Goal: Task Accomplishment & Management: Use online tool/utility

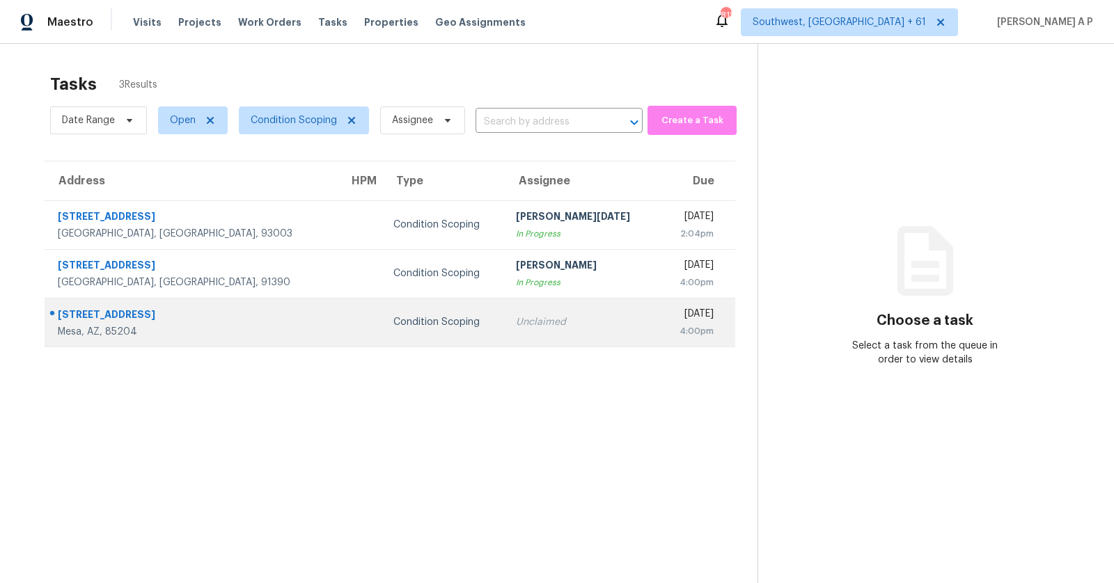
click at [516, 326] on div "Unclaimed" at bounding box center [582, 322] width 132 height 14
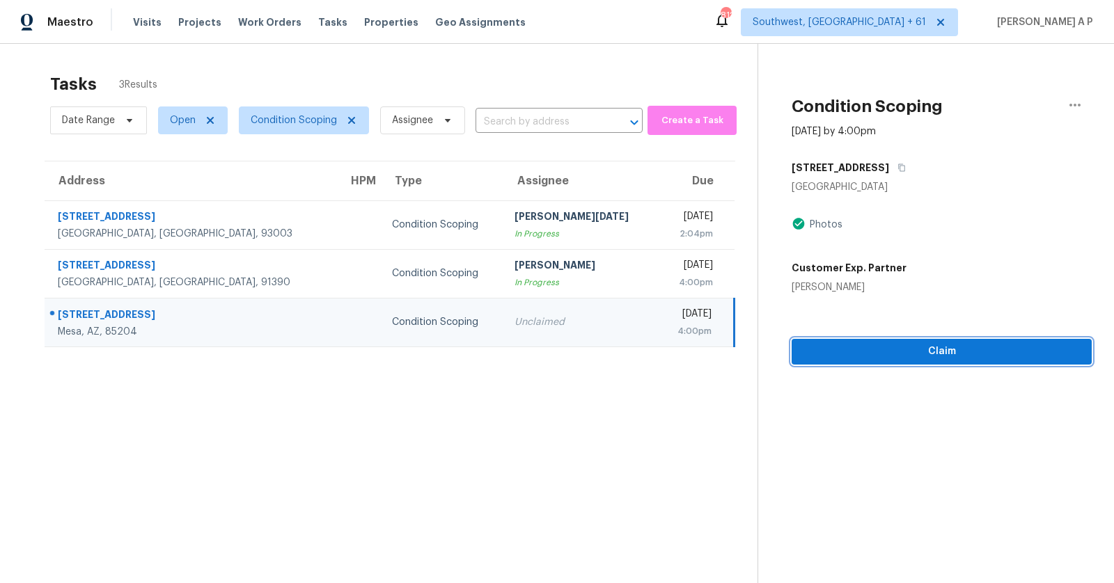
click at [895, 347] on span "Claim" at bounding box center [941, 351] width 278 height 17
click at [891, 354] on span "Start Assessment" at bounding box center [941, 351] width 278 height 17
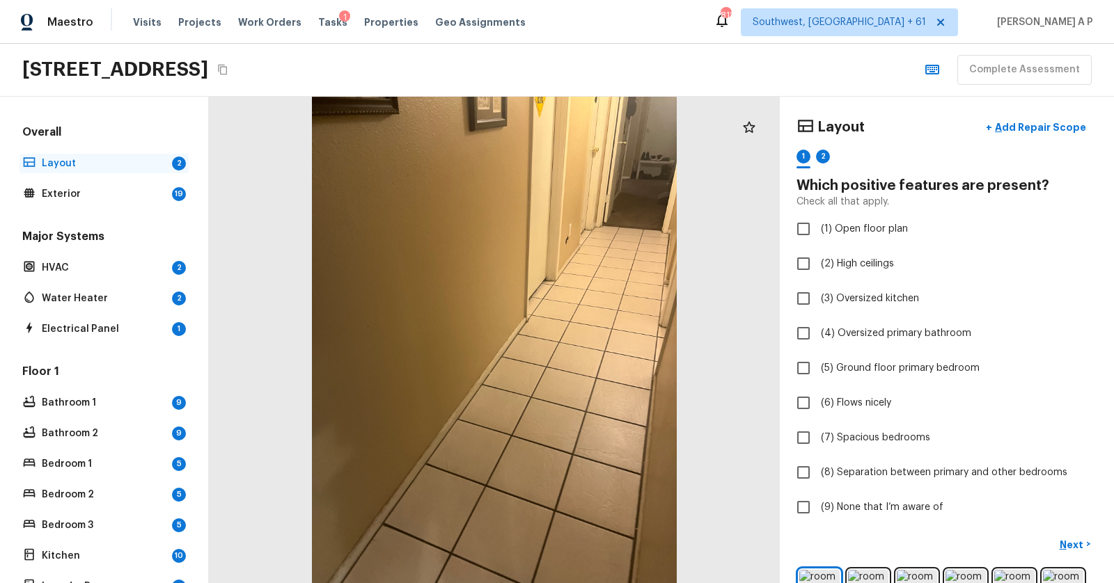
click at [102, 162] on p "Layout" at bounding box center [104, 164] width 125 height 14
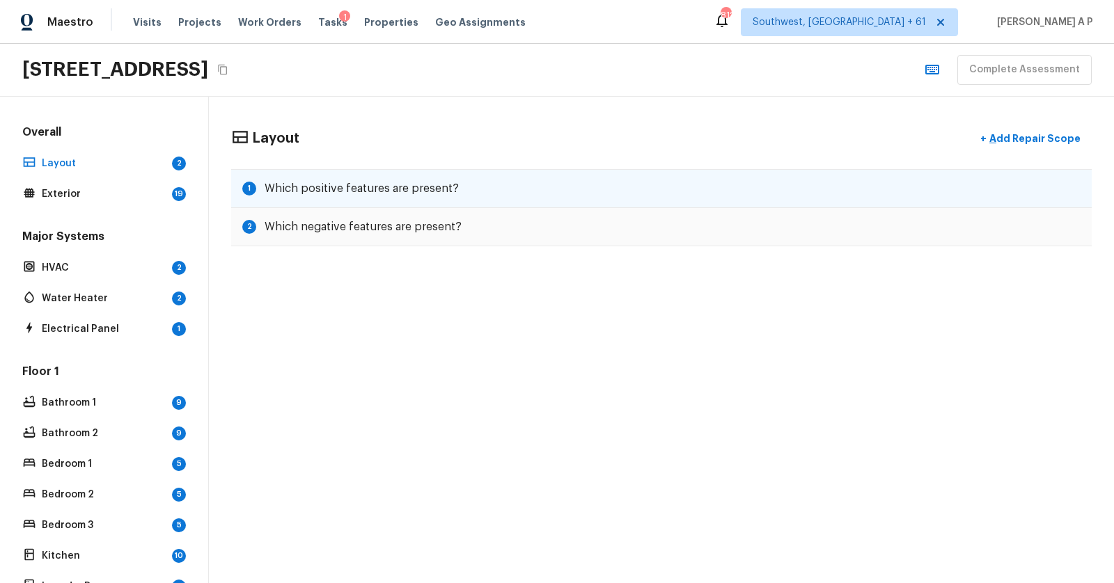
click at [394, 195] on div "1 Which positive features are present?" at bounding box center [661, 188] width 860 height 39
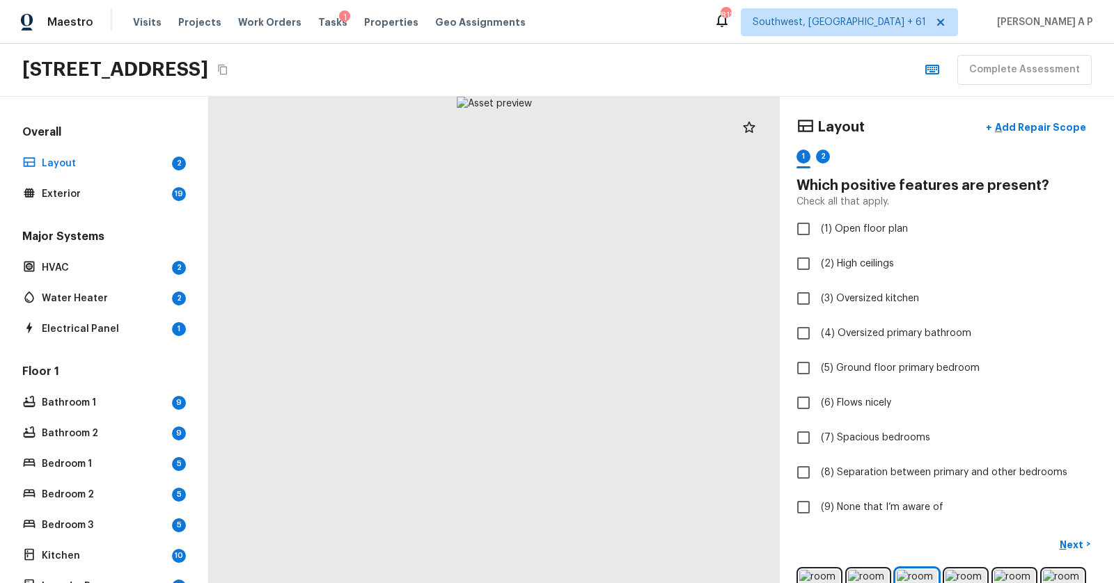
click at [568, 374] on div at bounding box center [494, 340] width 571 height 486
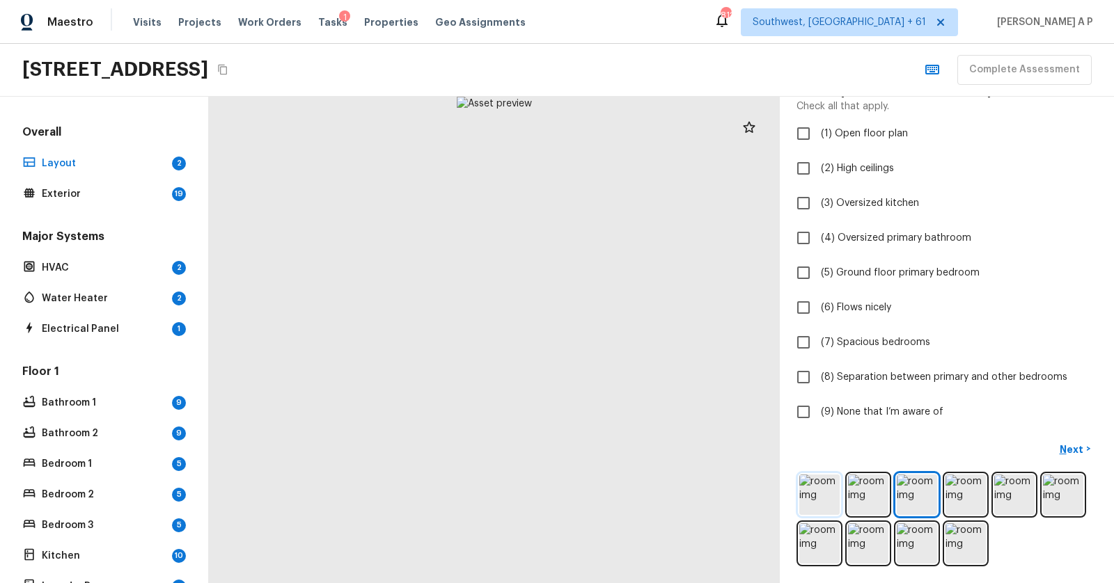
click at [825, 499] on img at bounding box center [819, 495] width 40 height 40
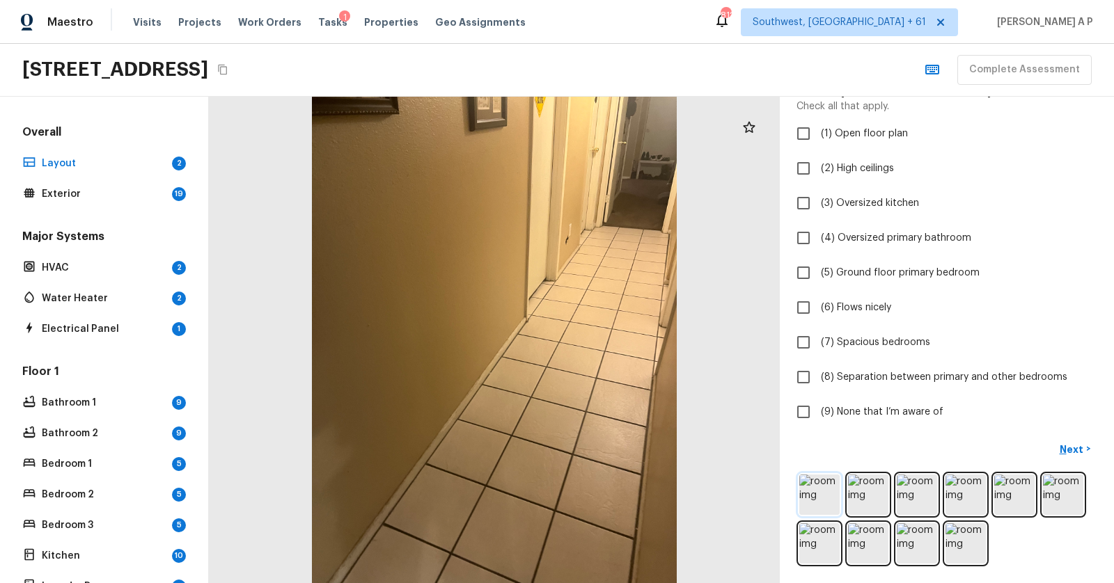
click at [828, 486] on img at bounding box center [819, 495] width 40 height 40
click at [820, 492] on img at bounding box center [819, 495] width 40 height 40
click at [865, 487] on img at bounding box center [868, 495] width 40 height 40
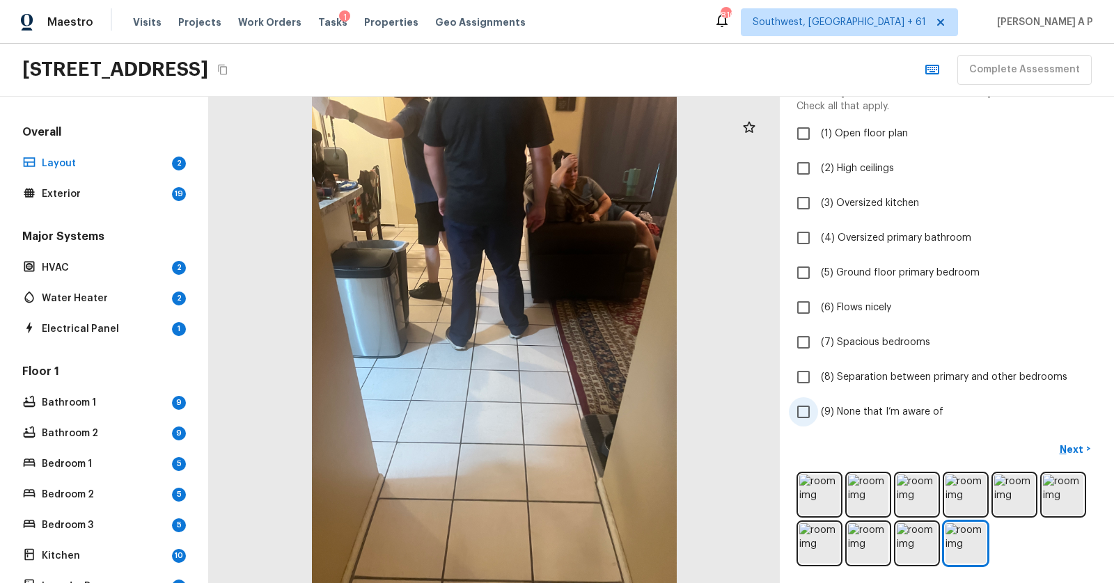
click at [838, 407] on span "(9) None that I’m aware of" at bounding box center [882, 412] width 122 height 14
click at [818, 407] on input "(9) None that I’m aware of" at bounding box center [803, 411] width 29 height 29
checkbox input "true"
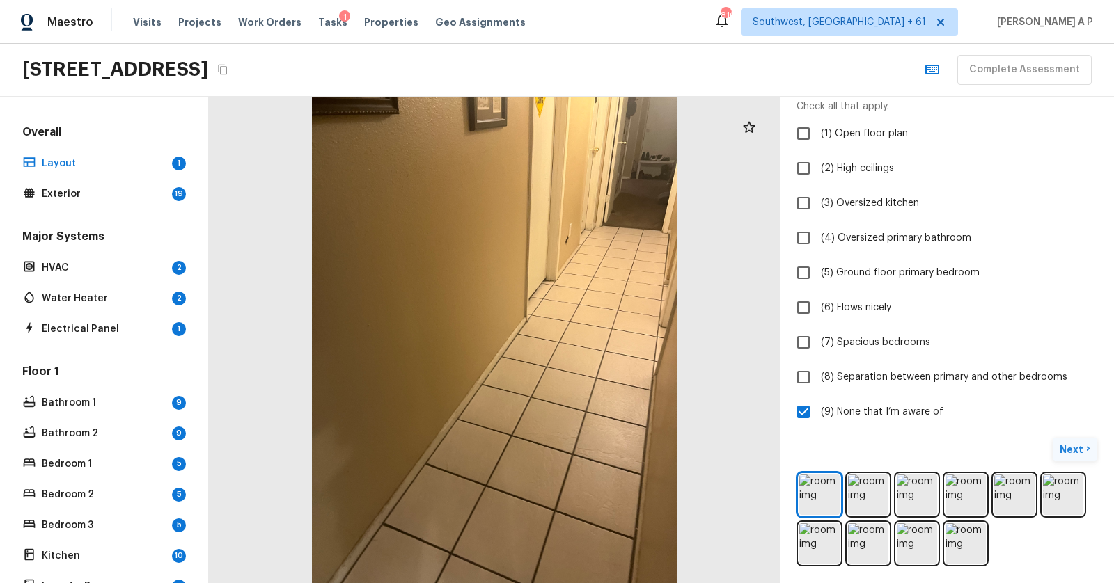
click at [1068, 443] on p "Next" at bounding box center [1072, 450] width 26 height 14
click at [821, 495] on img at bounding box center [819, 495] width 40 height 40
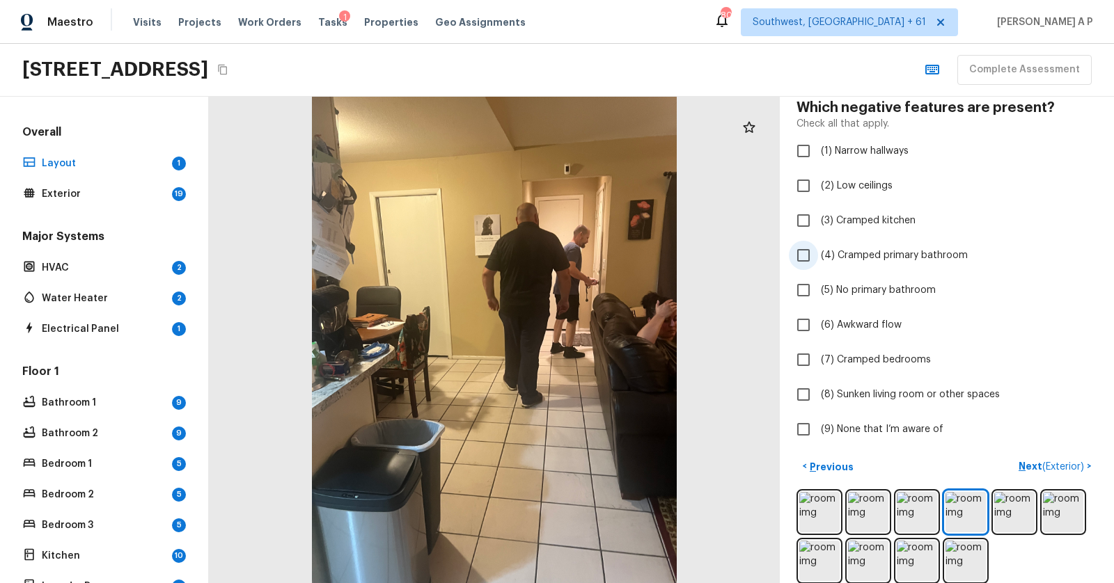
scroll to position [74, 0]
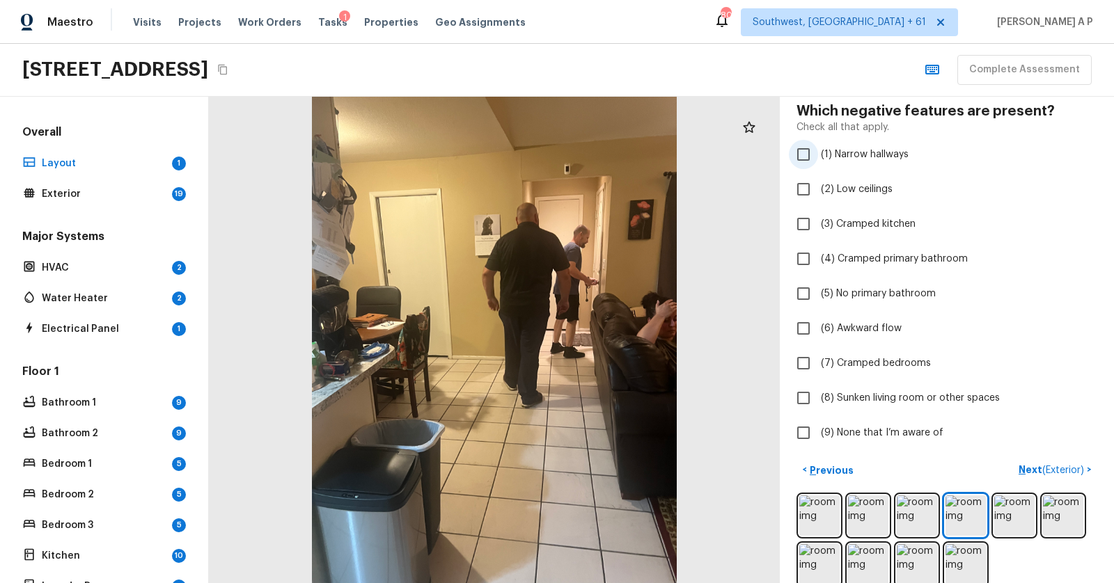
click at [867, 152] on span "(1) Narrow hallways" at bounding box center [865, 155] width 88 height 14
click at [818, 152] on input "(1) Narrow hallways" at bounding box center [803, 154] width 29 height 29
checkbox input "true"
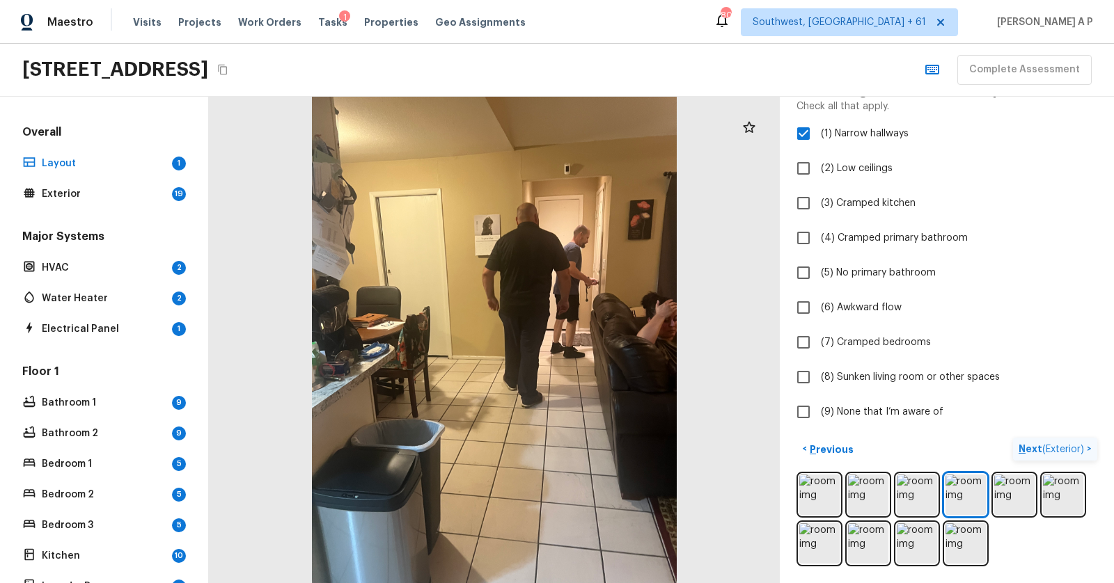
click at [1031, 449] on p "Next ( Exterior )" at bounding box center [1052, 449] width 68 height 15
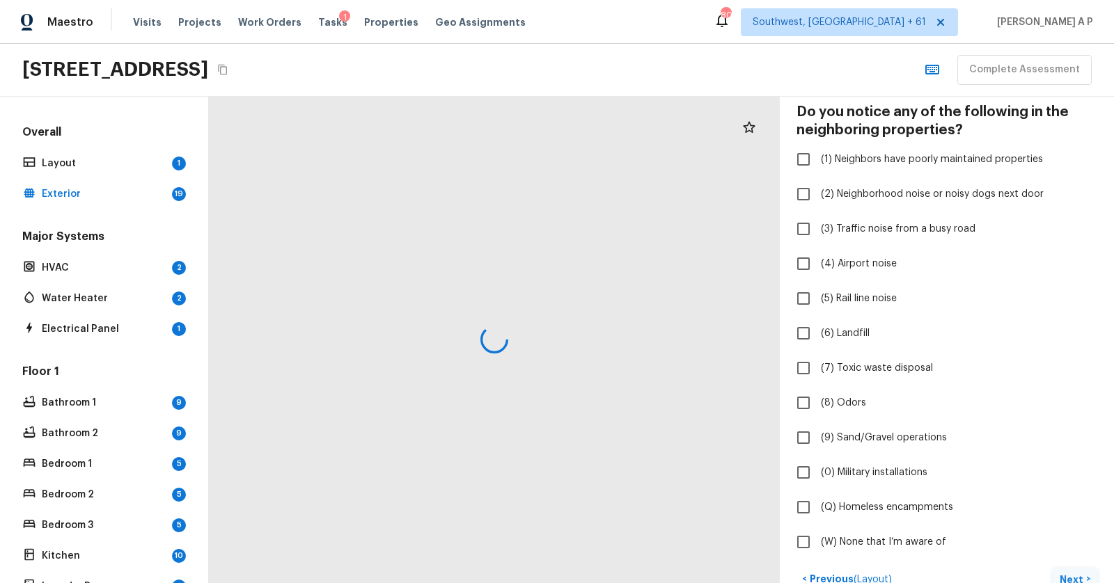
scroll to position [117, 0]
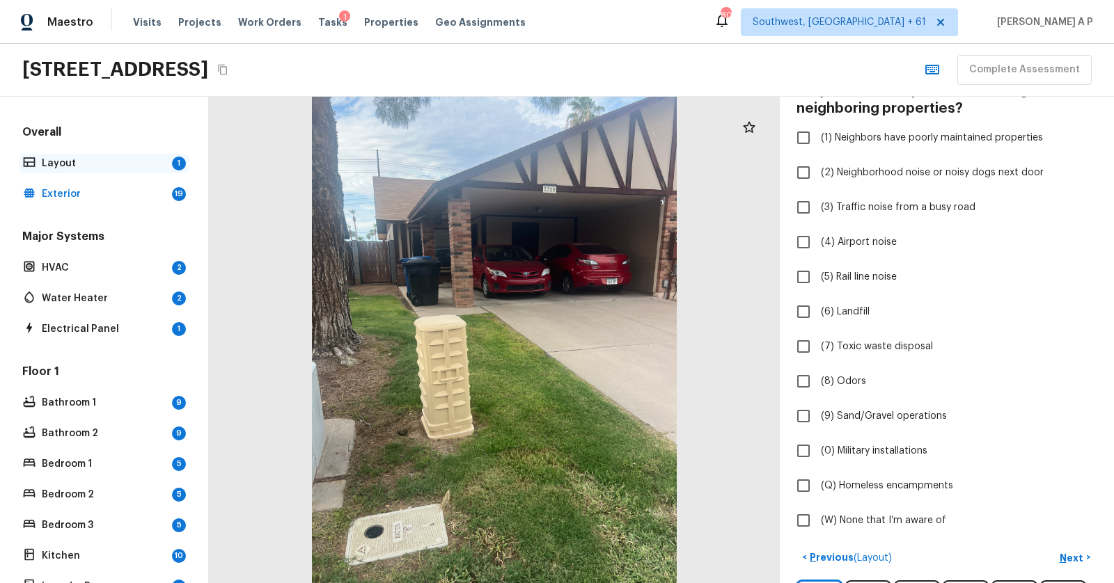
click at [126, 161] on p "Layout" at bounding box center [104, 164] width 125 height 14
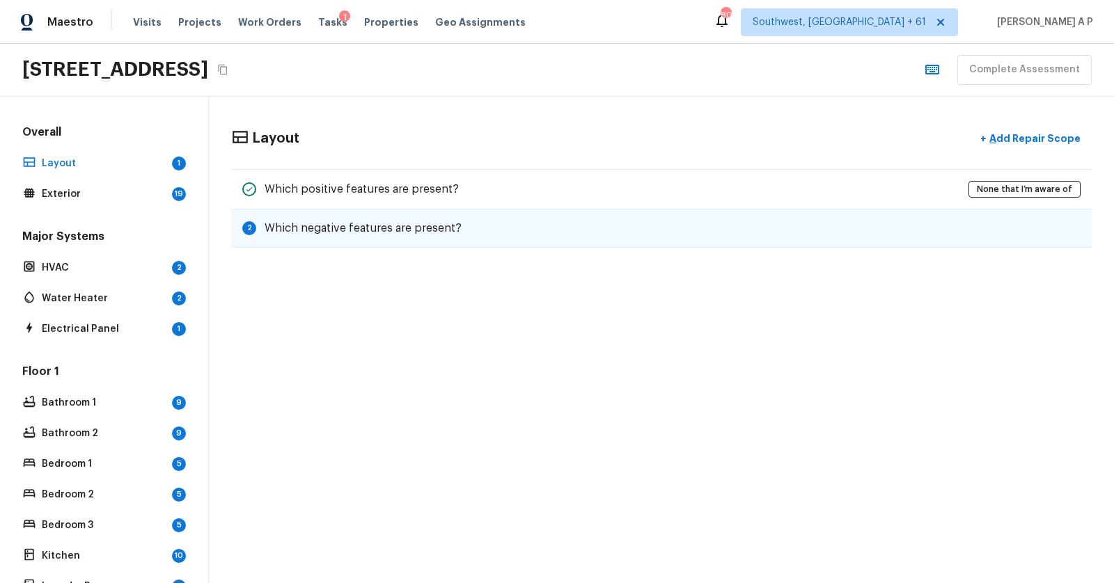
click at [399, 223] on h5 "Which negative features are present?" at bounding box center [362, 228] width 197 height 15
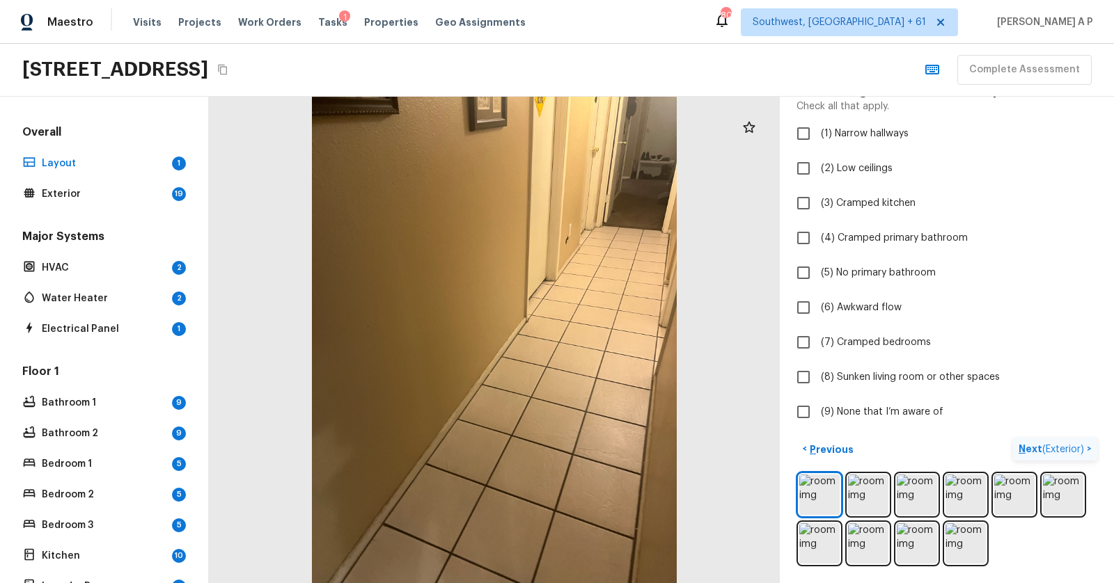
scroll to position [0, 0]
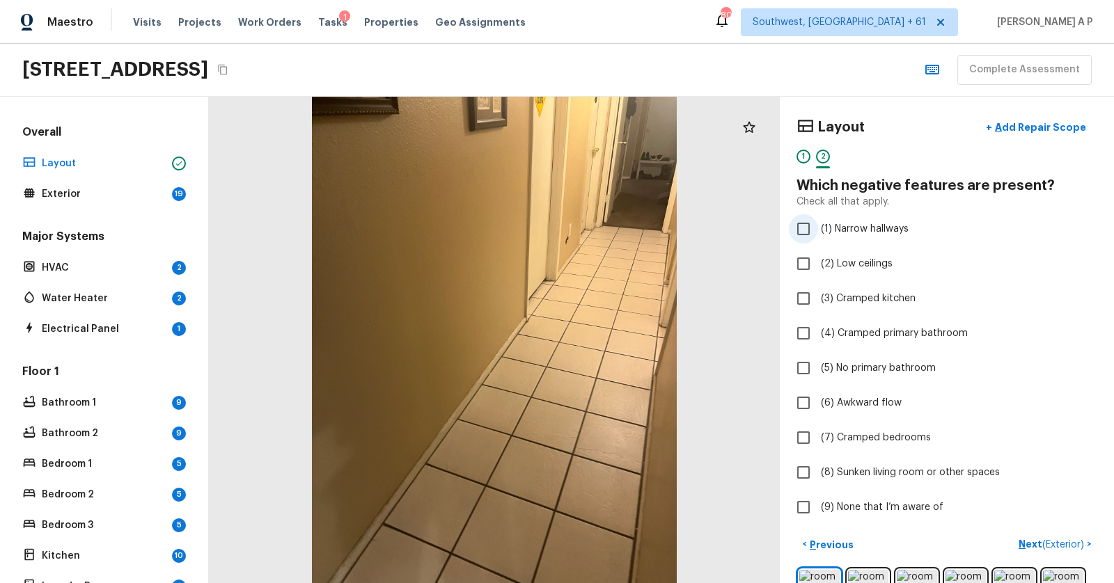
click at [874, 232] on span "(1) Narrow hallways" at bounding box center [865, 229] width 88 height 14
click at [818, 232] on input "(1) Narrow hallways" at bounding box center [803, 228] width 29 height 29
checkbox input "true"
click at [1027, 540] on p "Next ( Exterior )" at bounding box center [1052, 544] width 68 height 15
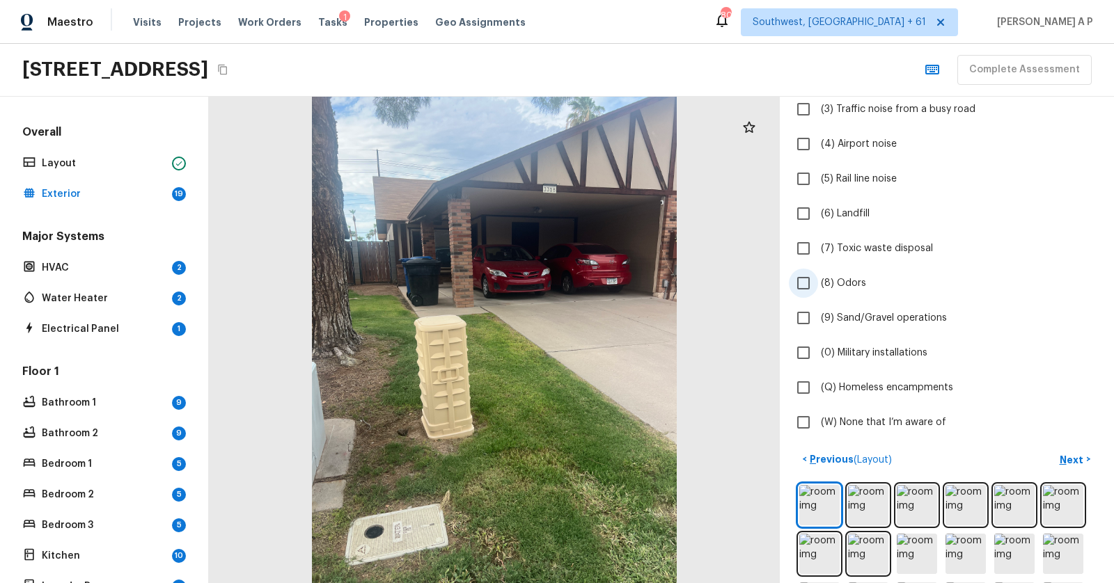
scroll to position [280, 0]
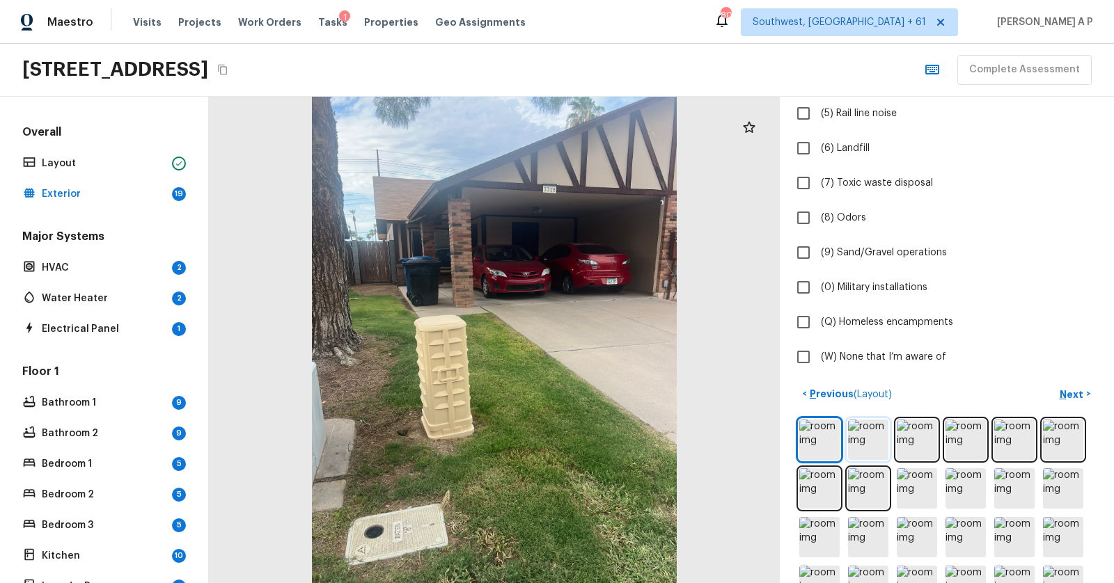
click at [880, 435] on img at bounding box center [868, 440] width 40 height 40
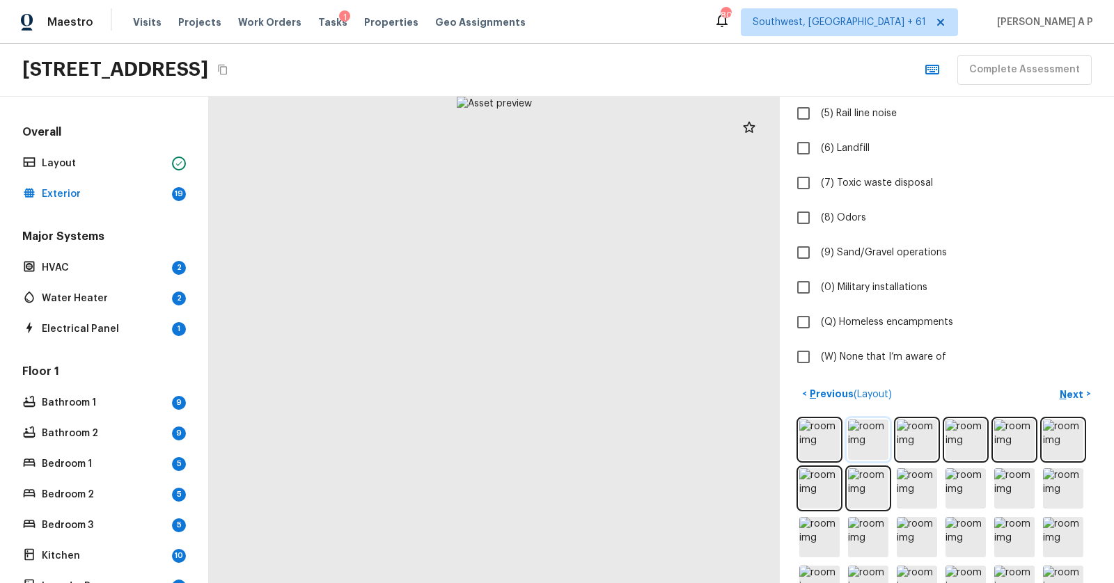
click at [871, 436] on img at bounding box center [868, 440] width 40 height 40
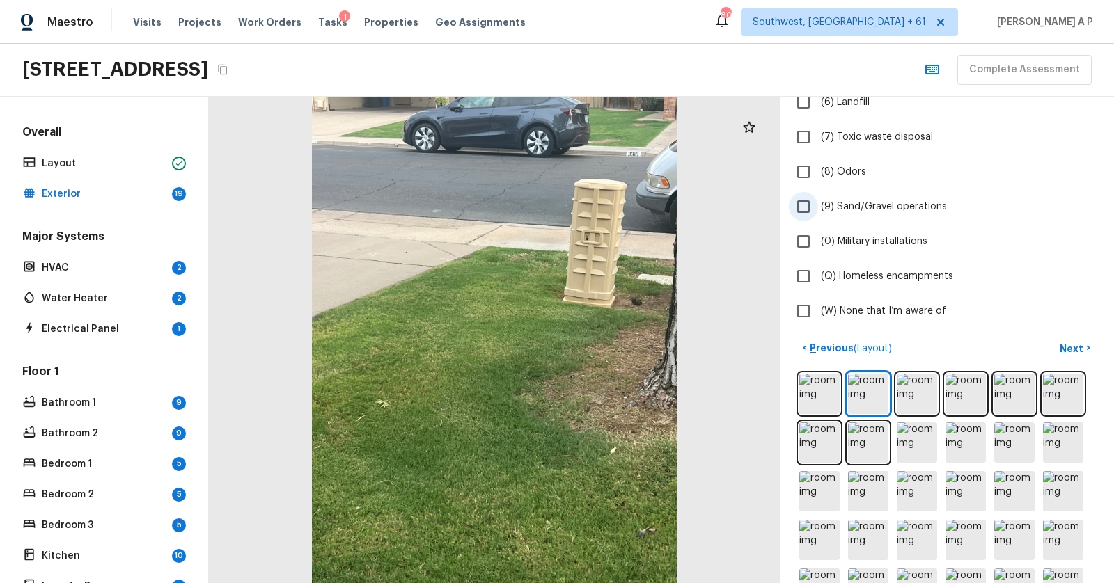
scroll to position [332, 0]
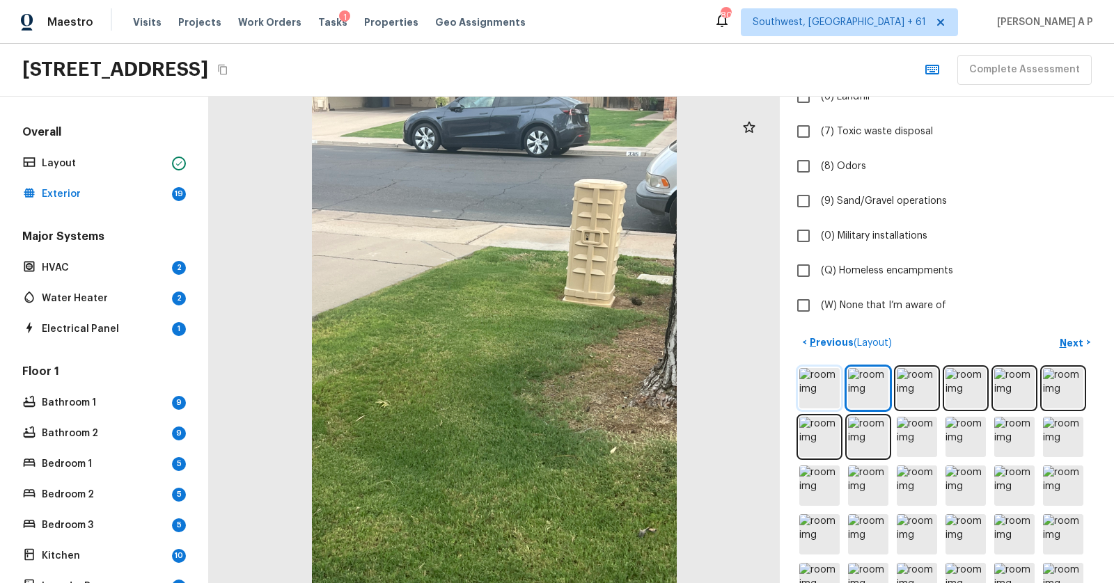
click at [825, 384] on img at bounding box center [819, 388] width 40 height 40
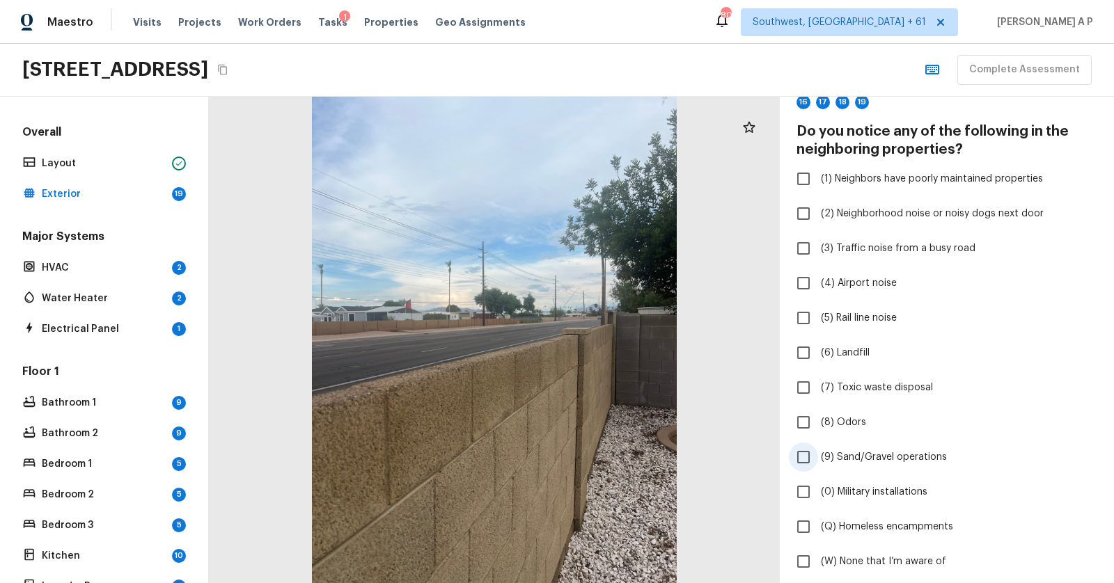
scroll to position [74, 0]
click at [868, 251] on span "(3) Traffic noise from a busy road" at bounding box center [898, 251] width 155 height 14
click at [818, 251] on input "(3) Traffic noise from a busy road" at bounding box center [803, 250] width 29 height 29
checkbox input "true"
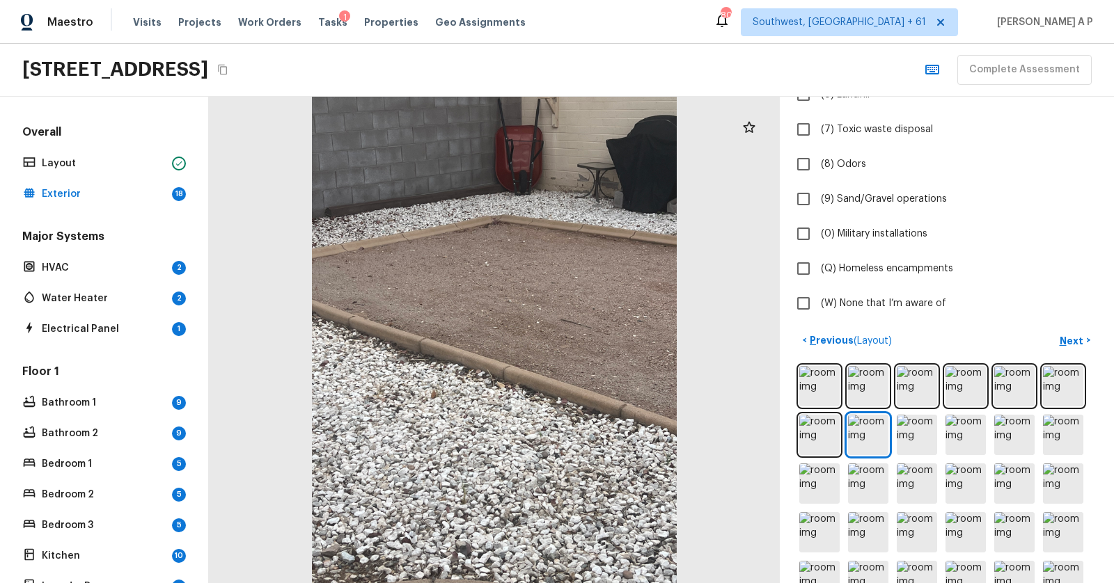
scroll to position [332, 0]
click at [798, 198] on input "(9) Sand/Gravel operations" at bounding box center [803, 201] width 29 height 29
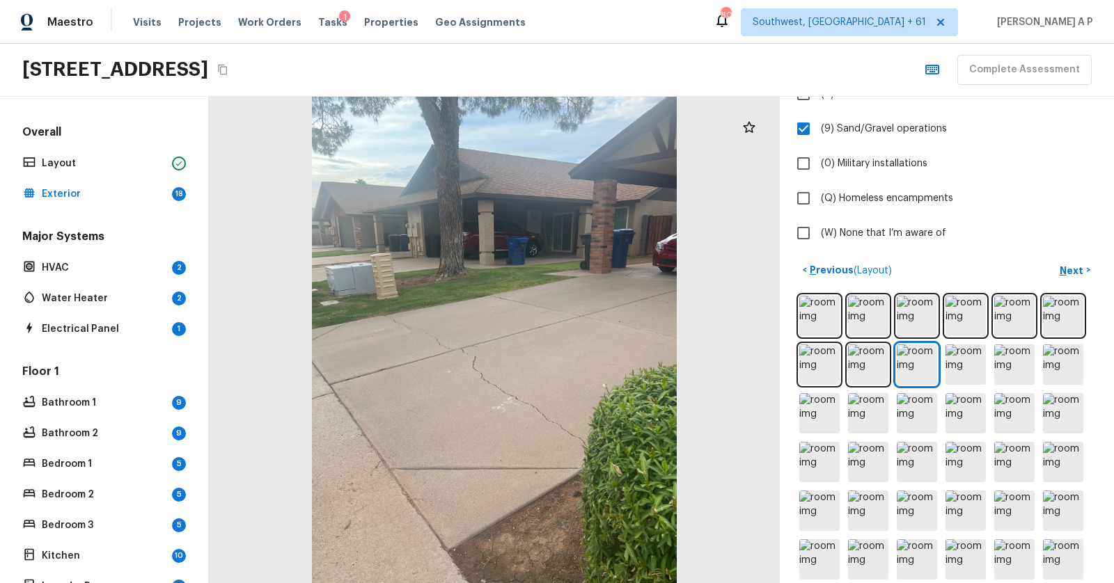
scroll to position [517, 0]
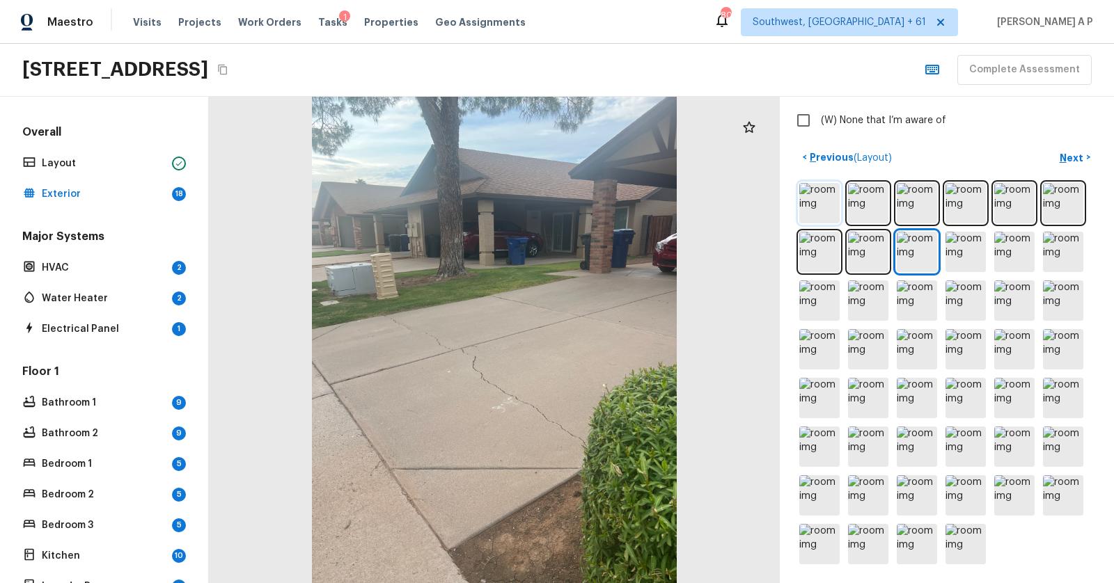
click at [828, 199] on img at bounding box center [819, 203] width 40 height 40
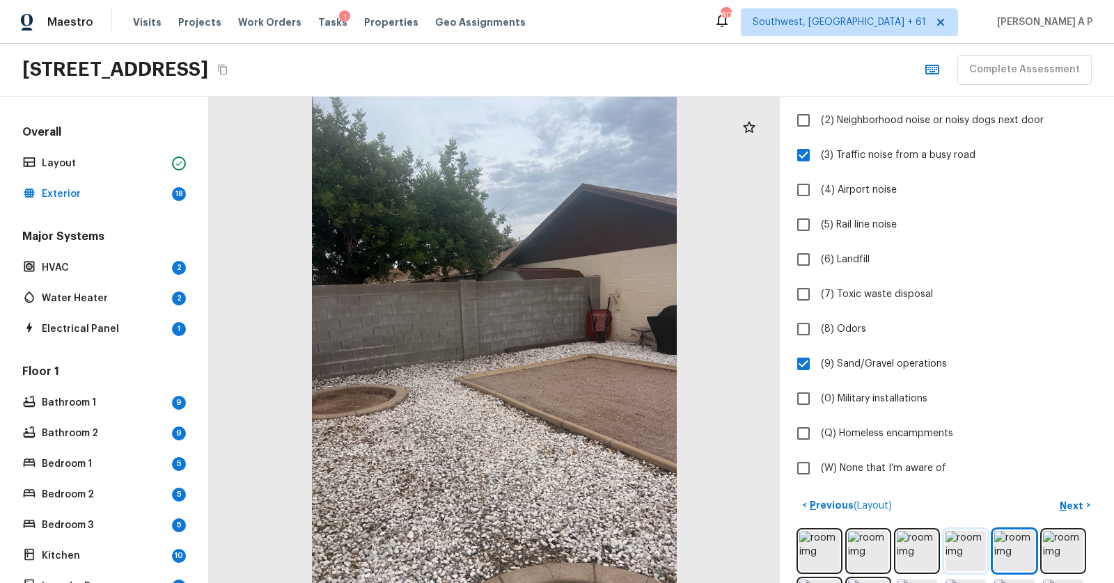
scroll to position [159, 0]
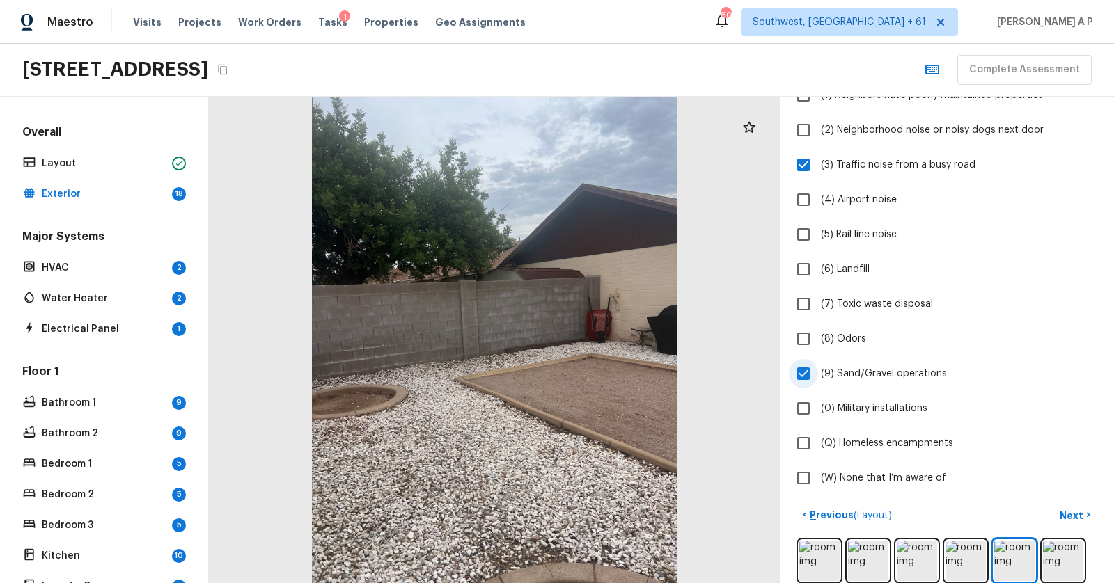
click at [806, 373] on input "(9) Sand/Gravel operations" at bounding box center [803, 373] width 29 height 29
checkbox input "false"
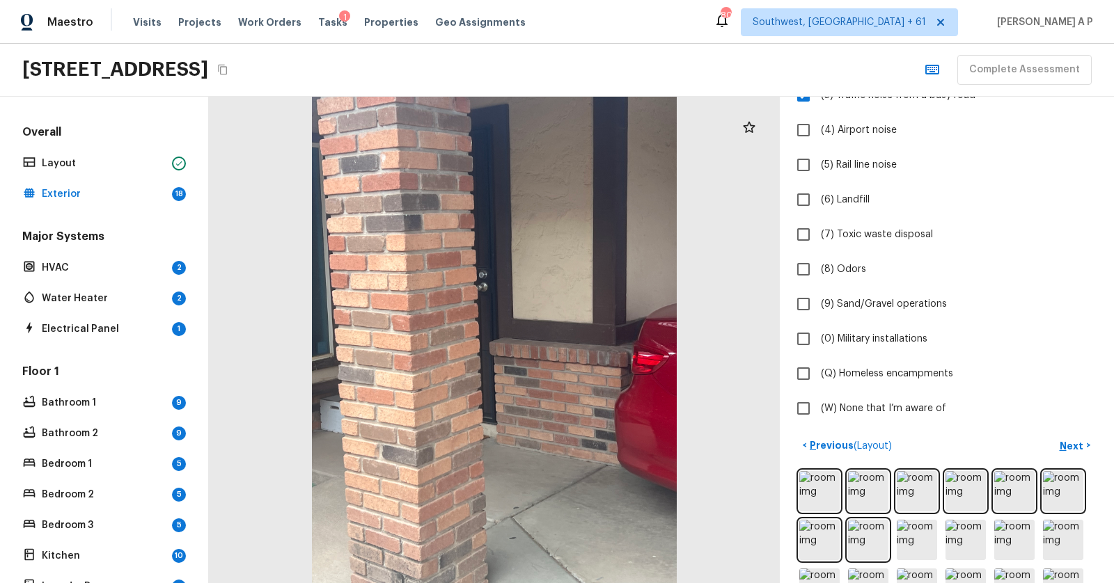
scroll to position [517, 0]
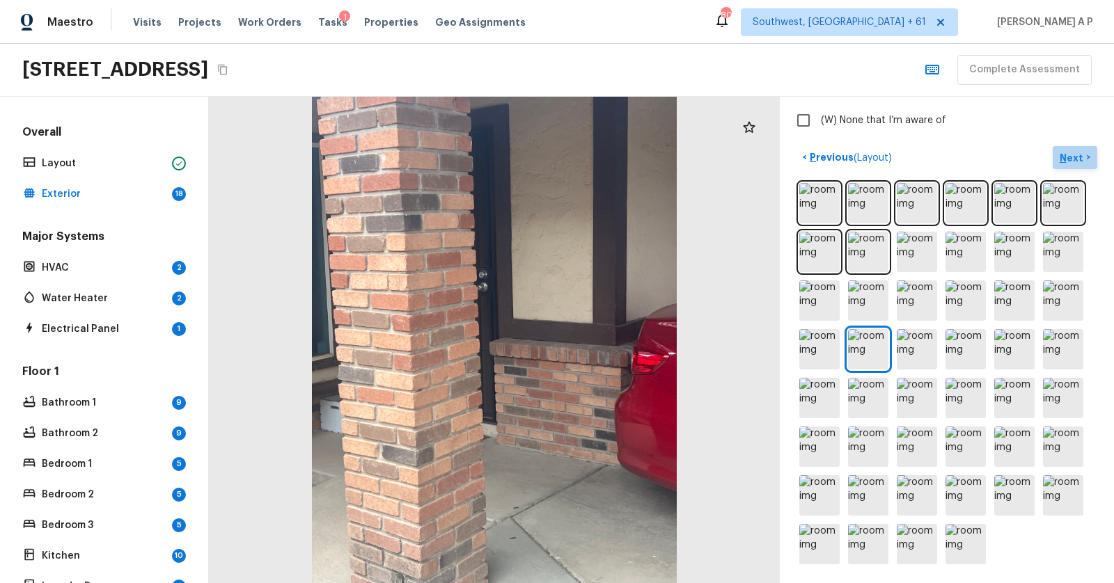
click at [1066, 155] on p "Next" at bounding box center [1072, 158] width 26 height 14
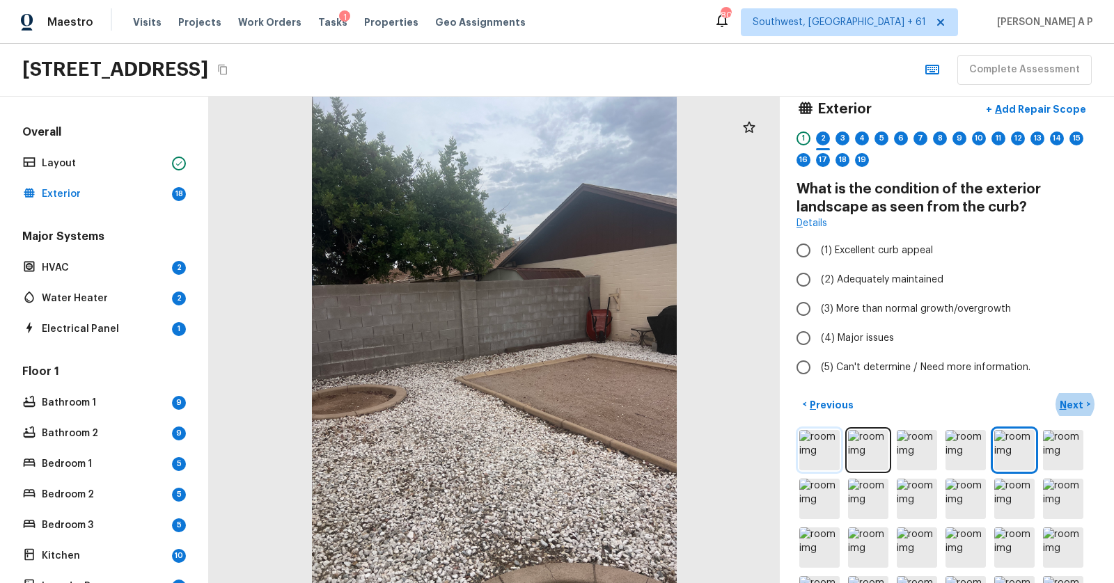
scroll to position [10, 0]
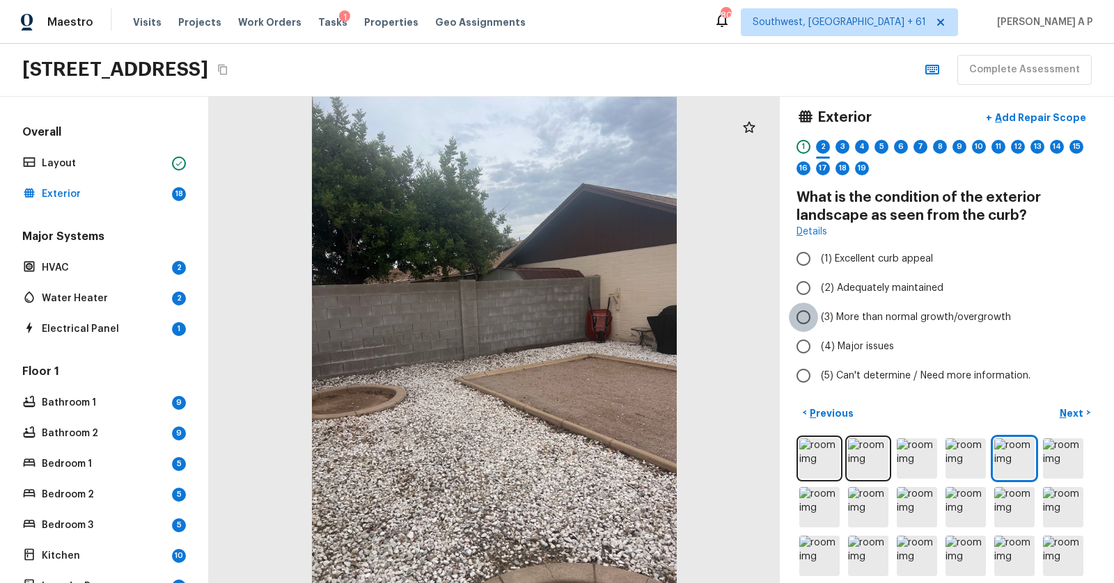
click at [807, 316] on input "(3) More than normal growth/overgrowth" at bounding box center [803, 317] width 29 height 29
radio input "true"
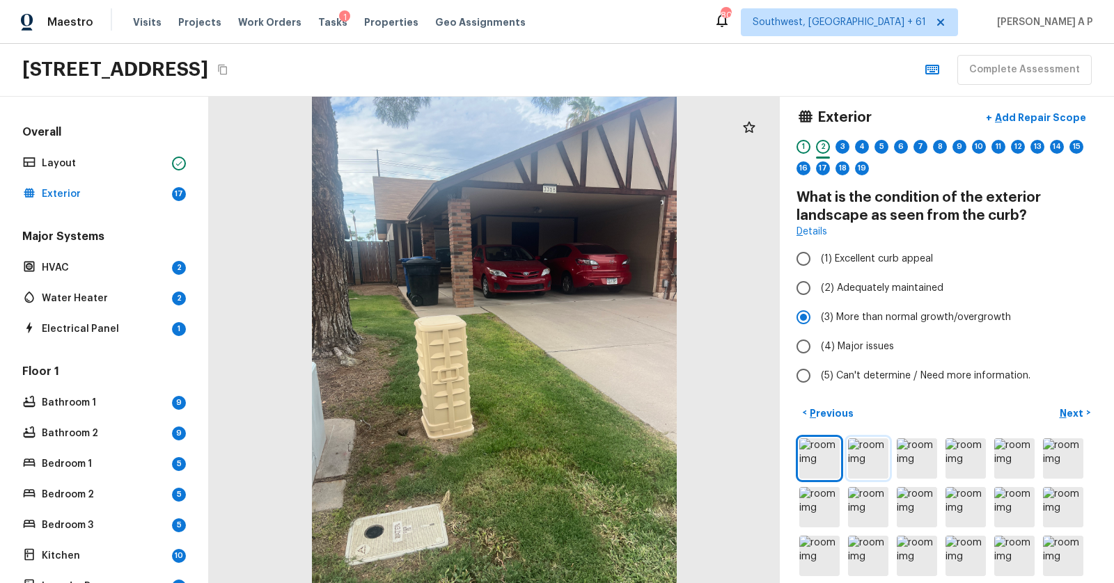
click at [860, 460] on img at bounding box center [868, 458] width 40 height 40
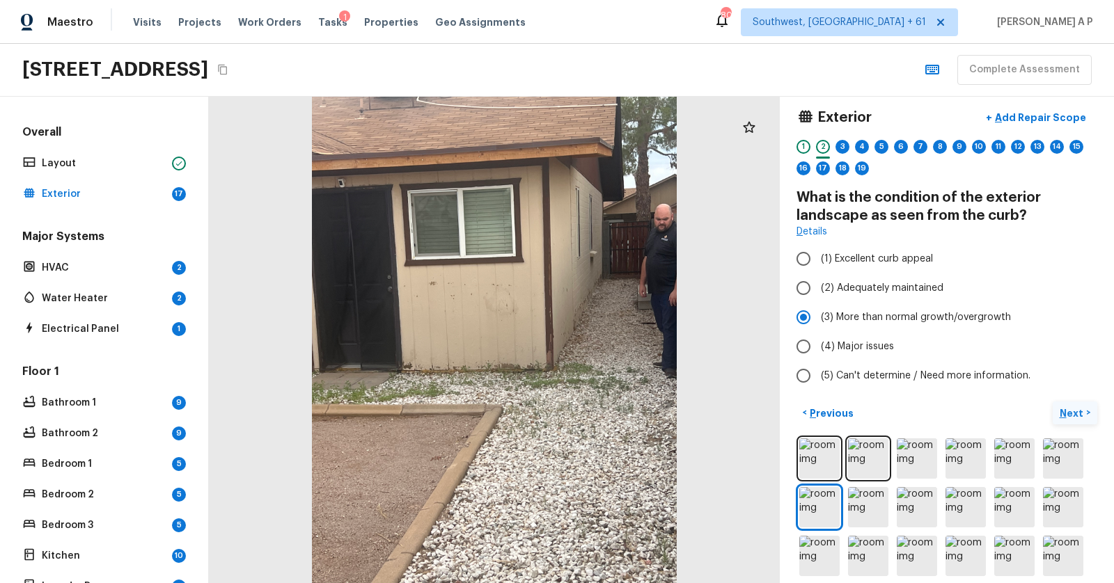
click at [1073, 406] on p "Next" at bounding box center [1072, 413] width 26 height 14
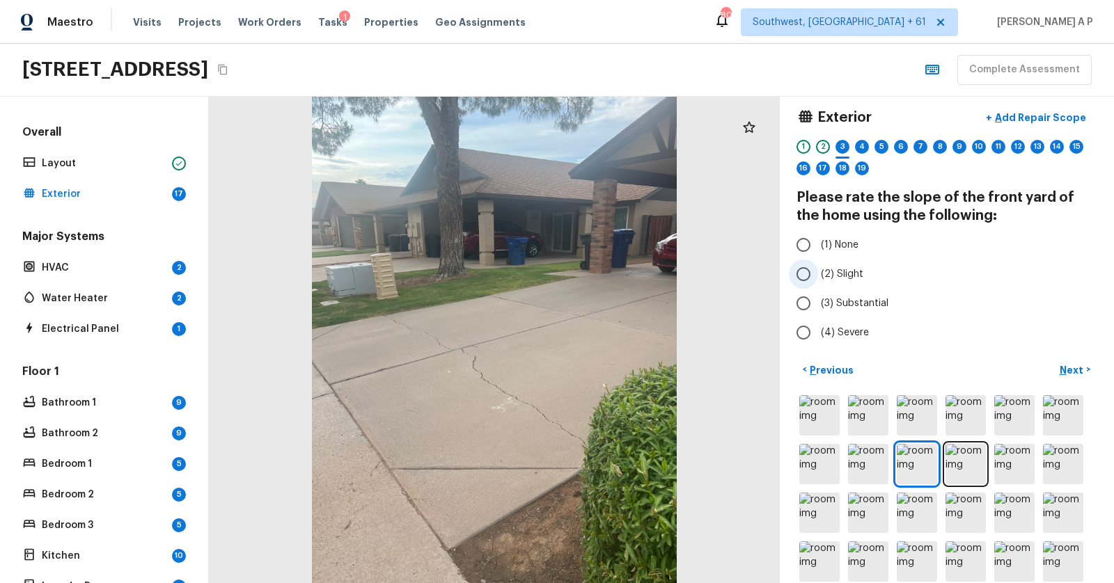
click at [849, 275] on span "(2) Slight" at bounding box center [842, 274] width 42 height 14
click at [818, 275] on input "(2) Slight" at bounding box center [803, 274] width 29 height 29
radio input "true"
click at [1068, 363] on p "Next" at bounding box center [1072, 370] width 26 height 14
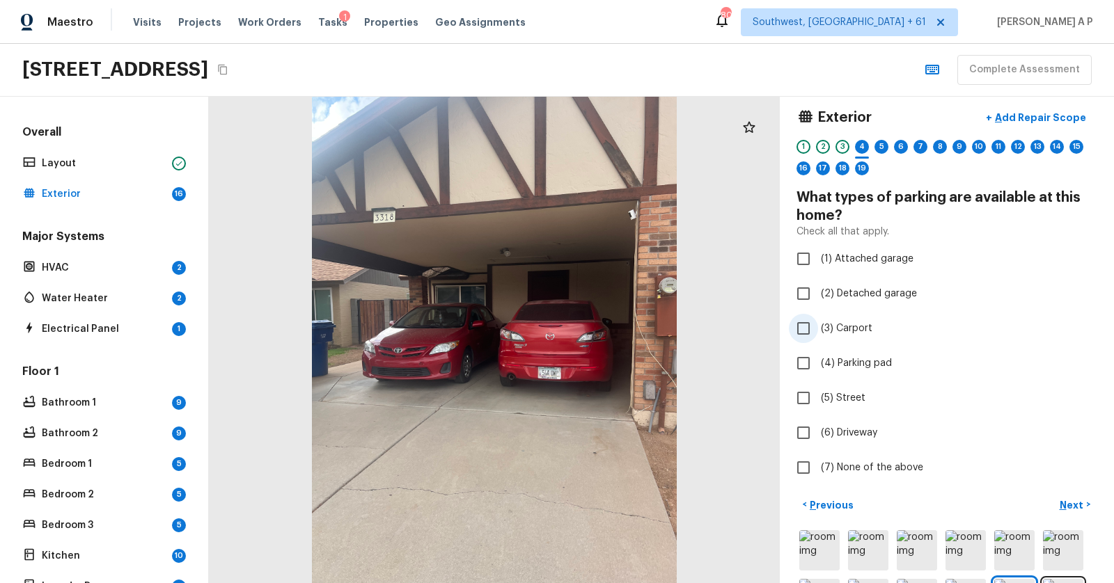
click at [851, 334] on label "(3) Carport" at bounding box center [937, 328] width 297 height 29
click at [818, 334] on input "(3) Carport" at bounding box center [803, 328] width 29 height 29
checkbox input "true"
click at [1072, 504] on p "Next" at bounding box center [1072, 505] width 26 height 14
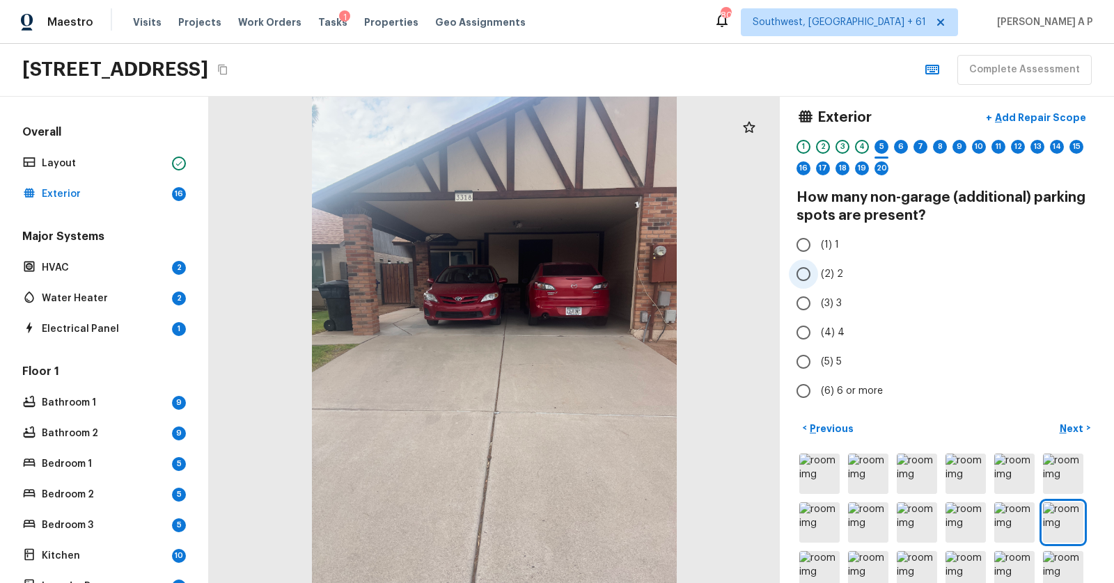
click at [827, 276] on span "(2) 2" at bounding box center [832, 274] width 22 height 14
click at [818, 276] on input "(2) 2" at bounding box center [803, 274] width 29 height 29
radio input "true"
click at [1073, 424] on p "Next" at bounding box center [1072, 429] width 26 height 14
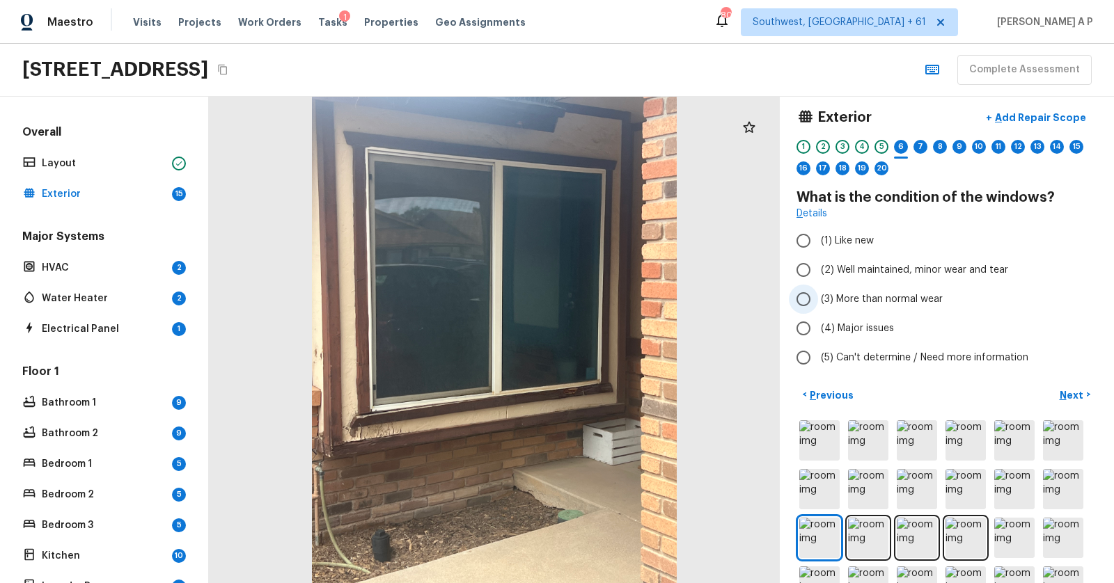
click at [869, 298] on span "(3) More than normal wear" at bounding box center [882, 299] width 122 height 14
click at [818, 298] on input "(3) More than normal wear" at bounding box center [803, 299] width 29 height 29
radio input "true"
click at [1076, 389] on p "Next" at bounding box center [1072, 395] width 26 height 14
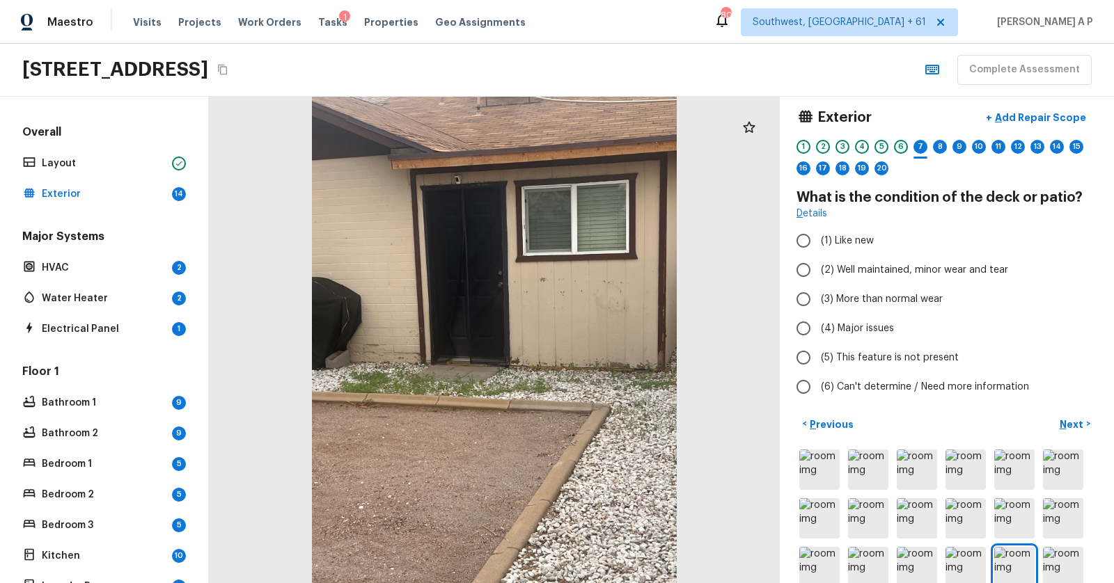
click at [903, 145] on div "6" at bounding box center [901, 147] width 14 height 14
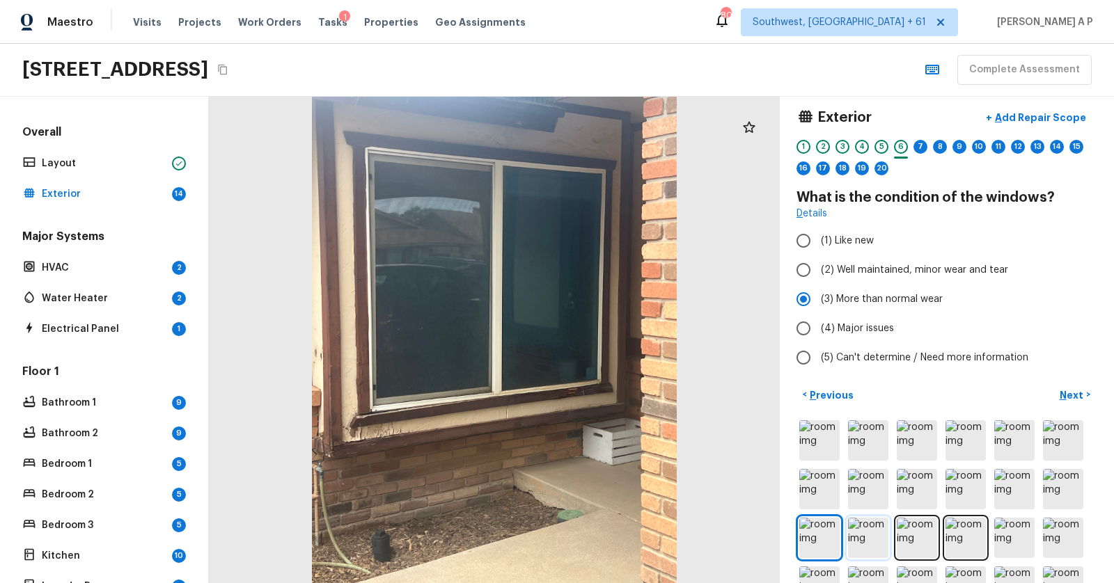
click at [860, 525] on img at bounding box center [868, 538] width 40 height 40
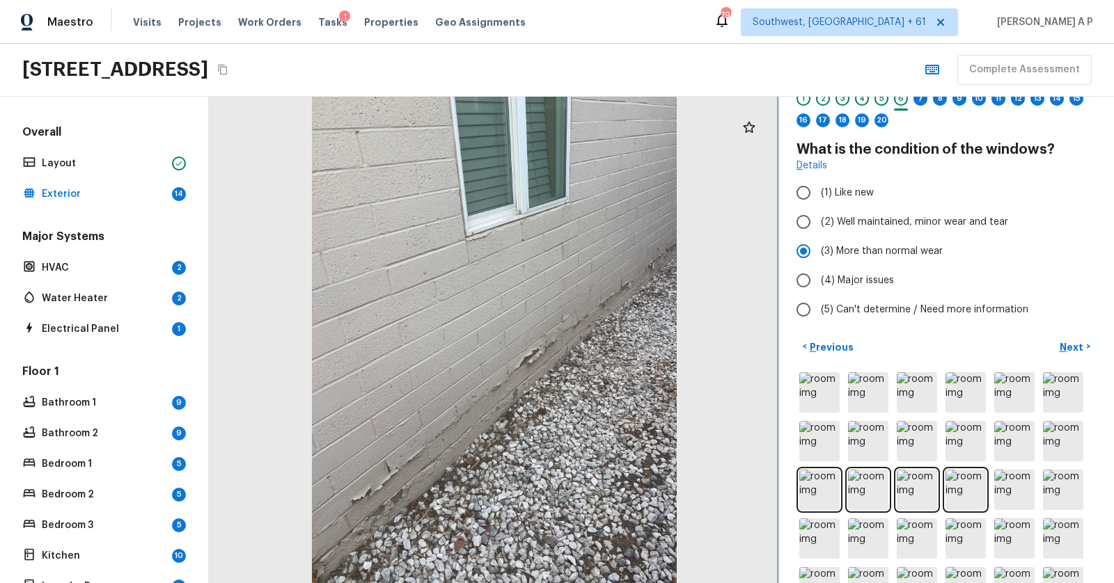
scroll to position [0, 0]
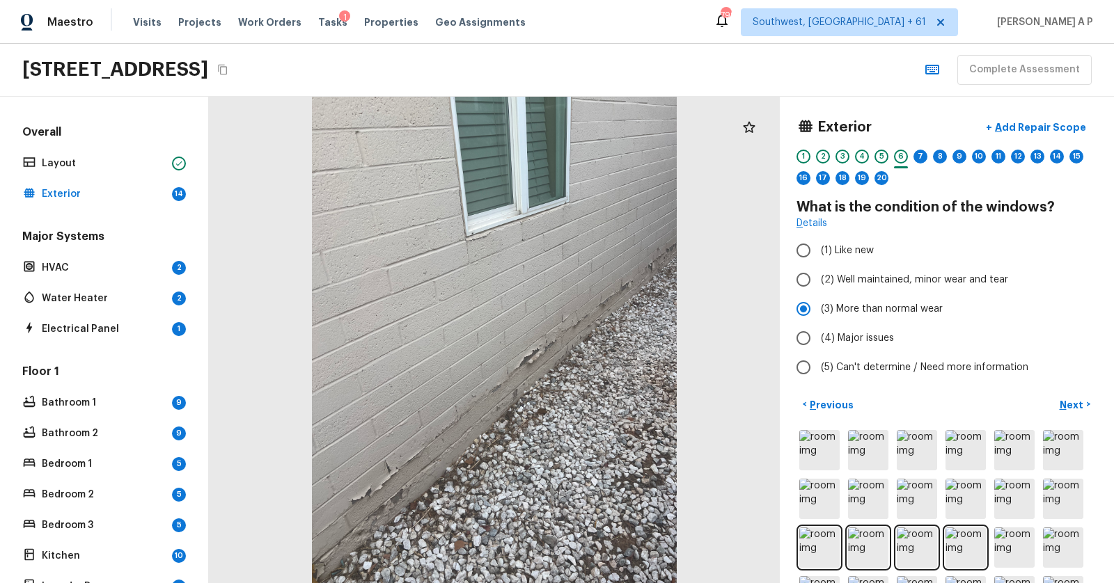
click at [1068, 390] on div "Exterior + Add Repair Scope 1 2 3 4 5 6 7 8 9 10 11 12 13 14 15 16 17 18 19 20 …" at bounding box center [947, 340] width 334 height 486
click at [1068, 399] on p "Next" at bounding box center [1072, 405] width 26 height 14
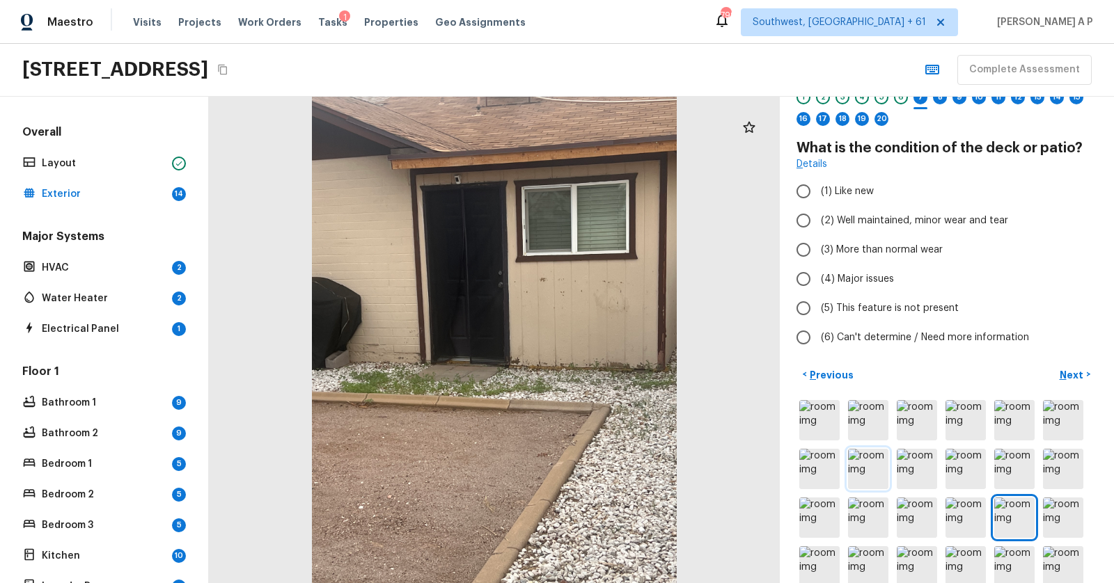
scroll to position [63, 0]
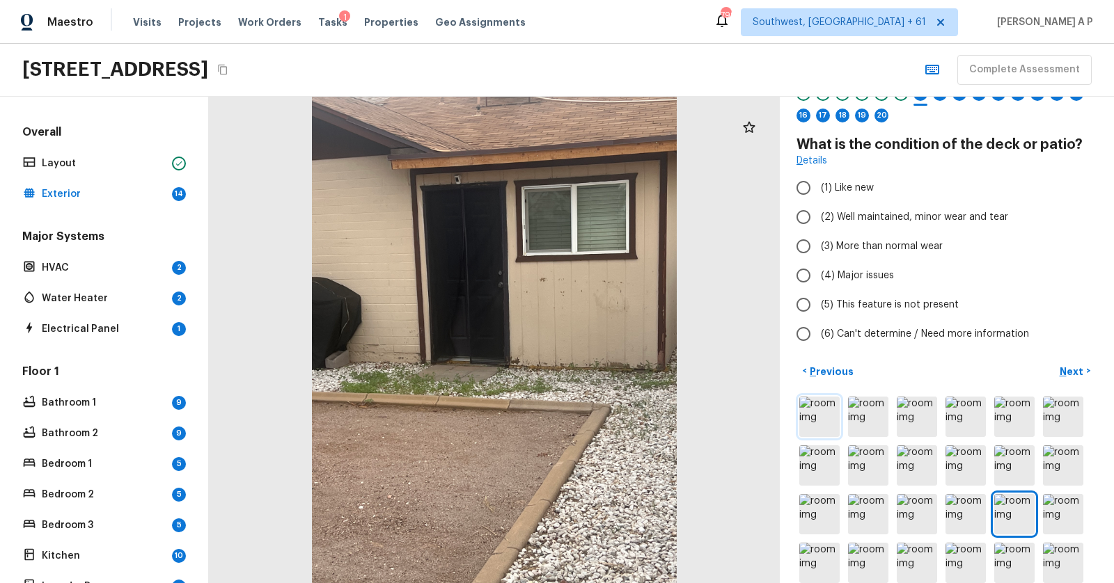
click at [825, 432] on img at bounding box center [819, 417] width 40 height 40
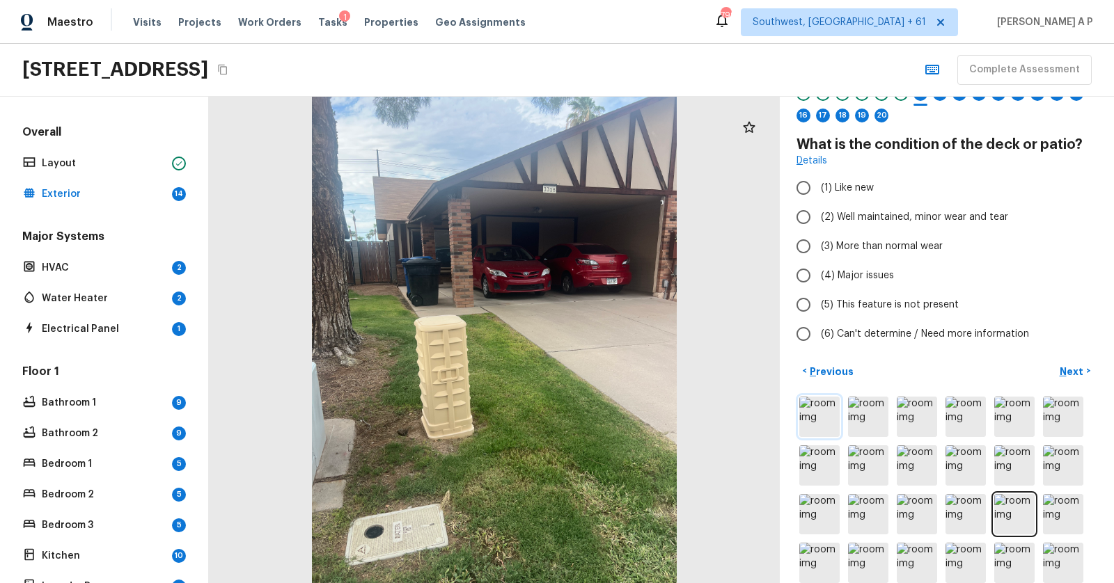
click at [825, 432] on img at bounding box center [819, 417] width 40 height 40
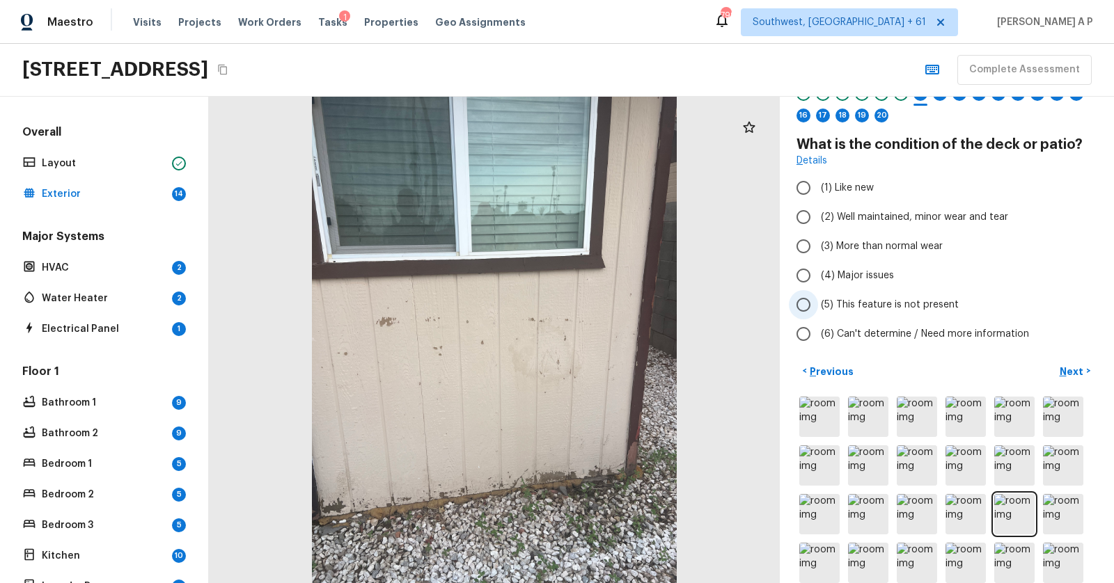
click at [896, 298] on span "(5) This feature is not present" at bounding box center [890, 305] width 138 height 14
click at [818, 297] on input "(5) This feature is not present" at bounding box center [803, 304] width 29 height 29
radio input "true"
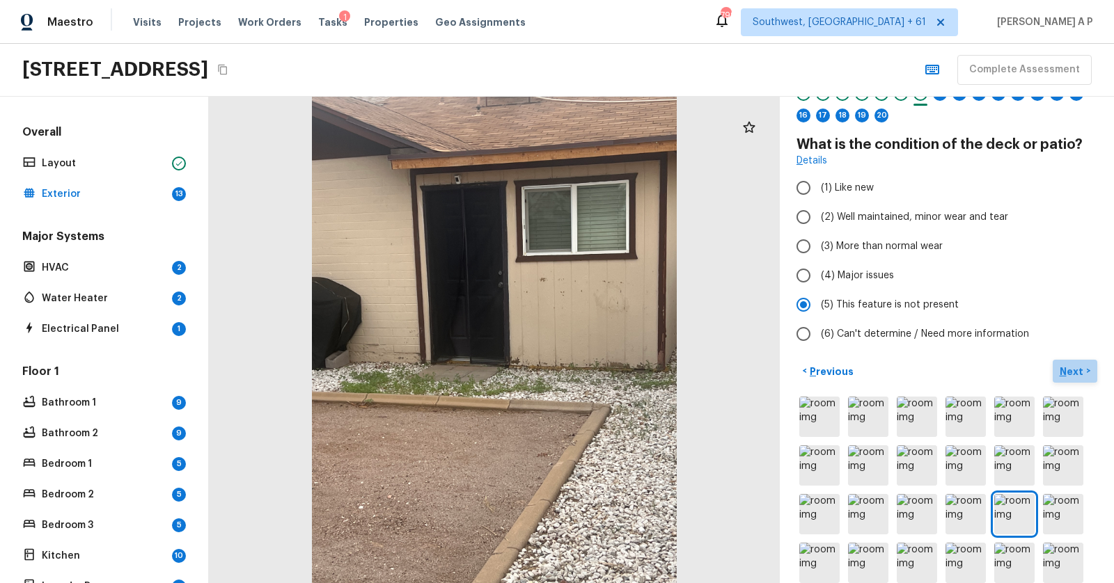
click at [1069, 370] on p "Next" at bounding box center [1072, 372] width 26 height 14
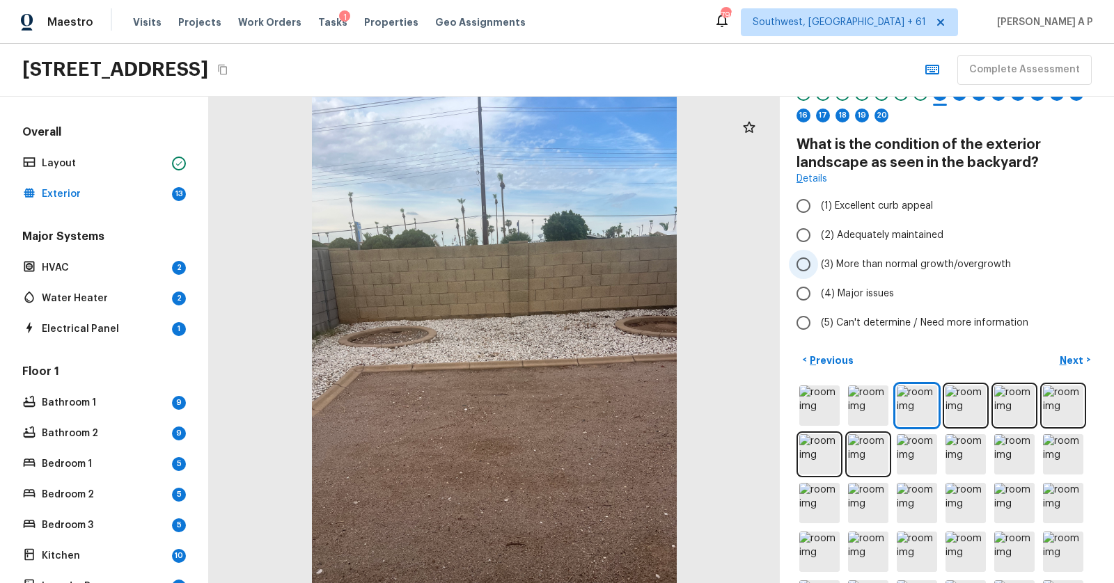
click at [922, 264] on span "(3) More than normal growth/overgrowth" at bounding box center [916, 265] width 190 height 14
click at [818, 264] on input "(3) More than normal growth/overgrowth" at bounding box center [803, 264] width 29 height 29
radio input "true"
click at [1076, 363] on p "Next" at bounding box center [1072, 361] width 26 height 14
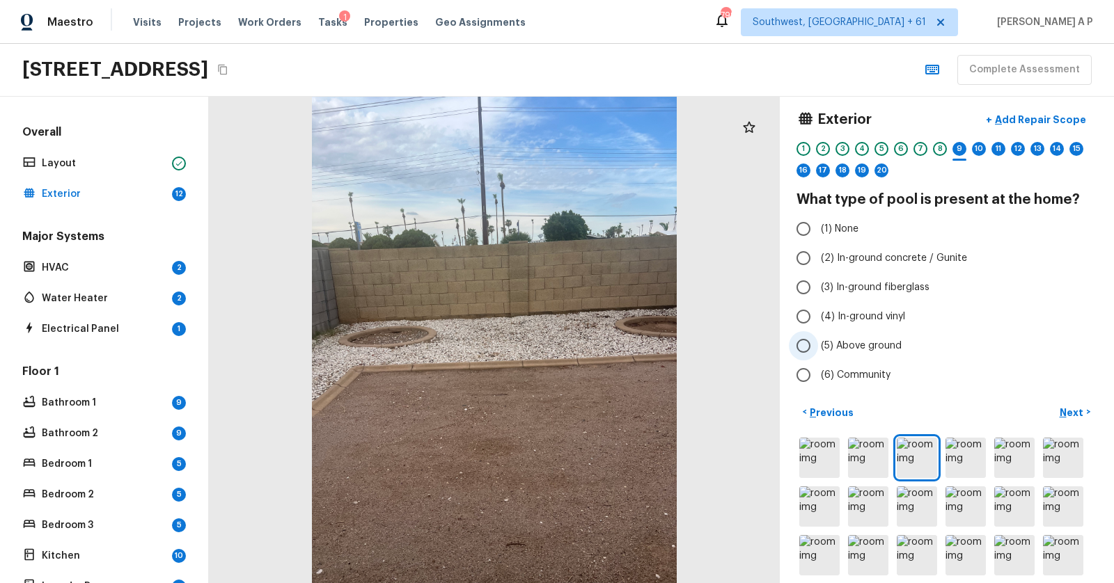
scroll to position [0, 0]
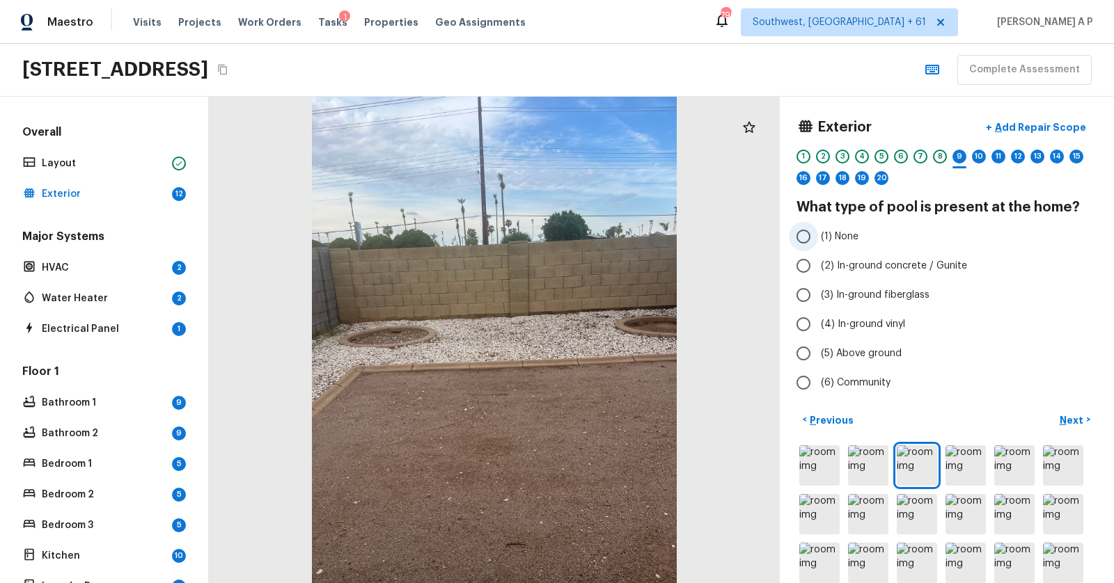
click at [857, 237] on label "(1) None" at bounding box center [937, 236] width 297 height 29
click at [818, 237] on input "(1) None" at bounding box center [803, 236] width 29 height 29
radio input "true"
click at [1068, 417] on p "Next" at bounding box center [1072, 420] width 26 height 14
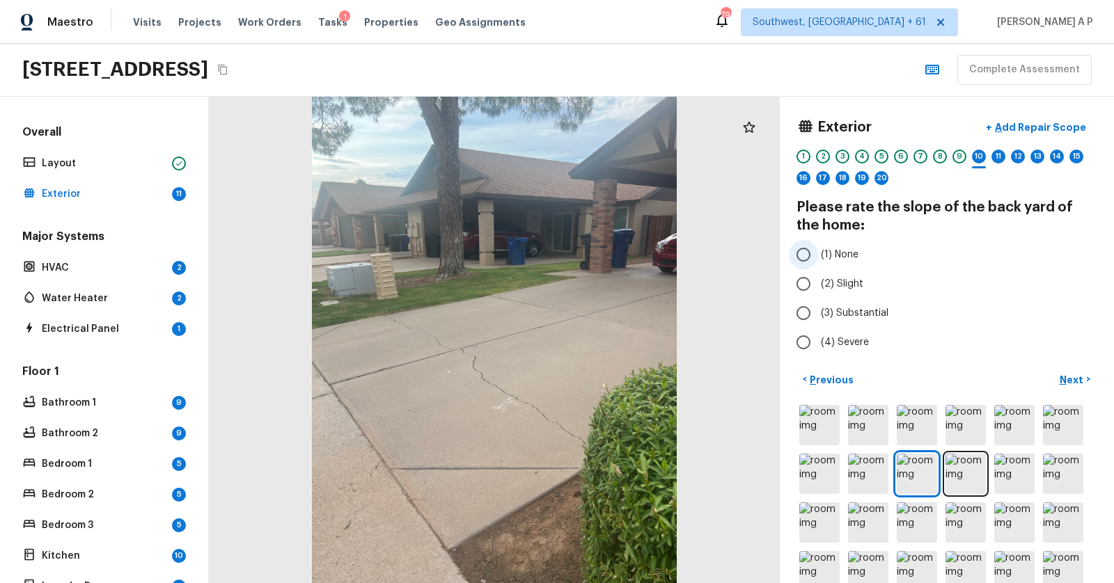
click at [834, 252] on span "(1) None" at bounding box center [840, 255] width 38 height 14
click at [818, 252] on input "(1) None" at bounding box center [803, 254] width 29 height 29
radio input "true"
click at [1054, 372] on button "Next >" at bounding box center [1074, 379] width 45 height 23
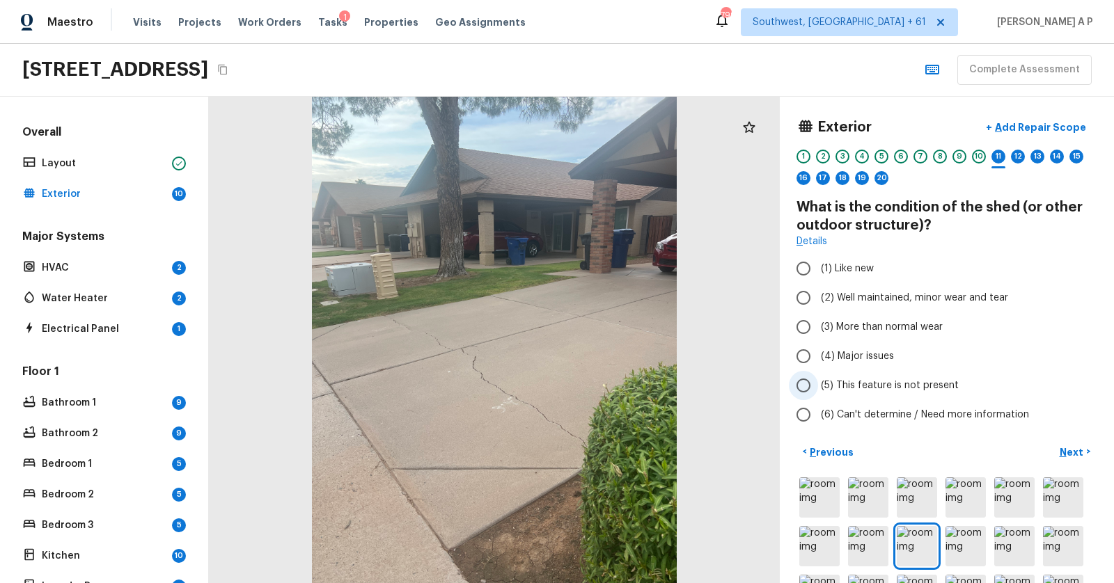
click at [1077, 375] on label "(5) This feature is not present" at bounding box center [937, 385] width 297 height 29
click at [818, 375] on input "(5) This feature is not present" at bounding box center [803, 385] width 29 height 29
radio input "true"
click at [878, 322] on span "(3) More than normal wear" at bounding box center [882, 327] width 122 height 14
click at [818, 322] on input "(3) More than normal wear" at bounding box center [803, 327] width 29 height 29
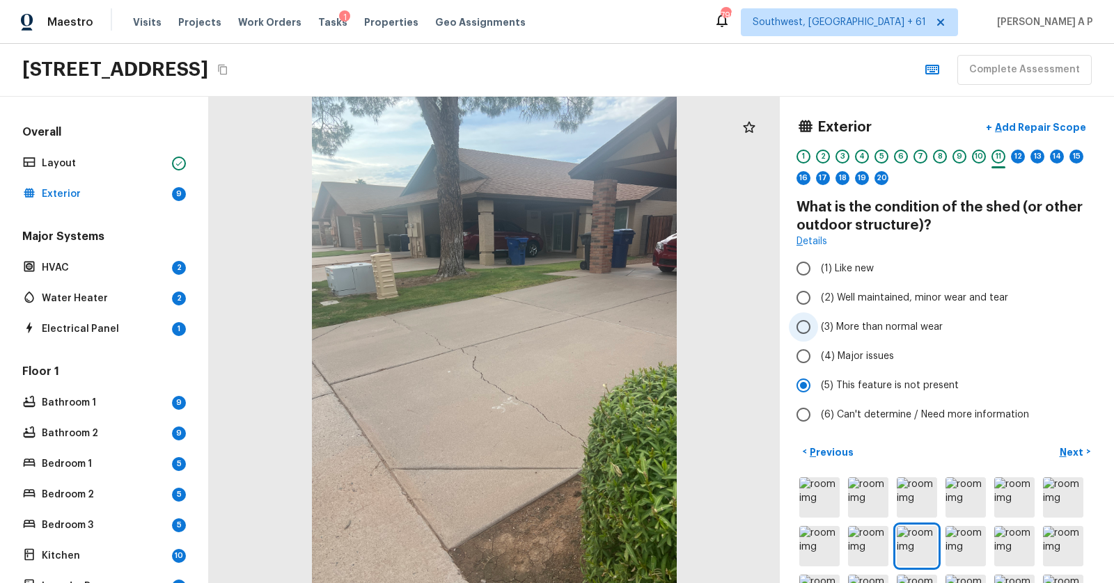
radio input "true"
click at [877, 411] on span "(6) Can't determine / Need more information" at bounding box center [925, 415] width 208 height 14
click at [818, 411] on input "(6) Can't determine / Need more information" at bounding box center [803, 414] width 29 height 29
radio input "true"
click at [885, 386] on span "(5) This feature is not present" at bounding box center [890, 386] width 138 height 14
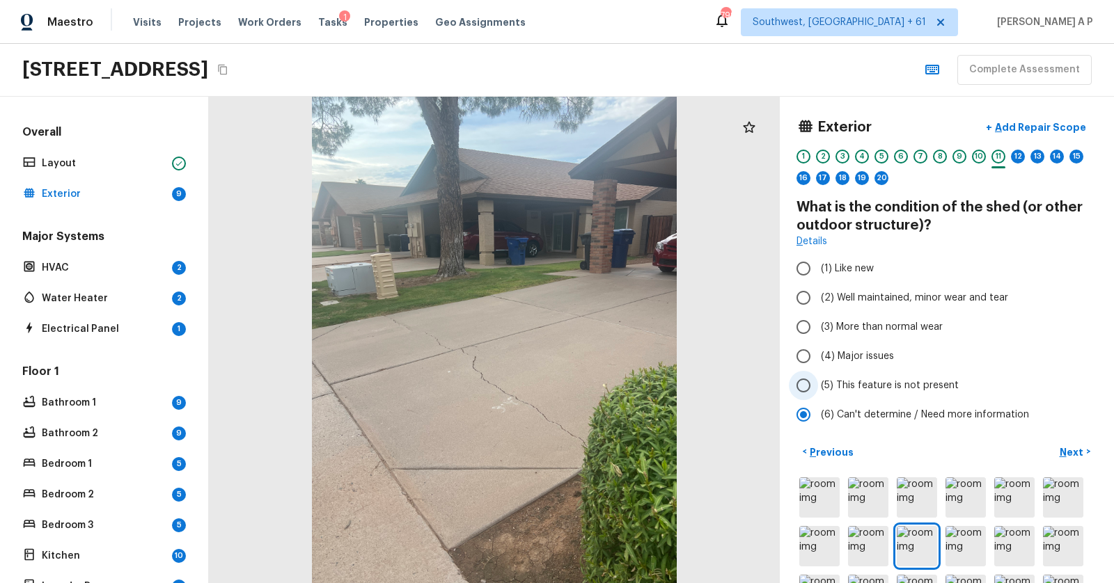
click at [818, 386] on input "(5) This feature is not present" at bounding box center [803, 385] width 29 height 29
radio input "true"
click at [1074, 445] on p "Next" at bounding box center [1072, 452] width 26 height 14
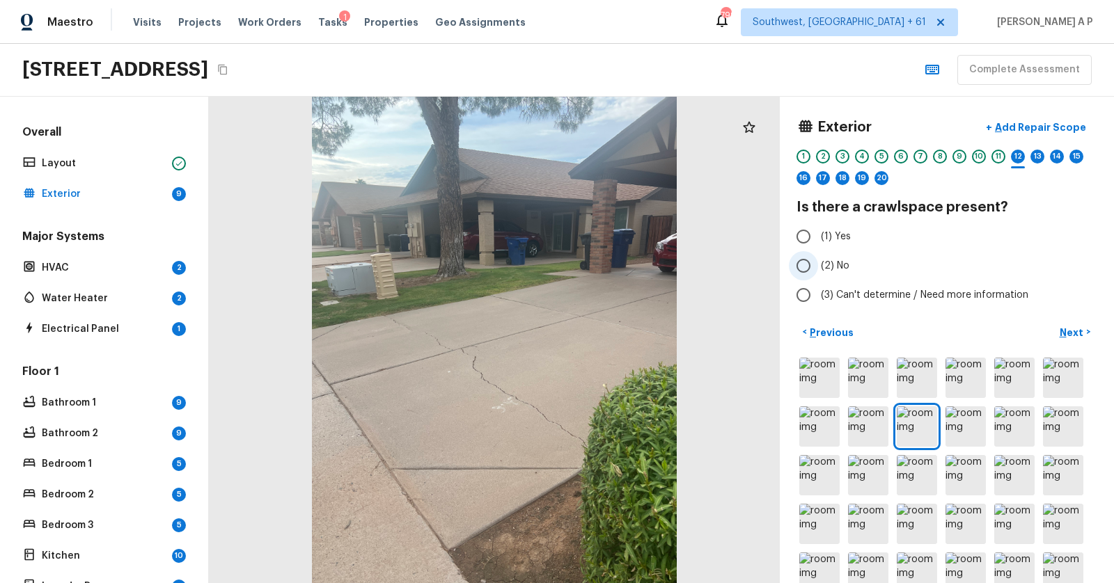
click at [831, 269] on span "(2) No" at bounding box center [835, 266] width 29 height 14
click at [818, 269] on input "(2) No" at bounding box center [803, 265] width 29 height 29
radio input "true"
click at [1075, 335] on p "Next" at bounding box center [1072, 333] width 26 height 14
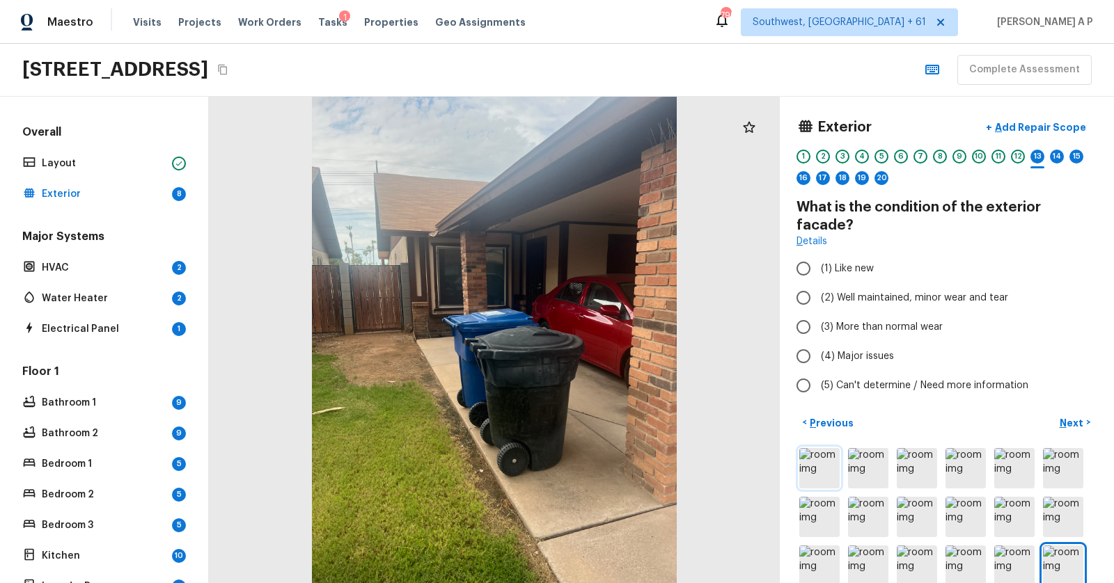
click at [824, 450] on img at bounding box center [819, 468] width 40 height 40
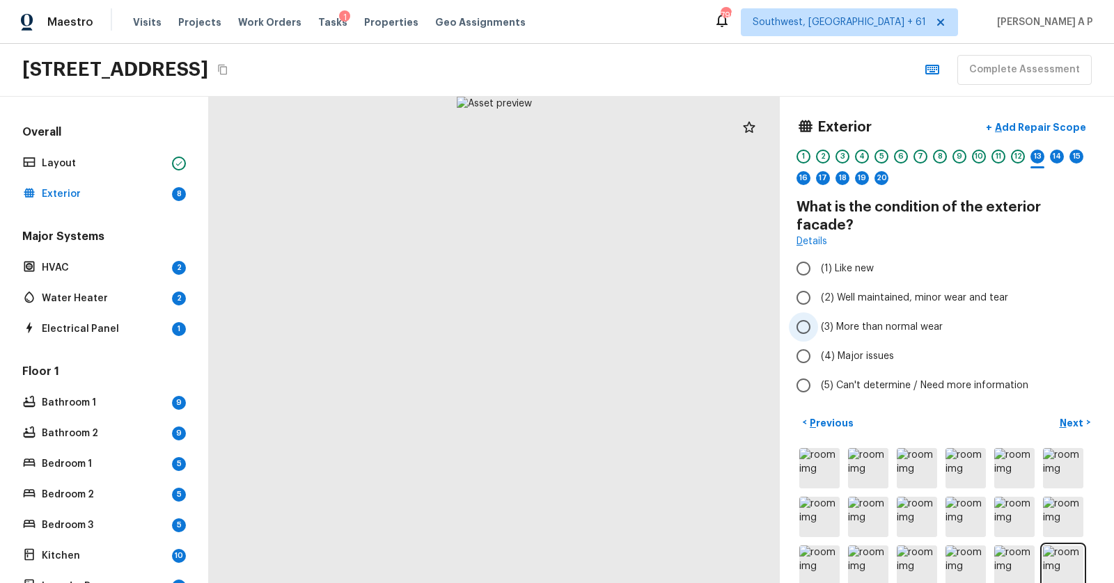
click at [931, 320] on span "(3) More than normal wear" at bounding box center [882, 327] width 122 height 14
click at [818, 313] on input "(3) More than normal wear" at bounding box center [803, 327] width 29 height 29
radio input "true"
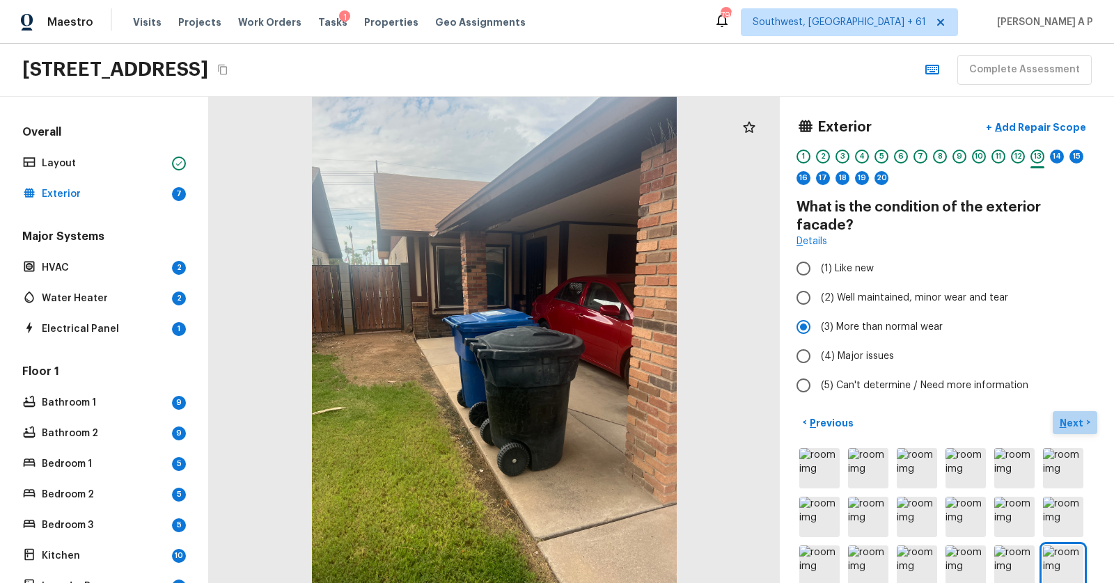
click at [1071, 416] on p "Next" at bounding box center [1072, 423] width 26 height 14
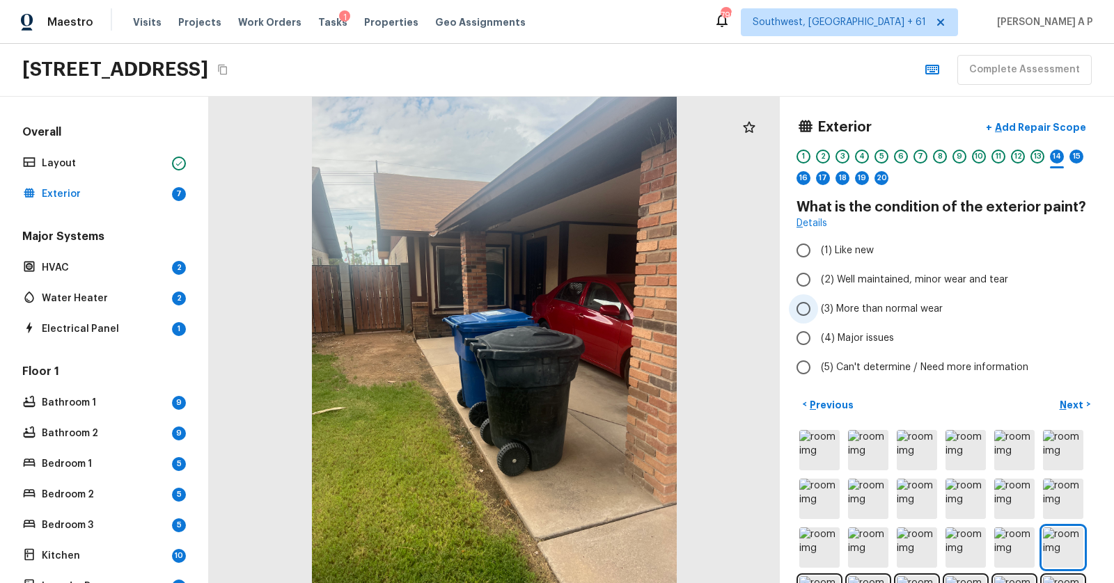
click at [869, 311] on span "(3) More than normal wear" at bounding box center [882, 309] width 122 height 14
click at [818, 311] on input "(3) More than normal wear" at bounding box center [803, 308] width 29 height 29
radio input "true"
click at [1058, 155] on div "14" at bounding box center [1057, 157] width 14 height 14
click at [1057, 156] on div "14" at bounding box center [1057, 157] width 14 height 14
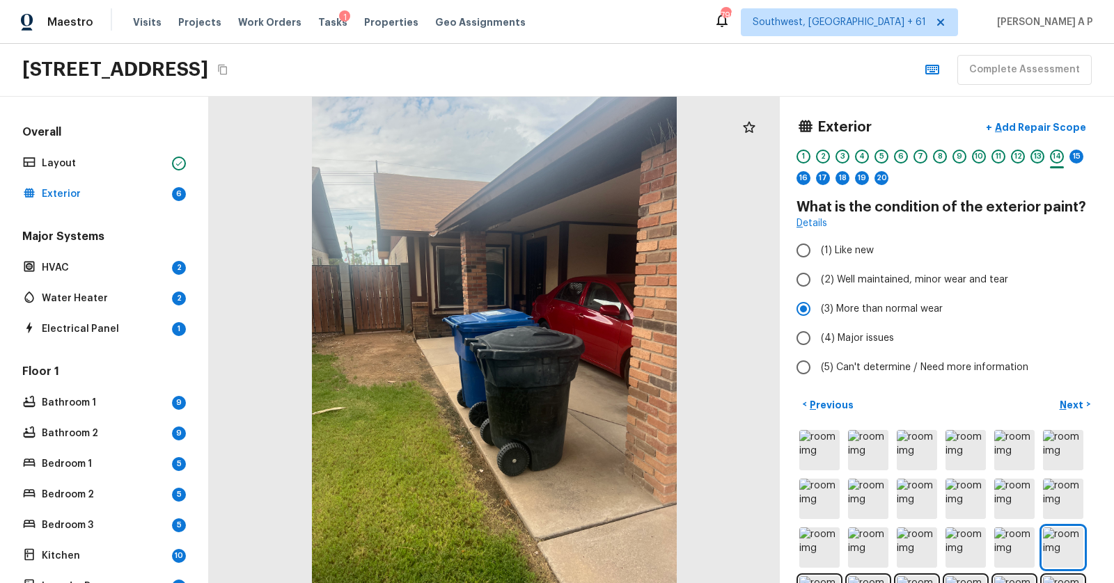
click at [1038, 155] on div "13" at bounding box center [1037, 157] width 14 height 14
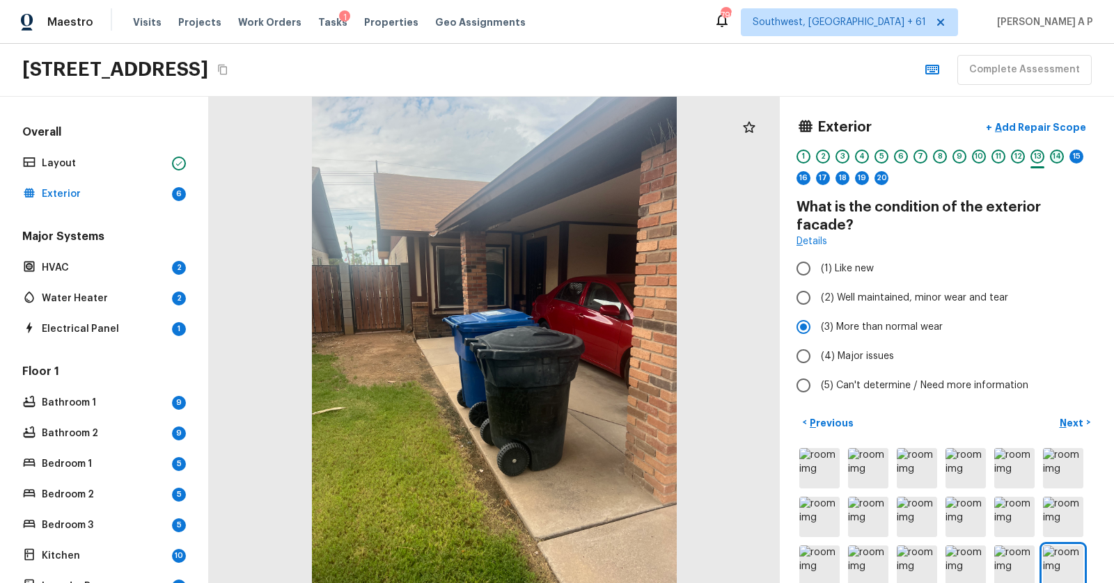
click at [1061, 152] on div "14" at bounding box center [1057, 157] width 14 height 14
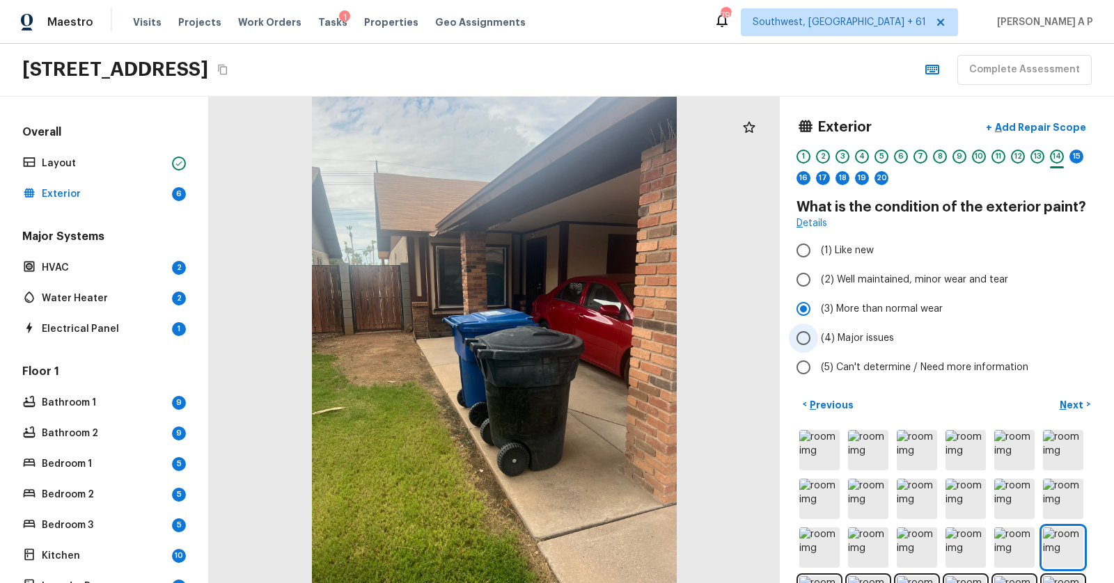
click at [846, 332] on span "(4) Major issues" at bounding box center [857, 338] width 73 height 14
click at [818, 332] on input "(4) Major issues" at bounding box center [803, 338] width 29 height 29
radio input "true"
click at [1081, 404] on p "Next" at bounding box center [1072, 405] width 26 height 14
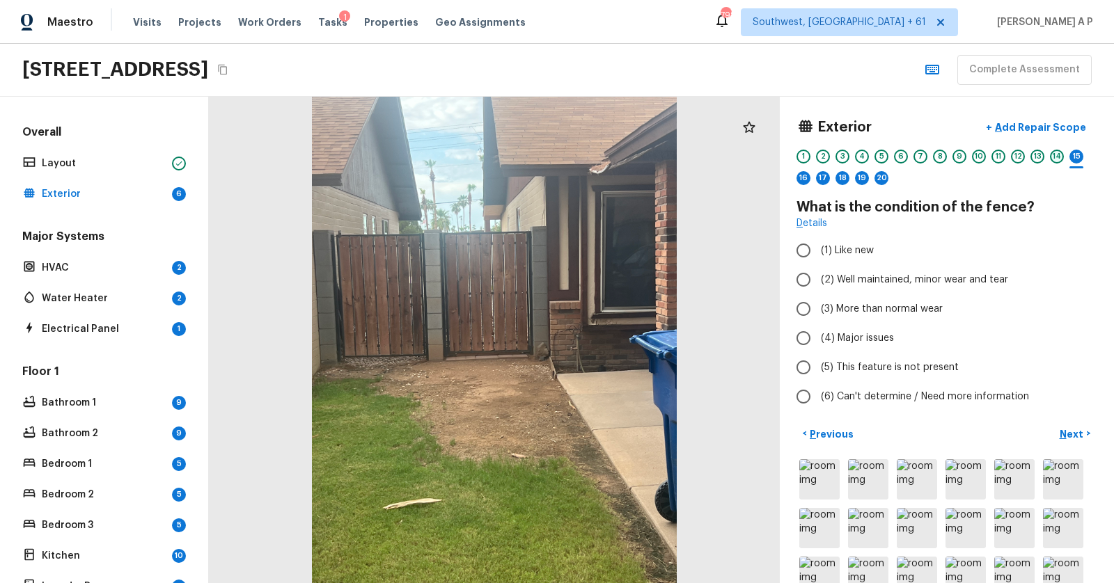
click at [1057, 157] on div "14" at bounding box center [1057, 157] width 14 height 14
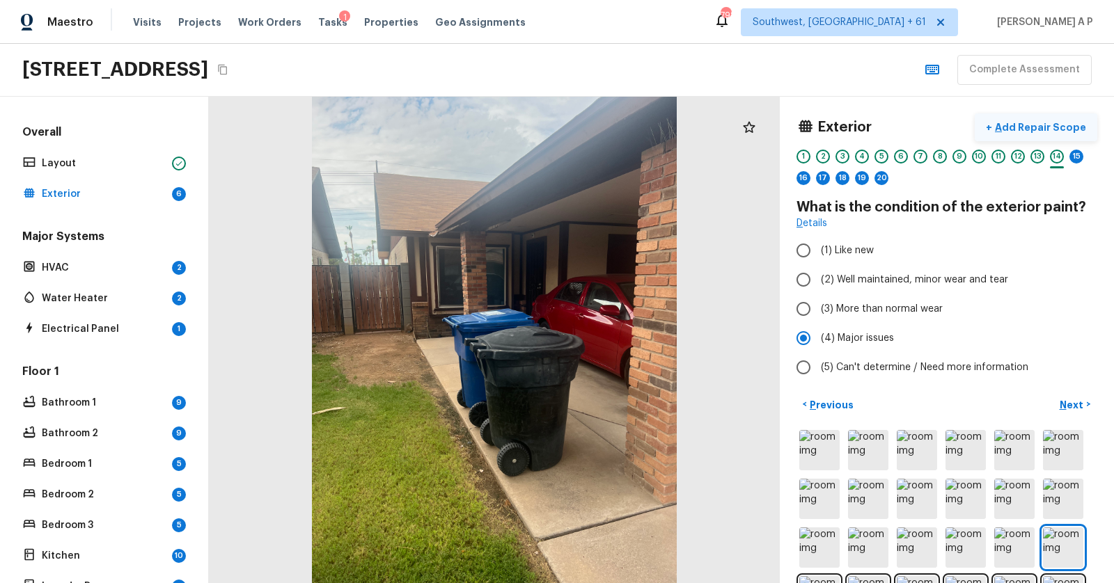
click at [1062, 132] on p "Add Repair Scope" at bounding box center [1039, 127] width 94 height 14
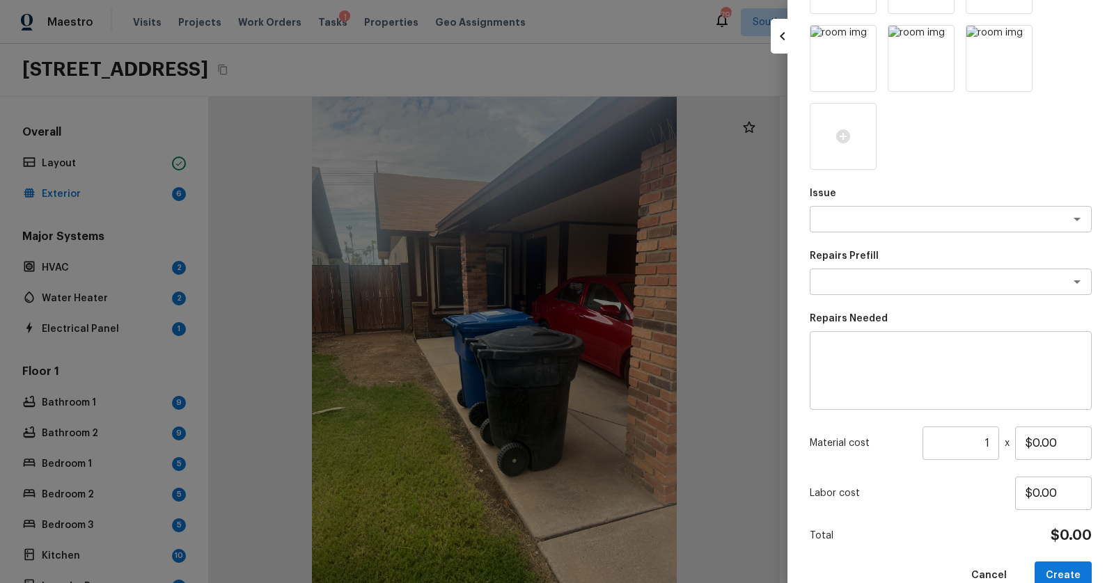
scroll to position [446, 0]
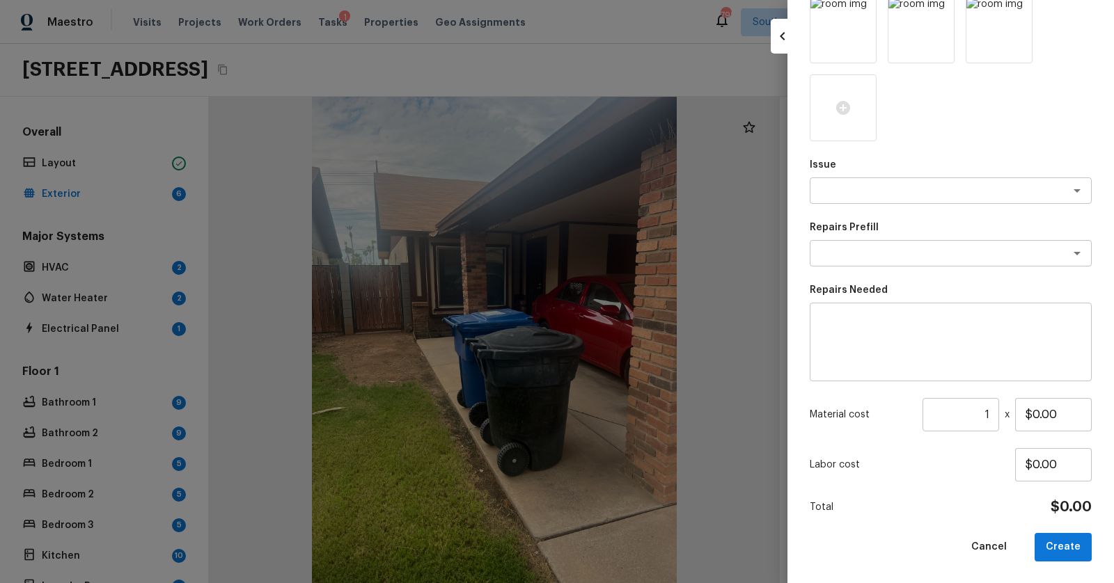
click at [971, 173] on div "Issue x ​" at bounding box center [950, 181] width 282 height 46
click at [969, 175] on div "Issue x ​" at bounding box center [950, 181] width 282 height 46
click at [1078, 190] on icon "Open" at bounding box center [1076, 190] width 7 height 3
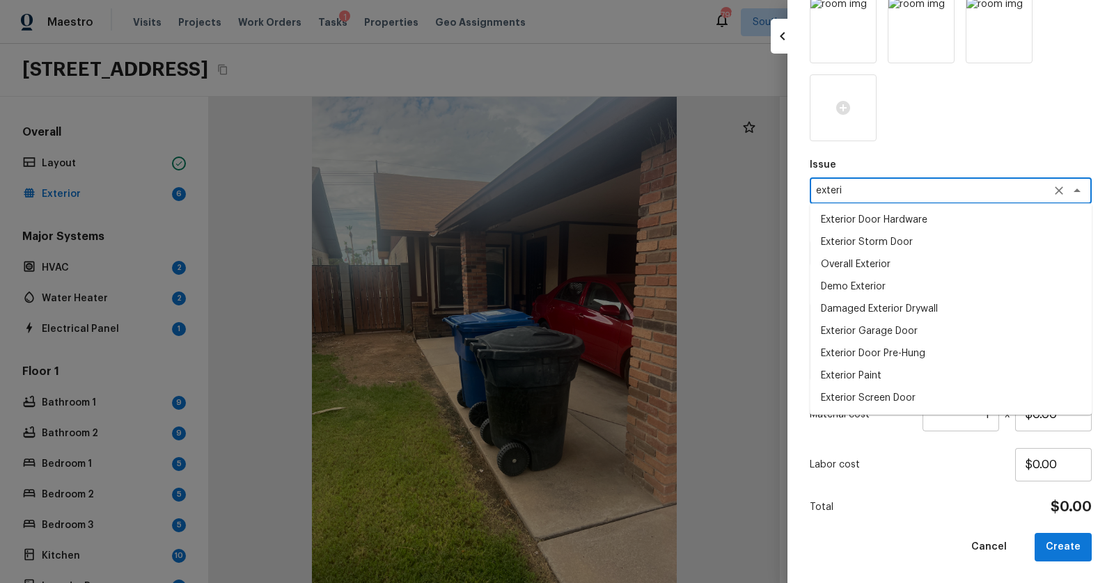
click at [979, 367] on li "Exterior Paint" at bounding box center [950, 376] width 282 height 22
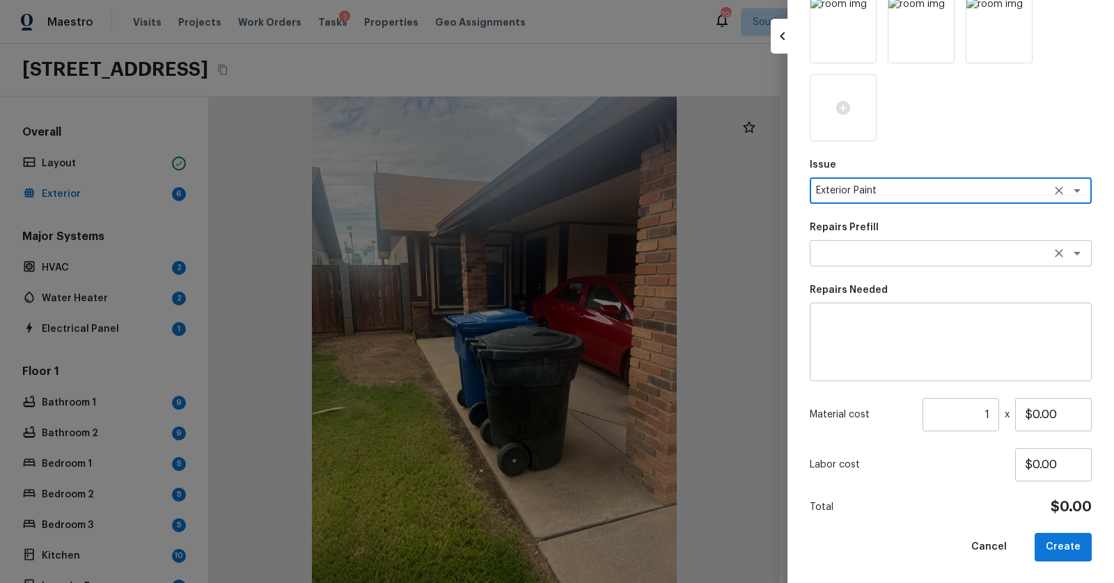
type textarea "Exterior Paint"
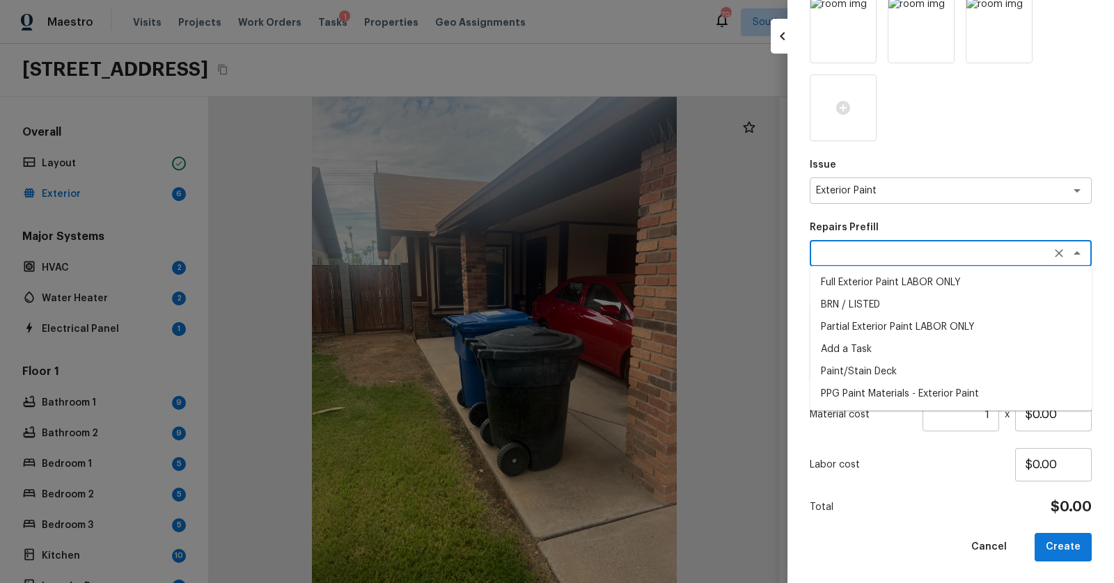
click at [948, 246] on textarea at bounding box center [931, 253] width 230 height 14
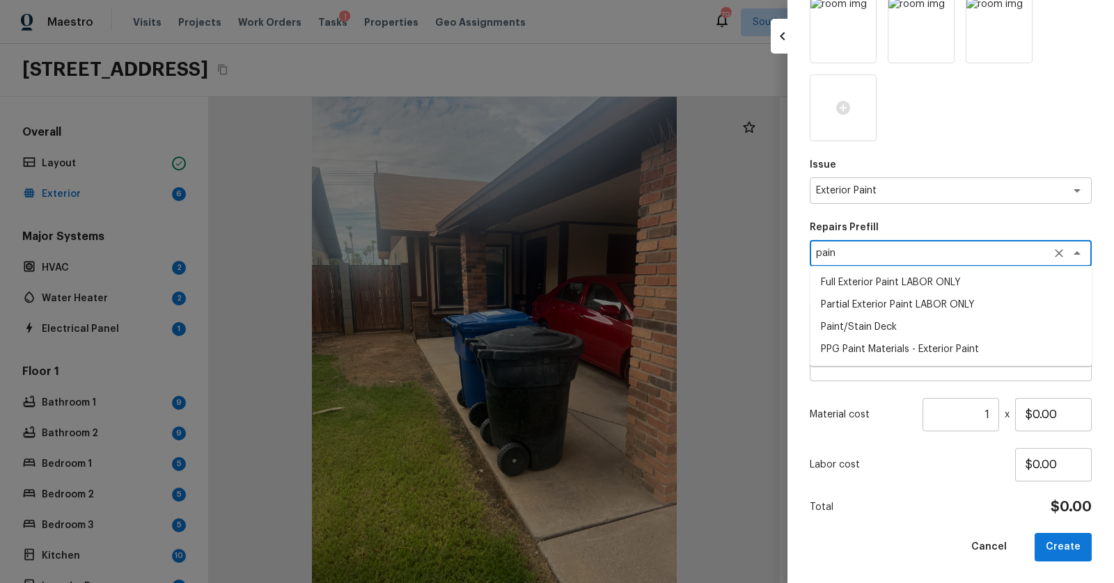
click at [919, 288] on li "Full Exterior Paint LABOR ONLY" at bounding box center [950, 282] width 282 height 22
type textarea "Full Exterior Paint LABOR ONLY"
type textarea "Full Exterior Paint - Prep, mask and paint the exterior of the home. Ensure tha…"
type input "$1.25"
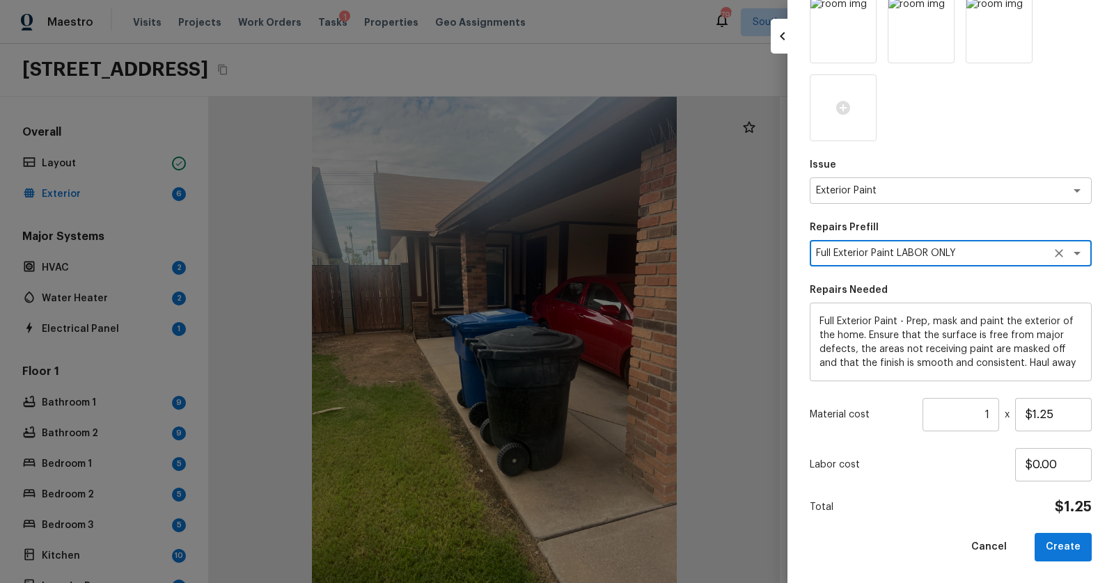
type textarea "Full Exterior Paint LABOR ONLY"
click at [383, 71] on div at bounding box center [557, 291] width 1114 height 583
type input "$0.00"
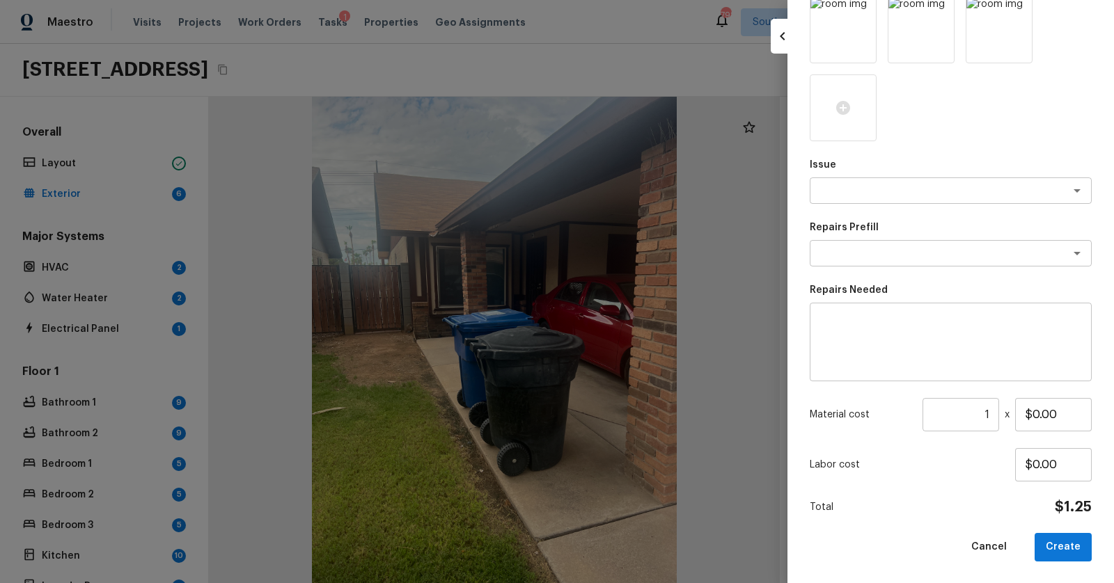
scroll to position [56, 0]
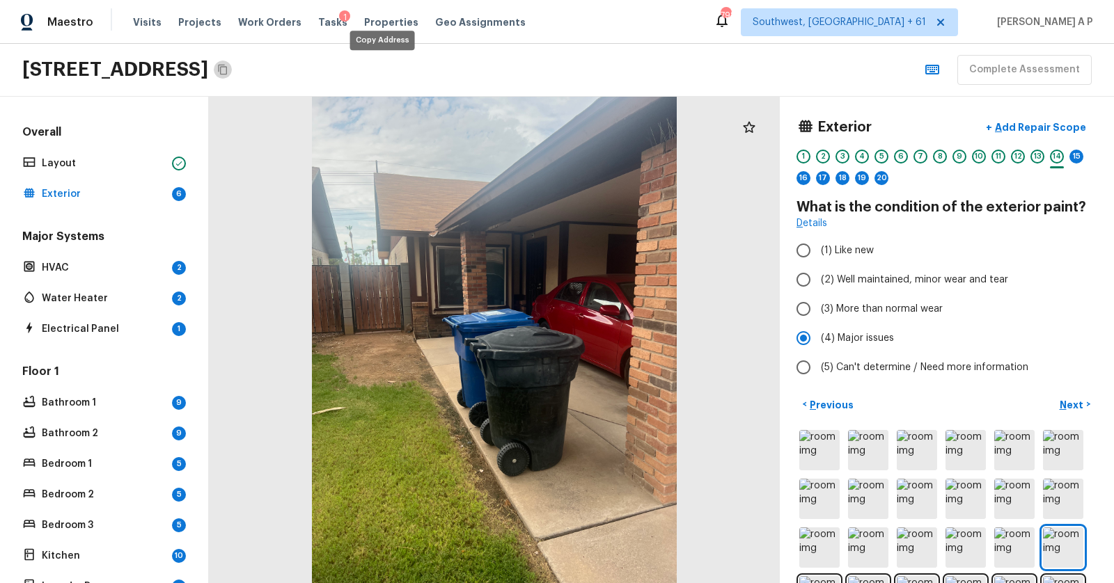
click at [228, 71] on icon "Copy Address" at bounding box center [222, 69] width 11 height 11
click at [1059, 129] on p "Add Repair Scope" at bounding box center [1039, 127] width 94 height 14
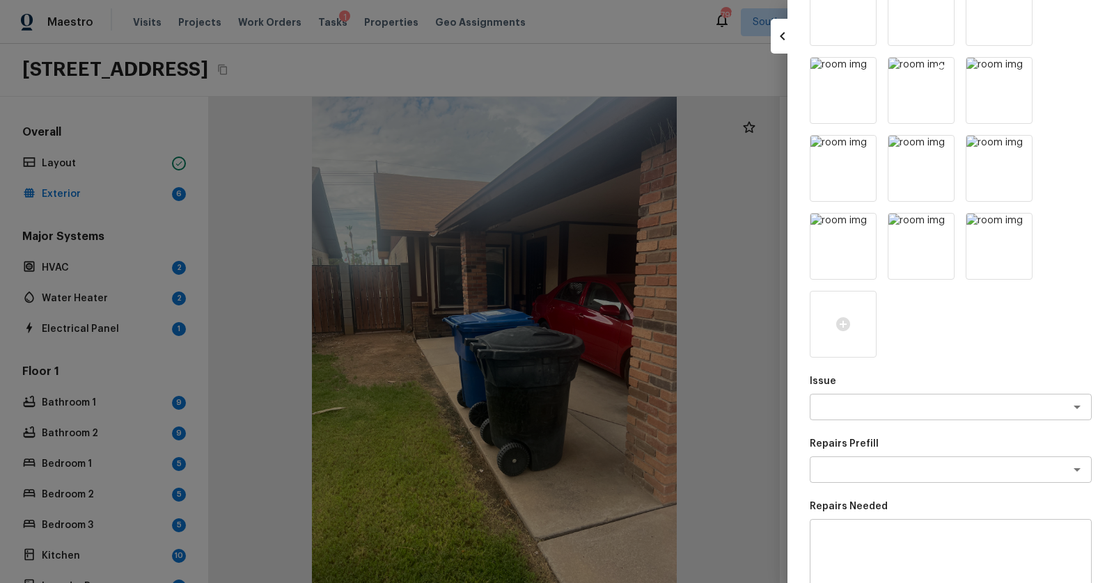
scroll to position [446, 0]
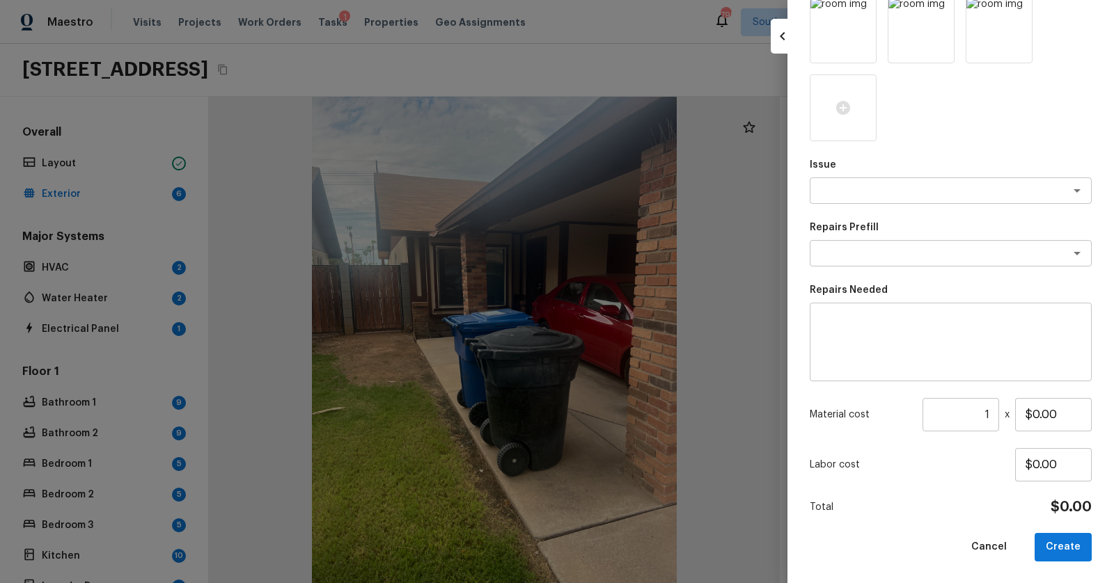
click at [624, 112] on div at bounding box center [557, 291] width 1114 height 583
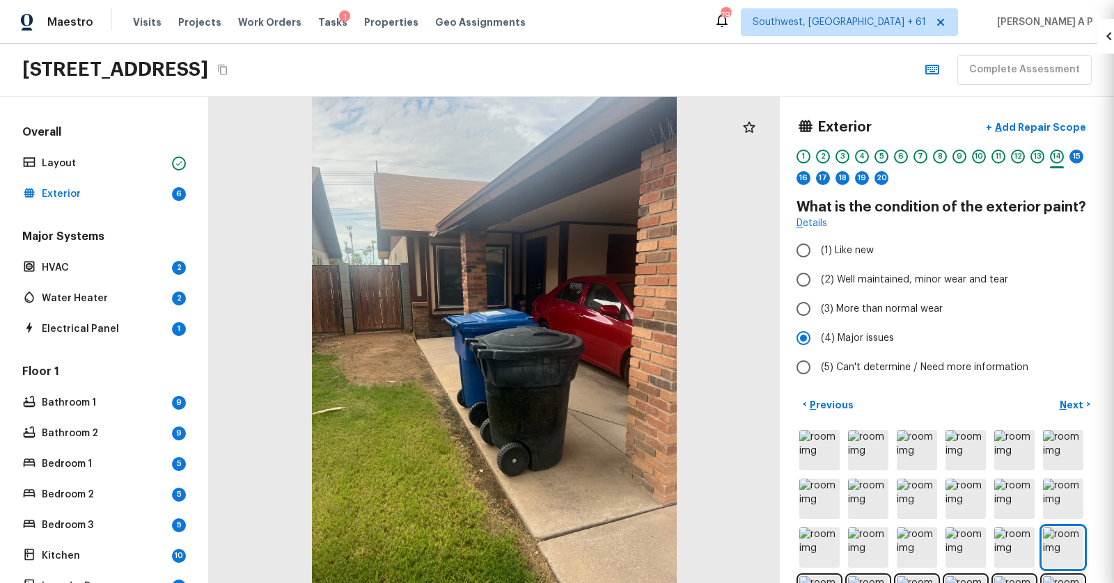
scroll to position [56, 0]
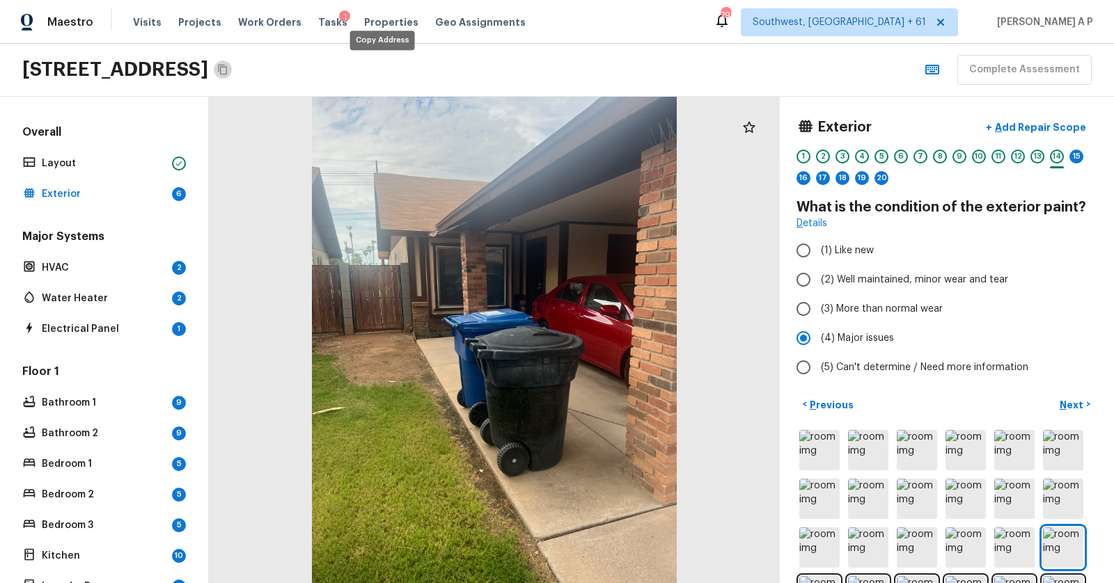
click at [228, 66] on icon "Copy Address" at bounding box center [222, 69] width 11 height 11
click at [1068, 120] on p "Add Repair Scope" at bounding box center [1039, 127] width 94 height 14
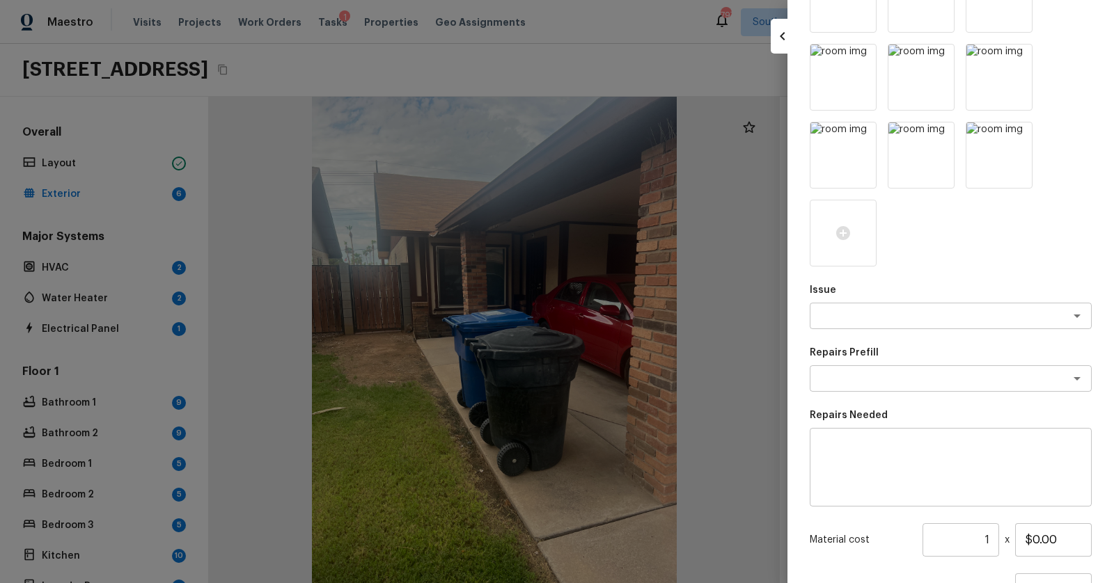
scroll to position [446, 0]
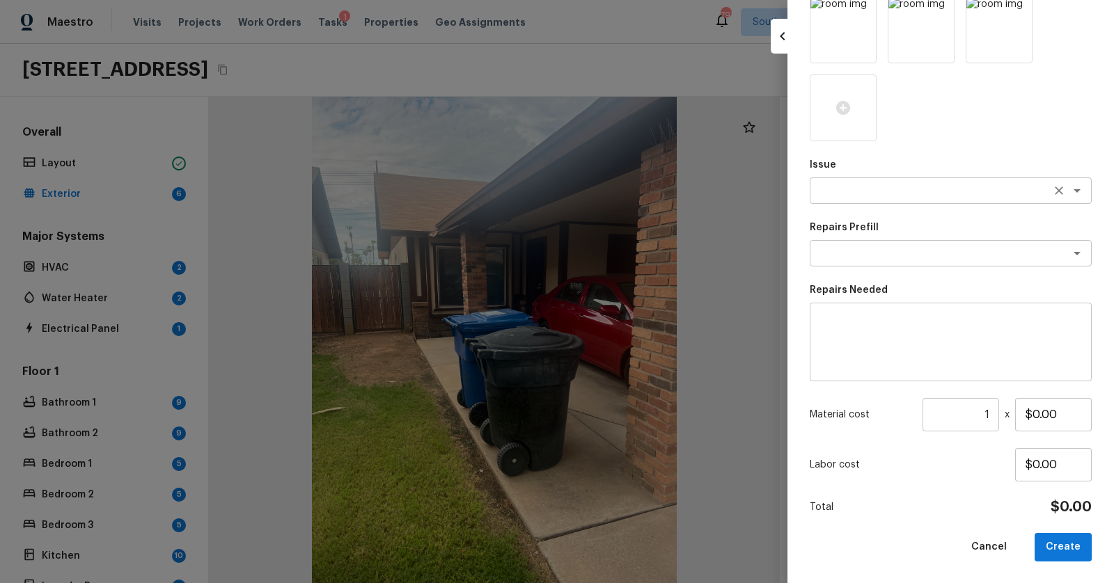
click at [903, 197] on div "x ​" at bounding box center [950, 190] width 282 height 26
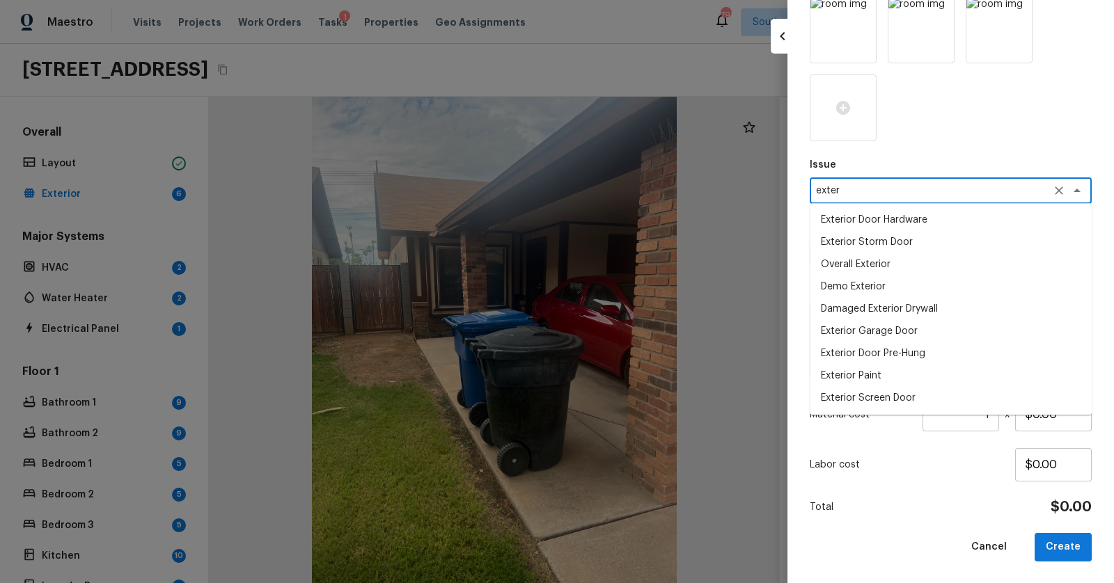
click at [865, 374] on li "Exterior Paint" at bounding box center [950, 376] width 282 height 22
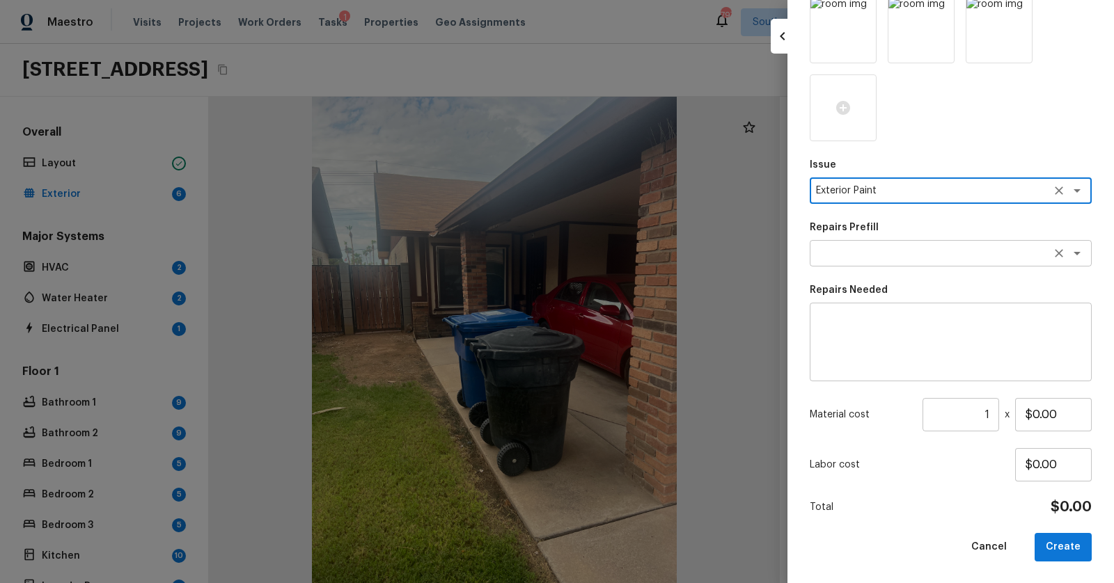
type textarea "Exterior Paint"
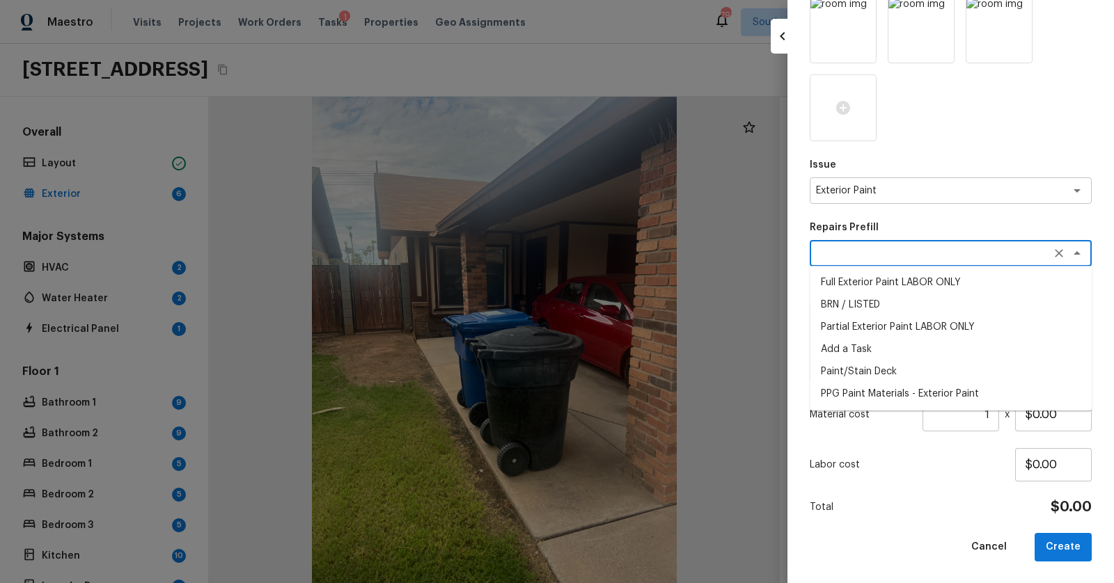
click at [913, 255] on textarea at bounding box center [931, 253] width 230 height 14
click at [908, 282] on li "Full Exterior Paint LABOR ONLY" at bounding box center [950, 282] width 282 height 22
type textarea "Full Exterior Paint LABOR ONLY"
type textarea "Full Exterior Paint - Prep, mask and paint the exterior of the home. Ensure tha…"
type input "$1.25"
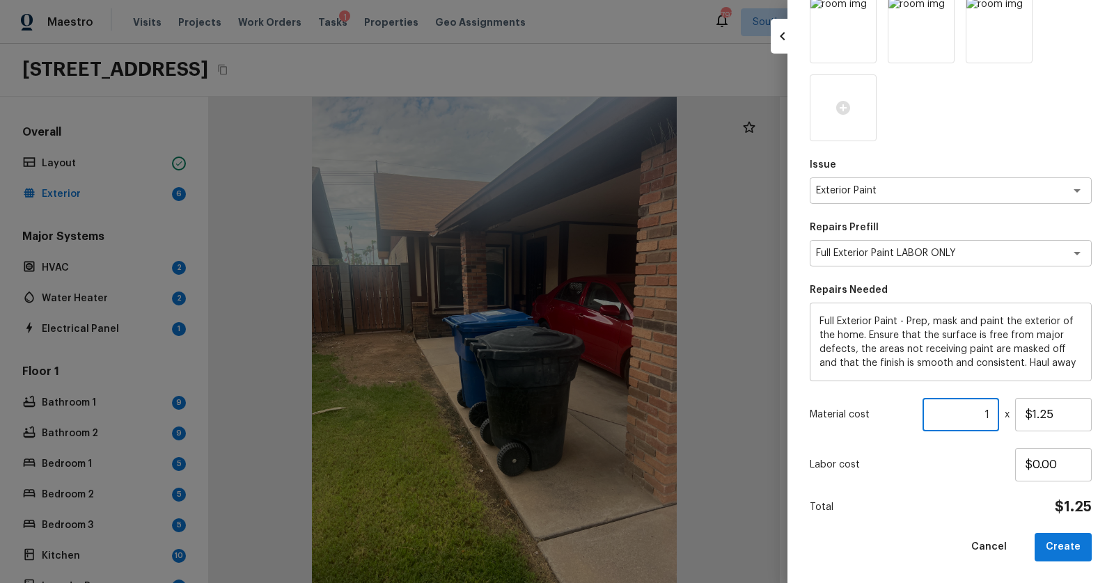
click at [978, 412] on input "1" at bounding box center [960, 414] width 77 height 33
type input "1076"
click at [1077, 553] on button "Create" at bounding box center [1062, 547] width 57 height 29
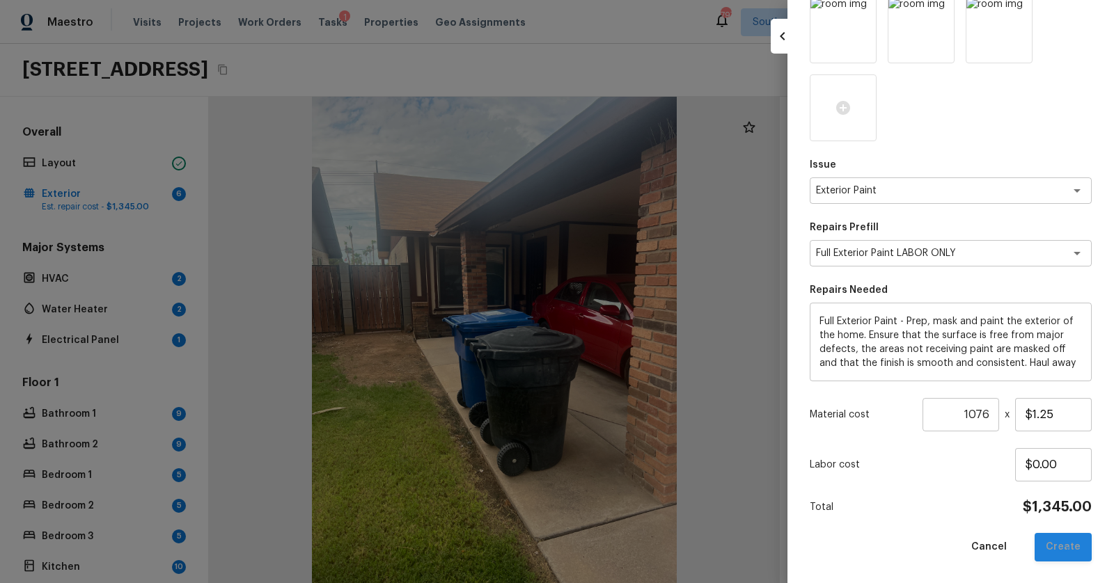
type input "1"
type input "$0.00"
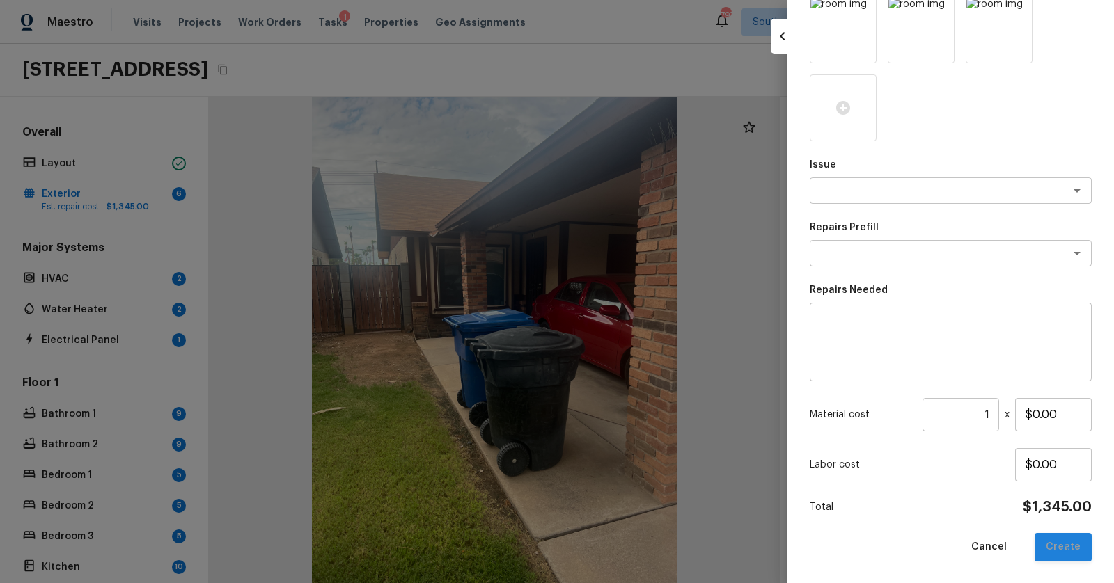
scroll to position [56, 0]
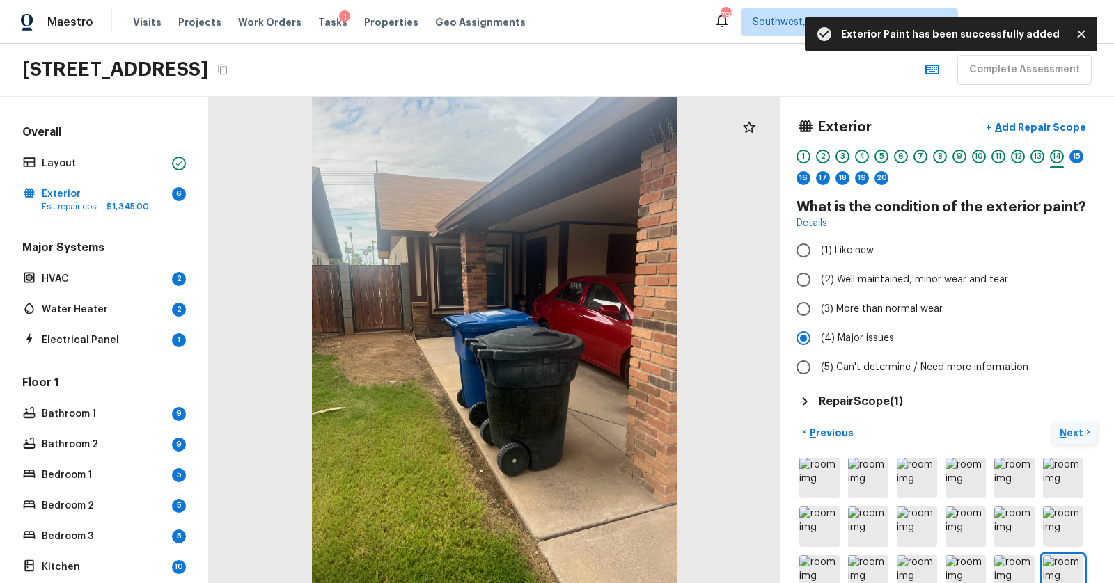
click at [1075, 431] on p "Next" at bounding box center [1072, 433] width 26 height 14
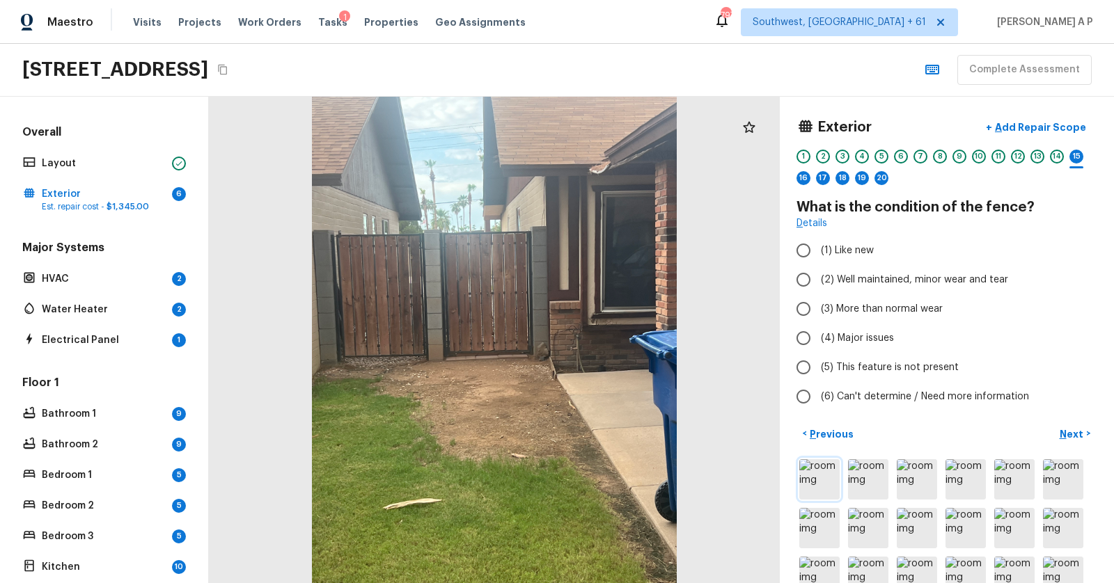
click at [815, 476] on img at bounding box center [819, 479] width 40 height 40
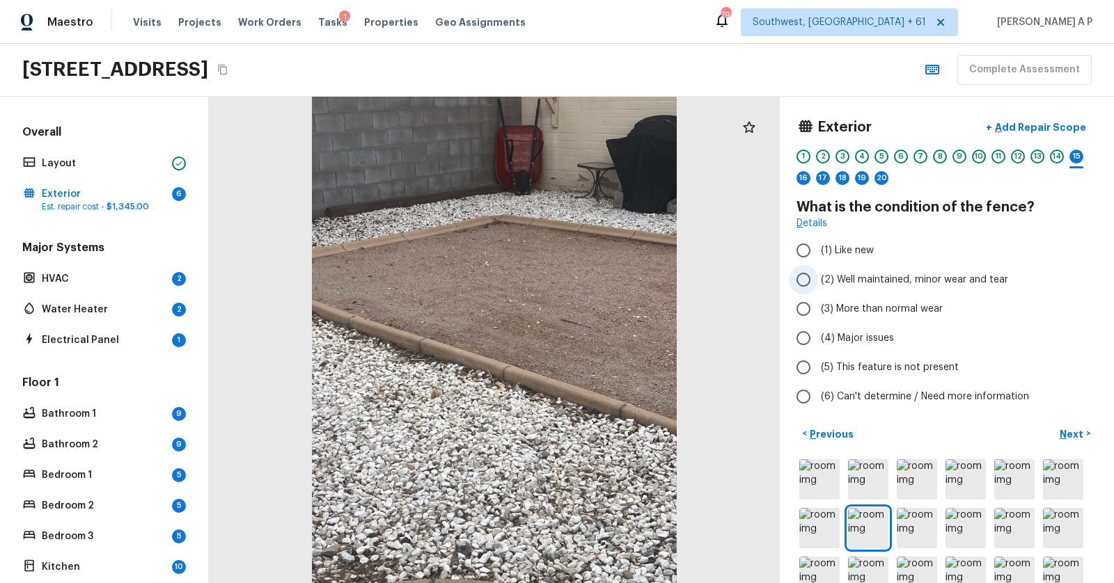
click at [851, 277] on span "(2) Well maintained, minor wear and tear" at bounding box center [914, 280] width 187 height 14
click at [818, 277] on input "(2) Well maintained, minor wear and tear" at bounding box center [803, 279] width 29 height 29
radio input "true"
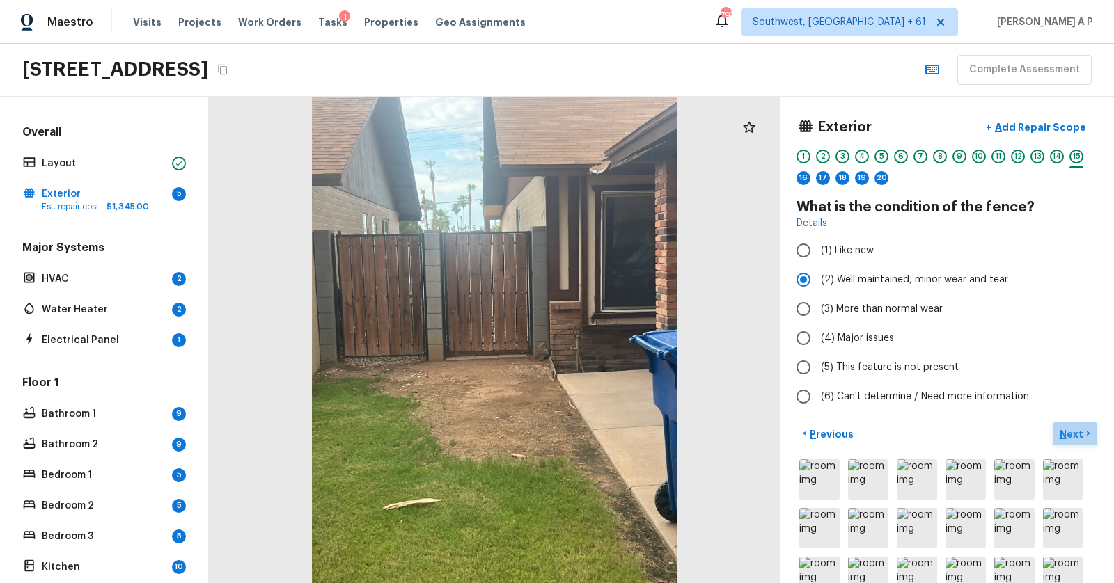
click at [1074, 428] on p "Next" at bounding box center [1072, 434] width 26 height 14
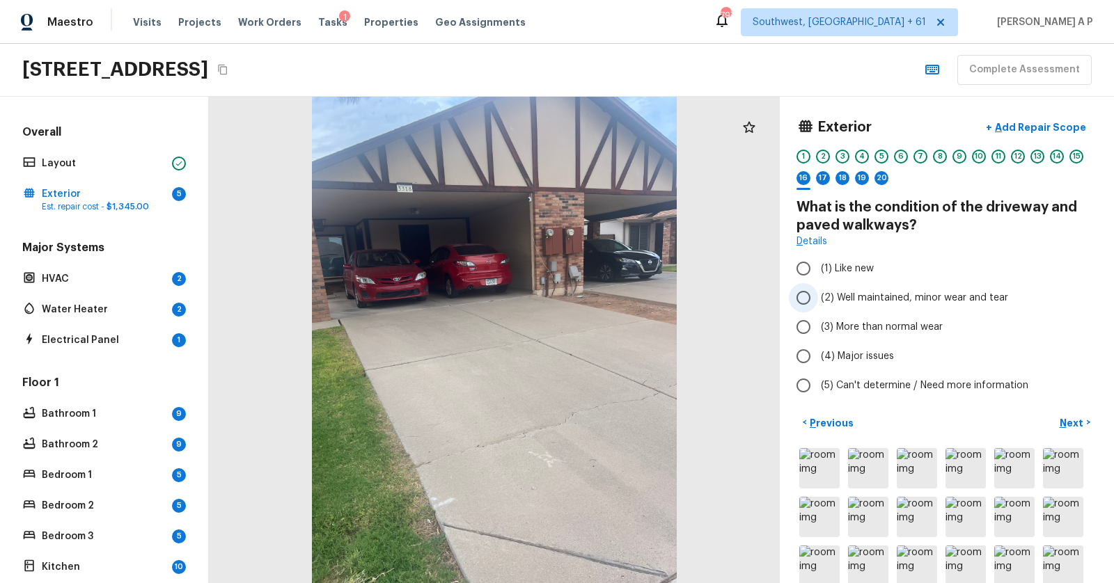
click at [926, 303] on span "(2) Well maintained, minor wear and tear" at bounding box center [914, 298] width 187 height 14
click at [818, 303] on input "(2) Well maintained, minor wear and tear" at bounding box center [803, 297] width 29 height 29
radio input "true"
click at [915, 323] on span "(3) More than normal wear" at bounding box center [882, 327] width 122 height 14
click at [818, 323] on input "(3) More than normal wear" at bounding box center [803, 327] width 29 height 29
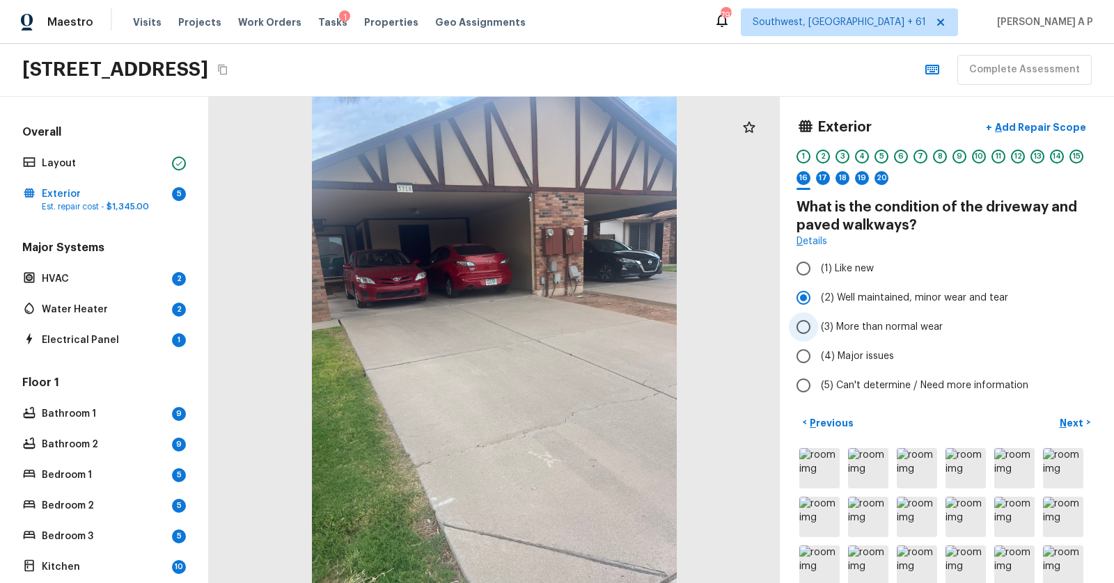
radio input "true"
click at [918, 297] on span "(2) Well maintained, minor wear and tear" at bounding box center [914, 298] width 187 height 14
click at [818, 297] on input "(2) Well maintained, minor wear and tear" at bounding box center [803, 297] width 29 height 29
radio input "true"
click at [907, 327] on span "(3) More than normal wear" at bounding box center [882, 327] width 122 height 14
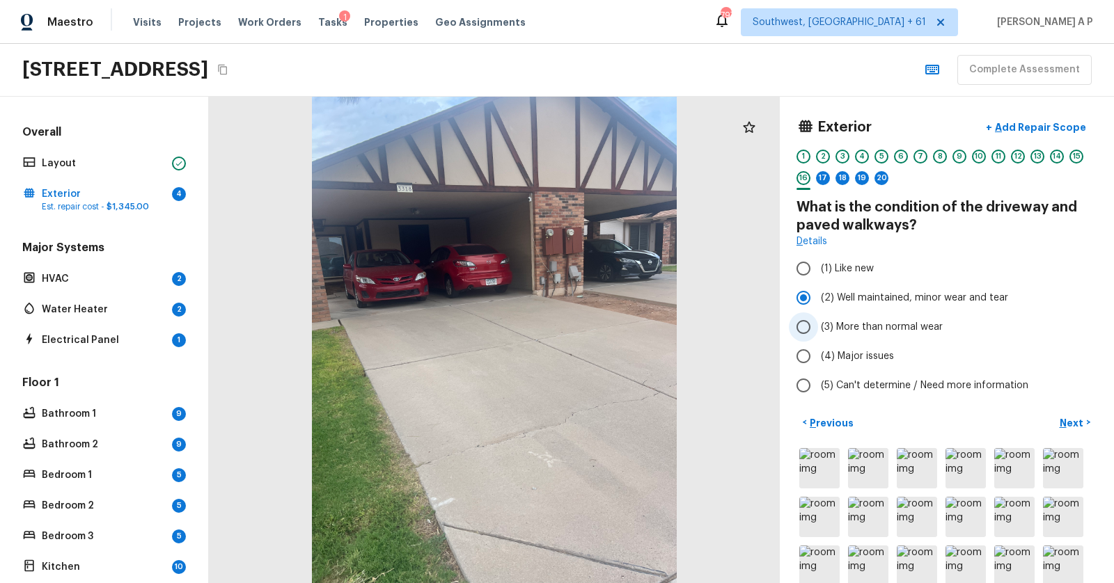
click at [818, 327] on input "(3) More than normal wear" at bounding box center [803, 327] width 29 height 29
radio input "true"
click at [1070, 418] on p "Next" at bounding box center [1072, 423] width 26 height 14
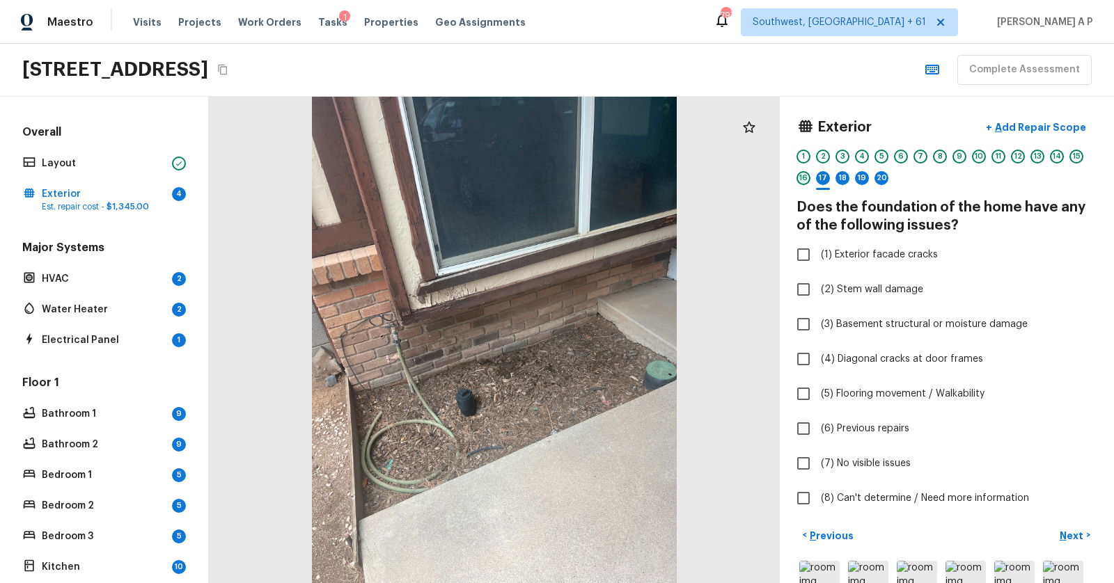
click at [804, 176] on div "16" at bounding box center [803, 178] width 14 height 14
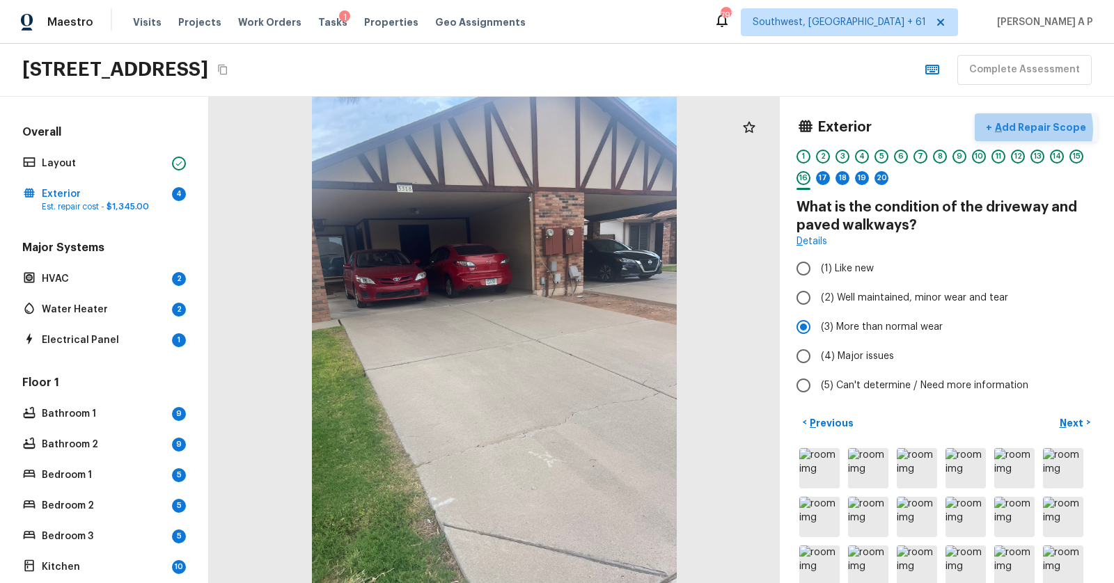
click at [1041, 128] on p "Add Repair Scope" at bounding box center [1039, 127] width 94 height 14
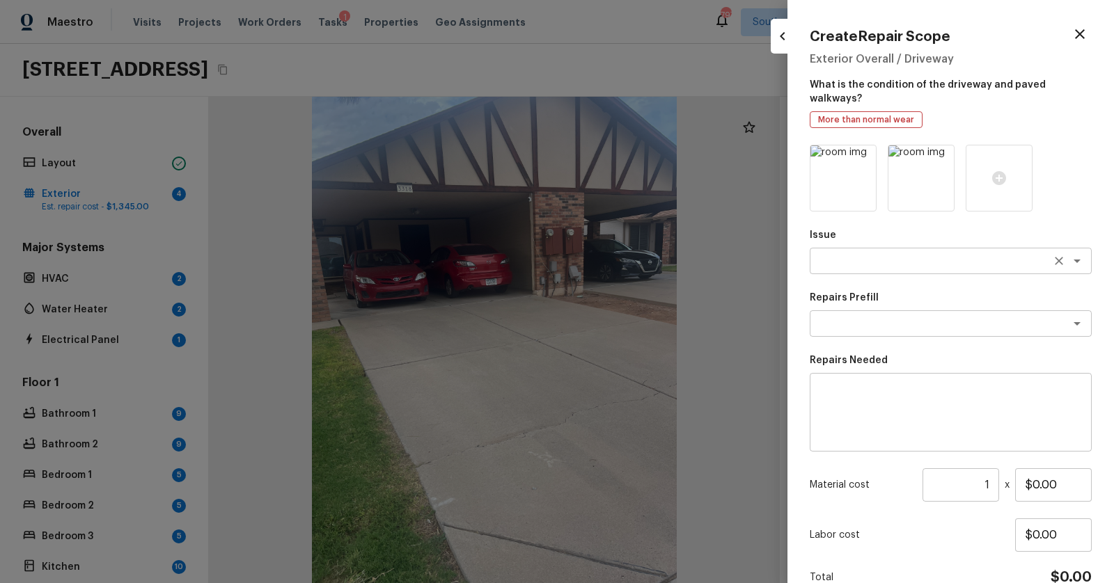
click at [957, 255] on div "x ​" at bounding box center [950, 261] width 282 height 26
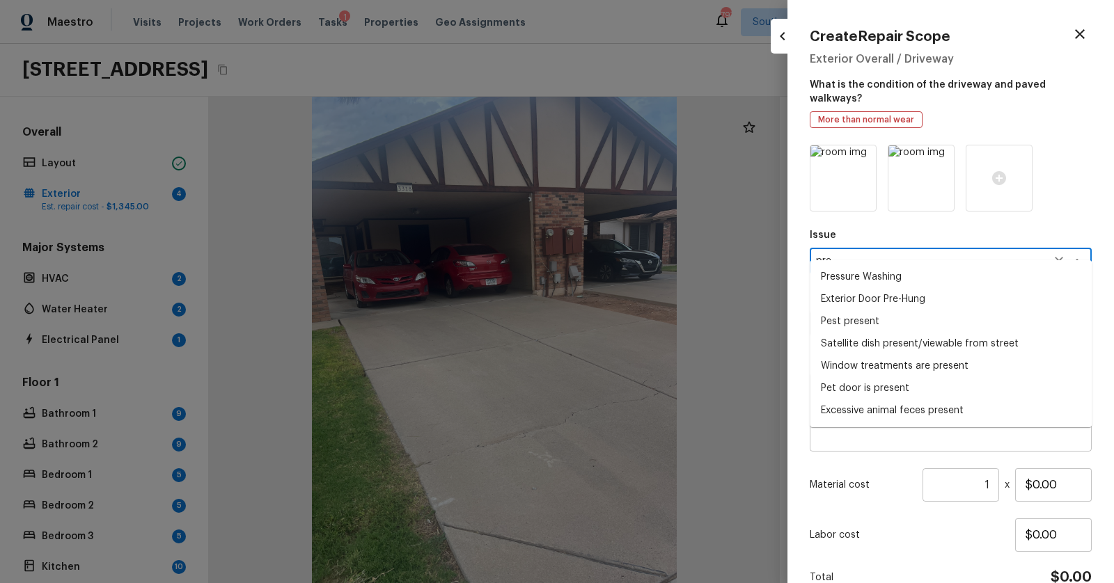
click at [932, 281] on li "Pressure Washing" at bounding box center [950, 277] width 282 height 22
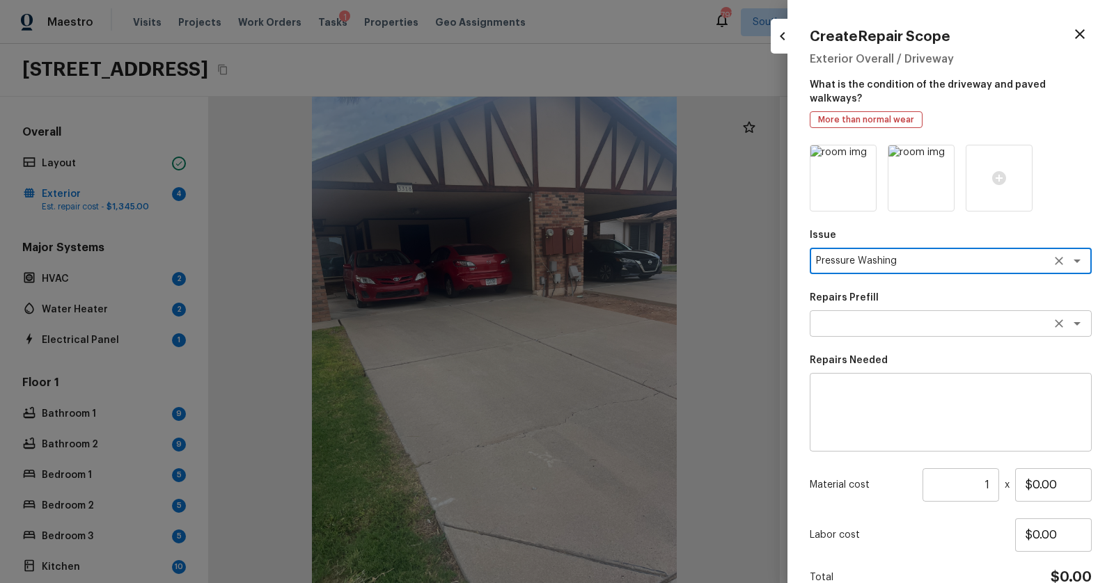
type textarea "Pressure Washing"
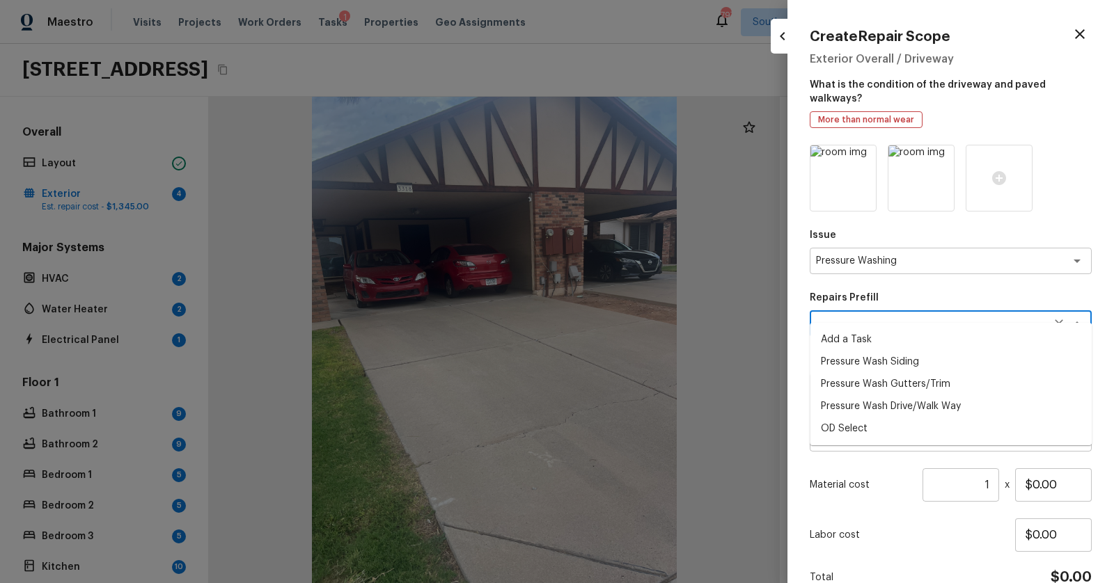
click at [918, 317] on textarea at bounding box center [931, 324] width 230 height 14
click at [905, 402] on li "Pressure Wash Drive/Walk Way" at bounding box center [950, 406] width 282 height 22
type textarea "Pressure Wash Drive/Walk Way"
type textarea "Pressure wash the driveways/walkways as directed by the PM. Ensure that all deb…"
type input "$125.00"
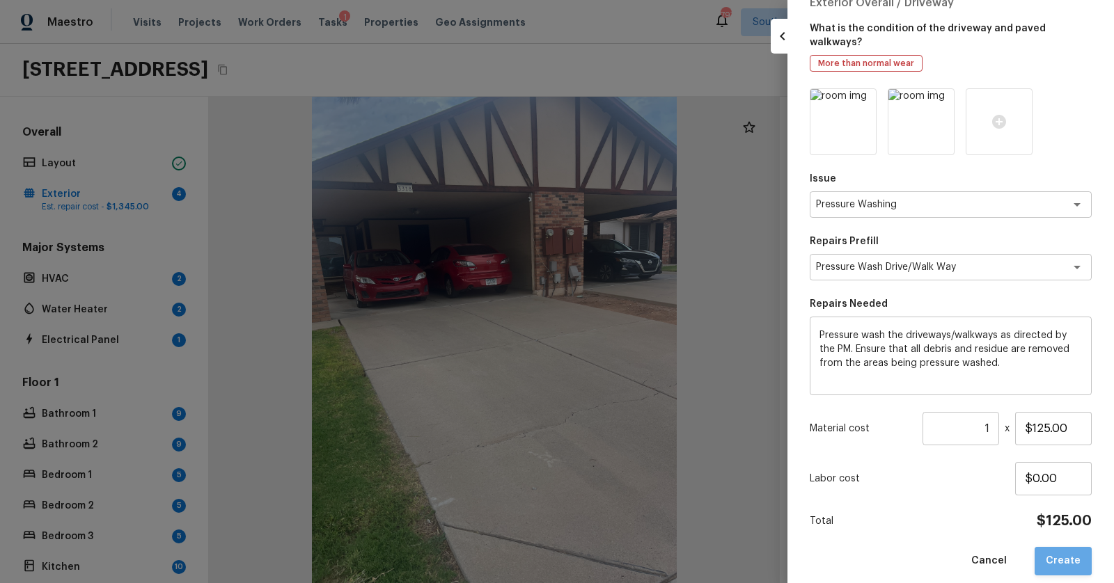
click at [1068, 547] on button "Create" at bounding box center [1062, 561] width 57 height 29
type input "$0.00"
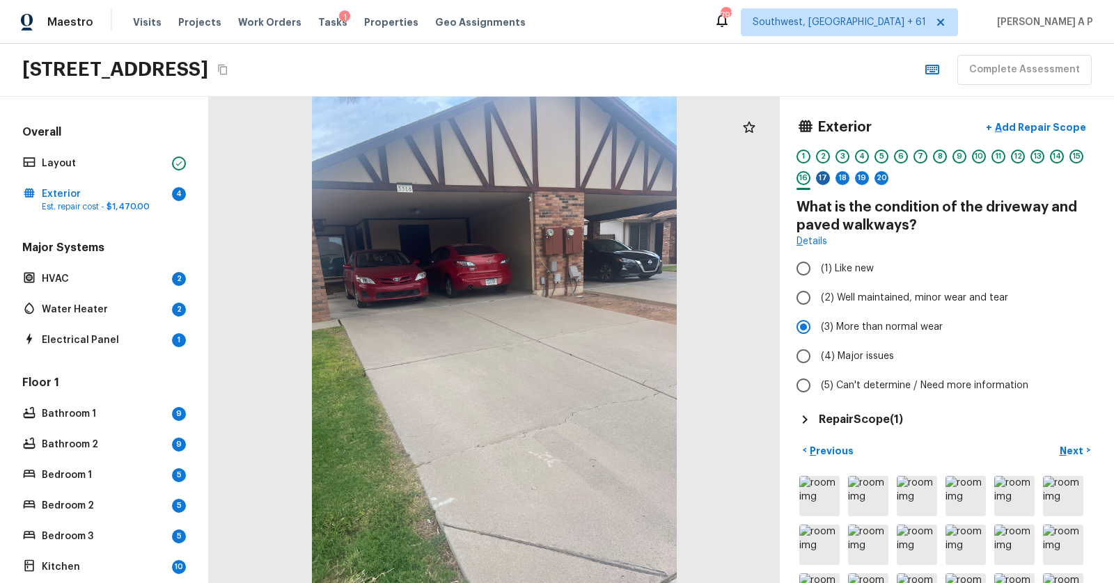
click at [825, 178] on div "17" at bounding box center [823, 178] width 14 height 14
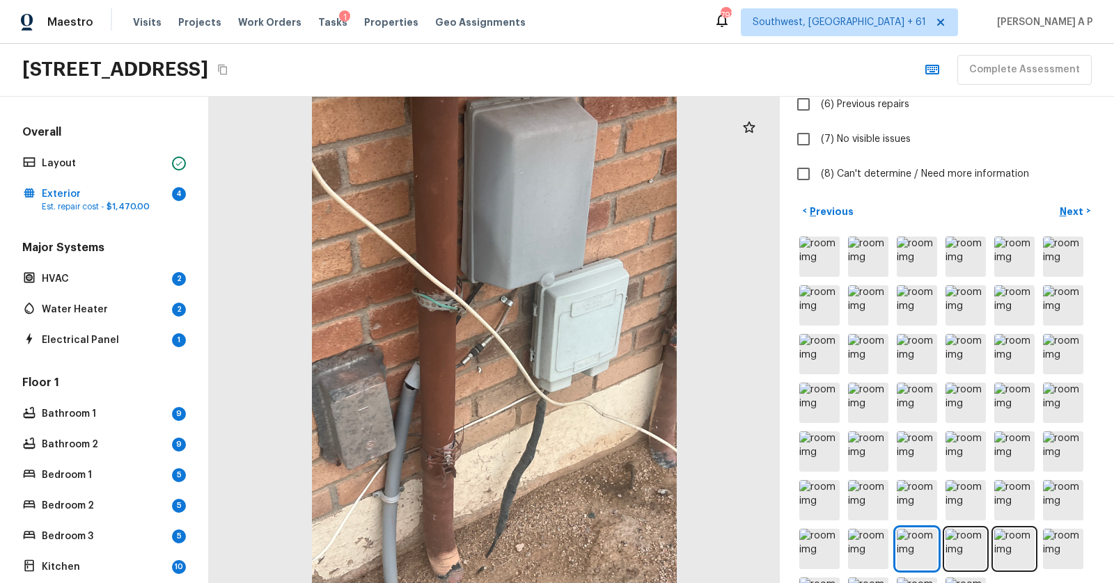
scroll to position [379, 0]
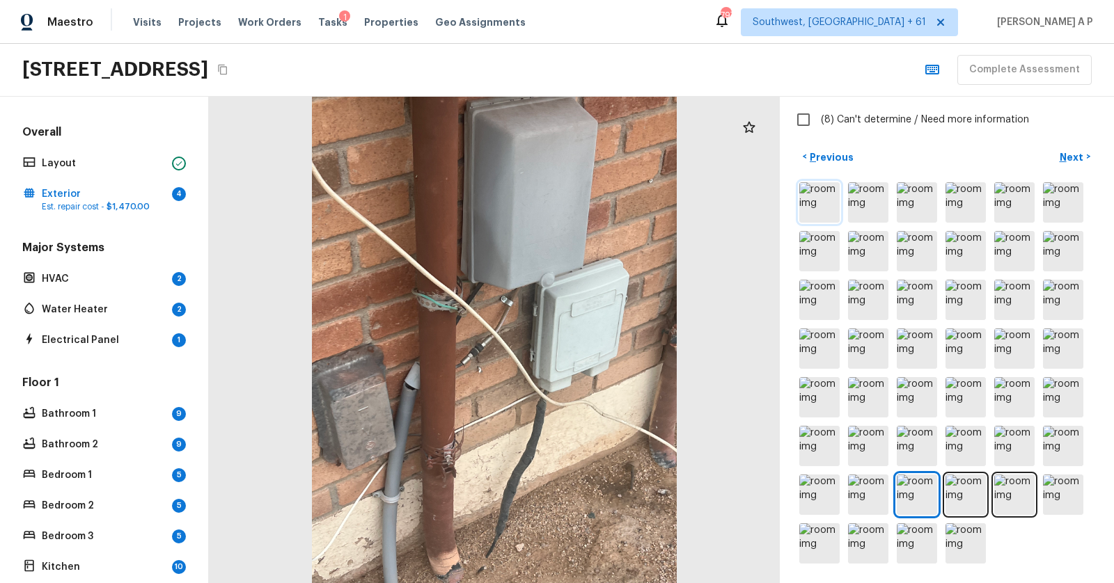
click at [825, 191] on img at bounding box center [819, 202] width 40 height 40
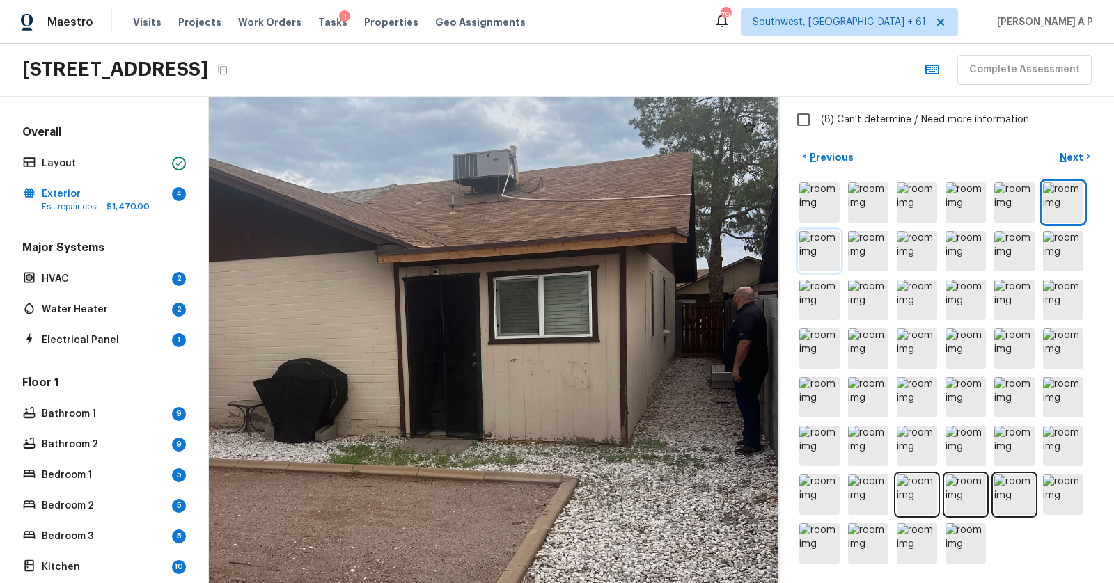
click at [824, 246] on img at bounding box center [819, 251] width 40 height 40
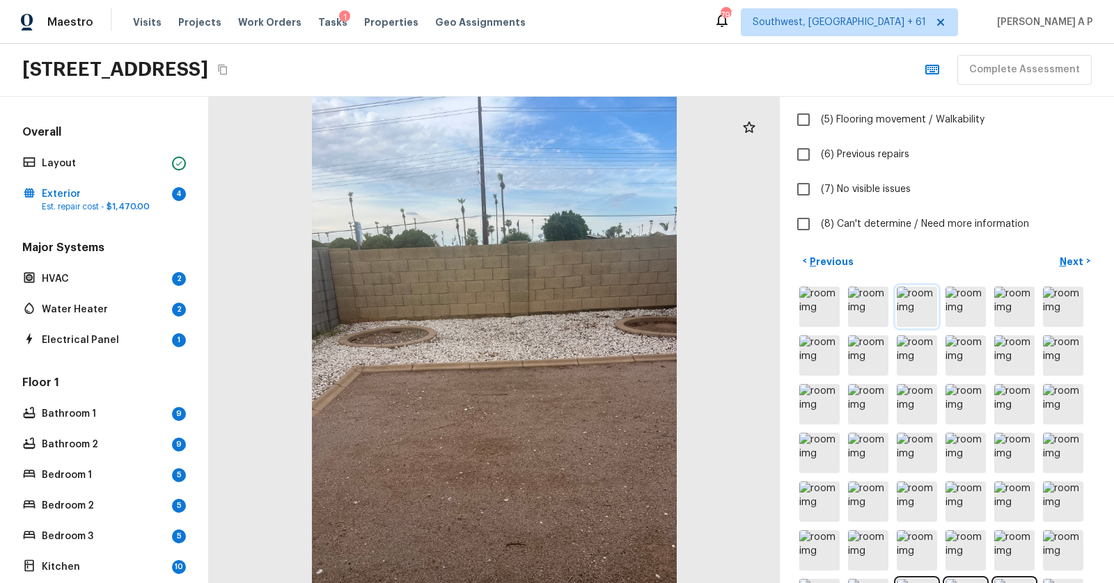
click at [933, 312] on img at bounding box center [916, 307] width 40 height 40
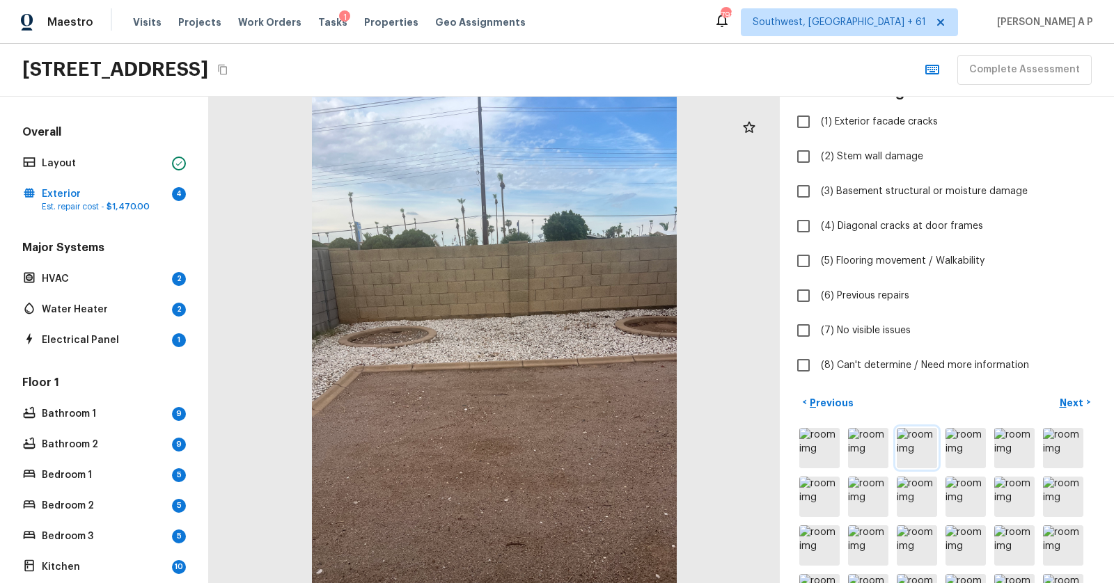
scroll to position [104, 0]
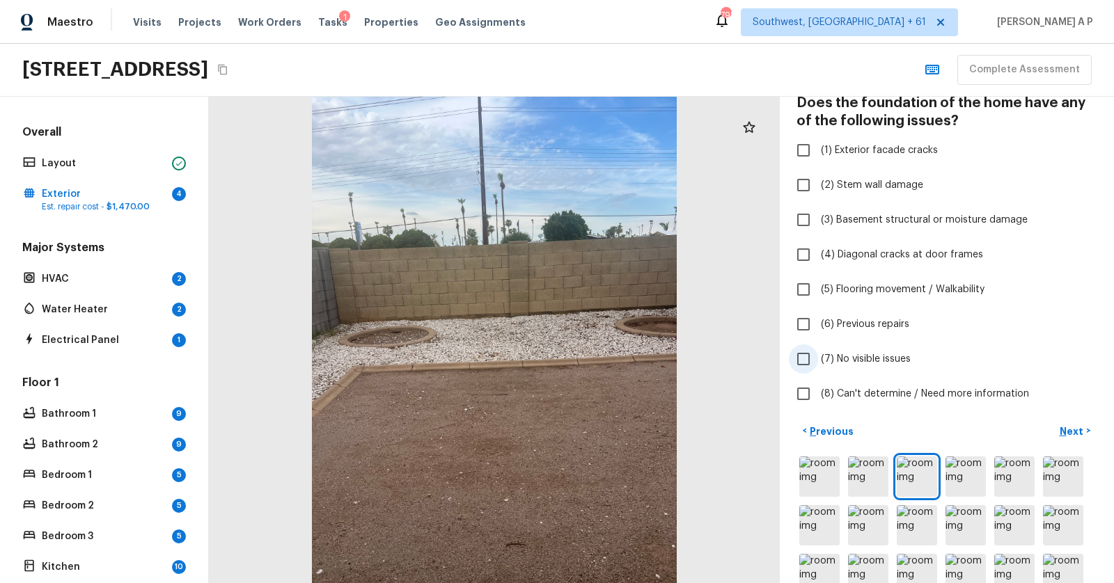
click at [867, 358] on span "(7) No visible issues" at bounding box center [866, 359] width 90 height 14
click at [818, 358] on input "(7) No visible issues" at bounding box center [803, 359] width 29 height 29
checkbox input "true"
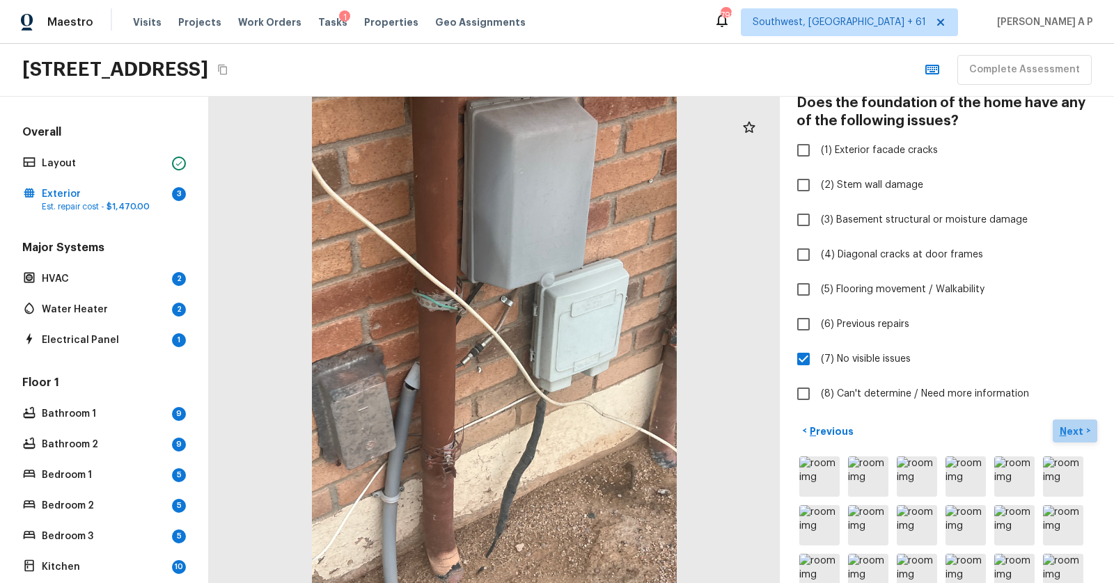
click at [1079, 432] on p "Next" at bounding box center [1072, 432] width 26 height 14
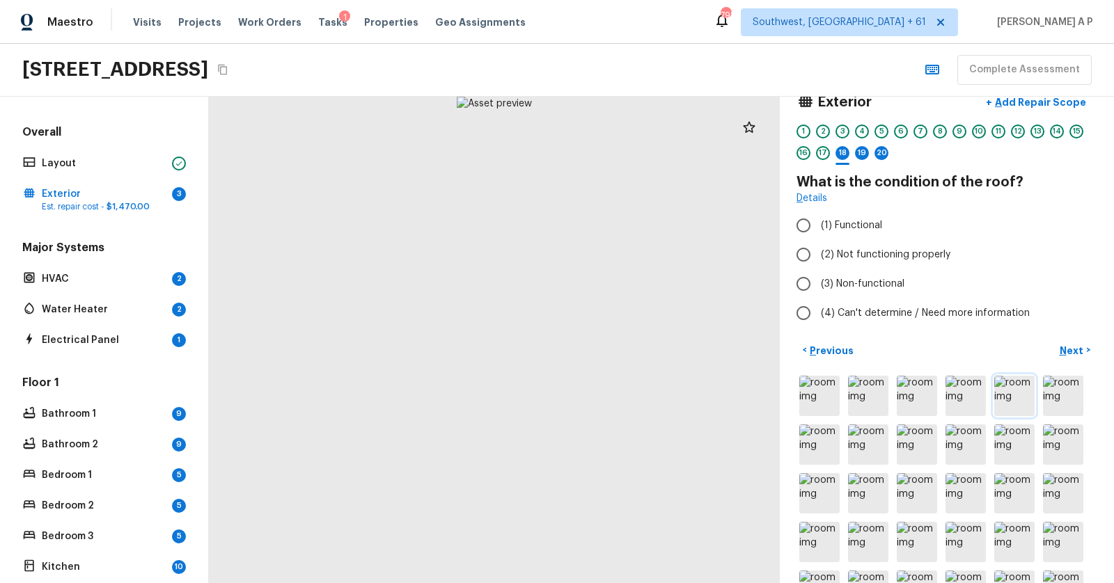
scroll to position [0, 0]
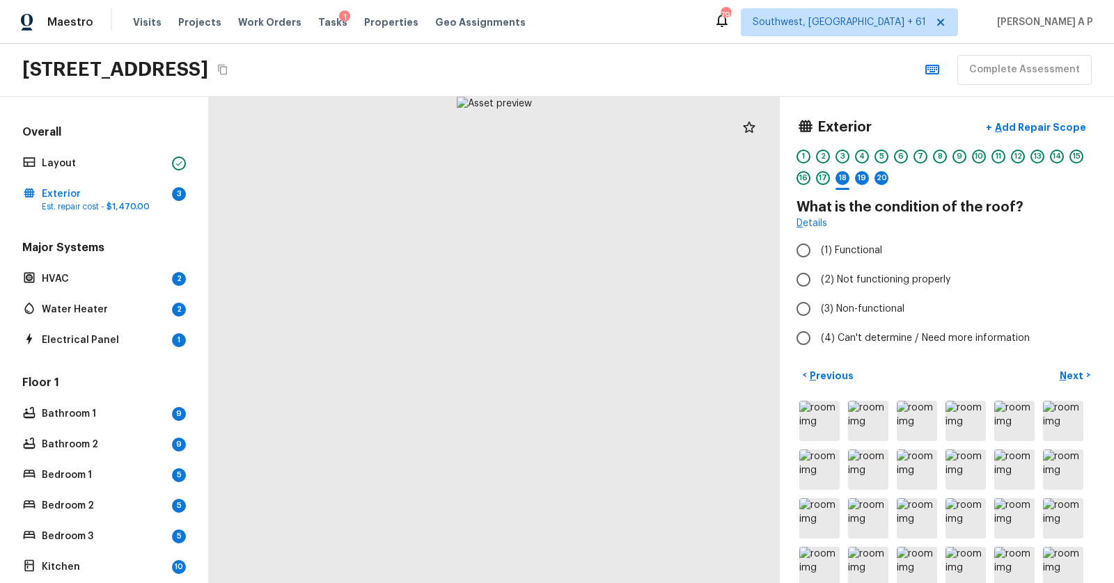
click at [821, 172] on div "17" at bounding box center [823, 178] width 14 height 14
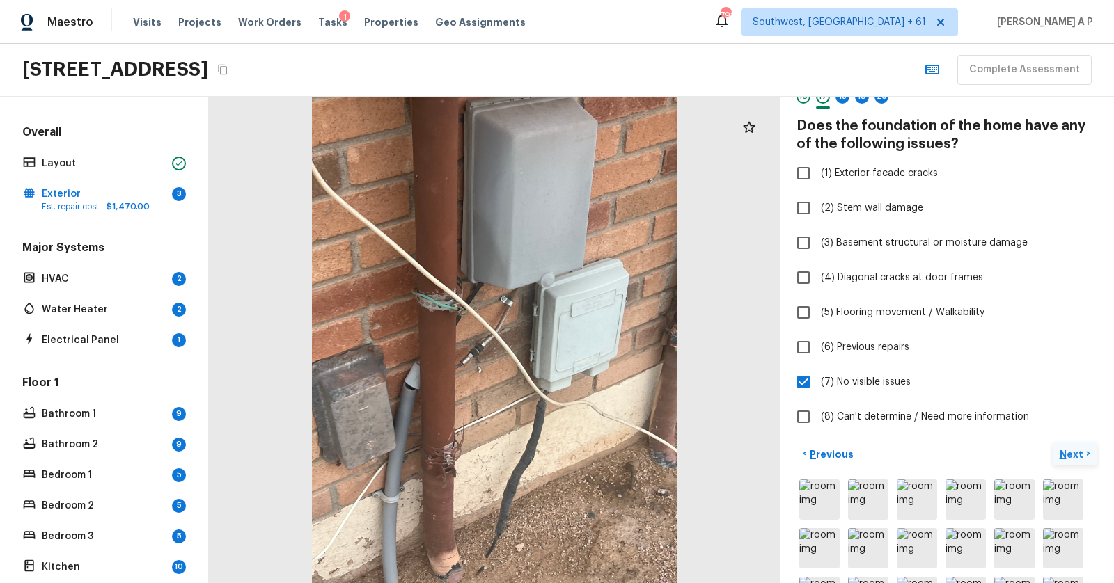
scroll to position [104, 0]
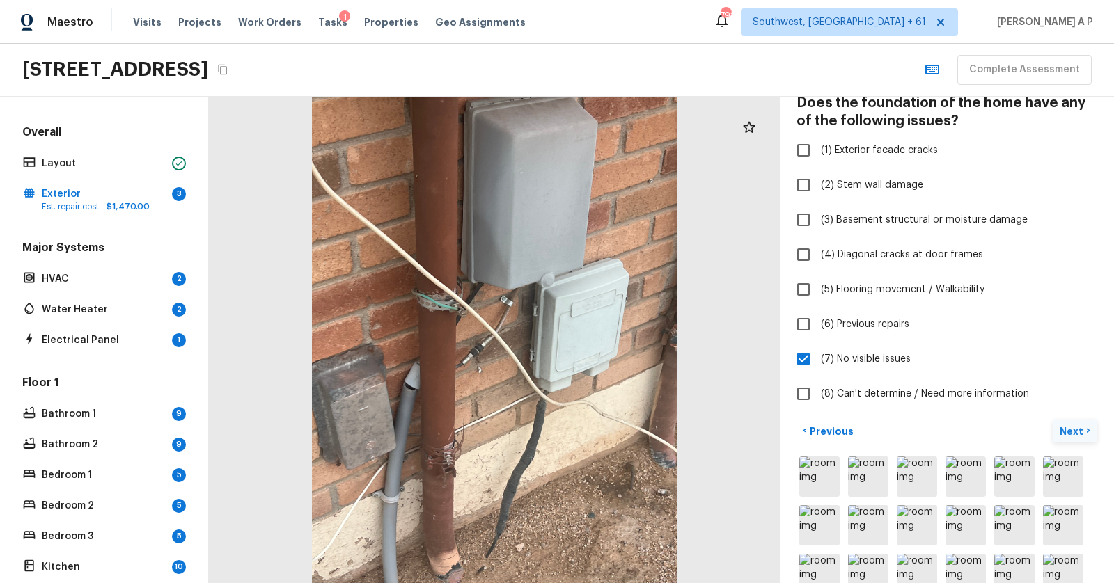
click at [1081, 427] on p "Next" at bounding box center [1072, 432] width 26 height 14
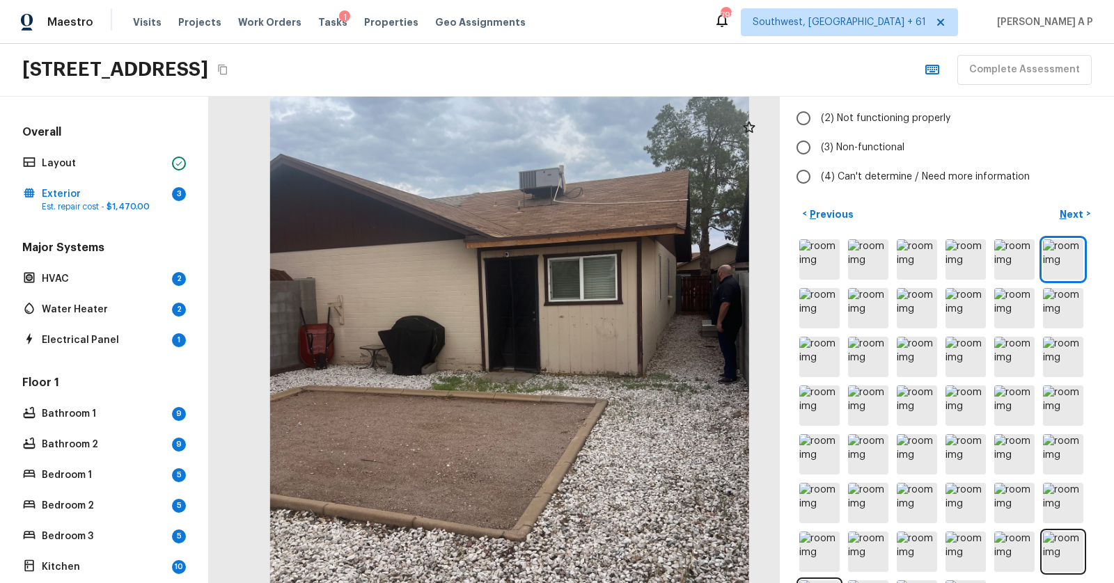
scroll to position [161, 0]
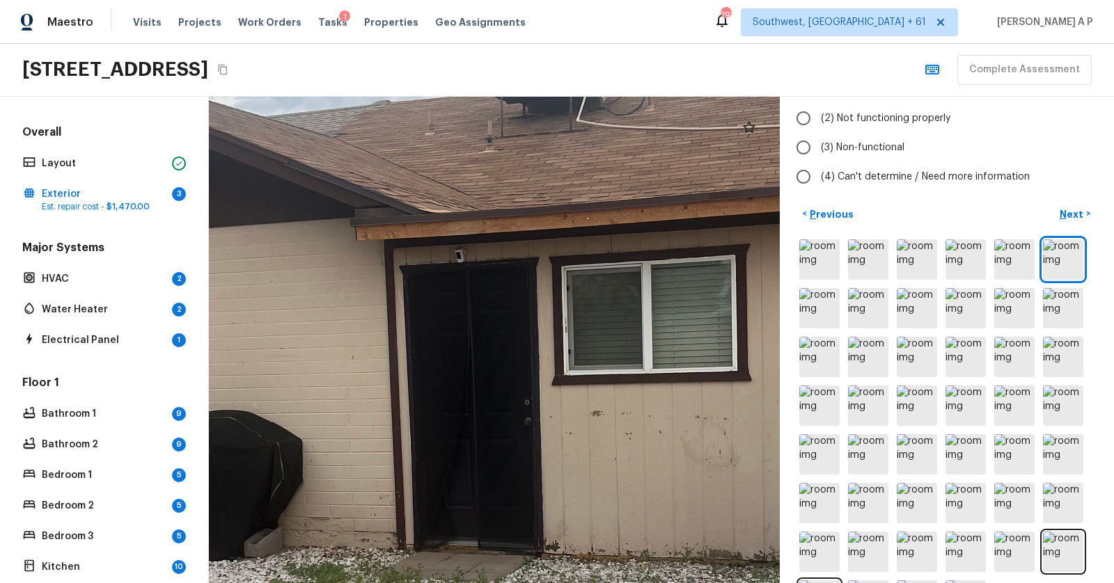
drag, startPoint x: 557, startPoint y: 232, endPoint x: 558, endPoint y: 453, distance: 221.3
click at [558, 453] on div at bounding box center [465, 414] width 1885 height 1607
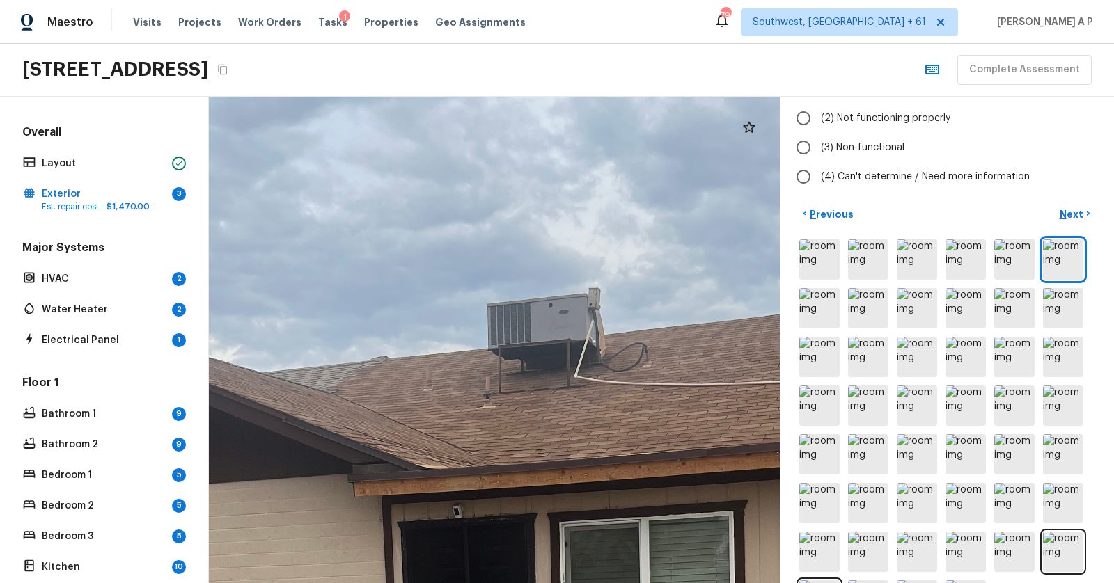
drag, startPoint x: 571, startPoint y: 317, endPoint x: 569, endPoint y: 561, distance: 243.6
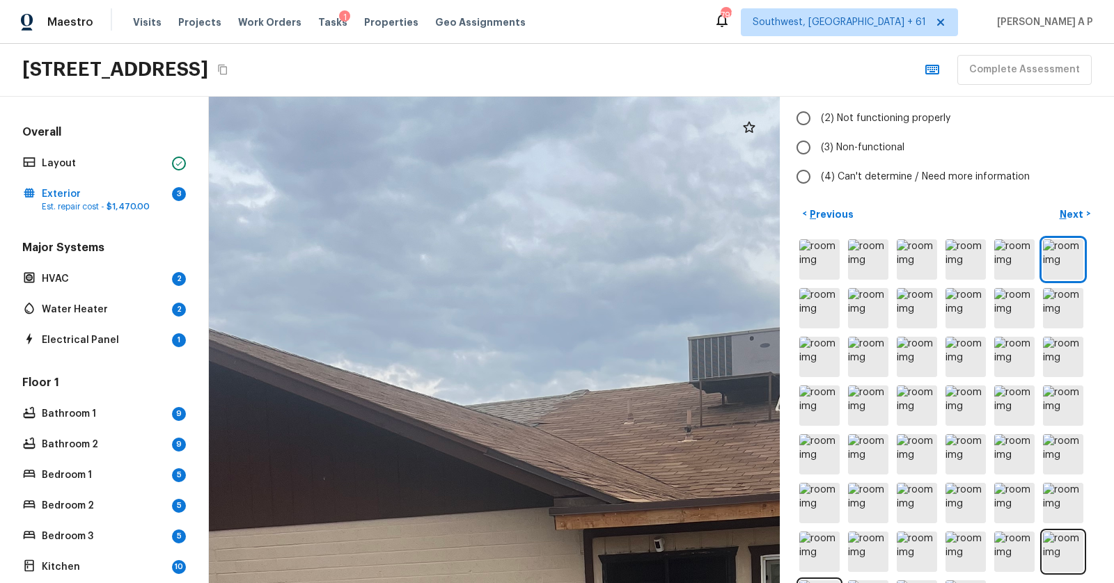
drag, startPoint x: 443, startPoint y: 509, endPoint x: 644, endPoint y: 543, distance: 203.9
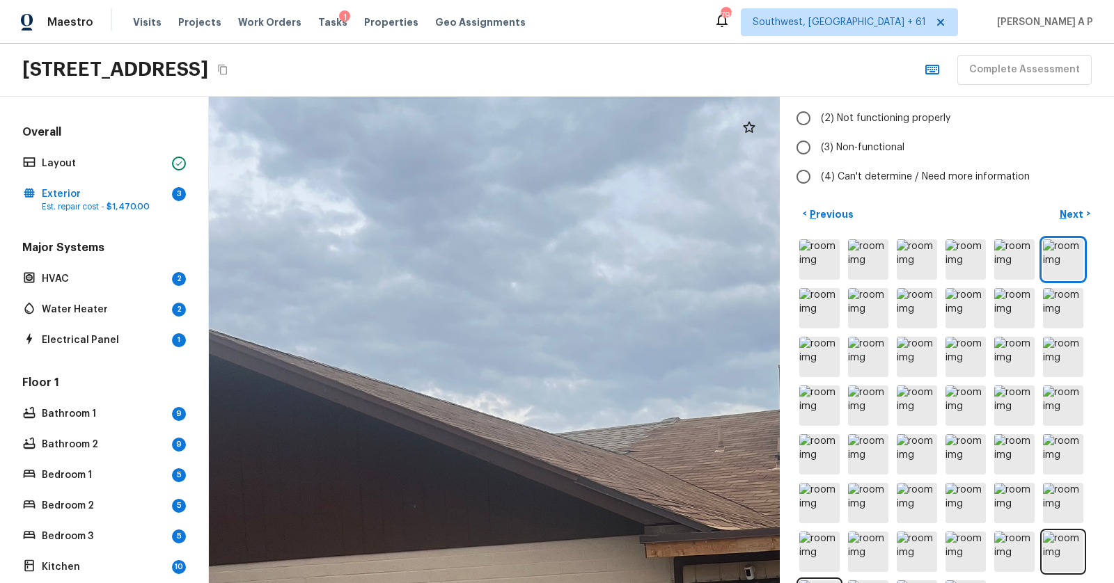
drag, startPoint x: 581, startPoint y: 418, endPoint x: 737, endPoint y: 468, distance: 164.0
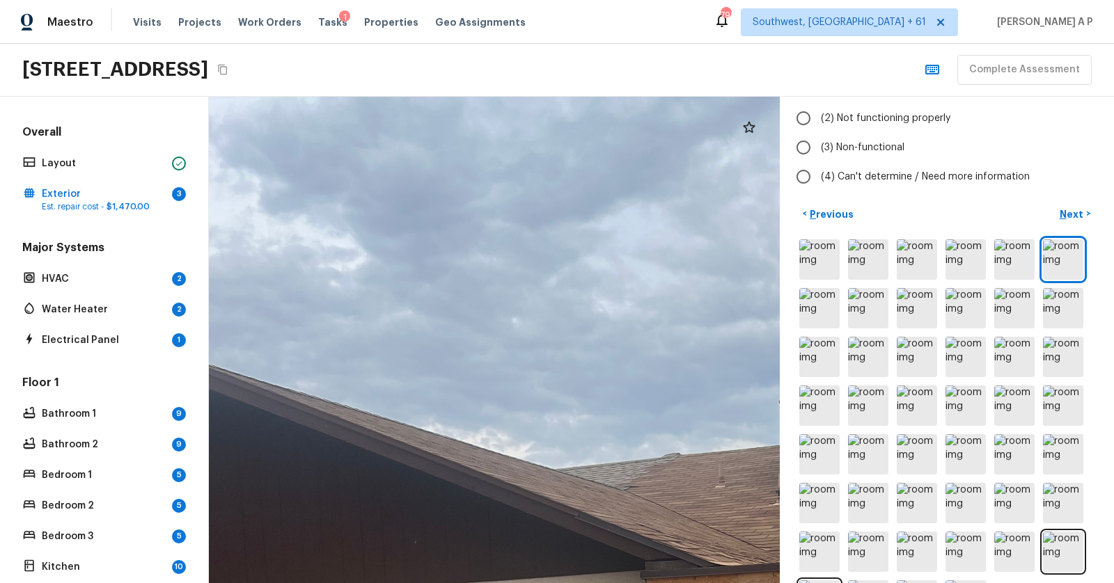
drag, startPoint x: 737, startPoint y: 468, endPoint x: 540, endPoint y: 436, distance: 199.6
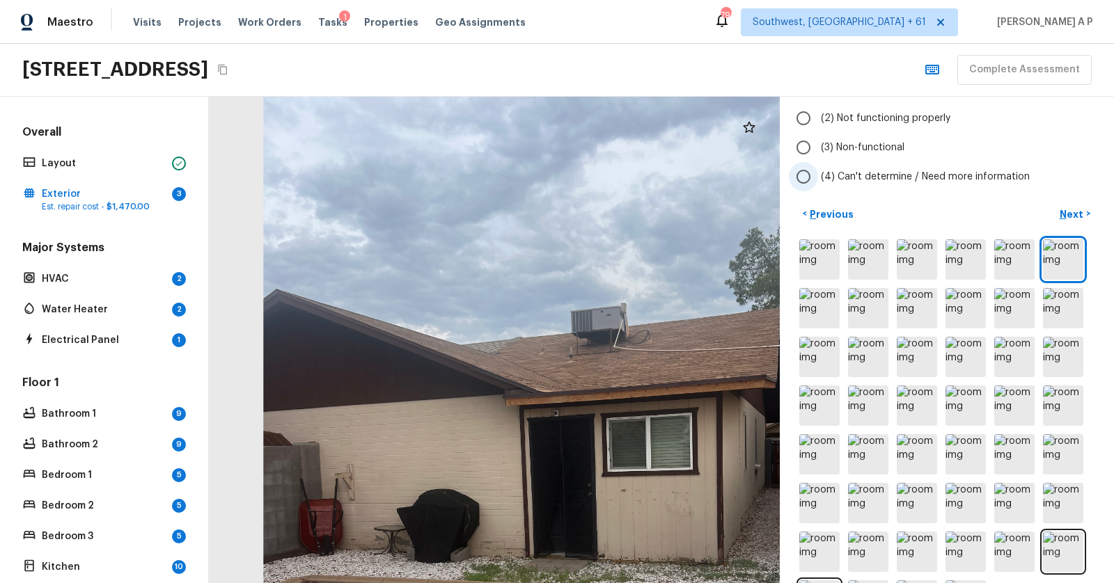
scroll to position [0, 0]
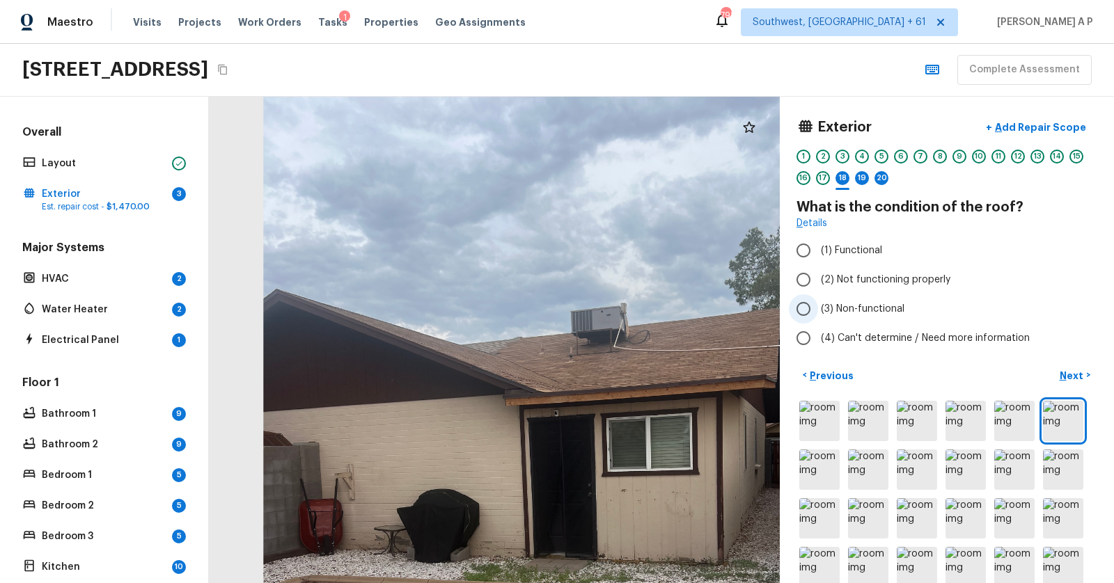
click at [862, 313] on span "(3) Non-functional" at bounding box center [863, 309] width 84 height 14
click at [818, 313] on input "(3) Non-functional" at bounding box center [803, 308] width 29 height 29
radio input "true"
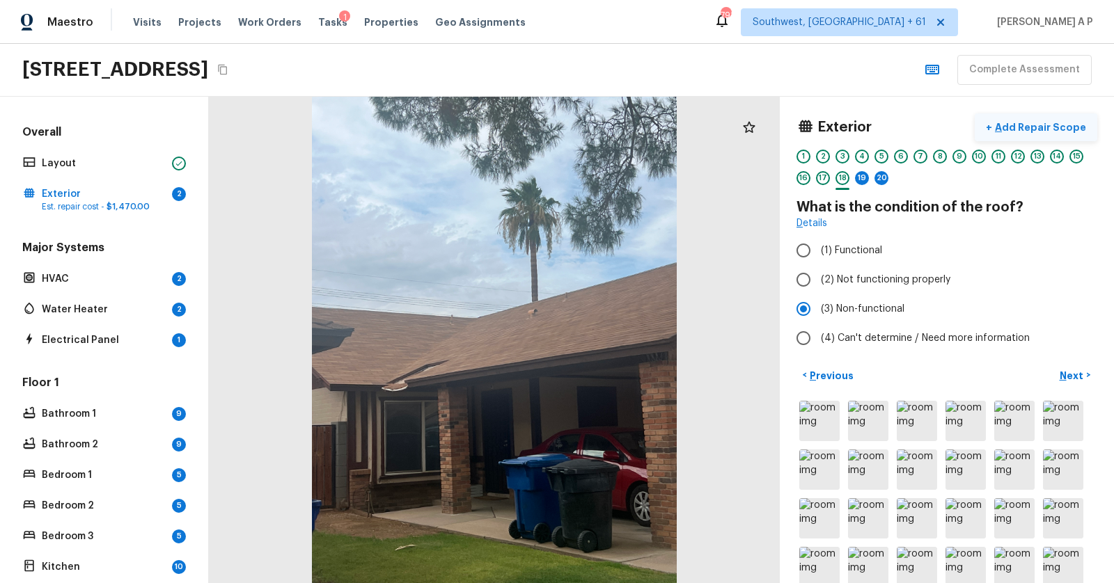
click at [1034, 122] on p "Add Repair Scope" at bounding box center [1039, 127] width 94 height 14
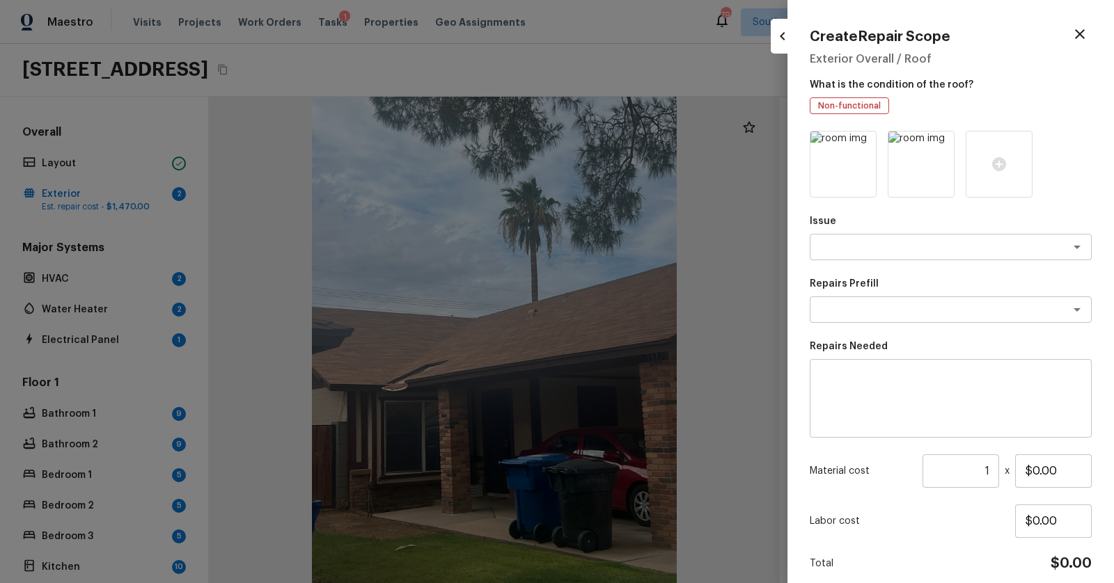
click at [940, 233] on div "Issue x ​" at bounding box center [950, 237] width 282 height 46
click at [933, 243] on textarea at bounding box center [931, 247] width 230 height 14
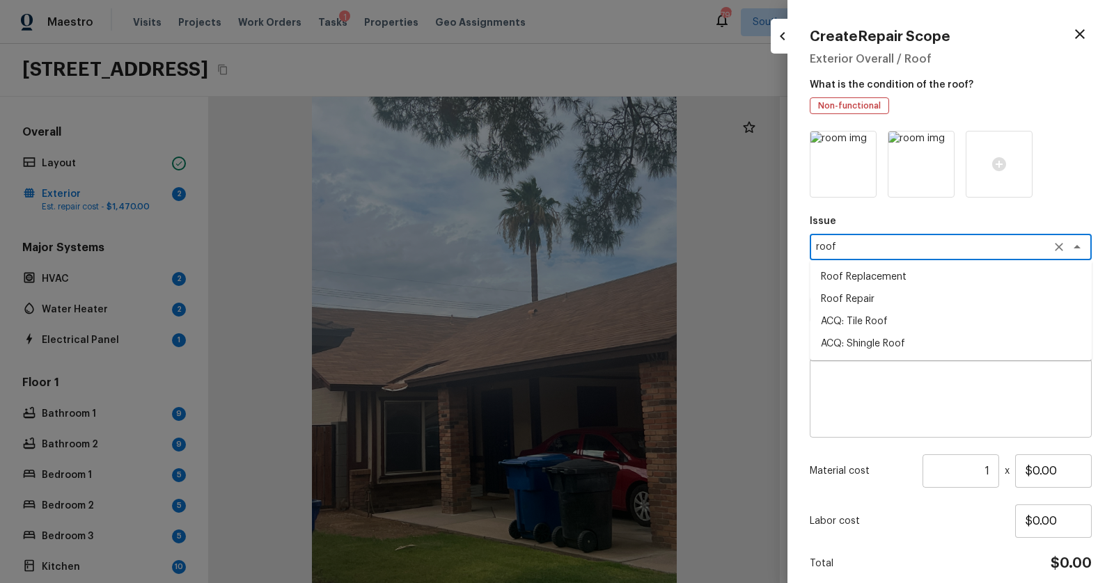
type textarea "roof"
click at [899, 248] on textarea at bounding box center [931, 247] width 230 height 14
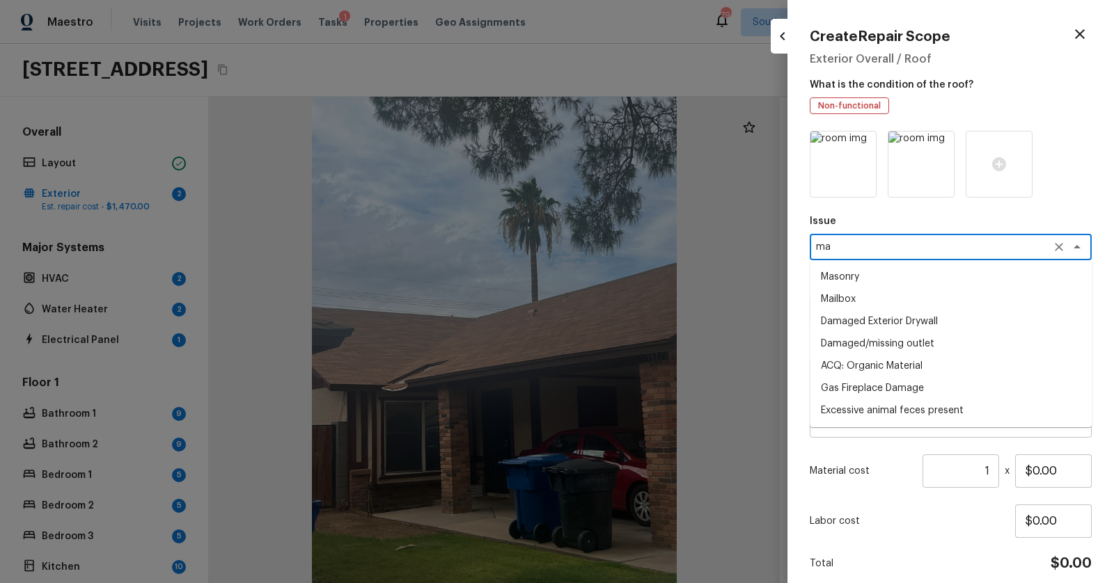
type textarea "m"
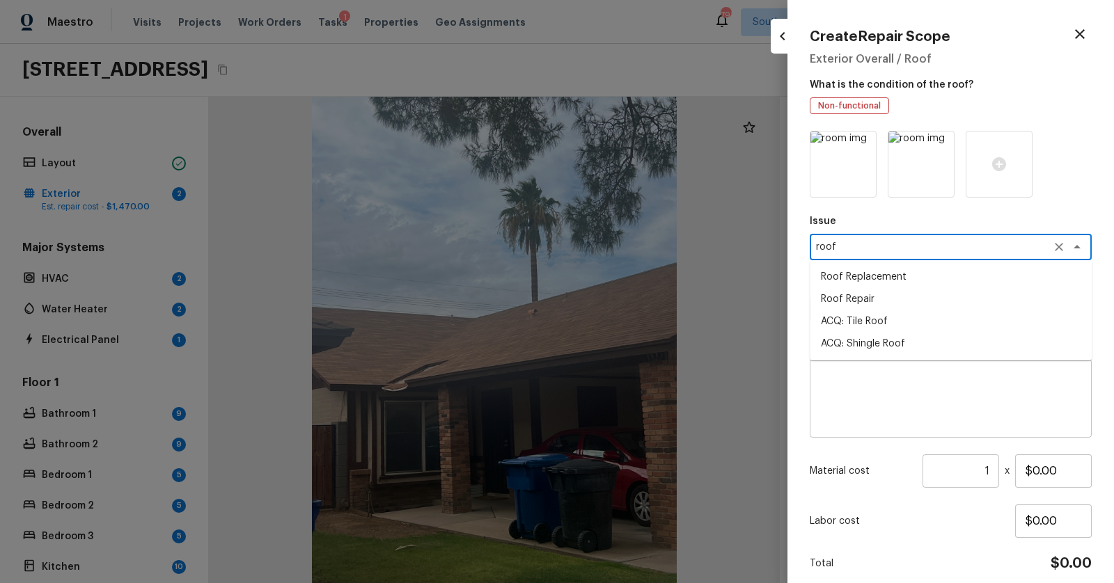
click at [903, 340] on li "ACQ: Shingle Roof" at bounding box center [950, 344] width 282 height 22
type textarea "ACQ: Shingle Roof"
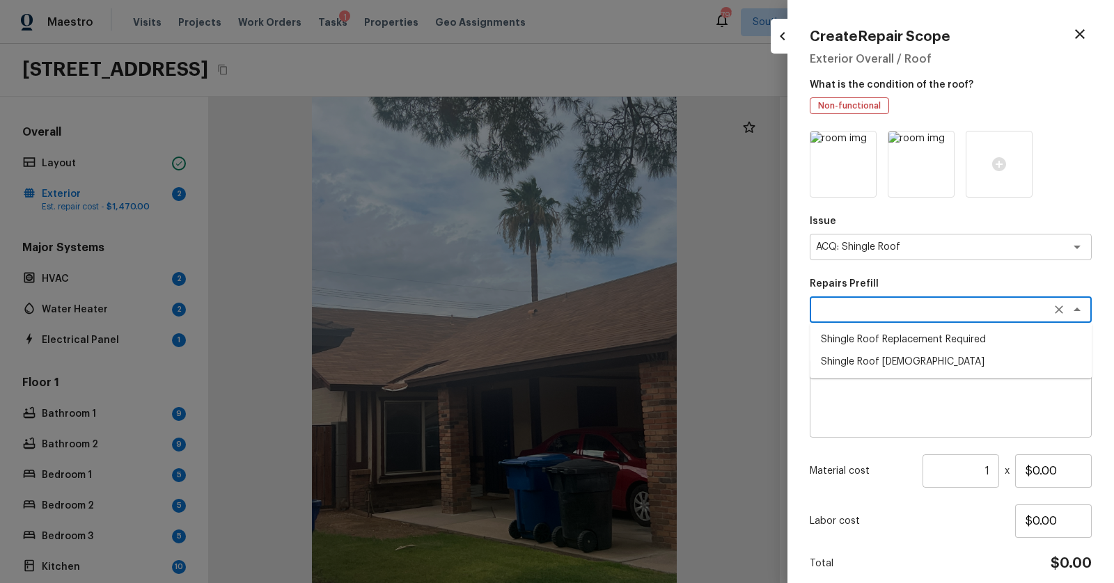
click at [919, 307] on textarea at bounding box center [931, 310] width 230 height 14
click at [921, 360] on li "Shingle Roof 21+ Years Old" at bounding box center [950, 362] width 282 height 22
type textarea "Shingle Roof 21+ Years Old"
type textarea "Asphalt Roof active leaks immediate replacement required"
type input "$1.00"
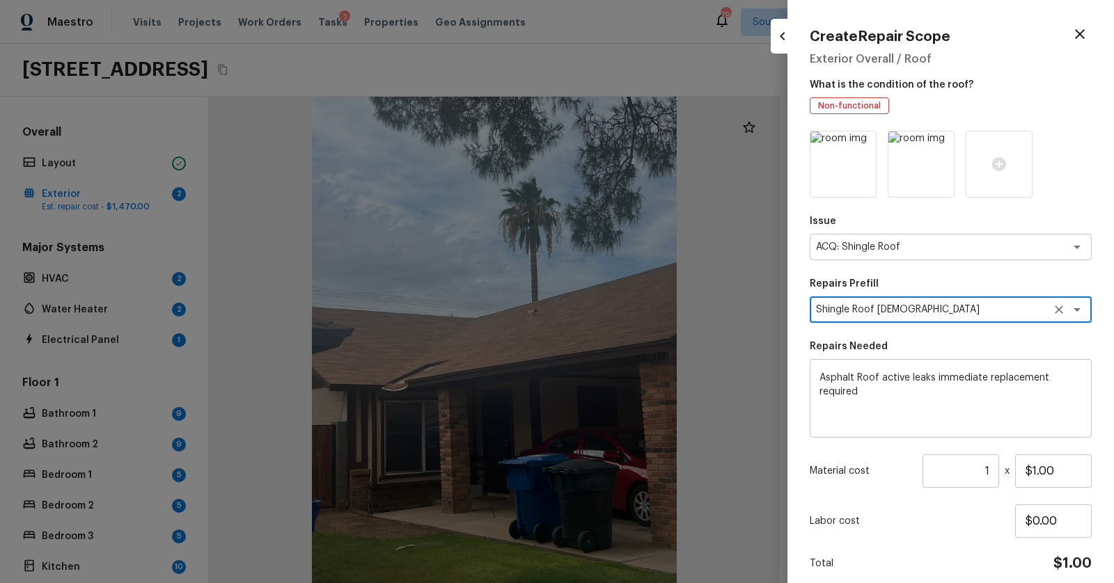
click at [1081, 310] on icon "Open" at bounding box center [1076, 309] width 17 height 17
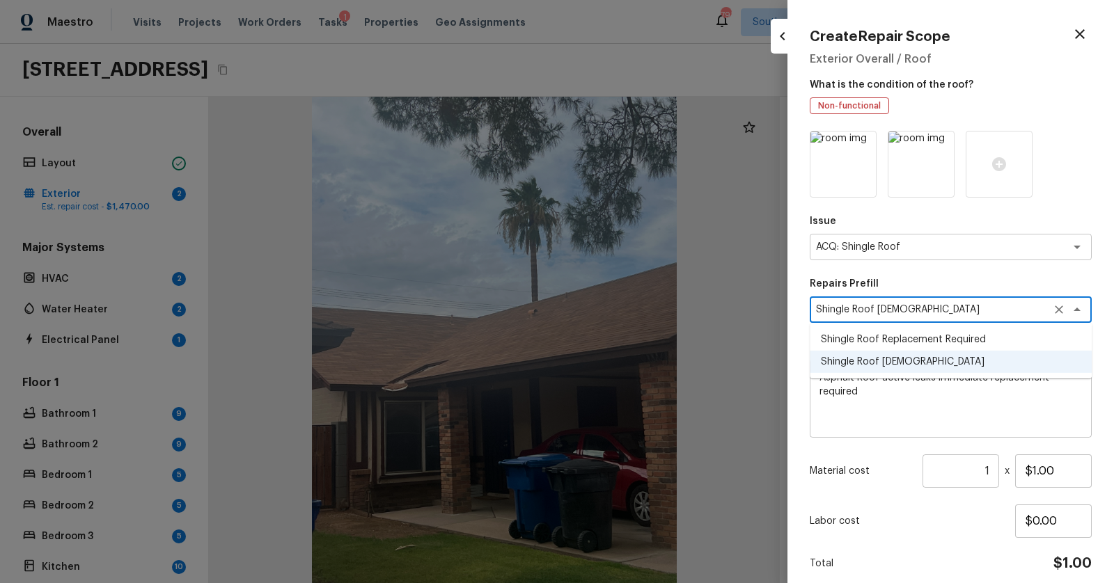
click at [1000, 334] on li "Shingle Roof Replacement Required" at bounding box center [950, 340] width 282 height 22
type textarea "Shingle Roof Replacement Required"
type textarea "Acquisition Scope: Shingle Roof Replacement required."
type input "$10,500.00"
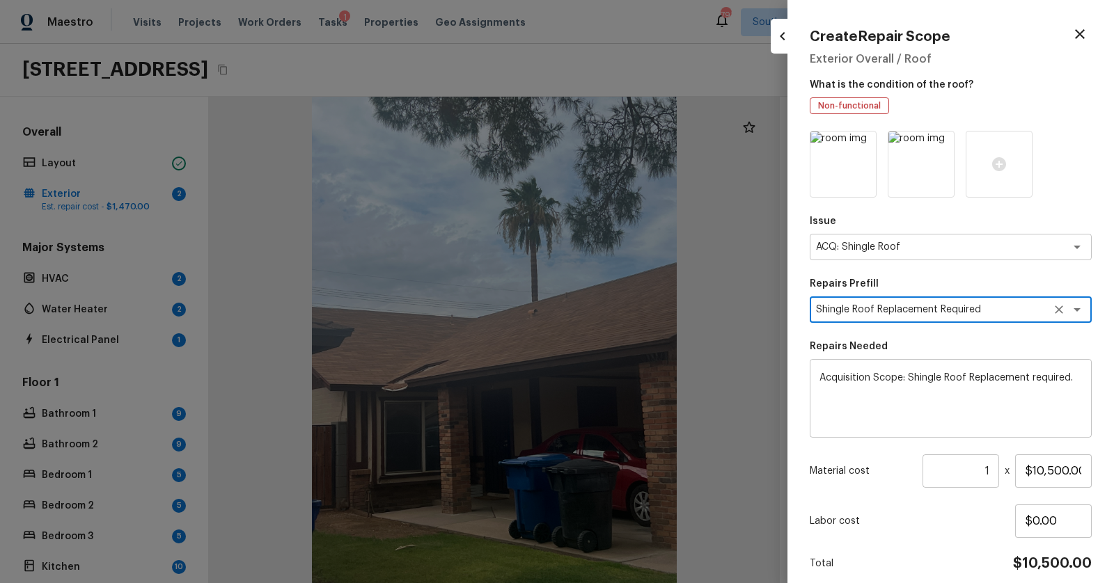
click at [1082, 310] on icon "Open" at bounding box center [1076, 309] width 17 height 17
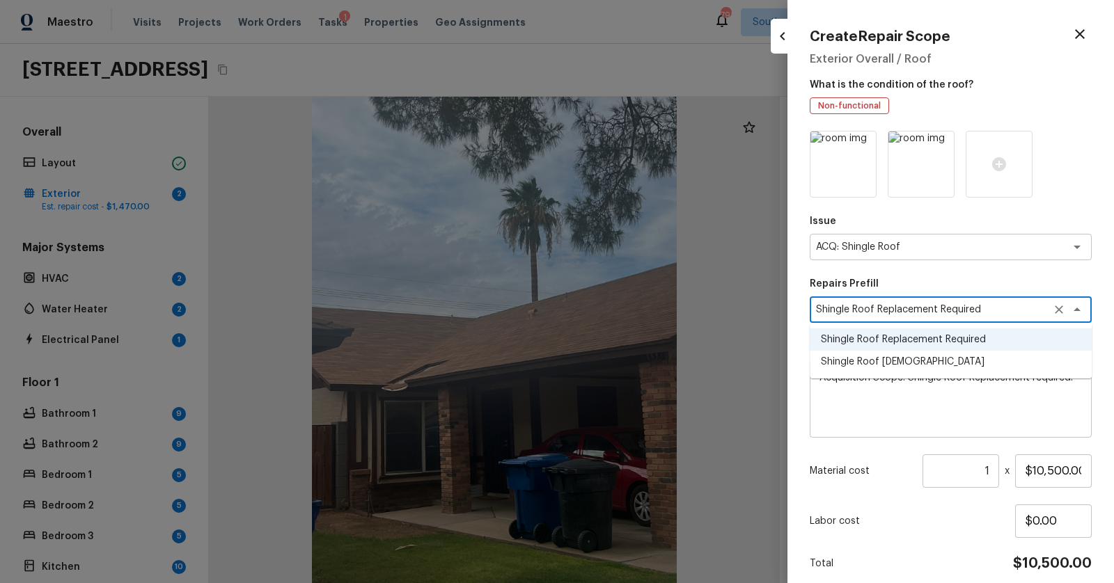
click at [1018, 357] on li "Shingle Roof 21+ Years Old" at bounding box center [950, 362] width 282 height 22
type textarea "Shingle Roof 21+ Years Old"
type textarea "Asphalt Roof active leaks immediate replacement required"
type input "$1.00"
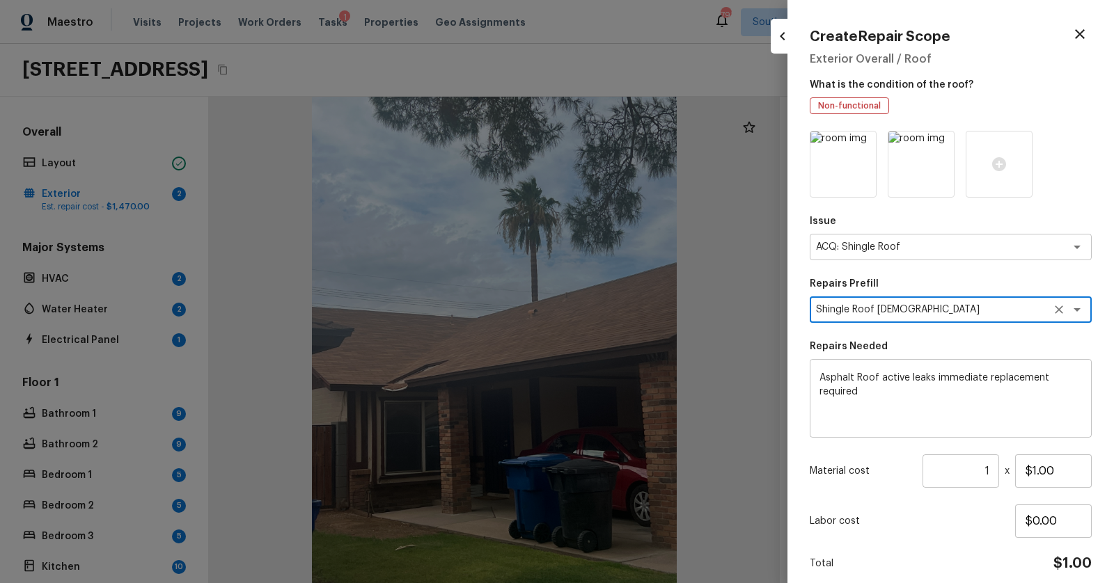
click at [994, 473] on input "1" at bounding box center [960, 470] width 77 height 33
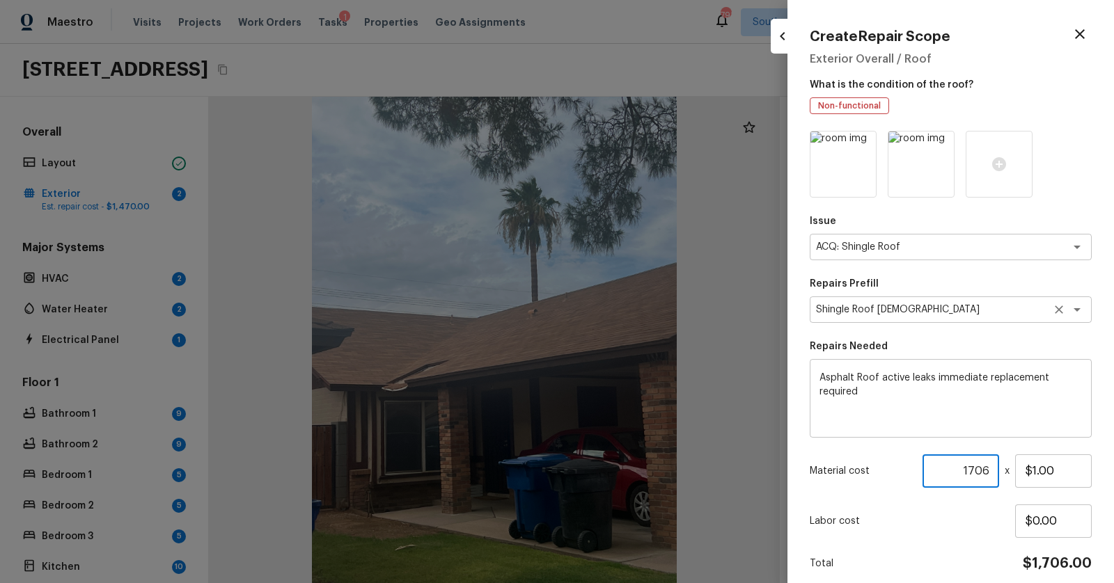
click at [1073, 312] on icon "Open" at bounding box center [1076, 309] width 17 height 17
type input "1706"
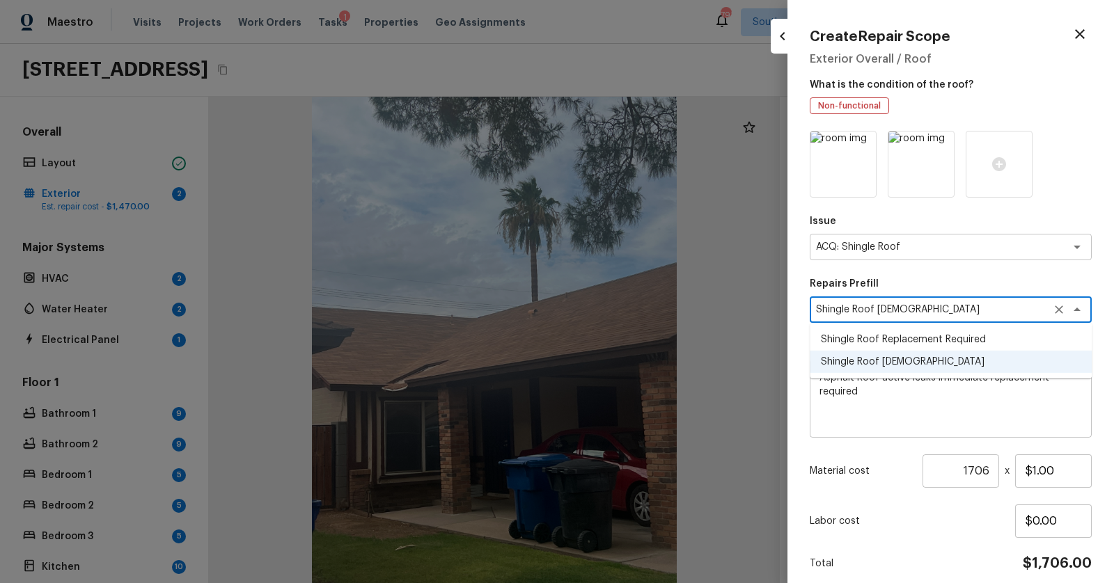
click at [976, 340] on li "Shingle Roof Replacement Required" at bounding box center [950, 340] width 282 height 22
type textarea "Shingle Roof Replacement Required"
type textarea "Acquisition Scope: Shingle Roof Replacement required."
type input "$10,500.00"
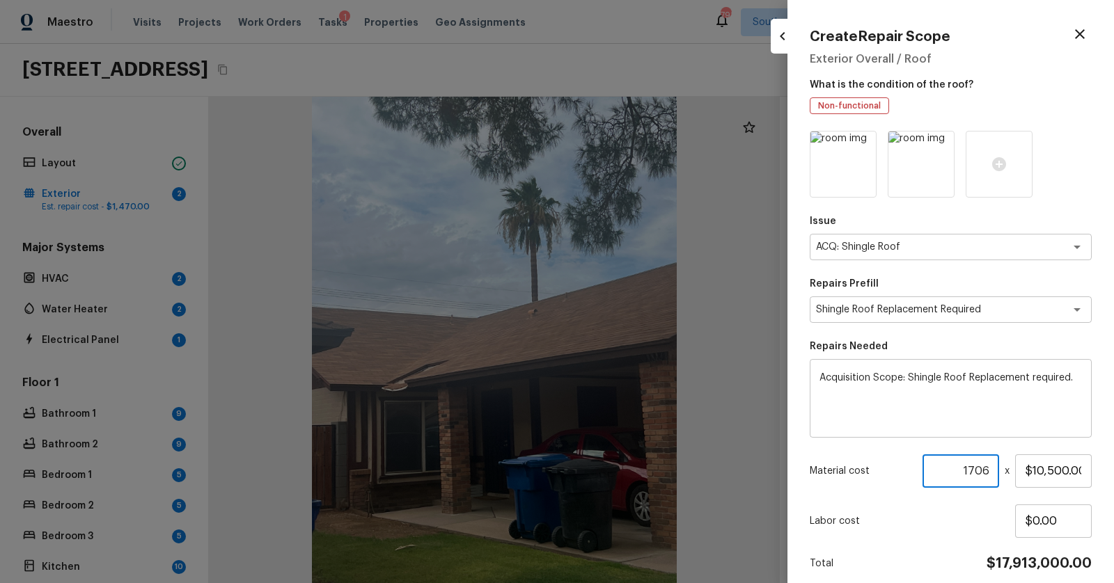
click at [993, 466] on input "1706" at bounding box center [960, 470] width 77 height 33
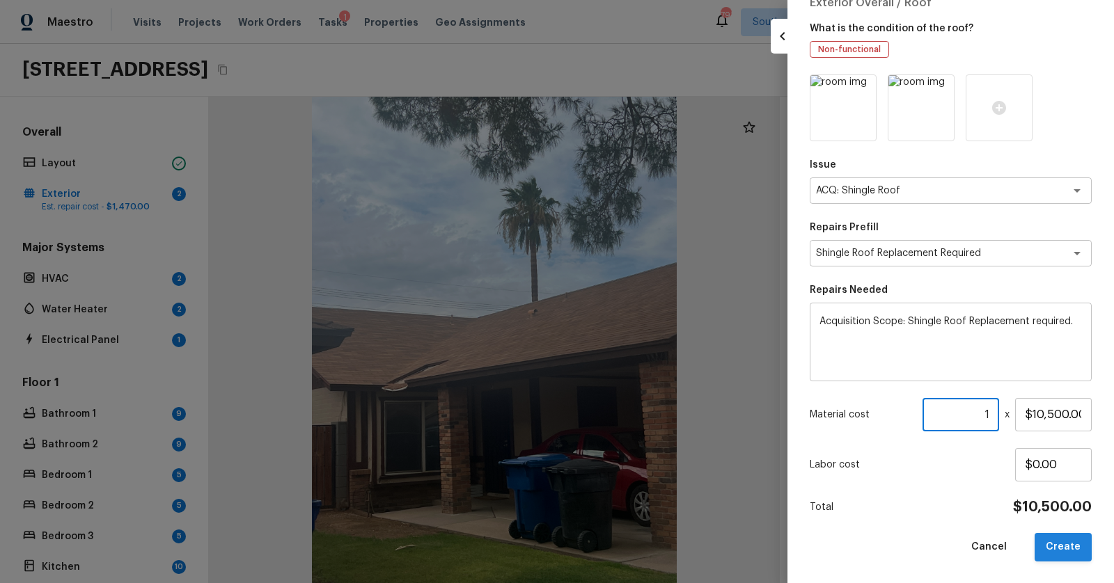
type input "1"
click at [1054, 546] on button "Create" at bounding box center [1062, 547] width 57 height 29
type input "$0.00"
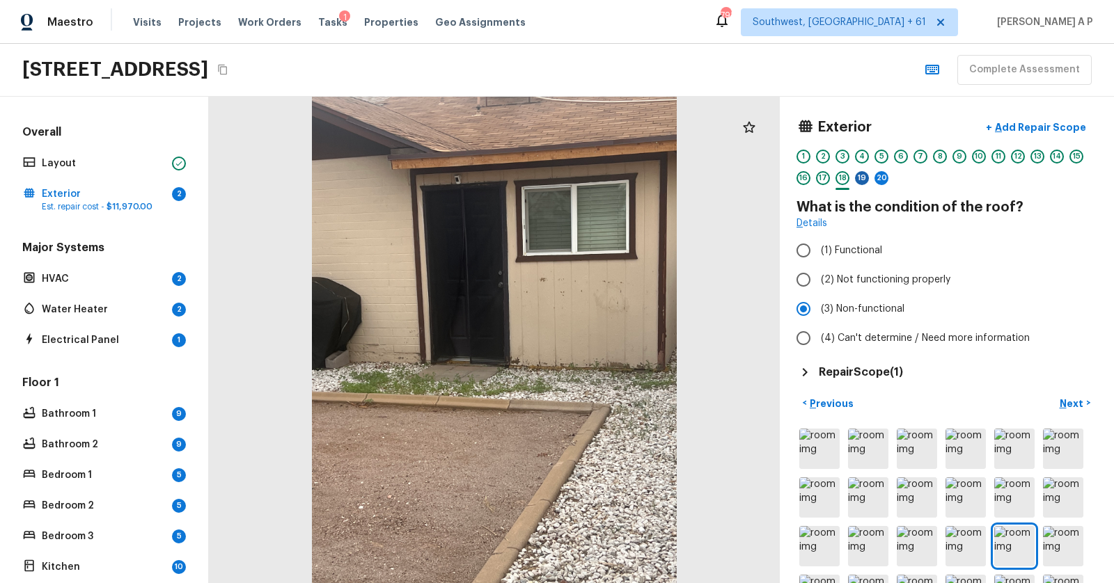
click at [865, 181] on div "19" at bounding box center [862, 178] width 14 height 14
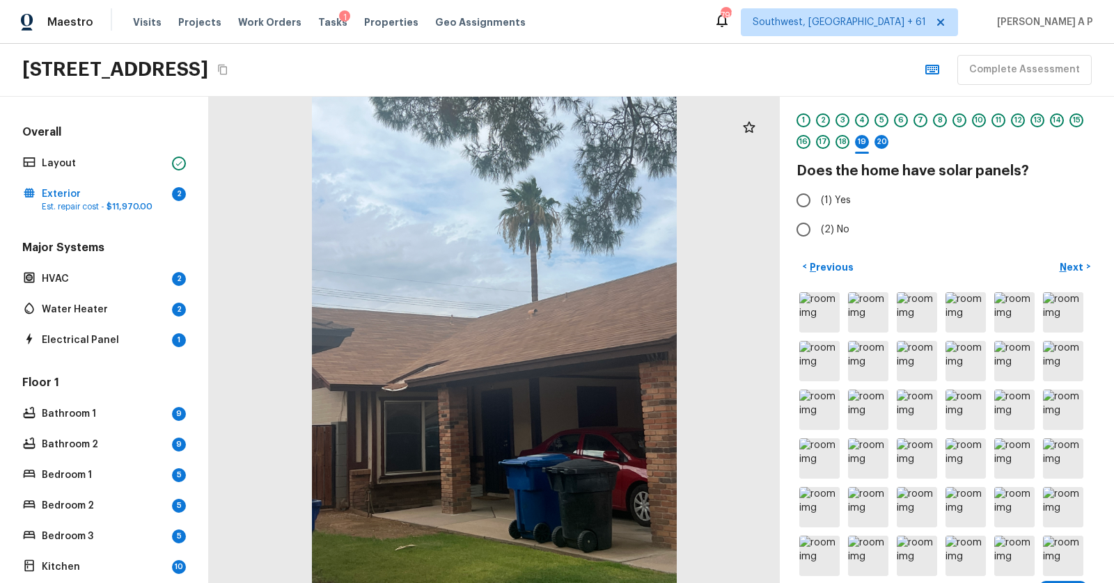
scroll to position [0, 0]
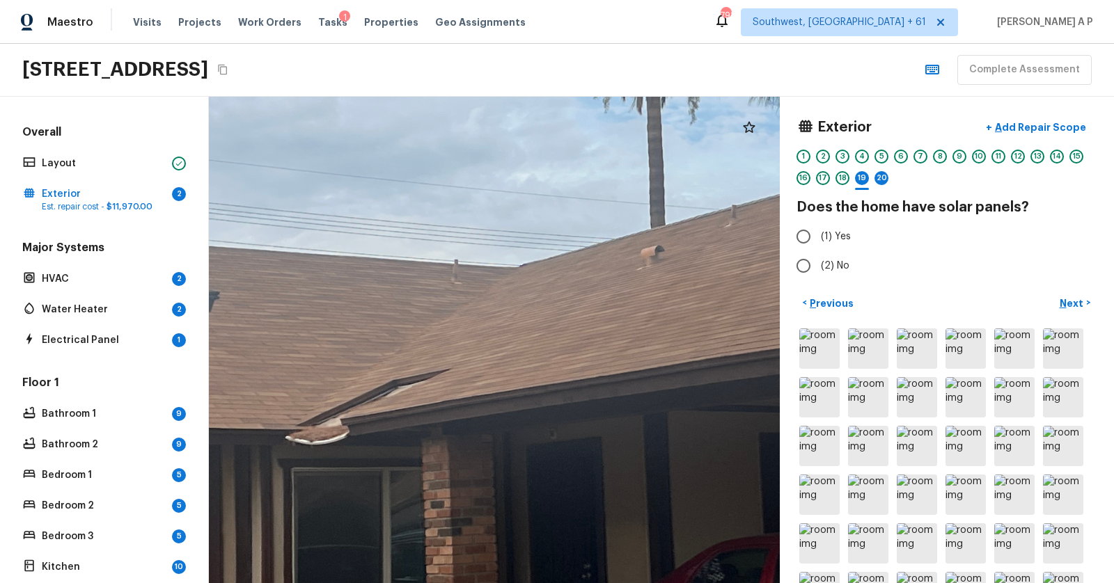
drag, startPoint x: 331, startPoint y: 375, endPoint x: 238, endPoint y: 375, distance: 92.6
click at [238, 375] on div at bounding box center [559, 319] width 1386 height 1181
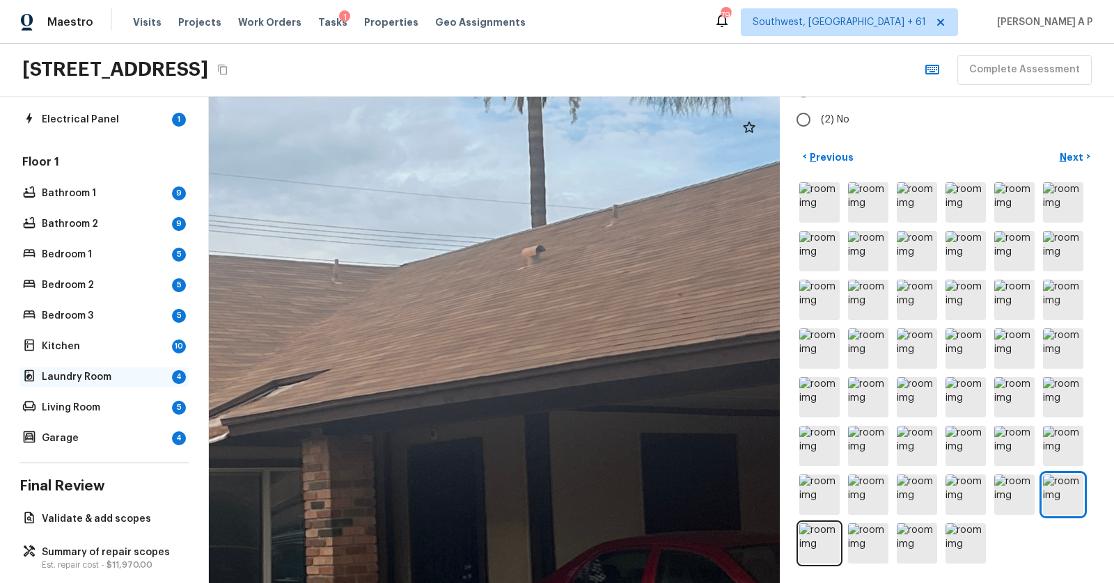
scroll to position [238, 0]
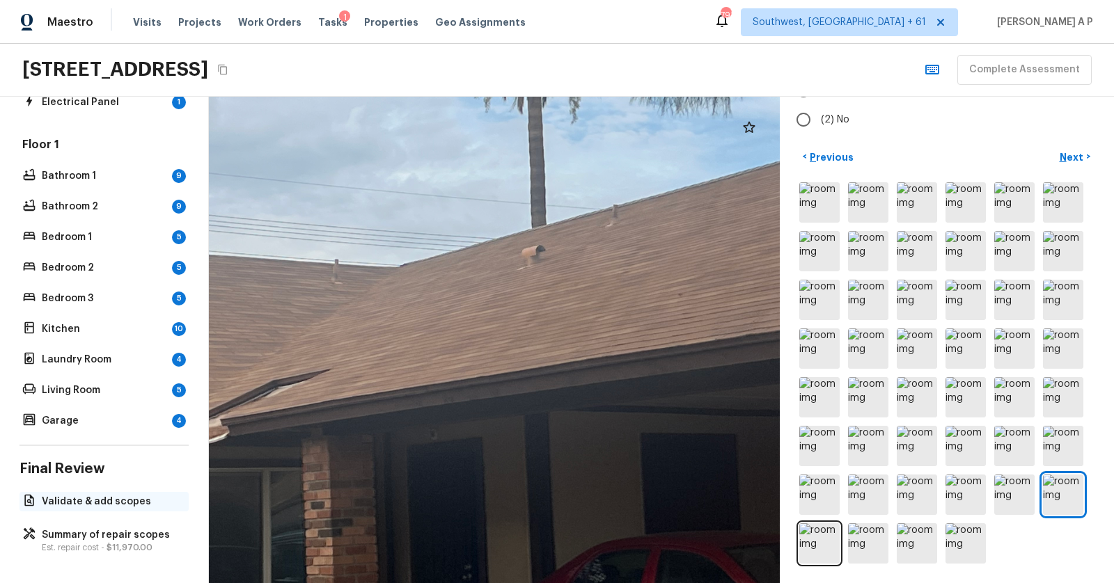
click at [103, 496] on p "Validate & add scopes" at bounding box center [111, 502] width 139 height 14
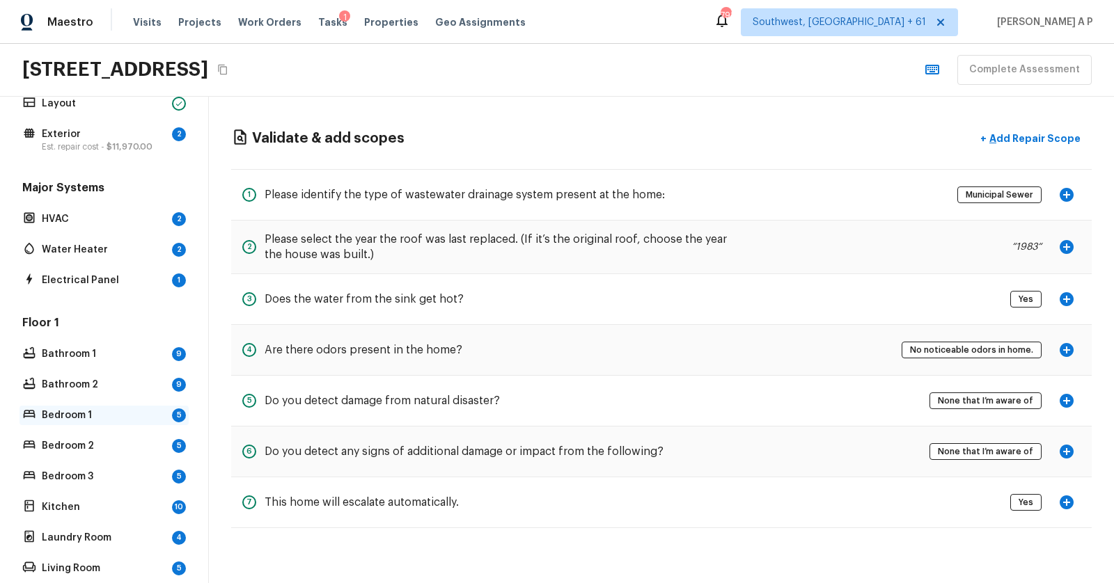
scroll to position [0, 0]
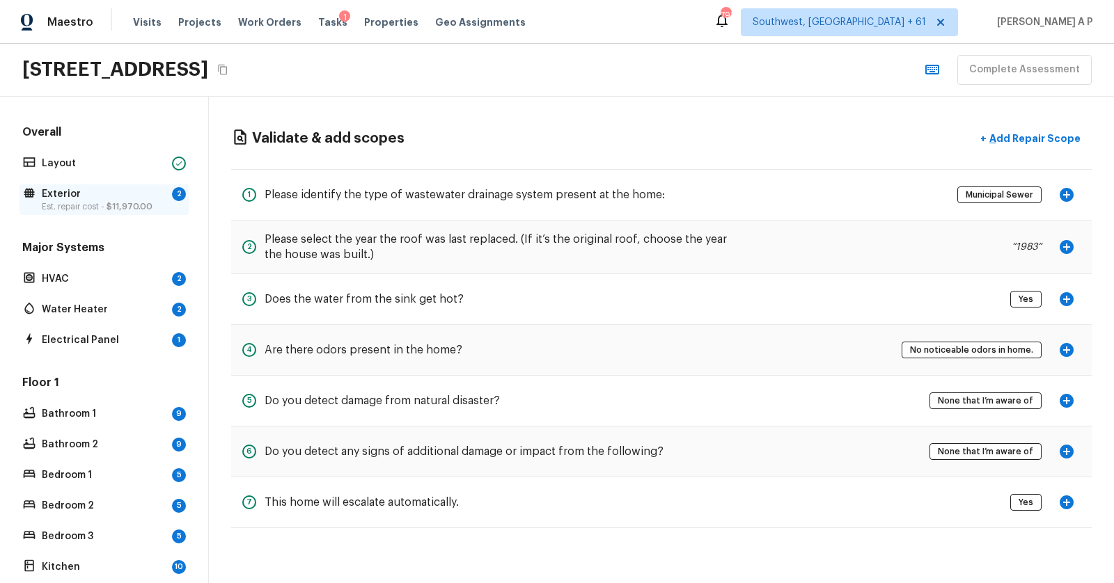
click at [141, 194] on p "Exterior" at bounding box center [104, 194] width 125 height 14
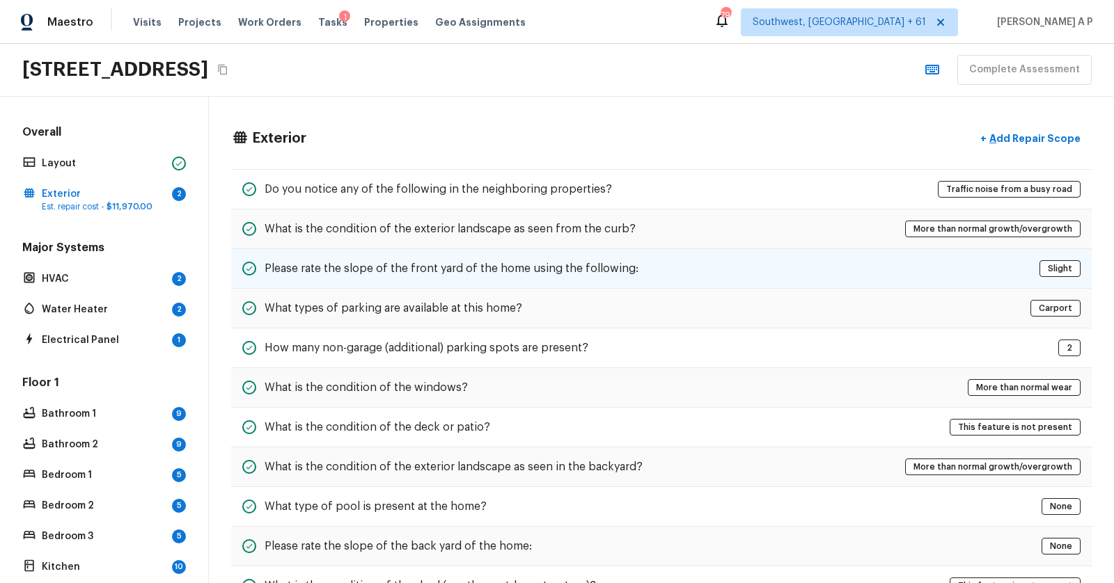
scroll to position [463, 0]
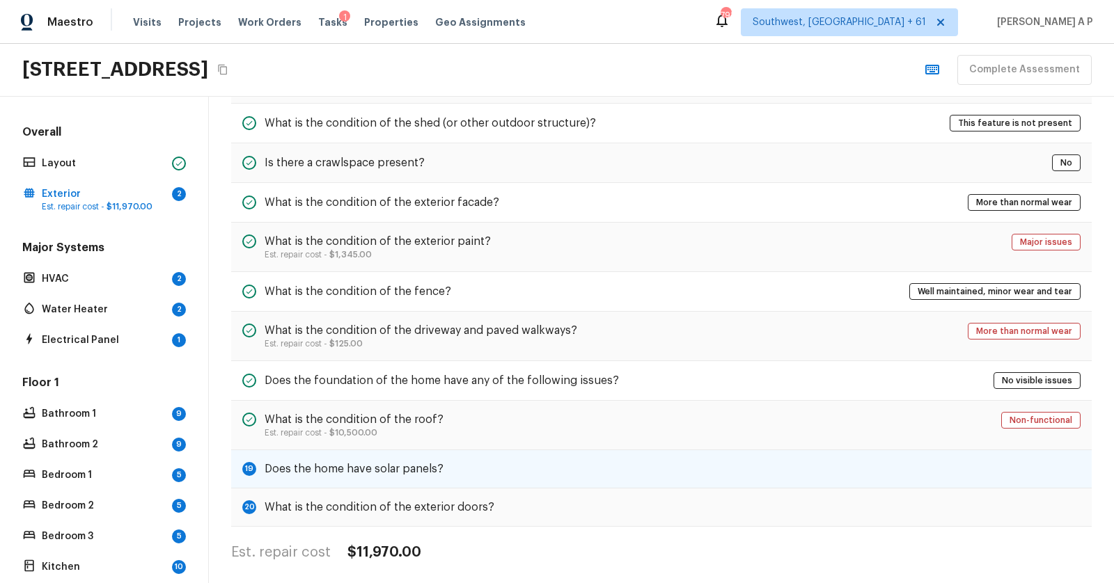
click at [552, 468] on div "19 Does the home have solar panels?" at bounding box center [661, 469] width 860 height 38
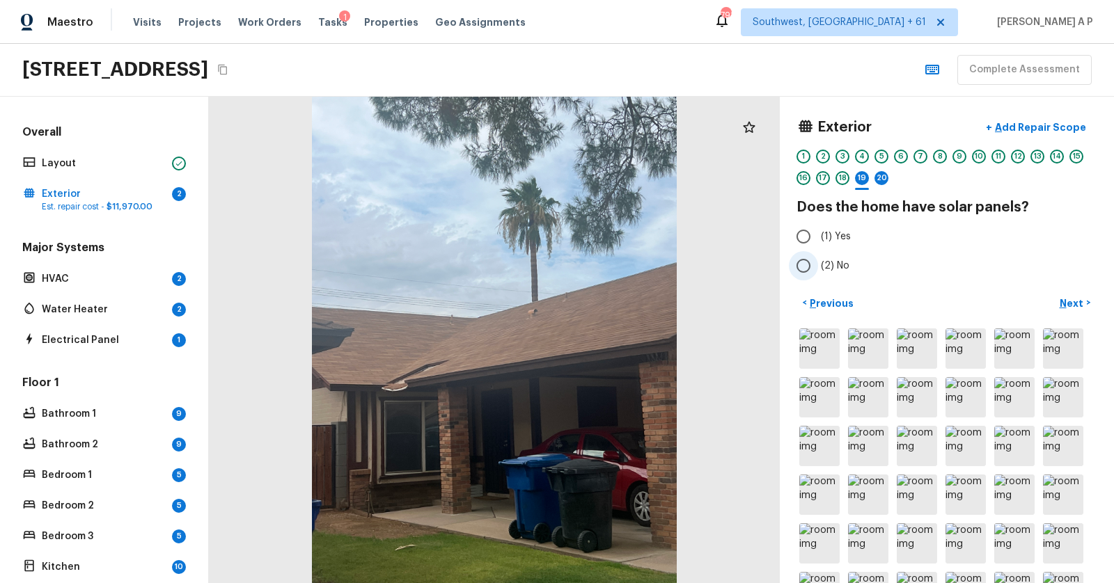
click at [821, 267] on span "(2) No" at bounding box center [835, 266] width 29 height 14
click at [818, 267] on input "(2) No" at bounding box center [803, 265] width 29 height 29
radio input "true"
click at [1063, 290] on div "Exterior + Add Repair Scope 1 2 3 4 5 6 7 8 9 10 11 12 13 14 15 16 17 18 19 20 …" at bounding box center [947, 340] width 334 height 486
click at [1066, 298] on p "Next" at bounding box center [1072, 303] width 26 height 14
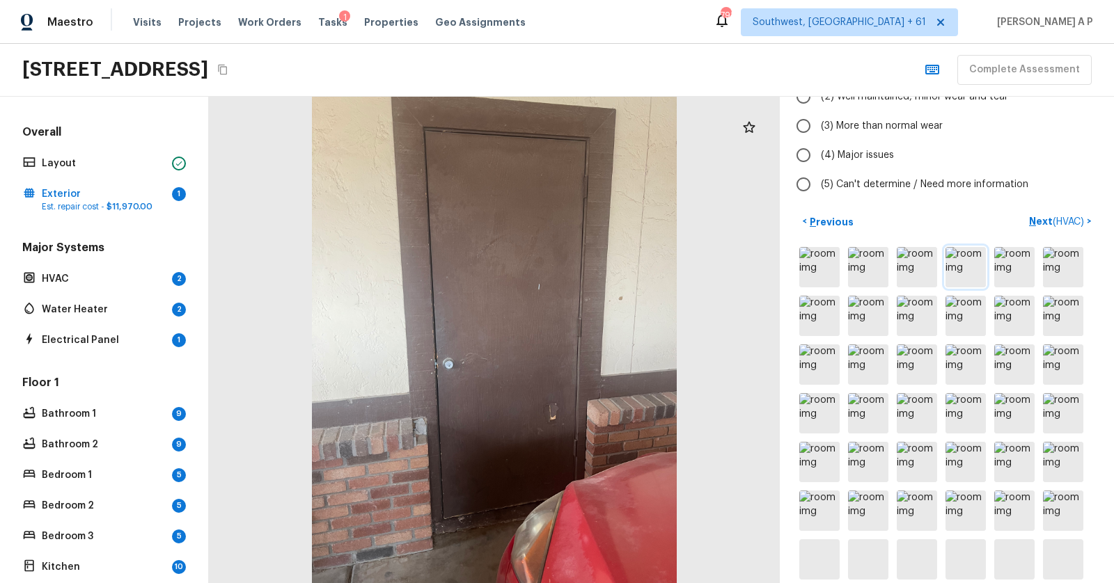
scroll to position [248, 0]
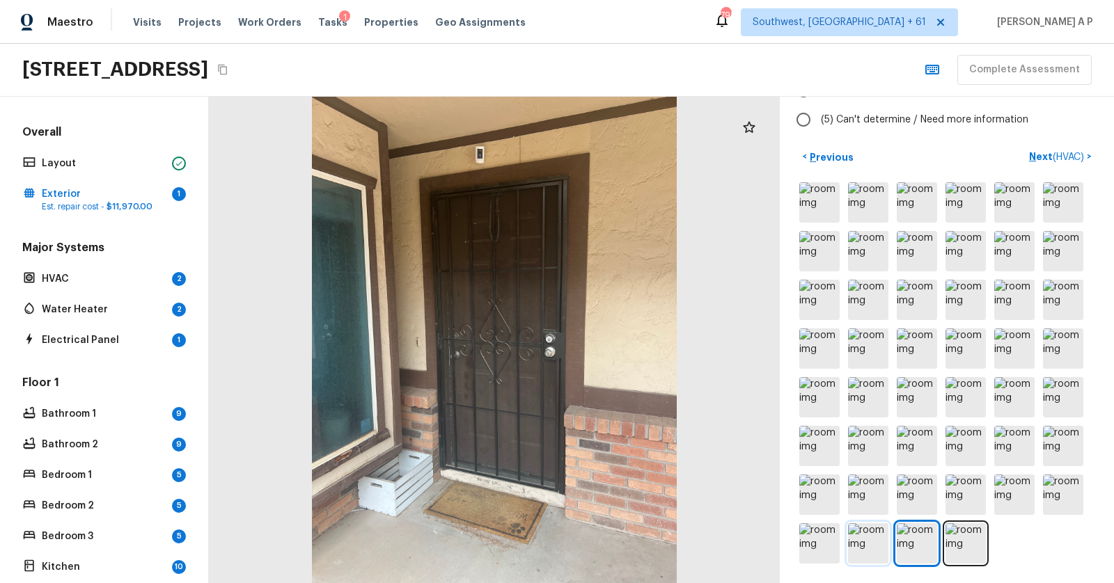
click at [873, 539] on img at bounding box center [868, 543] width 40 height 40
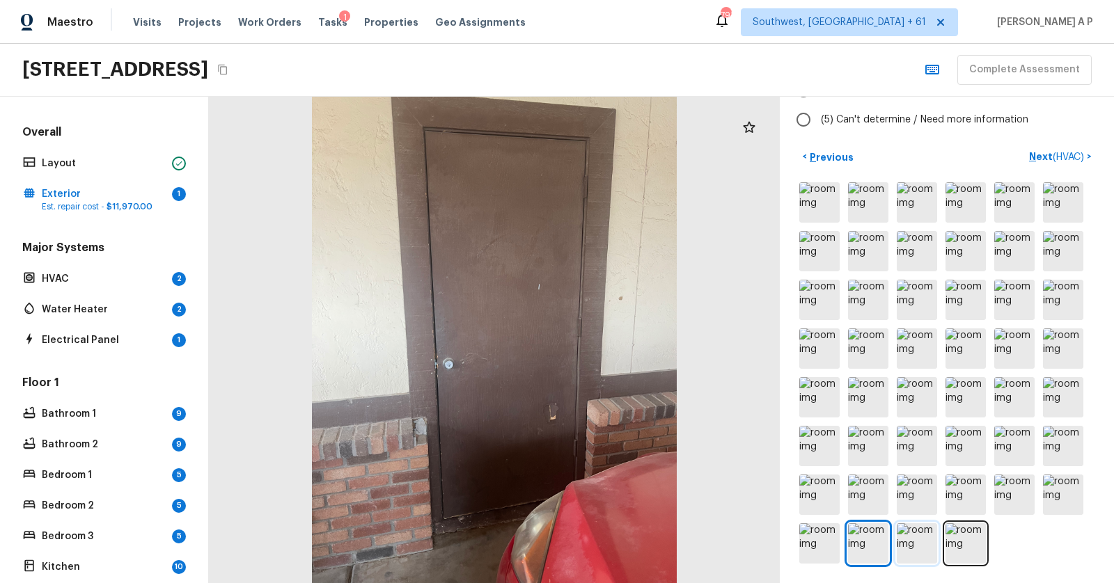
click at [900, 532] on img at bounding box center [916, 543] width 40 height 40
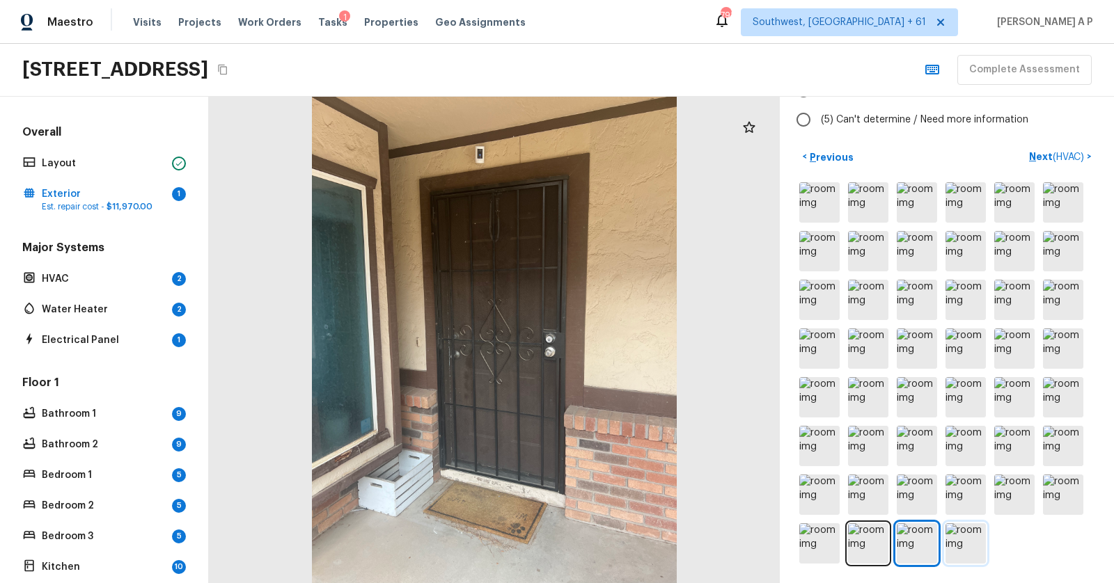
click at [969, 532] on img at bounding box center [965, 543] width 40 height 40
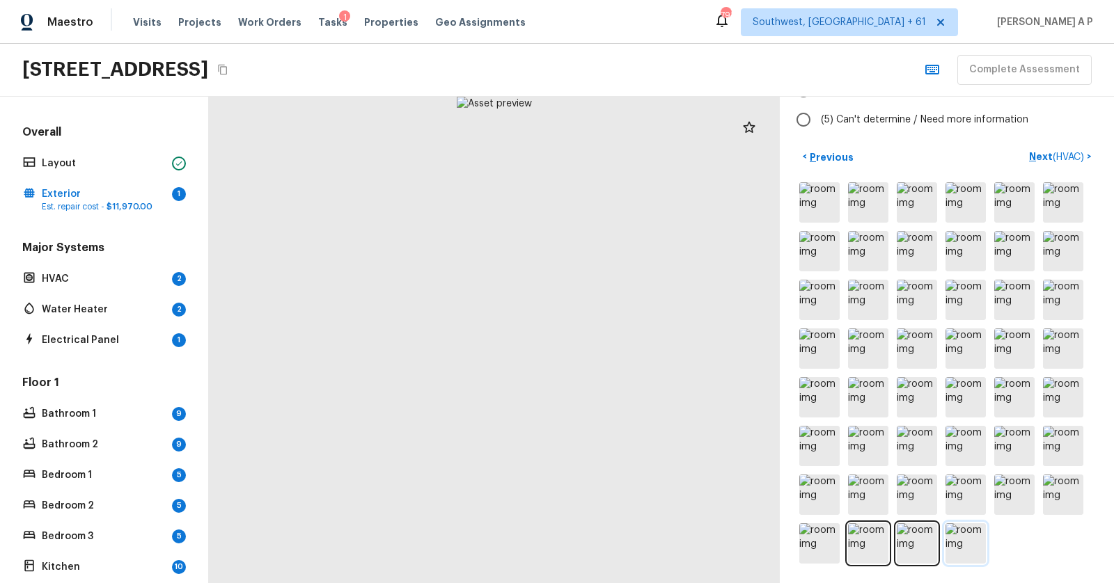
click at [972, 535] on img at bounding box center [965, 543] width 40 height 40
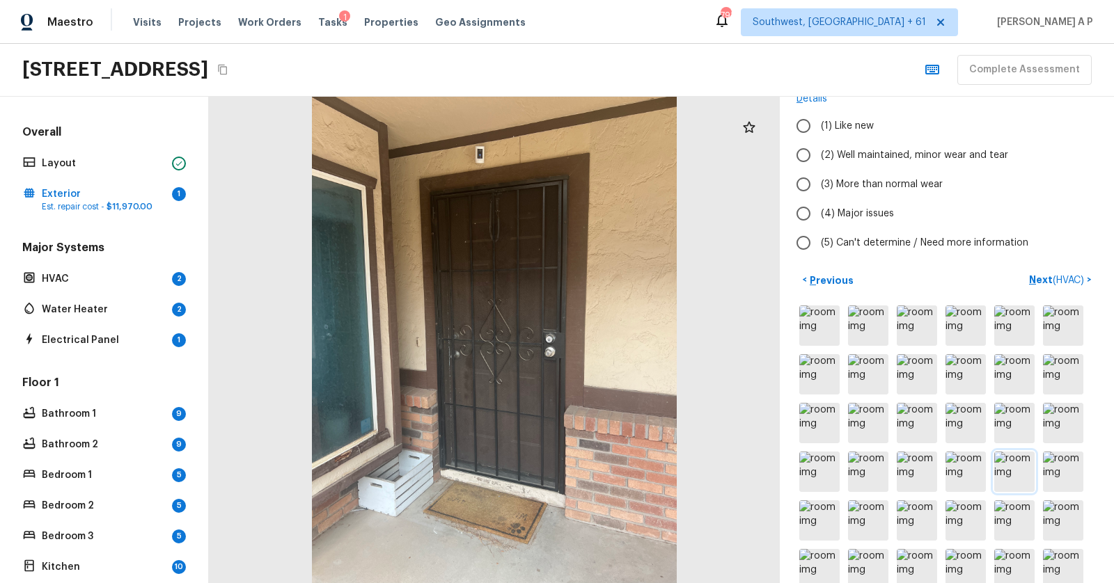
scroll to position [0, 0]
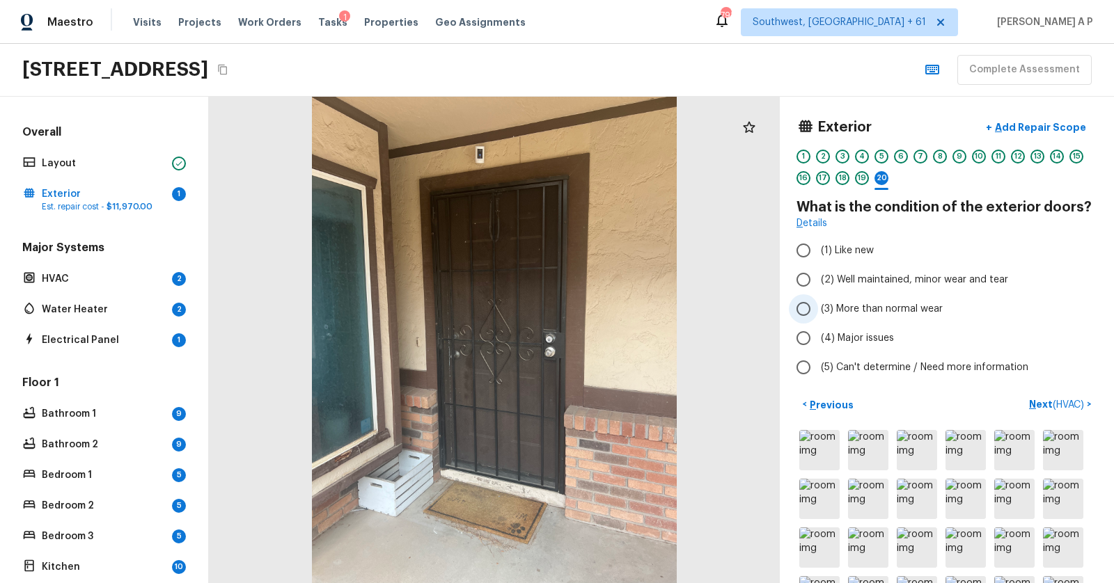
click at [851, 302] on span "(3) More than normal wear" at bounding box center [882, 309] width 122 height 14
click at [818, 301] on input "(3) More than normal wear" at bounding box center [803, 308] width 29 height 29
radio input "true"
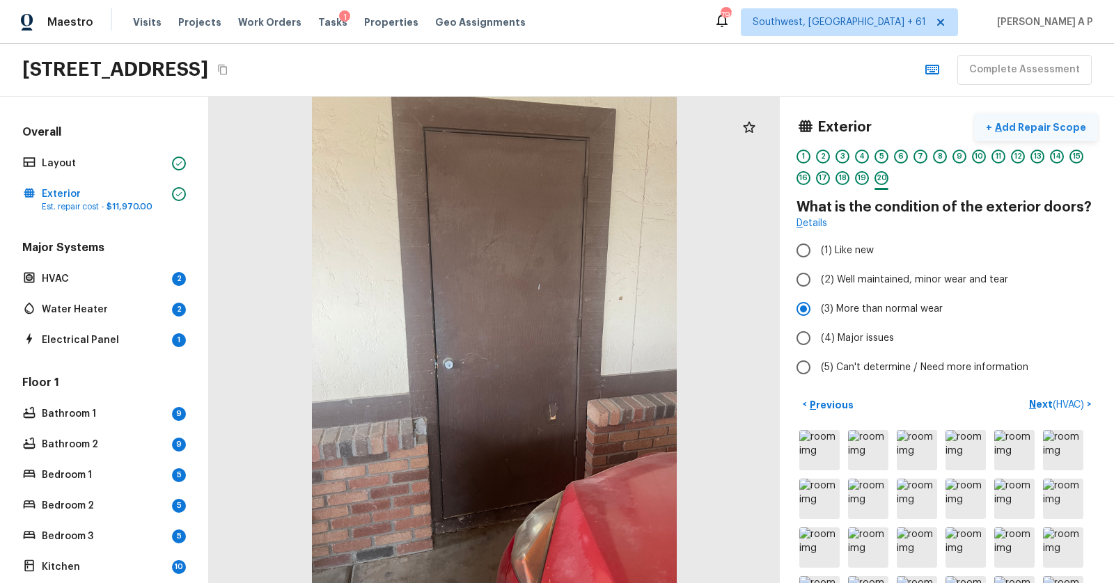
click at [1040, 124] on p "Add Repair Scope" at bounding box center [1039, 127] width 94 height 14
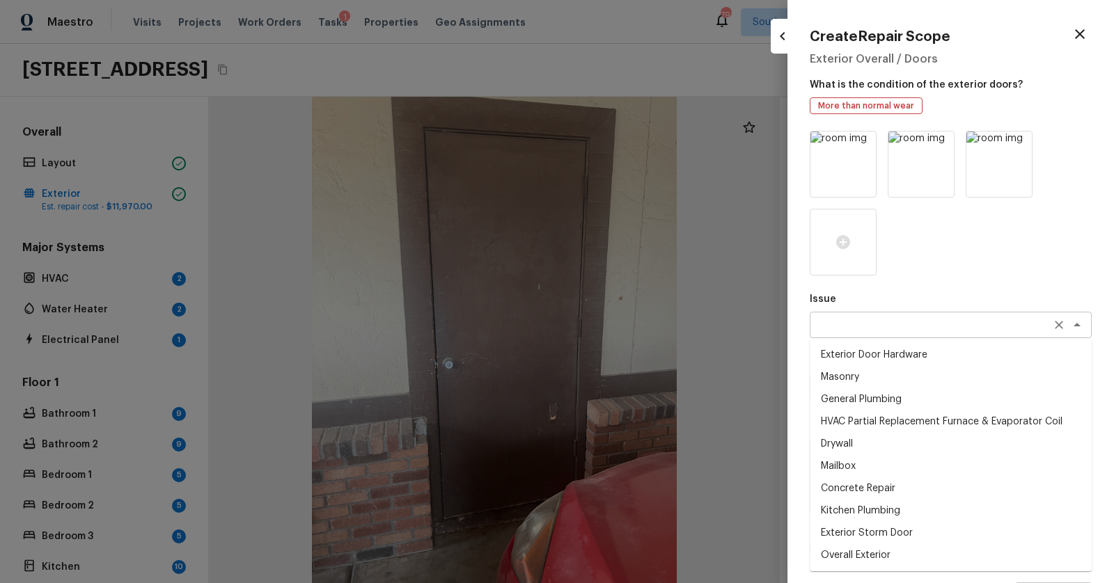
click at [906, 332] on div "x ​" at bounding box center [950, 325] width 282 height 26
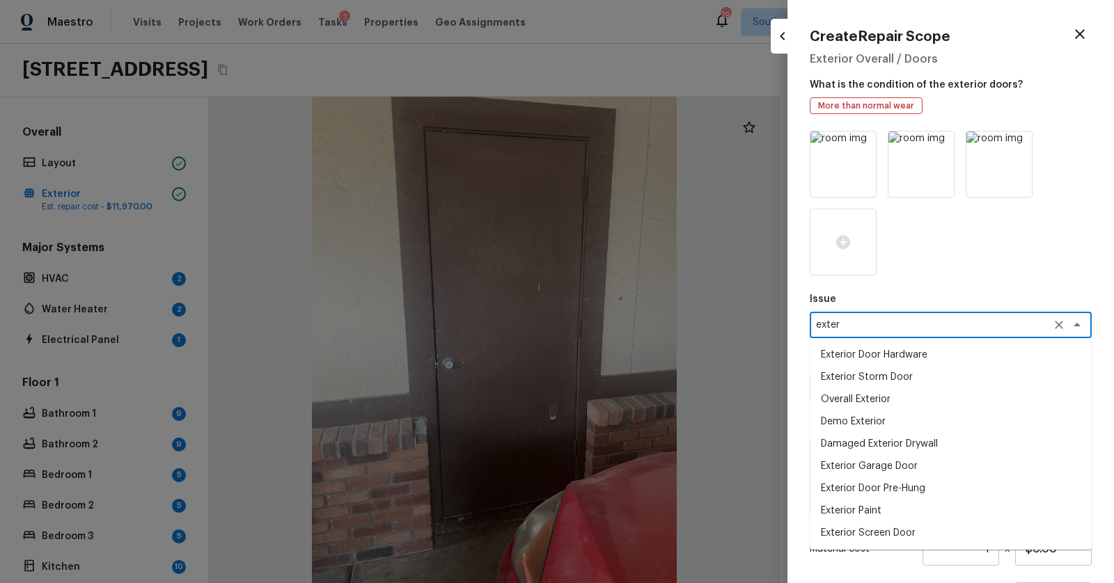
click at [886, 484] on li "Exterior Door Pre-Hung" at bounding box center [950, 488] width 282 height 22
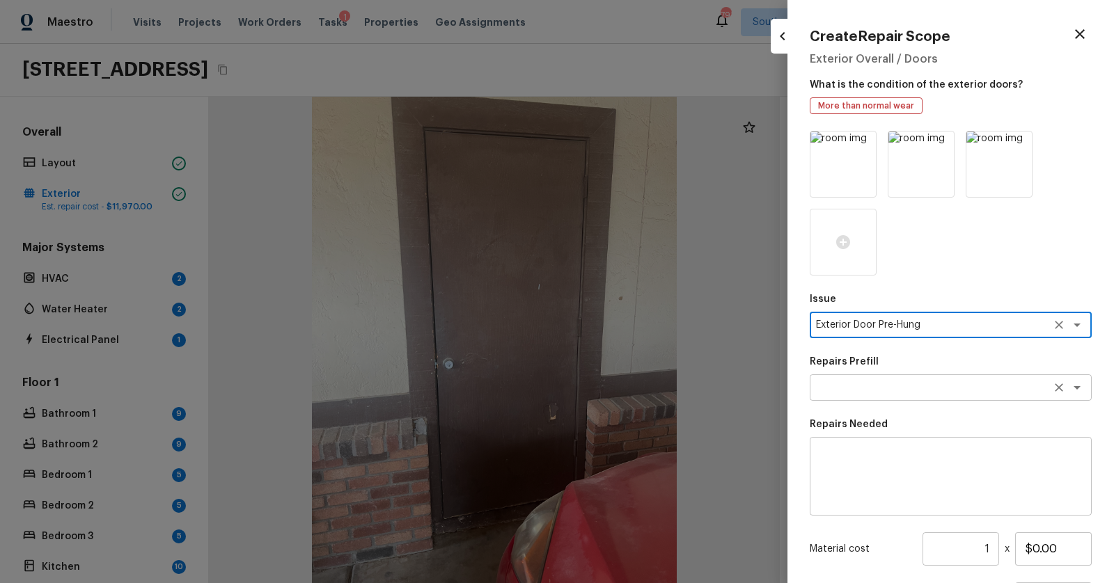
type textarea "Exterior Door Pre-Hung"
click at [921, 388] on textarea at bounding box center [931, 388] width 230 height 14
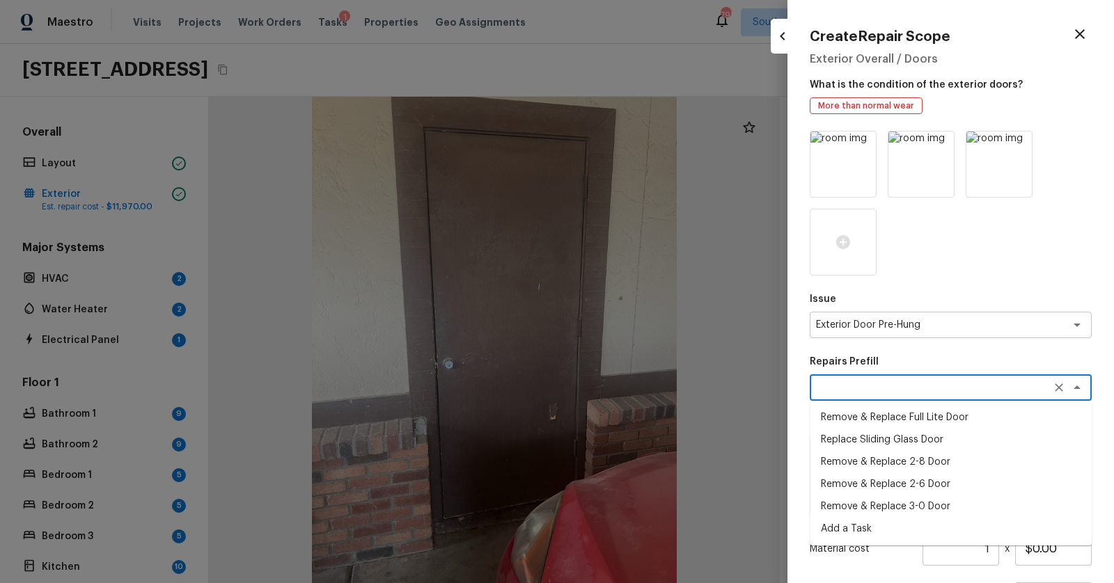
click at [919, 425] on li "Remove & Replace Full Lite Door" at bounding box center [950, 417] width 282 height 22
type textarea "Remove & Replace Full Lite Door"
type textarea "Remove the existing exterior door, prep the opening and install a new full lite…"
type input "$582.27"
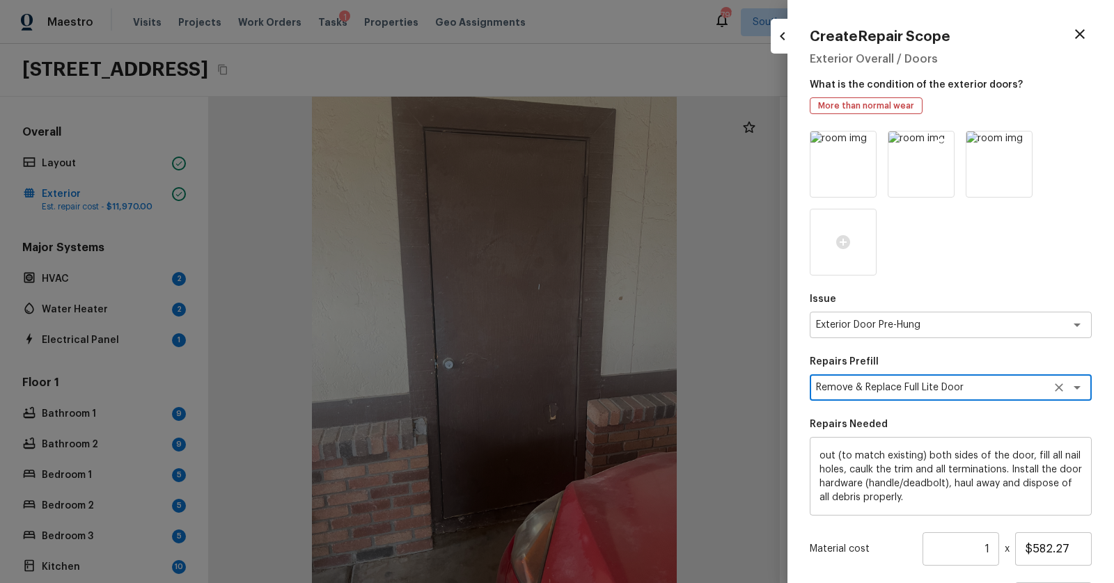
click at [938, 141] on icon at bounding box center [941, 145] width 12 height 12
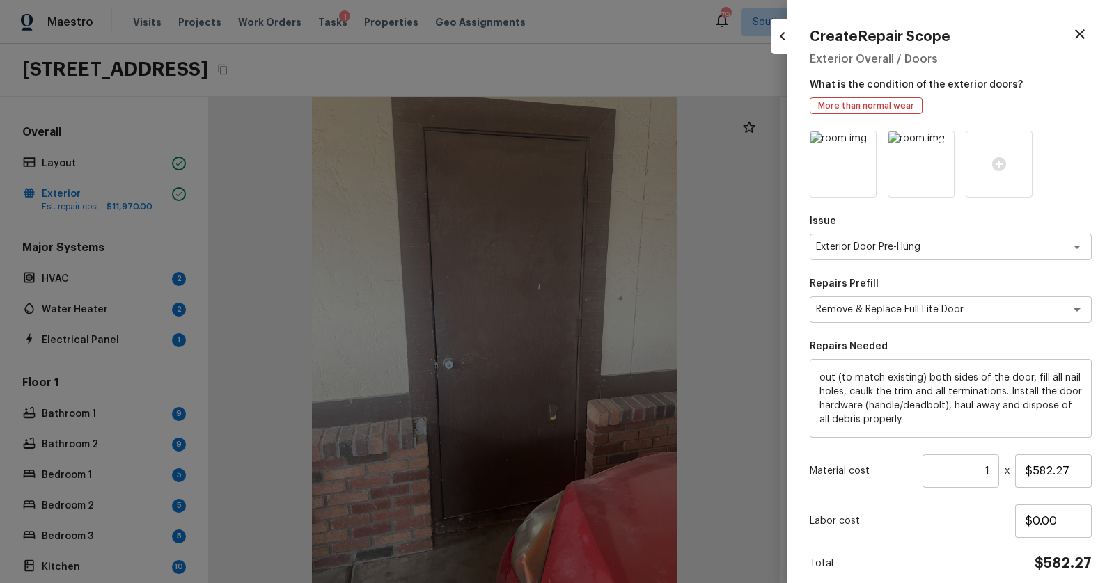
click at [943, 142] on icon at bounding box center [941, 144] width 14 height 14
click at [857, 169] on img at bounding box center [842, 164] width 65 height 65
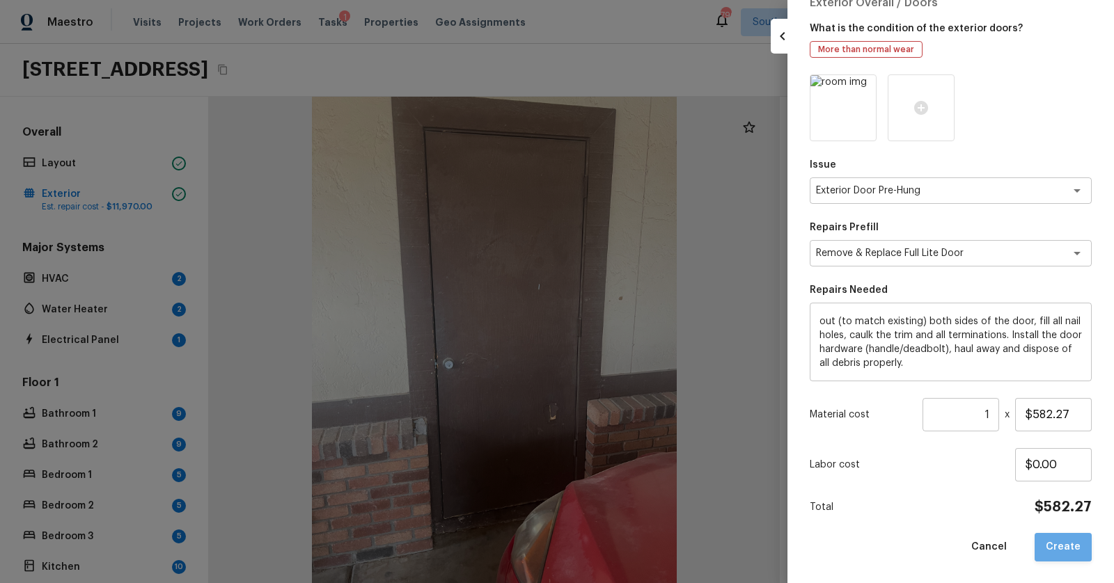
click at [1072, 551] on button "Create" at bounding box center [1062, 547] width 57 height 29
type input "$0.00"
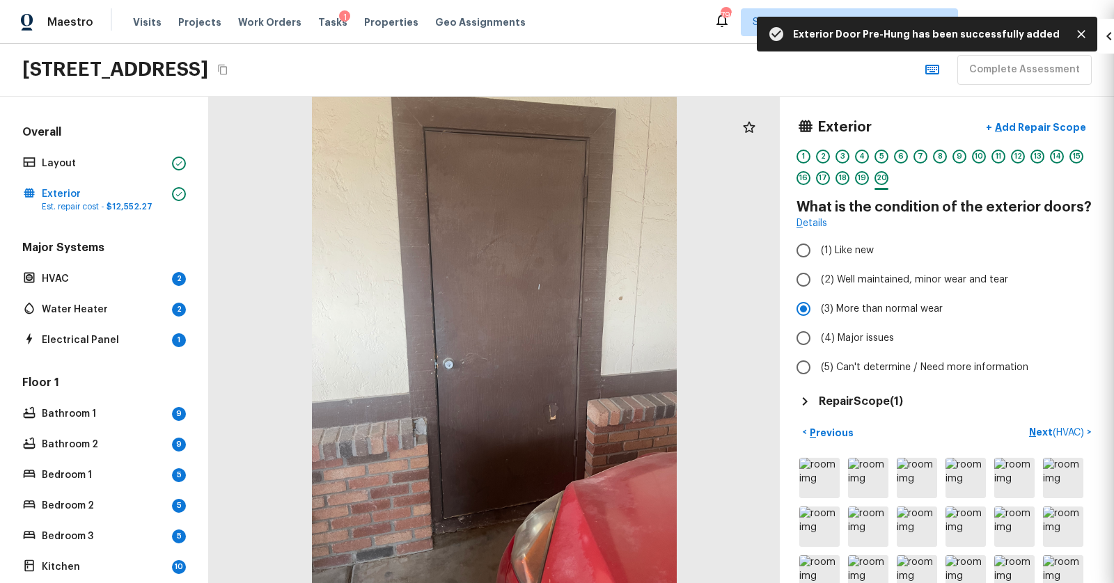
scroll to position [0, 0]
click at [1035, 427] on p "Next ( HVAC )" at bounding box center [1058, 432] width 58 height 15
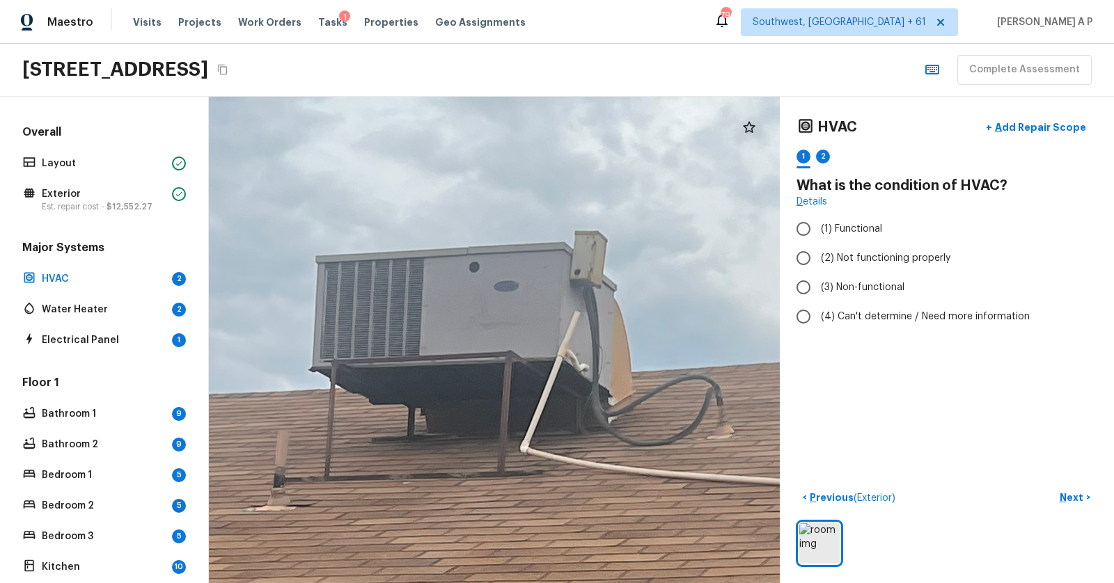
scroll to position [238, 0]
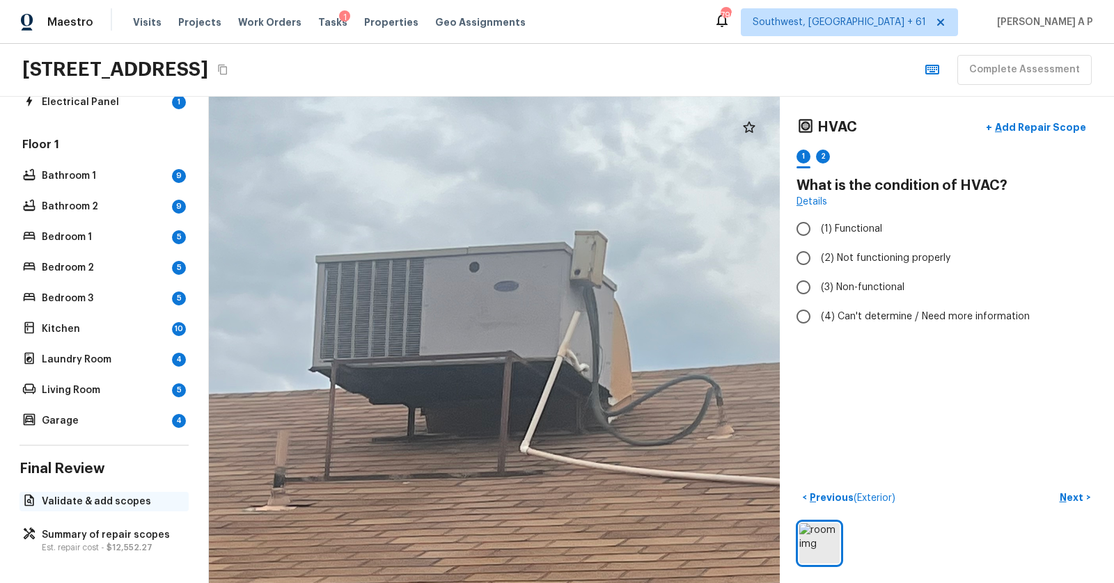
click at [93, 503] on p "Validate & add scopes" at bounding box center [111, 502] width 139 height 14
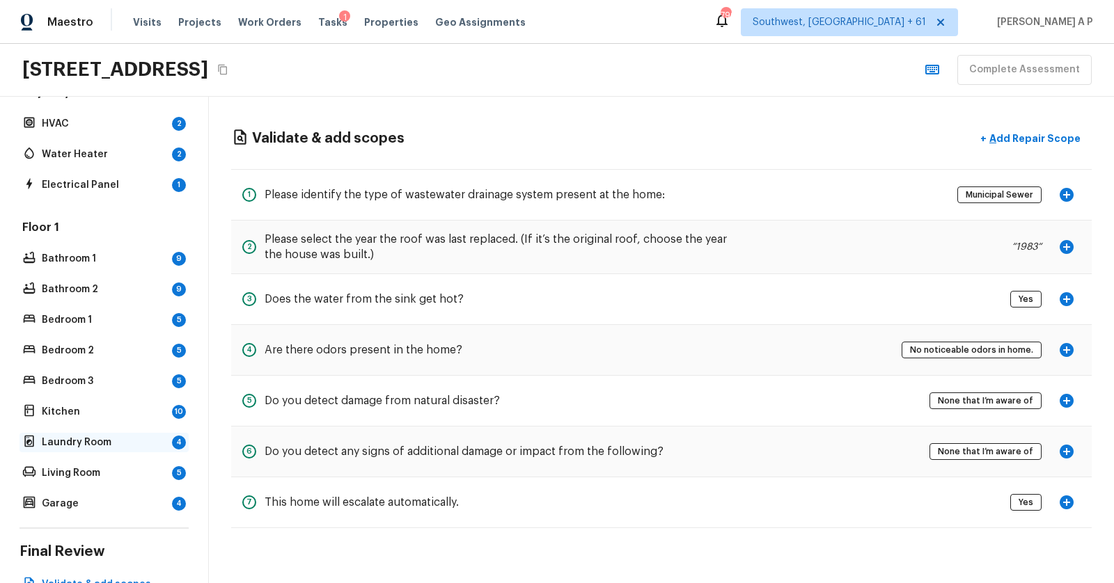
scroll to position [0, 0]
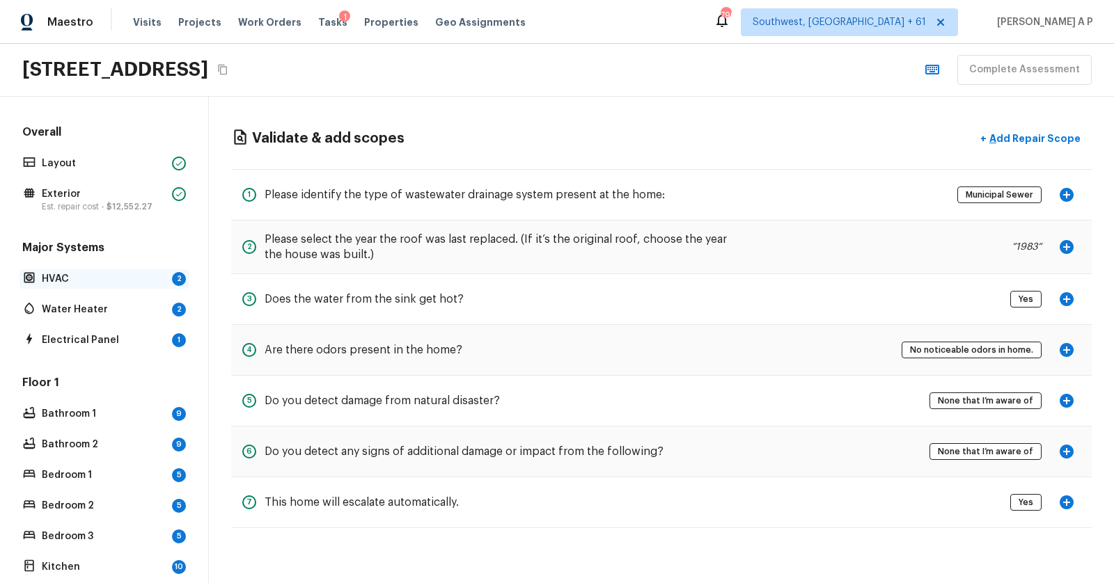
click at [134, 278] on p "HVAC" at bounding box center [104, 279] width 125 height 14
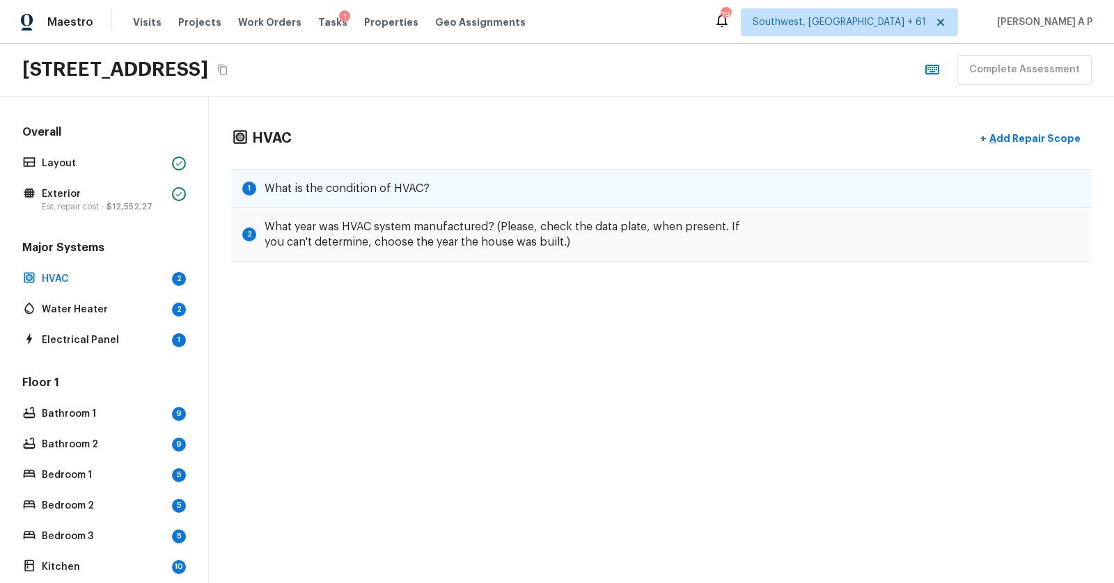
click at [402, 193] on h5 "What is the condition of HVAC?" at bounding box center [346, 188] width 165 height 15
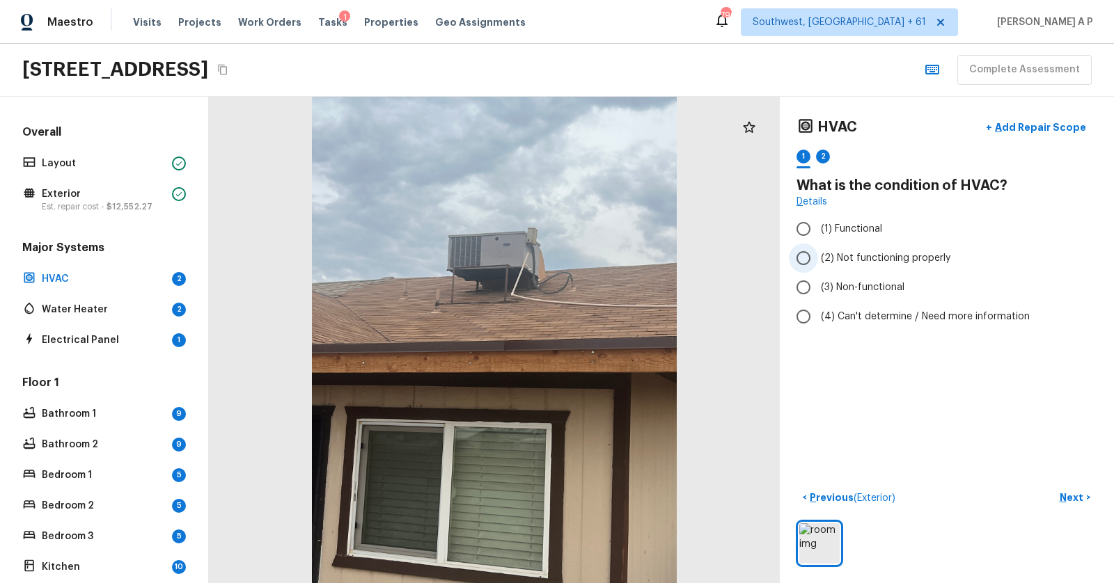
click at [871, 256] on span "(2) Not functioning properly" at bounding box center [885, 258] width 129 height 14
click at [818, 256] on input "(2) Not functioning properly" at bounding box center [803, 258] width 29 height 29
radio input "true"
click at [1028, 132] on p "Add Repair Scope" at bounding box center [1039, 127] width 94 height 14
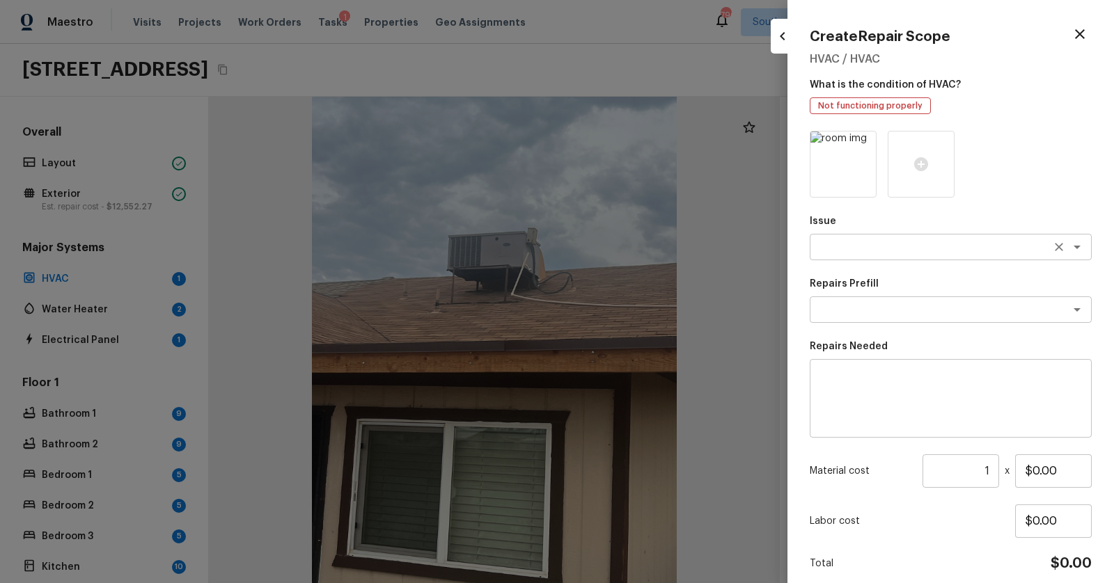
click at [830, 248] on textarea at bounding box center [931, 247] width 230 height 14
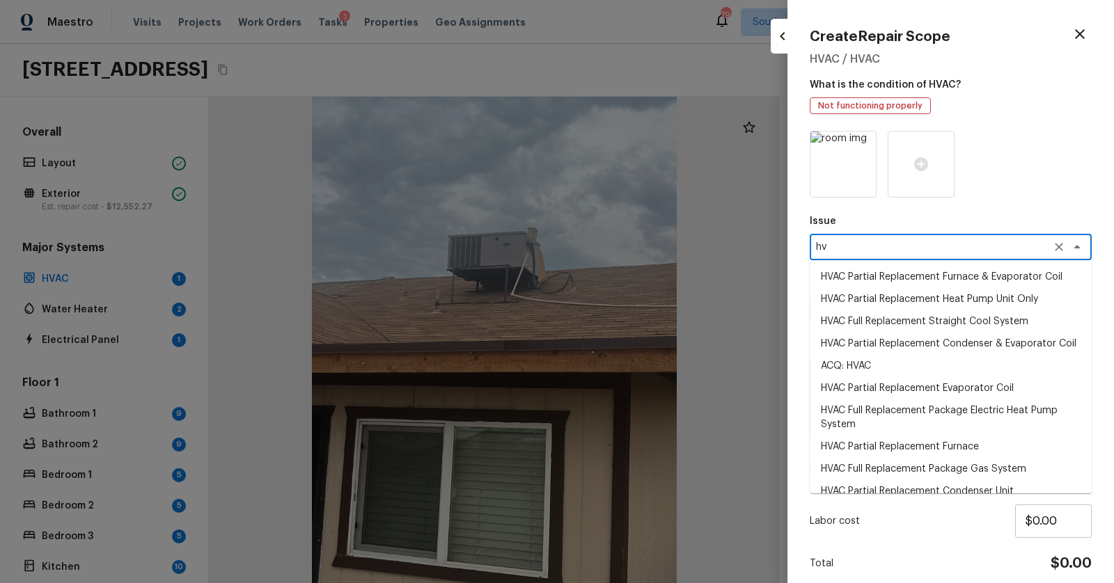
type textarea "h"
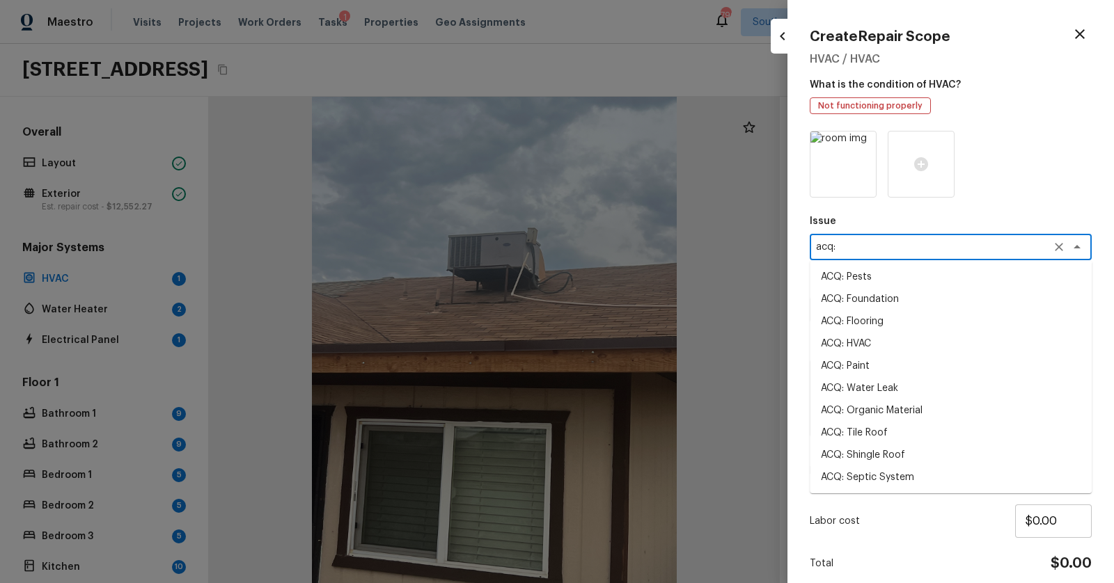
click at [841, 334] on li "ACQ: HVAC" at bounding box center [950, 344] width 282 height 22
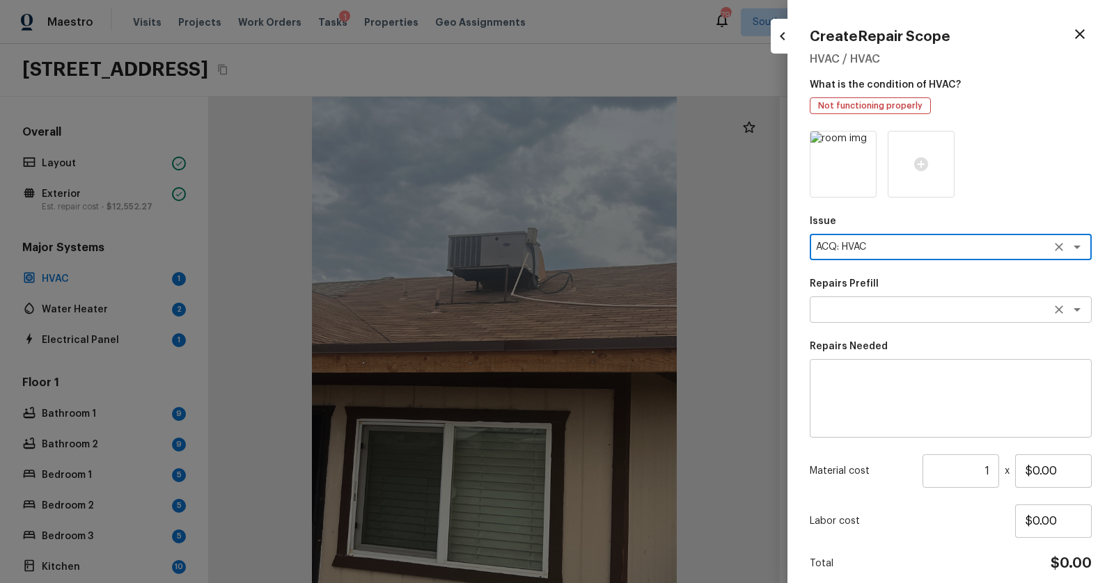
click at [857, 321] on div "x ​" at bounding box center [950, 309] width 282 height 26
type textarea "ACQ: HVAC"
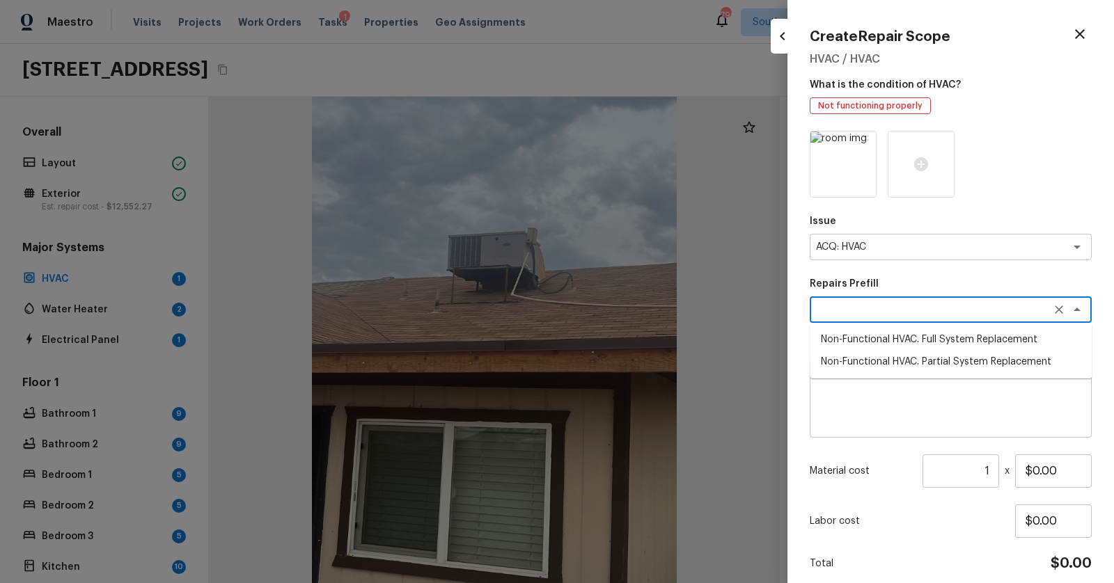
click at [935, 363] on li "Non-Functional HVAC. Partial System Replacement" at bounding box center [950, 362] width 282 height 22
type textarea "Non-Functional HVAC. Partial System Replacement"
type textarea "Acquisition Scope: Partial System Replacement"
type input "$3,450.00"
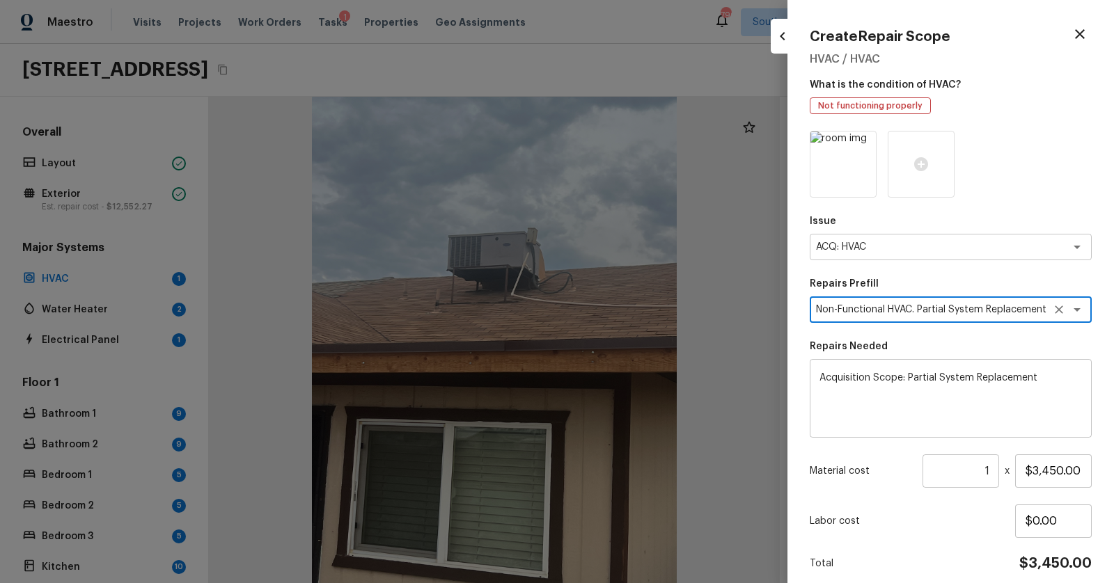
click at [1082, 311] on icon "Open" at bounding box center [1076, 309] width 17 height 17
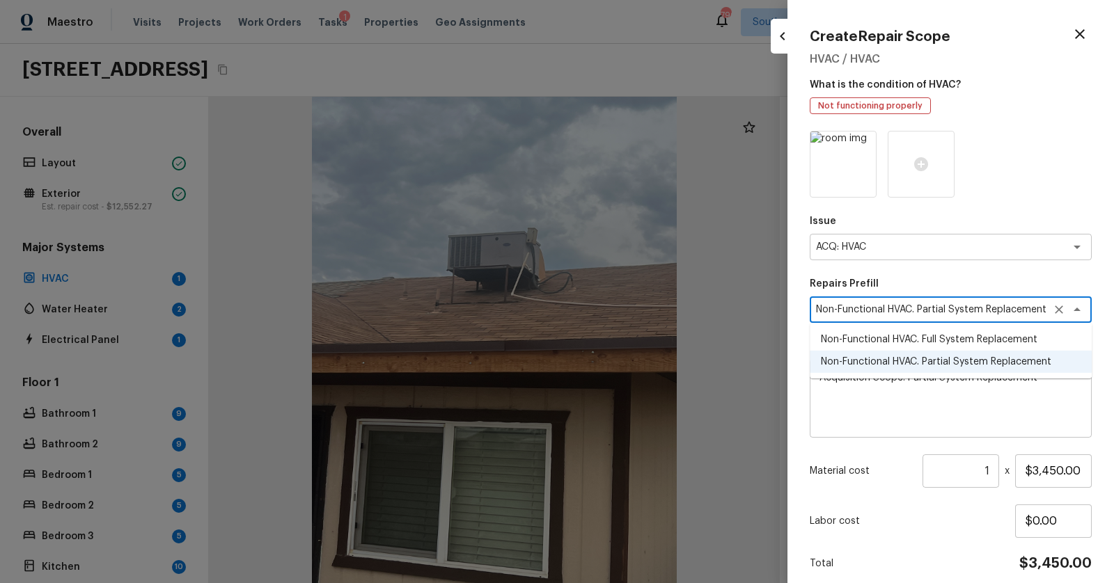
click at [1025, 333] on li "Non-Functional HVAC. Full System Replacement" at bounding box center [950, 340] width 282 height 22
type textarea "Non-Functional HVAC. Full System Replacement"
type textarea "Acquisition Scope: Full System Replacement"
type input "$5,000.00"
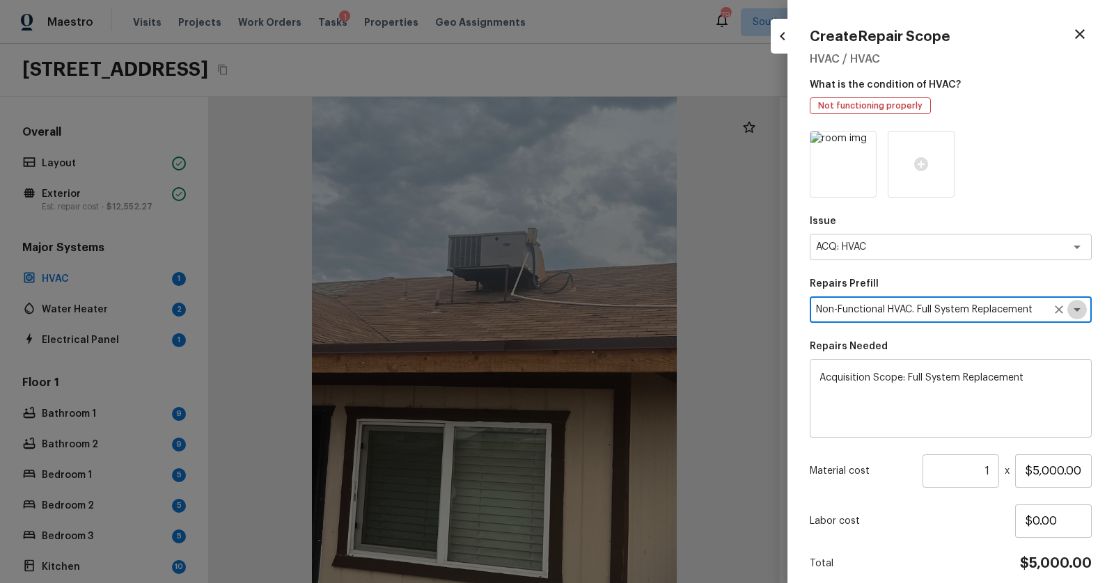
click at [1081, 312] on icon "Open" at bounding box center [1076, 309] width 17 height 17
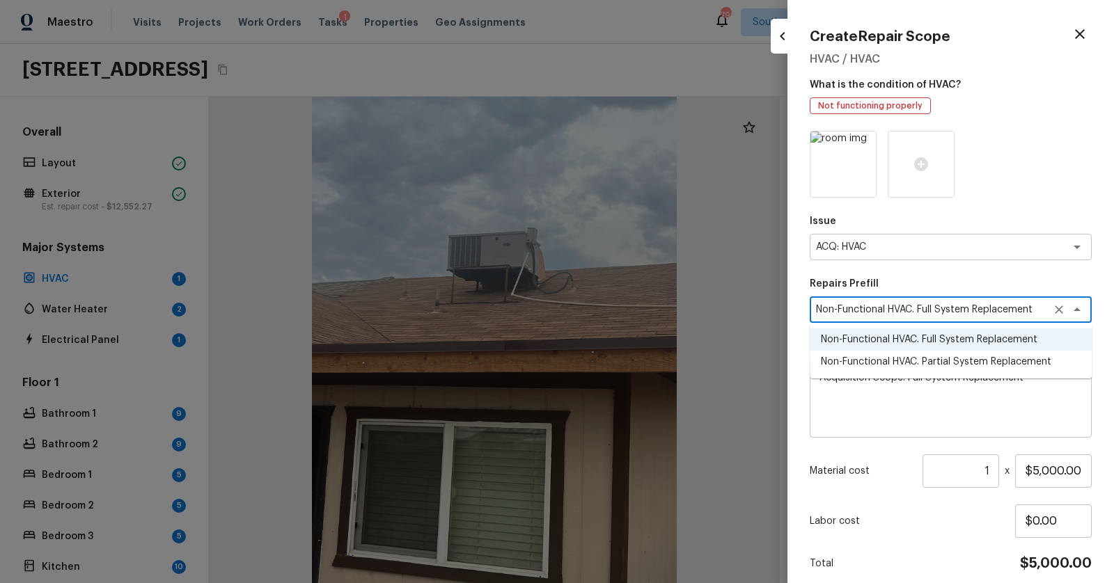
click at [1045, 358] on li "Non-Functional HVAC. Partial System Replacement" at bounding box center [950, 362] width 282 height 22
type textarea "Non-Functional HVAC. Partial System Replacement"
type textarea "Acquisition Scope: Partial System Replacement"
type input "$3,450.00"
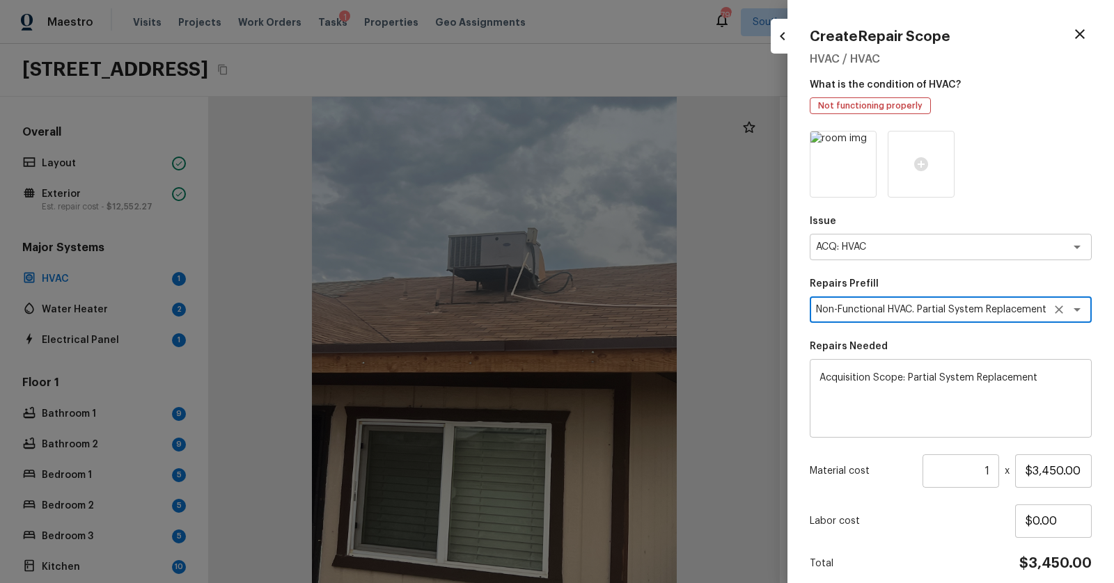
scroll to position [56, 0]
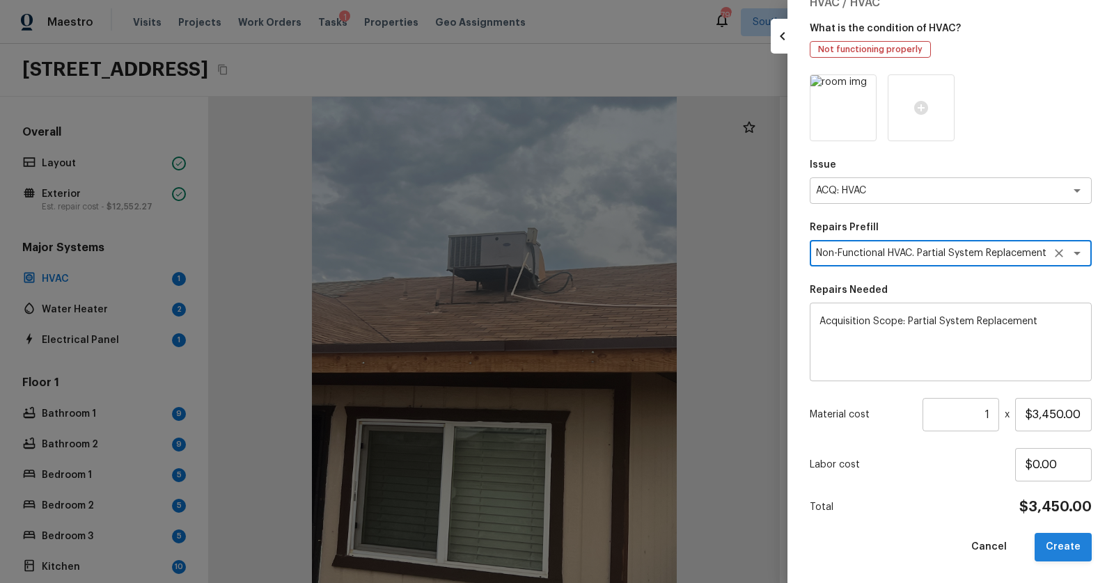
click at [1061, 555] on button "Create" at bounding box center [1062, 547] width 57 height 29
type input "$0.00"
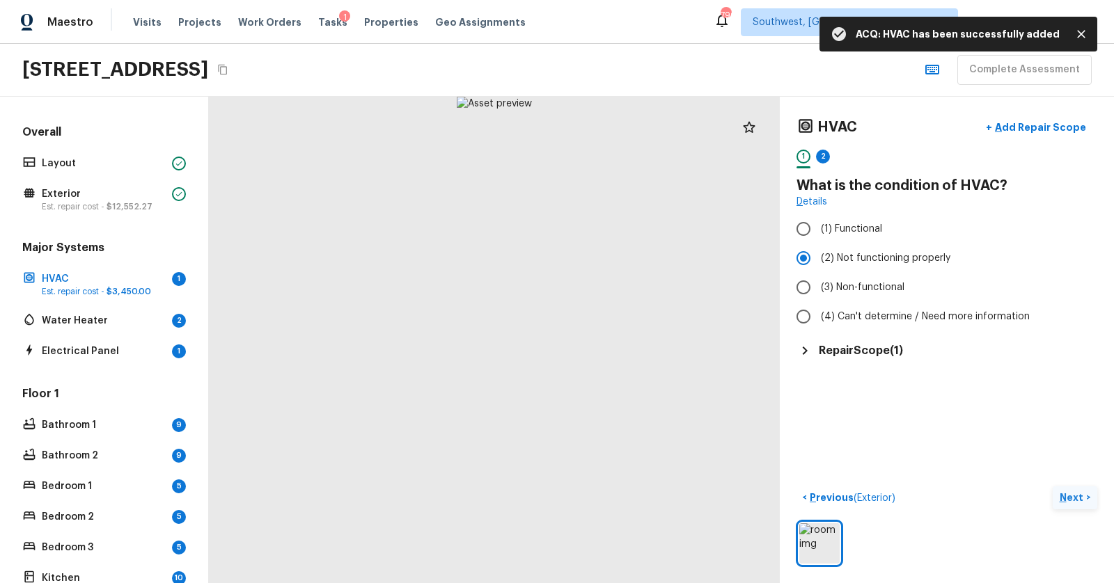
click at [1073, 494] on p "Next" at bounding box center [1072, 498] width 26 height 14
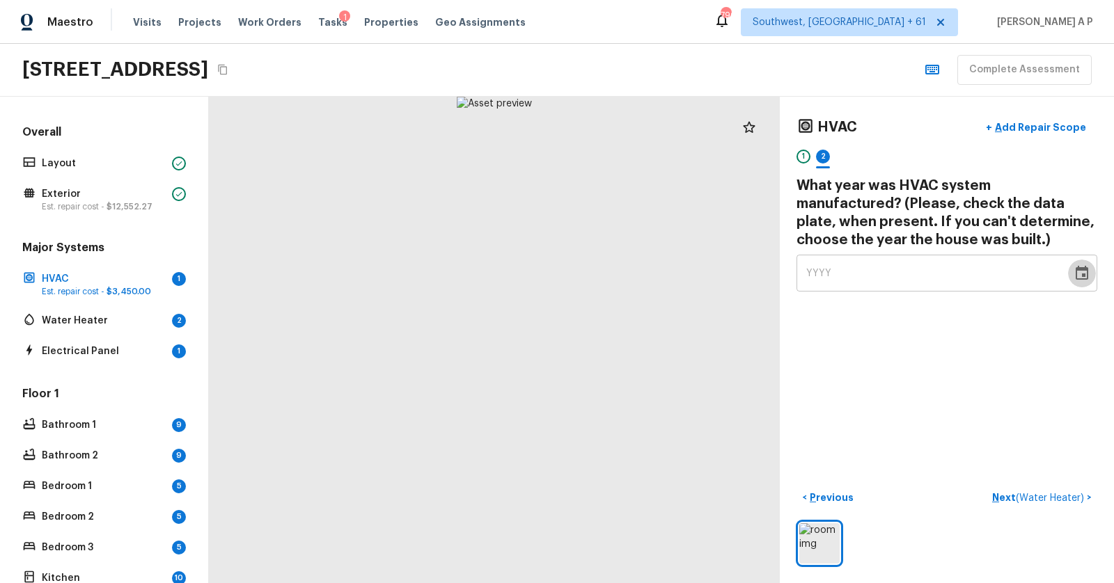
click at [1083, 270] on icon "Choose date" at bounding box center [1081, 273] width 17 height 17
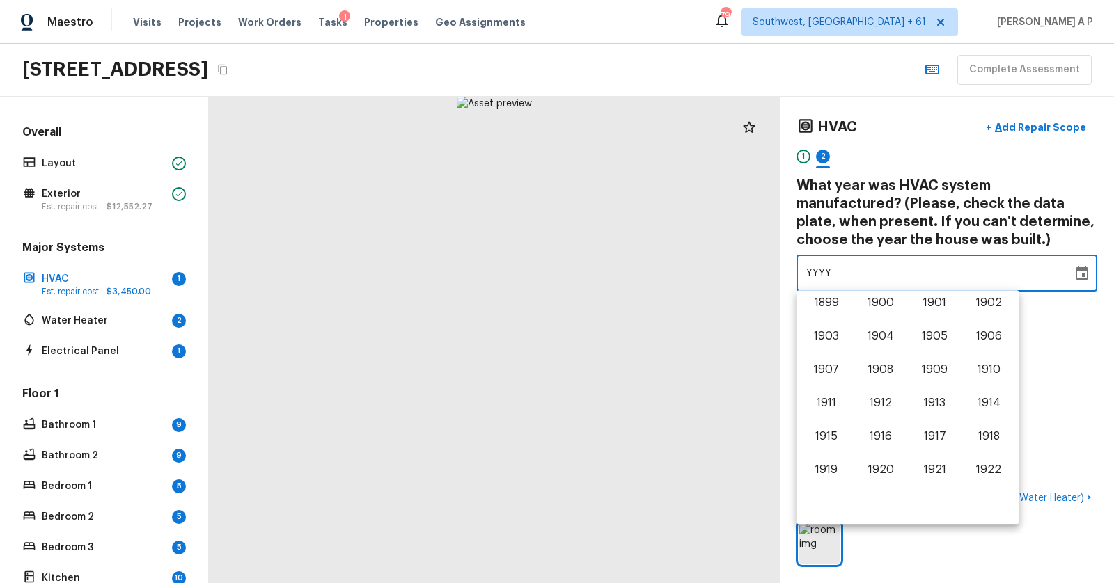
scroll to position [865, 0]
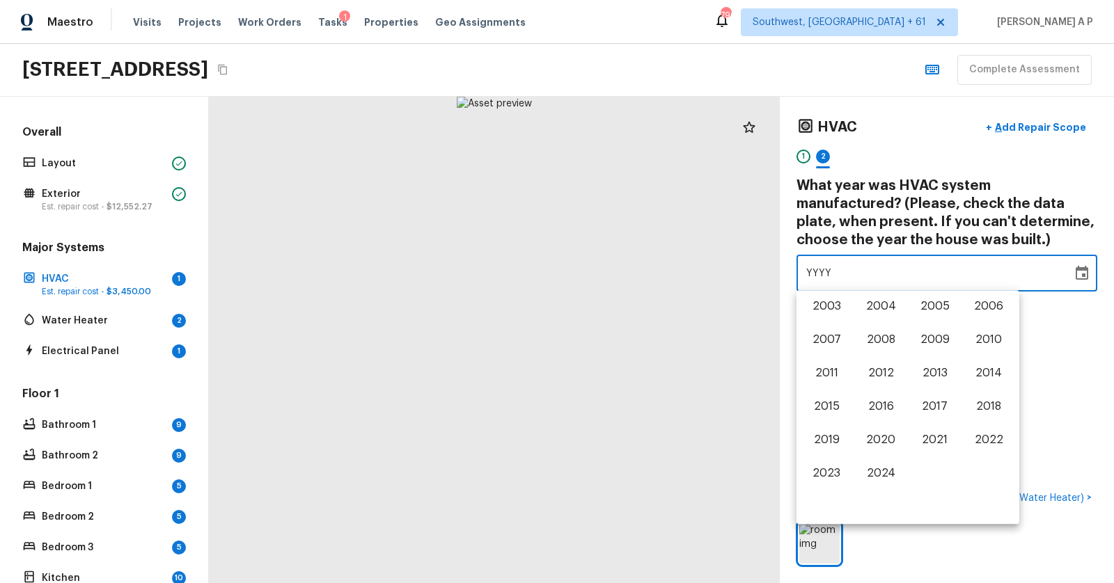
click at [1083, 270] on icon "Choose date" at bounding box center [1081, 273] width 17 height 17
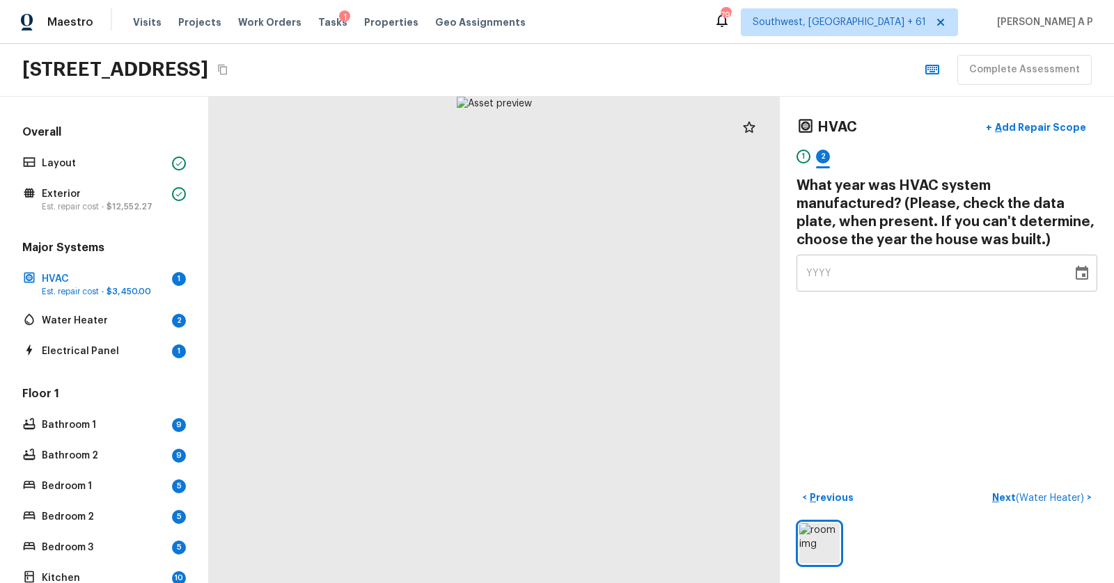
click at [1080, 271] on icon "Choose date" at bounding box center [1081, 273] width 17 height 17
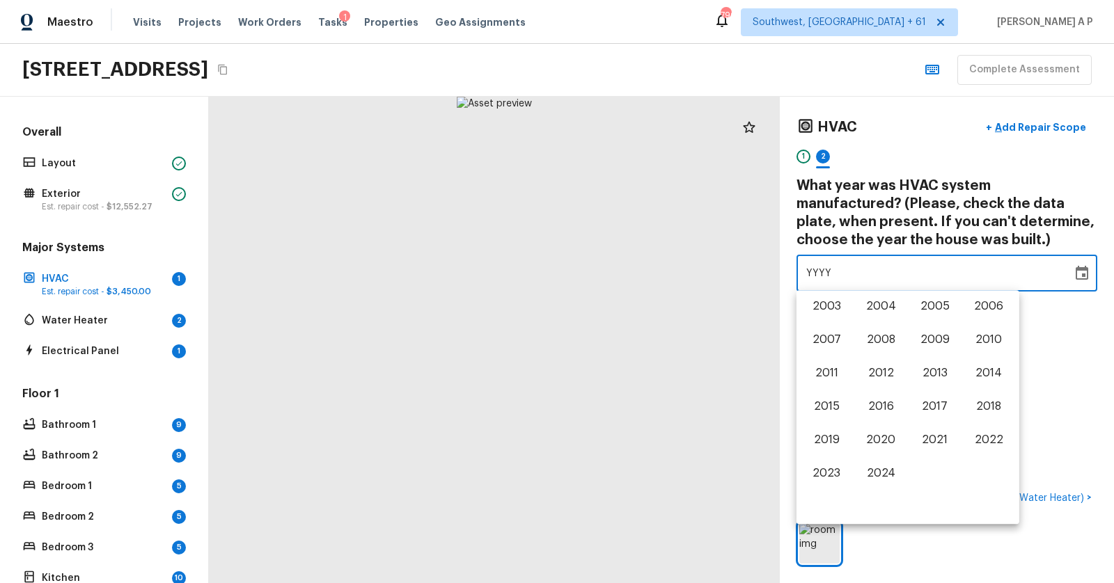
scroll to position [249, 0]
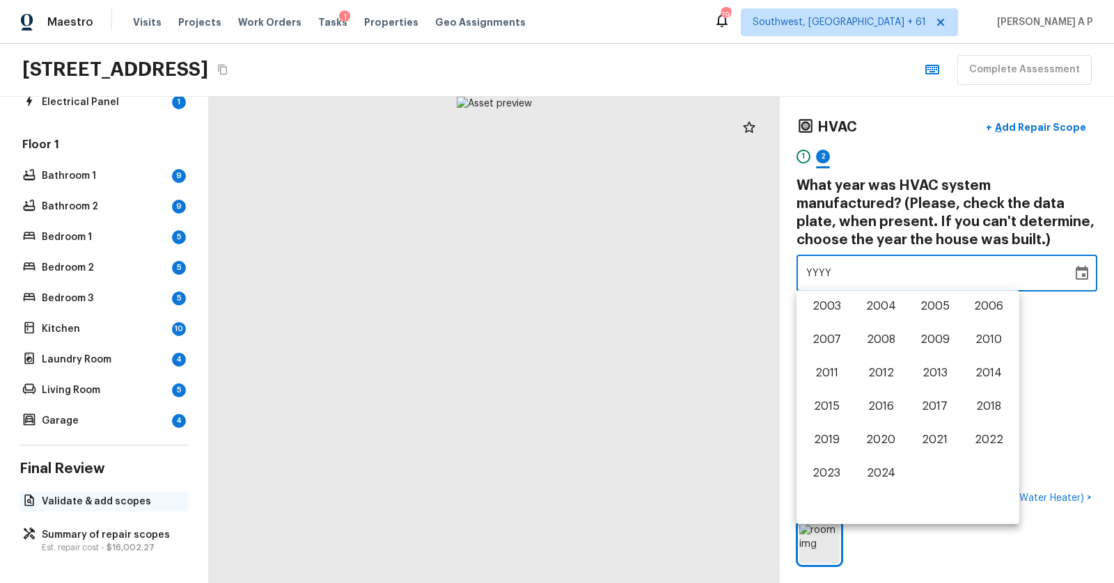
click at [68, 503] on p "Validate & add scopes" at bounding box center [111, 502] width 139 height 14
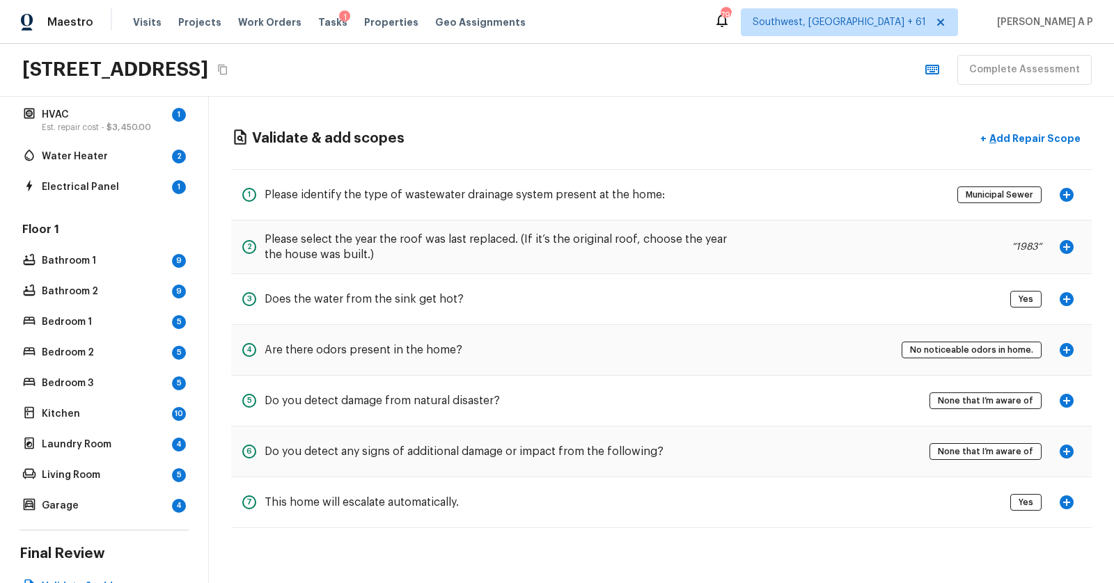
scroll to position [8, 0]
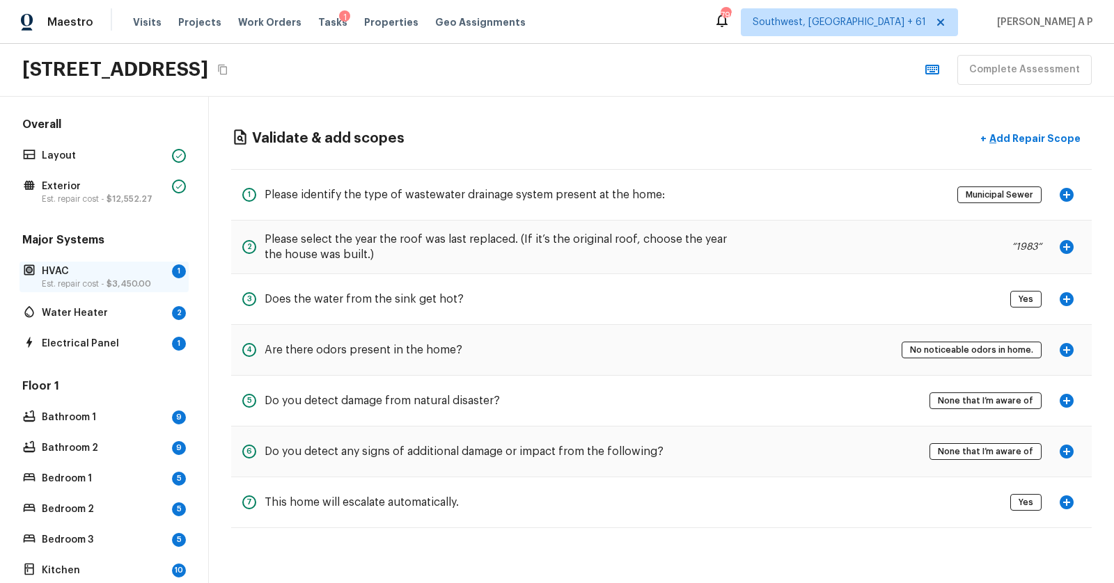
click at [153, 273] on p "HVAC" at bounding box center [104, 271] width 125 height 14
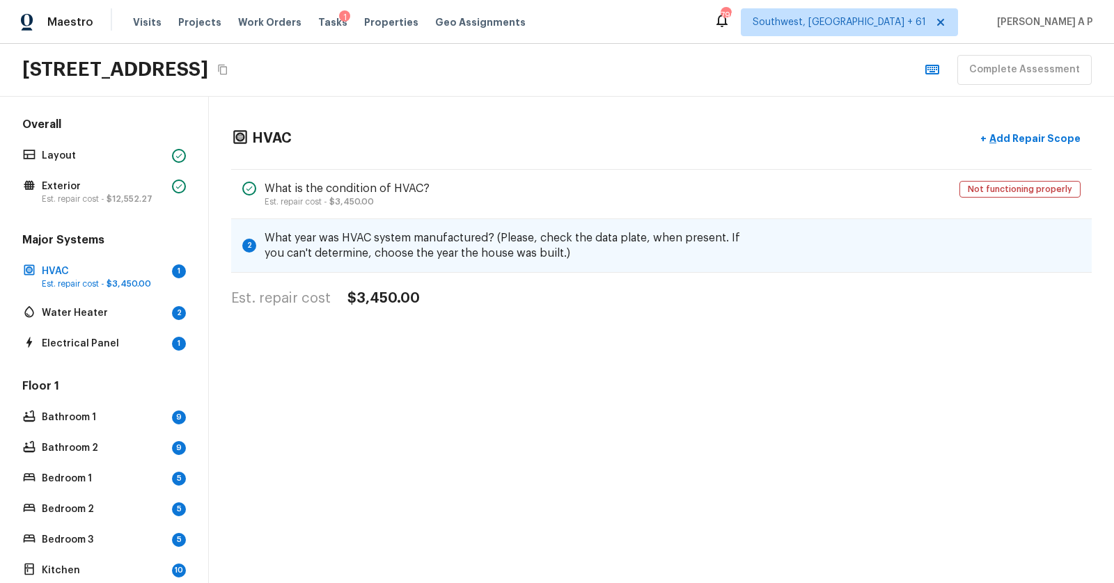
click at [605, 237] on h5 "What year was HVAC system manufactured? (Please, check the data plate, when pre…" at bounding box center [504, 245] width 480 height 31
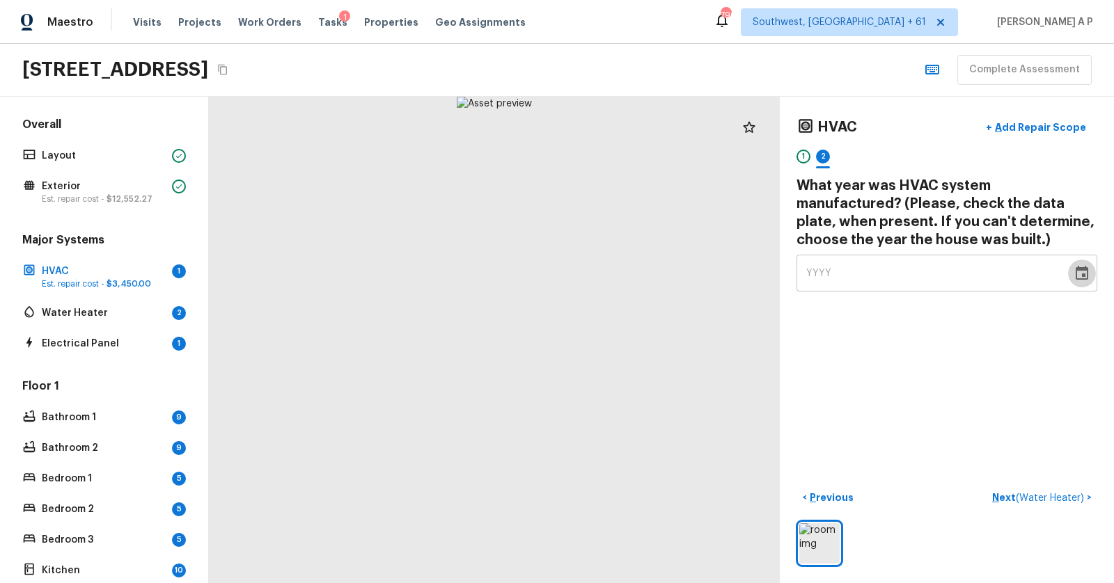
click at [1084, 280] on button "Choose date" at bounding box center [1082, 274] width 28 height 28
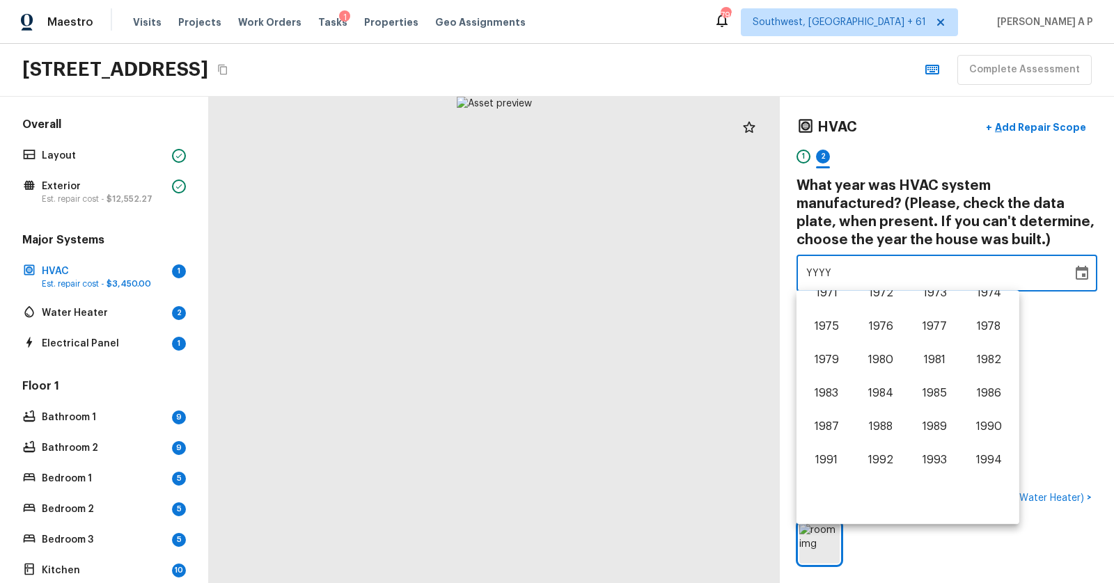
scroll to position [617, 0]
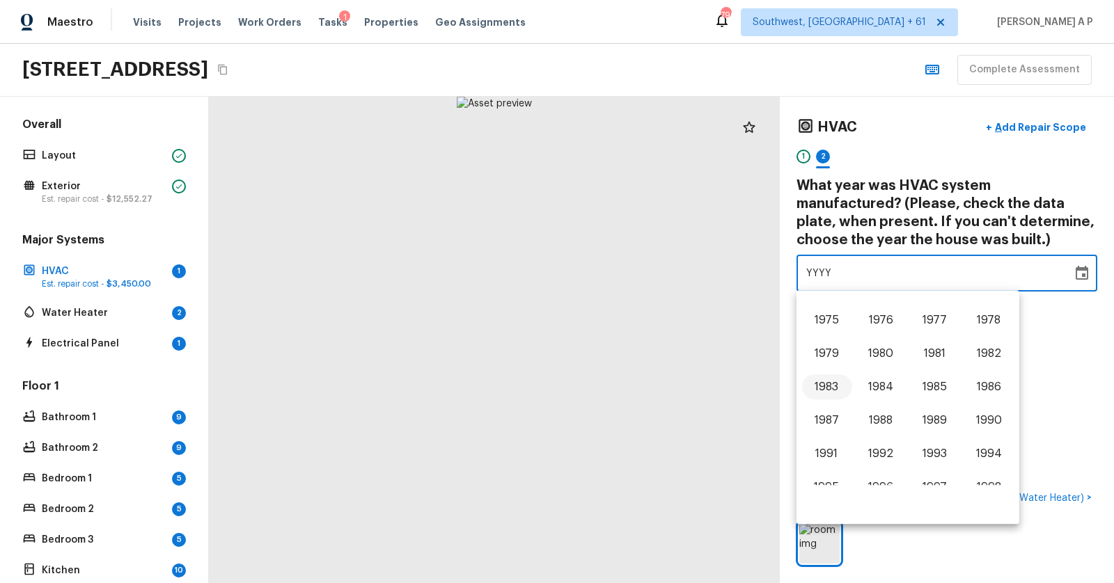
click at [823, 390] on button "1983" at bounding box center [826, 386] width 50 height 25
type input "1983"
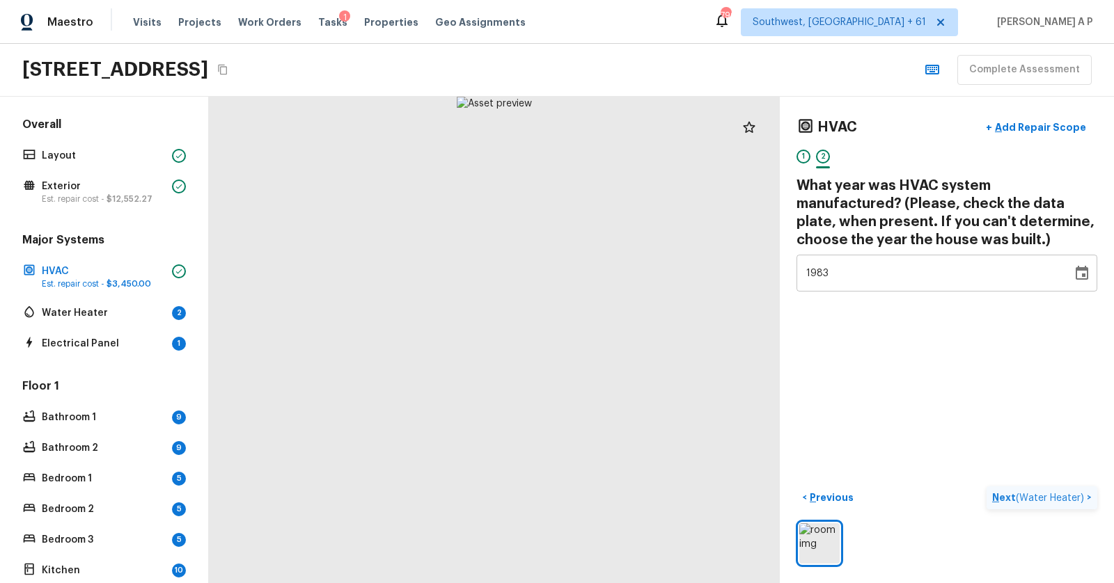
click at [999, 493] on p "Next ( Water Heater )" at bounding box center [1039, 498] width 95 height 15
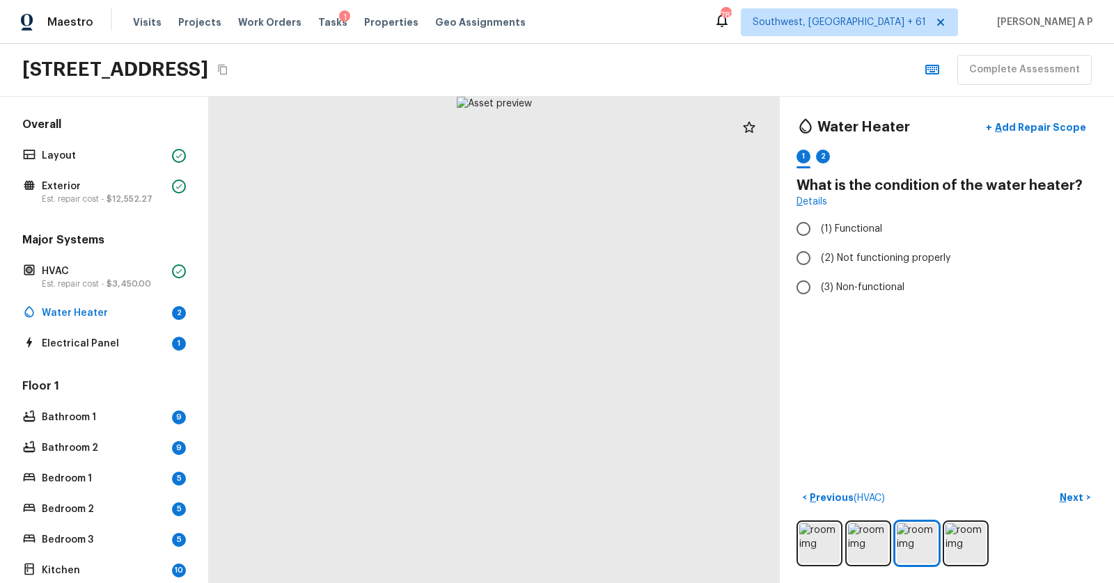
scroll to position [249, 0]
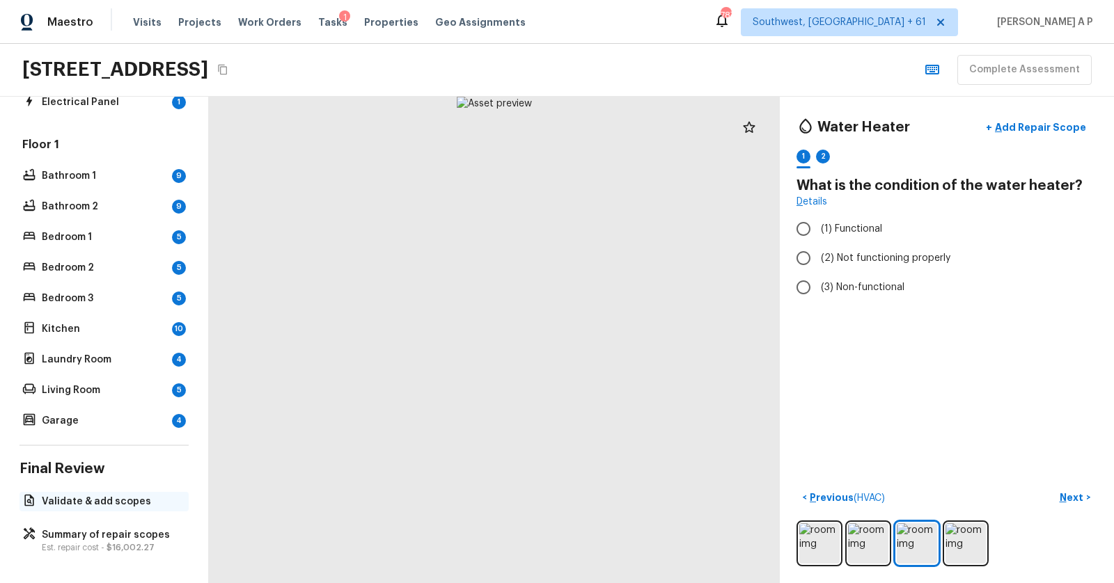
click at [97, 507] on div "Validate & add scopes" at bounding box center [103, 501] width 169 height 19
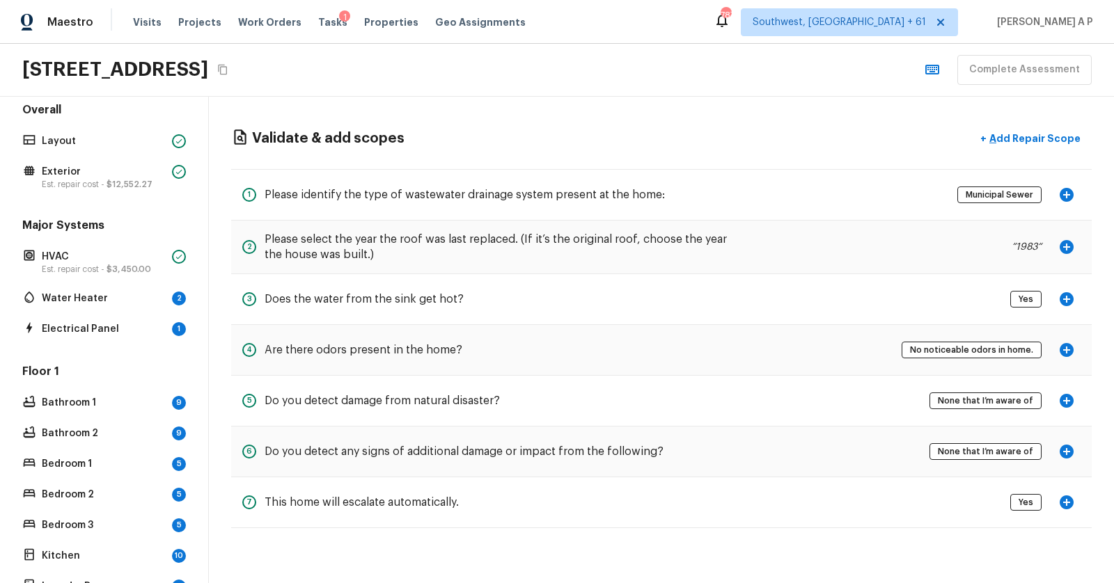
scroll to position [0, 0]
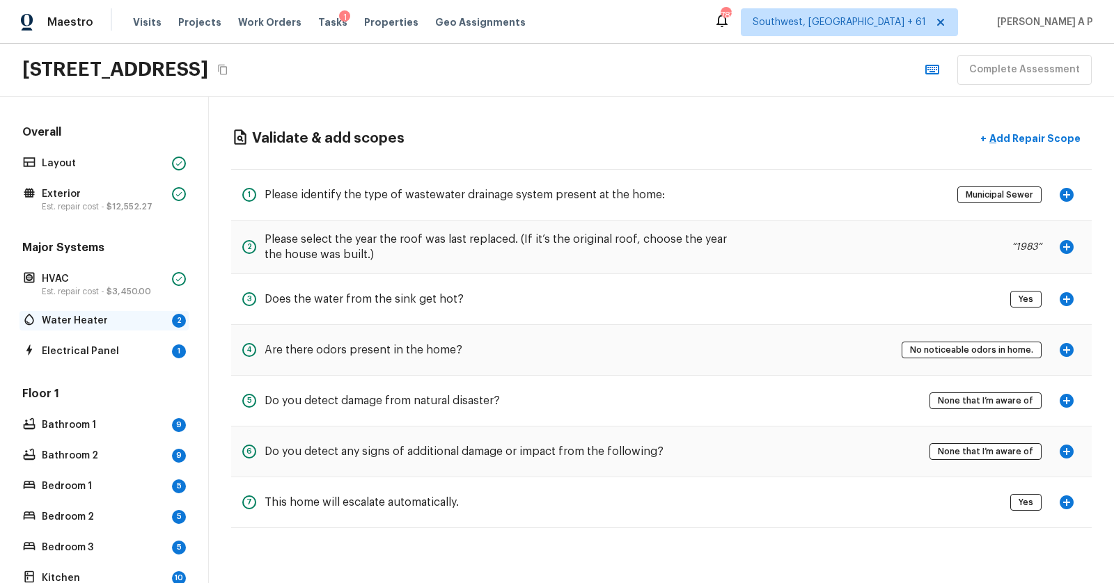
click at [119, 319] on p "Water Heater" at bounding box center [104, 321] width 125 height 14
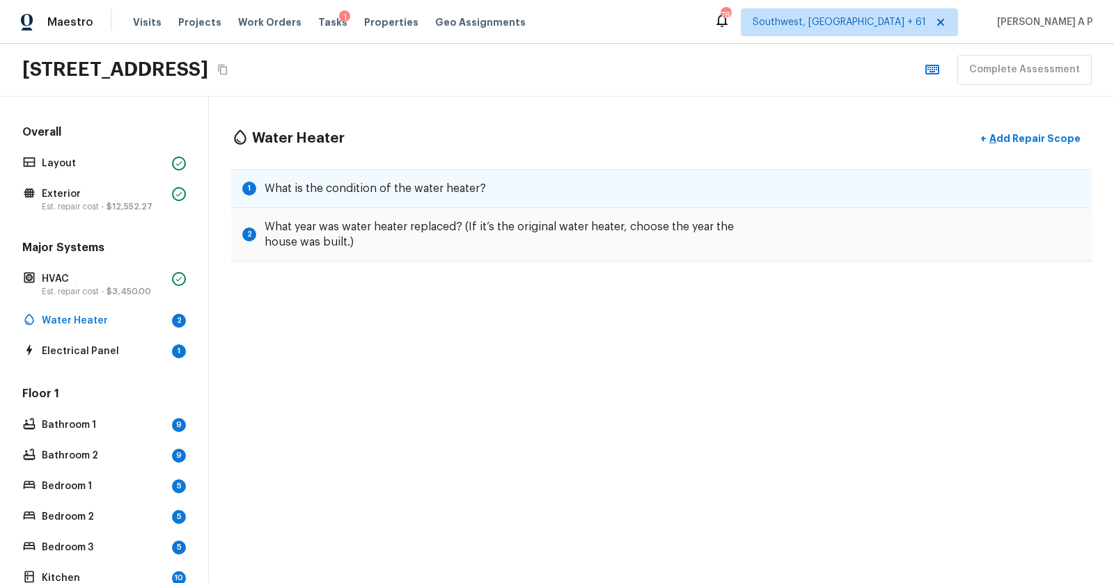
click at [534, 179] on div "1 What is the condition of the water heater?" at bounding box center [661, 188] width 860 height 39
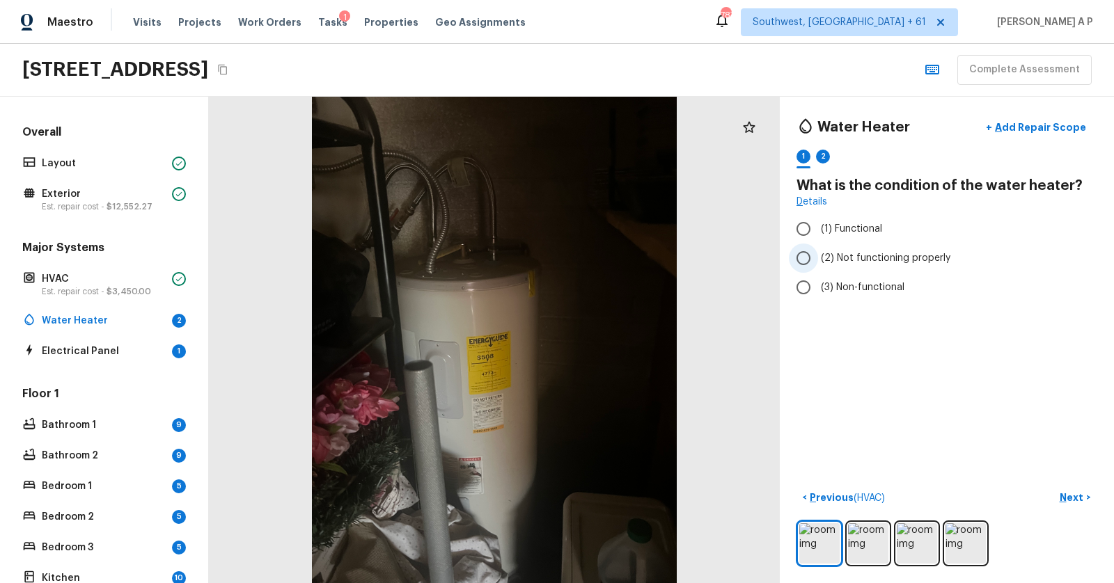
click at [841, 253] on span "(2) Not functioning properly" at bounding box center [885, 258] width 129 height 14
click at [818, 253] on input "(2) Not functioning properly" at bounding box center [803, 258] width 29 height 29
radio input "true"
click at [830, 280] on span "(3) Non-functional" at bounding box center [863, 287] width 84 height 14
click at [818, 280] on input "(3) Non-functional" at bounding box center [803, 287] width 29 height 29
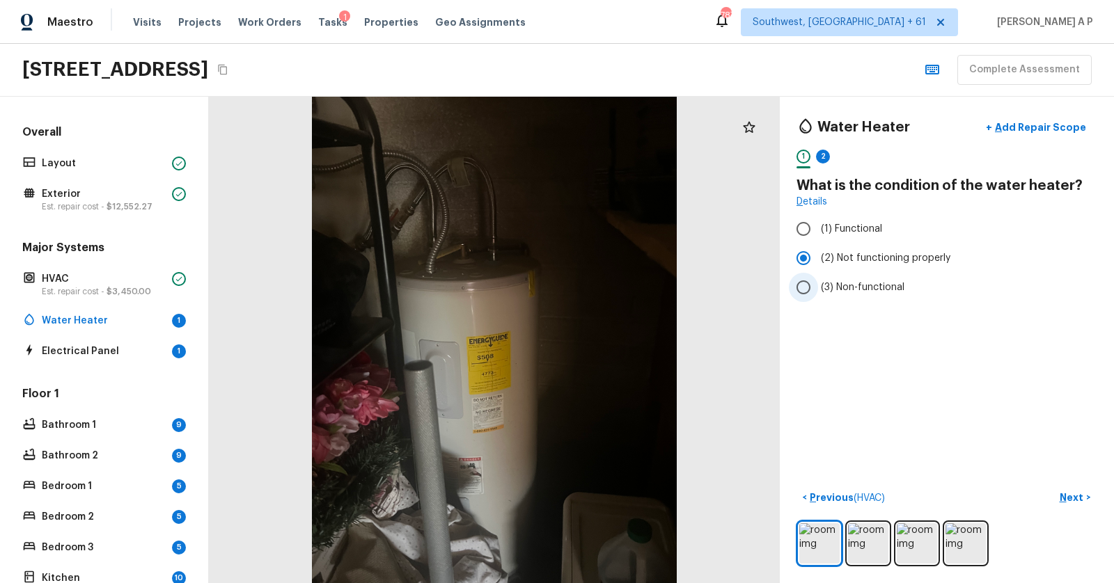
radio input "true"
click at [836, 222] on span "(1) Functional" at bounding box center [851, 229] width 61 height 14
click at [818, 221] on input "(1) Functional" at bounding box center [803, 228] width 29 height 29
radio input "true"
click at [1065, 500] on p "Next" at bounding box center [1072, 498] width 26 height 14
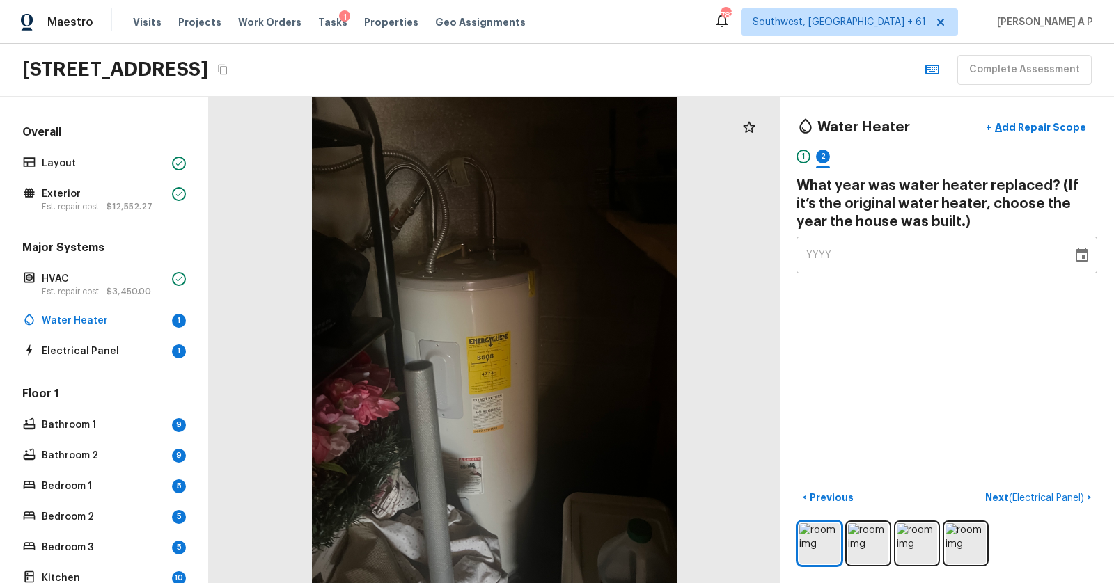
scroll to position [249, 0]
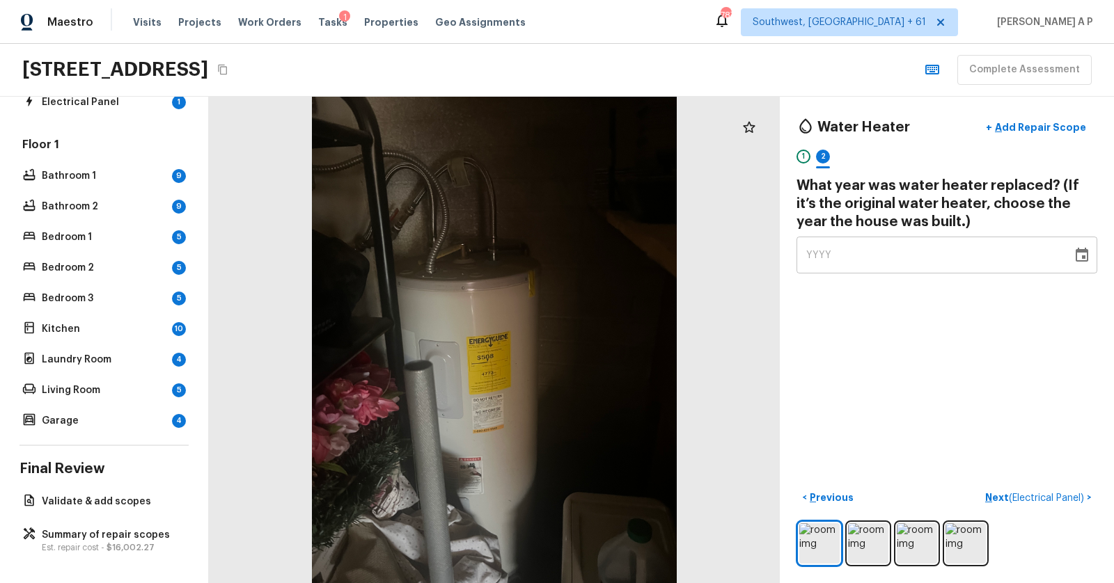
click at [1079, 255] on icon "Choose date" at bounding box center [1081, 255] width 17 height 17
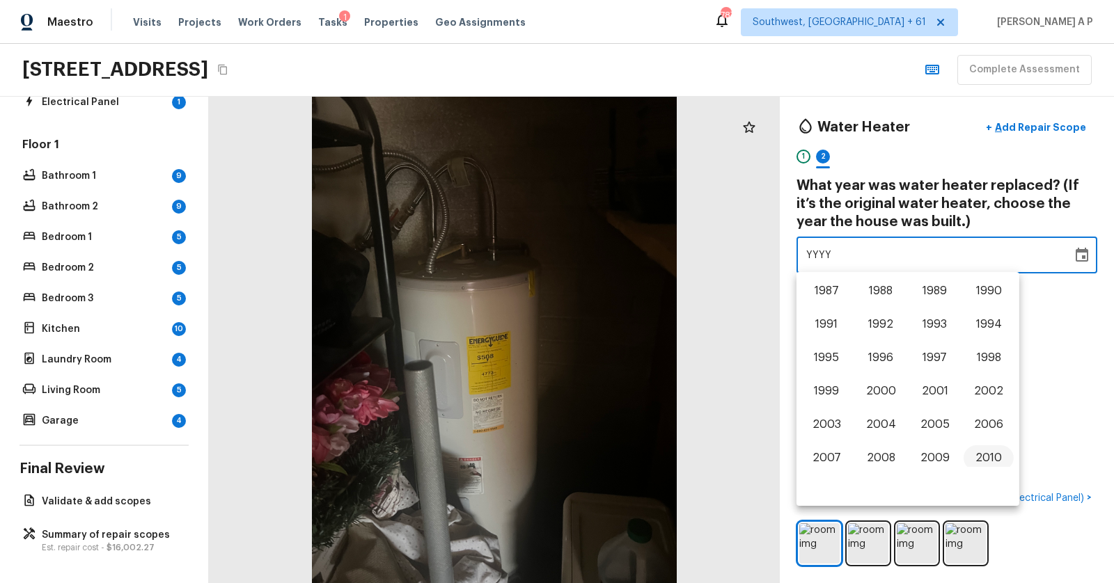
scroll to position [665, 0]
click at [834, 315] on button "1983" at bounding box center [826, 321] width 50 height 25
type input "1983"
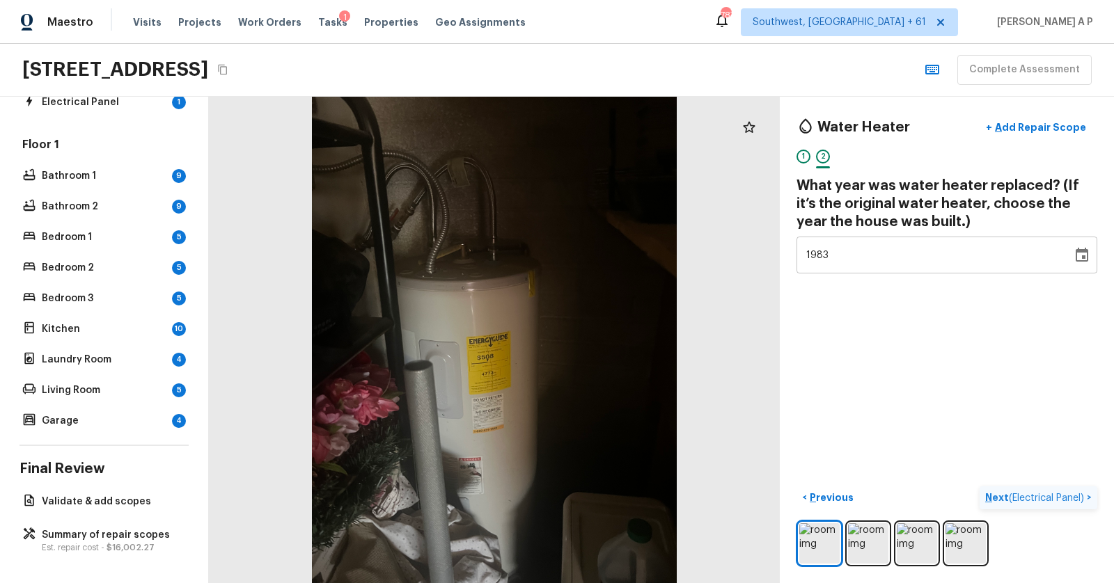
click at [997, 494] on p "Next ( Electrical Panel )" at bounding box center [1036, 498] width 102 height 15
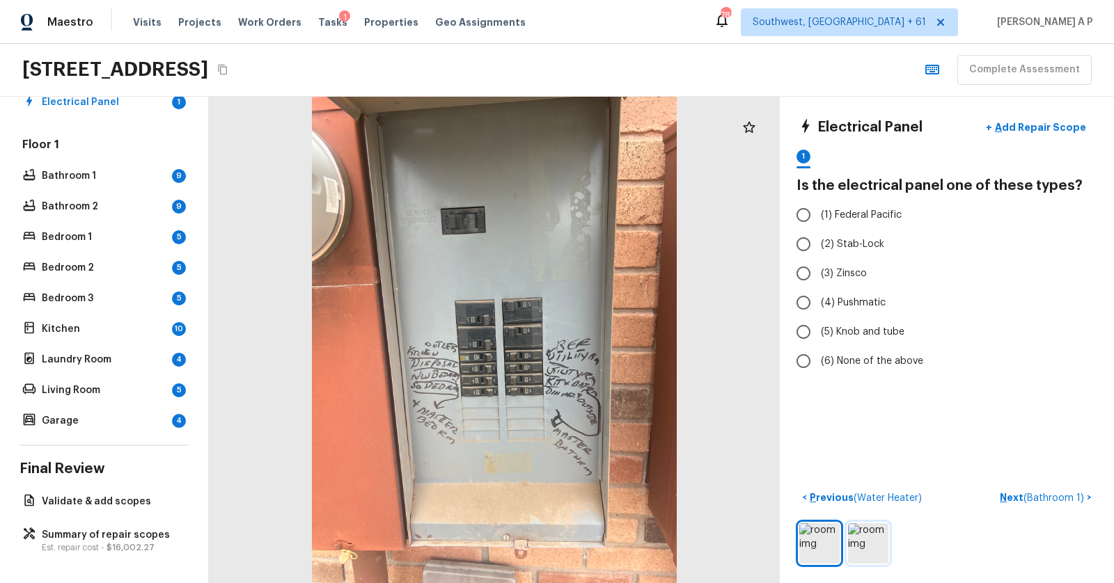
click at [871, 541] on img at bounding box center [868, 543] width 40 height 40
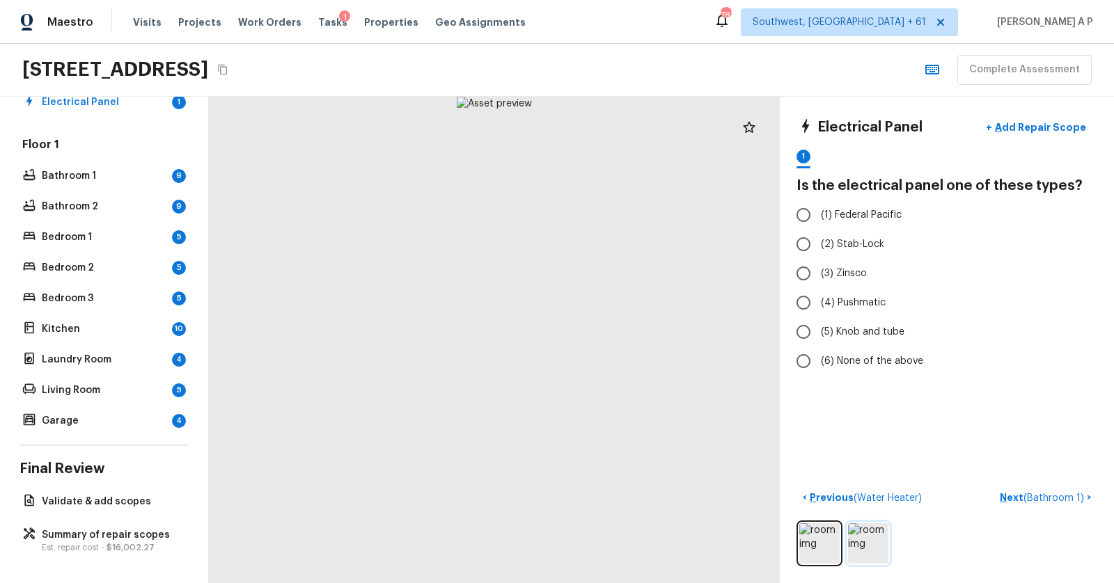
click at [871, 541] on img at bounding box center [868, 543] width 40 height 40
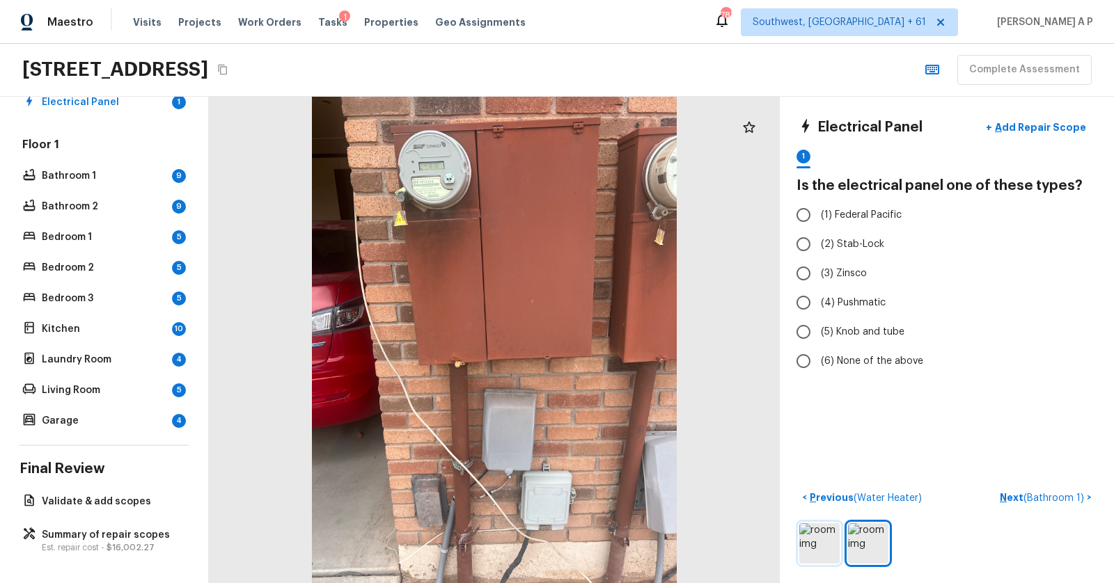
click at [799, 541] on img at bounding box center [819, 543] width 40 height 40
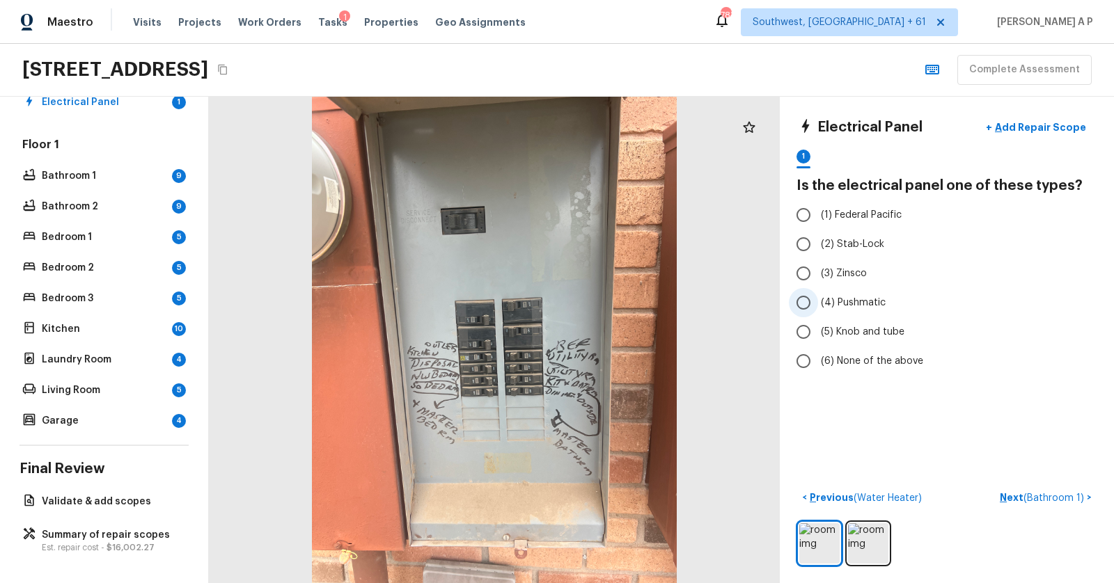
click at [809, 300] on input "(4) Pushmatic" at bounding box center [803, 302] width 29 height 29
radio input "true"
click at [1013, 496] on p "Next ( Bathroom 1 )" at bounding box center [1042, 498] width 87 height 15
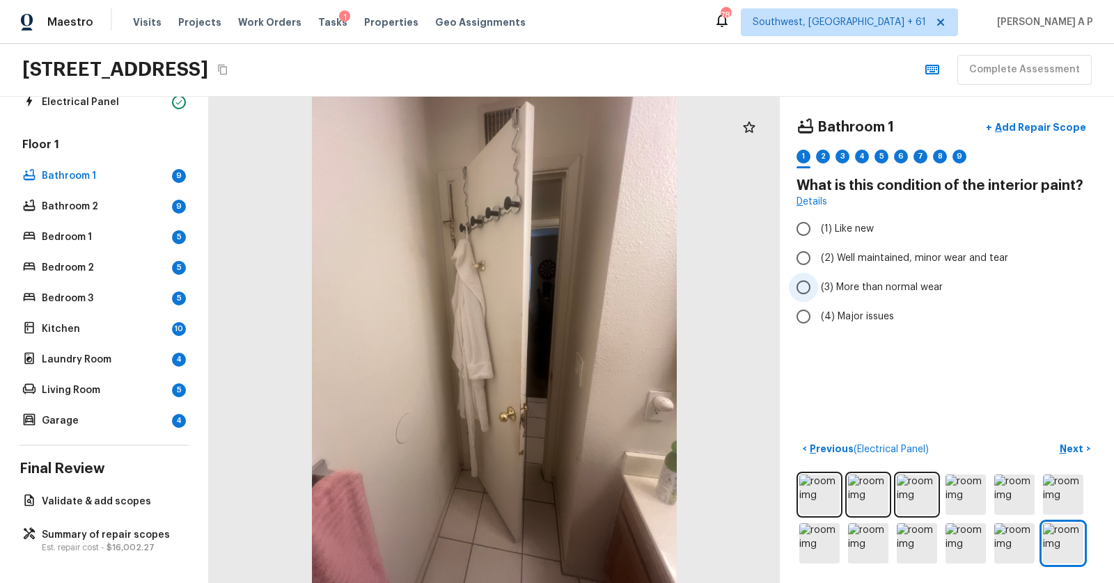
click at [924, 288] on span "(3) More than normal wear" at bounding box center [882, 287] width 122 height 14
click at [818, 288] on input "(3) More than normal wear" at bounding box center [803, 287] width 29 height 29
radio input "true"
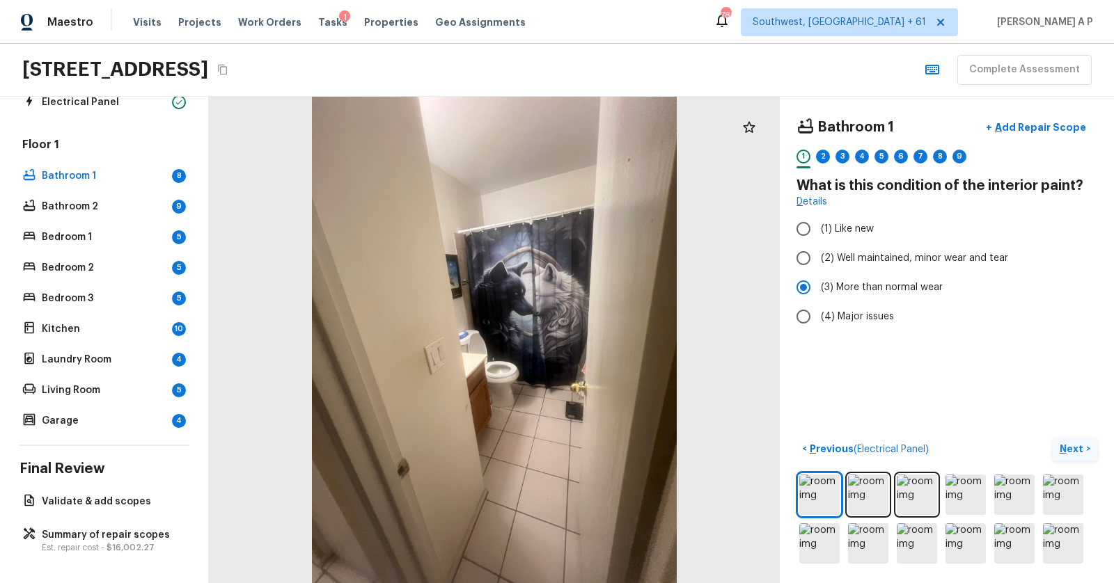
click at [1063, 443] on p "Next" at bounding box center [1072, 449] width 26 height 14
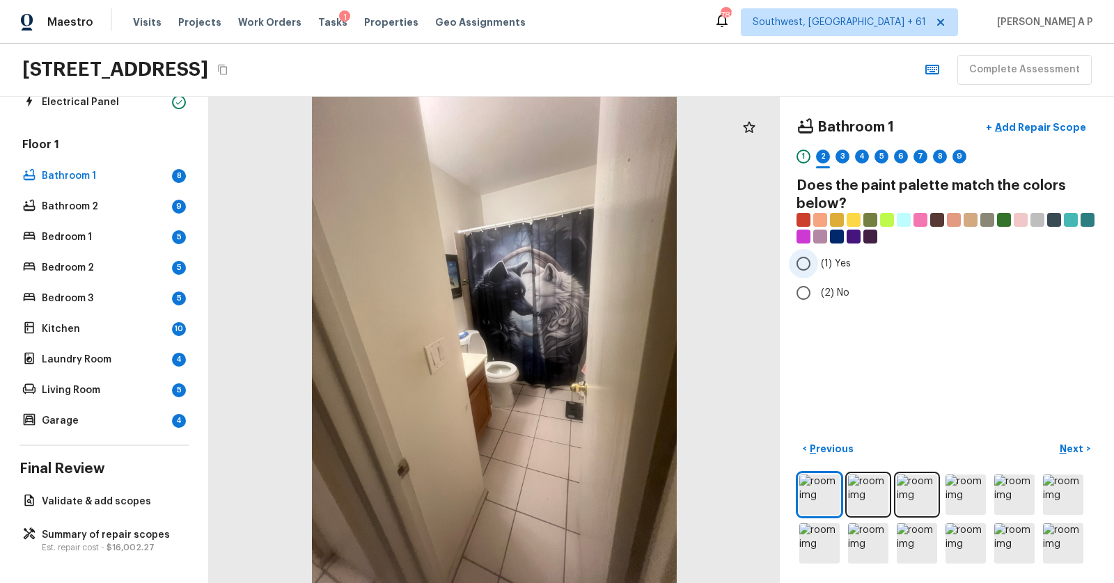
click at [836, 262] on span "(1) Yes" at bounding box center [836, 264] width 30 height 14
click at [818, 262] on input "(1) Yes" at bounding box center [803, 263] width 29 height 29
radio input "true"
click at [1064, 448] on p "Next" at bounding box center [1072, 449] width 26 height 14
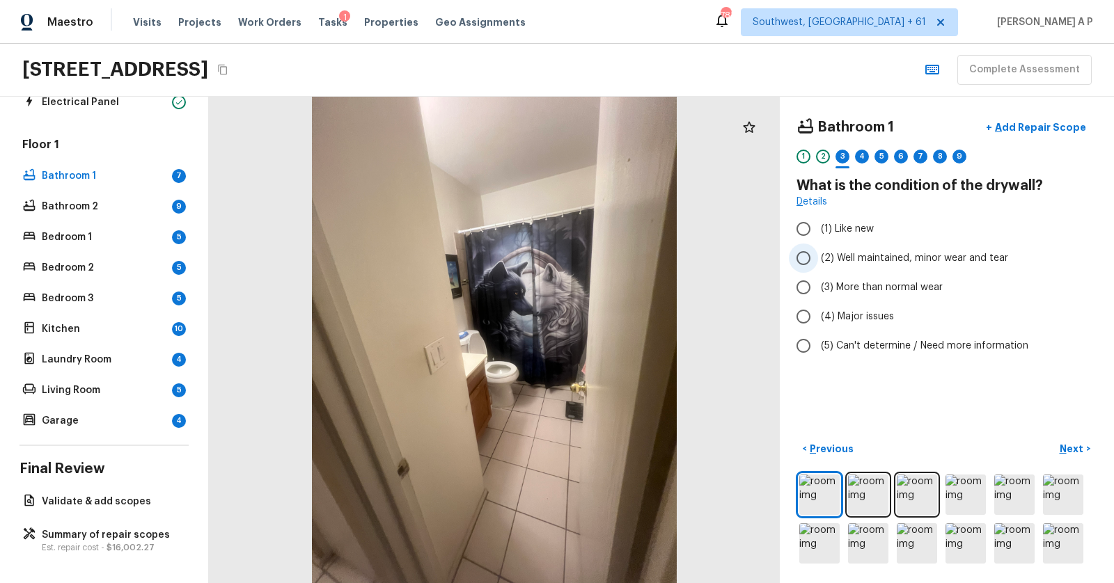
click at [917, 254] on span "(2) Well maintained, minor wear and tear" at bounding box center [914, 258] width 187 height 14
click at [818, 254] on input "(2) Well maintained, minor wear and tear" at bounding box center [803, 258] width 29 height 29
radio input "true"
click at [1060, 442] on p "Next" at bounding box center [1072, 449] width 26 height 14
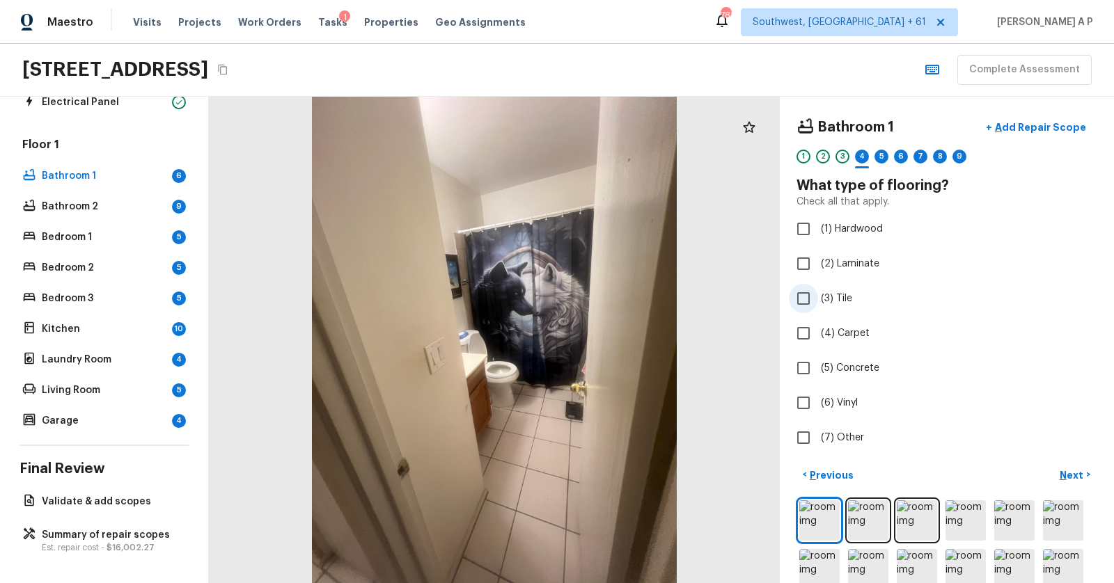
click at [823, 287] on label "(3) Tile" at bounding box center [937, 298] width 297 height 29
click at [818, 287] on input "(3) Tile" at bounding box center [803, 298] width 29 height 29
checkbox input "true"
click at [1068, 468] on p "Next" at bounding box center [1072, 475] width 26 height 14
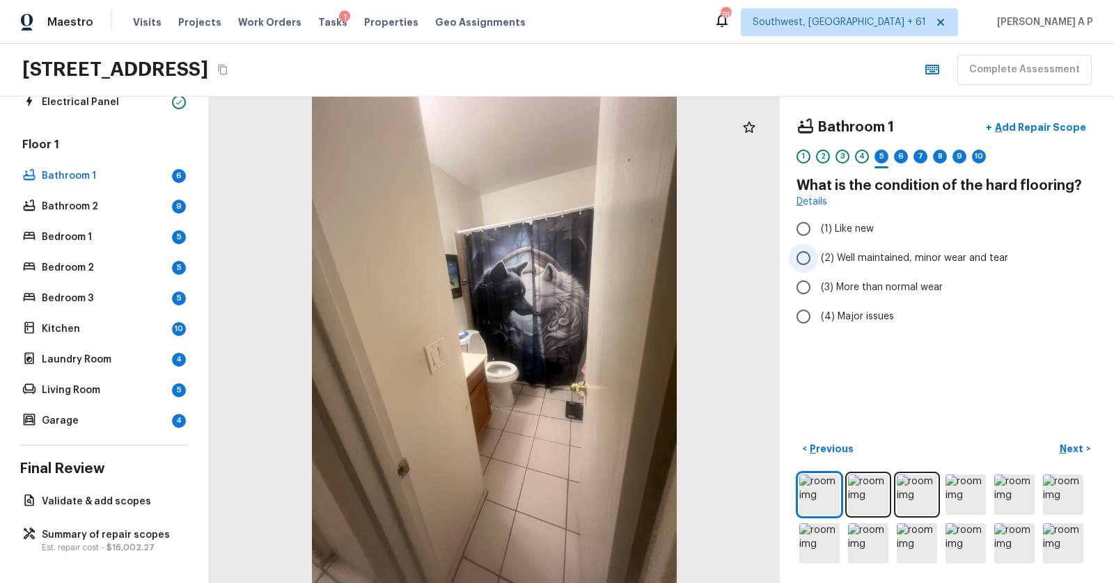
click at [904, 261] on span "(2) Well maintained, minor wear and tear" at bounding box center [914, 258] width 187 height 14
click at [818, 261] on input "(2) Well maintained, minor wear and tear" at bounding box center [803, 258] width 29 height 29
radio input "true"
click at [1068, 438] on button "Next >" at bounding box center [1074, 449] width 45 height 23
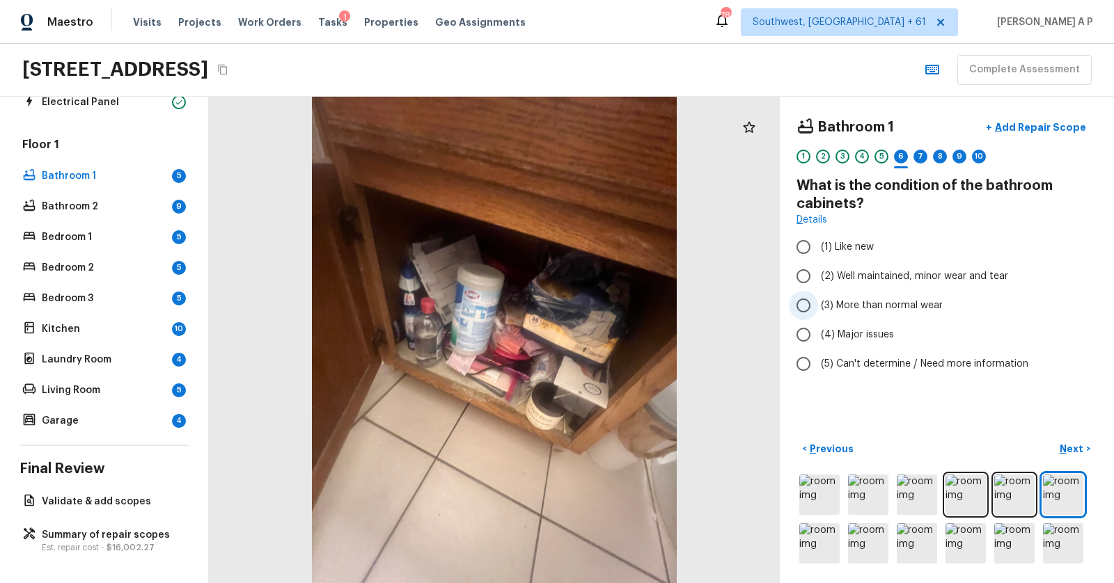
click at [875, 299] on span "(3) More than normal wear" at bounding box center [882, 306] width 122 height 14
click at [818, 299] on input "(3) More than normal wear" at bounding box center [803, 305] width 29 height 29
radio input "true"
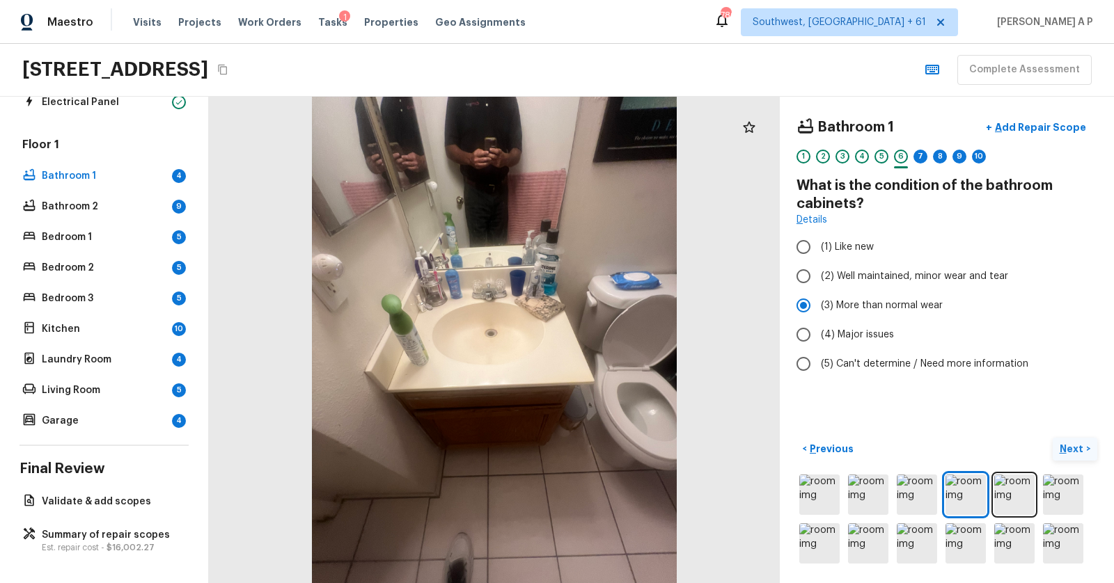
click at [1082, 442] on p "Next" at bounding box center [1072, 449] width 26 height 14
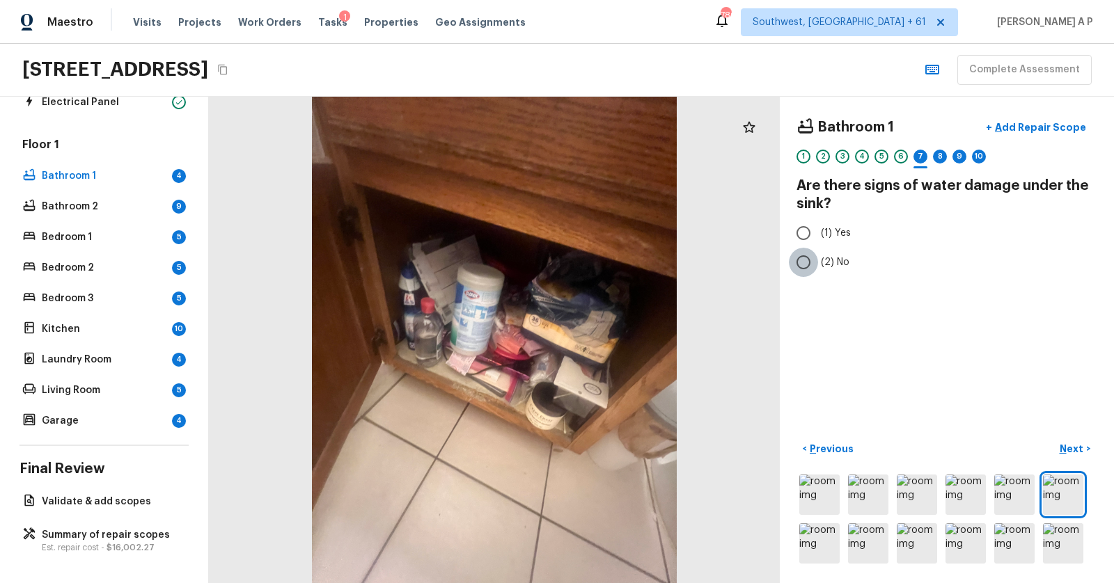
click at [810, 267] on input "(2) No" at bounding box center [803, 262] width 29 height 29
radio input "true"
click at [1077, 447] on p "Next" at bounding box center [1072, 449] width 26 height 14
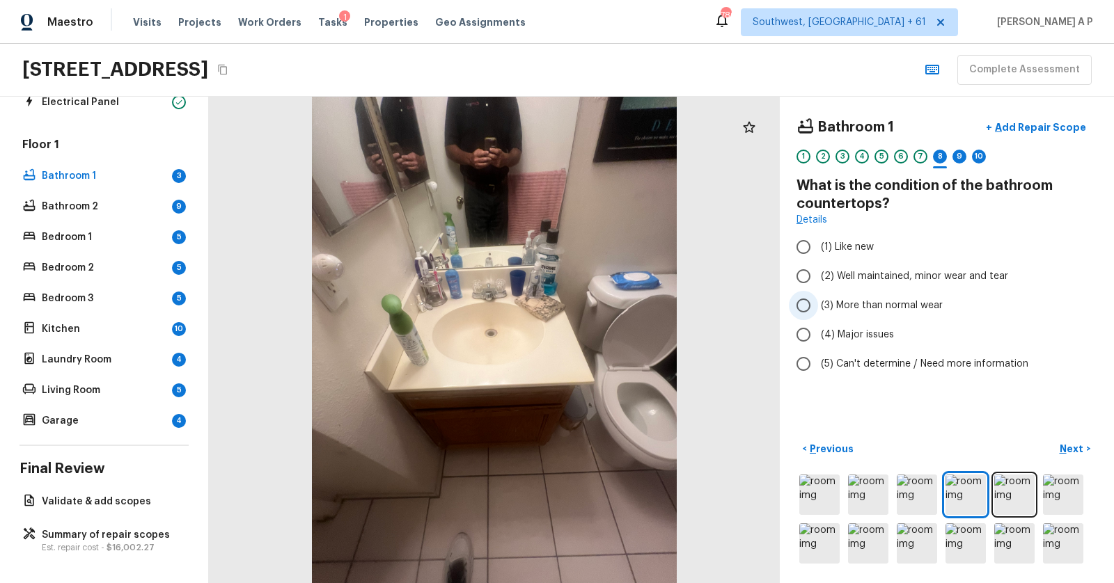
click at [878, 302] on span "(3) More than normal wear" at bounding box center [882, 306] width 122 height 14
click at [818, 302] on input "(3) More than normal wear" at bounding box center [803, 305] width 29 height 29
radio input "true"
click at [1070, 442] on p "Next" at bounding box center [1072, 449] width 26 height 14
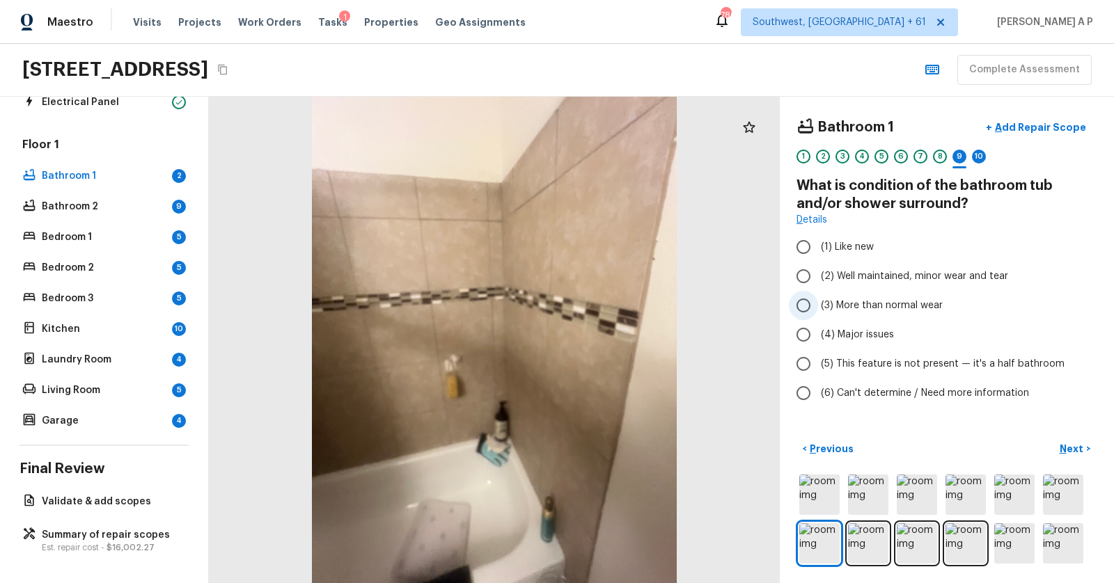
click at [927, 301] on span "(3) More than normal wear" at bounding box center [882, 306] width 122 height 14
click at [818, 301] on input "(3) More than normal wear" at bounding box center [803, 305] width 29 height 29
radio input "true"
click at [1072, 445] on p "Next" at bounding box center [1072, 449] width 26 height 14
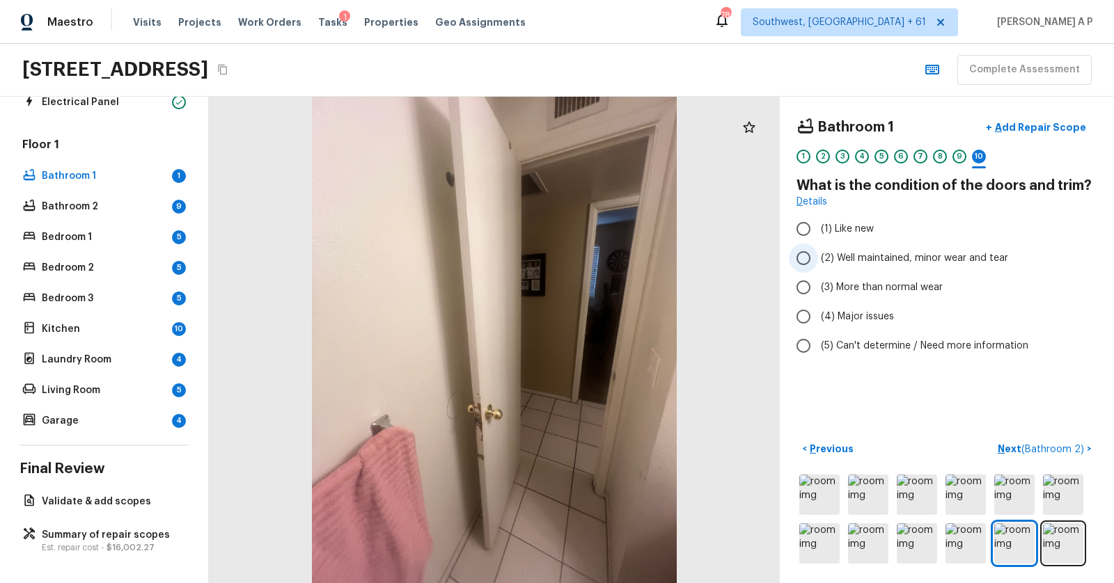
click at [926, 268] on label "(2) Well maintained, minor wear and tear" at bounding box center [937, 258] width 297 height 29
click at [818, 268] on input "(2) Well maintained, minor wear and tear" at bounding box center [803, 258] width 29 height 29
radio input "true"
click at [916, 281] on span "(3) More than normal wear" at bounding box center [882, 287] width 122 height 14
click at [818, 281] on input "(3) More than normal wear" at bounding box center [803, 287] width 29 height 29
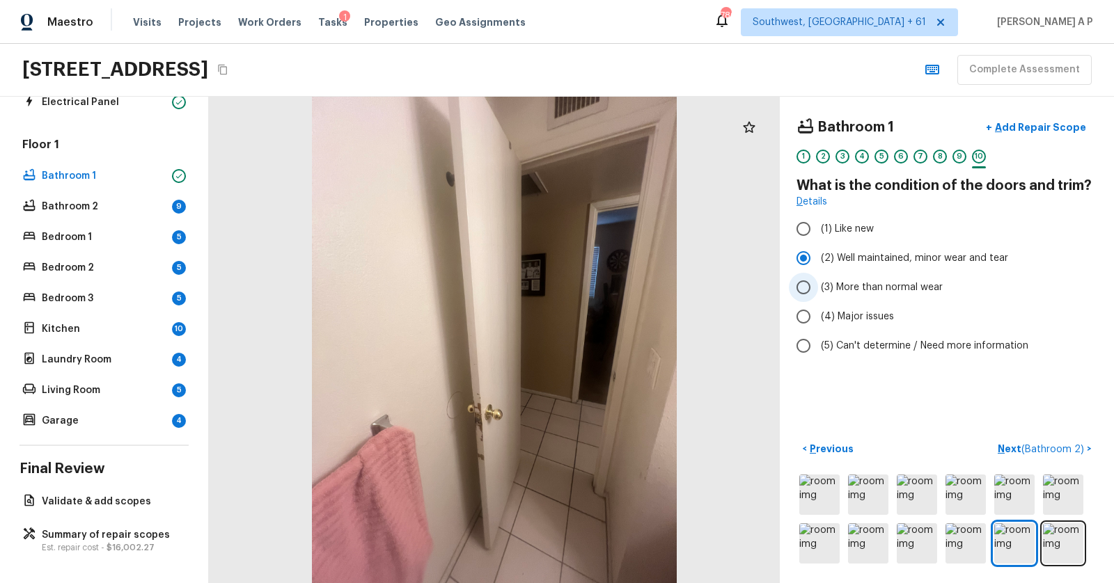
radio input "true"
click at [1007, 442] on p "Next ( Bathroom 2 )" at bounding box center [1041, 449] width 89 height 15
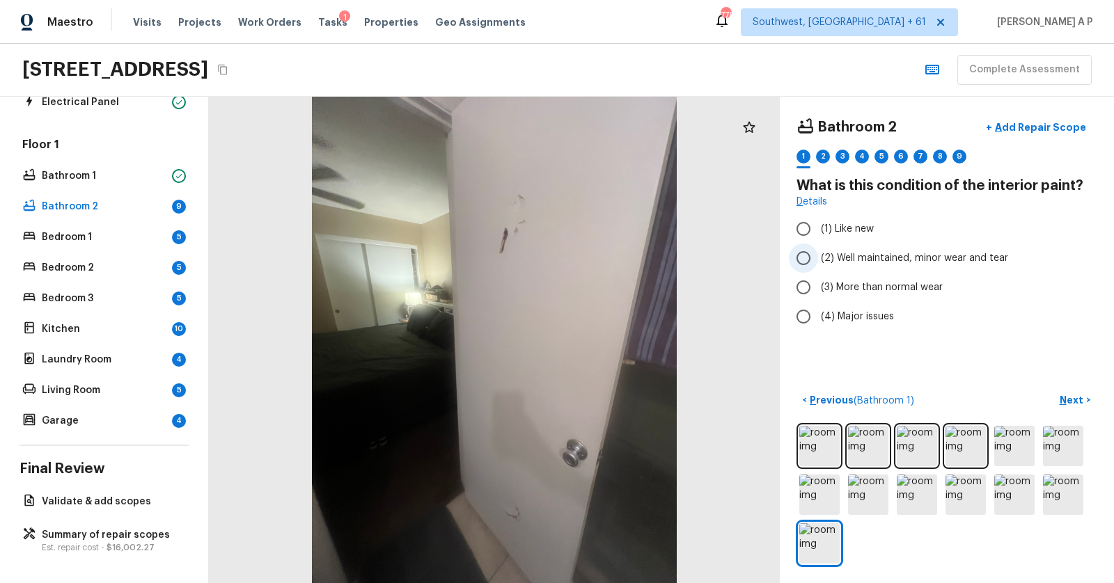
click at [860, 255] on span "(2) Well maintained, minor wear and tear" at bounding box center [914, 258] width 187 height 14
click at [818, 255] on input "(2) Well maintained, minor wear and tear" at bounding box center [803, 258] width 29 height 29
radio input "true"
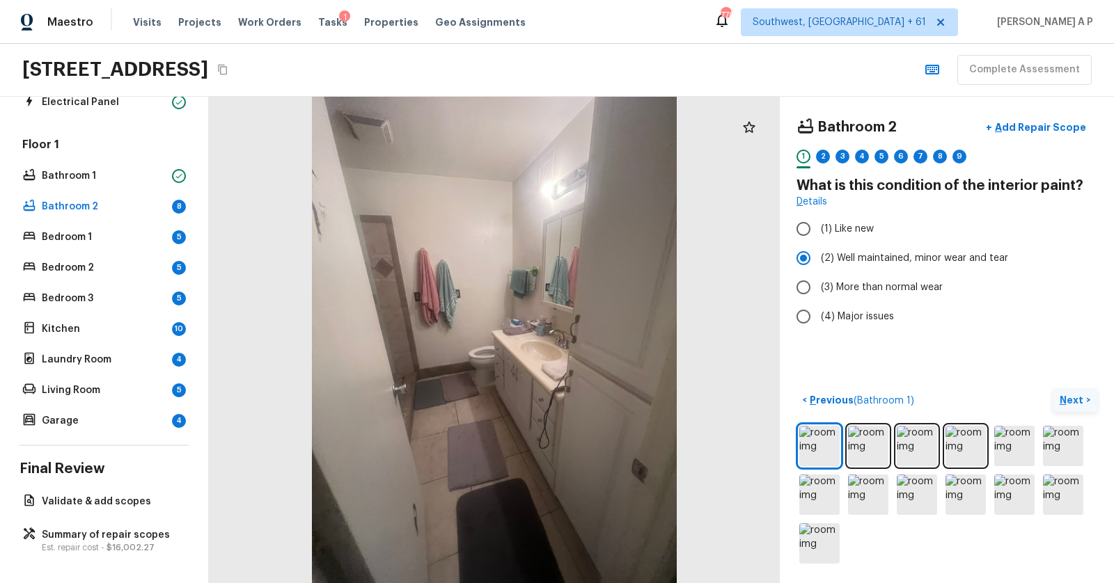
click at [1070, 400] on p "Next" at bounding box center [1072, 400] width 26 height 14
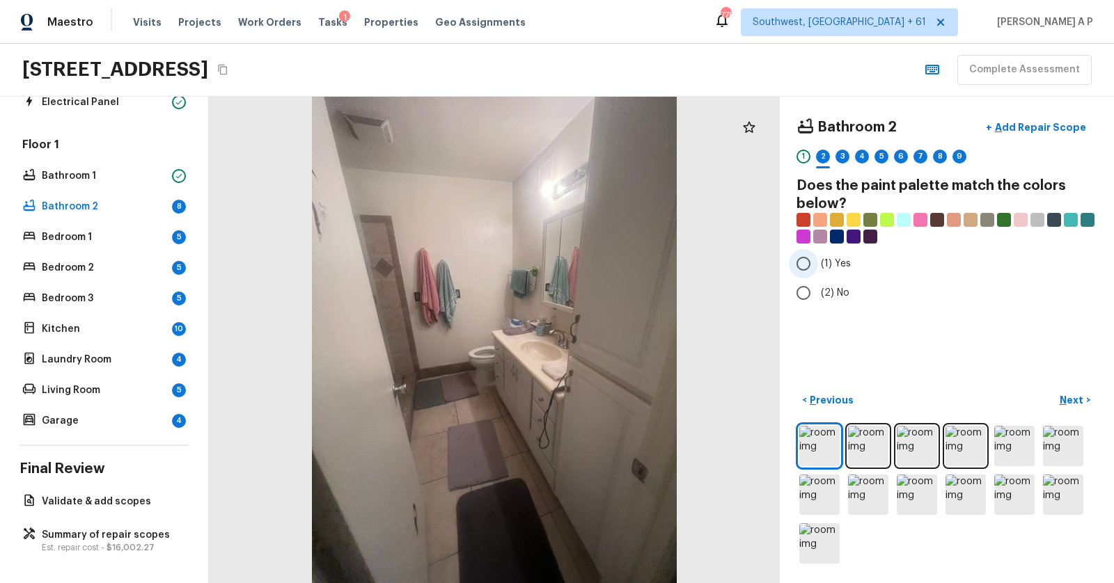
click at [846, 263] on span "(1) Yes" at bounding box center [836, 264] width 30 height 14
click at [818, 263] on input "(1) Yes" at bounding box center [803, 263] width 29 height 29
radio input "true"
click at [1077, 401] on p "Next" at bounding box center [1072, 400] width 26 height 14
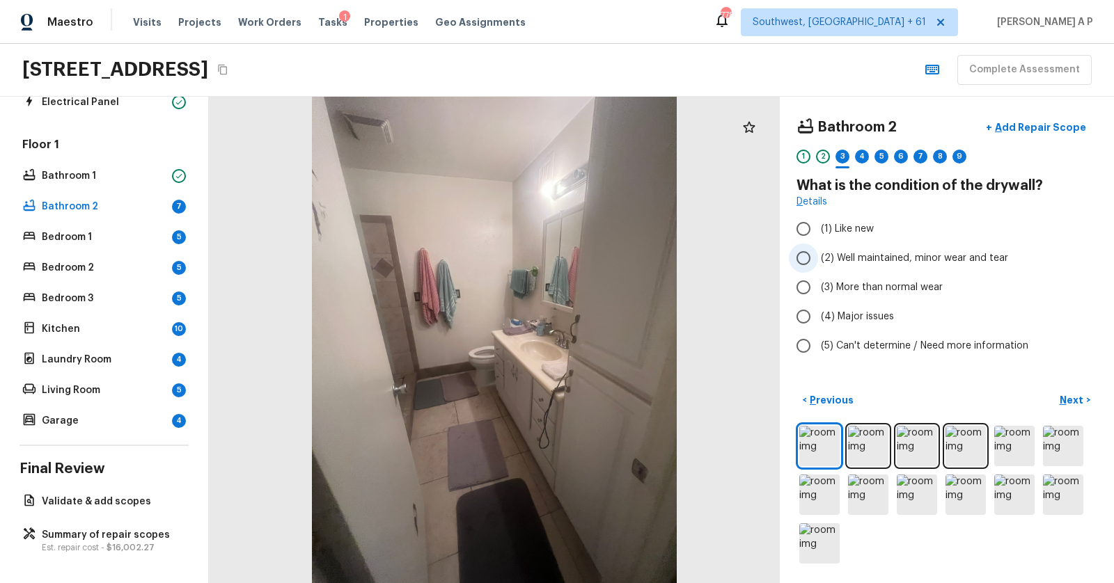
click at [855, 260] on span "(2) Well maintained, minor wear and tear" at bounding box center [914, 258] width 187 height 14
click at [818, 260] on input "(2) Well maintained, minor wear and tear" at bounding box center [803, 258] width 29 height 29
radio input "true"
click at [1068, 399] on p "Next" at bounding box center [1072, 400] width 26 height 14
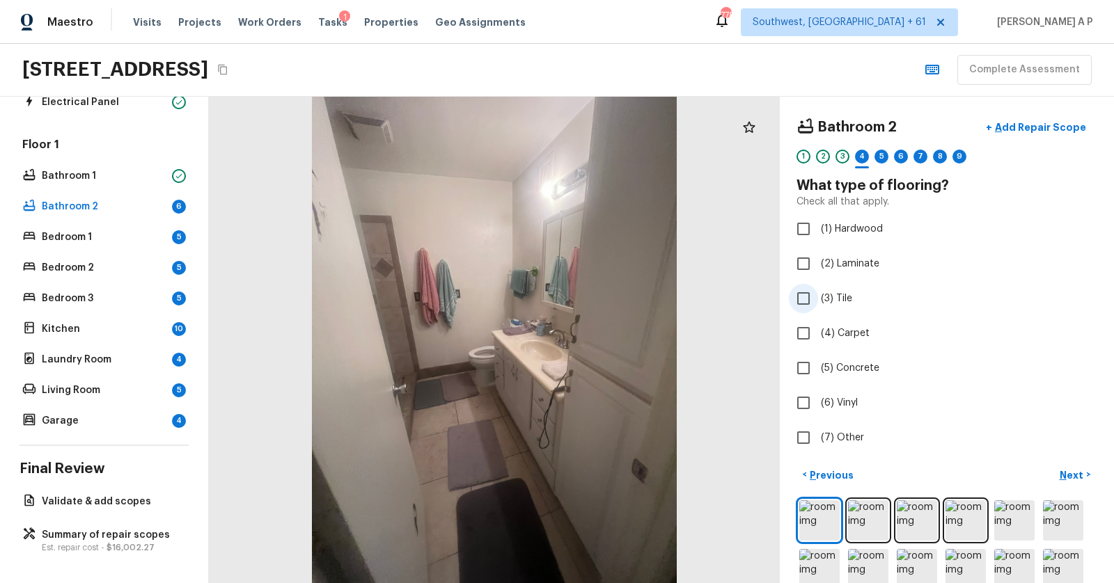
click at [832, 304] on label "(3) Tile" at bounding box center [937, 298] width 297 height 29
click at [818, 304] on input "(3) Tile" at bounding box center [803, 298] width 29 height 29
checkbox input "true"
click at [1084, 471] on p "Next" at bounding box center [1072, 475] width 26 height 14
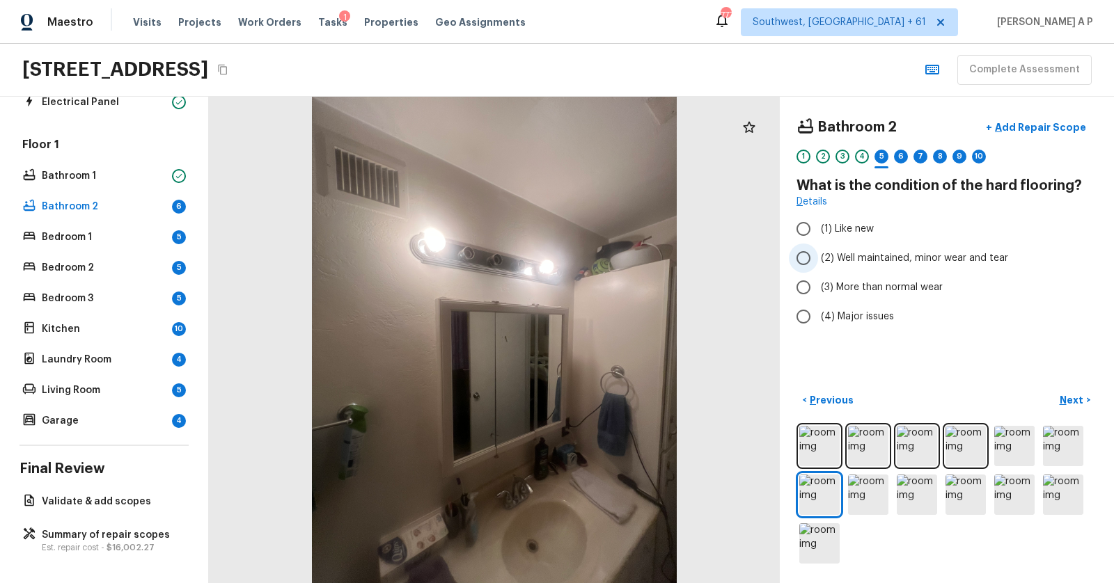
click at [912, 253] on span "(2) Well maintained, minor wear and tear" at bounding box center [914, 258] width 187 height 14
click at [818, 253] on input "(2) Well maintained, minor wear and tear" at bounding box center [803, 258] width 29 height 29
radio input "true"
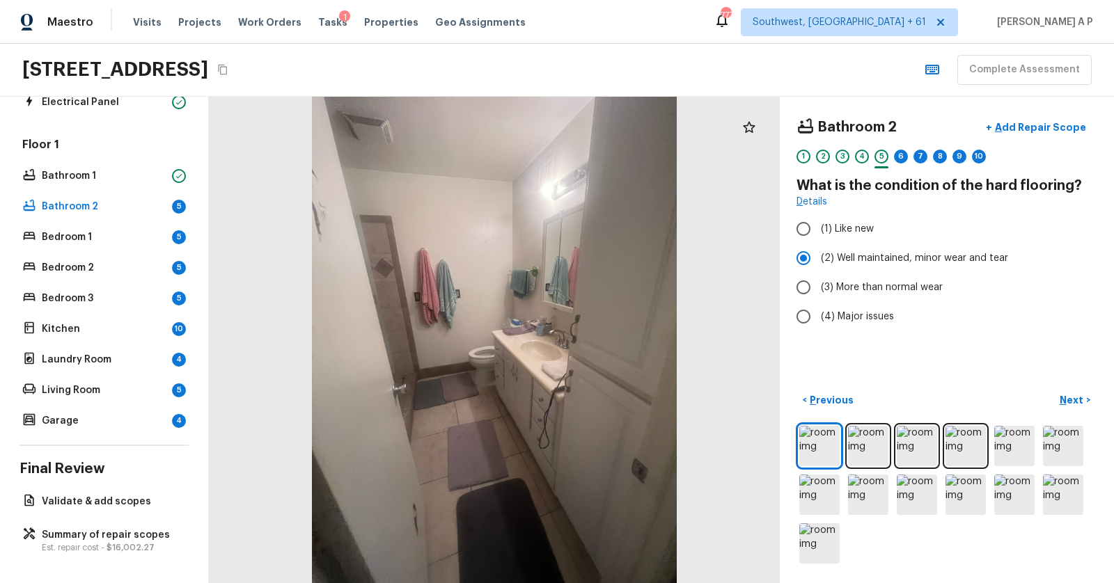
click at [1075, 386] on div "Bathroom 2 + Add Repair Scope 1 2 3 4 5 6 7 8 9 10 What is the condition of the…" at bounding box center [947, 340] width 334 height 486
click at [1074, 396] on p "Next" at bounding box center [1072, 400] width 26 height 14
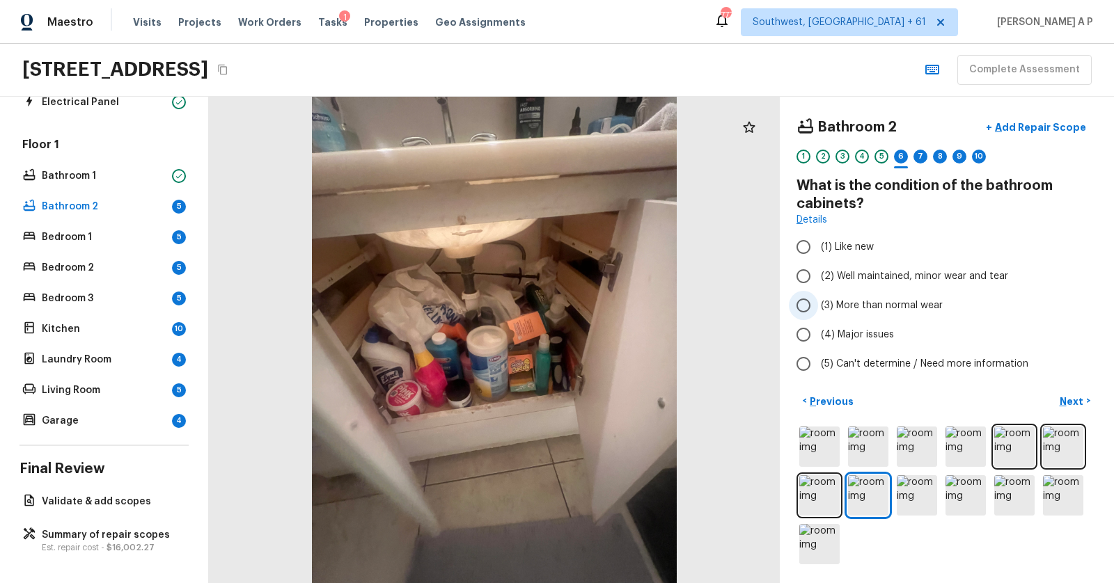
click at [864, 296] on label "(3) More than normal wear" at bounding box center [937, 305] width 297 height 29
click at [818, 296] on input "(3) More than normal wear" at bounding box center [803, 305] width 29 height 29
radio input "true"
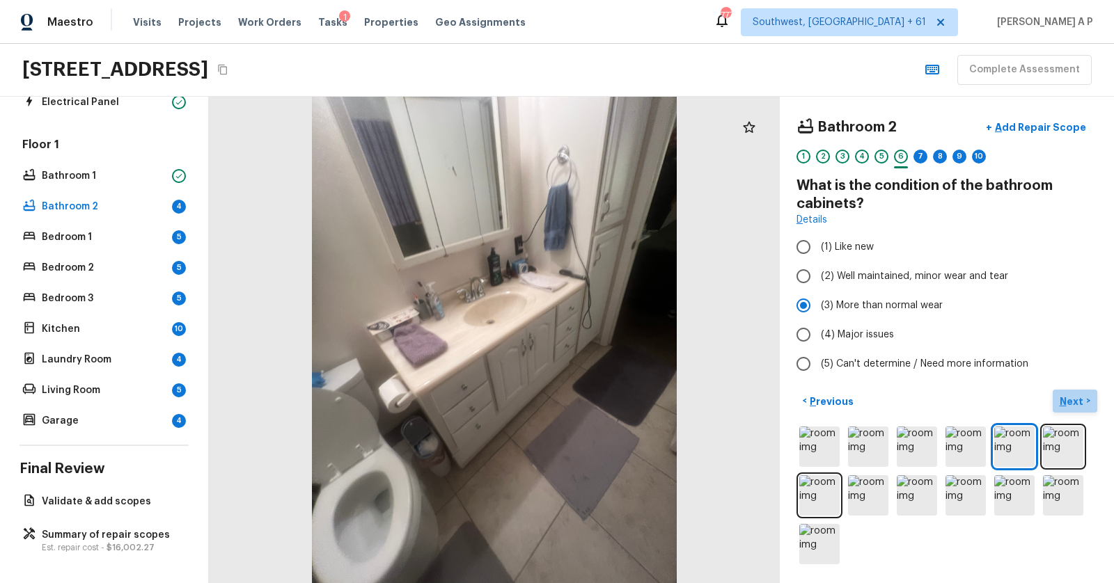
click at [1073, 395] on p "Next" at bounding box center [1072, 402] width 26 height 14
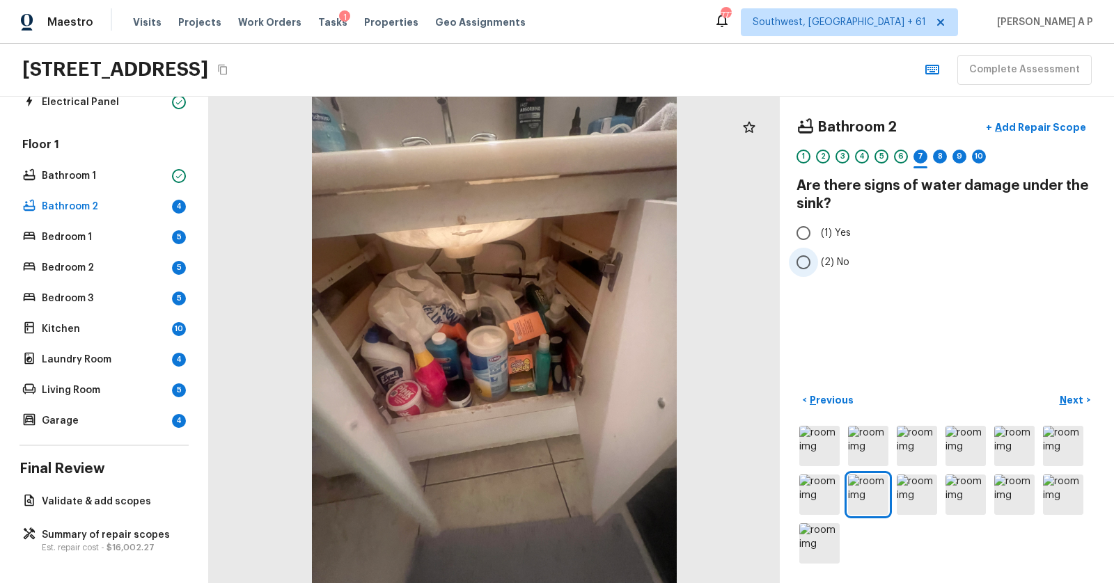
click at [805, 260] on input "(2) No" at bounding box center [803, 262] width 29 height 29
radio input "true"
click at [1084, 396] on p "Next" at bounding box center [1072, 400] width 26 height 14
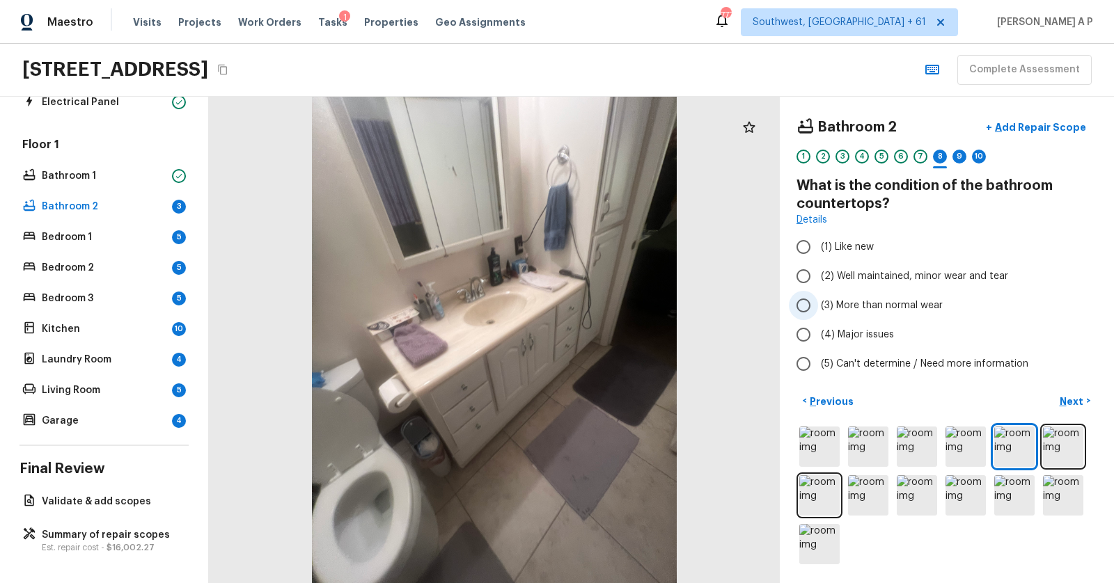
click at [919, 299] on span "(3) More than normal wear" at bounding box center [882, 306] width 122 height 14
click at [818, 297] on input "(3) More than normal wear" at bounding box center [803, 305] width 29 height 29
radio input "true"
click at [1077, 399] on p "Next" at bounding box center [1072, 402] width 26 height 14
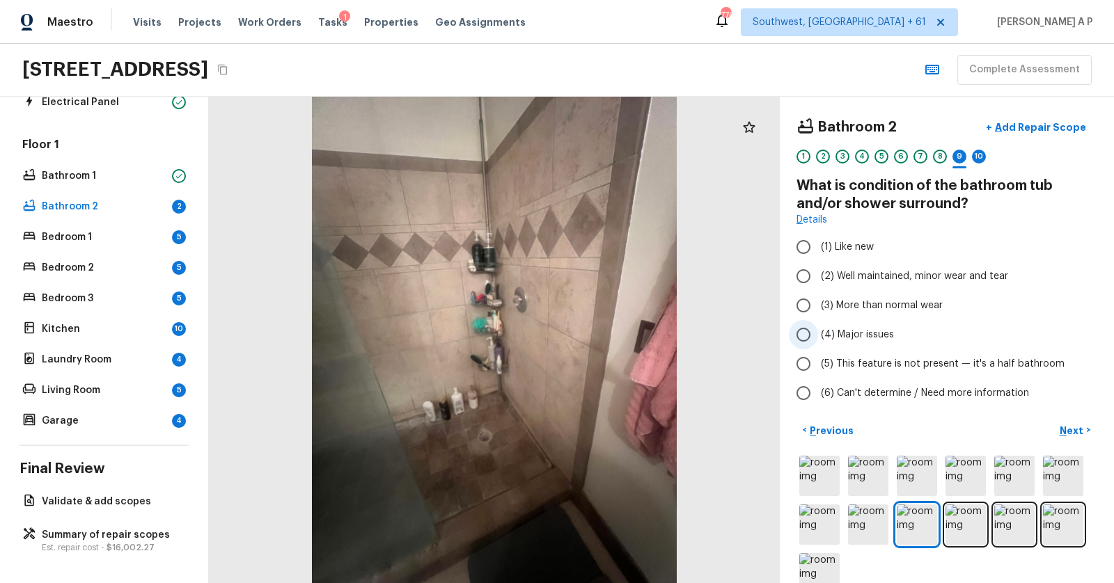
click at [868, 338] on span "(4) Major issues" at bounding box center [857, 335] width 73 height 14
click at [818, 338] on input "(4) Major issues" at bounding box center [803, 334] width 29 height 29
radio input "true"
click at [862, 301] on span "(3) More than normal wear" at bounding box center [882, 306] width 122 height 14
click at [818, 301] on input "(3) More than normal wear" at bounding box center [803, 305] width 29 height 29
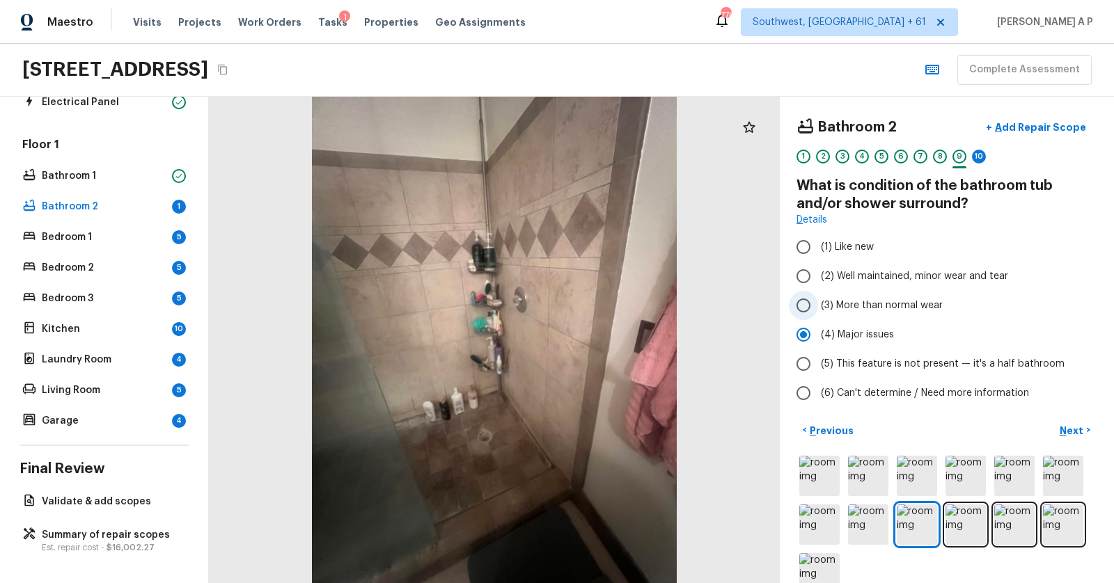
radio input "true"
click at [1070, 126] on p "Add Repair Scope" at bounding box center [1039, 127] width 94 height 14
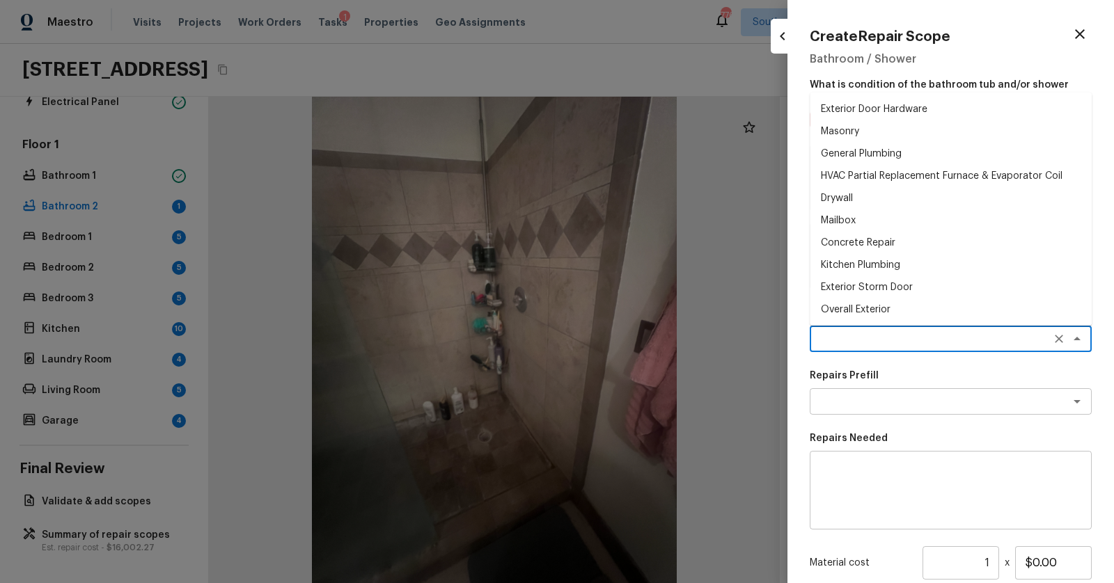
click at [878, 345] on textarea at bounding box center [931, 339] width 230 height 14
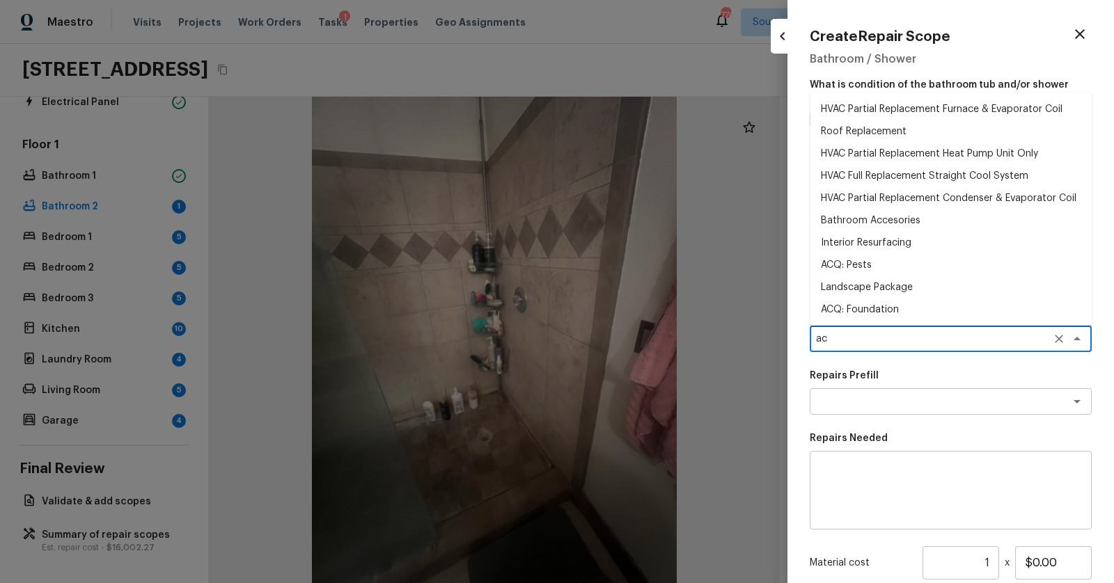
type textarea "a"
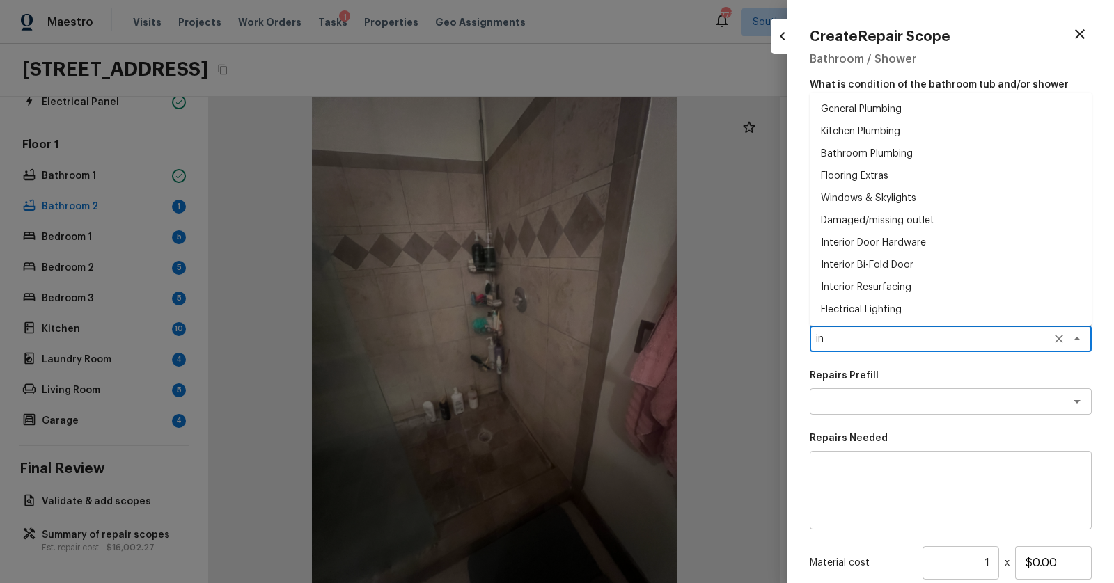
type textarea "i"
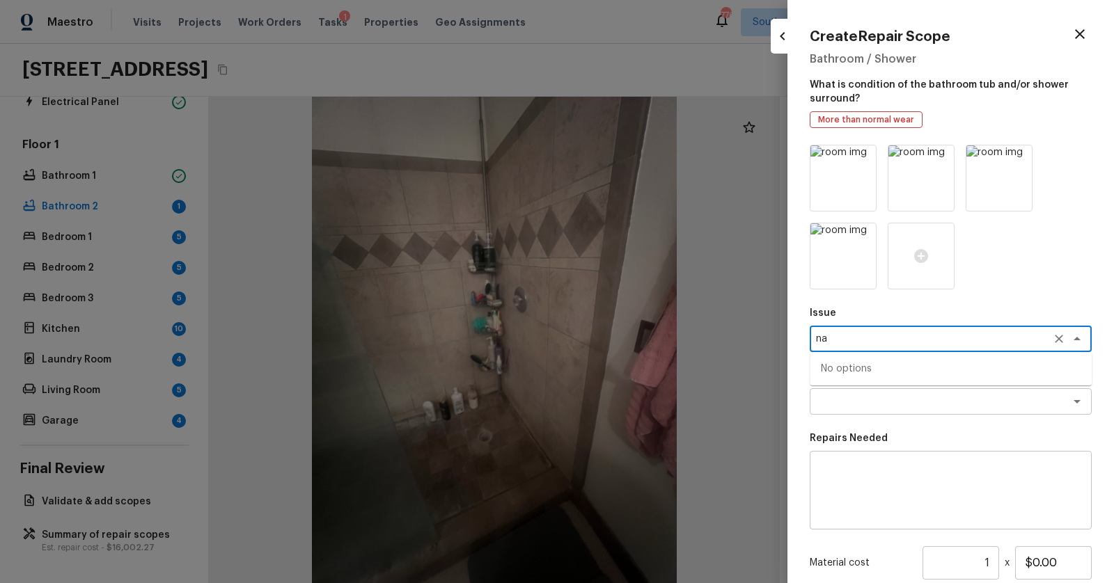
type textarea "n"
click at [898, 374] on li "Bathroom Plumbing" at bounding box center [950, 369] width 282 height 22
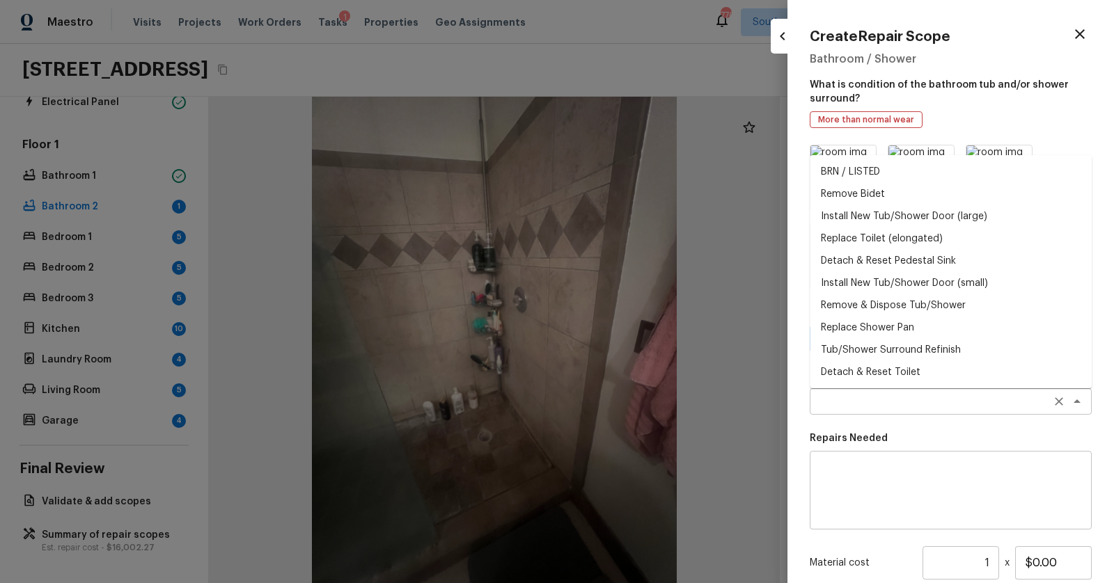
click at [890, 393] on div "x ​" at bounding box center [950, 401] width 282 height 26
type textarea "Bathroom Plumbing"
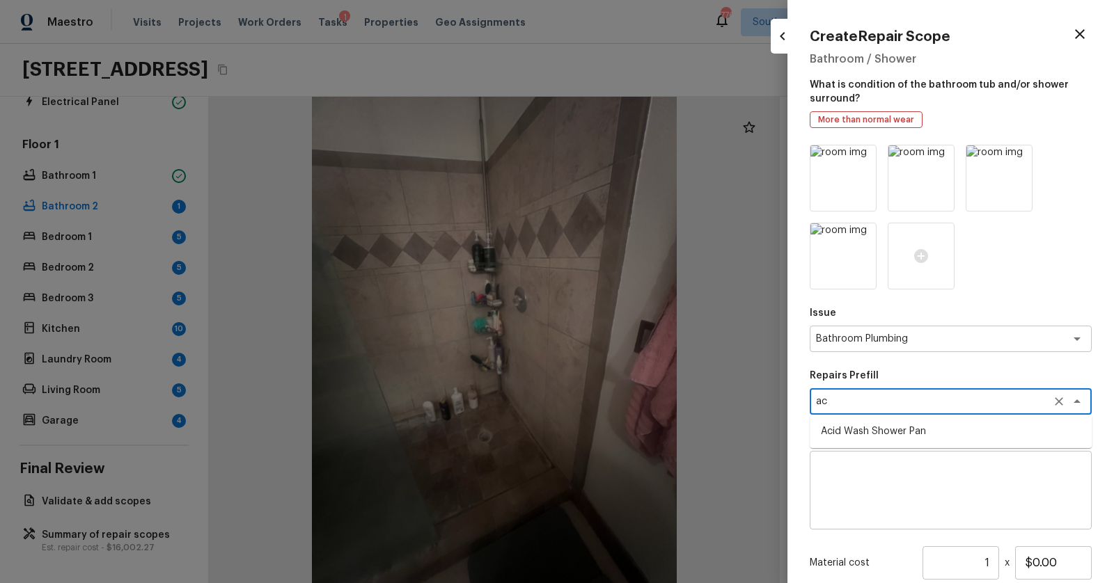
type textarea "a"
click at [880, 426] on li "Acid Wash Shower Pan" at bounding box center [950, 431] width 282 height 22
type textarea "Acid Wash Shower Pan"
type textarea "Prep and acid wash/deep clean the shower pan."
type input "$50.00"
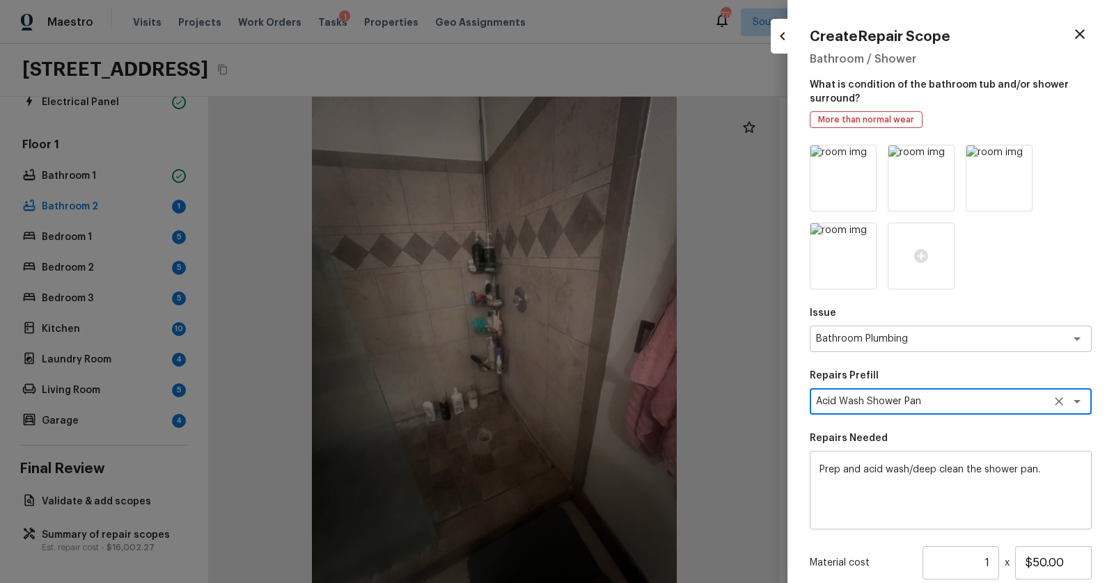
scroll to position [148, 0]
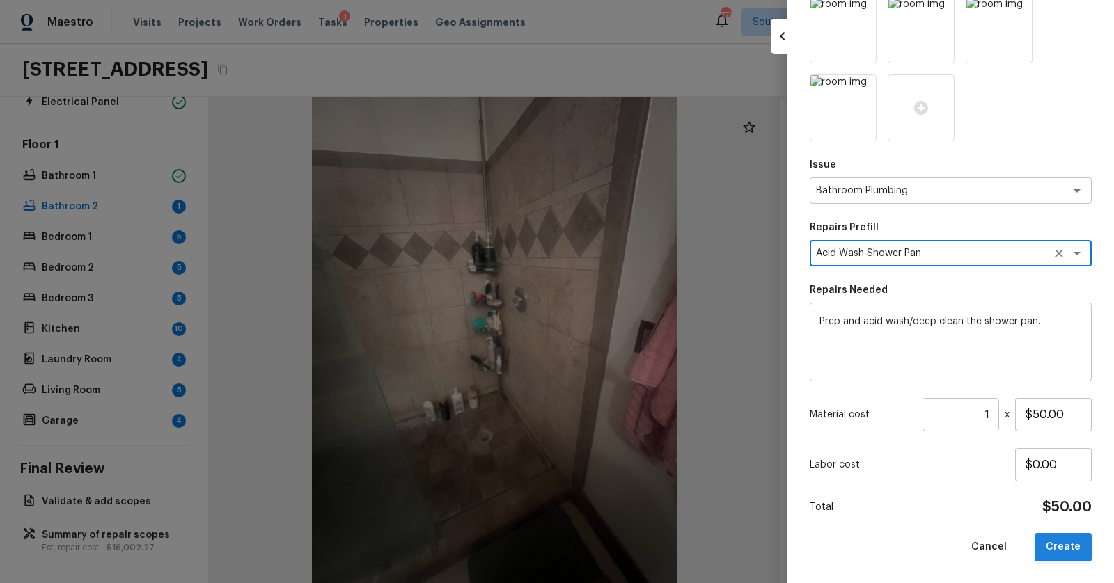
type textarea "Acid Wash Shower Pan"
click at [1060, 553] on button "Create" at bounding box center [1062, 547] width 57 height 29
type input "$0.00"
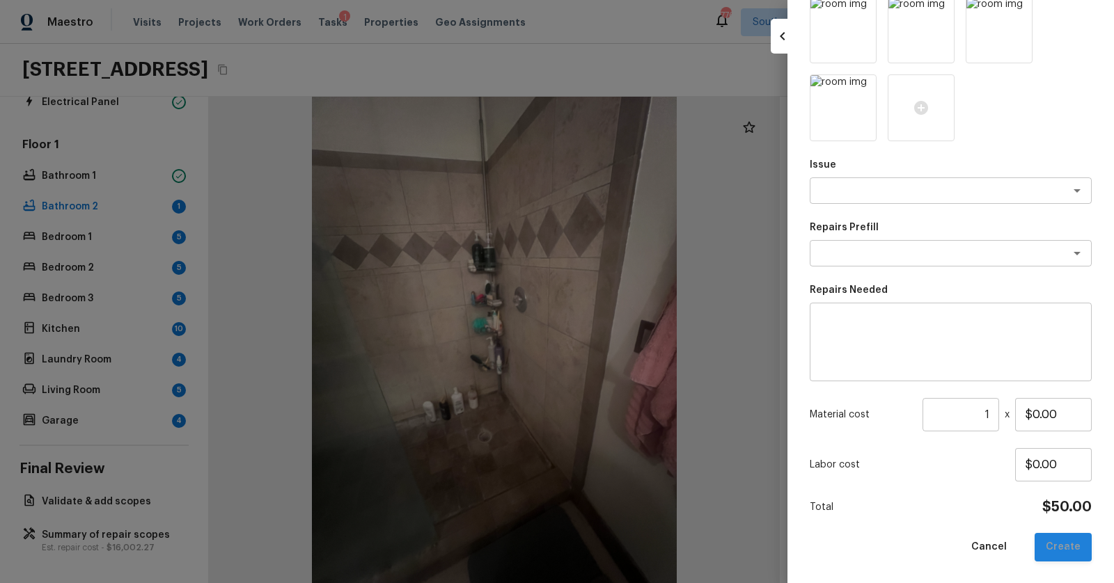
scroll to position [70, 0]
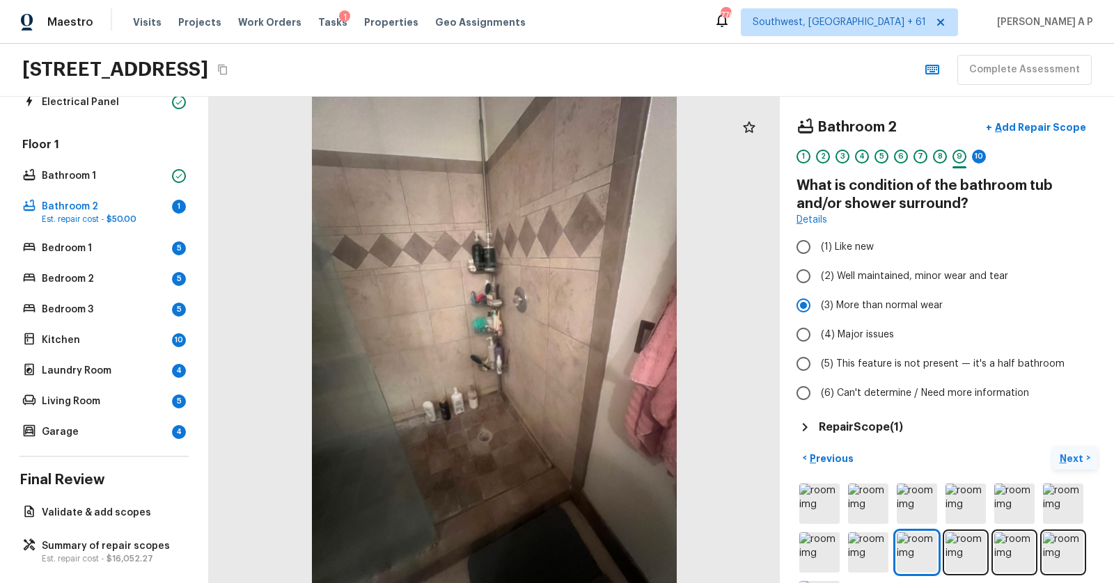
click at [1066, 452] on p "Next" at bounding box center [1072, 459] width 26 height 14
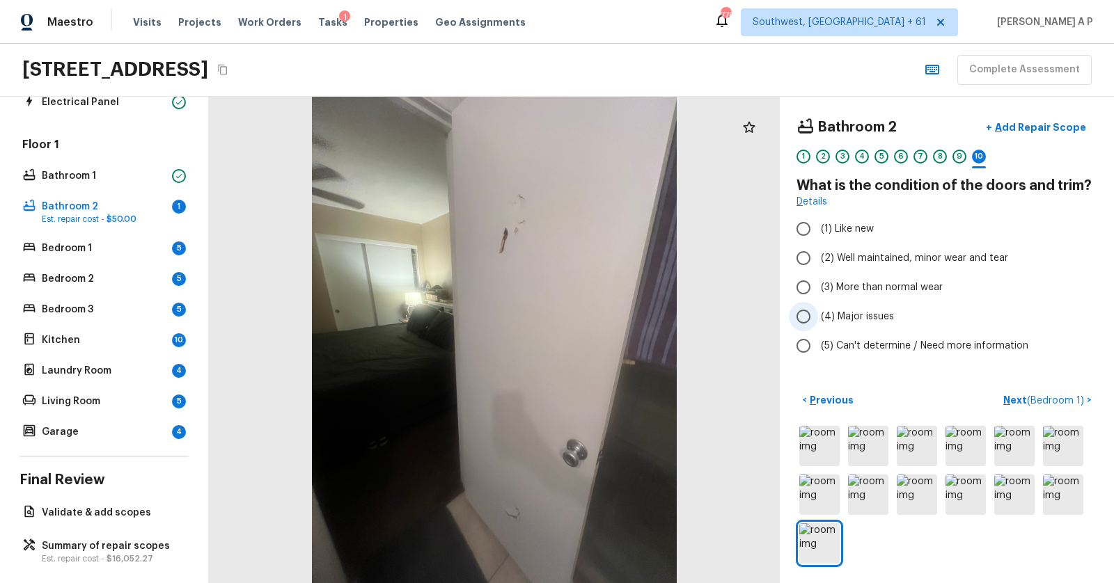
click at [850, 314] on span "(4) Major issues" at bounding box center [857, 317] width 73 height 14
click at [818, 314] on input "(4) Major issues" at bounding box center [803, 316] width 29 height 29
radio input "true"
click at [1050, 125] on p "Add Repair Scope" at bounding box center [1039, 127] width 94 height 14
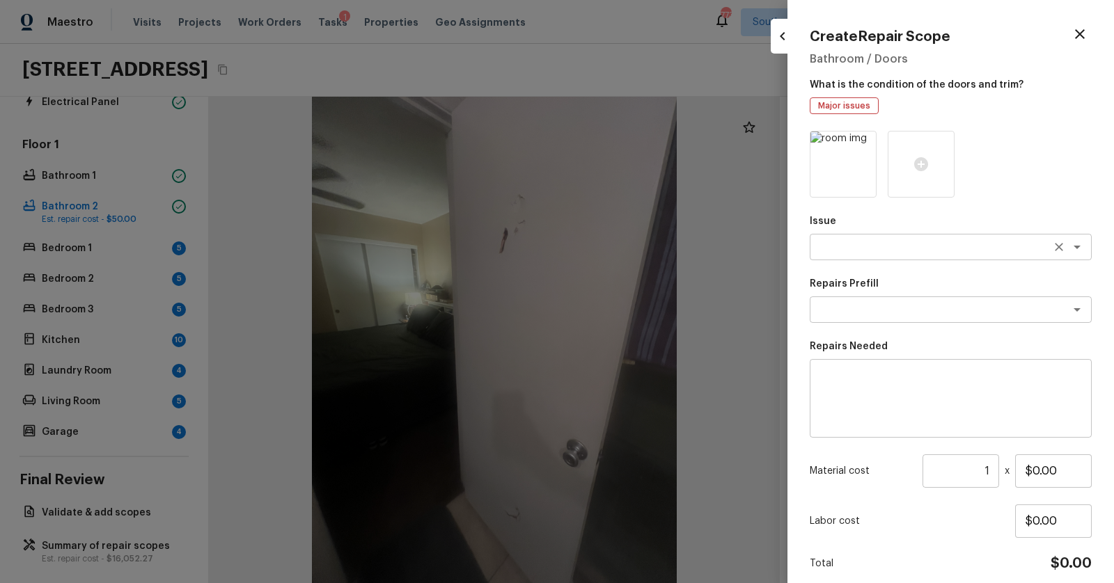
click at [970, 249] on textarea at bounding box center [931, 247] width 230 height 14
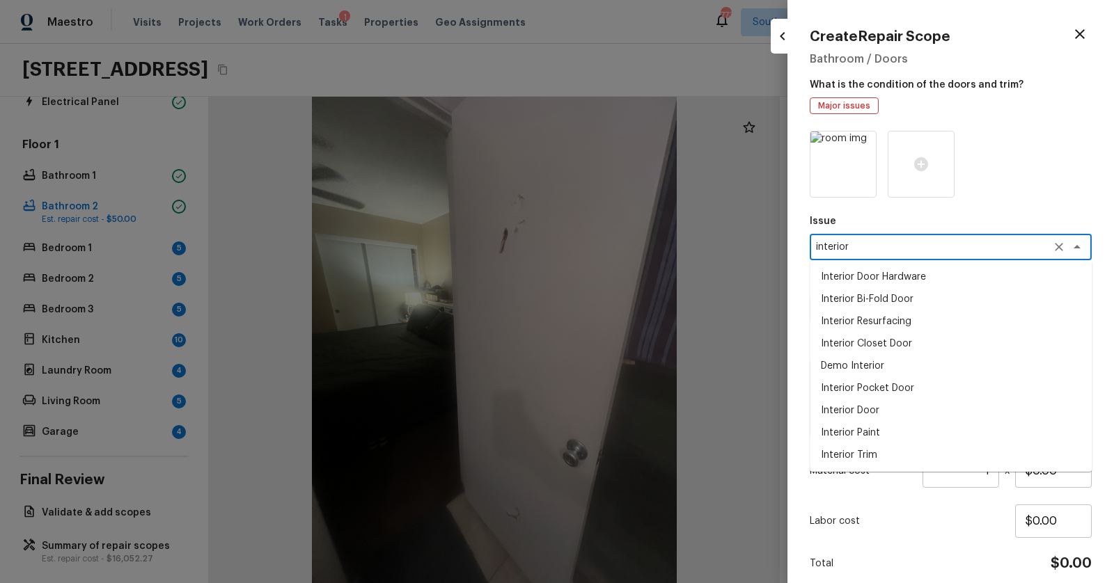
click at [934, 411] on li "Interior Door" at bounding box center [950, 410] width 282 height 22
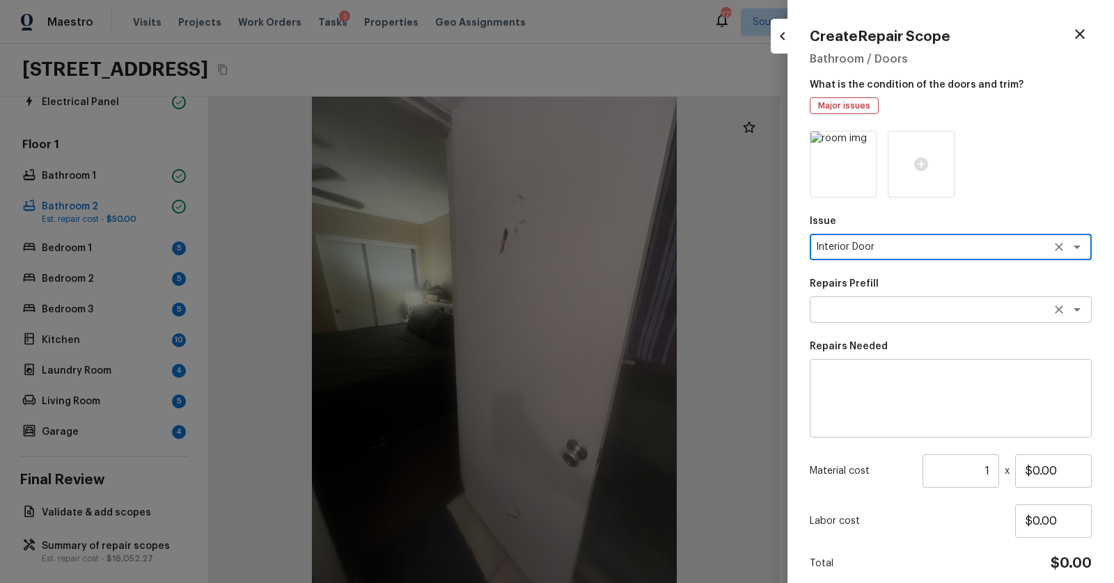
type textarea "Interior Door"
click at [963, 311] on textarea at bounding box center [931, 310] width 230 height 14
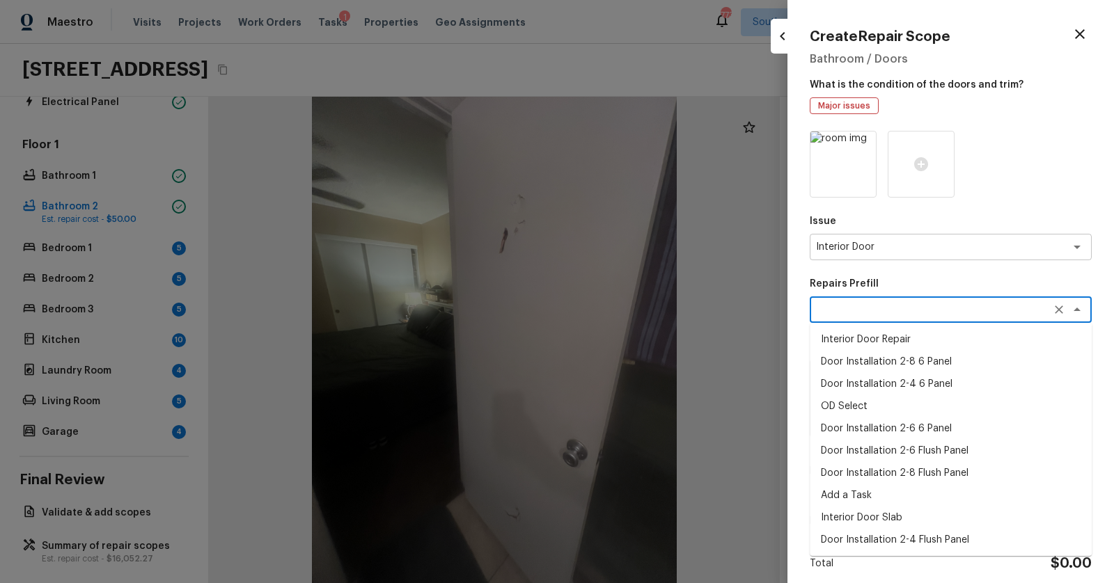
click at [915, 337] on li "Interior Door Repair" at bounding box center [950, 340] width 282 height 22
type textarea "Interior Door Repair"
type textarea "Repair the existing interior door as directed by the PM. Ensure that the repair…"
type input "$11.77"
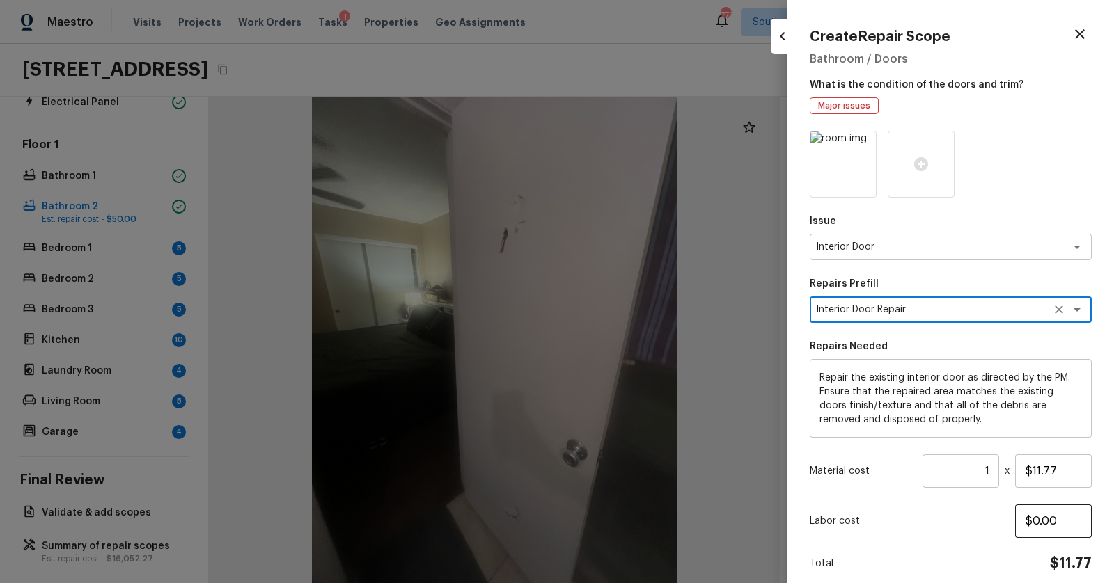
scroll to position [56, 0]
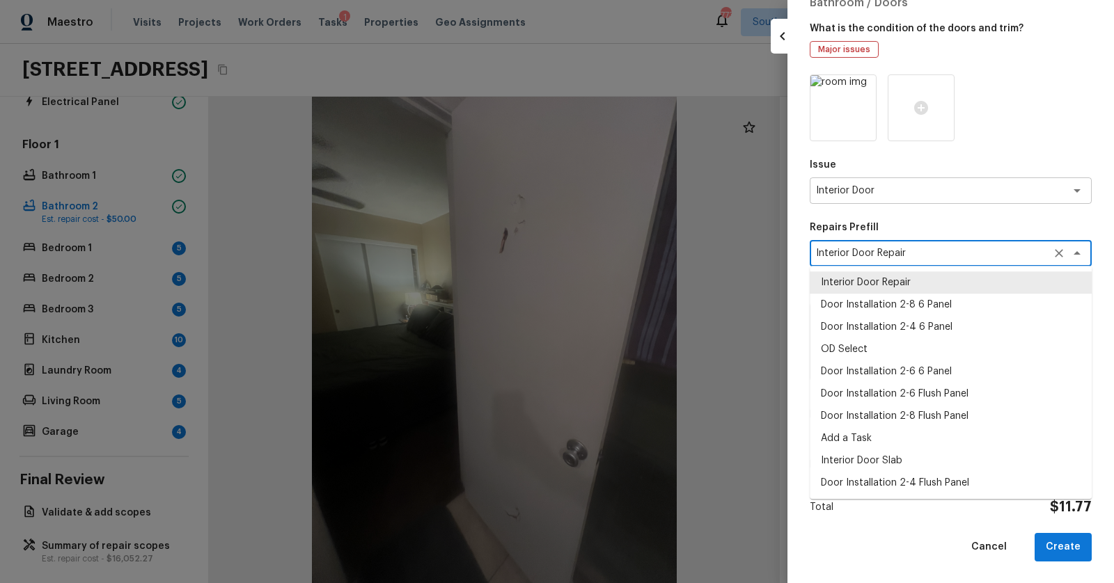
click at [960, 260] on div "Interior Door Repair x ​" at bounding box center [950, 253] width 282 height 26
click at [892, 464] on li "Interior Door Slab" at bounding box center [950, 461] width 282 height 22
type textarea "Interior Door Slab"
type textarea "Remove the existing door slab and replace it with new. Ensure that the new door…"
type input "$60.00"
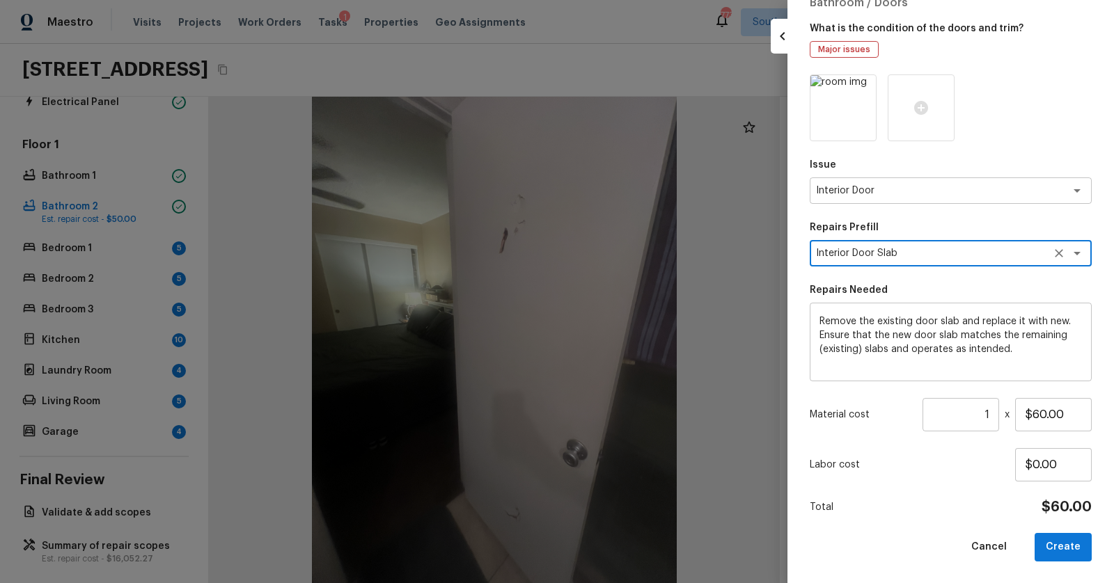
click at [940, 248] on textarea "Interior Door Slab" at bounding box center [931, 253] width 230 height 14
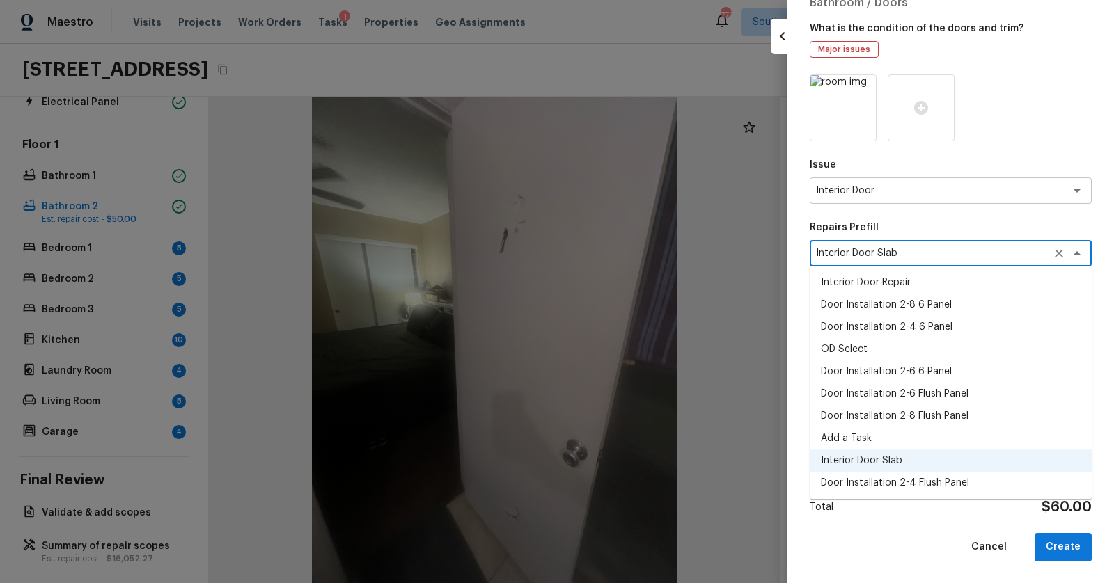
click at [922, 310] on li "Door Installation 2-8 6 Panel" at bounding box center [950, 305] width 282 height 22
type textarea "Door Installation 2-8 6 Panel"
type textarea "Remove the existing door (if present). Install a new pre-hung 2-8 6 panel inter…"
type input "$198.85"
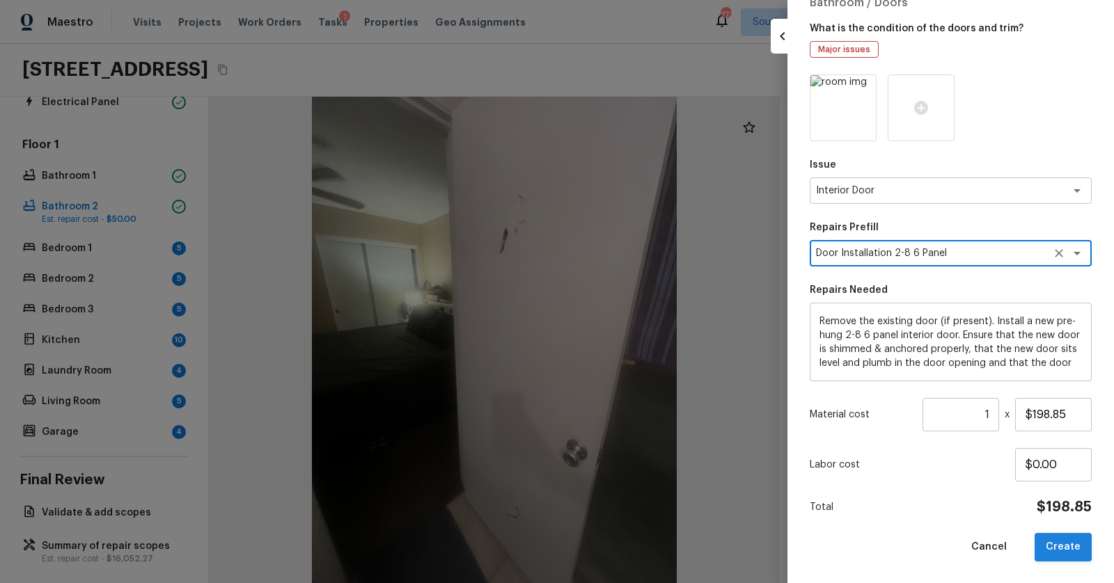
click at [1053, 539] on button "Create" at bounding box center [1062, 547] width 57 height 29
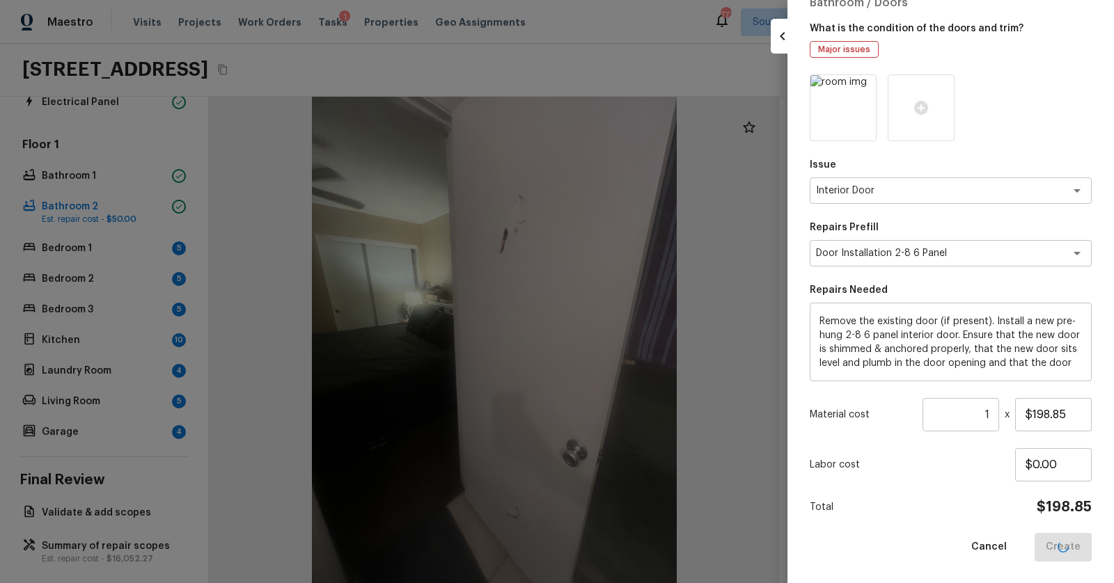
type input "$0.00"
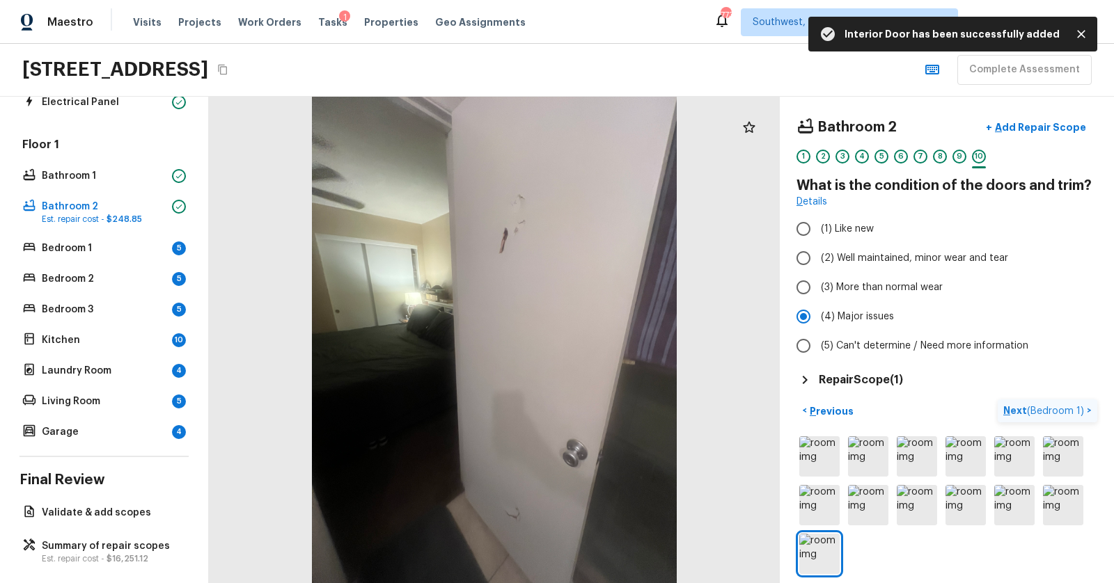
click at [1008, 406] on p "Next ( Bedroom 1 )" at bounding box center [1045, 411] width 84 height 15
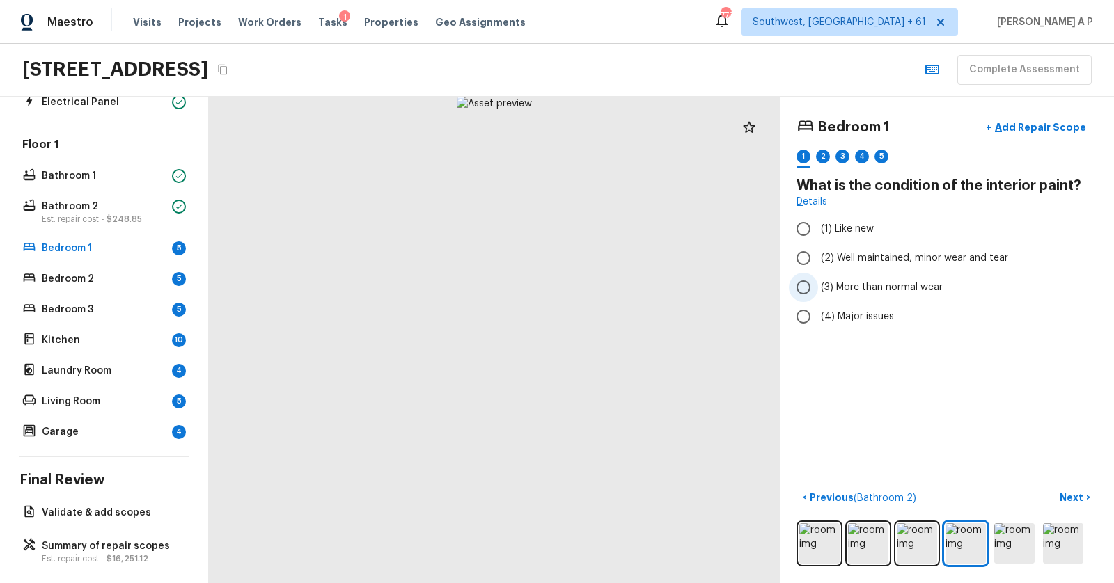
click at [871, 283] on span "(3) More than normal wear" at bounding box center [882, 287] width 122 height 14
click at [818, 283] on input "(3) More than normal wear" at bounding box center [803, 287] width 29 height 29
radio input "true"
click at [1073, 497] on p "Next" at bounding box center [1072, 498] width 26 height 14
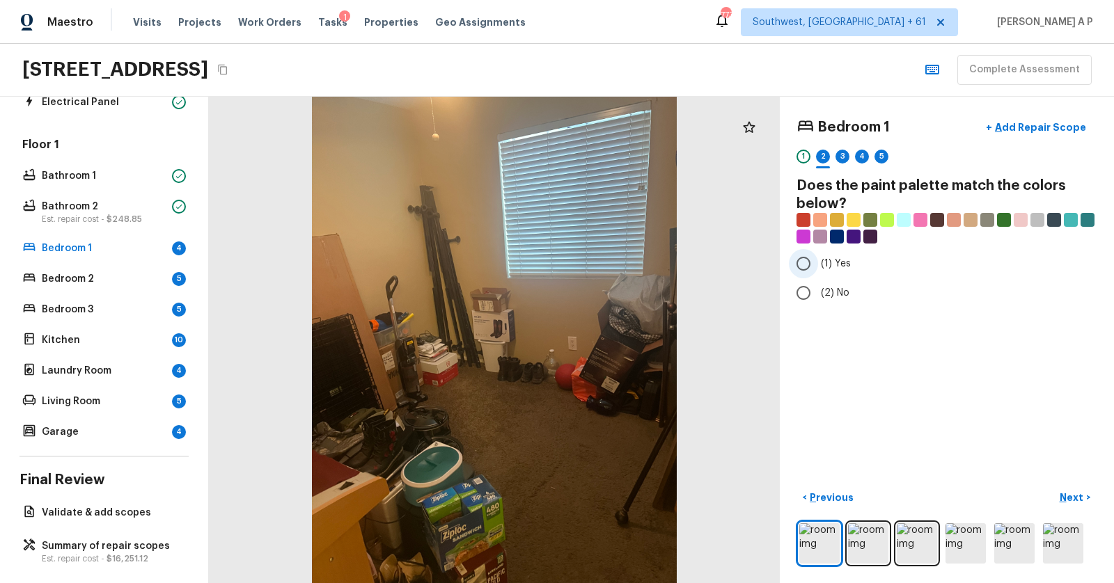
click at [805, 264] on input "(1) Yes" at bounding box center [803, 263] width 29 height 29
radio input "true"
click at [1073, 491] on p "Next" at bounding box center [1072, 498] width 26 height 14
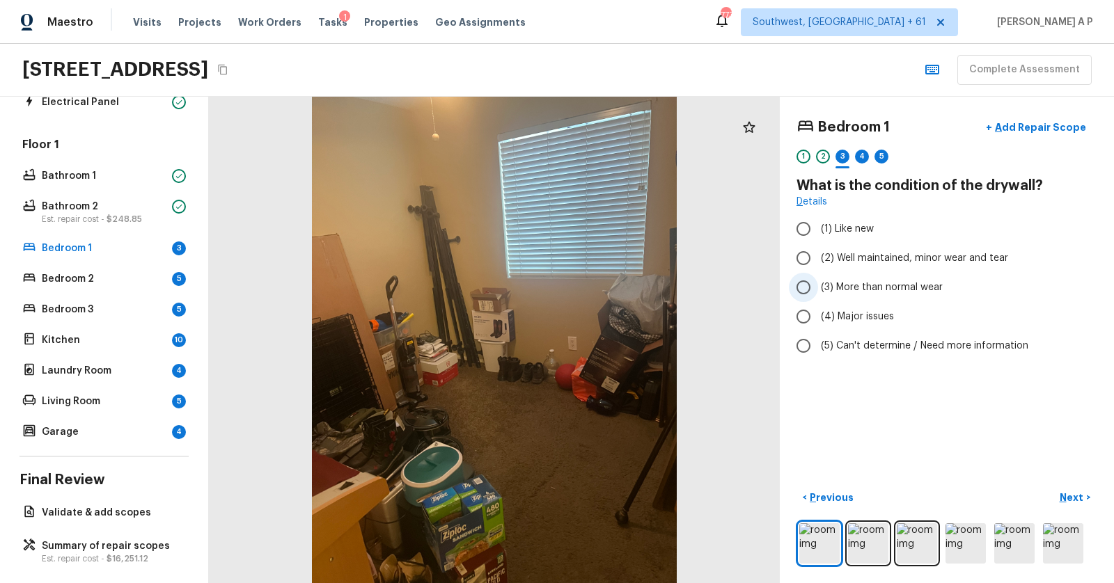
click at [862, 280] on span "(3) More than normal wear" at bounding box center [882, 287] width 122 height 14
click at [818, 279] on input "(3) More than normal wear" at bounding box center [803, 287] width 29 height 29
radio input "true"
click at [1079, 491] on p "Next" at bounding box center [1072, 498] width 26 height 14
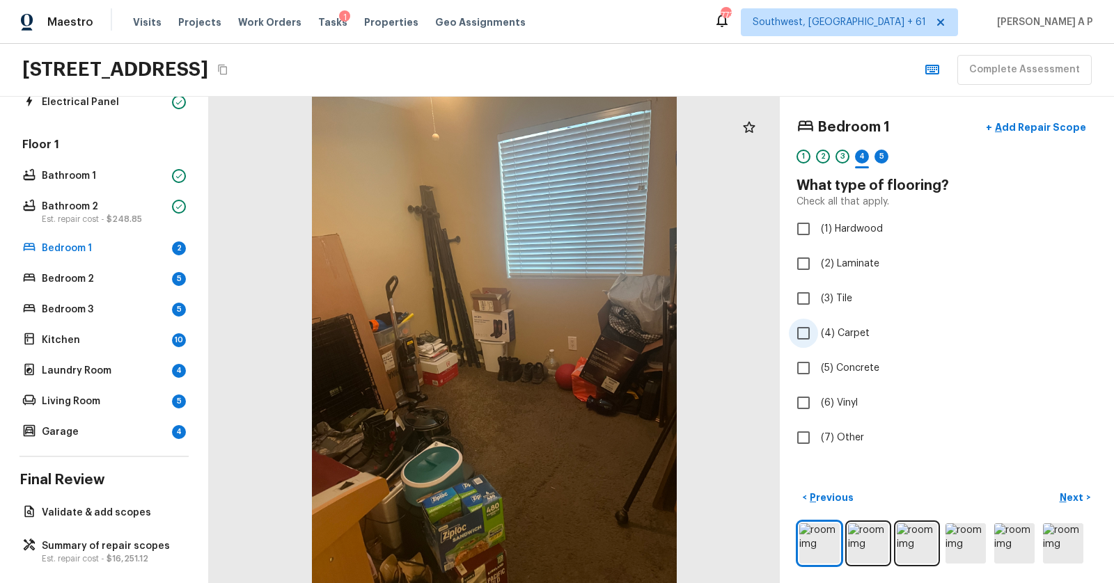
click at [848, 330] on span "(4) Carpet" at bounding box center [845, 333] width 49 height 14
click at [818, 330] on input "(4) Carpet" at bounding box center [803, 333] width 29 height 29
checkbox input "true"
click at [1075, 491] on p "Next" at bounding box center [1072, 498] width 26 height 14
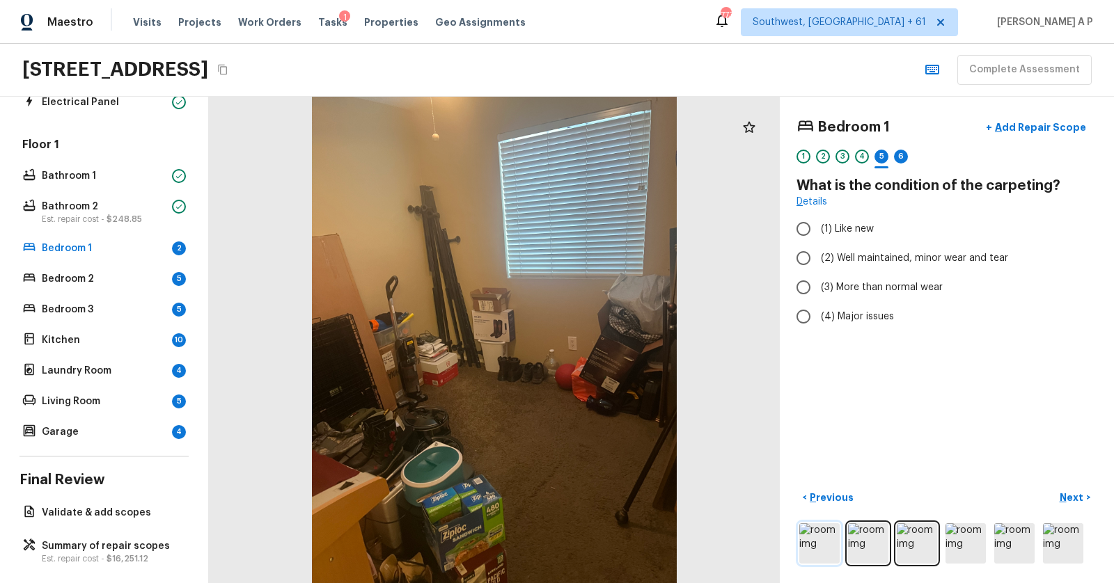
click at [827, 544] on img at bounding box center [819, 543] width 40 height 40
click at [511, 480] on div at bounding box center [494, 340] width 571 height 486
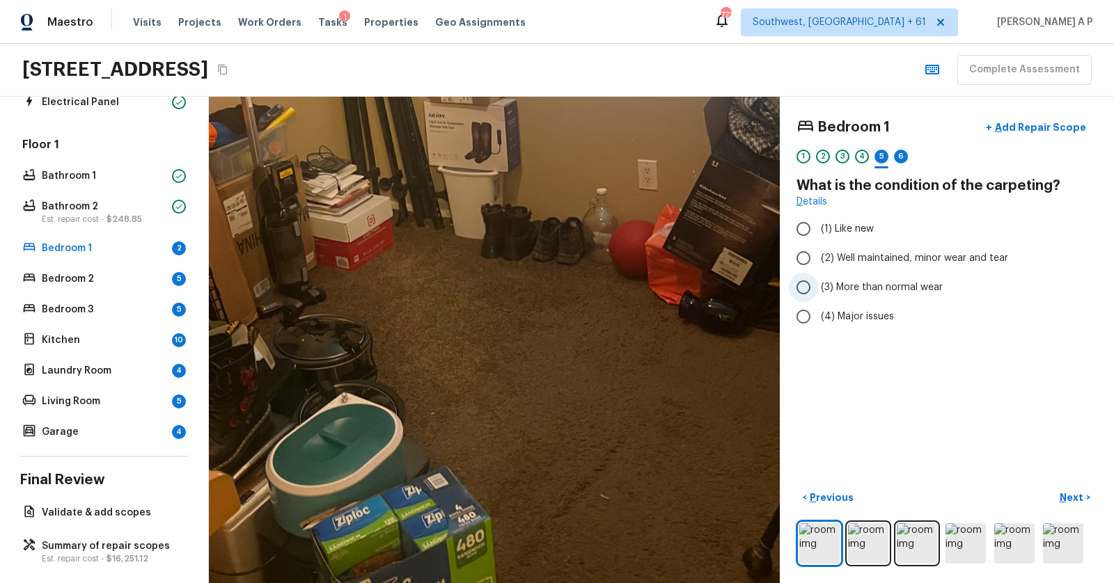
click at [859, 280] on span "(3) More than normal wear" at bounding box center [882, 287] width 122 height 14
click at [818, 279] on input "(3) More than normal wear" at bounding box center [803, 287] width 29 height 29
radio input "true"
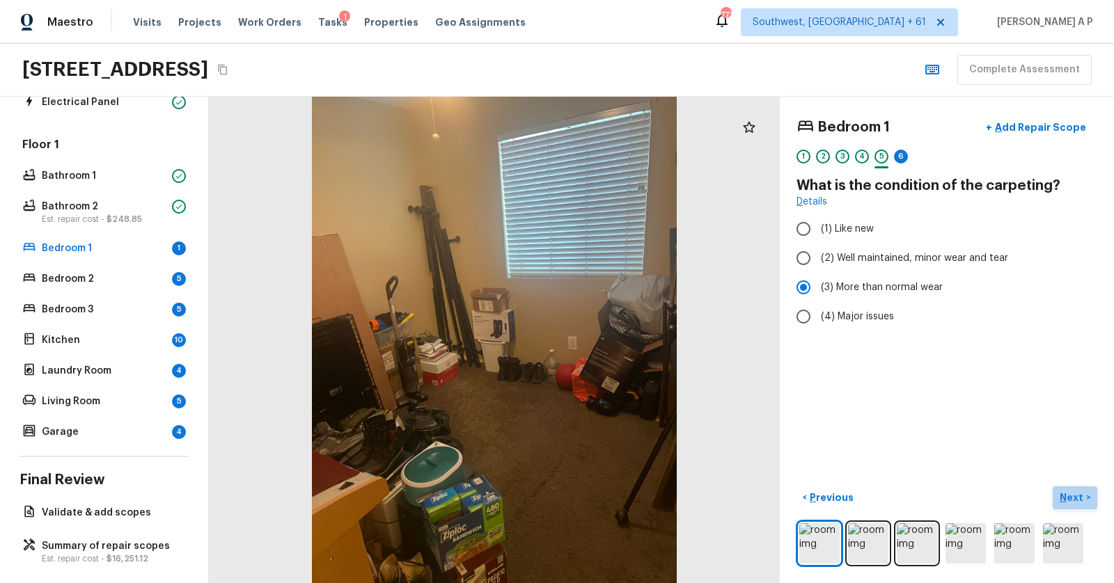
click at [1065, 496] on p "Next" at bounding box center [1072, 498] width 26 height 14
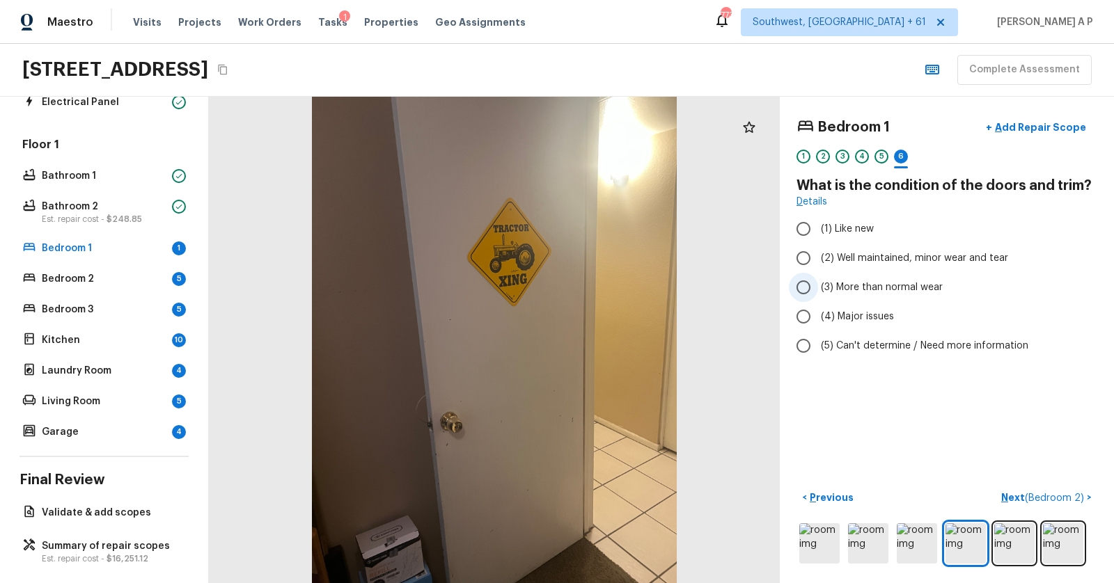
click at [893, 287] on span "(3) More than normal wear" at bounding box center [882, 287] width 122 height 14
click at [818, 287] on input "(3) More than normal wear" at bounding box center [803, 287] width 29 height 29
radio input "true"
click at [1009, 498] on p "Next ( Bedroom 2 )" at bounding box center [1044, 498] width 86 height 15
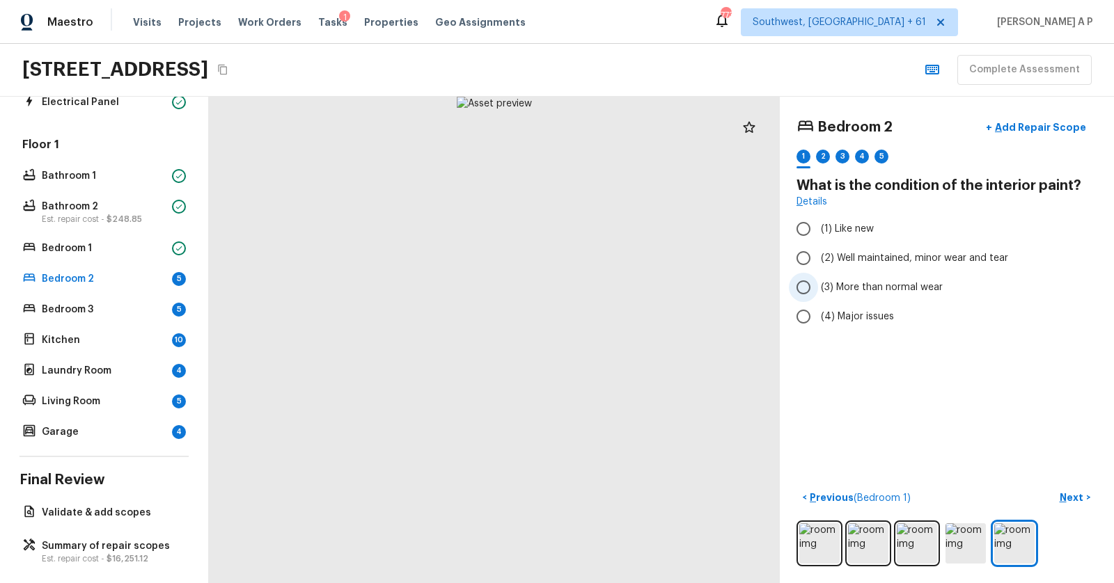
click at [832, 283] on span "(3) More than normal wear" at bounding box center [882, 287] width 122 height 14
click at [818, 283] on input "(3) More than normal wear" at bounding box center [803, 287] width 29 height 29
radio input "true"
click at [1074, 500] on p "Next" at bounding box center [1072, 498] width 26 height 14
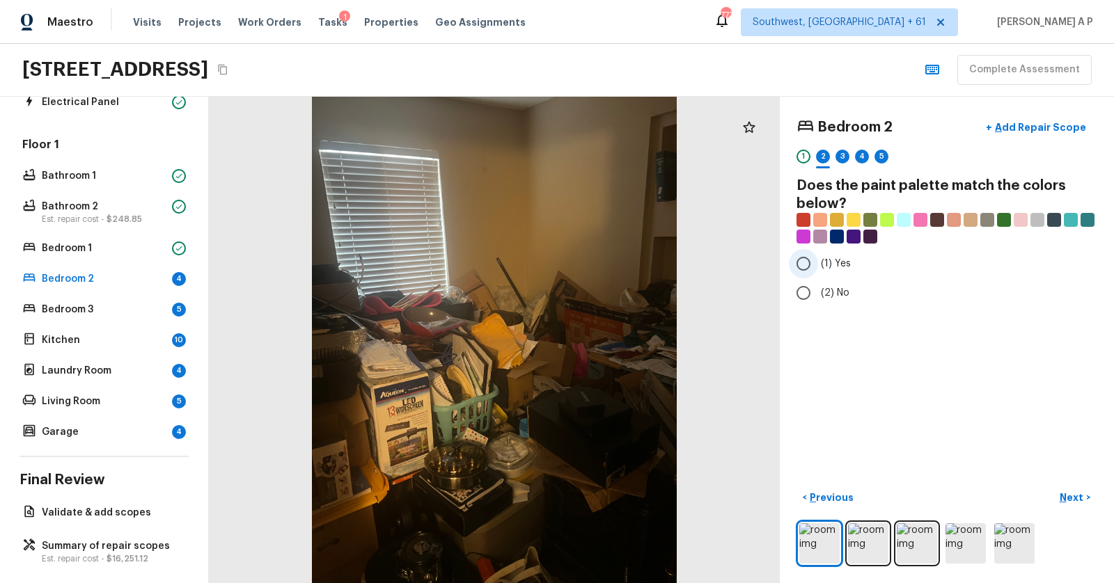
click at [802, 262] on input "(1) Yes" at bounding box center [803, 263] width 29 height 29
radio input "true"
click at [1065, 500] on p "Next" at bounding box center [1072, 498] width 26 height 14
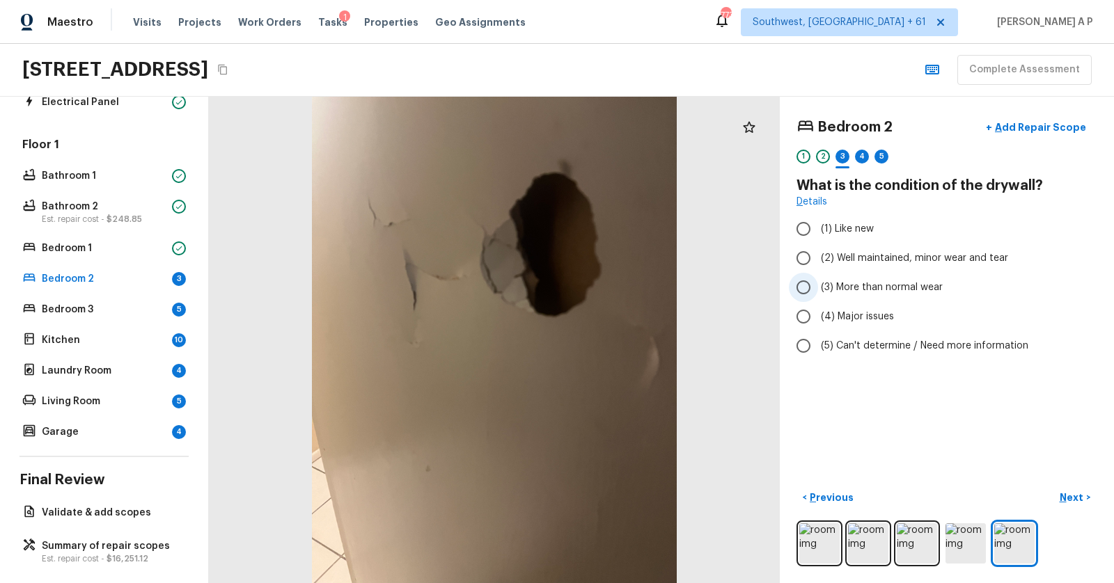
click at [833, 287] on span "(3) More than normal wear" at bounding box center [882, 287] width 122 height 14
click at [818, 287] on input "(3) More than normal wear" at bounding box center [803, 287] width 29 height 29
radio input "true"
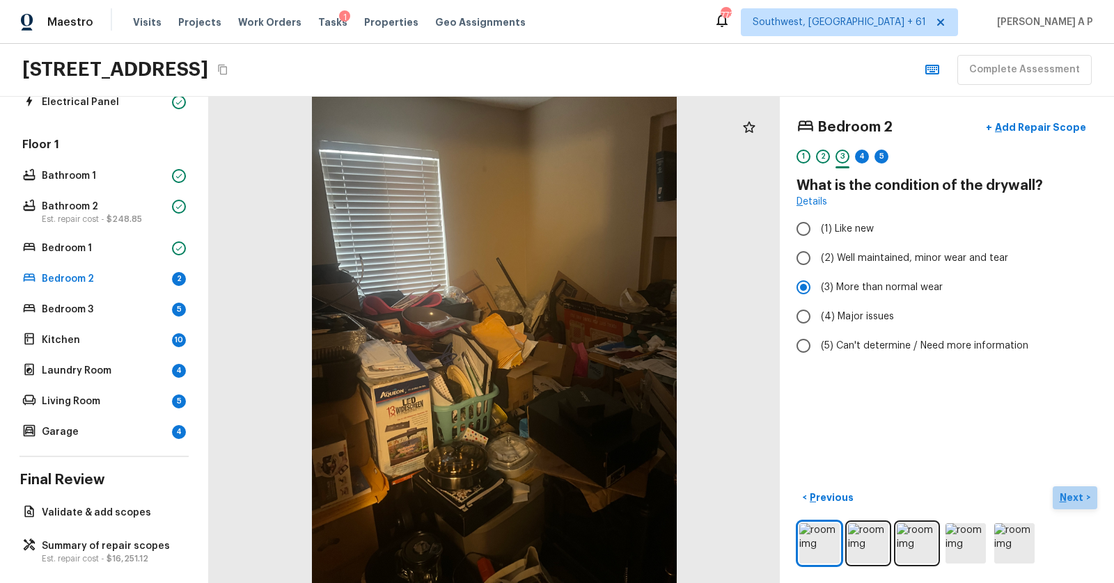
click at [1079, 491] on p "Next" at bounding box center [1072, 498] width 26 height 14
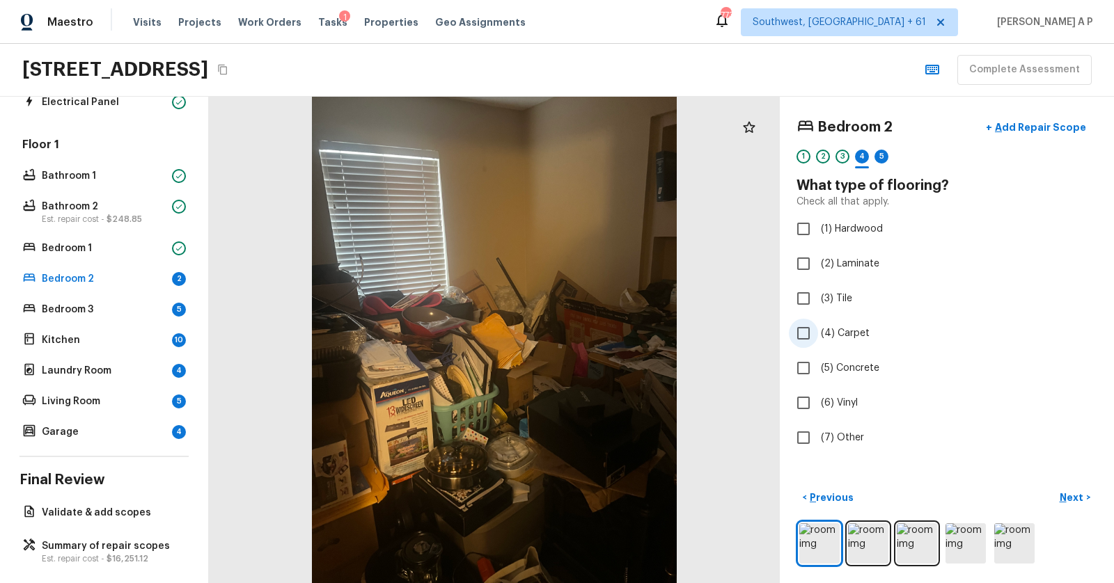
click at [846, 326] on span "(4) Carpet" at bounding box center [845, 333] width 49 height 14
click at [818, 326] on input "(4) Carpet" at bounding box center [803, 333] width 29 height 29
checkbox input "true"
click at [830, 531] on img at bounding box center [819, 543] width 40 height 40
click at [817, 531] on img at bounding box center [819, 543] width 40 height 40
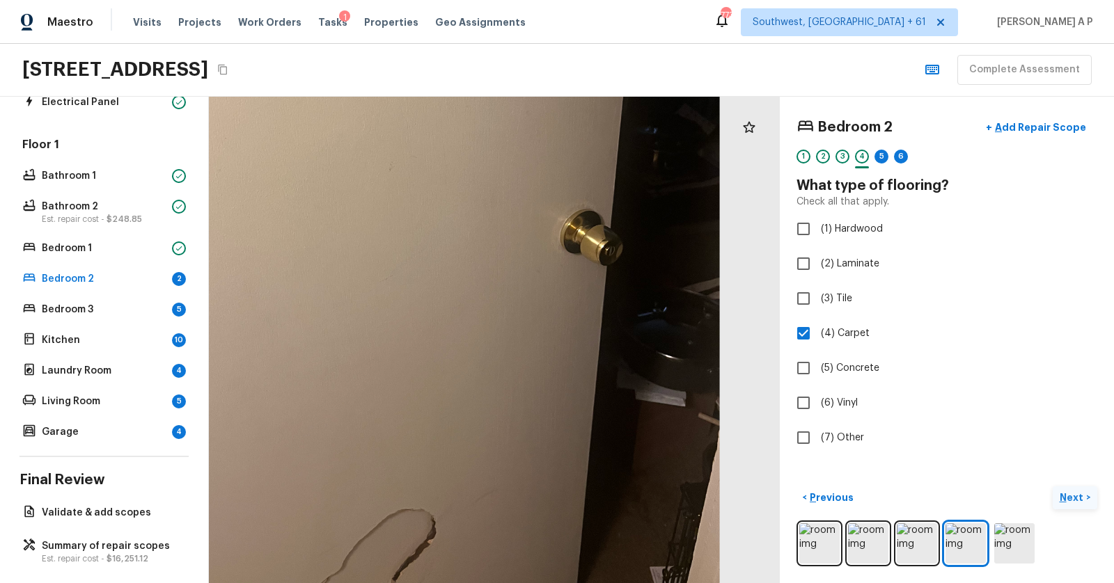
click at [1065, 492] on p "Next" at bounding box center [1072, 498] width 26 height 14
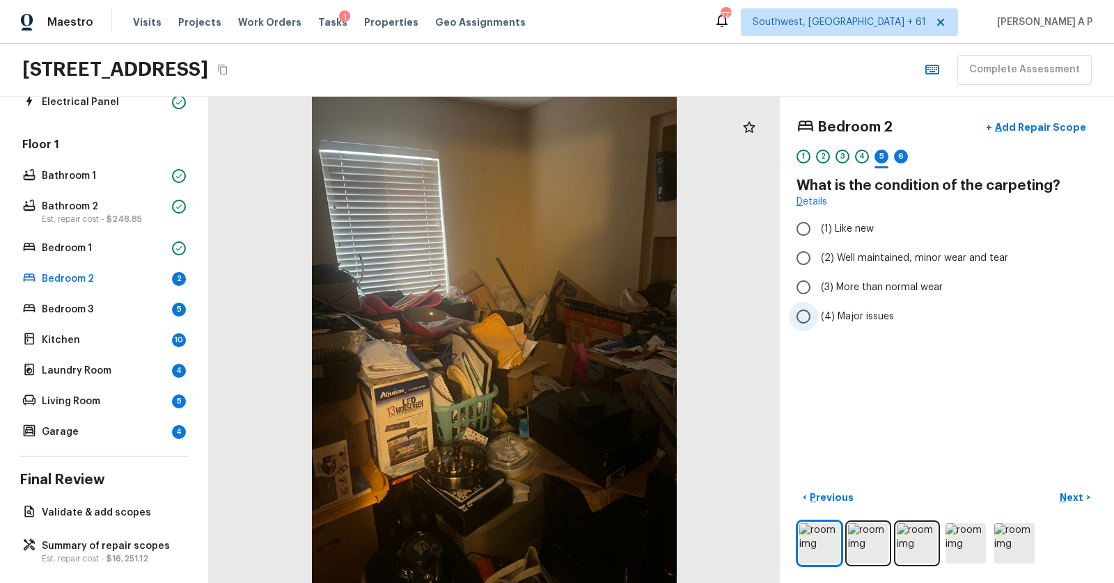
click at [845, 313] on span "(4) Major issues" at bounding box center [857, 317] width 73 height 14
click at [818, 313] on input "(4) Major issues" at bounding box center [803, 316] width 29 height 29
radio input "true"
click at [1082, 492] on p "Next" at bounding box center [1072, 498] width 26 height 14
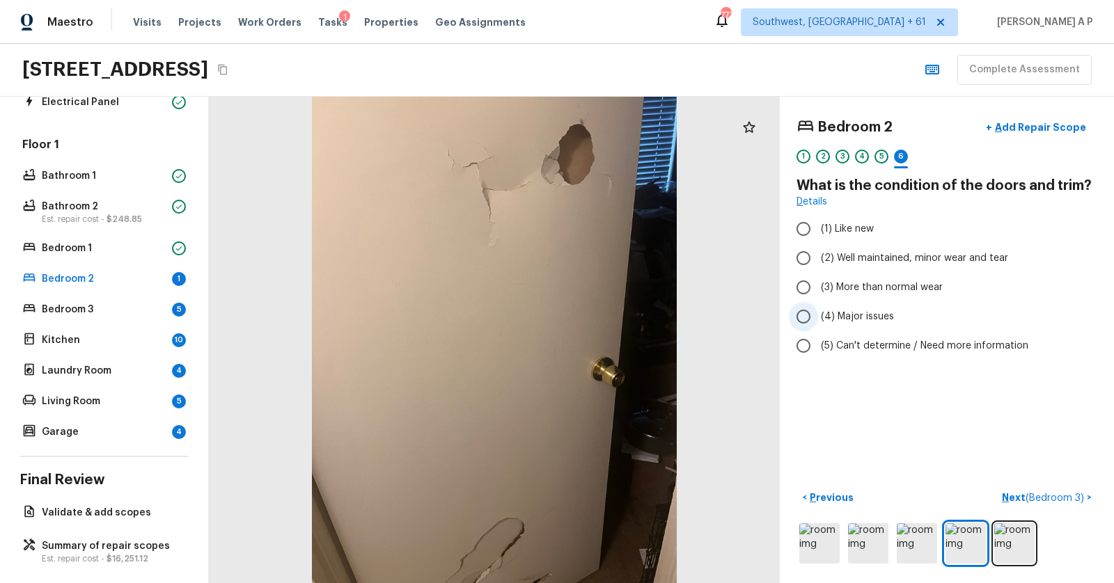
click at [871, 315] on span "(4) Major issues" at bounding box center [857, 317] width 73 height 14
click at [818, 315] on input "(4) Major issues" at bounding box center [803, 316] width 29 height 29
radio input "true"
click at [1050, 125] on p "Add Repair Scope" at bounding box center [1039, 127] width 94 height 14
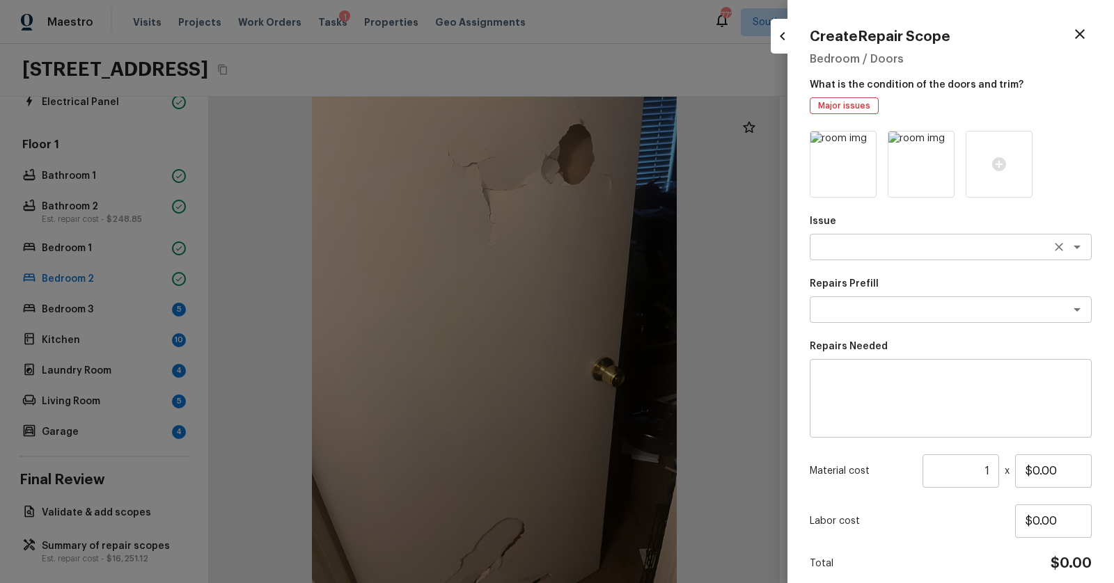
click at [957, 248] on textarea at bounding box center [931, 247] width 230 height 14
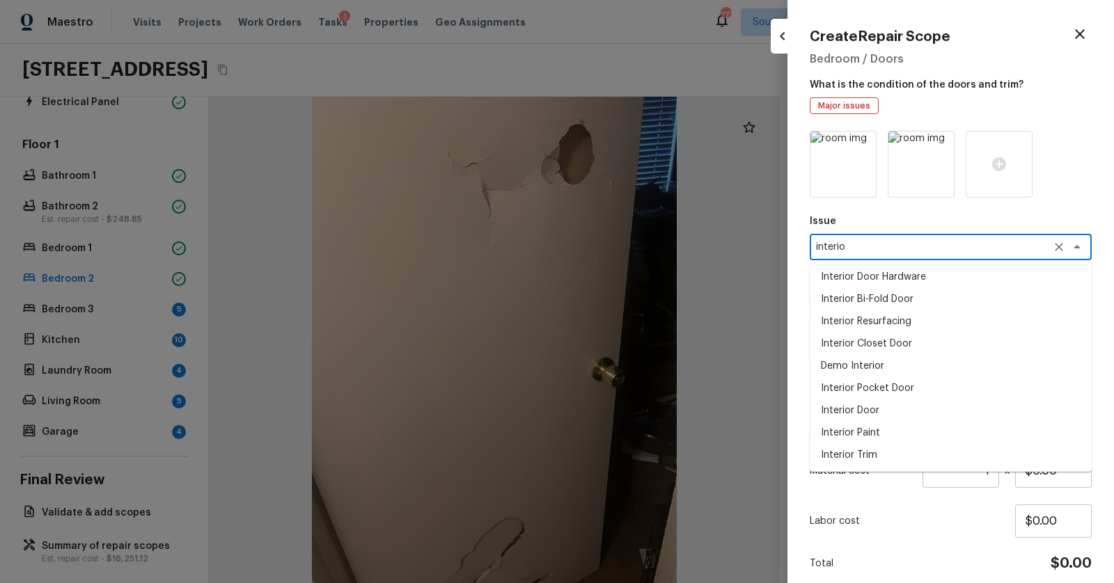
click at [892, 405] on li "Interior Door" at bounding box center [950, 410] width 282 height 22
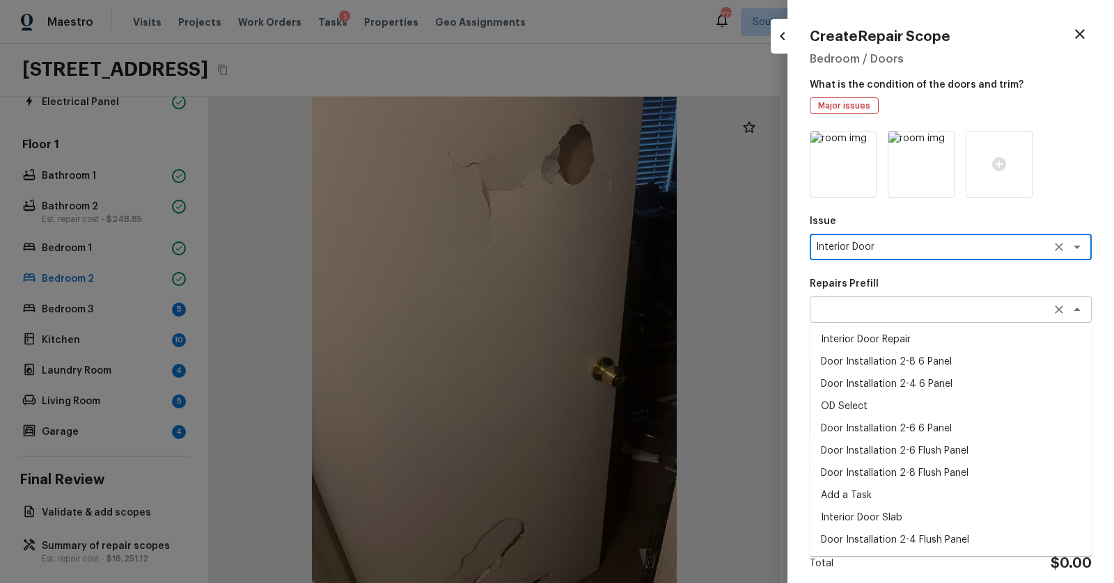
click at [927, 296] on div "x ​" at bounding box center [950, 309] width 282 height 26
type textarea "Interior Door"
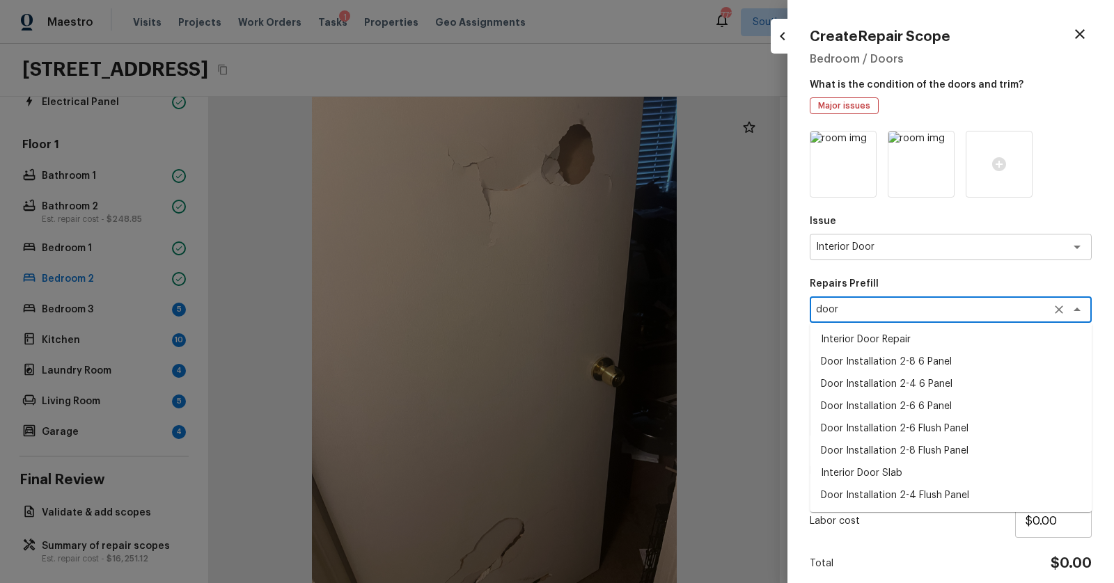
click at [905, 365] on li "Door Installation 2-8 6 Panel" at bounding box center [950, 362] width 282 height 22
type textarea "Door Installation 2-8 6 Panel"
type textarea "Remove the existing door (if present). Install a new pre-hung 2-8 6 panel inter…"
type input "$198.85"
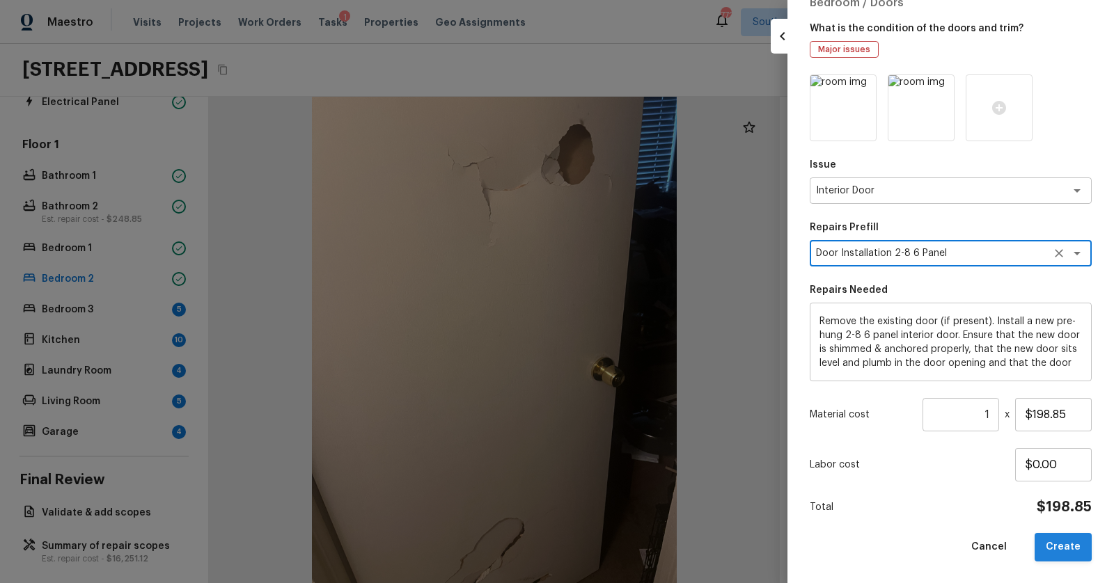
type textarea "Door Installation 2-8 6 Panel"
click at [1074, 547] on button "Create" at bounding box center [1062, 547] width 57 height 29
type input "$0.00"
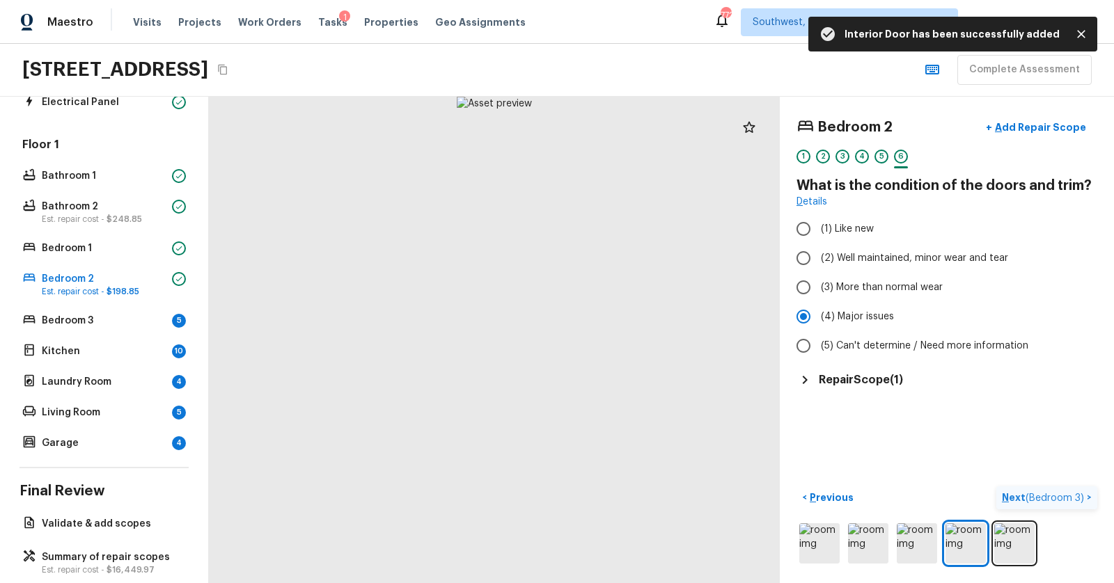
click at [1009, 494] on p "Next ( Bedroom 3 )" at bounding box center [1044, 498] width 85 height 15
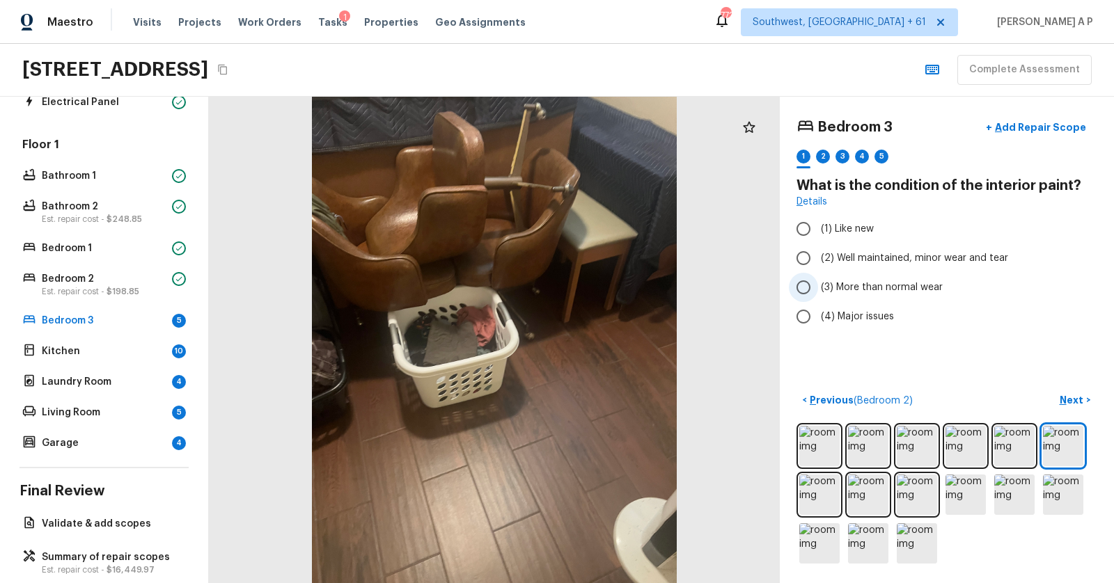
click at [874, 290] on span "(3) More than normal wear" at bounding box center [882, 287] width 122 height 14
click at [818, 290] on input "(3) More than normal wear" at bounding box center [803, 287] width 29 height 29
radio input "true"
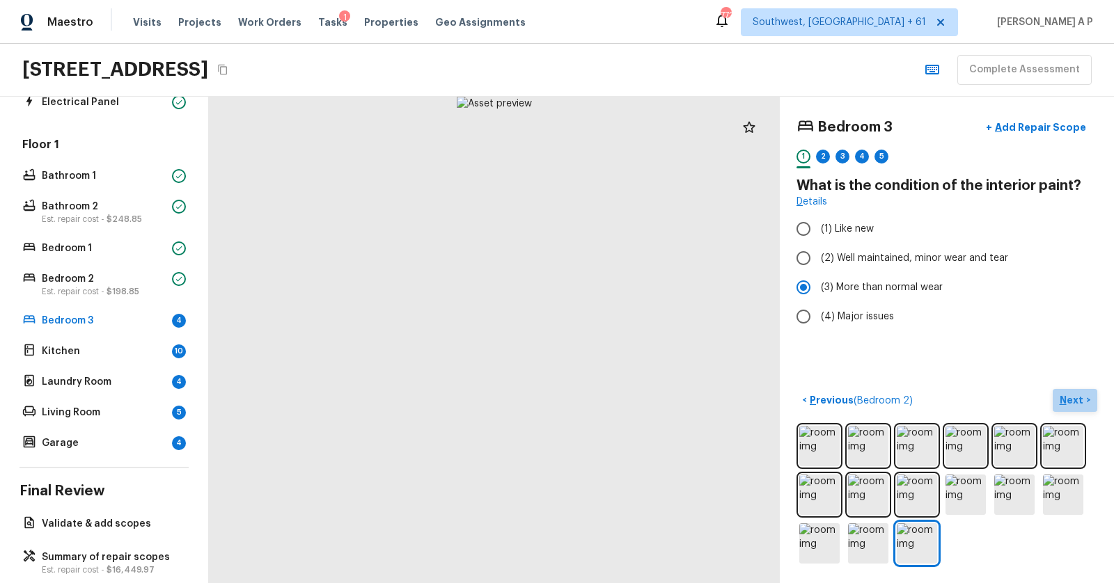
click at [1073, 394] on p "Next" at bounding box center [1072, 400] width 26 height 14
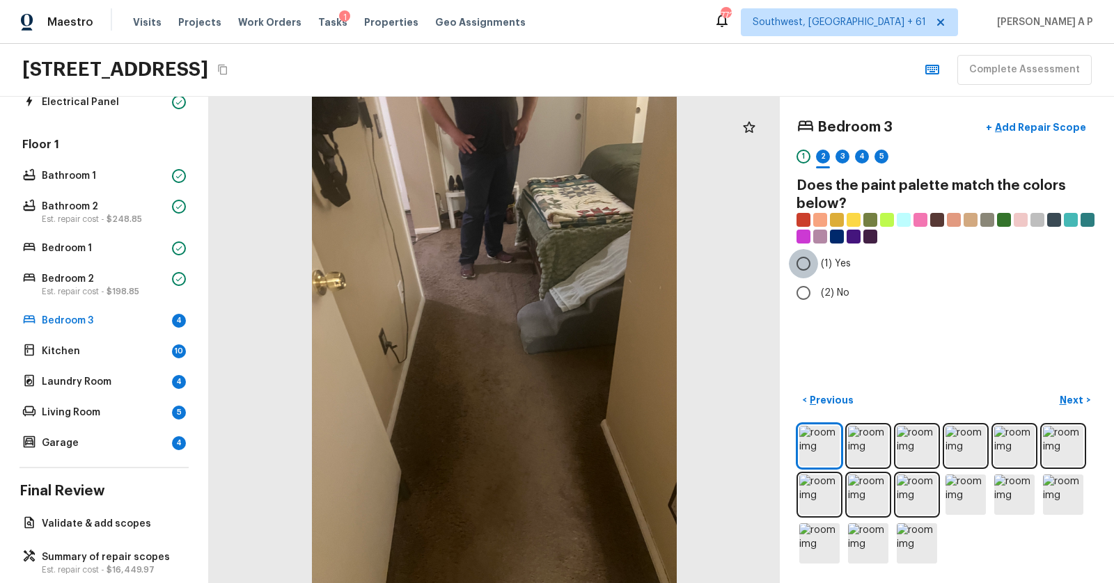
click at [807, 267] on input "(1) Yes" at bounding box center [803, 263] width 29 height 29
radio input "true"
click at [1077, 390] on button "Next >" at bounding box center [1074, 400] width 45 height 23
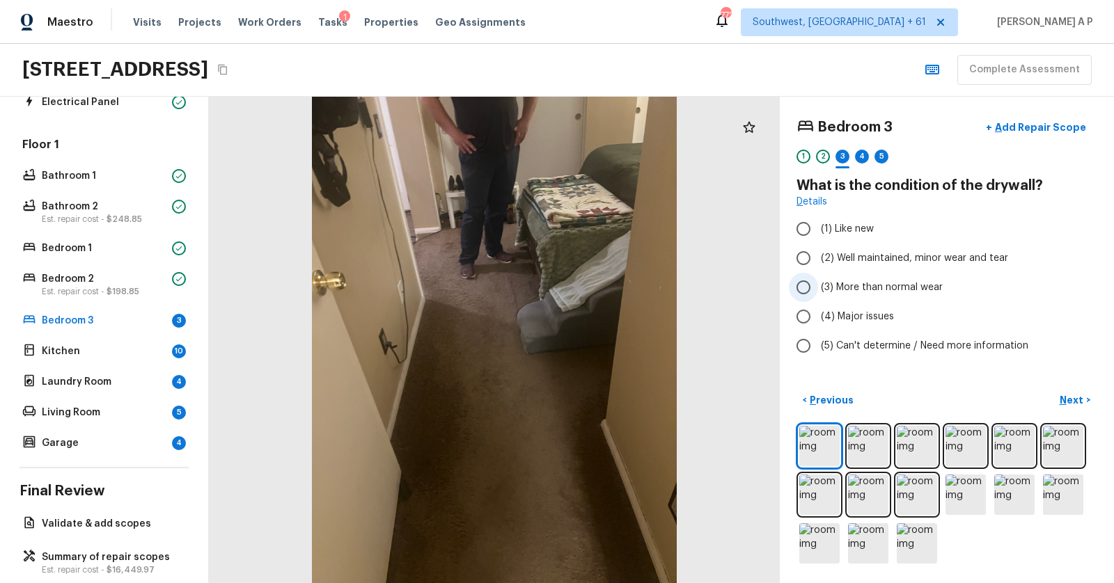
click at [871, 287] on span "(3) More than normal wear" at bounding box center [882, 287] width 122 height 14
click at [818, 287] on input "(3) More than normal wear" at bounding box center [803, 287] width 29 height 29
radio input "true"
click at [1068, 398] on p "Next" at bounding box center [1072, 400] width 26 height 14
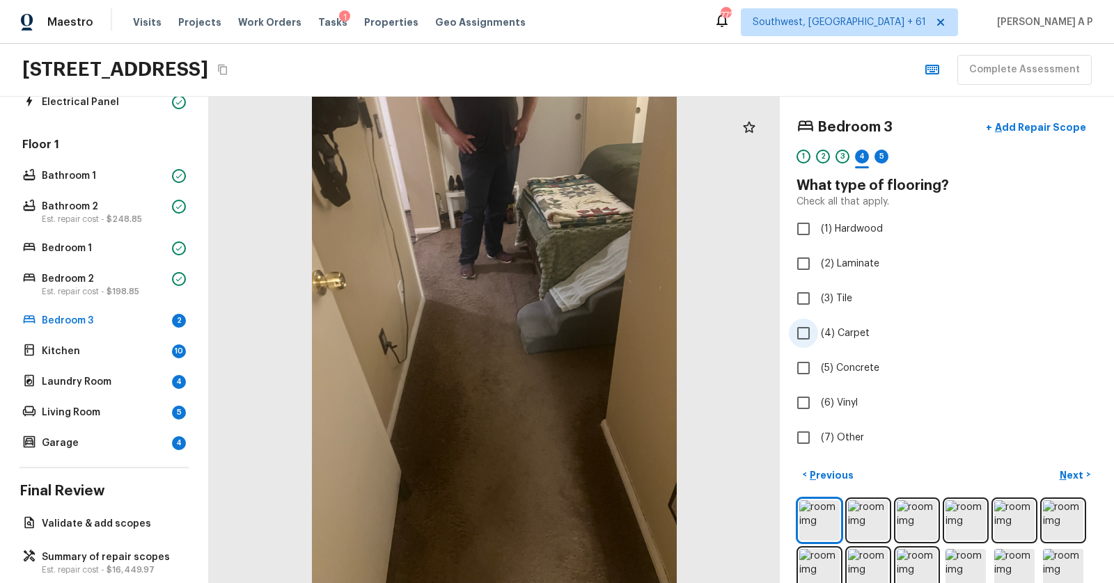
click at [824, 333] on span "(4) Carpet" at bounding box center [845, 333] width 49 height 14
click at [818, 333] on input "(4) Carpet" at bounding box center [803, 333] width 29 height 29
checkbox input "true"
click at [1073, 468] on p "Next" at bounding box center [1072, 475] width 26 height 14
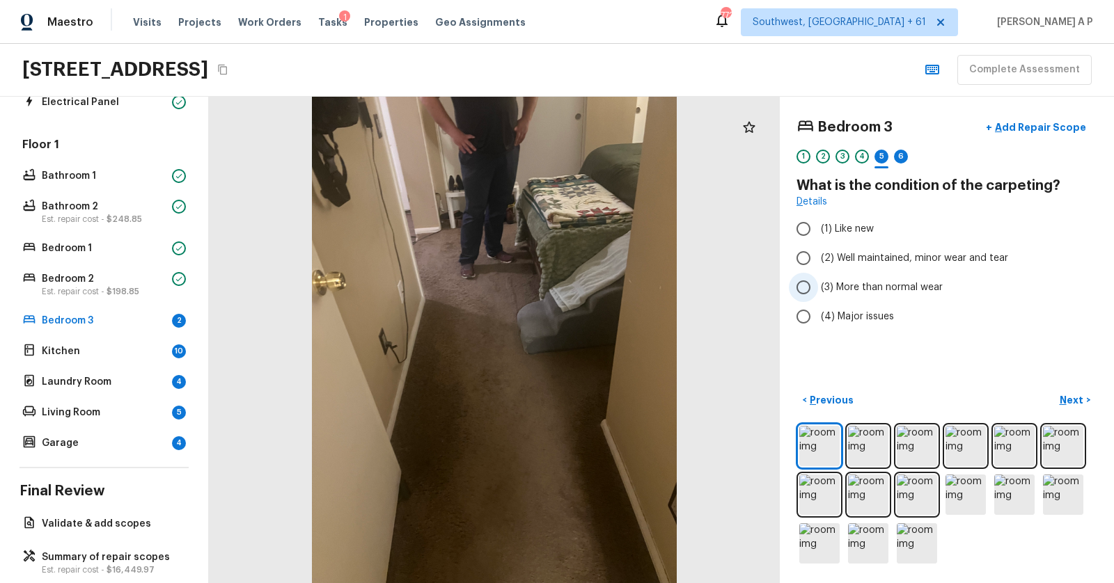
click at [889, 283] on span "(3) More than normal wear" at bounding box center [882, 287] width 122 height 14
click at [818, 283] on input "(3) More than normal wear" at bounding box center [803, 287] width 29 height 29
radio input "true"
click at [1079, 394] on p "Next" at bounding box center [1072, 400] width 26 height 14
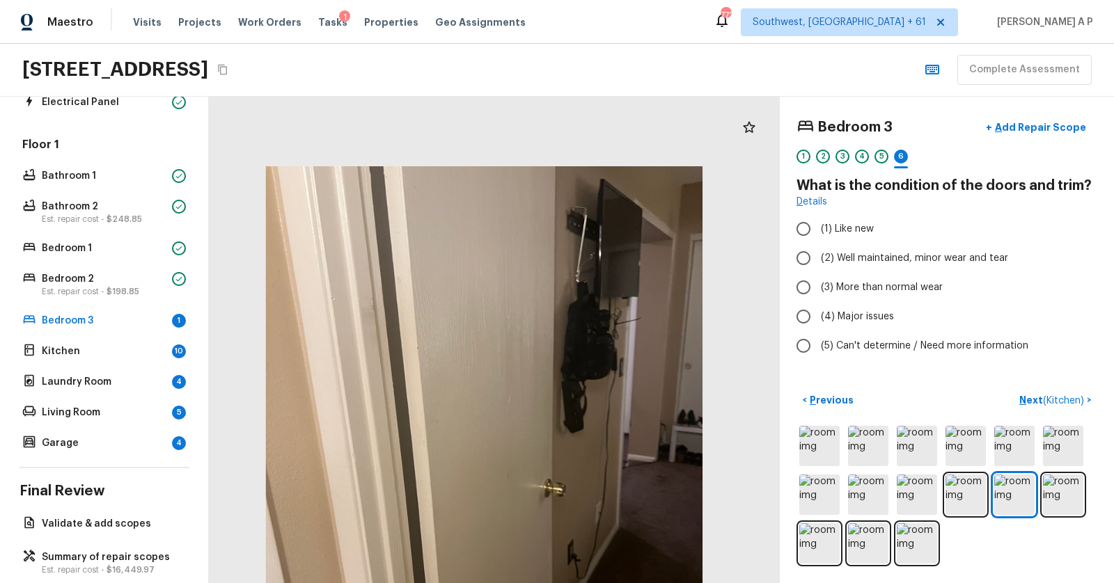
drag, startPoint x: 512, startPoint y: 261, endPoint x: 516, endPoint y: 432, distance: 170.6
click at [516, 432] on div at bounding box center [484, 457] width 683 height 583
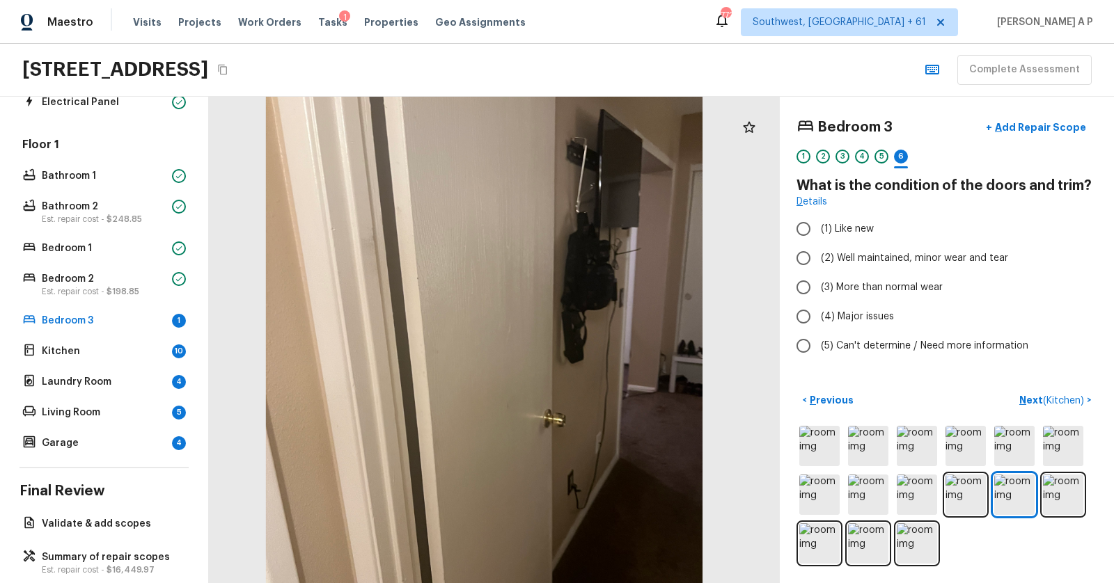
click at [516, 432] on div at bounding box center [484, 388] width 683 height 583
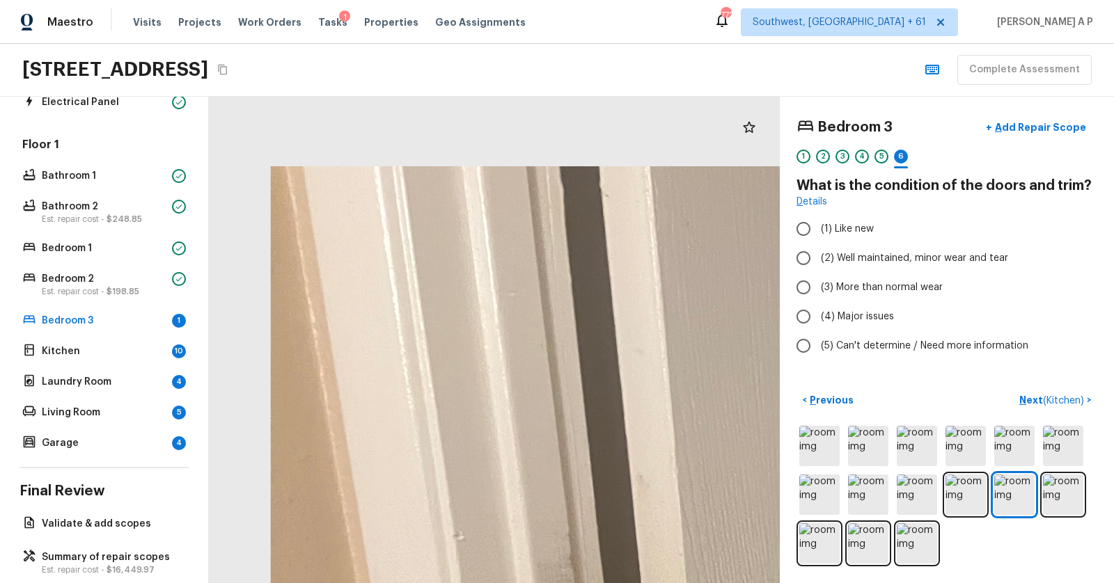
drag, startPoint x: 334, startPoint y: 258, endPoint x: 678, endPoint y: 583, distance: 473.1
click at [678, 583] on html "Maestro Visits Projects Work Orders Tasks 1 Properties Geo Assignments 772 Sout…" at bounding box center [557, 291] width 1114 height 583
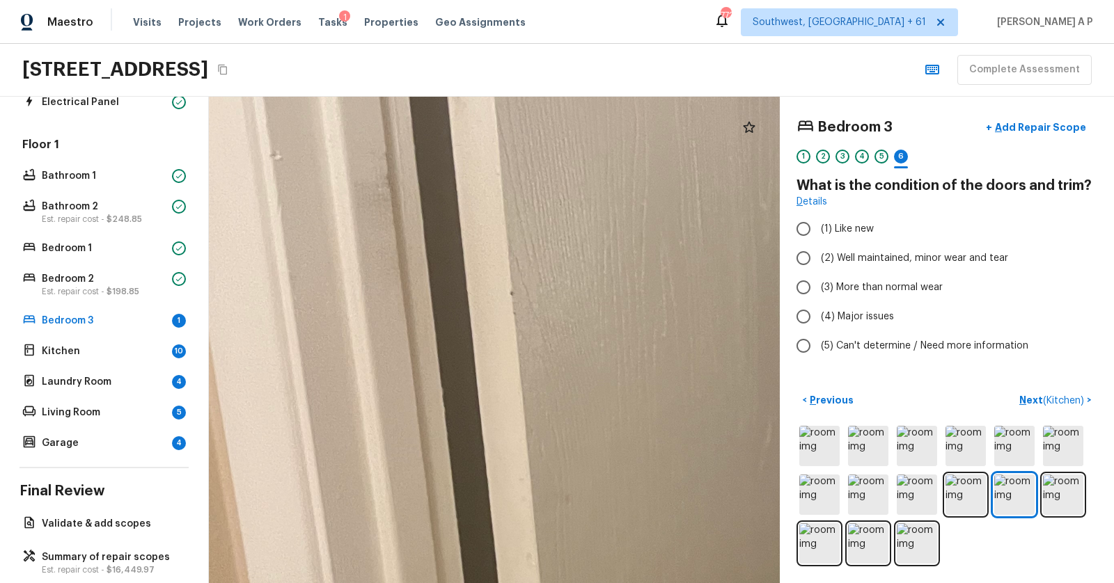
drag, startPoint x: 460, startPoint y: 445, endPoint x: 459, endPoint y: 125, distance: 320.2
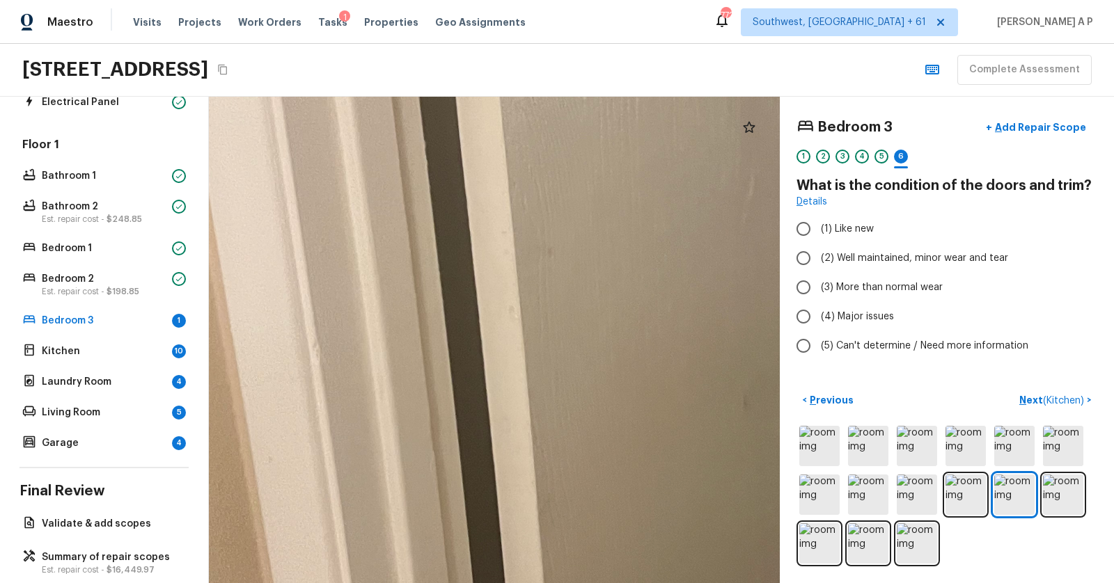
drag, startPoint x: 459, startPoint y: 125, endPoint x: 443, endPoint y: -113, distance: 238.6
click at [443, 0] on html "Maestro Visits Projects Work Orders Tasks 1 Properties Geo Assignments 772 Sout…" at bounding box center [557, 291] width 1114 height 583
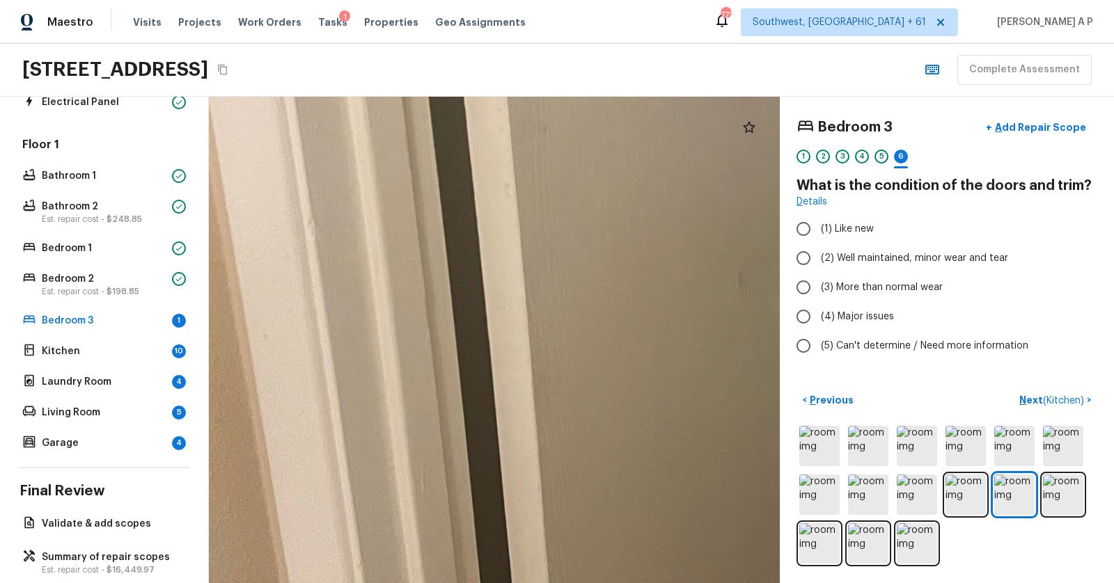
drag, startPoint x: 453, startPoint y: 160, endPoint x: 443, endPoint y: -17, distance: 177.1
click at [443, 0] on html "Maestro Visits Projects Work Orders Tasks 1 Properties Geo Assignments 772 Sout…" at bounding box center [557, 291] width 1114 height 583
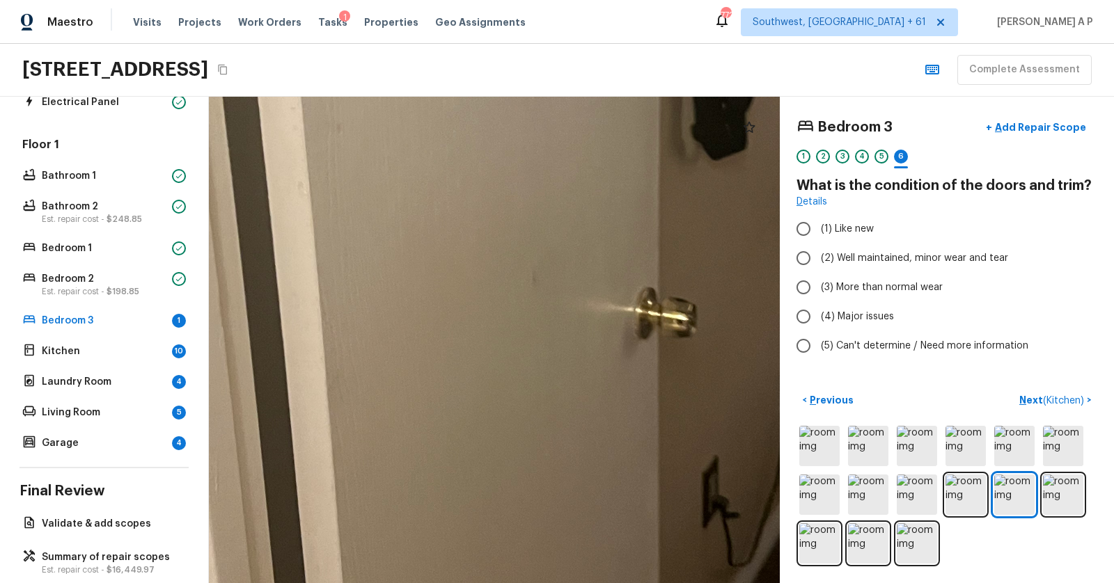
drag, startPoint x: 459, startPoint y: 141, endPoint x: 184, endPoint y: 339, distance: 339.6
click at [184, 338] on div "Overall Layout Exterior Est. repair cost - $12,552.27 Major Systems HVAC Est. r…" at bounding box center [557, 340] width 1114 height 486
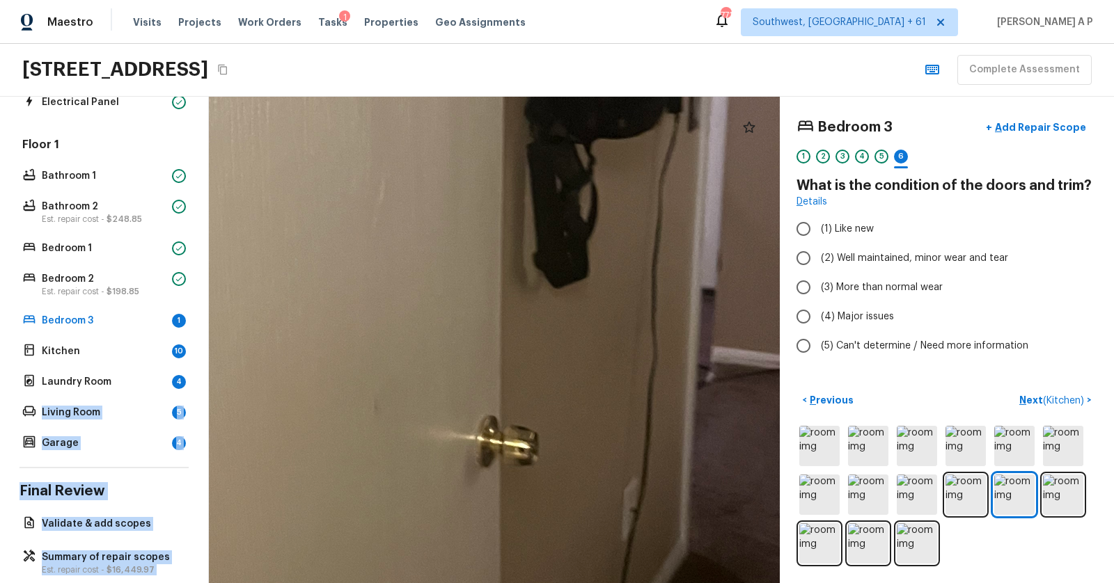
drag, startPoint x: 190, startPoint y: 374, endPoint x: 318, endPoint y: 216, distance: 203.4
click at [318, 216] on div "Overall Layout Exterior Est. repair cost - $12,552.27 Major Systems HVAC Est. r…" at bounding box center [557, 340] width 1114 height 486
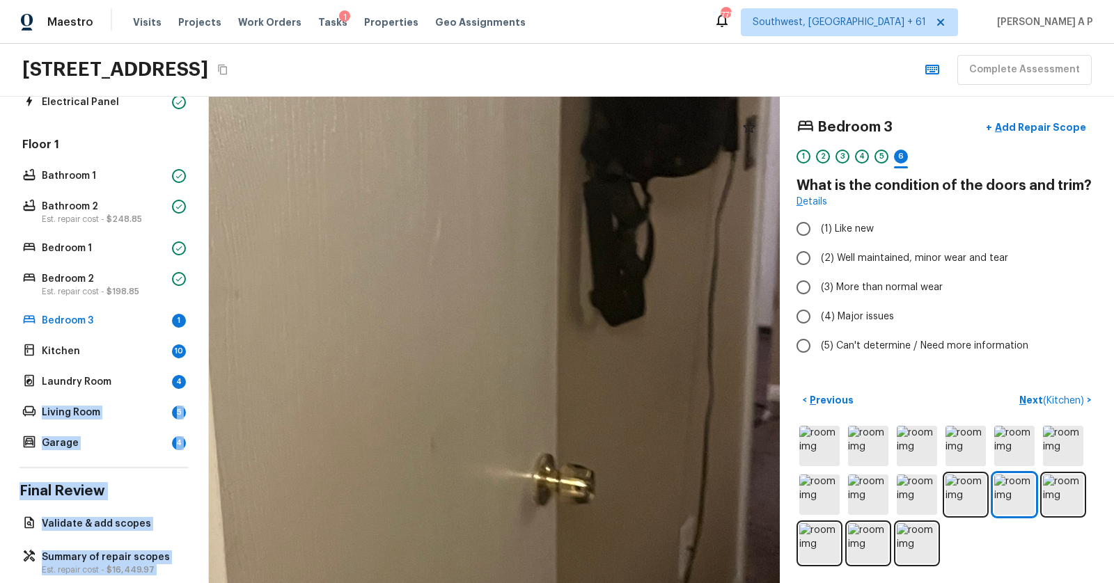
drag, startPoint x: 318, startPoint y: 216, endPoint x: 378, endPoint y: 255, distance: 71.8
click at [378, 255] on div at bounding box center [367, 393] width 1908 height 1627
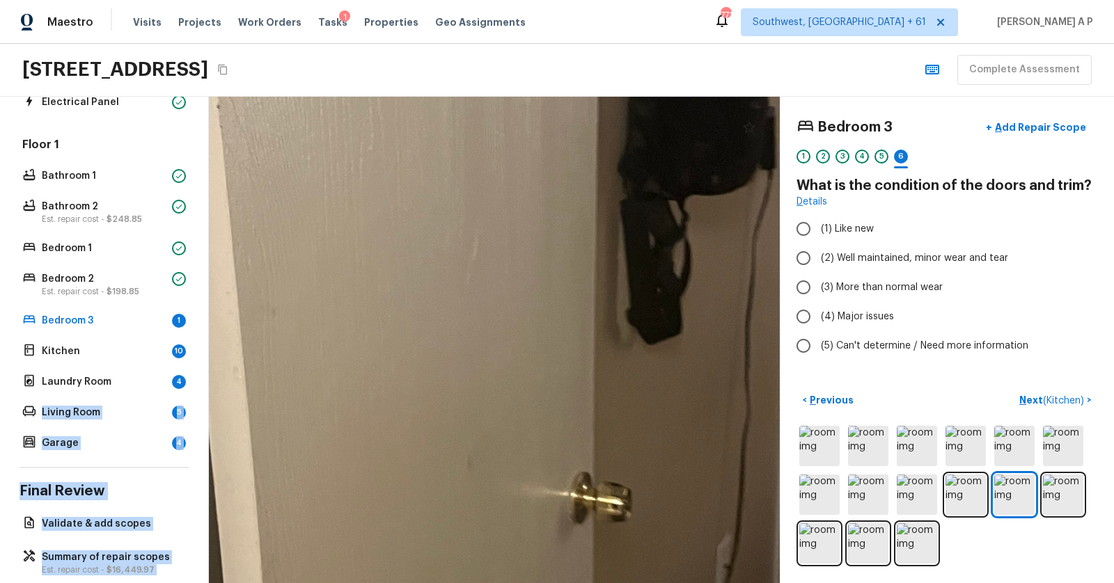
click at [401, 306] on div at bounding box center [404, 411] width 1908 height 1627
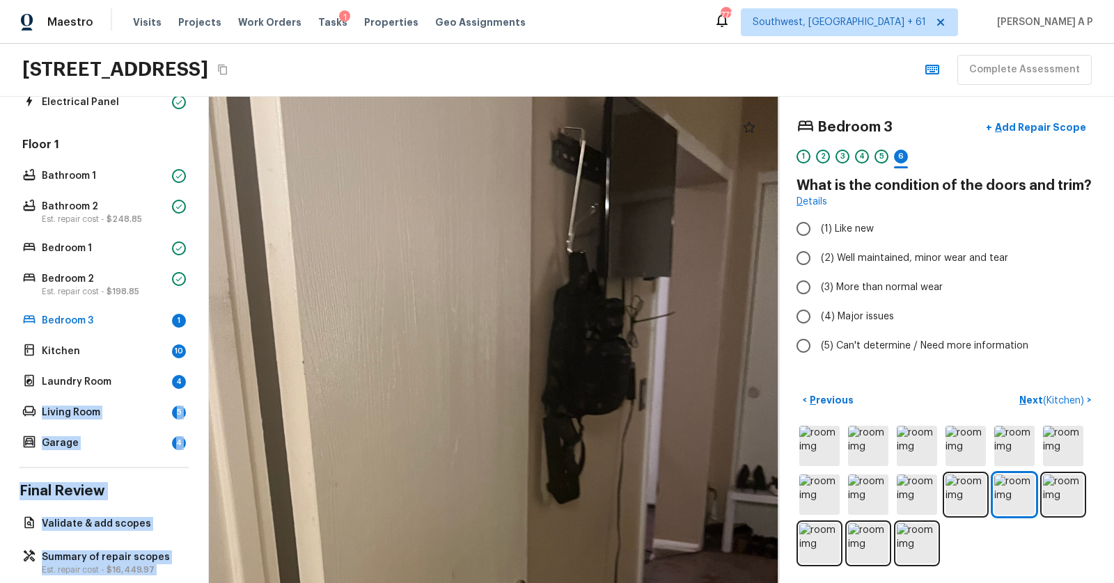
drag, startPoint x: 419, startPoint y: 224, endPoint x: 432, endPoint y: 401, distance: 177.3
click at [432, 401] on div at bounding box center [414, 544] width 1138 height 970
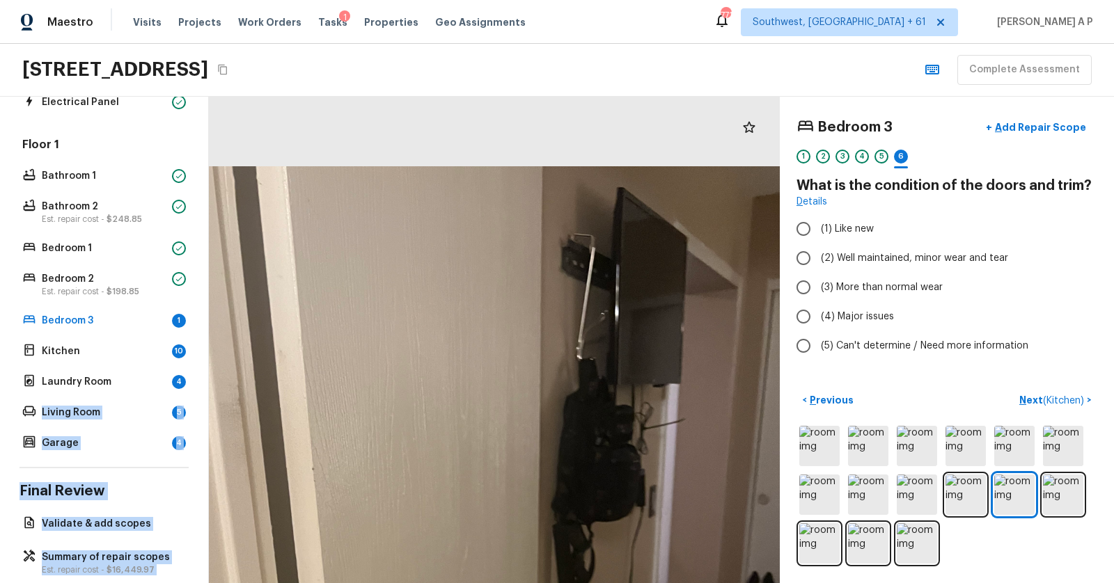
drag, startPoint x: 432, startPoint y: 401, endPoint x: 440, endPoint y: 513, distance: 112.3
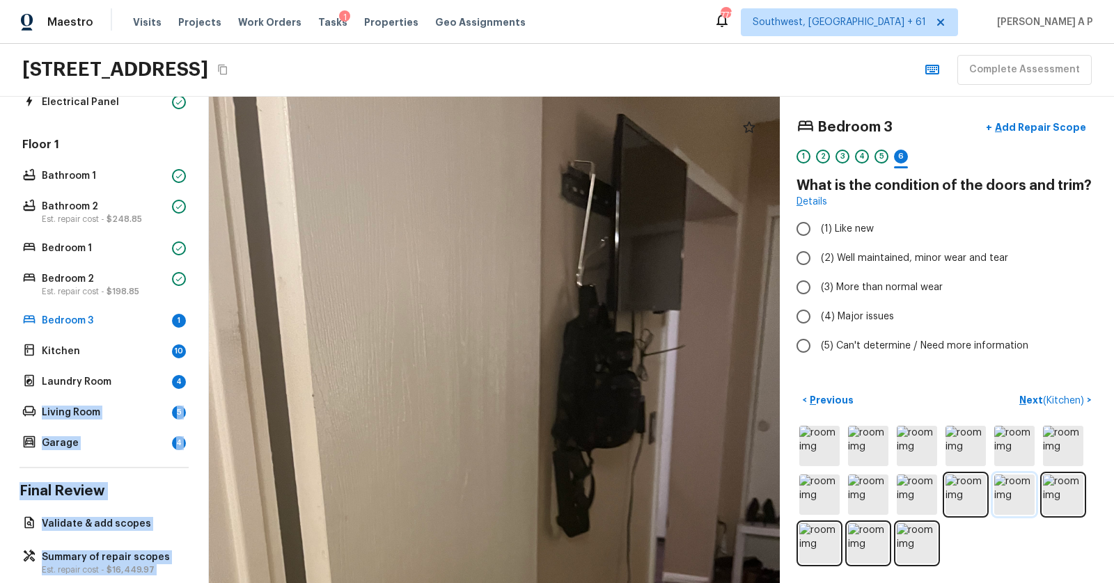
click at [1020, 482] on img at bounding box center [1014, 495] width 40 height 40
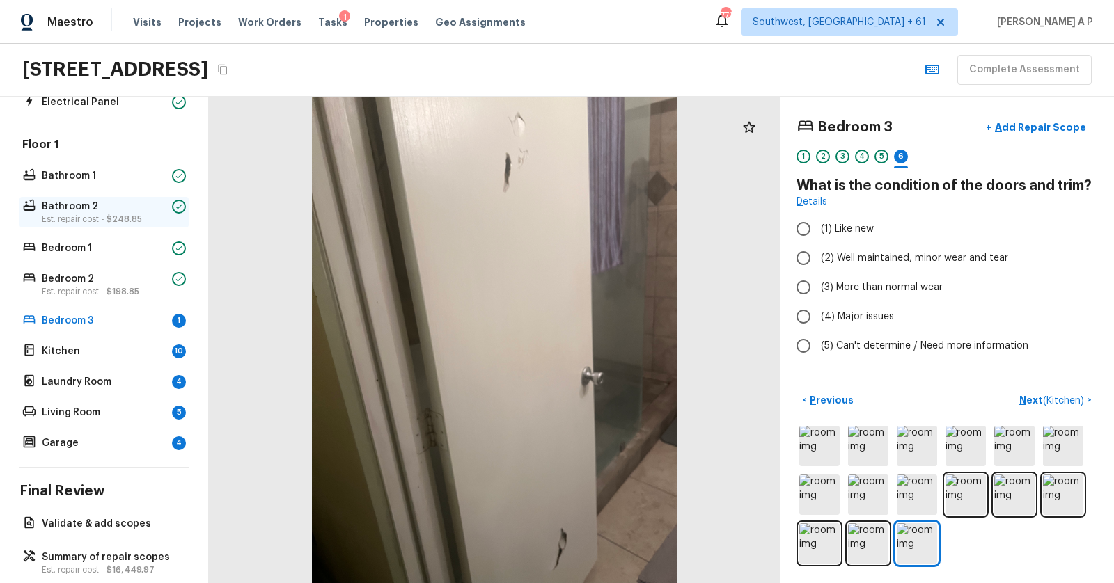
click at [116, 216] on span "$248.85" at bounding box center [123, 219] width 35 height 8
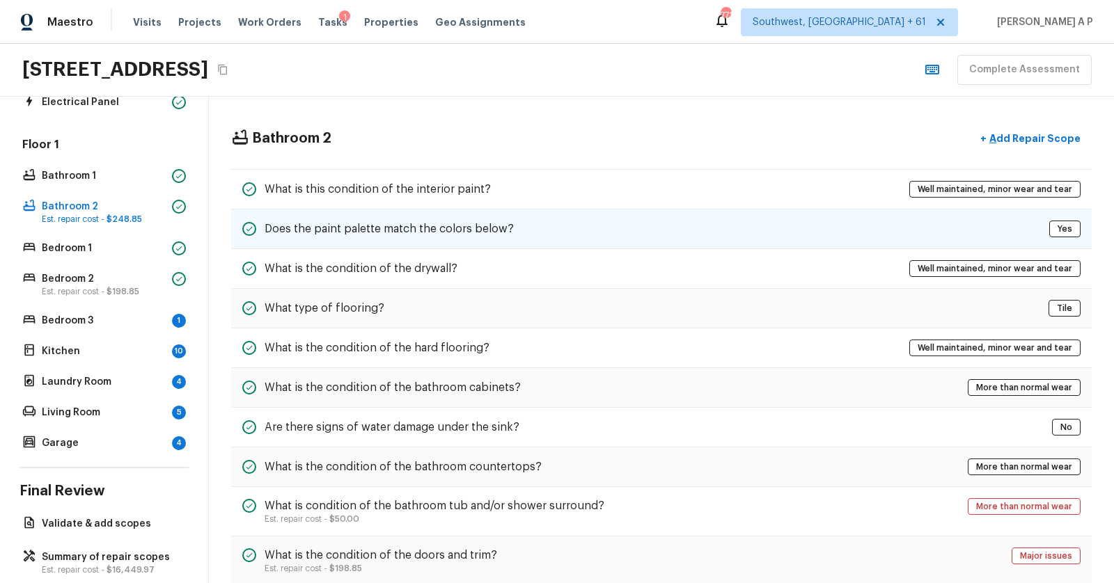
scroll to position [62, 0]
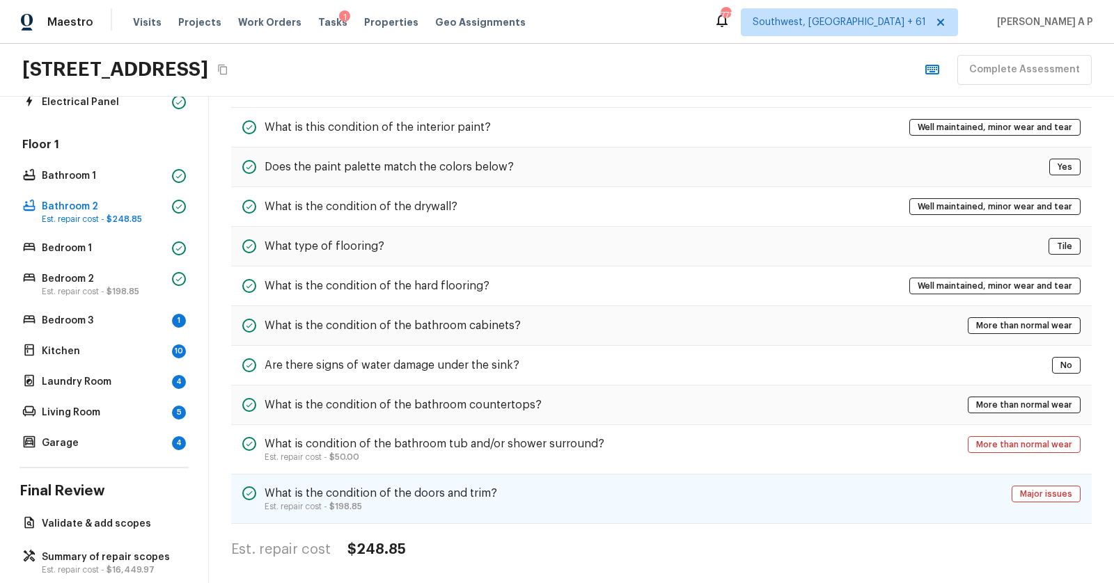
click at [595, 491] on div "What is the condition of the doors and trim? Est. repair cost - $198.85 Major i…" at bounding box center [661, 499] width 860 height 49
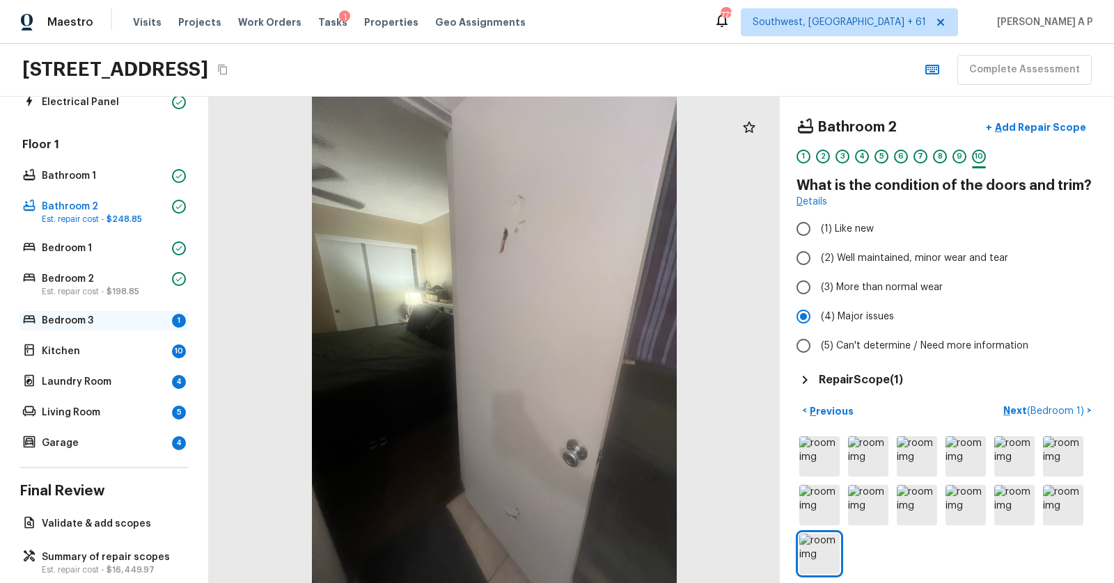
click at [124, 315] on p "Bedroom 3" at bounding box center [104, 321] width 125 height 14
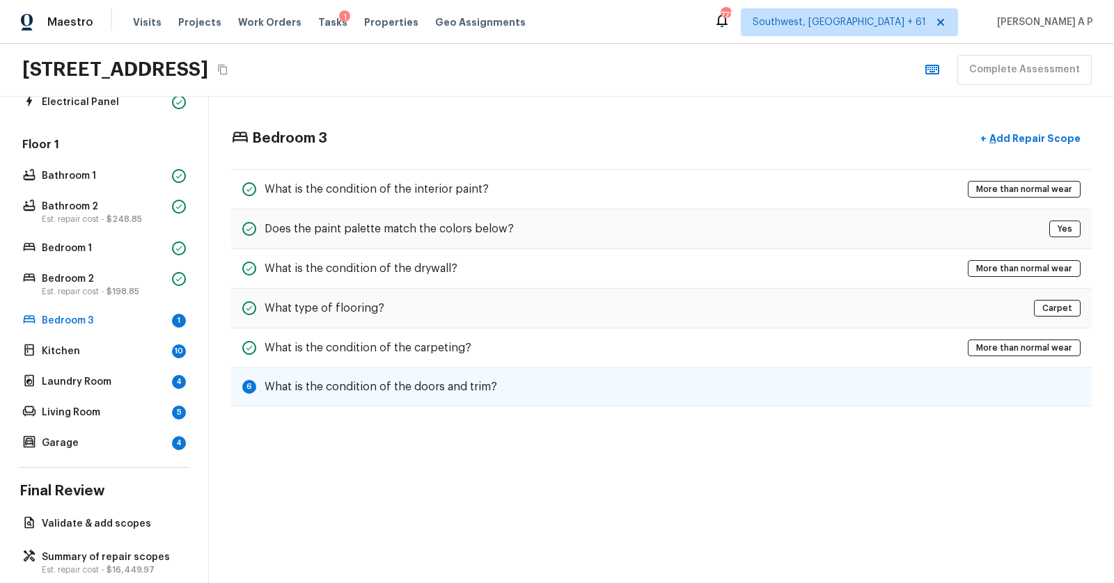
click at [418, 388] on h5 "What is the condition of the doors and trim?" at bounding box center [380, 386] width 232 height 15
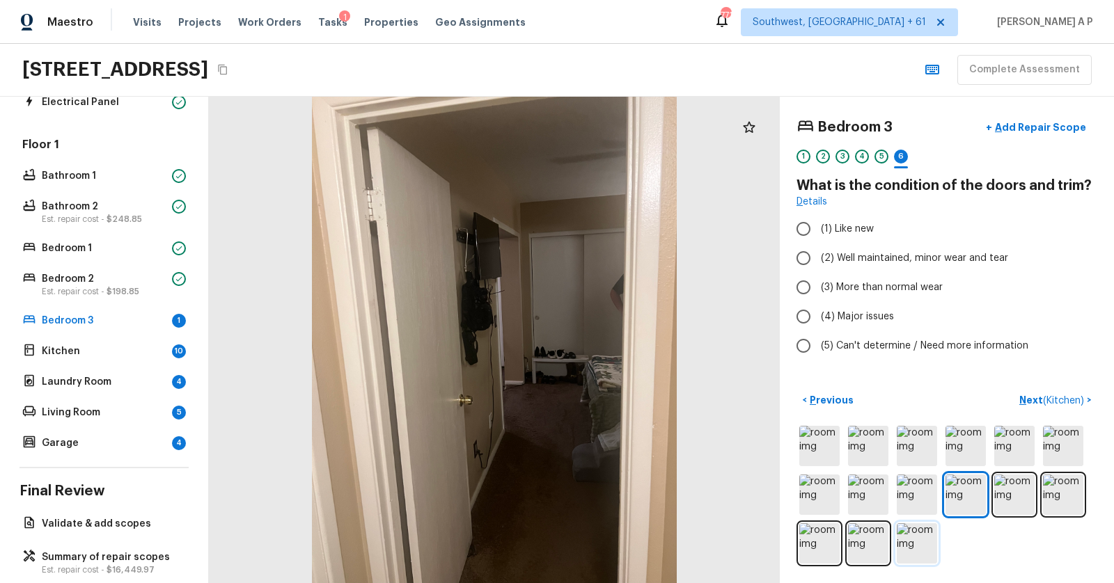
click at [918, 535] on img at bounding box center [916, 543] width 40 height 40
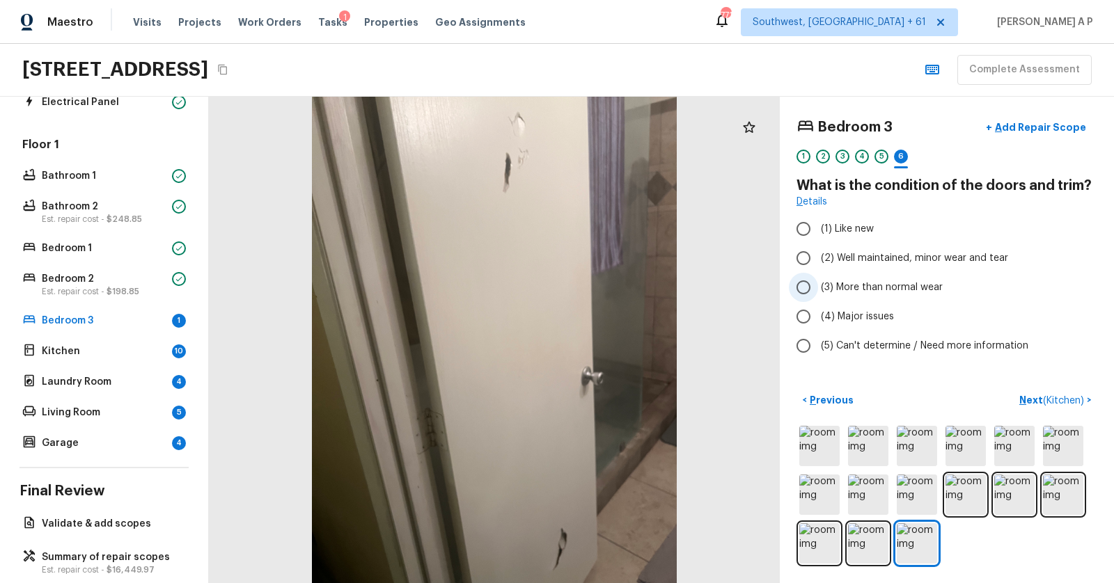
click at [868, 287] on span "(3) More than normal wear" at bounding box center [882, 287] width 122 height 14
click at [818, 287] on input "(3) More than normal wear" at bounding box center [803, 287] width 29 height 29
radio input "true"
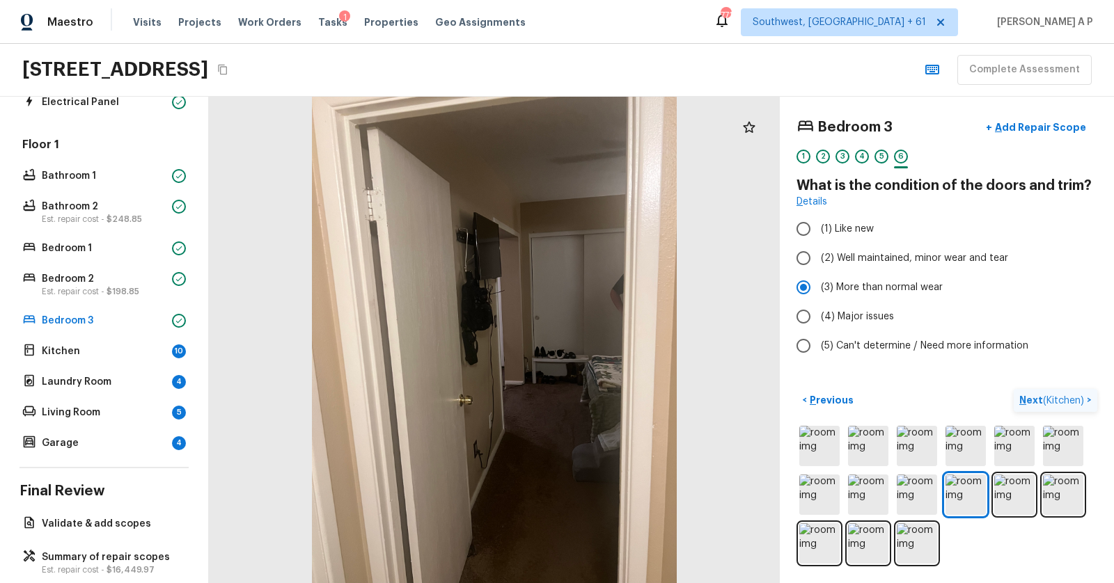
click at [1030, 398] on p "Next ( Kitchen )" at bounding box center [1053, 400] width 68 height 15
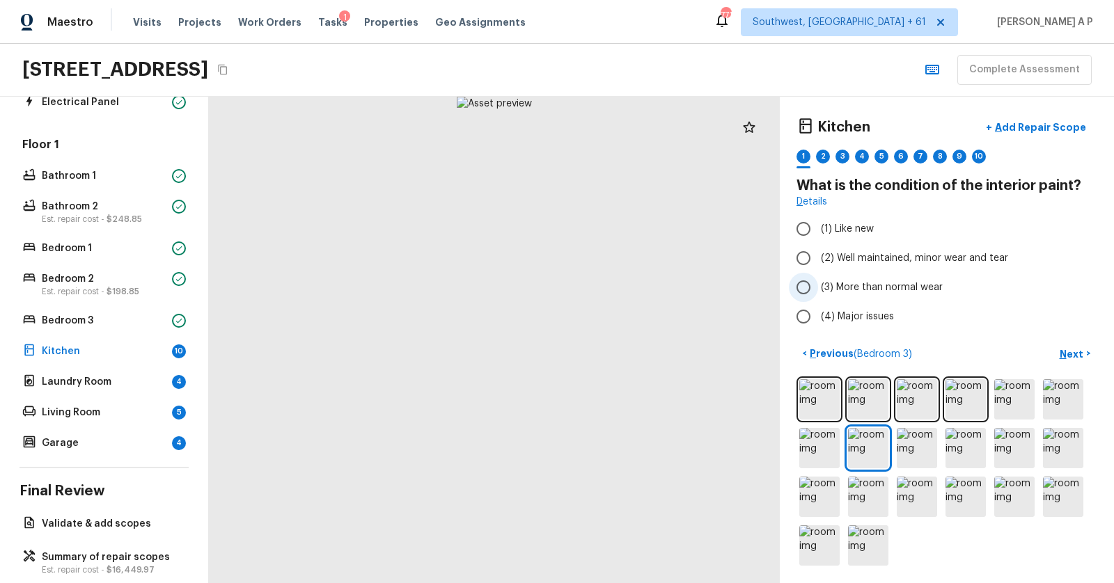
click at [823, 284] on span "(3) More than normal wear" at bounding box center [882, 287] width 122 height 14
click at [818, 284] on input "(3) More than normal wear" at bounding box center [803, 287] width 29 height 29
radio input "true"
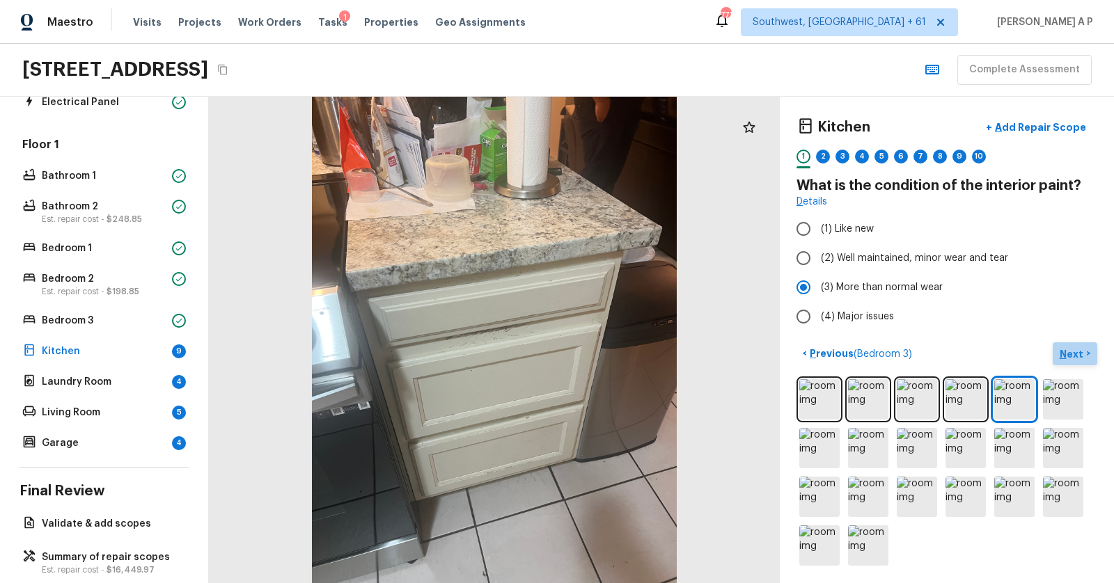
click at [1087, 354] on button "Next >" at bounding box center [1074, 353] width 45 height 23
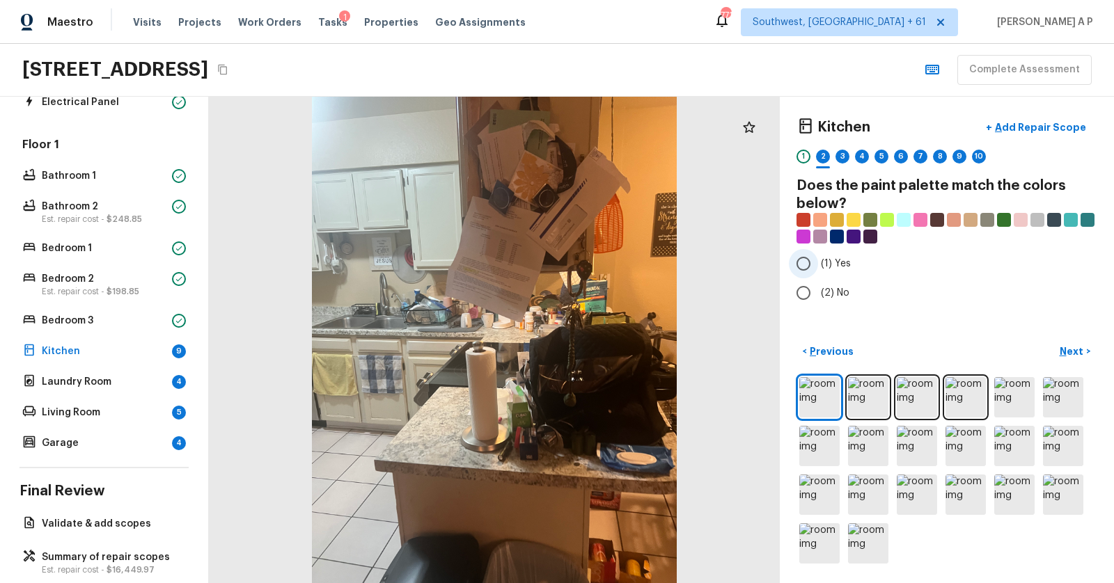
click at [815, 268] on input "(1) Yes" at bounding box center [803, 263] width 29 height 29
radio input "true"
click at [1084, 345] on p "Next" at bounding box center [1072, 352] width 26 height 14
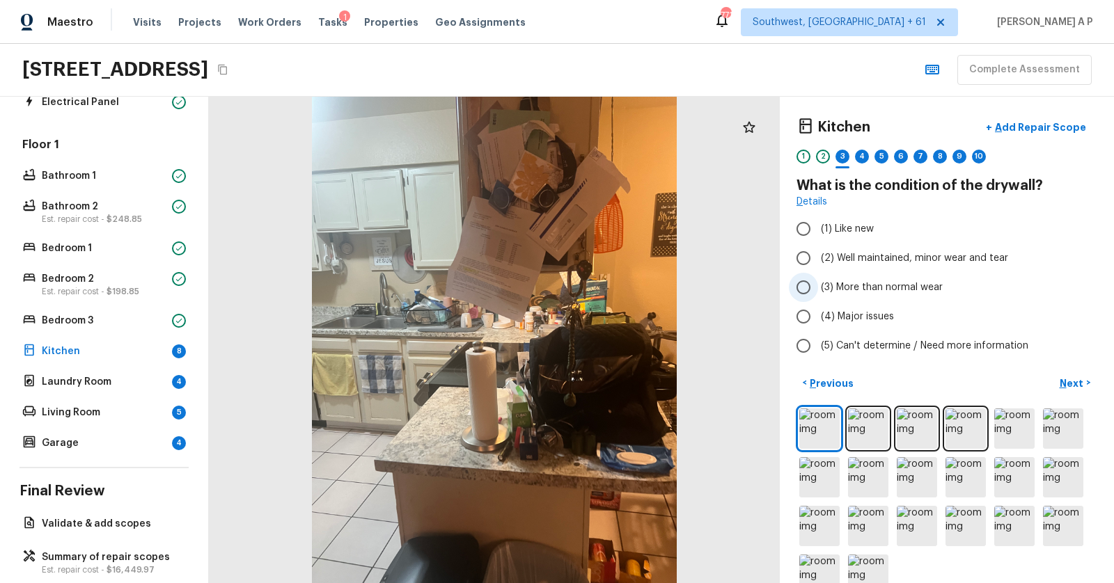
click at [858, 283] on span "(3) More than normal wear" at bounding box center [882, 287] width 122 height 14
click at [818, 283] on input "(3) More than normal wear" at bounding box center [803, 287] width 29 height 29
radio input "true"
click at [862, 257] on span "(2) Well maintained, minor wear and tear" at bounding box center [914, 258] width 187 height 14
click at [818, 257] on input "(2) Well maintained, minor wear and tear" at bounding box center [803, 258] width 29 height 29
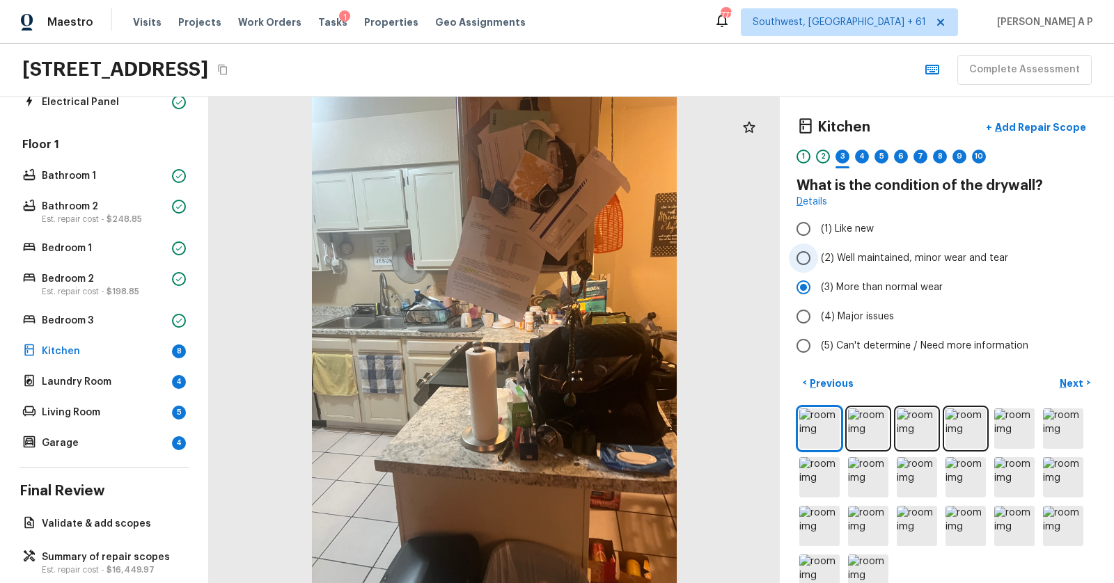
radio input "true"
click at [1072, 372] on button "Next >" at bounding box center [1074, 383] width 45 height 23
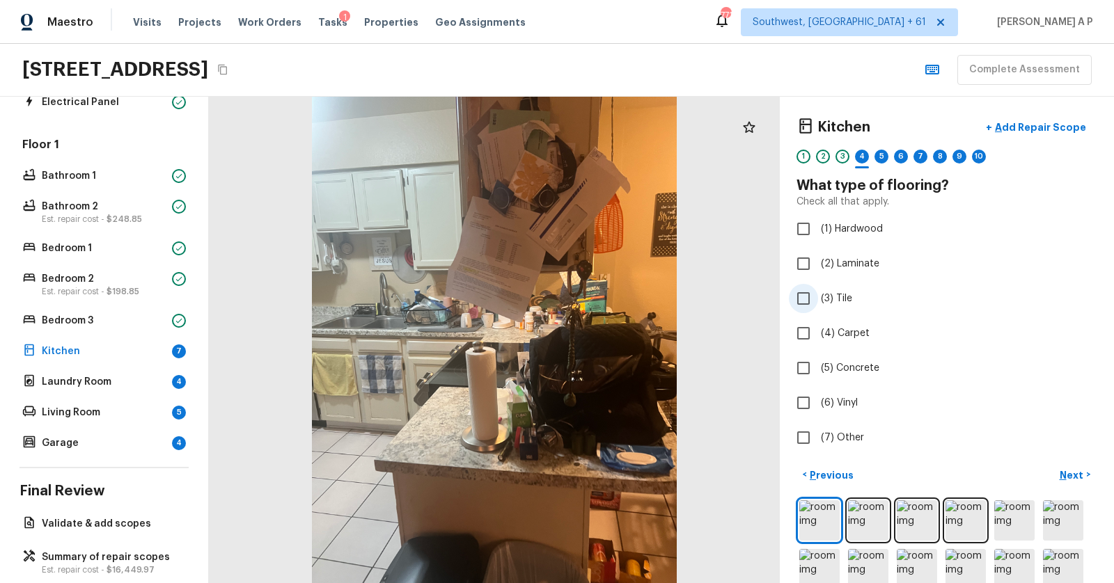
click at [834, 298] on span "(3) Tile" at bounding box center [836, 299] width 31 height 14
click at [818, 298] on input "(3) Tile" at bounding box center [803, 298] width 29 height 29
checkbox input "true"
click at [1068, 475] on p "Next" at bounding box center [1072, 475] width 26 height 14
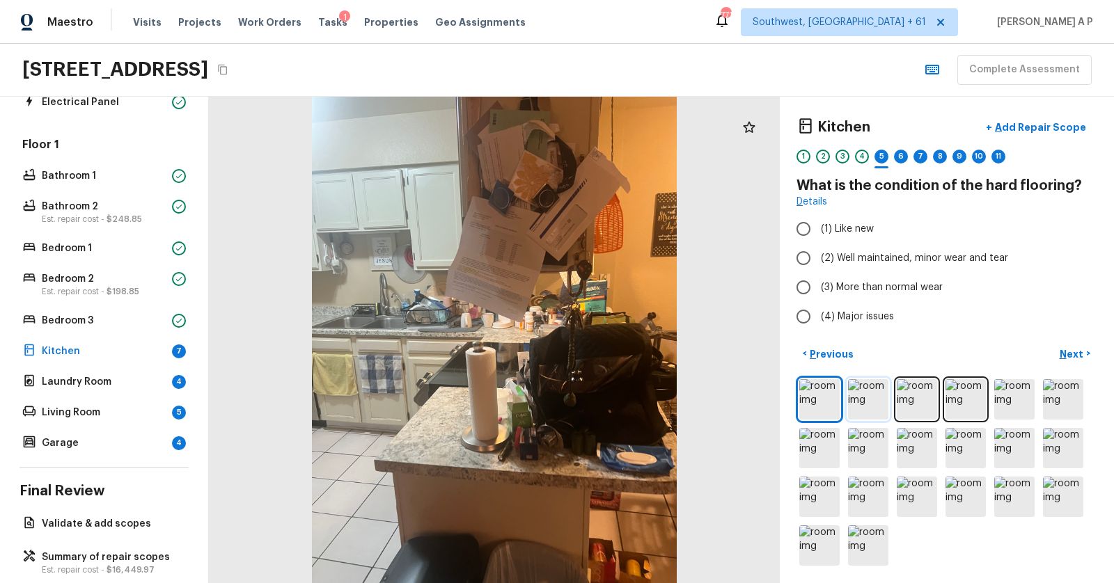
click at [876, 385] on img at bounding box center [868, 399] width 40 height 40
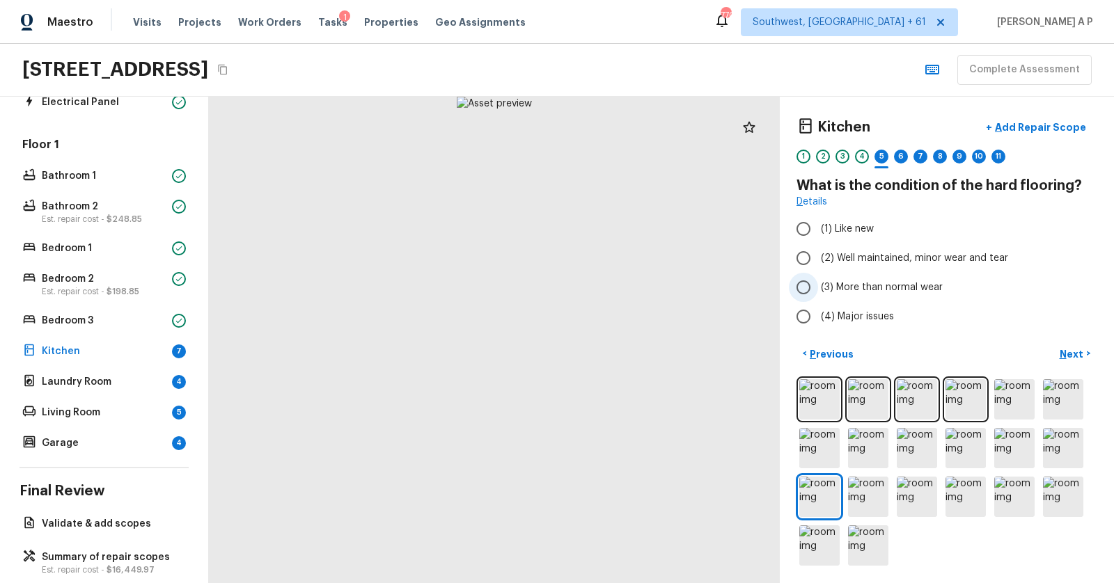
click at [851, 283] on span "(3) More than normal wear" at bounding box center [882, 287] width 122 height 14
click at [818, 283] on input "(3) More than normal wear" at bounding box center [803, 287] width 29 height 29
radio input "true"
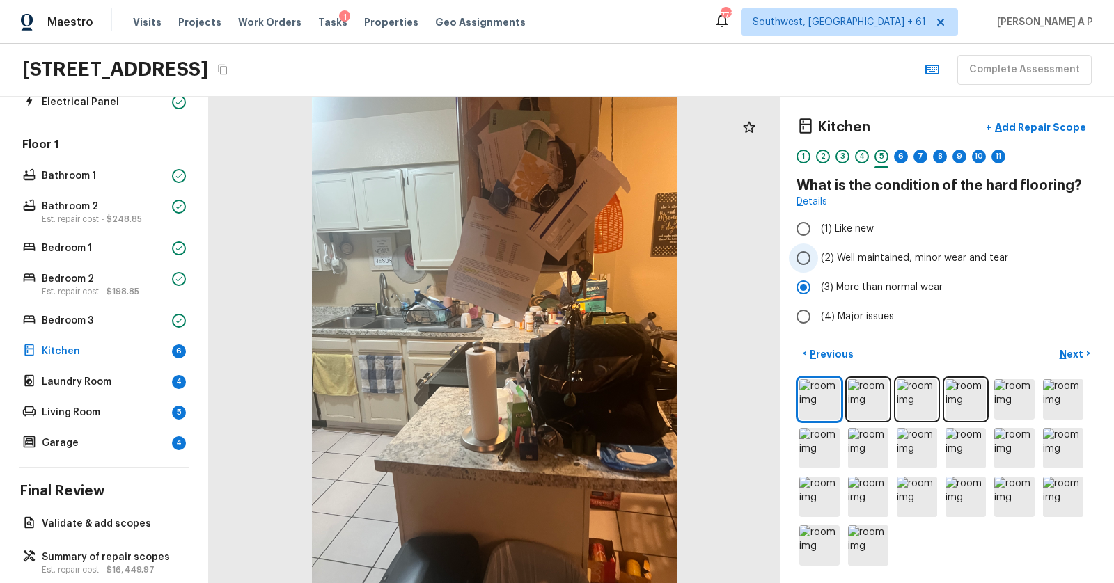
click at [1004, 263] on span "(2) Well maintained, minor wear and tear" at bounding box center [914, 258] width 187 height 14
click at [818, 263] on input "(2) Well maintained, minor wear and tear" at bounding box center [803, 258] width 29 height 29
radio input "true"
click at [1080, 357] on p "Next" at bounding box center [1072, 354] width 26 height 14
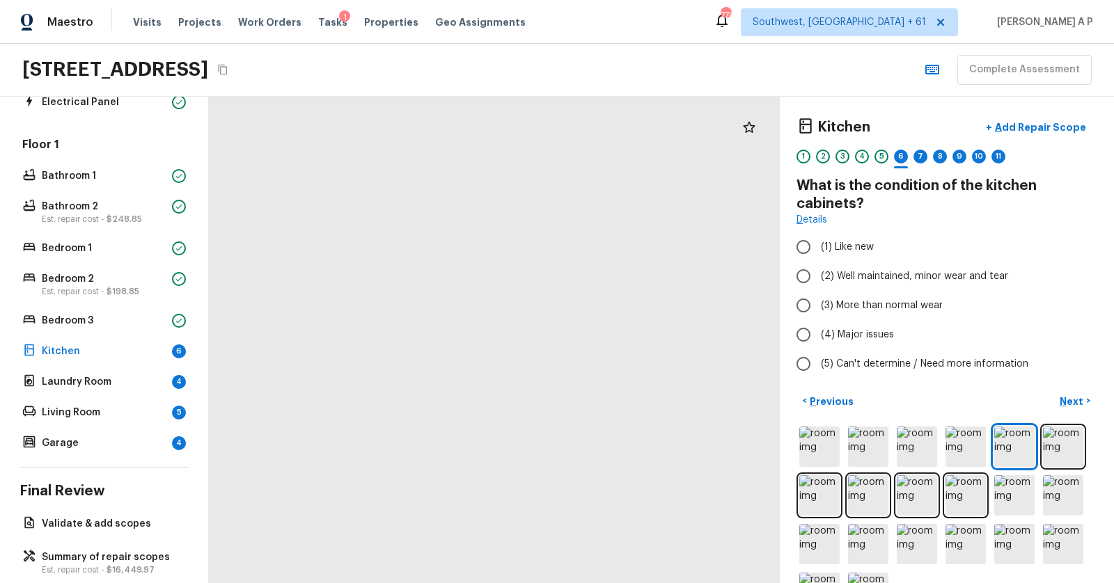
drag, startPoint x: 528, startPoint y: 548, endPoint x: 546, endPoint y: 393, distance: 157.0
click at [546, 393] on div at bounding box center [513, 270] width 571 height 486
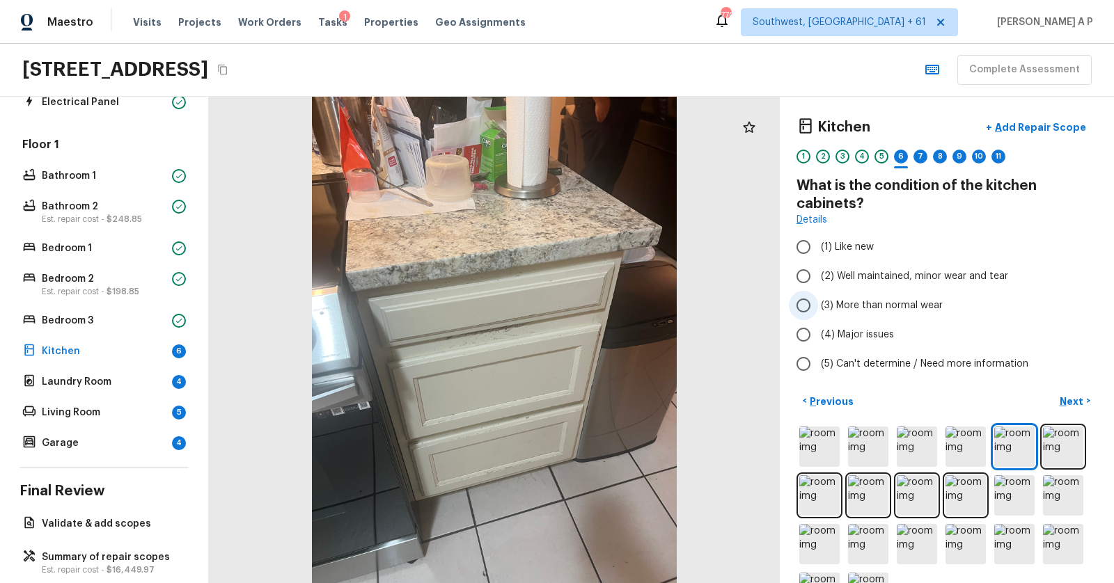
click at [877, 301] on span "(3) More than normal wear" at bounding box center [882, 306] width 122 height 14
click at [818, 301] on input "(3) More than normal wear" at bounding box center [803, 305] width 29 height 29
radio input "true"
click at [1051, 122] on p "Add Repair Scope" at bounding box center [1039, 127] width 94 height 14
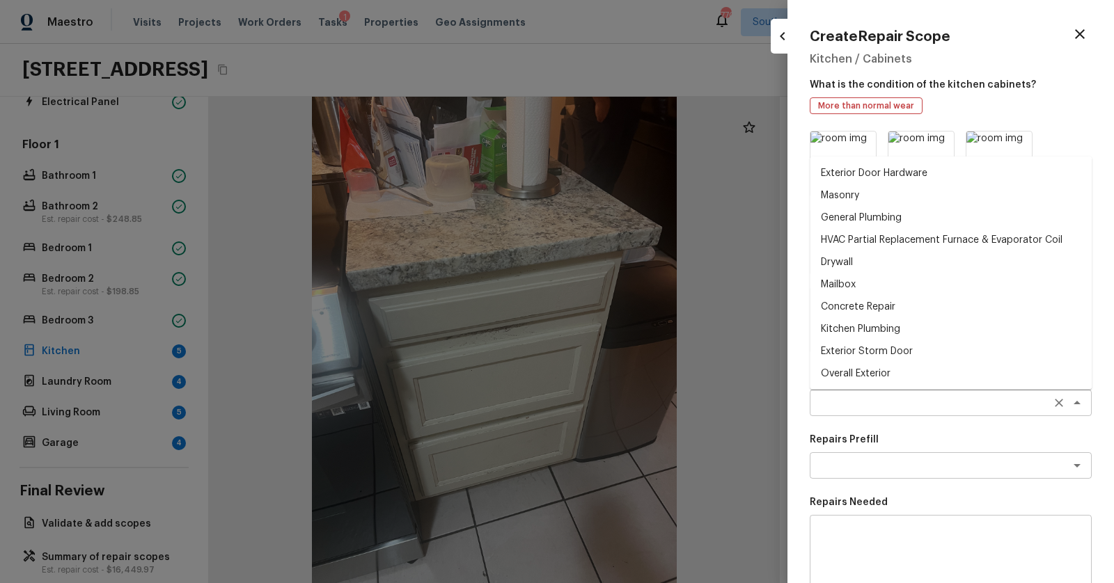
click at [905, 394] on div "x ​" at bounding box center [950, 403] width 282 height 26
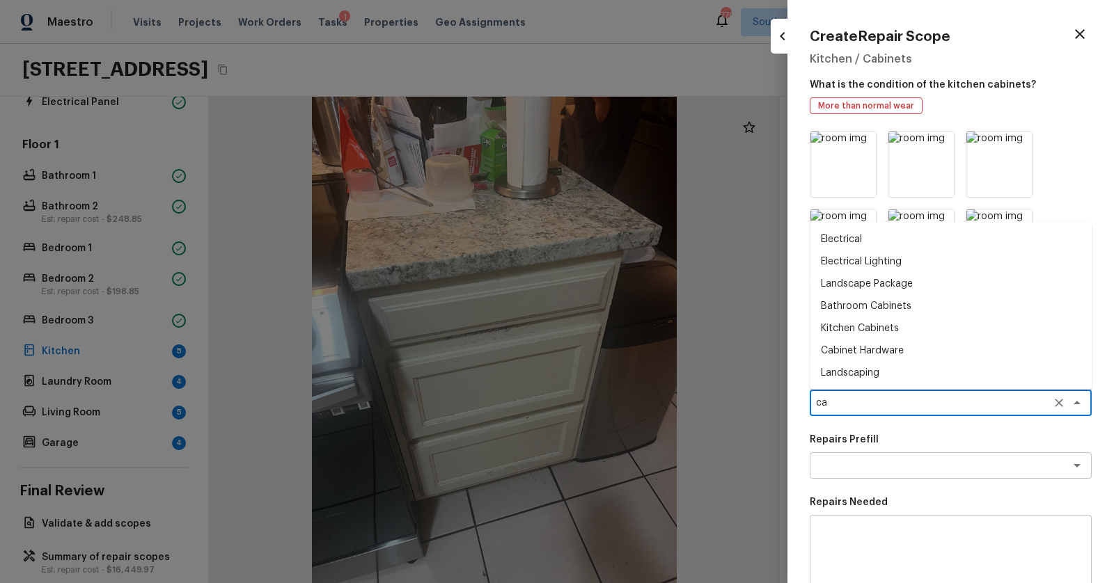
click at [896, 325] on li "Kitchen Cabinets" at bounding box center [950, 328] width 282 height 22
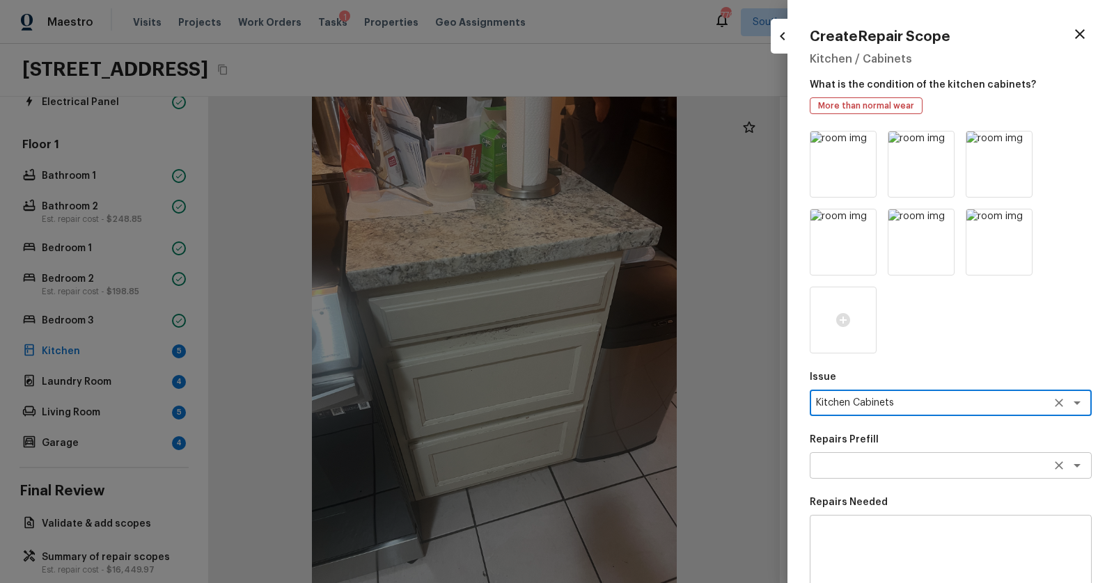
click at [866, 474] on div "x ​" at bounding box center [950, 465] width 282 height 26
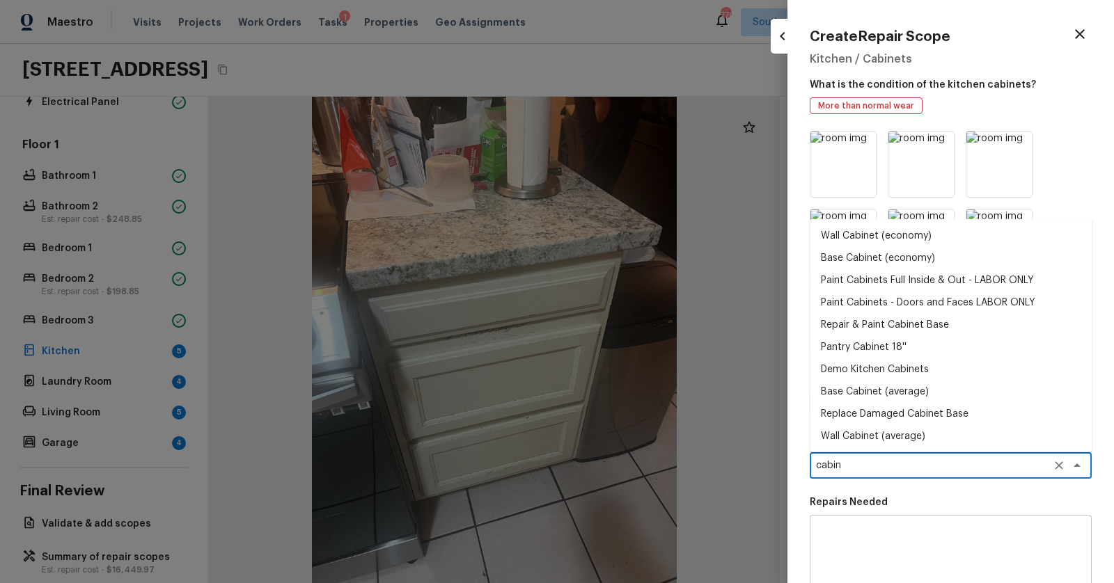
click at [901, 276] on li "Paint Cabinets Full Inside & Out - LABOR ONLY" at bounding box center [950, 280] width 282 height 22
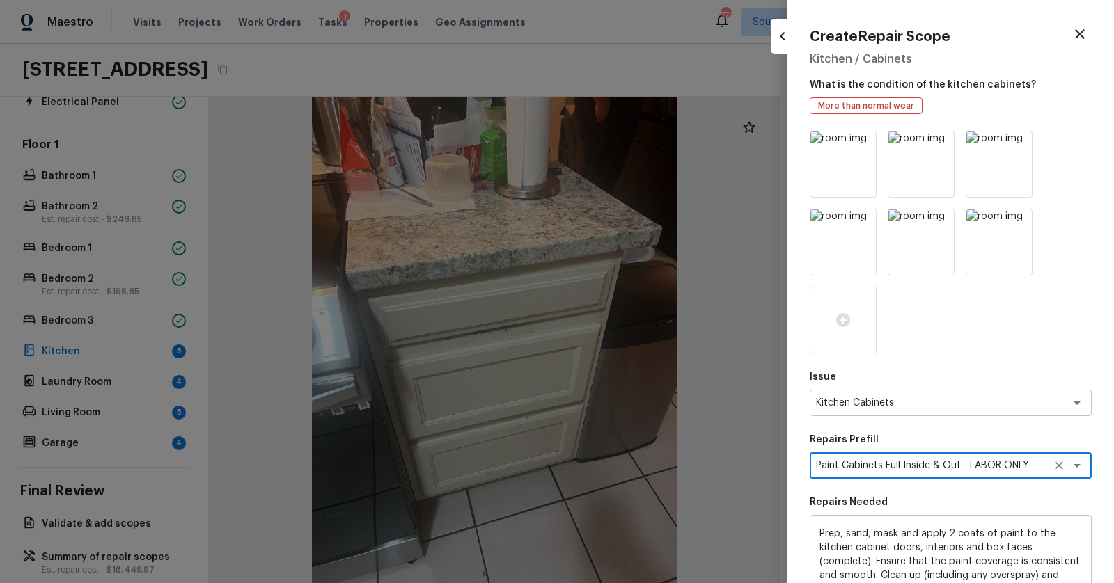
scroll to position [212, 0]
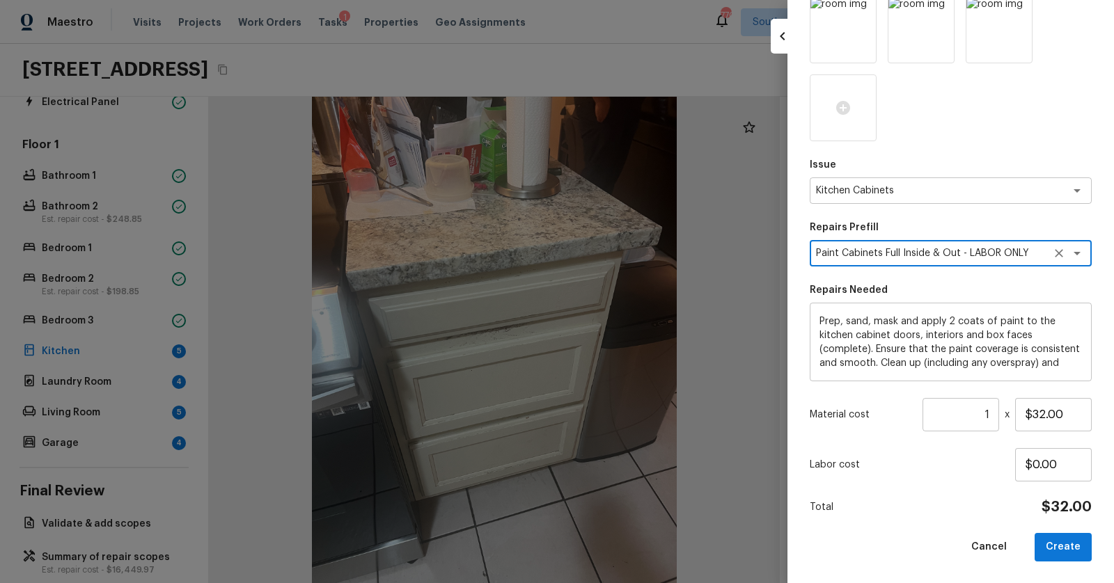
click at [1082, 253] on icon "Open" at bounding box center [1076, 253] width 17 height 17
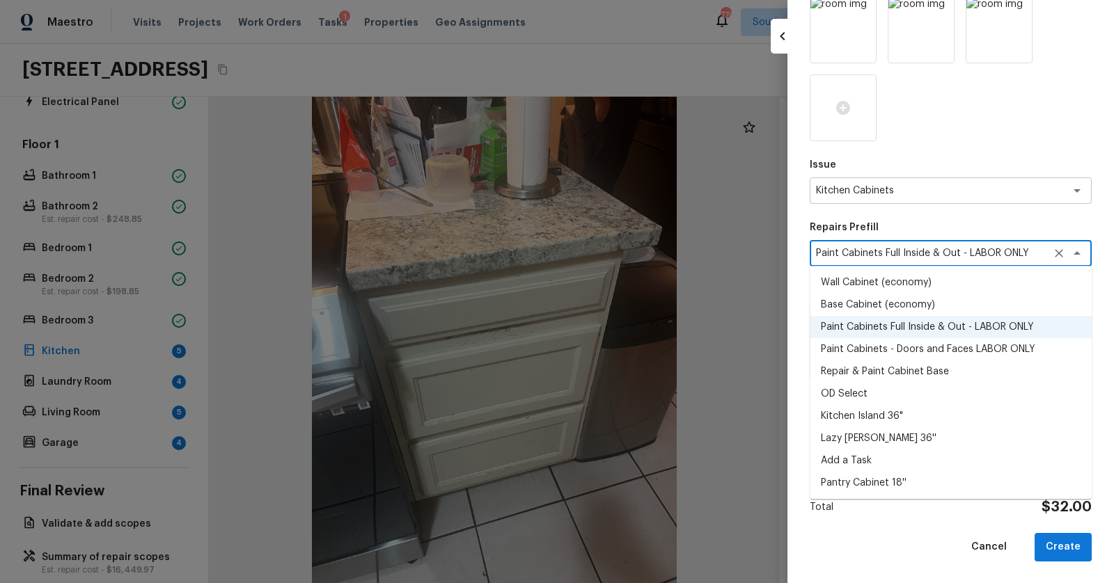
click at [988, 350] on li "Paint Cabinets - Doors and Faces LABOR ONLY" at bounding box center [950, 349] width 282 height 22
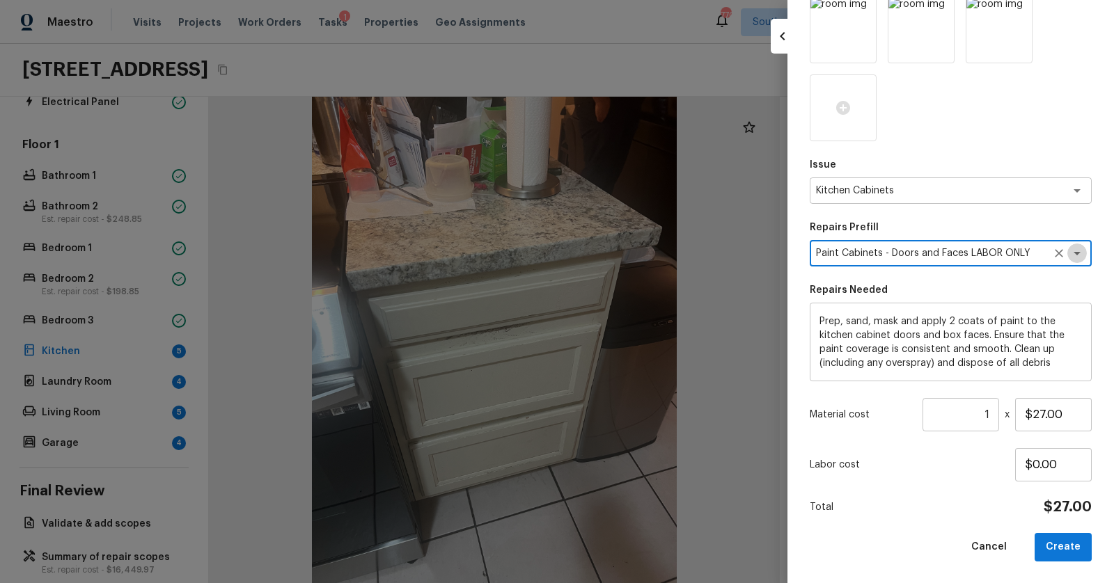
click at [1080, 249] on icon "Open" at bounding box center [1076, 253] width 17 height 17
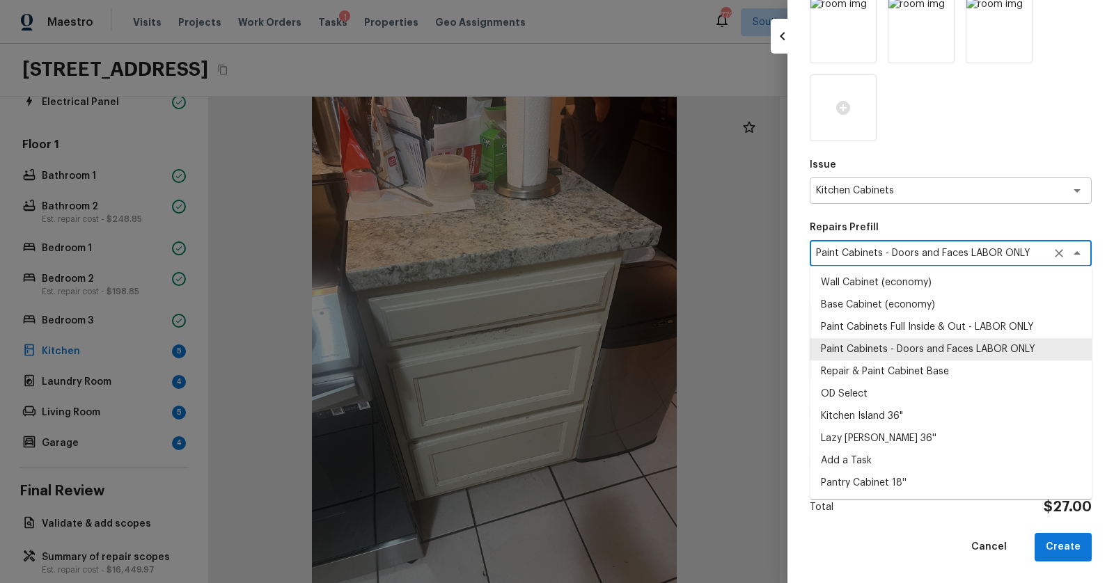
click at [1000, 338] on li "Paint Cabinets - Doors and Faces LABOR ONLY" at bounding box center [950, 349] width 282 height 22
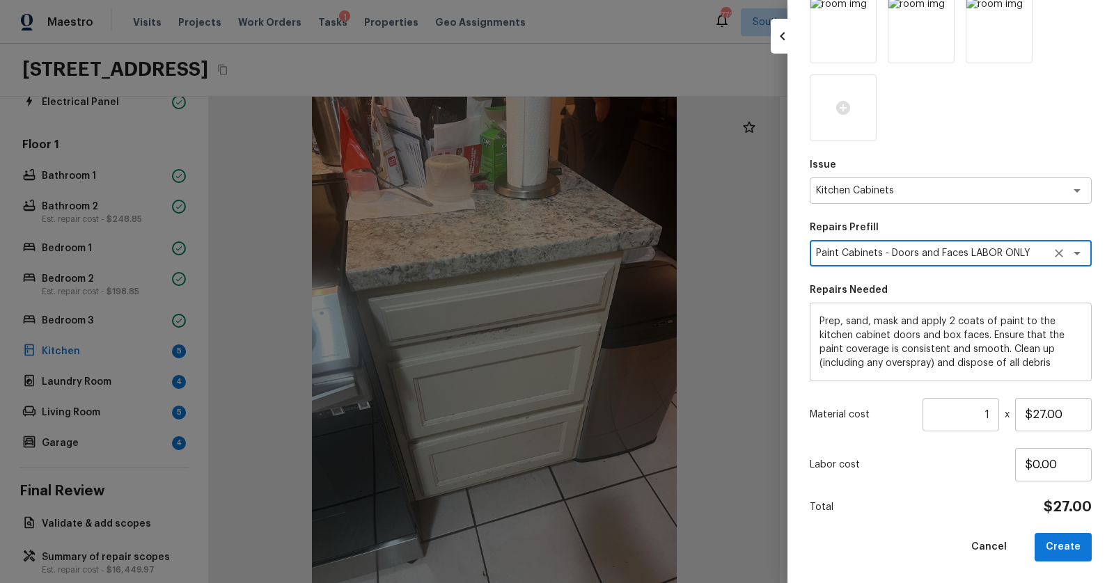
click at [1076, 257] on icon "Open" at bounding box center [1076, 253] width 17 height 17
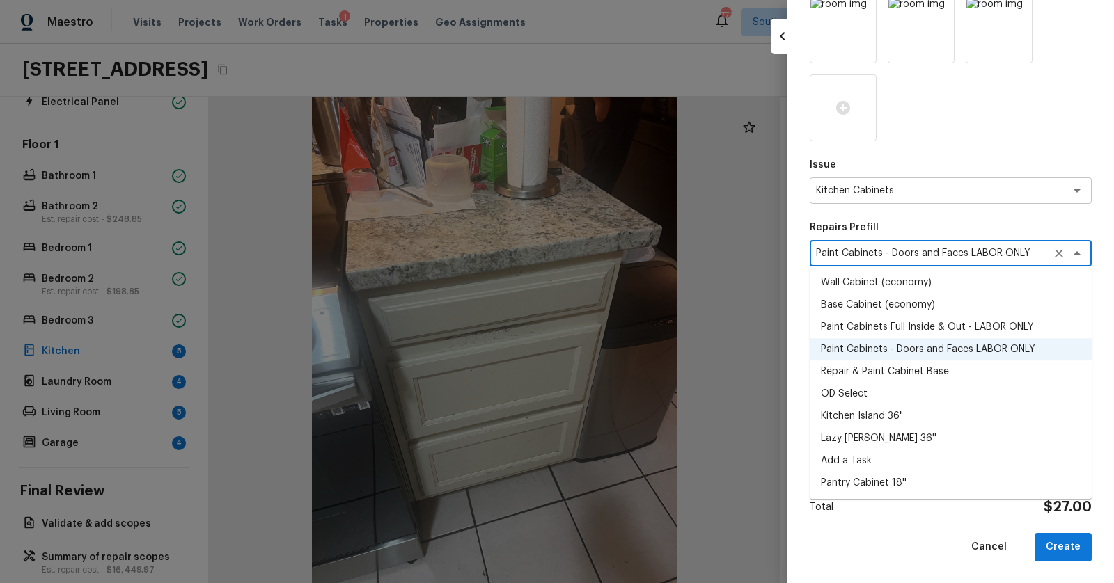
click at [1023, 322] on li "Paint Cabinets Full Inside & Out - LABOR ONLY" at bounding box center [950, 327] width 282 height 22
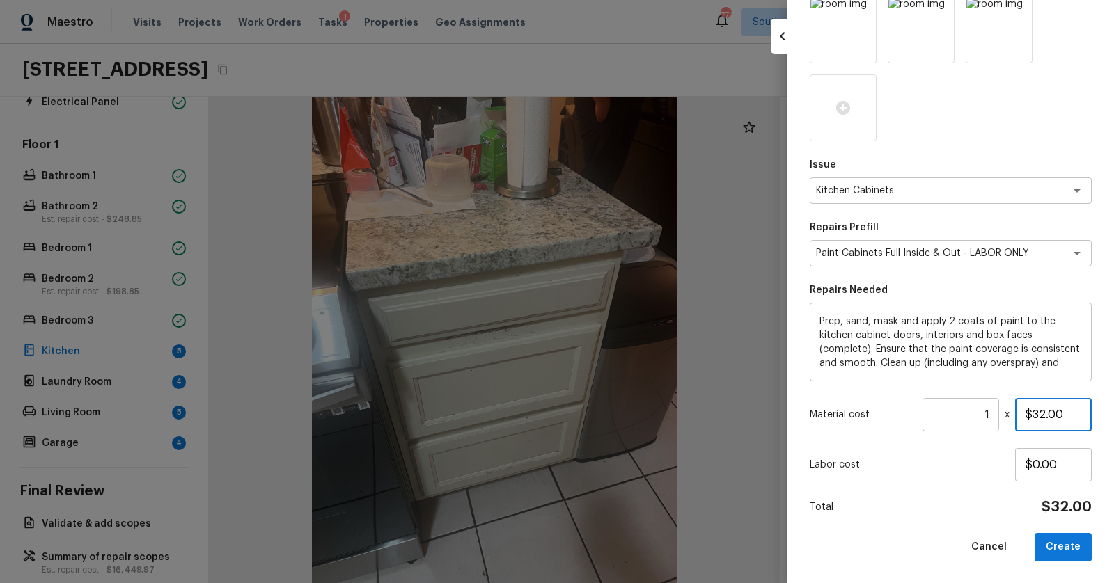
click at [1065, 416] on input "$32.00" at bounding box center [1053, 414] width 77 height 33
click at [953, 462] on p "Labor cost" at bounding box center [911, 465] width 205 height 14
click at [1072, 553] on button "Create" at bounding box center [1062, 547] width 57 height 29
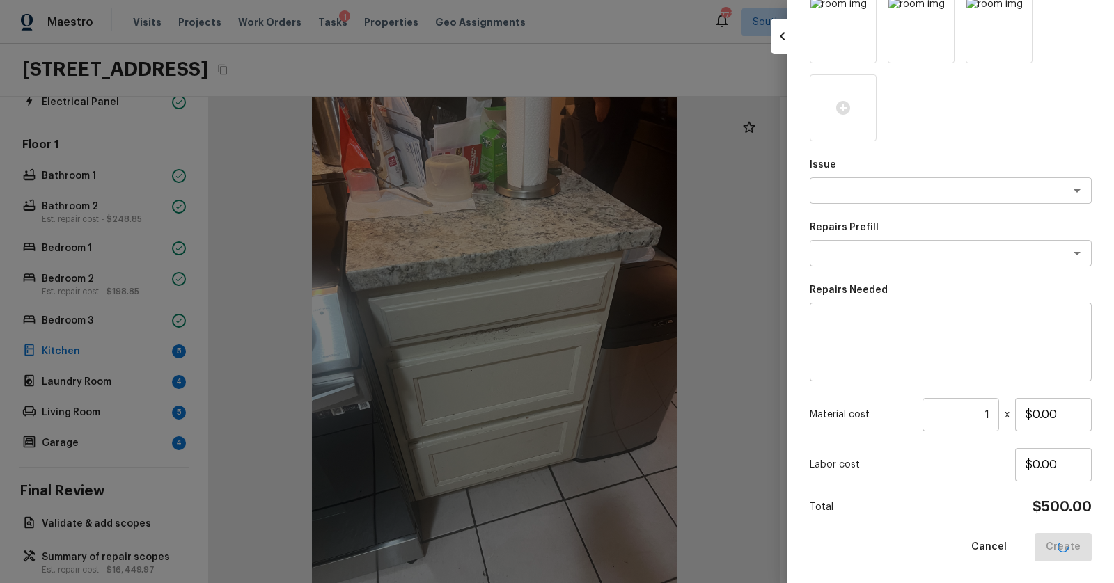
scroll to position [56, 0]
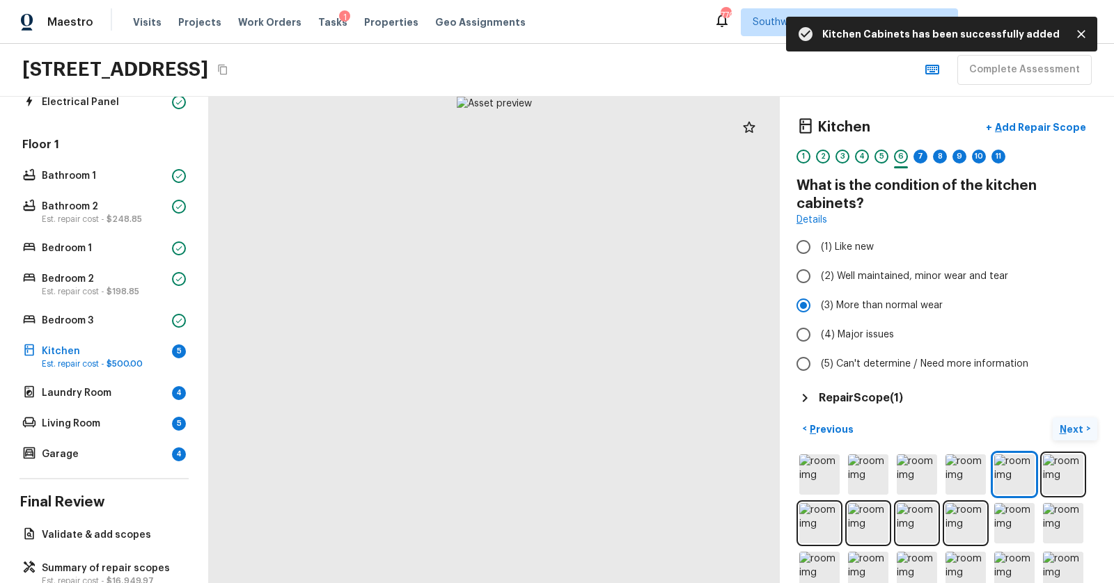
click at [1071, 422] on p "Next" at bounding box center [1072, 429] width 26 height 14
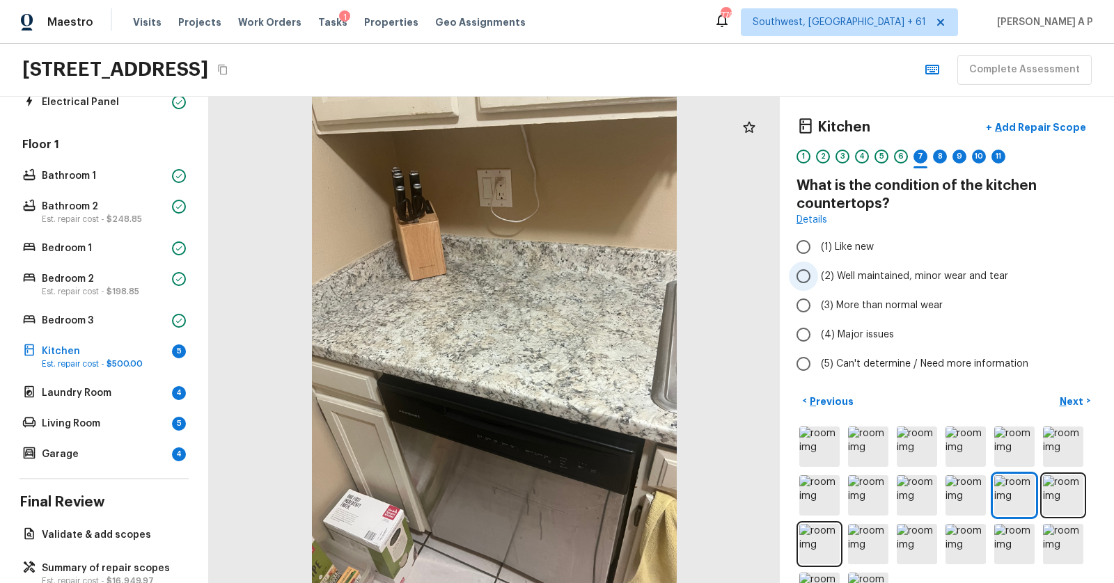
click at [895, 276] on span "(2) Well maintained, minor wear and tear" at bounding box center [914, 276] width 187 height 14
click at [818, 276] on input "(2) Well maintained, minor wear and tear" at bounding box center [803, 276] width 29 height 29
click at [1074, 402] on p "Next" at bounding box center [1072, 402] width 26 height 14
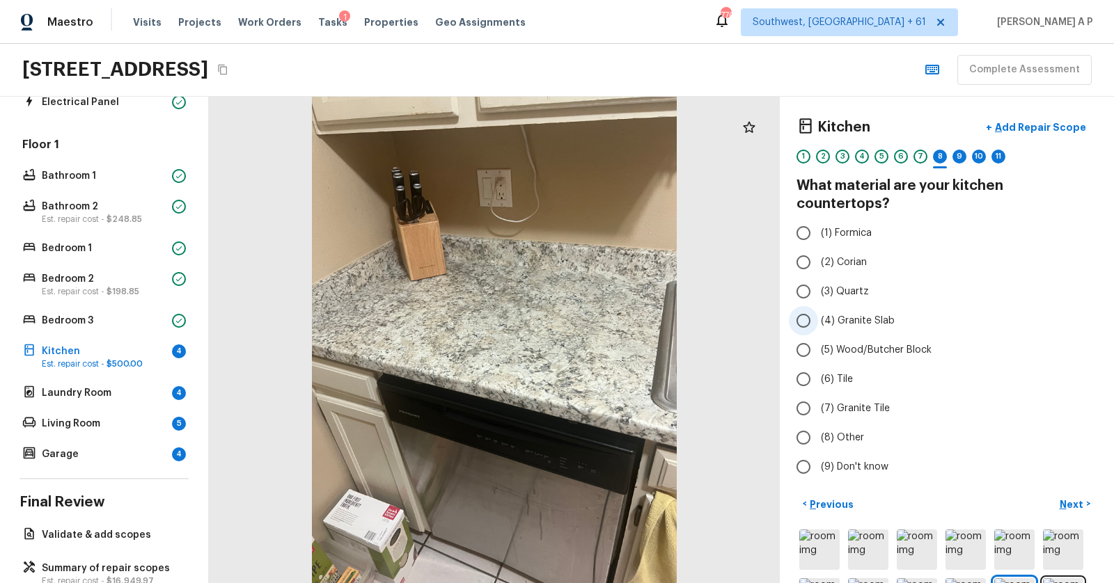
click at [839, 314] on span "(4) Granite Slab" at bounding box center [858, 321] width 74 height 14
click at [818, 308] on input "(4) Granite Slab" at bounding box center [803, 320] width 29 height 29
click at [1063, 498] on p "Next" at bounding box center [1072, 505] width 26 height 14
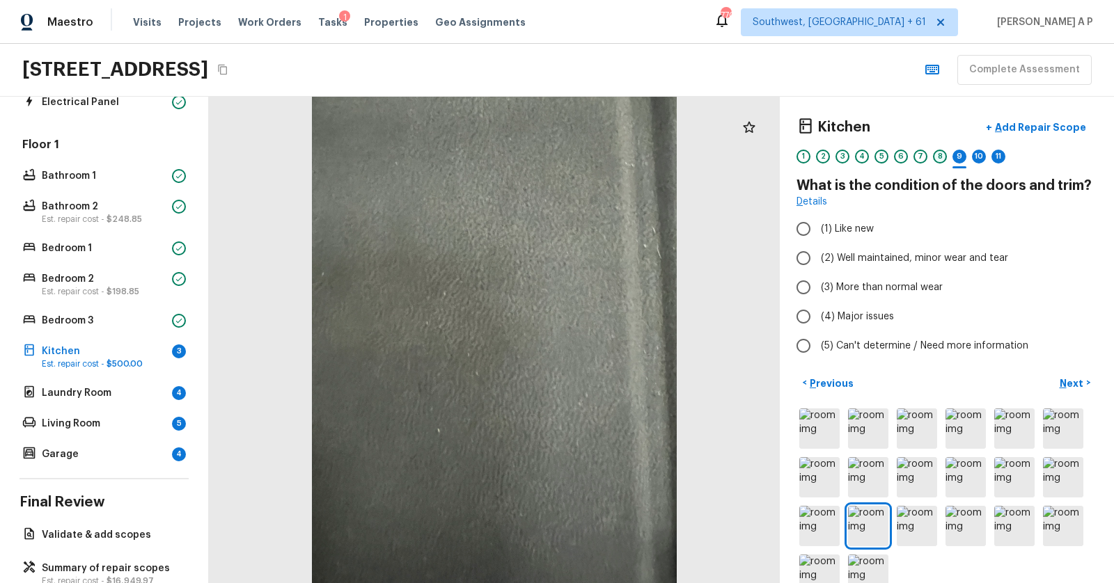
click at [937, 157] on div "8" at bounding box center [940, 157] width 14 height 14
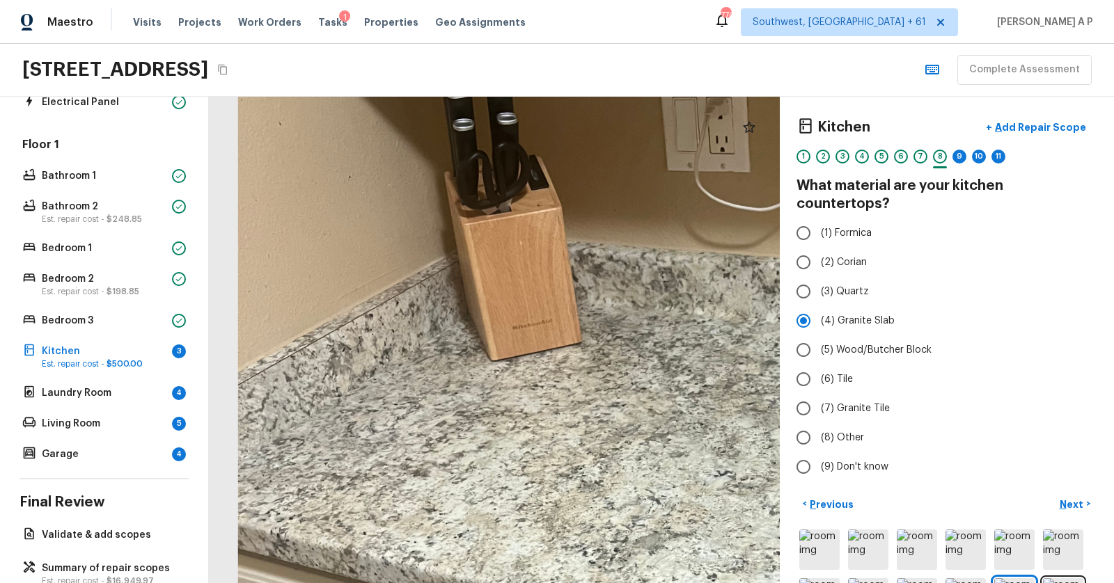
drag, startPoint x: 475, startPoint y: 327, endPoint x: 654, endPoint y: 370, distance: 183.8
click at [655, 370] on div at bounding box center [703, 511] width 1457 height 1242
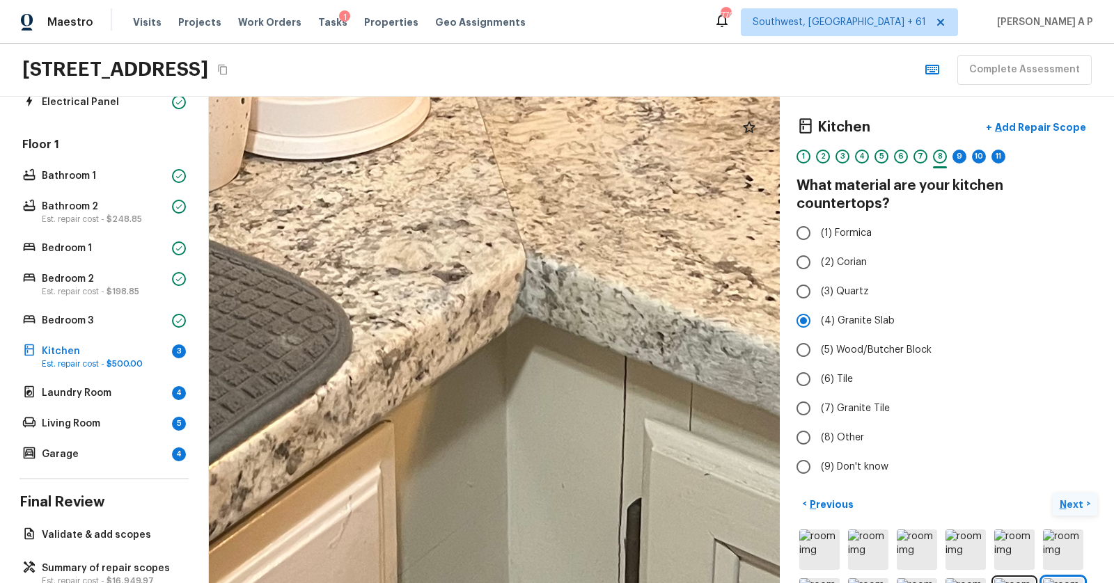
click at [1073, 498] on p "Next" at bounding box center [1072, 505] width 26 height 14
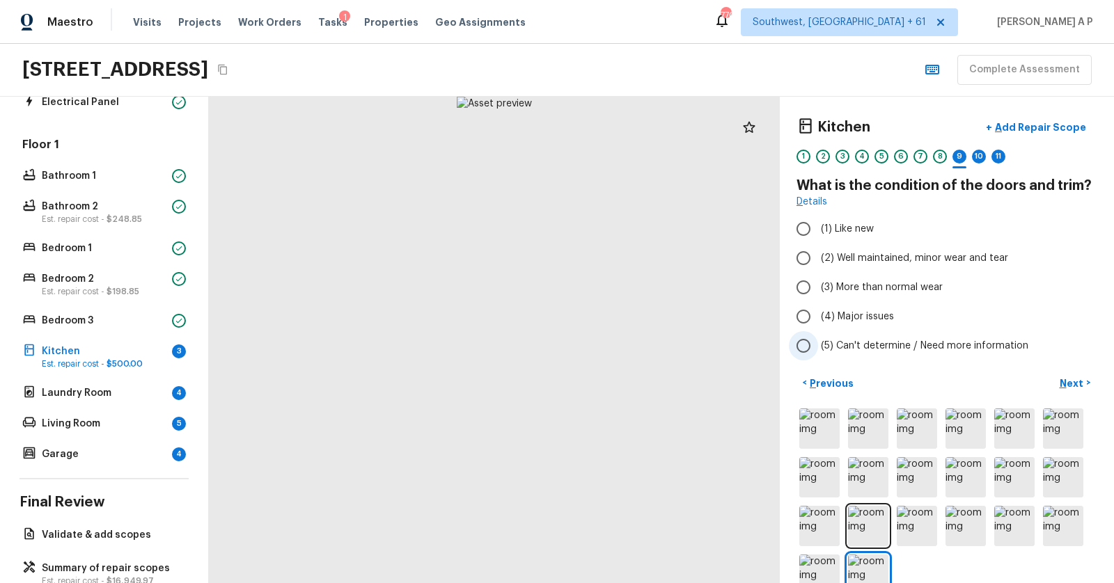
click at [864, 345] on span "(5) Can't determine / Need more information" at bounding box center [924, 346] width 207 height 14
click at [818, 345] on input "(5) Can't determine / Need more information" at bounding box center [803, 345] width 29 height 29
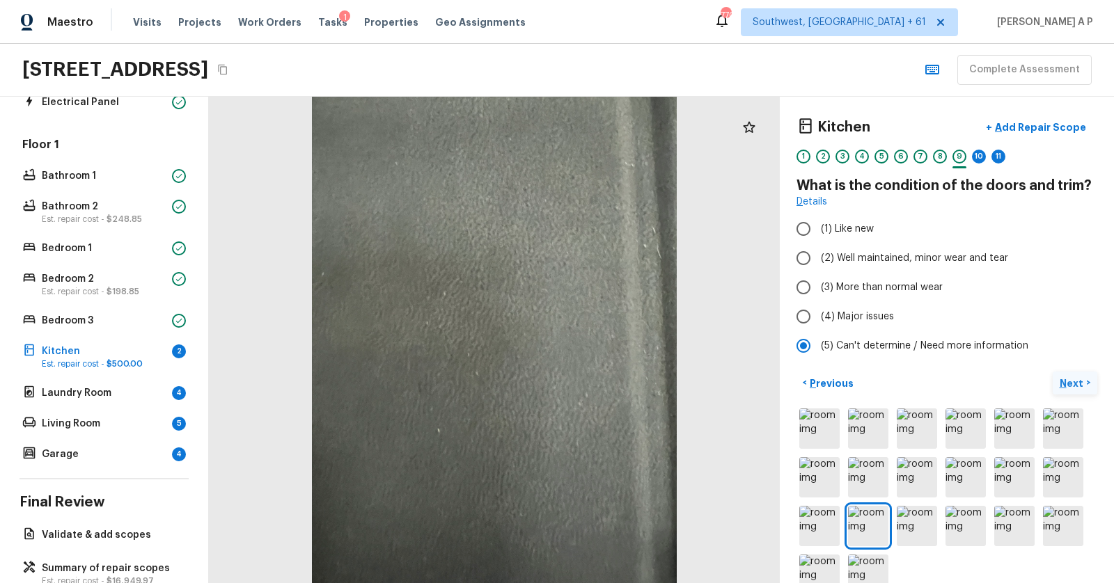
click at [1062, 381] on p "Next" at bounding box center [1072, 384] width 26 height 14
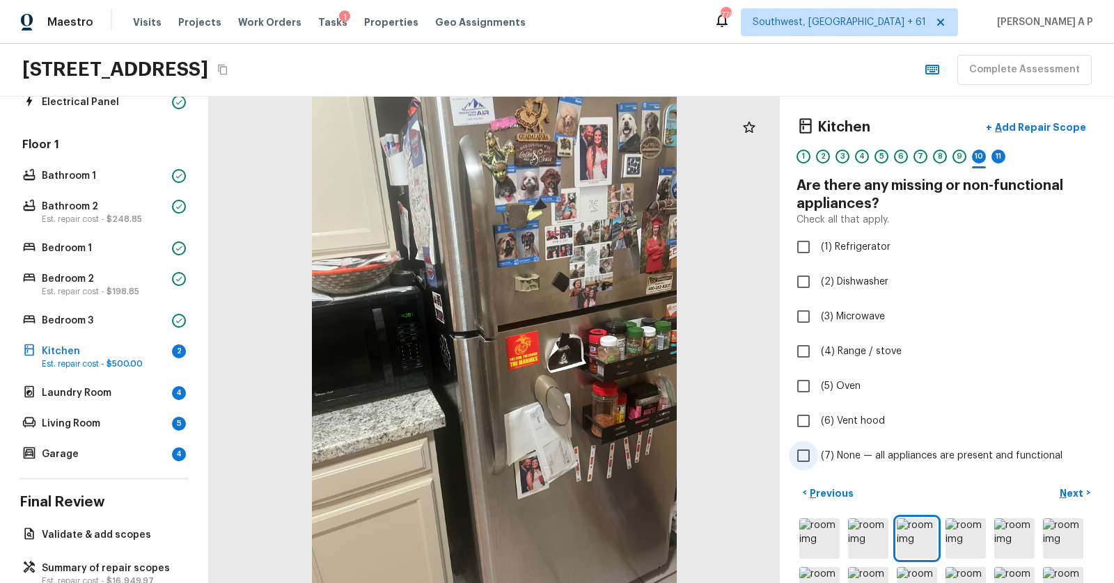
click at [922, 452] on span "(7) None — all appliances are present and functional" at bounding box center [942, 456] width 242 height 14
click at [818, 452] on input "(7) None — all appliances are present and functional" at bounding box center [803, 455] width 29 height 29
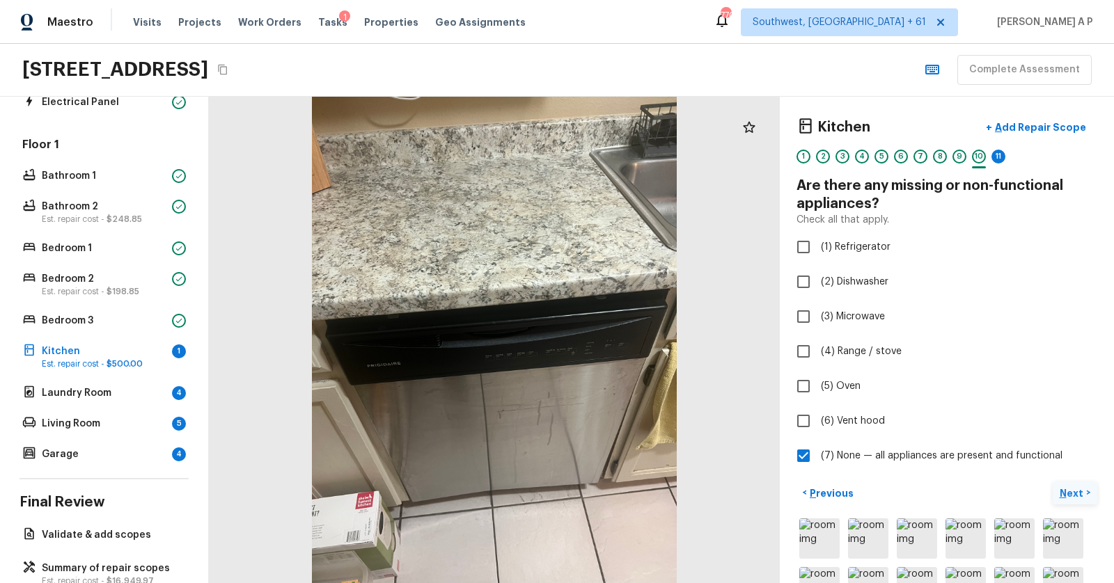
click at [1074, 487] on p "Next" at bounding box center [1072, 493] width 26 height 14
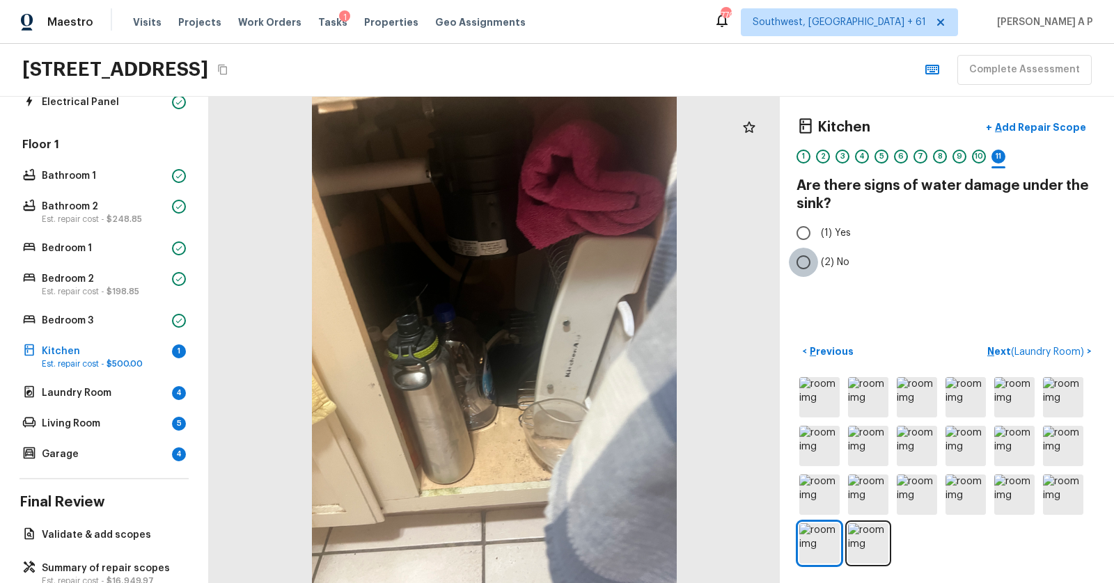
click at [815, 259] on input "(2) No" at bounding box center [803, 262] width 29 height 29
click at [464, 313] on div at bounding box center [494, 340] width 571 height 486
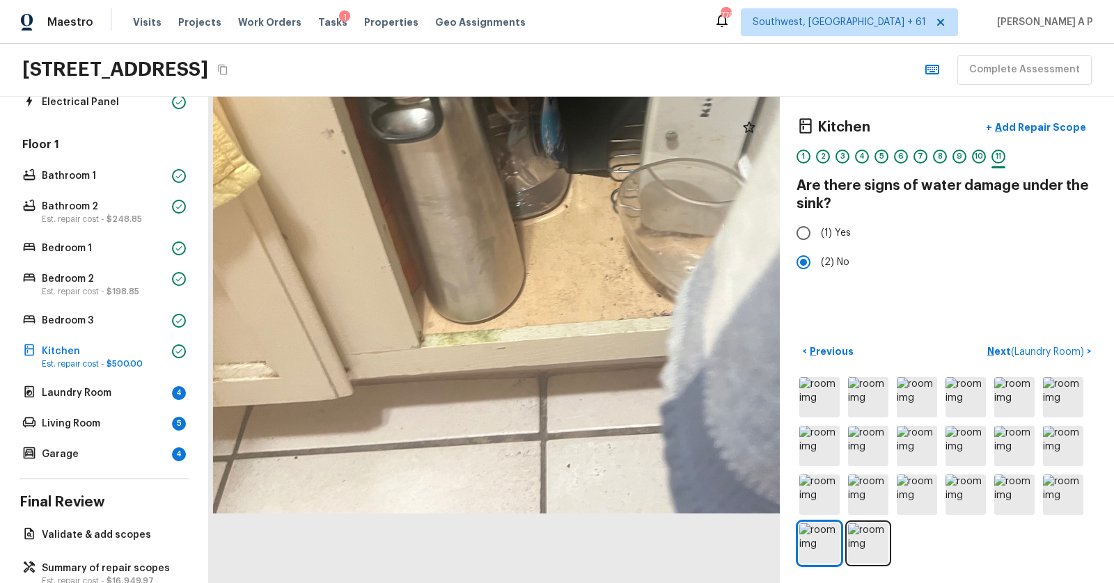
drag, startPoint x: 457, startPoint y: 400, endPoint x: 498, endPoint y: 58, distance: 344.2
click at [498, 58] on div "Maestro Visits Projects Work Orders Tasks 1 Properties Geo Assignments 770 Sout…" at bounding box center [557, 291] width 1114 height 583
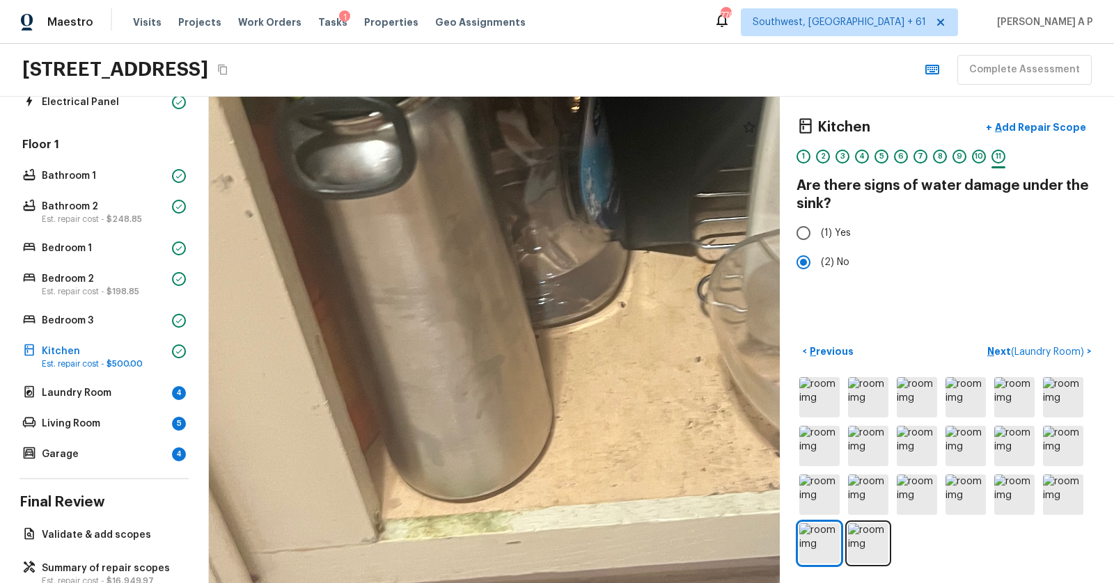
drag, startPoint x: 484, startPoint y: 319, endPoint x: 488, endPoint y: 276, distance: 43.3
click at [488, 276] on div at bounding box center [618, 34] width 1841 height 1569
click at [816, 229] on input "(1) Yes" at bounding box center [803, 233] width 29 height 29
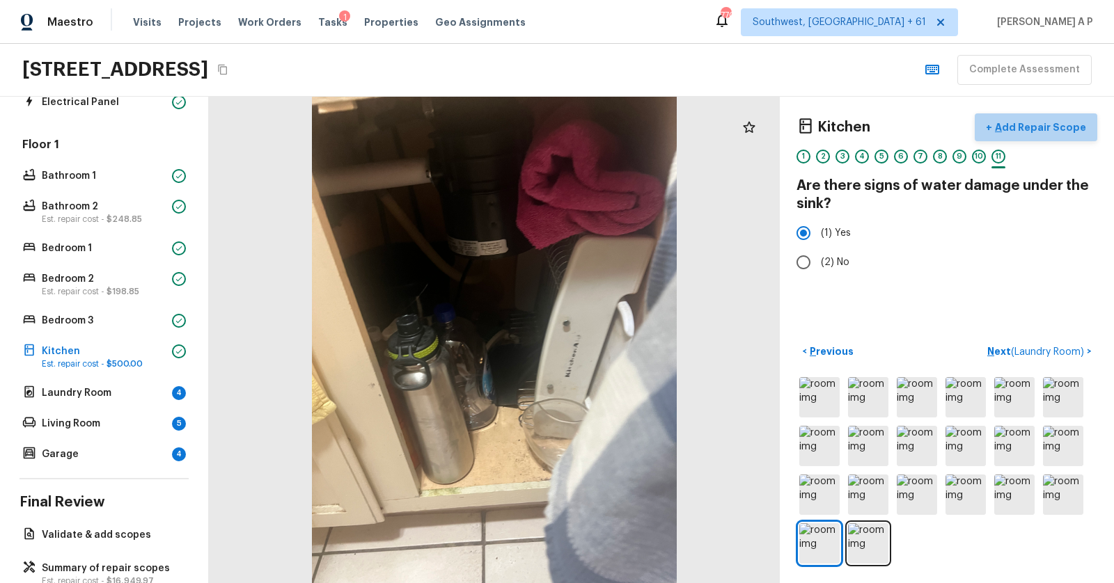
click at [1061, 132] on p "Add Repair Scope" at bounding box center [1039, 127] width 94 height 14
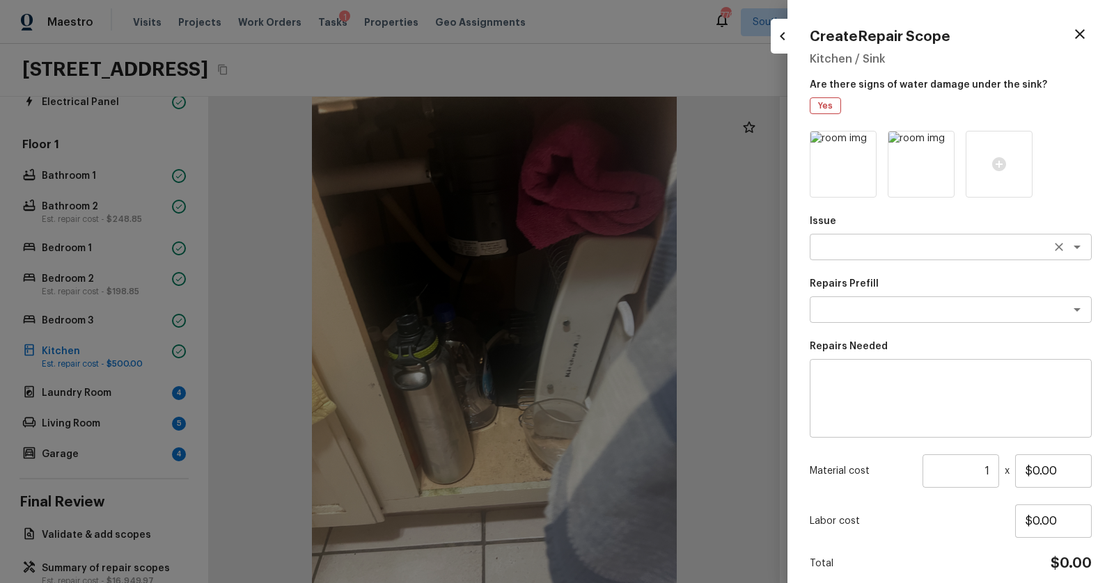
click at [881, 239] on div "x ​" at bounding box center [950, 247] width 282 height 26
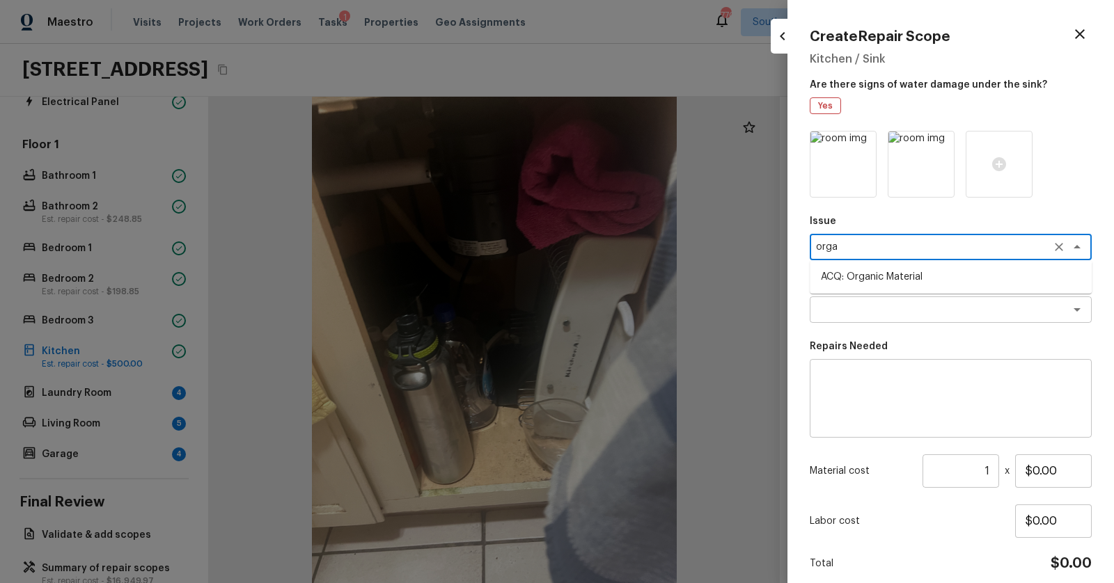
click at [891, 280] on li "ACQ: Organic Material" at bounding box center [950, 277] width 282 height 22
click at [901, 319] on div "x ​" at bounding box center [950, 309] width 282 height 26
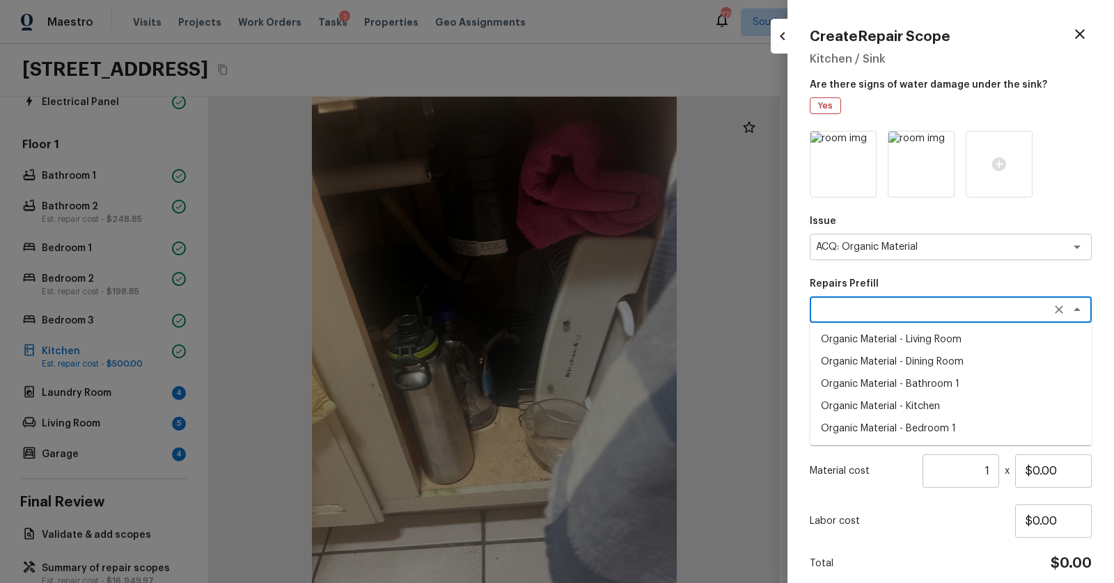
click at [906, 407] on li "Organic Material - Kitchen" at bounding box center [950, 406] width 282 height 22
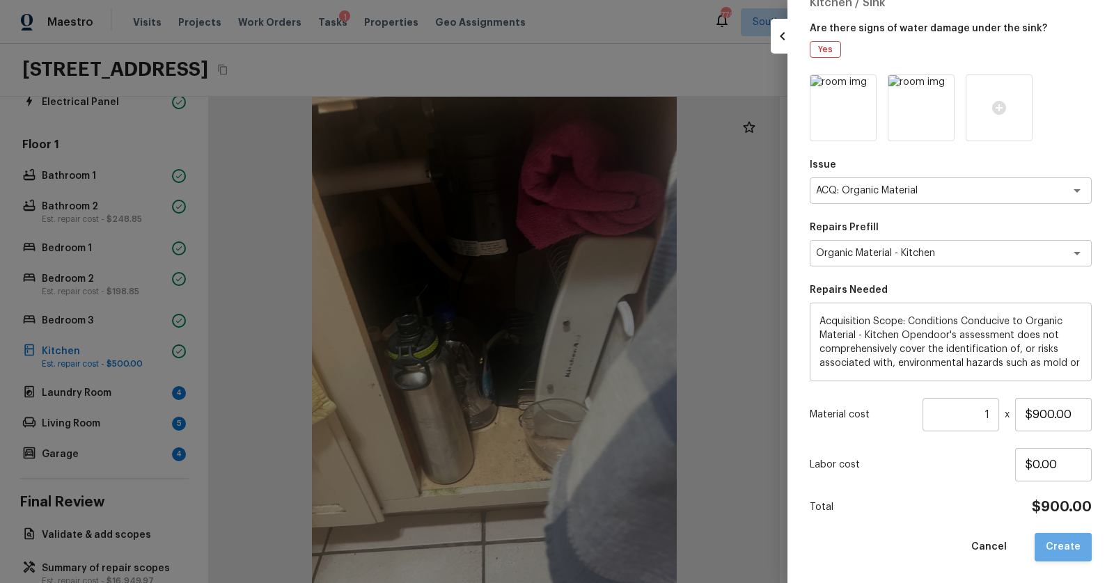
click at [1068, 550] on button "Create" at bounding box center [1062, 547] width 57 height 29
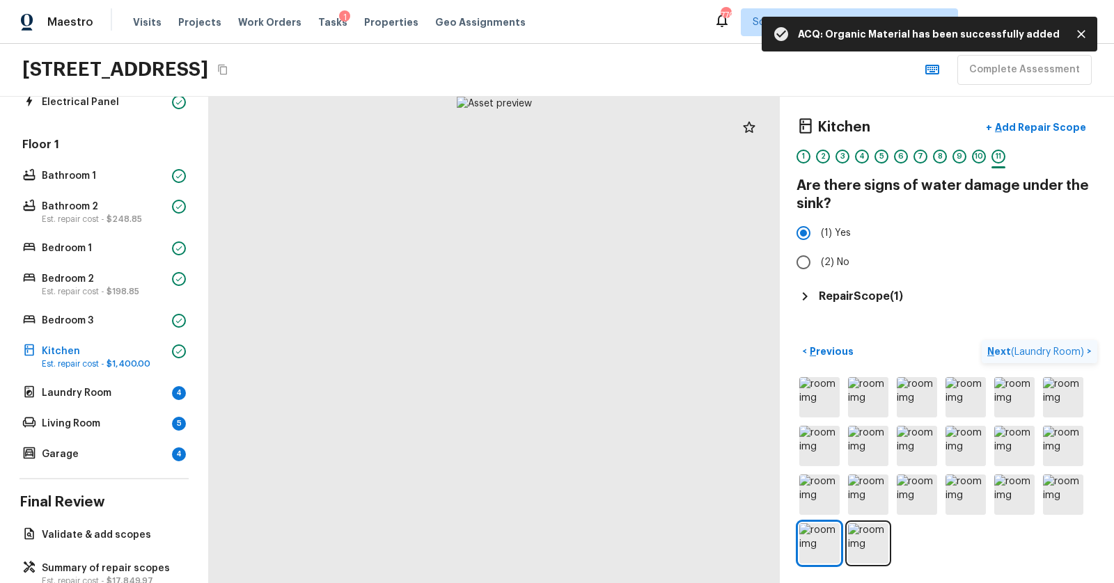
click at [990, 351] on p "Next ( Laundry Room )" at bounding box center [1037, 352] width 100 height 15
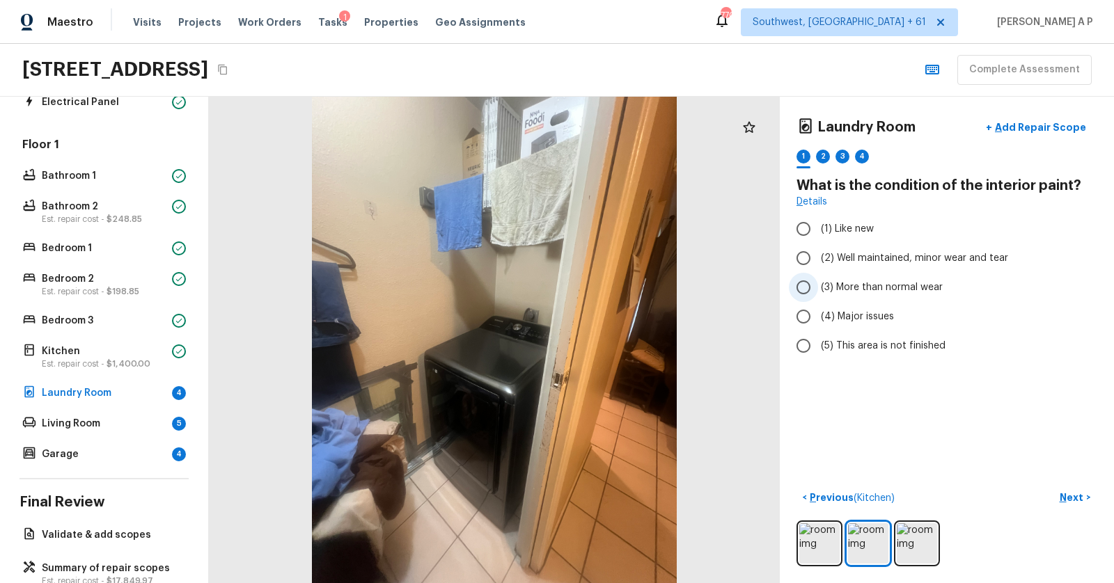
click at [809, 295] on input "(3) More than normal wear" at bounding box center [803, 287] width 29 height 29
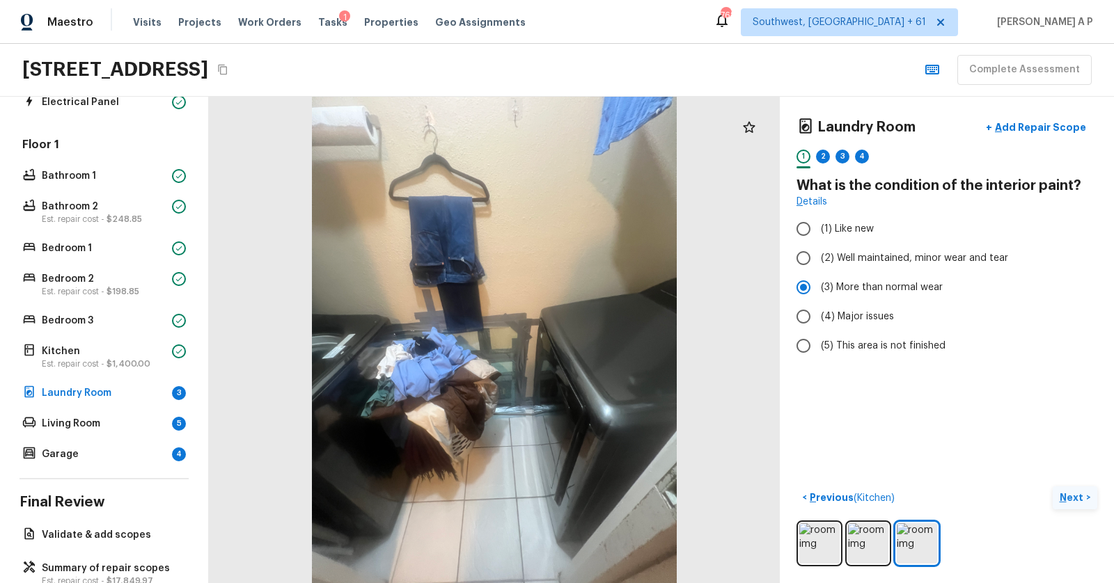
click at [1073, 491] on p "Next" at bounding box center [1072, 498] width 26 height 14
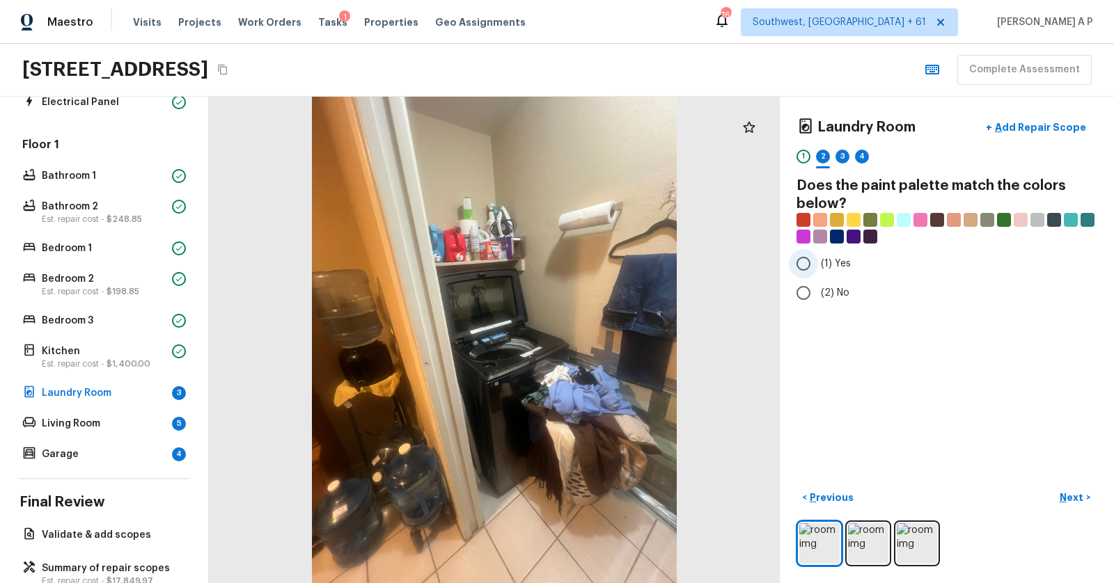
click at [834, 267] on span "(1) Yes" at bounding box center [836, 264] width 30 height 14
click at [818, 267] on input "(1) Yes" at bounding box center [803, 263] width 29 height 29
click at [1071, 498] on p "Next" at bounding box center [1072, 498] width 26 height 14
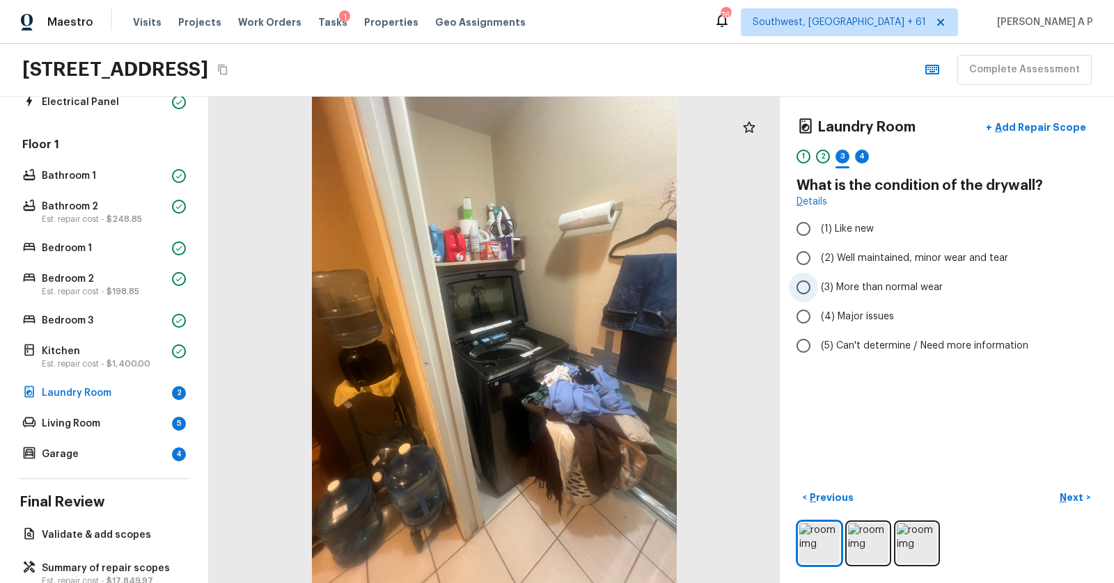
click at [837, 287] on span "(3) More than normal wear" at bounding box center [882, 287] width 122 height 14
click at [818, 287] on input "(3) More than normal wear" at bounding box center [803, 287] width 29 height 29
click at [1063, 491] on p "Next" at bounding box center [1072, 498] width 26 height 14
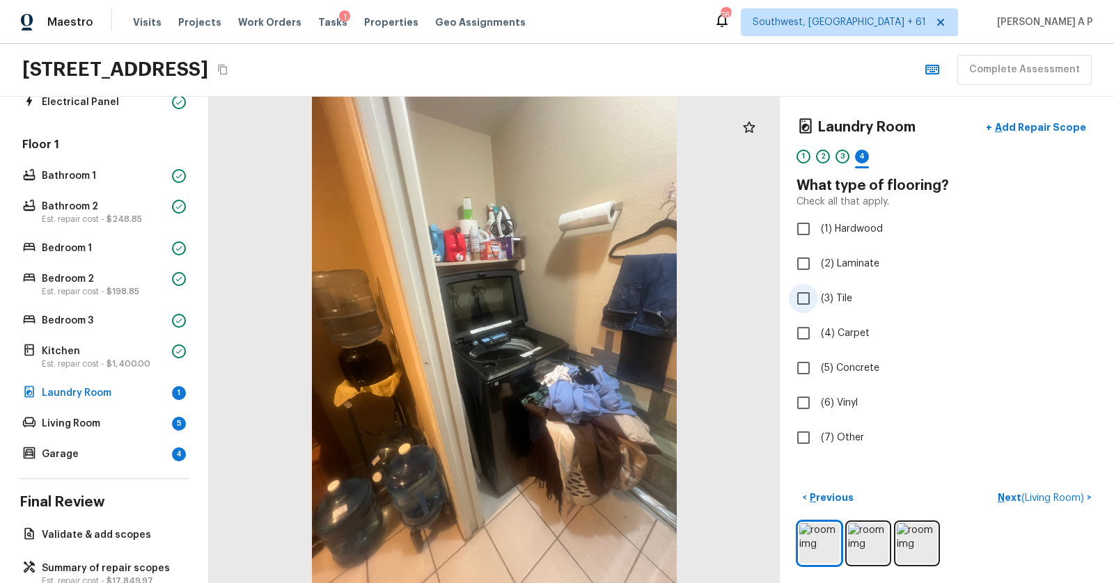
click at [845, 296] on span "(3) Tile" at bounding box center [836, 299] width 31 height 14
click at [818, 296] on input "(3) Tile" at bounding box center [803, 298] width 29 height 29
click at [1077, 491] on p "Next" at bounding box center [1072, 498] width 26 height 14
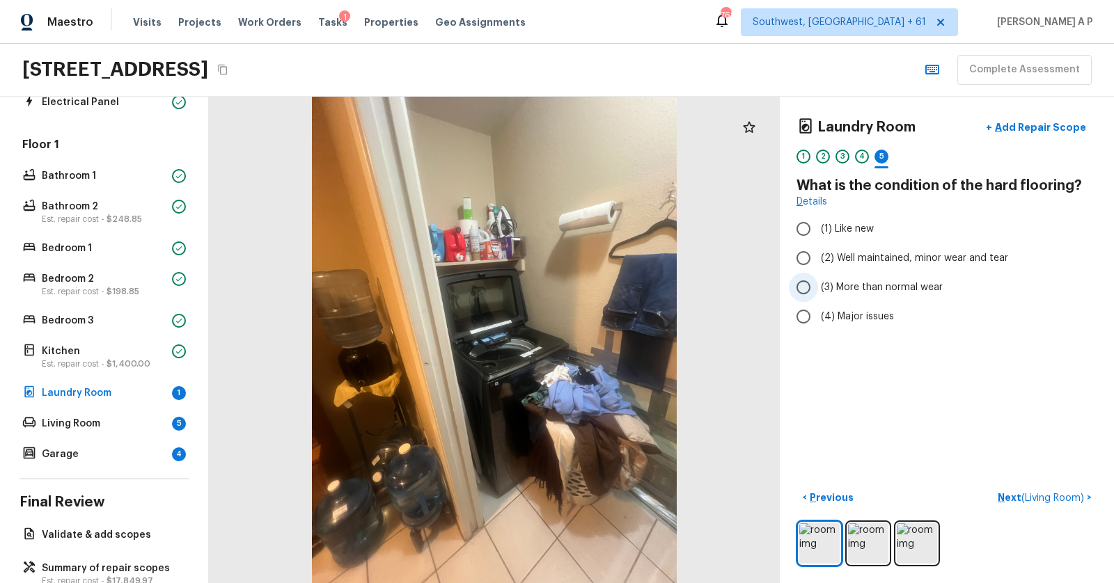
click at [847, 281] on span "(3) More than normal wear" at bounding box center [882, 287] width 122 height 14
click at [818, 281] on input "(3) More than normal wear" at bounding box center [803, 287] width 29 height 29
click at [941, 264] on label "(2) Well maintained, minor wear and tear" at bounding box center [937, 258] width 297 height 29
click at [818, 264] on input "(2) Well maintained, minor wear and tear" at bounding box center [803, 258] width 29 height 29
click at [1051, 493] on span "( Living Room )" at bounding box center [1052, 498] width 63 height 10
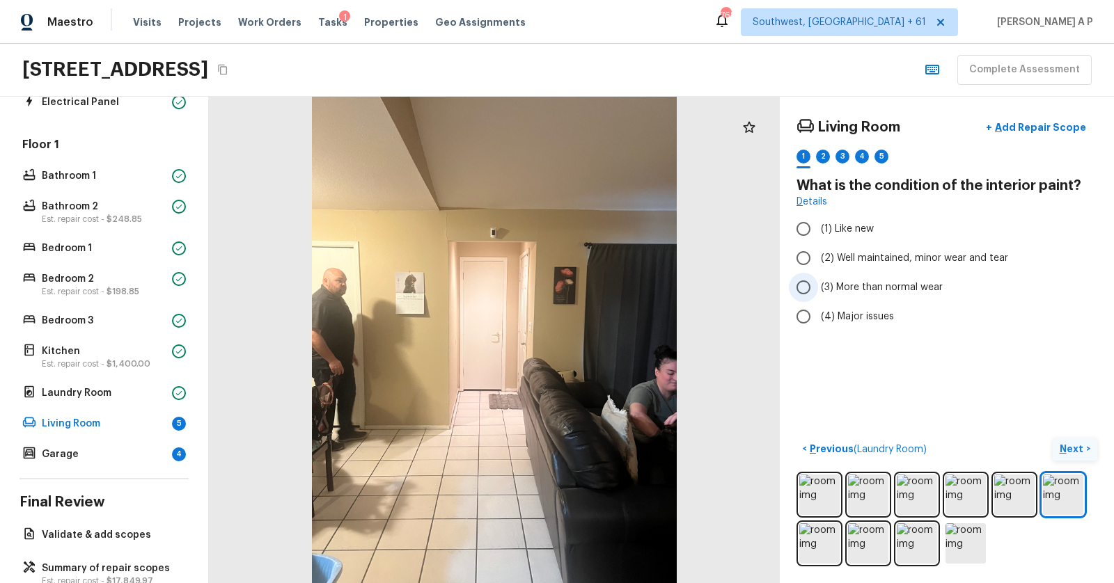
click at [878, 289] on span "(3) More than normal wear" at bounding box center [882, 287] width 122 height 14
click at [818, 289] on input "(3) More than normal wear" at bounding box center [803, 287] width 29 height 29
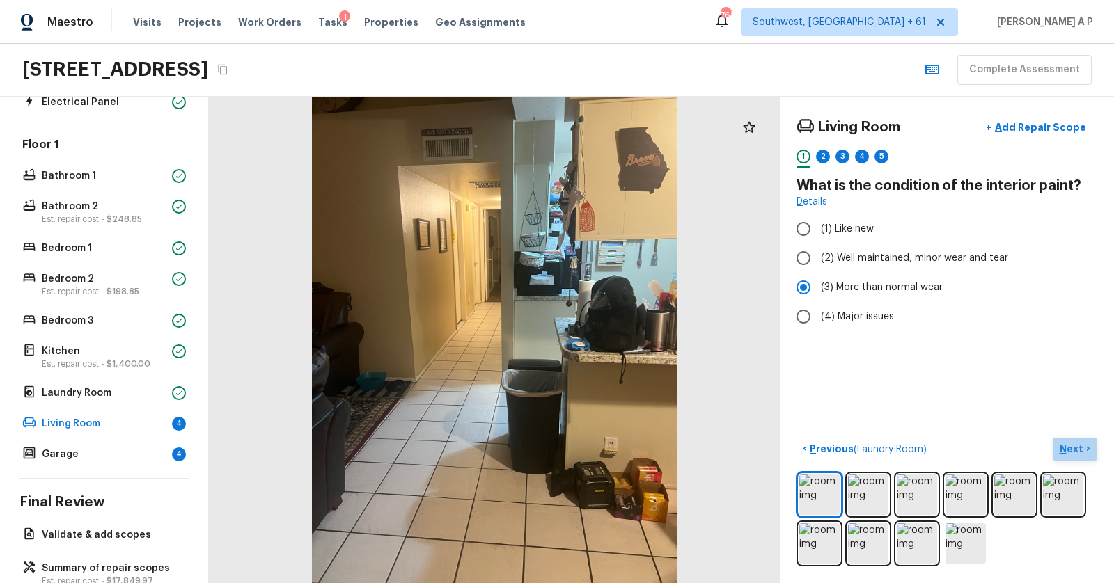
click at [1077, 444] on p "Next" at bounding box center [1072, 449] width 26 height 14
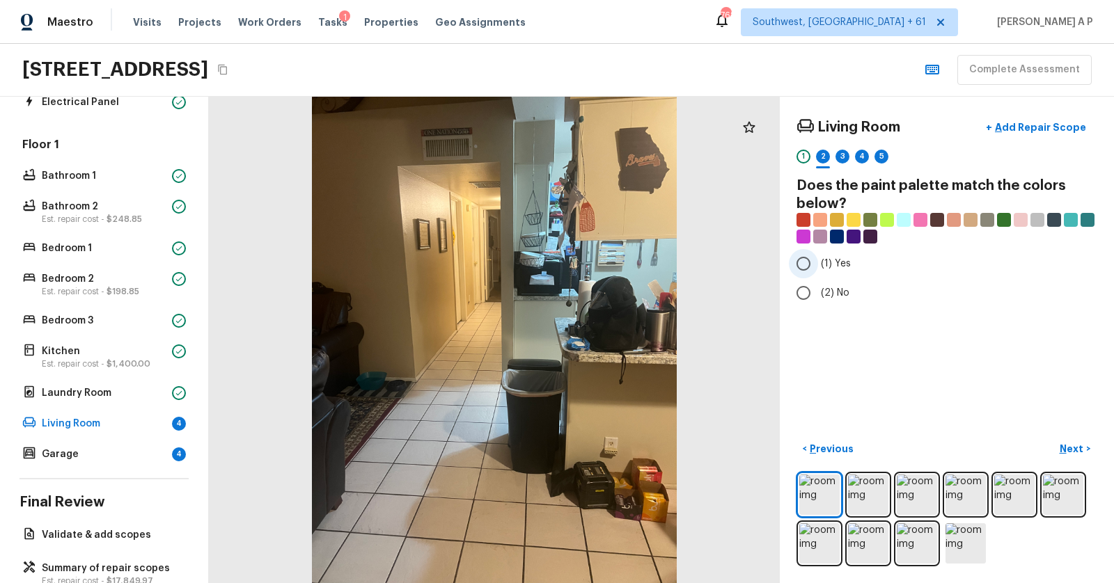
click at [830, 257] on span "(1) Yes" at bounding box center [836, 264] width 30 height 14
click at [818, 256] on input "(1) Yes" at bounding box center [803, 263] width 29 height 29
click at [875, 488] on img at bounding box center [868, 495] width 40 height 40
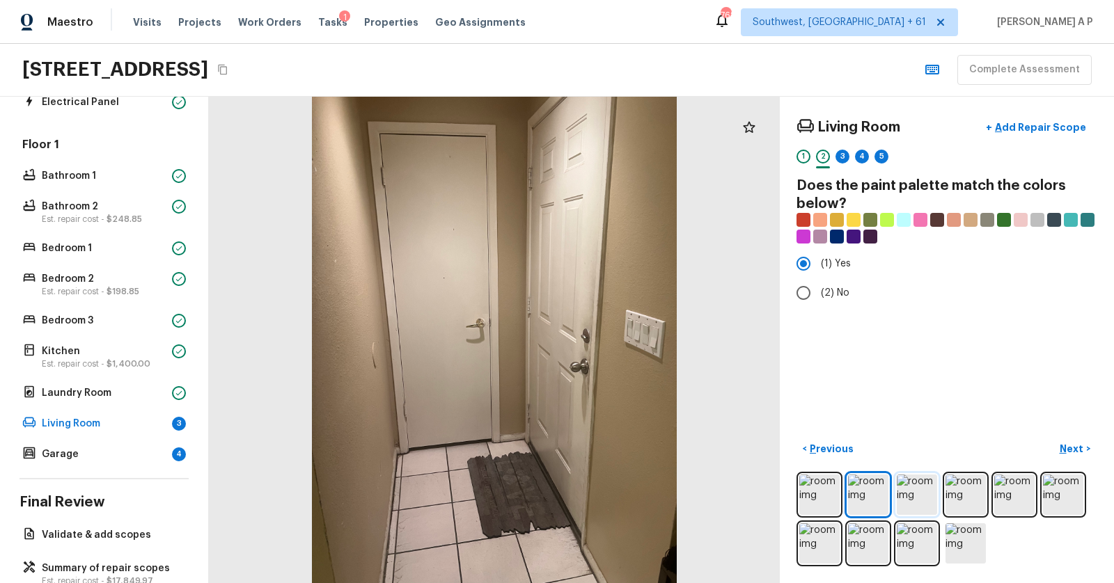
click at [915, 484] on img at bounding box center [916, 495] width 40 height 40
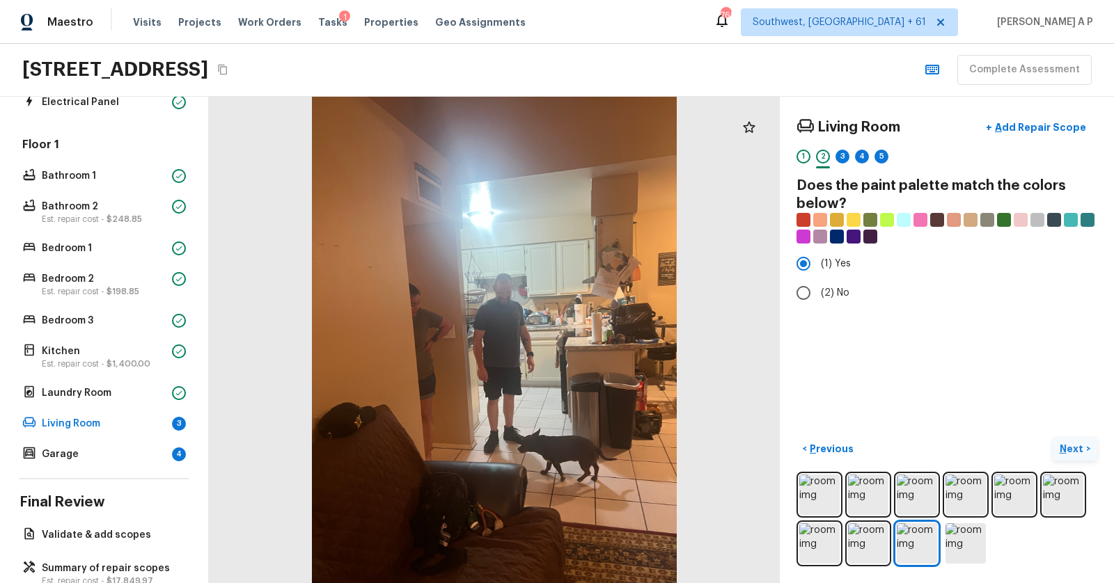
click at [1067, 448] on p "Next" at bounding box center [1072, 449] width 26 height 14
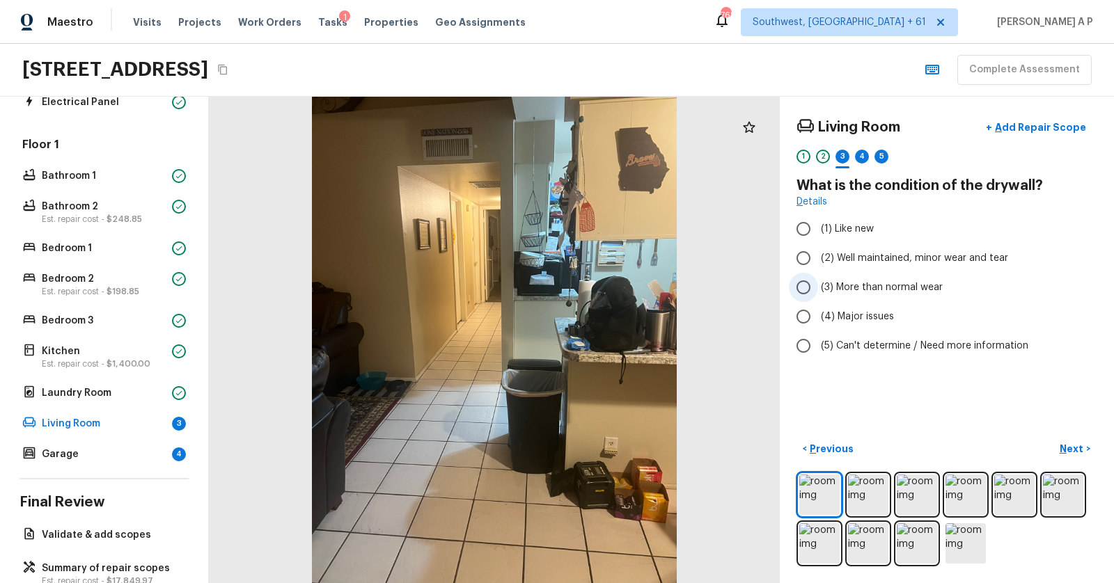
click at [894, 294] on label "(3) More than normal wear" at bounding box center [937, 287] width 297 height 29
click at [818, 294] on input "(3) More than normal wear" at bounding box center [803, 287] width 29 height 29
click at [1061, 445] on p "Next" at bounding box center [1072, 449] width 26 height 14
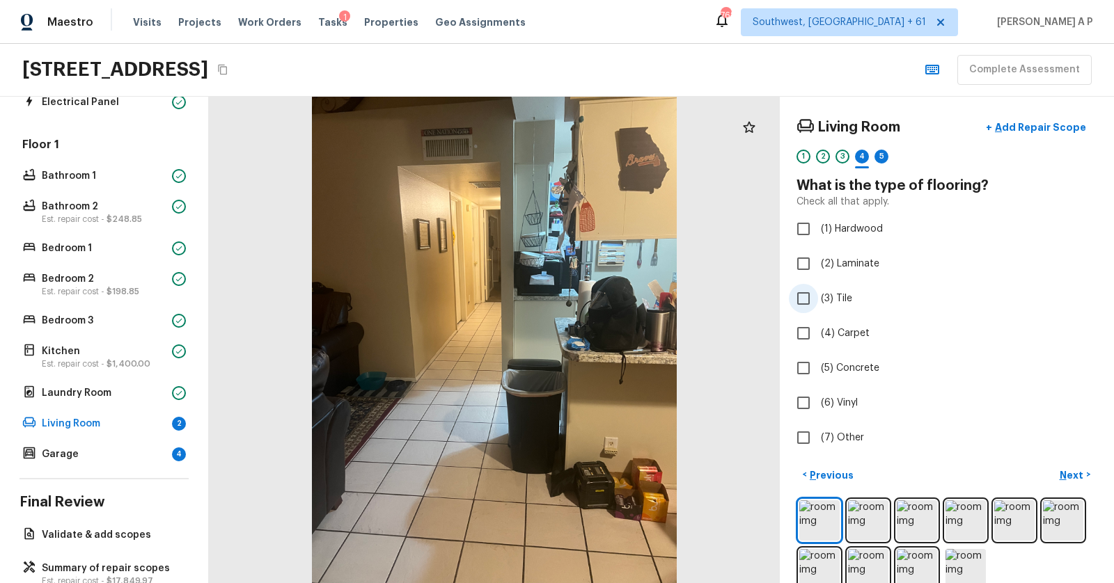
click at [830, 303] on span "(3) Tile" at bounding box center [836, 299] width 31 height 14
click at [818, 303] on input "(3) Tile" at bounding box center [803, 298] width 29 height 29
click at [1066, 468] on p "Next" at bounding box center [1072, 475] width 26 height 14
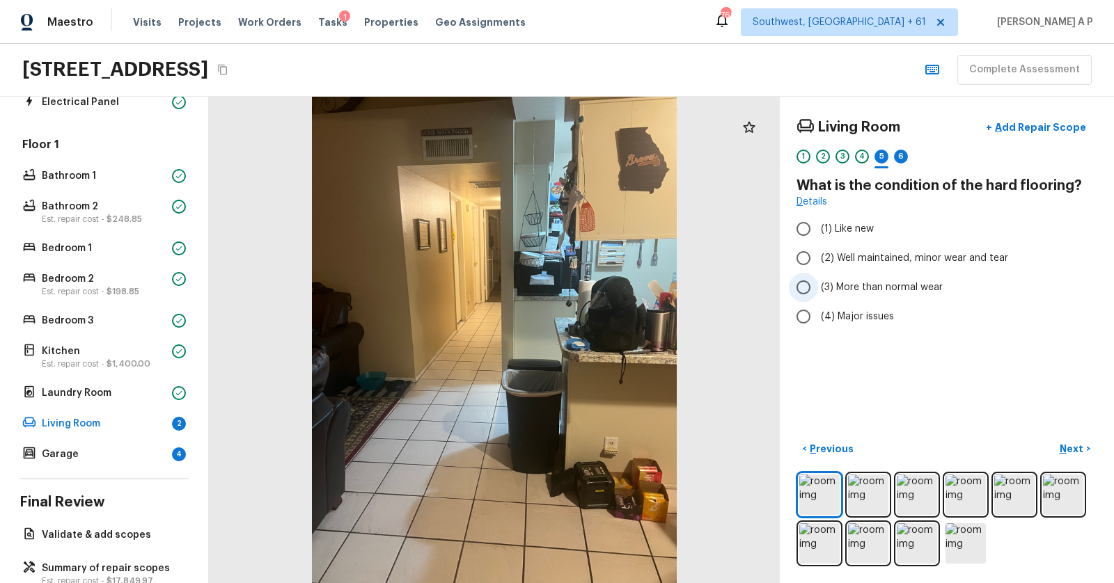
click at [896, 278] on label "(3) More than normal wear" at bounding box center [937, 287] width 297 height 29
click at [818, 278] on input "(3) More than normal wear" at bounding box center [803, 287] width 29 height 29
click at [1083, 443] on p "Next" at bounding box center [1072, 449] width 26 height 14
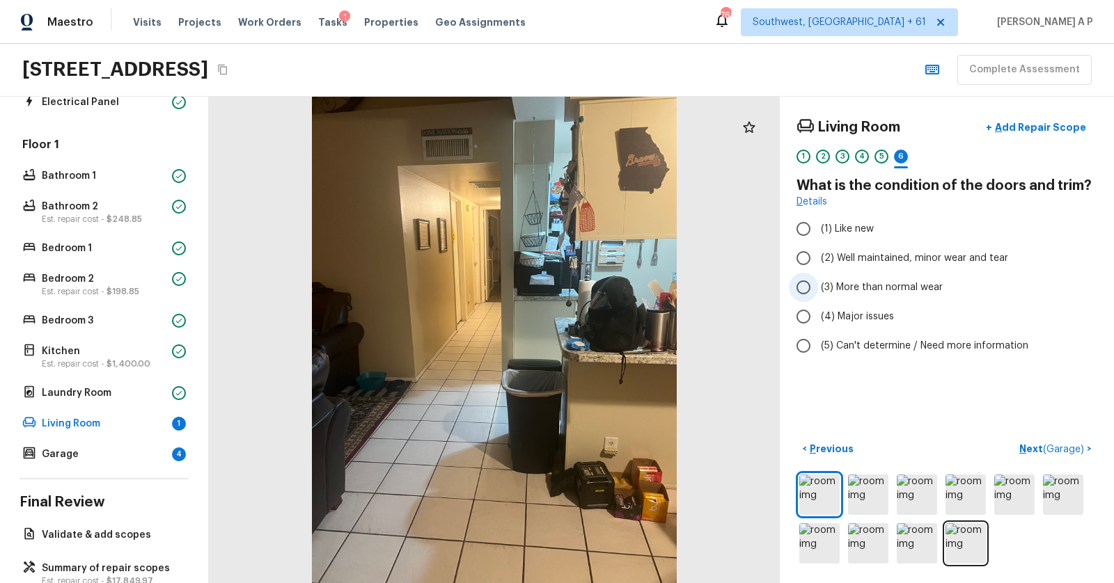
click at [873, 280] on span "(3) More than normal wear" at bounding box center [882, 287] width 122 height 14
click at [818, 279] on input "(3) More than normal wear" at bounding box center [803, 287] width 29 height 29
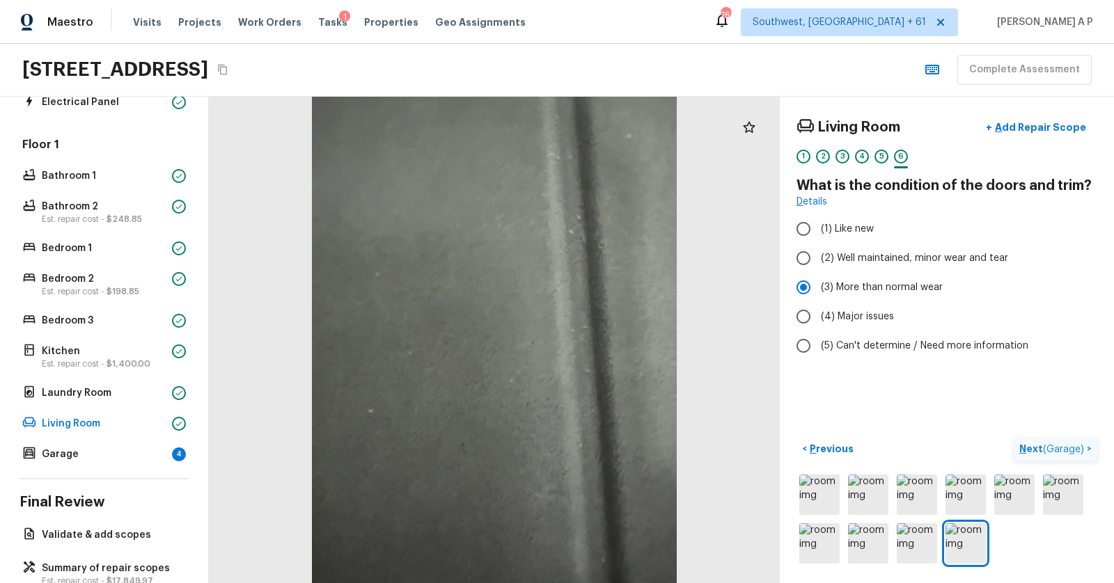
click at [1031, 445] on p "Next ( Garage )" at bounding box center [1053, 449] width 68 height 15
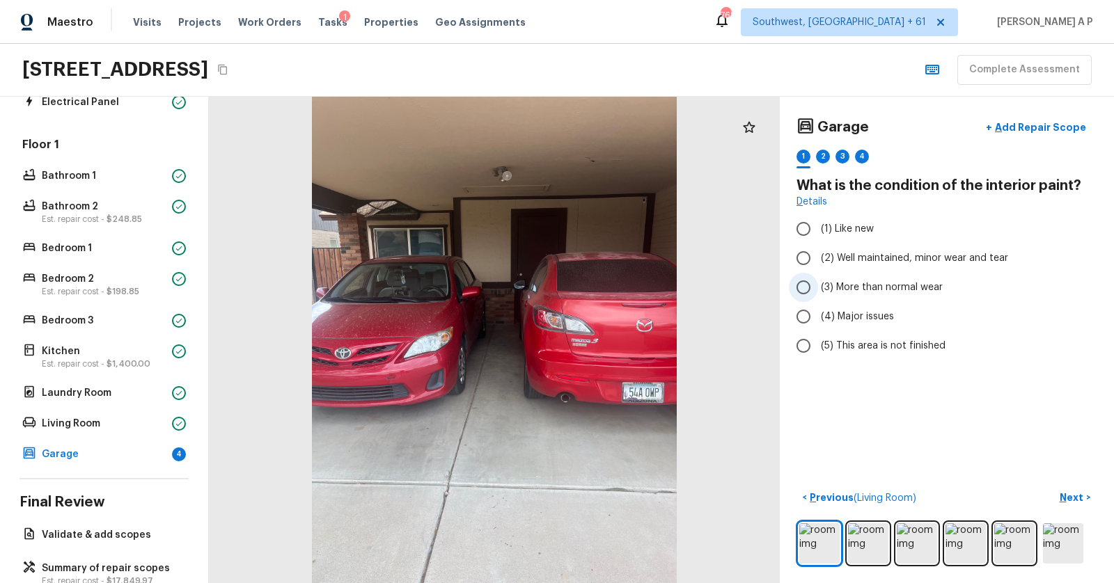
click at [873, 286] on span "(3) More than normal wear" at bounding box center [882, 287] width 122 height 14
click at [818, 286] on input "(3) More than normal wear" at bounding box center [803, 287] width 29 height 29
click at [1065, 491] on p "Next" at bounding box center [1072, 498] width 26 height 14
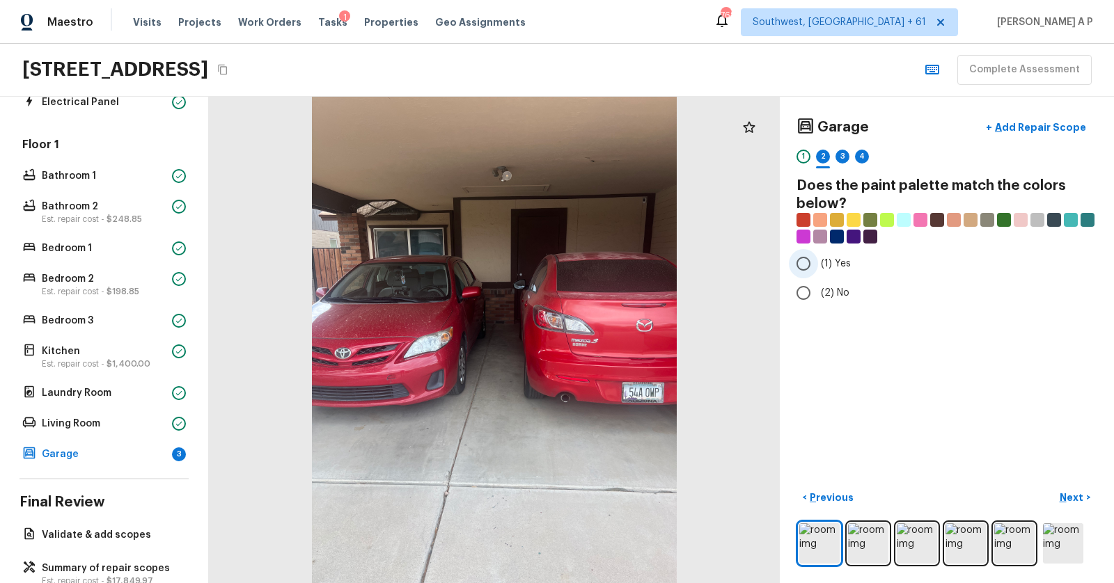
click at [828, 264] on span "(1) Yes" at bounding box center [836, 264] width 30 height 14
click at [818, 264] on input "(1) Yes" at bounding box center [803, 263] width 29 height 29
click at [1070, 494] on p "Next" at bounding box center [1072, 498] width 26 height 14
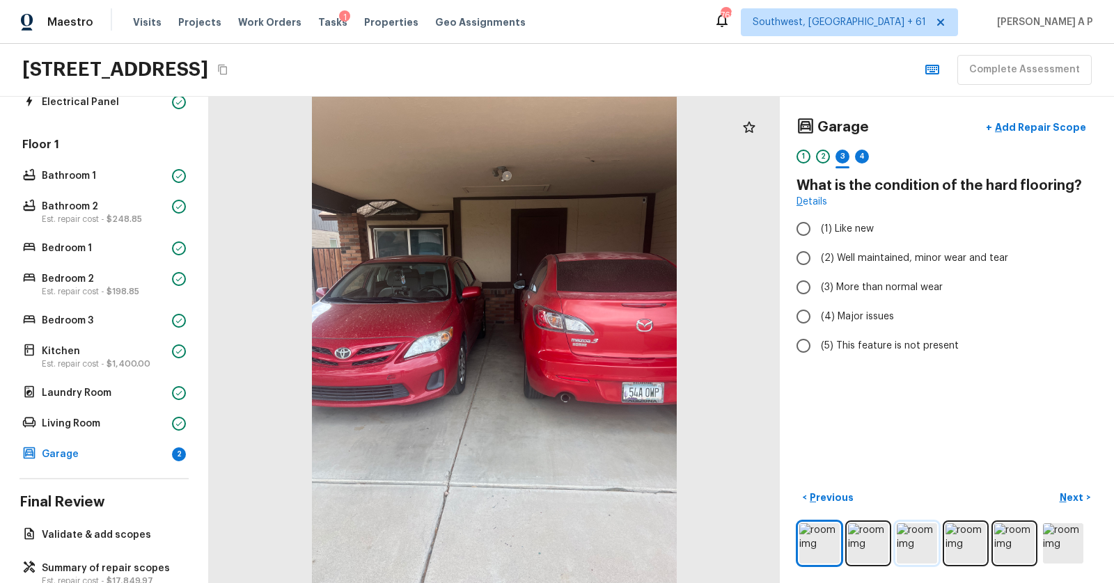
click at [924, 536] on img at bounding box center [916, 543] width 40 height 40
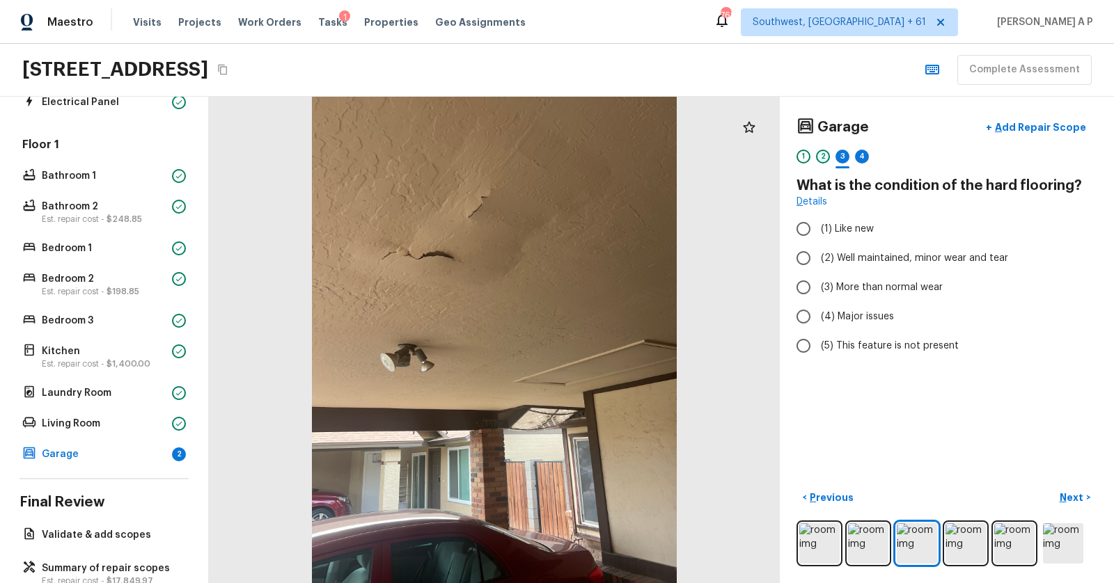
click at [821, 155] on div "2" at bounding box center [823, 157] width 14 height 14
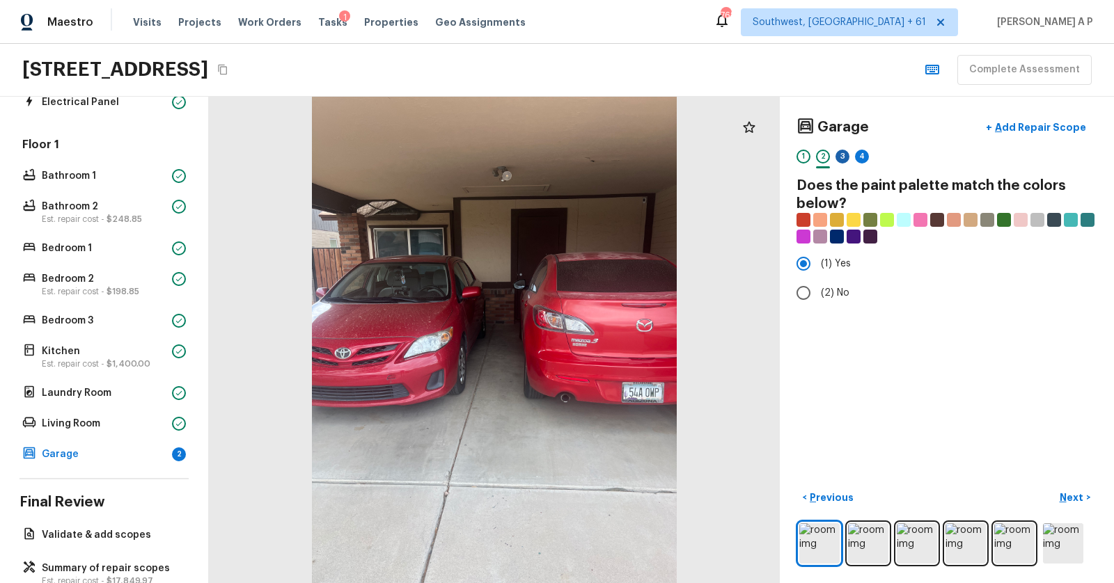
click at [839, 160] on div "3" at bounding box center [842, 157] width 14 height 14
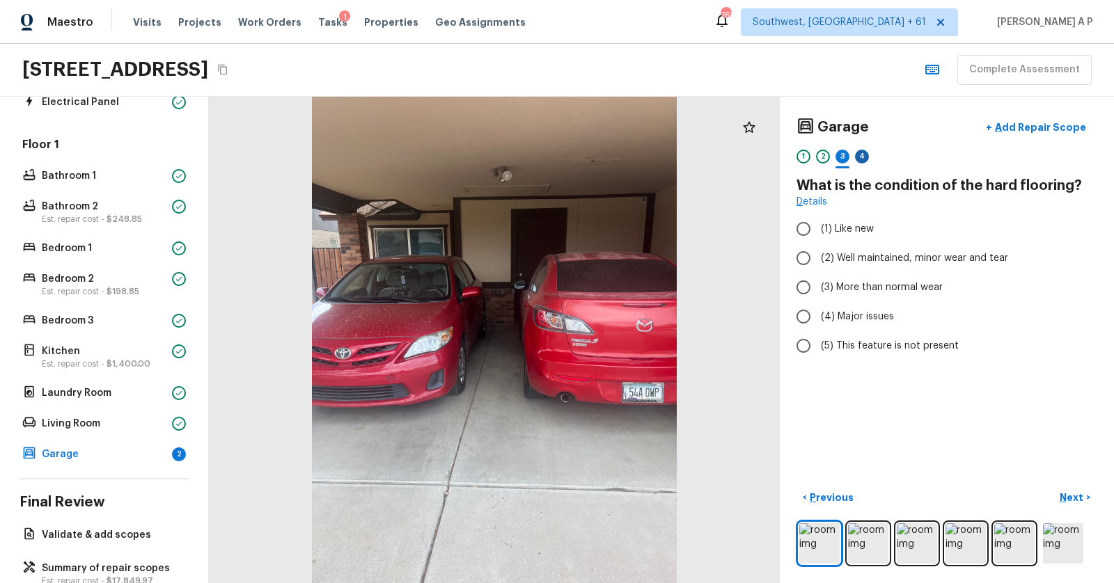
click at [857, 154] on div "4" at bounding box center [862, 157] width 14 height 14
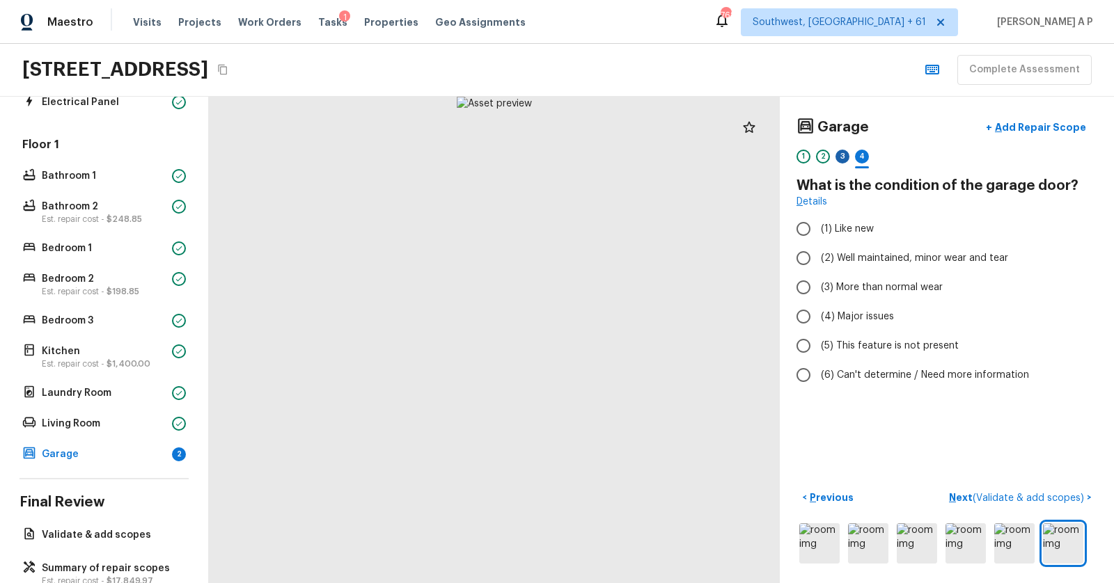
click at [838, 153] on div "3" at bounding box center [842, 157] width 14 height 14
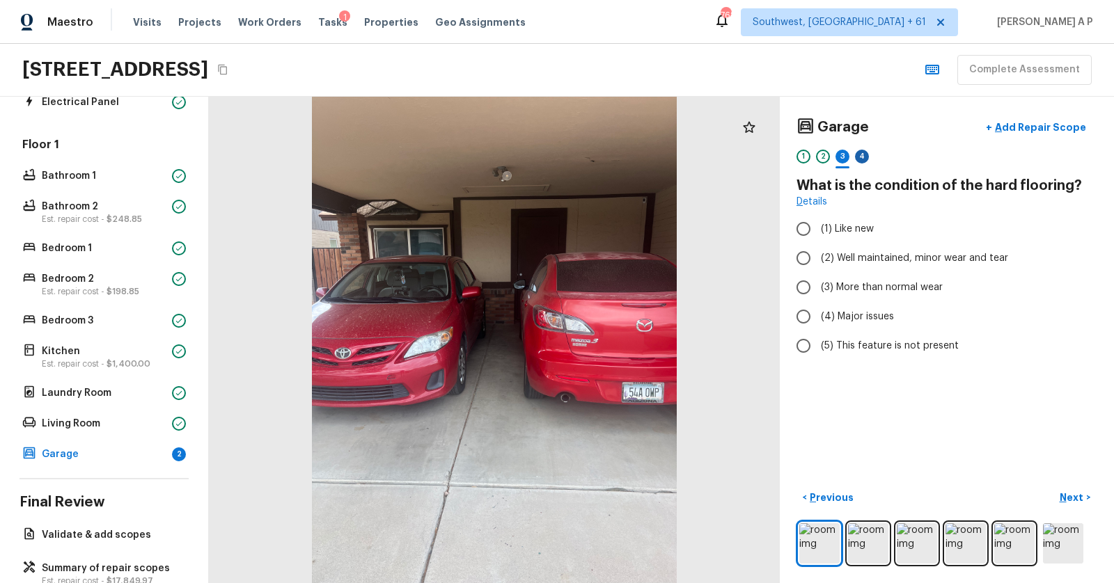
click at [867, 155] on div "4" at bounding box center [862, 157] width 14 height 14
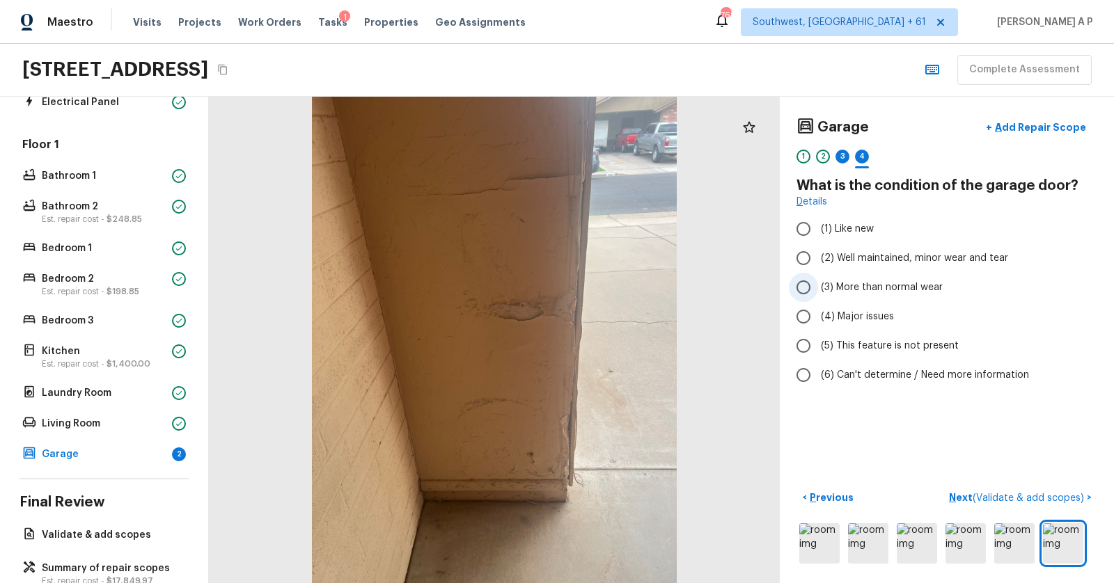
click at [846, 290] on span "(3) More than normal wear" at bounding box center [882, 287] width 122 height 14
click at [818, 290] on input "(3) More than normal wear" at bounding box center [803, 287] width 29 height 29
click at [841, 156] on div "3" at bounding box center [842, 157] width 14 height 14
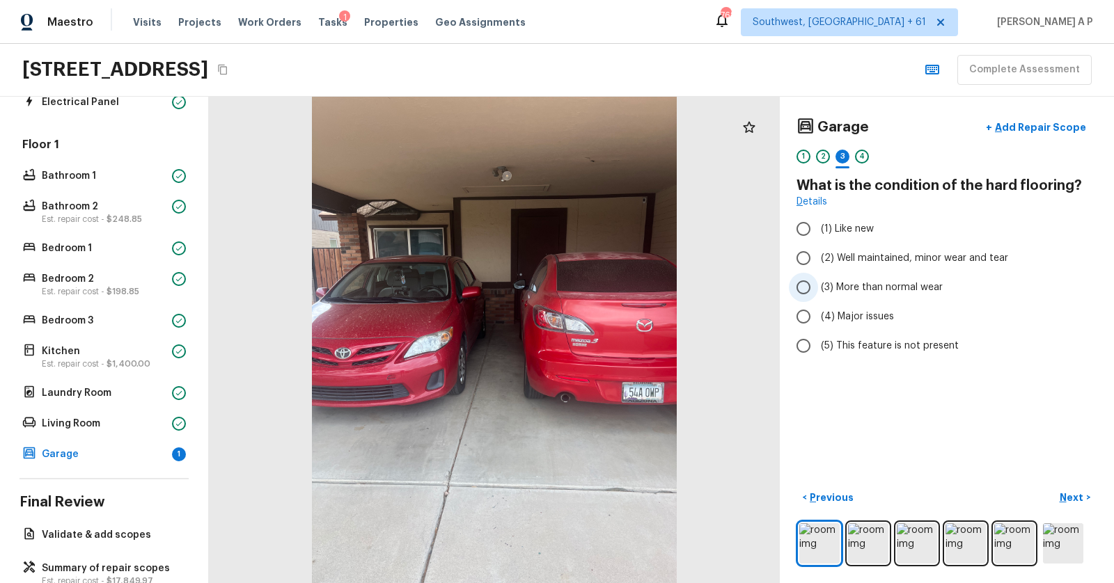
click at [896, 287] on span "(3) More than normal wear" at bounding box center [882, 287] width 122 height 14
click at [818, 287] on input "(3) More than normal wear" at bounding box center [803, 287] width 29 height 29
click at [1077, 502] on p "Next" at bounding box center [1072, 498] width 26 height 14
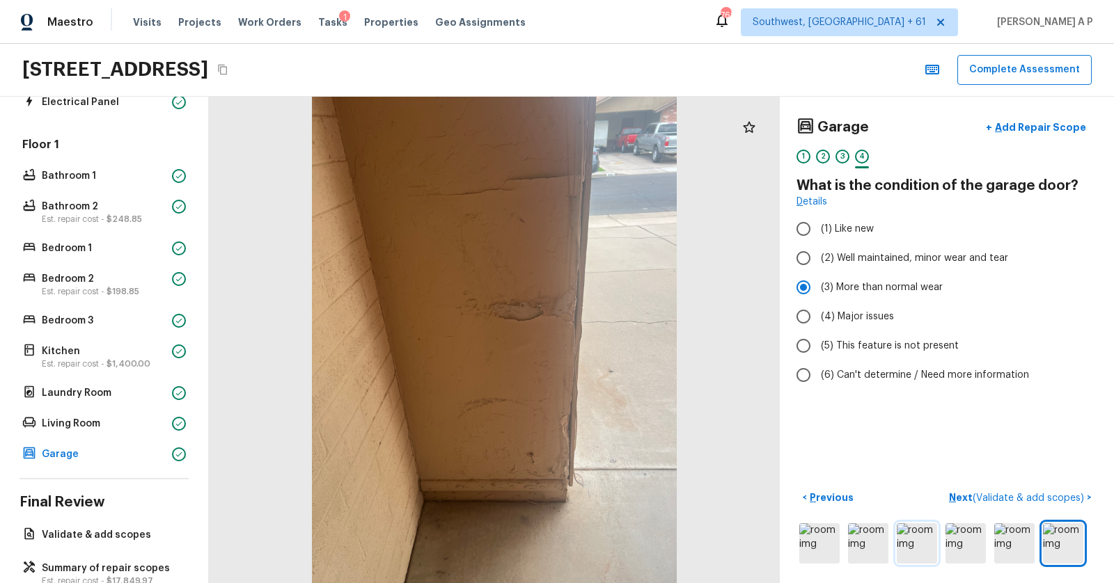
click at [910, 543] on img at bounding box center [916, 543] width 40 height 40
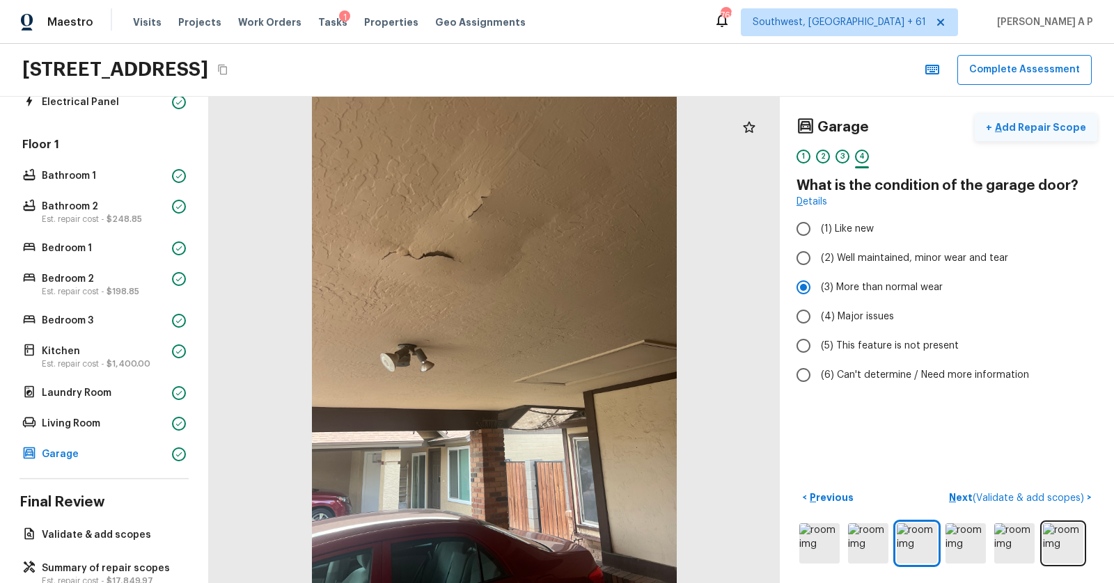
click at [1027, 124] on p "Add Repair Scope" at bounding box center [1039, 127] width 94 height 14
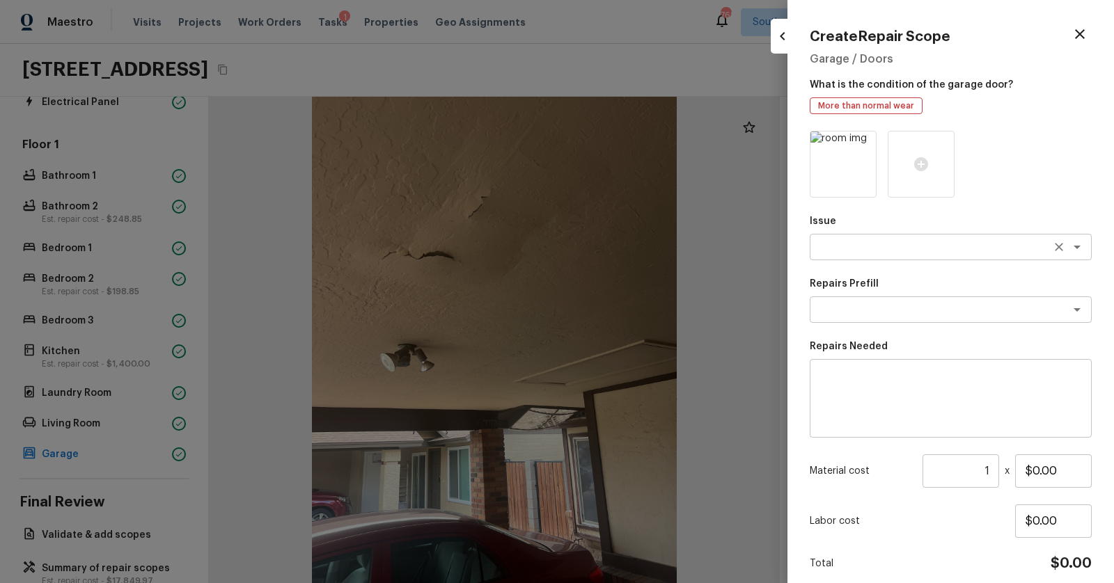
click at [863, 239] on div "x ​" at bounding box center [950, 247] width 282 height 26
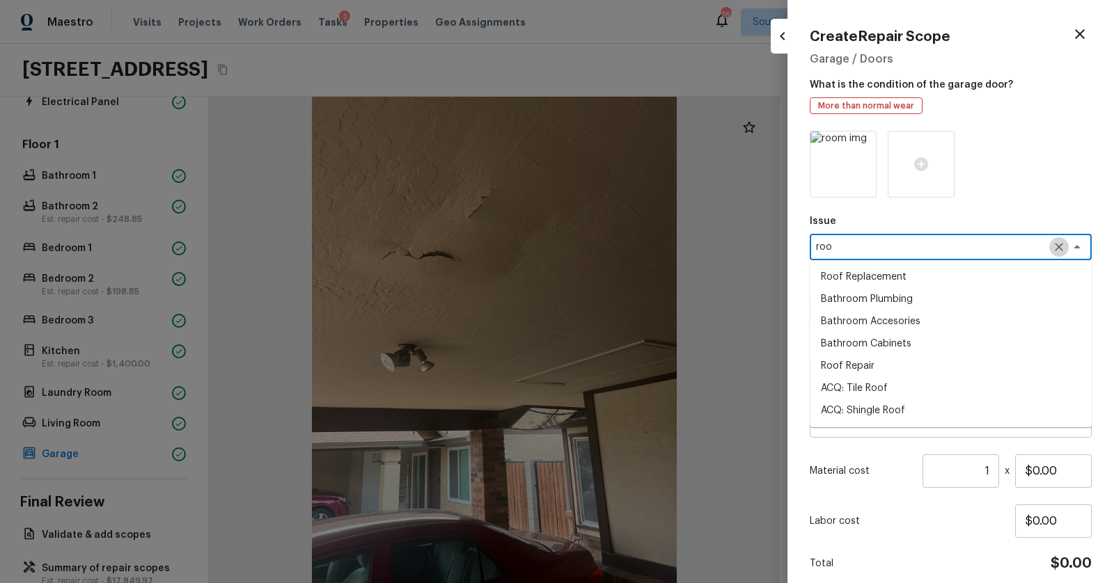
click at [1054, 253] on icon "Clear" at bounding box center [1059, 247] width 14 height 14
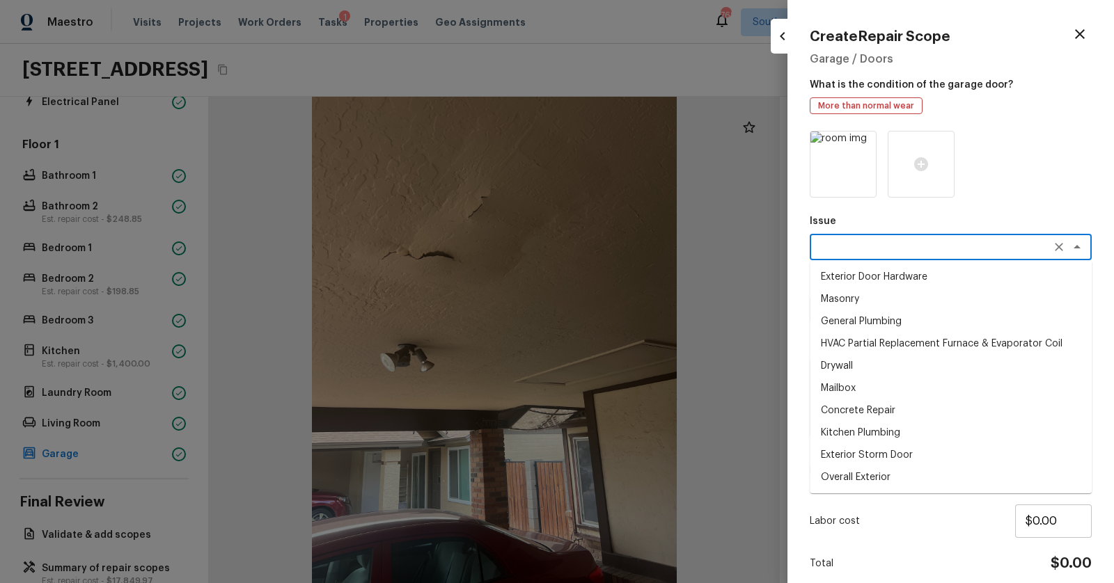
click at [952, 203] on div "Issue x ​ Exterior Door Hardware Masonry General Plumbing HVAC Partial Replacem…" at bounding box center [950, 374] width 282 height 487
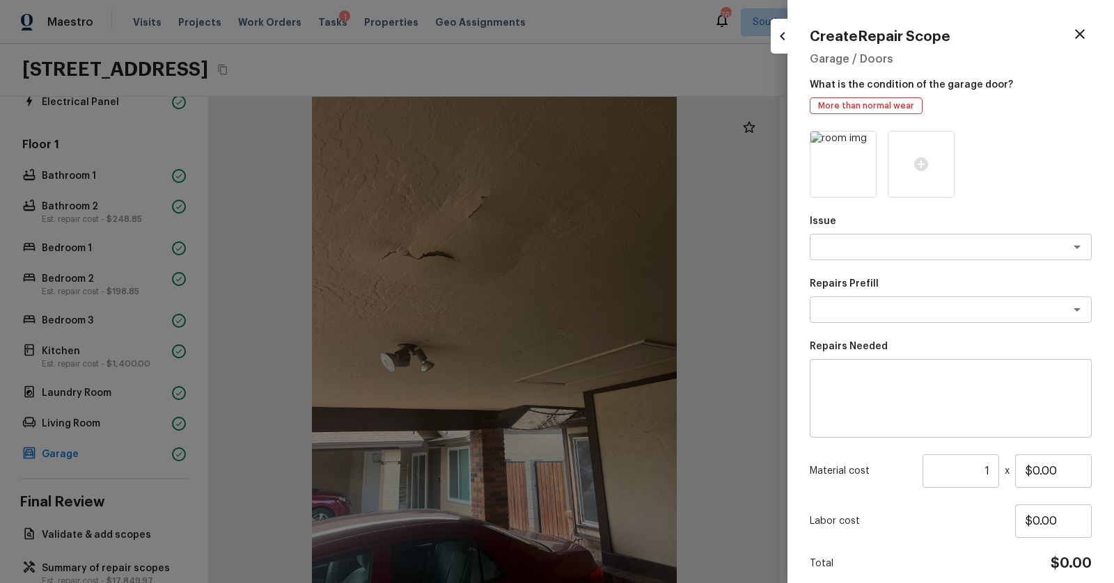
click at [507, 410] on div at bounding box center [557, 291] width 1114 height 583
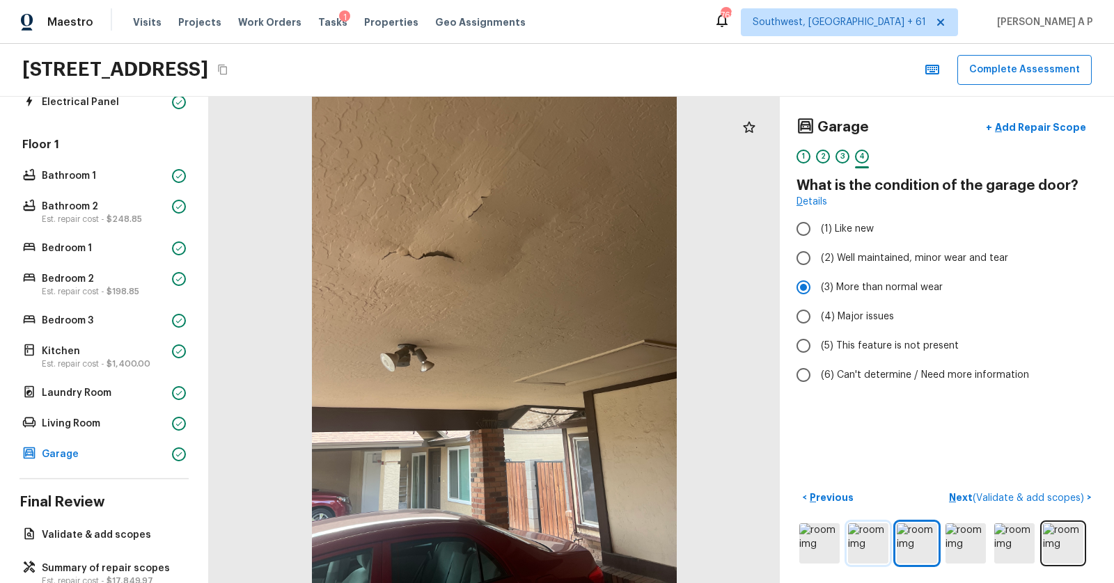
click at [858, 542] on img at bounding box center [868, 543] width 40 height 40
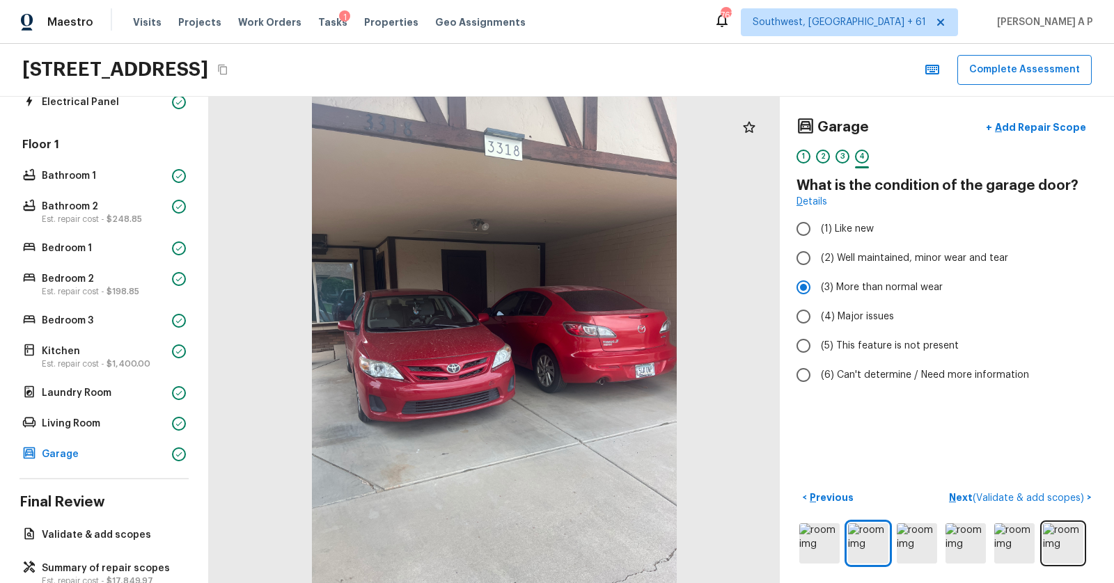
click at [809, 152] on div "1" at bounding box center [803, 161] width 14 height 22
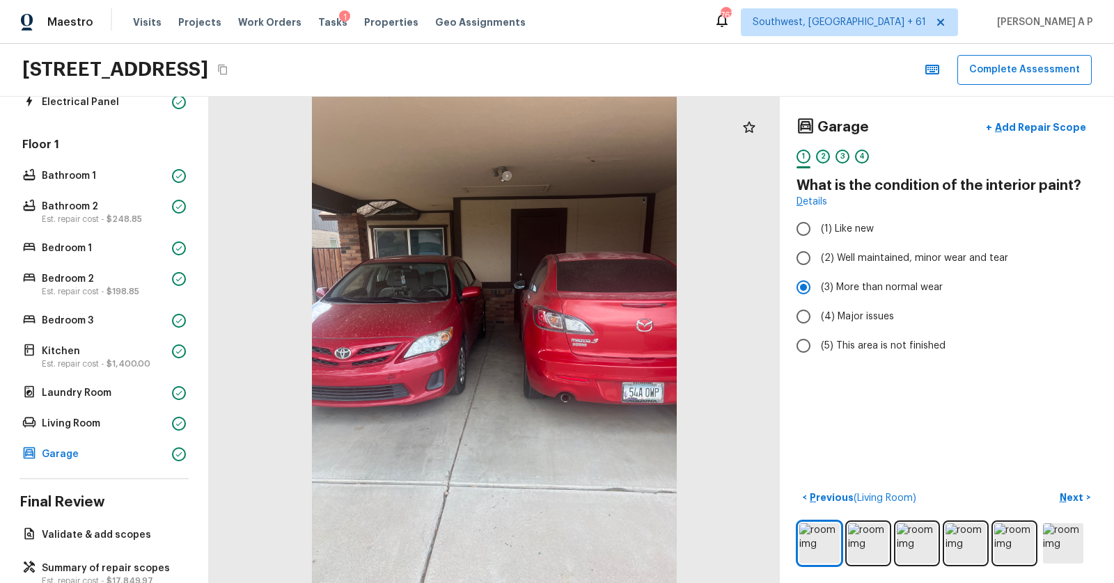
click at [824, 154] on div "2" at bounding box center [823, 157] width 14 height 14
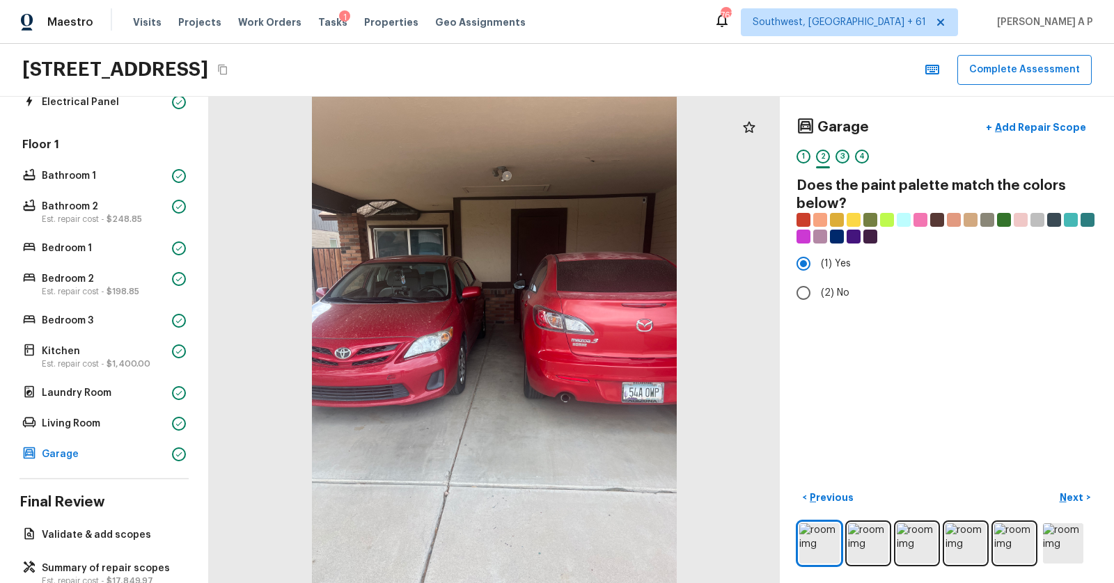
click at [839, 156] on div "3" at bounding box center [842, 157] width 14 height 14
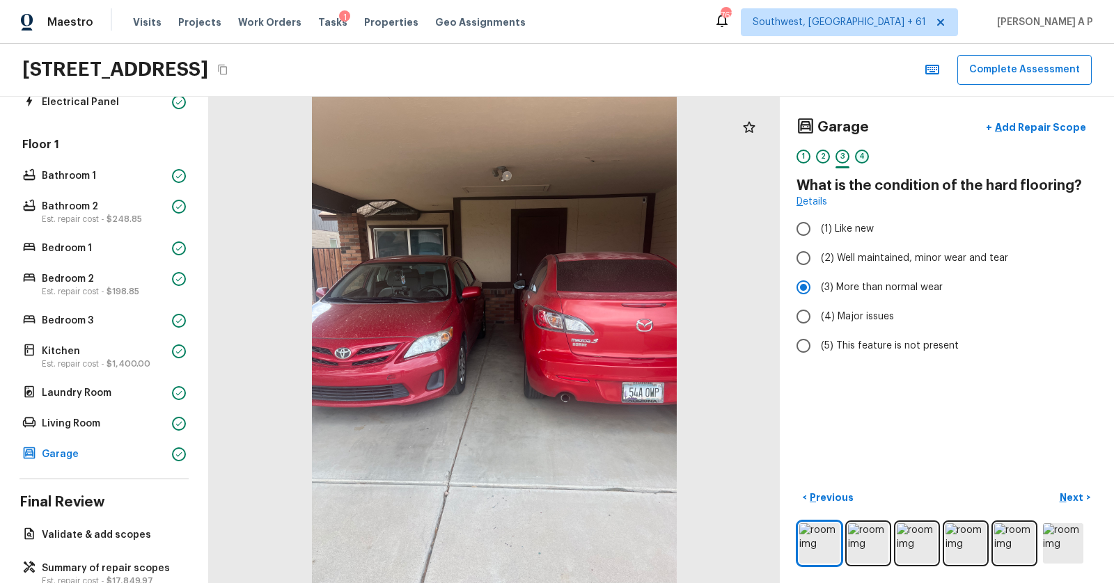
click at [858, 156] on div "4" at bounding box center [862, 157] width 14 height 14
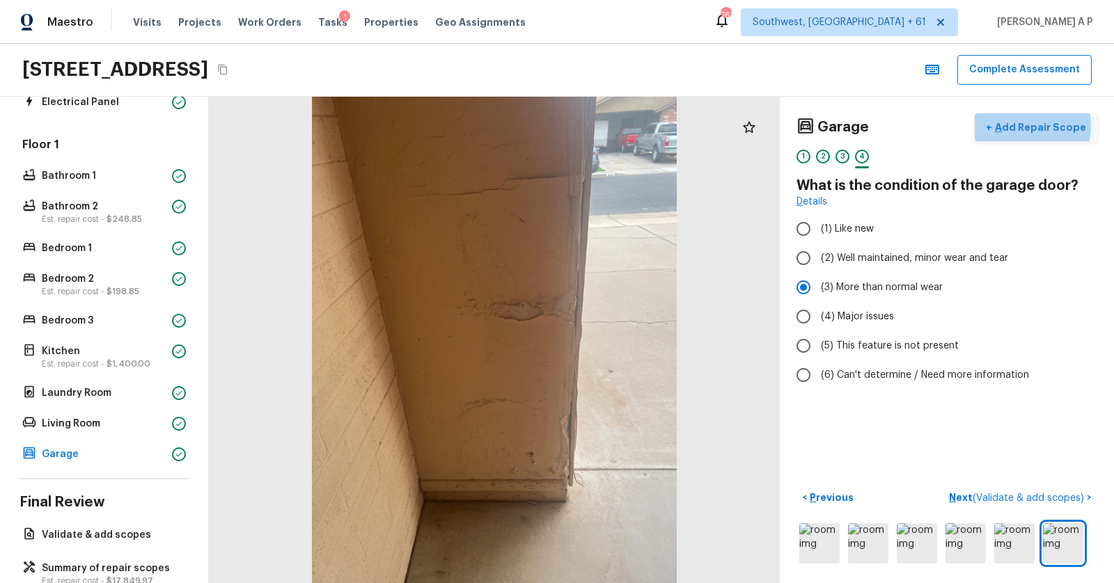
click at [1029, 125] on p "Add Repair Scope" at bounding box center [1039, 127] width 94 height 14
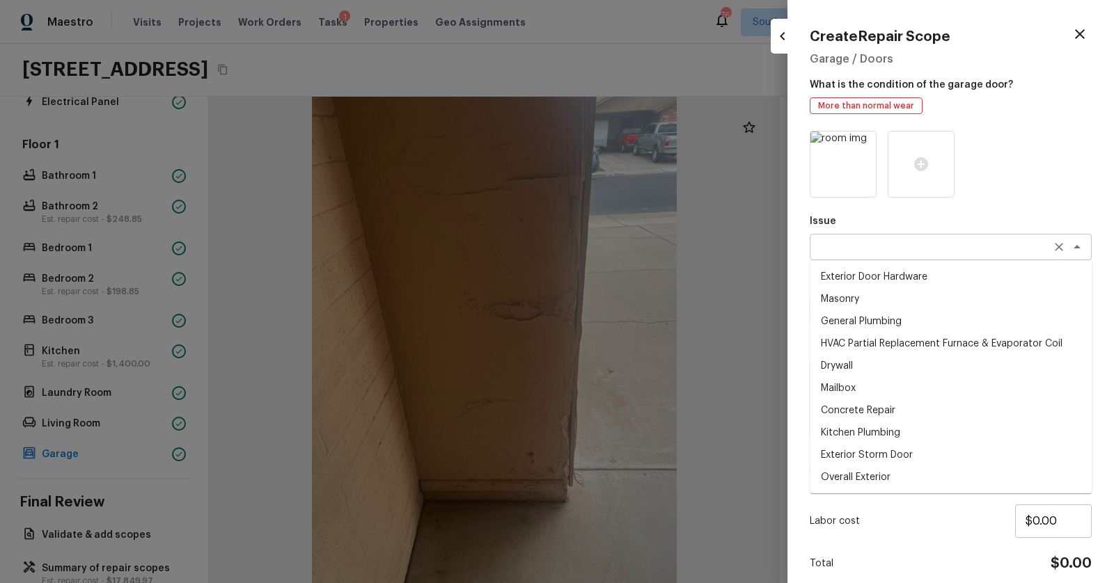
click at [896, 236] on div "x ​" at bounding box center [950, 247] width 282 height 26
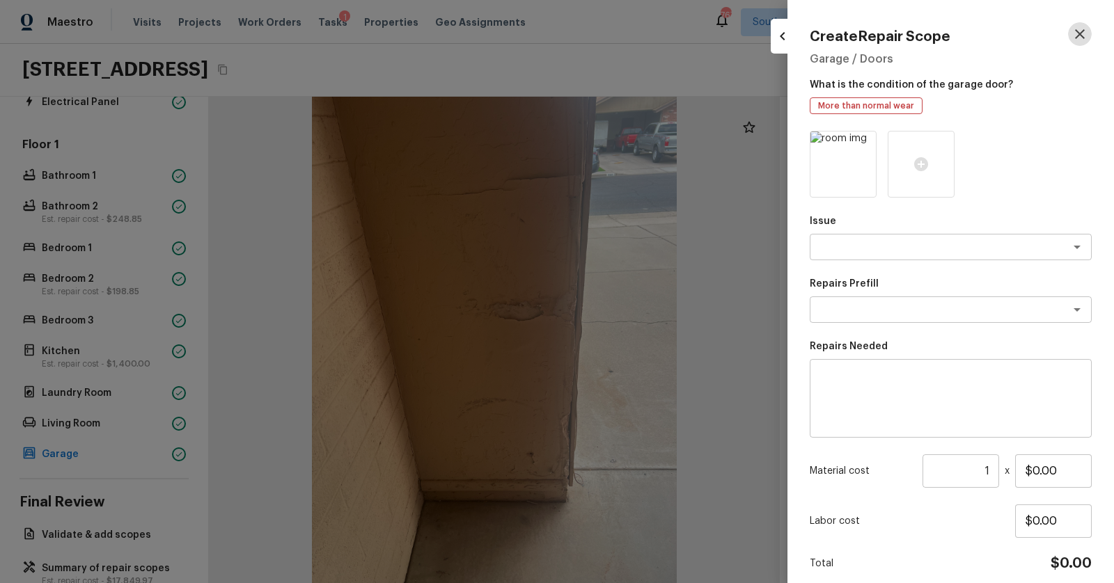
click at [1075, 26] on icon "button" at bounding box center [1079, 34] width 17 height 17
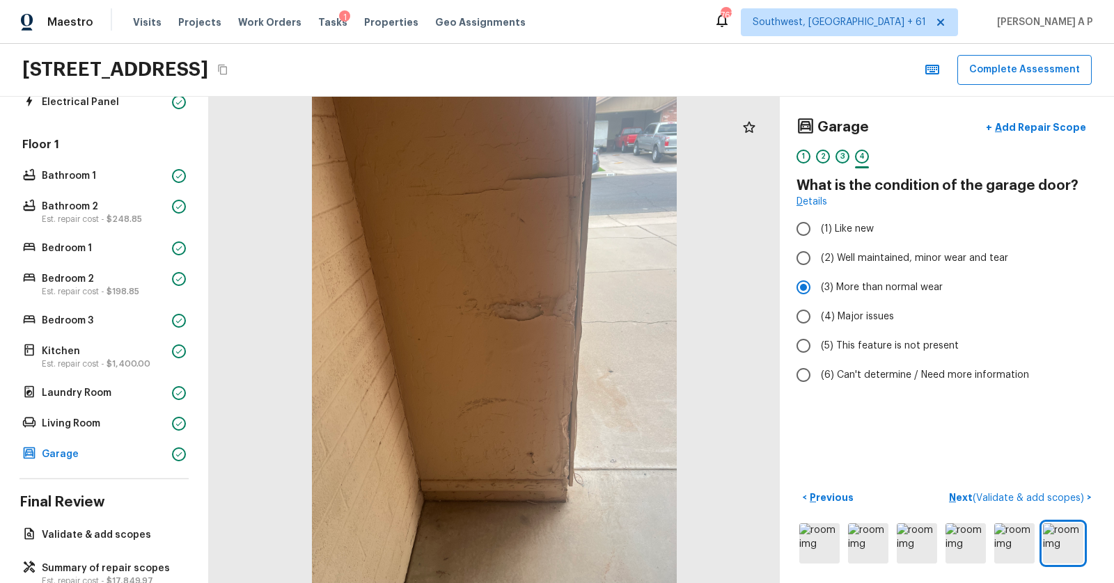
click at [844, 155] on div "3" at bounding box center [842, 157] width 14 height 14
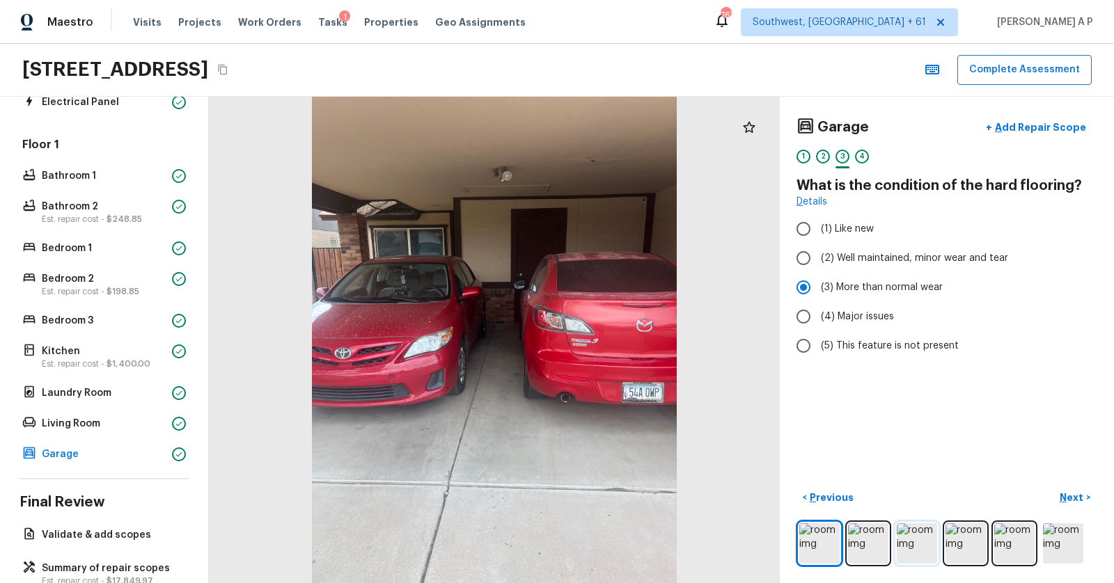
click at [927, 528] on img at bounding box center [916, 543] width 40 height 40
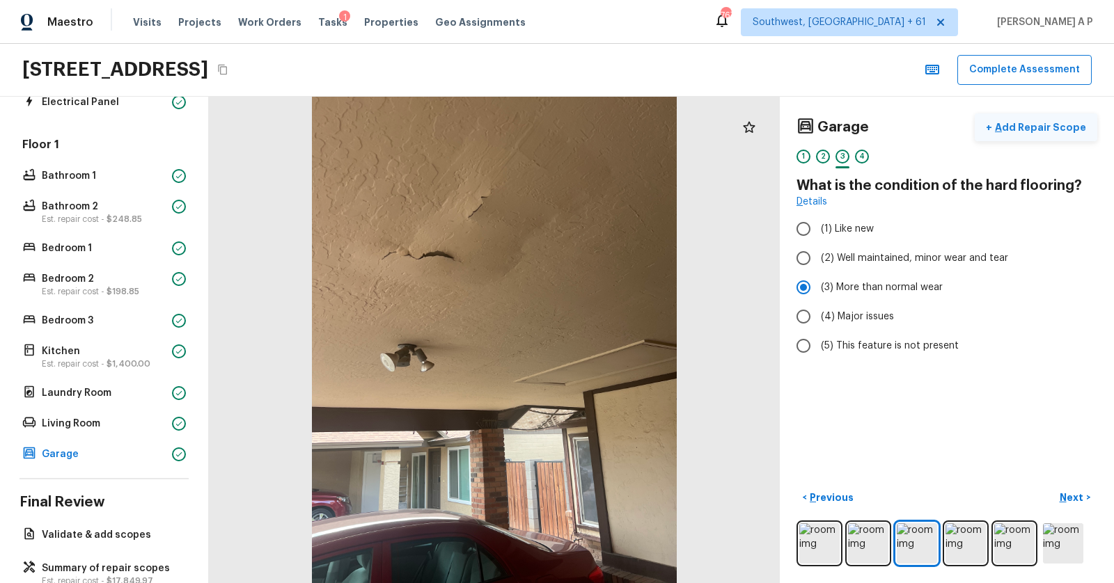
click at [1037, 125] on p "Add Repair Scope" at bounding box center [1039, 127] width 94 height 14
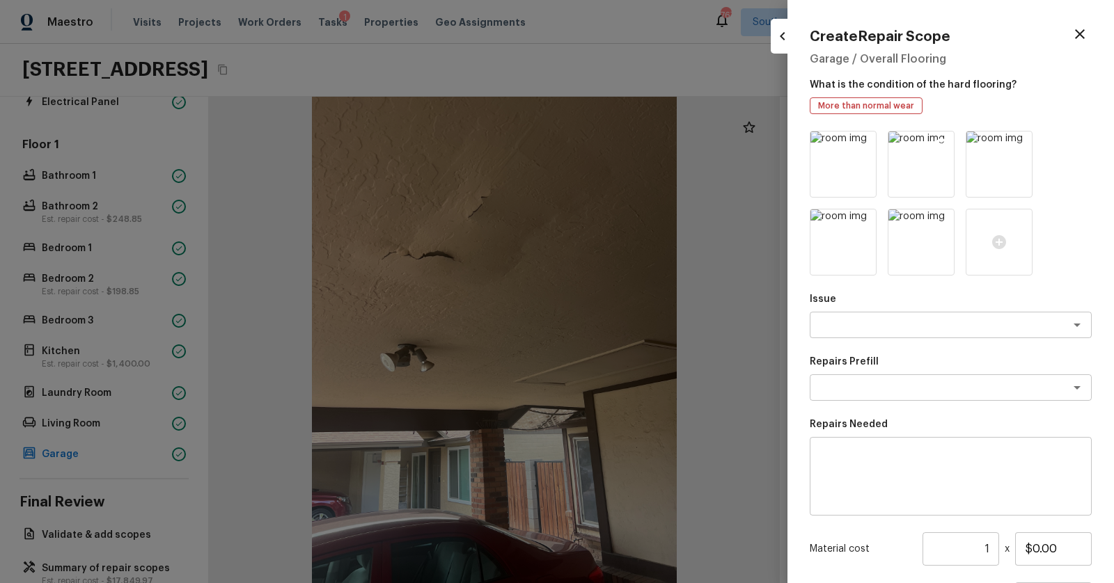
click at [943, 147] on icon at bounding box center [941, 145] width 12 height 12
click at [867, 143] on icon at bounding box center [863, 145] width 12 height 12
click at [944, 141] on icon at bounding box center [941, 145] width 12 height 12
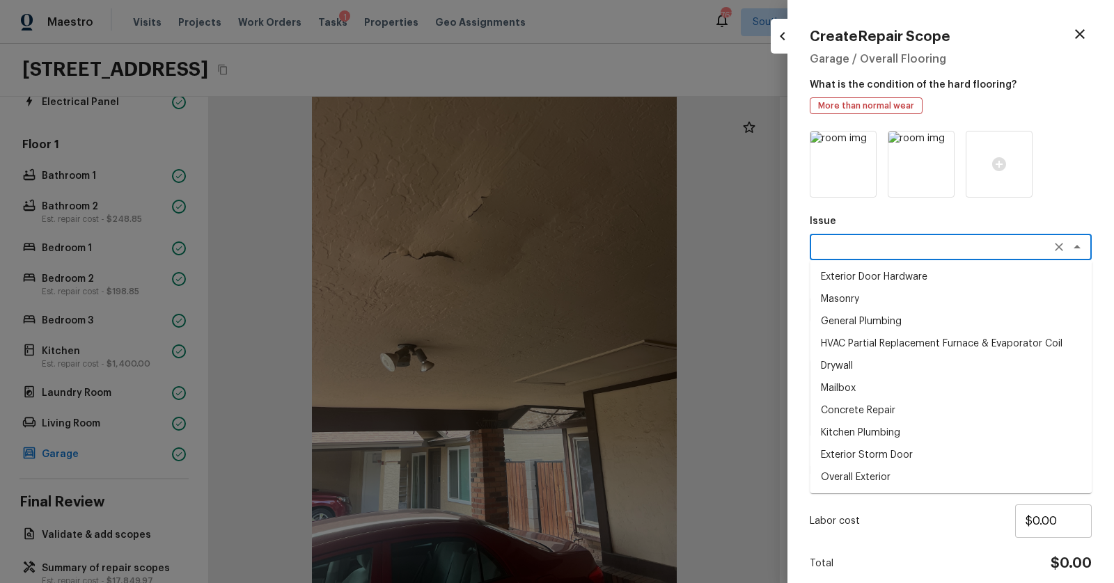
click at [907, 245] on textarea at bounding box center [931, 247] width 230 height 14
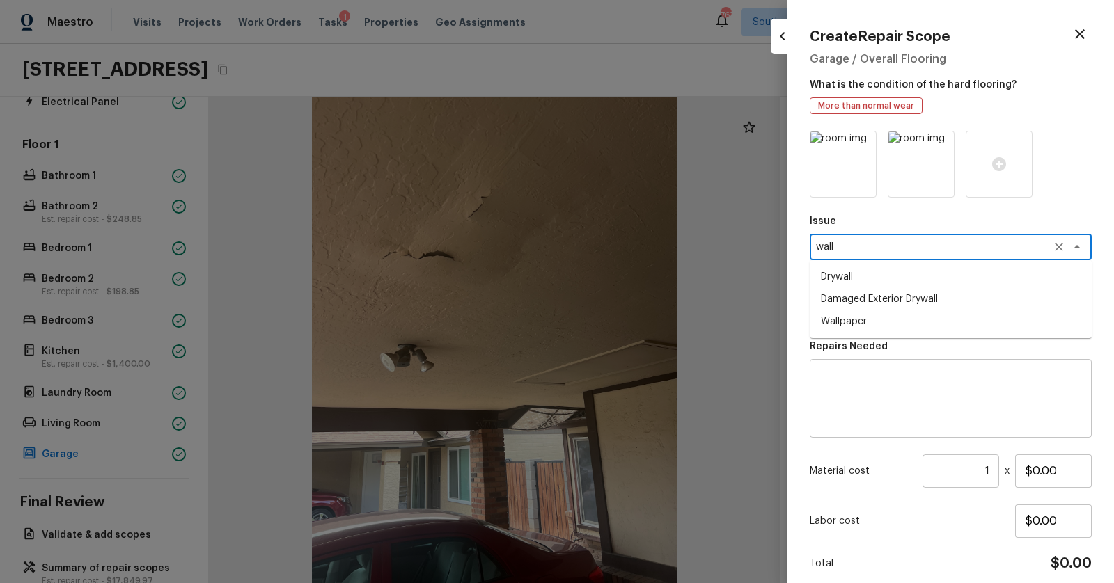
click at [869, 277] on li "Drywall" at bounding box center [950, 277] width 282 height 22
click at [863, 303] on textarea at bounding box center [931, 310] width 230 height 14
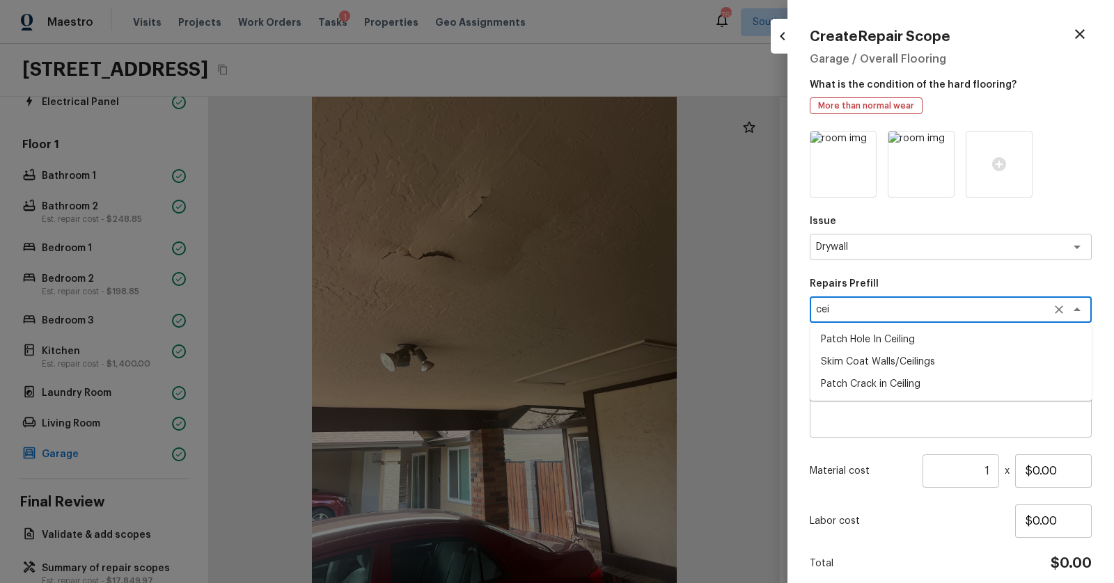
click at [859, 335] on li "Patch Hole In Ceiling" at bounding box center [950, 340] width 282 height 22
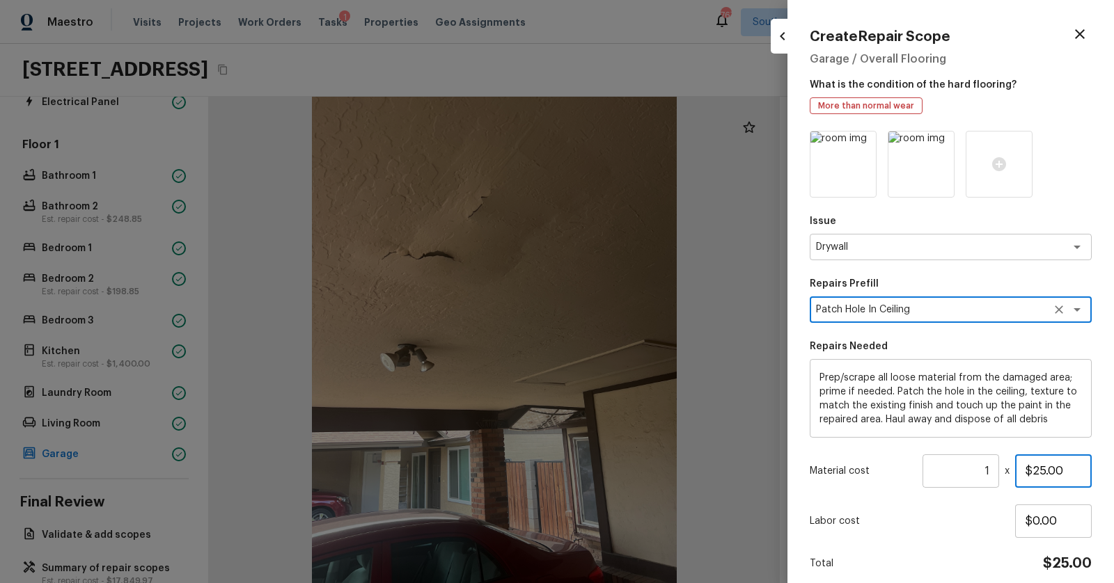
click at [1044, 473] on input "$25.00" at bounding box center [1053, 470] width 77 height 33
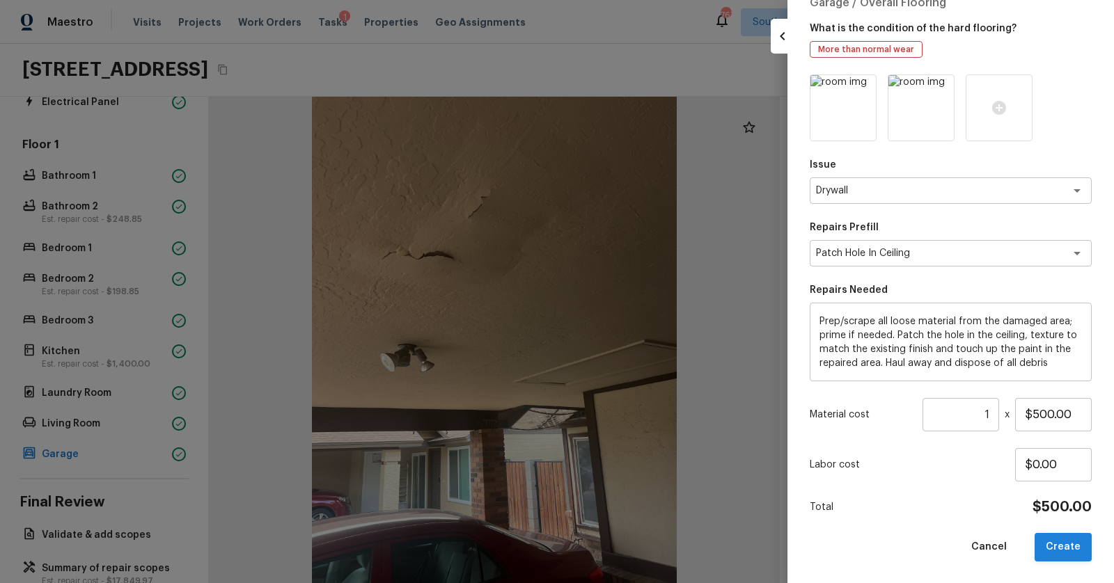
click at [1053, 543] on button "Create" at bounding box center [1062, 547] width 57 height 29
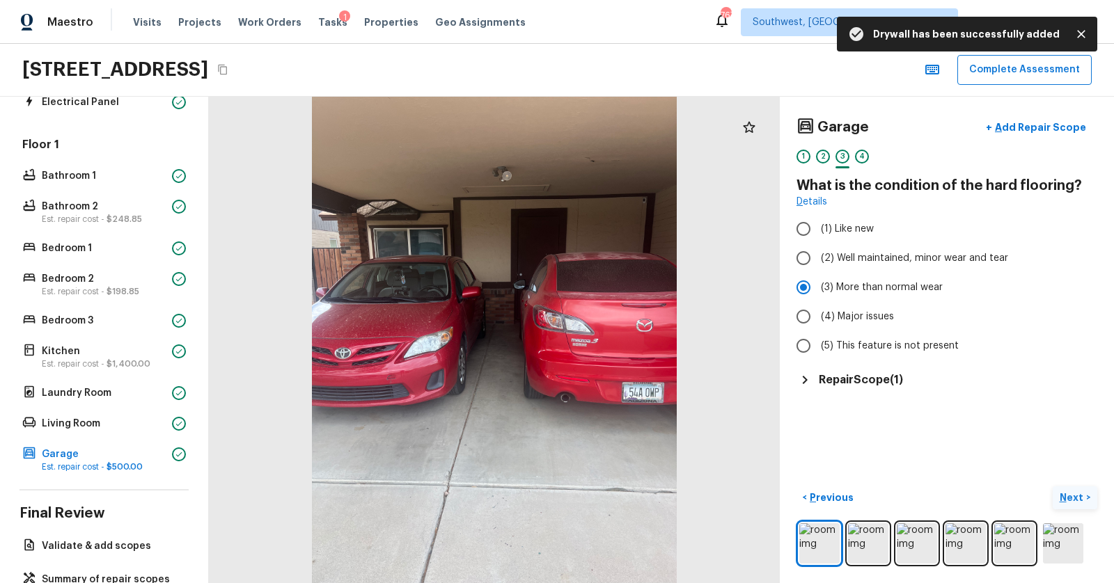
click at [1068, 495] on p "Next" at bounding box center [1072, 498] width 26 height 14
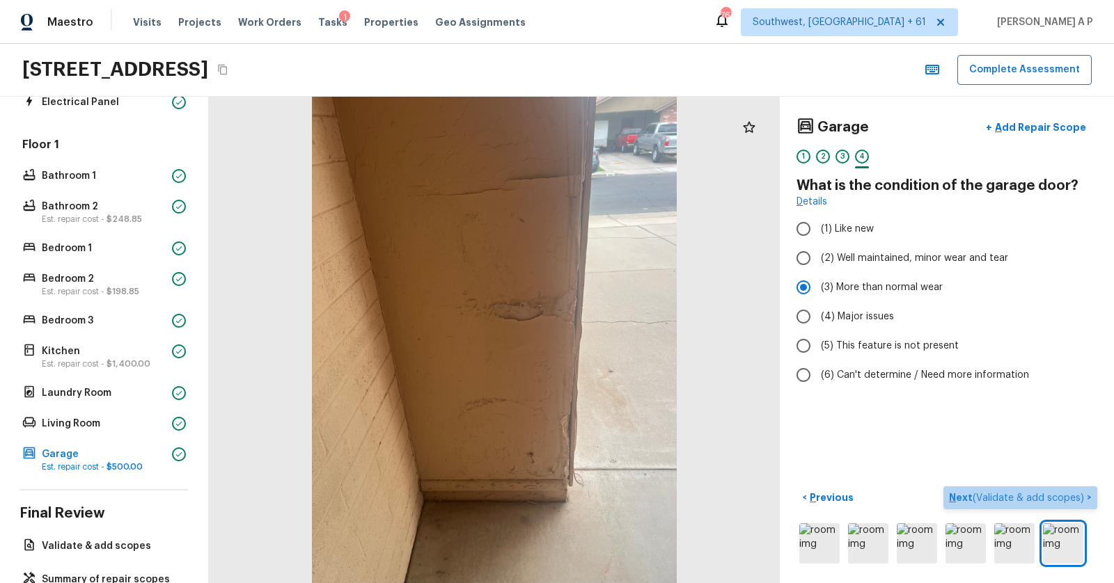
click at [1038, 488] on button "Next ( Validate & add scopes ) >" at bounding box center [1020, 497] width 154 height 23
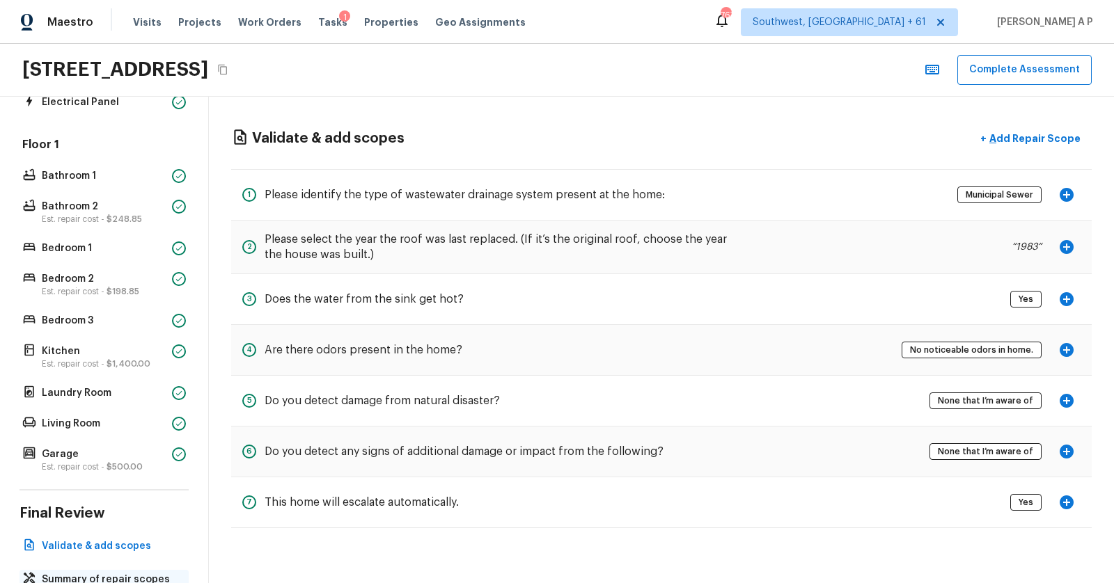
click at [100, 576] on p "Summary of repair scopes" at bounding box center [111, 580] width 139 height 14
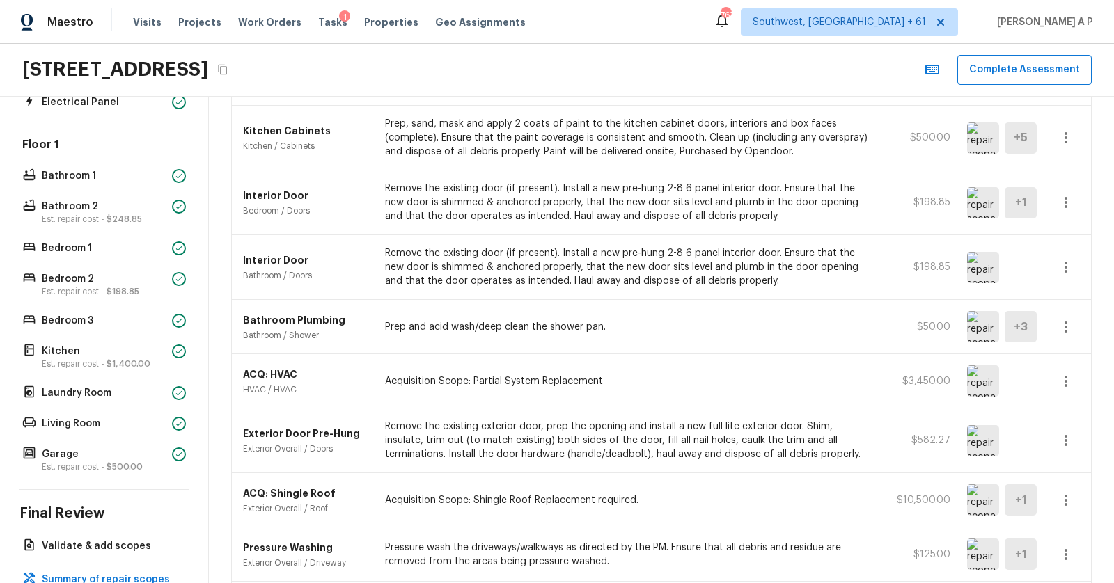
scroll to position [0, 0]
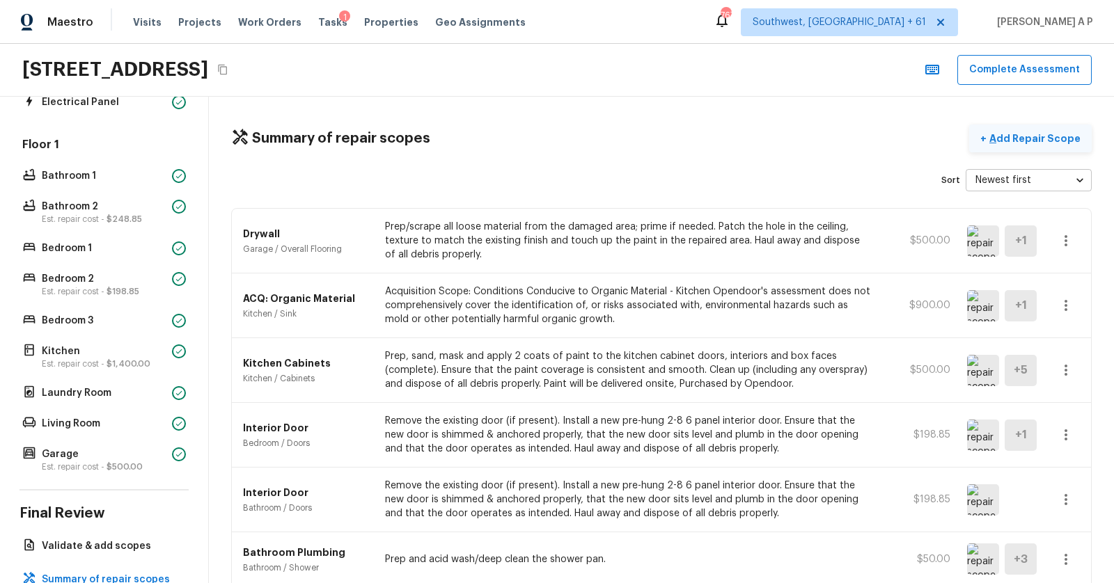
click at [1033, 134] on p "Add Repair Scope" at bounding box center [1033, 139] width 94 height 14
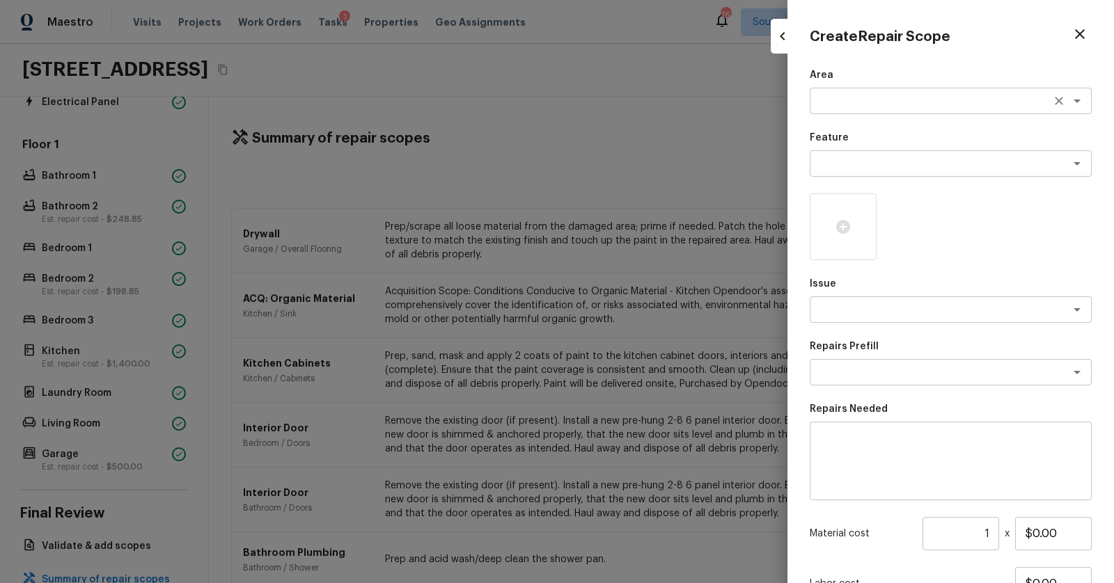
click at [1006, 108] on div "x ​" at bounding box center [950, 101] width 282 height 26
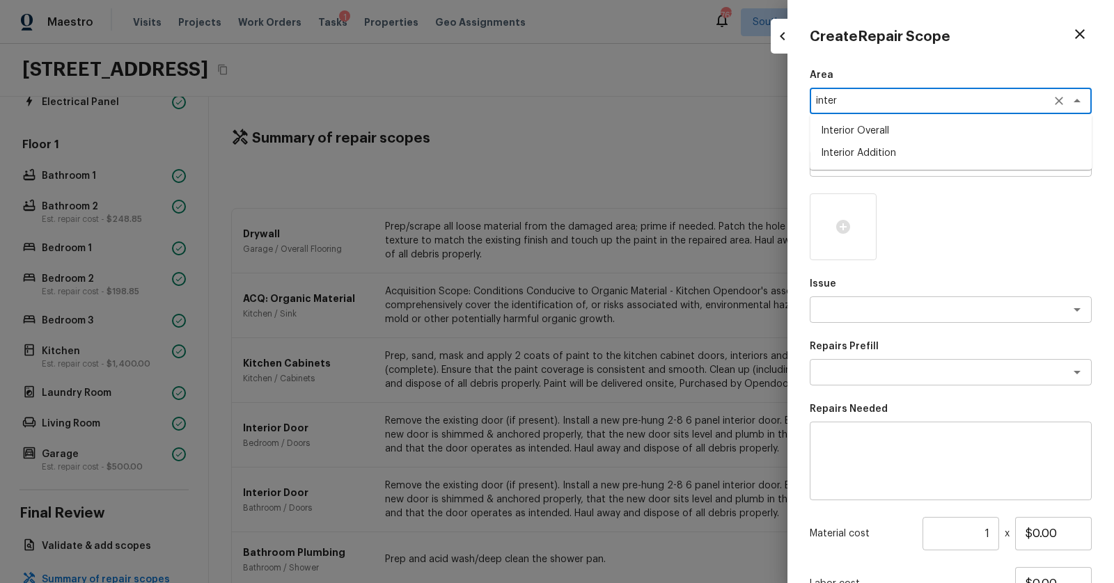
click at [1000, 134] on li "Interior Overall" at bounding box center [950, 131] width 282 height 22
click at [961, 165] on textarea at bounding box center [931, 164] width 230 height 14
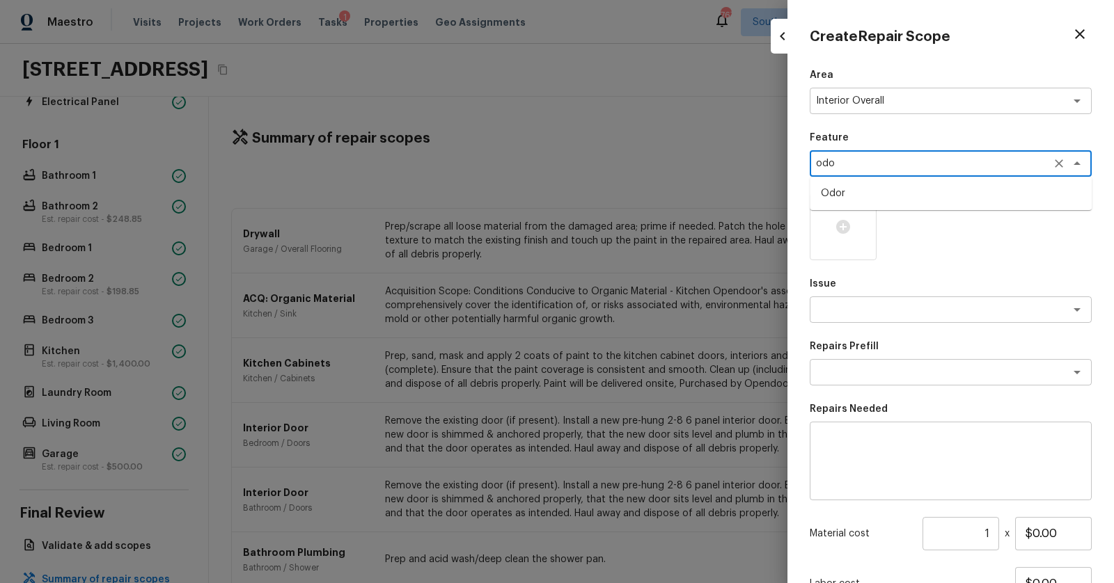
click at [889, 201] on li "Odor" at bounding box center [950, 193] width 282 height 22
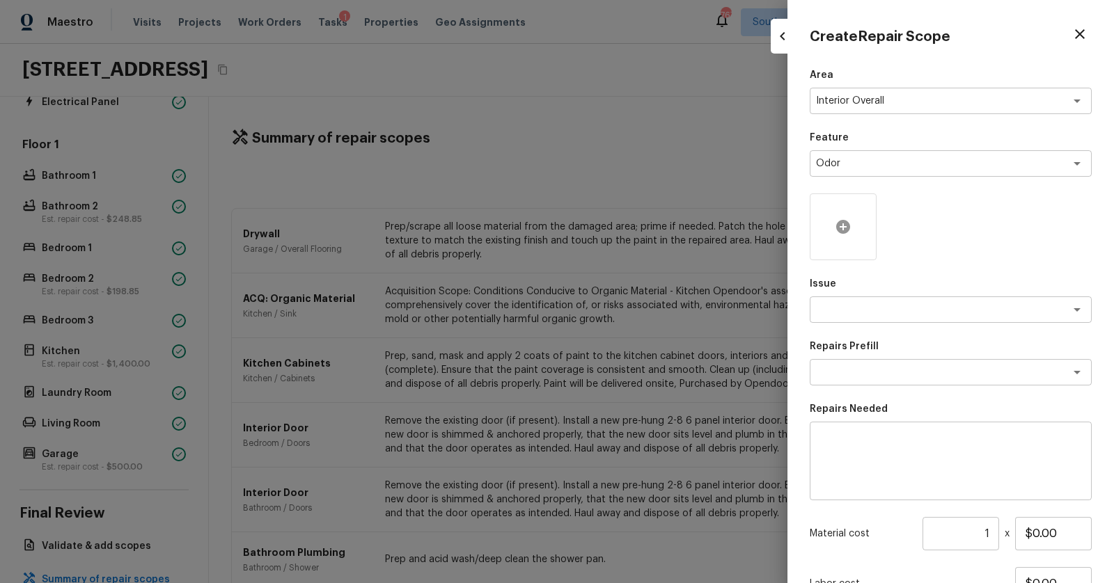
click at [828, 232] on div at bounding box center [842, 226] width 67 height 67
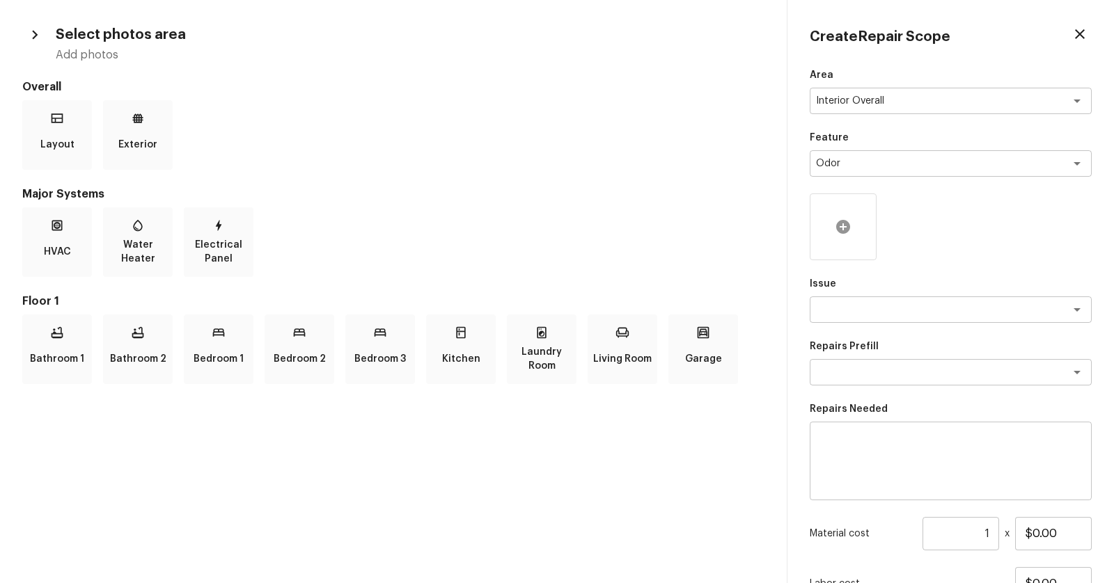
click at [842, 227] on icon at bounding box center [842, 227] width 17 height 17
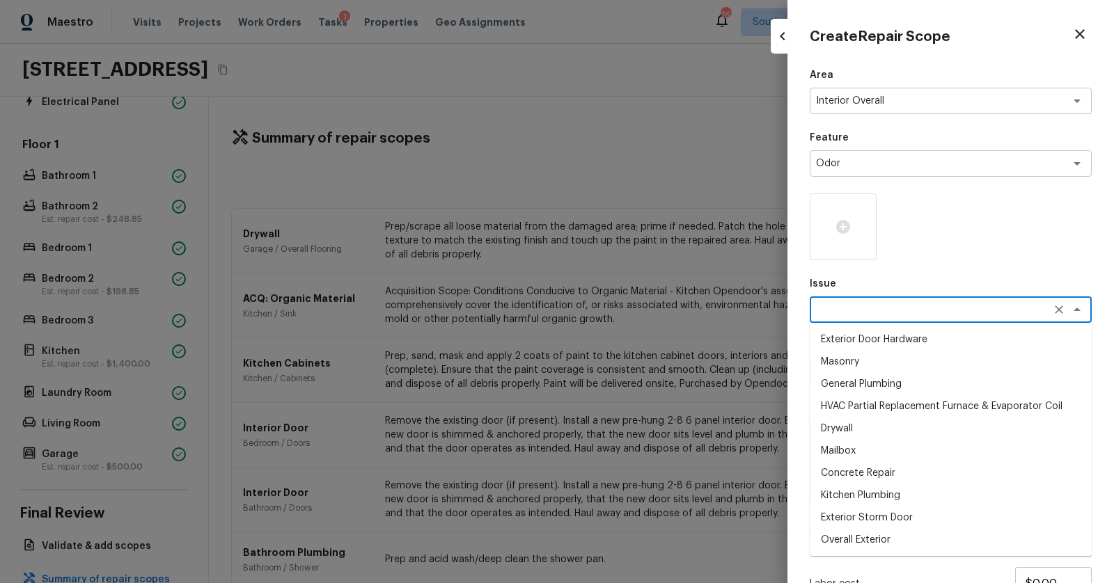
click at [898, 315] on textarea at bounding box center [931, 310] width 230 height 14
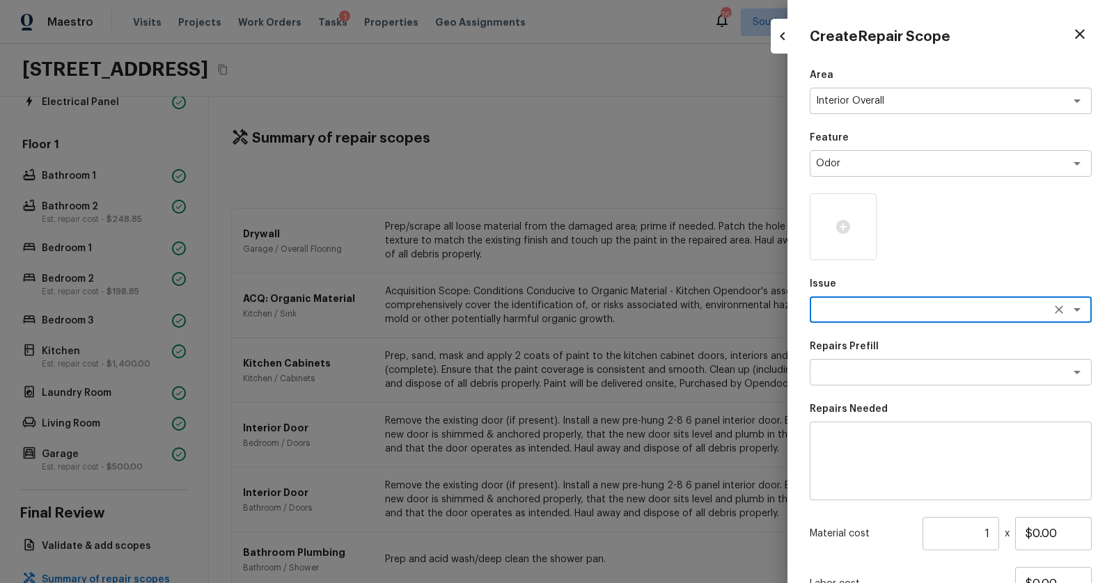
click at [898, 315] on textarea at bounding box center [931, 310] width 230 height 14
click at [864, 362] on li "Pet door is present" at bounding box center [950, 362] width 282 height 22
click at [905, 365] on div "x ​" at bounding box center [950, 372] width 282 height 26
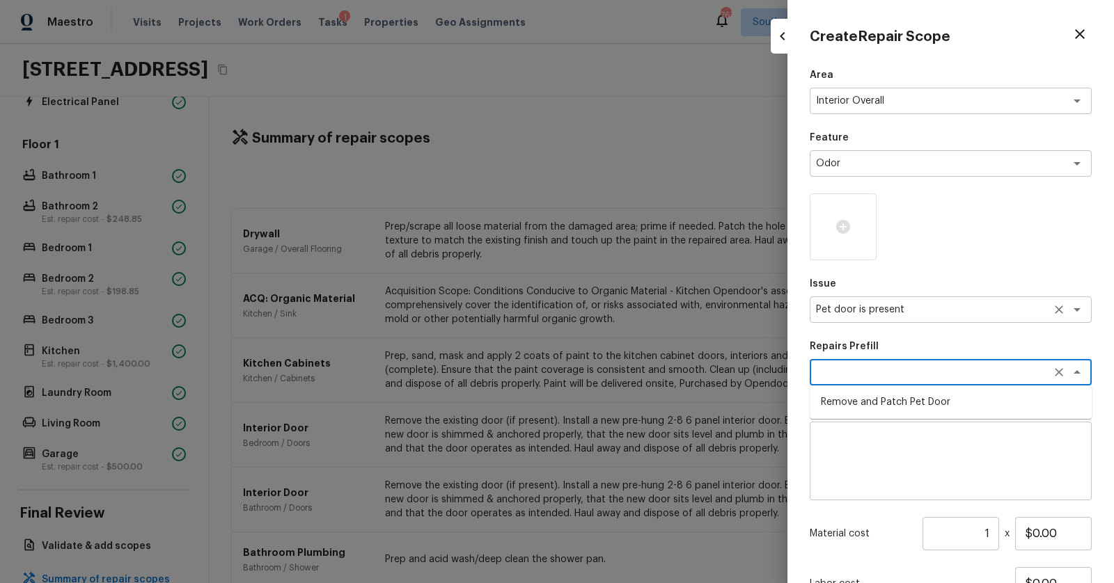
click at [911, 309] on textarea "Pet door is present" at bounding box center [931, 310] width 230 height 14
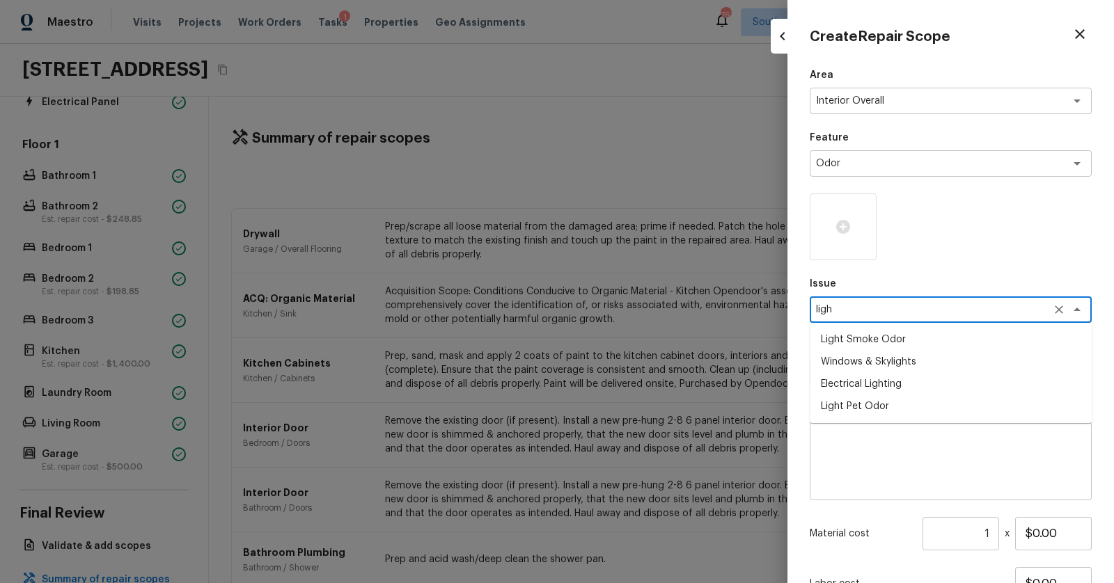
click at [908, 404] on li "Light Pet Odor" at bounding box center [950, 406] width 282 height 22
click at [909, 372] on textarea at bounding box center [931, 372] width 230 height 14
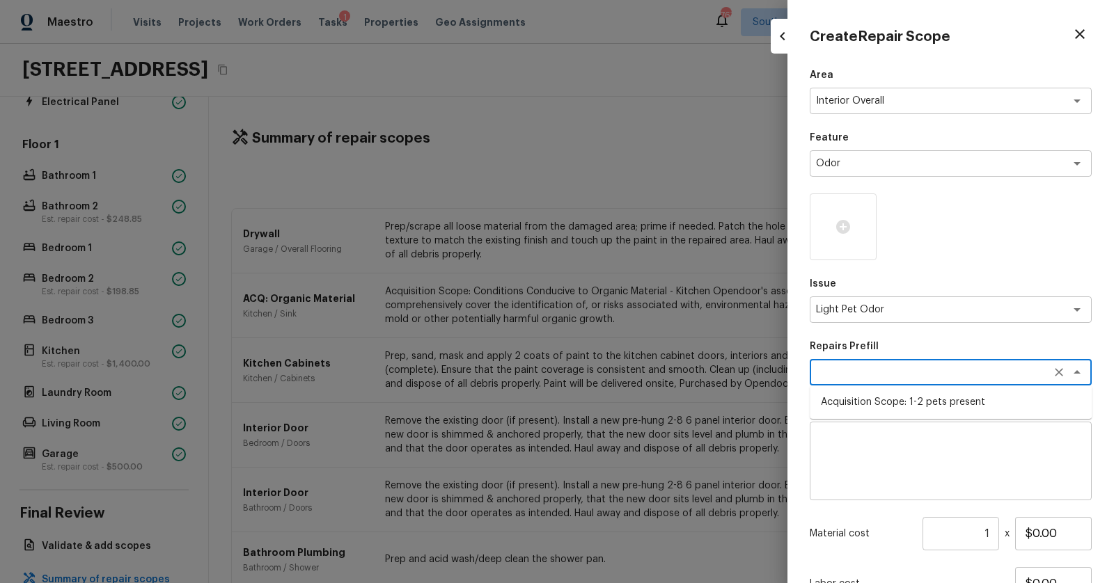
click at [908, 399] on li "Acquisition Scope: 1-2 pets present" at bounding box center [950, 402] width 282 height 22
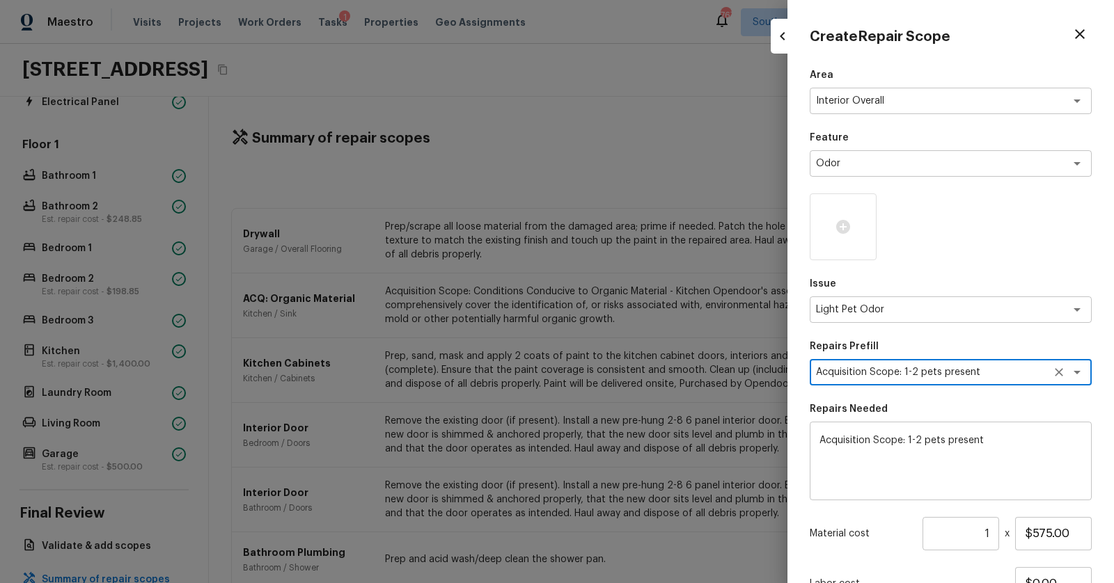
scroll to position [119, 0]
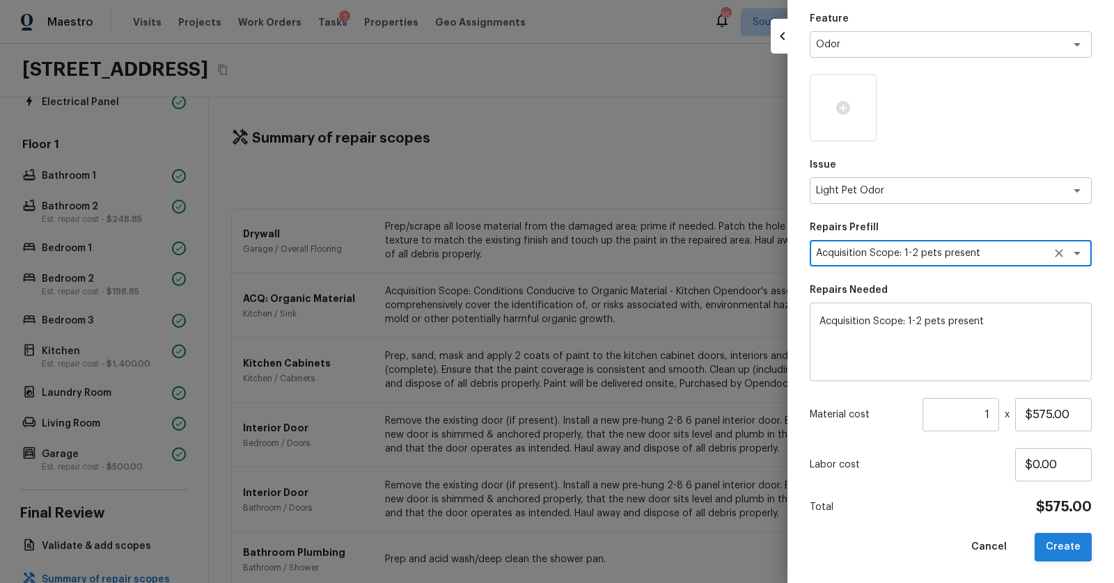
click at [1061, 543] on button "Create" at bounding box center [1062, 547] width 57 height 29
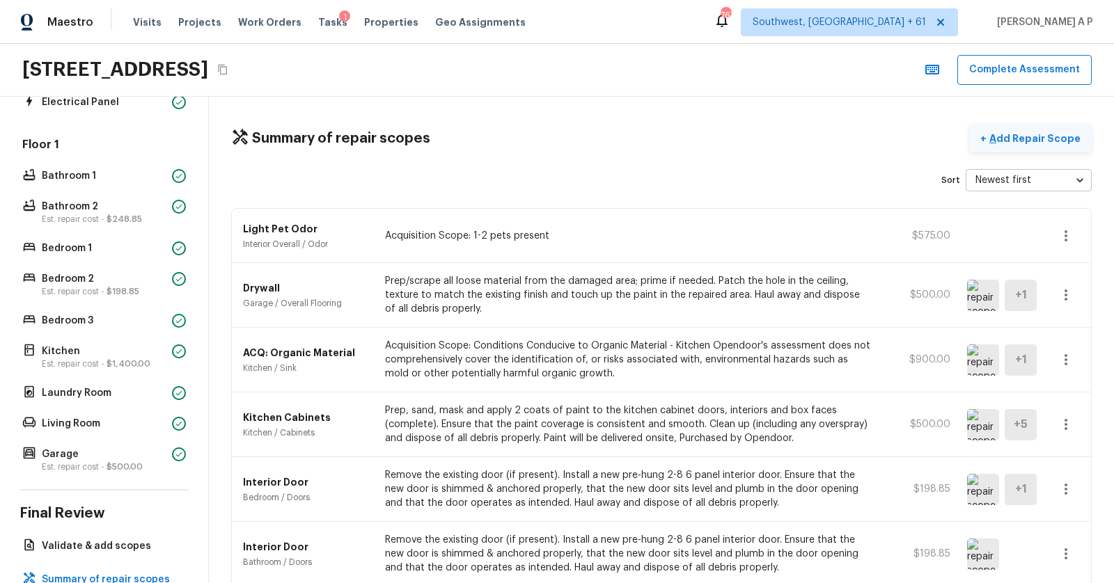
click at [1022, 141] on p "Add Repair Scope" at bounding box center [1033, 139] width 94 height 14
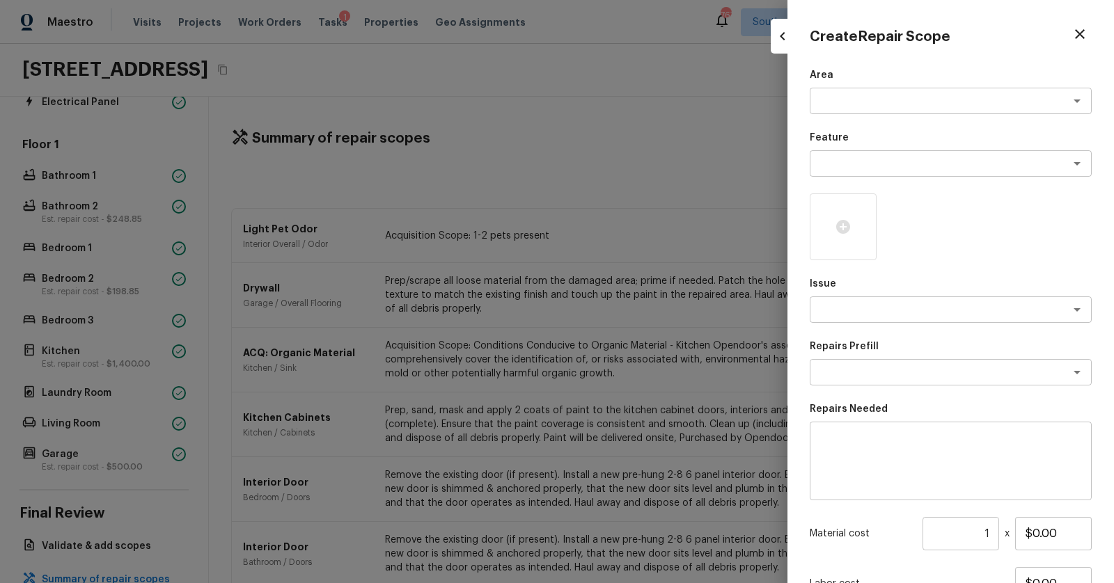
click at [956, 83] on div "Area x ​" at bounding box center [950, 91] width 282 height 46
click at [927, 103] on textarea at bounding box center [931, 101] width 230 height 14
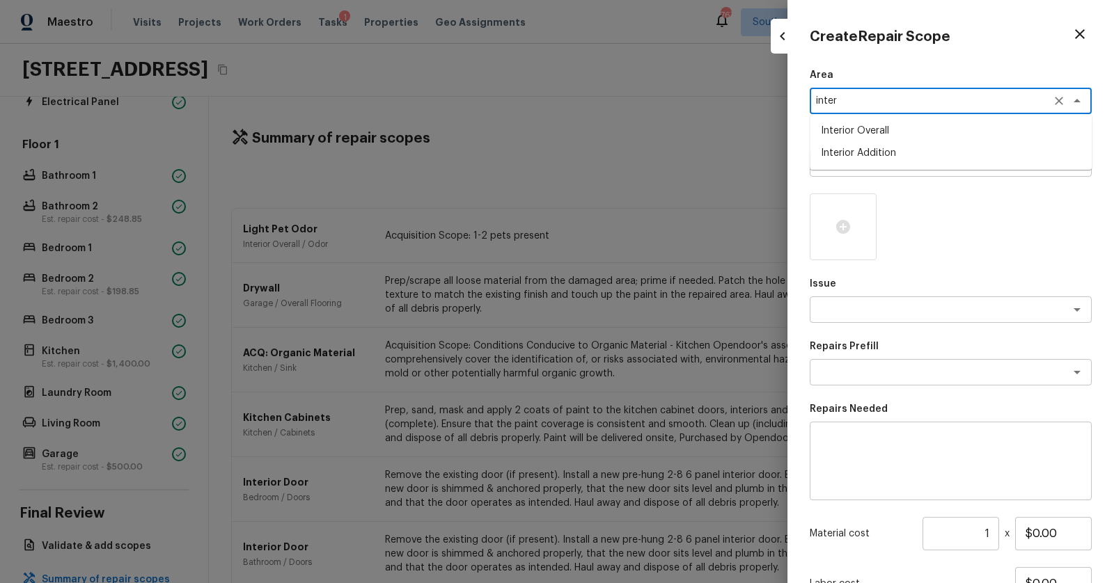
click at [909, 134] on li "Interior Overall" at bounding box center [950, 131] width 282 height 22
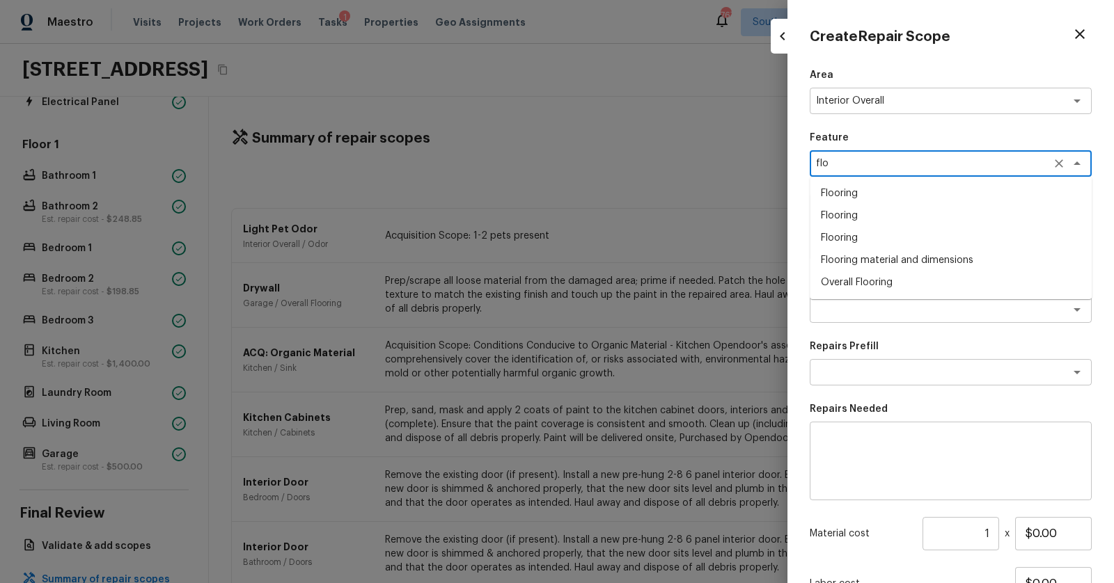
click at [873, 200] on li "Flooring" at bounding box center [950, 193] width 282 height 22
click at [887, 169] on textarea "Flooring" at bounding box center [931, 164] width 230 height 14
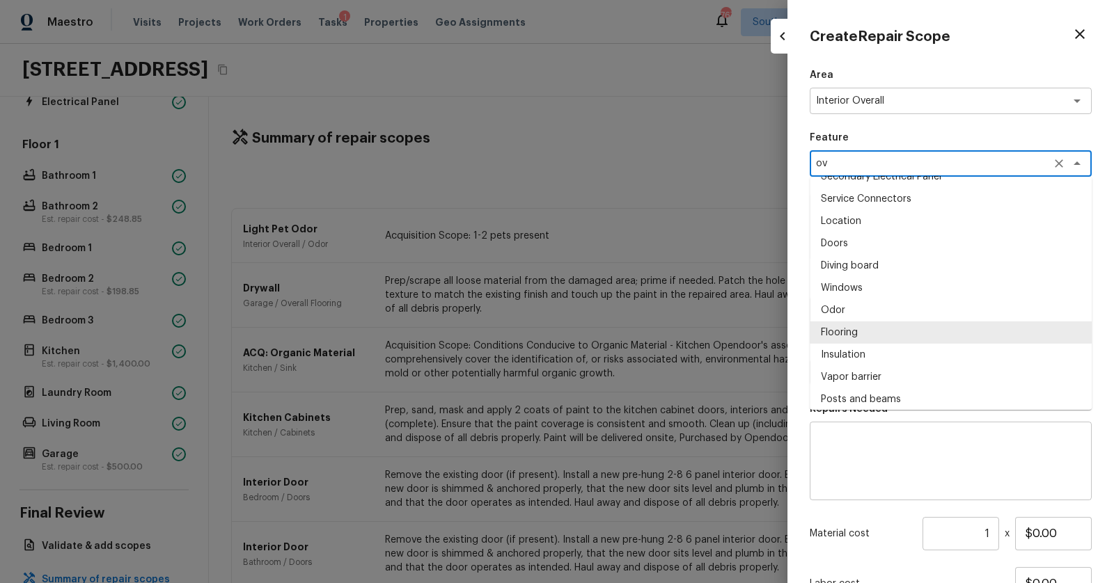
scroll to position [0, 0]
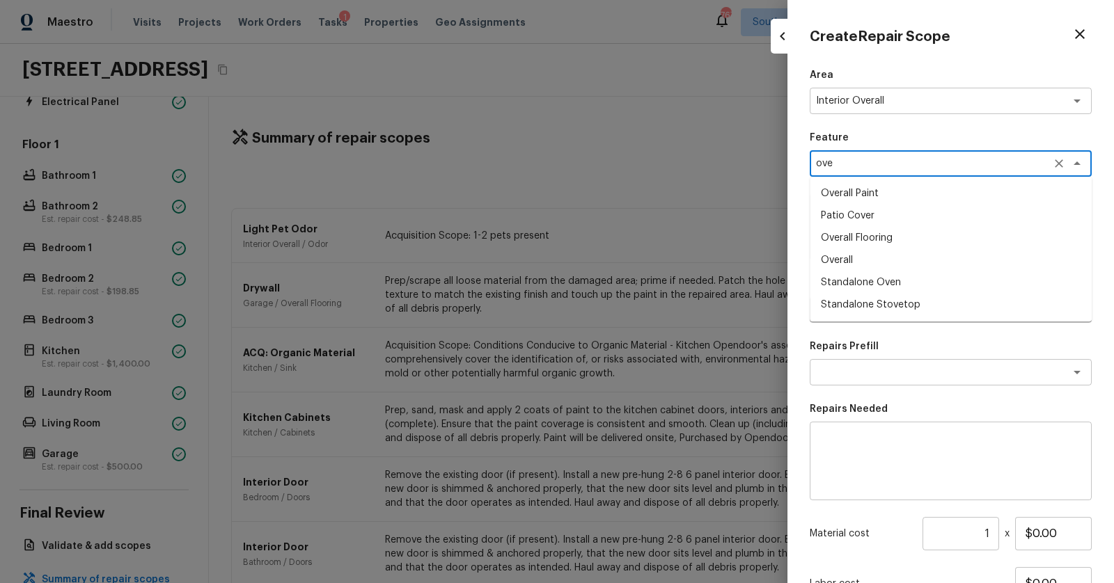
click at [852, 241] on li "Overall Flooring" at bounding box center [950, 238] width 282 height 22
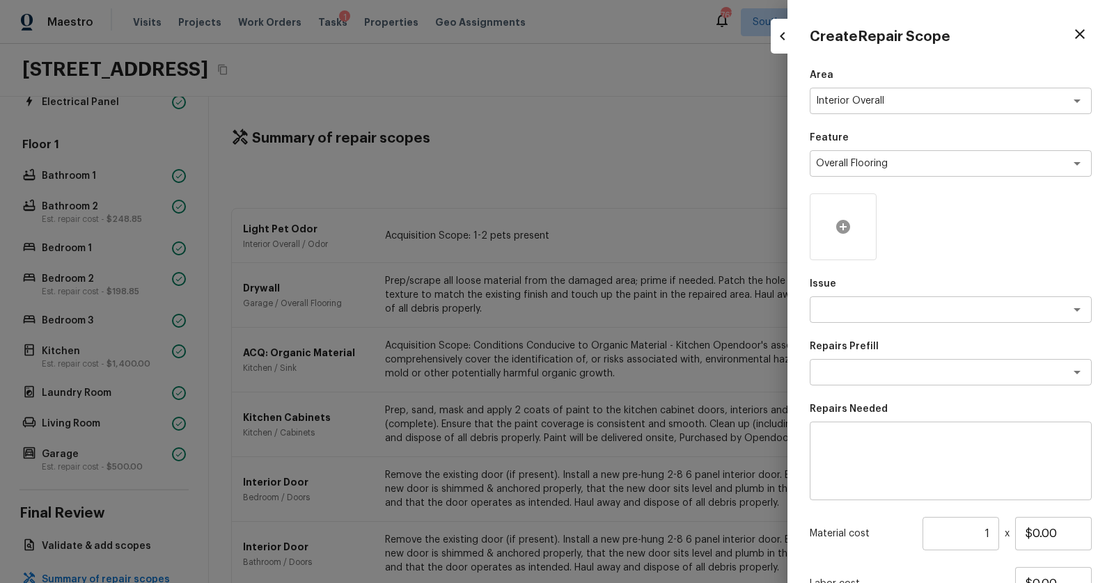
click at [848, 227] on icon at bounding box center [843, 227] width 14 height 14
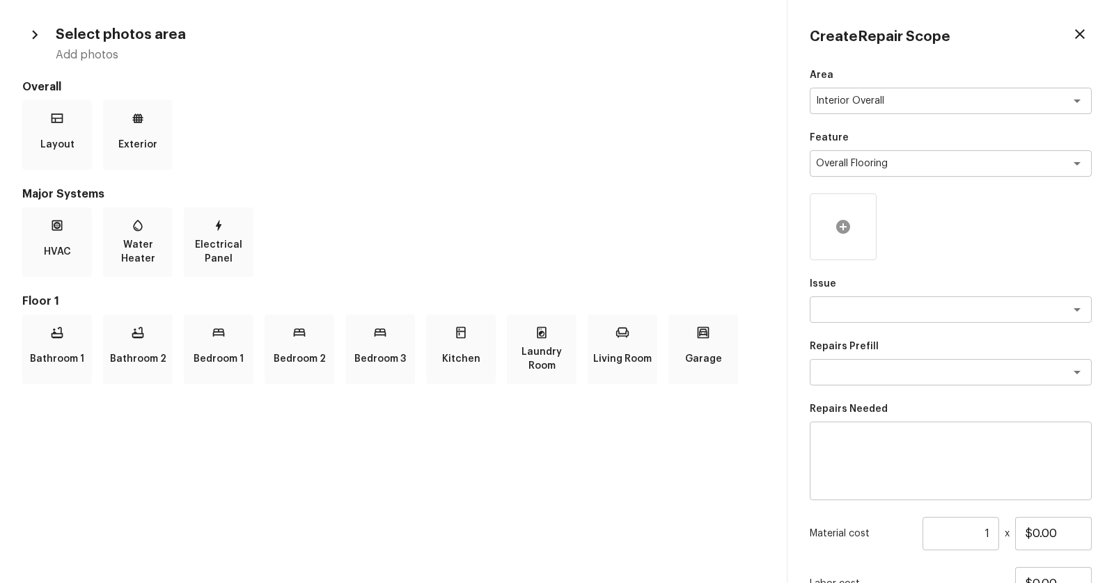
click at [848, 227] on icon at bounding box center [843, 227] width 14 height 14
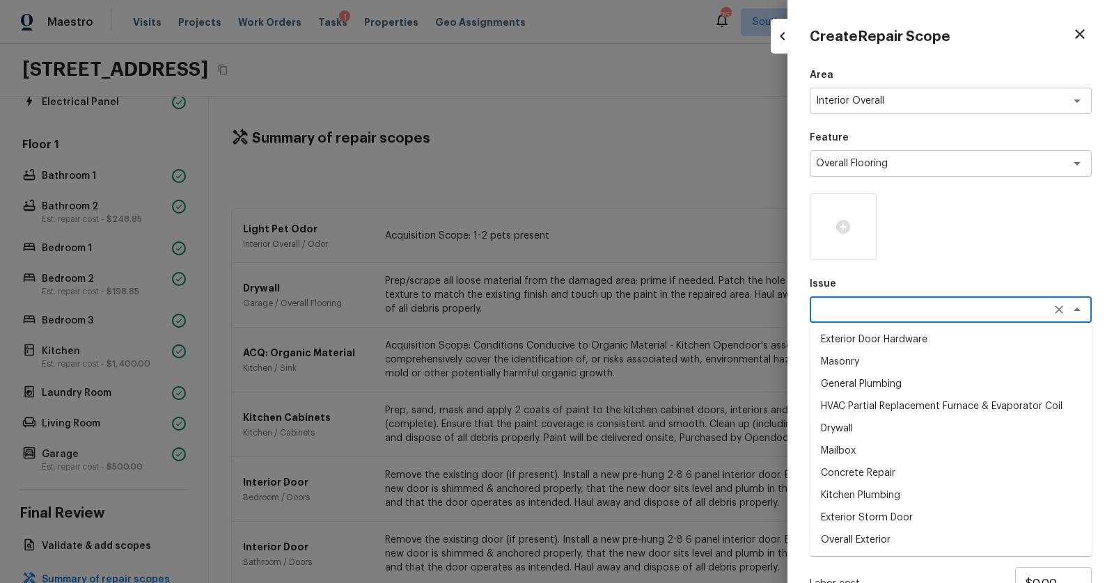
click at [913, 315] on textarea at bounding box center [931, 310] width 230 height 14
click at [848, 230] on icon at bounding box center [842, 227] width 17 height 17
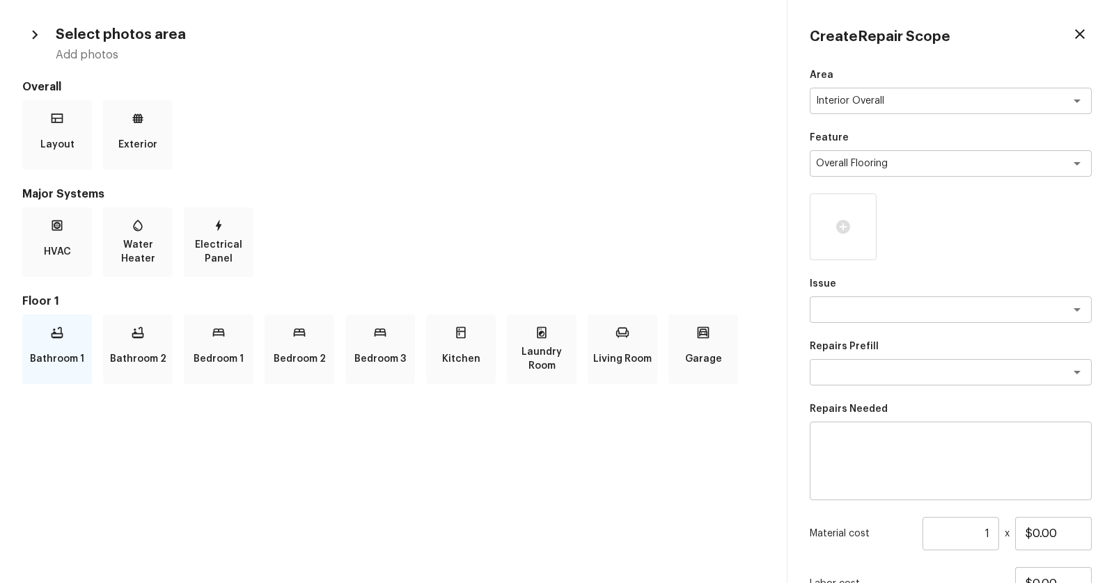
click at [67, 345] on p "Bathroom 1" at bounding box center [57, 359] width 54 height 28
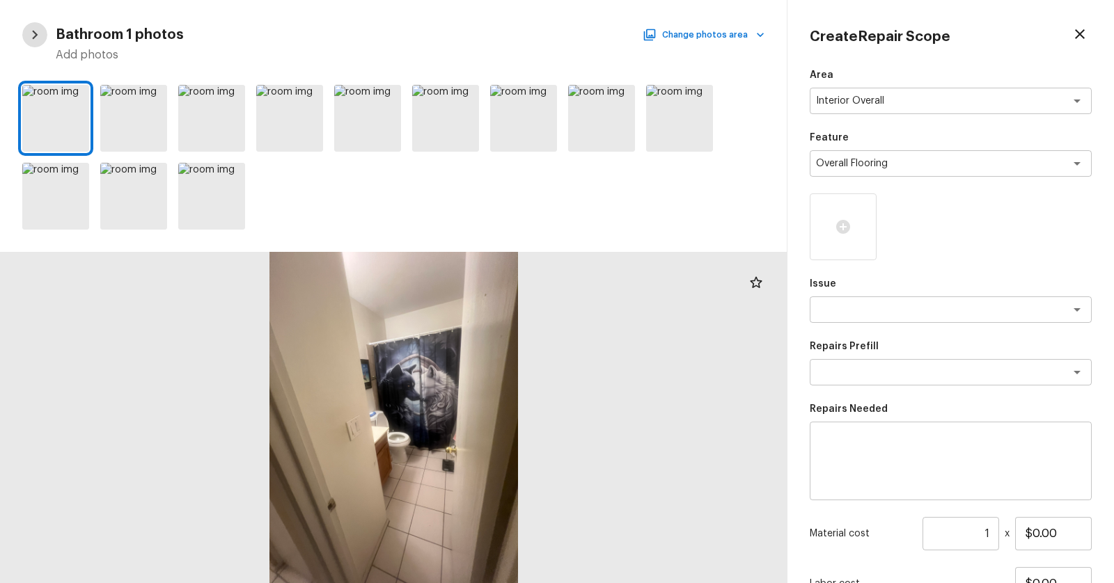
click at [35, 36] on icon "button" at bounding box center [35, 35] width 6 height 9
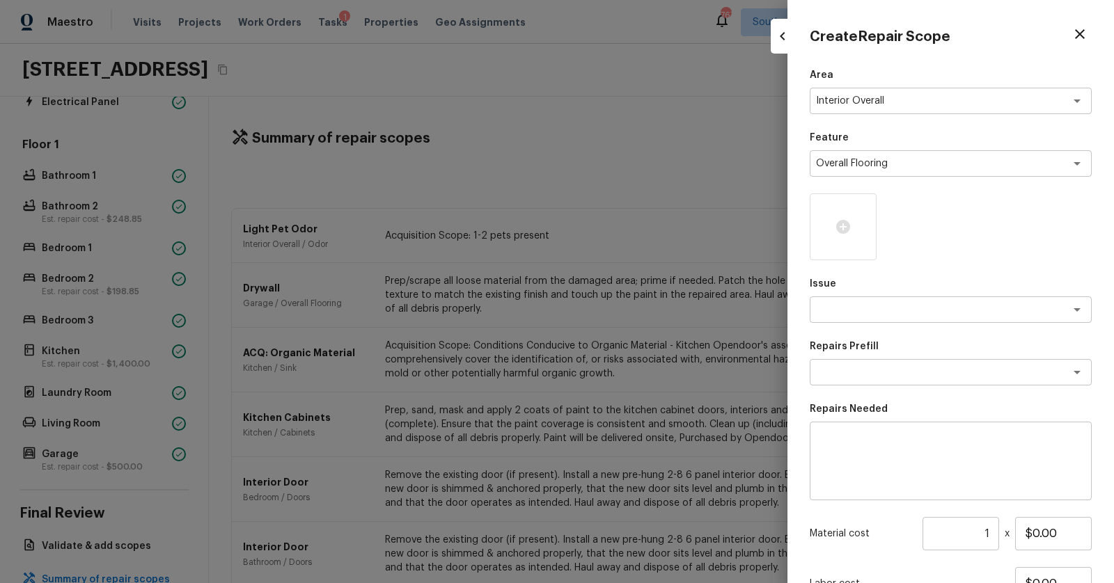
click at [783, 32] on icon "button" at bounding box center [782, 36] width 17 height 17
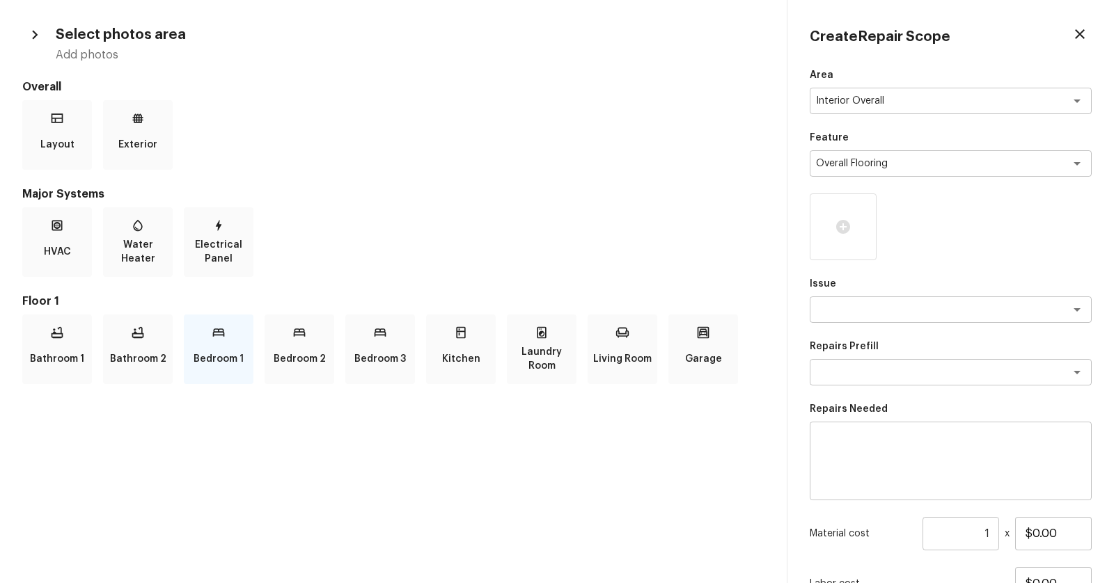
click at [214, 346] on p "Bedroom 1" at bounding box center [218, 359] width 50 height 28
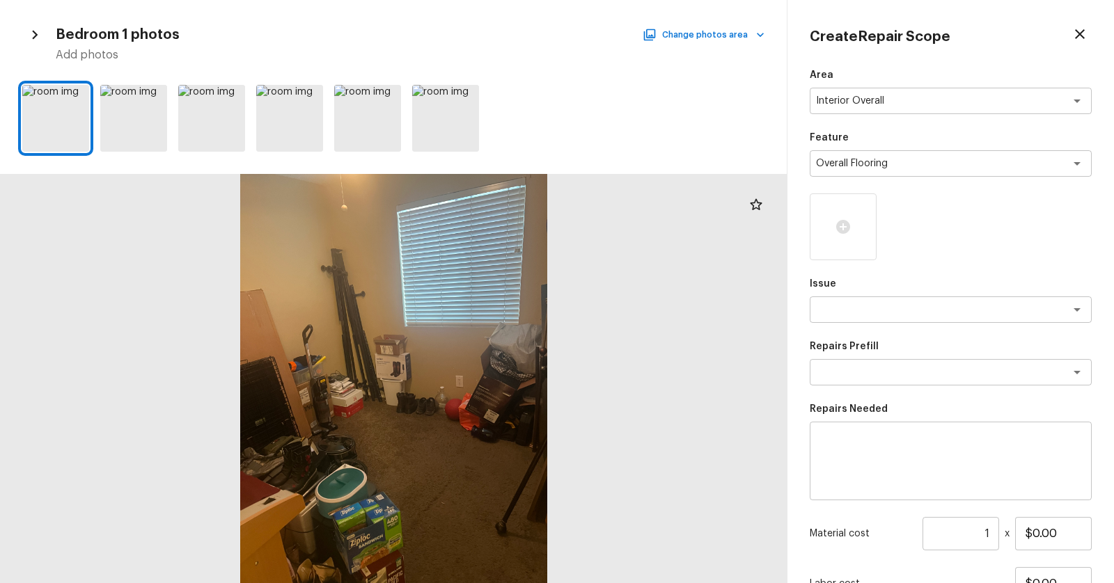
click at [378, 429] on div at bounding box center [393, 378] width 786 height 409
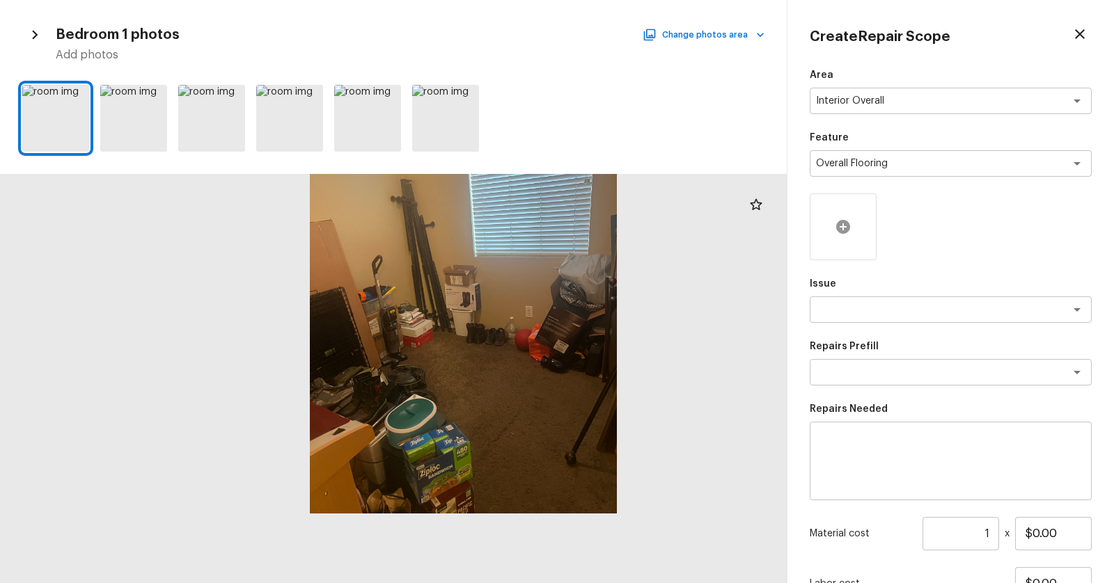
drag, startPoint x: 378, startPoint y: 429, endPoint x: 841, endPoint y: 222, distance: 506.9
click at [841, 222] on div "Bedroom 1 photos Change photos area Add photos Create Repair Scope Area Interio…" at bounding box center [557, 291] width 1114 height 583
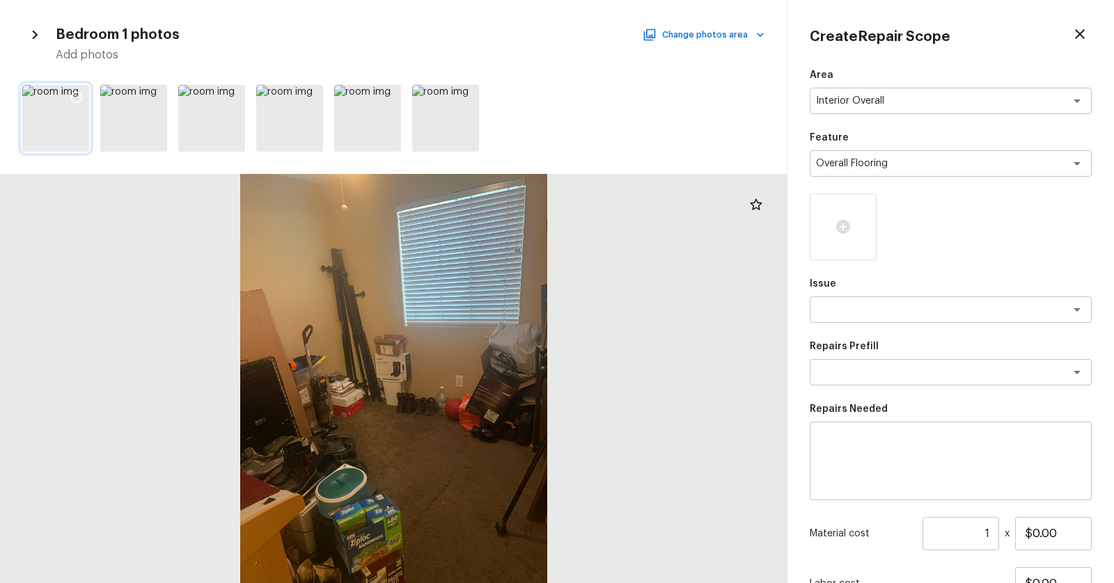
click at [55, 121] on div at bounding box center [55, 118] width 67 height 67
click at [76, 100] on icon at bounding box center [77, 97] width 14 height 14
click at [152, 94] on icon at bounding box center [155, 97] width 14 height 14
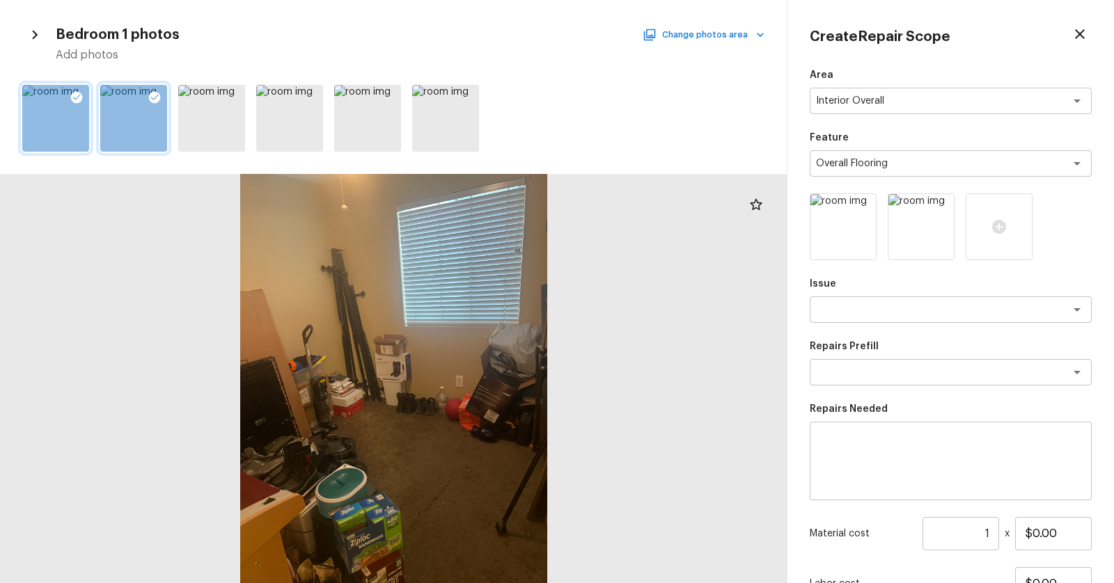
click at [753, 39] on icon "button" at bounding box center [760, 35] width 14 height 14
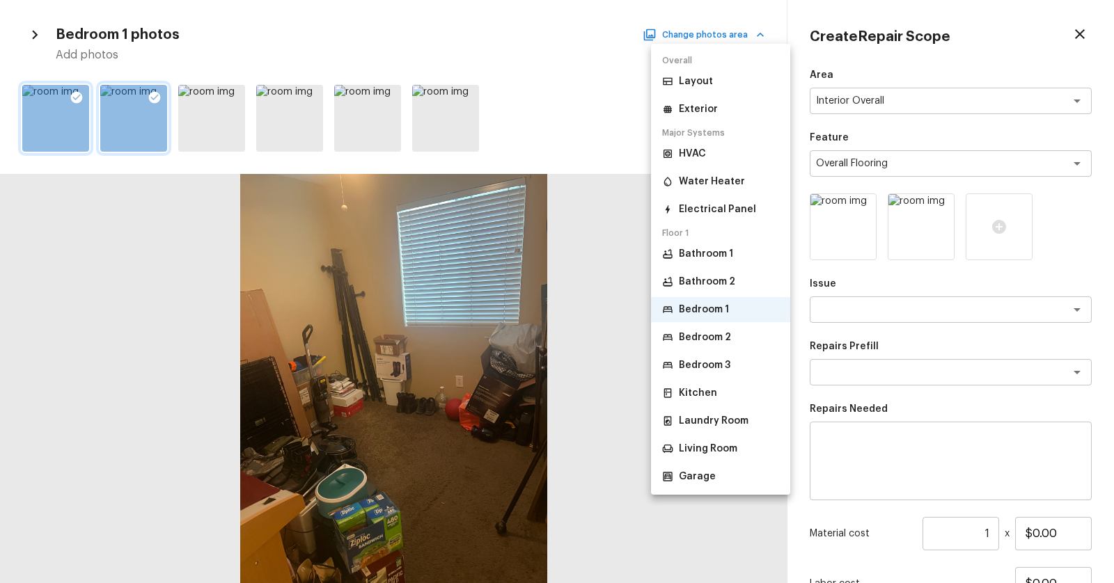
click at [699, 343] on p "Bedroom 2" at bounding box center [705, 338] width 52 height 14
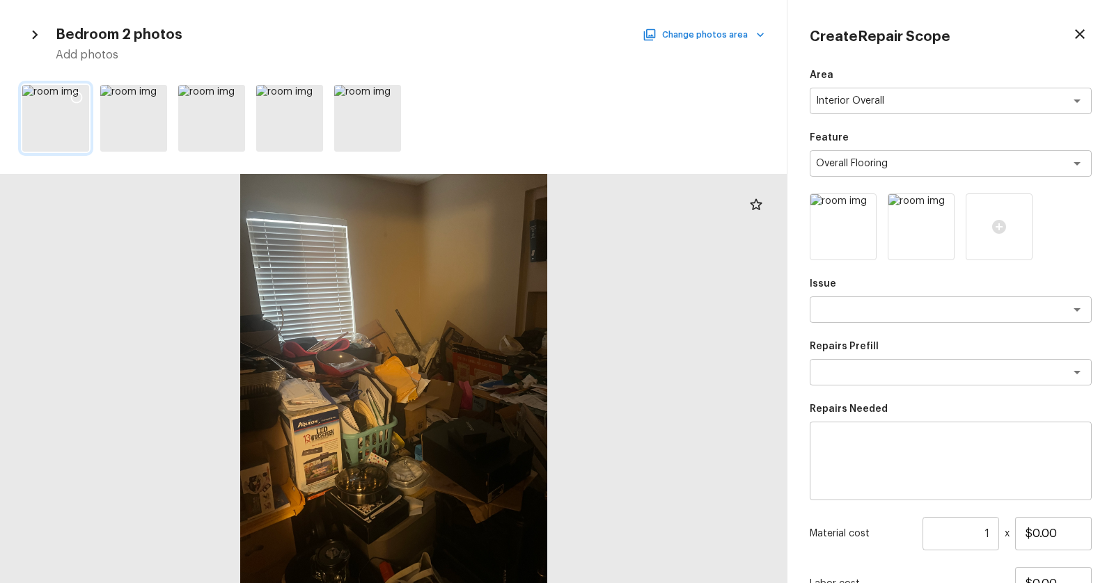
click at [80, 92] on icon at bounding box center [77, 97] width 14 height 14
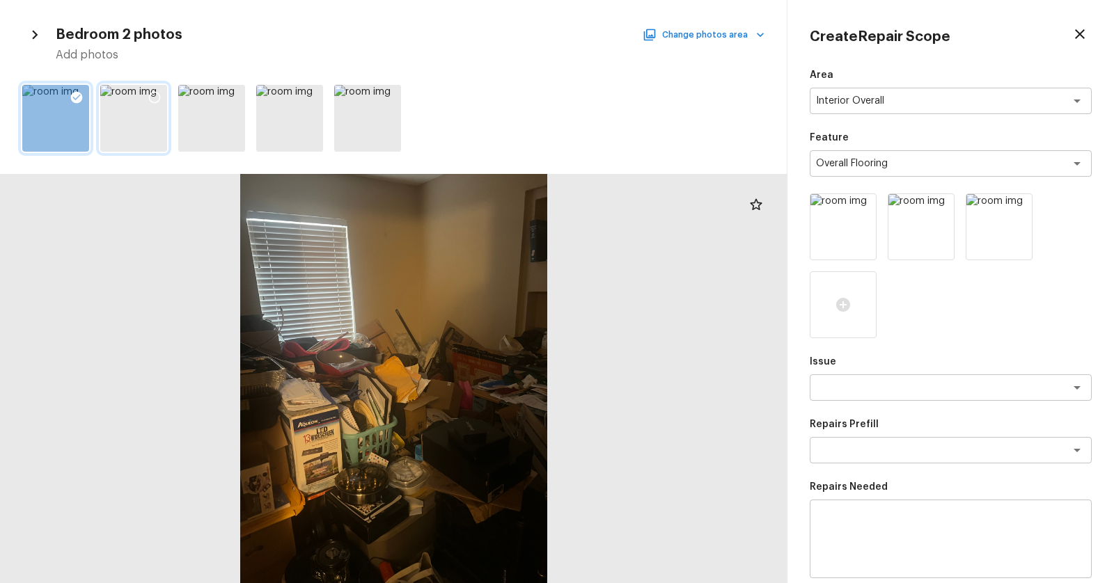
click at [154, 95] on icon at bounding box center [155, 97] width 14 height 14
click at [237, 100] on icon at bounding box center [233, 98] width 12 height 12
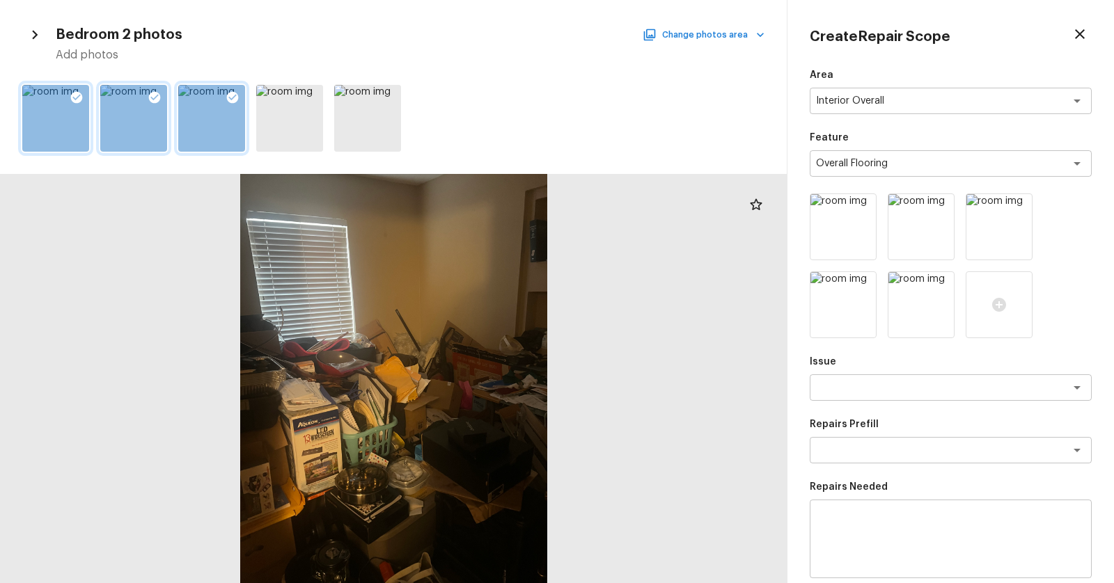
click at [763, 35] on icon "button" at bounding box center [760, 35] width 14 height 14
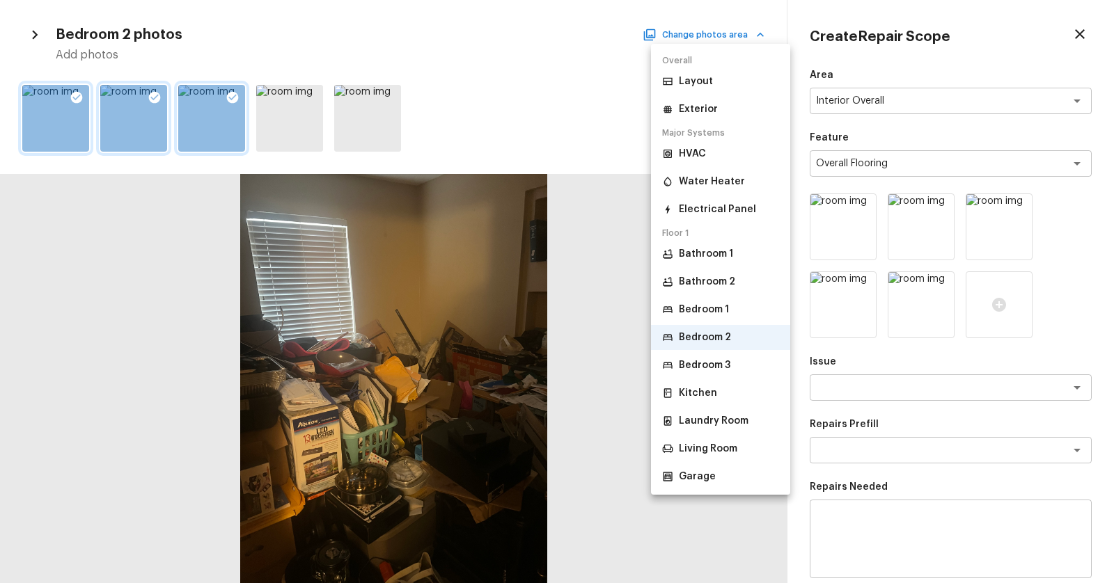
click at [713, 365] on p "Bedroom 3" at bounding box center [705, 365] width 52 height 14
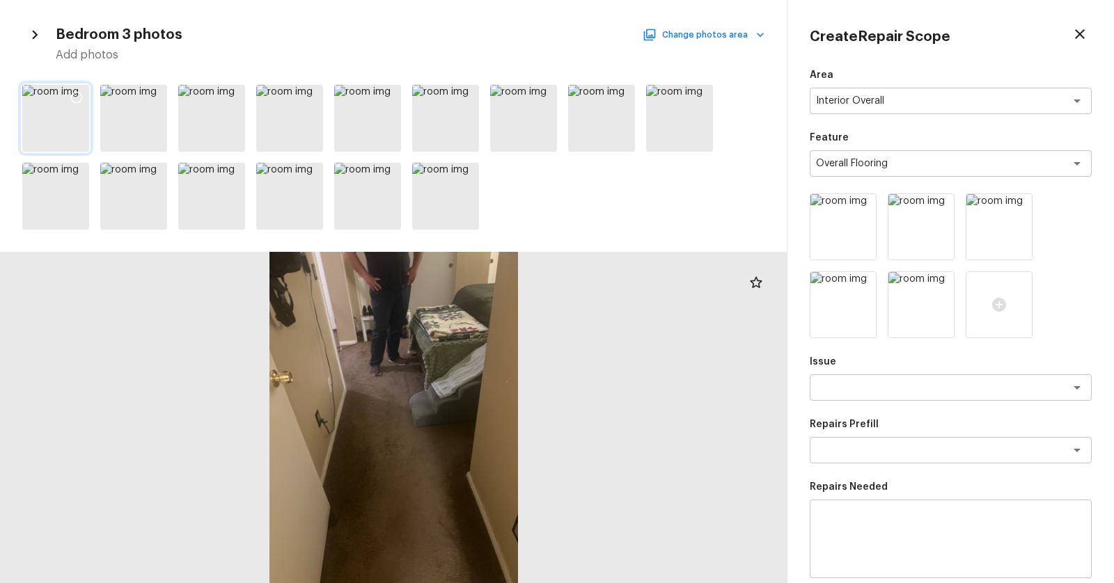
click at [77, 97] on icon at bounding box center [77, 97] width 14 height 14
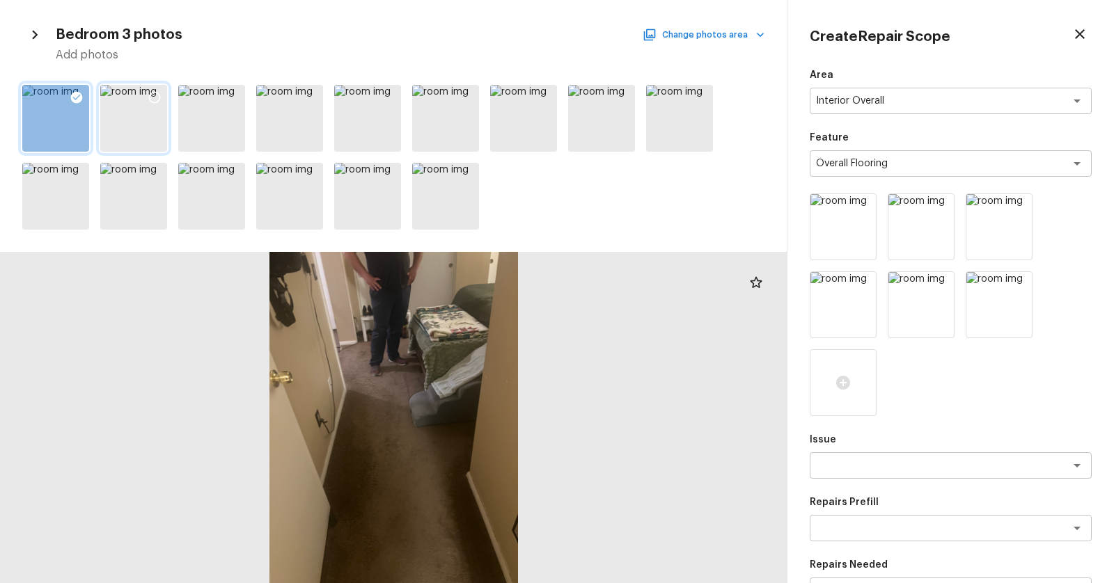
click at [158, 102] on icon at bounding box center [155, 97] width 14 height 14
click at [236, 97] on icon at bounding box center [233, 97] width 14 height 14
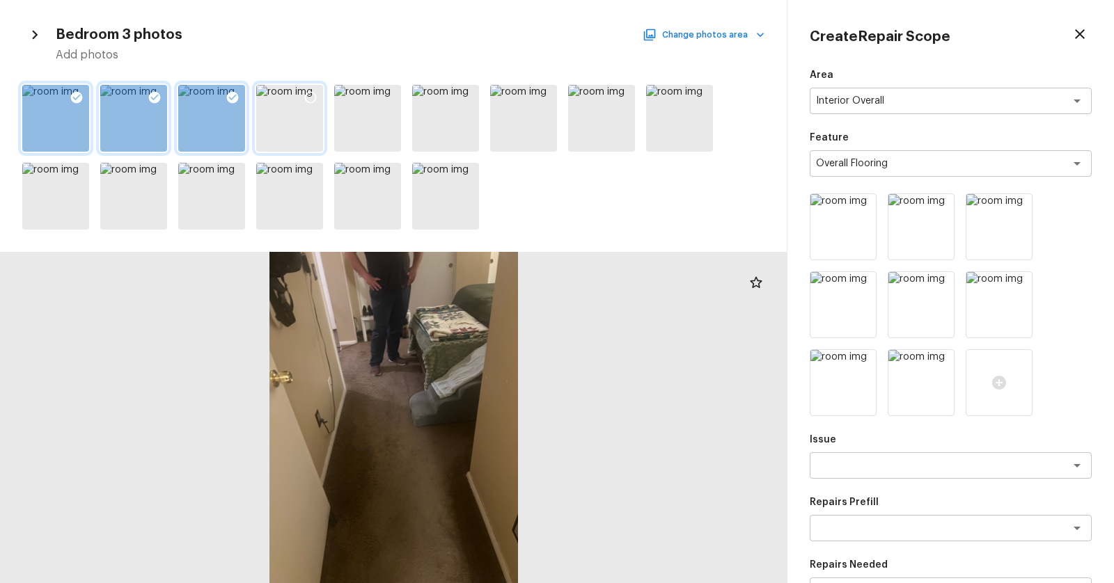
click at [310, 93] on icon at bounding box center [310, 97] width 14 height 14
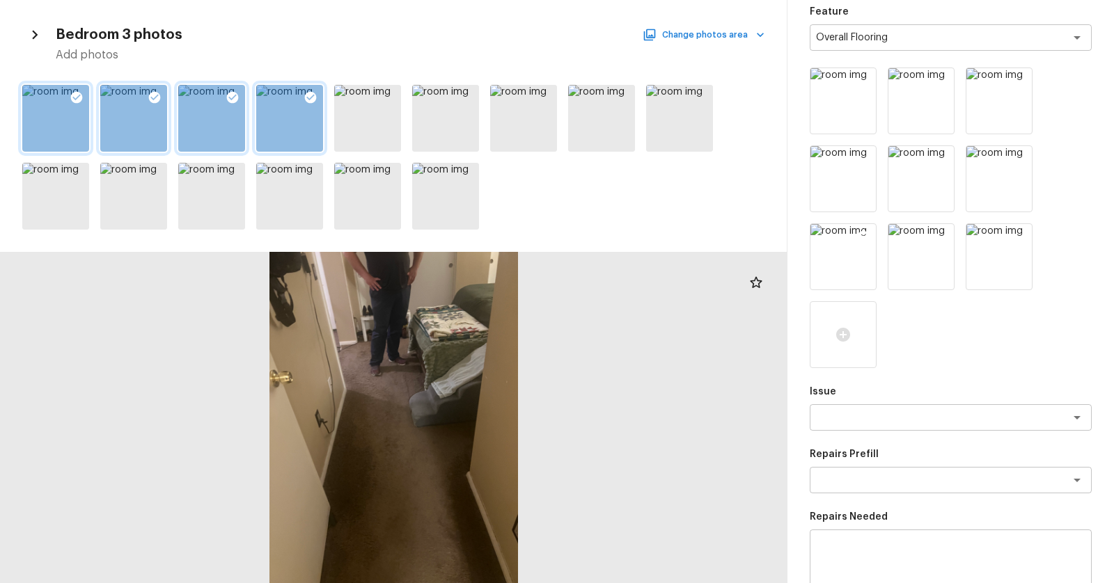
scroll to position [353, 0]
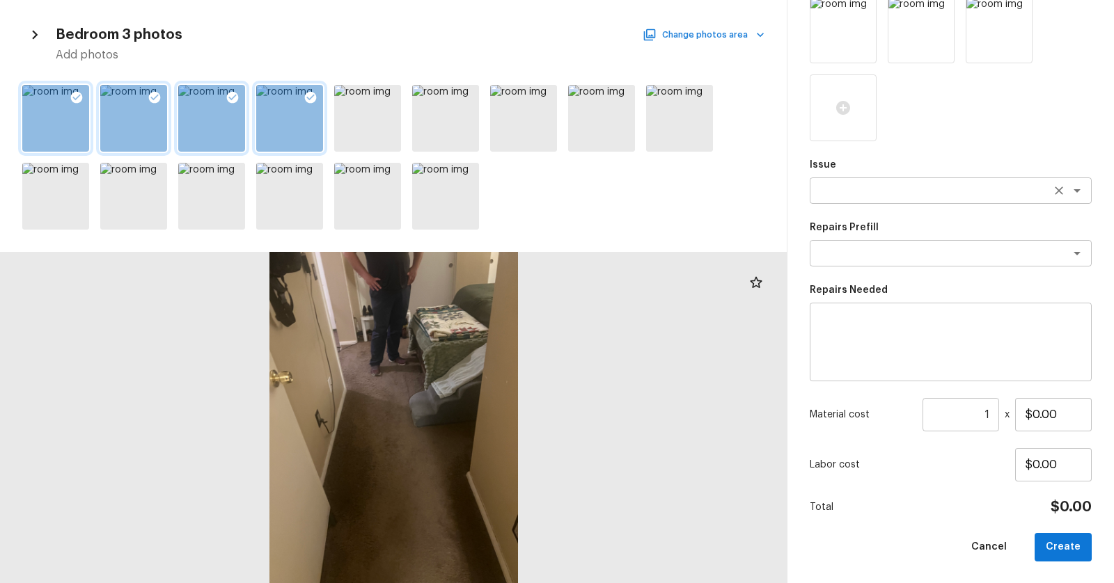
click at [942, 193] on textarea at bounding box center [931, 191] width 230 height 14
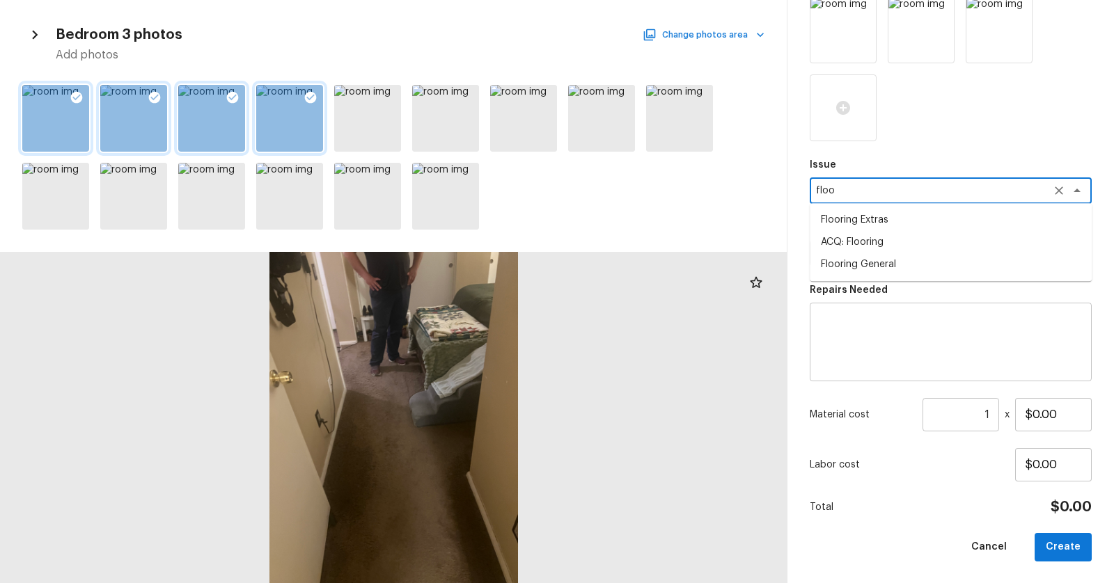
click at [921, 245] on li "ACQ: Flooring" at bounding box center [950, 242] width 282 height 22
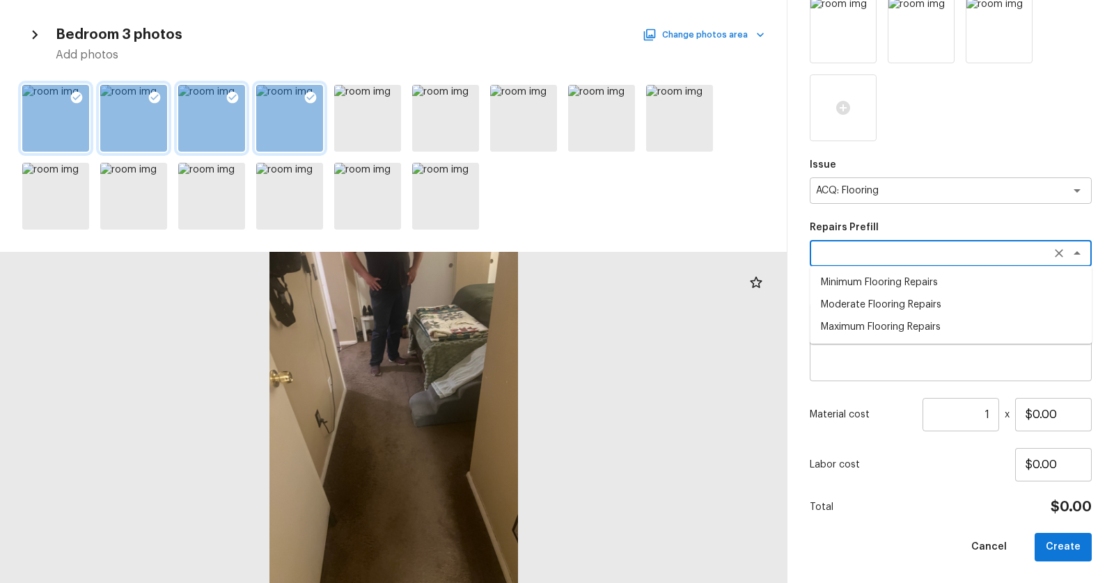
click at [921, 246] on textarea at bounding box center [931, 253] width 230 height 14
click at [910, 303] on li "Moderate Flooring Repairs" at bounding box center [950, 305] width 282 height 22
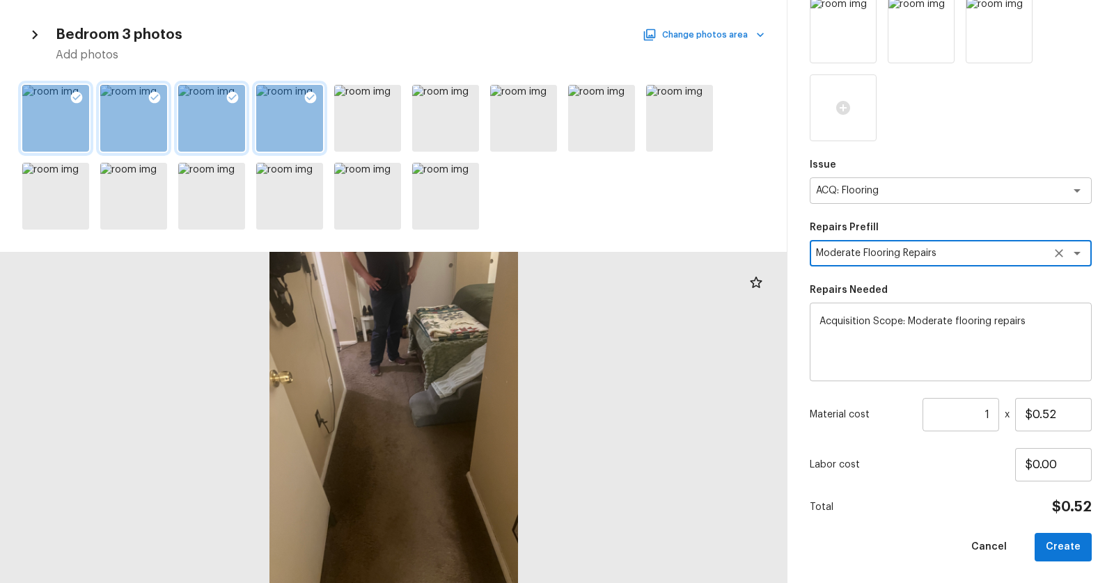
click at [990, 415] on input "1" at bounding box center [960, 414] width 77 height 33
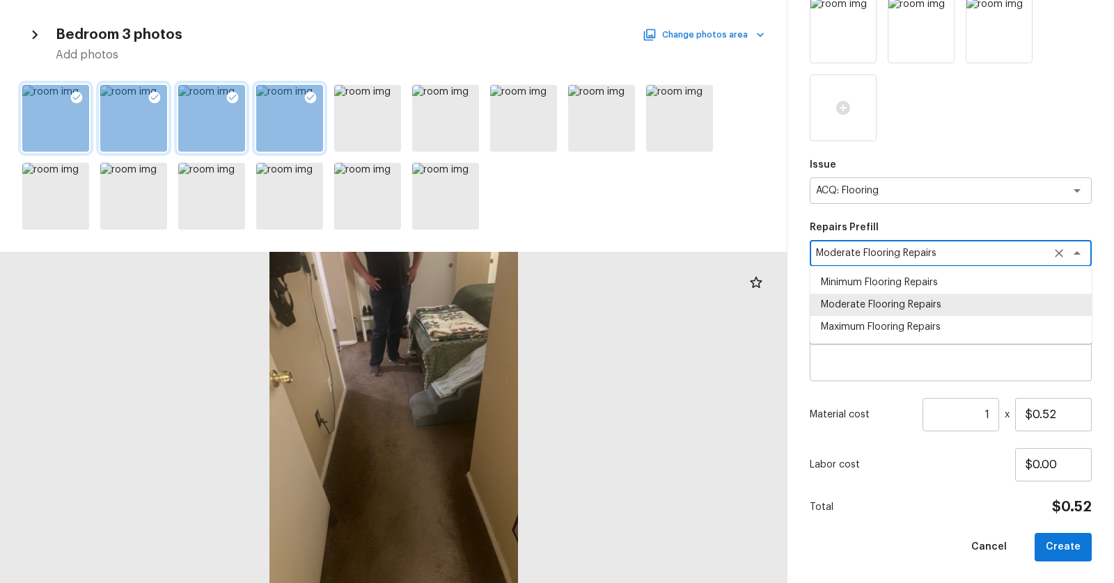
click at [970, 250] on textarea "Moderate Flooring Repairs" at bounding box center [931, 253] width 230 height 14
click at [949, 317] on li "Maximum Flooring Repairs" at bounding box center [950, 327] width 282 height 22
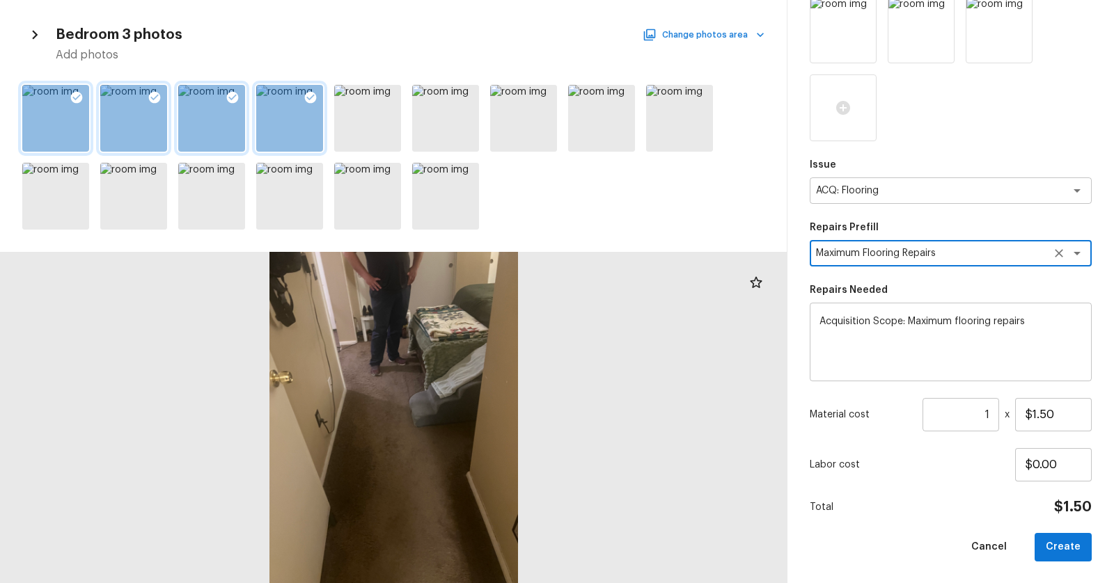
click at [988, 408] on input "1" at bounding box center [960, 414] width 77 height 33
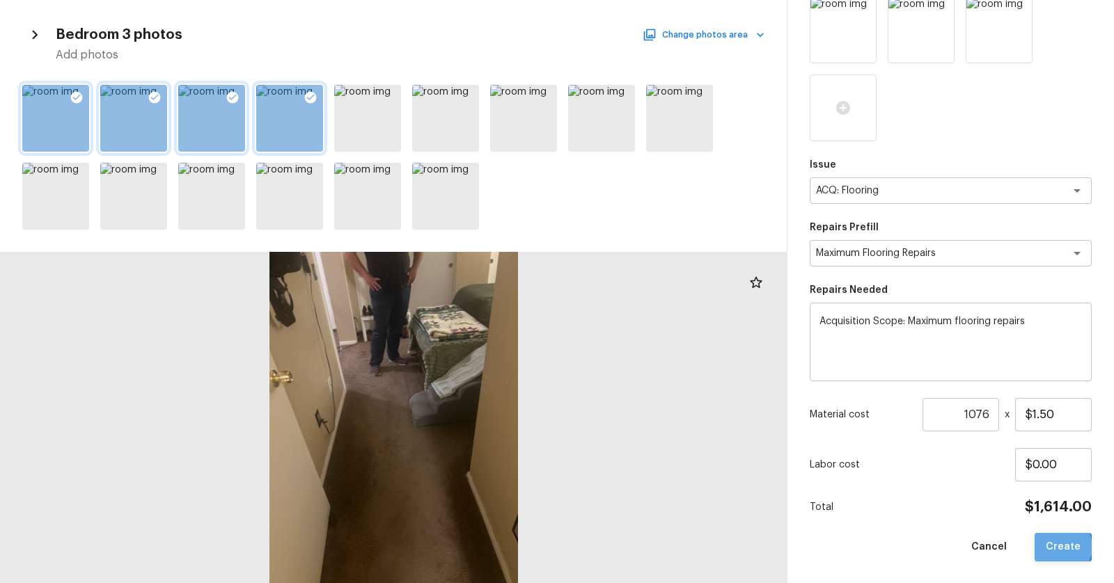
click at [1062, 546] on button "Create" at bounding box center [1062, 547] width 57 height 29
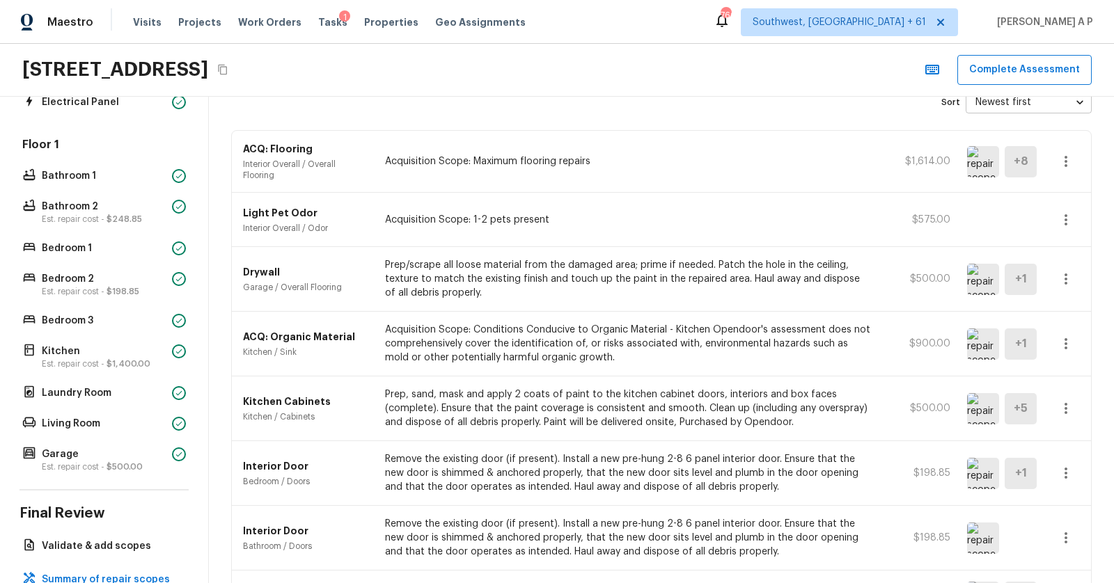
scroll to position [0, 0]
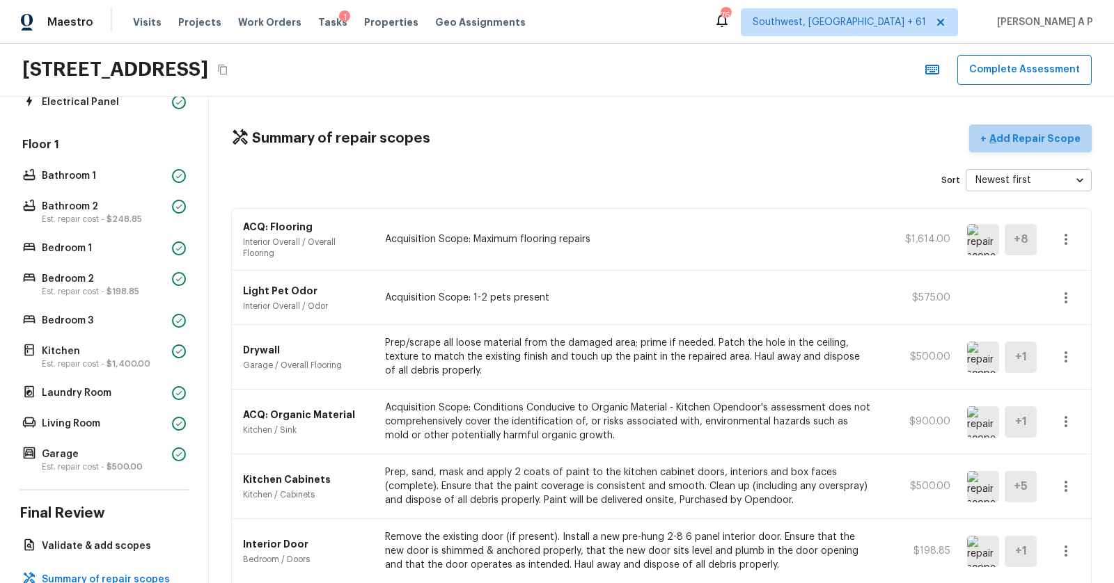
click at [1041, 136] on p "Add Repair Scope" at bounding box center [1033, 139] width 94 height 14
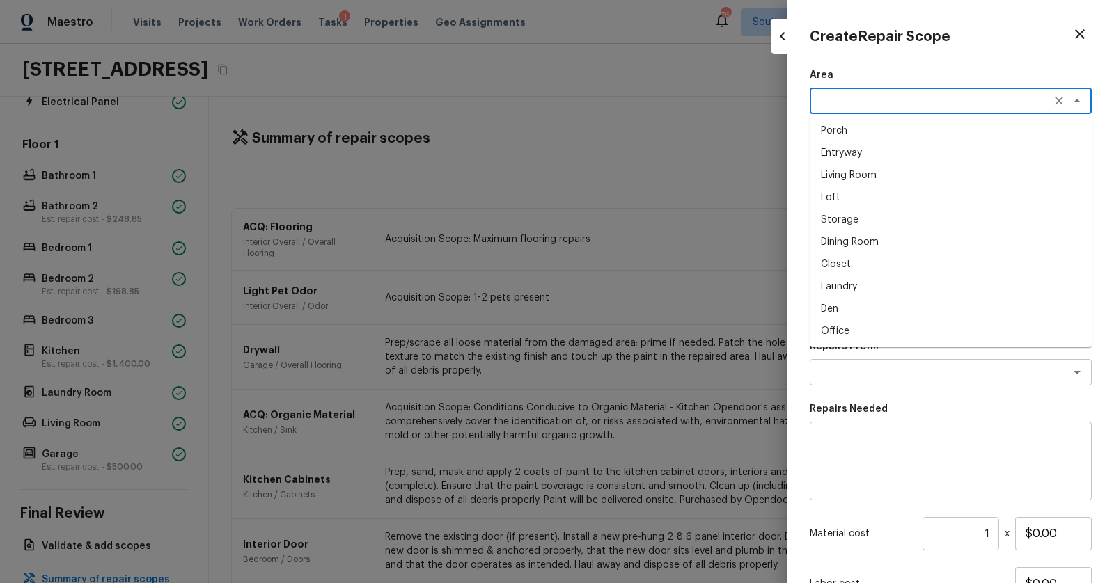
click at [915, 106] on textarea at bounding box center [931, 101] width 230 height 14
click at [901, 130] on li "Interior Overall" at bounding box center [950, 131] width 282 height 22
click at [885, 157] on textarea at bounding box center [931, 164] width 230 height 14
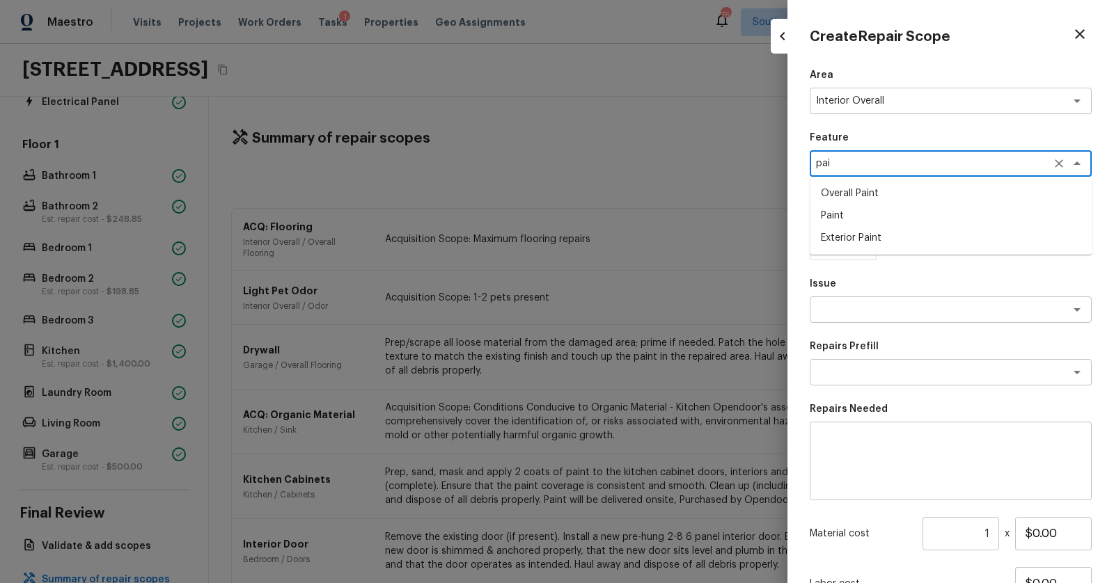
click at [865, 193] on li "Overall Paint" at bounding box center [950, 193] width 282 height 22
click at [843, 236] on div at bounding box center [842, 226] width 67 height 67
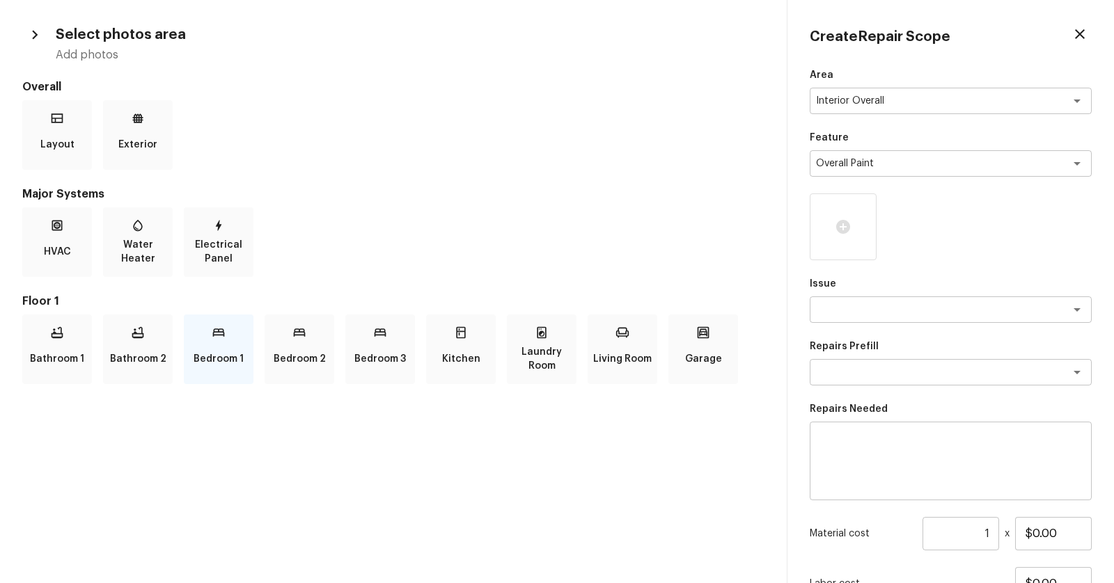
click at [228, 343] on div "Bedroom 1" at bounding box center [219, 350] width 70 height 70
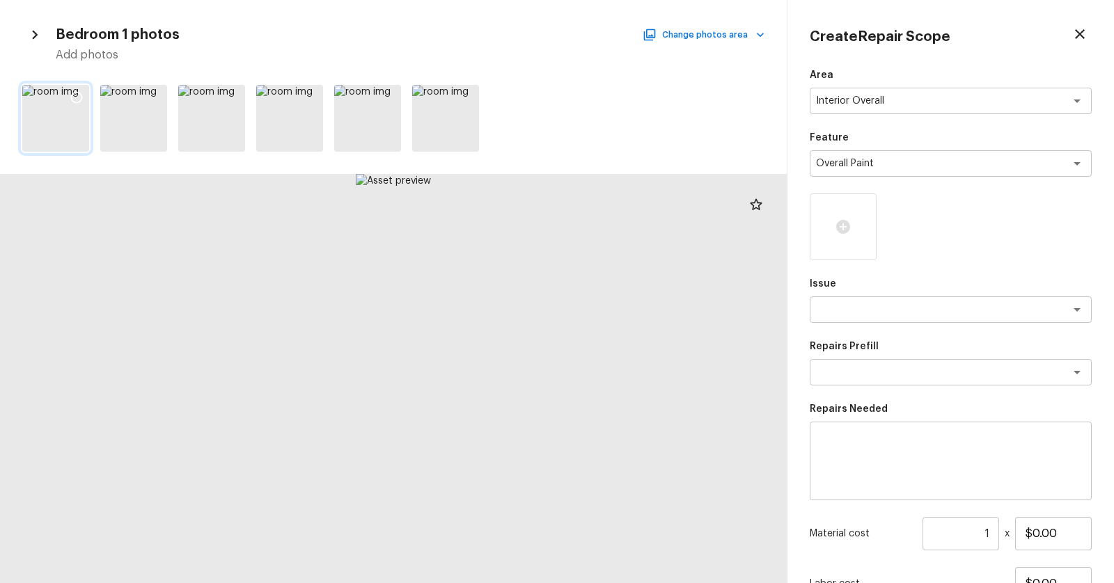
click at [70, 122] on div at bounding box center [55, 118] width 67 height 67
click at [79, 97] on icon at bounding box center [77, 97] width 14 height 14
click at [158, 95] on icon at bounding box center [155, 97] width 14 height 14
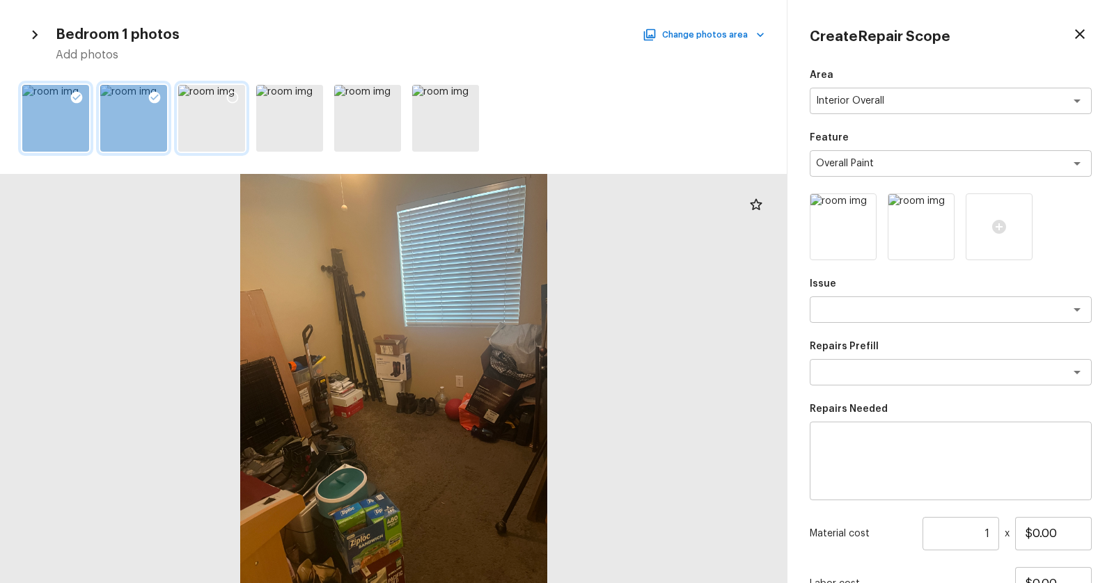
click at [235, 92] on icon at bounding box center [233, 97] width 14 height 14
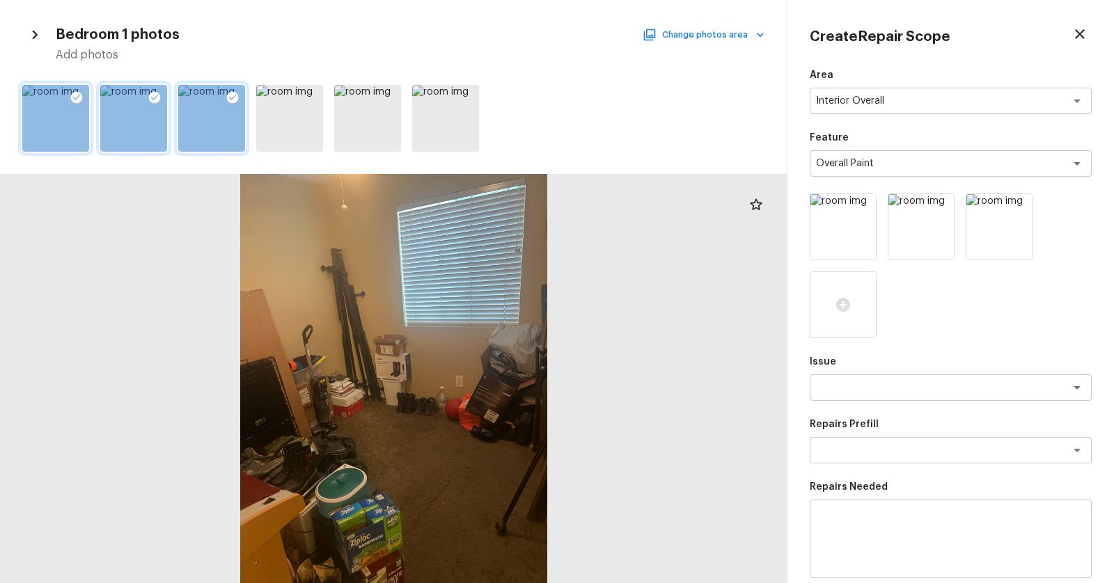
click at [755, 26] on button "Change photos area" at bounding box center [704, 35] width 119 height 18
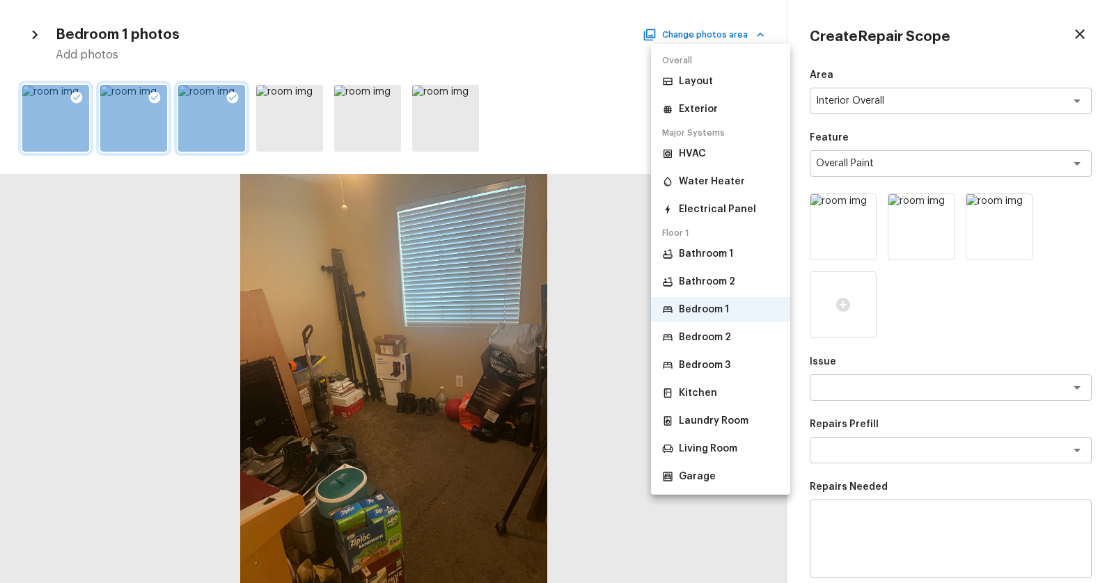
click at [715, 333] on p "Bedroom 2" at bounding box center [705, 338] width 52 height 14
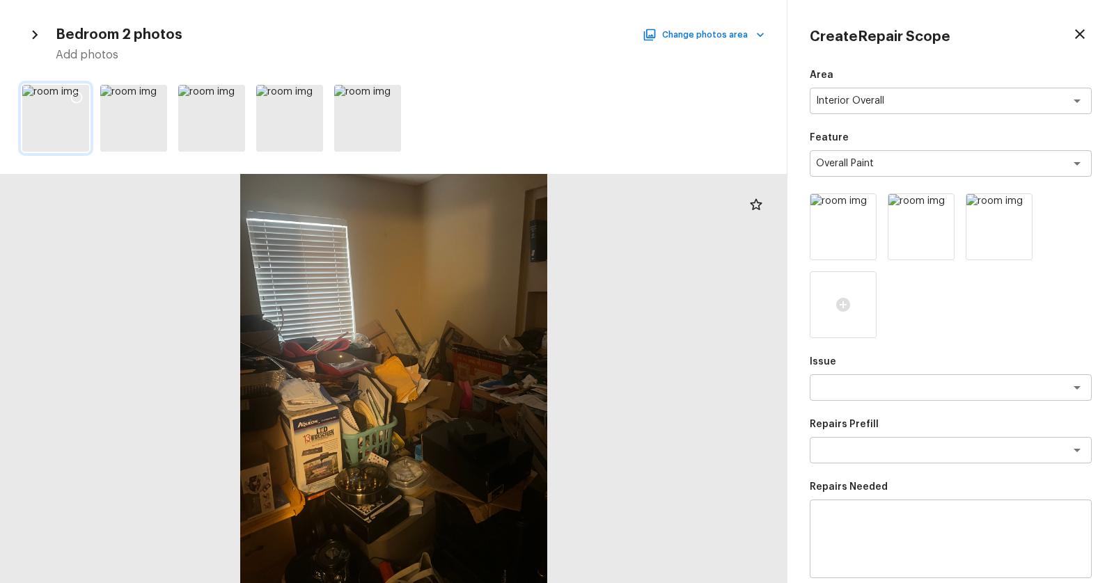
click at [79, 95] on icon at bounding box center [77, 97] width 14 height 14
click at [154, 95] on icon at bounding box center [155, 97] width 14 height 14
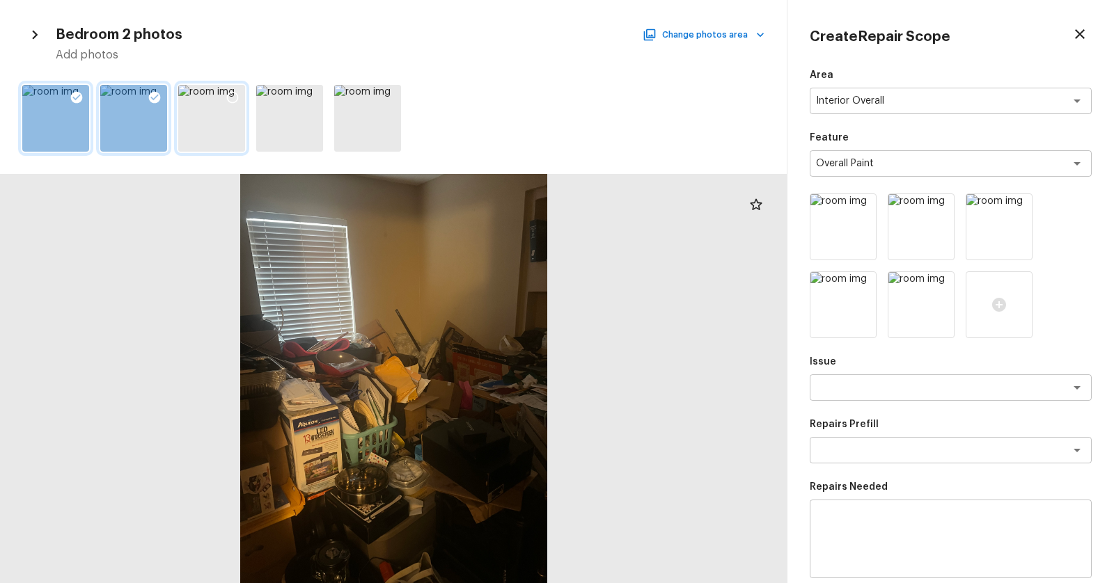
click at [234, 95] on icon at bounding box center [233, 97] width 14 height 14
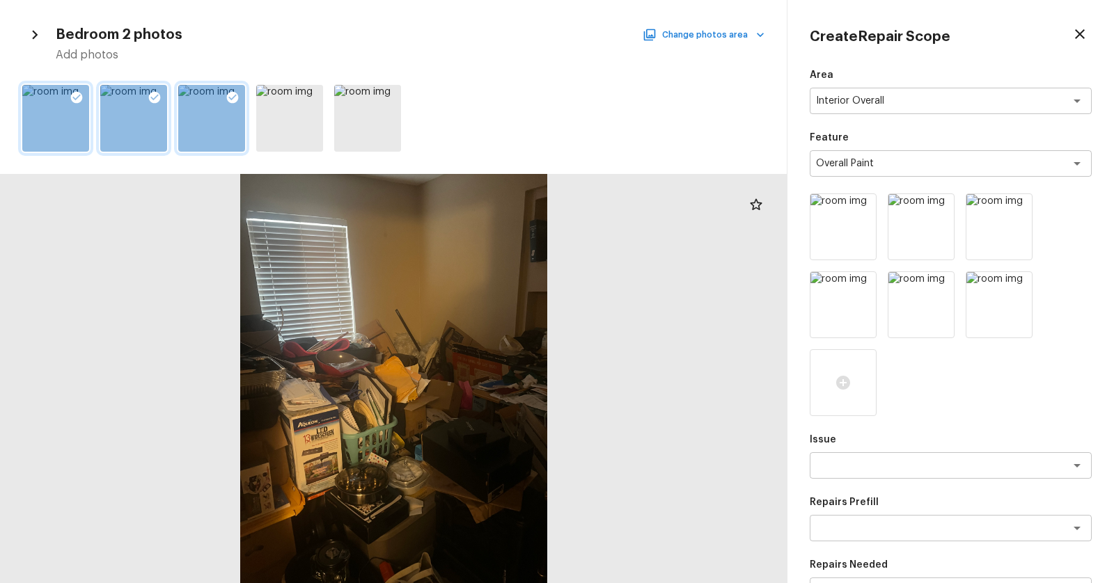
click at [765, 38] on icon "button" at bounding box center [760, 35] width 14 height 14
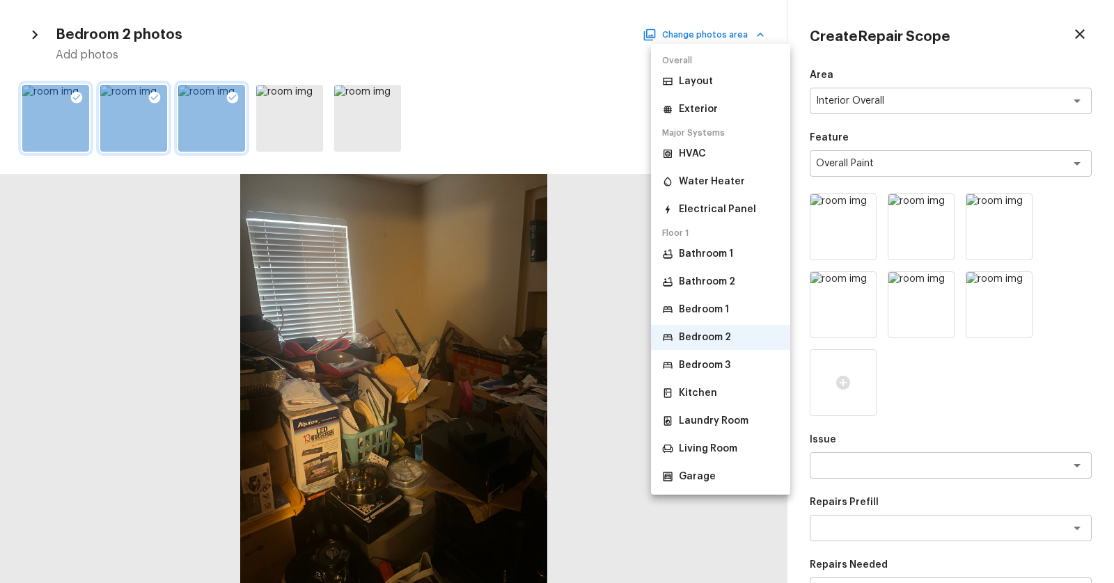
click at [735, 369] on li "Bedroom 3" at bounding box center [720, 365] width 139 height 25
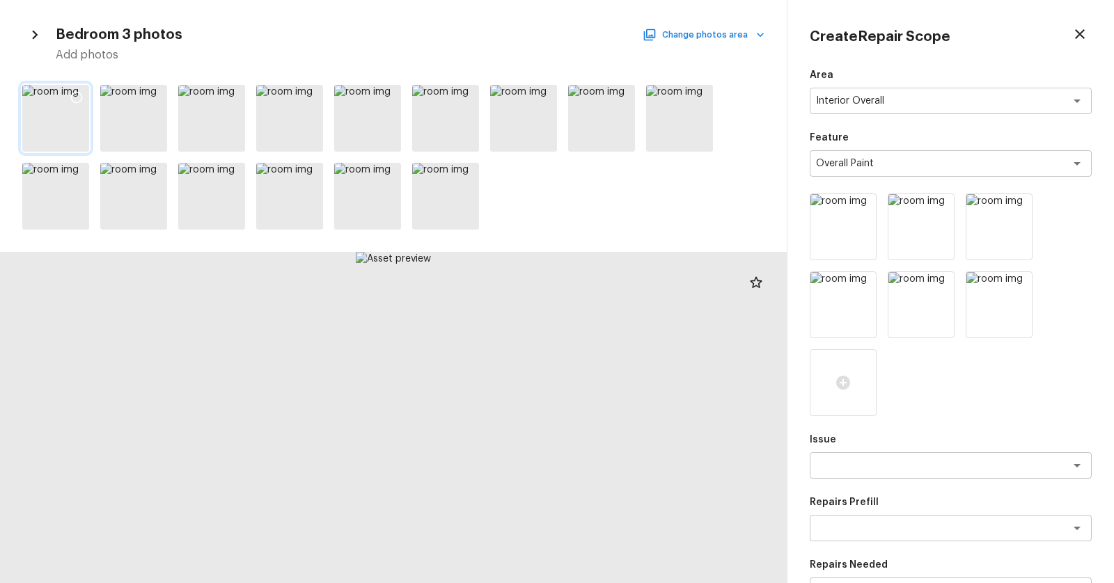
click at [79, 94] on icon at bounding box center [77, 97] width 14 height 14
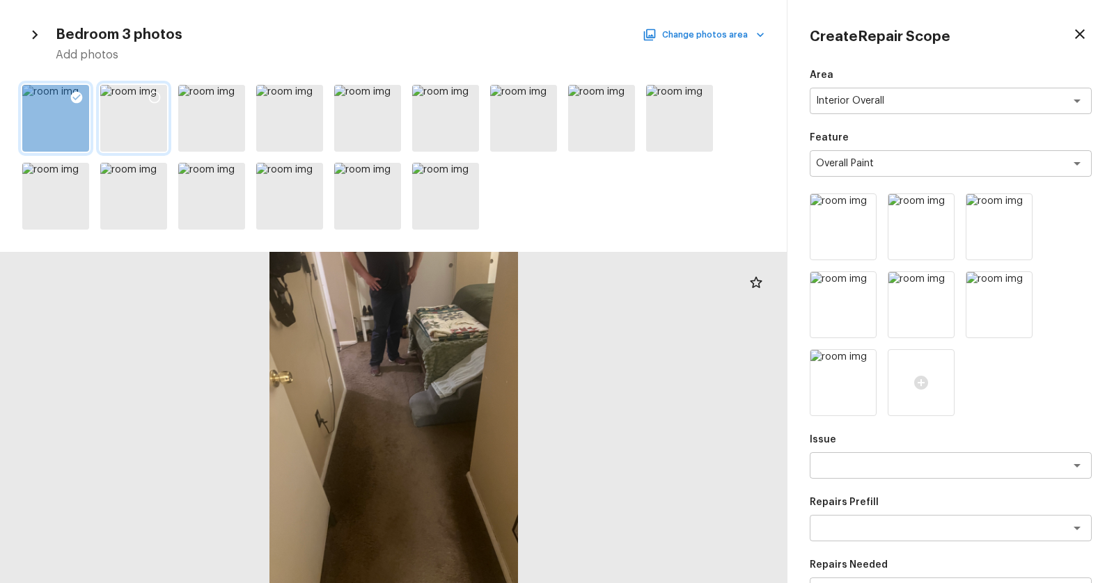
click at [152, 93] on icon at bounding box center [155, 98] width 12 height 12
click at [231, 173] on icon at bounding box center [233, 175] width 14 height 14
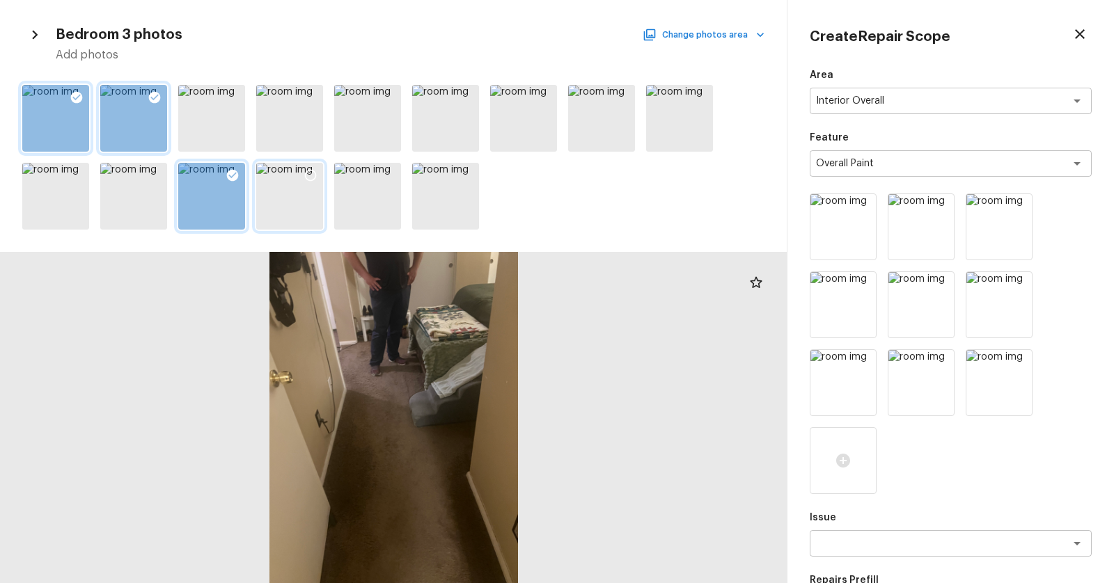
click at [315, 172] on icon at bounding box center [311, 176] width 12 height 12
click at [387, 172] on icon at bounding box center [388, 175] width 14 height 14
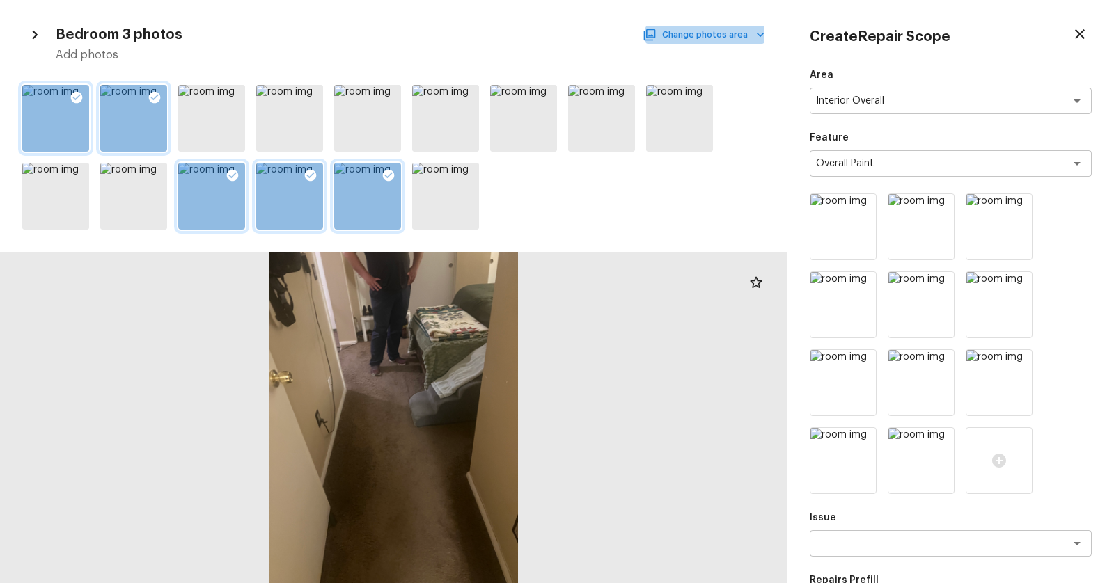
click at [756, 38] on icon "button" at bounding box center [760, 35] width 14 height 14
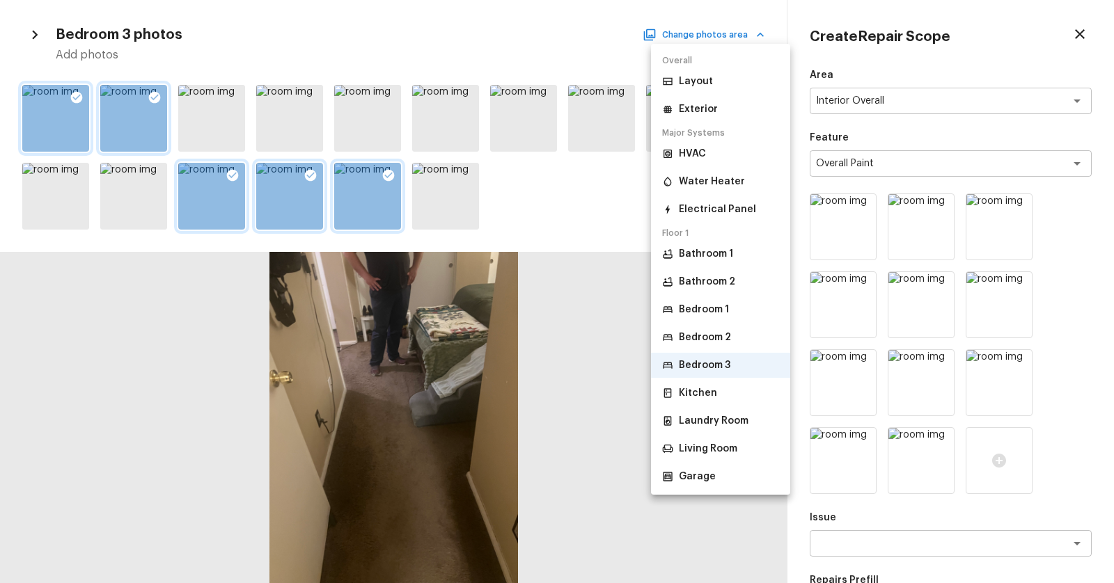
click at [719, 256] on p "Bathroom 1" at bounding box center [706, 254] width 54 height 14
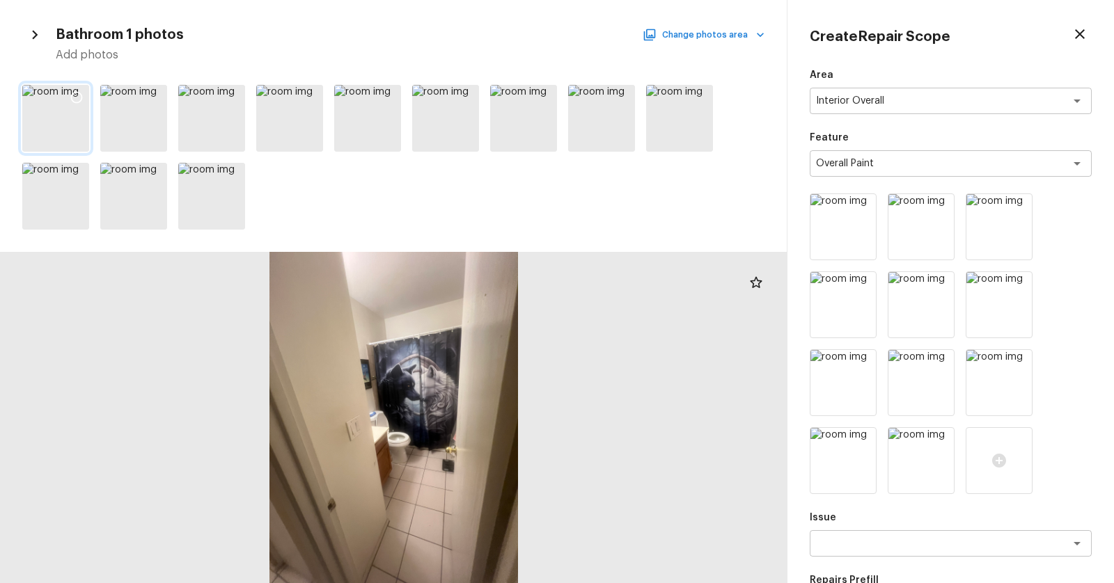
click at [72, 100] on icon at bounding box center [77, 98] width 12 height 12
click at [159, 93] on icon at bounding box center [155, 97] width 14 height 14
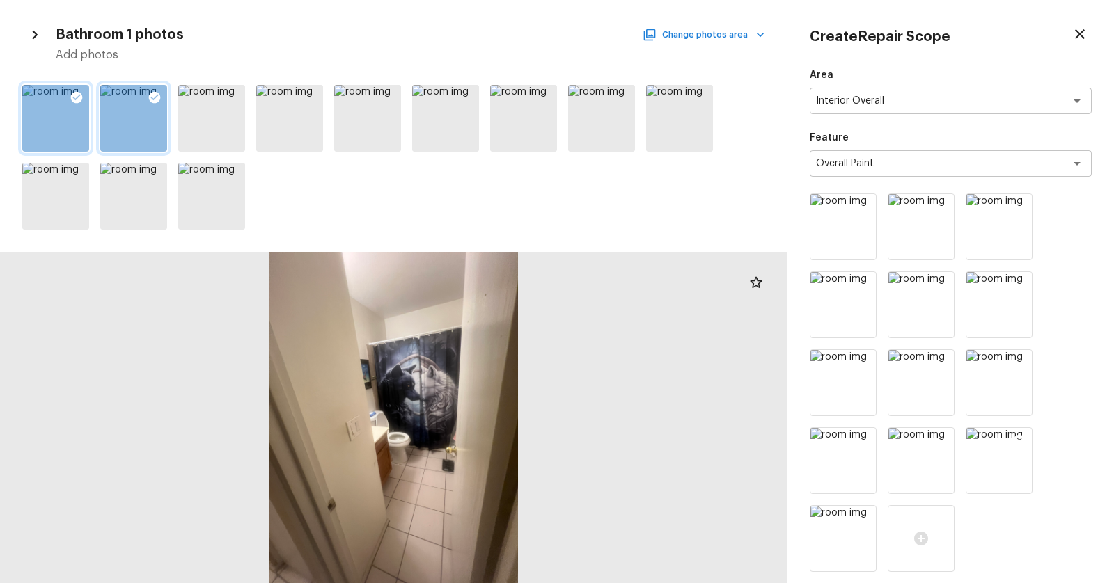
scroll to position [431, 0]
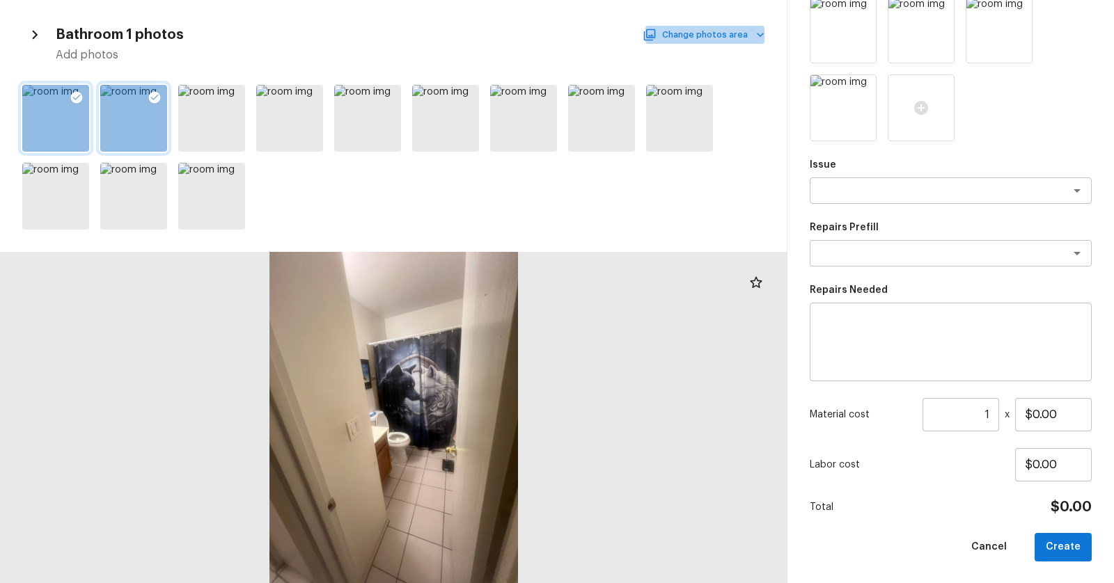
click at [764, 37] on icon "button" at bounding box center [760, 35] width 14 height 14
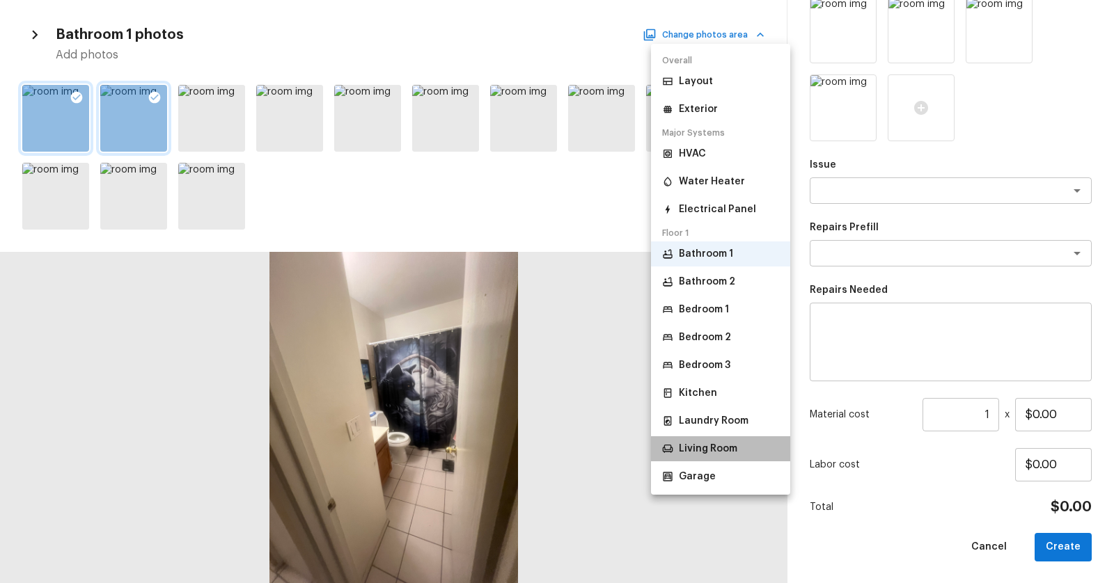
click at [712, 445] on p "Living Room" at bounding box center [708, 449] width 58 height 14
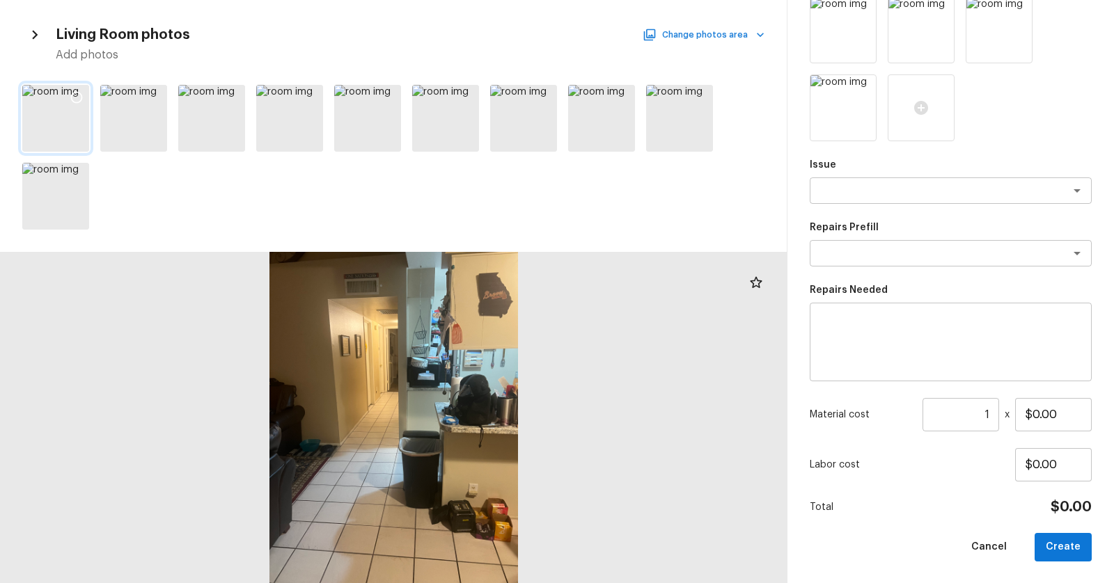
click at [72, 95] on icon at bounding box center [77, 98] width 12 height 12
click at [387, 99] on icon at bounding box center [388, 97] width 14 height 14
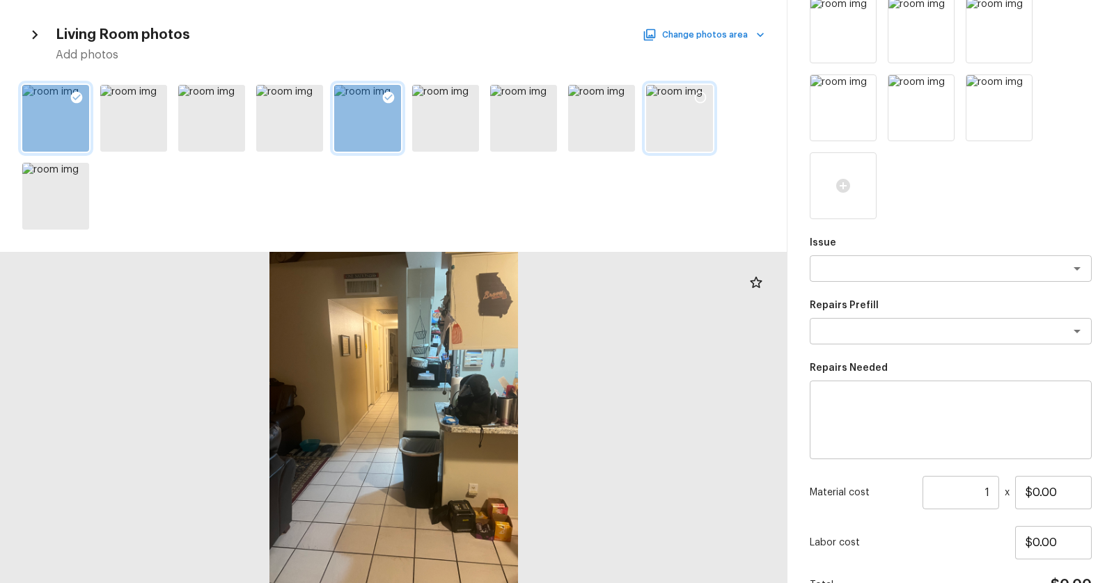
click at [702, 97] on icon at bounding box center [700, 97] width 14 height 14
click at [622, 92] on icon at bounding box center [623, 98] width 12 height 12
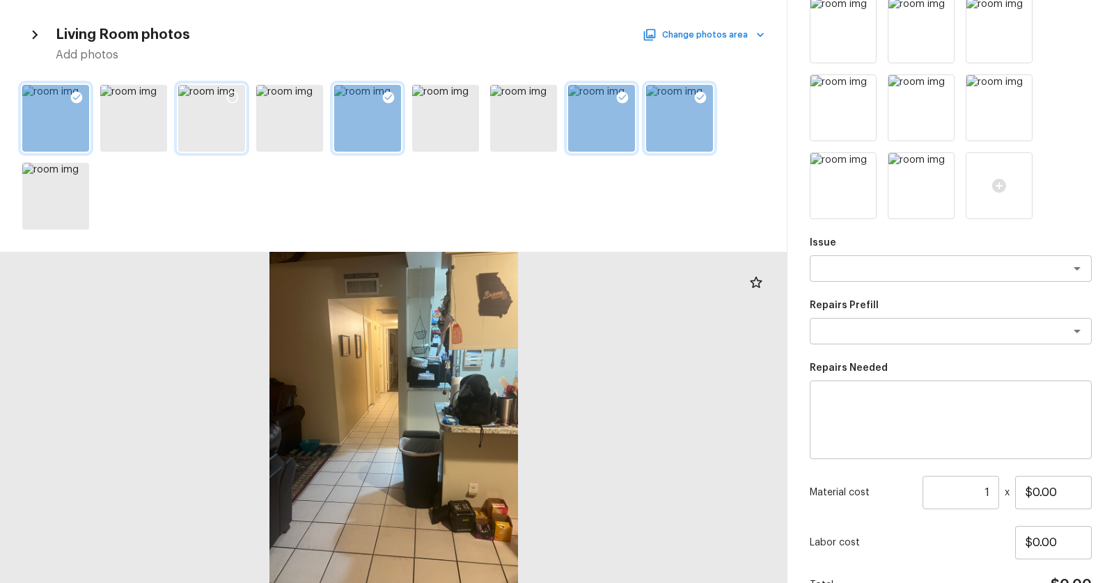
click at [235, 98] on icon at bounding box center [233, 97] width 14 height 14
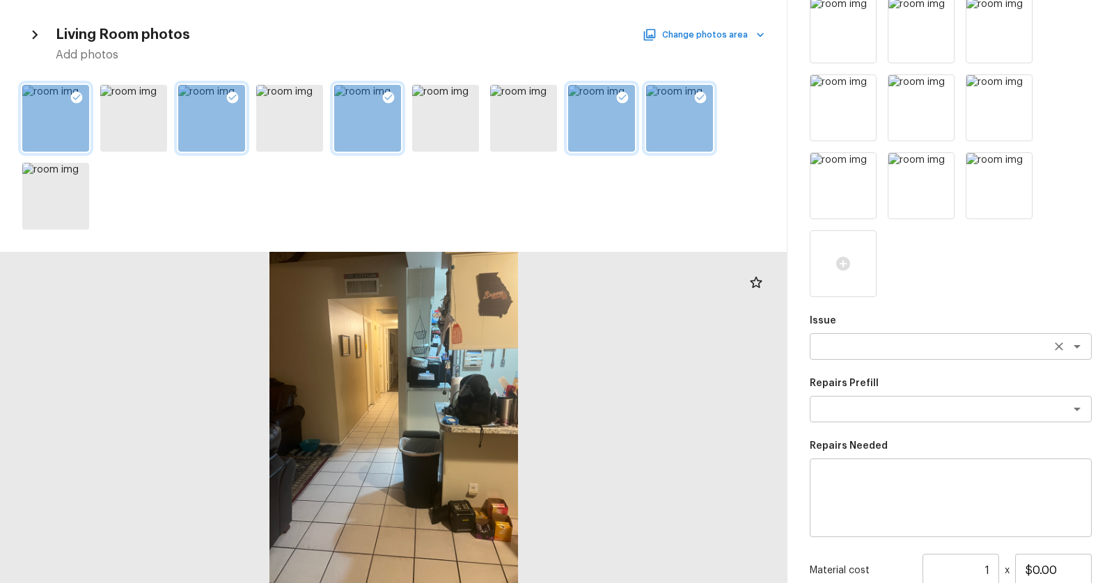
click at [914, 345] on textarea at bounding box center [931, 347] width 230 height 14
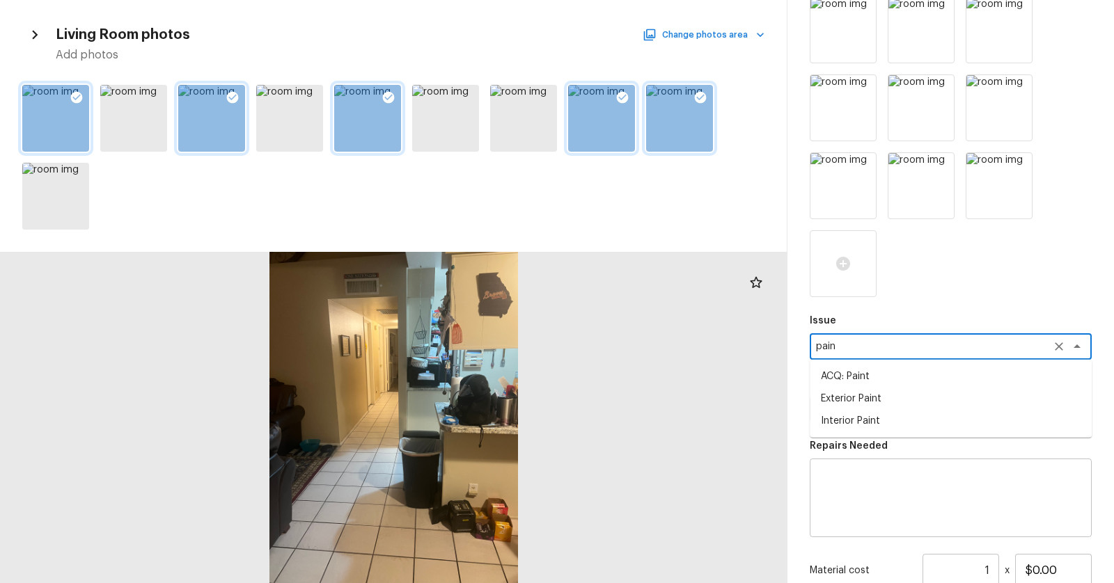
click at [908, 378] on li "ACQ: Paint" at bounding box center [950, 376] width 282 height 22
click at [896, 411] on textarea at bounding box center [931, 409] width 230 height 14
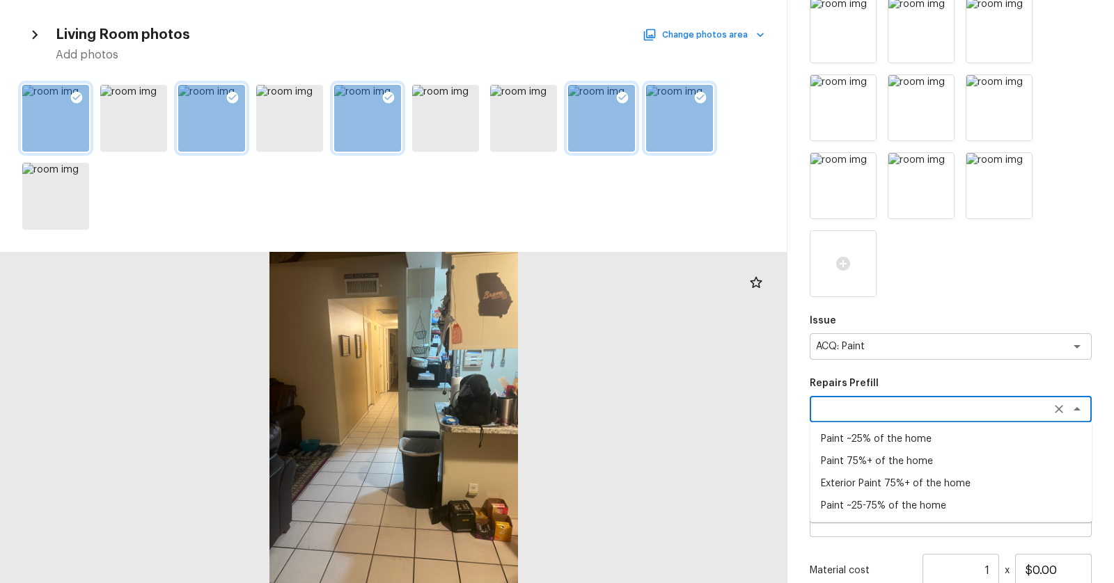
click at [889, 466] on li "Paint 75%+ of the home" at bounding box center [950, 461] width 282 height 22
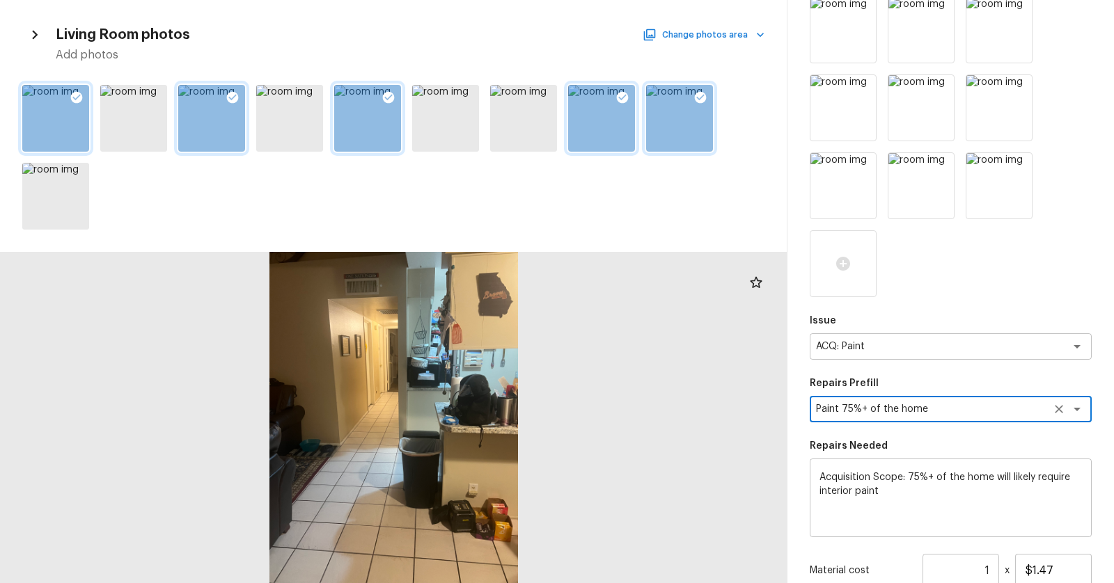
click at [990, 418] on div "Paint 75%+ of the home x ​" at bounding box center [950, 409] width 282 height 26
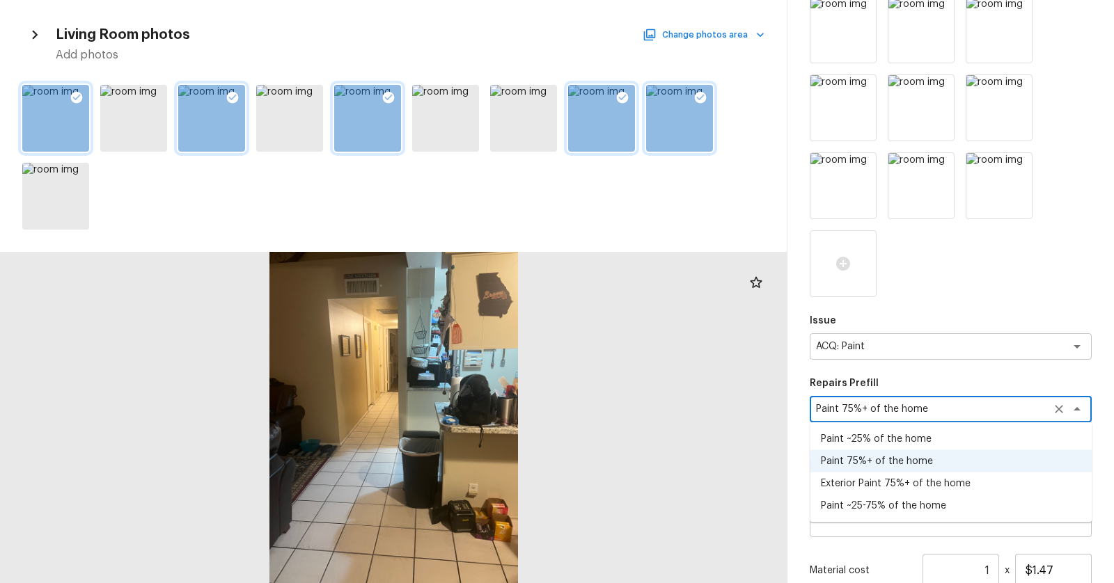
click at [938, 505] on li "Paint ~25-75% of the home" at bounding box center [950, 506] width 282 height 22
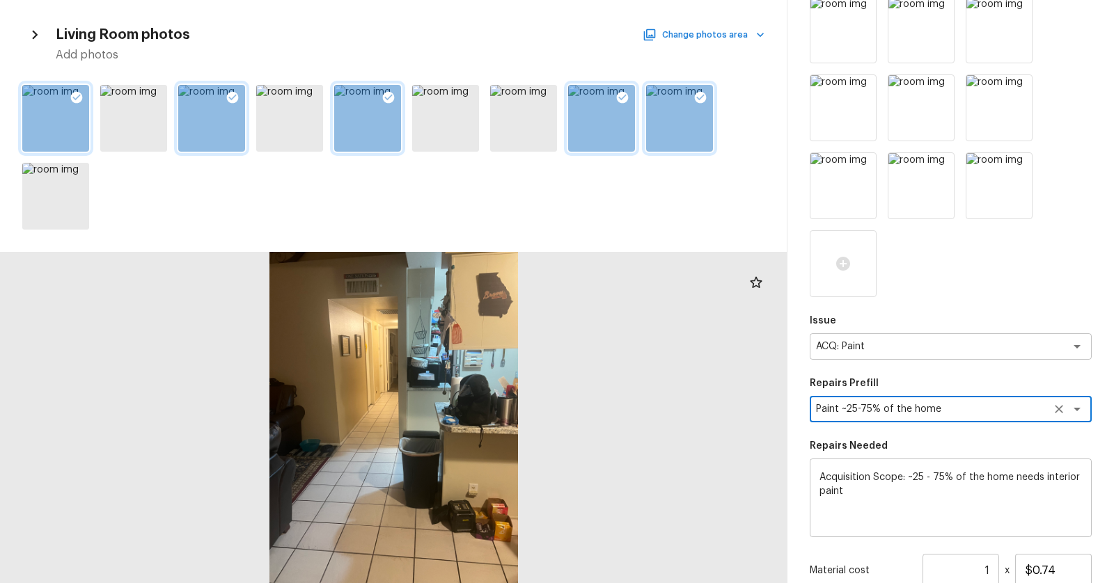
scroll to position [587, 0]
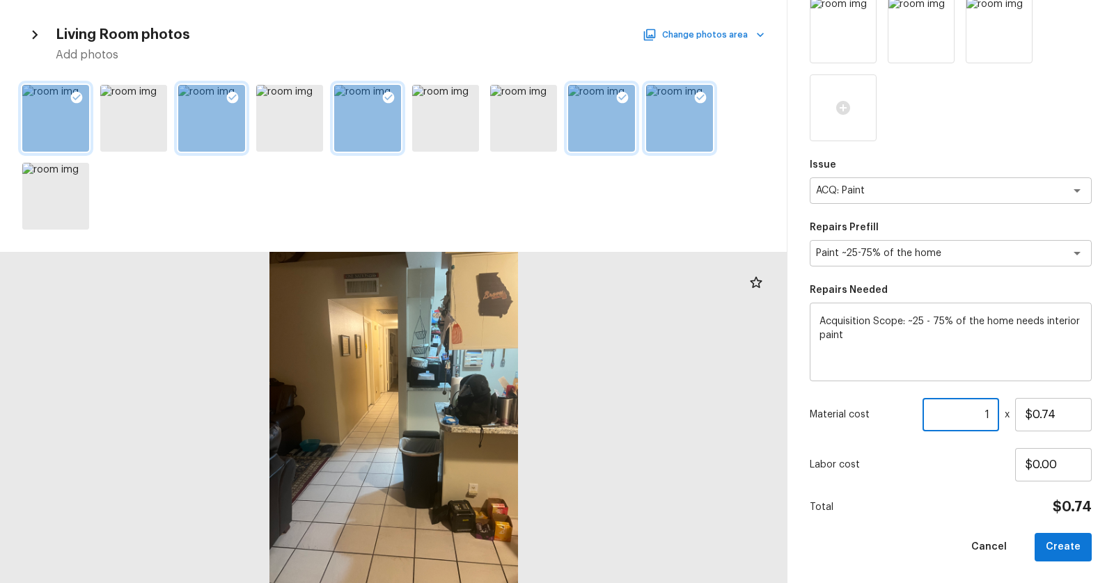
click at [991, 421] on input "1" at bounding box center [960, 414] width 77 height 33
click at [1054, 551] on button "Create" at bounding box center [1062, 547] width 57 height 29
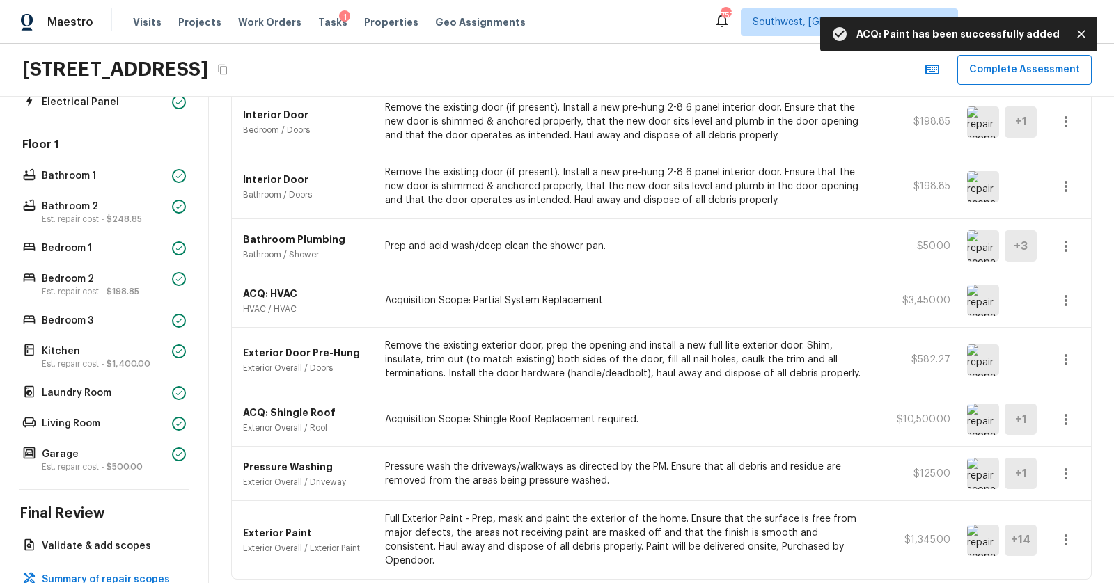
scroll to position [524, 0]
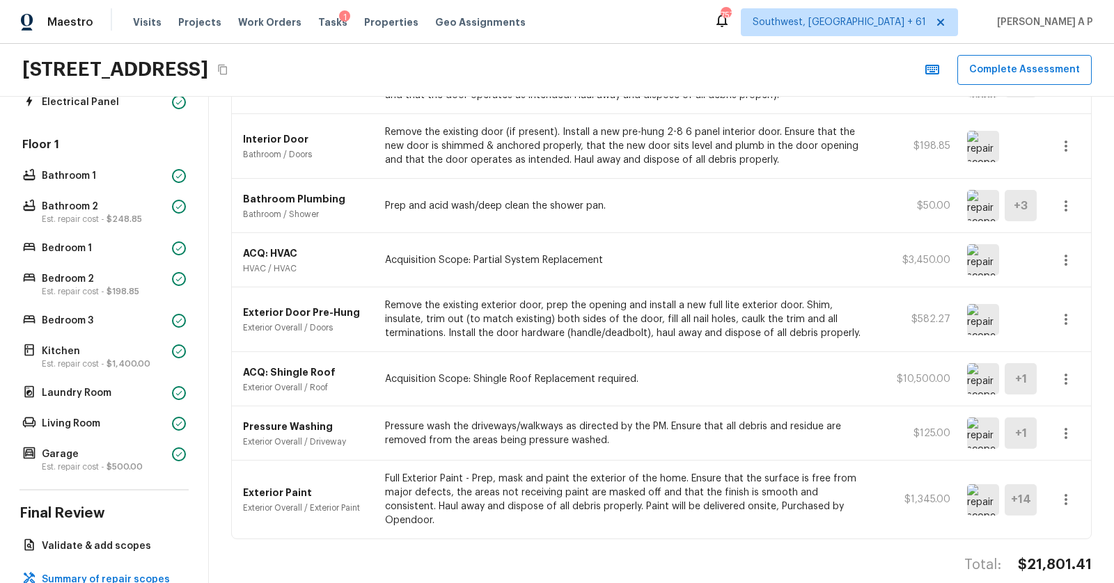
click at [919, 372] on p "$10,500.00" at bounding box center [918, 379] width 63 height 14
click at [1065, 365] on button "button" at bounding box center [1066, 379] width 28 height 28
click at [1059, 417] on li "Edit" at bounding box center [1070, 414] width 65 height 42
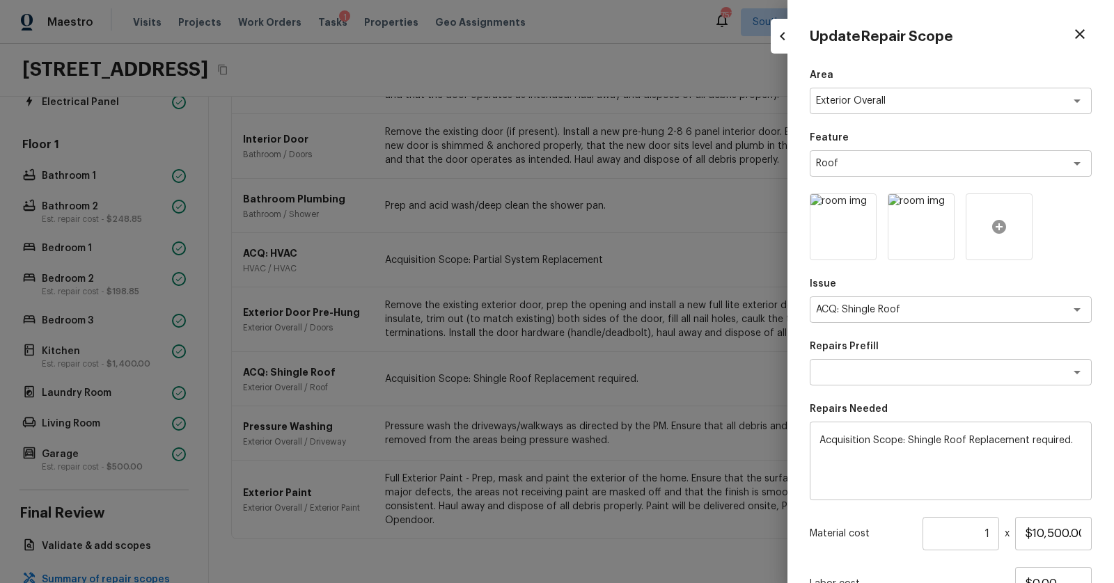
click at [997, 228] on icon at bounding box center [999, 227] width 14 height 14
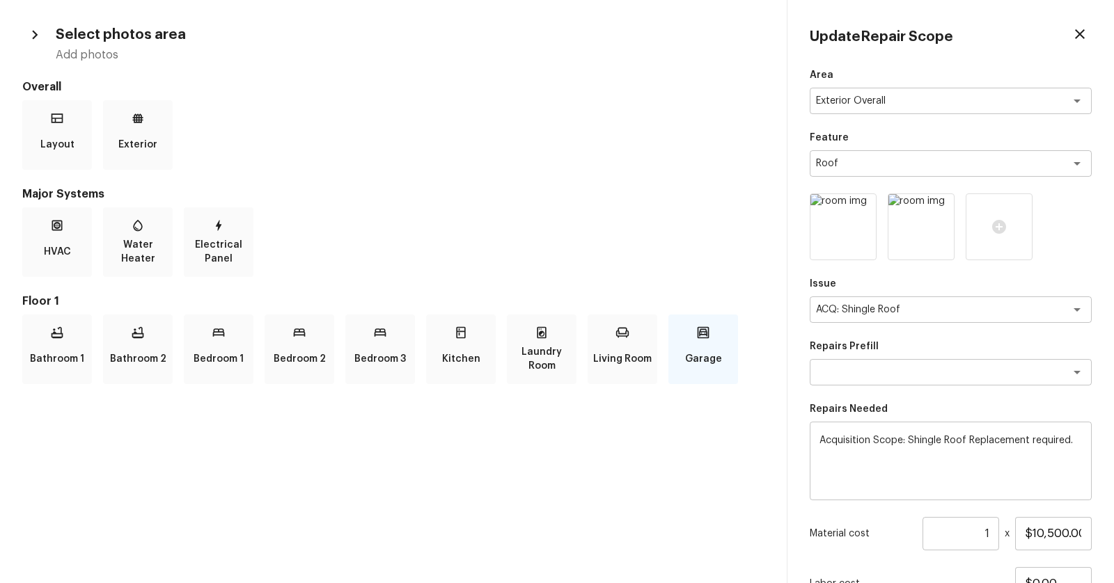
click at [694, 345] on div "Garage" at bounding box center [703, 350] width 70 height 70
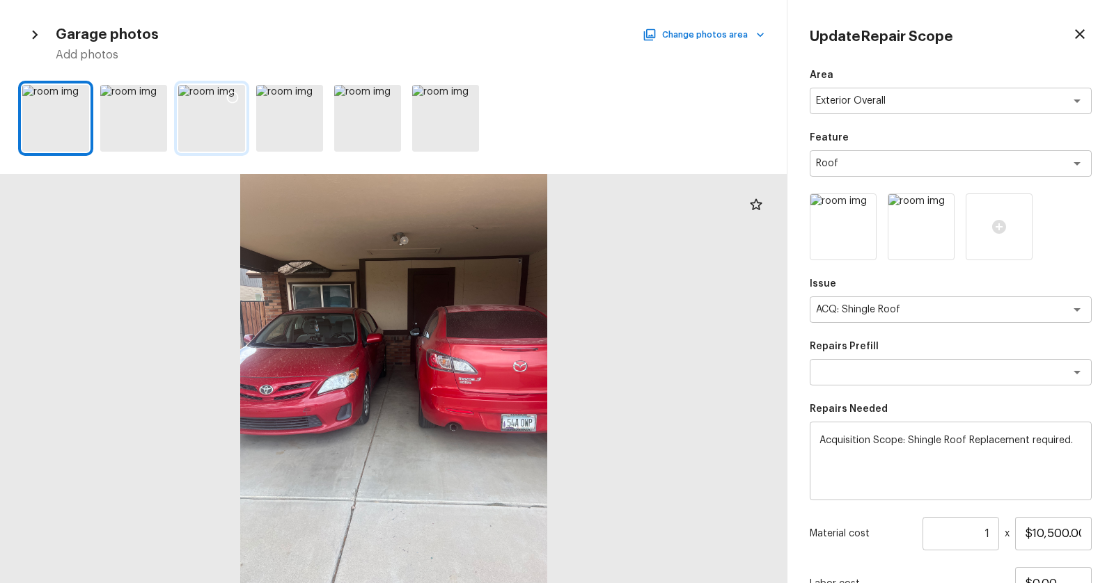
click at [202, 119] on div at bounding box center [211, 118] width 67 height 67
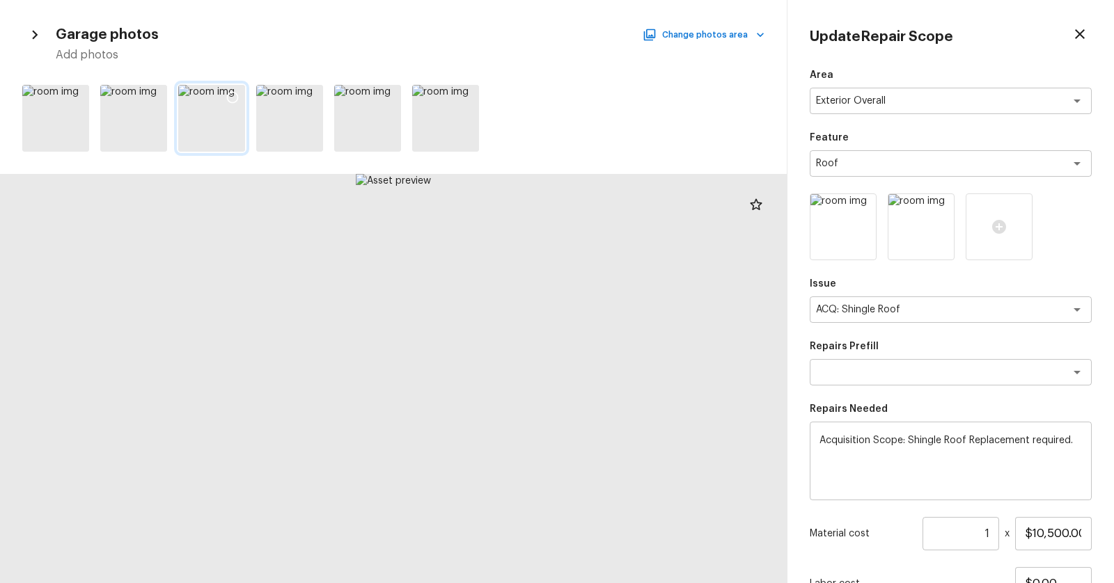
click at [228, 90] on icon at bounding box center [233, 97] width 14 height 14
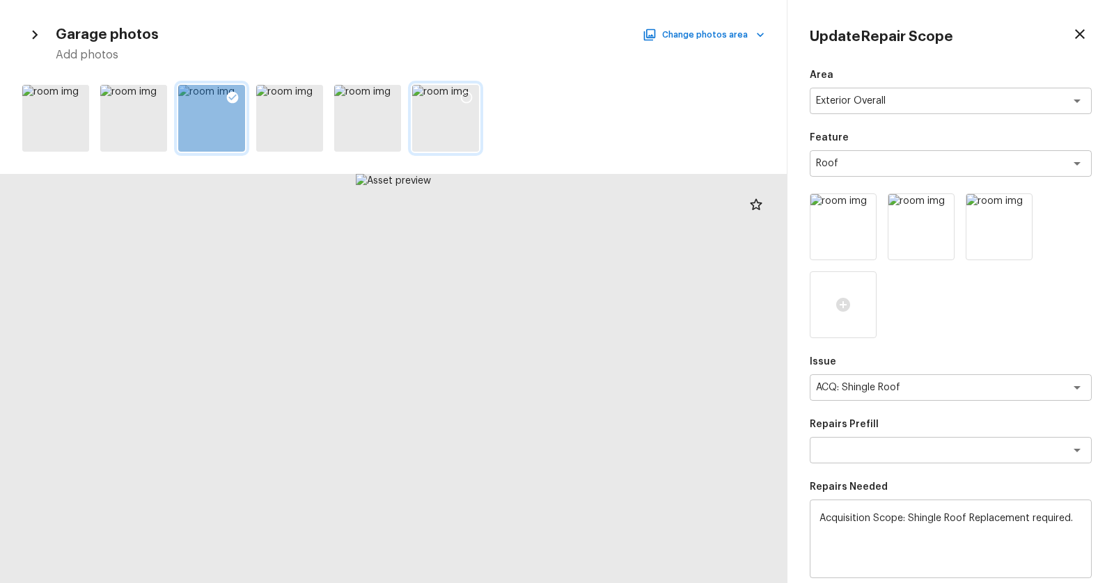
click at [439, 90] on div at bounding box center [445, 118] width 67 height 67
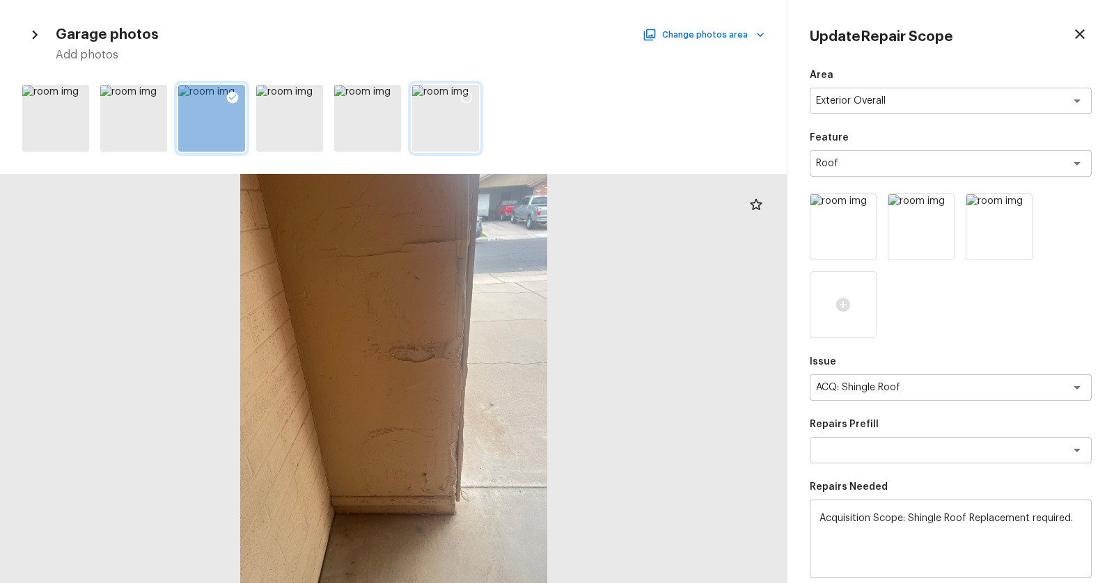
click at [470, 97] on icon at bounding box center [466, 97] width 14 height 14
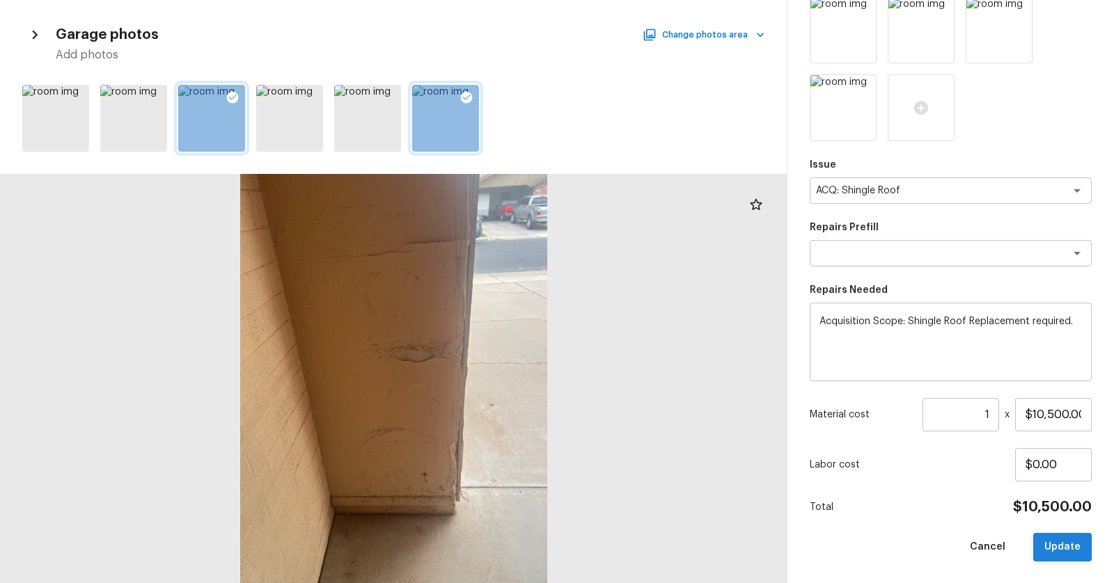
click at [1072, 549] on button "Update" at bounding box center [1062, 547] width 58 height 29
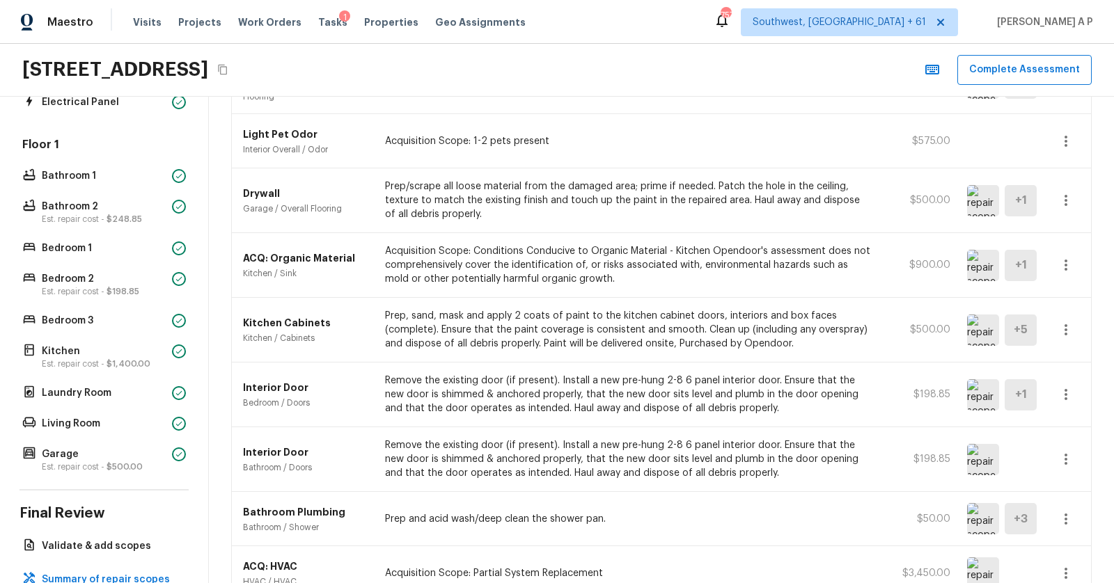
scroll to position [0, 0]
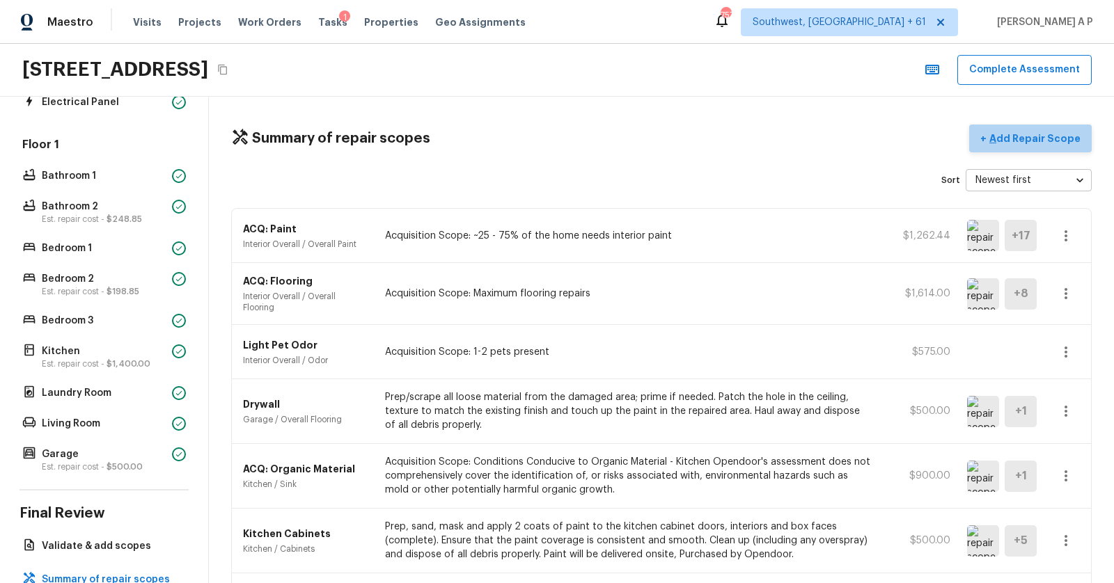
click at [1039, 141] on p "Add Repair Scope" at bounding box center [1033, 139] width 94 height 14
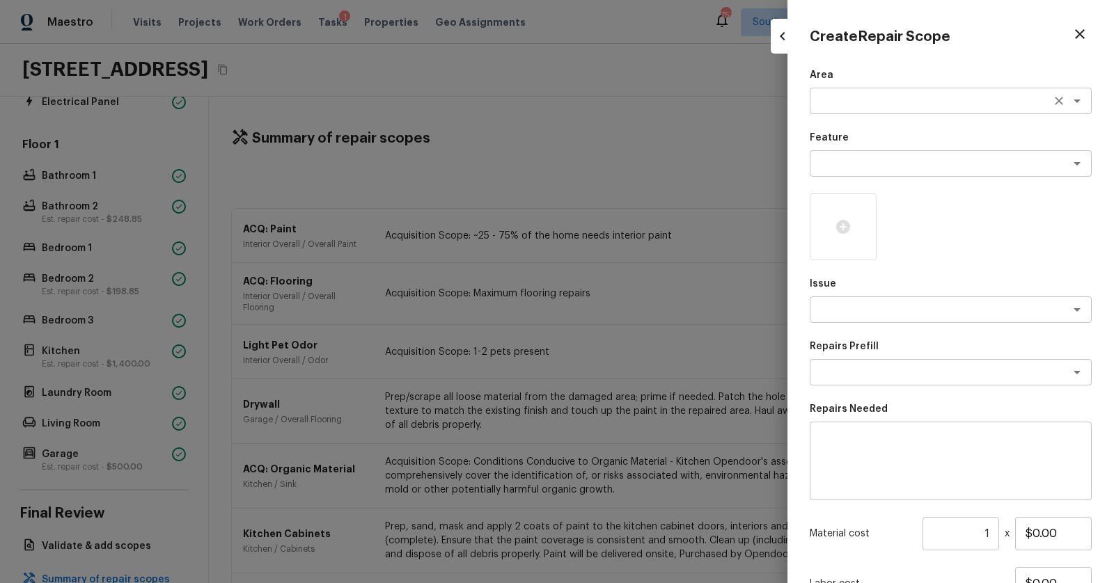
click at [872, 89] on div "x ​" at bounding box center [950, 101] width 282 height 26
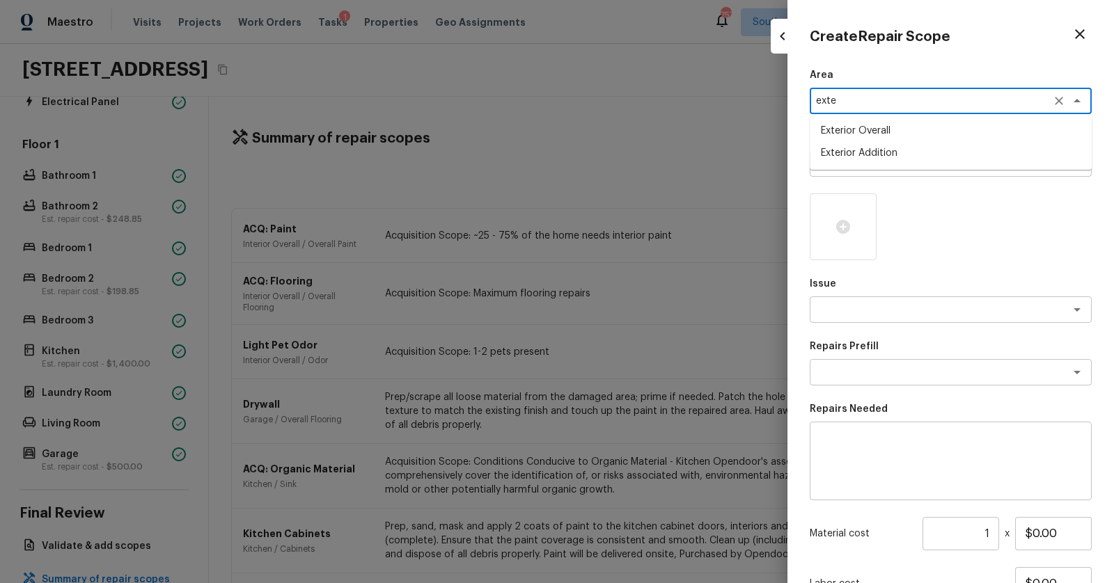
click at [860, 122] on li "Exterior Overall" at bounding box center [950, 131] width 282 height 22
click at [851, 166] on textarea at bounding box center [931, 164] width 230 height 14
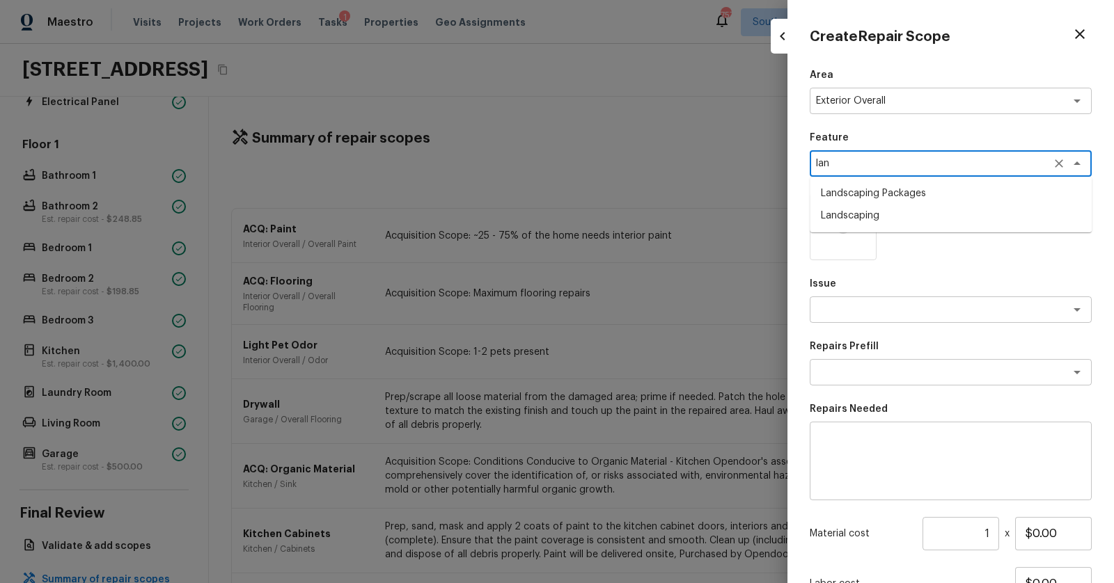
click at [858, 193] on li "Landscaping Packages" at bounding box center [950, 193] width 282 height 22
click at [879, 304] on textarea at bounding box center [931, 310] width 230 height 14
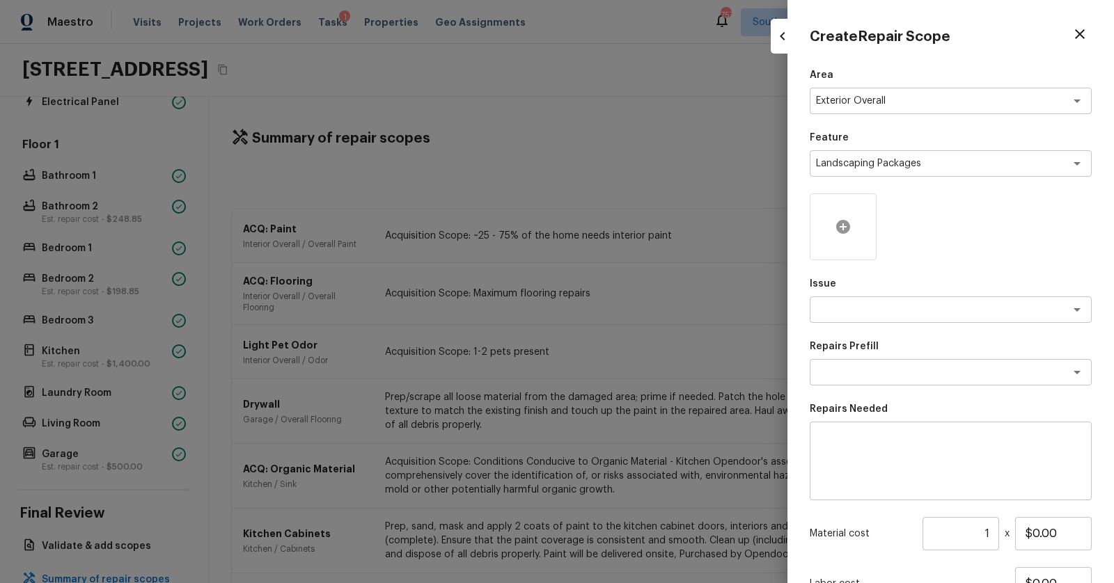
click at [849, 214] on div at bounding box center [842, 226] width 67 height 67
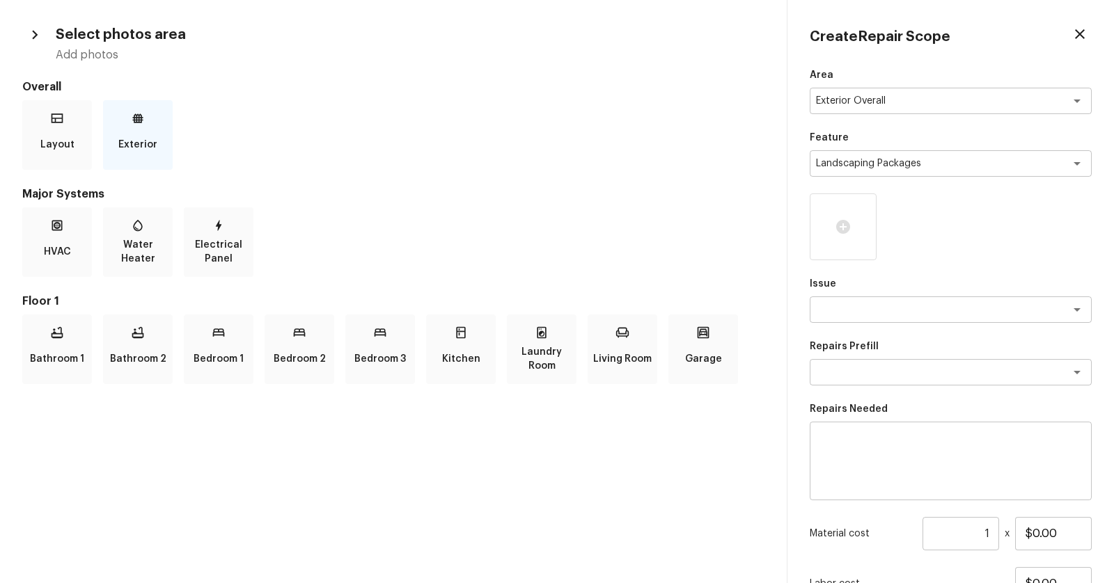
click at [128, 122] on div "Exterior" at bounding box center [138, 135] width 70 height 70
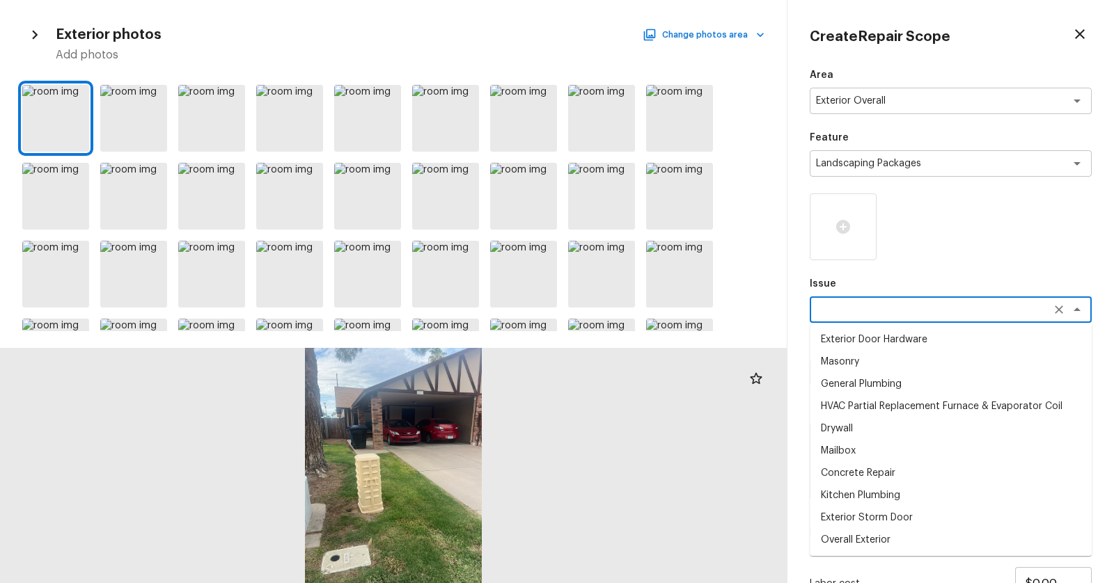
click at [909, 312] on textarea at bounding box center [931, 310] width 230 height 14
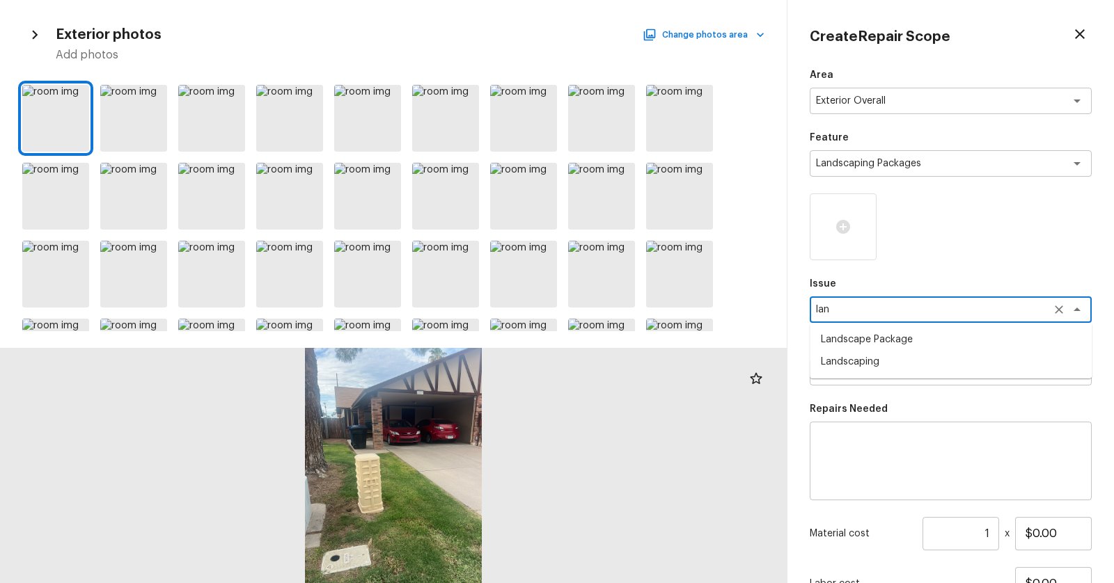
click at [903, 348] on li "Landscape Package" at bounding box center [950, 340] width 282 height 22
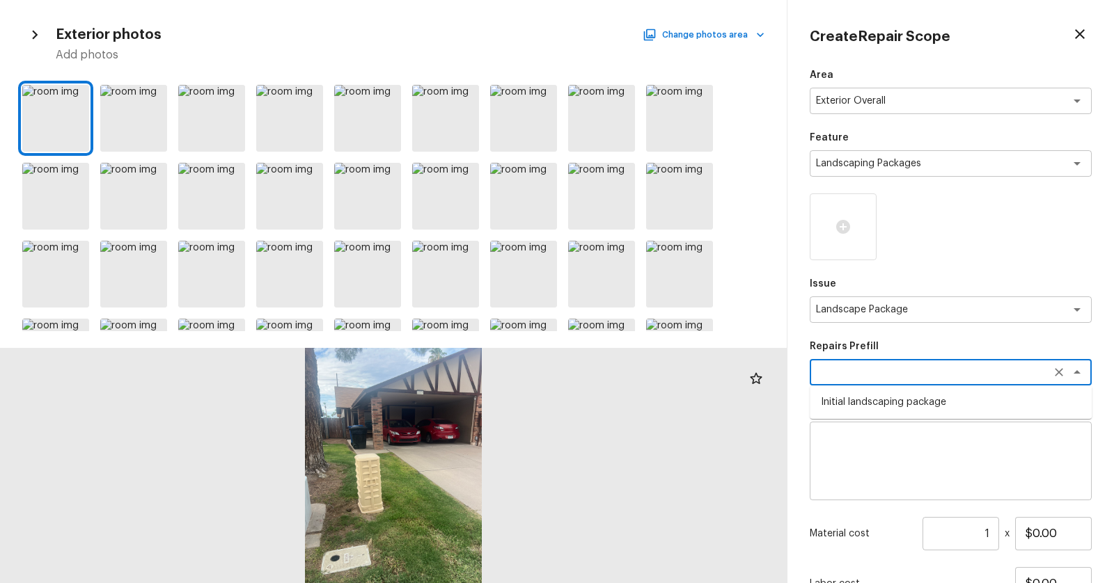
click at [903, 370] on textarea at bounding box center [931, 372] width 230 height 14
click at [890, 398] on li "Initial landscaping package" at bounding box center [950, 402] width 282 height 22
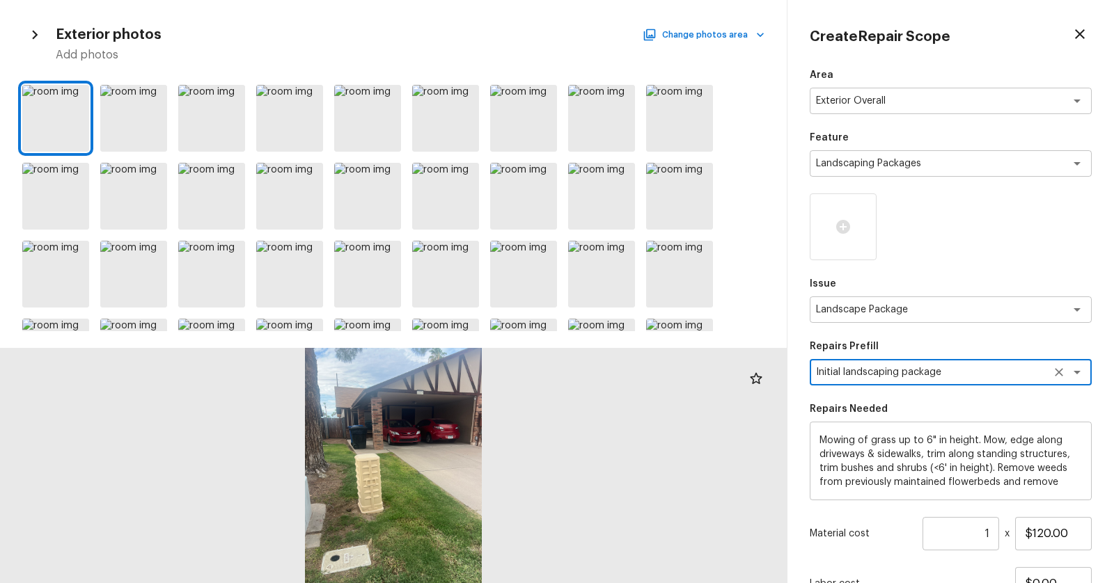
scroll to position [119, 0]
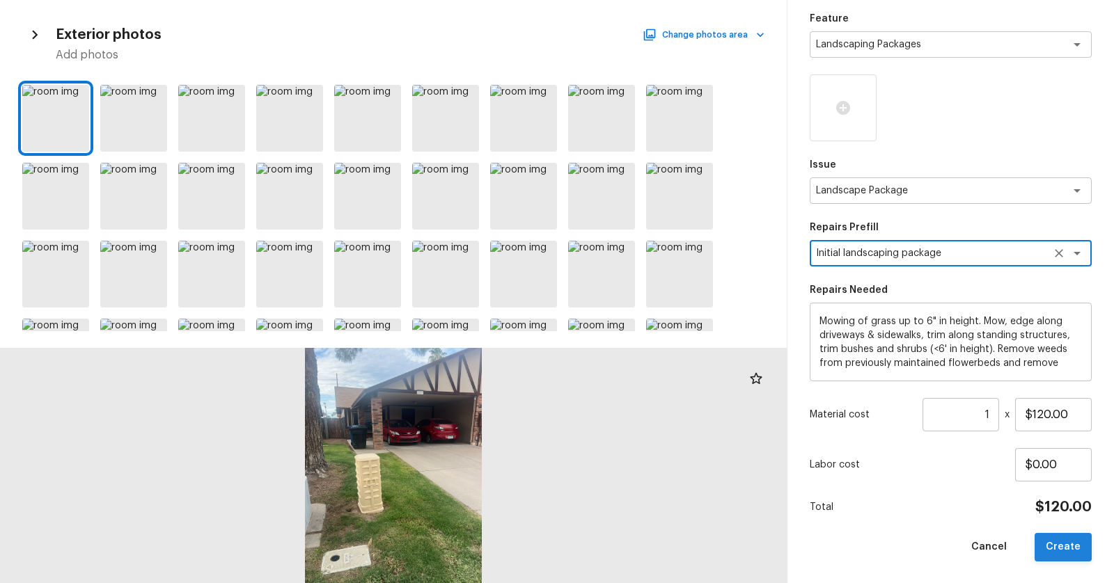
click at [1078, 554] on button "Create" at bounding box center [1062, 547] width 57 height 29
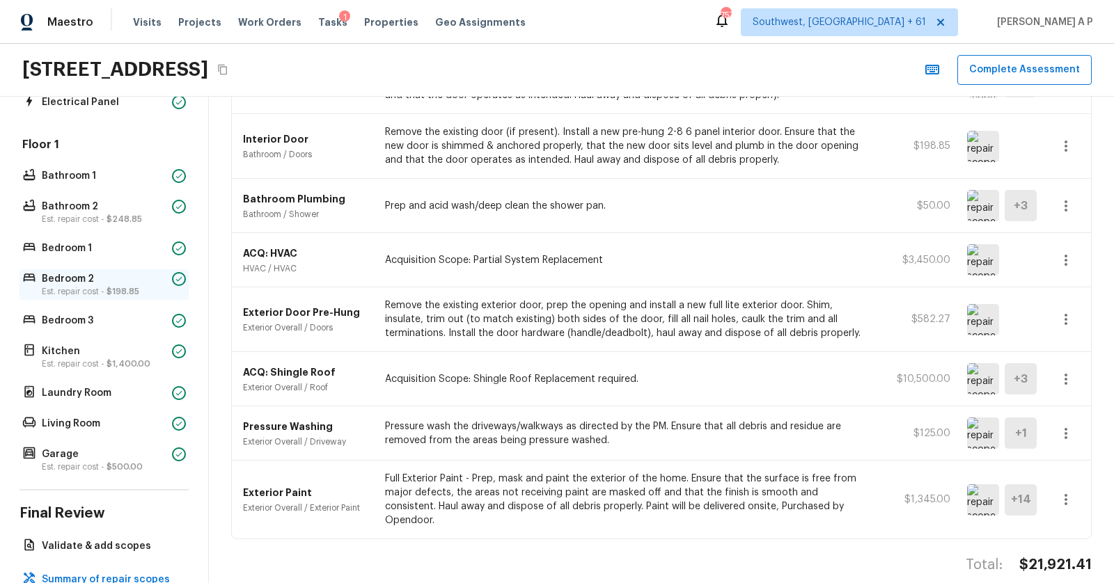
scroll to position [294, 0]
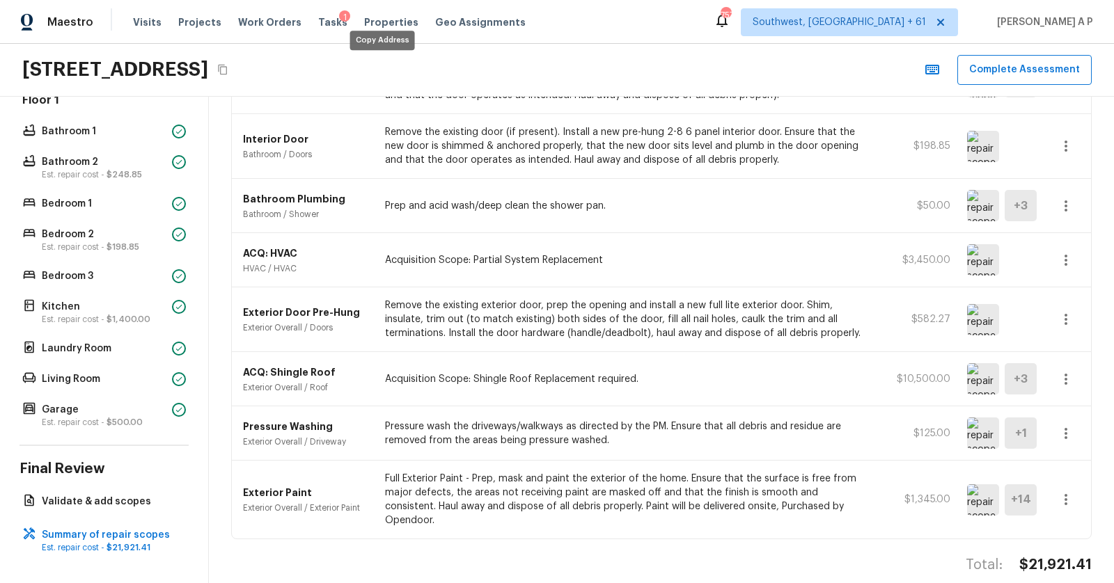
click at [228, 68] on icon "Copy Address" at bounding box center [222, 69] width 11 height 11
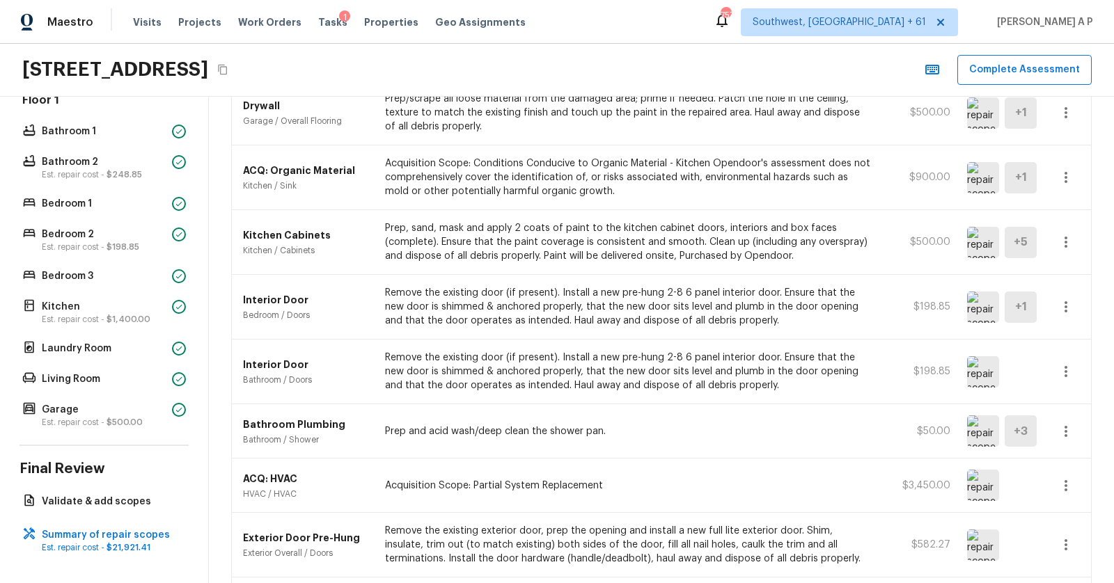
scroll to position [365, 0]
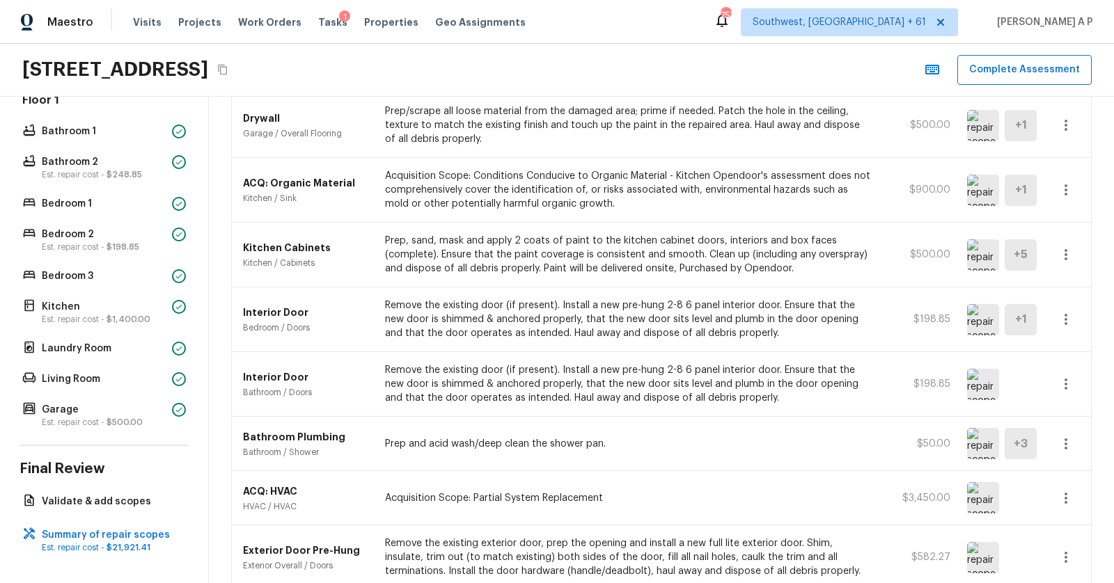
click at [593, 73] on div "3318 E Calypso Ave, Mesa, AZ 85204 Complete Assessment" at bounding box center [557, 70] width 1114 height 53
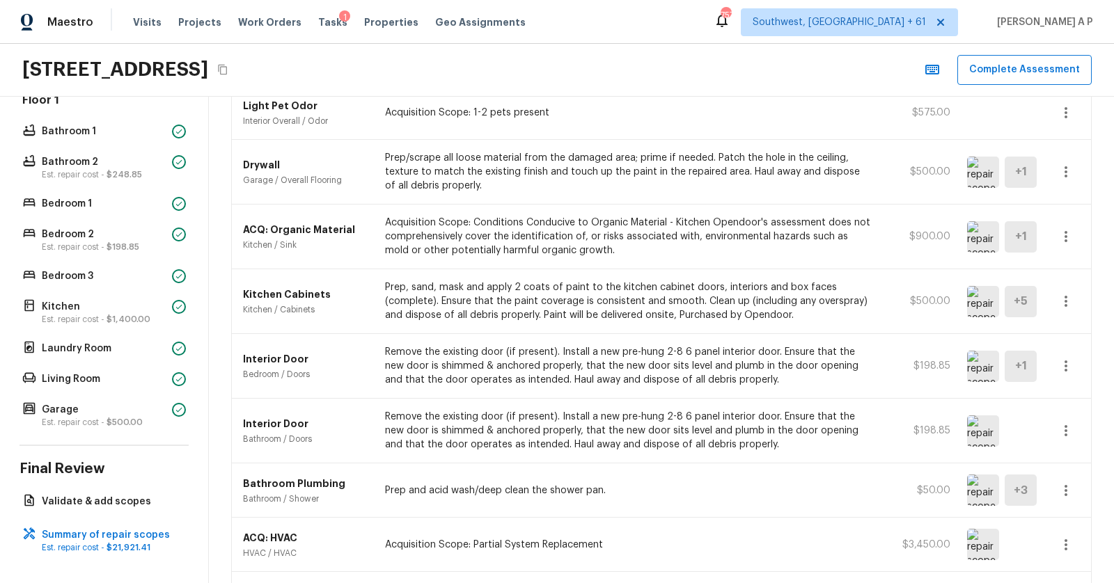
scroll to position [603, 0]
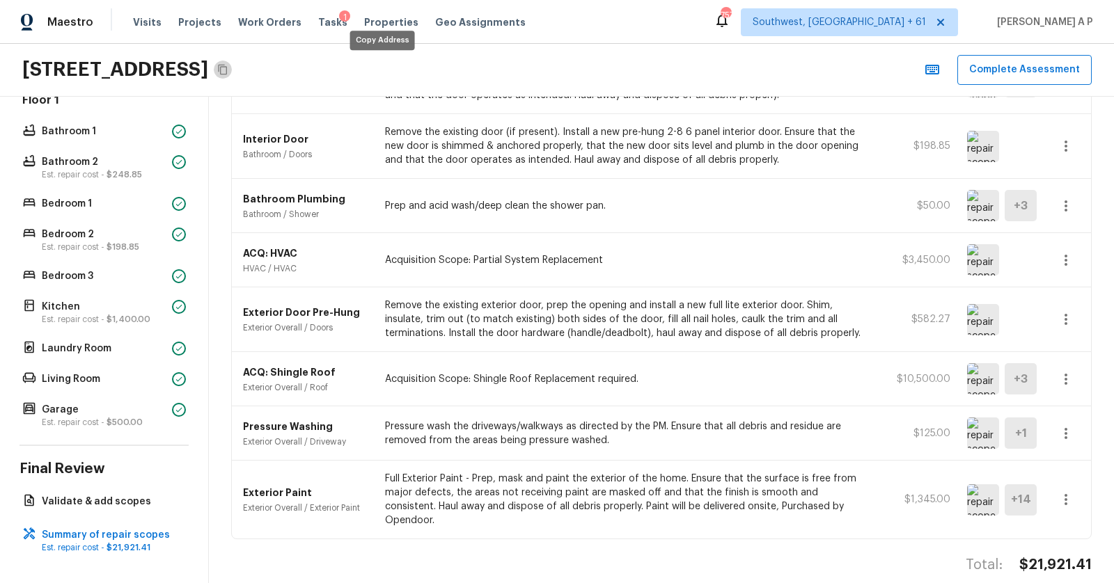
click at [228, 70] on icon "Copy Address" at bounding box center [222, 69] width 11 height 11
click at [1008, 70] on button "Complete Assessment" at bounding box center [1024, 70] width 134 height 30
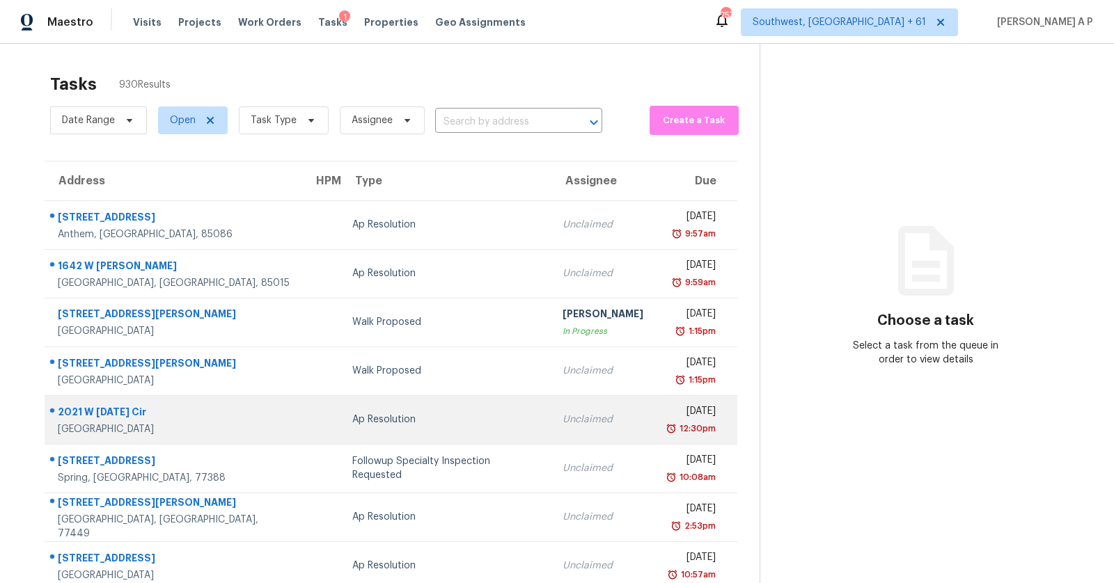
click at [551, 430] on td "Unclaimed" at bounding box center [602, 419] width 103 height 49
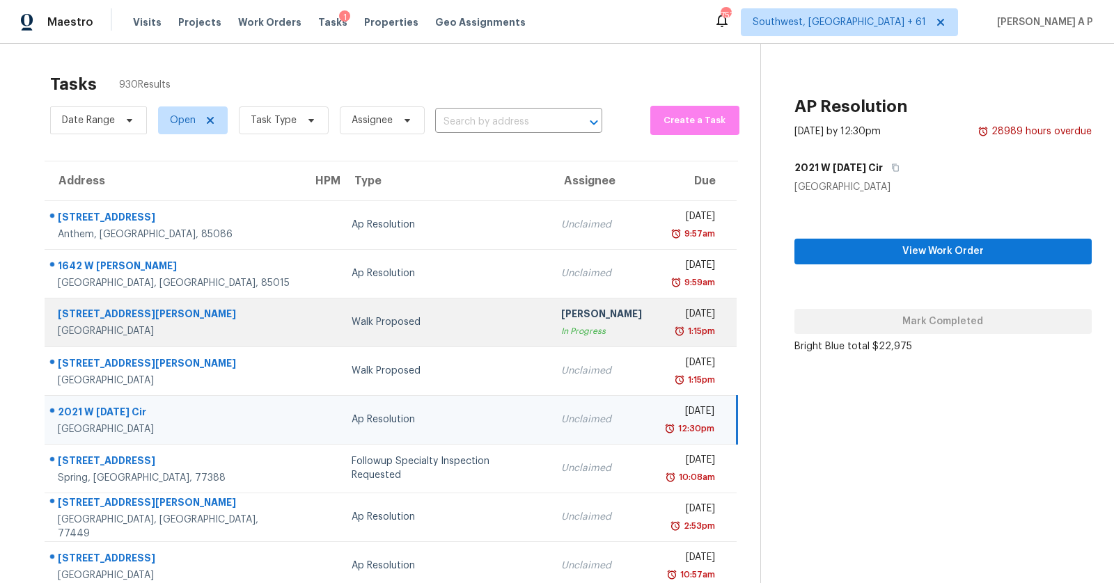
click at [340, 339] on td "Walk Proposed" at bounding box center [444, 322] width 209 height 49
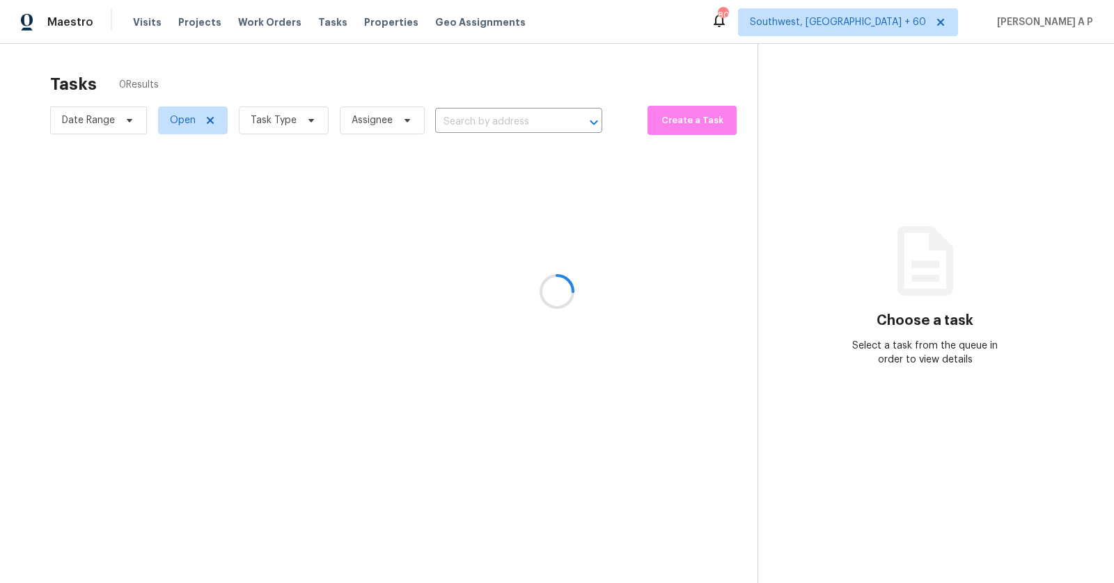
click at [473, 116] on div at bounding box center [557, 291] width 1114 height 583
click at [474, 116] on div at bounding box center [557, 291] width 1114 height 583
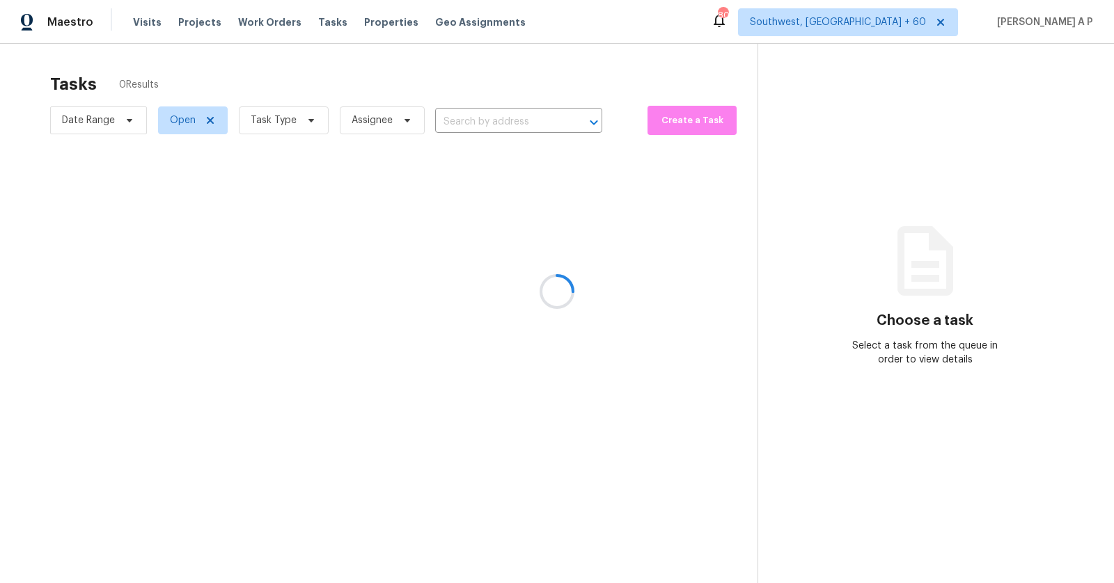
click at [474, 116] on div at bounding box center [557, 291] width 1114 height 583
click at [457, 116] on div at bounding box center [557, 291] width 1114 height 583
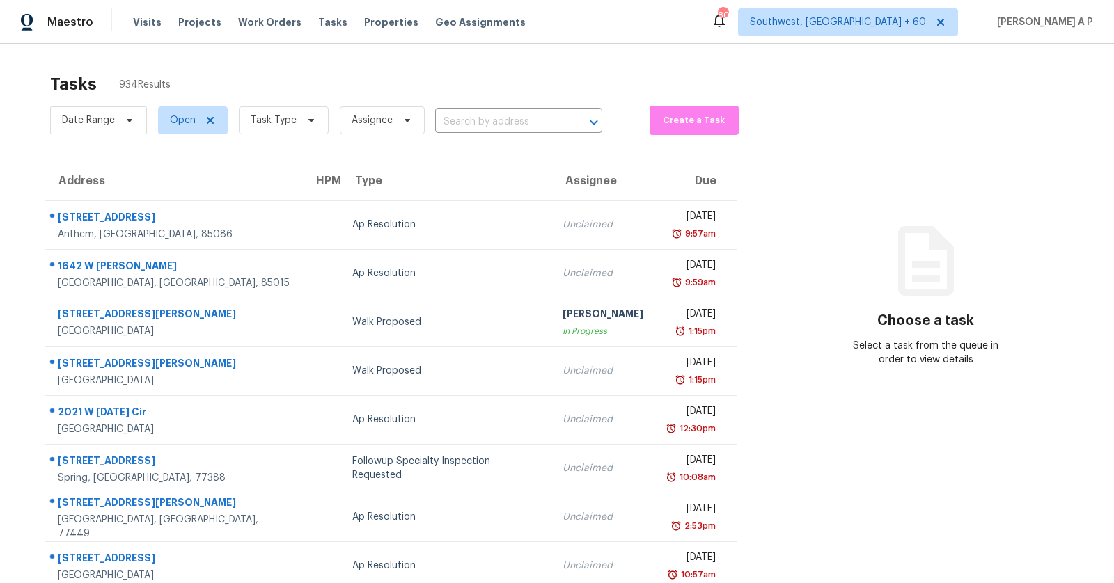
click at [457, 116] on input "text" at bounding box center [499, 122] width 128 height 22
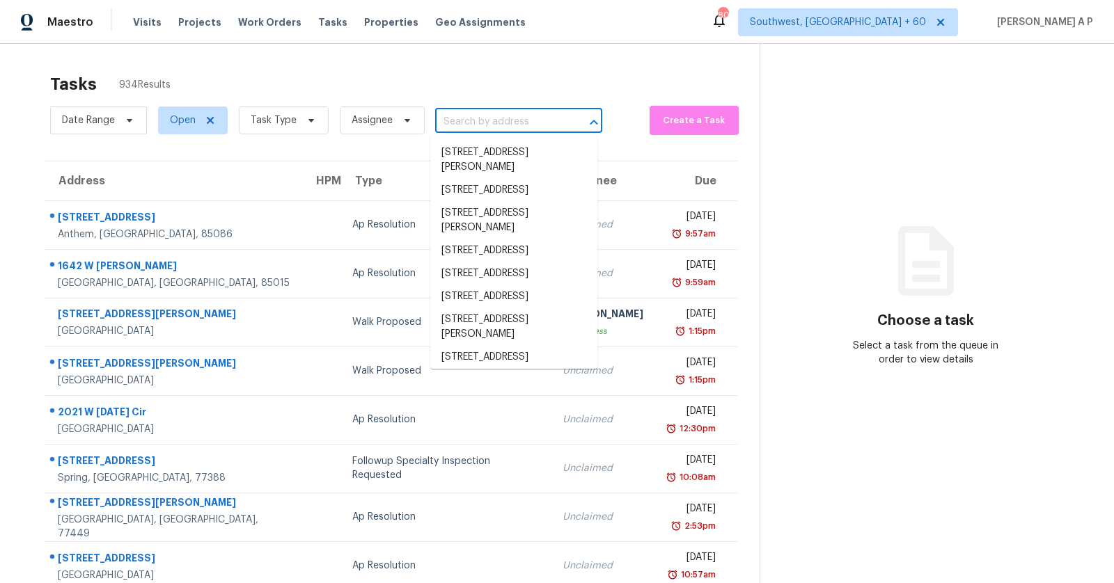
paste input "10008 Salida St Commerce City CO 80022"
type input "10008 Salida St Commerce City CO 80022"
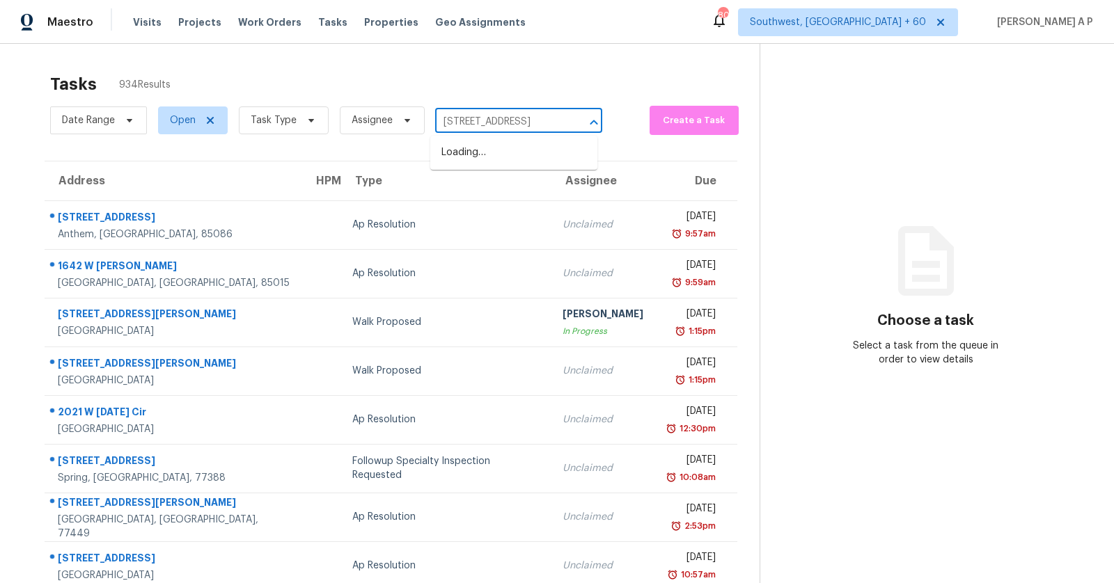
scroll to position [0, 77]
click at [475, 159] on li "10008 Salida St, Commerce City, CO 80022" at bounding box center [513, 152] width 167 height 23
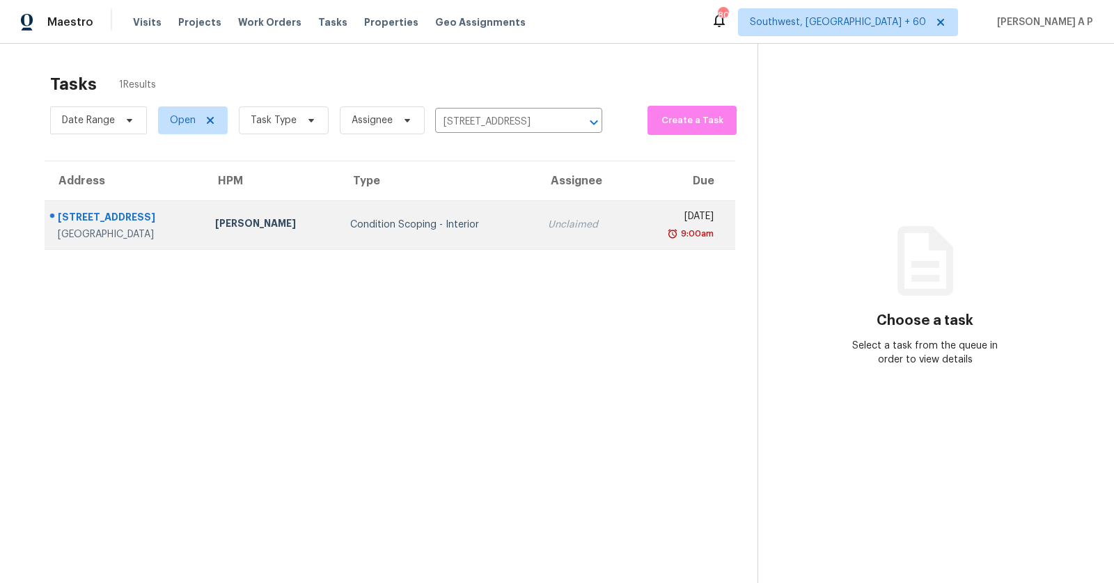
click at [471, 211] on td "Condition Scoping - Interior" at bounding box center [438, 224] width 198 height 49
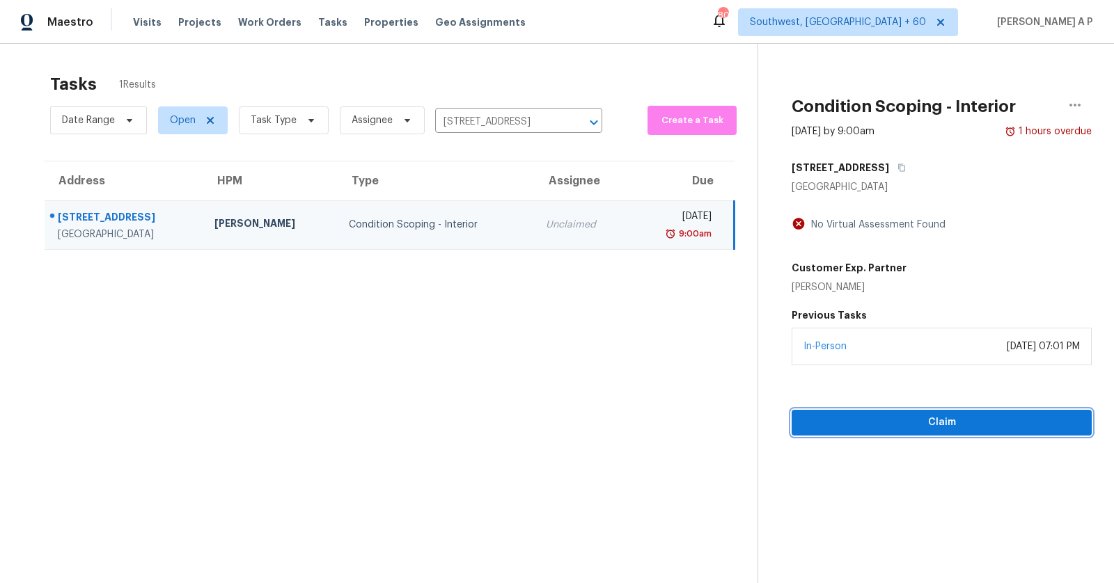
click at [924, 420] on span "Claim" at bounding box center [941, 422] width 278 height 17
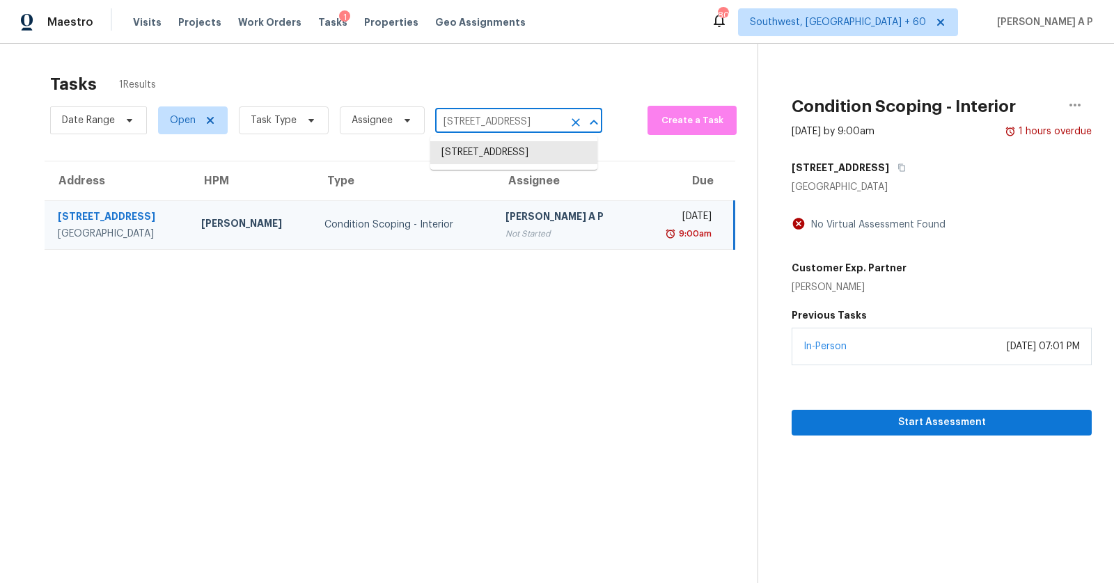
click at [530, 118] on input "10008 Salida St, Commerce City, CO 80022" at bounding box center [499, 122] width 128 height 22
paste input "7258 Royal Troon Dr Ypsilanti MI 48197"
type input "7258 Royal Troon Dr Ypsilanti MI 48197"
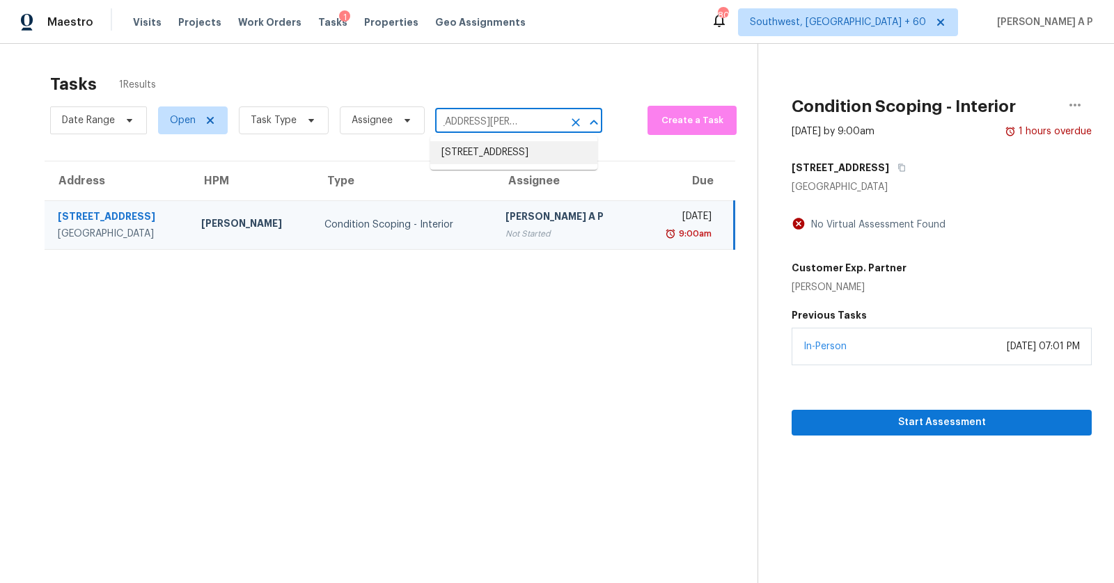
click at [521, 150] on li "7258 Royal Troon Dr, Ypsilanti, MI 48197" at bounding box center [513, 152] width 167 height 23
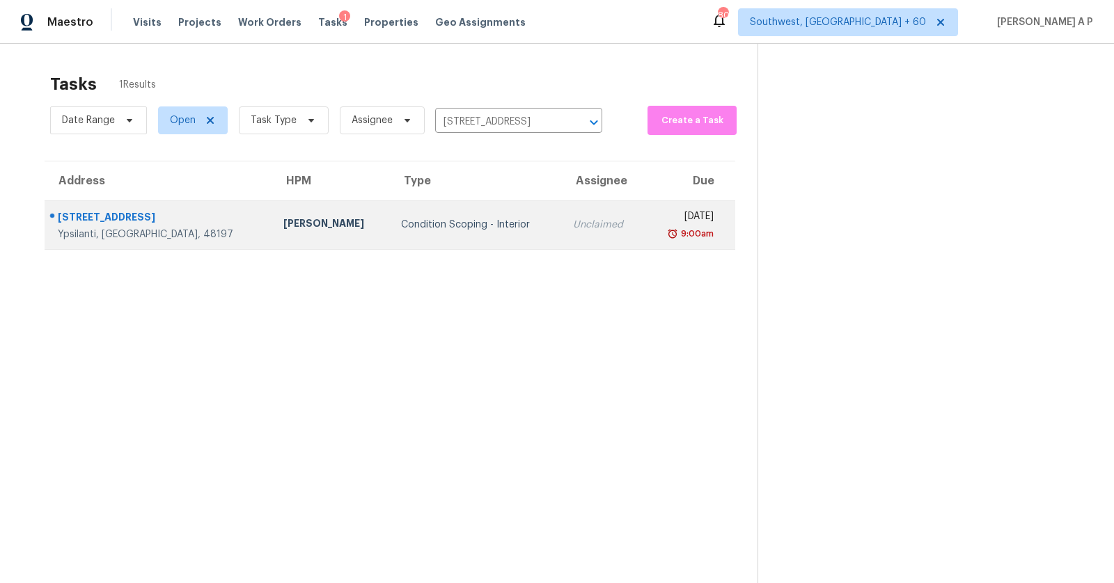
click at [562, 202] on td "Unclaimed" at bounding box center [603, 224] width 83 height 49
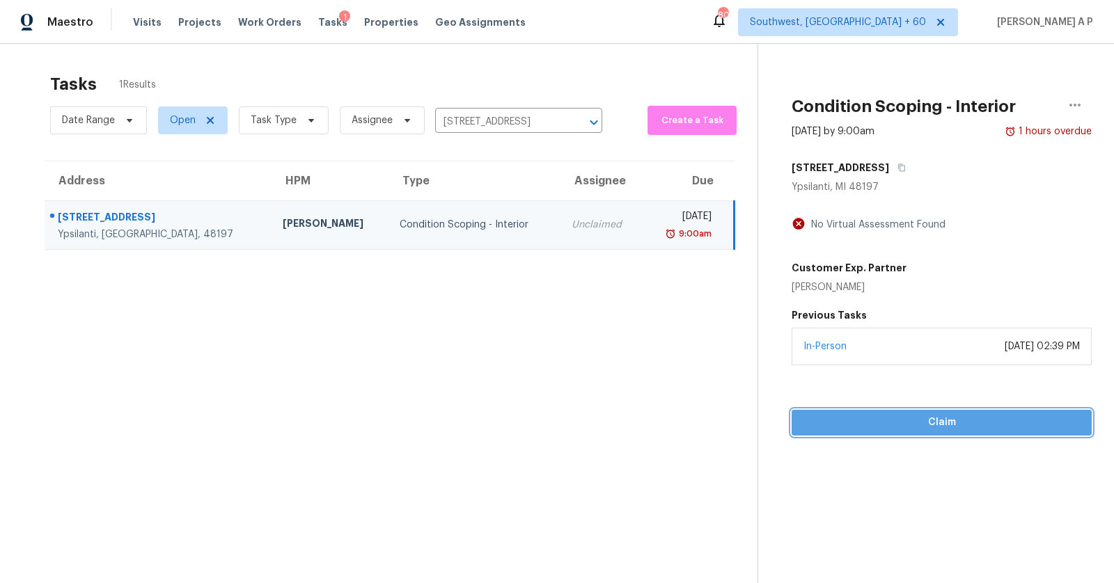
click at [924, 420] on span "Claim" at bounding box center [941, 422] width 278 height 17
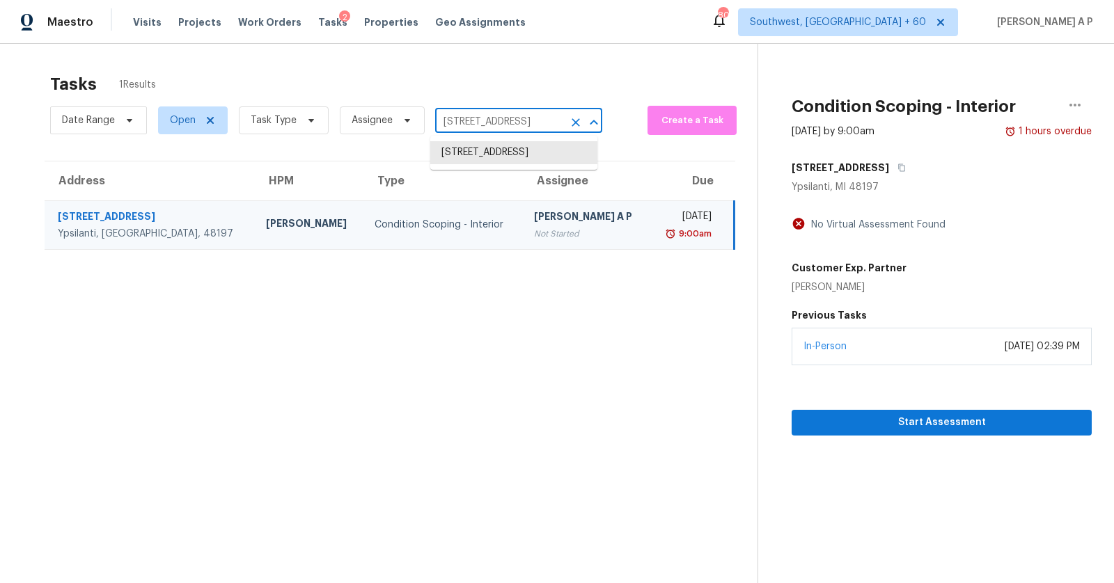
click at [456, 120] on input "7258 Royal Troon Dr, Ypsilanti, MI 48197" at bounding box center [499, 122] width 128 height 22
paste input "103 Lochberry Ln Cary NC 27518"
type input "103 Lochberry Ln Cary NC 27518"
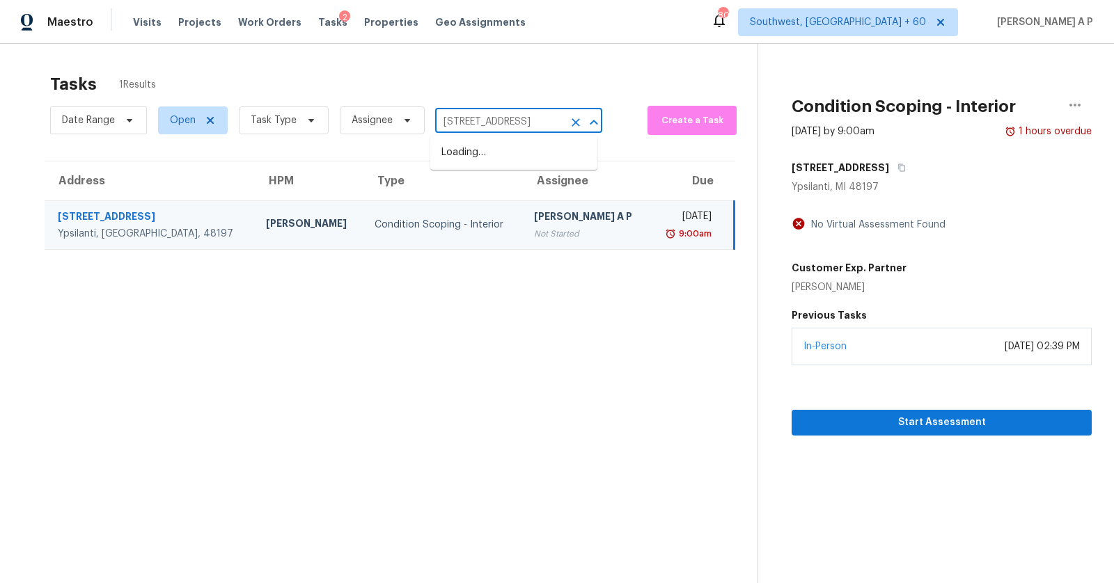
scroll to position [0, 29]
click at [469, 147] on li "103 Lochberry Ln, Cary, NC 27518" at bounding box center [513, 152] width 167 height 23
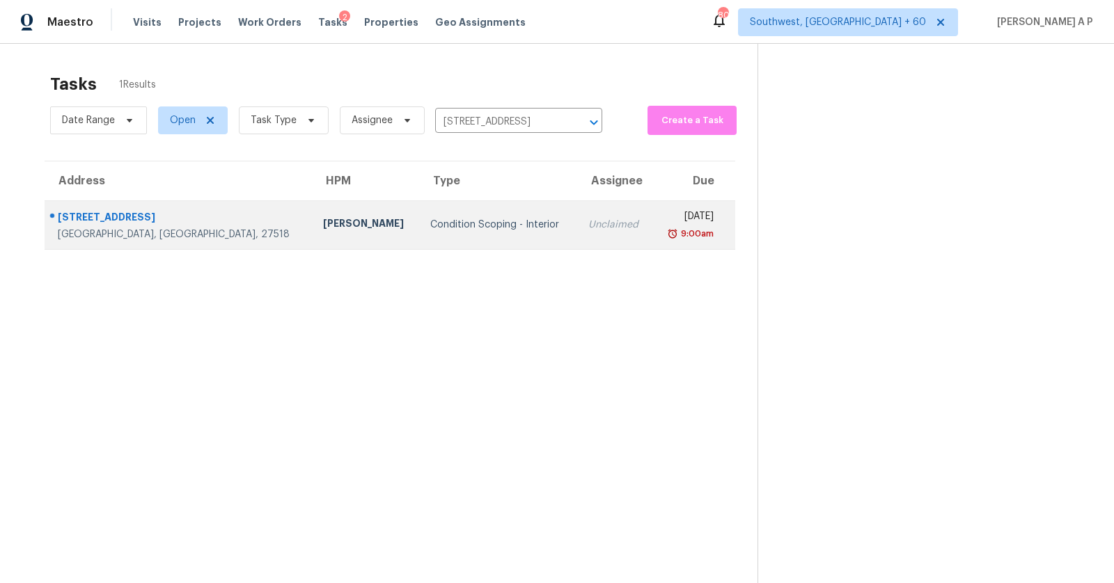
click at [652, 218] on td "Fri, Sep 5th 2025 9:00am" at bounding box center [693, 224] width 83 height 49
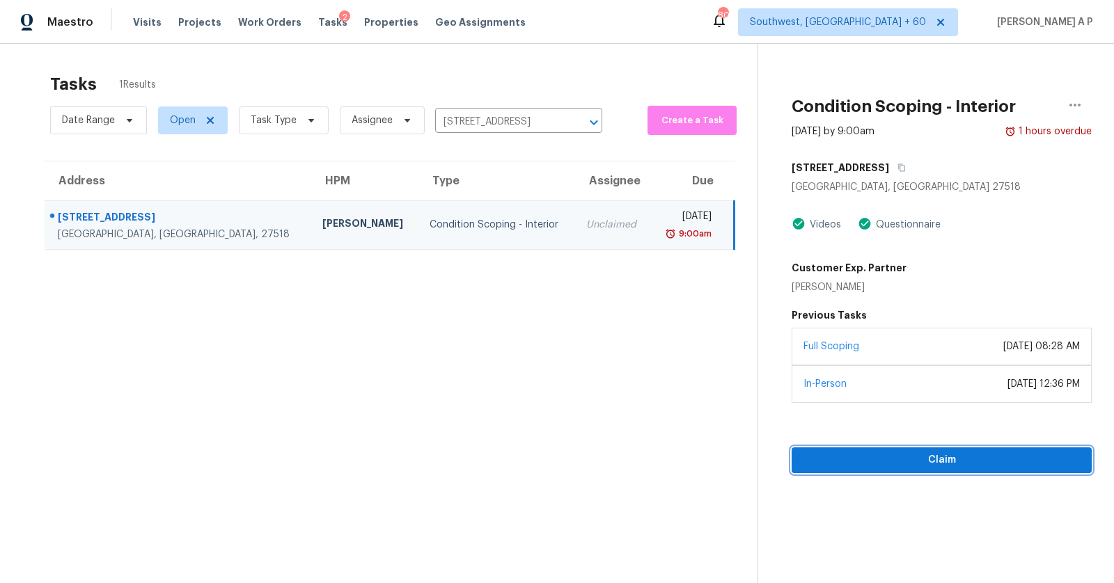
click at [888, 452] on span "Claim" at bounding box center [941, 460] width 278 height 17
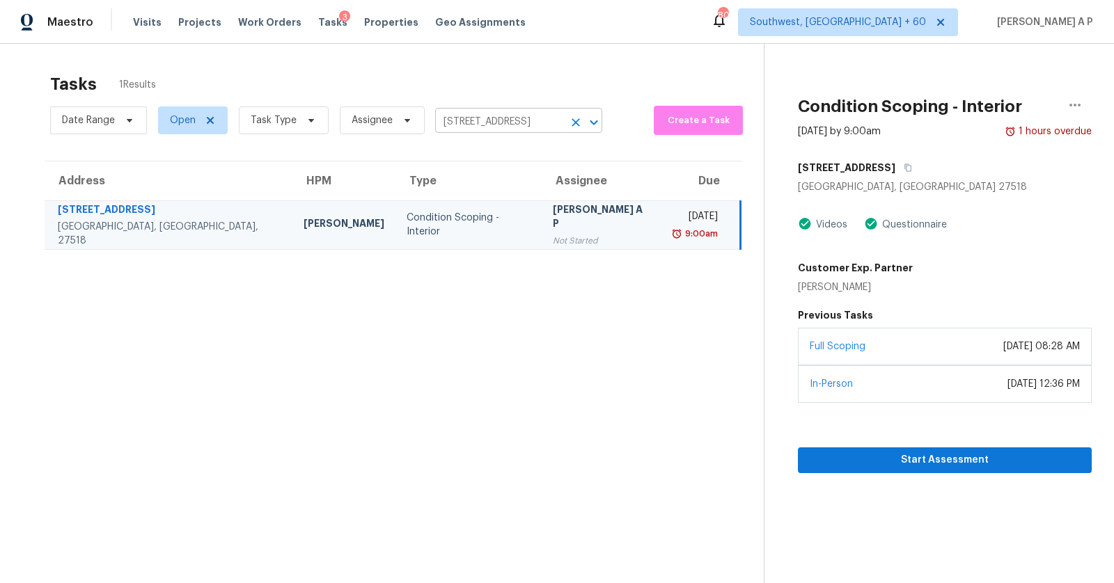
click at [468, 121] on input "103 Lochberry Ln, Cary, NC 27518" at bounding box center [499, 122] width 128 height 22
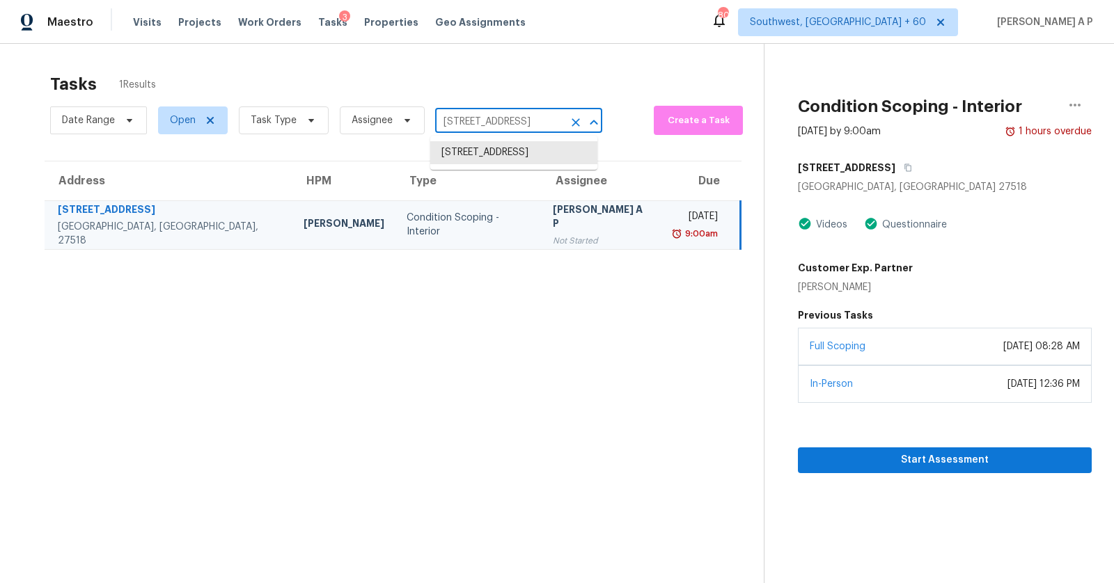
click at [468, 121] on input "103 Lochberry Ln, Cary, NC 27518" at bounding box center [499, 122] width 128 height 22
paste input "21 E Brookwood Ln Cowpens SC 29330"
type input "121 E Brookwood Ln Cowpens SC 29330"
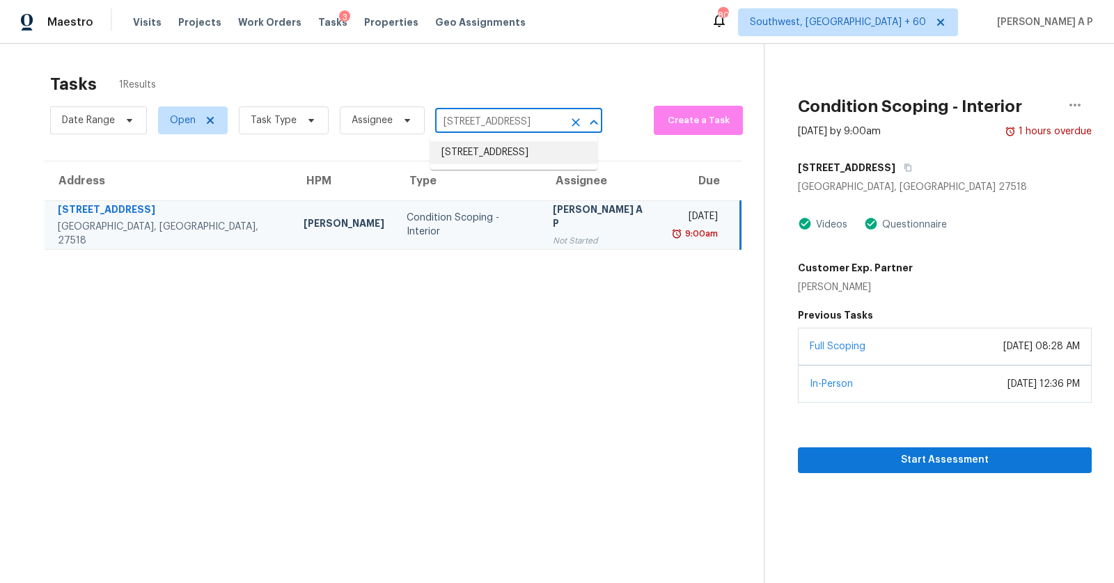
click at [484, 154] on li "121 E Brookwood Ln, Cowpens, SC 29330" at bounding box center [513, 152] width 167 height 23
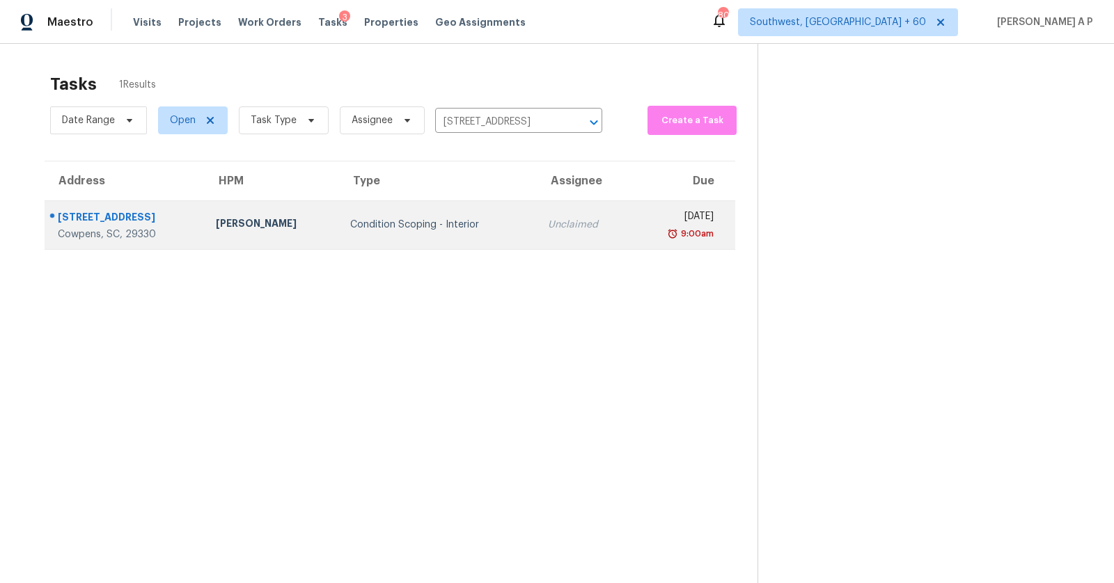
click at [631, 214] on td "Fri, Sep 5th 2025 9:00am" at bounding box center [683, 224] width 104 height 49
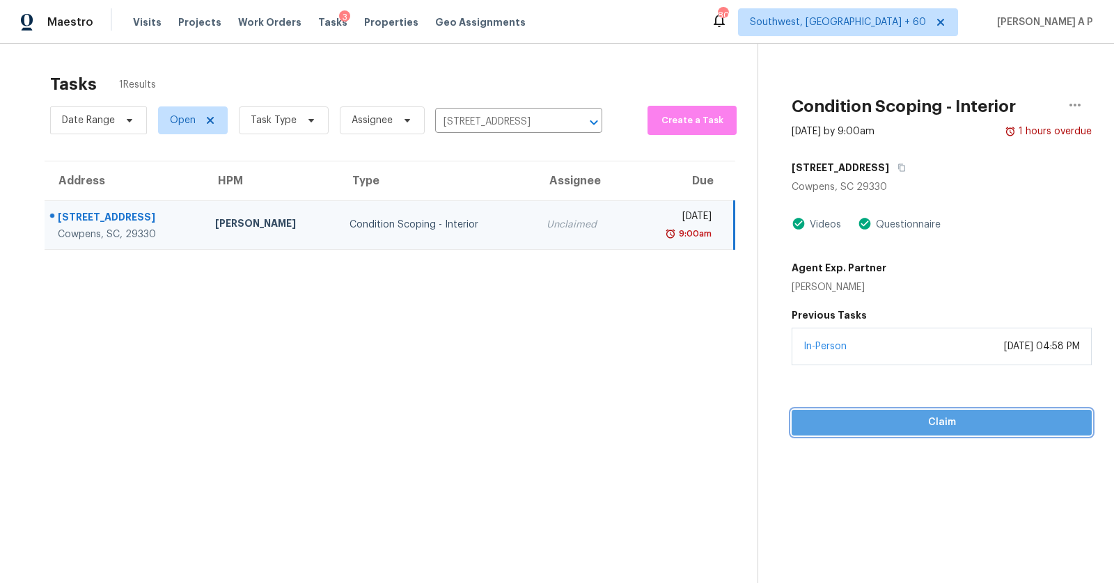
click at [859, 426] on span "Claim" at bounding box center [941, 422] width 278 height 17
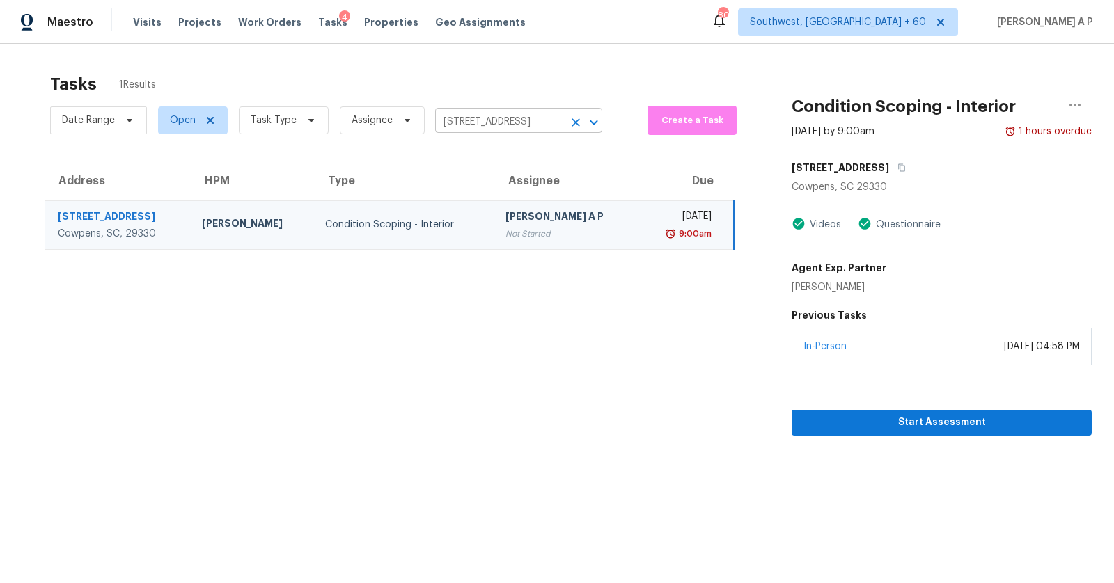
click at [489, 121] on input "121 E Brookwood Ln, Cowpens, SC 29330" at bounding box center [499, 122] width 128 height 22
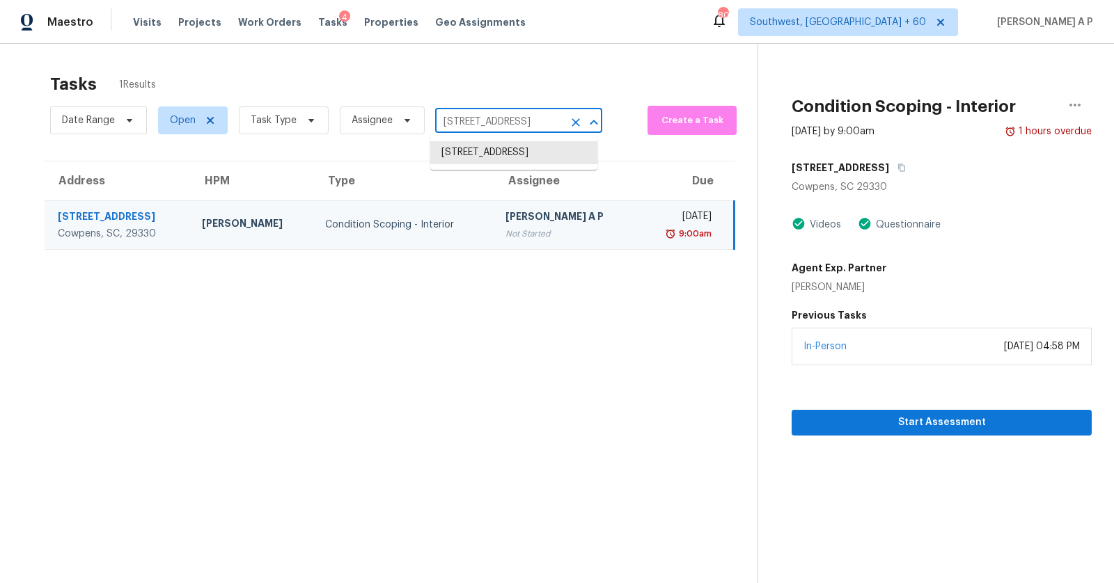
click at [489, 121] on input "121 E Brookwood Ln, Cowpens, SC 29330" at bounding box center [499, 122] width 128 height 22
paste input "6164 Messina St Fontana CA 92336"
type input "16164 Messina St Fontana CA 92336"
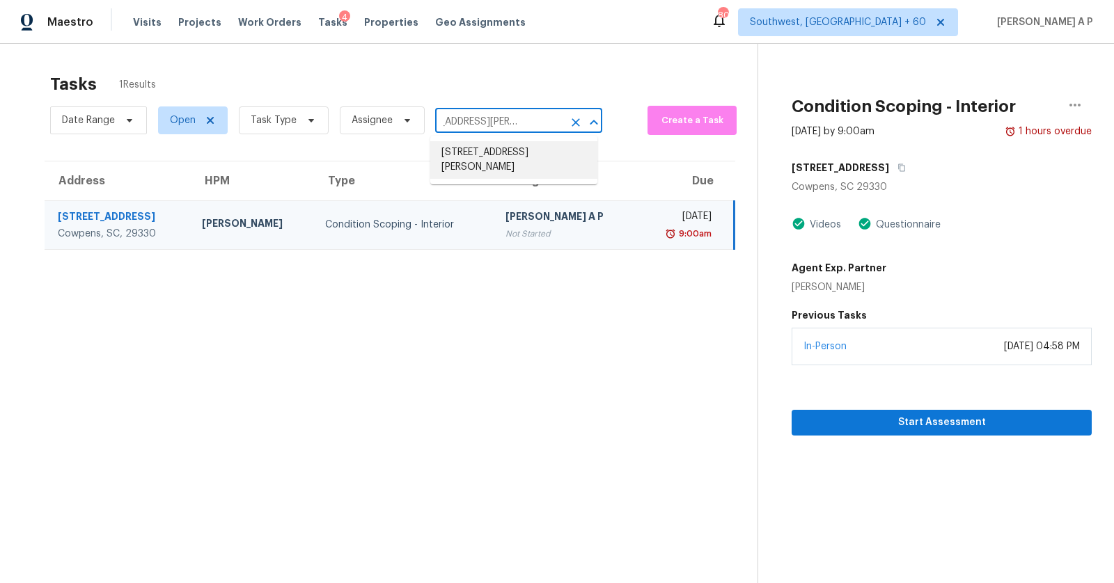
click at [491, 149] on li "16164 Messina St, Fontana, CA 92336" at bounding box center [513, 160] width 167 height 38
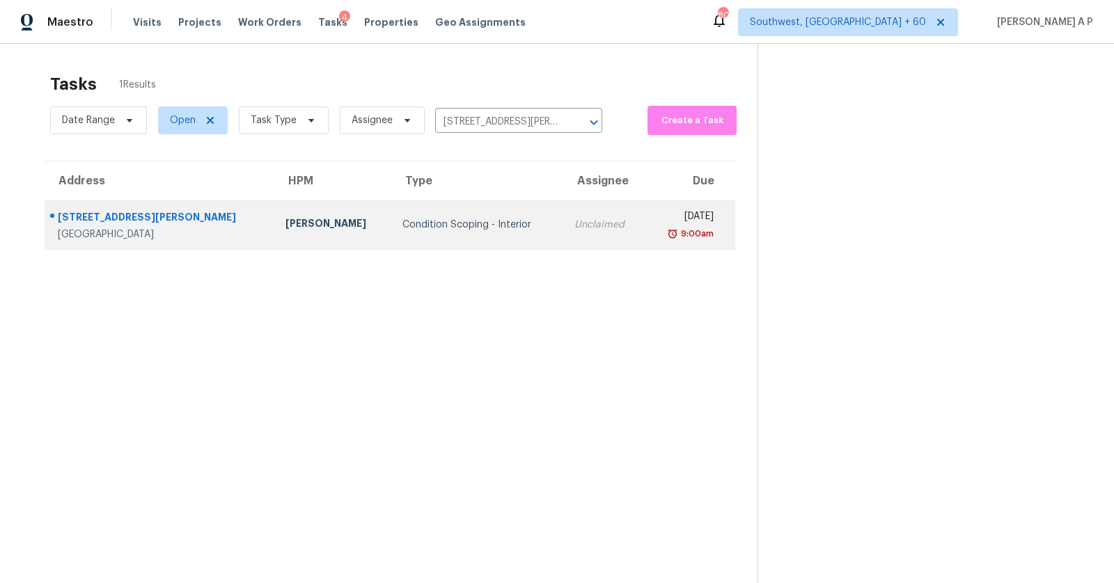
click at [571, 235] on td "Unclaimed" at bounding box center [604, 224] width 82 height 49
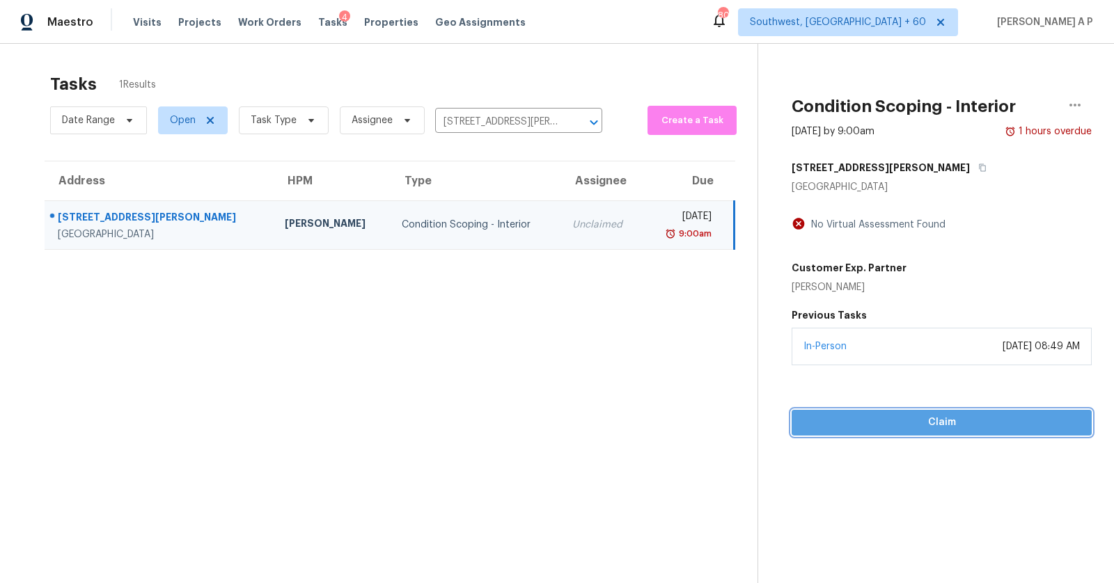
click at [853, 423] on span "Claim" at bounding box center [941, 422] width 278 height 17
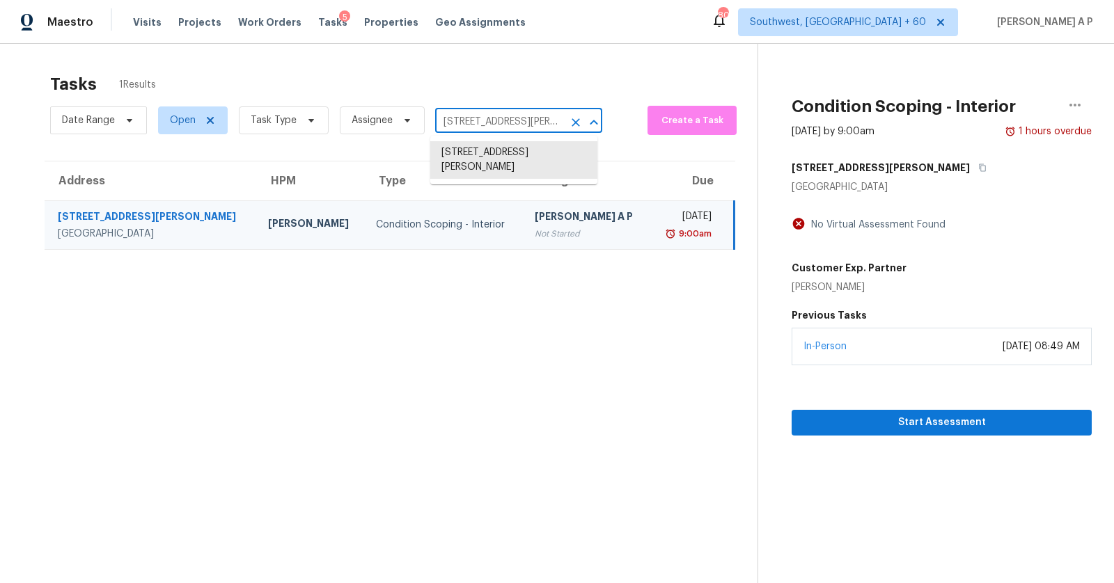
click at [523, 117] on input "16164 Messina St, Fontana, CA 92336" at bounding box center [499, 122] width 128 height 22
paste input "5528 Mountain Springs Cir Stone Mountain GA 30088"
type input "5528 Mountain Springs Cir Stone Mountain GA 30088"
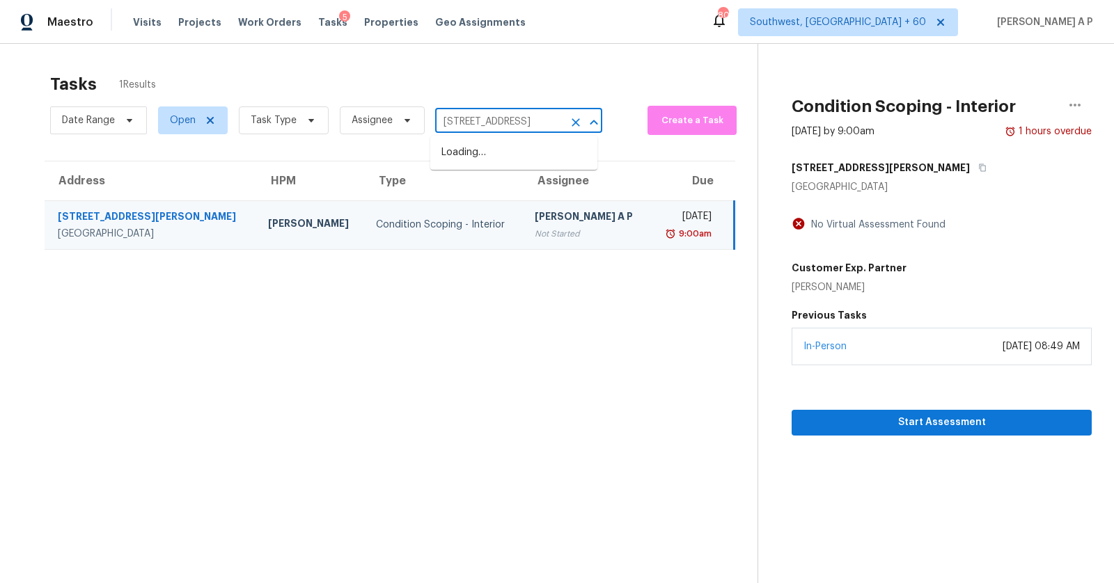
scroll to position [0, 126]
click at [512, 150] on li "5528 Mountain Springs Cir, Stone Mountain, GA 30088" at bounding box center [513, 152] width 167 height 23
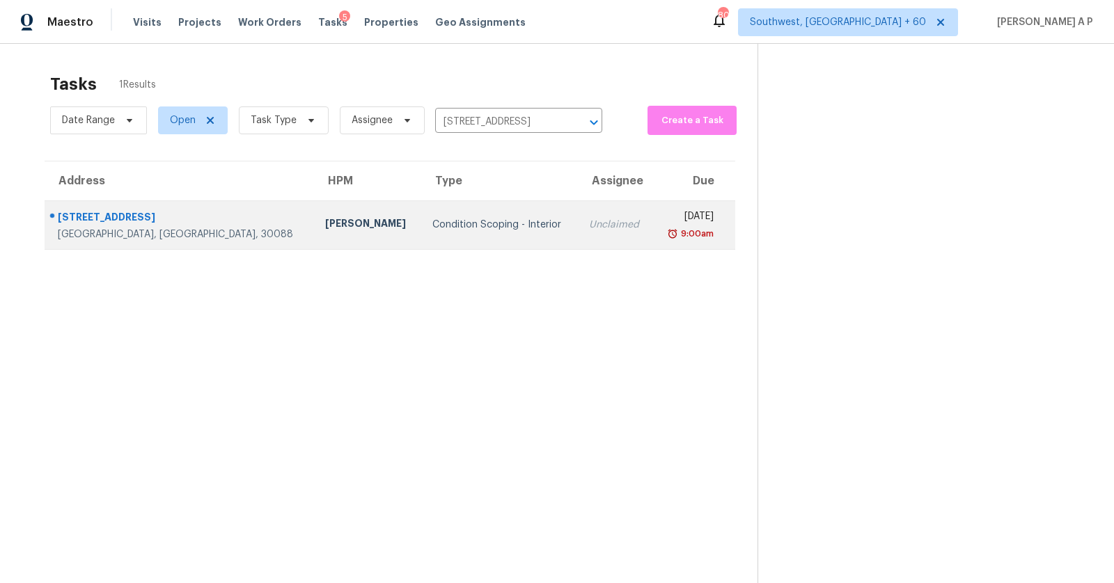
click at [493, 218] on div "Condition Scoping - Interior" at bounding box center [499, 225] width 134 height 14
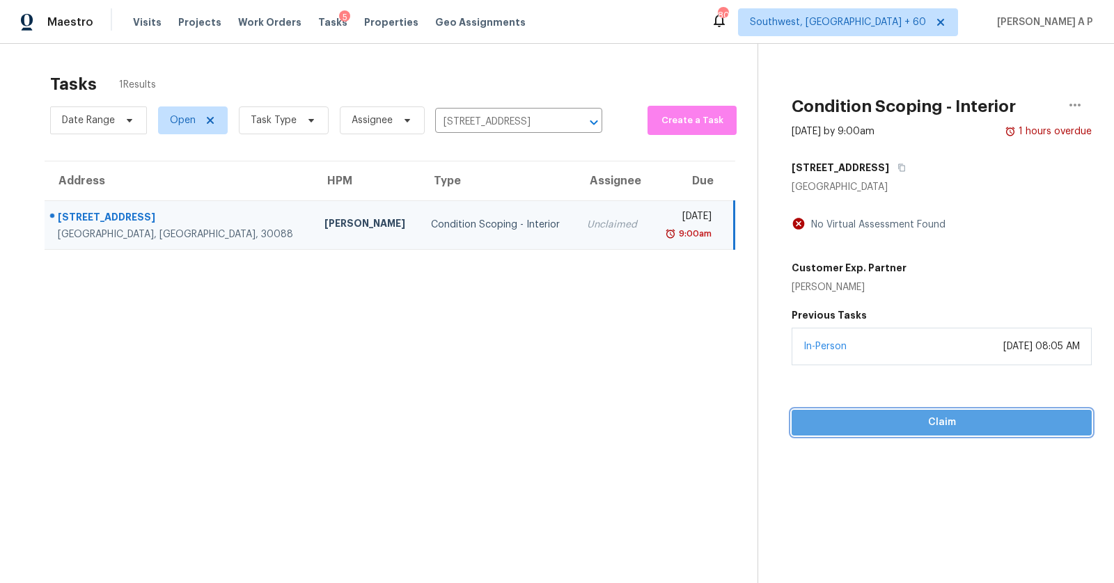
click at [894, 420] on span "Claim" at bounding box center [941, 422] width 278 height 17
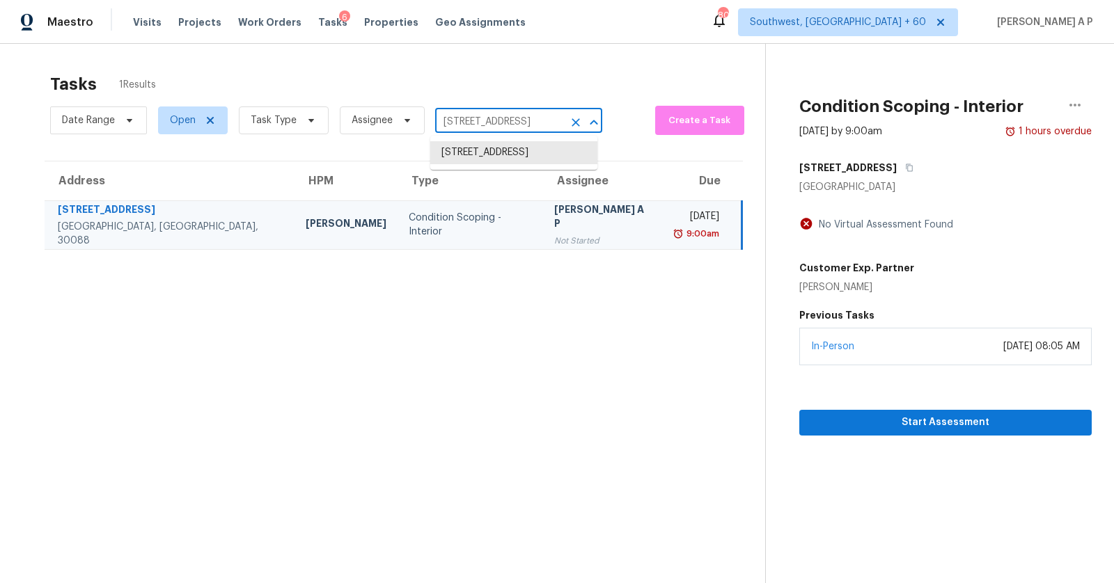
click at [482, 118] on input "5528 Mountain Springs Cir, Stone Mountain, GA 30088" at bounding box center [499, 122] width 128 height 22
paste input "8212 Virgil St Dearborn Heights MI 48127"
type input "8212 Virgil St Dearborn Heights MI 48127"
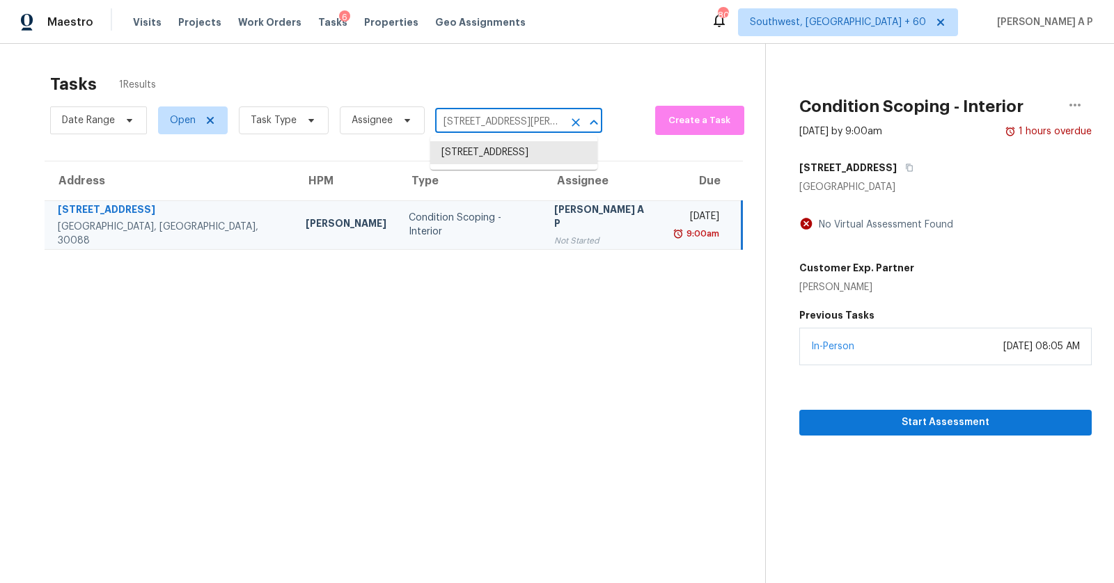
scroll to position [0, 64]
click at [481, 158] on li "8212 Virgil St, Dearborn Heights, MI 48127" at bounding box center [513, 160] width 167 height 38
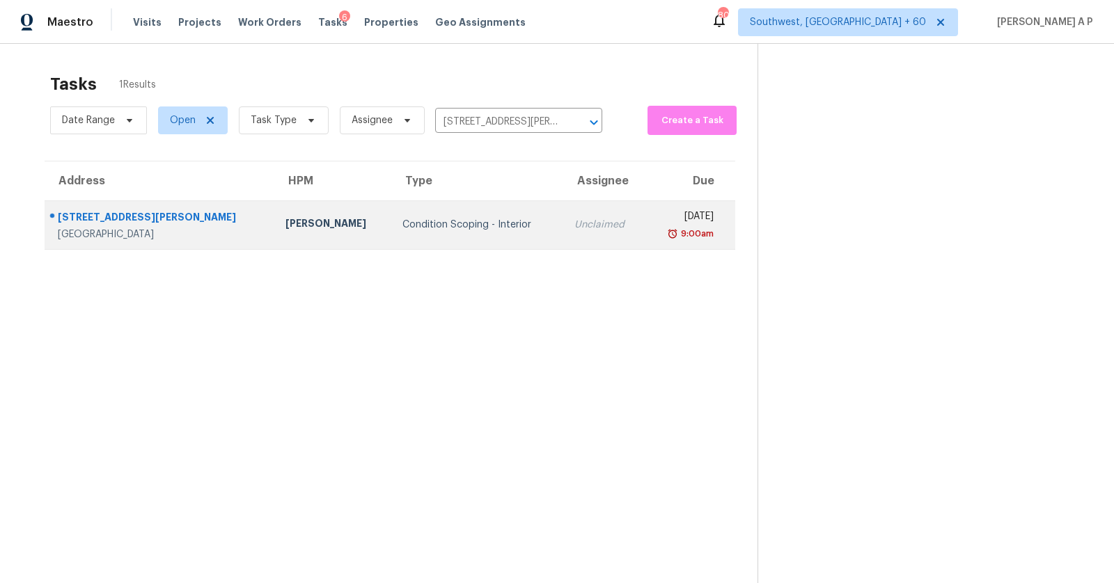
click at [486, 208] on td "Condition Scoping - Interior" at bounding box center [476, 224] width 171 height 49
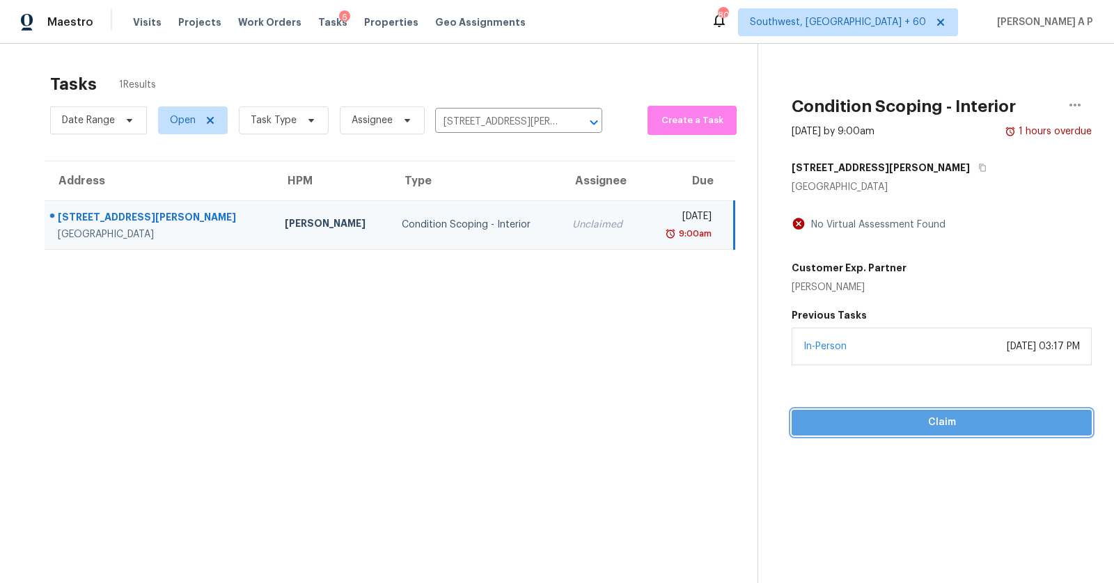
click at [869, 419] on span "Claim" at bounding box center [941, 422] width 278 height 17
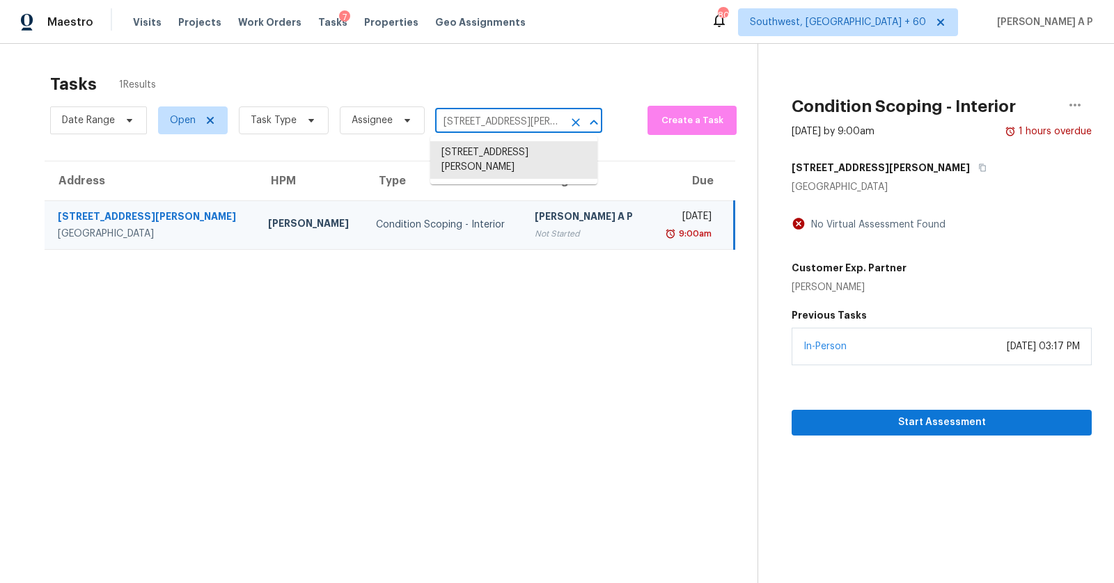
click at [506, 118] on input "8212 Virgil St, Dearborn Heights, MI 48127" at bounding box center [499, 122] width 128 height 22
paste input "6313 Eland Run Fort Worth TX 76179"
type input "6313 Eland Run Fort Worth TX 76179"
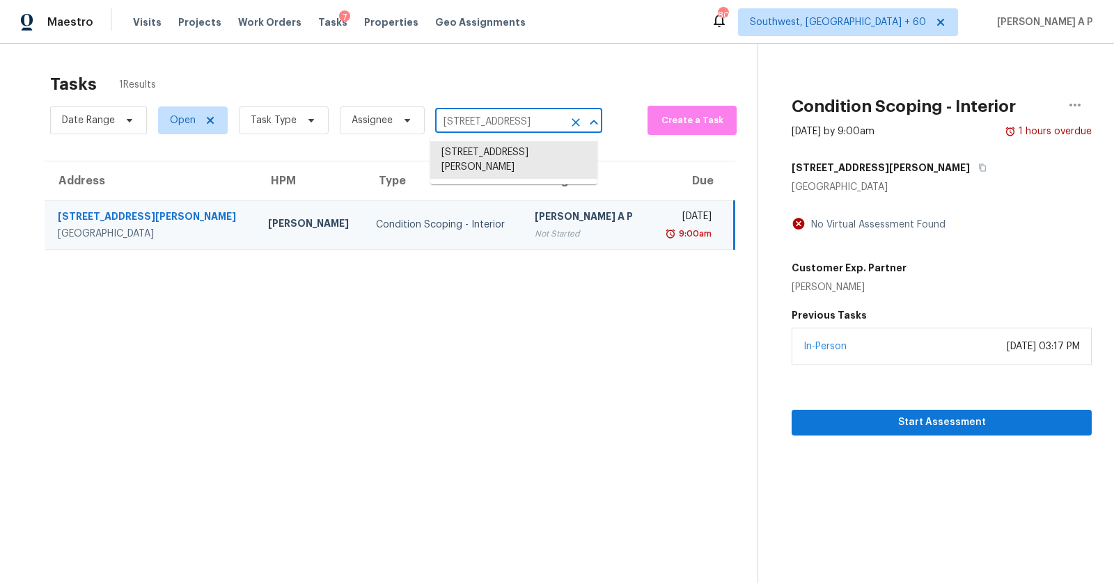
scroll to position [0, 43]
click at [507, 149] on li "6313 Eland Run, Fort Worth, TX 76179" at bounding box center [513, 152] width 167 height 23
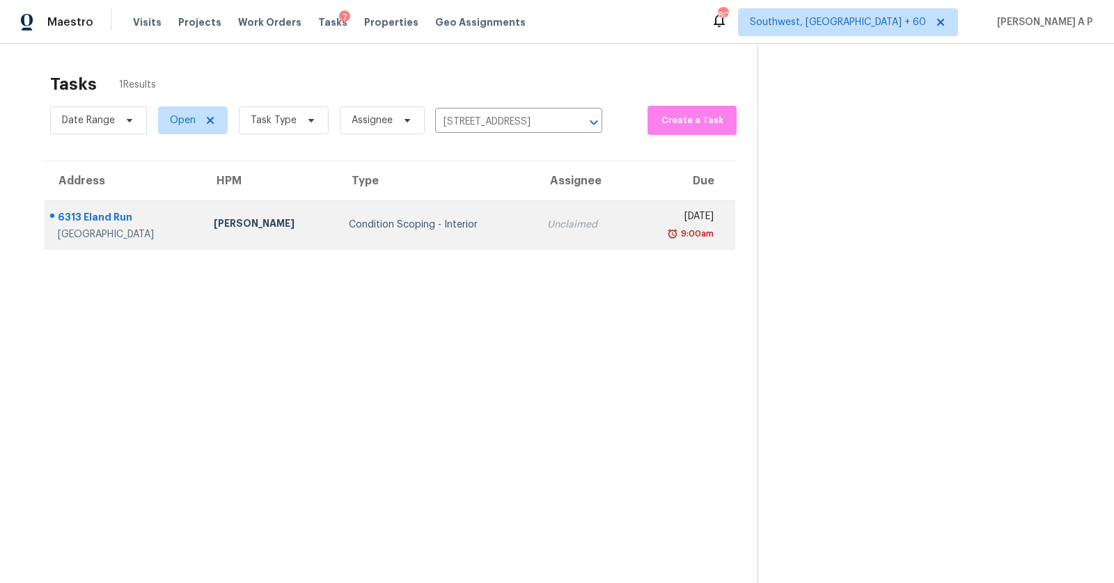
click at [536, 228] on td "Unclaimed" at bounding box center [583, 224] width 95 height 49
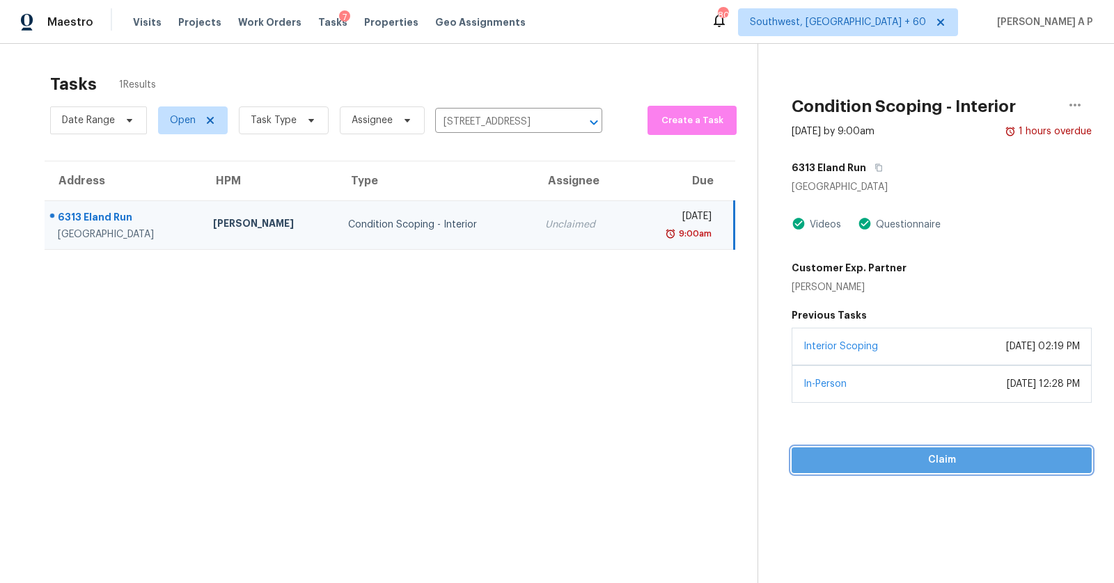
click at [876, 459] on span "Claim" at bounding box center [941, 460] width 278 height 17
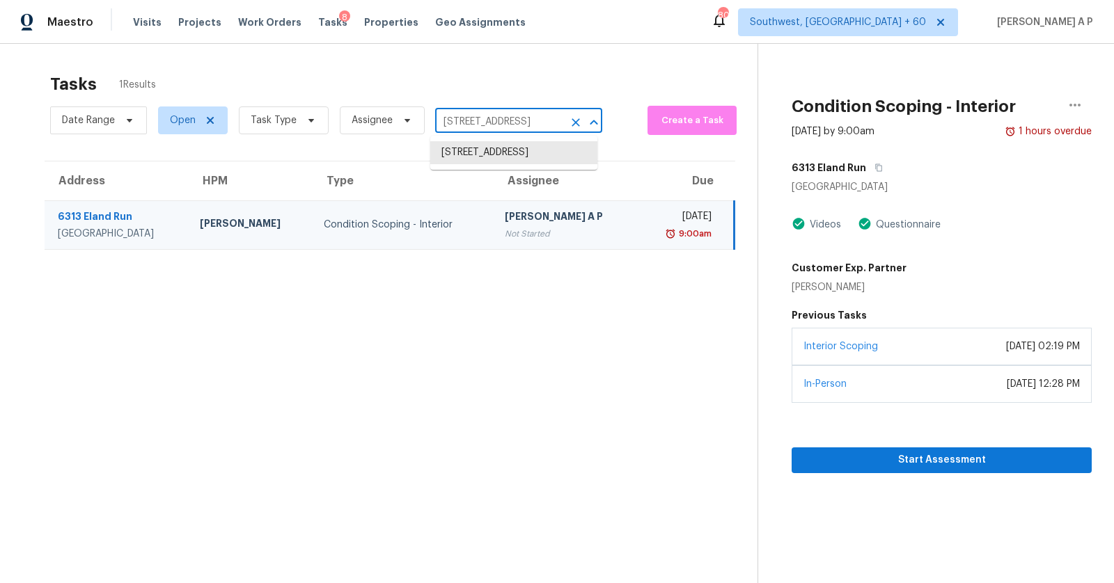
click at [501, 121] on input "6313 Eland Run, Fort Worth, TX 76179" at bounding box center [499, 122] width 128 height 22
paste input "20530 Conery Grove Dr Porter TX 77365"
type input "20530 Conery Grove Dr Porter TX 77365"
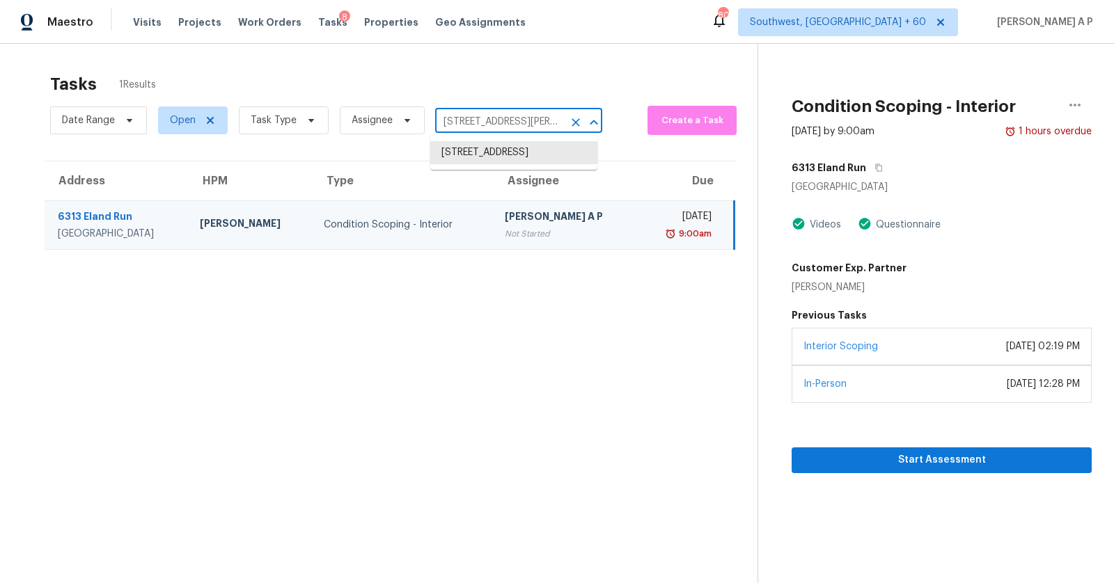
scroll to position [0, 64]
click at [505, 154] on li "20530 Conery Grove Dr, Porter, TX 77365" at bounding box center [513, 167] width 167 height 52
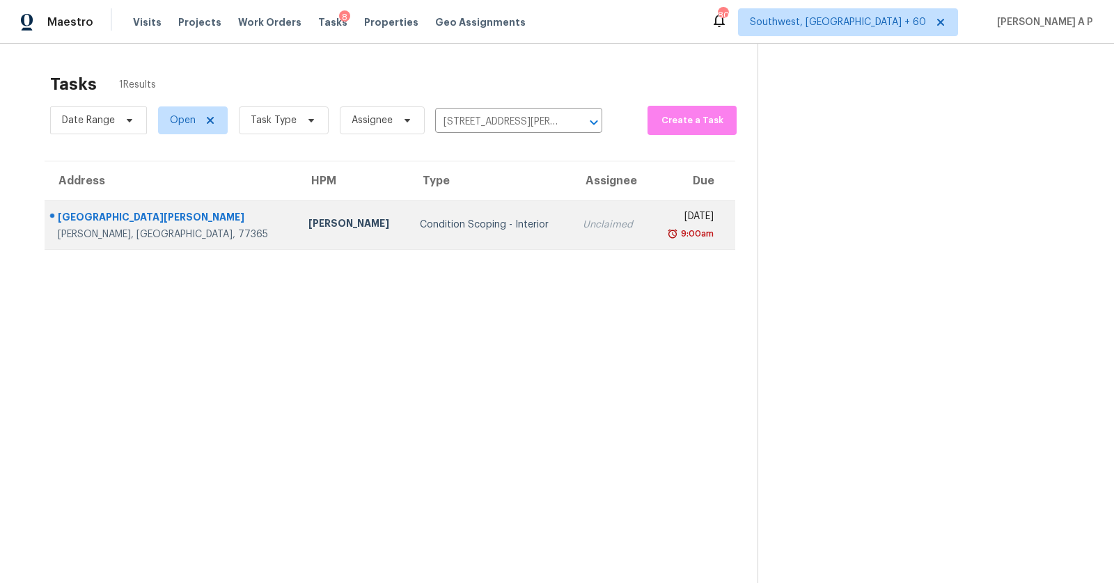
click at [571, 208] on td "Unclaimed" at bounding box center [610, 224] width 78 height 49
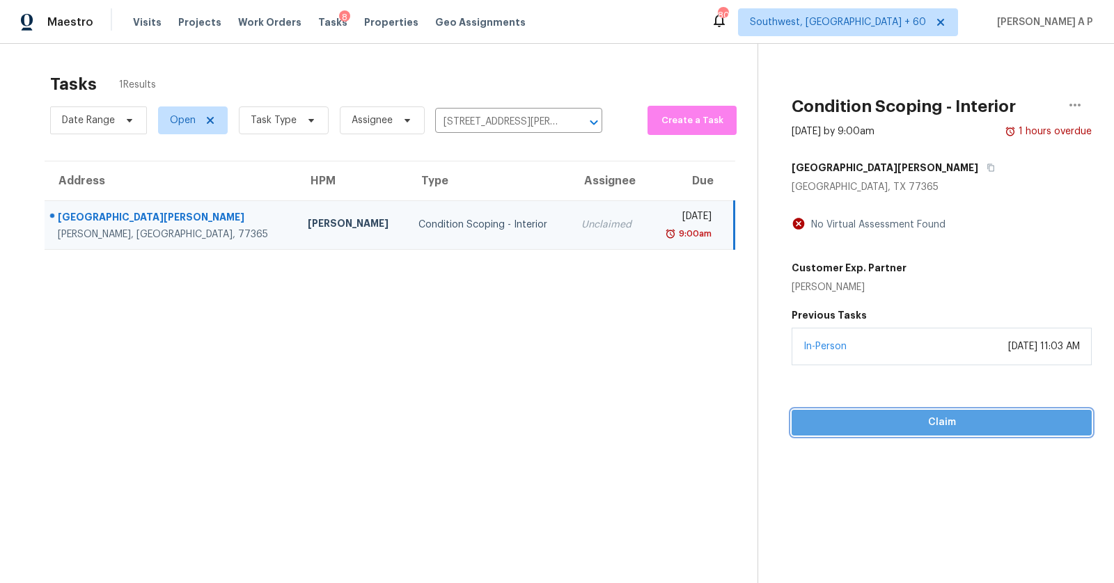
click at [947, 428] on span "Claim" at bounding box center [941, 422] width 278 height 17
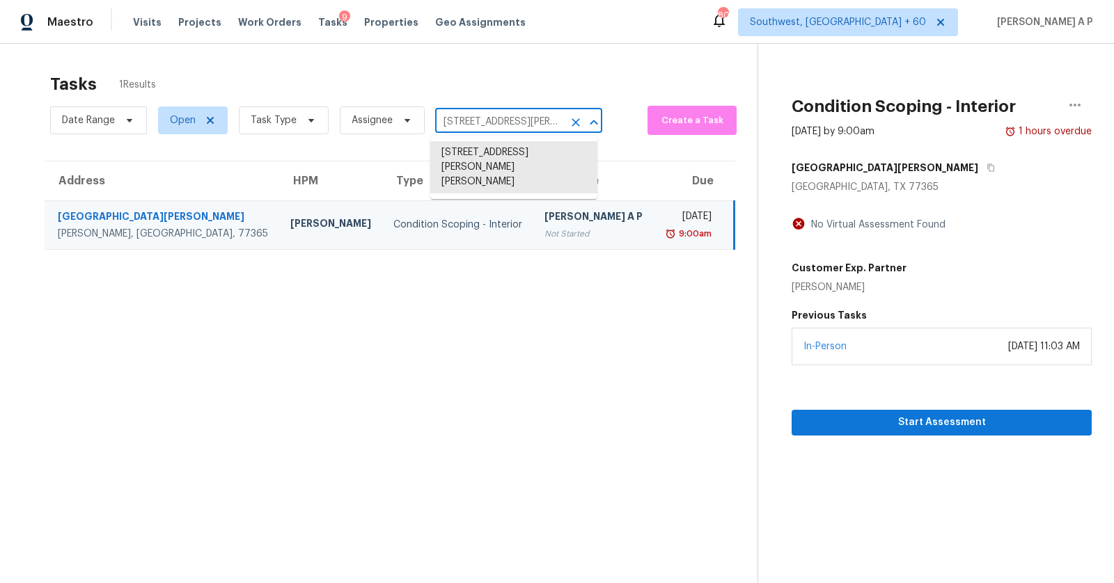
click at [531, 123] on input "20530 Conery Grove Dr, Porter, TX 77365" at bounding box center [499, 122] width 128 height 22
paste input "1391 Museo Way Perris CA 92570"
type input "1391 Museo Way Perris CA 92570"
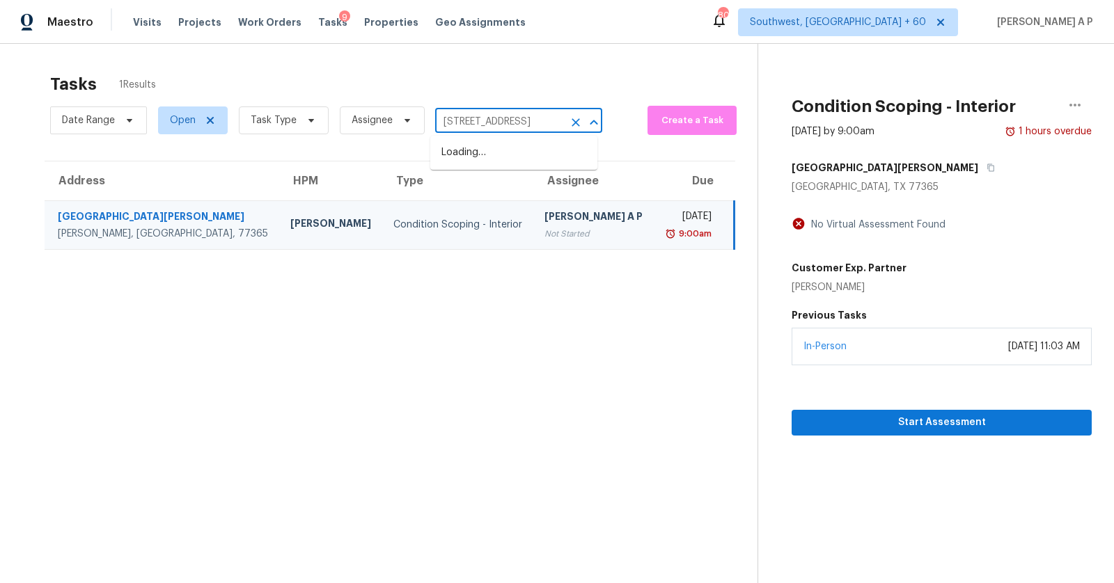
scroll to position [0, 29]
click at [526, 160] on li "1391 Museo Way, Perris, CA 92570" at bounding box center [513, 152] width 167 height 23
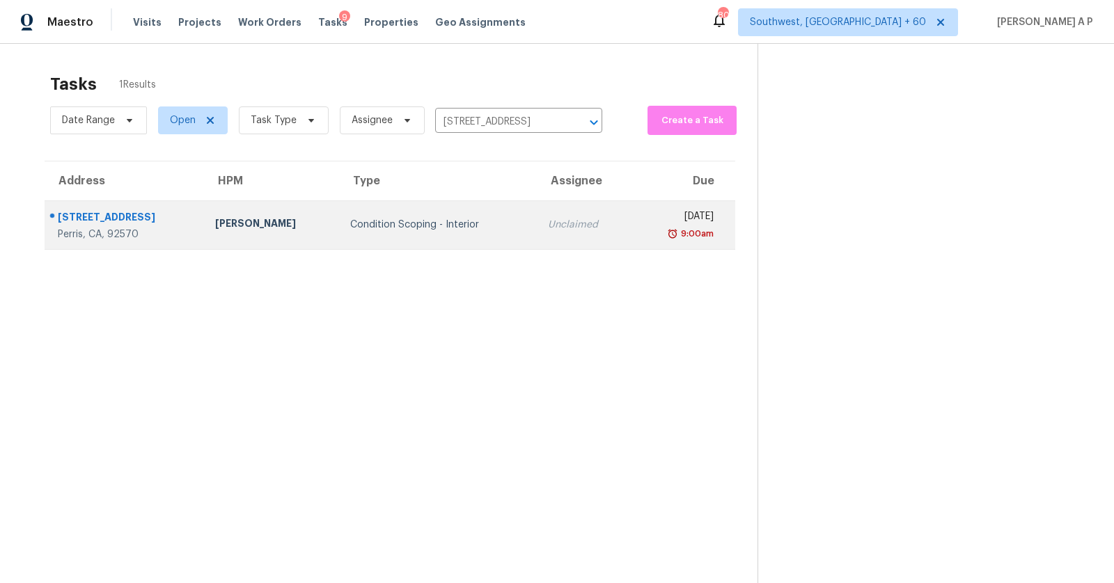
click at [548, 227] on div "Unclaimed" at bounding box center [584, 225] width 72 height 14
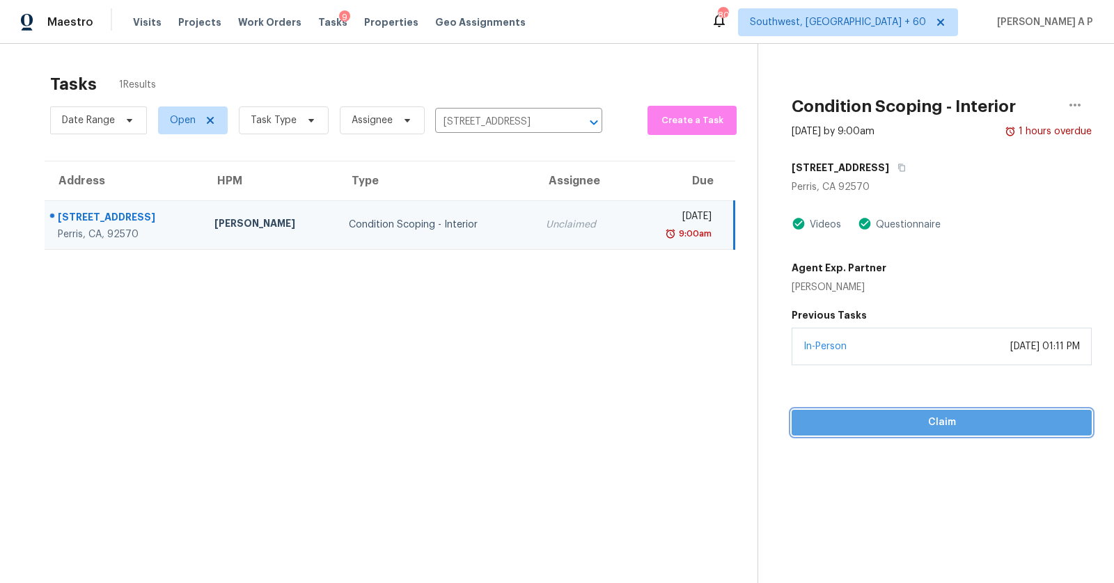
click at [871, 416] on span "Claim" at bounding box center [941, 422] width 278 height 17
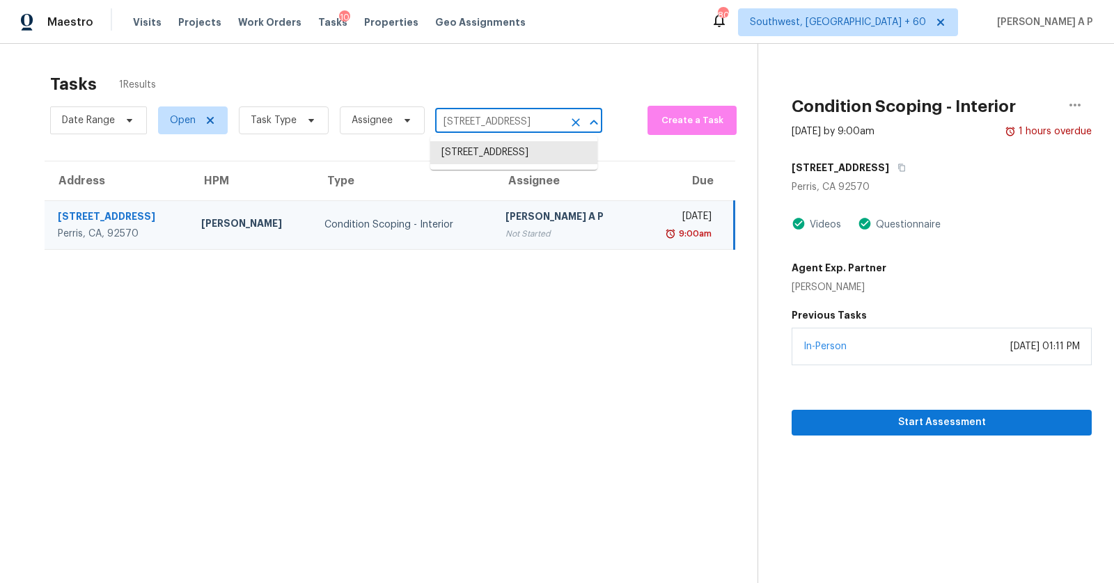
click at [518, 122] on input "1391 Museo Way, Perris, CA 92570" at bounding box center [499, 122] width 128 height 22
paste input "0008 Salida St Commerce City CO 80022"
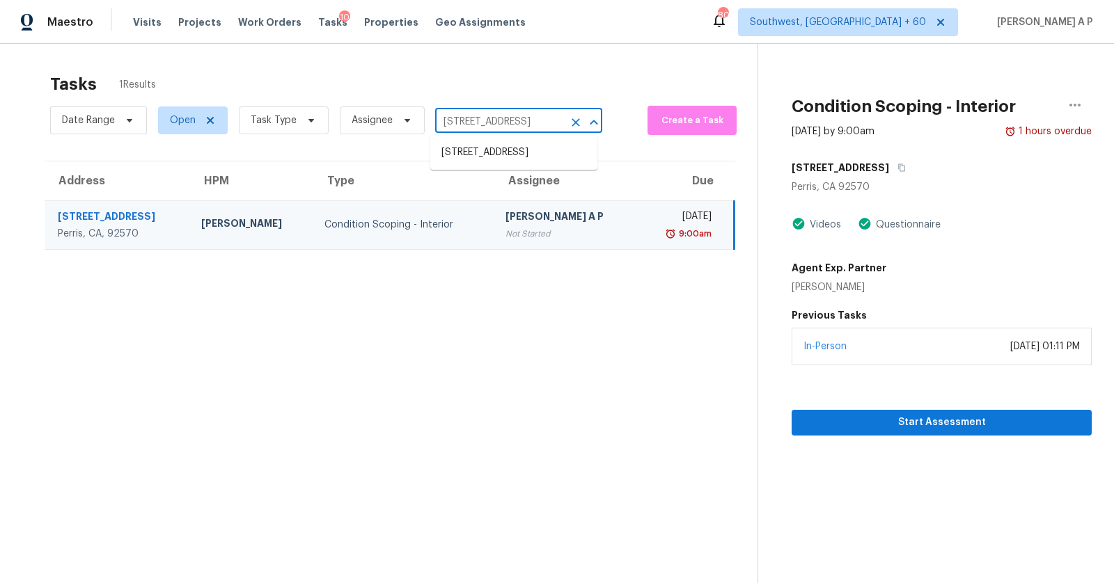
type input "10008 Salida St Commerce City CO 80022"
click at [502, 164] on li "10008 Salida St, Commerce City, CO 80022" at bounding box center [513, 152] width 167 height 23
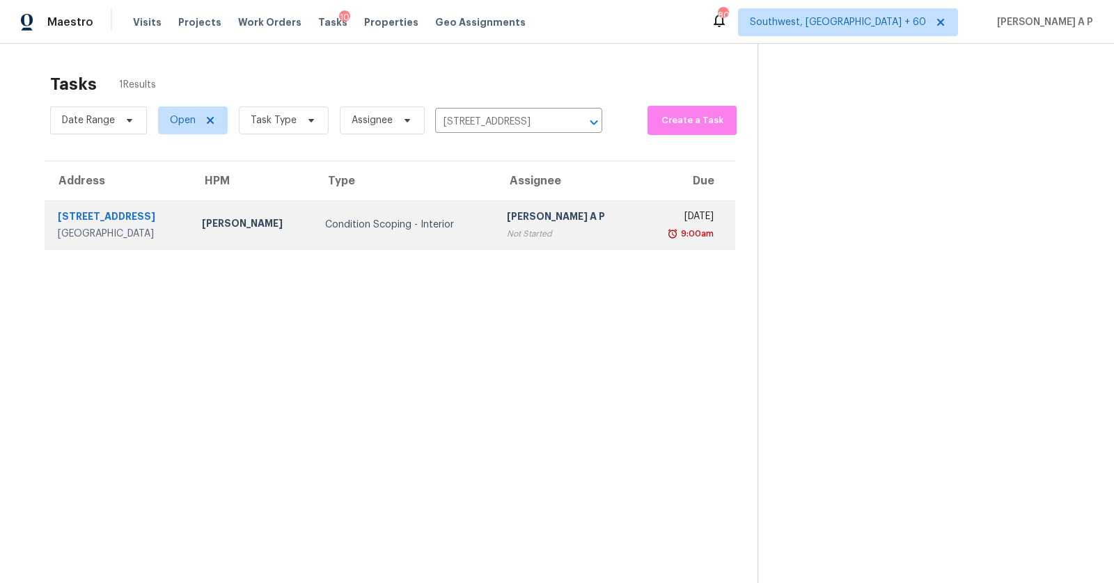
click at [429, 232] on td "Condition Scoping - Interior" at bounding box center [404, 224] width 181 height 49
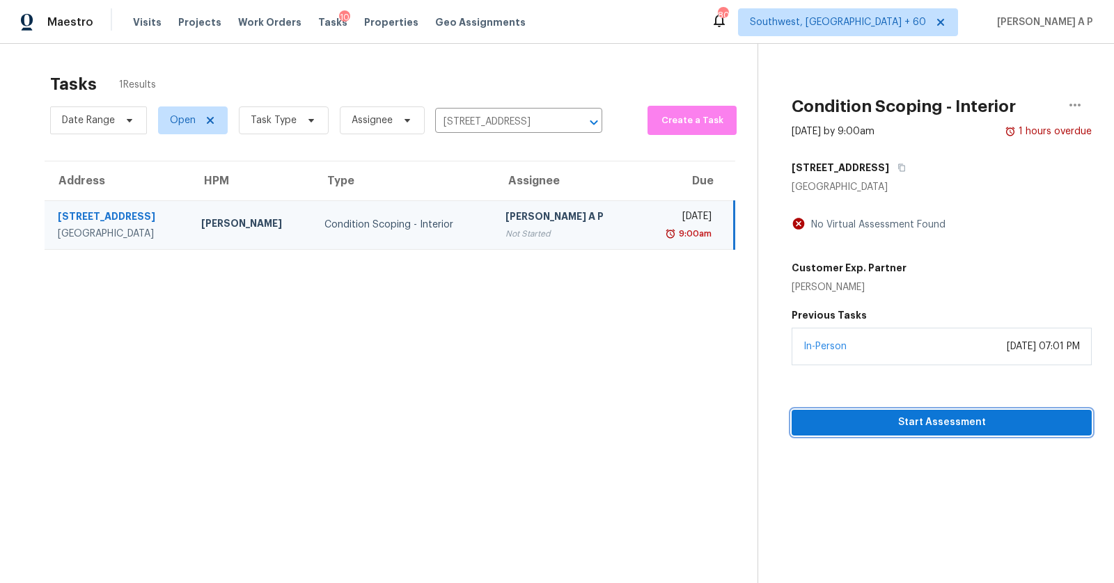
click at [888, 418] on span "Start Assessment" at bounding box center [941, 422] width 278 height 17
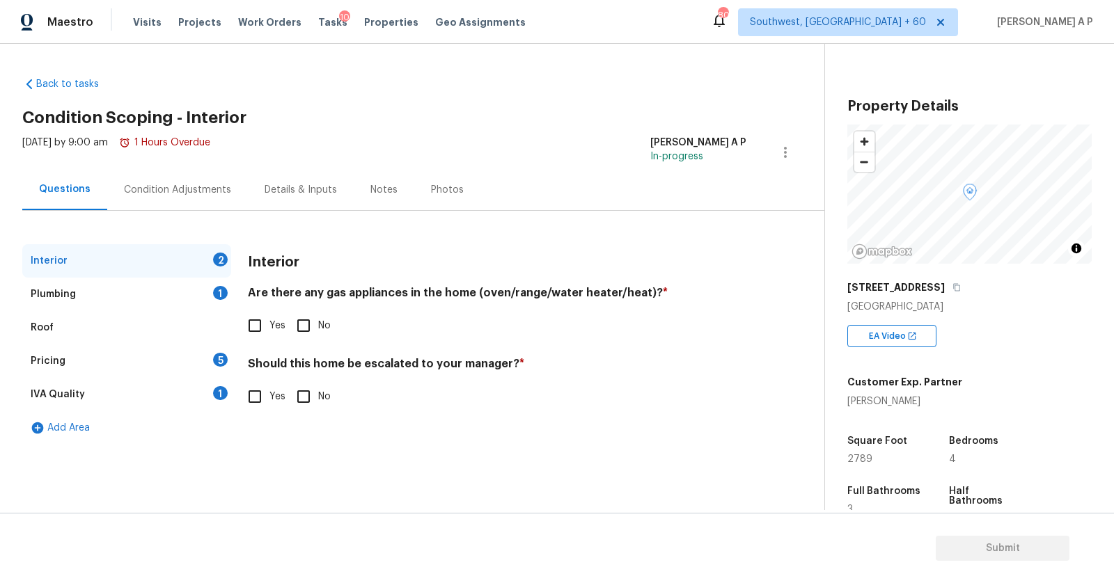
click at [257, 320] on input "Yes" at bounding box center [254, 325] width 29 height 29
checkbox input "true"
click at [313, 390] on input "No" at bounding box center [303, 396] width 29 height 29
checkbox input "true"
click at [115, 296] on div "Plumbing 1" at bounding box center [126, 294] width 209 height 33
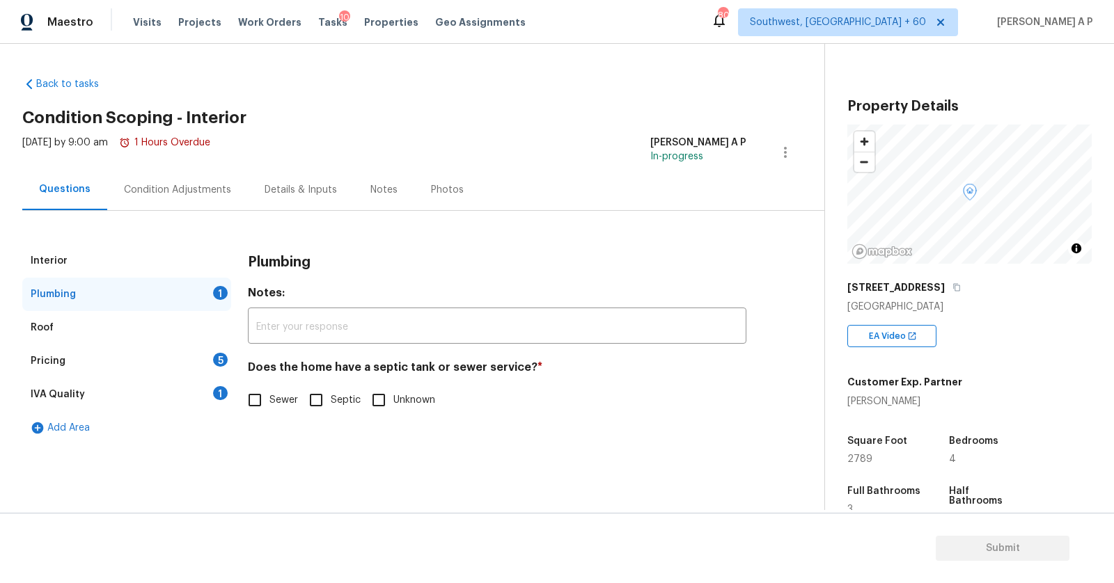
click at [255, 409] on input "Sewer" at bounding box center [254, 400] width 29 height 29
checkbox input "true"
click at [147, 357] on div "Pricing 5" at bounding box center [126, 361] width 209 height 33
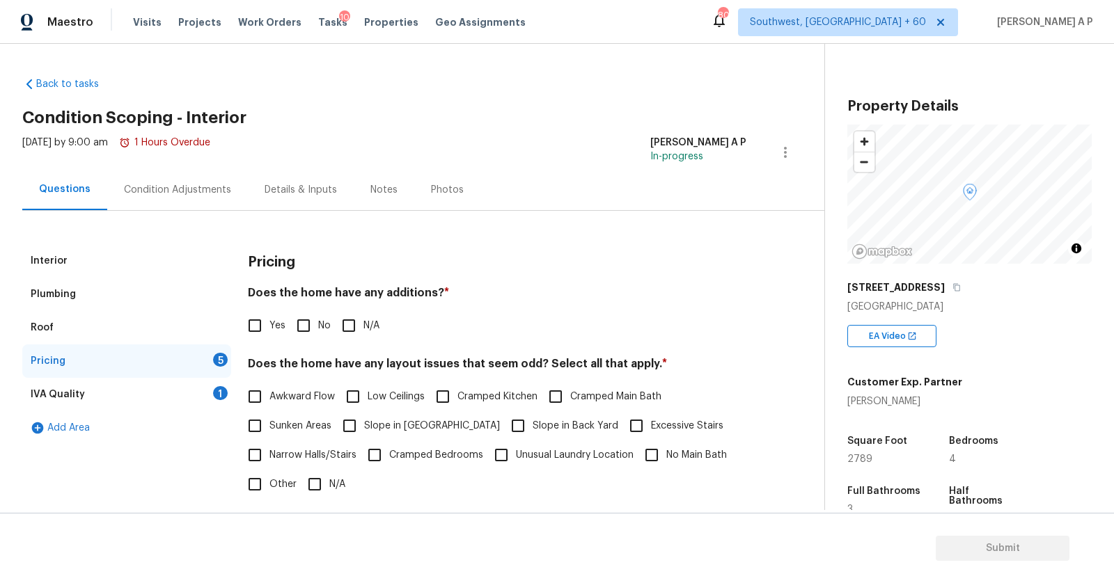
click at [340, 331] on input "N/A" at bounding box center [348, 325] width 29 height 29
checkbox input "true"
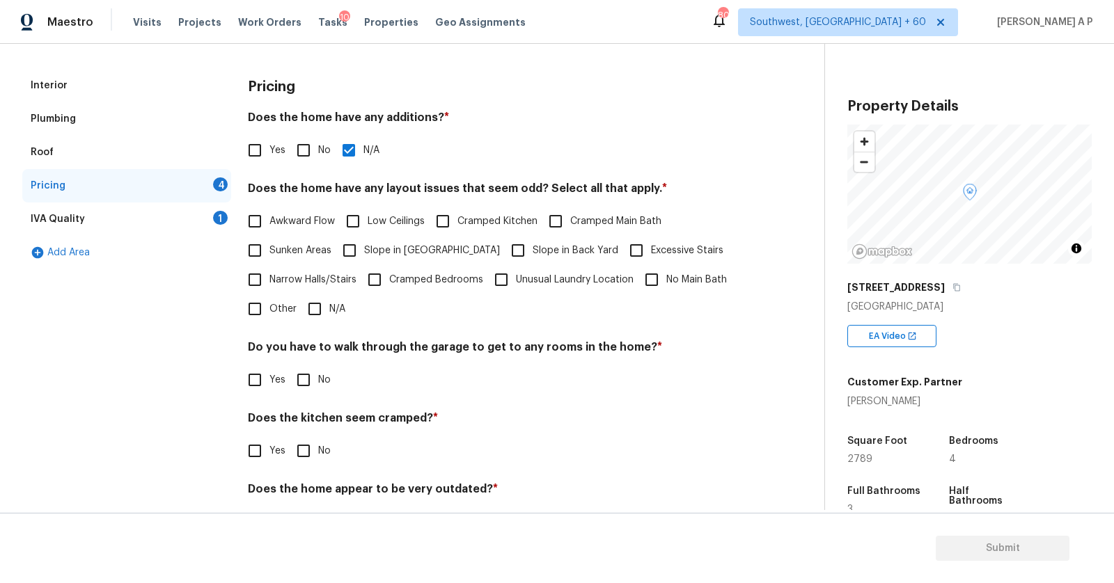
scroll to position [222, 0]
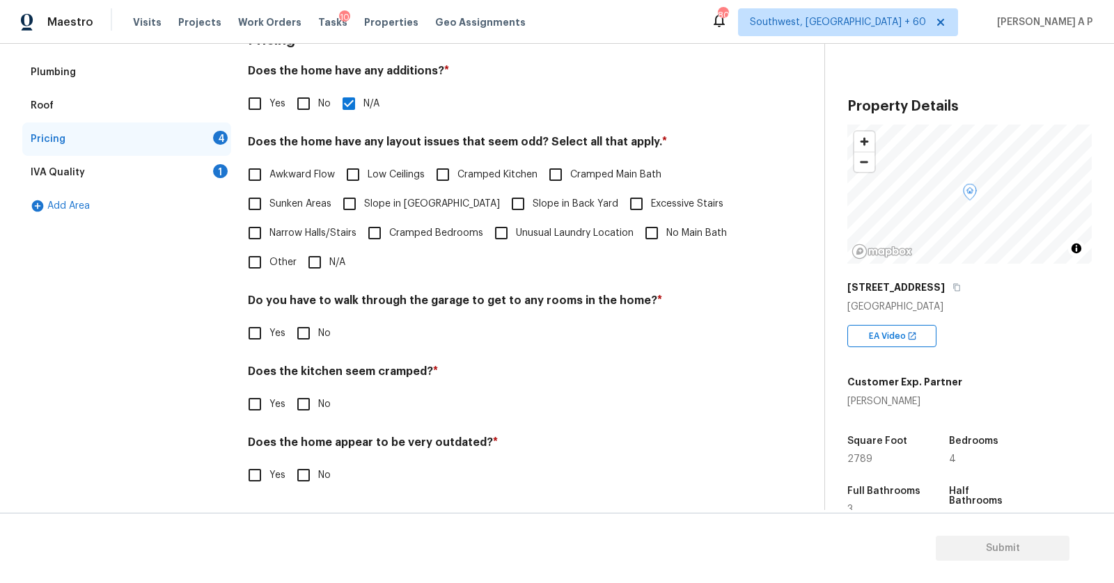
click at [310, 331] on input "No" at bounding box center [303, 333] width 29 height 29
checkbox input "true"
click at [305, 397] on input "No" at bounding box center [303, 404] width 29 height 29
checkbox input "true"
click at [318, 475] on span "No" at bounding box center [324, 475] width 13 height 15
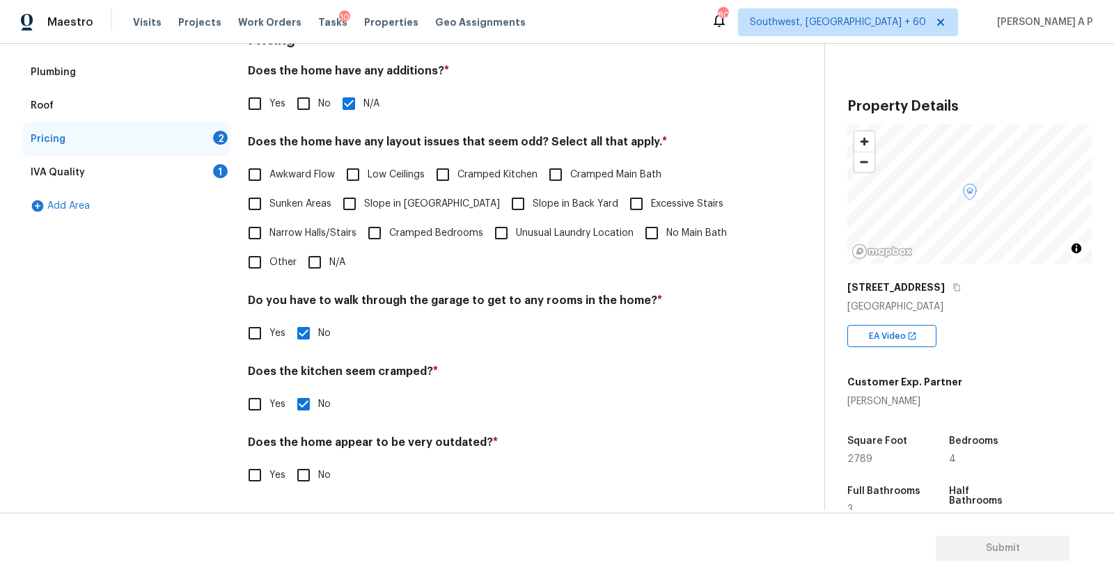
click at [318, 475] on input "No" at bounding box center [303, 475] width 29 height 29
checkbox input "true"
click at [301, 258] on input "N/A" at bounding box center [314, 262] width 29 height 29
checkbox input "true"
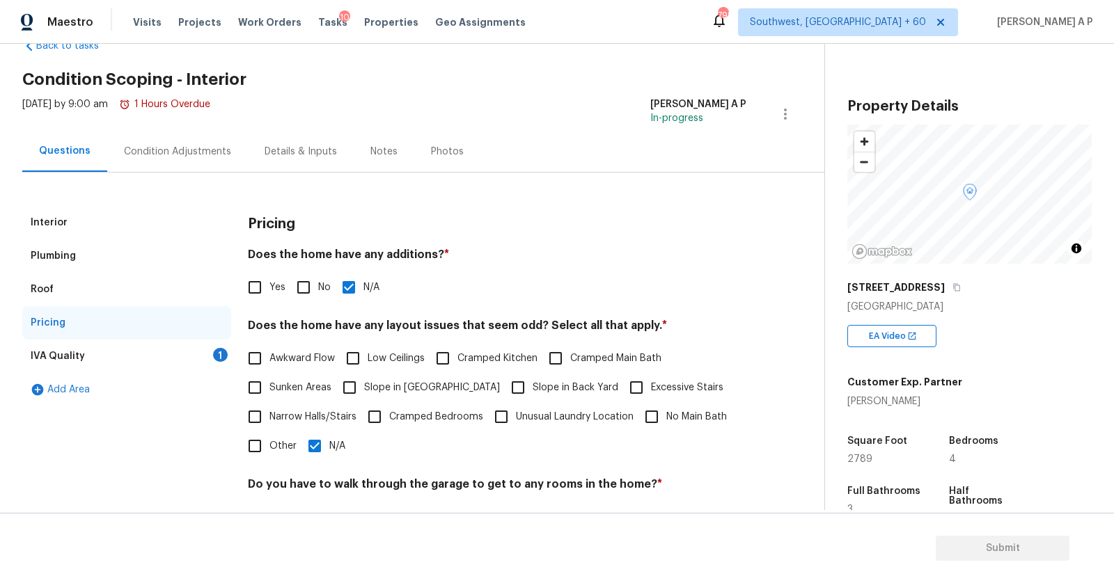
scroll to position [0, 0]
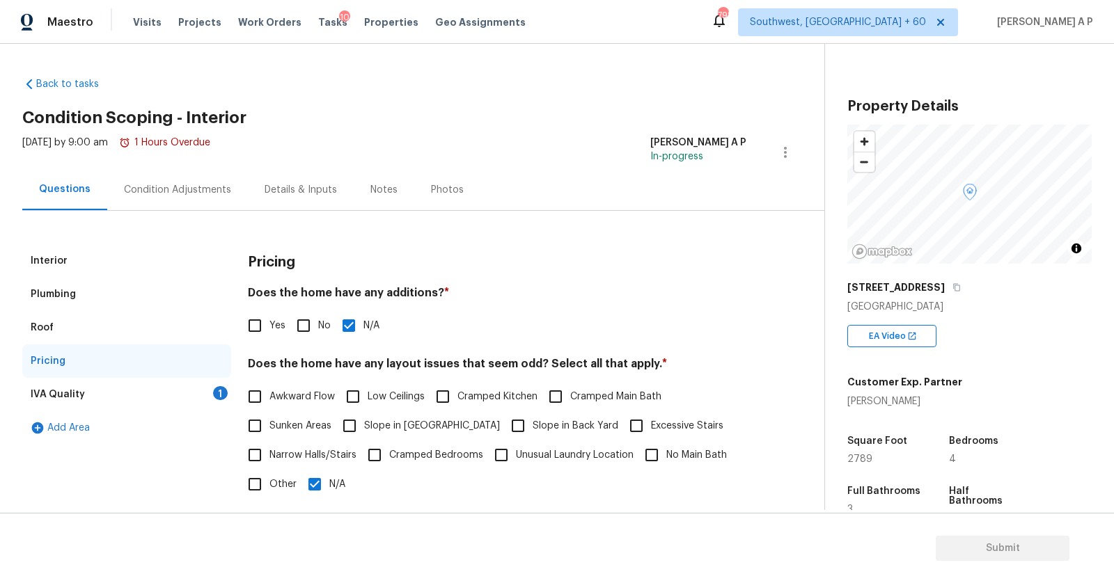
click at [207, 184] on div "Condition Adjustments" at bounding box center [177, 190] width 107 height 14
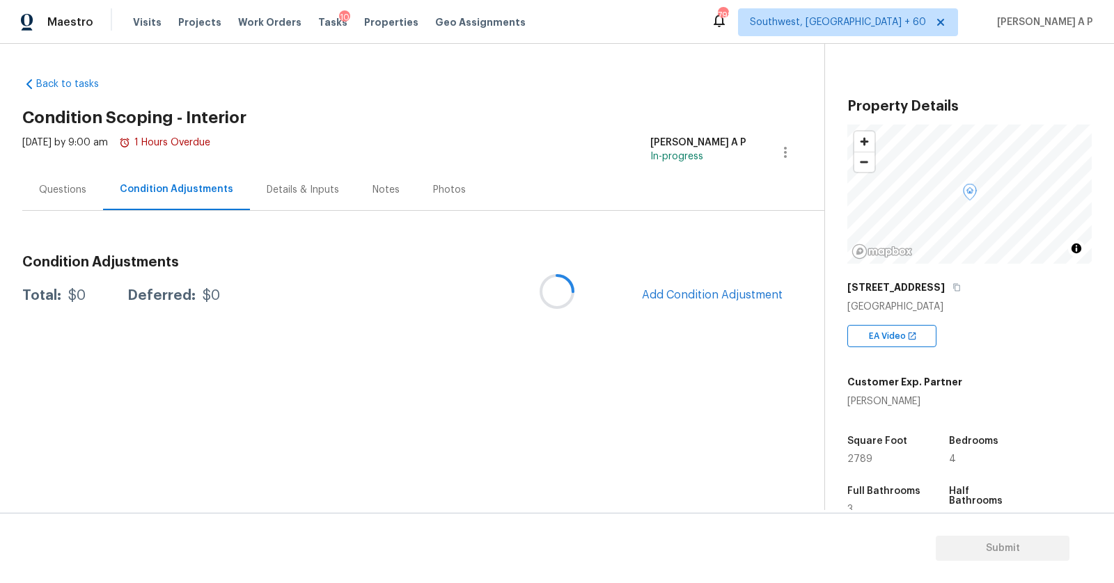
click at [746, 295] on div at bounding box center [557, 291] width 1114 height 583
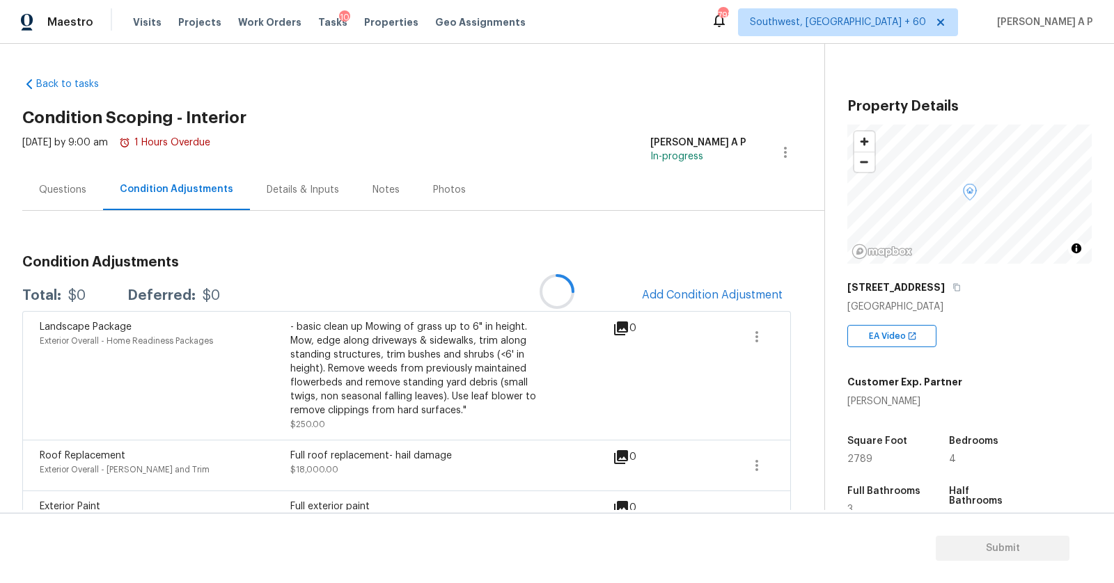
click at [738, 295] on div at bounding box center [557, 291] width 1114 height 583
click at [715, 296] on span "Add Condition Adjustment" at bounding box center [712, 295] width 141 height 13
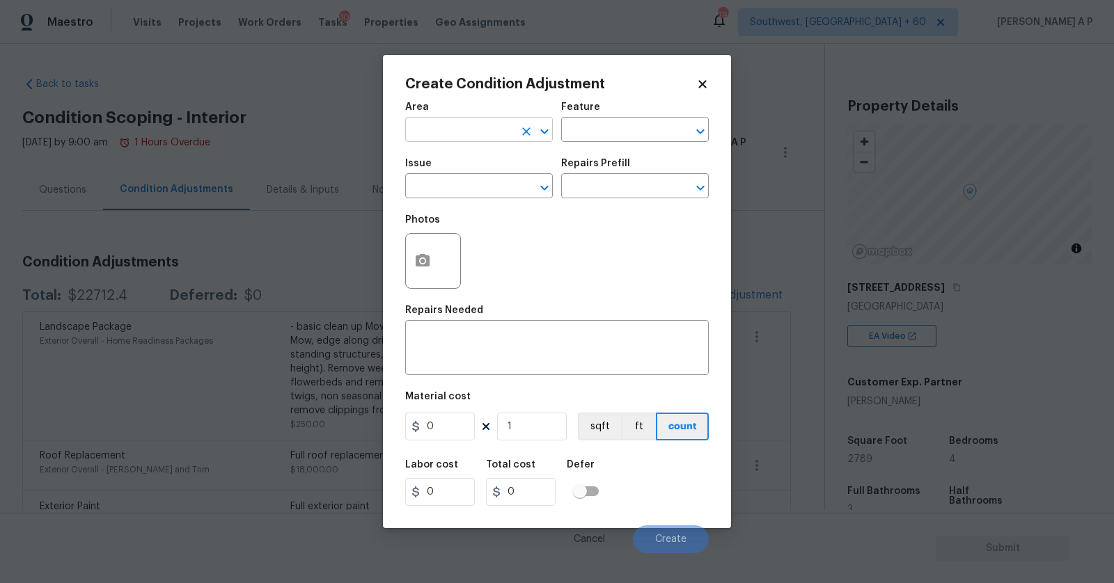
click at [489, 127] on input "text" at bounding box center [459, 131] width 109 height 22
click at [468, 183] on li "Interior Overall" at bounding box center [479, 185] width 148 height 23
type input "Interior Overall"
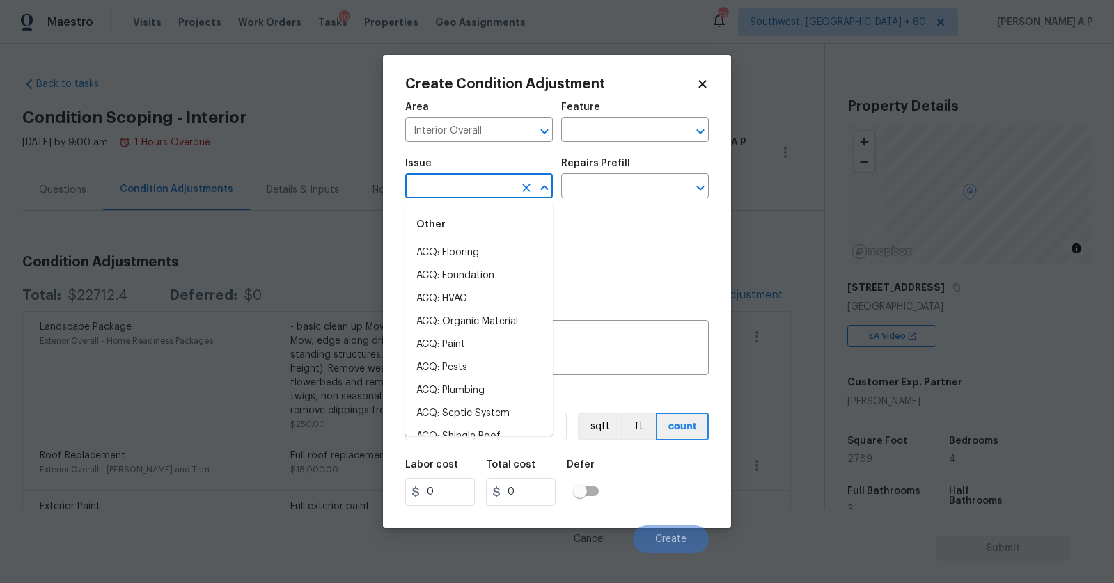
click at [468, 183] on input "text" at bounding box center [459, 188] width 109 height 22
click at [449, 259] on li "ACQ: Flooring" at bounding box center [479, 253] width 148 height 23
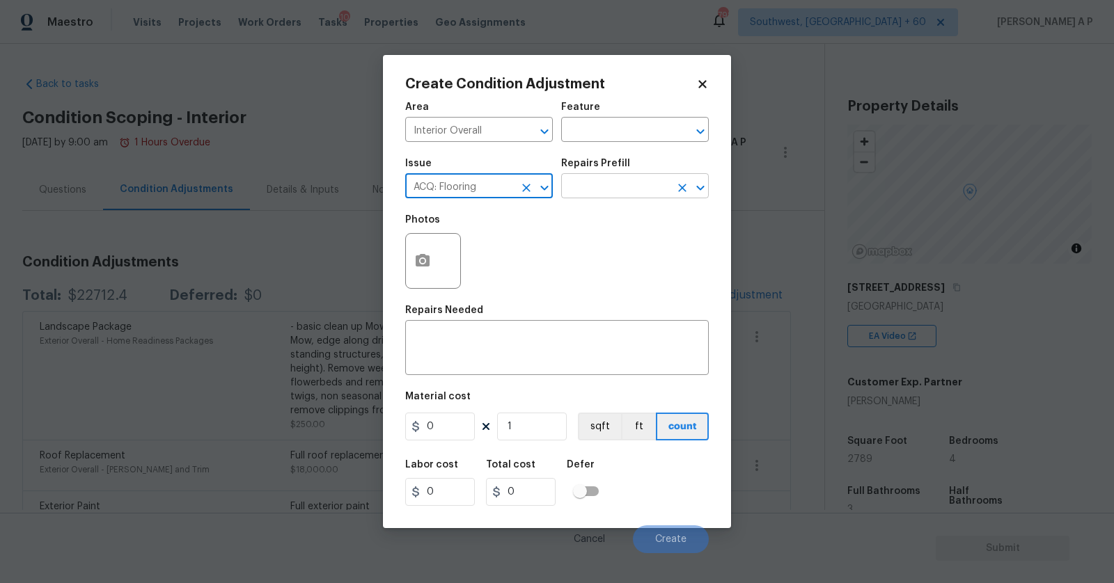
type input "ACQ: Flooring"
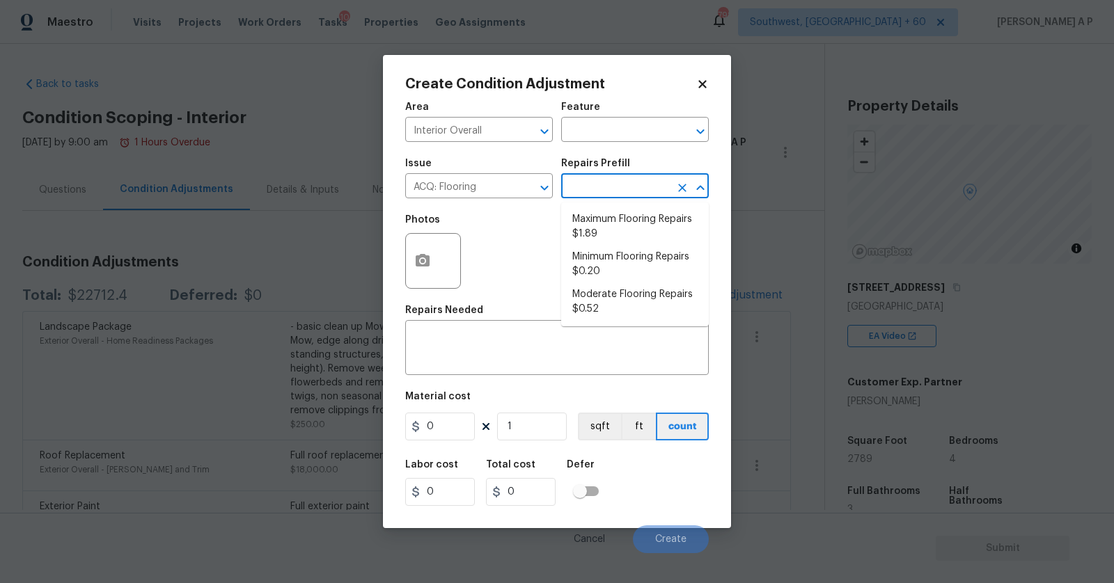
click at [578, 197] on input "text" at bounding box center [615, 188] width 109 height 22
type input "c"
click at [588, 224] on li "Maximum Flooring Repairs $1.89" at bounding box center [635, 227] width 148 height 38
type input "Acquisition"
type textarea "Acquisition Scope: Maximum flooring repairs"
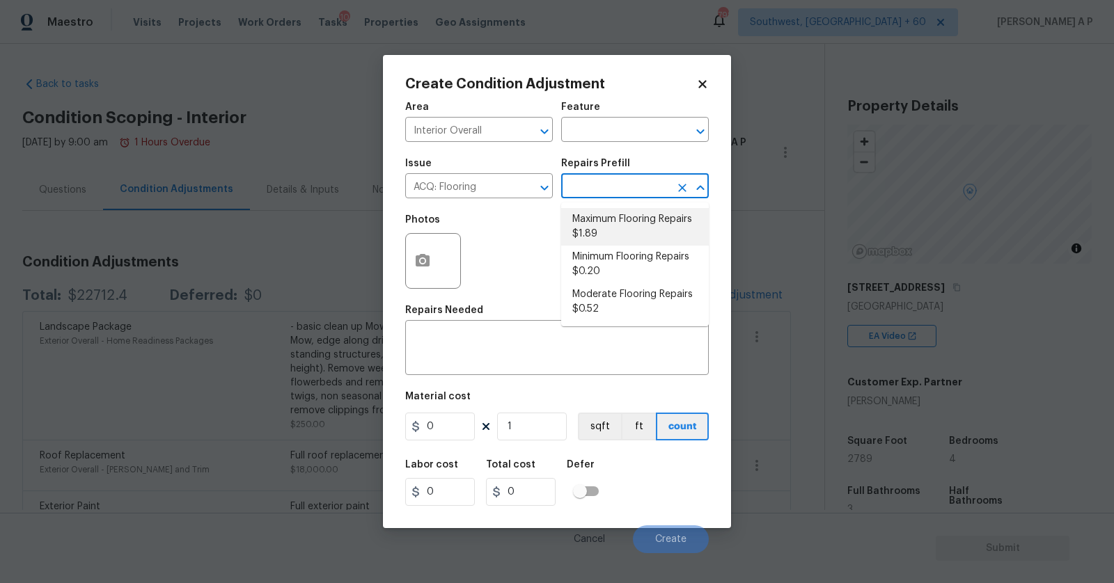
type input "1.89"
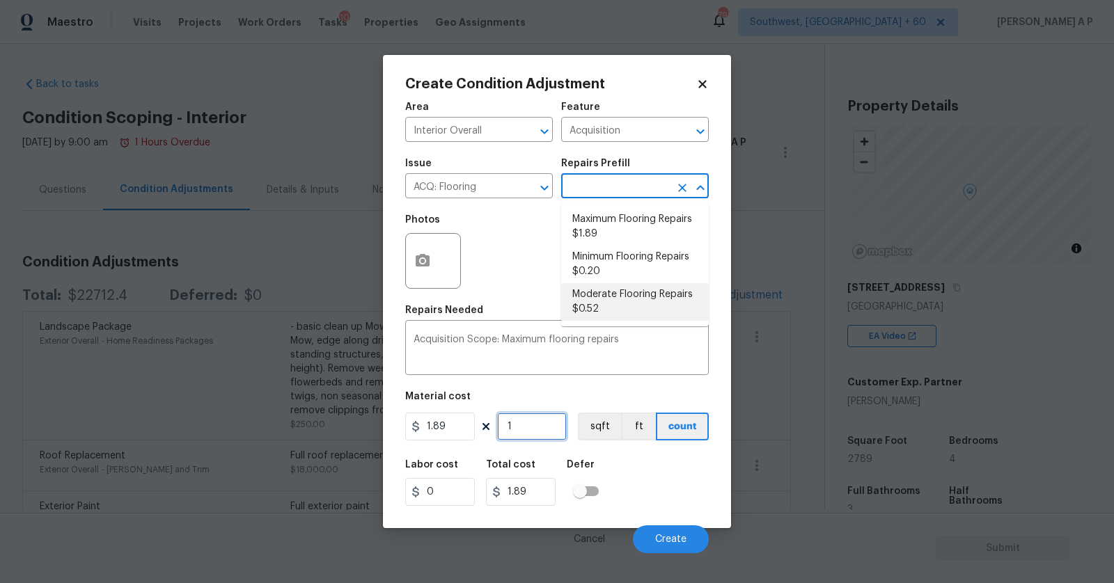
click at [534, 423] on input "1" at bounding box center [532, 427] width 70 height 28
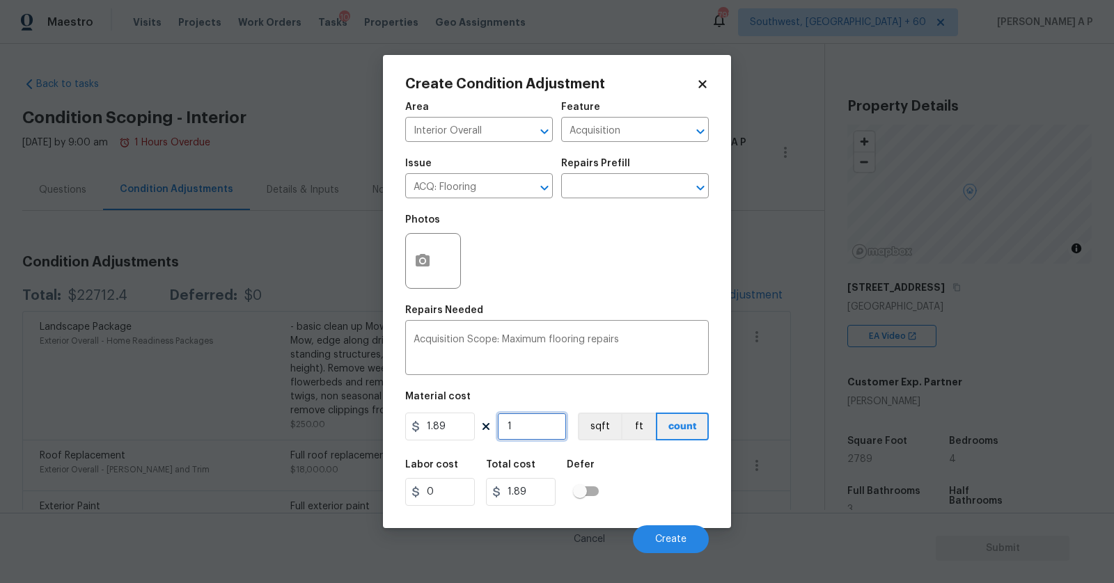
type input "12"
type input "22.68"
type input "1"
type input "1.89"
type input "0"
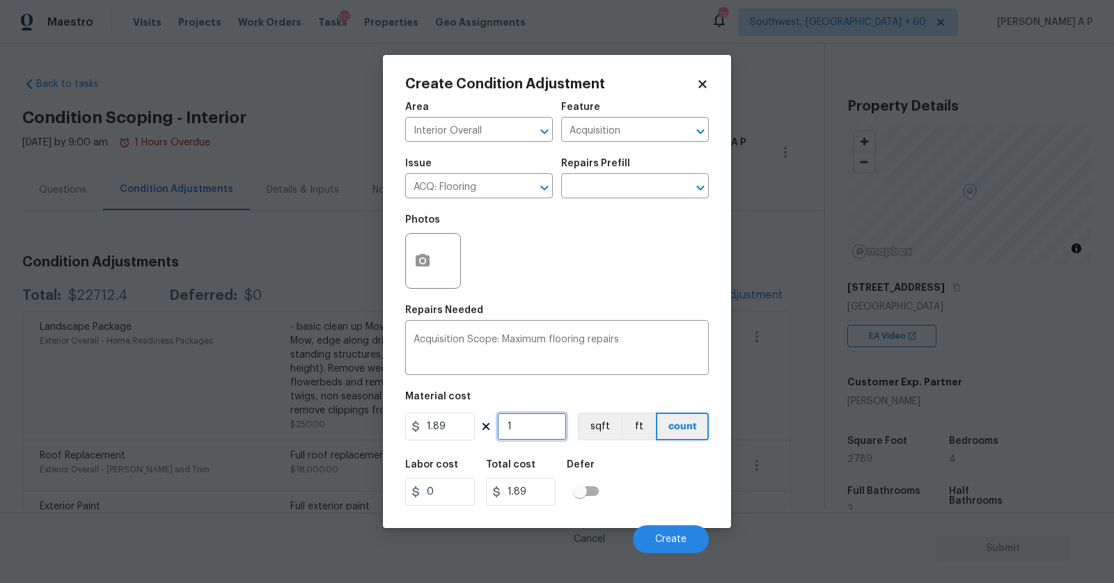
type input "0"
type input "2"
type input "3.78"
type input "21"
type input "39.69"
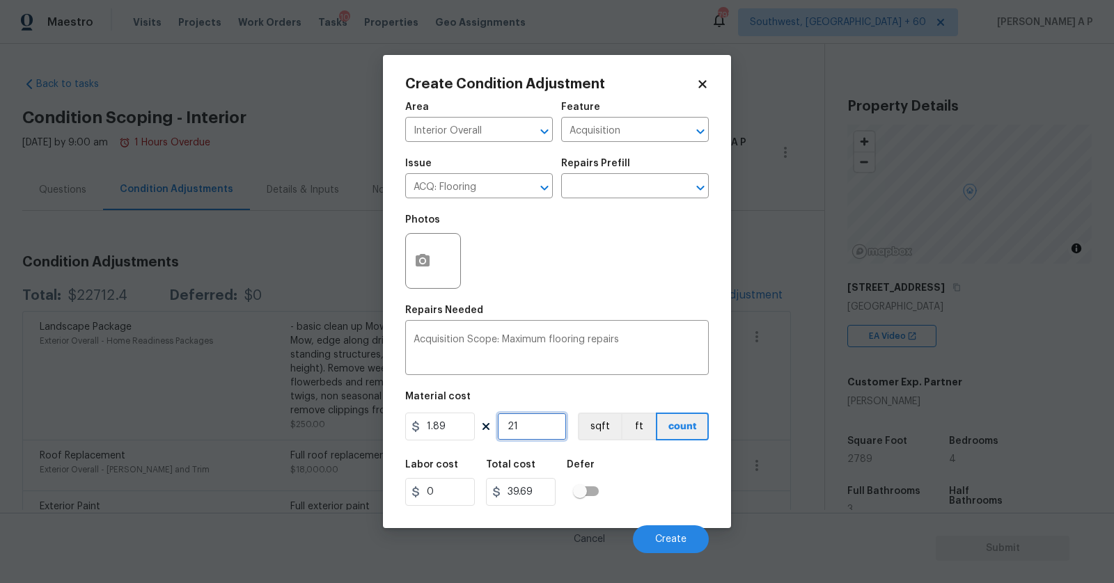
type input "213"
type input "402.57"
type input "2139"
type input "4042.71"
type input "2139"
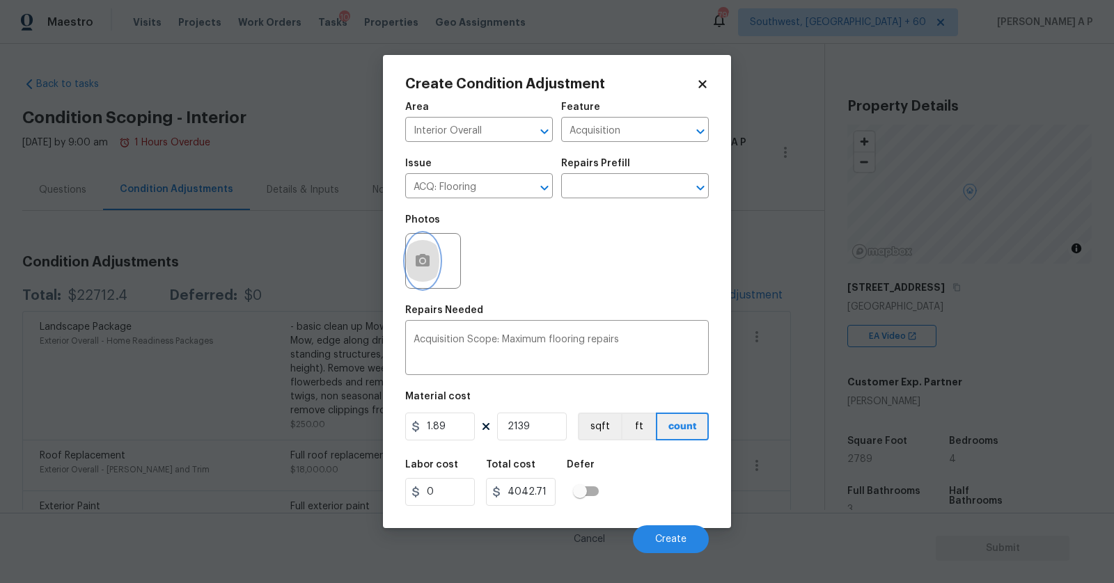
click at [417, 254] on icon "button" at bounding box center [422, 261] width 17 height 17
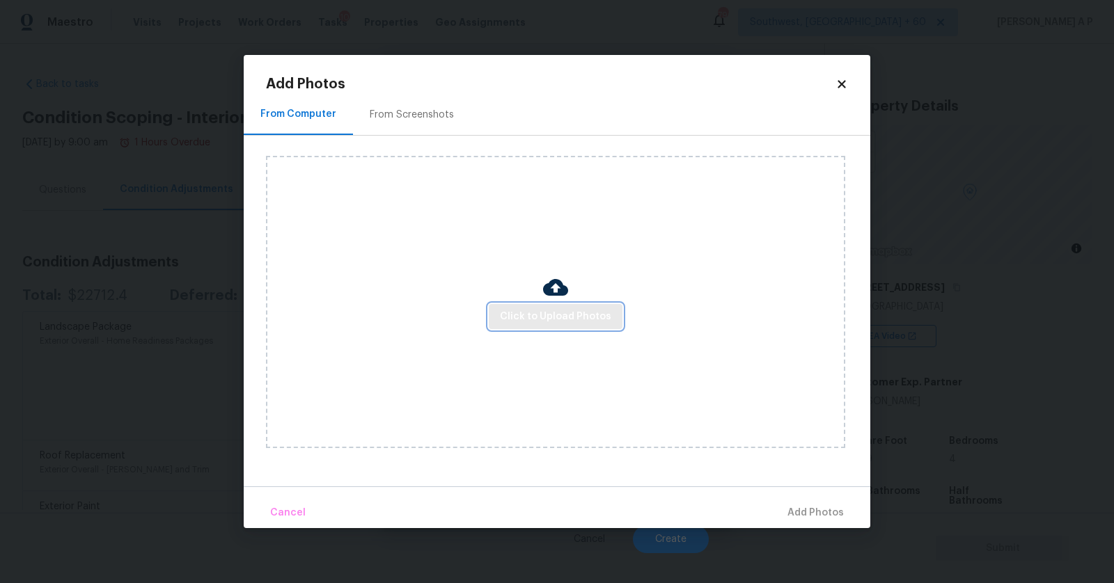
click at [584, 313] on span "Click to Upload Photos" at bounding box center [555, 316] width 111 height 17
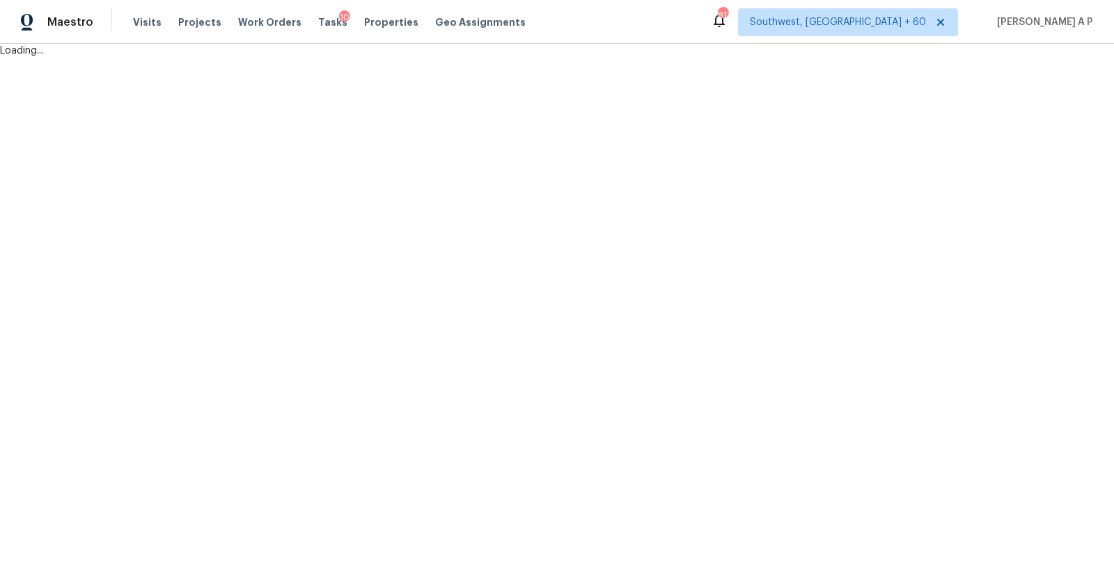
click at [156, 26] on div "Visits Projects Work Orders Tasks 10 Properties Geo Assignments" at bounding box center [337, 22] width 409 height 28
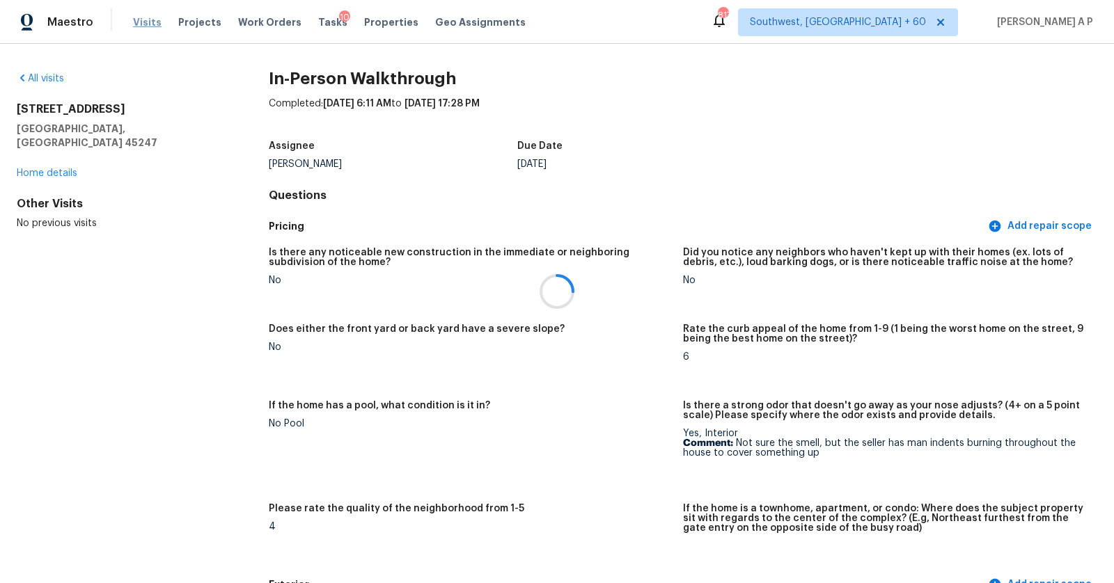
click at [145, 25] on div at bounding box center [557, 291] width 1114 height 583
click at [148, 22] on span "Visits" at bounding box center [147, 22] width 29 height 14
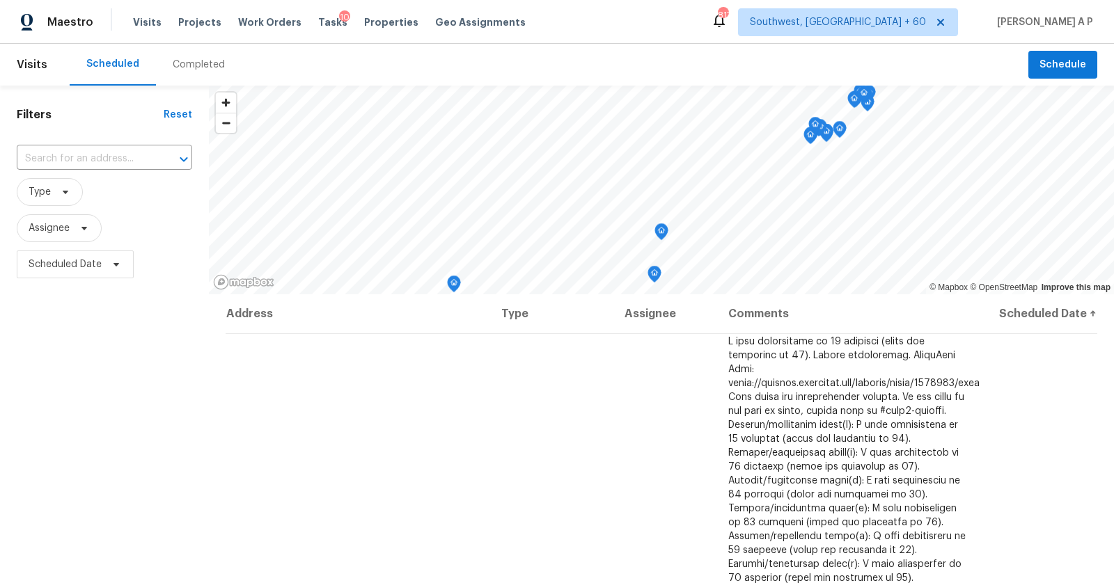
click at [201, 69] on div "Completed" at bounding box center [199, 65] width 52 height 14
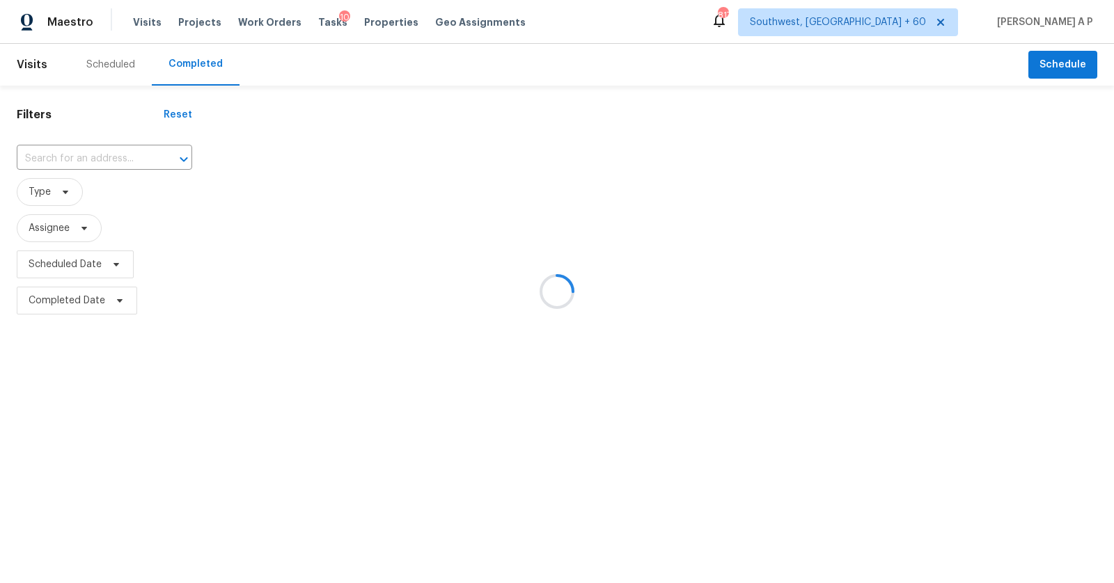
click at [116, 162] on div at bounding box center [557, 291] width 1114 height 583
click at [116, 159] on div at bounding box center [557, 291] width 1114 height 583
click at [115, 158] on div at bounding box center [557, 291] width 1114 height 583
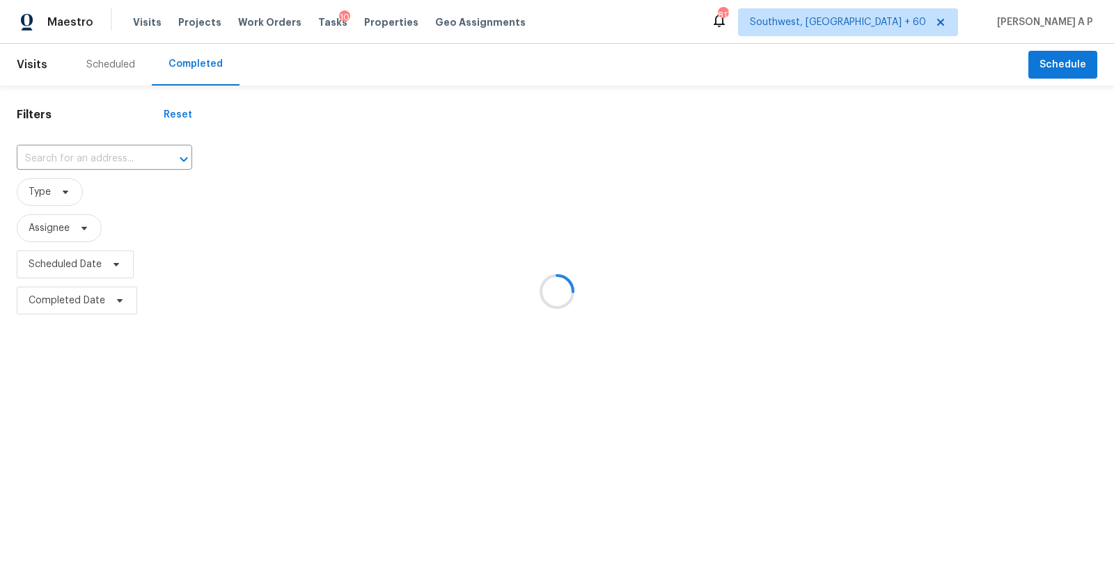
click at [115, 158] on div at bounding box center [557, 291] width 1114 height 583
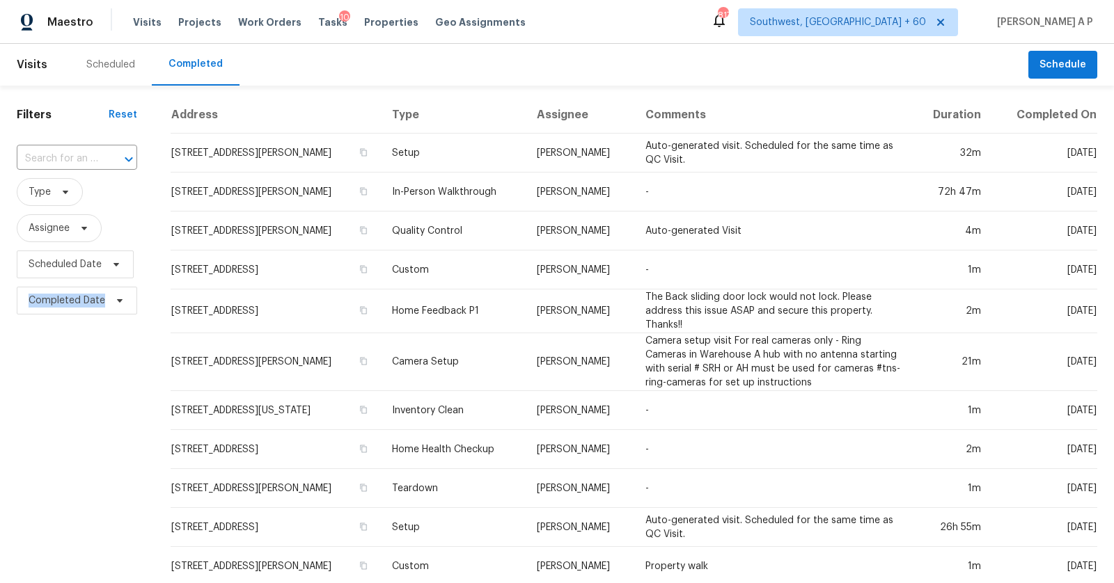
click at [115, 158] on div at bounding box center [119, 159] width 36 height 19
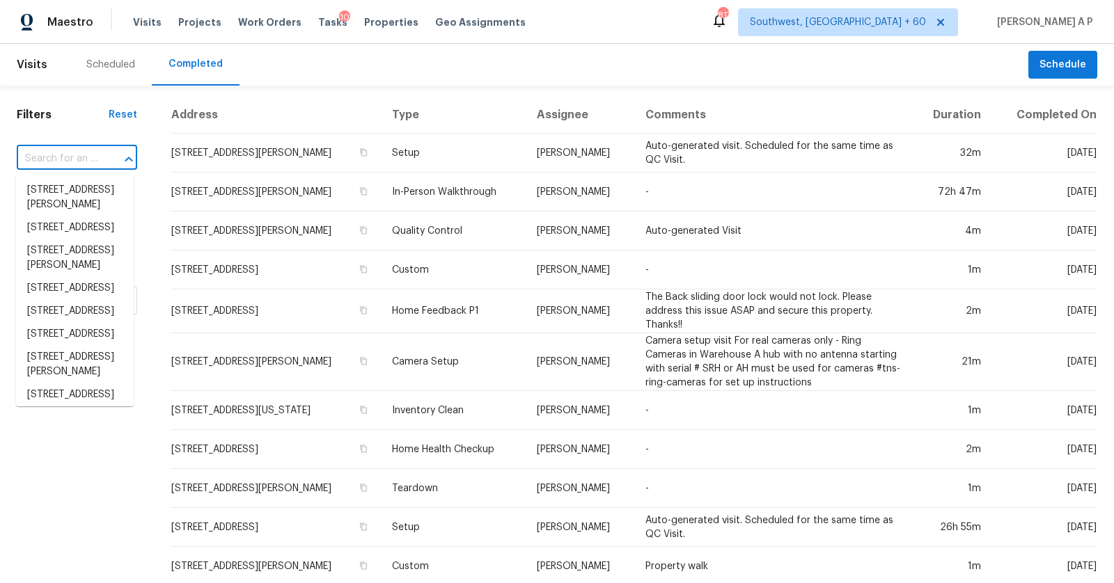
click at [115, 158] on div at bounding box center [119, 159] width 36 height 19
paste input "10008 Salida St Commerce City CO 80022"
type input "10008 Salida St Commerce City CO 80022"
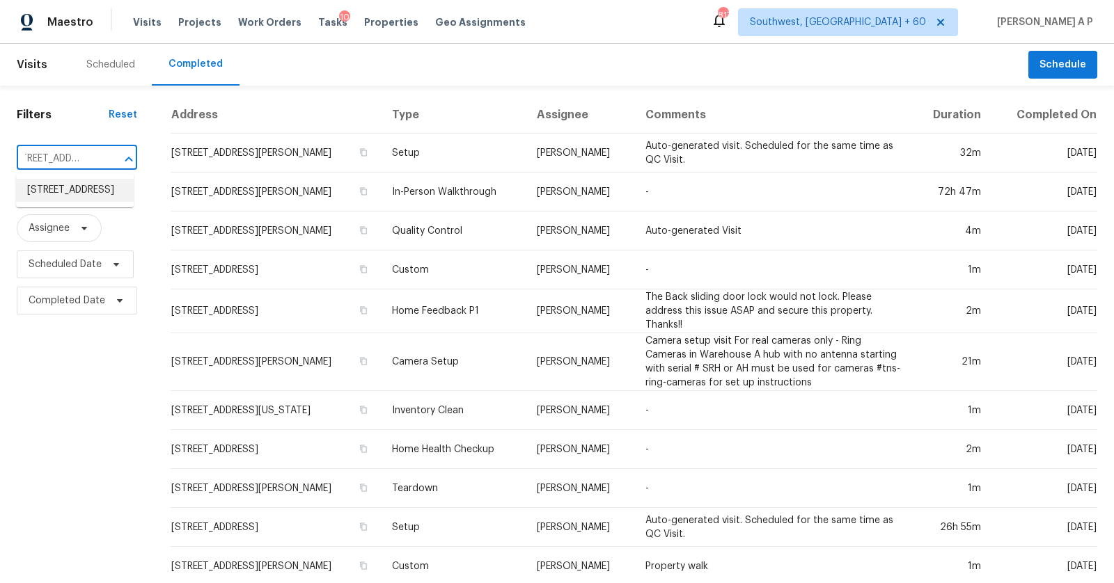
click at [93, 193] on li "10008 Salida St, Commerce City, CO 80022" at bounding box center [75, 190] width 118 height 23
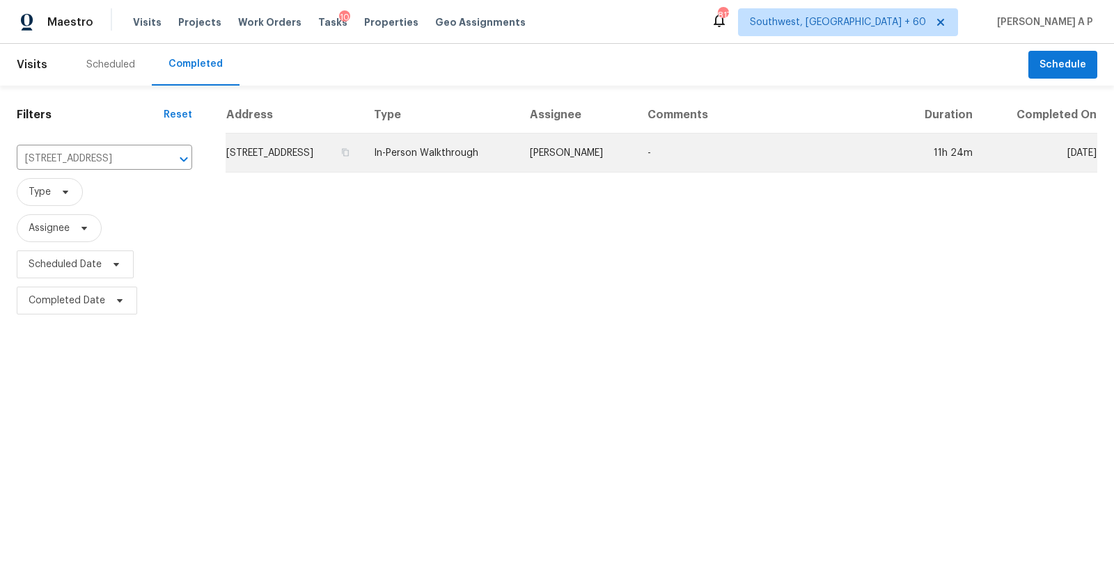
click at [293, 160] on td "10008 Salida St, Commerce City, CO 80022" at bounding box center [294, 153] width 137 height 39
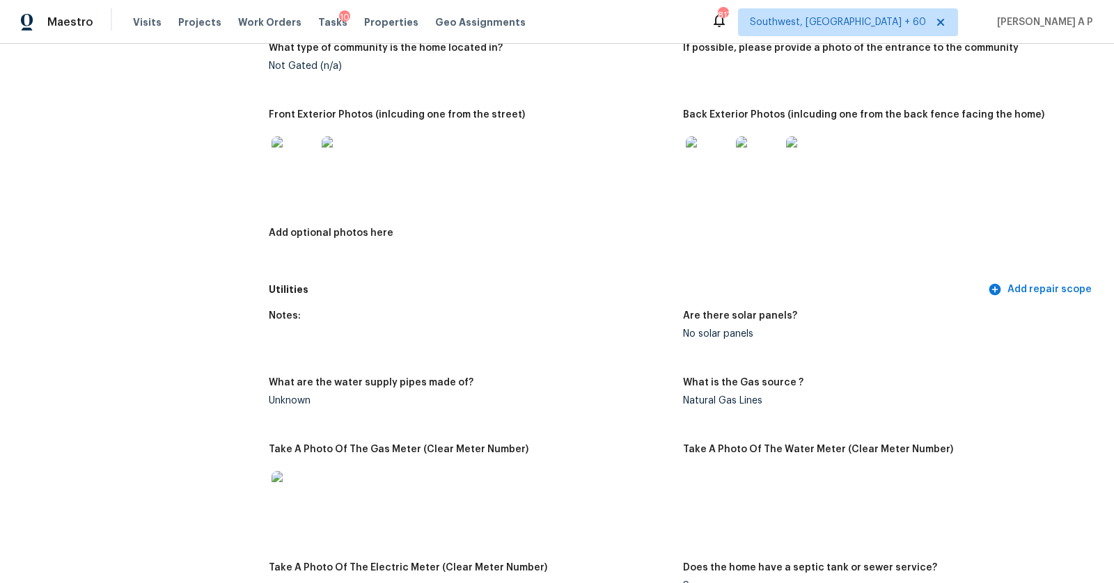
scroll to position [736, 0]
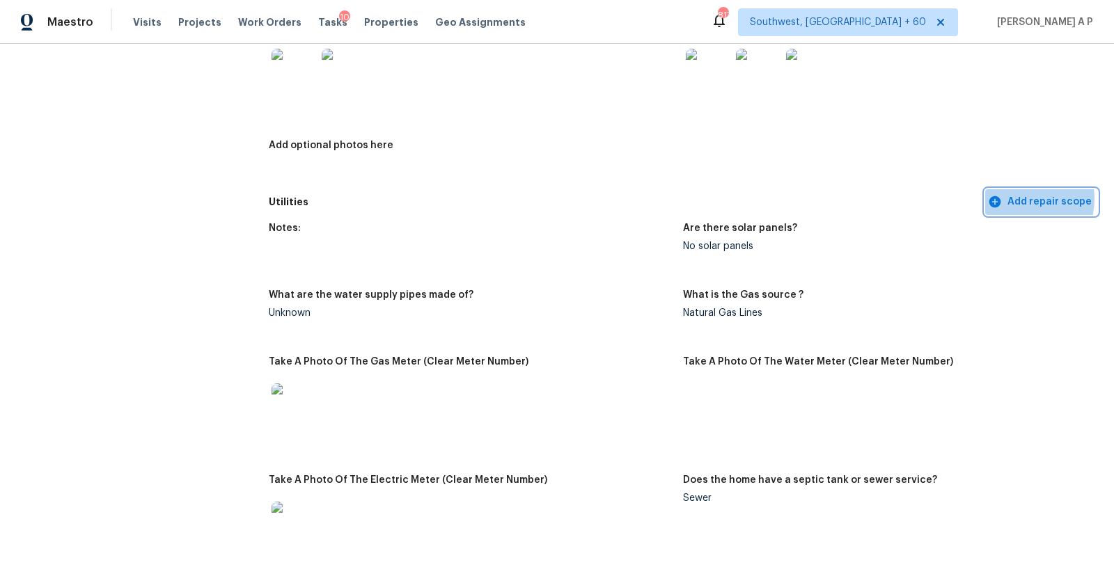
click at [1022, 198] on span "Add repair scope" at bounding box center [1040, 201] width 101 height 17
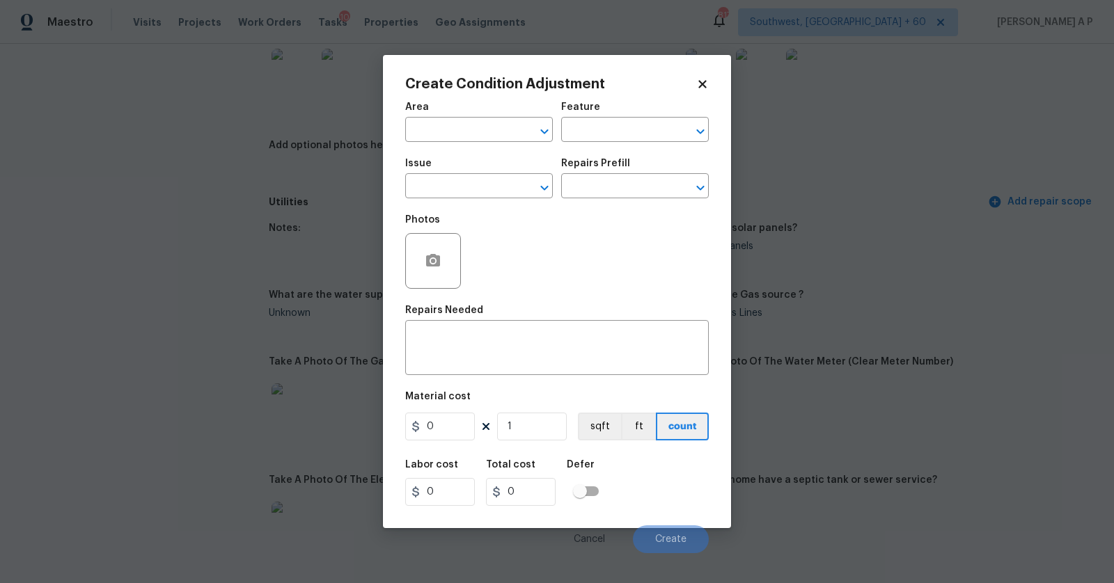
click at [703, 77] on div "Create Condition Adjustment" at bounding box center [556, 84] width 303 height 14
click at [698, 87] on icon at bounding box center [702, 84] width 8 height 8
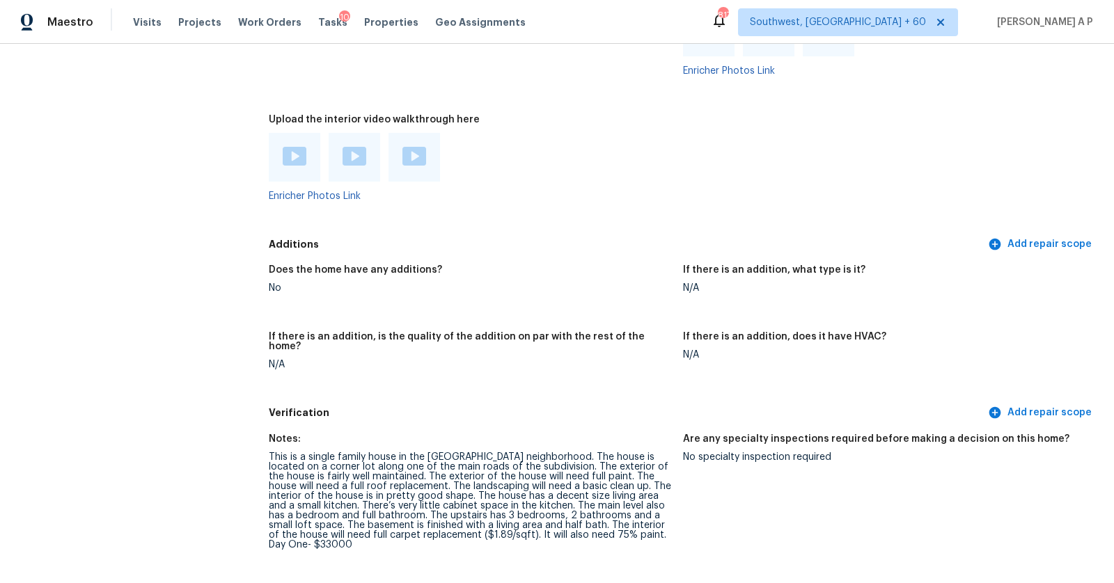
scroll to position [3135, 0]
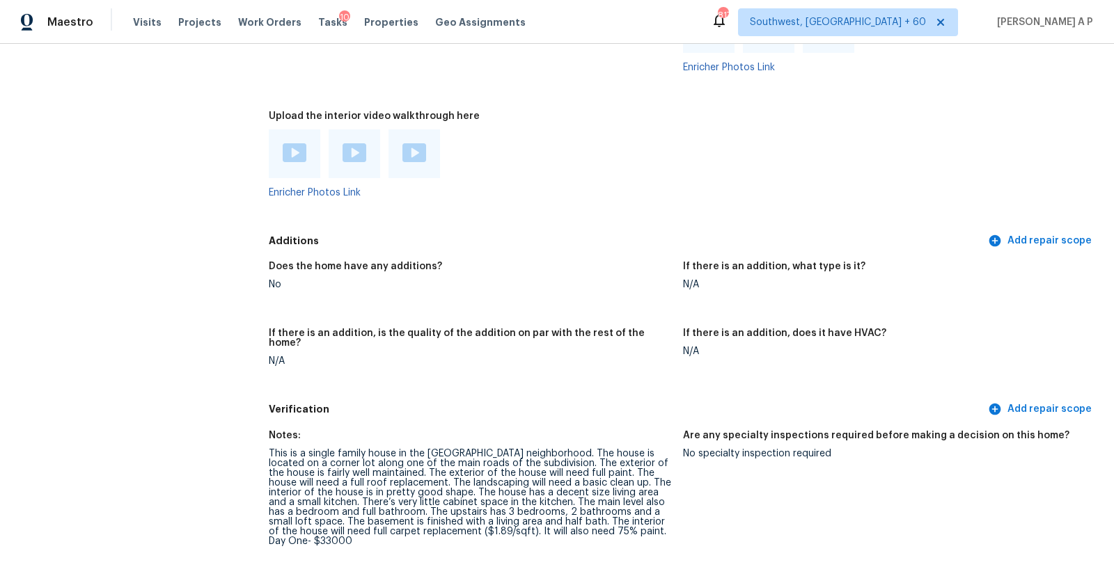
click at [305, 145] on img at bounding box center [295, 152] width 24 height 19
click at [356, 156] on img at bounding box center [354, 152] width 24 height 19
click at [420, 149] on img at bounding box center [414, 152] width 24 height 19
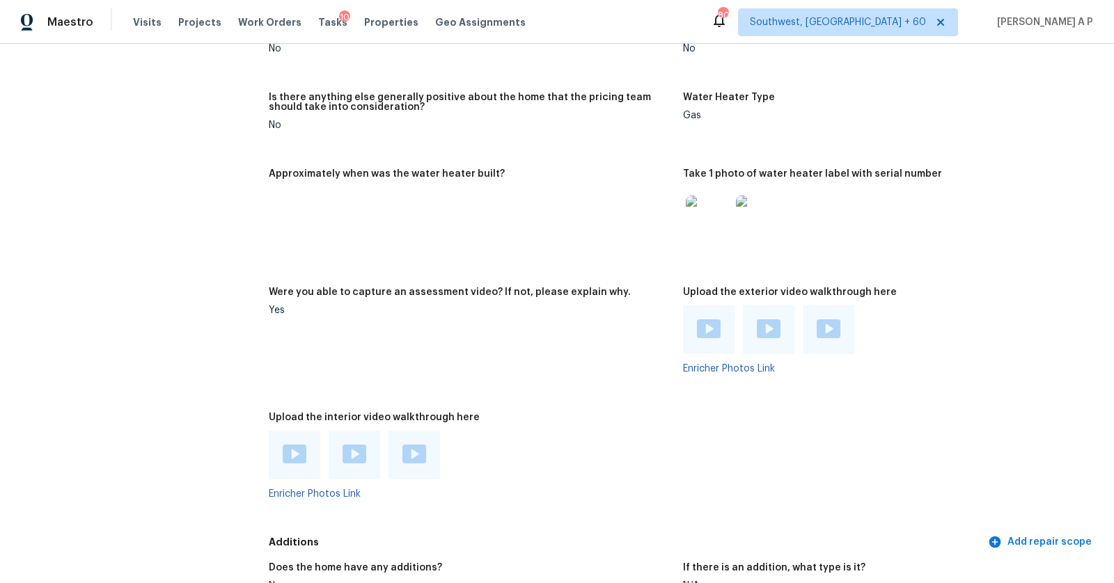
scroll to position [3172, 0]
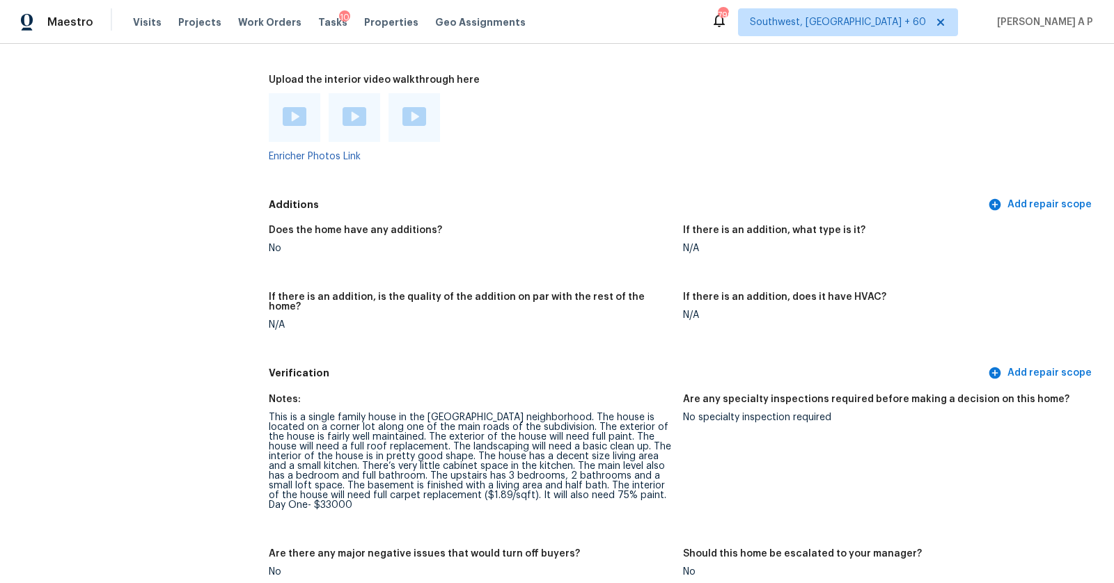
click at [143, 33] on div "Visits Projects Work Orders Tasks 10 Properties Geo Assignments" at bounding box center [337, 22] width 409 height 28
click at [143, 19] on span "Visits" at bounding box center [147, 22] width 29 height 14
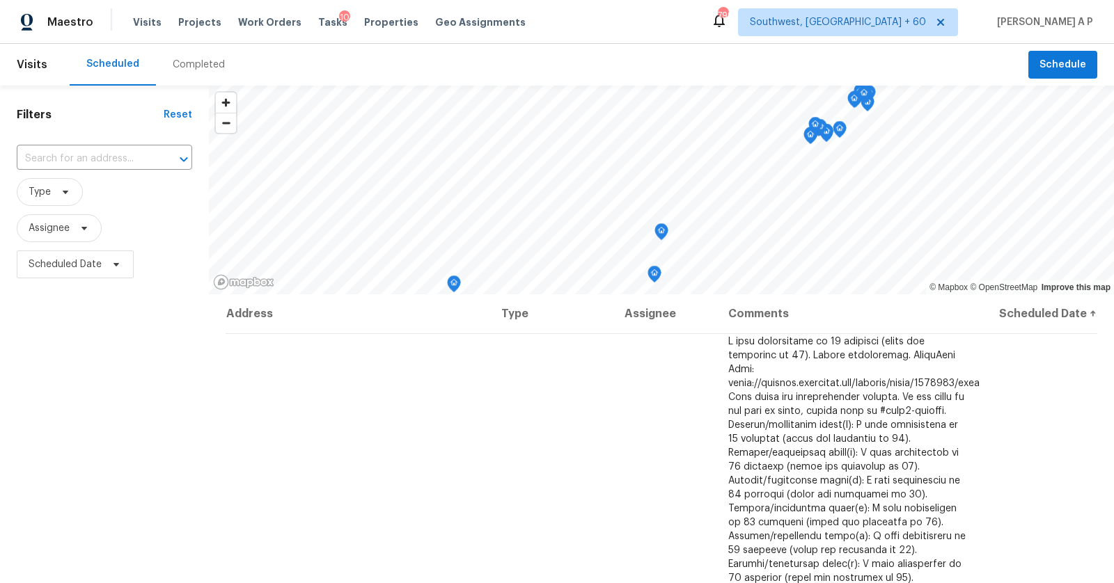
click at [189, 64] on div "Completed" at bounding box center [199, 65] width 52 height 14
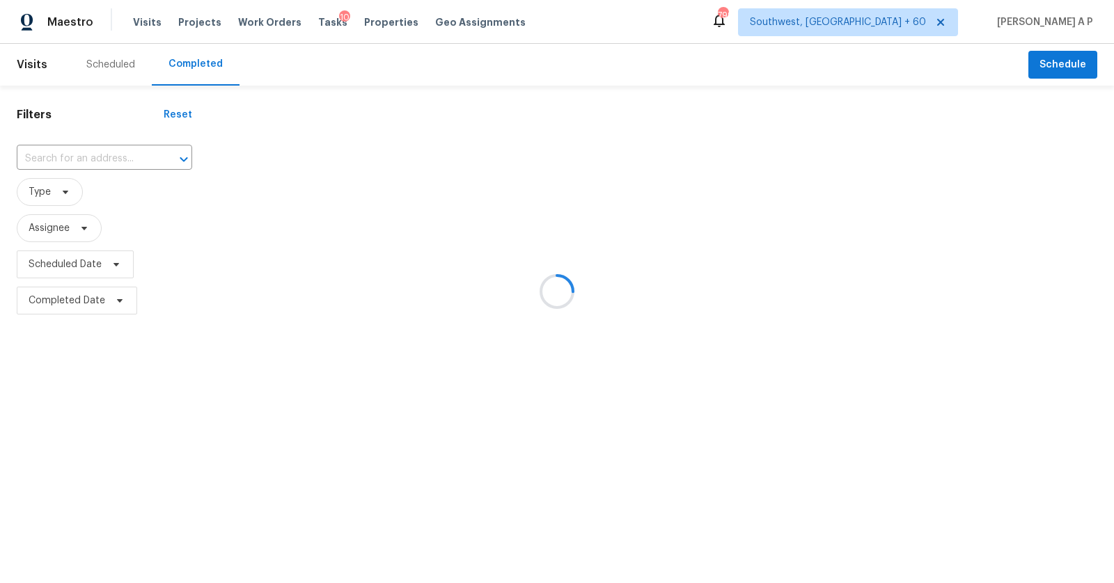
click at [84, 159] on div at bounding box center [557, 291] width 1114 height 583
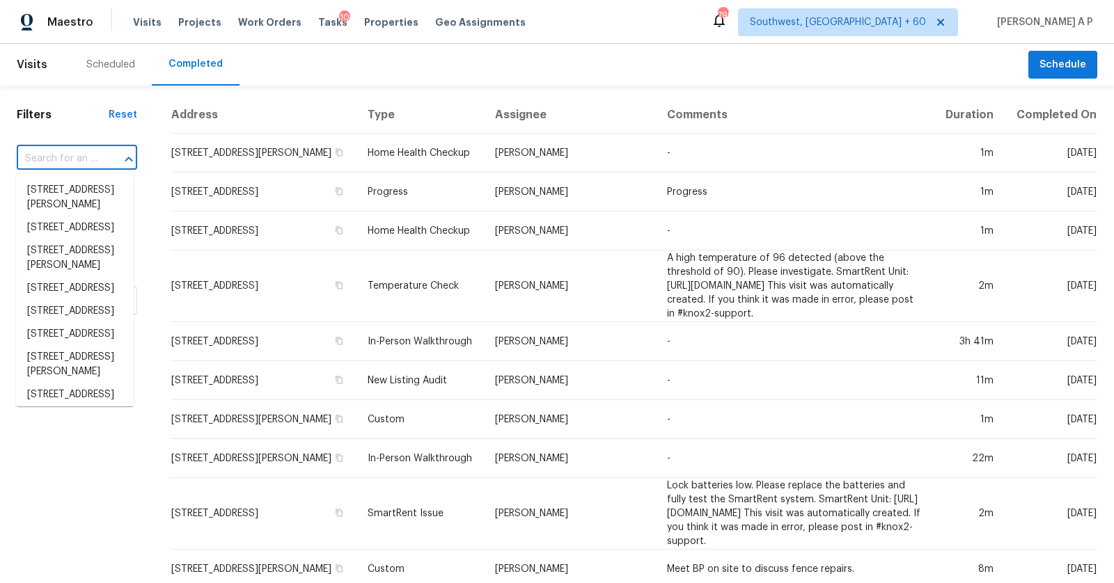
click at [85, 152] on input "text" at bounding box center [57, 159] width 81 height 22
paste input "7258 Royal Troon Dr Ypsilanti MI 48197"
type input "7258 Royal Troon Dr Ypsilanti MI 48197"
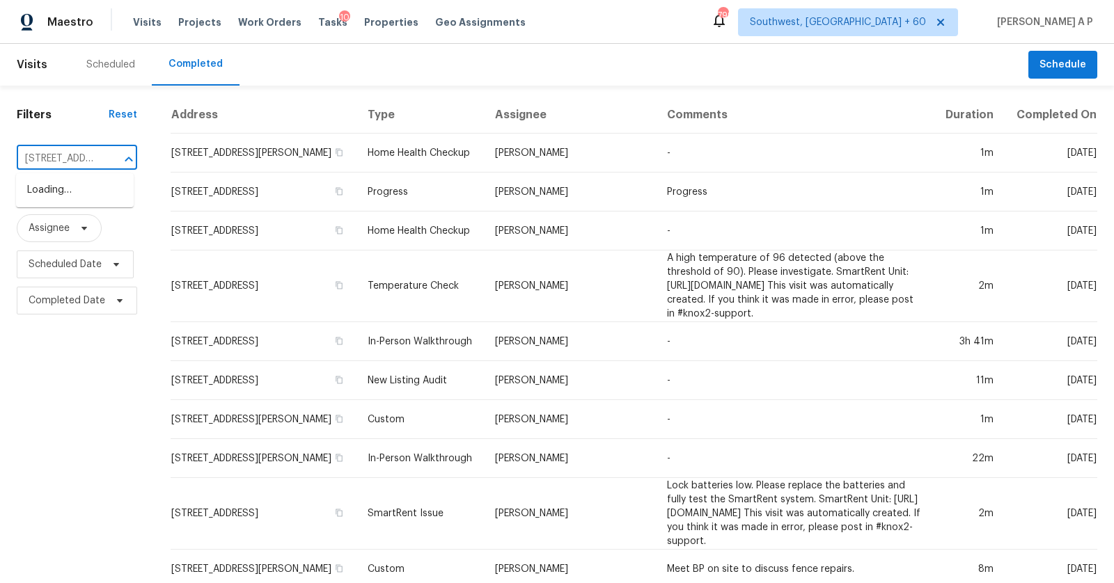
scroll to position [0, 104]
click at [82, 189] on li "7258 Royal Troon Dr, Ypsilanti, MI 48197" at bounding box center [75, 190] width 118 height 23
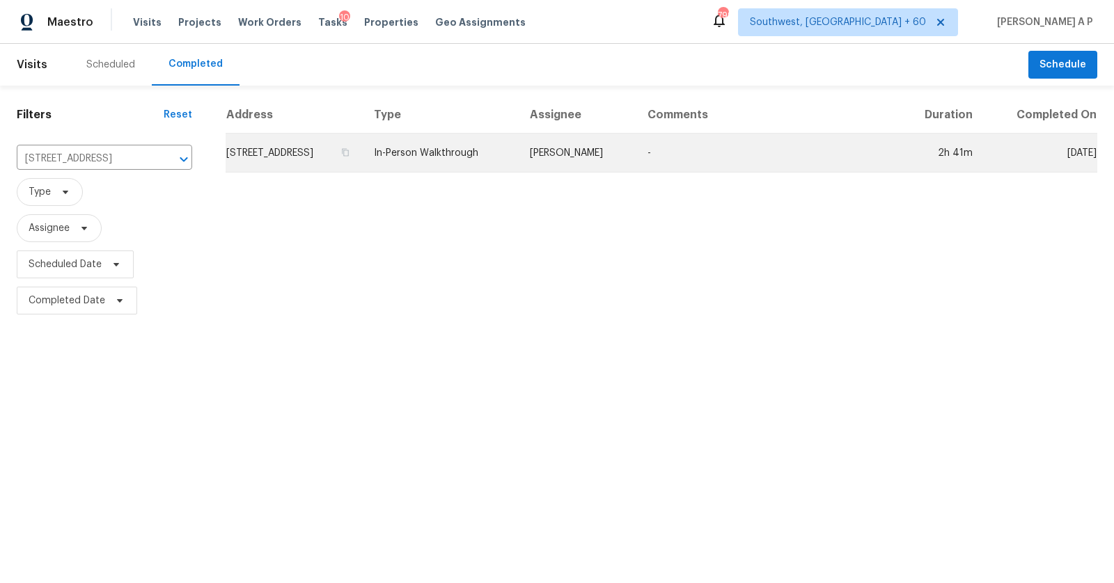
click at [617, 162] on td "Diana Brink" at bounding box center [578, 153] width 118 height 39
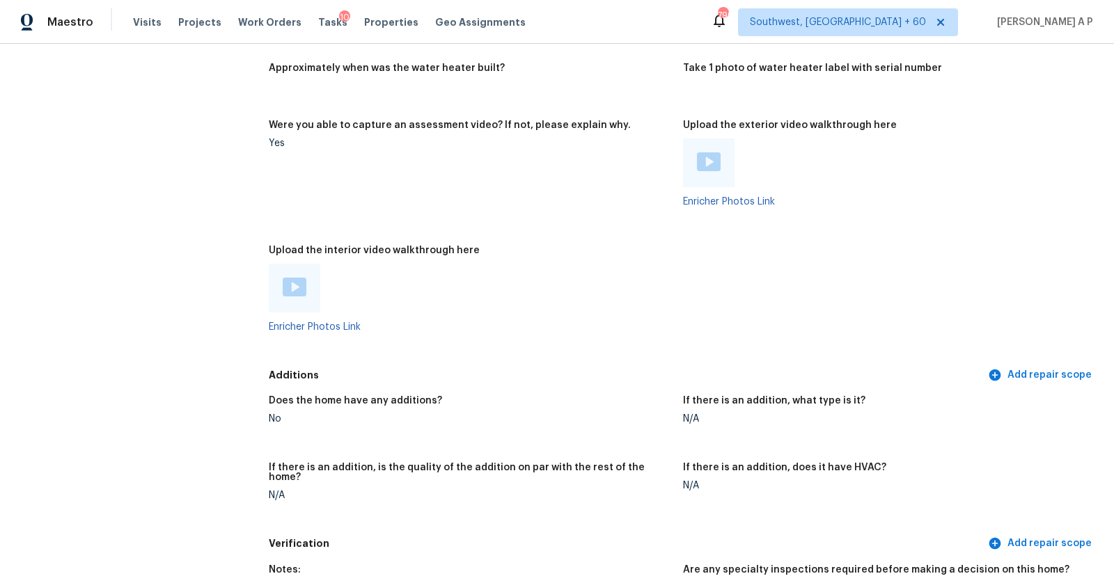
scroll to position [2812, 0]
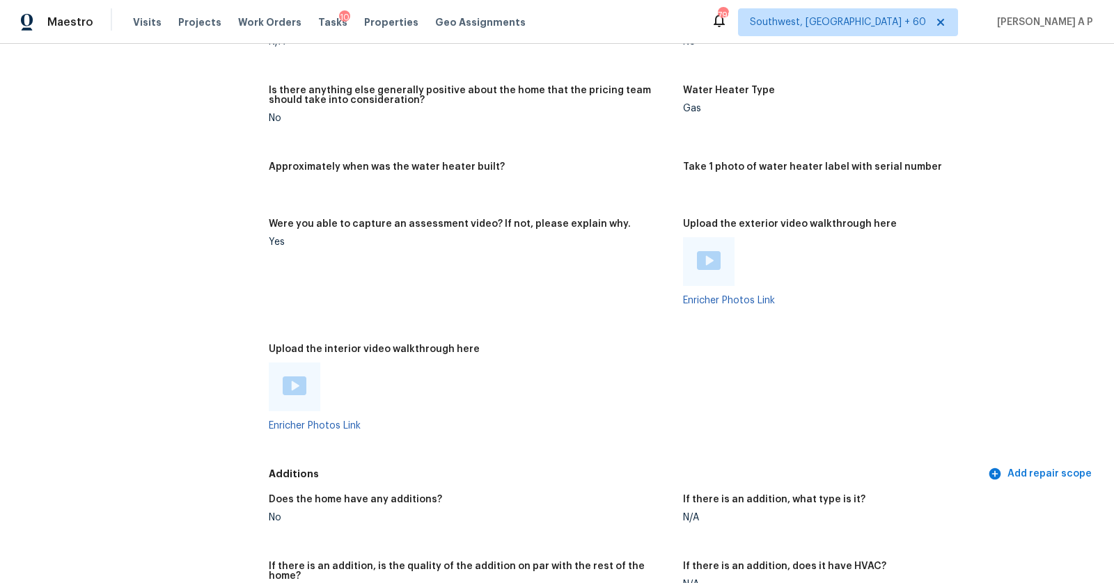
click at [287, 388] on img at bounding box center [295, 386] width 24 height 19
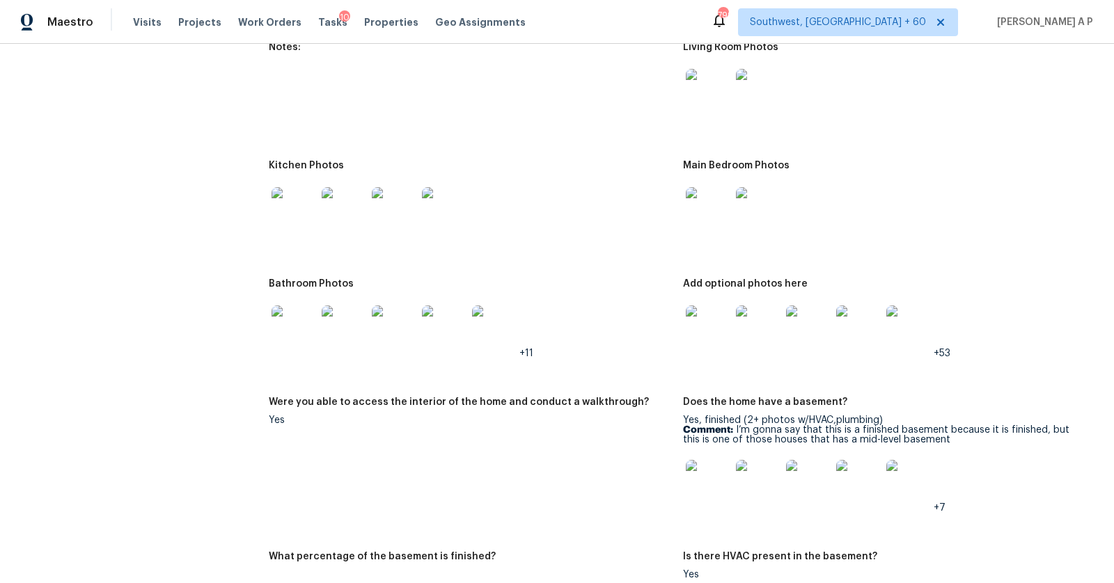
scroll to position [1894, 0]
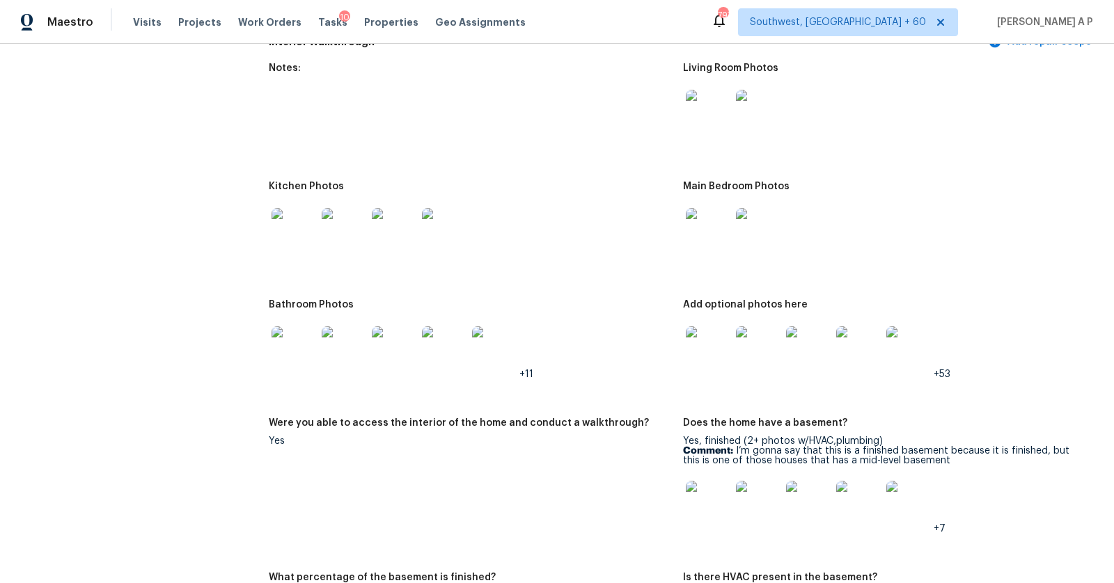
click at [740, 300] on h5 "Add optional photos here" at bounding box center [745, 305] width 125 height 10
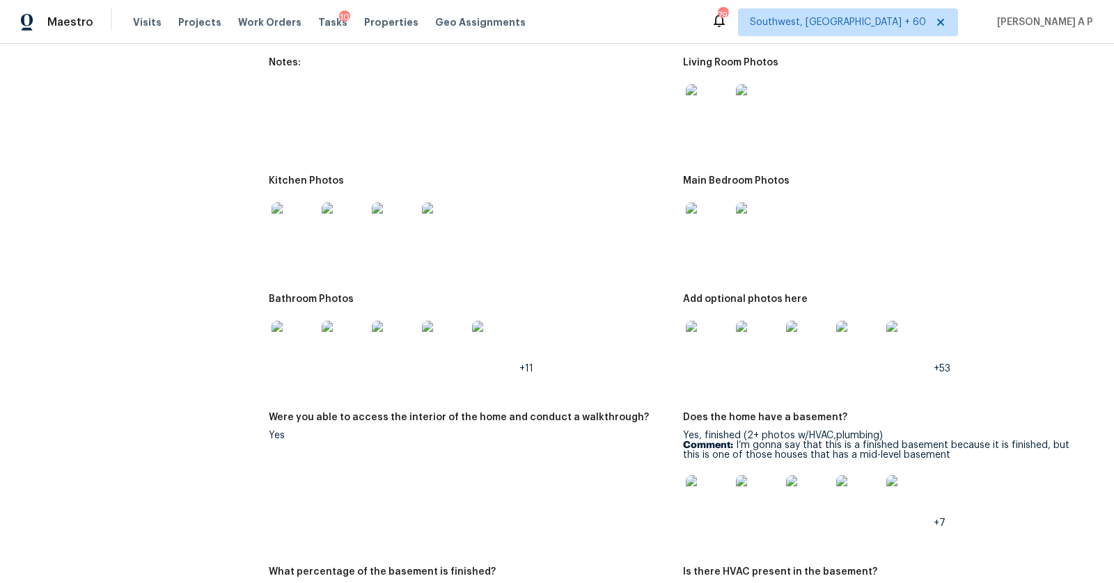
scroll to position [1901, 0]
click at [797, 79] on div at bounding box center [884, 105] width 403 height 61
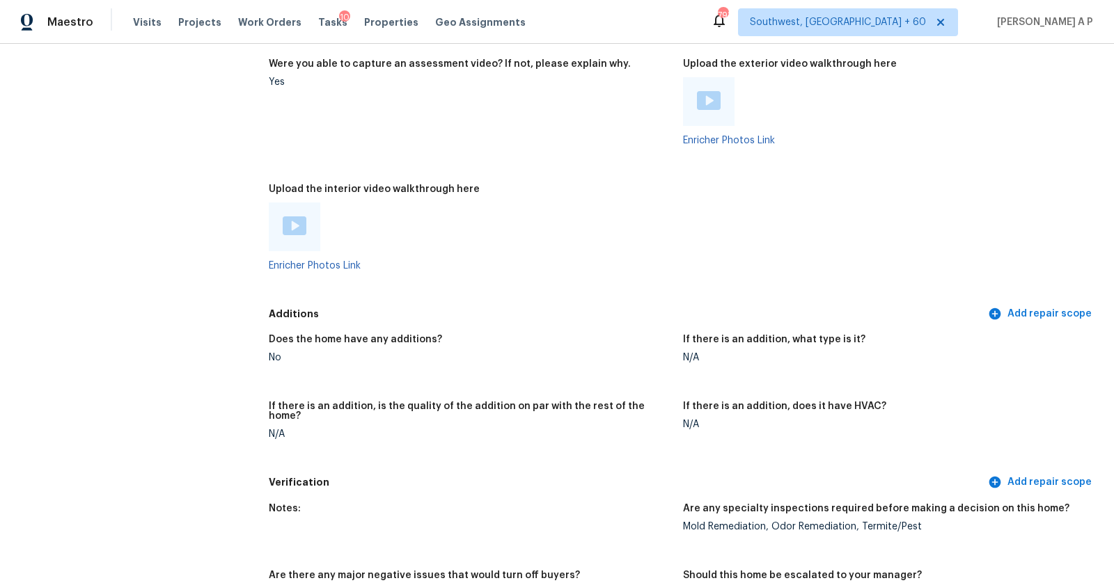
scroll to position [3288, 0]
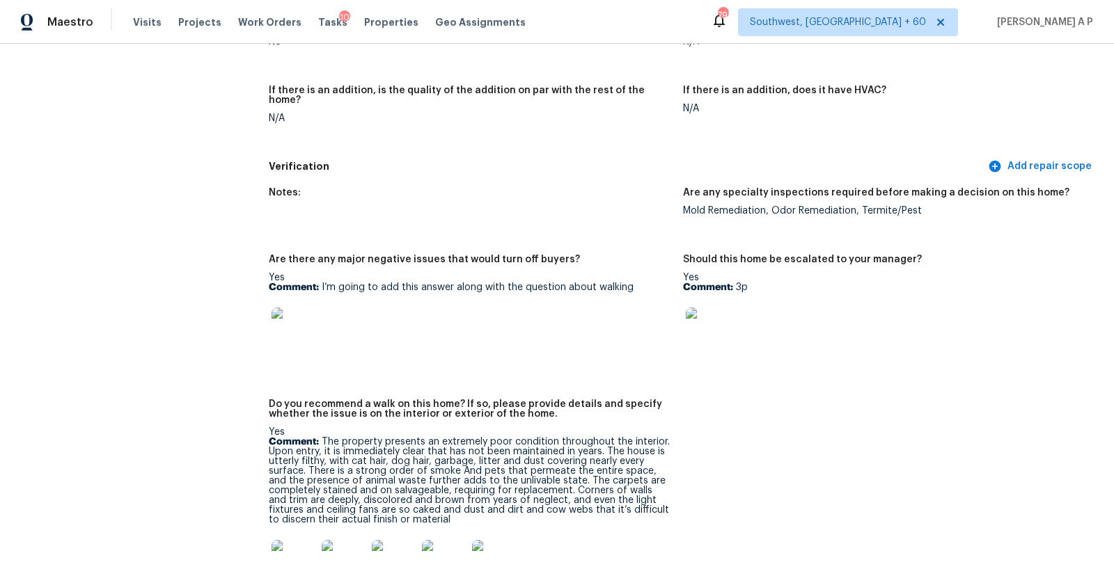
click at [716, 310] on img at bounding box center [708, 330] width 45 height 45
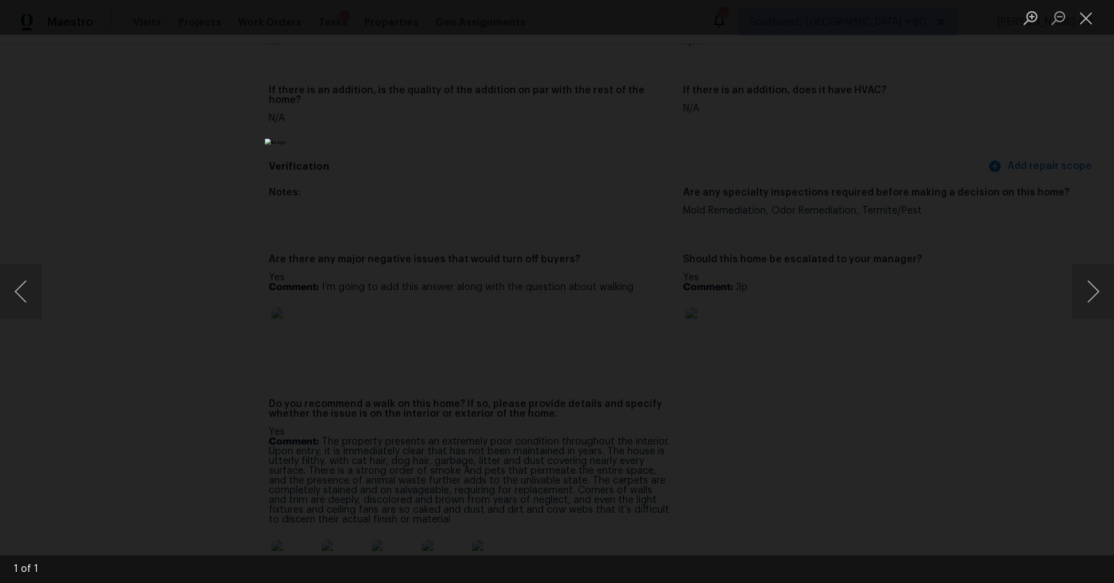
click at [1039, 205] on div "Lightbox" at bounding box center [557, 291] width 1114 height 583
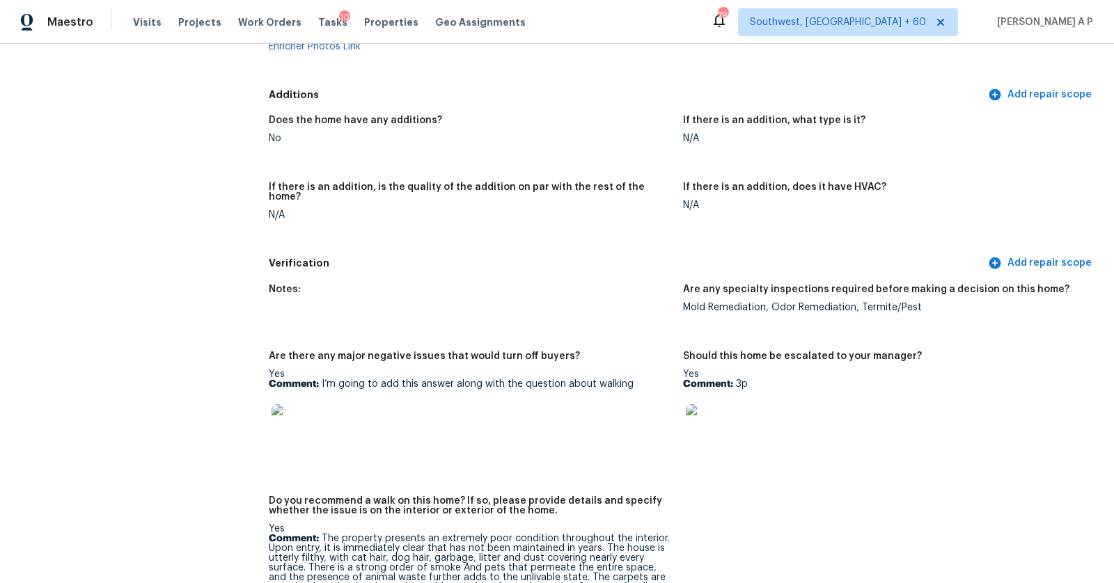
scroll to position [3462, 0]
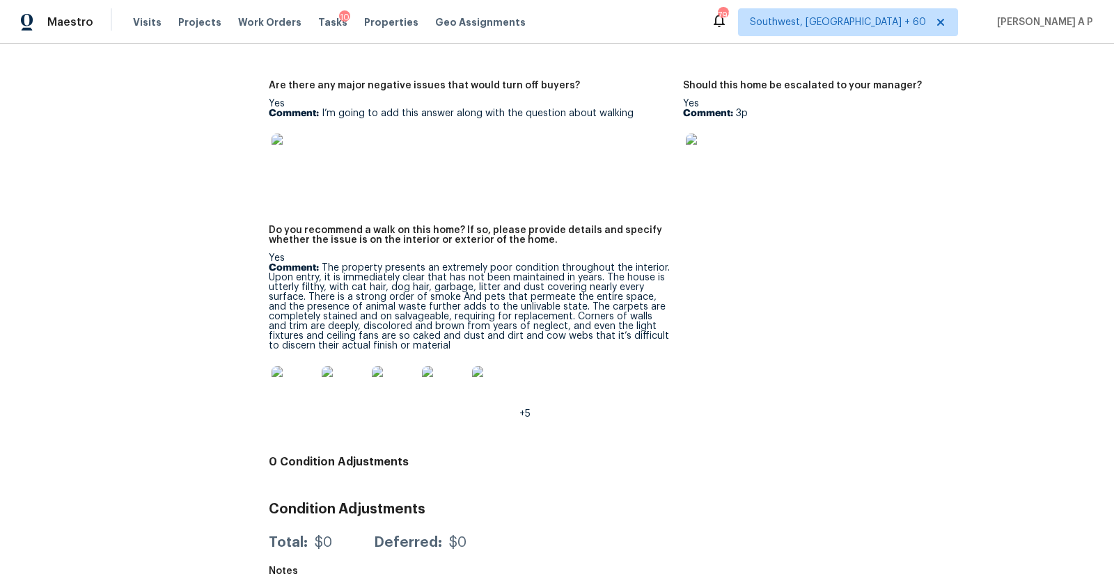
click at [717, 136] on img at bounding box center [708, 156] width 45 height 45
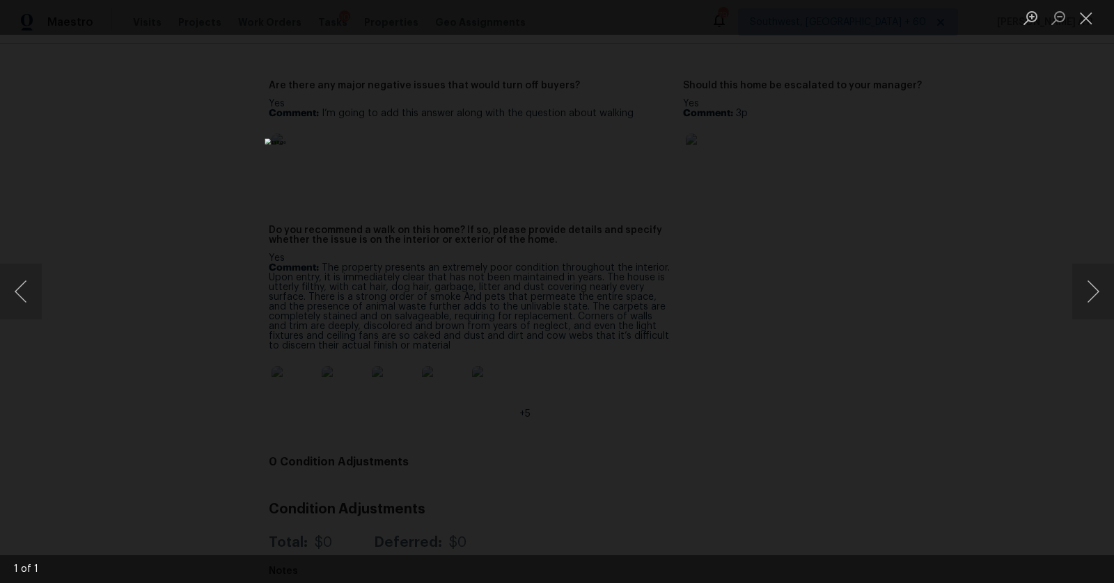
click at [969, 117] on div "Lightbox" at bounding box center [557, 291] width 1114 height 583
click at [962, 119] on div "Lightbox" at bounding box center [557, 291] width 1114 height 583
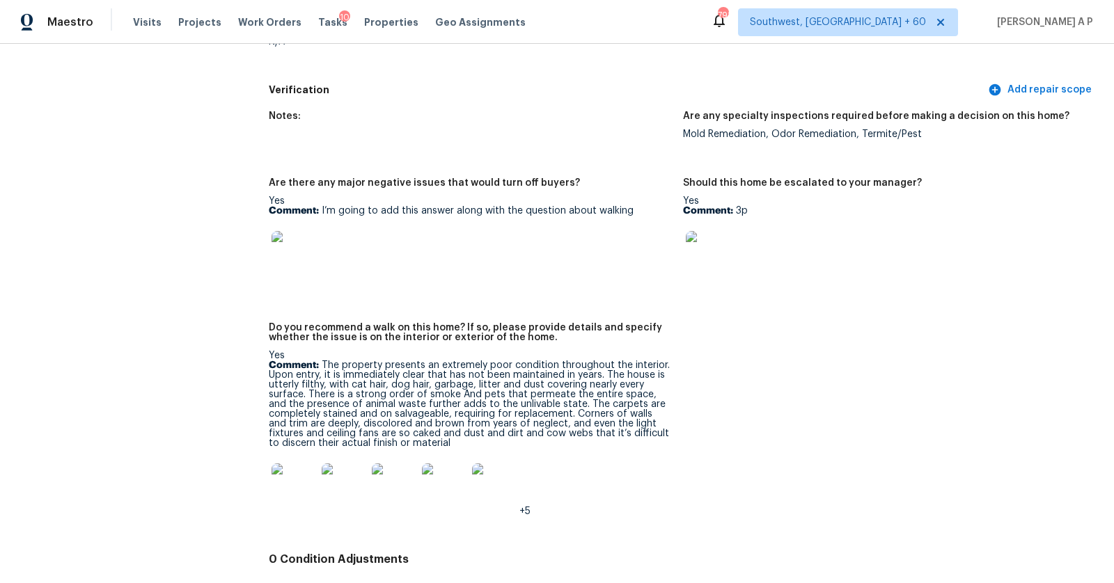
scroll to position [3323, 0]
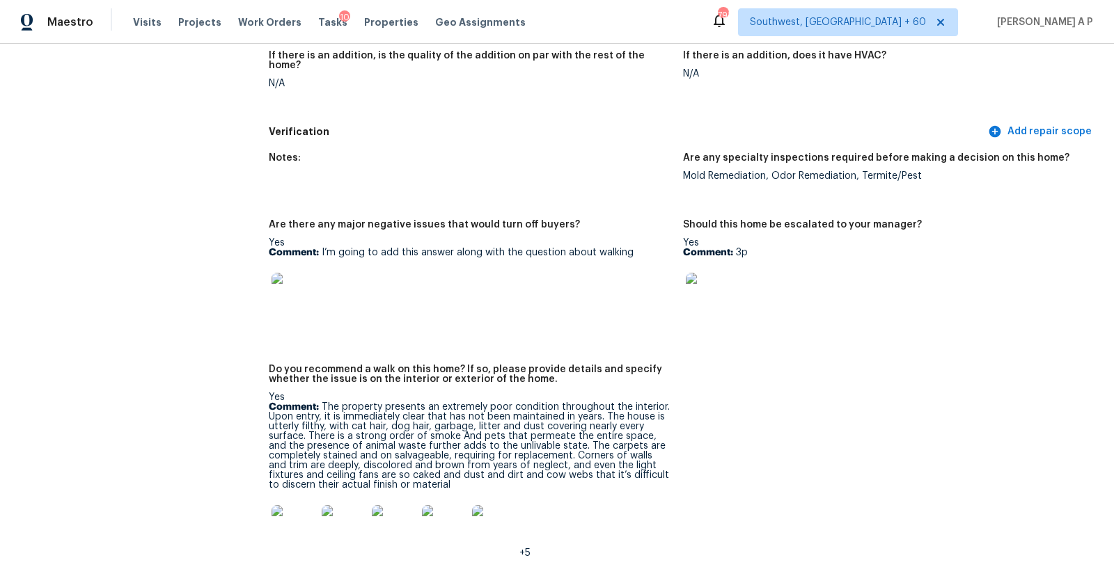
click at [304, 276] on img at bounding box center [293, 295] width 45 height 45
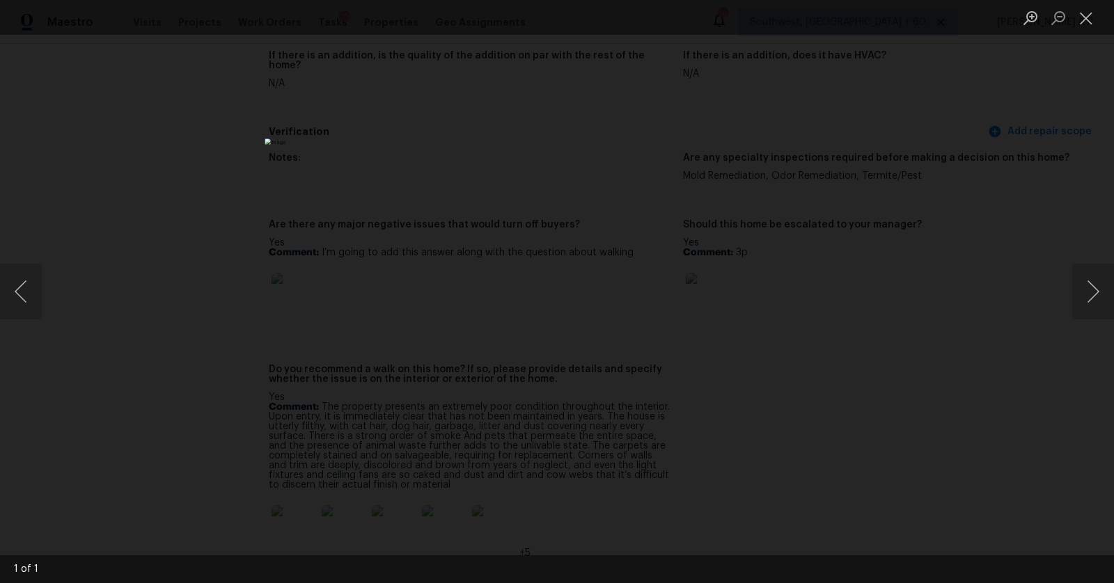
click at [860, 303] on div "Lightbox" at bounding box center [557, 291] width 1114 height 583
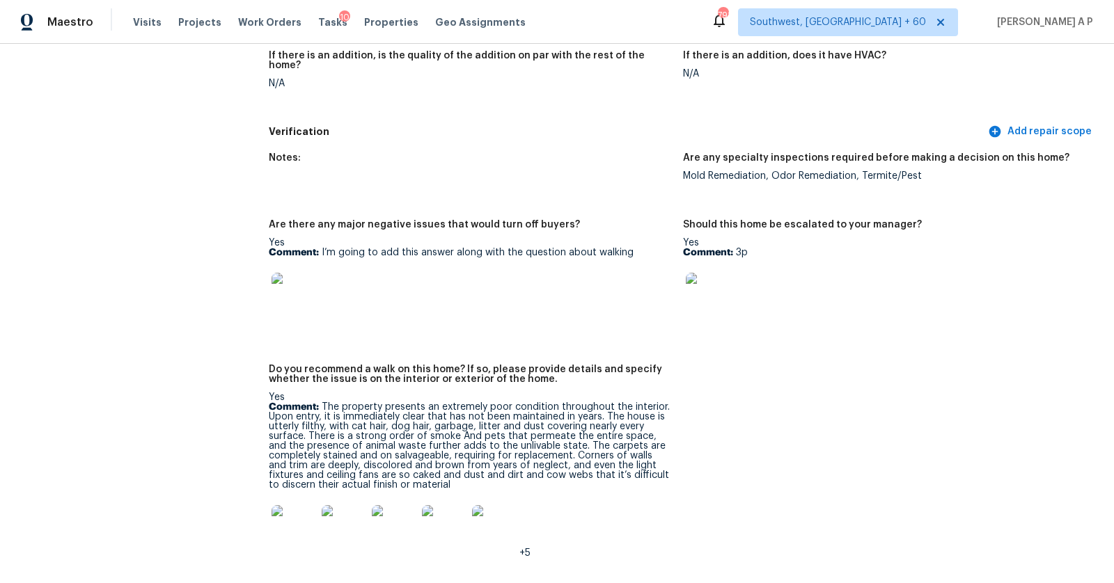
click at [286, 280] on img at bounding box center [293, 295] width 45 height 45
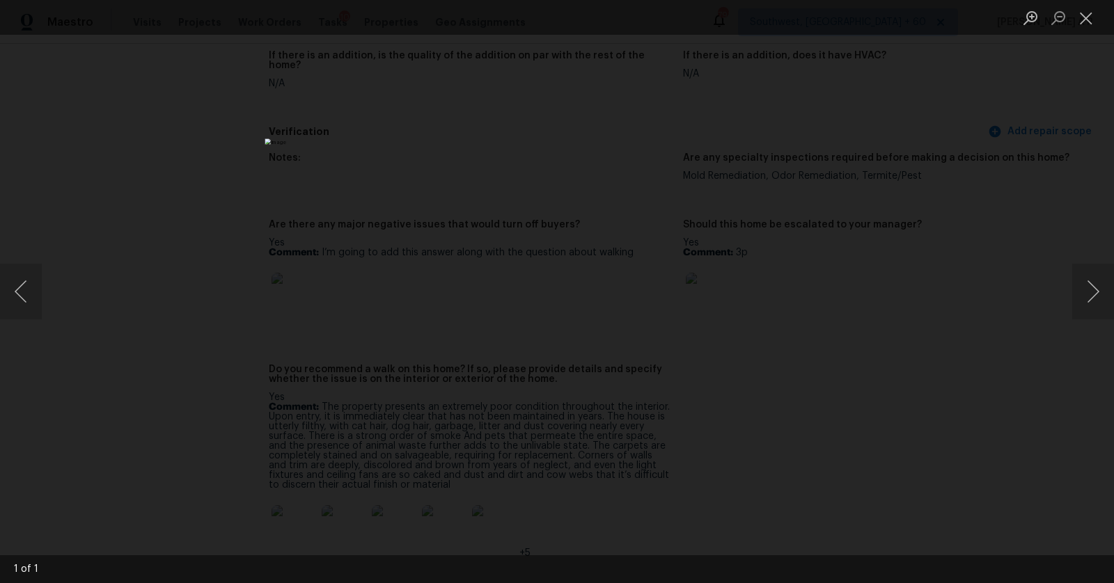
click at [877, 255] on div "Lightbox" at bounding box center [557, 291] width 1114 height 583
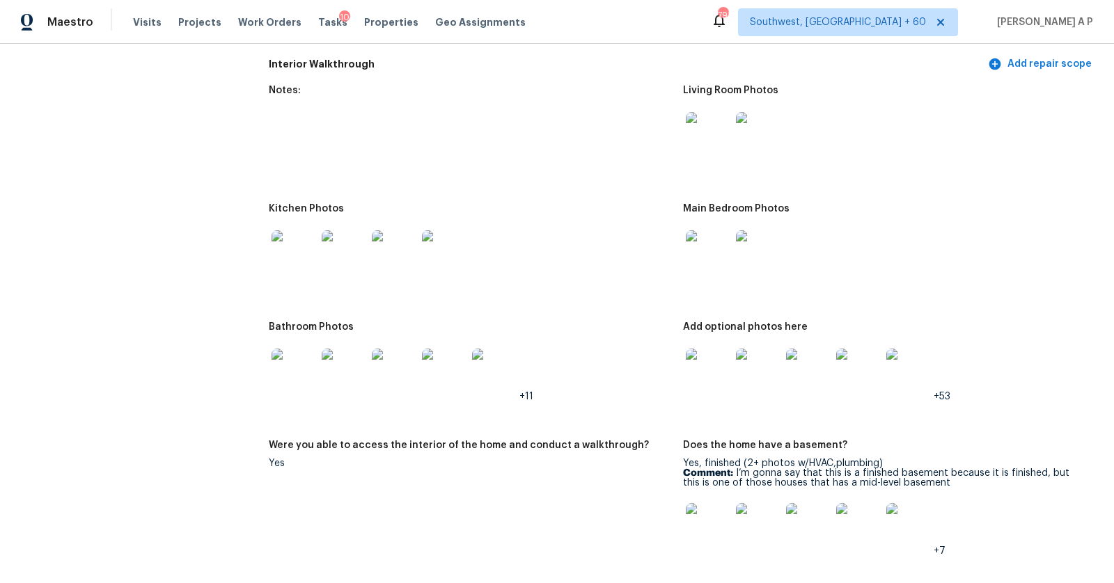
scroll to position [1687, 0]
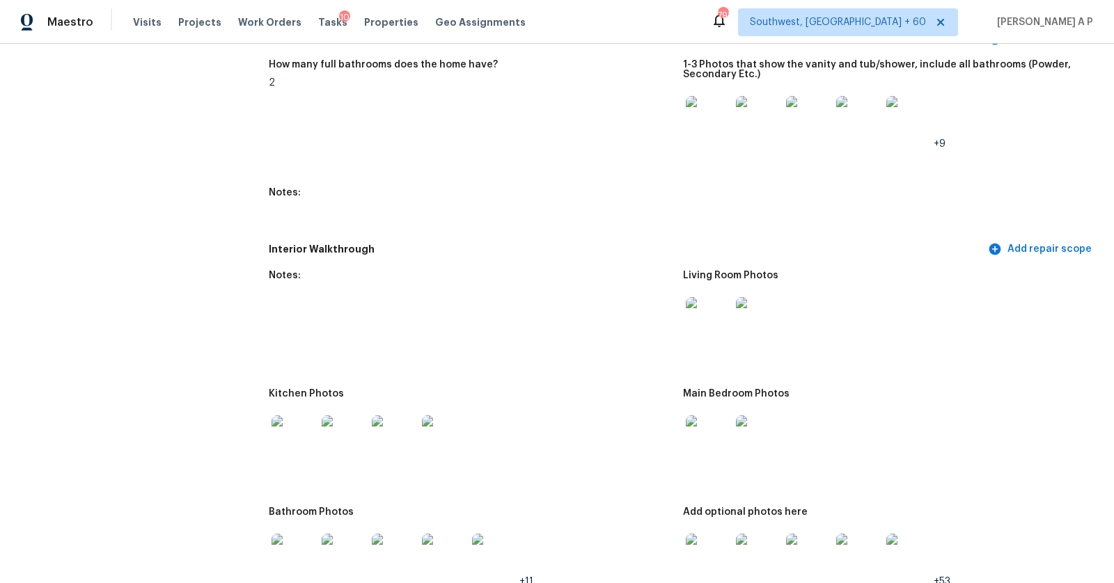
click at [704, 121] on img at bounding box center [708, 118] width 45 height 45
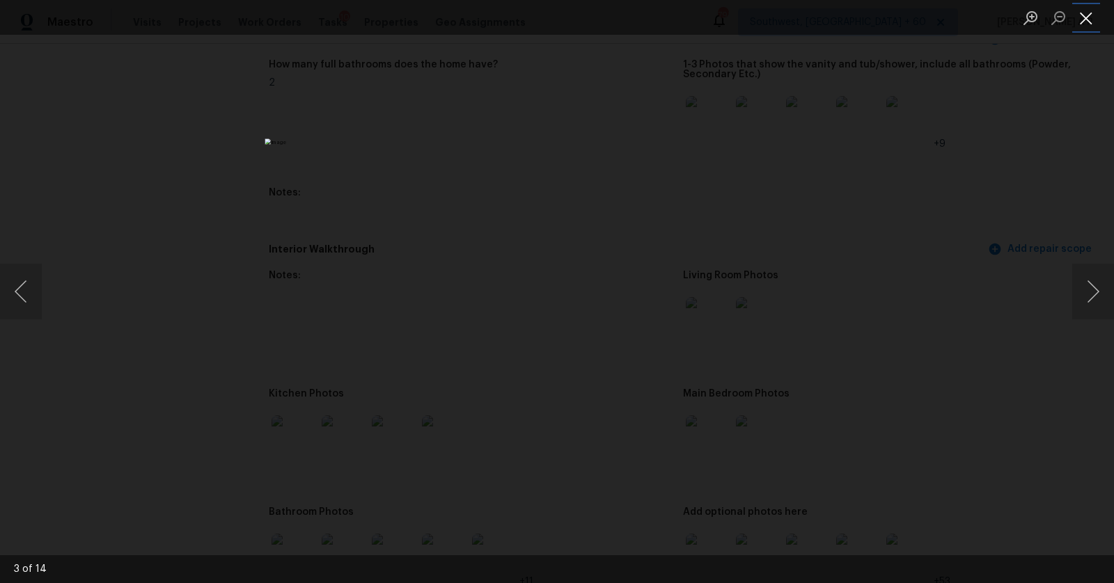
click at [1090, 20] on button "Close lightbox" at bounding box center [1086, 18] width 28 height 24
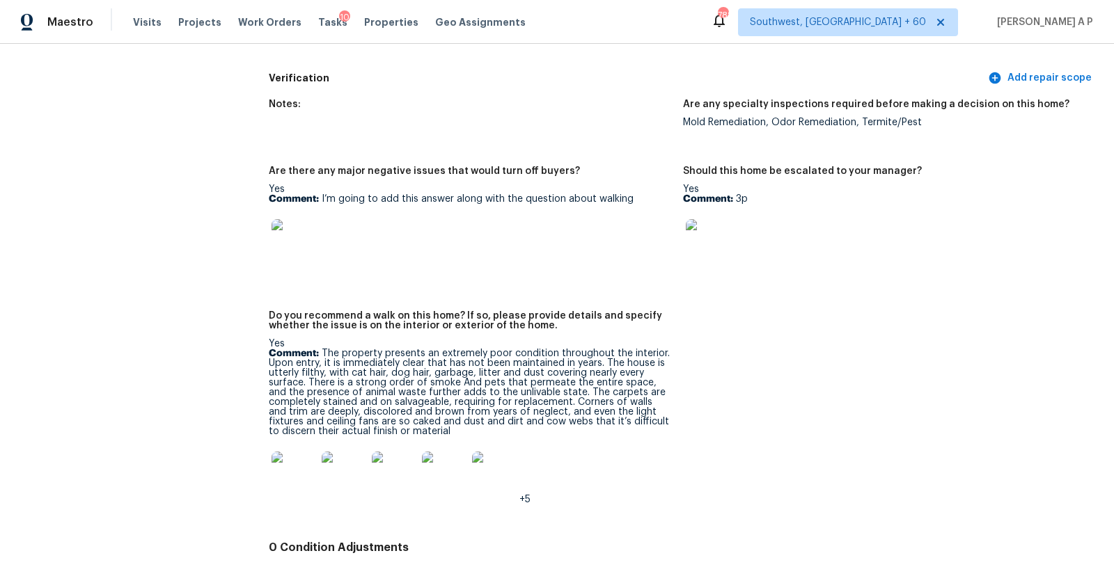
scroll to position [3462, 0]
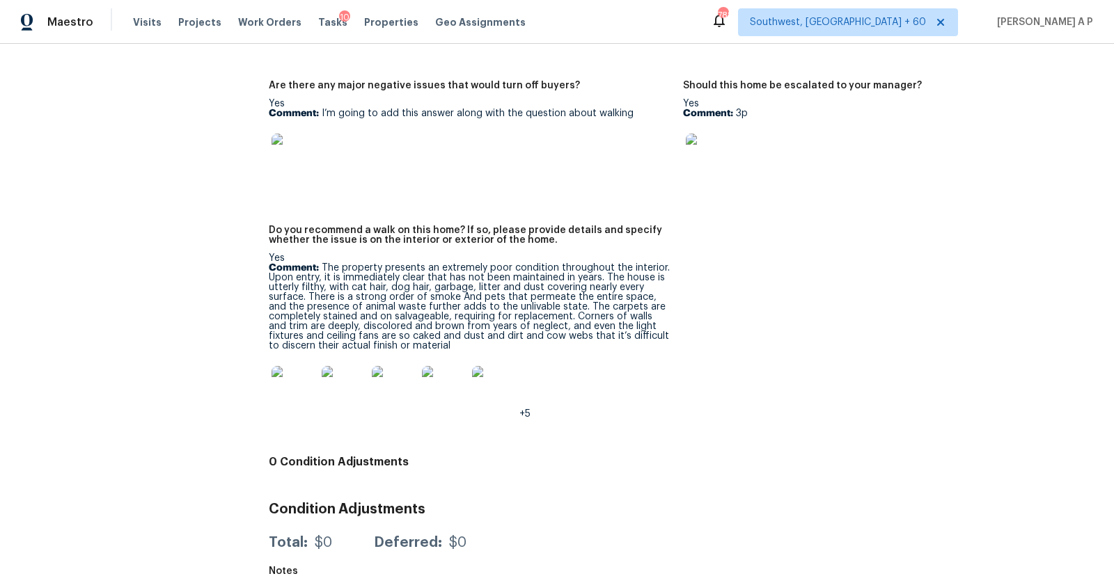
click at [873, 82] on div "Should this home be escalated to your manager?" at bounding box center [884, 90] width 403 height 18
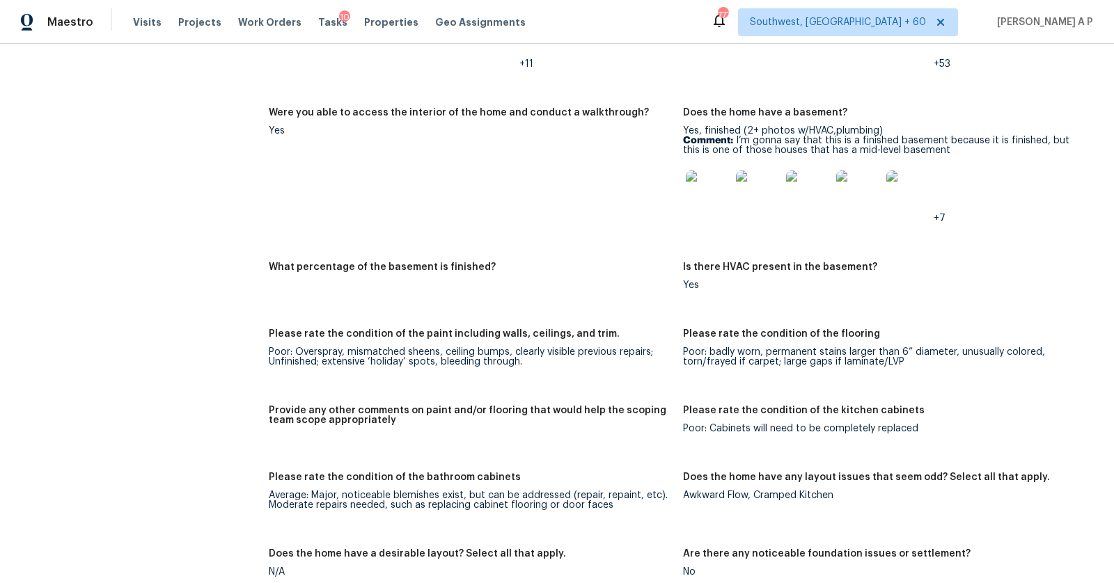
scroll to position [2185, 0]
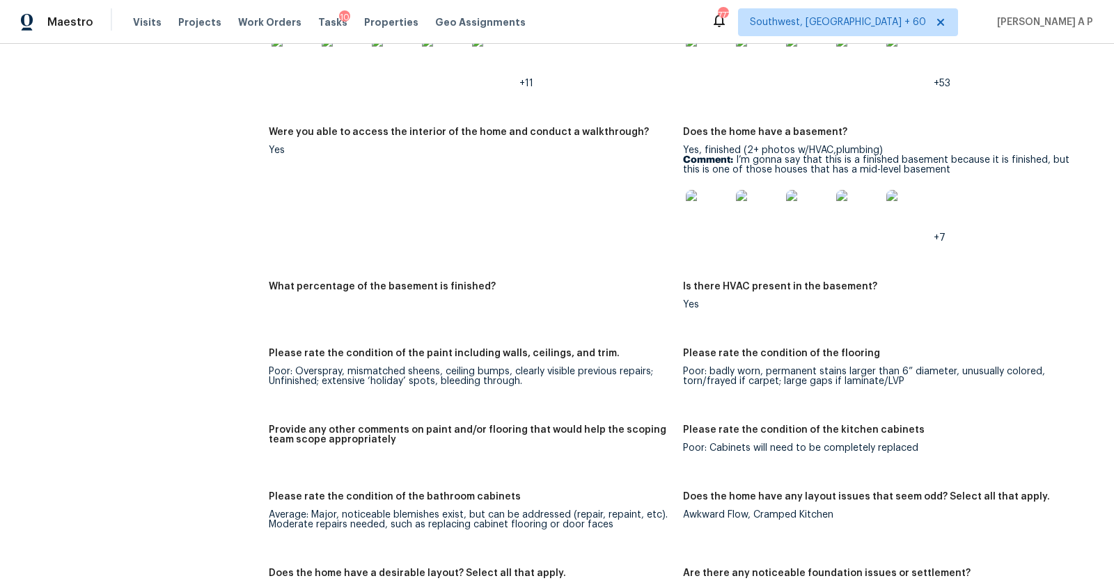
click at [796, 265] on div "Notes: Living Room Photos Kitchen Photos Main Bedroom Photos Bathroom Photos +1…" at bounding box center [683, 426] width 828 height 1324
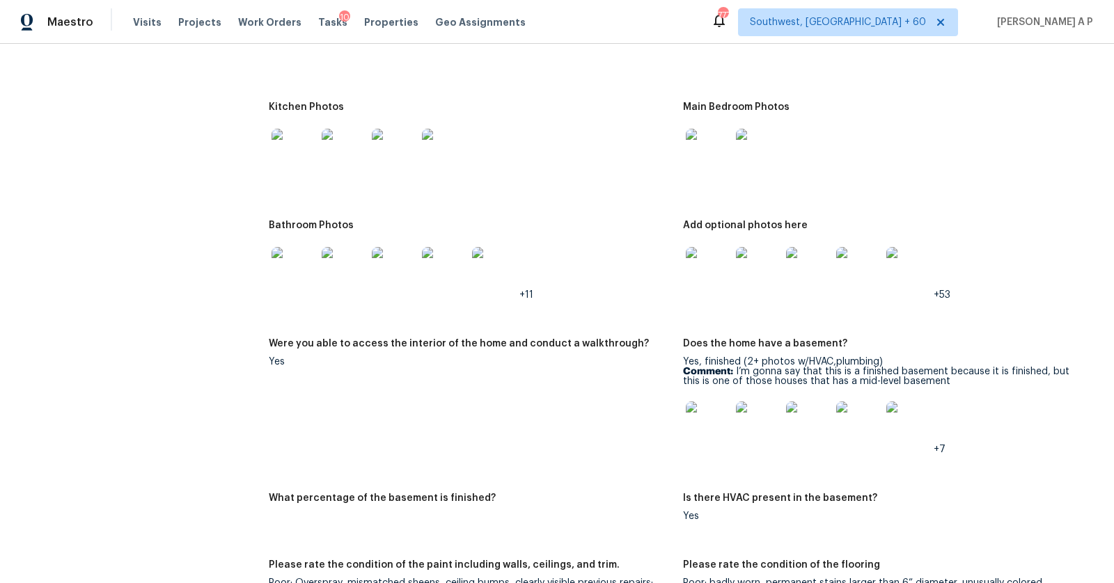
scroll to position [1966, 0]
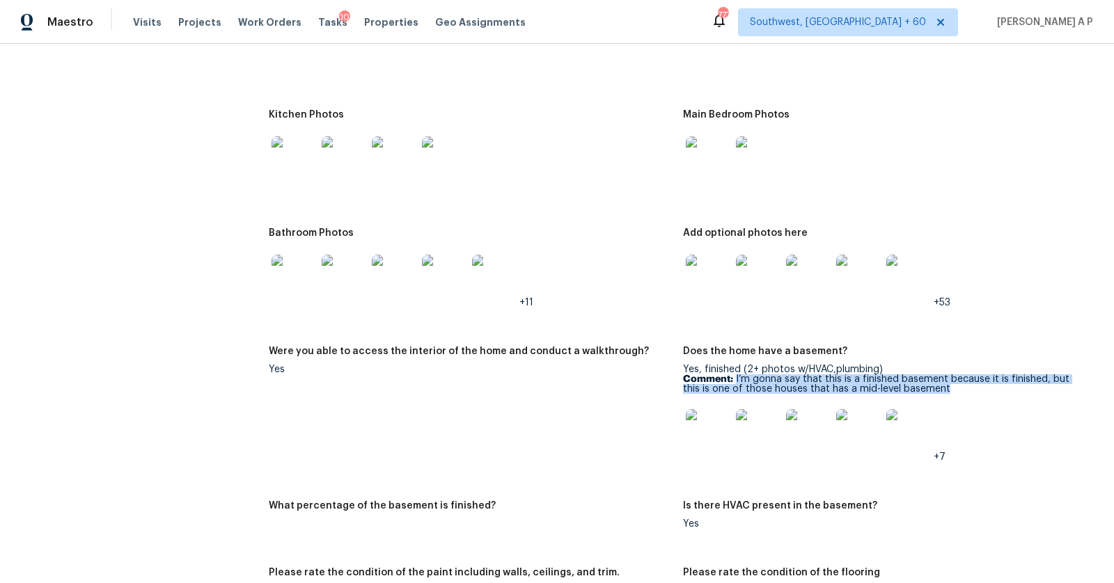
drag, startPoint x: 735, startPoint y: 378, endPoint x: 928, endPoint y: 389, distance: 193.1
click at [928, 389] on p "Comment: I’m gonna say that this is a finished basement because it is finished,…" at bounding box center [884, 383] width 403 height 19
copy p "I’m gonna say that this is a finished basement because it is finished, but this…"
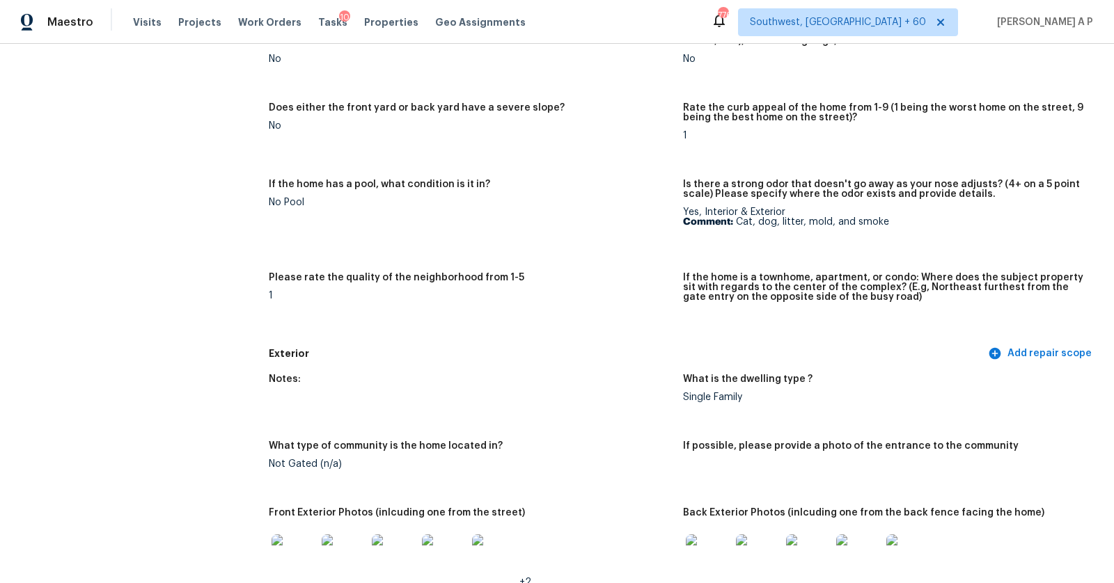
scroll to position [239, 0]
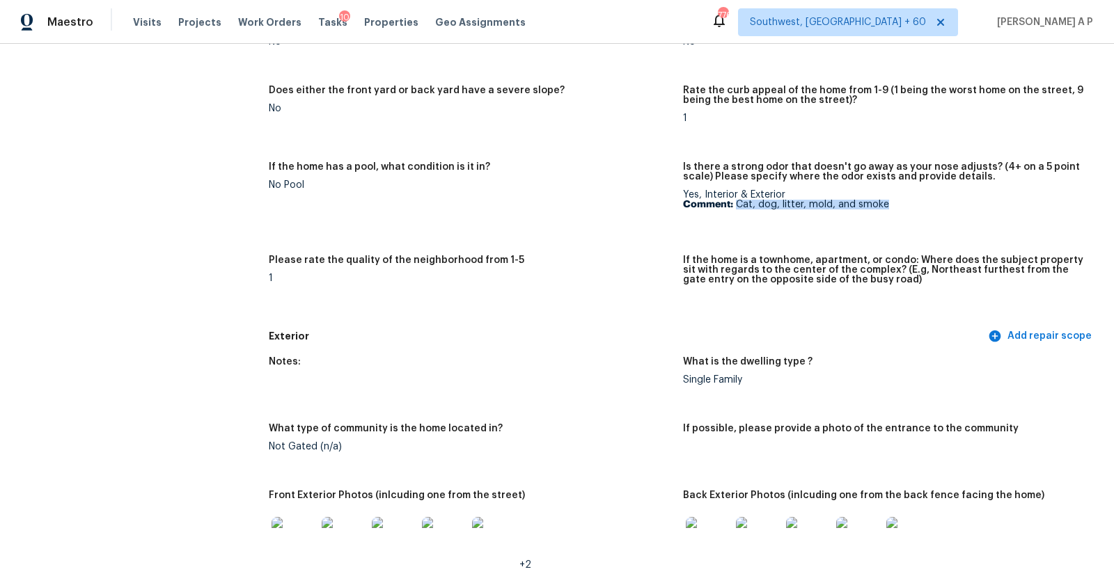
drag, startPoint x: 736, startPoint y: 203, endPoint x: 890, endPoint y: 202, distance: 153.8
click at [890, 202] on p "Comment: Cat, dog, litter, mold, and smoke" at bounding box center [884, 205] width 403 height 10
copy p "Cat, dog, litter, mold, and smoke"
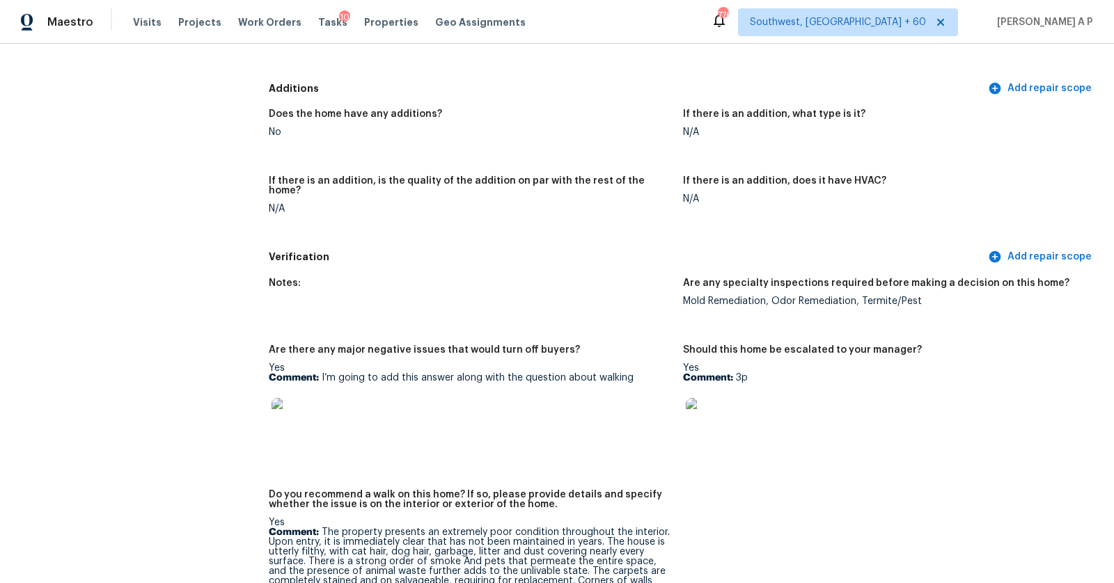
scroll to position [3204, 0]
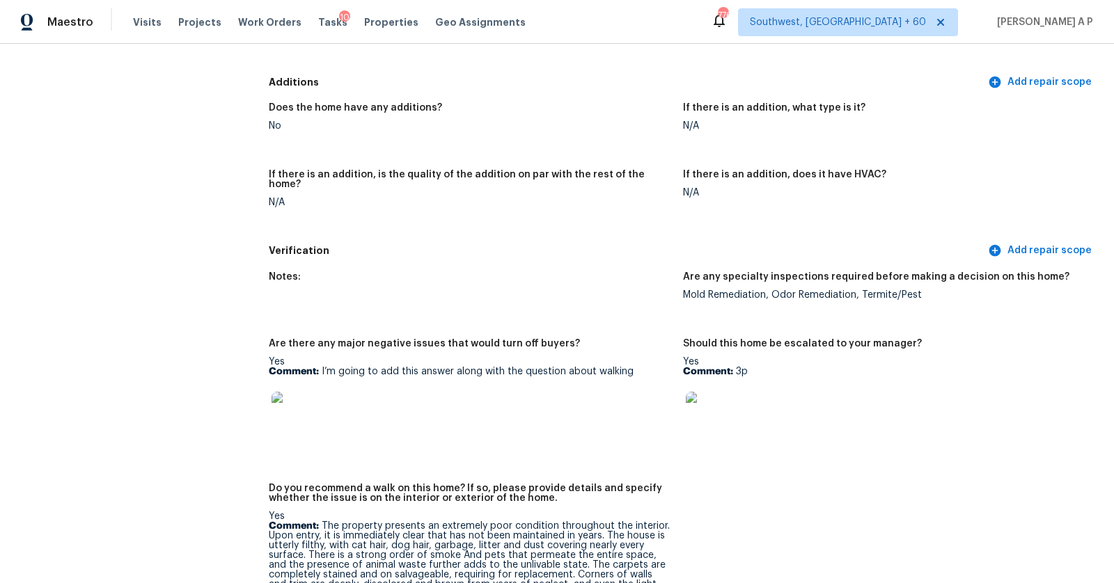
click at [775, 290] on div "Mold Remediation, Odor Remediation, Termite/Pest" at bounding box center [884, 295] width 403 height 10
copy div "Mold Remediation, Odor Remediation, Termite/Pest"
click at [747, 299] on figure "Are any specialty inspections required before making a decision on this home? M…" at bounding box center [890, 297] width 414 height 50
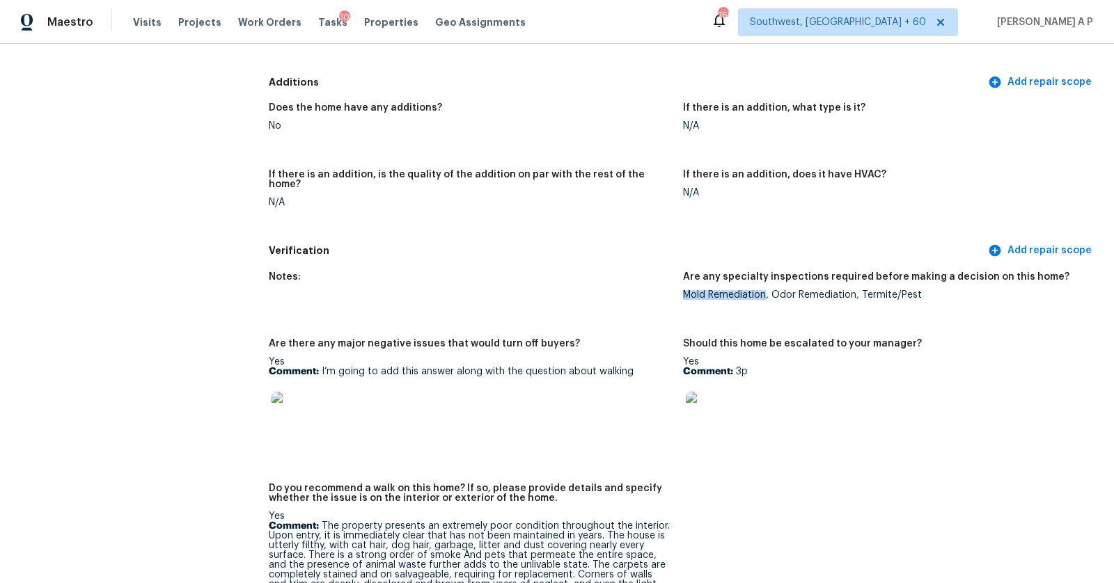
drag, startPoint x: 682, startPoint y: 285, endPoint x: 764, endPoint y: 283, distance: 81.5
click at [764, 290] on div "Mold Remediation, Odor Remediation, Termite/Pest" at bounding box center [884, 295] width 403 height 10
click at [148, 23] on span "Visits" at bounding box center [147, 22] width 29 height 14
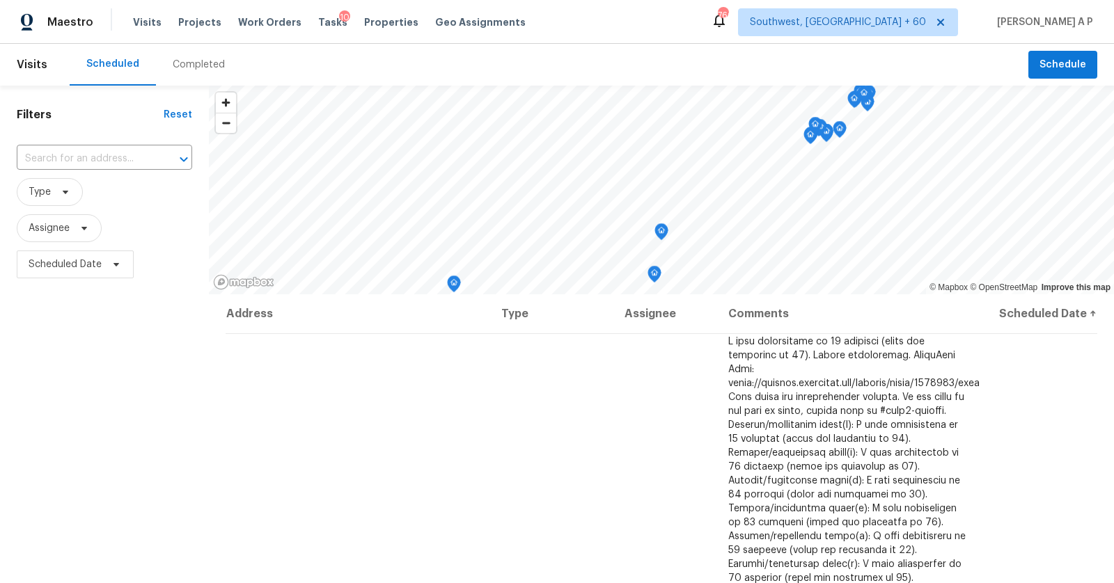
click at [184, 72] on div "Completed" at bounding box center [199, 65] width 86 height 42
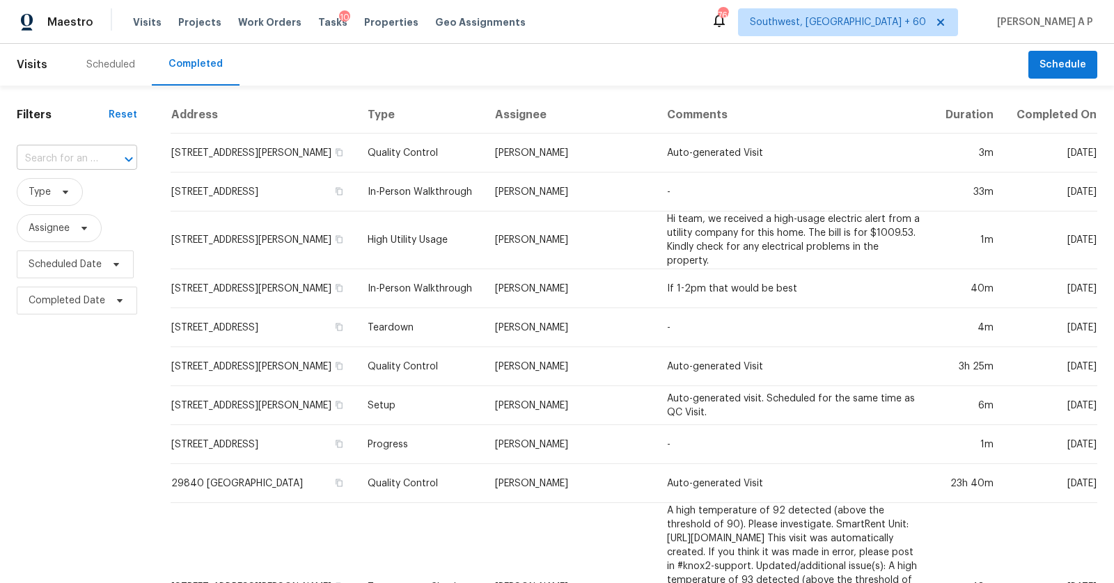
click at [72, 165] on input "text" at bounding box center [57, 159] width 81 height 22
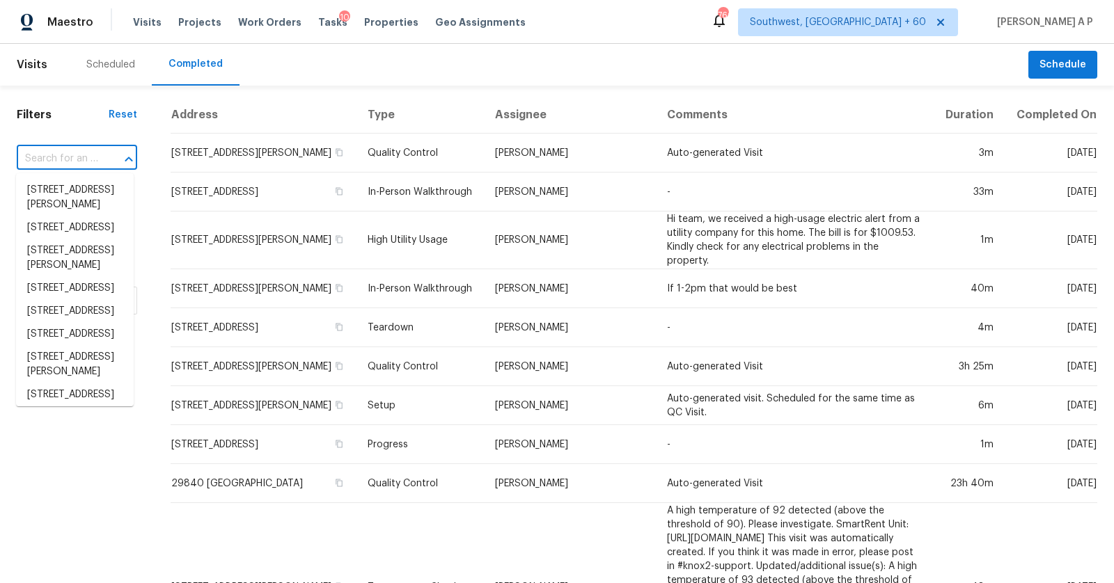
paste input "103 Lochberry Ln Cary NC 27518"
type input "103 Lochberry Ln Cary NC 27518"
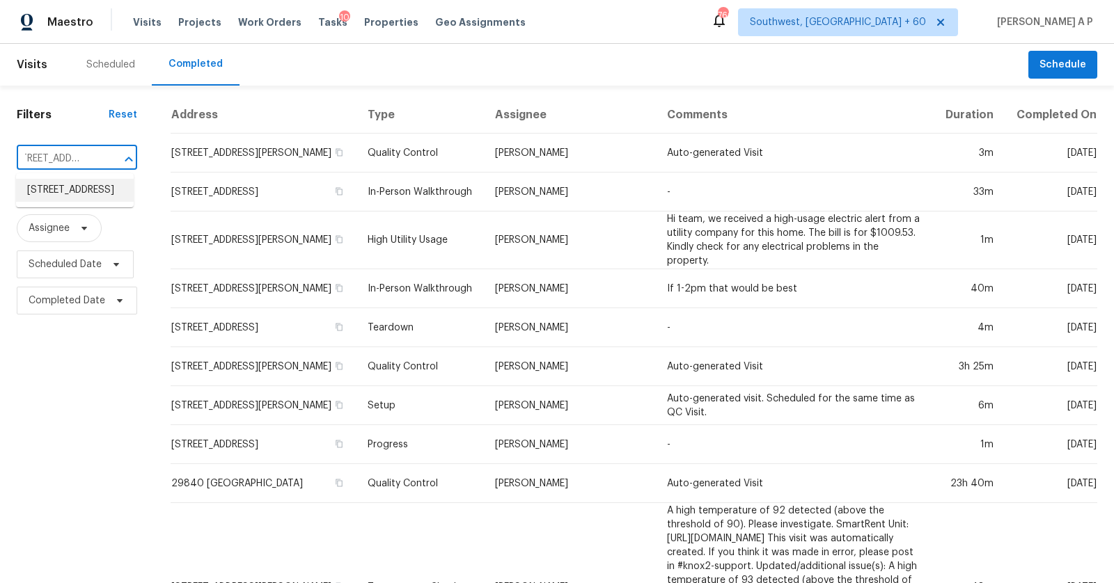
click at [75, 190] on li "103 Lochberry Ln, Cary, NC 27518" at bounding box center [75, 190] width 118 height 23
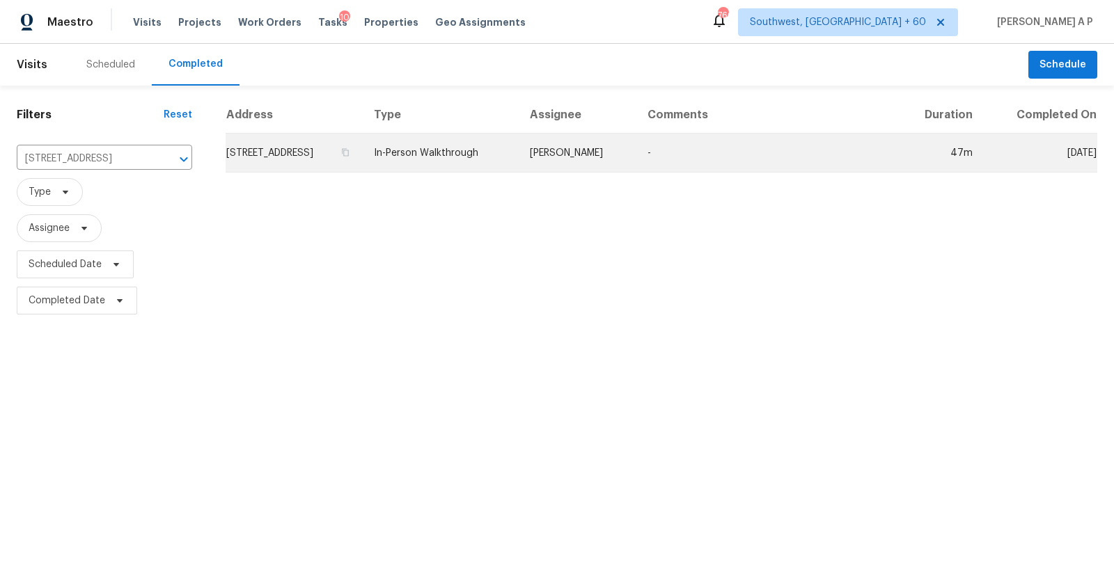
click at [458, 152] on td "In-Person Walkthrough" at bounding box center [441, 153] width 156 height 39
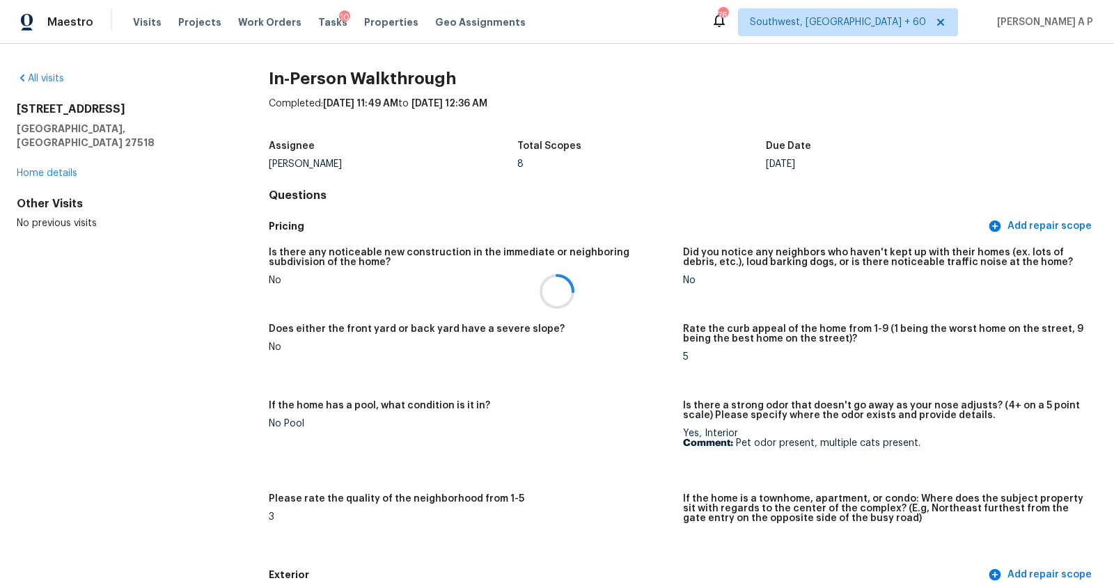
click at [616, 393] on div at bounding box center [557, 291] width 1114 height 583
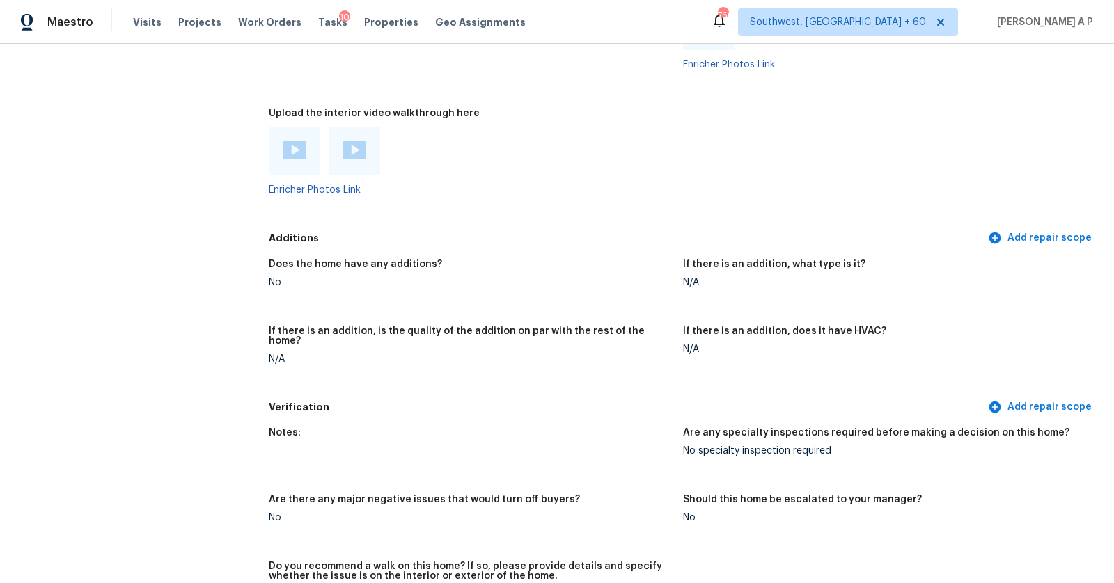
scroll to position [2650, 0]
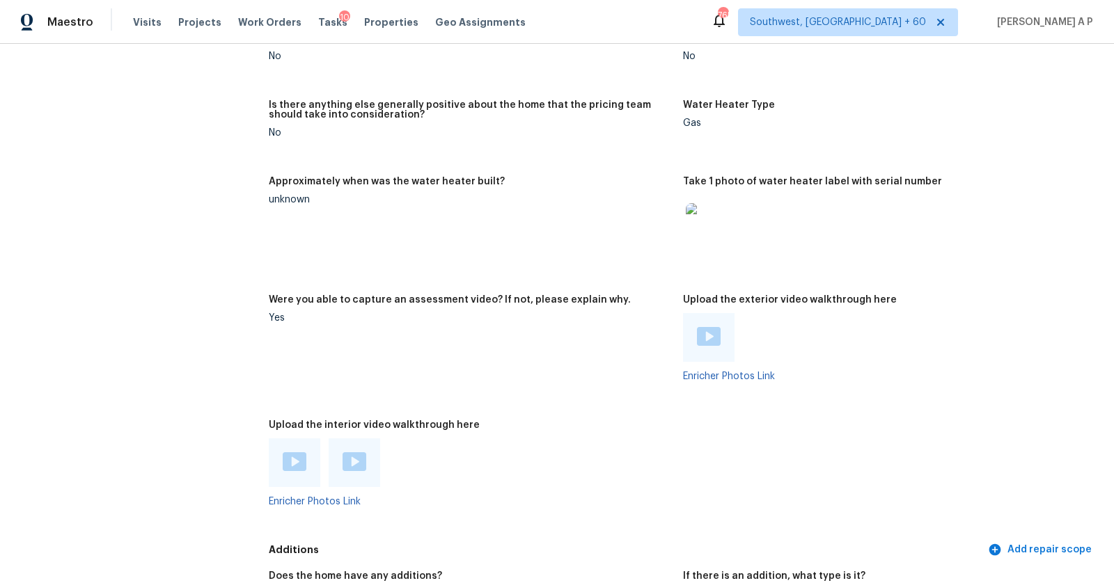
click at [296, 466] on img at bounding box center [295, 461] width 24 height 19
click at [365, 469] on div at bounding box center [355, 462] width 52 height 49
click at [354, 453] on img at bounding box center [354, 461] width 24 height 19
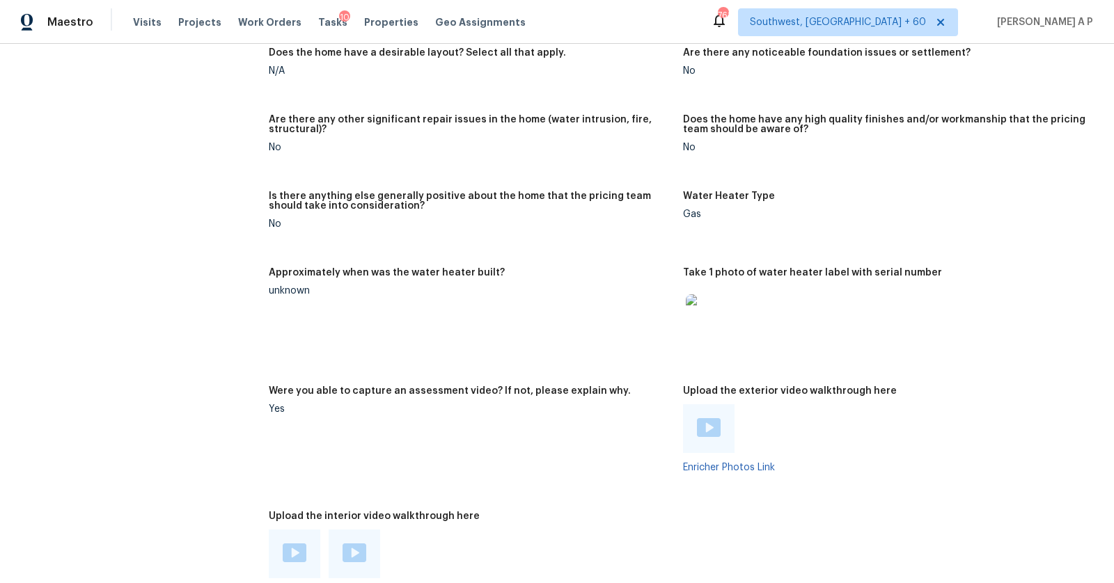
scroll to position [2558, 0]
click at [584, 270] on div "Approximately when was the water heater built?" at bounding box center [470, 278] width 403 height 18
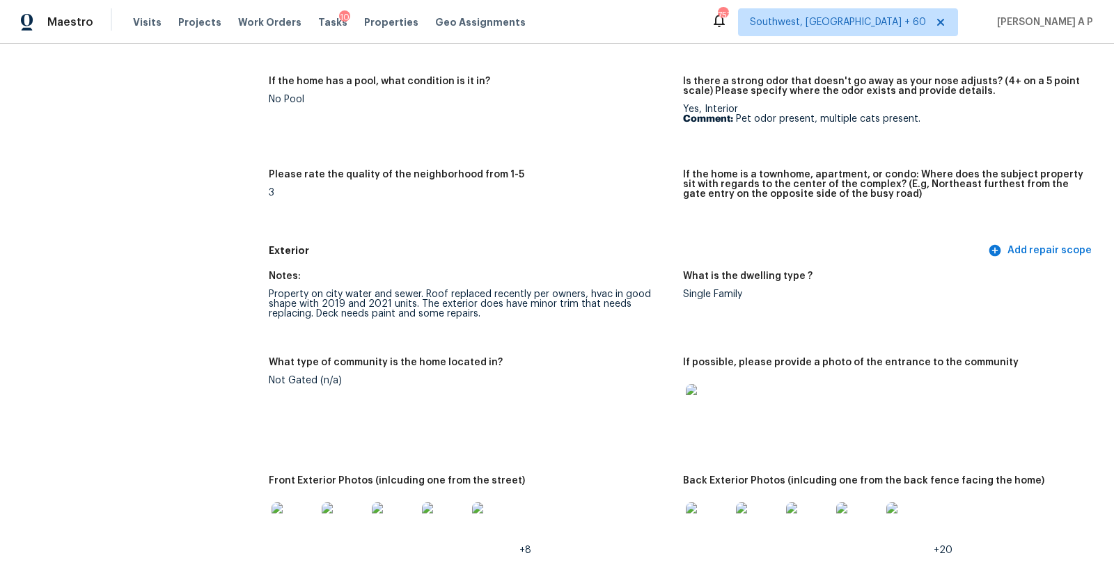
scroll to position [2059, 0]
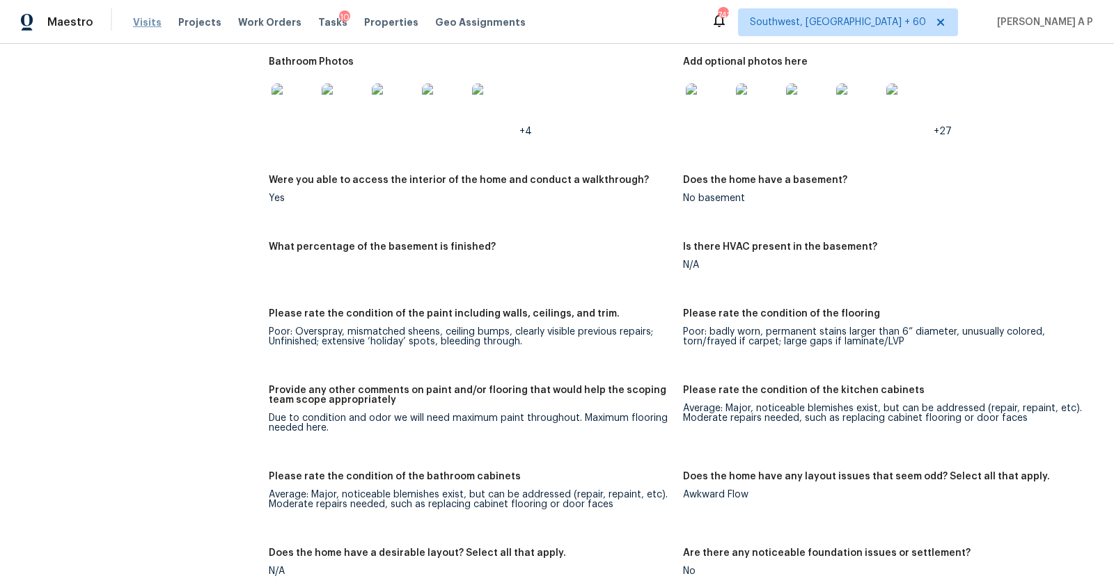
click at [151, 20] on span "Visits" at bounding box center [147, 22] width 29 height 14
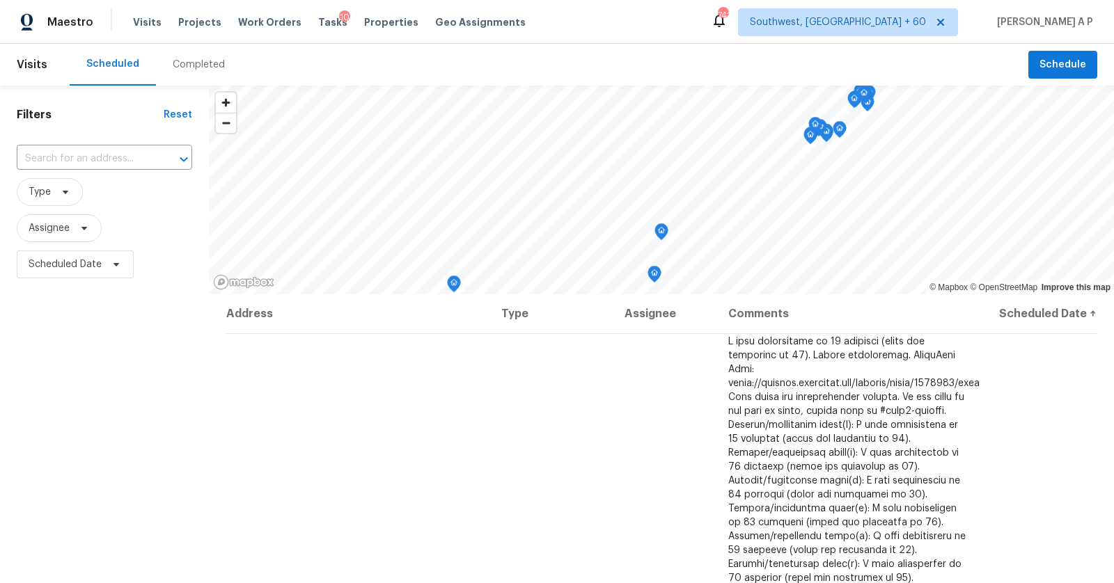
click at [199, 61] on div "Completed" at bounding box center [199, 65] width 52 height 14
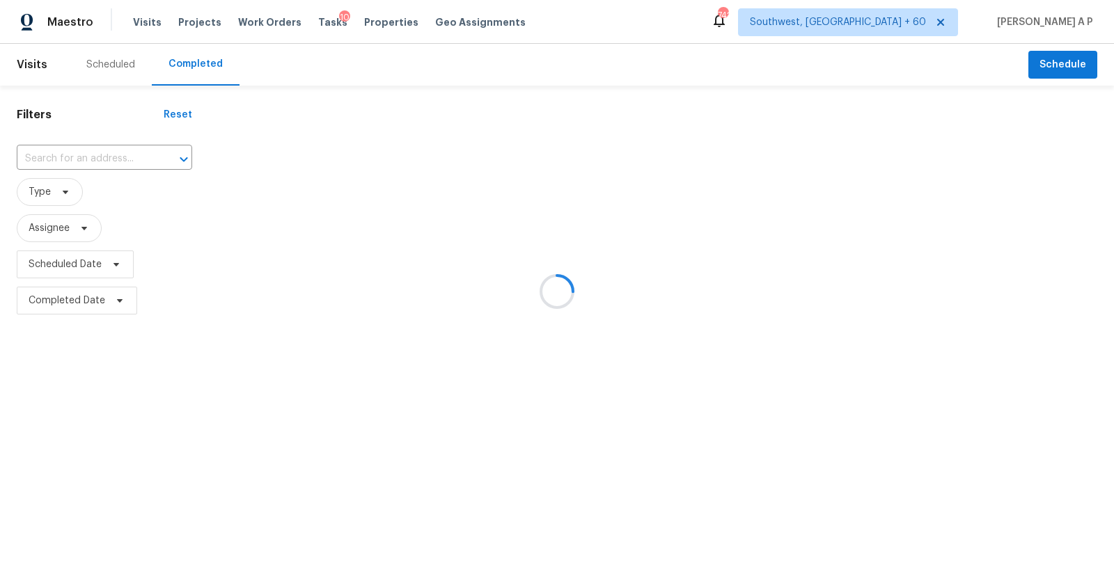
click at [180, 159] on icon "Open" at bounding box center [184, 159] width 8 height 5
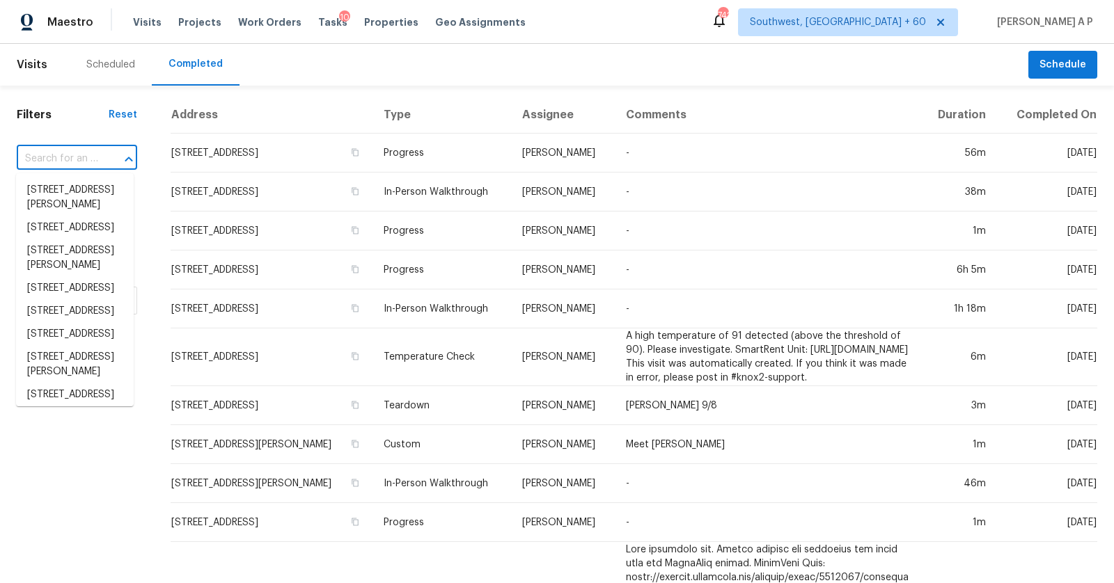
click at [84, 154] on input "text" at bounding box center [57, 159] width 81 height 22
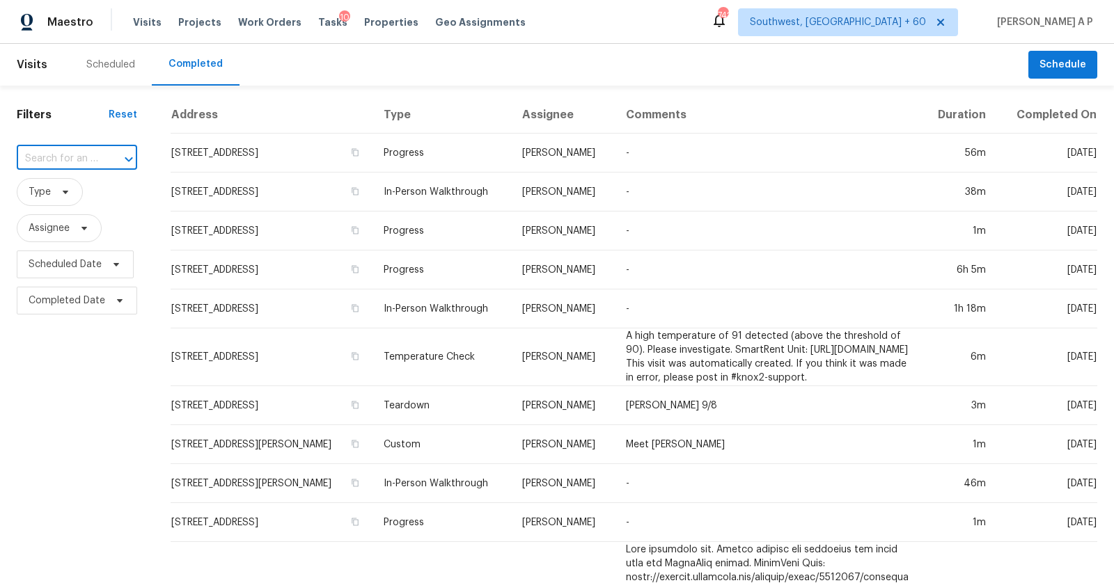
paste input "121 E Brookwood Ln Cowpens SC 29330"
type input "121 E Brookwood Ln Cowpens SC 29330"
click at [84, 190] on li "121 E Brookwood Ln, Cowpens, SC 29330" at bounding box center [75, 190] width 118 height 23
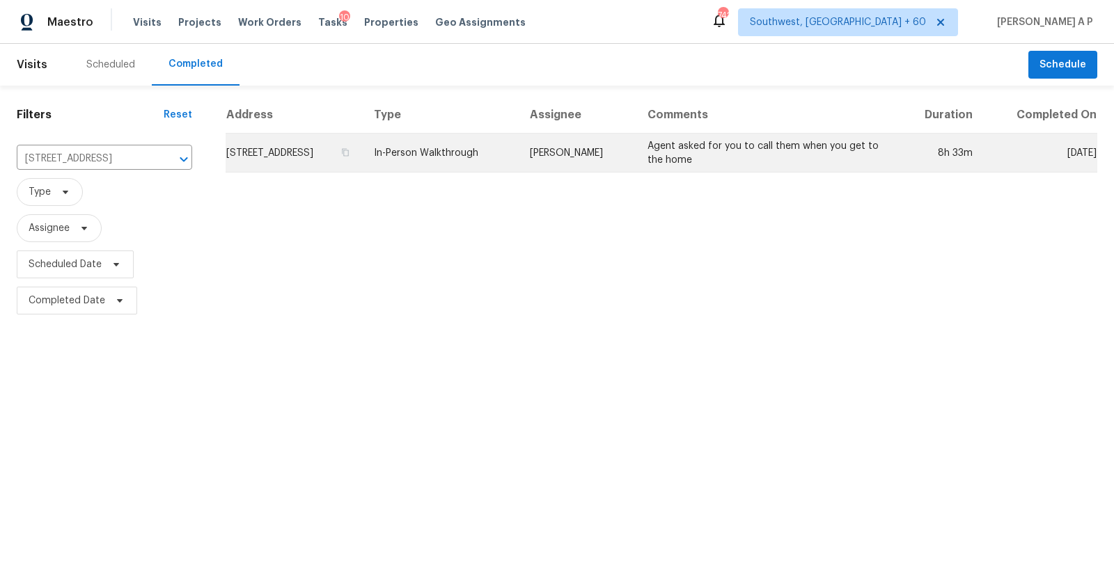
click at [519, 156] on td "In-Person Walkthrough" at bounding box center [441, 153] width 156 height 39
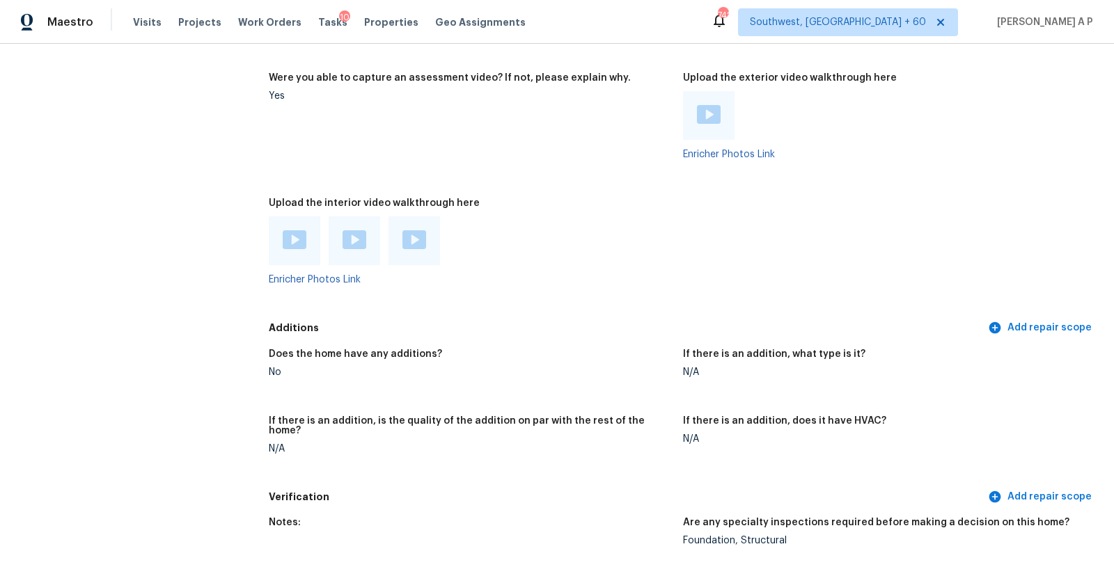
scroll to position [2856, 0]
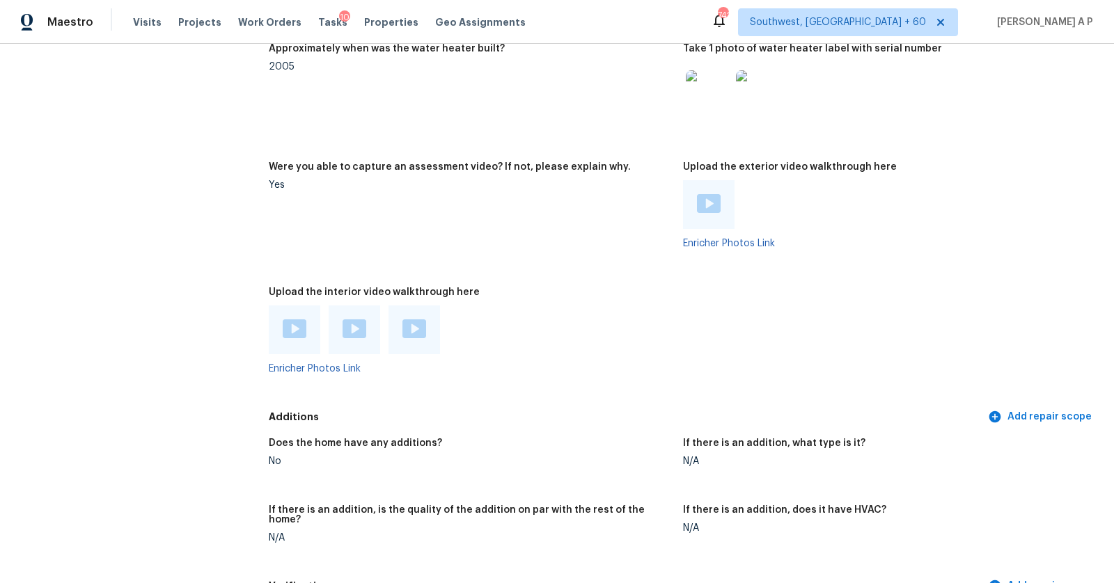
click at [299, 331] on img at bounding box center [295, 328] width 24 height 19
click at [363, 328] on img at bounding box center [354, 328] width 24 height 19
click at [406, 323] on img at bounding box center [414, 328] width 24 height 19
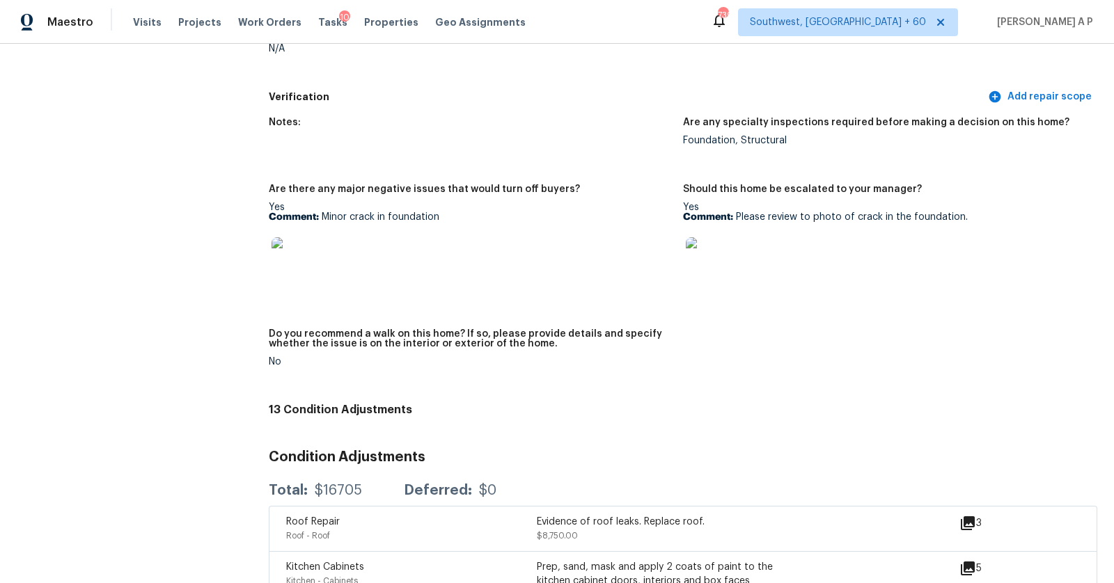
scroll to position [3332, 0]
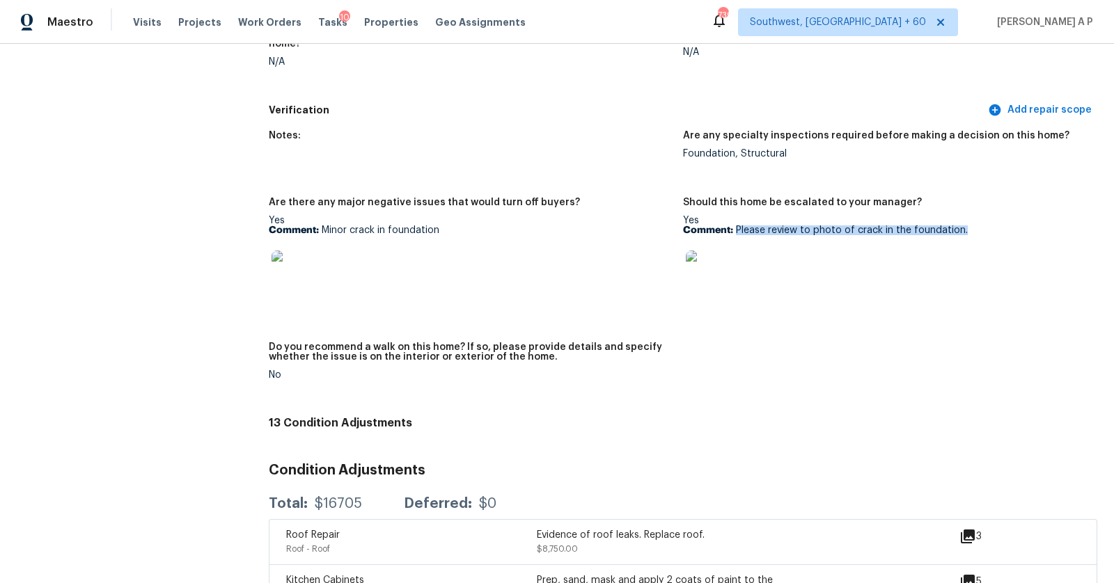
drag, startPoint x: 736, startPoint y: 223, endPoint x: 972, endPoint y: 223, distance: 235.2
click at [972, 226] on p "Comment: Please review to photo of crack in the foundation." at bounding box center [884, 231] width 403 height 10
copy p "Please review to photo of crack in the foundation."
click at [704, 251] on img at bounding box center [708, 273] width 45 height 45
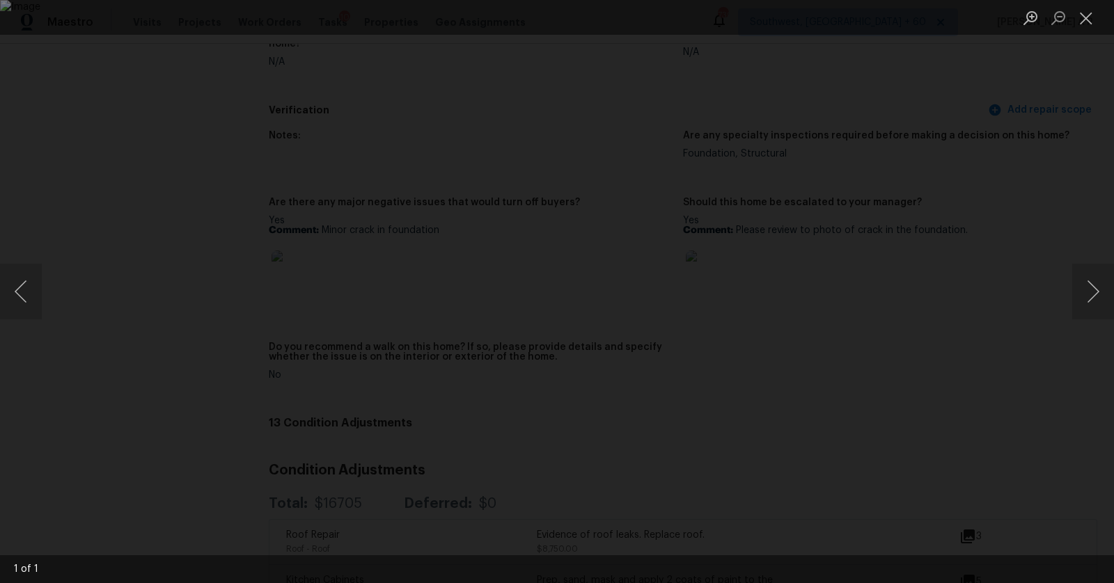
click at [1054, 166] on div "Lightbox" at bounding box center [557, 291] width 1114 height 583
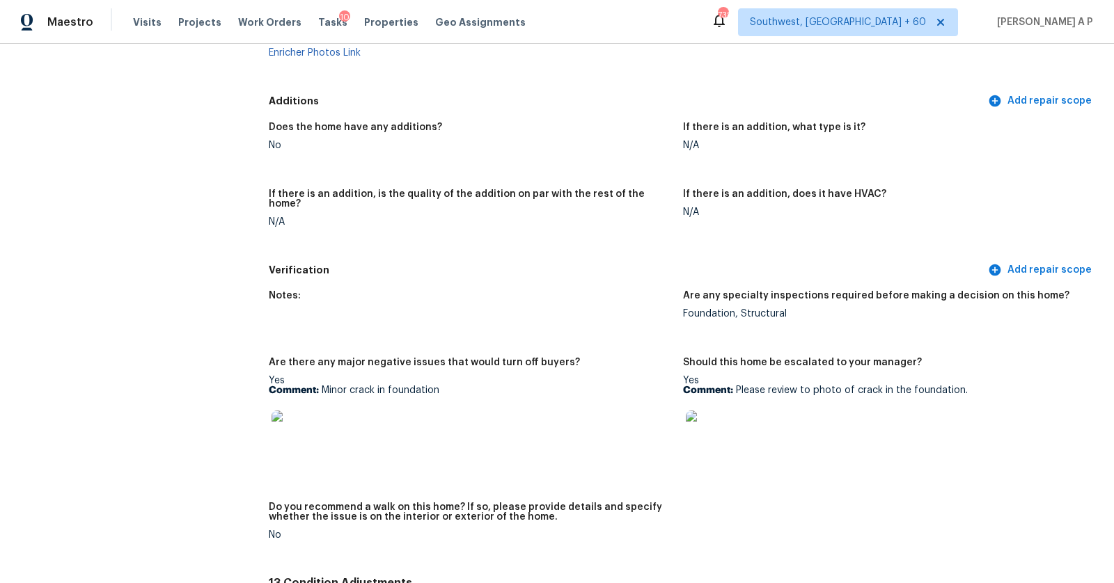
scroll to position [3195, 0]
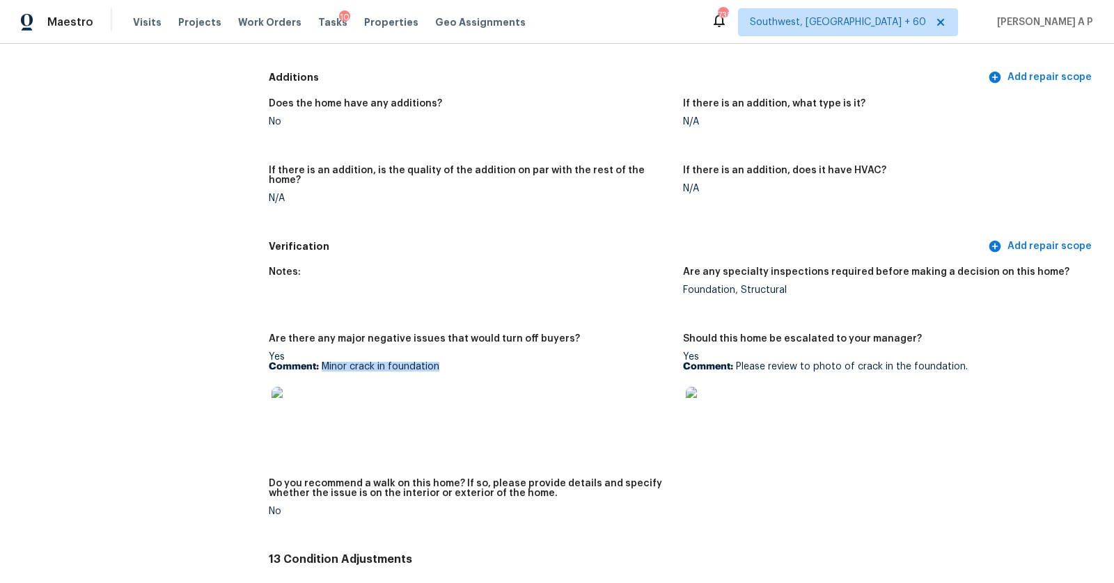
drag, startPoint x: 322, startPoint y: 356, endPoint x: 448, endPoint y: 356, distance: 125.3
click at [448, 362] on p "Comment: Minor crack in foundation" at bounding box center [470, 367] width 403 height 10
copy p "Minor crack in foundation"
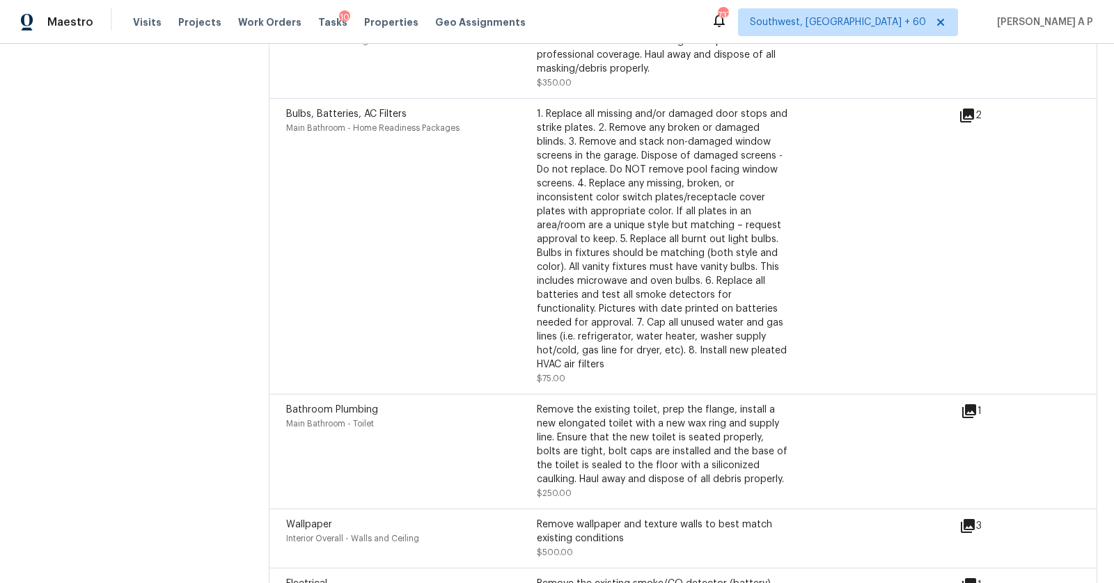
scroll to position [1517, 0]
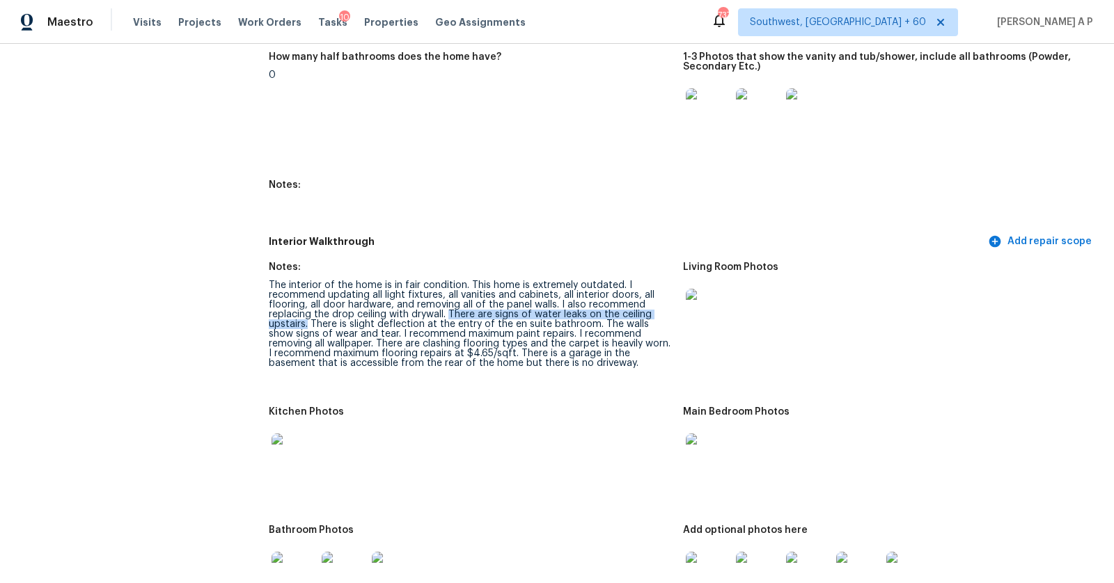
drag, startPoint x: 450, startPoint y: 311, endPoint x: 307, endPoint y: 320, distance: 143.7
click at [307, 320] on div "The interior of the home is in fair condition. This home is extremely outdated.…" at bounding box center [470, 324] width 403 height 88
copy div "There are signs of water leaks on the ceiling upstairs."
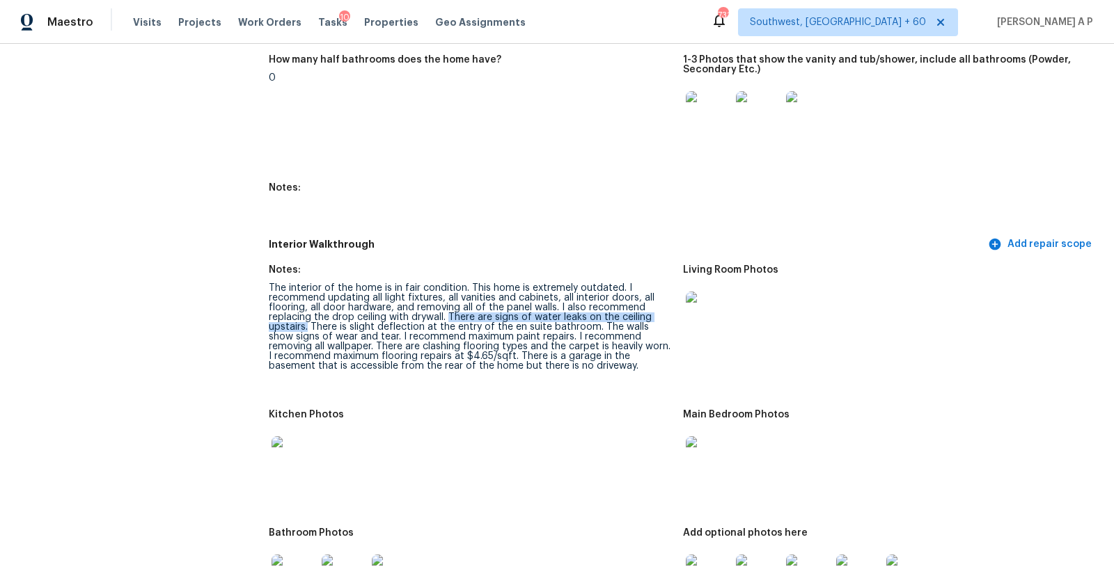
drag, startPoint x: 448, startPoint y: 316, endPoint x: 308, endPoint y: 326, distance: 140.2
click at [308, 326] on div "The interior of the home is in fair condition. This home is extremely outdated.…" at bounding box center [470, 327] width 403 height 88
copy div "There are signs of water leaks on the ceiling upstairs."
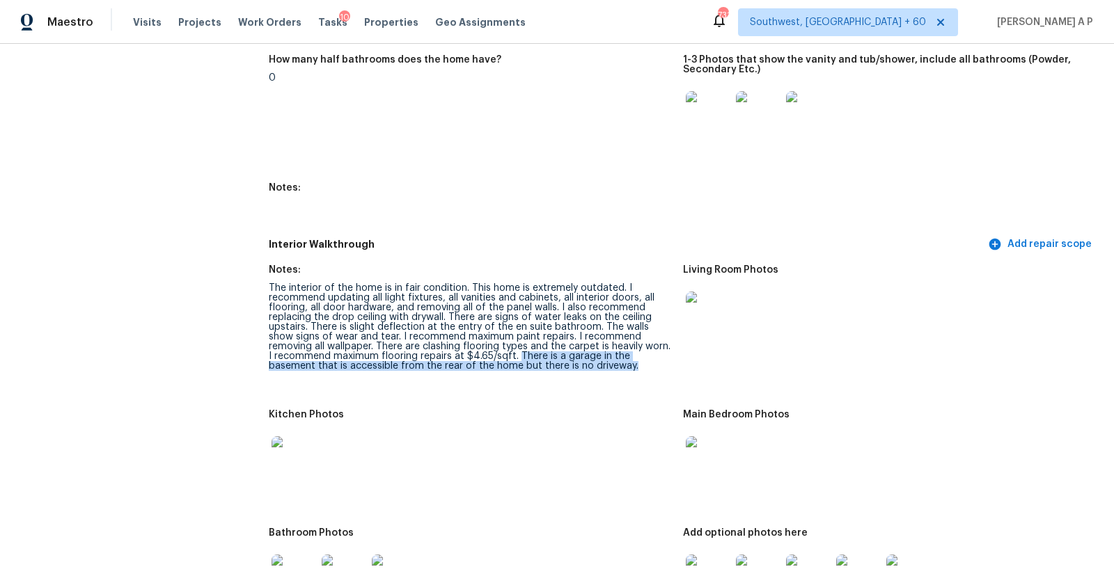
drag, startPoint x: 510, startPoint y: 356, endPoint x: 590, endPoint y: 370, distance: 80.6
click at [590, 370] on figure "Notes: The interior of the home is in fair condition. This home is extremely ou…" at bounding box center [476, 329] width 414 height 128
copy div "There is a garage in the basement that is accessible from the rear of the home …"
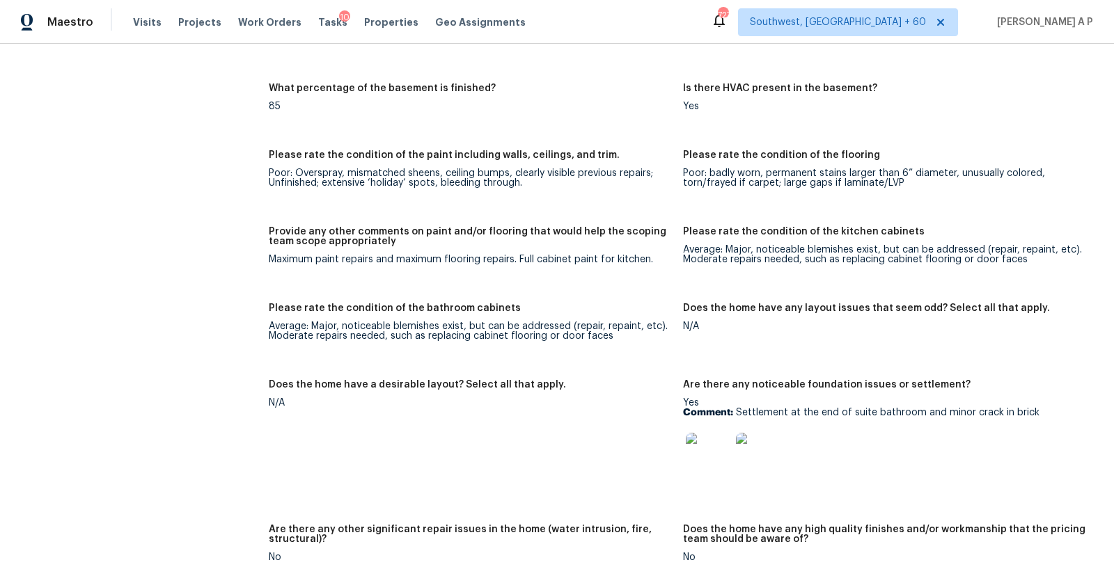
scroll to position [2254, 0]
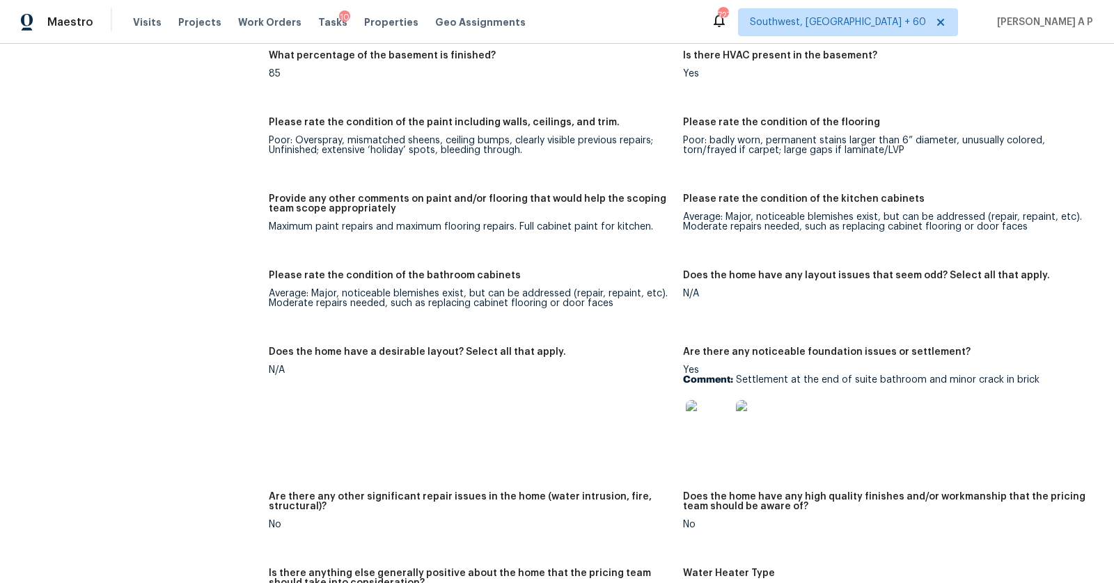
click at [647, 164] on figure "Please rate the condition of the paint including walls, ceilings, and trim. Poo…" at bounding box center [476, 148] width 414 height 60
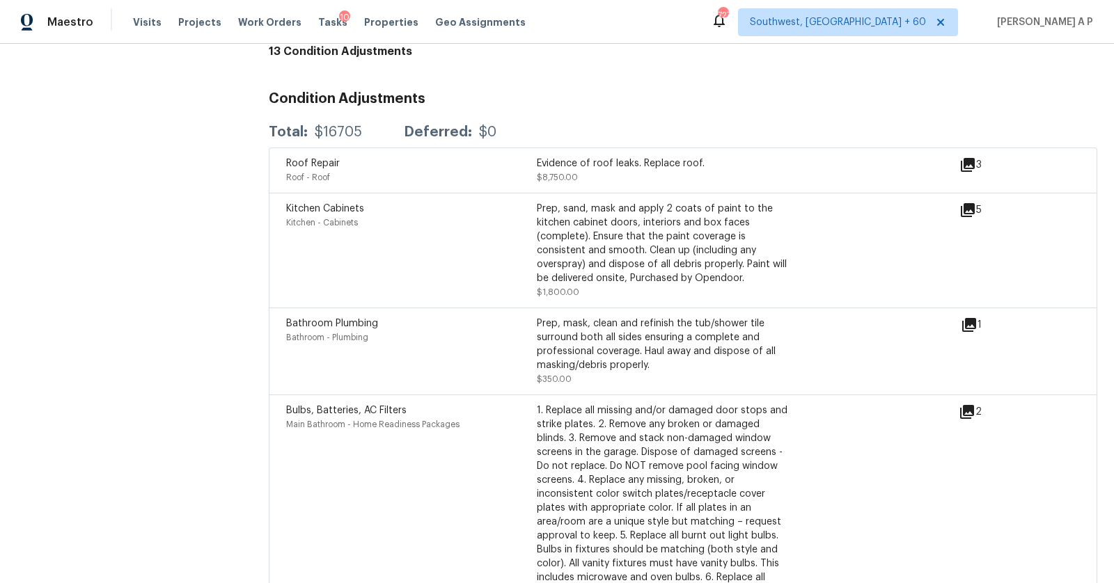
scroll to position [3711, 0]
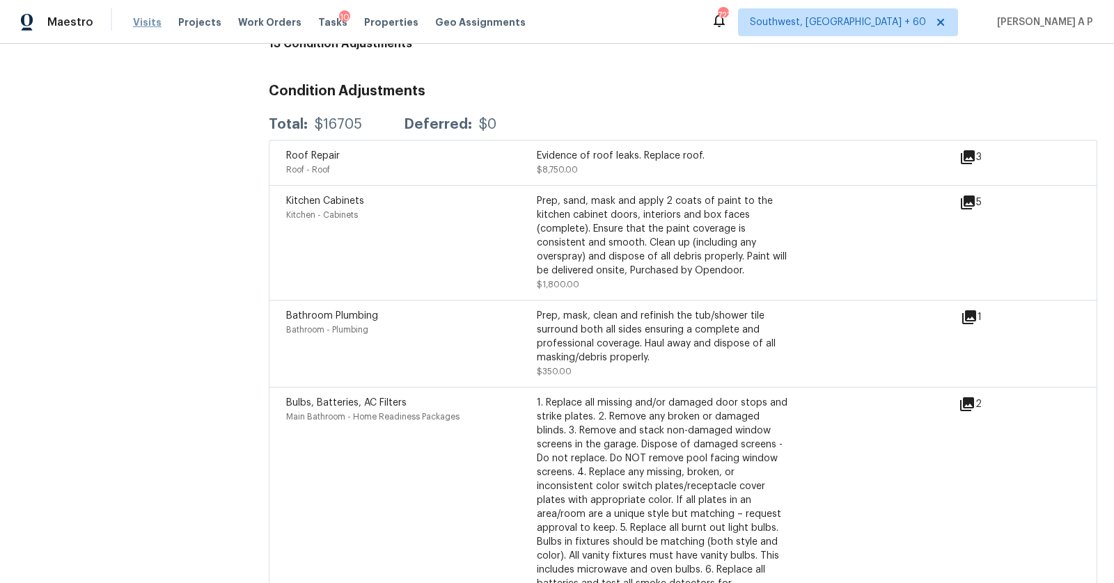
click at [149, 19] on span "Visits" at bounding box center [147, 22] width 29 height 14
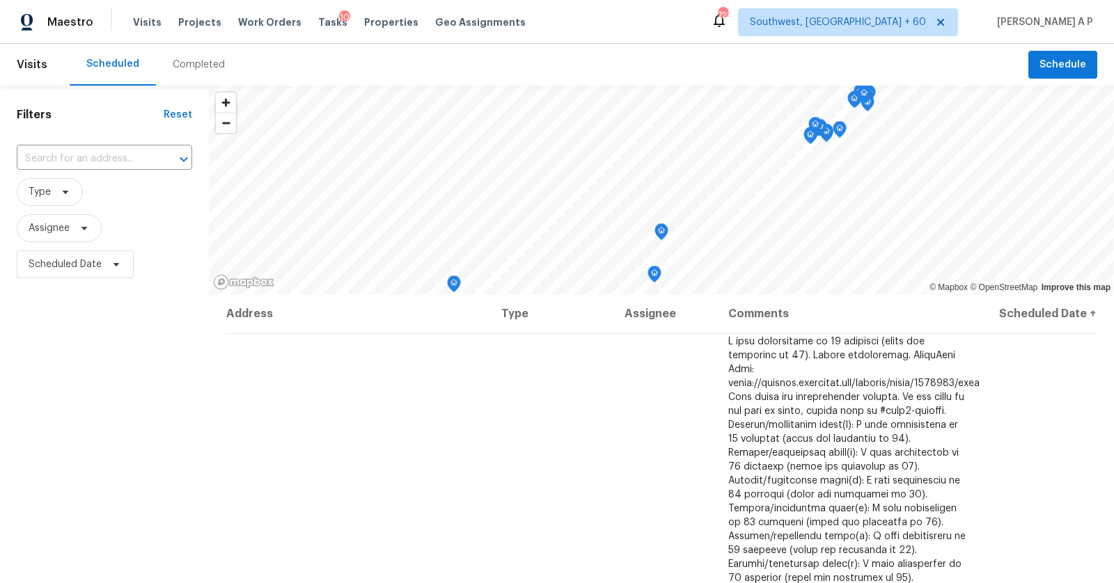
click at [188, 59] on div "Completed" at bounding box center [199, 65] width 52 height 14
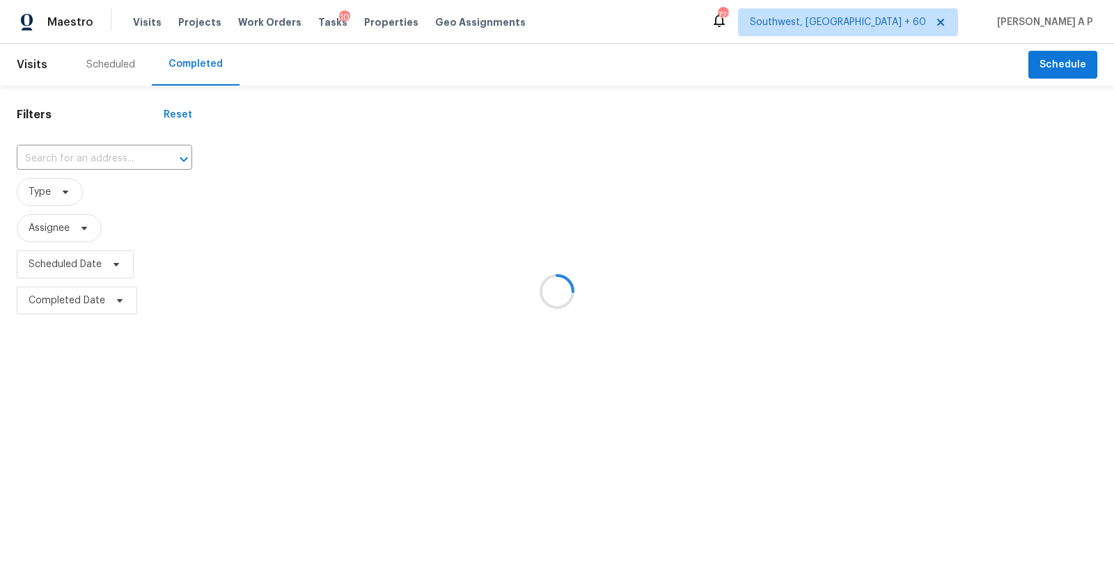
click at [106, 159] on div at bounding box center [557, 291] width 1114 height 583
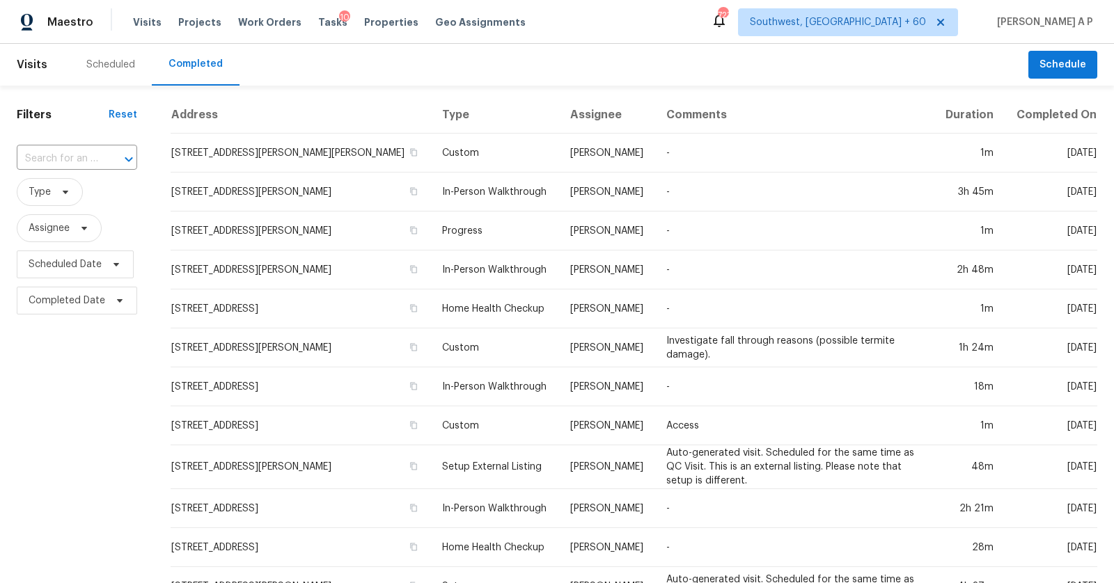
click at [106, 159] on div at bounding box center [119, 159] width 36 height 19
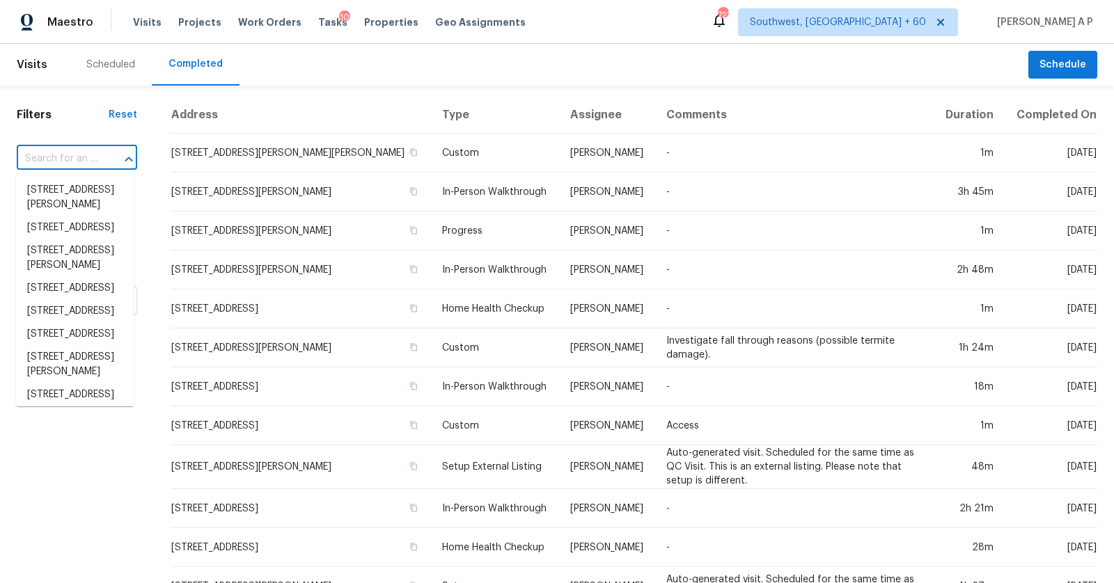
paste input "[STREET_ADDRESS][PERSON_NAME]"
type input "[STREET_ADDRESS][PERSON_NAME]"
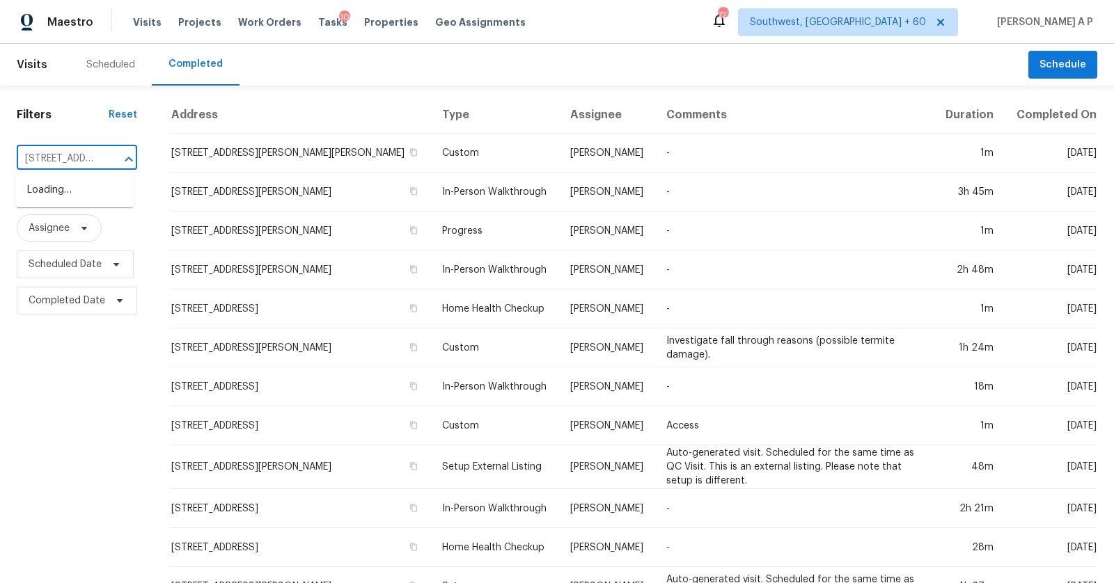
scroll to position [0, 93]
click at [95, 185] on li "[STREET_ADDRESS][PERSON_NAME]" at bounding box center [75, 198] width 118 height 38
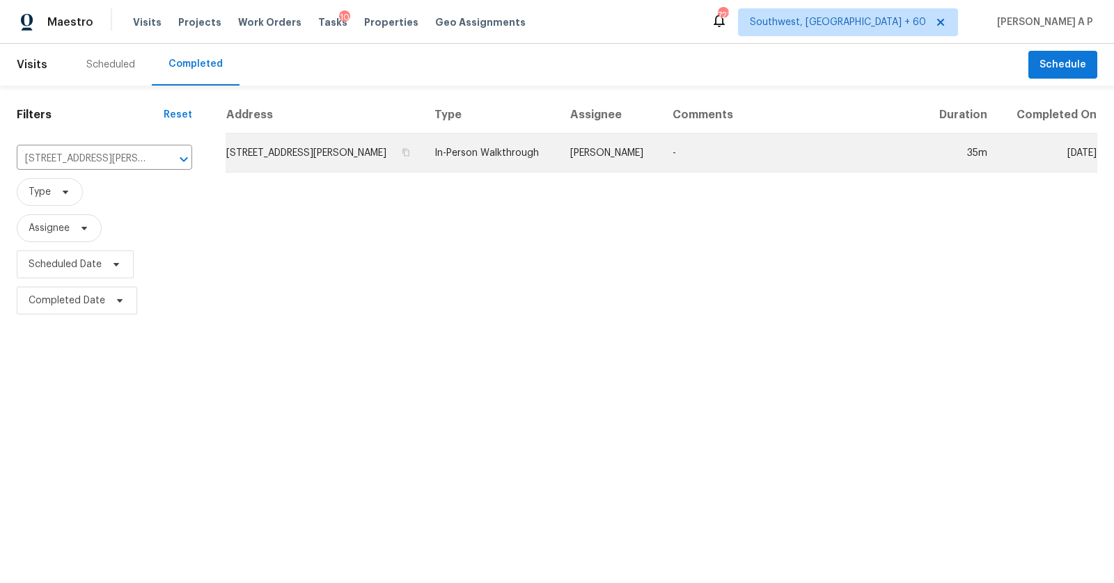
click at [642, 150] on td "[PERSON_NAME]" at bounding box center [610, 153] width 102 height 39
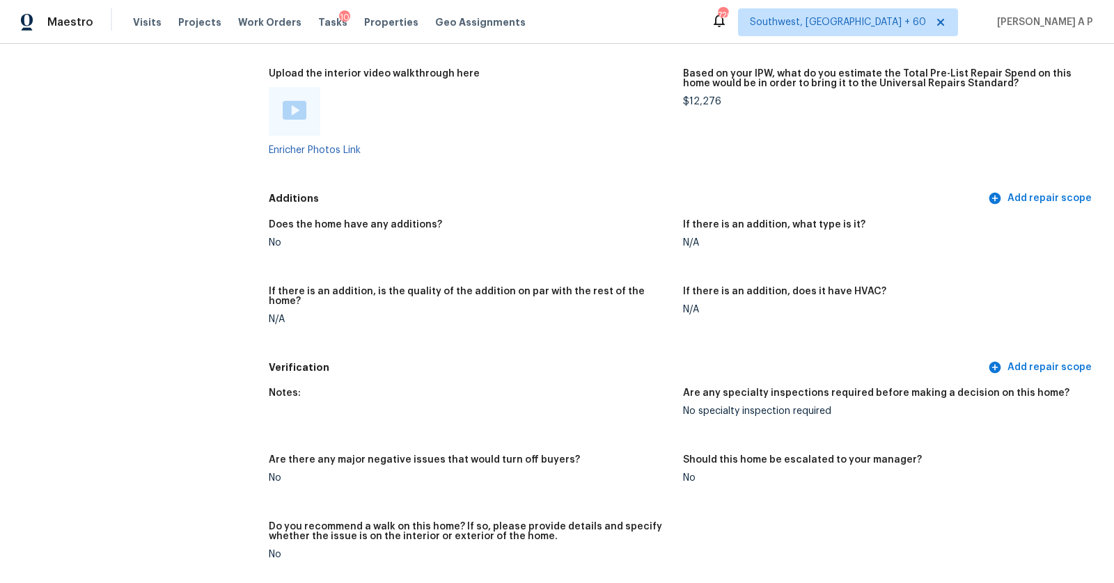
scroll to position [2671, 0]
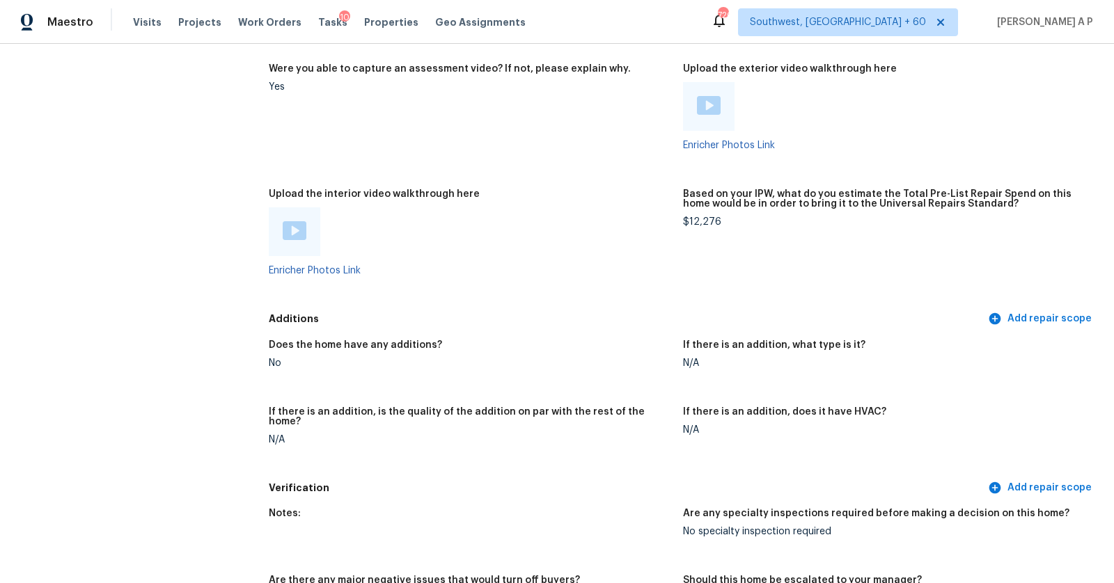
click at [299, 235] on img at bounding box center [295, 230] width 24 height 19
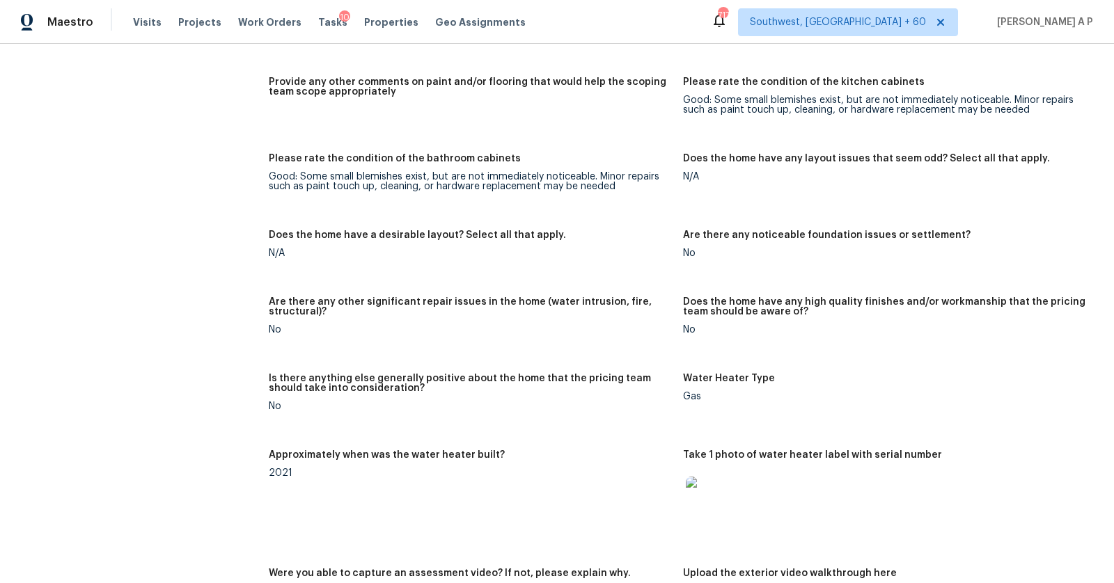
scroll to position [2165, 0]
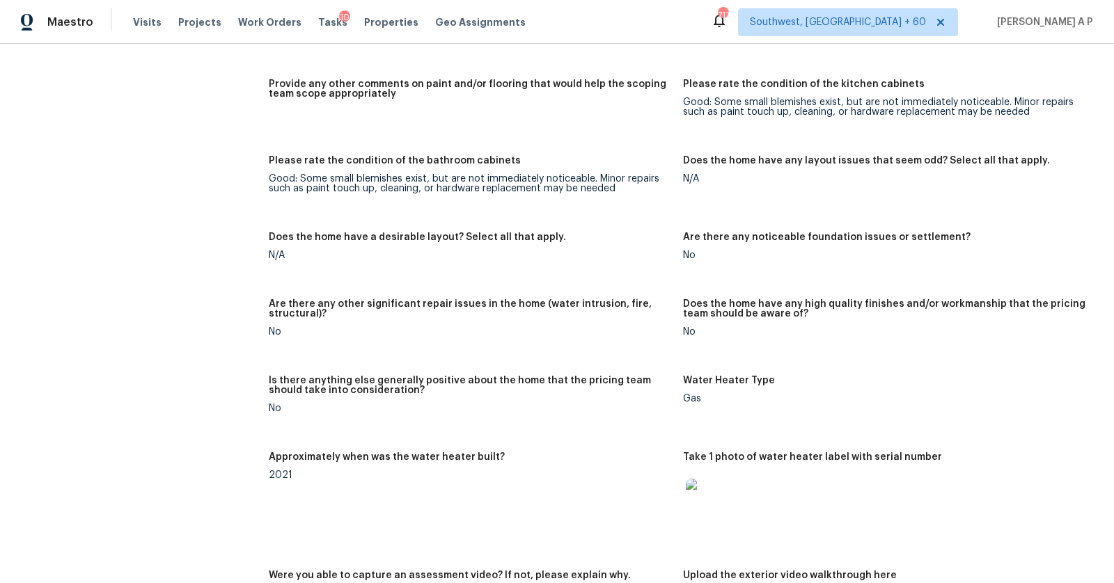
click at [901, 34] on span "Southwest, [GEOGRAPHIC_DATA] + 60" at bounding box center [848, 22] width 220 height 28
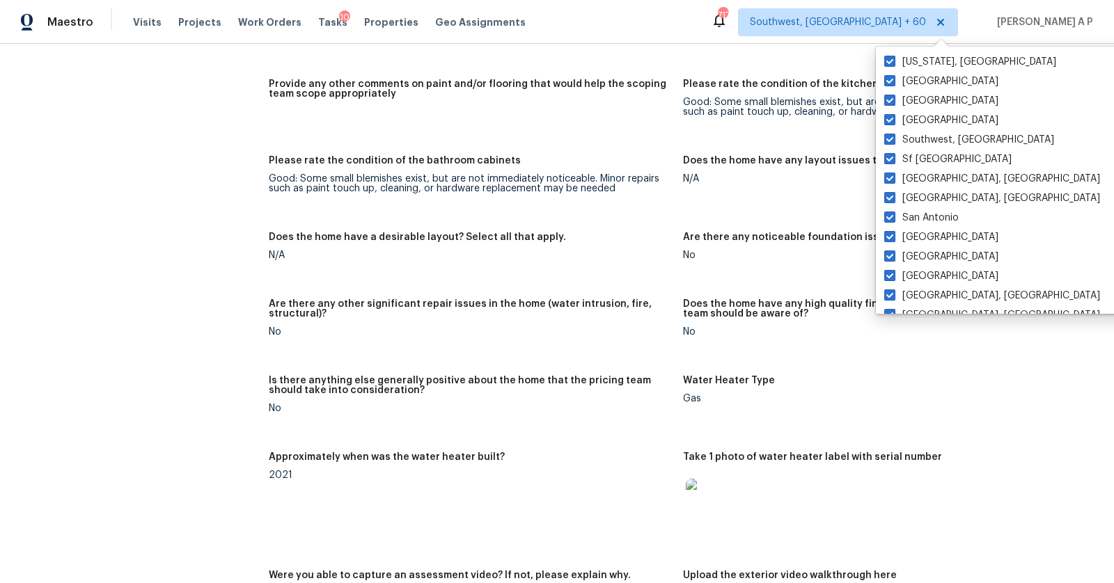
click at [627, 260] on figure "Does the home have a desirable layout? Select all that apply. N/A" at bounding box center [476, 257] width 414 height 50
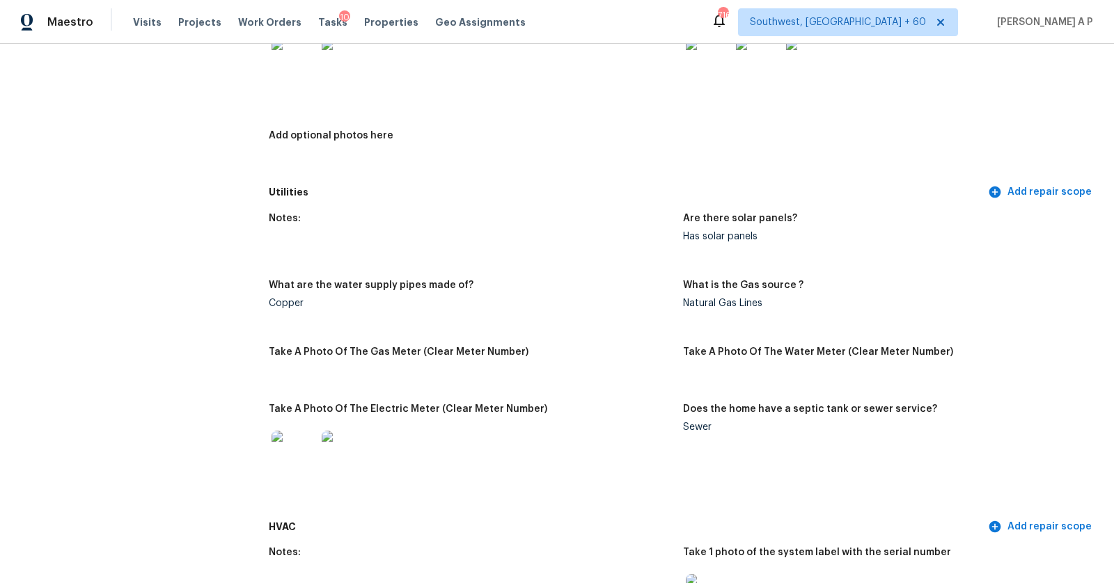
scroll to position [672, 0]
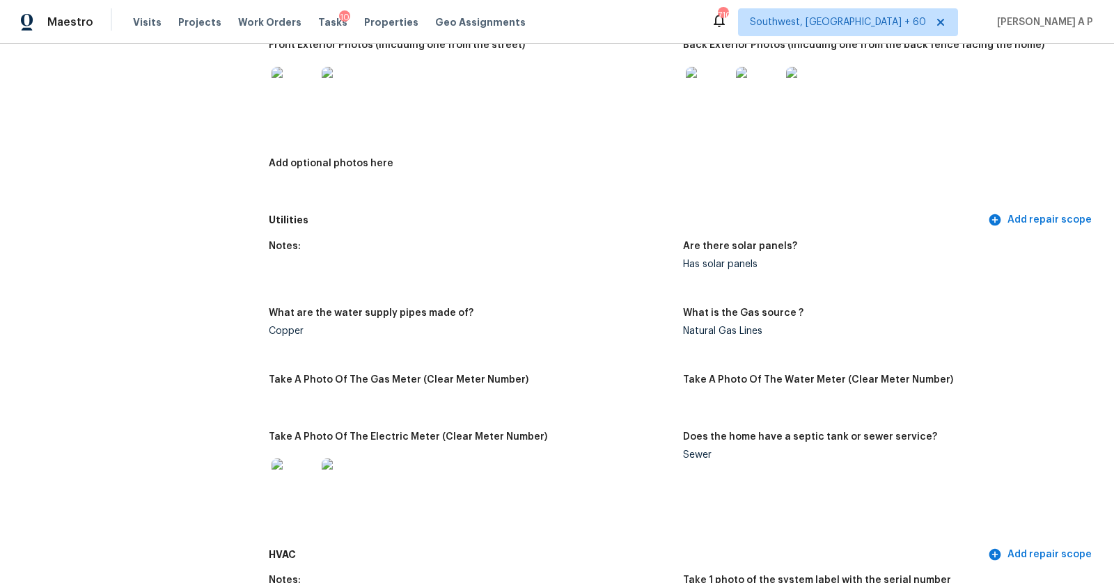
click at [135, 12] on div "Visits Projects Work Orders Tasks 10 Properties Geo Assignments" at bounding box center [337, 22] width 409 height 28
click at [136, 17] on span "Visits" at bounding box center [147, 22] width 29 height 14
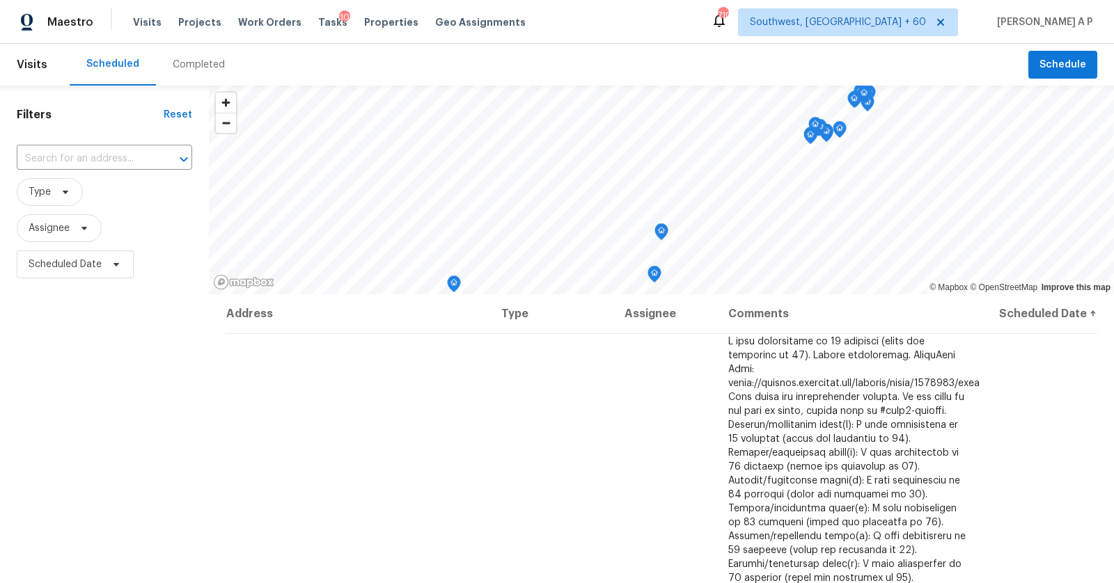
click at [184, 59] on div "Completed" at bounding box center [199, 65] width 52 height 14
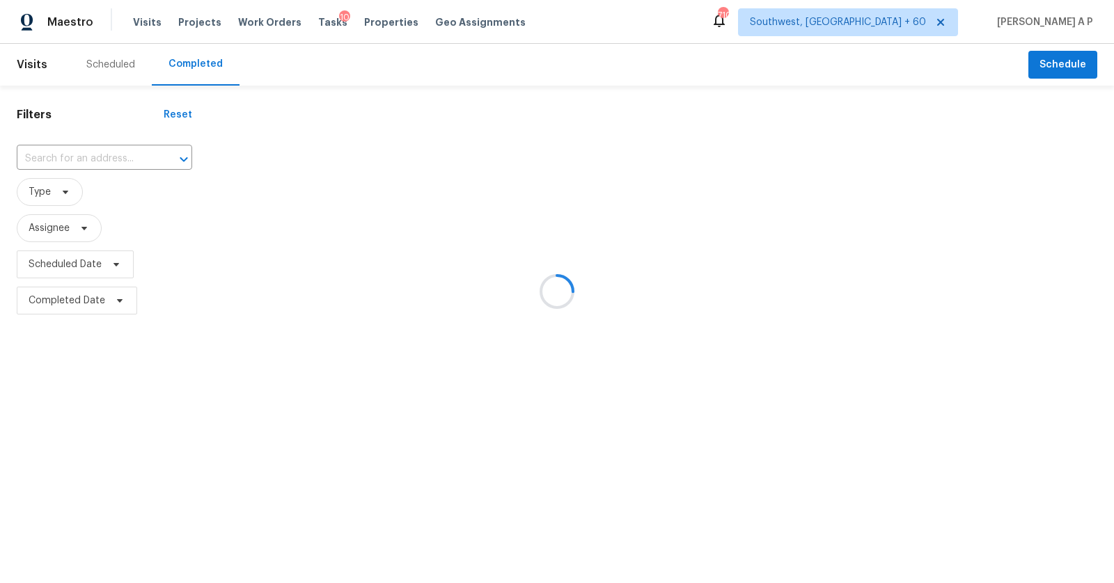
click at [108, 158] on div at bounding box center [557, 291] width 1114 height 583
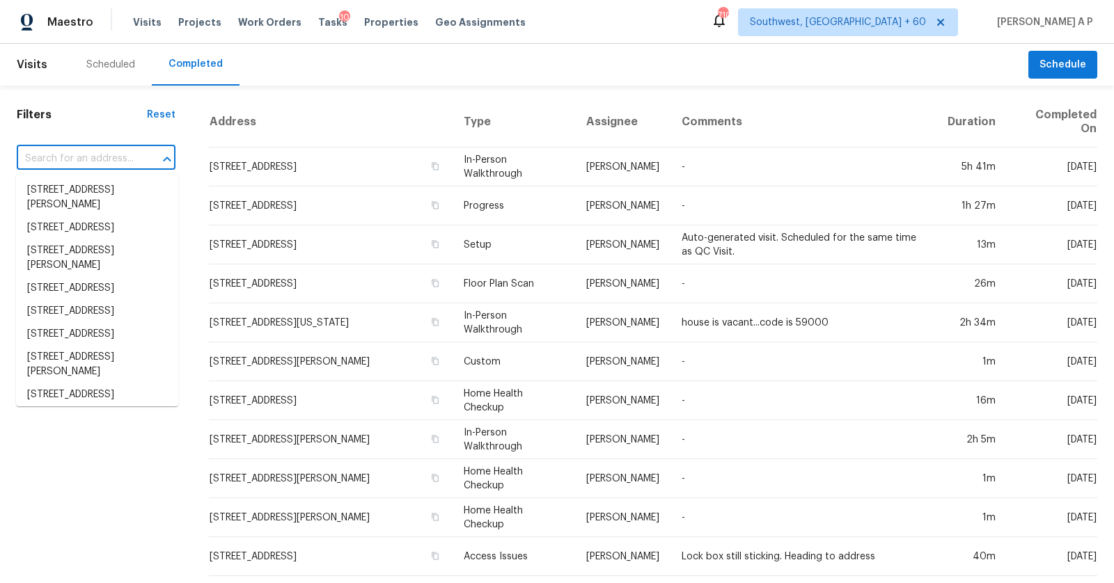
click at [108, 158] on input "text" at bounding box center [77, 159] width 120 height 22
paste input "[STREET_ADDRESS]"
type input "[STREET_ADDRESS]"
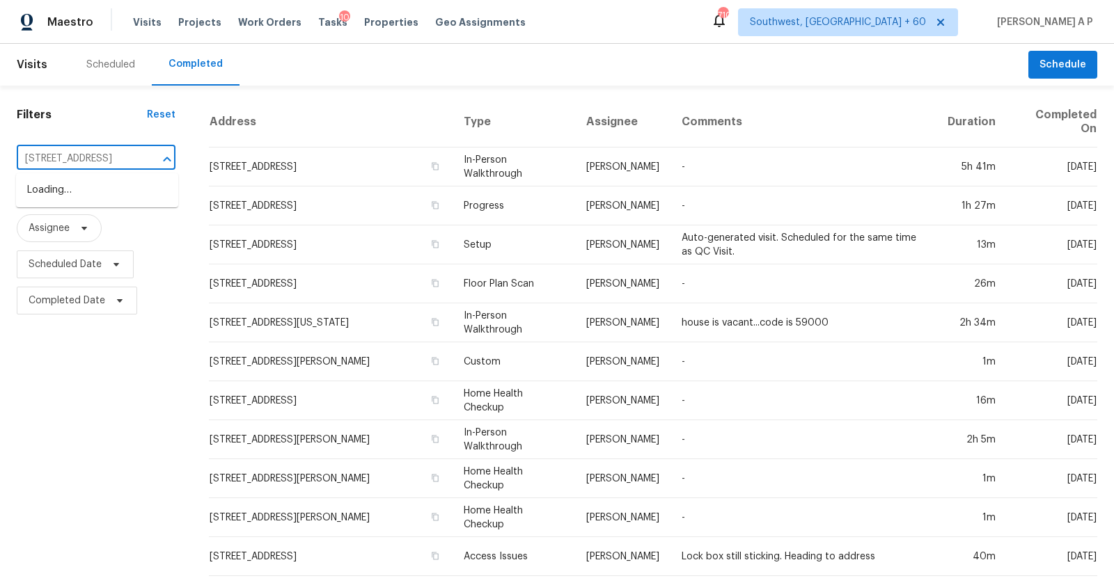
scroll to position [0, 131]
click at [102, 189] on li "[STREET_ADDRESS]" at bounding box center [97, 190] width 162 height 23
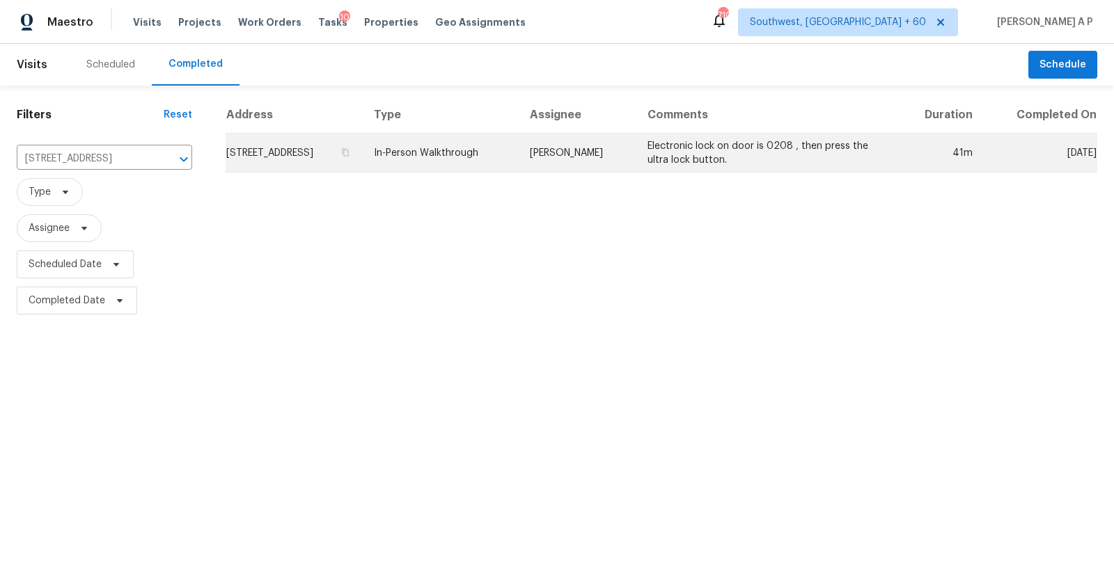
click at [515, 168] on td "In-Person Walkthrough" at bounding box center [441, 153] width 156 height 39
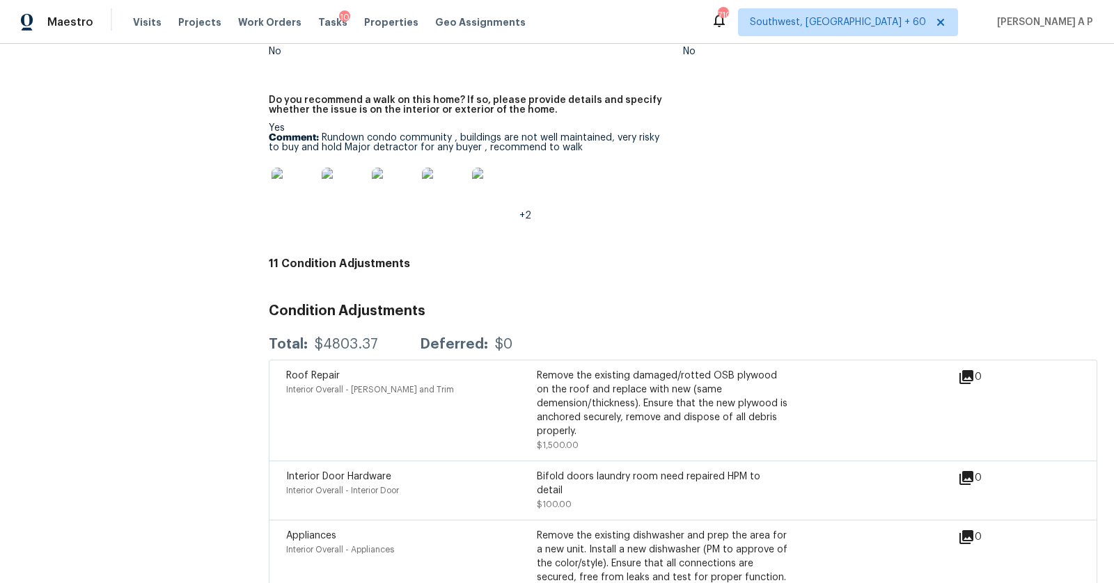
scroll to position [2645, 0]
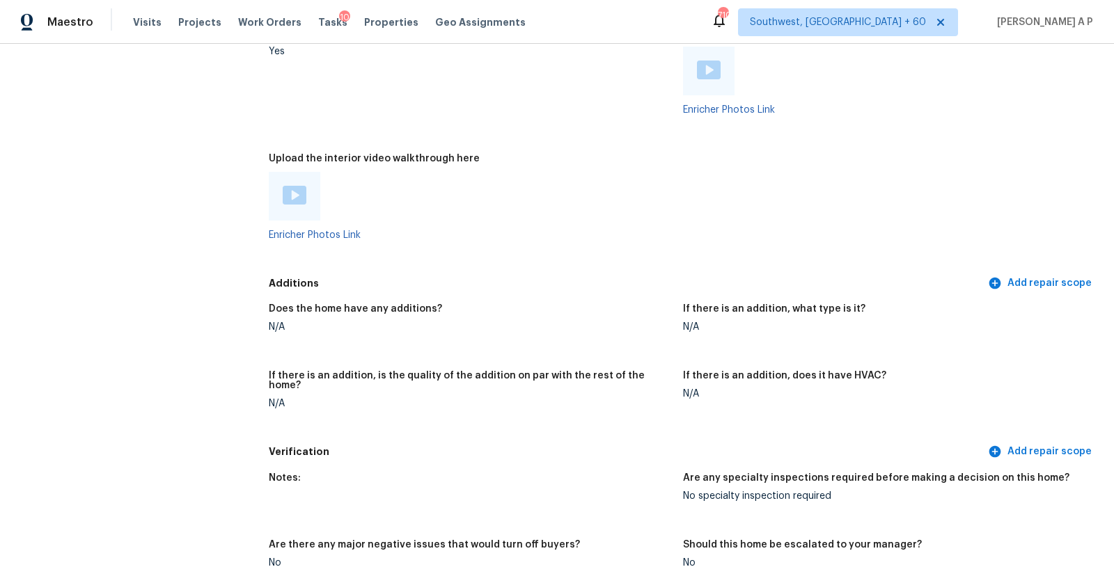
click at [303, 195] on img at bounding box center [295, 195] width 24 height 19
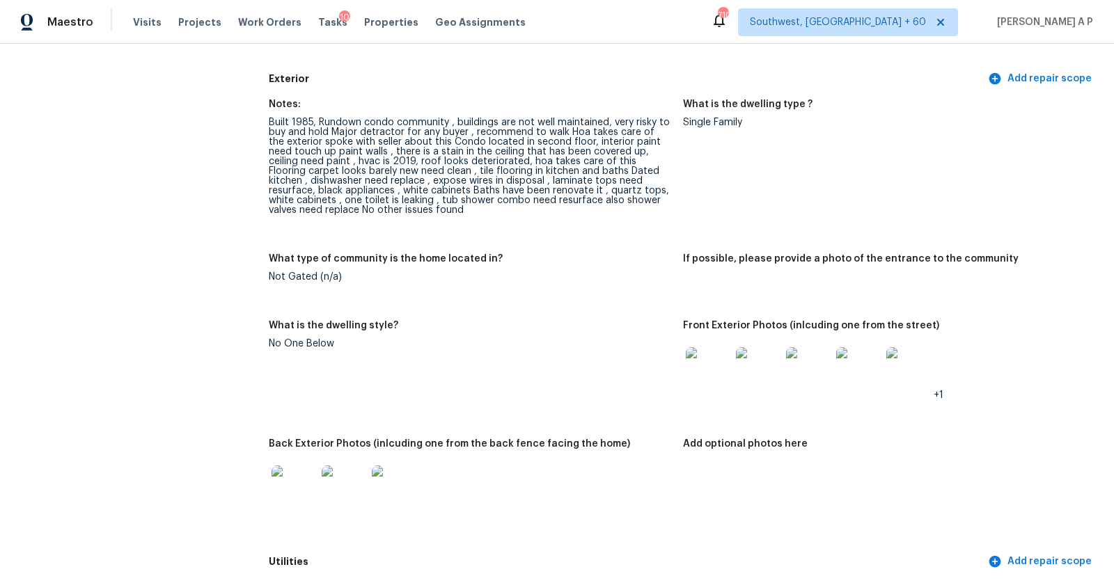
scroll to position [317, 0]
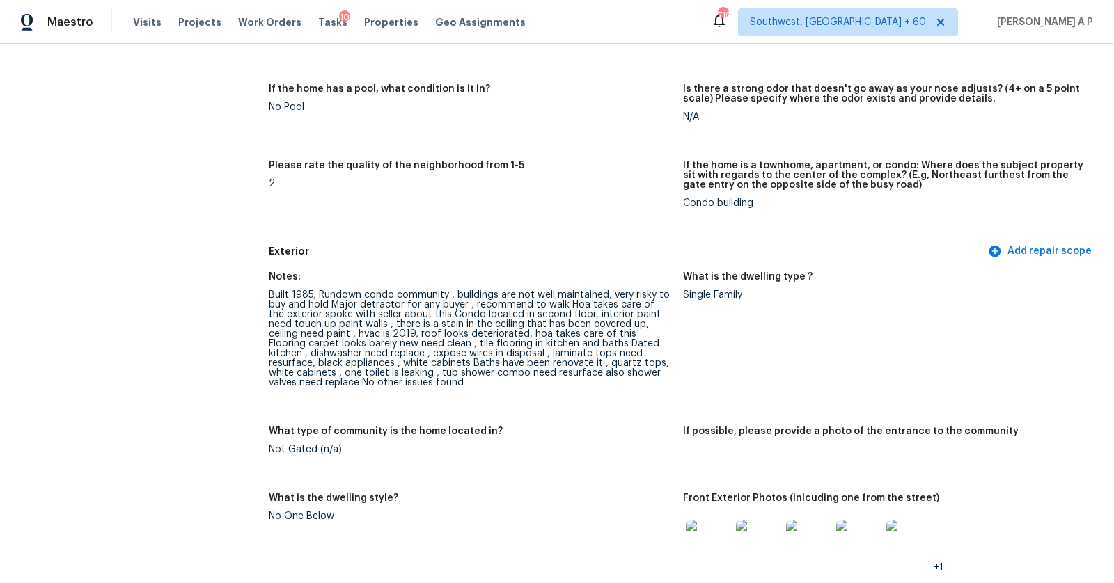
click at [629, 355] on div "Built 1985, Rundown condo community , buildings are not well maintained, very r…" at bounding box center [470, 338] width 403 height 97
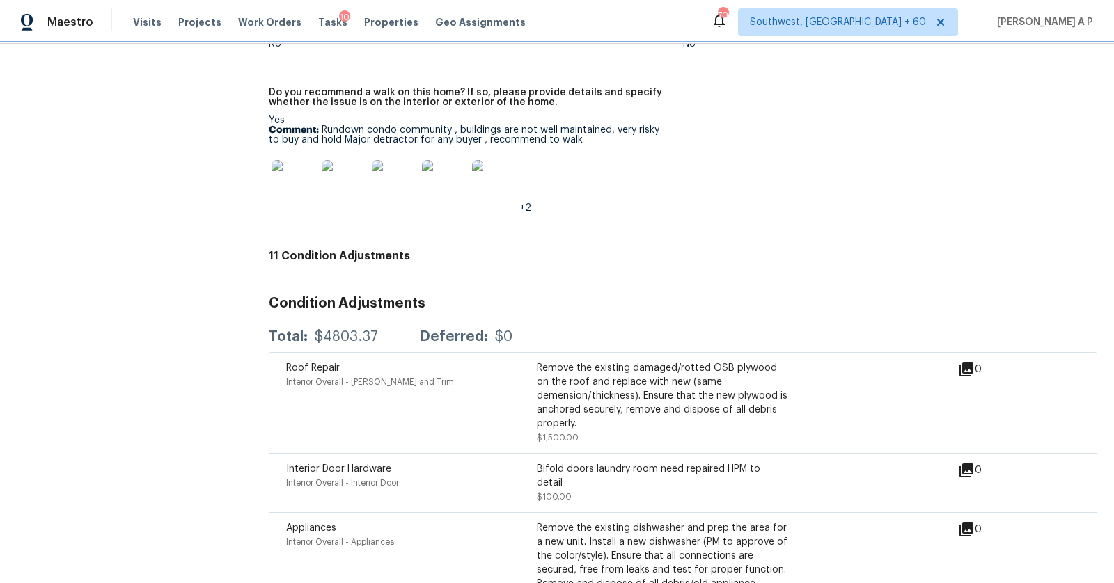
scroll to position [2911, 0]
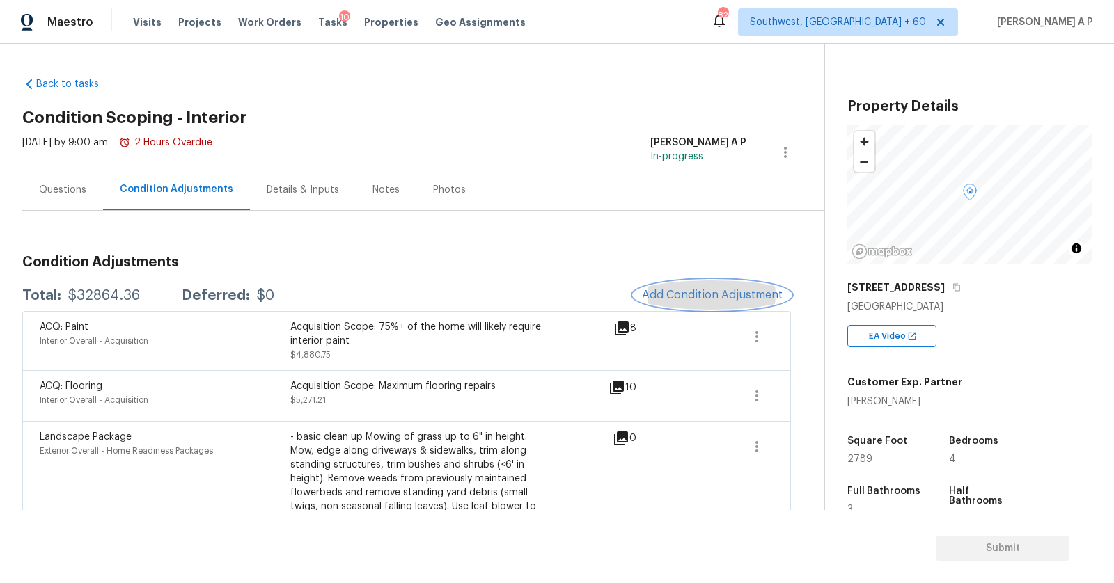
click at [743, 286] on button "Add Condition Adjustment" at bounding box center [711, 294] width 157 height 29
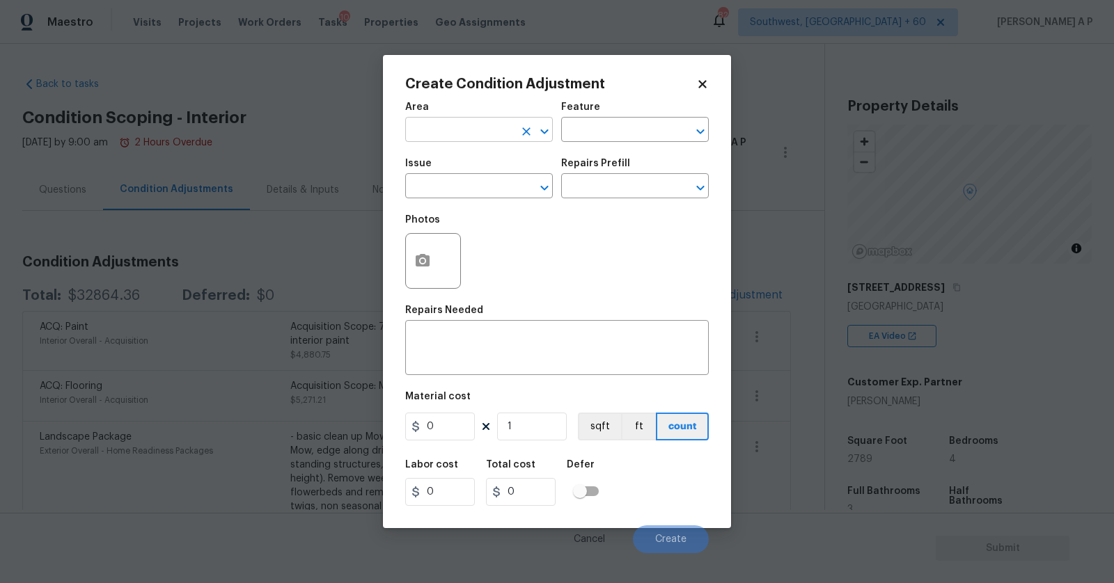
click at [485, 125] on input "text" at bounding box center [459, 131] width 109 height 22
click at [464, 189] on li "Interior Overall" at bounding box center [479, 185] width 148 height 23
type input "Interior Overall"
click at [464, 189] on input "text" at bounding box center [459, 188] width 109 height 22
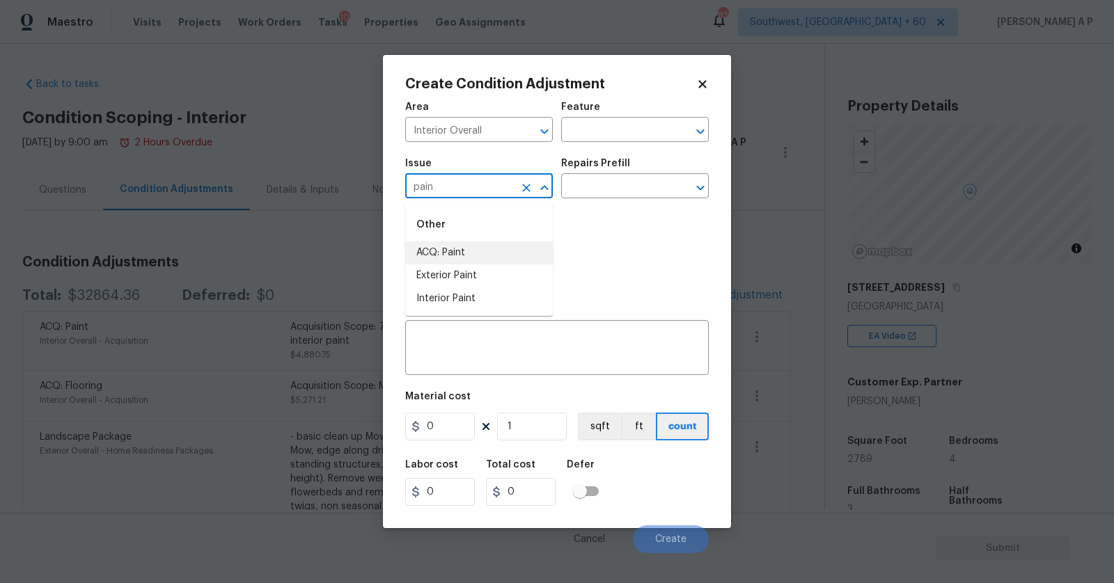
click at [434, 258] on li "ACQ: Paint" at bounding box center [479, 253] width 148 height 23
type input "ACQ: Paint"
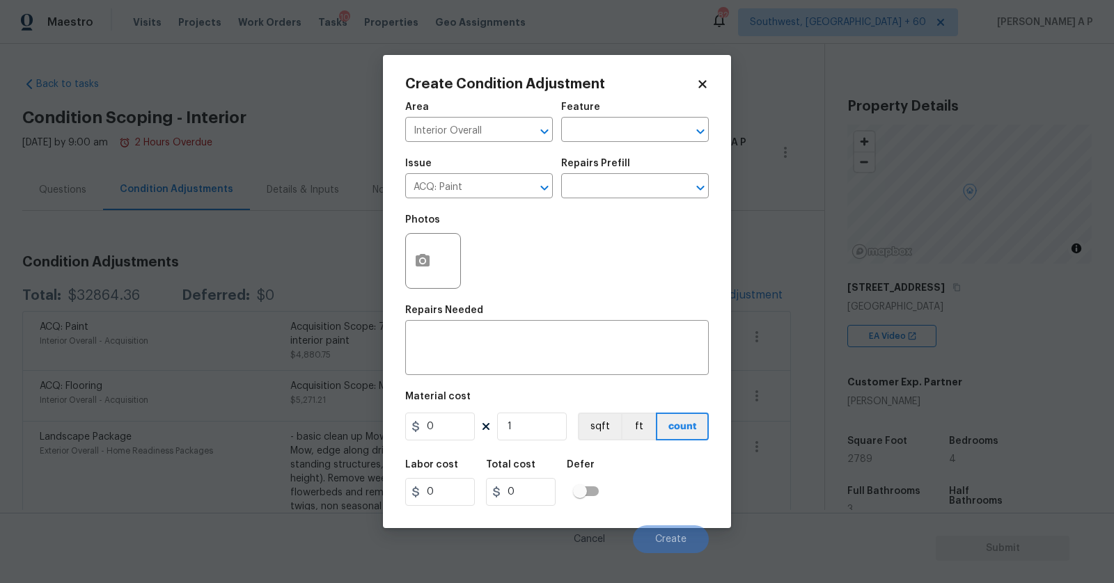
click at [606, 203] on div "Issue ACQ: Paint ​ Repairs Prefill ​" at bounding box center [556, 178] width 303 height 56
click at [614, 235] on div "Photos" at bounding box center [556, 252] width 303 height 90
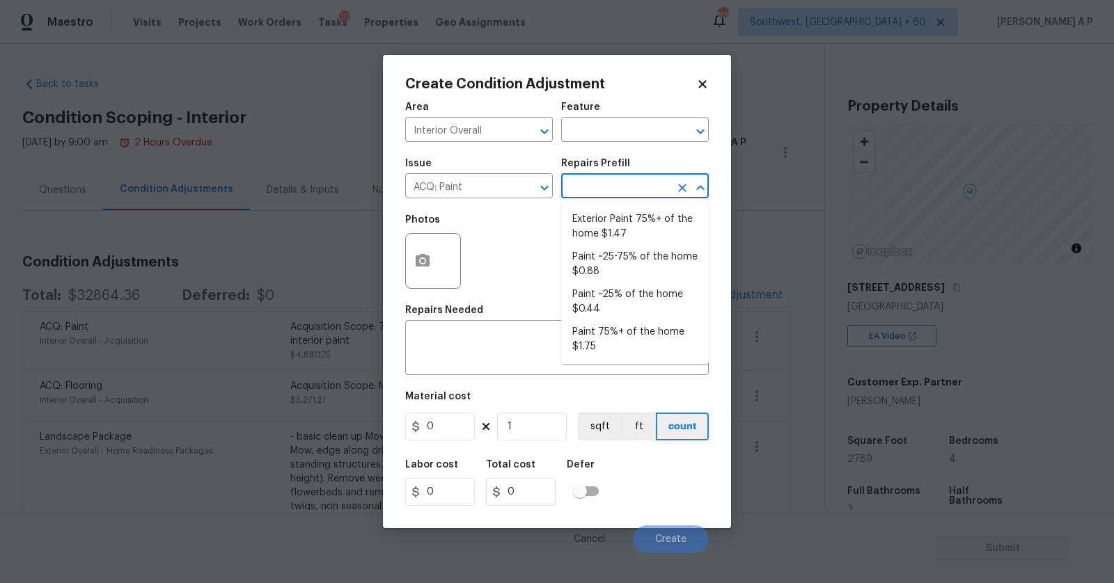
click at [642, 192] on input "text" at bounding box center [615, 188] width 109 height 22
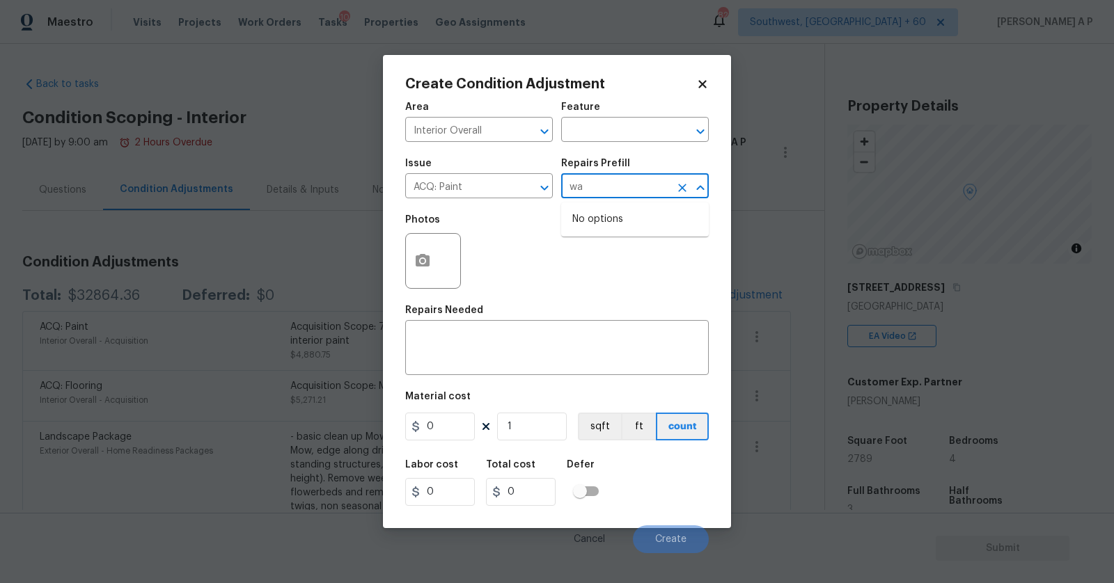
type input "w"
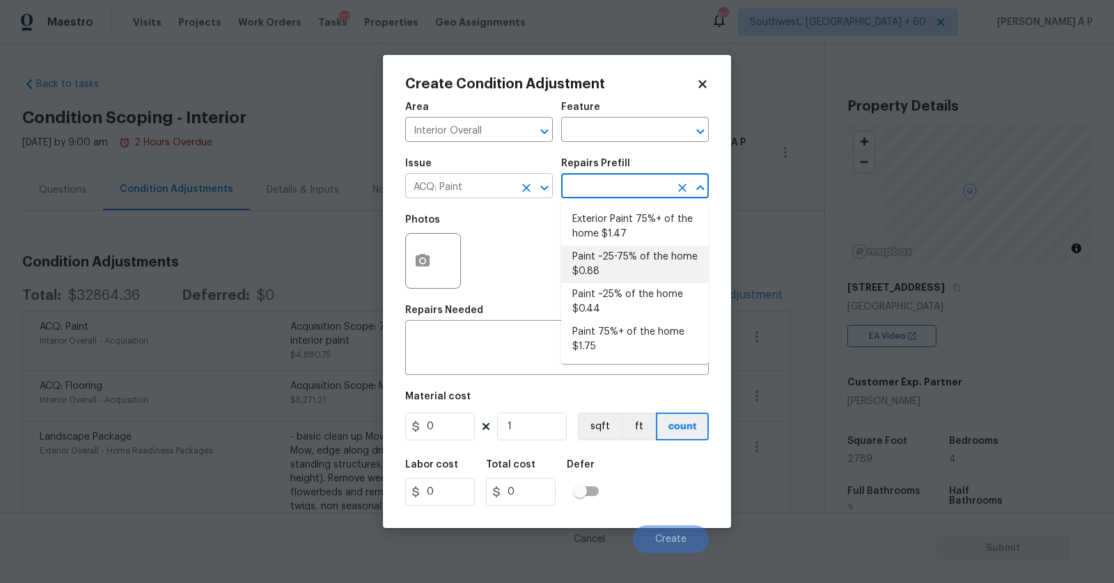
click at [500, 188] on input "ACQ: Paint" at bounding box center [459, 188] width 109 height 22
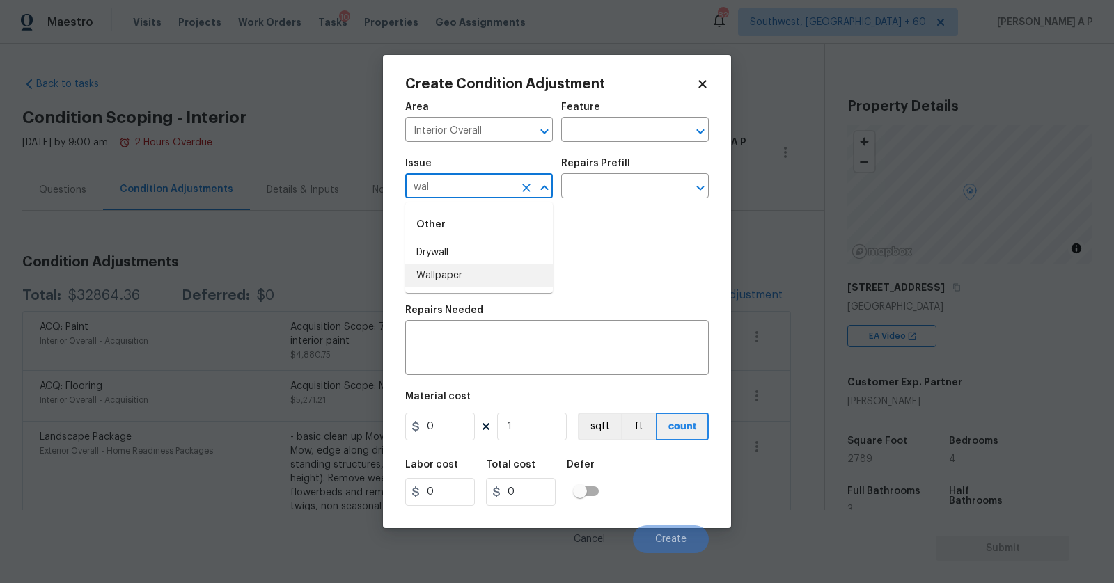
click at [466, 274] on li "Wallpaper" at bounding box center [479, 275] width 148 height 23
type input "Wallpaper"
click at [635, 187] on input "text" at bounding box center [615, 188] width 109 height 22
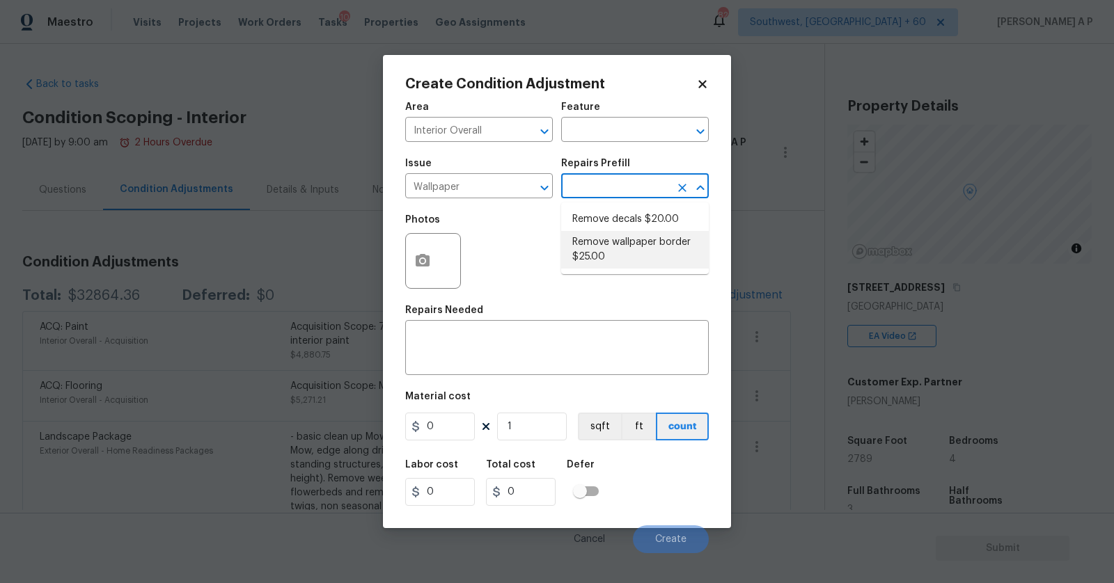
click at [625, 245] on li "Remove wallpaper border $25.00" at bounding box center [635, 250] width 148 height 38
type input "Walls and Ceiling"
type textarea "Remove wallpaper border in rooms/areas identified by HPM, texture to match, and…"
type input "25"
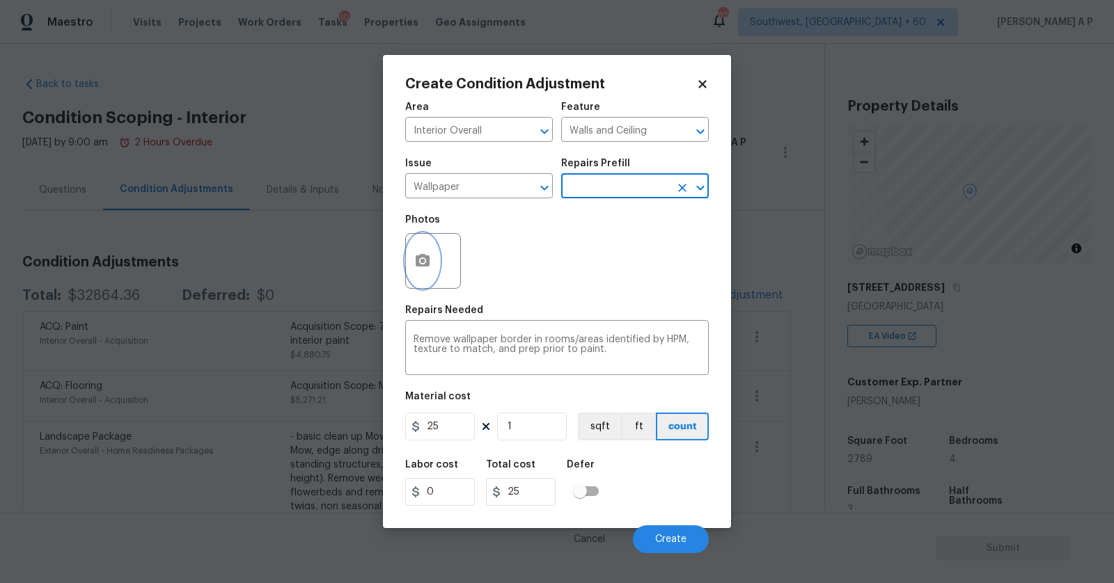
click at [425, 258] on icon "button" at bounding box center [423, 260] width 14 height 13
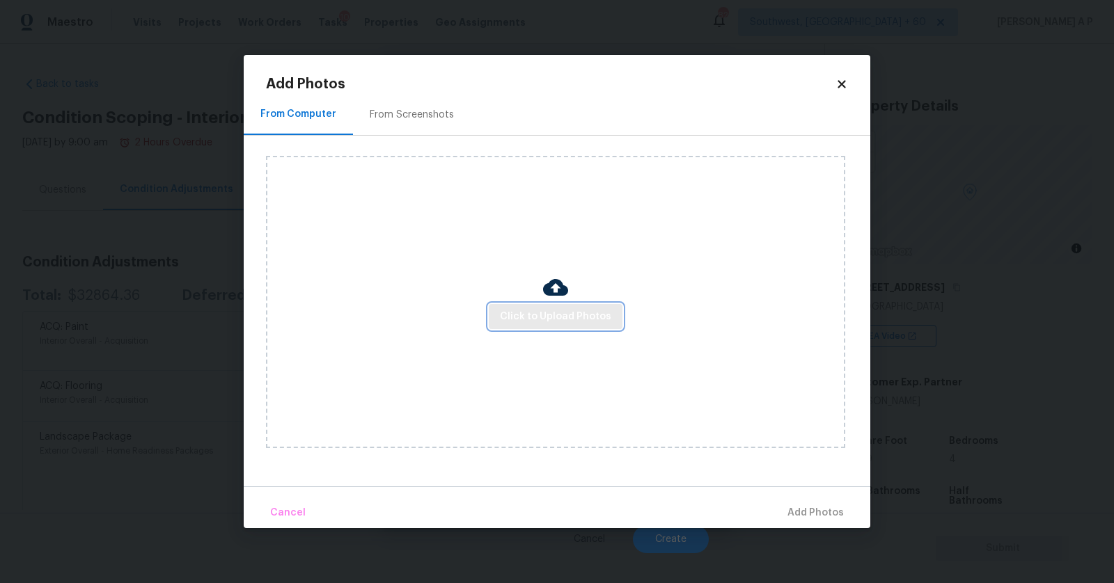
click at [586, 325] on button "Click to Upload Photos" at bounding box center [556, 317] width 134 height 26
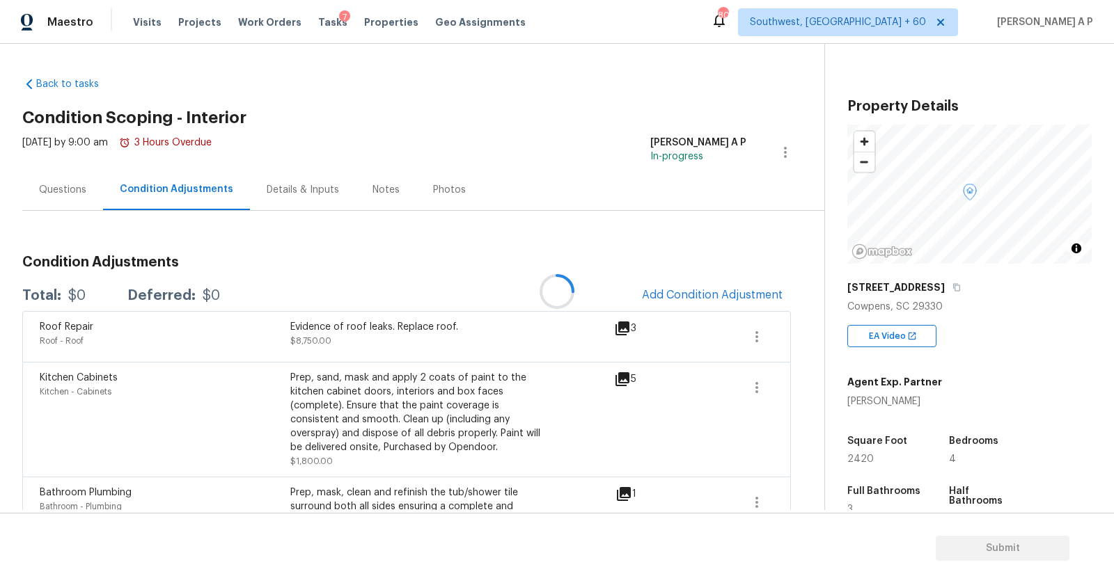
click at [718, 289] on div at bounding box center [557, 291] width 1114 height 583
click at [708, 294] on div at bounding box center [557, 291] width 1114 height 583
click at [697, 294] on span "Add Condition Adjustment" at bounding box center [712, 295] width 141 height 13
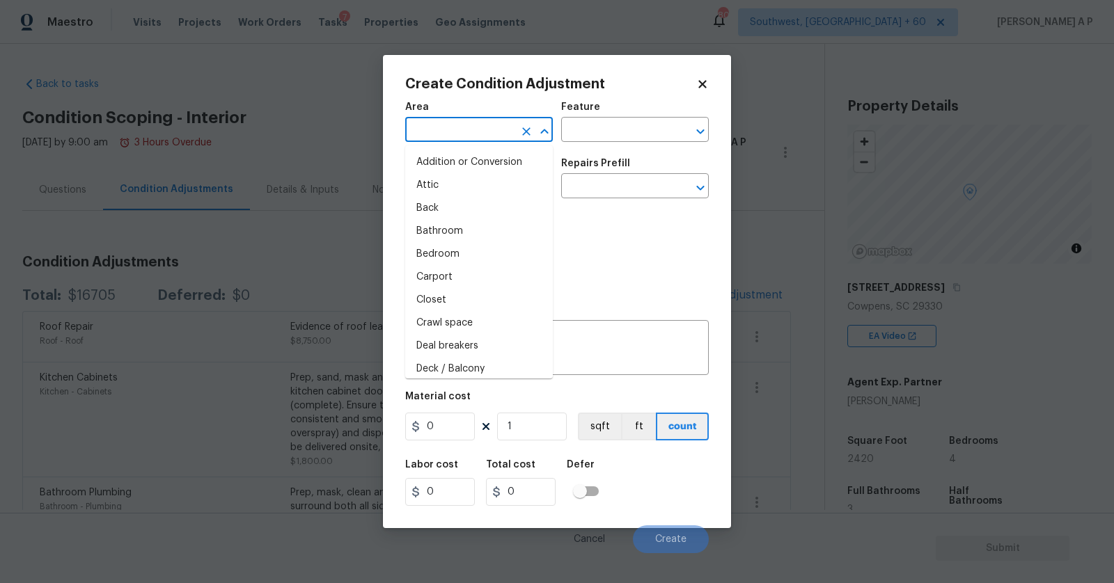
click at [475, 140] on input "text" at bounding box center [459, 131] width 109 height 22
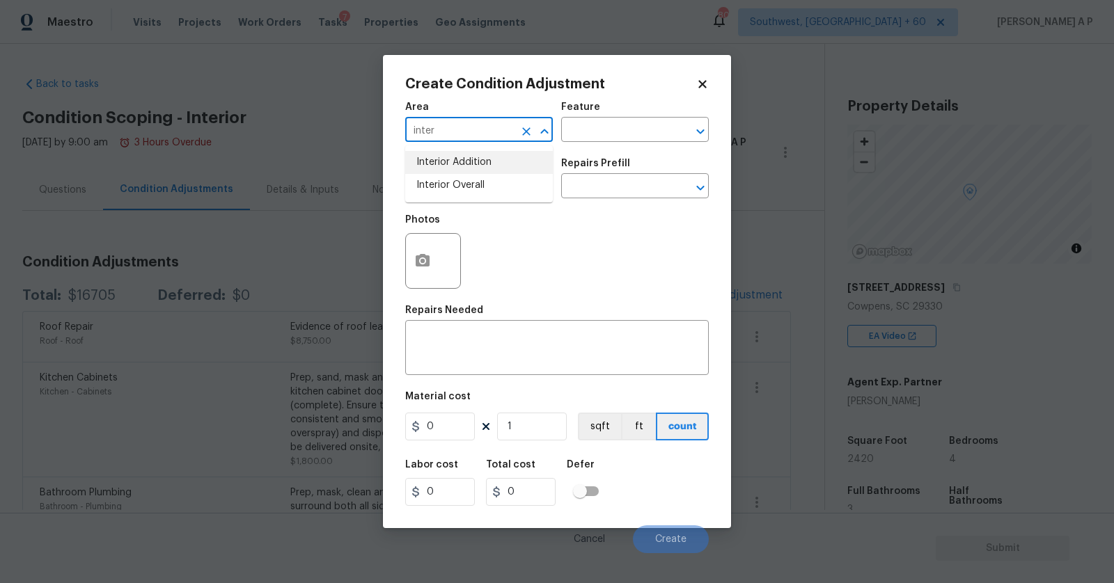
click at [468, 159] on li "Interior Addition" at bounding box center [479, 162] width 148 height 23
type input "Interior Addition"
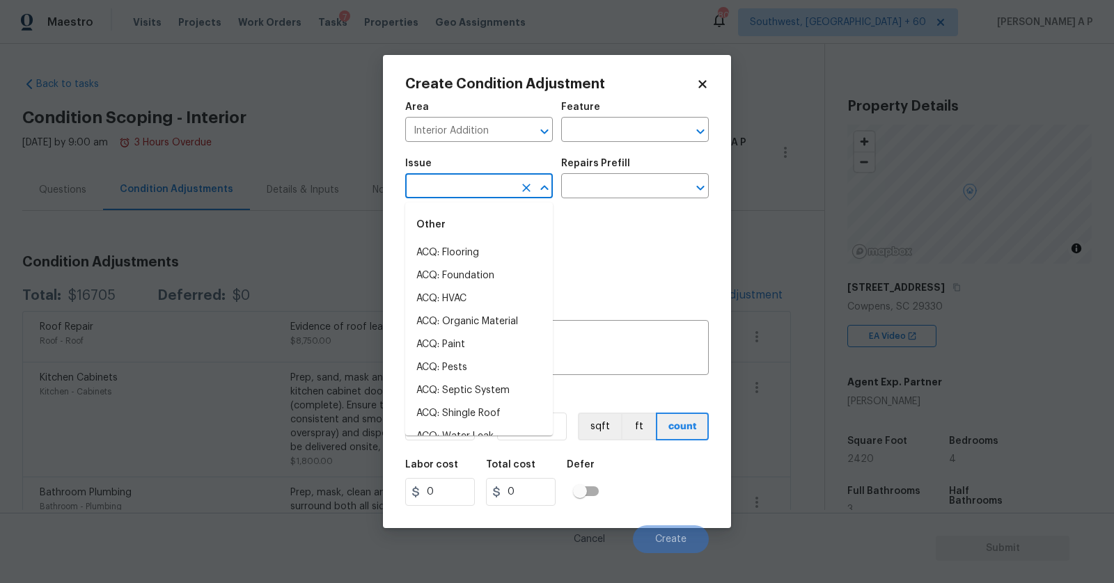
click at [461, 183] on input "text" at bounding box center [459, 188] width 109 height 22
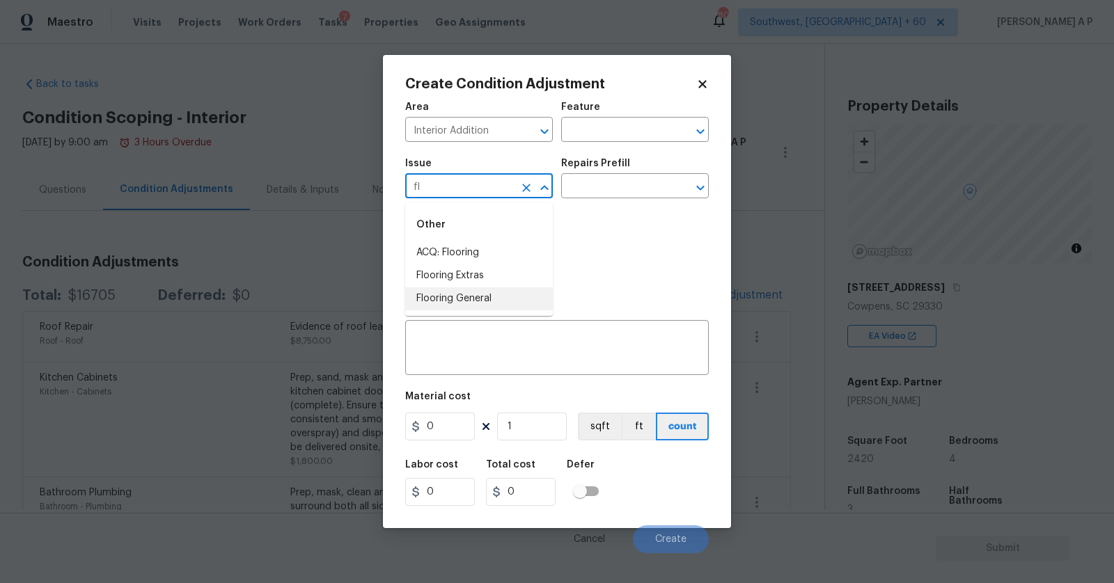
click at [444, 295] on li "Flooring General" at bounding box center [479, 298] width 148 height 23
click at [616, 186] on input "text" at bounding box center [615, 188] width 109 height 22
click at [508, 186] on input "Flooring General" at bounding box center [459, 188] width 109 height 22
click at [497, 251] on li "ACQ: Flooring" at bounding box center [479, 253] width 148 height 23
type input "ACQ: Flooring"
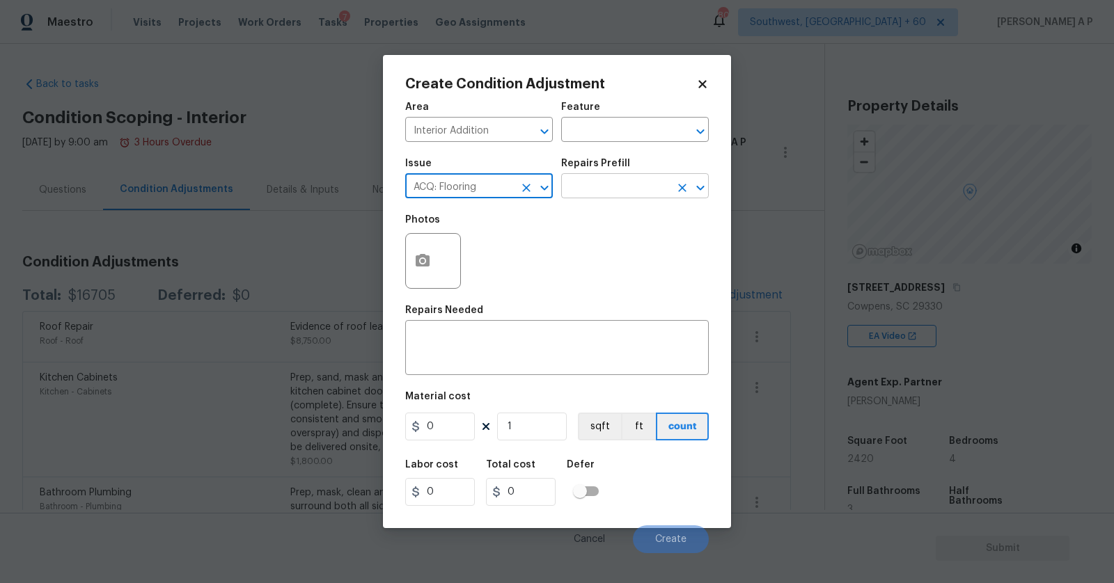
click at [623, 180] on input "text" at bounding box center [615, 188] width 109 height 22
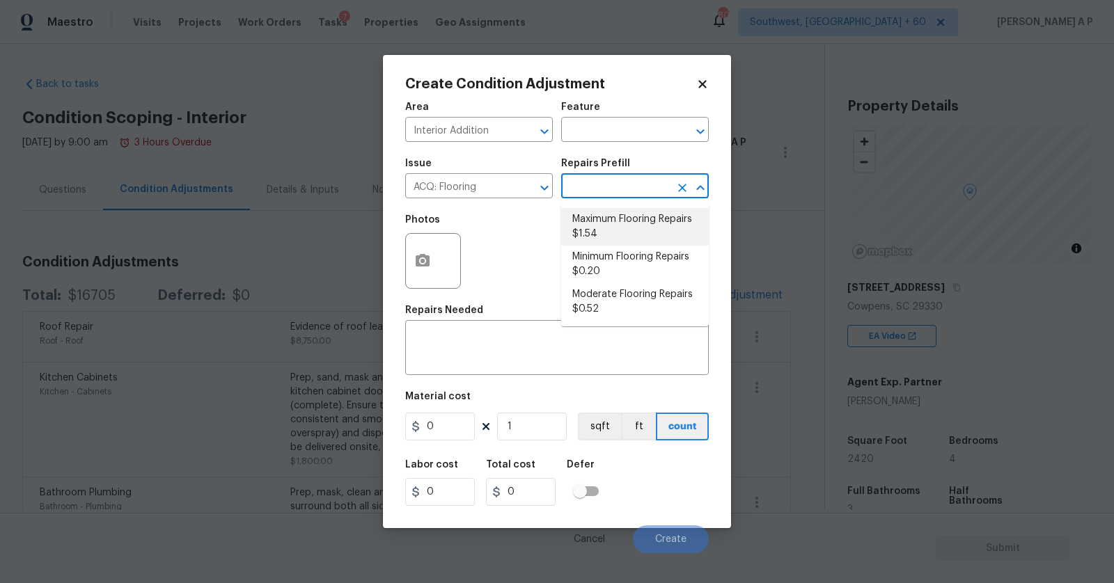
click at [622, 228] on li "Maximum Flooring Repairs $1.54" at bounding box center [635, 227] width 148 height 38
type input "Acquisition"
type textarea "Acquisition Scope: Maximum flooring repairs"
type input "1.54"
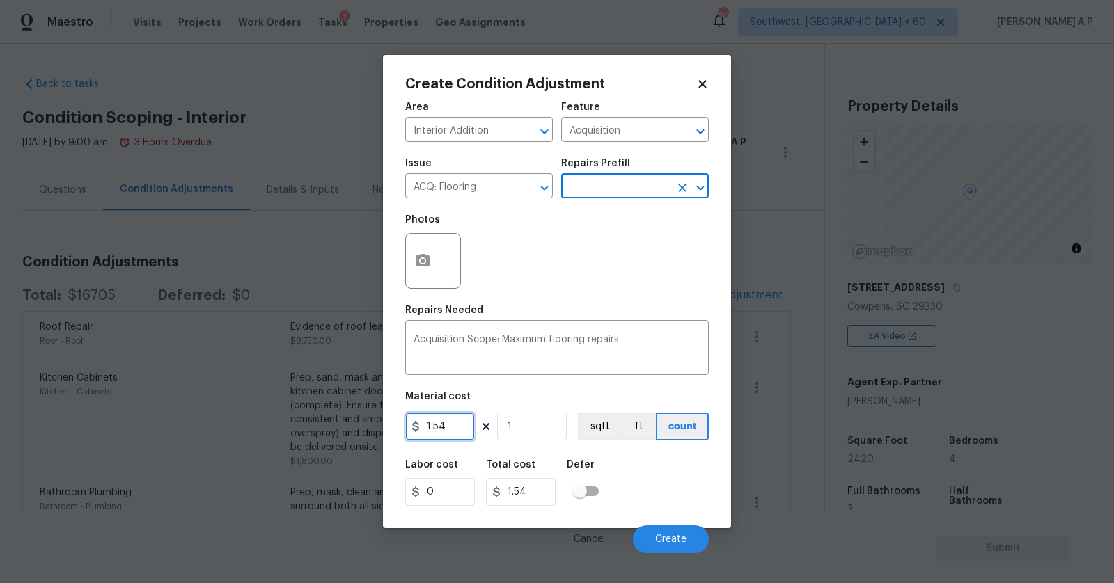
click at [432, 427] on input "1.54" at bounding box center [440, 427] width 70 height 28
type input "4.65"
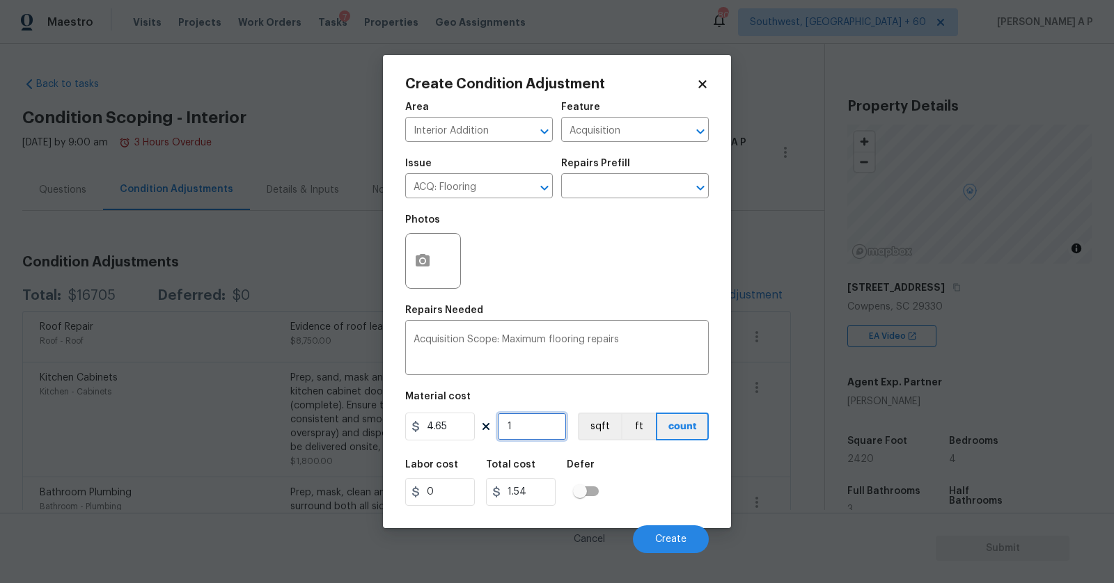
type input "4.65"
type input "2"
type input "9.3"
type input "20"
type input "93.00000000000001"
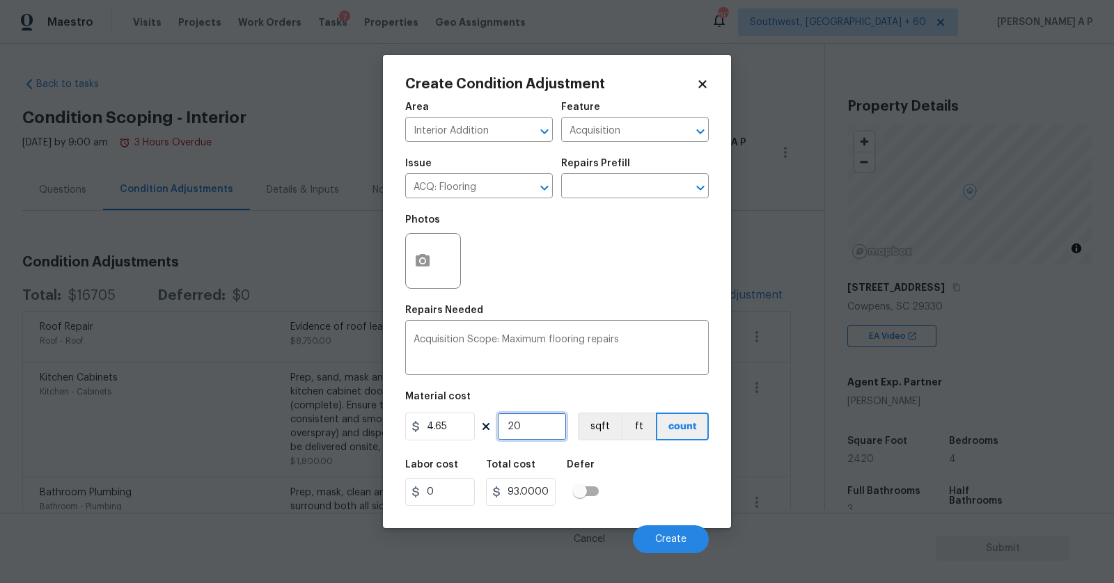
type input "200"
type input "930.0000000000001"
type input "2000"
type input "9300.000000000002"
type input "2000"
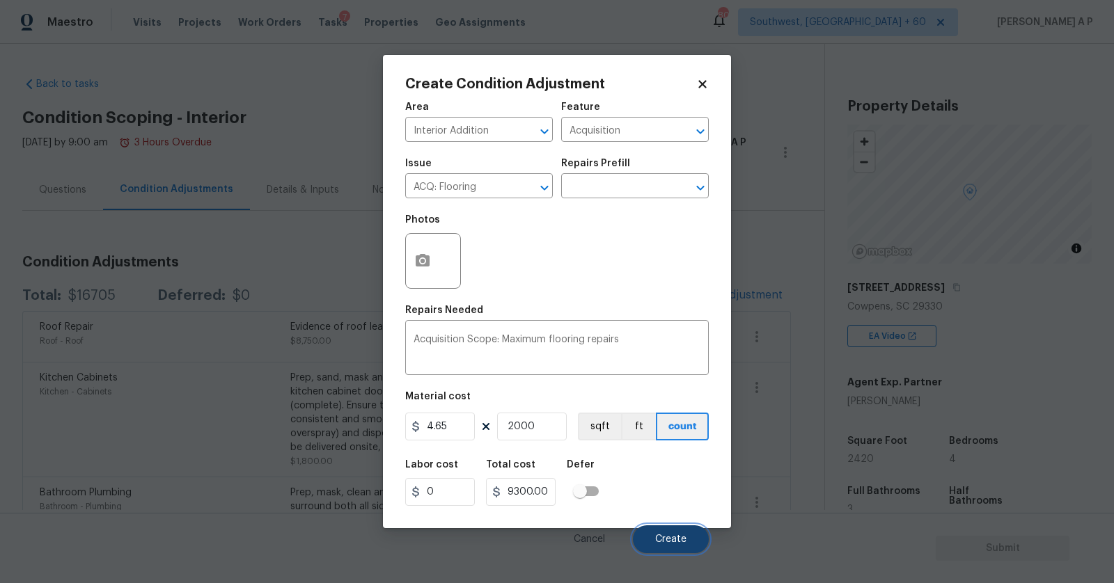
click at [662, 541] on span "Create" at bounding box center [670, 540] width 31 height 10
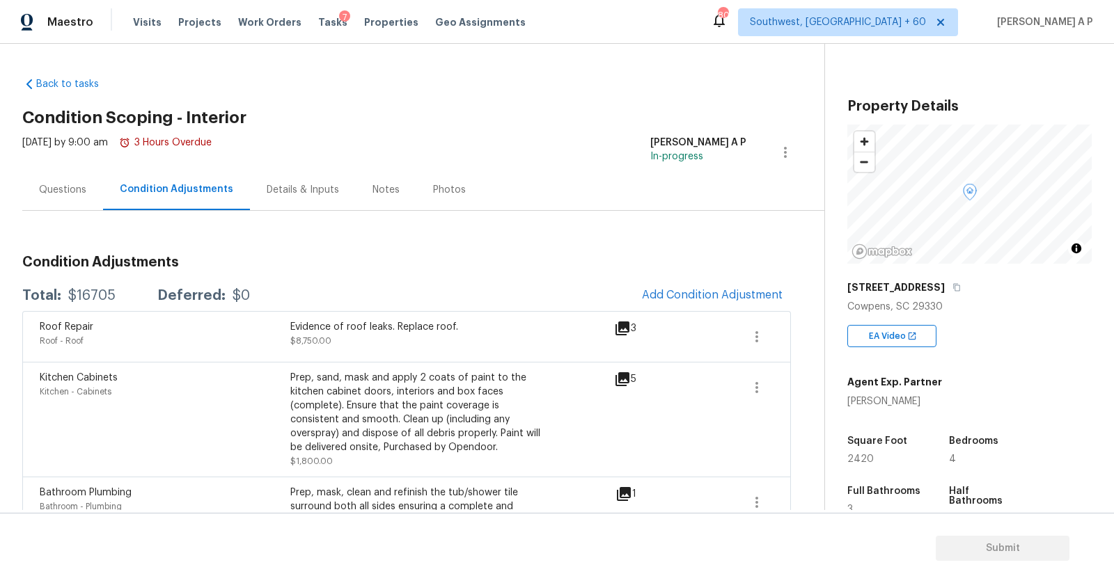
click at [716, 209] on div "Questions Condition Adjustments Details & Inputs Notes Photos" at bounding box center [423, 190] width 802 height 42
click at [708, 294] on span "Add Condition Adjustment" at bounding box center [712, 295] width 141 height 13
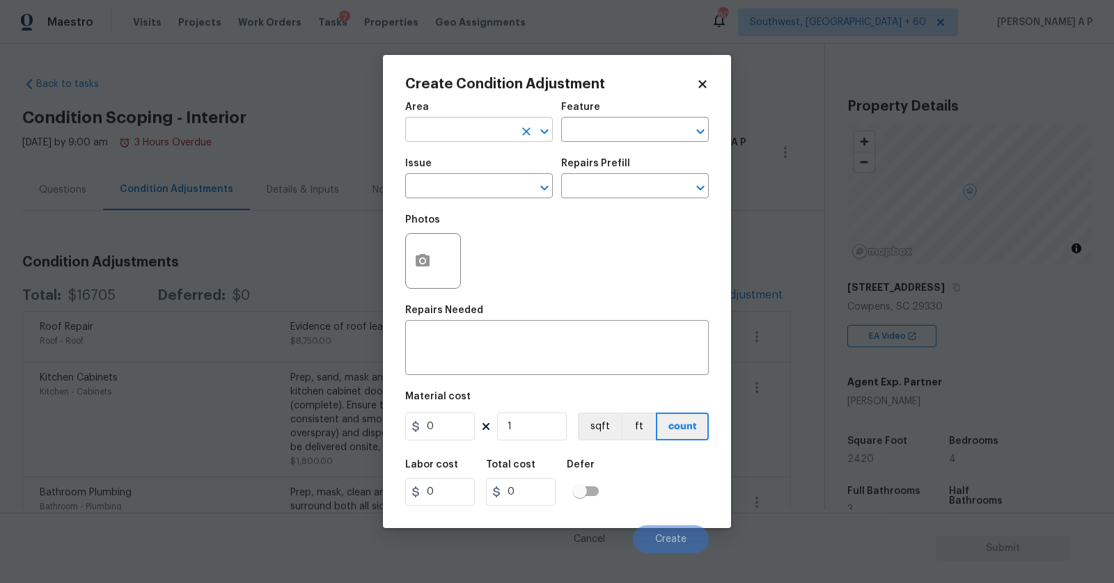
click at [510, 136] on input "text" at bounding box center [459, 131] width 109 height 22
type input "f"
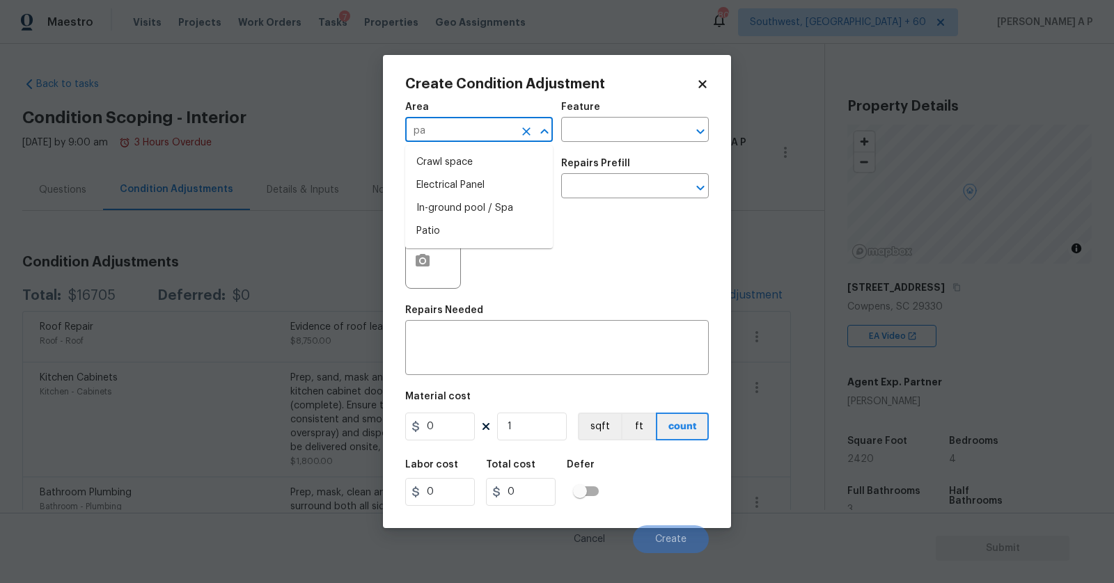
type input "p"
click at [486, 189] on li "Interior Overall" at bounding box center [479, 185] width 148 height 23
type input "Interior Overall"
click at [486, 189] on input "text" at bounding box center [459, 188] width 109 height 22
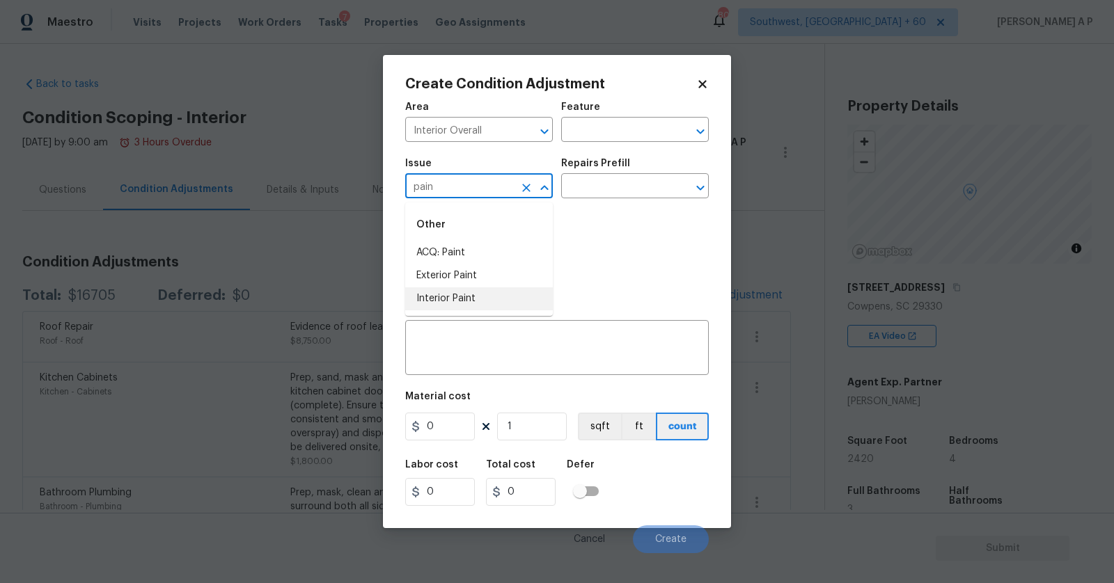
click at [464, 293] on li "Interior Paint" at bounding box center [479, 298] width 148 height 23
type input "Interior Paint"
click at [606, 195] on input "text" at bounding box center [615, 188] width 109 height 22
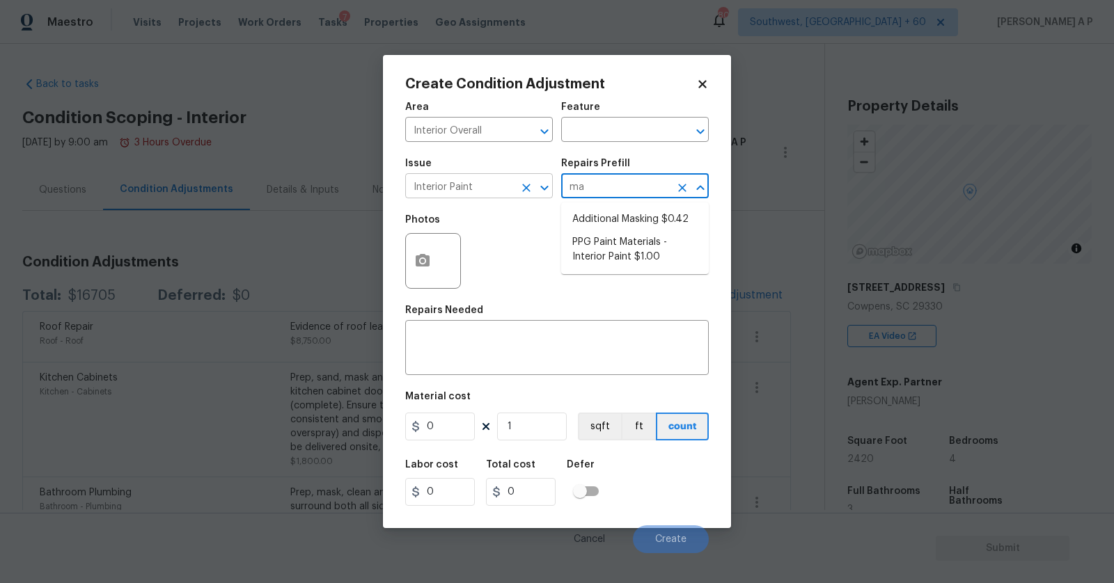
click at [519, 186] on icon "Clear" at bounding box center [526, 188] width 14 height 14
type input "ma"
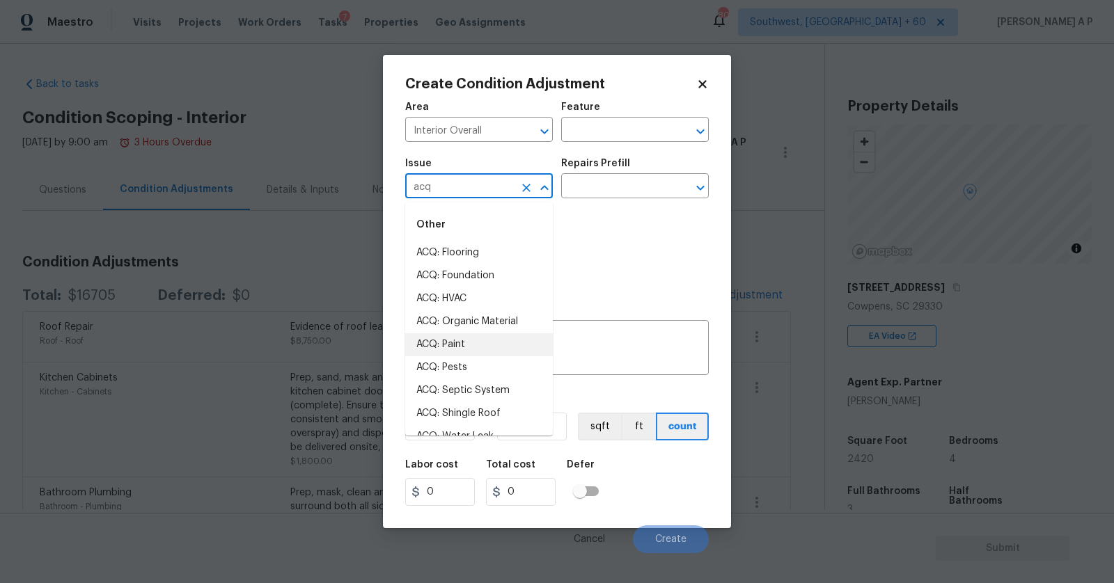
click at [490, 355] on li "ACQ: Paint" at bounding box center [479, 344] width 148 height 23
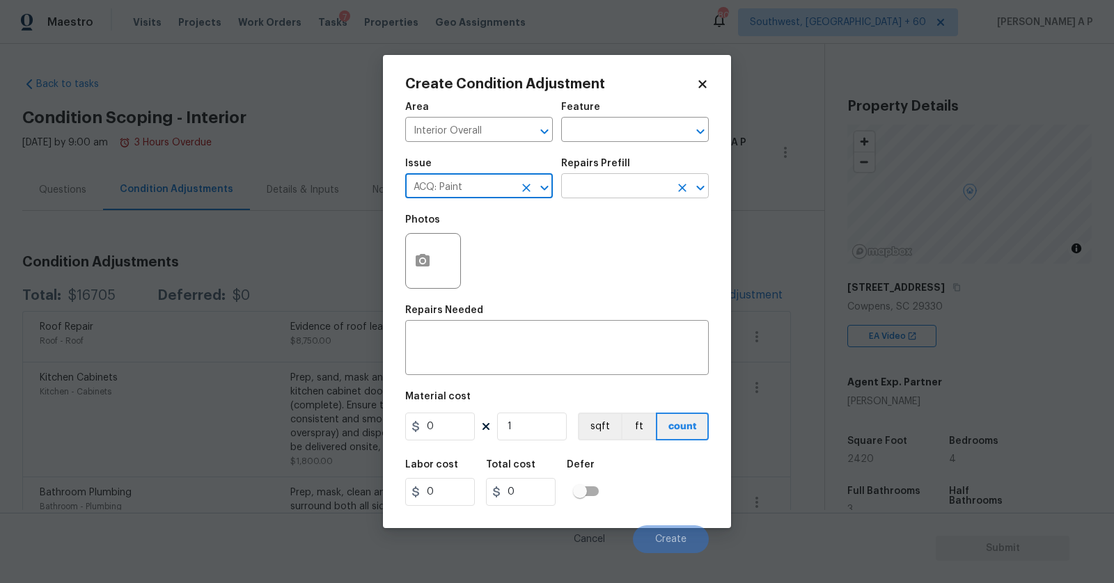
type input "ACQ: Paint"
click at [617, 180] on input "text" at bounding box center [615, 188] width 109 height 22
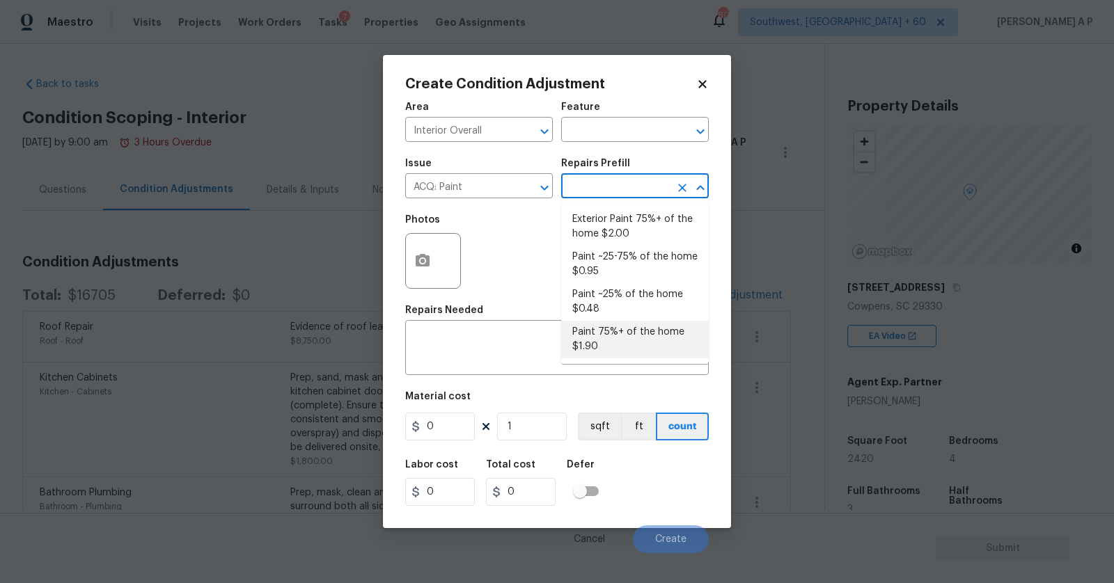
click at [627, 338] on li "Paint 75%+ of the home $1.90" at bounding box center [635, 340] width 148 height 38
type input "Acquisition"
type textarea "Acquisition Scope: 75%+ of the home will likely require interior paint"
type input "1.9"
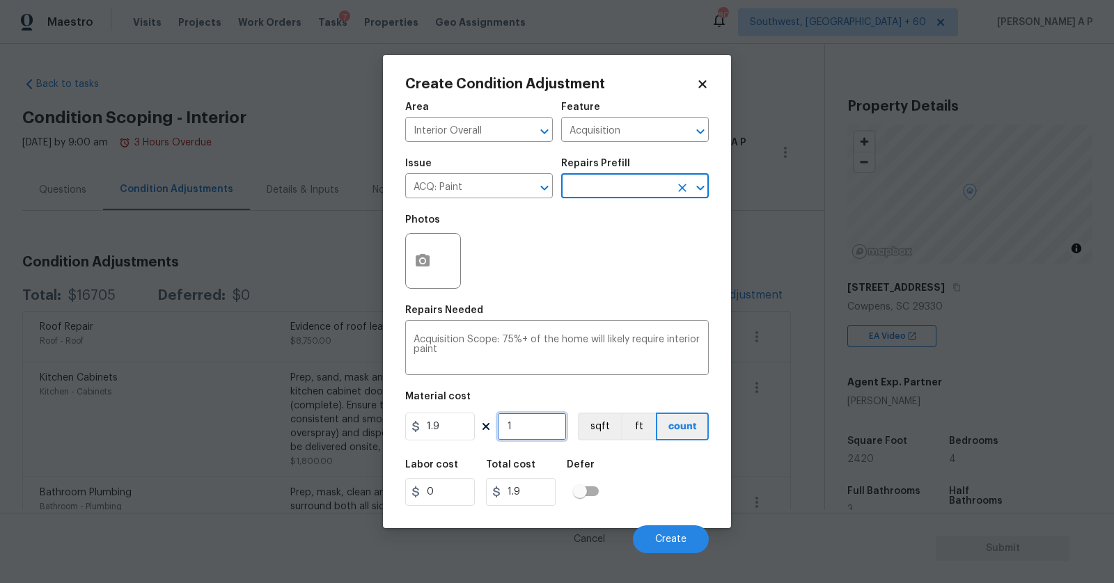
click at [527, 425] on input "1" at bounding box center [532, 427] width 70 height 28
type input "0"
type input "2"
type input "3.8"
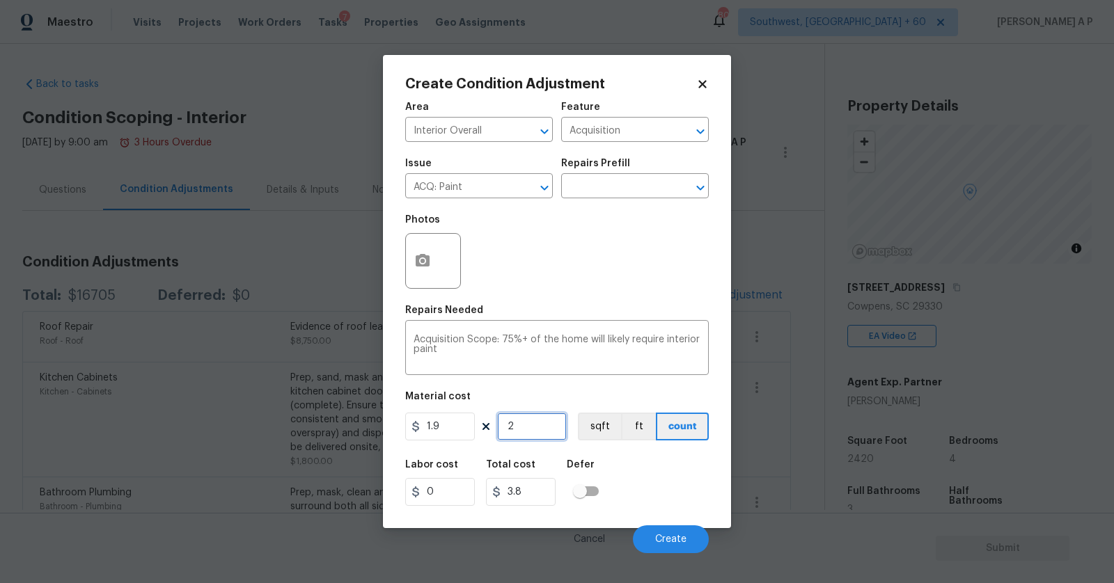
type input "24"
type input "45.6"
type input "242"
type input "459.8"
type input "2420"
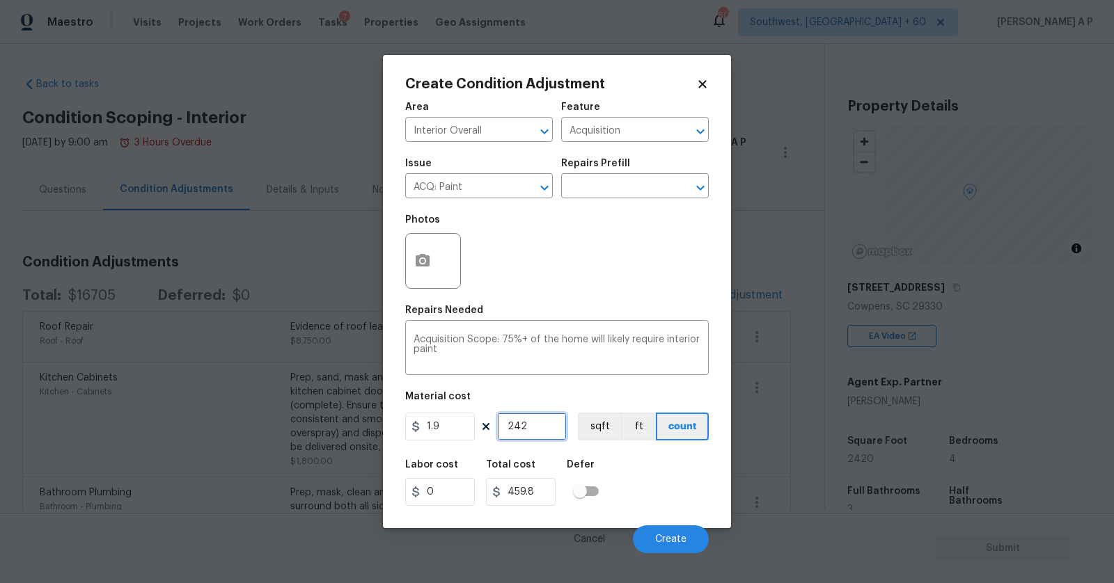
type input "4598"
type input "2420"
click at [674, 539] on span "Create" at bounding box center [670, 540] width 31 height 10
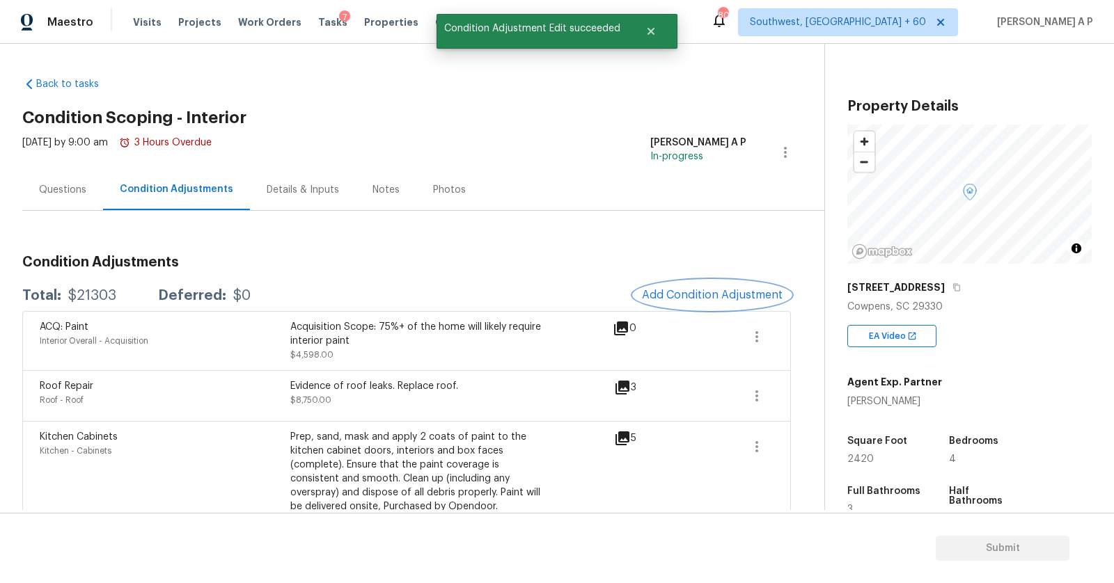
click at [706, 296] on span "Add Condition Adjustment" at bounding box center [712, 295] width 141 height 13
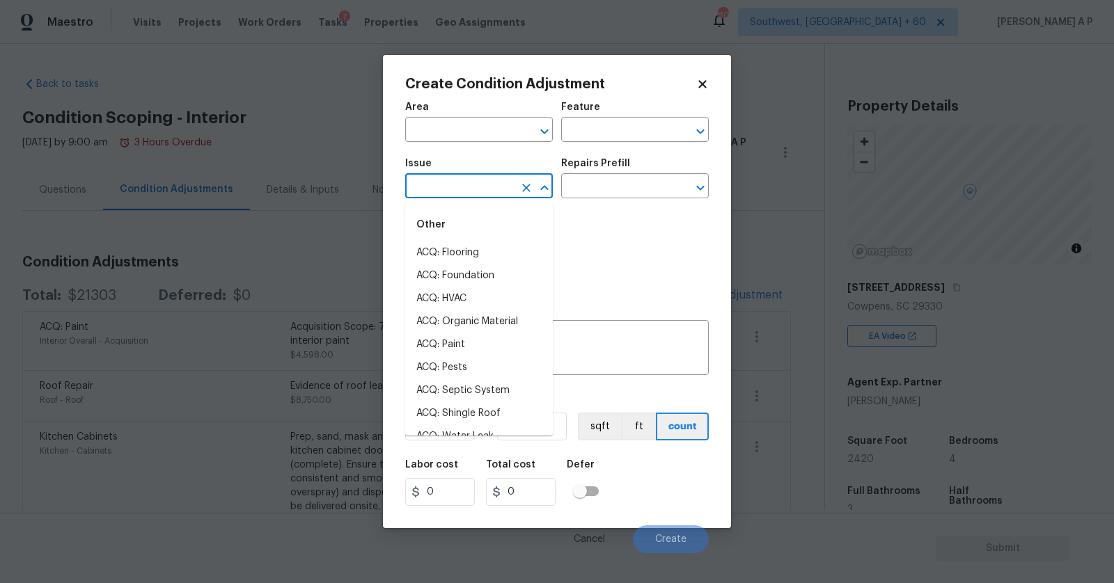
click at [466, 191] on input "text" at bounding box center [459, 188] width 109 height 22
click at [452, 250] on li "ACQ: Flooring" at bounding box center [479, 253] width 148 height 23
type input "ACQ: Flooring"
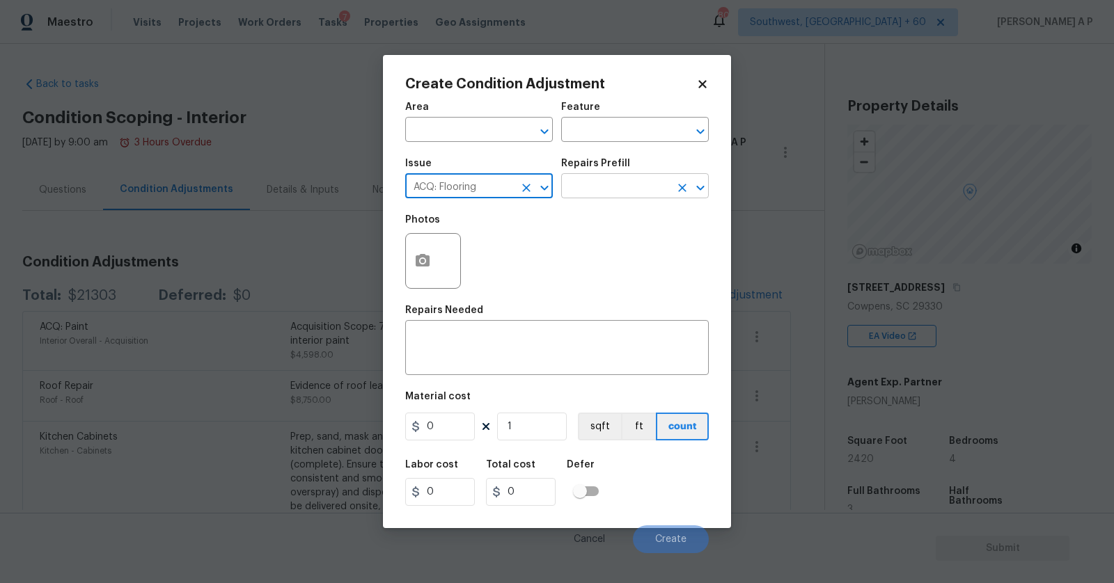
click at [602, 192] on input "text" at bounding box center [615, 188] width 109 height 22
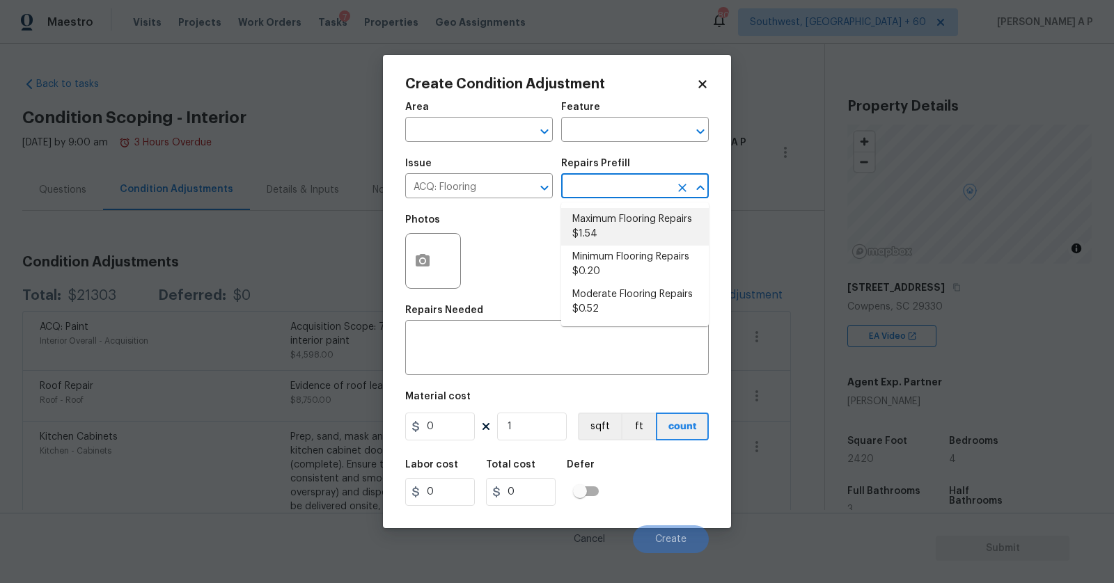
click at [596, 227] on li "Maximum Flooring Repairs $1.54" at bounding box center [635, 227] width 148 height 38
type input "Acquisition"
type textarea "Acquisition Scope: Maximum flooring repairs"
type input "1.54"
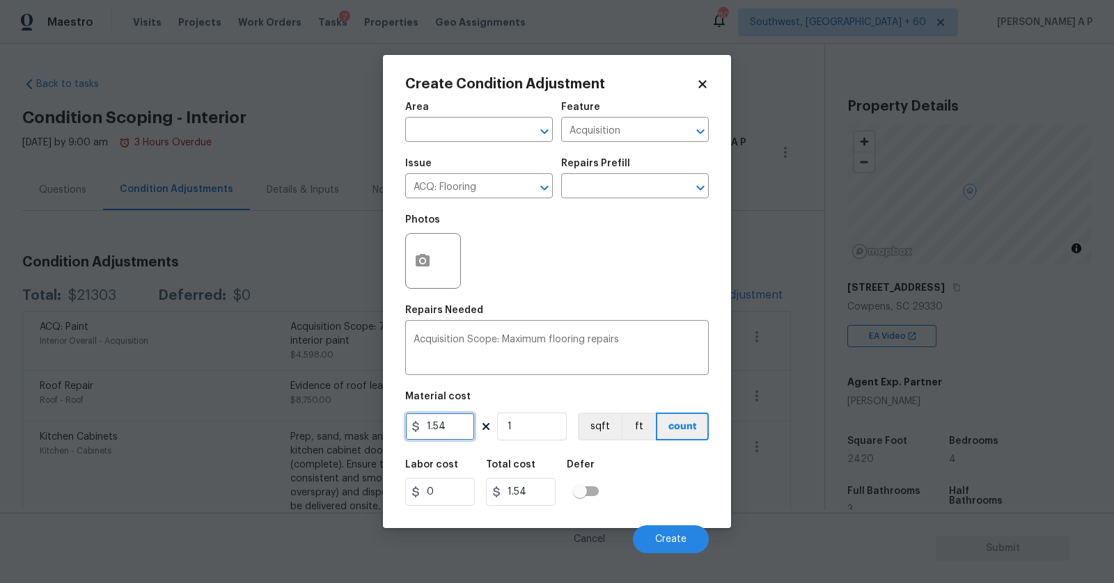
click at [432, 427] on input "1.54" at bounding box center [440, 427] width 70 height 28
type input "4.65"
type input "2"
type input "9.3"
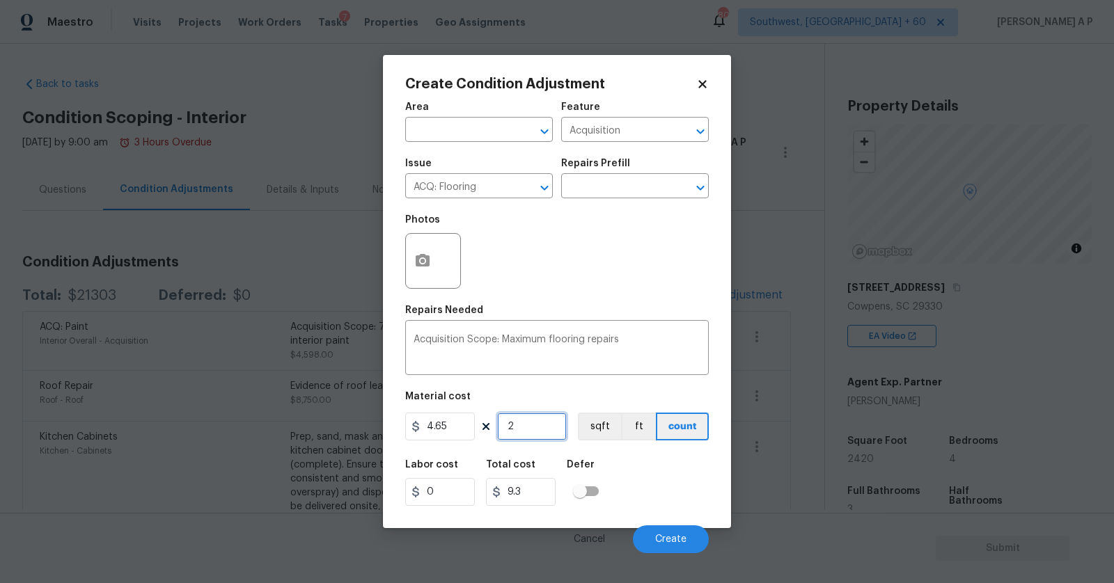
type input "20"
type input "93.00000000000001"
type input "200"
type input "930.0000000000001"
type input "2000"
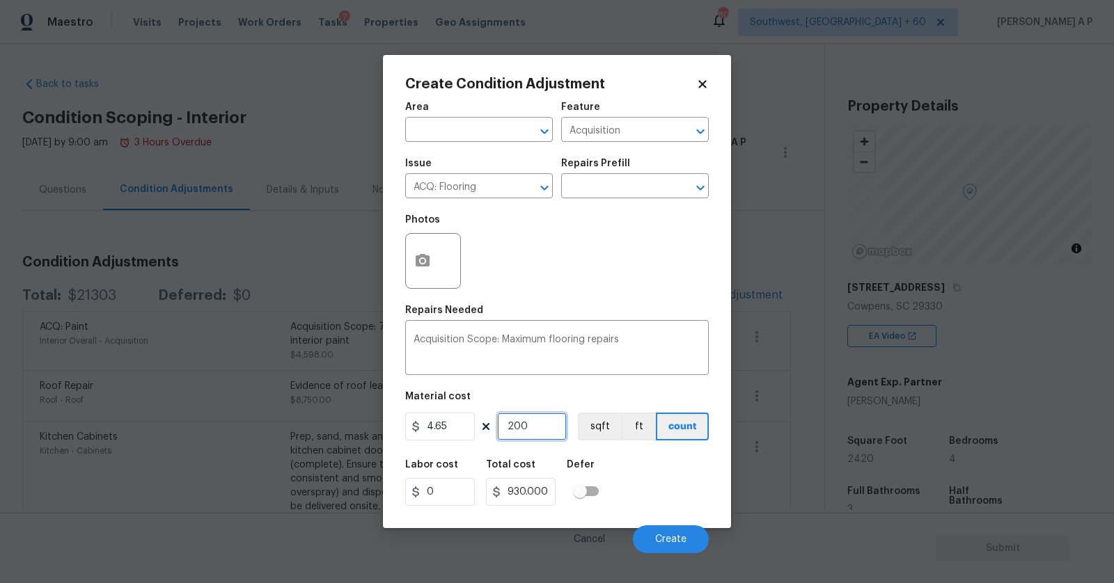
type input "9300.000000000002"
type input "2000"
click at [672, 541] on span "Create" at bounding box center [670, 540] width 31 height 10
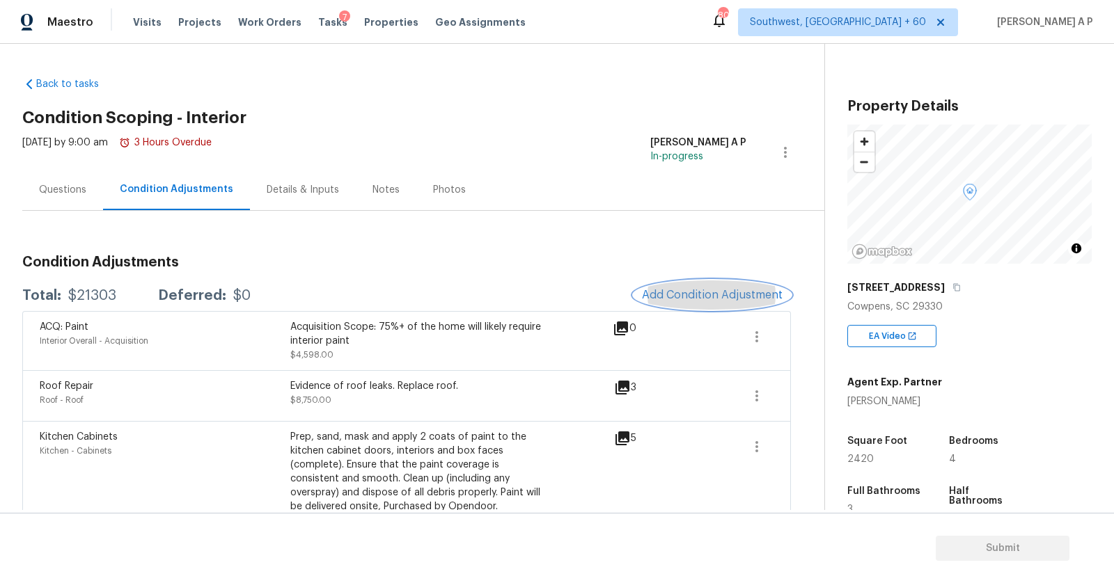
click at [698, 294] on span "Add Condition Adjustment" at bounding box center [712, 295] width 141 height 13
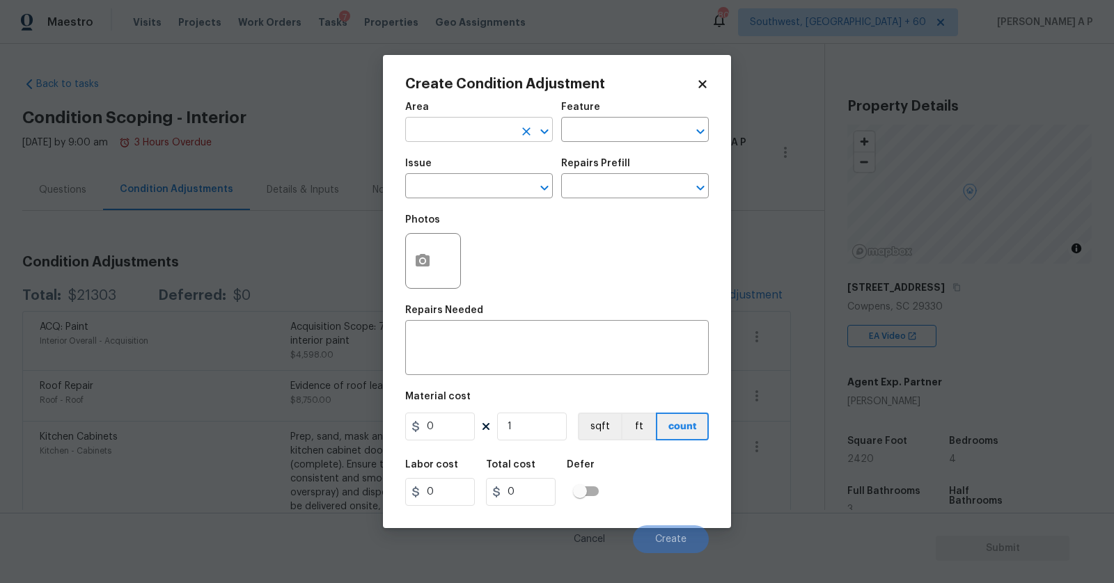
click at [468, 134] on input "text" at bounding box center [459, 131] width 109 height 22
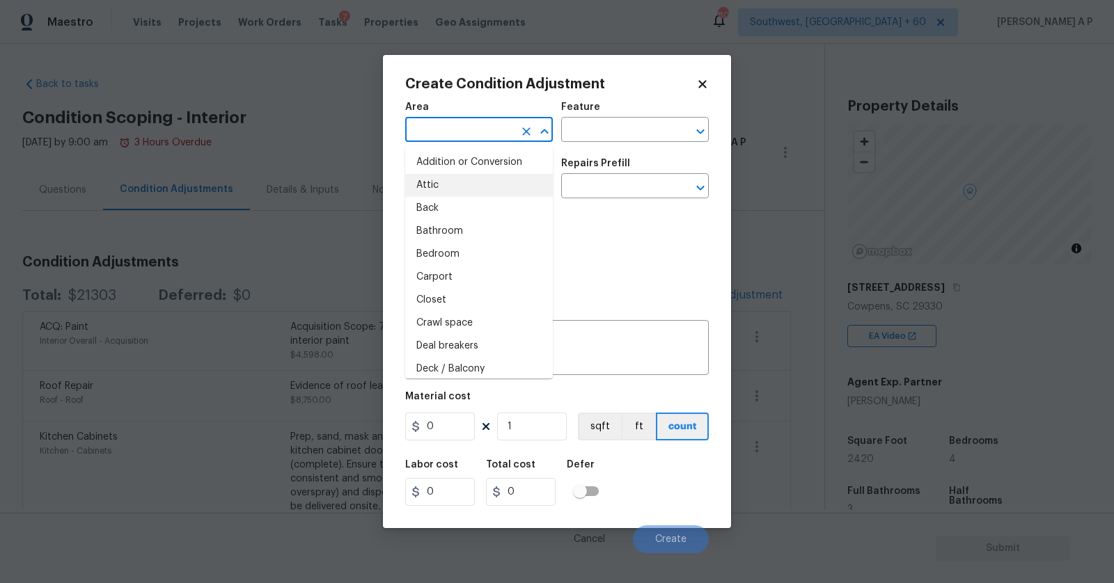
click at [320, 248] on body "Maestro Visits Projects Work Orders Tasks 7 Properties Geo Assignments 808 Sout…" at bounding box center [557, 291] width 1114 height 583
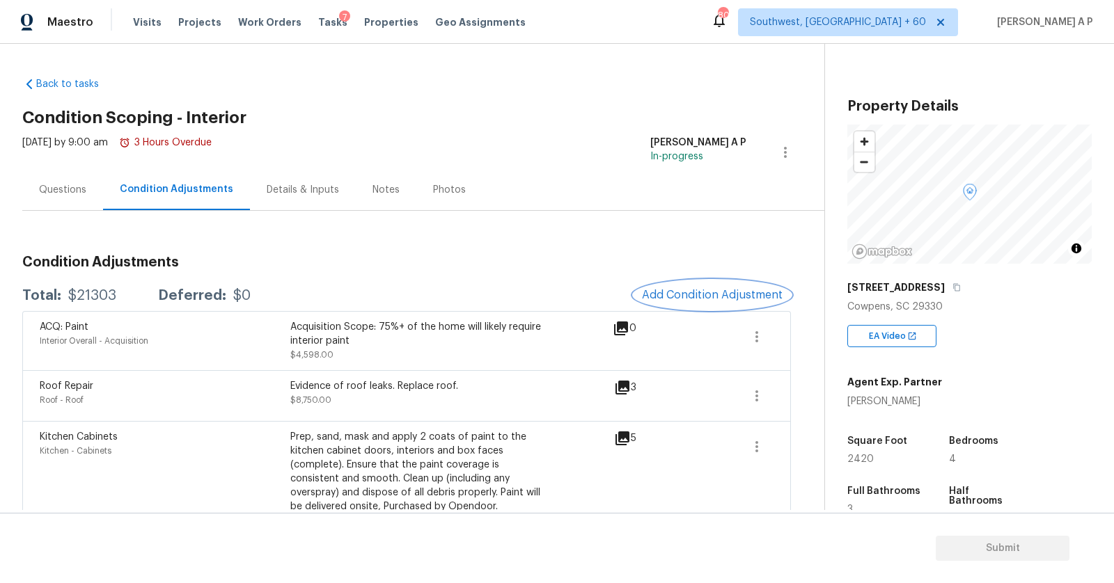
click at [734, 293] on span "Add Condition Adjustment" at bounding box center [712, 295] width 141 height 13
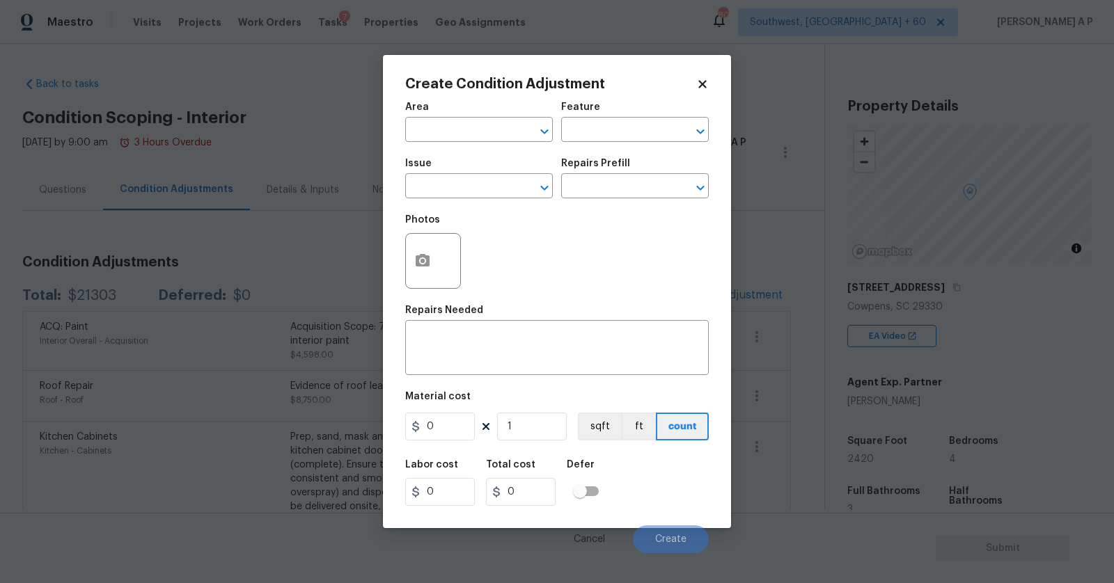
click at [488, 152] on span "Issue ​" at bounding box center [479, 178] width 148 height 56
click at [488, 148] on span "Area ​" at bounding box center [479, 122] width 148 height 56
click at [503, 113] on div "Area" at bounding box center [479, 111] width 148 height 18
click at [493, 124] on input "text" at bounding box center [459, 131] width 109 height 22
click at [471, 189] on li "Interior Overall" at bounding box center [479, 185] width 148 height 23
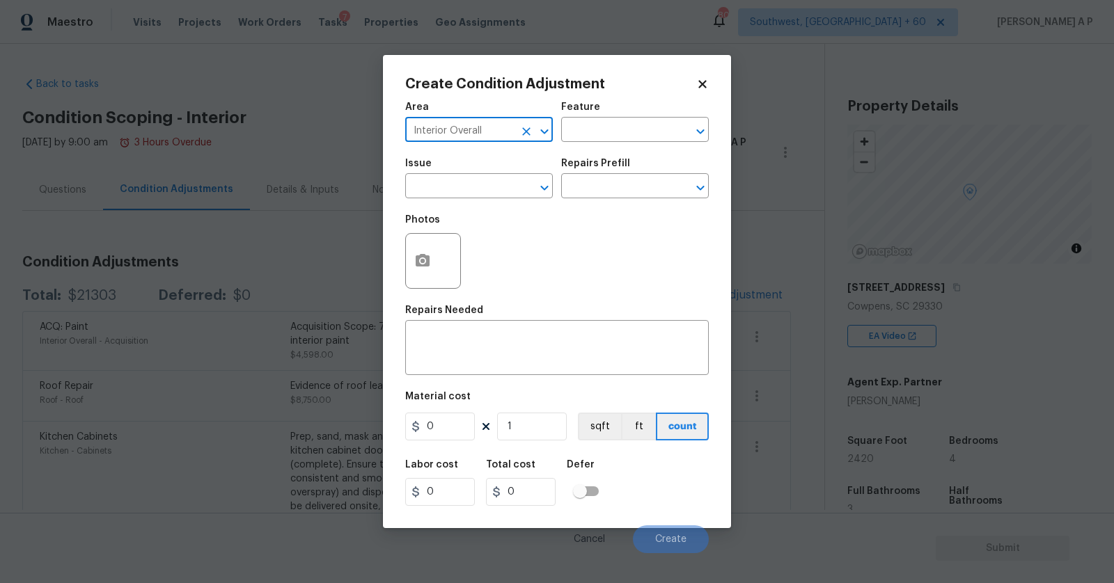
type input "Interior Overall"
click at [471, 189] on input "text" at bounding box center [459, 188] width 109 height 22
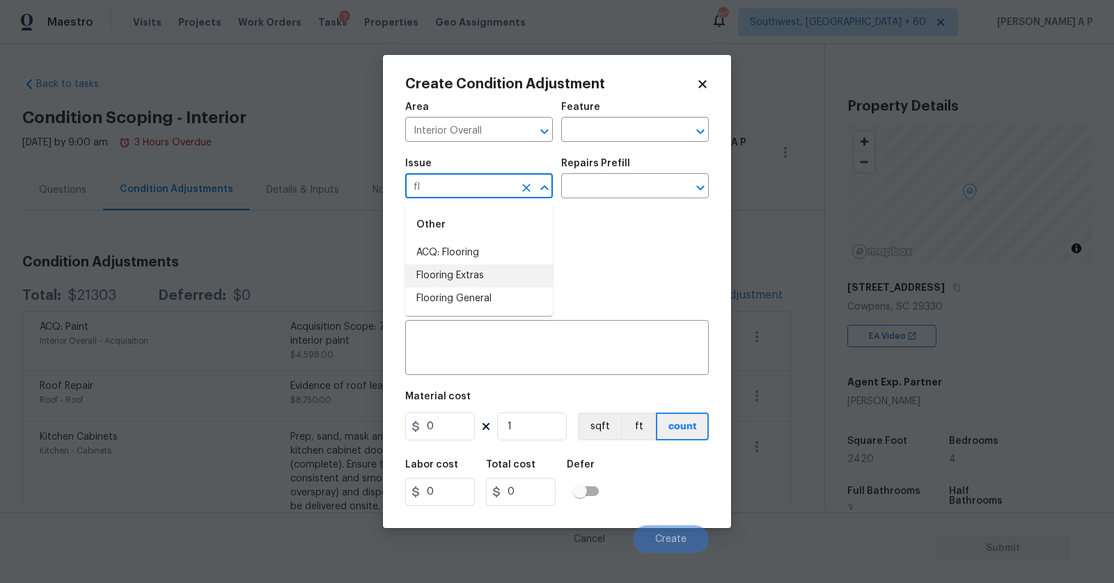
click at [443, 273] on li "Flooring Extras" at bounding box center [479, 275] width 148 height 23
type input "Flooring Extras"
click at [649, 182] on input "text" at bounding box center [615, 188] width 109 height 22
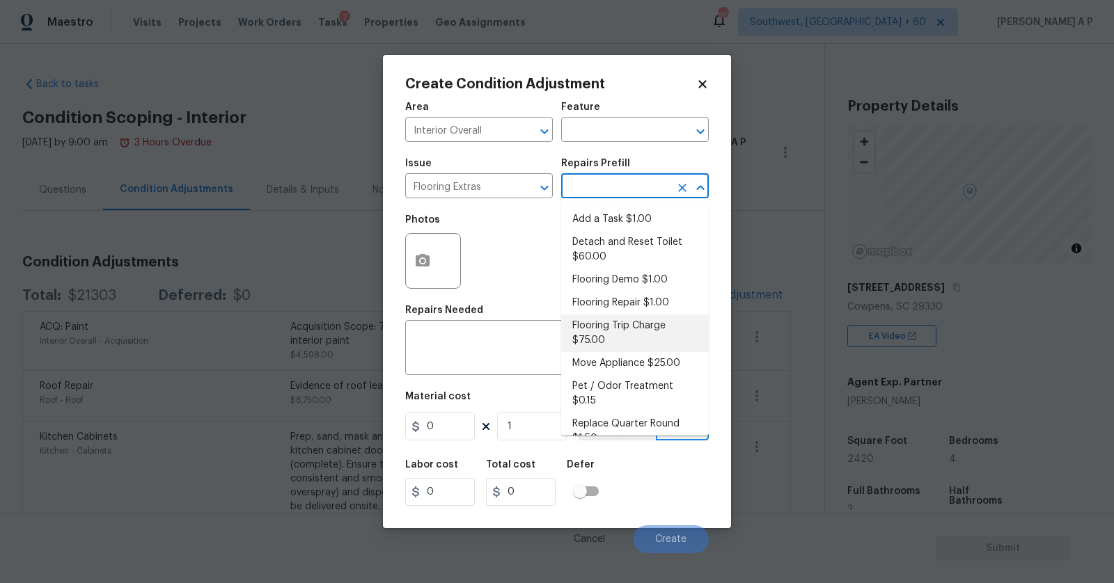
type input "f"
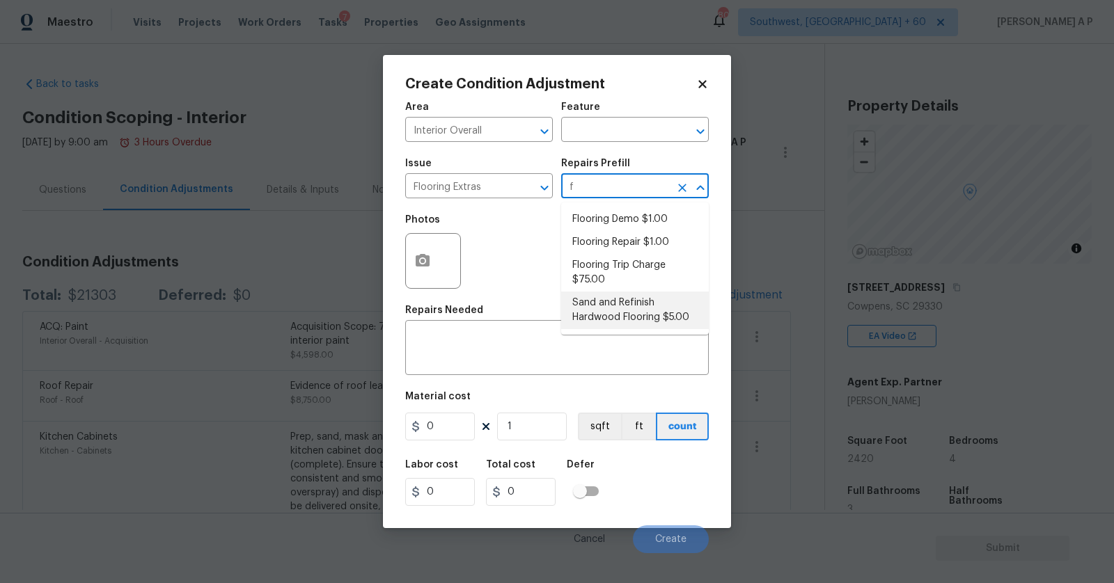
click at [649, 324] on li "Sand and Refinish Hardwood Flooring $5.00" at bounding box center [635, 311] width 148 height 38
type input "Overall Flooring"
type textarea "Sand and refinish the existing hardwood floors. PM to confirm color/sheen."
type input "5"
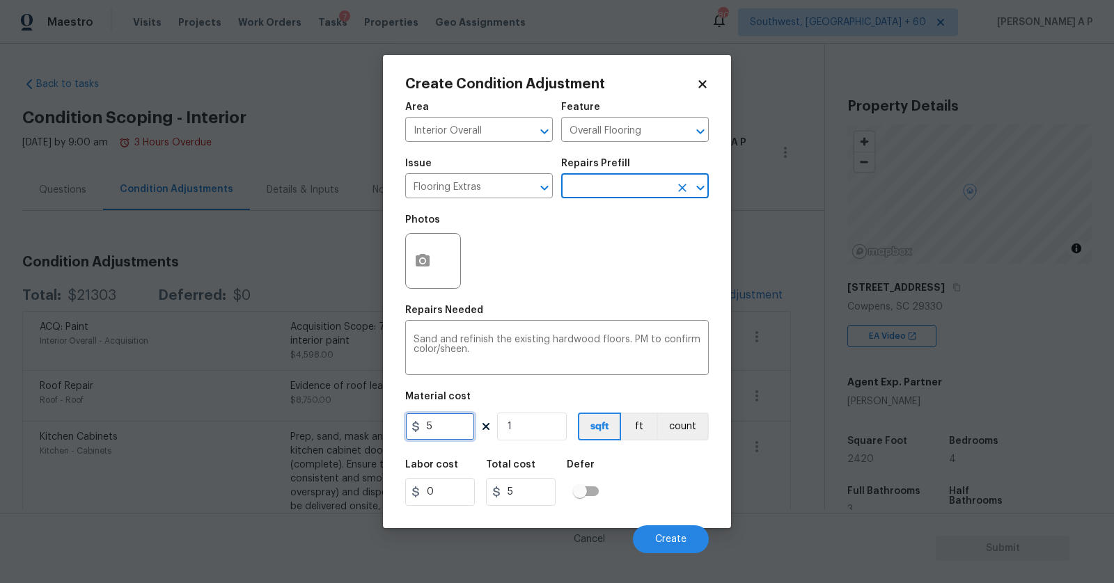
click at [460, 430] on input "5" at bounding box center [440, 427] width 70 height 28
type input "4.65"
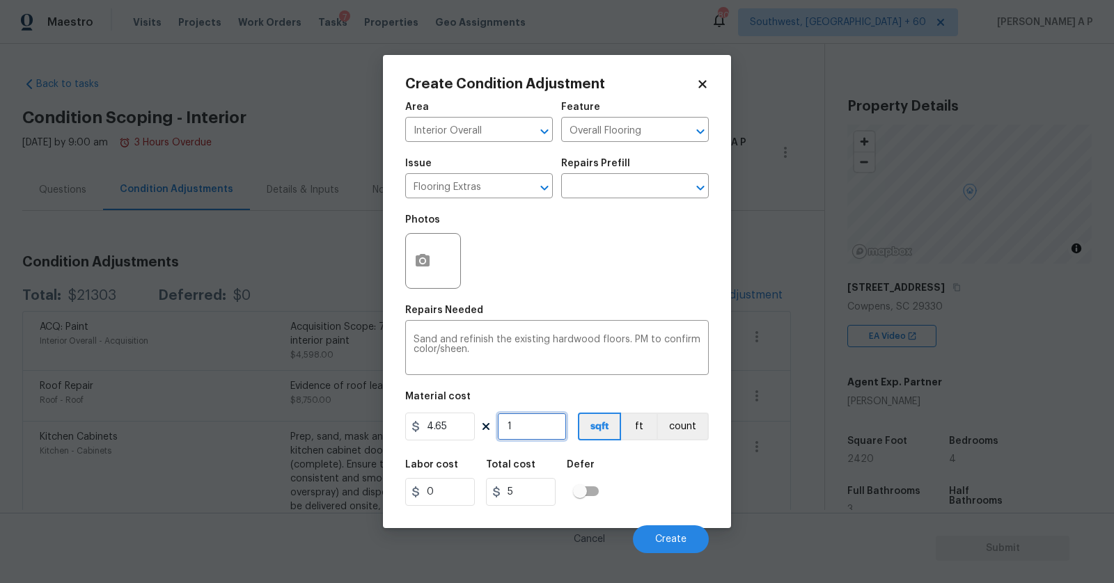
type input "4.65"
type input "2"
type input "9.3"
type input "20"
type input "93.00000000000001"
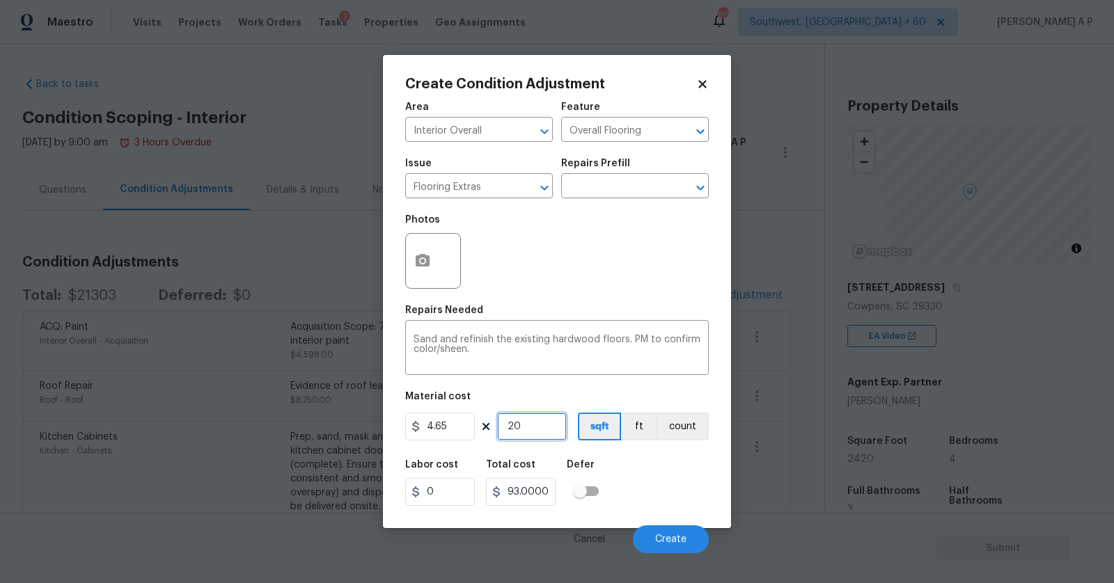
type input "200"
type input "930.0000000000001"
type input "2000"
type input "9300.000000000002"
type input "2000"
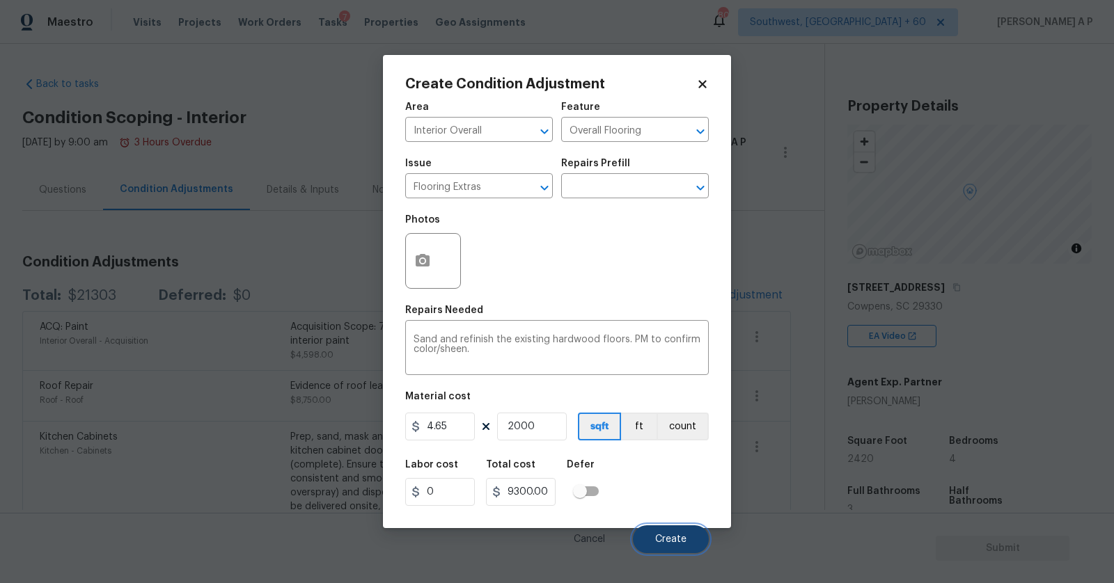
click at [682, 541] on span "Create" at bounding box center [670, 540] width 31 height 10
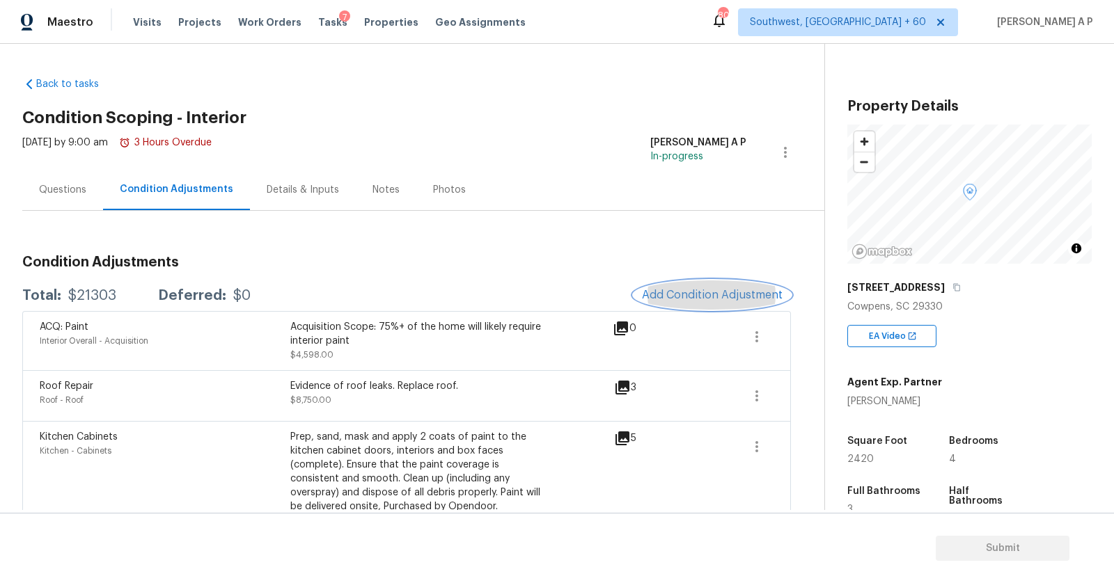
click at [691, 291] on span "Add Condition Adjustment" at bounding box center [712, 295] width 141 height 13
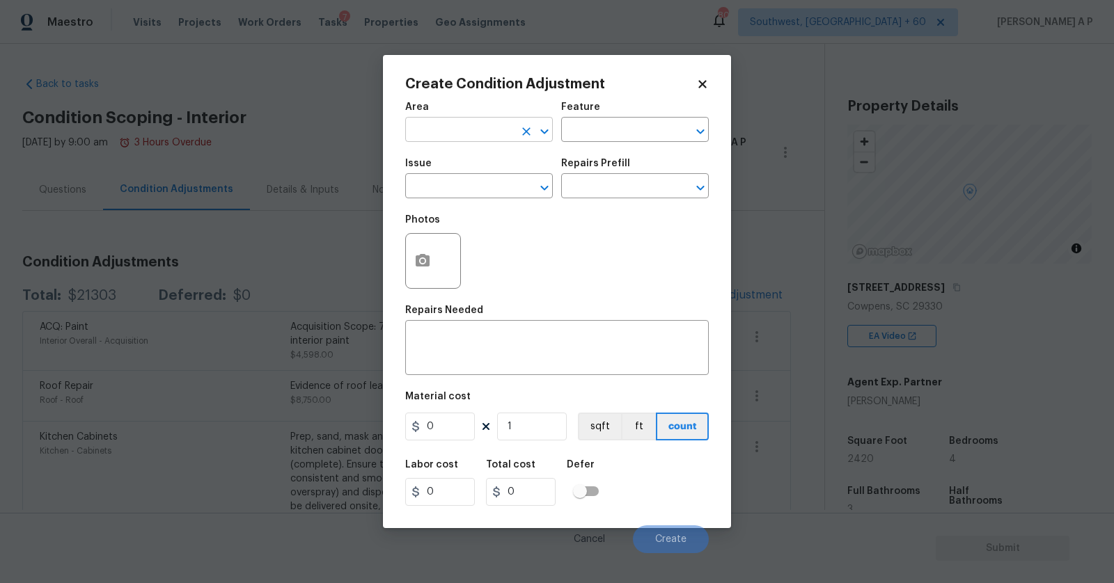
click at [474, 134] on input "text" at bounding box center [459, 131] width 109 height 22
type input "f"
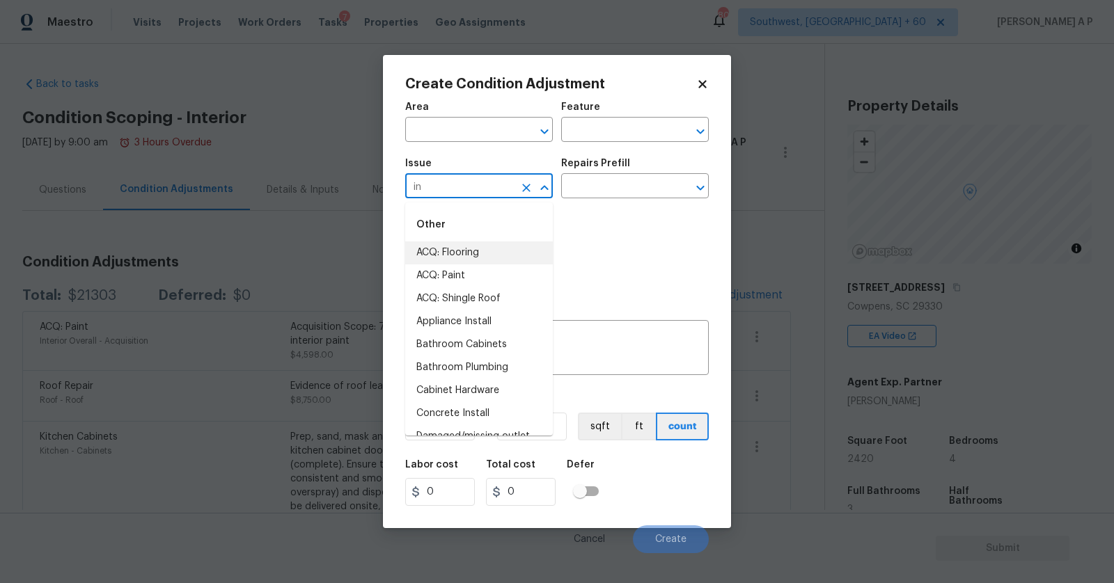
click at [465, 244] on li "ACQ: Flooring" at bounding box center [479, 253] width 148 height 23
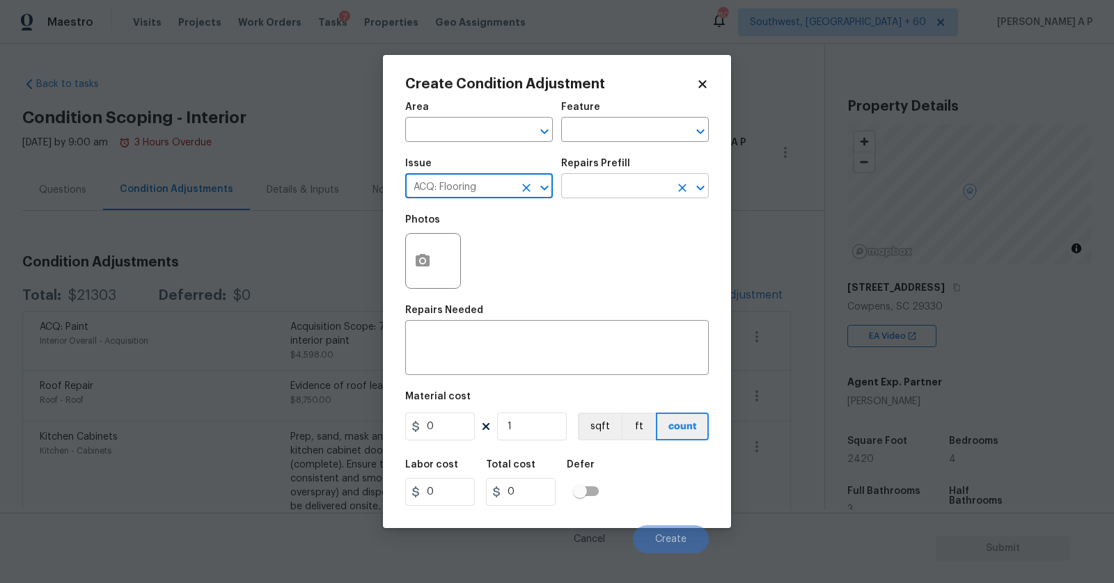
type input "ACQ: Flooring"
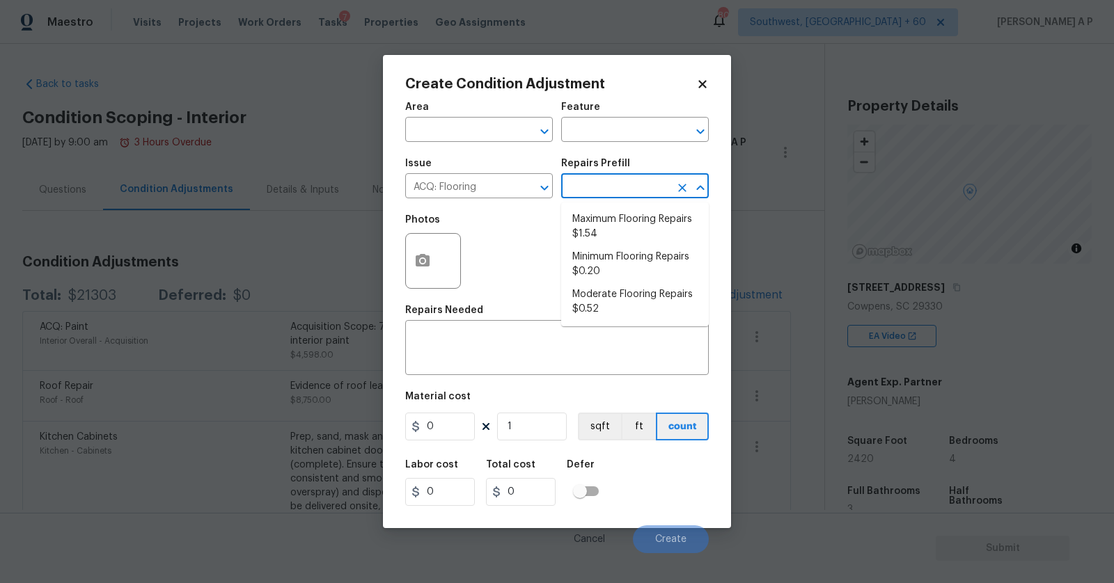
click at [591, 186] on input "text" at bounding box center [615, 188] width 109 height 22
click at [594, 229] on li "Maximum Flooring Repairs $1.54" at bounding box center [635, 227] width 148 height 38
type input "Acquisition"
type textarea "Acquisition Scope: Maximum flooring repairs"
type input "1.54"
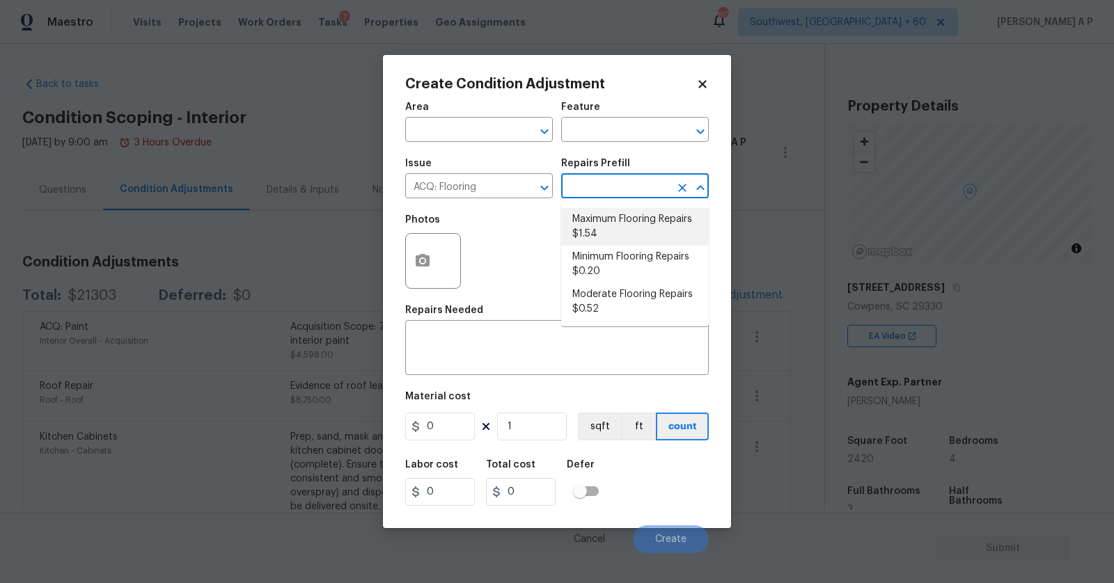
type input "1.54"
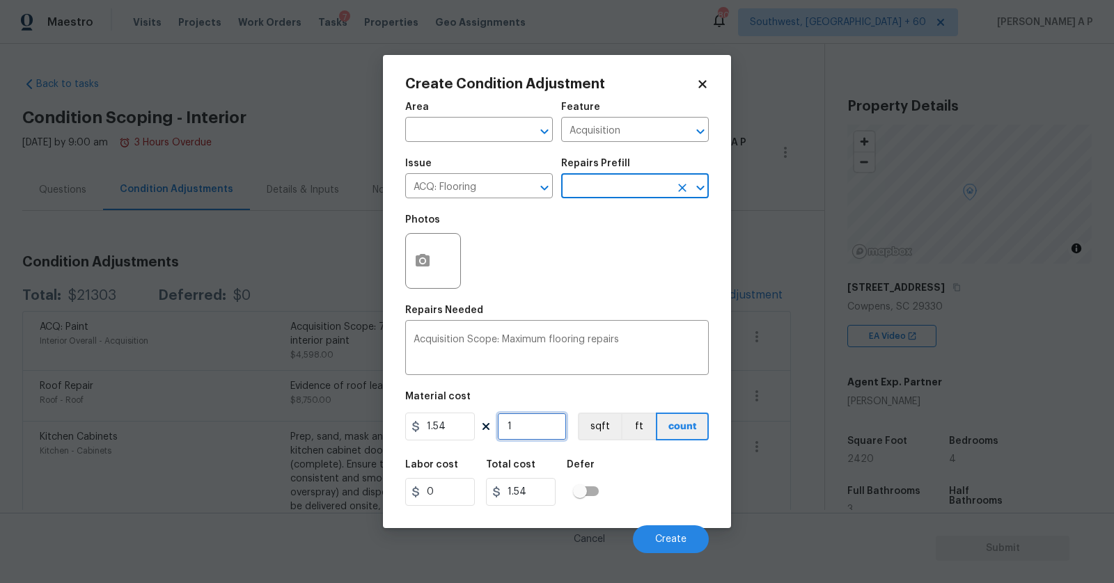
click at [541, 431] on input "1" at bounding box center [532, 427] width 70 height 28
type input "0"
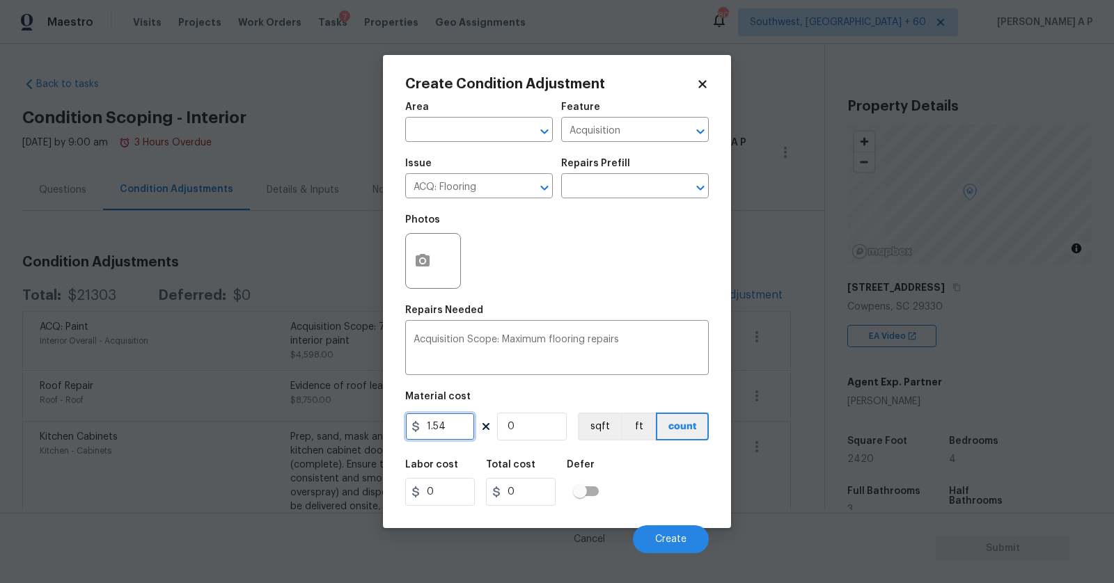
click at [453, 428] on input "1.54" at bounding box center [440, 427] width 70 height 28
type input "9300"
click at [642, 336] on textarea "Acquisition Scope: Maximum flooring repairs" at bounding box center [556, 349] width 287 height 29
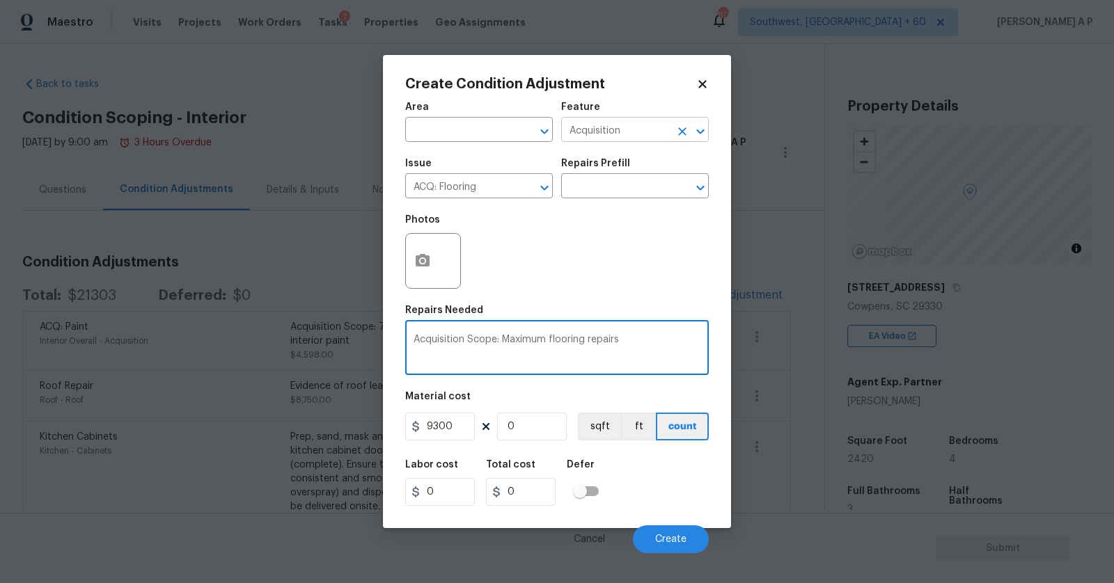
click at [677, 133] on icon "Clear" at bounding box center [682, 132] width 14 height 14
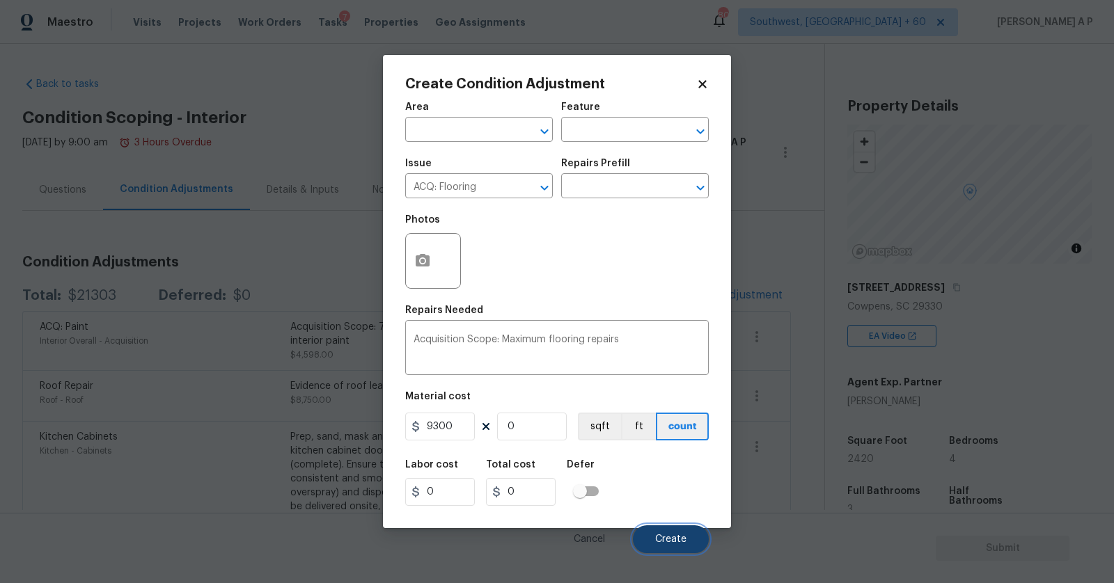
click at [686, 546] on button "Create" at bounding box center [671, 539] width 76 height 28
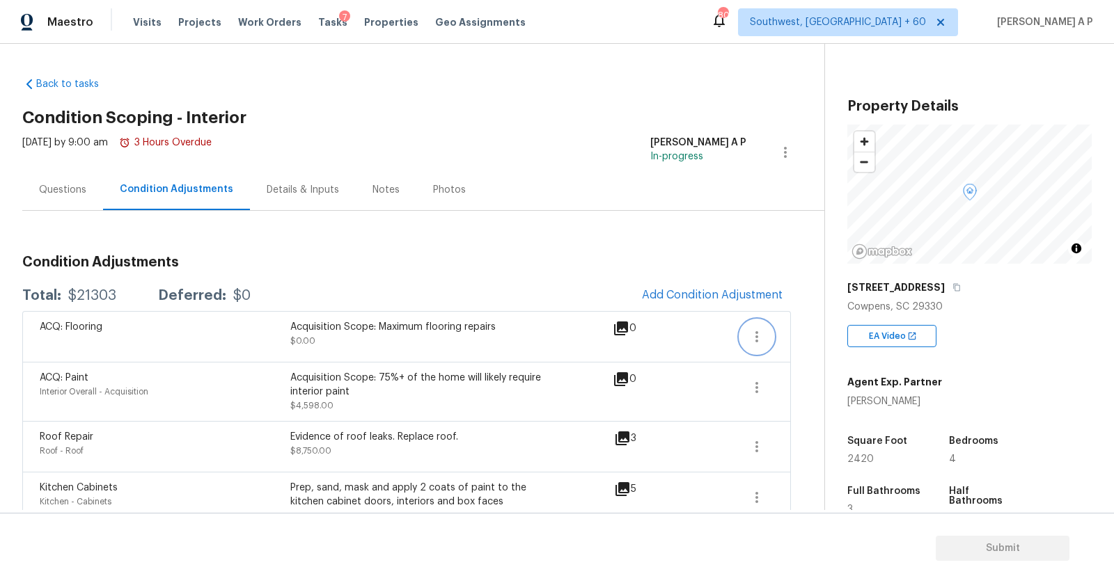
click at [755, 337] on icon "button" at bounding box center [756, 337] width 17 height 17
click at [805, 339] on div "Edit" at bounding box center [836, 333] width 109 height 14
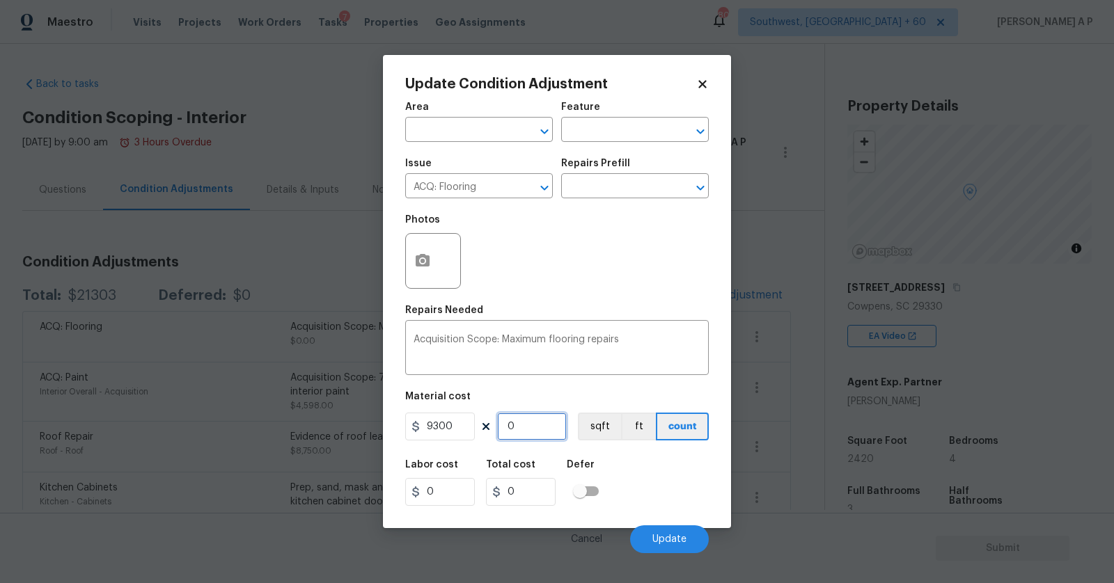
click at [531, 428] on input "0" at bounding box center [532, 427] width 70 height 28
type input "1"
type input "9300"
type input "1"
click at [670, 537] on span "Update" at bounding box center [669, 540] width 34 height 10
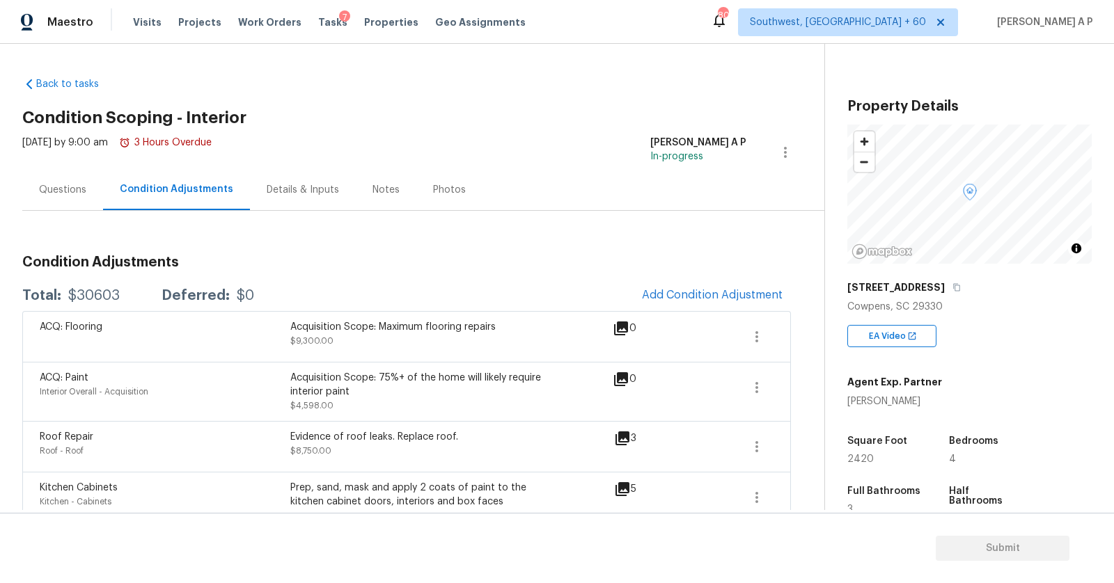
click at [53, 199] on div "Questions" at bounding box center [62, 189] width 81 height 41
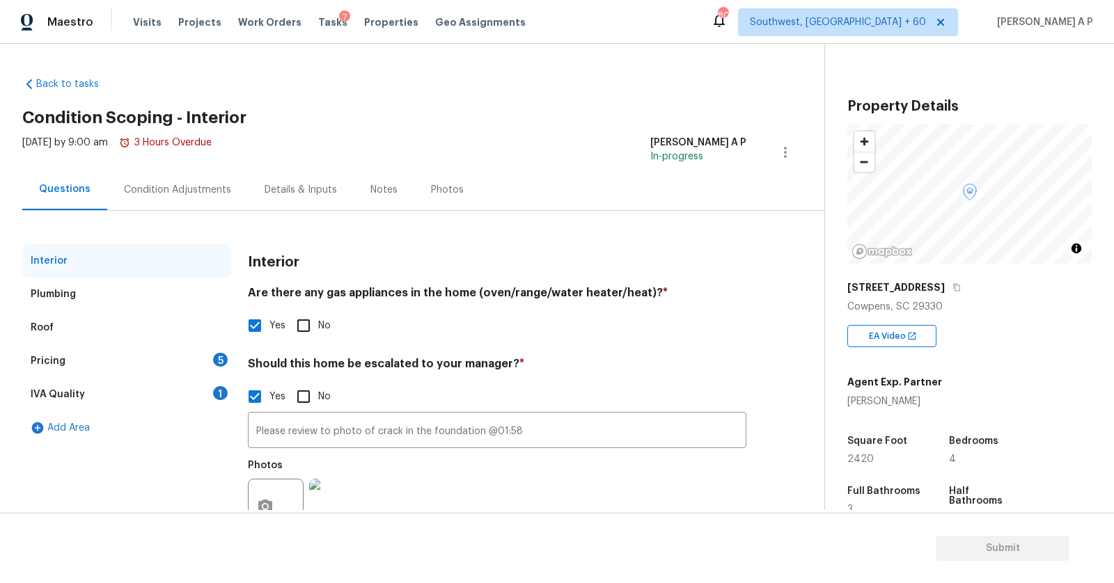
scroll to position [54, 0]
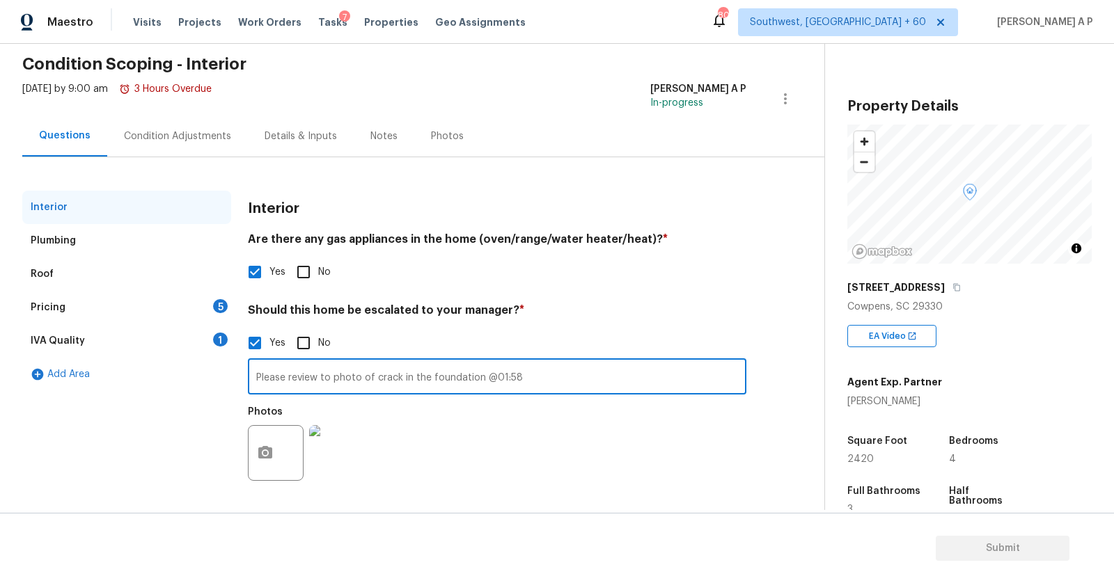
click at [581, 367] on input "Please review to photo of crack in the foundation @01:58" at bounding box center [497, 378] width 498 height 33
click at [568, 379] on input "Please review to photo of crack in the foundation @01:58" at bounding box center [497, 378] width 498 height 33
paste input "There are signs of water leaks on the ceiling upstairs."
type input "Please review to photo of crack in the foundation @01:58 There are signs of wat…"
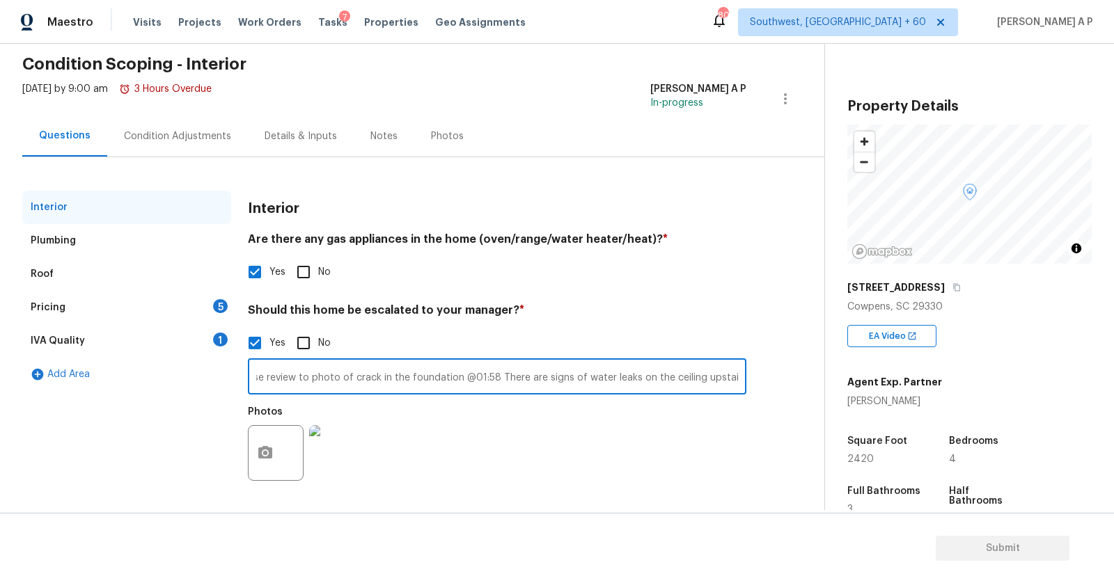
scroll to position [0, 0]
click at [727, 376] on input "Please review to photo of crack in the foundation @01:58 There are signs of wat…" at bounding box center [497, 378] width 498 height 33
click at [131, 306] on div "Pricing 5" at bounding box center [126, 307] width 209 height 33
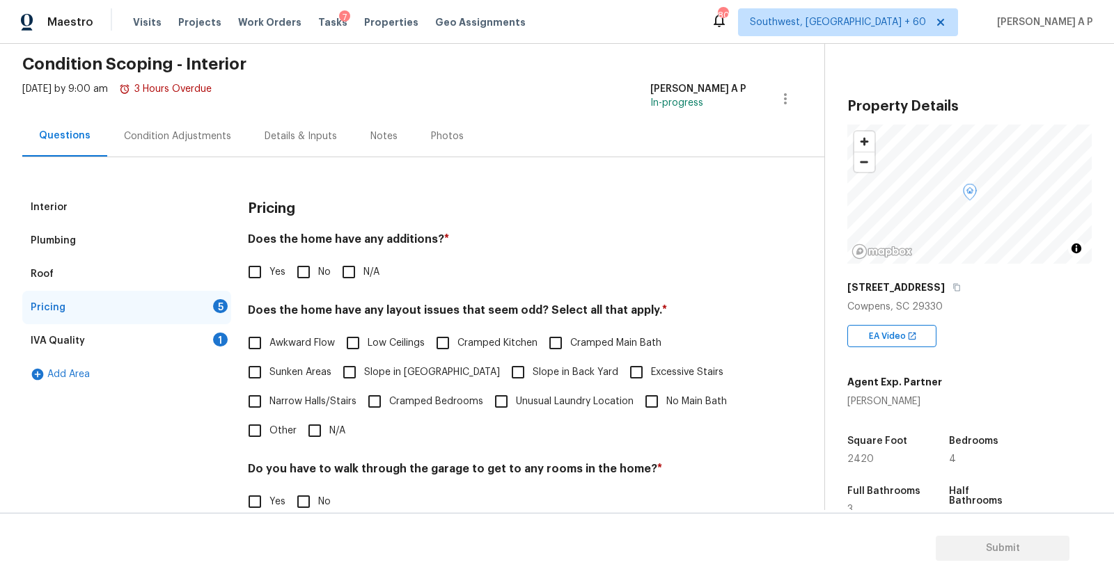
click at [266, 426] on input "Other" at bounding box center [254, 430] width 29 height 29
checkbox input "true"
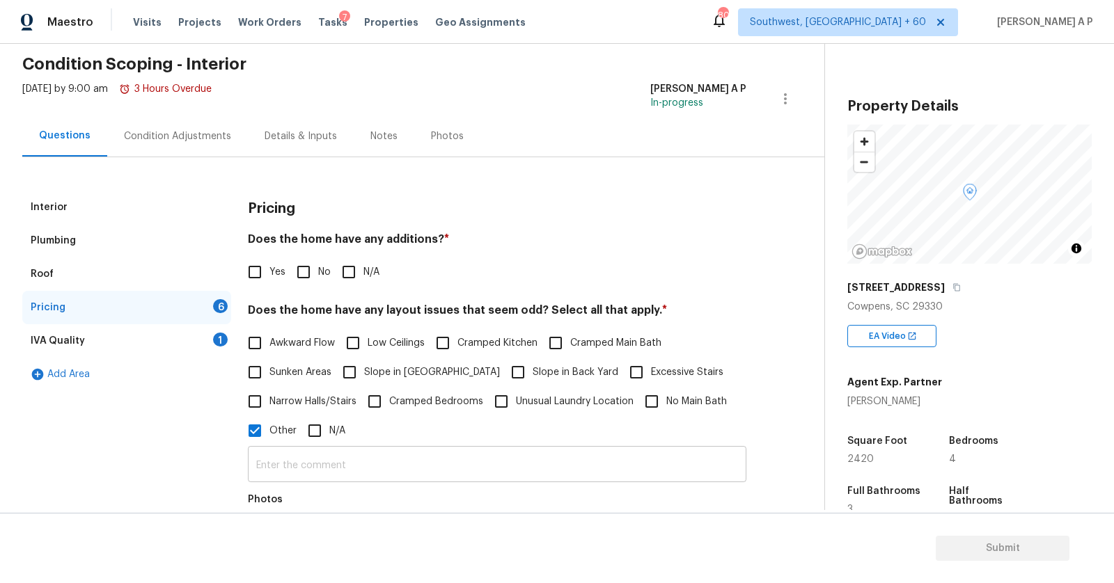
click at [316, 461] on input "text" at bounding box center [497, 466] width 498 height 33
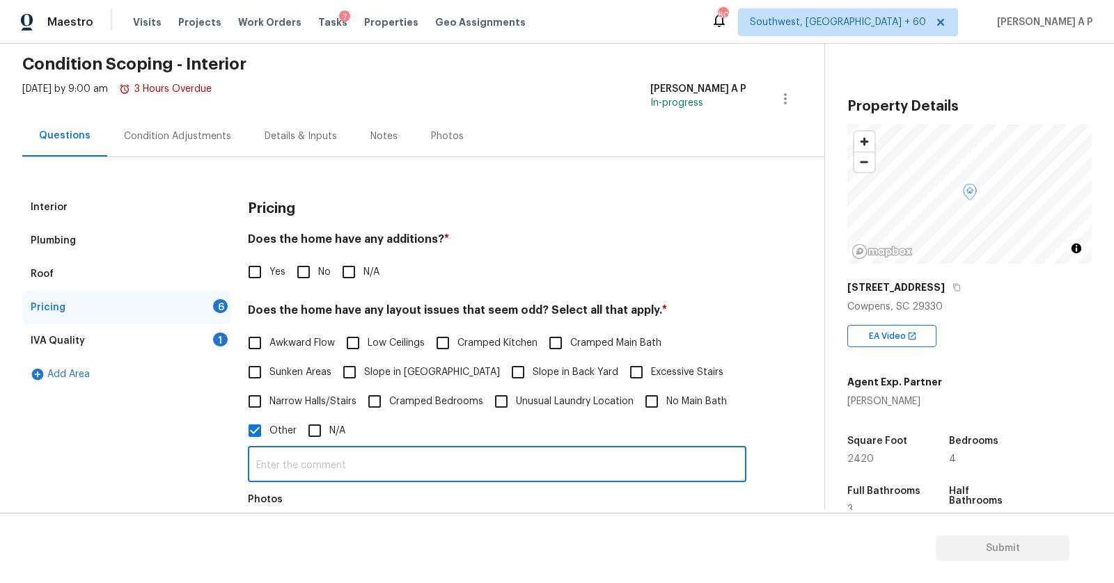
paste input "There is a garage in the basement that is accessible from the rear of the home …"
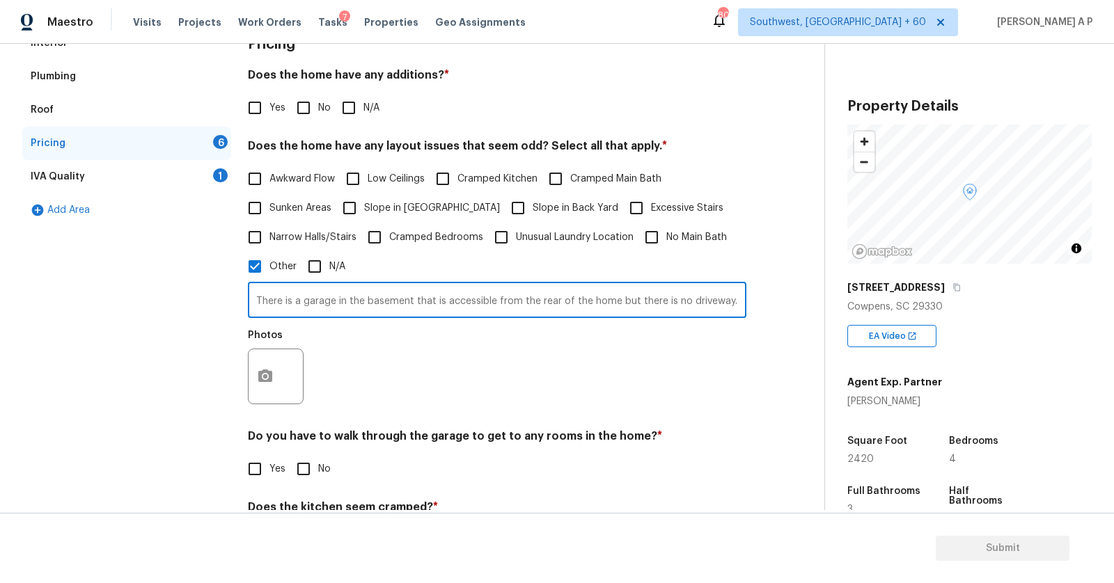
scroll to position [228, 0]
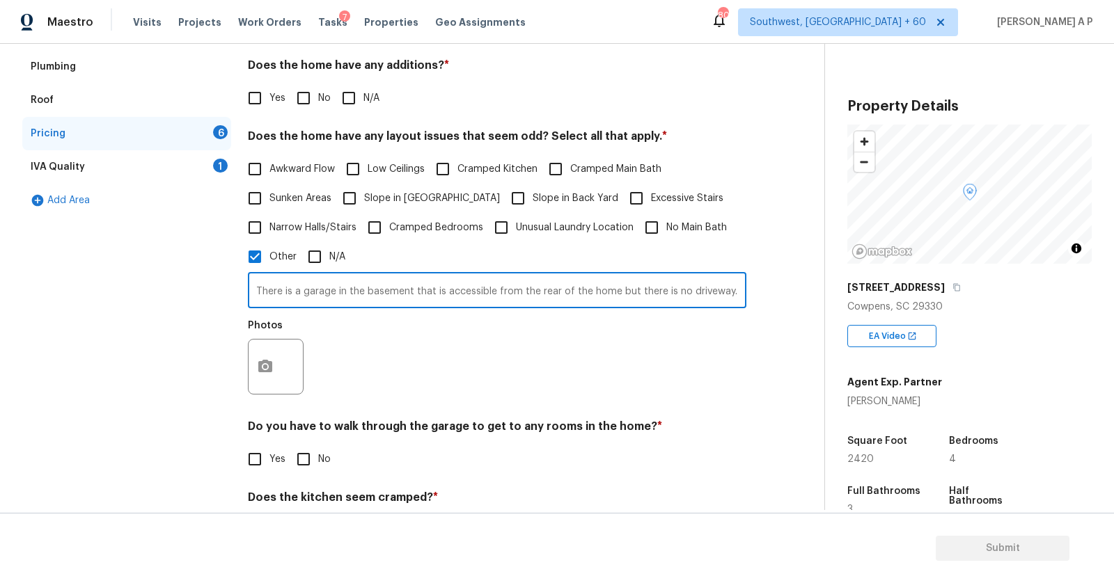
click at [436, 287] on input "There is a garage in the basement that is accessible from the rear of the home …" at bounding box center [497, 292] width 498 height 33
type input "There is a garage in the basement that is accessible from the rear of the home …"
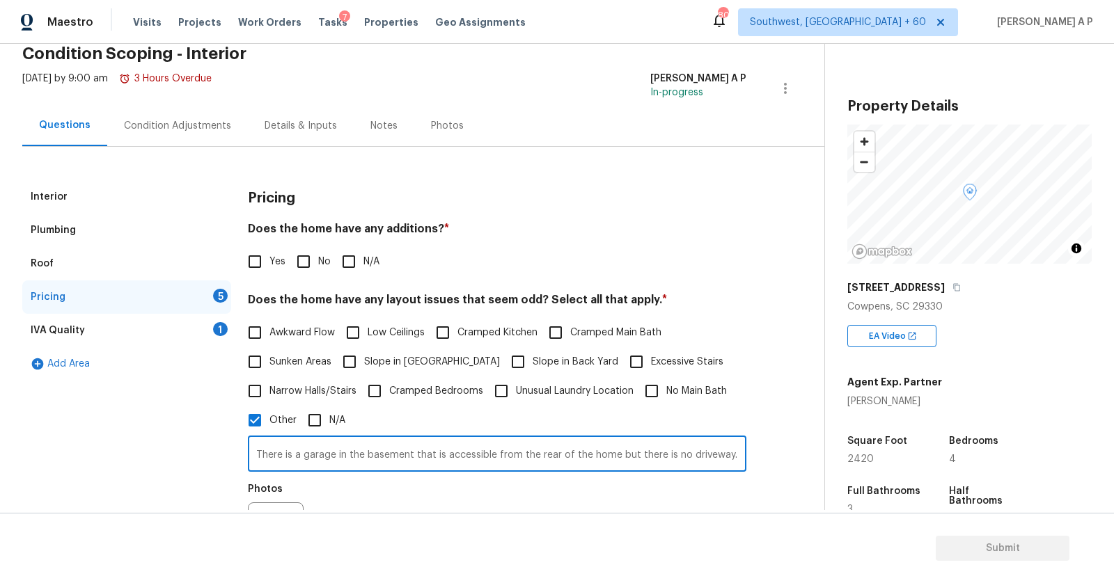
click at [109, 193] on div "Interior" at bounding box center [126, 196] width 209 height 33
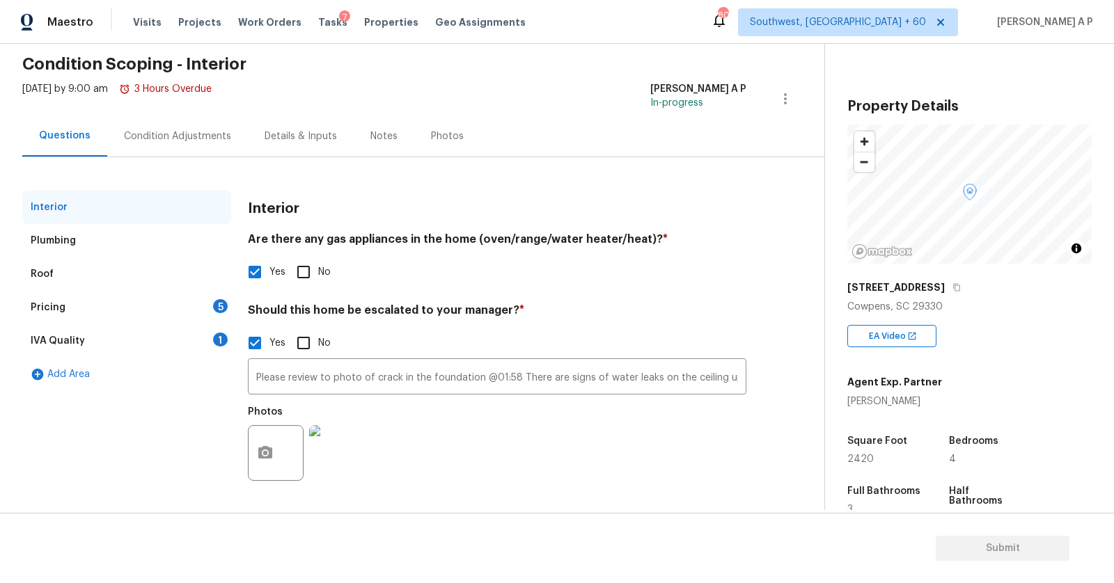
scroll to position [54, 0]
click at [377, 377] on input "Please review to photo of crack in the foundation @01:58 There are signs of wat…" at bounding box center [497, 378] width 498 height 33
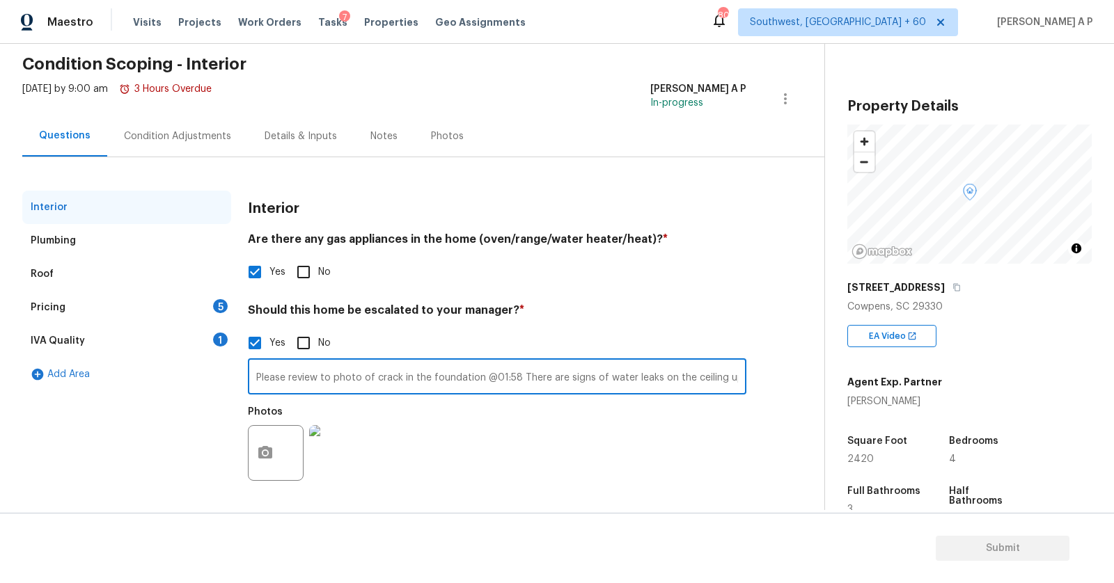
click at [377, 377] on input "Please review to photo of crack in the foundation @01:58 There are signs of wat…" at bounding box center [497, 378] width 498 height 33
click at [623, 296] on div "Interior Are there any gas appliances in the home (oven/range/water heater/heat…" at bounding box center [497, 348] width 498 height 315
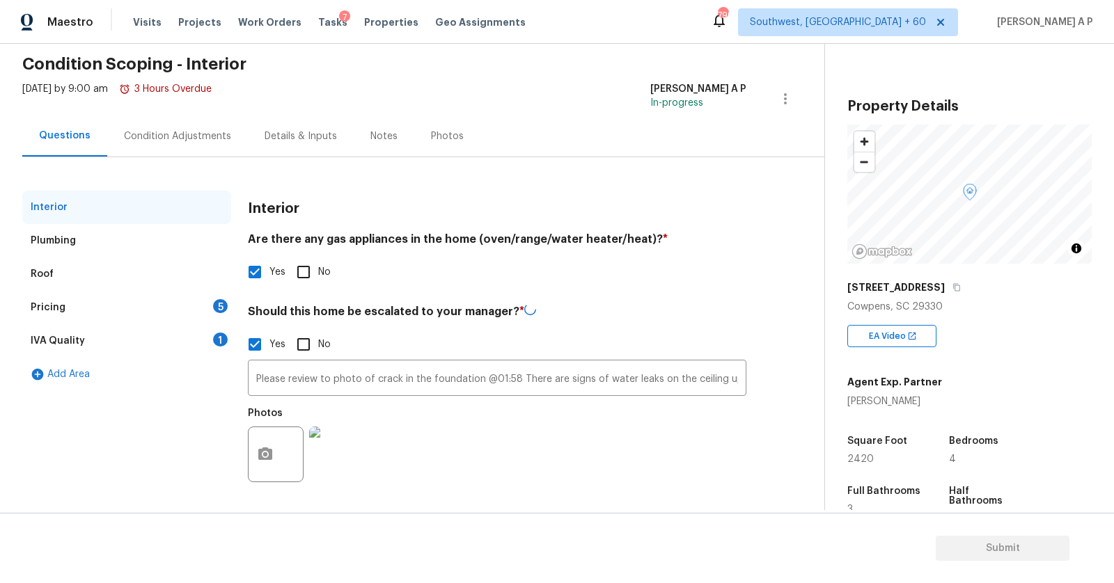
click at [164, 312] on div "Pricing 5" at bounding box center [126, 307] width 209 height 33
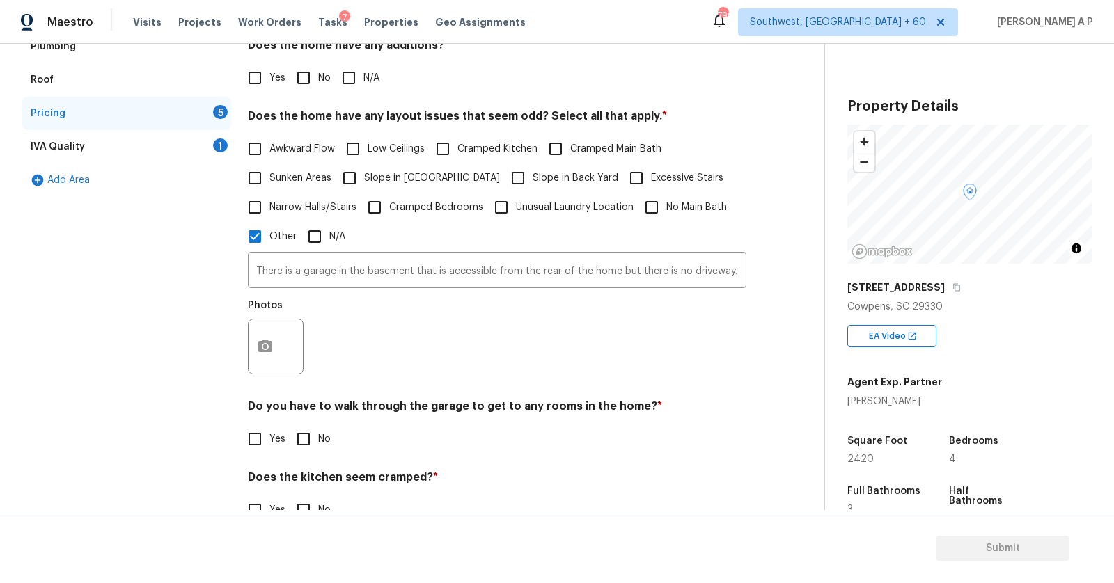
scroll to position [299, 0]
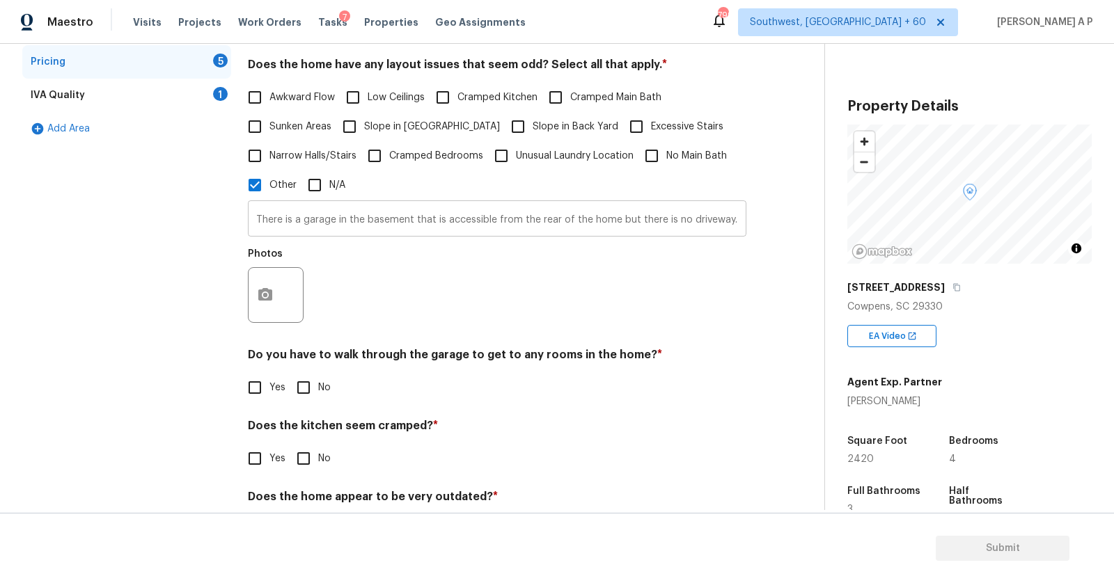
click at [600, 220] on input "There is a garage in the basement that is accessible from the rear of the home …" at bounding box center [497, 220] width 498 height 33
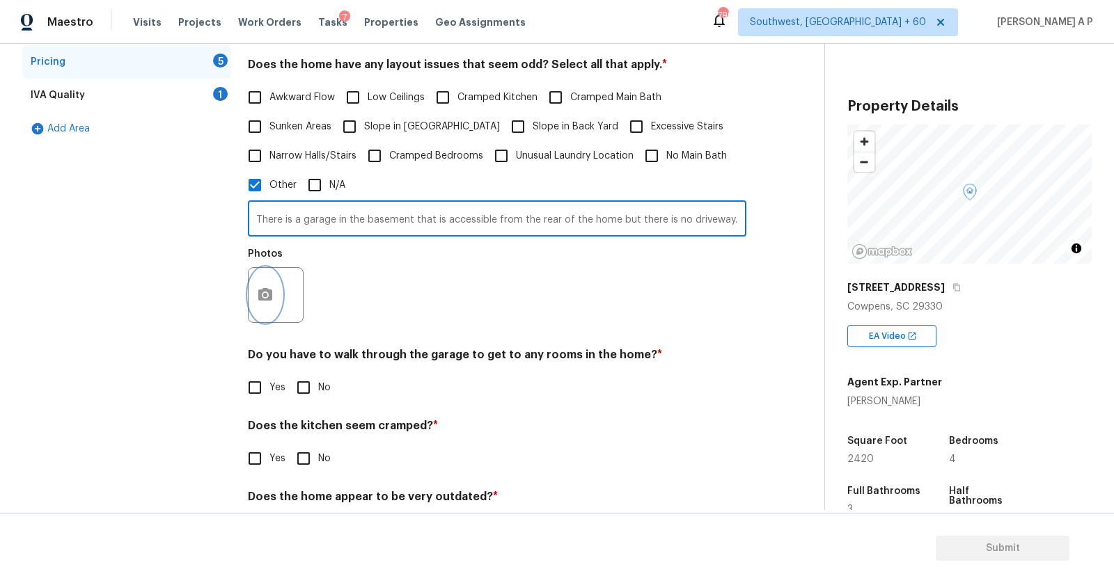
click at [278, 296] on button "button" at bounding box center [264, 295] width 33 height 54
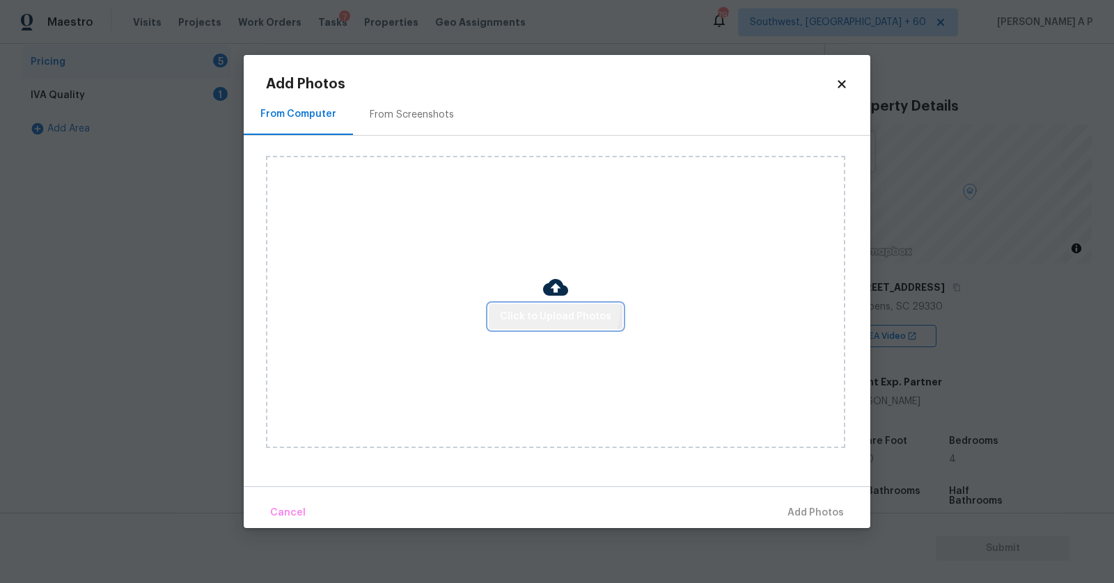
click at [551, 308] on span "Click to Upload Photos" at bounding box center [555, 316] width 111 height 17
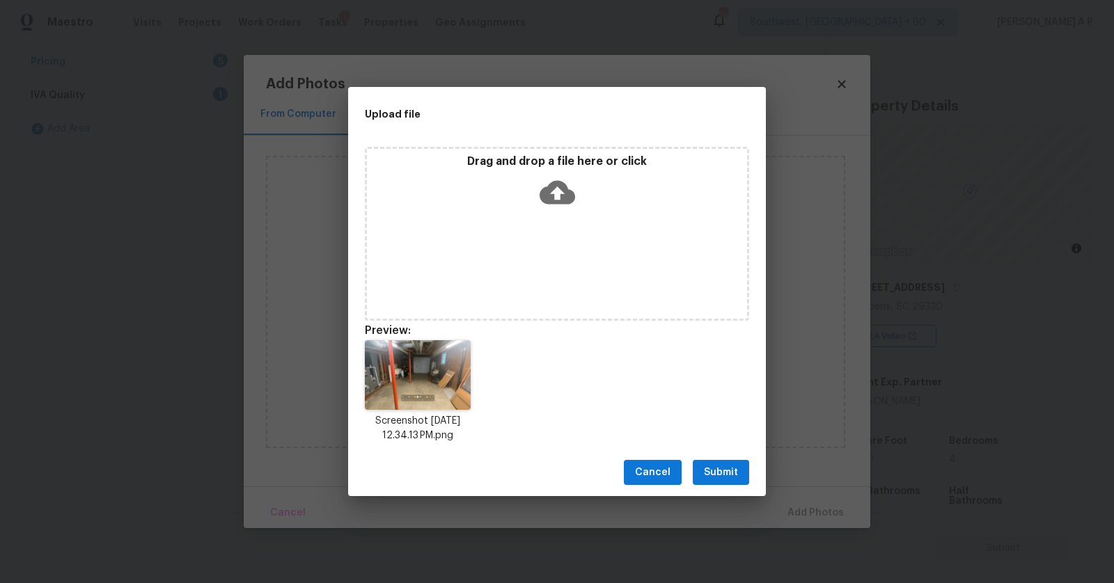
click at [715, 460] on button "Submit" at bounding box center [721, 473] width 56 height 26
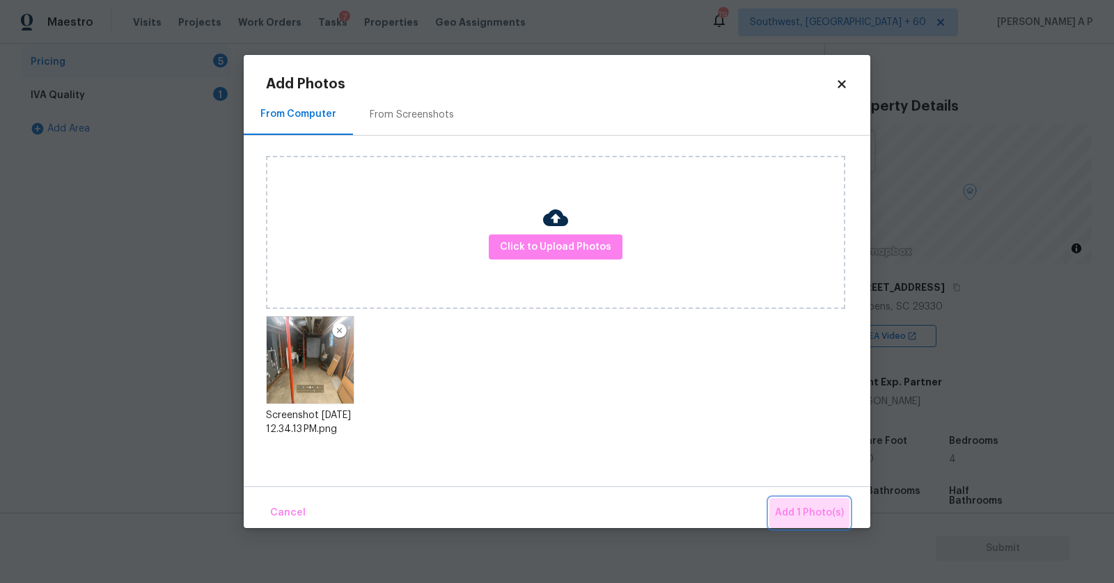
click at [827, 508] on span "Add 1 Photo(s)" at bounding box center [809, 513] width 69 height 17
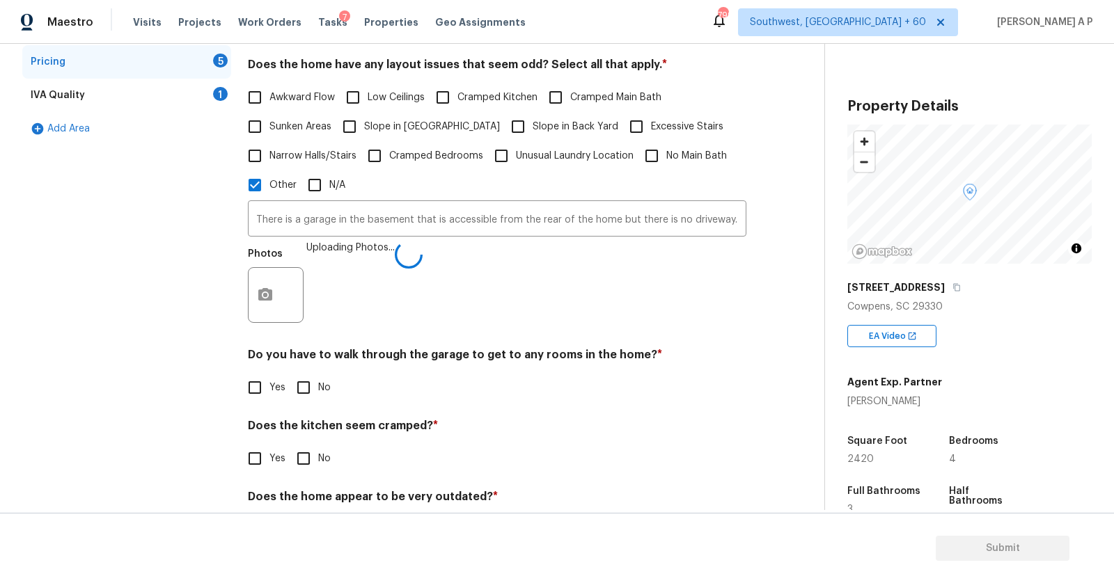
click at [309, 393] on input "No" at bounding box center [303, 387] width 29 height 29
checkbox input "true"
click at [304, 453] on input "No" at bounding box center [303, 459] width 29 height 29
checkbox input "true"
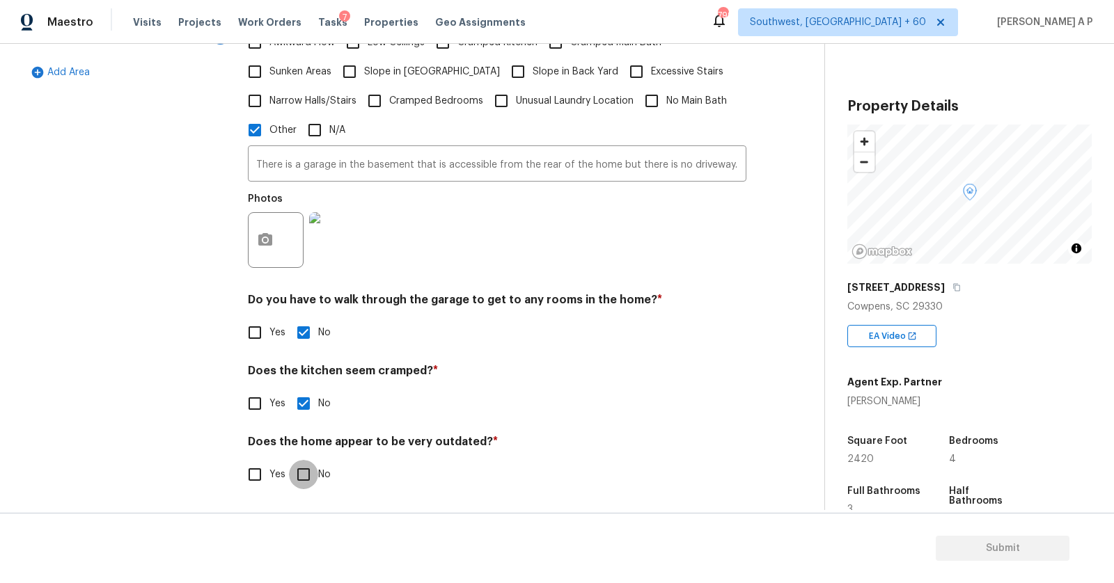
click at [312, 478] on input "No" at bounding box center [303, 474] width 29 height 29
checkbox input "true"
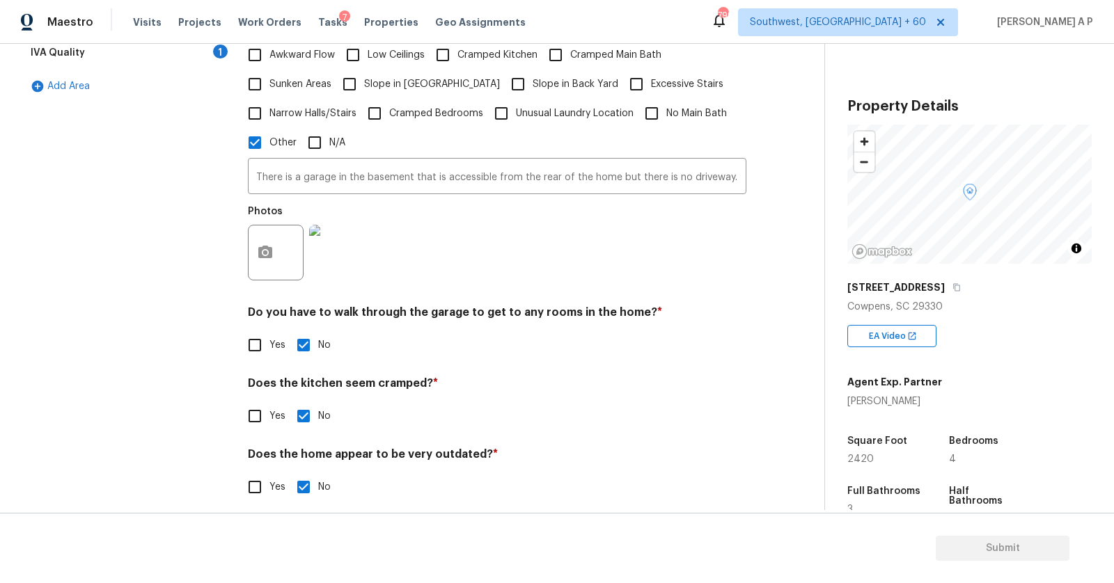
scroll to position [339, 0]
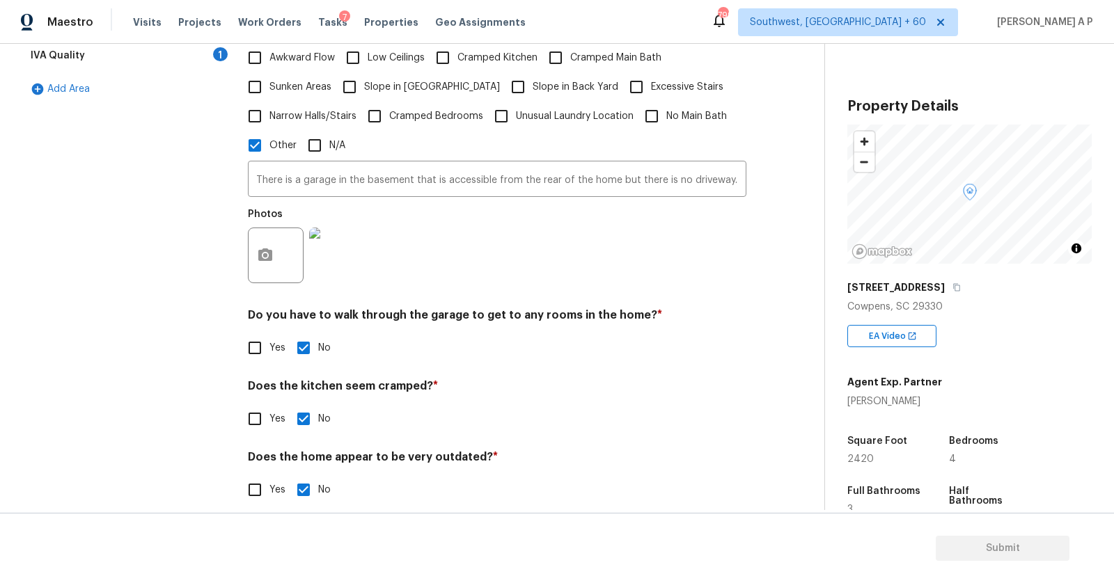
click at [268, 354] on input "Yes" at bounding box center [254, 347] width 29 height 29
checkbox input "true"
checkbox input "false"
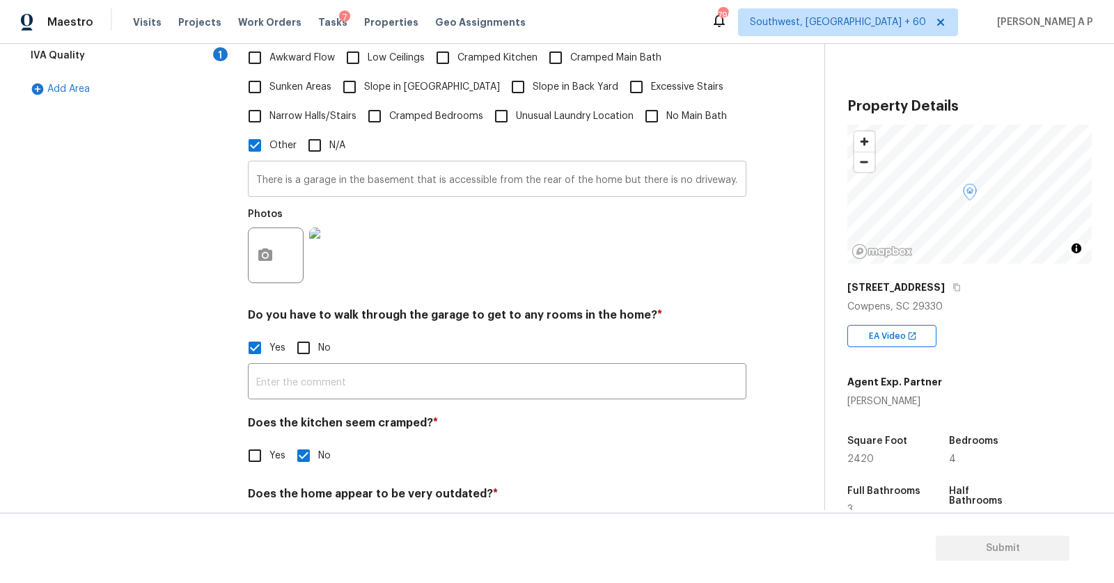
click at [448, 182] on input "There is a garage in the basement that is accessible from the rear of the home …" at bounding box center [497, 180] width 498 height 33
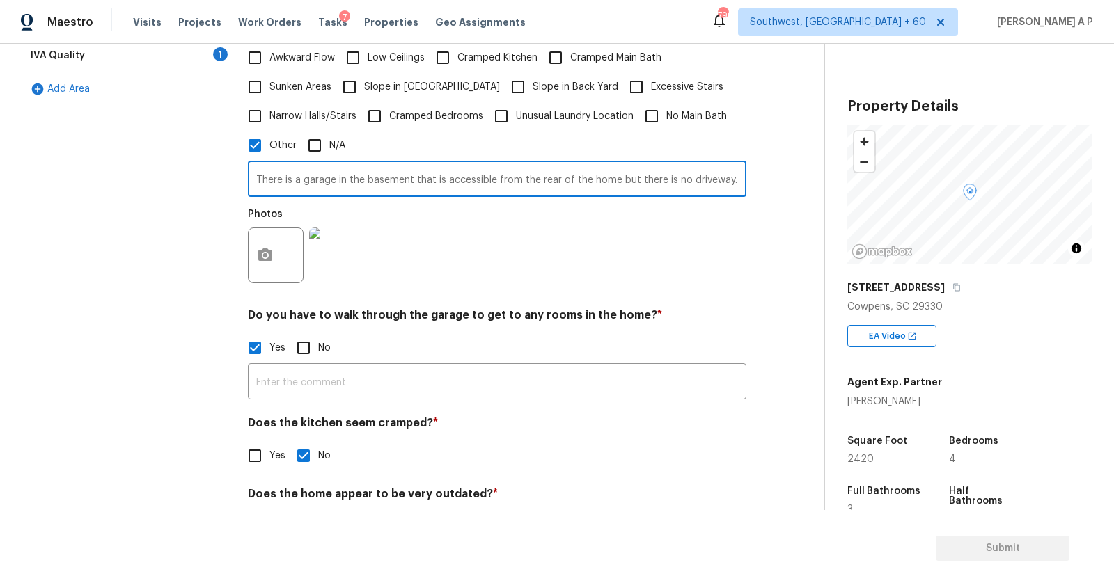
click at [448, 182] on input "There is a garage in the basement that is accessible from the rear of the home …" at bounding box center [497, 180] width 498 height 33
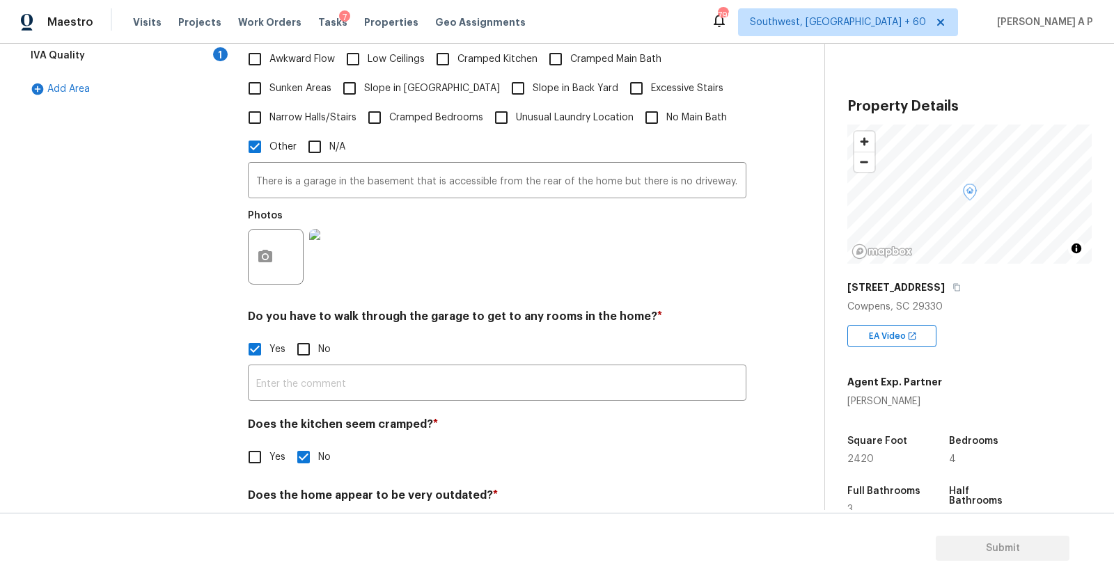
click at [381, 401] on div "Pricing Does the home have any additions? * Yes No N/A Does the home have any l…" at bounding box center [497, 232] width 498 height 654
click at [390, 387] on input "text" at bounding box center [497, 383] width 498 height 33
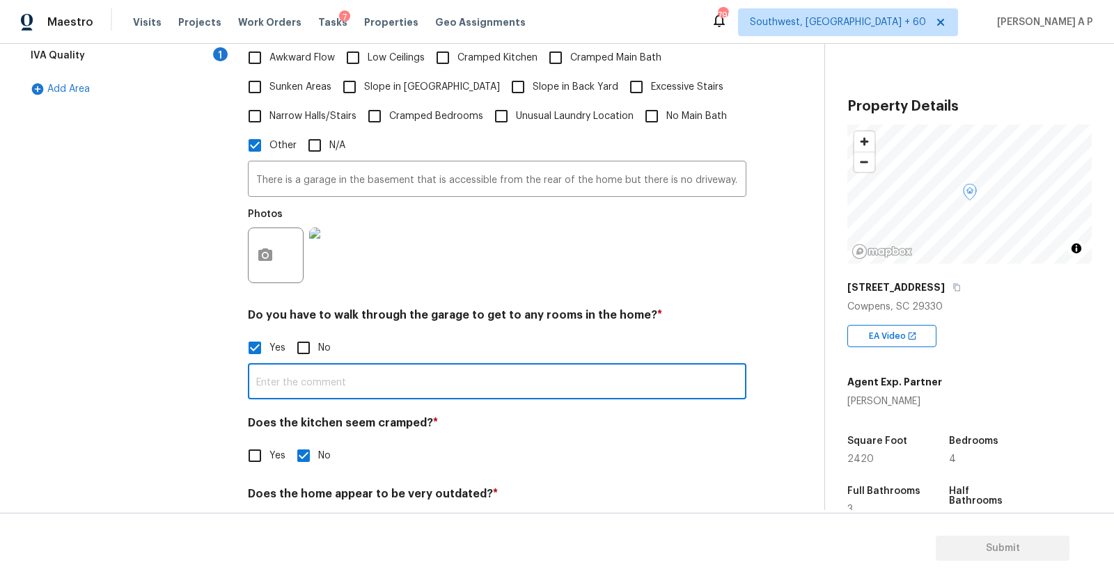
click at [390, 387] on input "text" at bounding box center [497, 383] width 498 height 33
paste input "There is a garage in the basement that is accessible from the rear of the home …"
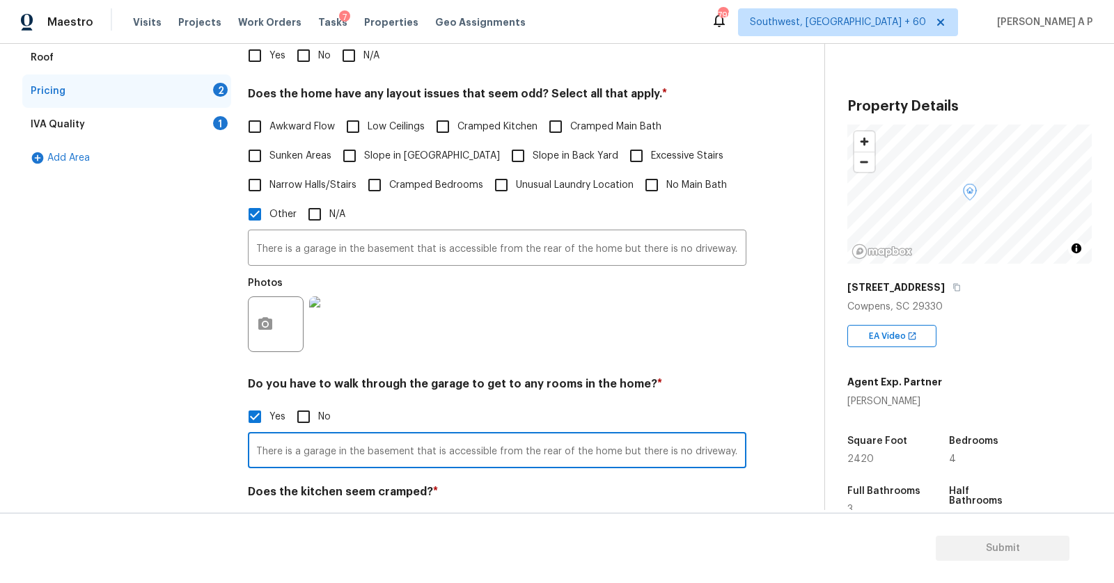
scroll to position [392, 0]
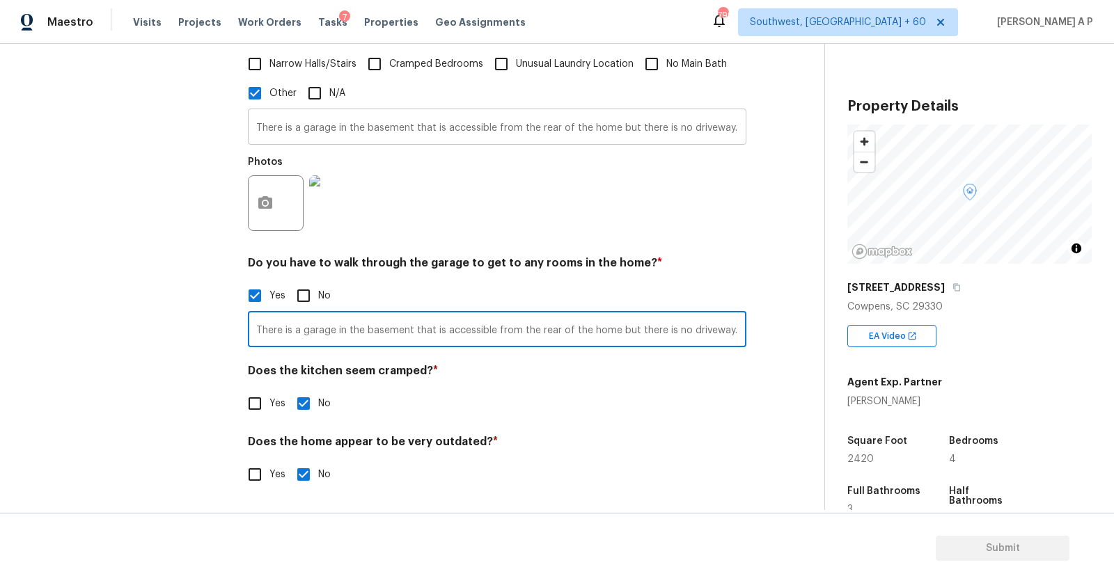
type input "There is a garage in the basement that is accessible from the rear of the home …"
click at [315, 118] on input "There is a garage in the basement that is accessible from the rear of the home …" at bounding box center [497, 128] width 498 height 33
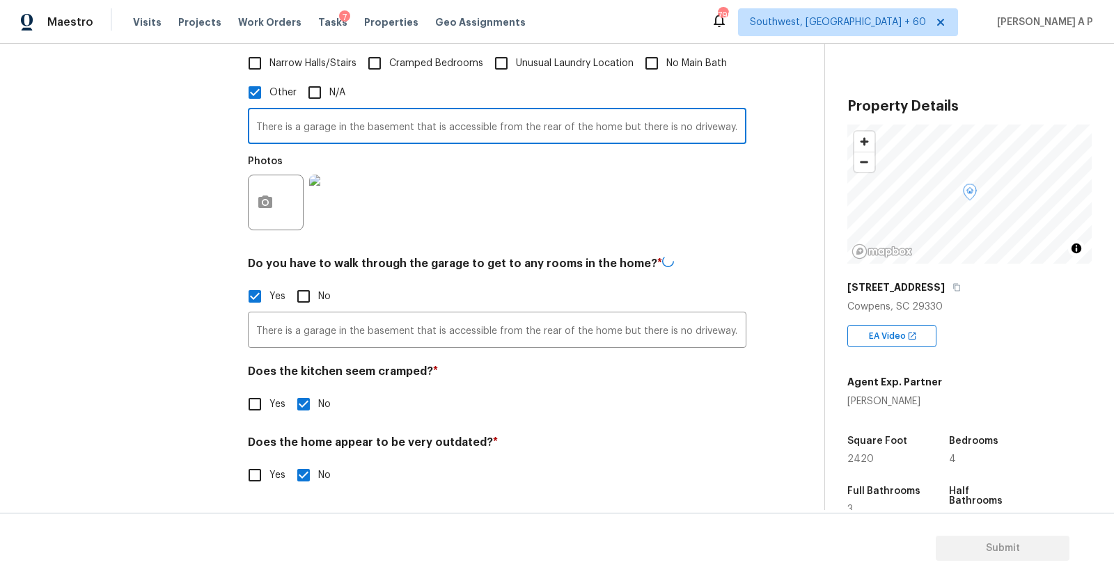
click at [315, 118] on input "There is a garage in the basement that is accessible from the rear of the home …" at bounding box center [497, 127] width 498 height 33
click at [315, 118] on input "There is a garage in the basement that is accessible from the rear of the home …" at bounding box center [497, 128] width 498 height 33
click at [315, 90] on input "N/A" at bounding box center [314, 93] width 29 height 29
checkbox input "true"
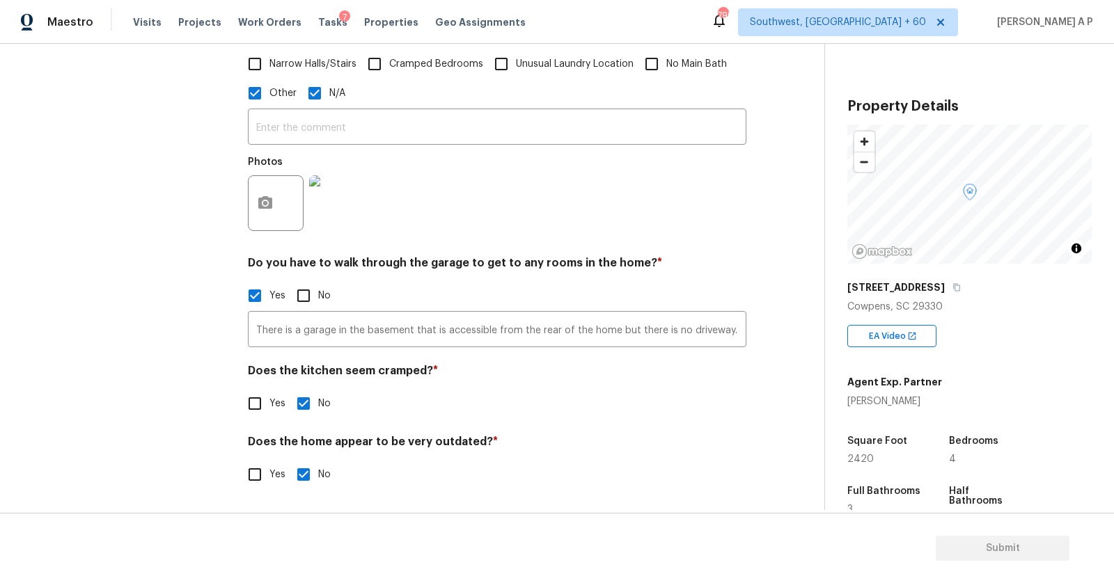
click at [282, 90] on span "Other" at bounding box center [282, 93] width 27 height 15
click at [269, 90] on input "Other" at bounding box center [254, 93] width 29 height 29
checkbox input "false"
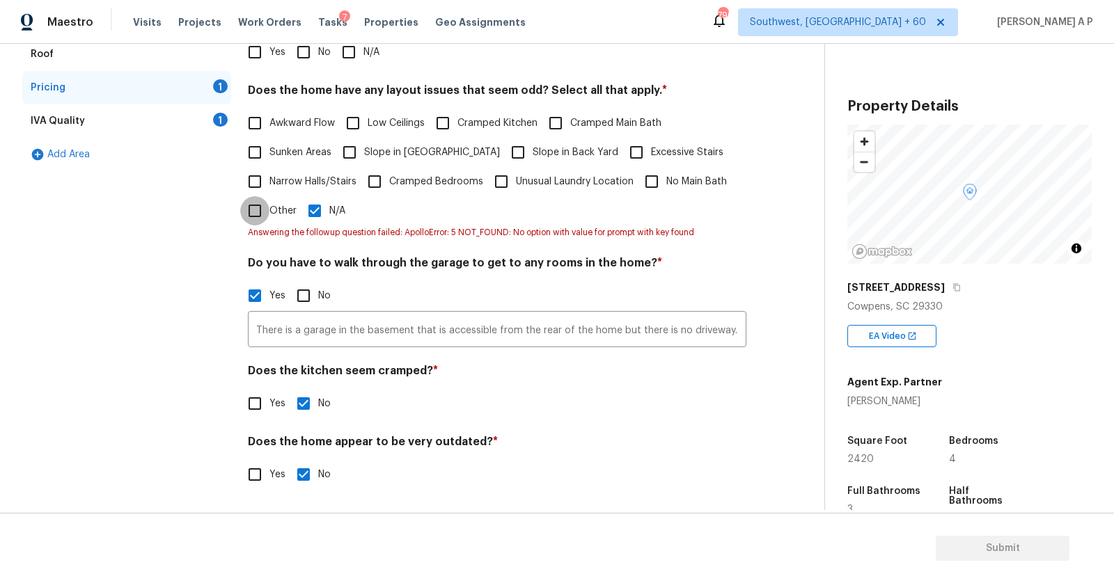
click at [262, 214] on input "Other" at bounding box center [254, 210] width 29 height 29
checkbox input "true"
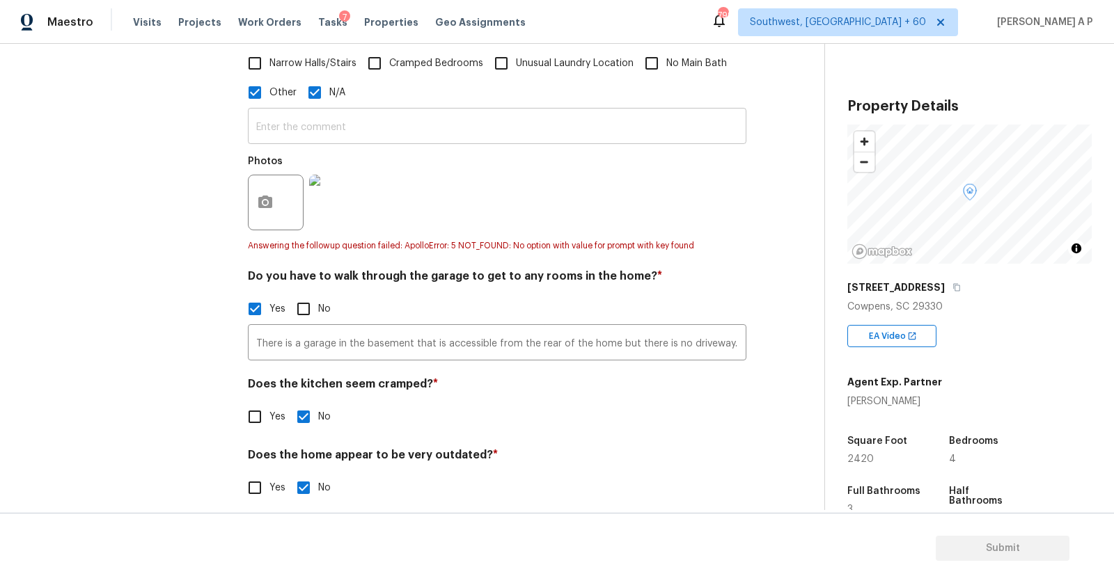
click at [367, 125] on input "text" at bounding box center [497, 127] width 498 height 33
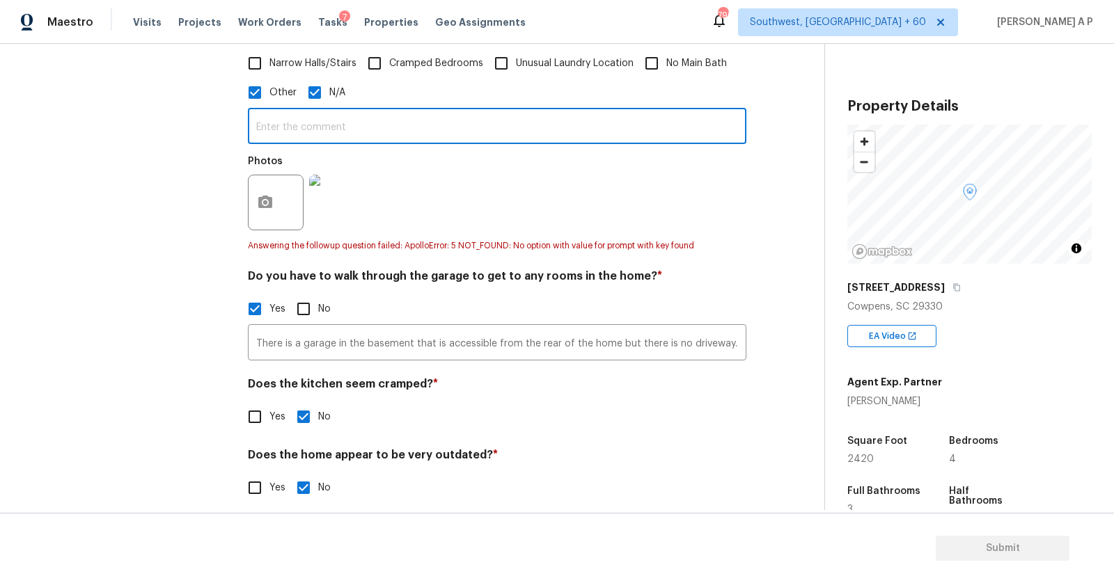
paste input "There is a garage in the basement that is accessible from the rear of the home …"
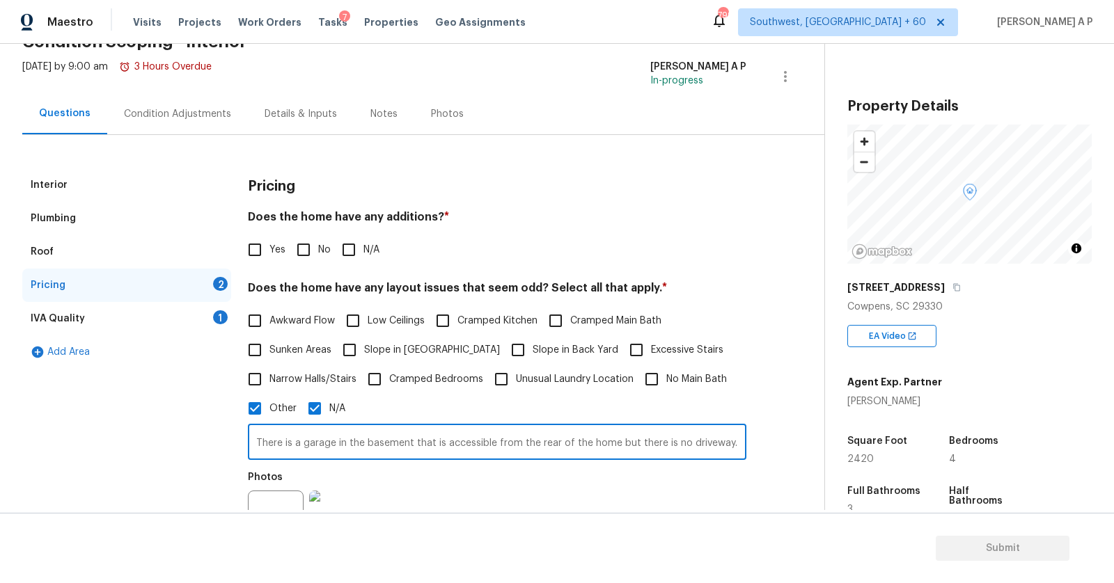
scroll to position [0, 0]
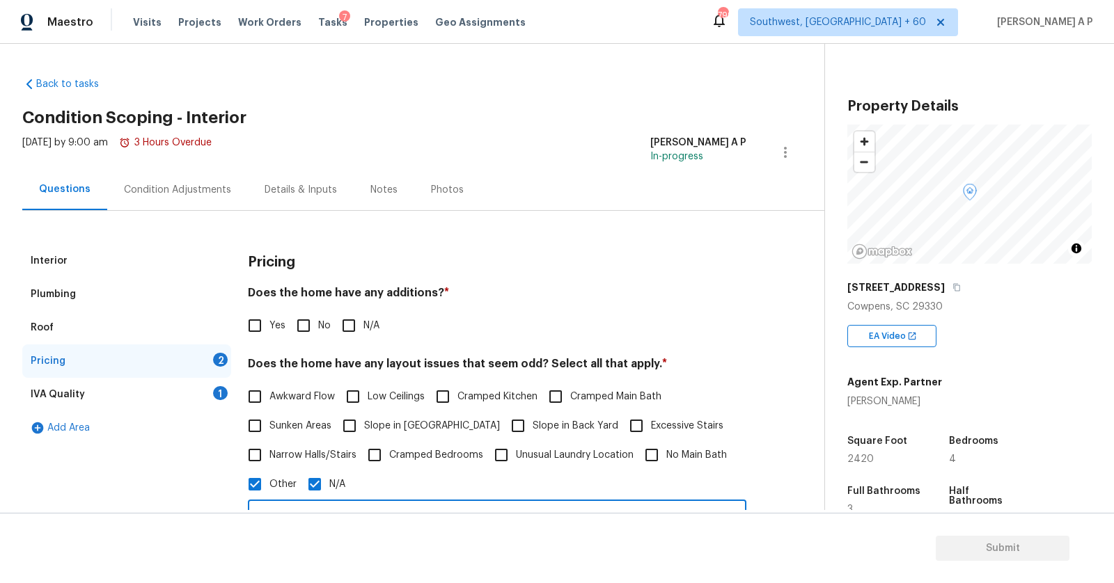
type input "There is a garage in the basement that is accessible from the rear of the home …"
click at [353, 330] on input "N/A" at bounding box center [348, 325] width 29 height 29
checkbox input "true"
click at [112, 387] on div "IVA Quality 1" at bounding box center [126, 394] width 209 height 33
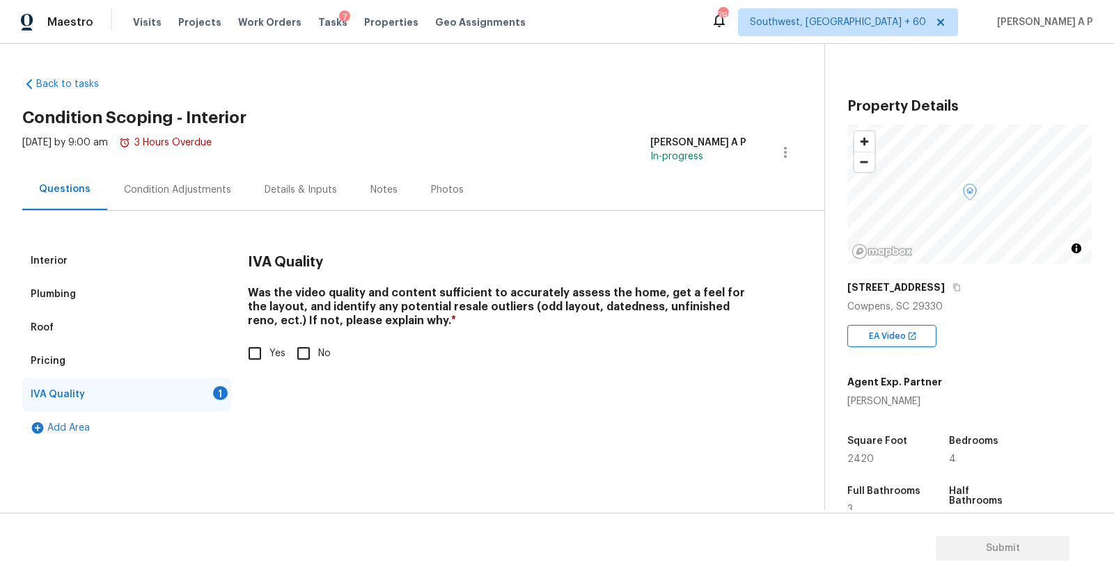
click at [262, 360] on input "Yes" at bounding box center [254, 353] width 29 height 29
checkbox input "true"
click at [1033, 559] on button "Submit" at bounding box center [1002, 549] width 134 height 26
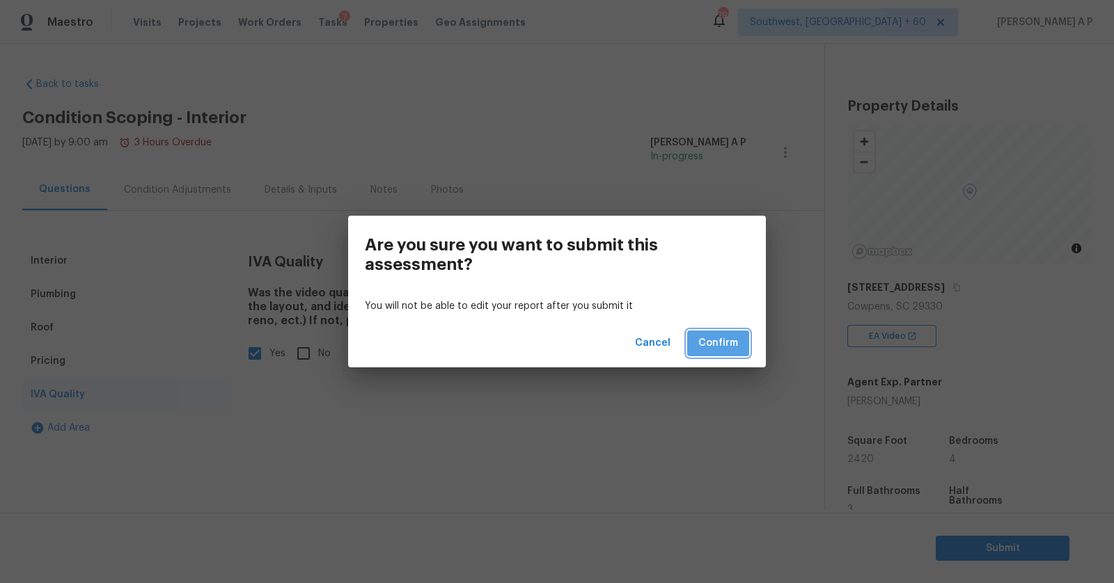
click at [735, 340] on span "Confirm" at bounding box center [718, 343] width 40 height 17
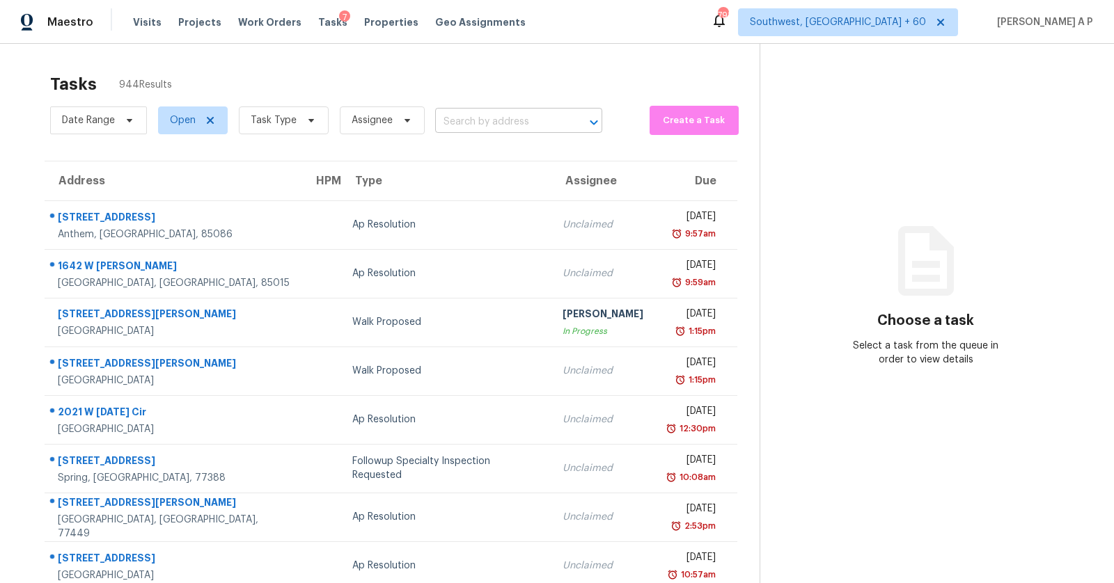
click at [514, 112] on input "text" at bounding box center [499, 122] width 128 height 22
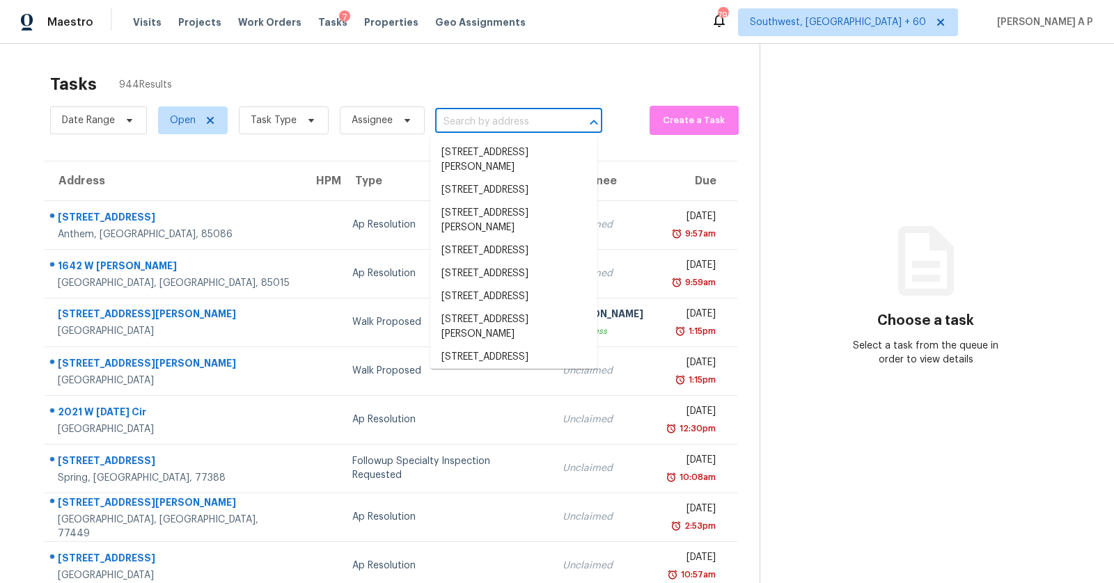
paste input "[STREET_ADDRESS][PERSON_NAME]"
type input "[STREET_ADDRESS][PERSON_NAME]"
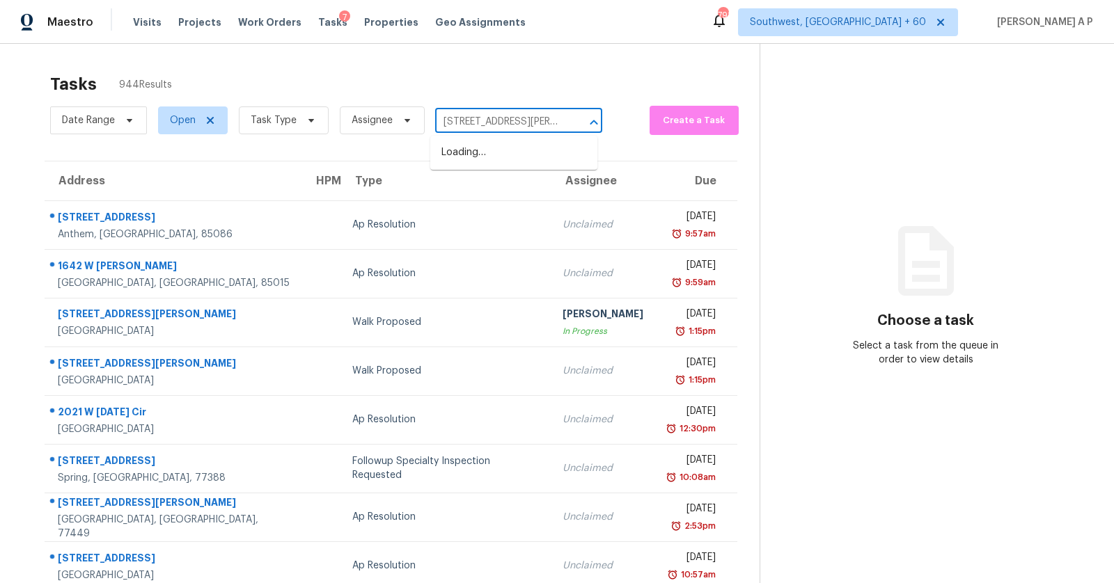
scroll to position [0, 44]
click at [502, 151] on li "[STREET_ADDRESS][PERSON_NAME]" at bounding box center [513, 160] width 167 height 38
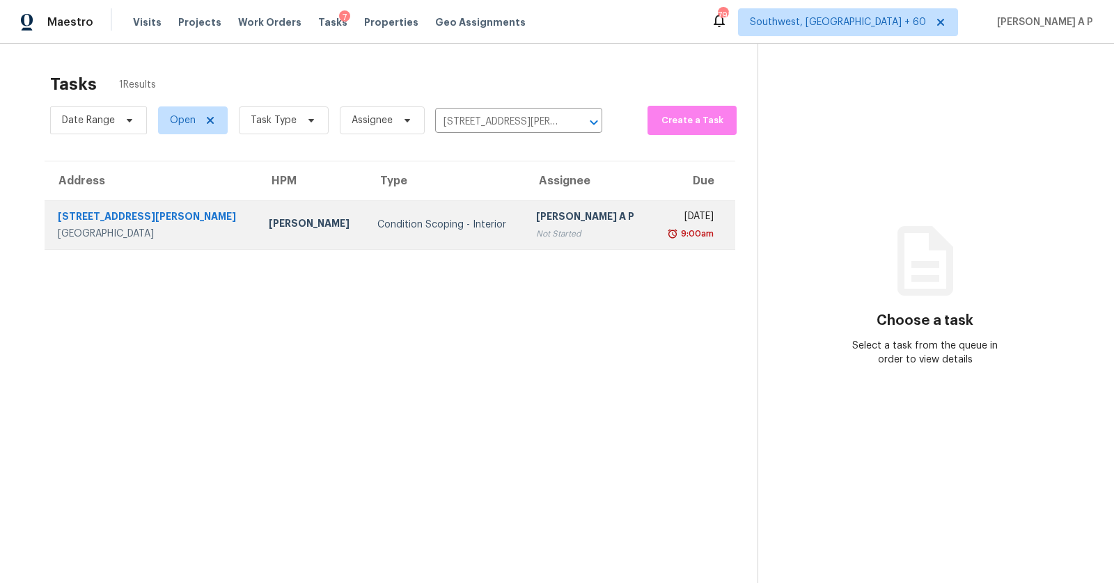
click at [525, 213] on td "[PERSON_NAME] A P Not Started" at bounding box center [588, 224] width 127 height 49
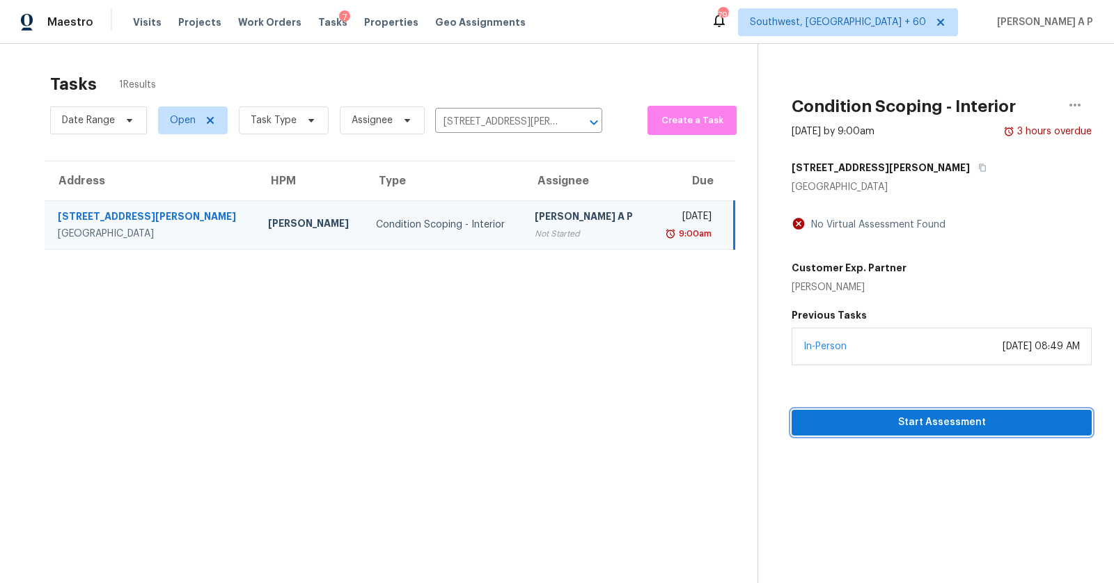
click at [901, 418] on span "Start Assessment" at bounding box center [941, 422] width 278 height 17
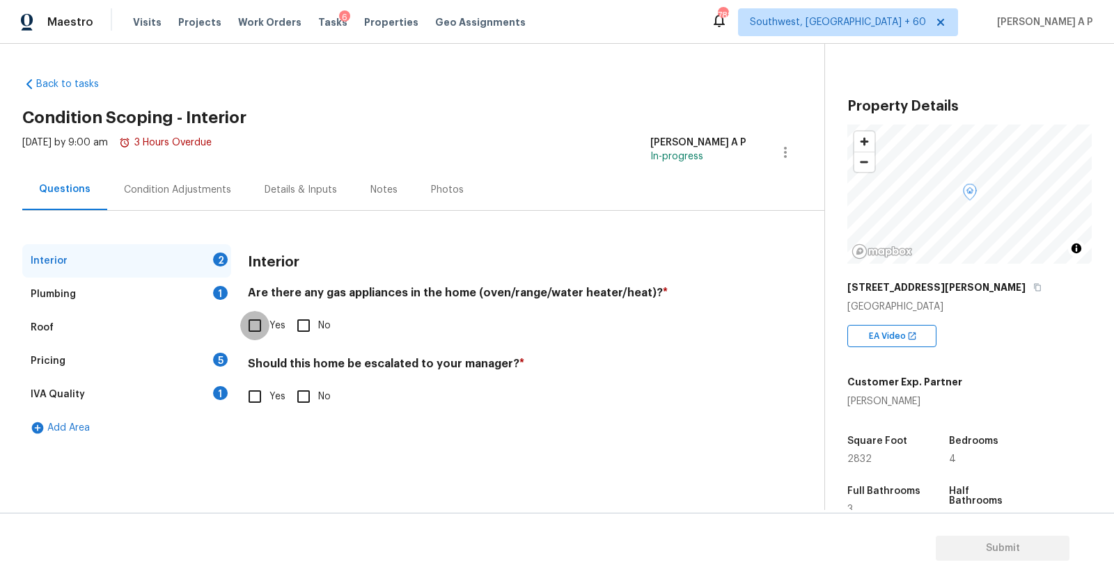
click at [248, 314] on input "Yes" at bounding box center [254, 325] width 29 height 29
checkbox input "true"
click at [306, 409] on input "No" at bounding box center [303, 396] width 29 height 29
checkbox input "true"
click at [161, 304] on div "Plumbing 1" at bounding box center [126, 294] width 209 height 33
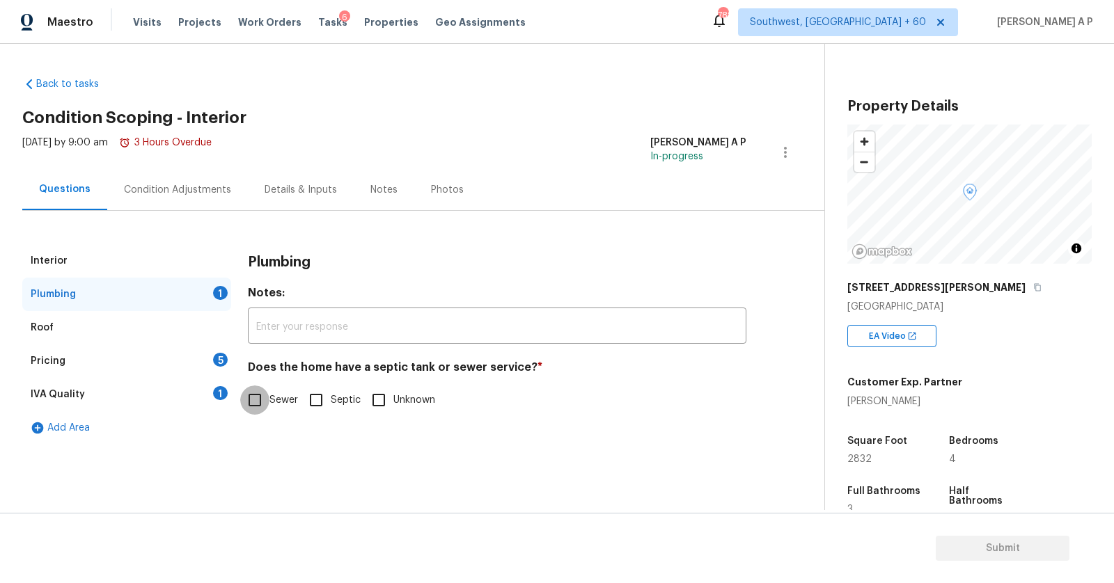
click at [259, 386] on input "Sewer" at bounding box center [254, 400] width 29 height 29
checkbox input "true"
click at [139, 349] on div "Pricing 5" at bounding box center [126, 361] width 209 height 33
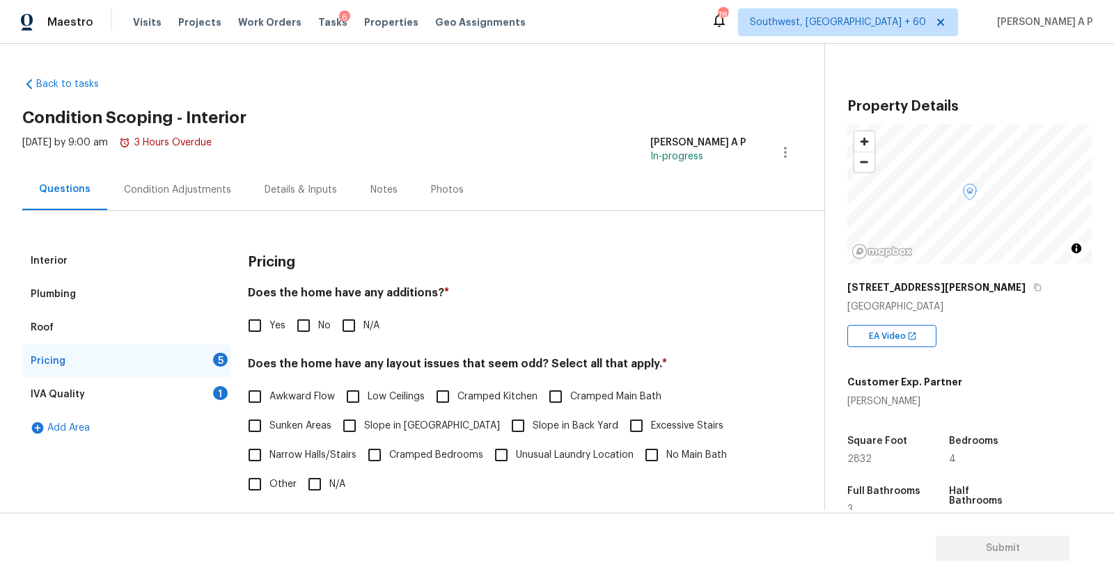
click at [358, 323] on input "N/A" at bounding box center [348, 325] width 29 height 29
checkbox input "true"
click at [322, 484] on input "N/A" at bounding box center [314, 484] width 29 height 29
checkbox input "true"
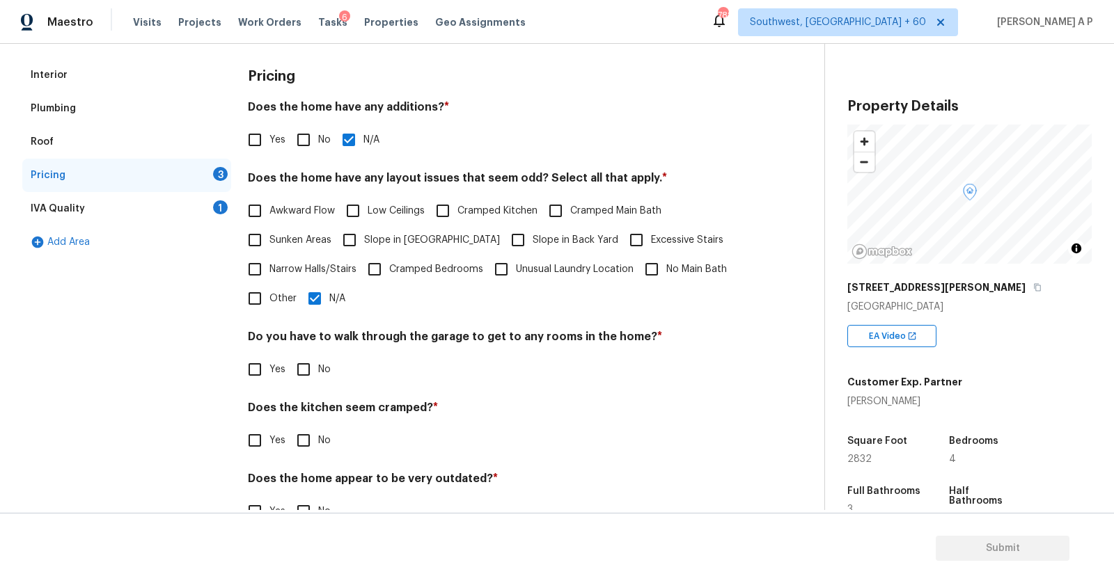
scroll to position [222, 0]
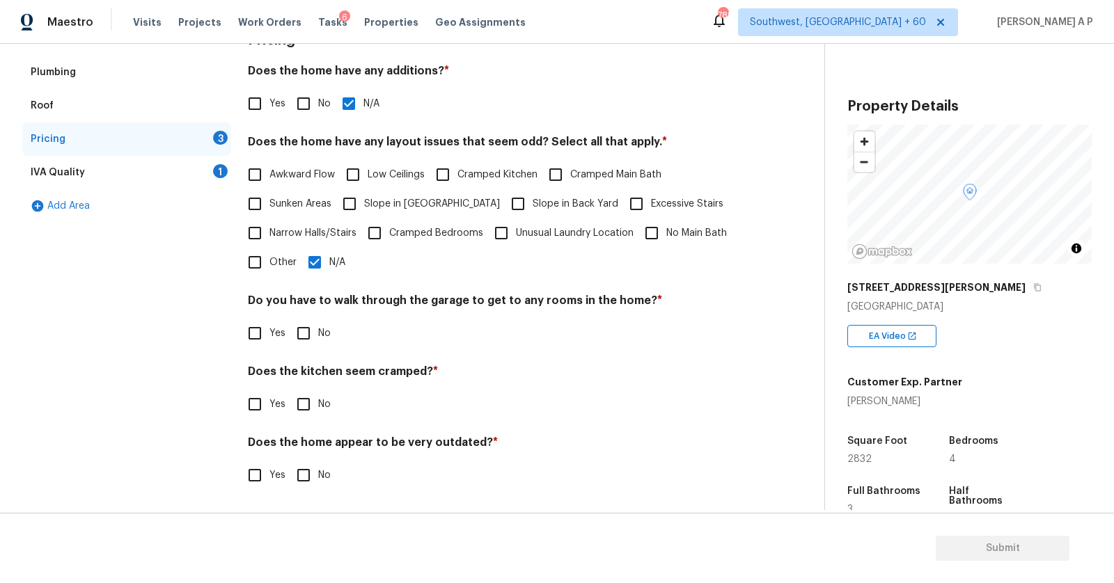
click at [313, 333] on input "No" at bounding box center [303, 333] width 29 height 29
checkbox input "true"
click at [312, 403] on input "No" at bounding box center [303, 405] width 29 height 29
checkbox input "true"
click at [302, 467] on input "No" at bounding box center [303, 476] width 29 height 29
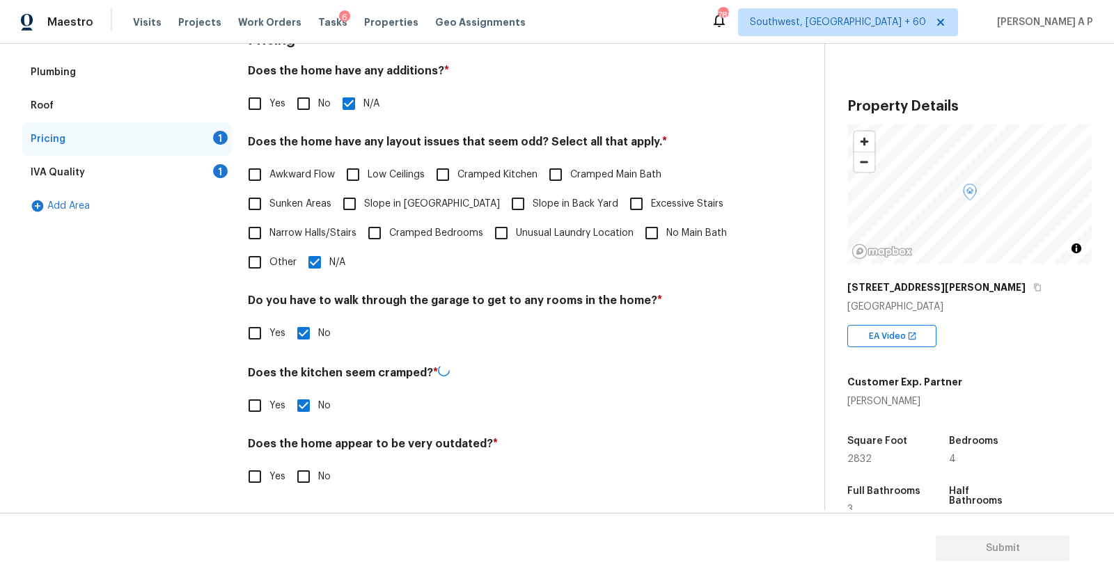
checkbox input "true"
click at [171, 186] on div "IVA Quality 1" at bounding box center [126, 172] width 209 height 33
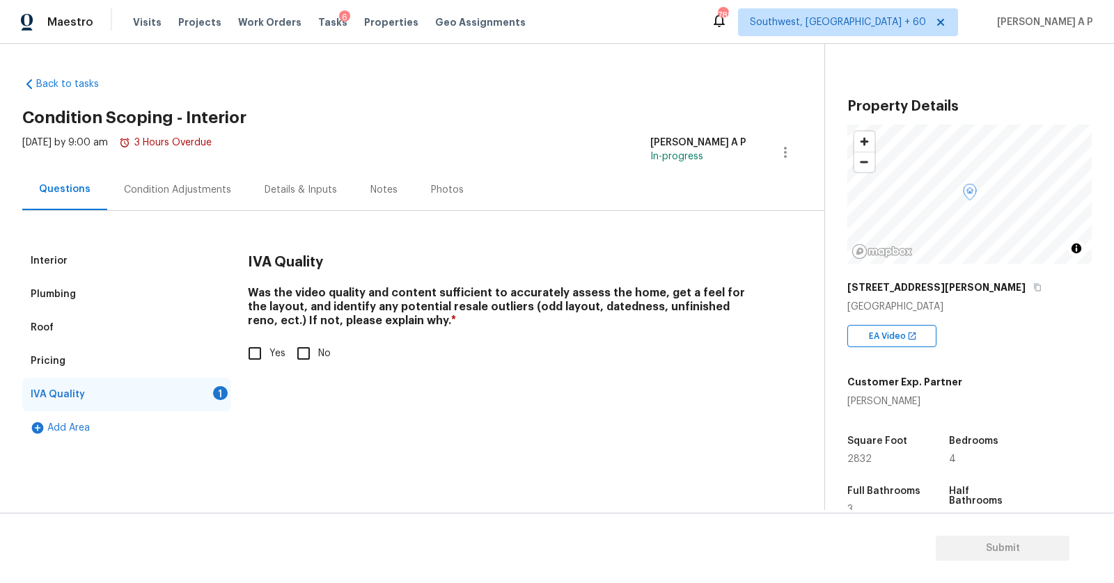
click at [271, 356] on span "Yes" at bounding box center [277, 354] width 16 height 15
click at [269, 356] on input "Yes" at bounding box center [254, 353] width 29 height 29
checkbox input "true"
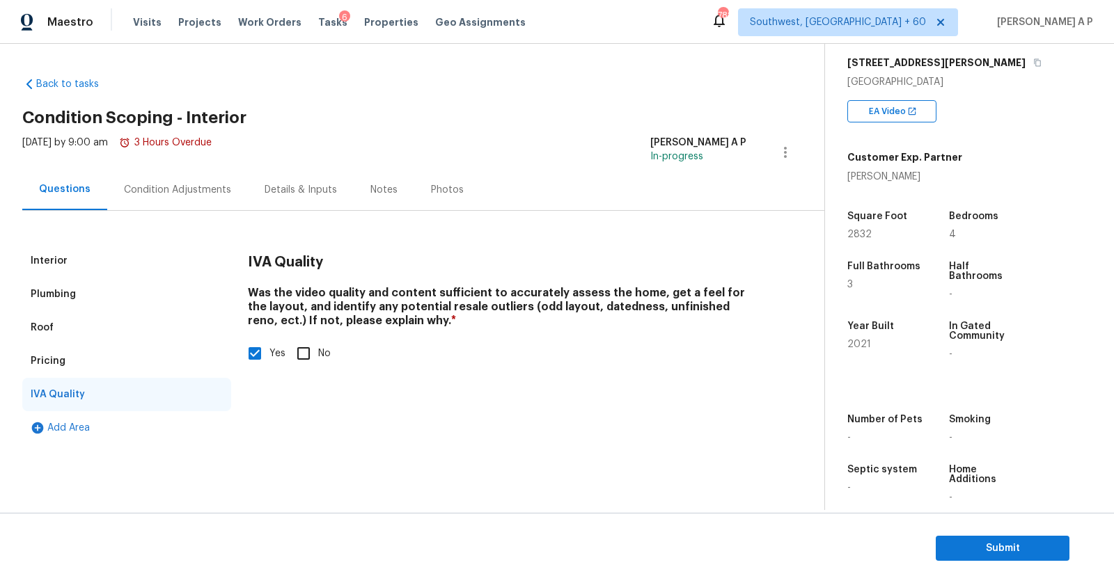
click at [211, 191] on div "Condition Adjustments" at bounding box center [177, 190] width 107 height 14
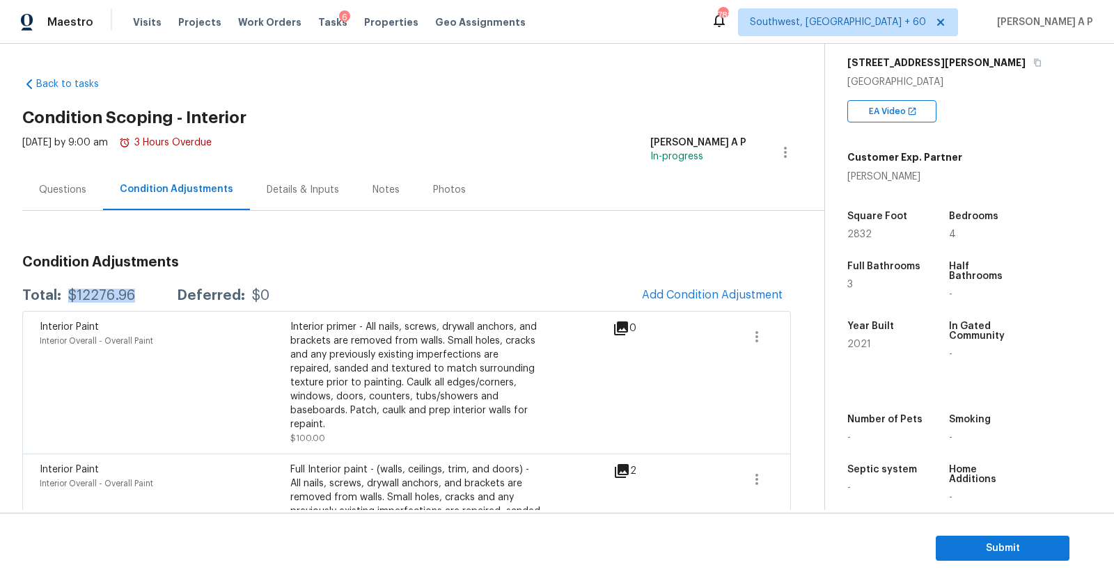
drag, startPoint x: 143, startPoint y: 294, endPoint x: 65, endPoint y: 290, distance: 78.0
click at [65, 290] on div "Total: $12276.96 Deferred: $0" at bounding box center [145, 296] width 247 height 14
copy div "$12276.96"
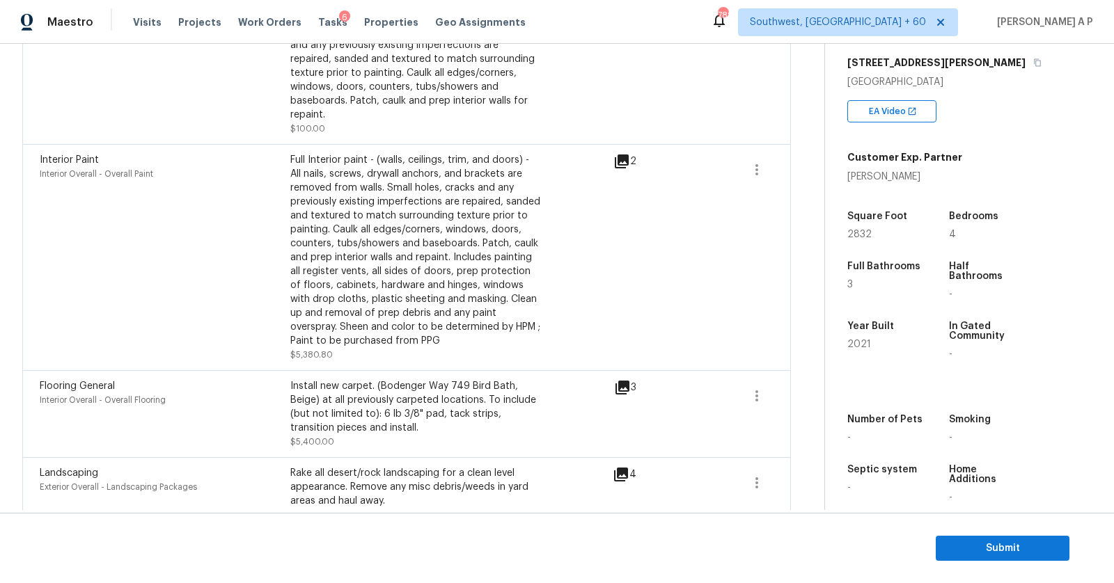
scroll to position [564, 0]
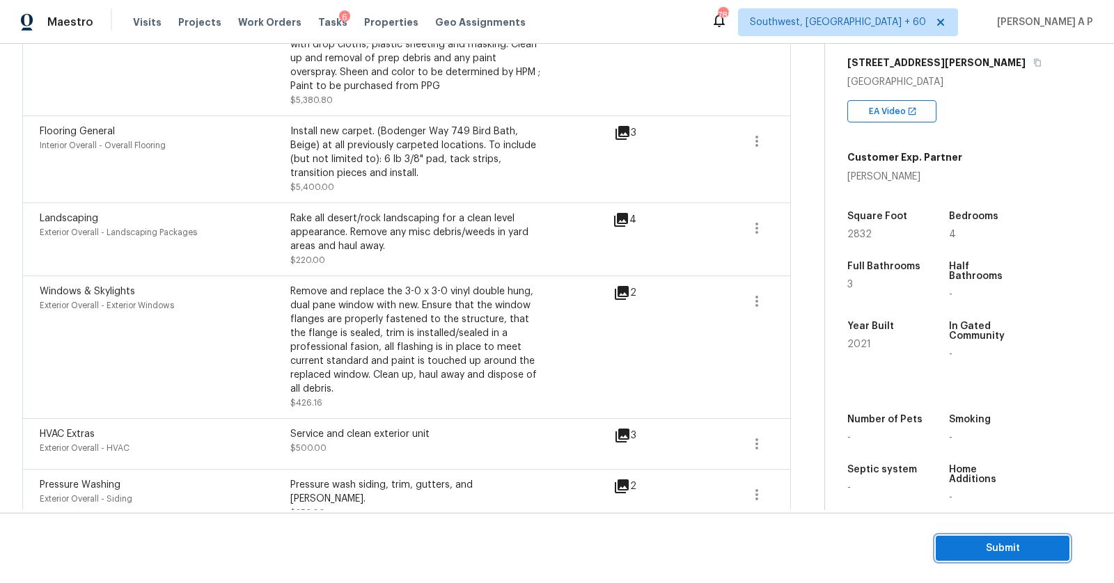
click at [957, 546] on span "Submit" at bounding box center [1002, 548] width 111 height 17
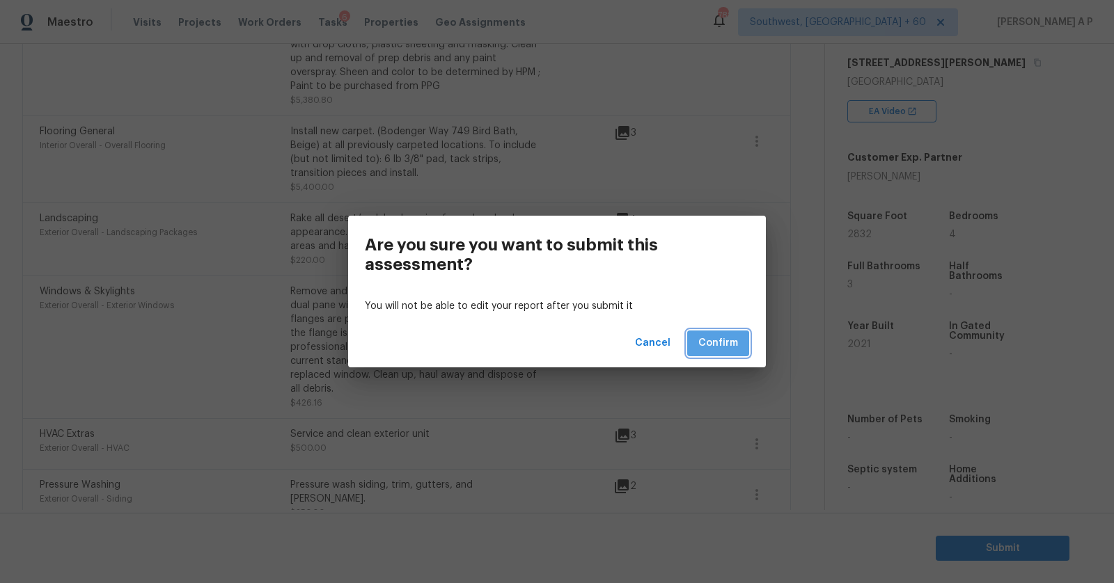
click at [726, 346] on span "Confirm" at bounding box center [718, 343] width 40 height 17
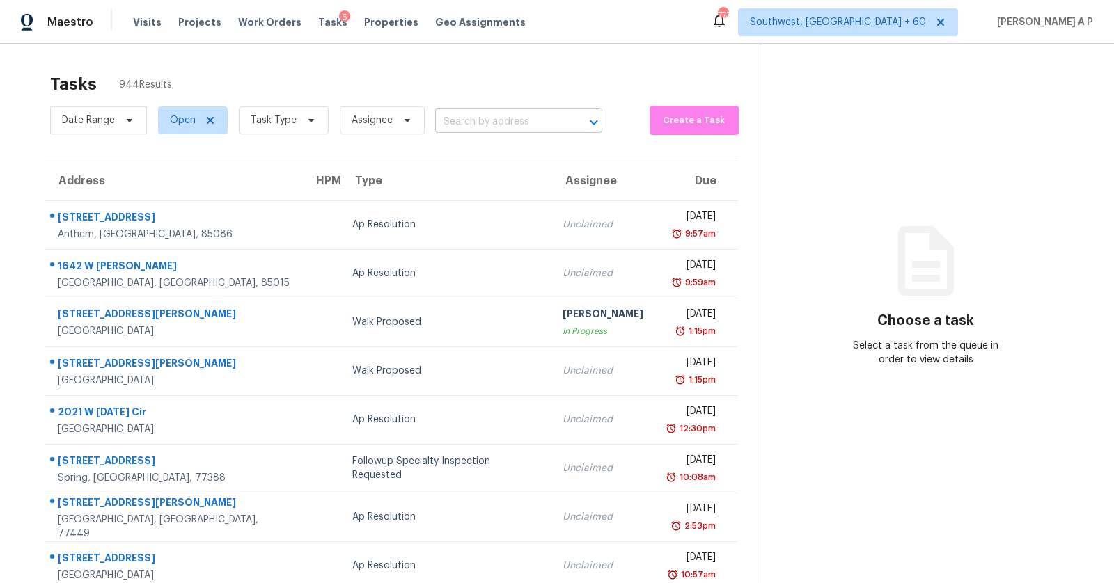
click at [480, 114] on input "text" at bounding box center [499, 122] width 128 height 22
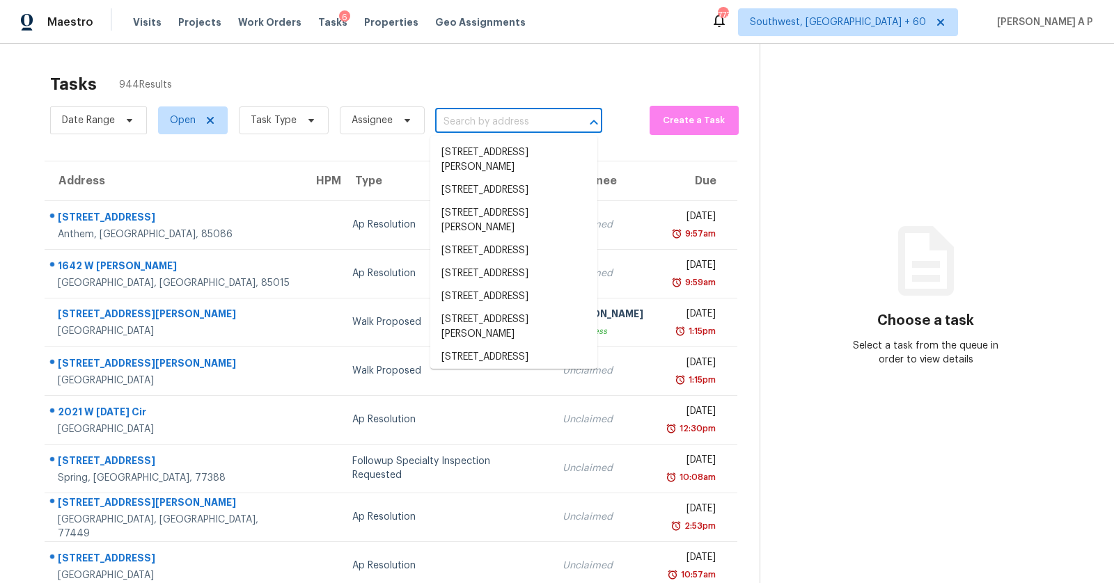
paste input "[STREET_ADDRESS]"
type input "[STREET_ADDRESS]"
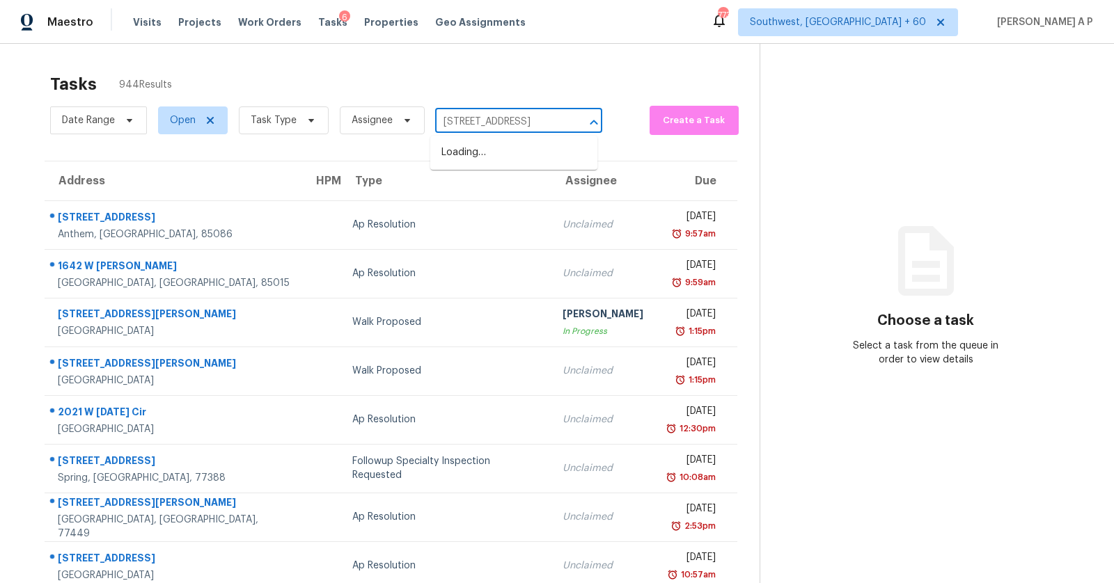
scroll to position [0, 126]
click at [473, 152] on li "[STREET_ADDRESS]" at bounding box center [513, 152] width 167 height 23
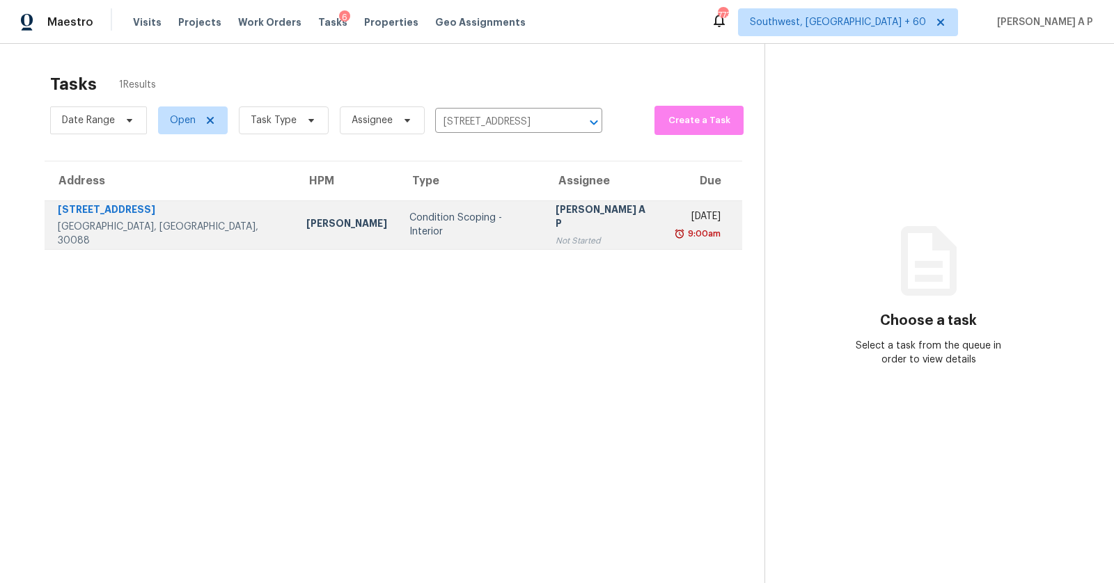
click at [423, 237] on td "Condition Scoping - Interior" at bounding box center [470, 224] width 145 height 49
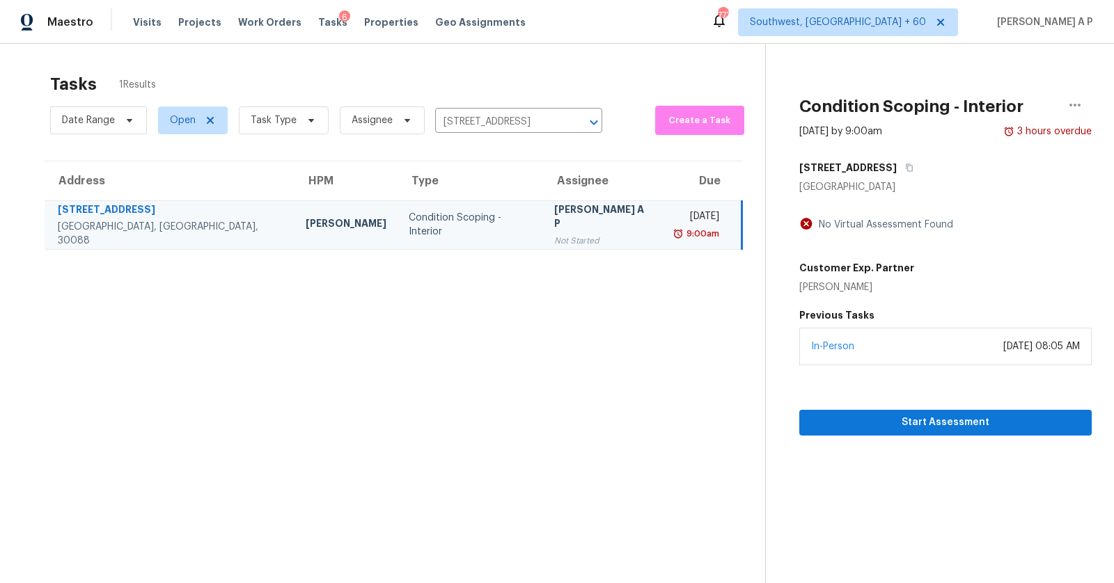
click at [901, 405] on div "Start Assessment" at bounding box center [945, 400] width 292 height 70
click at [899, 416] on span "Start Assessment" at bounding box center [945, 422] width 270 height 17
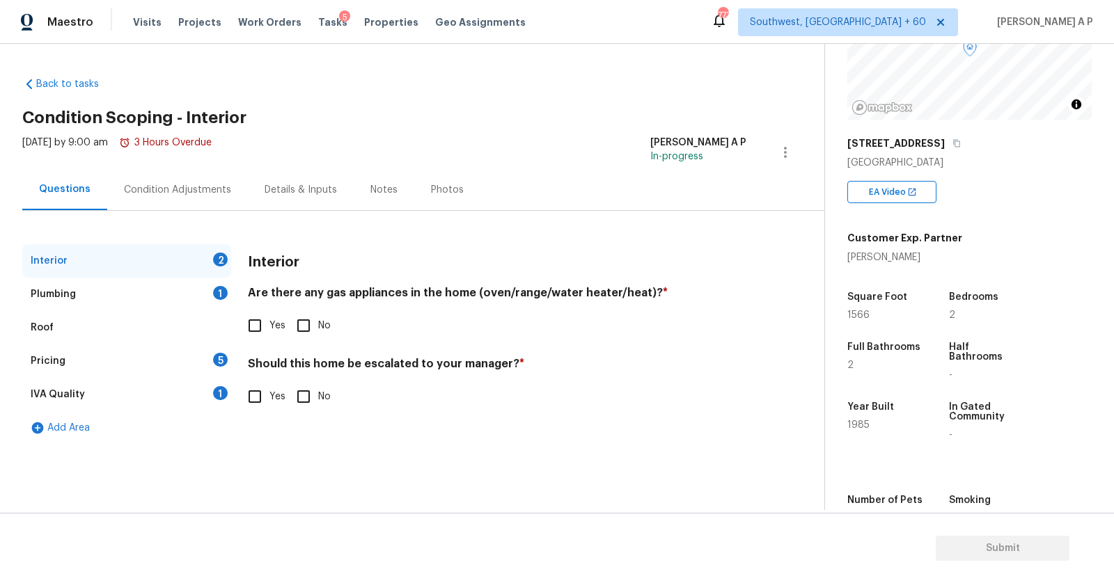
scroll to position [191, 0]
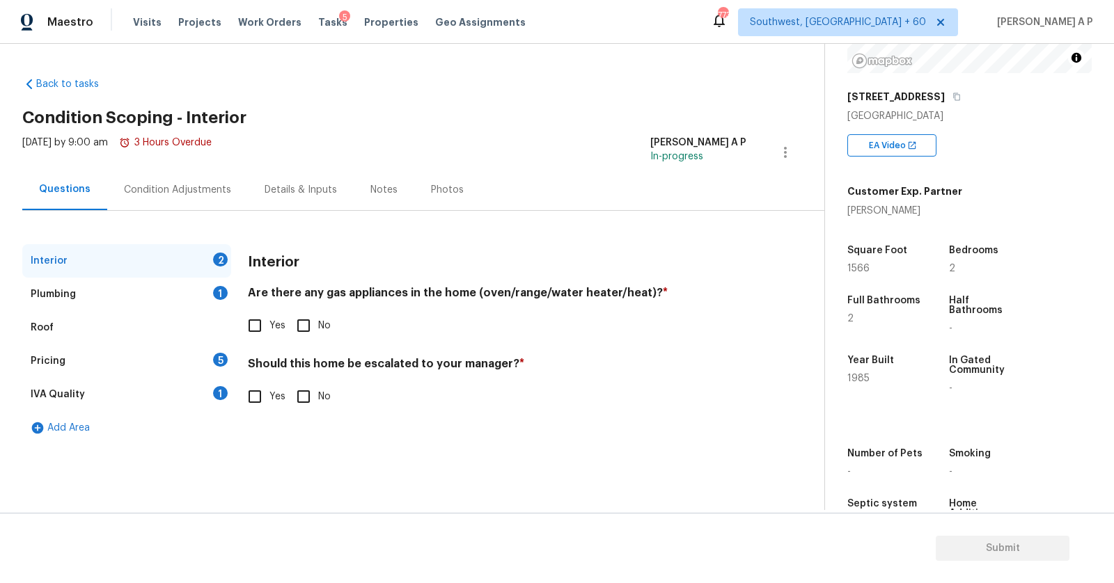
click at [270, 322] on span "Yes" at bounding box center [277, 326] width 16 height 15
click at [269, 322] on input "Yes" at bounding box center [254, 325] width 29 height 29
checkbox input "true"
click at [309, 405] on input "No" at bounding box center [303, 396] width 29 height 29
checkbox input "true"
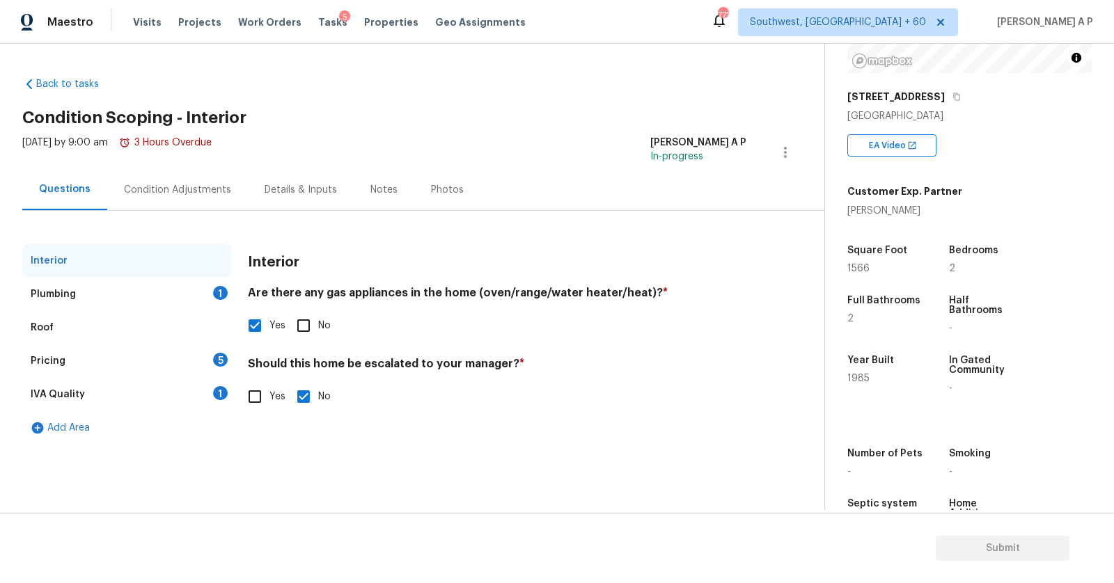
click at [177, 296] on div "Plumbing 1" at bounding box center [126, 294] width 209 height 33
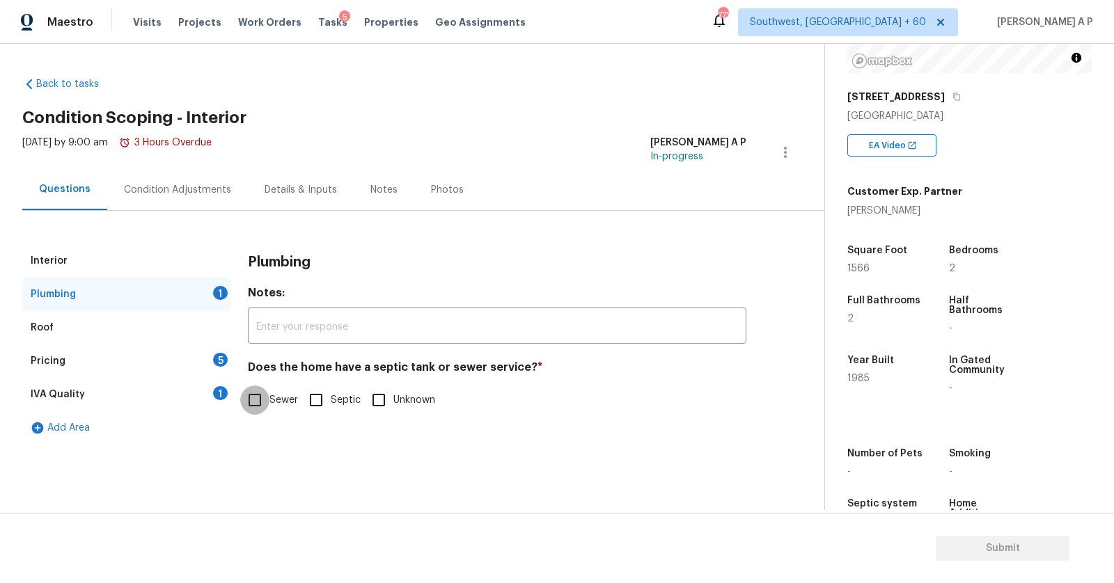
click at [262, 409] on input "Sewer" at bounding box center [254, 400] width 29 height 29
checkbox input "true"
click at [162, 367] on div "Pricing 5" at bounding box center [126, 361] width 209 height 33
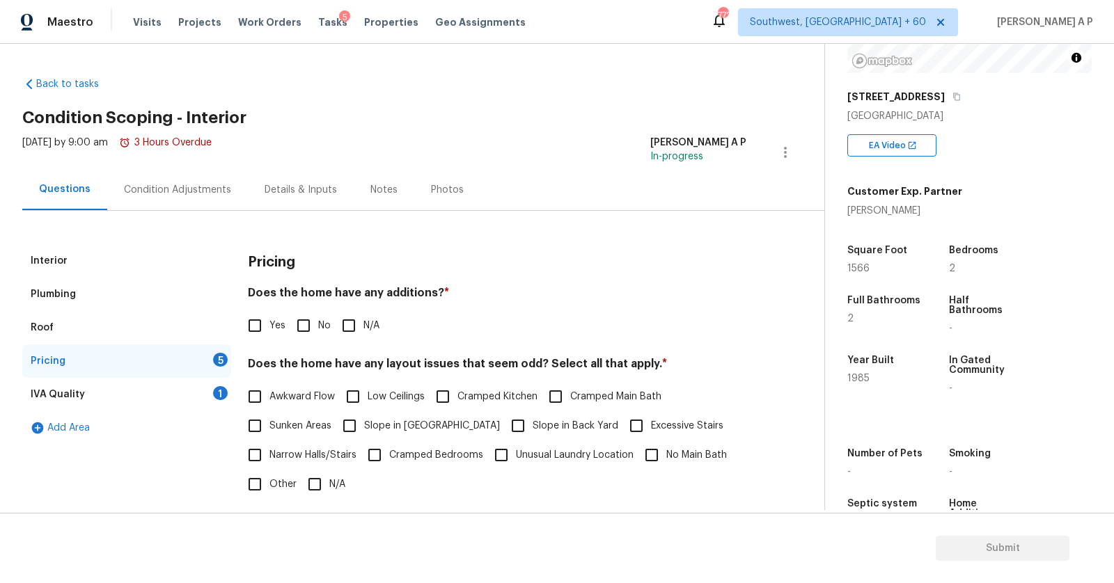
click at [321, 482] on input "N/A" at bounding box center [314, 484] width 29 height 29
checkbox input "true"
click at [350, 328] on input "N/A" at bounding box center [348, 325] width 29 height 29
checkbox input "true"
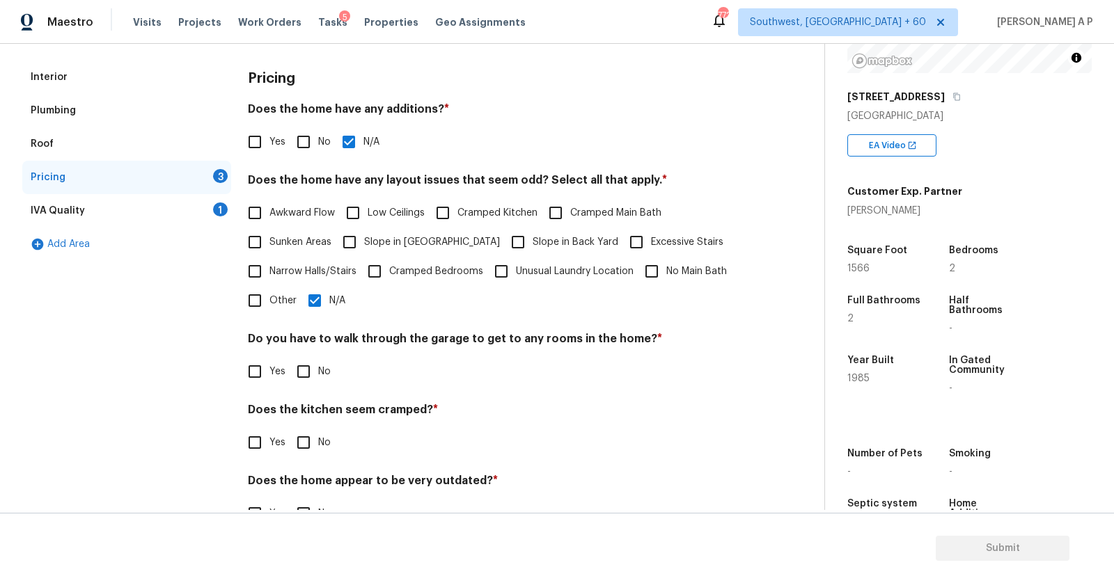
scroll to position [222, 0]
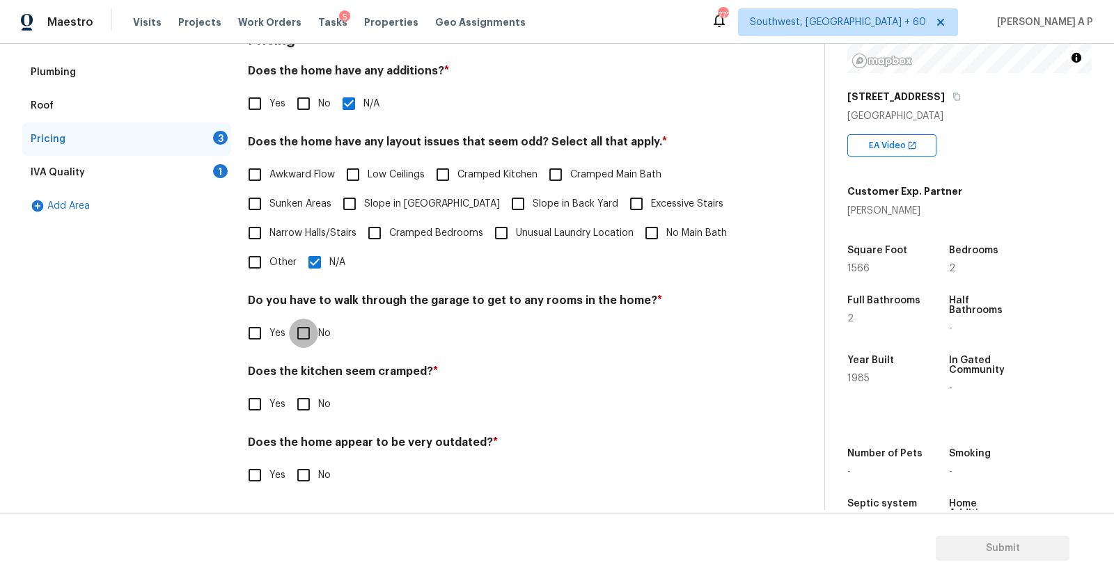
click at [310, 330] on input "No" at bounding box center [303, 333] width 29 height 29
checkbox input "true"
click at [304, 395] on input "No" at bounding box center [303, 405] width 29 height 29
checkbox input "true"
click at [301, 462] on input "No" at bounding box center [303, 476] width 29 height 29
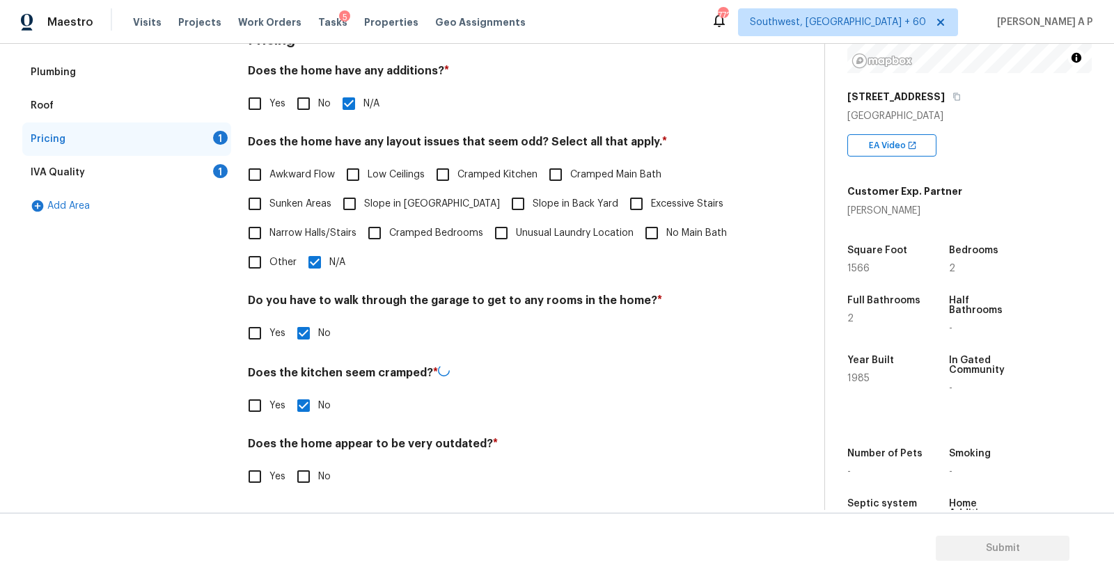
checkbox input "true"
click at [193, 174] on div "IVA Quality 1" at bounding box center [126, 172] width 209 height 33
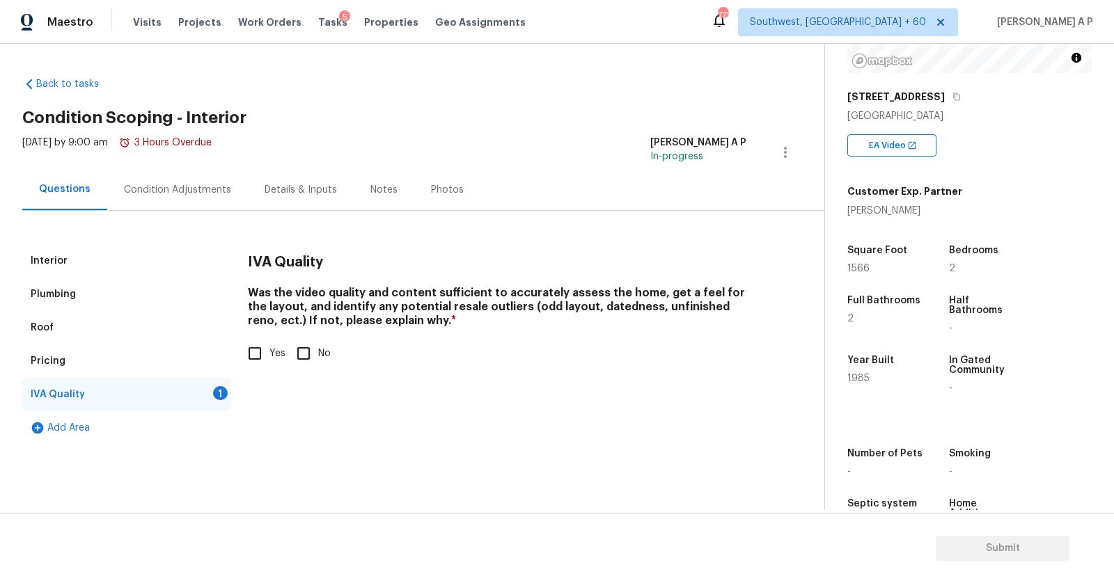
scroll to position [0, 0]
click at [271, 350] on span "Yes" at bounding box center [277, 354] width 16 height 15
click at [269, 350] on input "Yes" at bounding box center [254, 353] width 29 height 29
checkbox input "true"
click at [223, 194] on div "Condition Adjustments" at bounding box center [177, 190] width 107 height 14
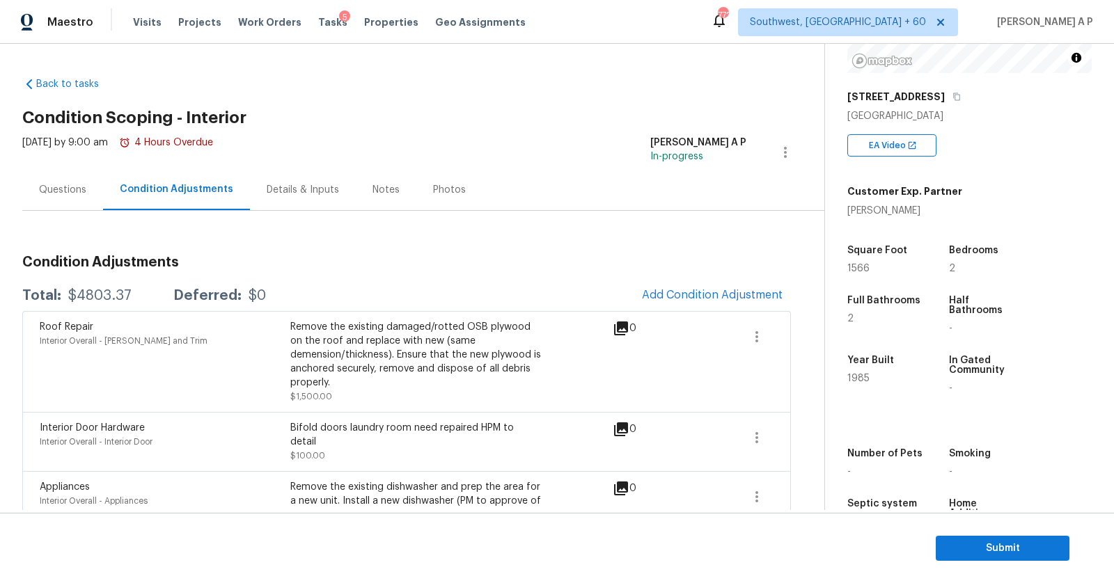
click at [898, 21] on span "Southwest, [GEOGRAPHIC_DATA] + 60" at bounding box center [838, 22] width 176 height 14
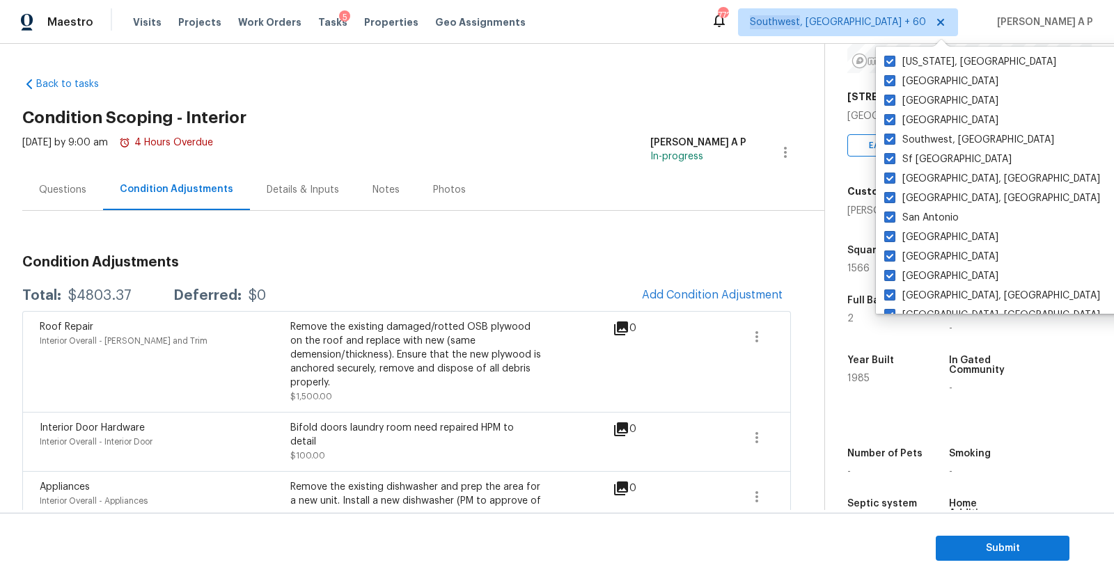
click at [513, 260] on h3 "Condition Adjustments" at bounding box center [406, 262] width 768 height 14
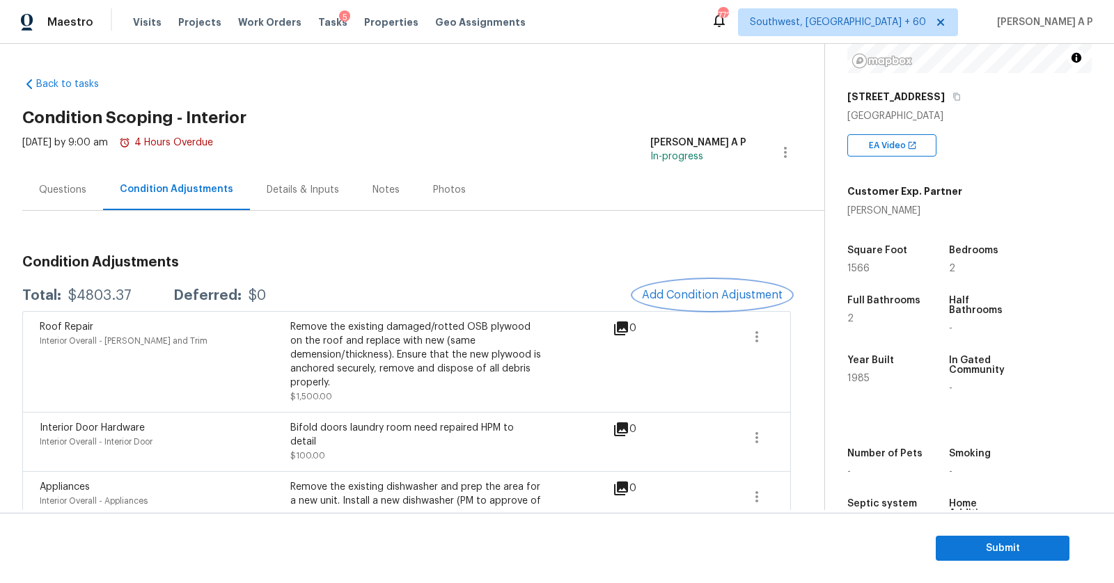
click at [744, 294] on span "Add Condition Adjustment" at bounding box center [712, 295] width 141 height 13
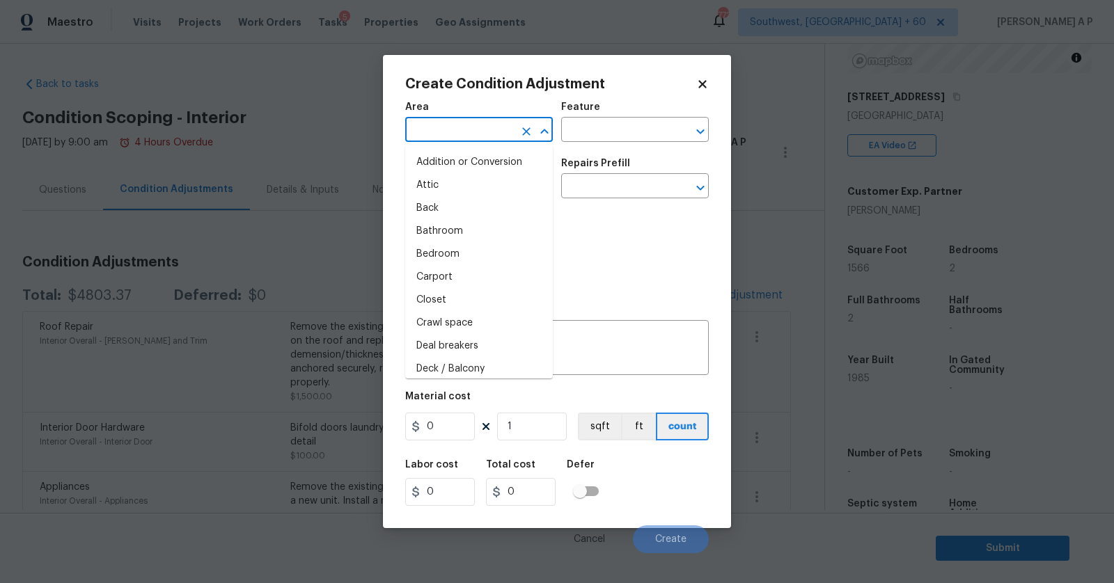
click at [498, 137] on input "text" at bounding box center [459, 131] width 109 height 22
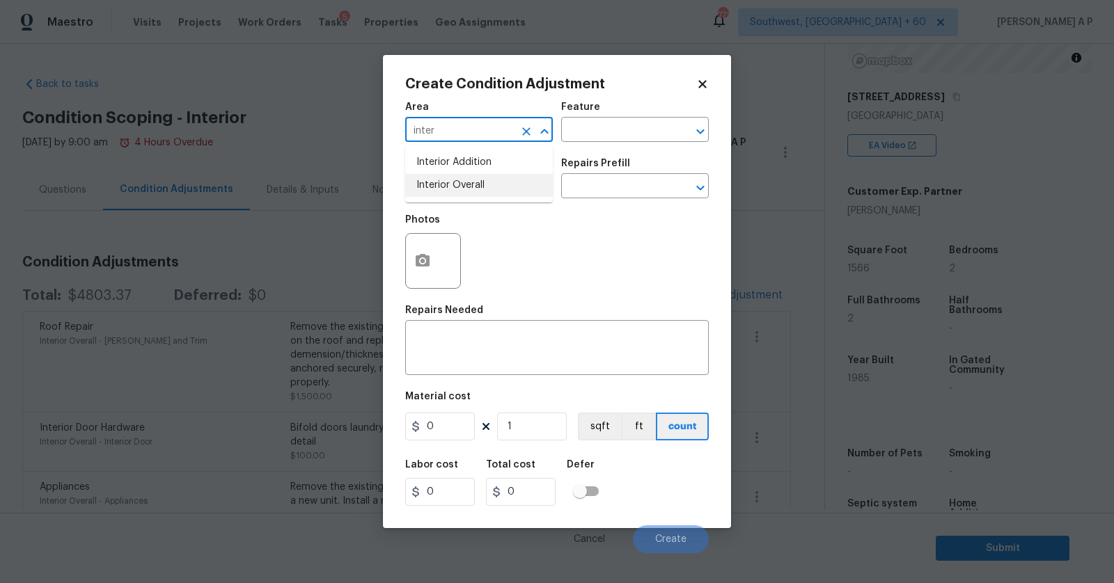
click at [480, 187] on li "Interior Overall" at bounding box center [479, 185] width 148 height 23
type input "Interior Overall"
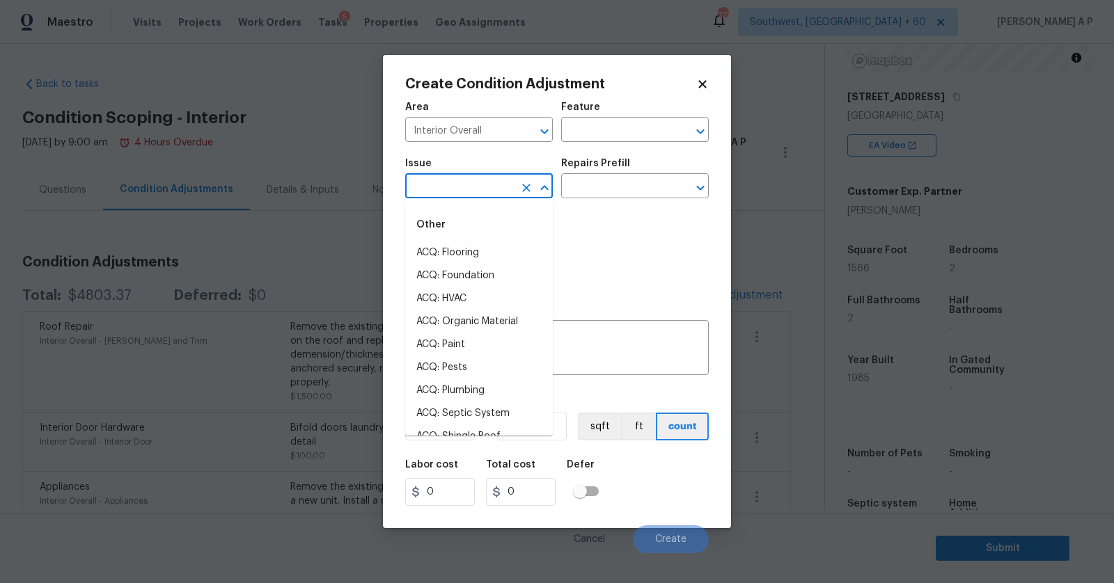
click at [480, 187] on input "text" at bounding box center [459, 188] width 109 height 22
click at [462, 260] on li "ACQ: Flooring" at bounding box center [479, 253] width 148 height 23
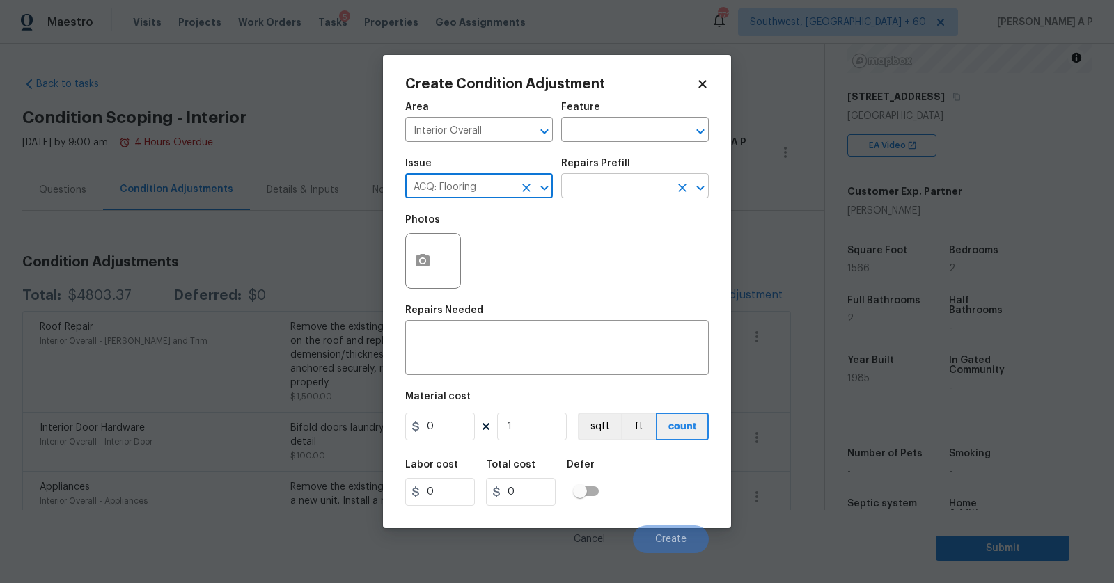
type input "ACQ: Flooring"
click at [592, 180] on input "text" at bounding box center [615, 188] width 109 height 22
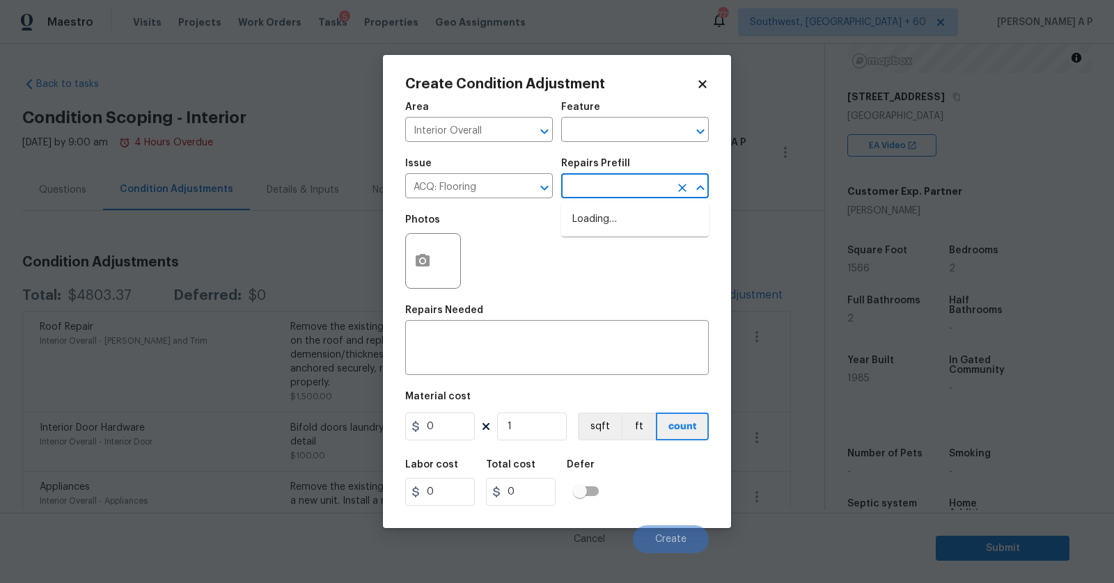
click at [635, 186] on input "text" at bounding box center [615, 188] width 109 height 22
click at [683, 189] on icon "Clear" at bounding box center [682, 188] width 14 height 14
click at [698, 187] on icon "Close" at bounding box center [700, 188] width 17 height 17
click at [658, 187] on input "text" at bounding box center [615, 188] width 109 height 22
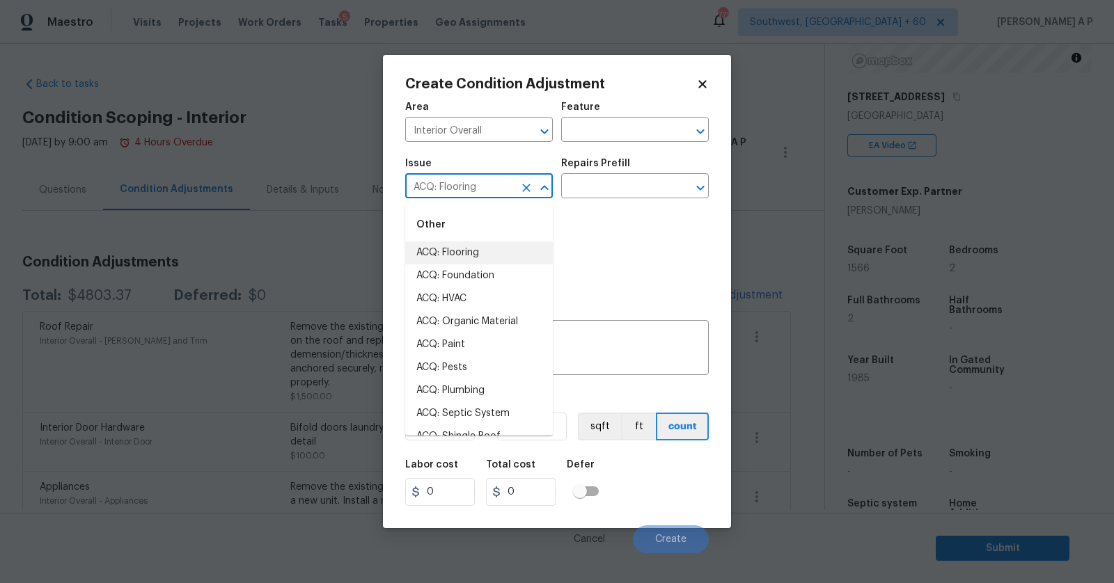
click at [499, 192] on input "ACQ: Flooring" at bounding box center [459, 188] width 109 height 22
click at [480, 252] on li "ACQ: Flooring" at bounding box center [479, 253] width 148 height 23
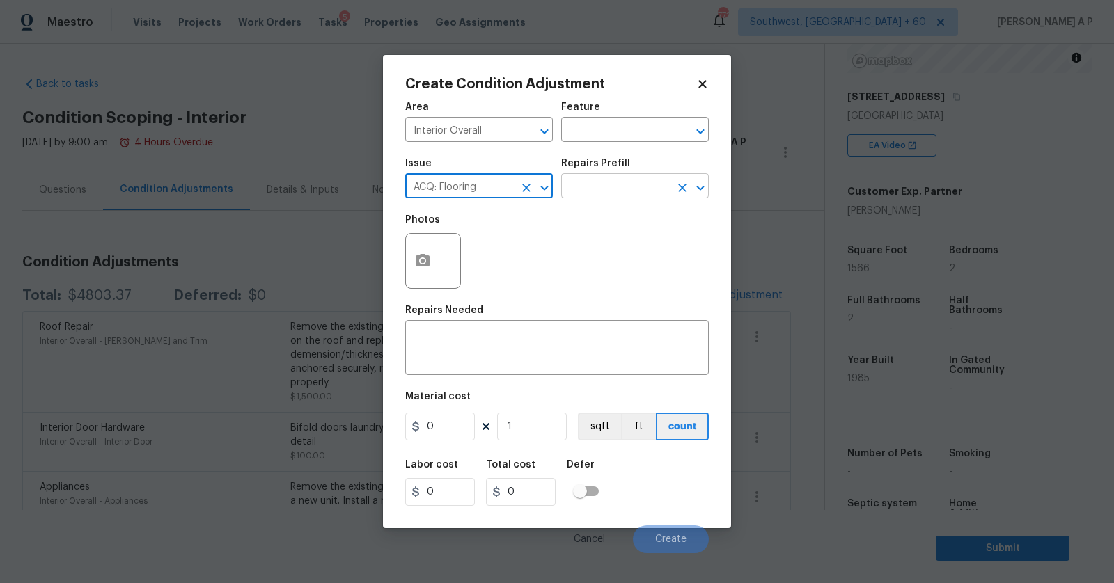
click at [603, 196] on input "text" at bounding box center [615, 188] width 109 height 22
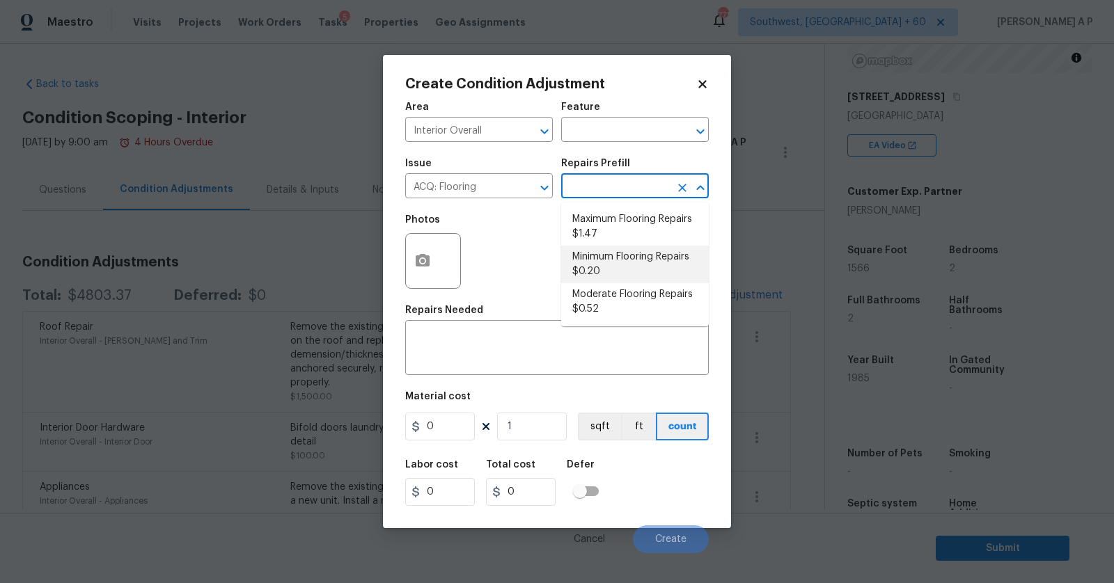
click at [627, 274] on li "Minimum Flooring Repairs $0.20" at bounding box center [635, 265] width 148 height 38
type input "Acquisition"
type textarea "Acquisition Scope: Minimum flooring repairs"
type input "0.2"
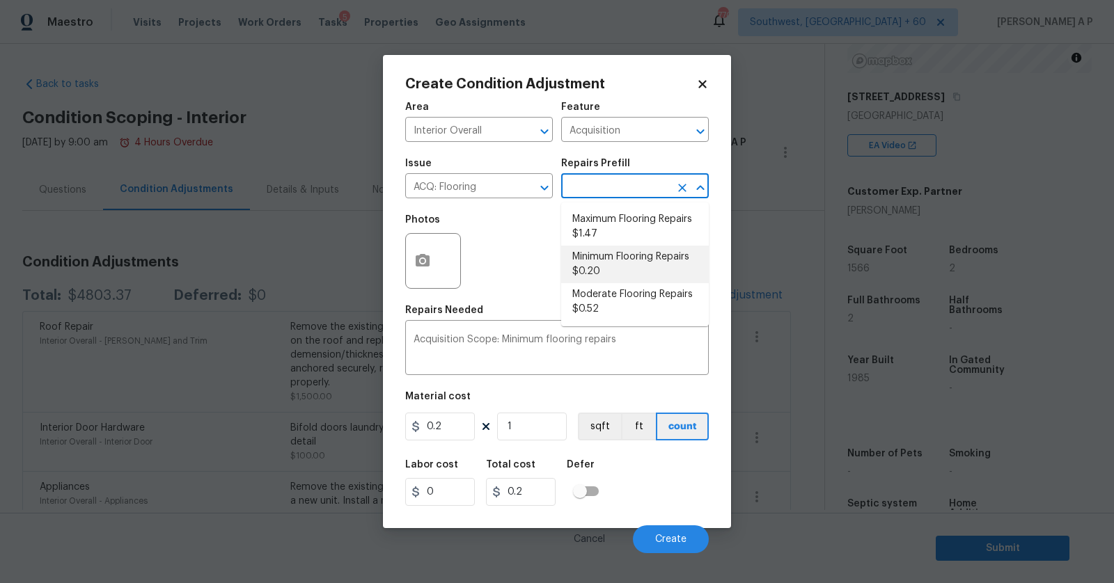
click at [613, 259] on li "Minimum Flooring Repairs $0.20" at bounding box center [635, 265] width 148 height 38
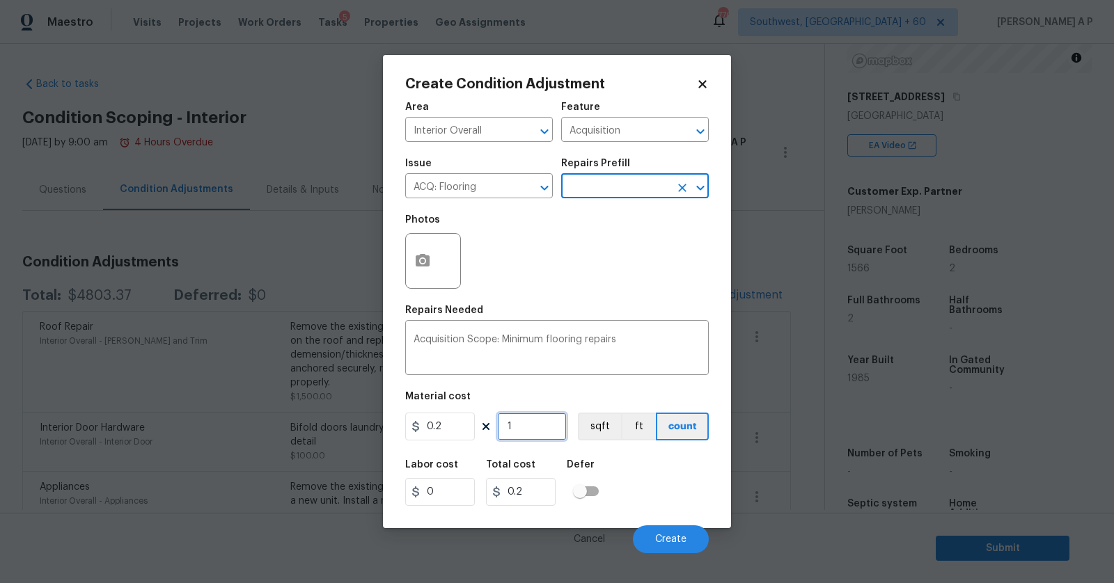
click at [525, 420] on input "1" at bounding box center [532, 427] width 70 height 28
type input "11"
type input "2.2"
type input "1"
type input "0.2"
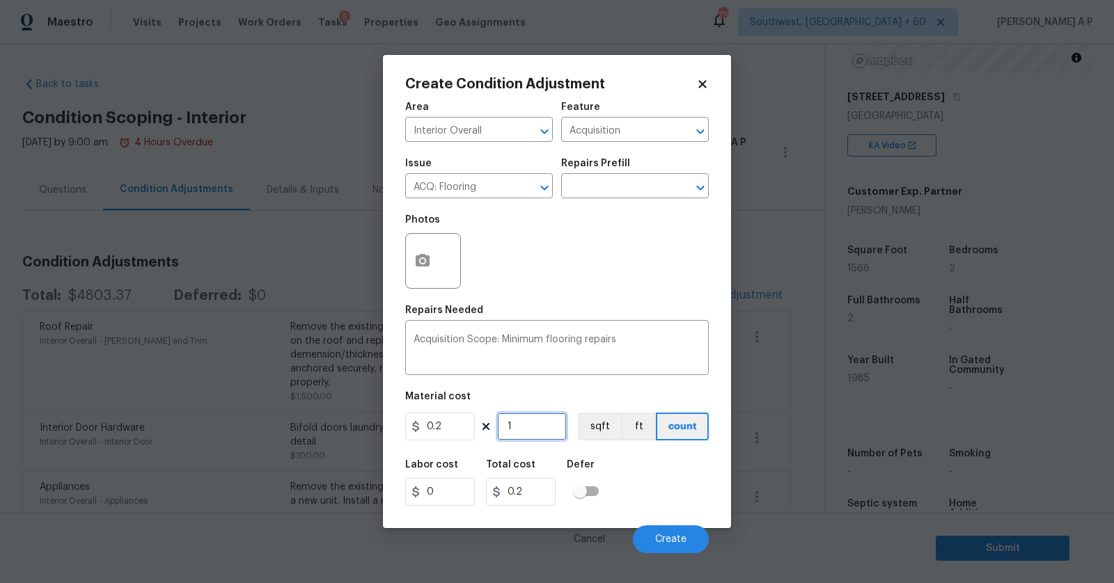
type input "12"
type input "2.4"
type input "120"
type input "24"
type input "1200"
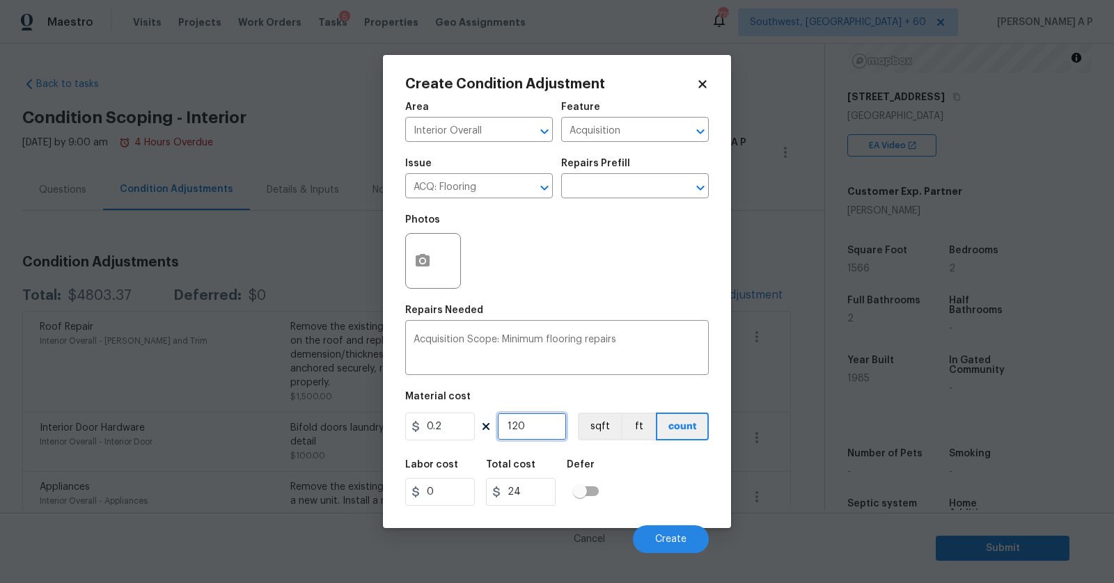
type input "240"
type input "1200"
click at [596, 429] on button "sqft" at bounding box center [599, 427] width 43 height 28
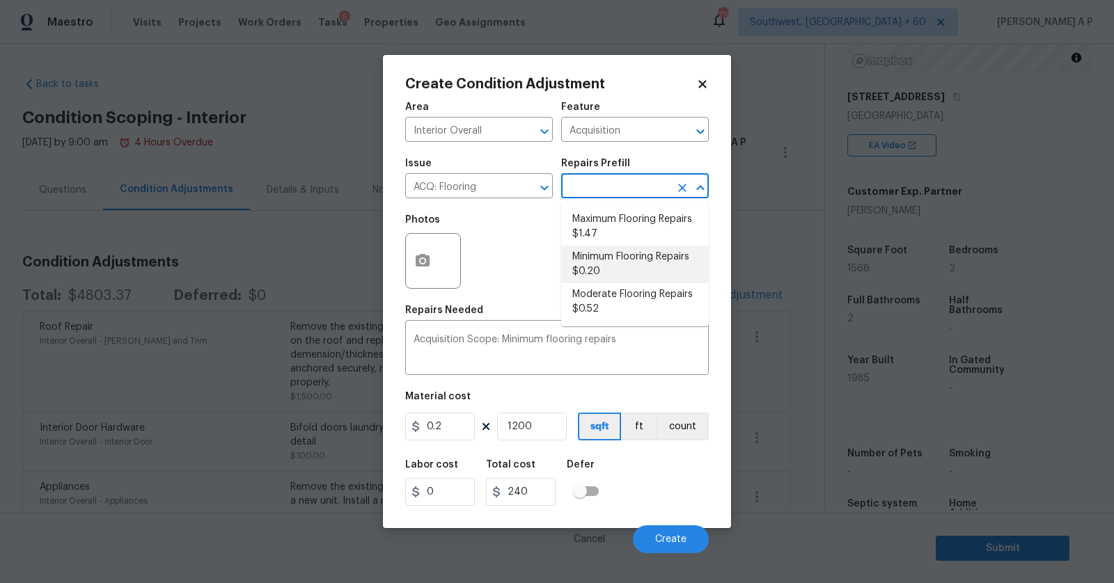
click at [636, 190] on input "text" at bounding box center [615, 188] width 109 height 22
click at [629, 270] on li "Minimum Flooring Repairs $0.20" at bounding box center [635, 265] width 148 height 38
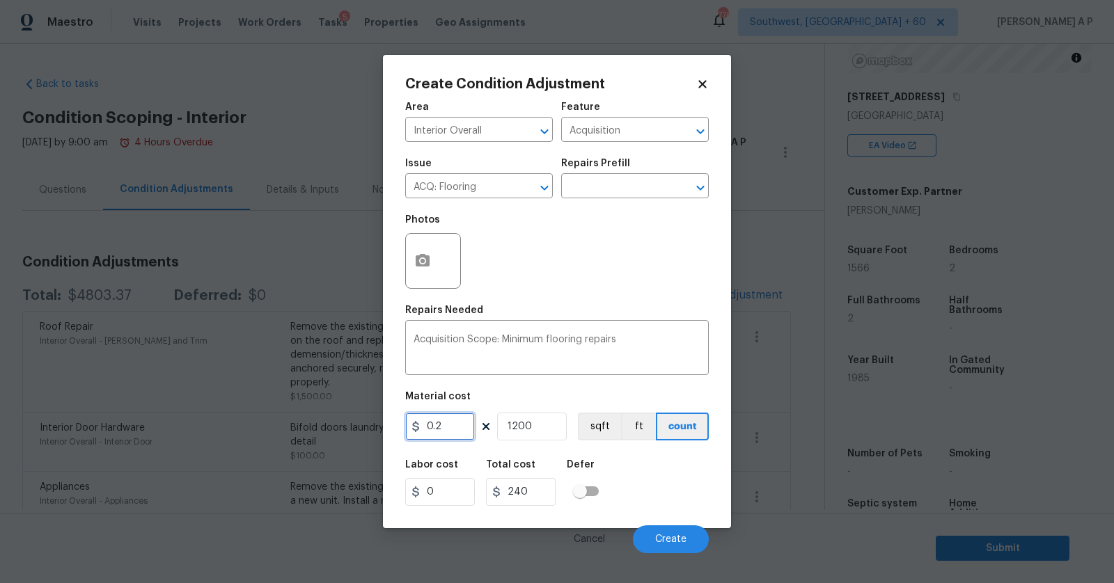
click at [455, 426] on input "0.2" at bounding box center [440, 427] width 70 height 28
click at [553, 423] on input "1200" at bounding box center [532, 427] width 70 height 28
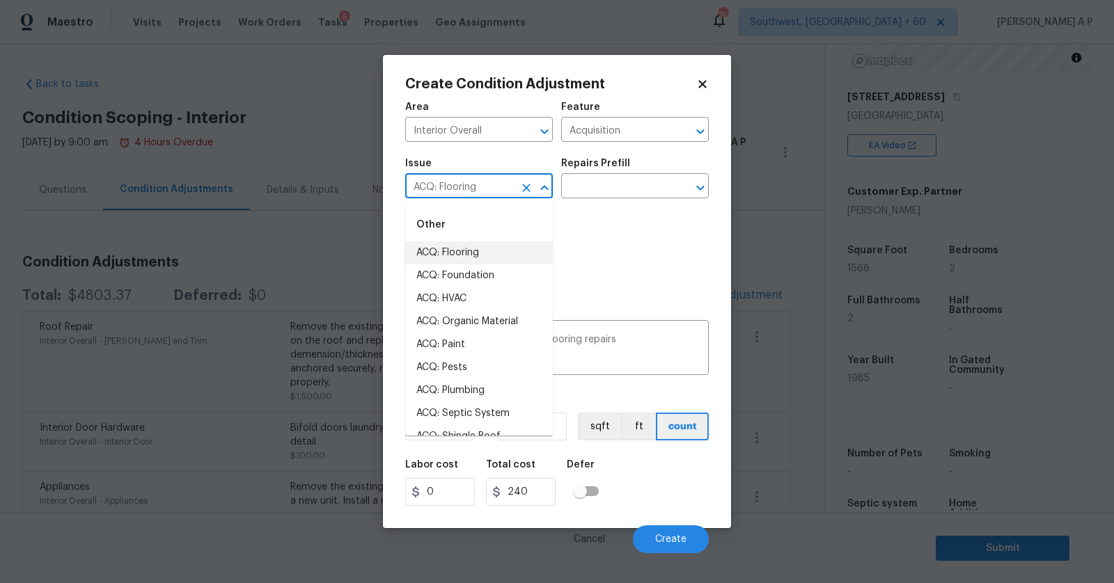
click at [513, 189] on input "ACQ: Flooring" at bounding box center [459, 188] width 109 height 22
click at [500, 248] on li "ACQ: Flooring" at bounding box center [479, 253] width 148 height 23
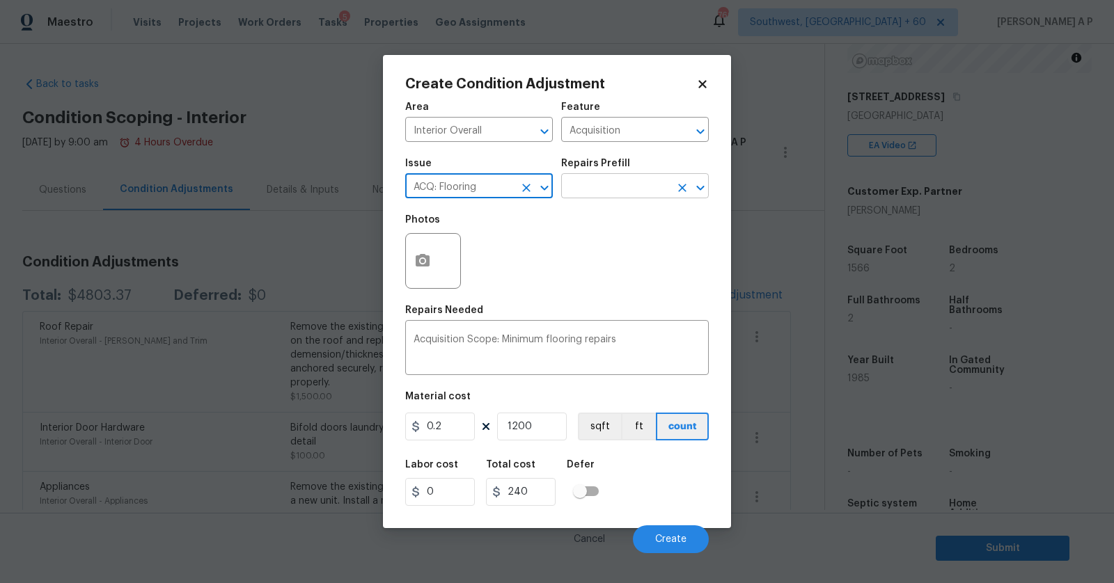
click at [594, 188] on input "text" at bounding box center [615, 188] width 109 height 22
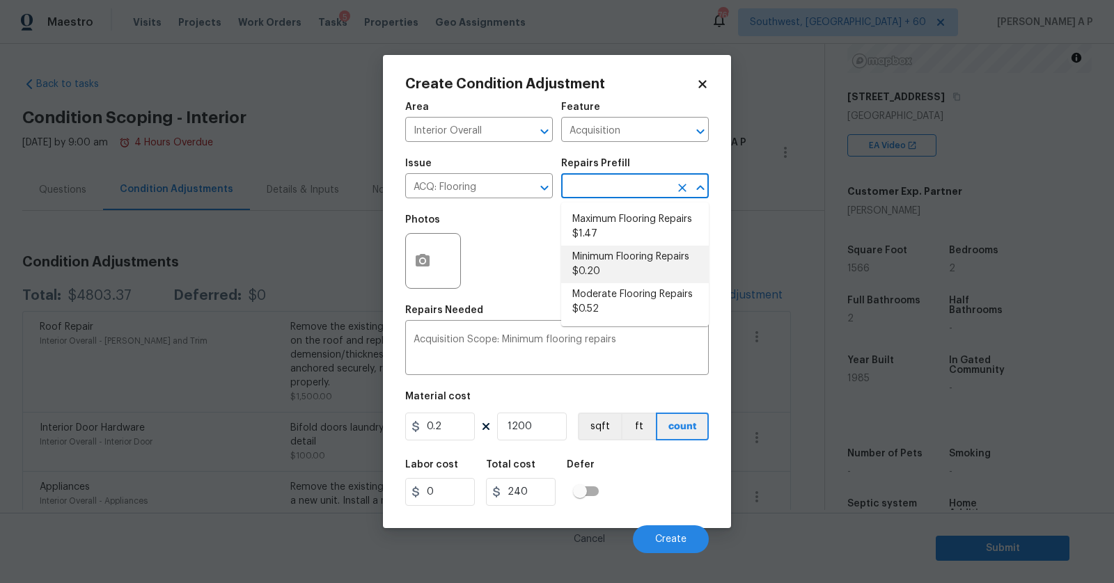
click at [610, 259] on li "Minimum Flooring Repairs $0.20" at bounding box center [635, 265] width 148 height 38
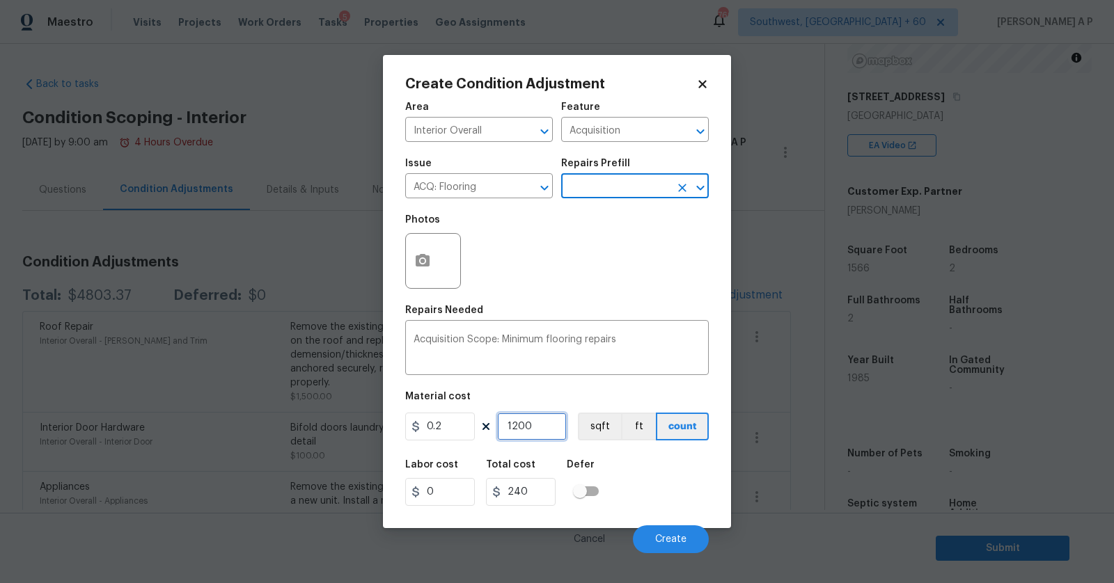
click at [540, 433] on input "1200" at bounding box center [532, 427] width 70 height 28
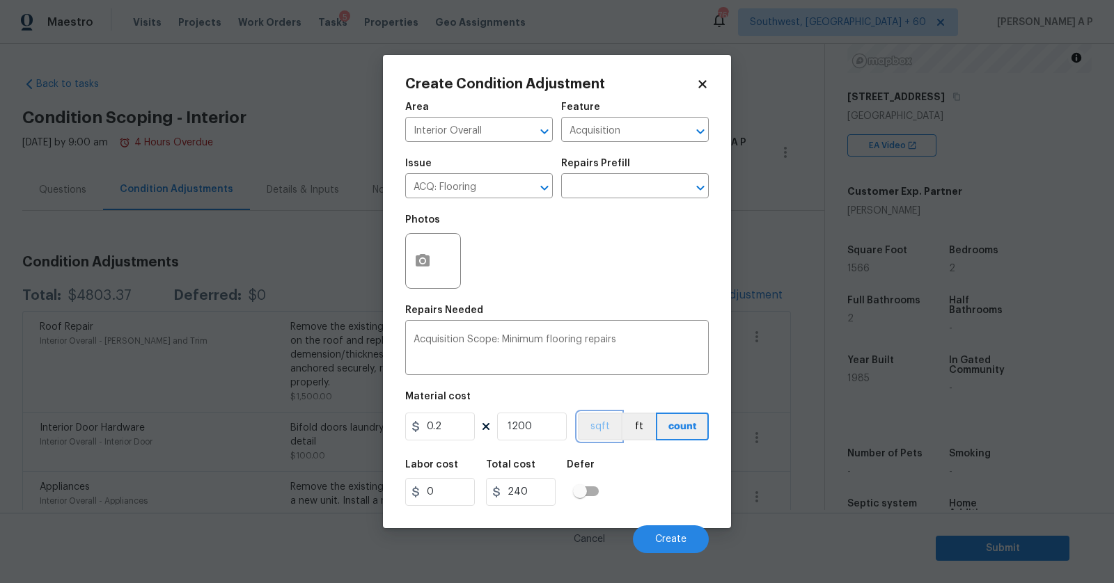
click at [607, 434] on button "sqft" at bounding box center [599, 427] width 43 height 28
click at [552, 425] on input "1200" at bounding box center [532, 427] width 70 height 28
type input "120"
type input "24"
type input "12"
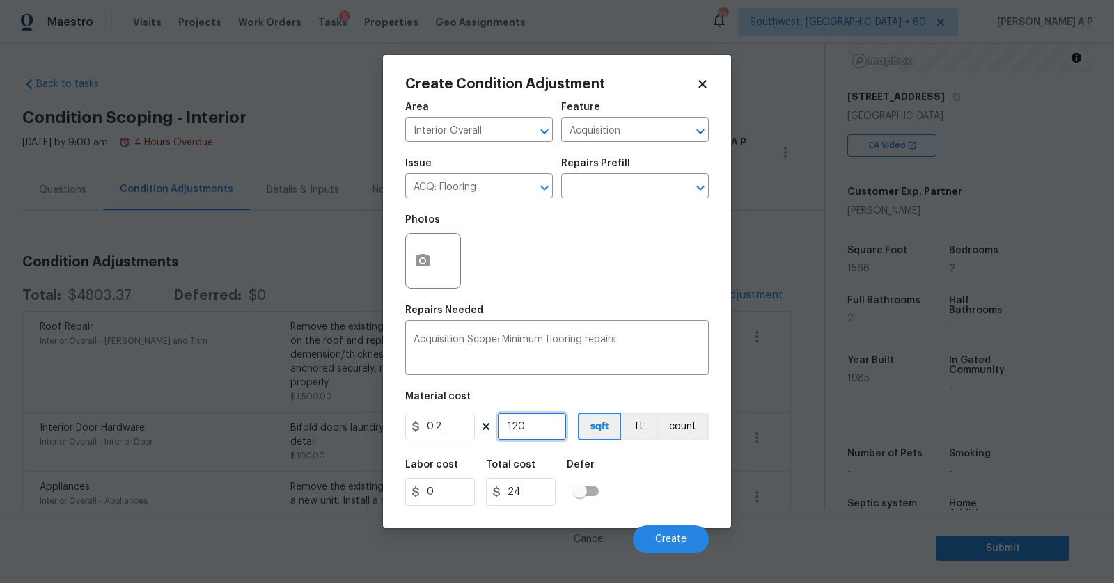
type input "2.4"
type input "1"
type input "0.2"
type input "0"
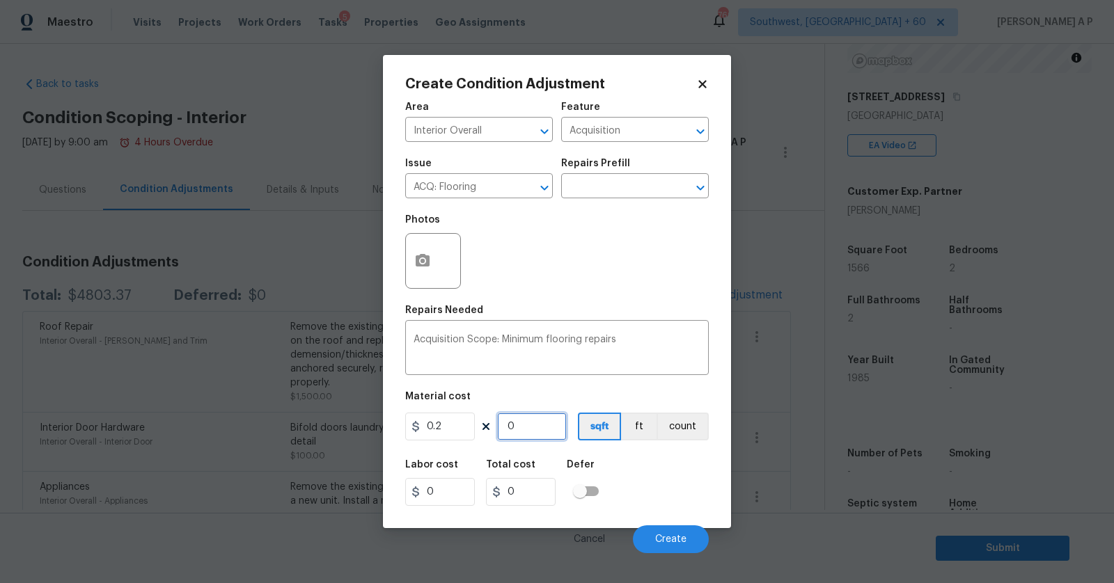
type input "1"
type input "0.2"
type input "15"
type input "3"
type input "156"
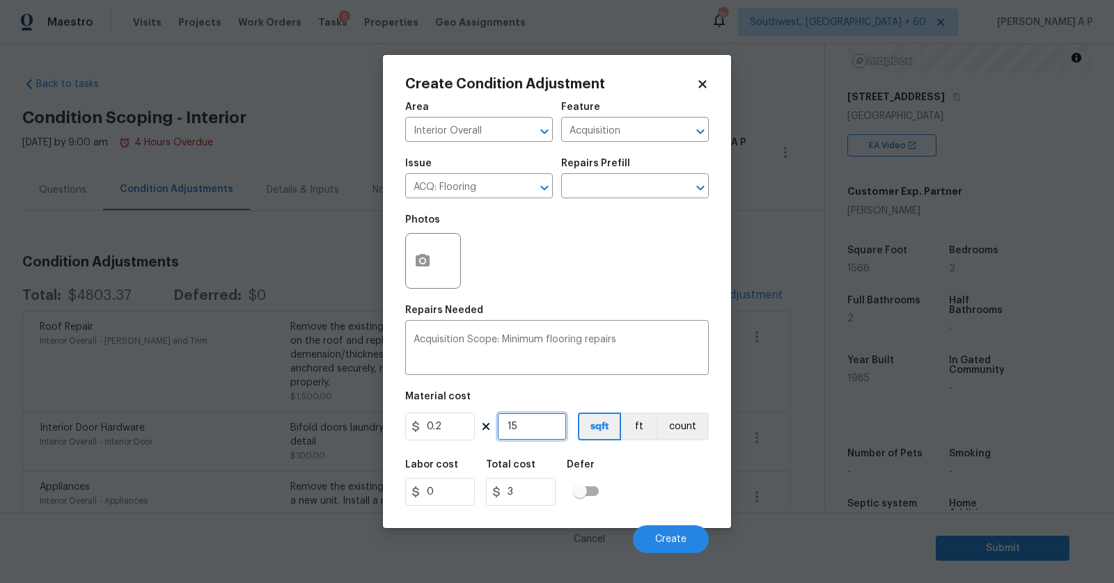
type input "31.2"
type input "1566"
type input "313.2"
type input "1566"
click at [437, 273] on button "button" at bounding box center [422, 261] width 33 height 54
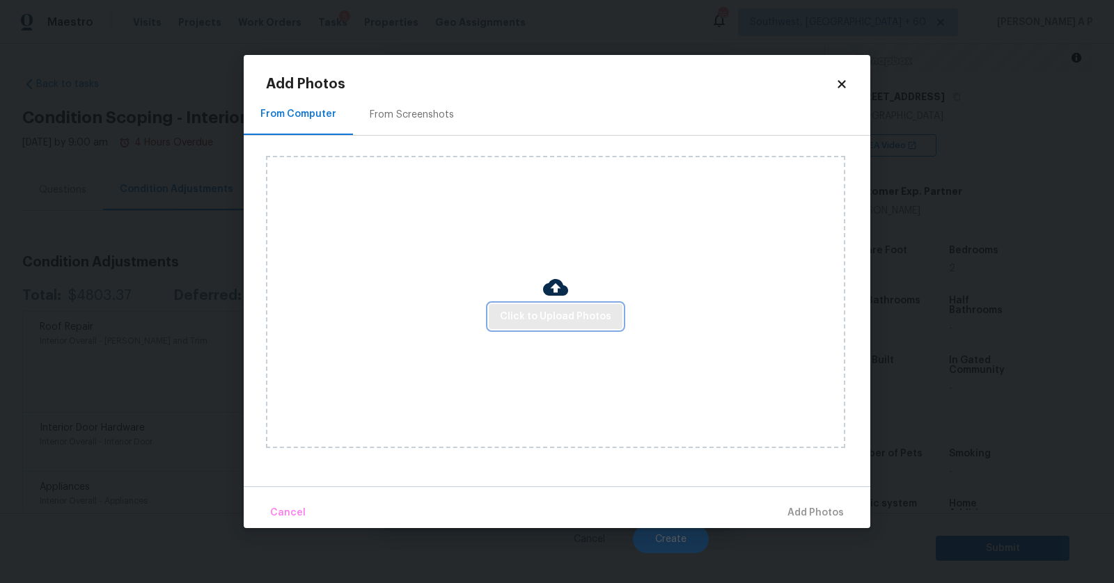
click at [583, 313] on span "Click to Upload Photos" at bounding box center [555, 316] width 111 height 17
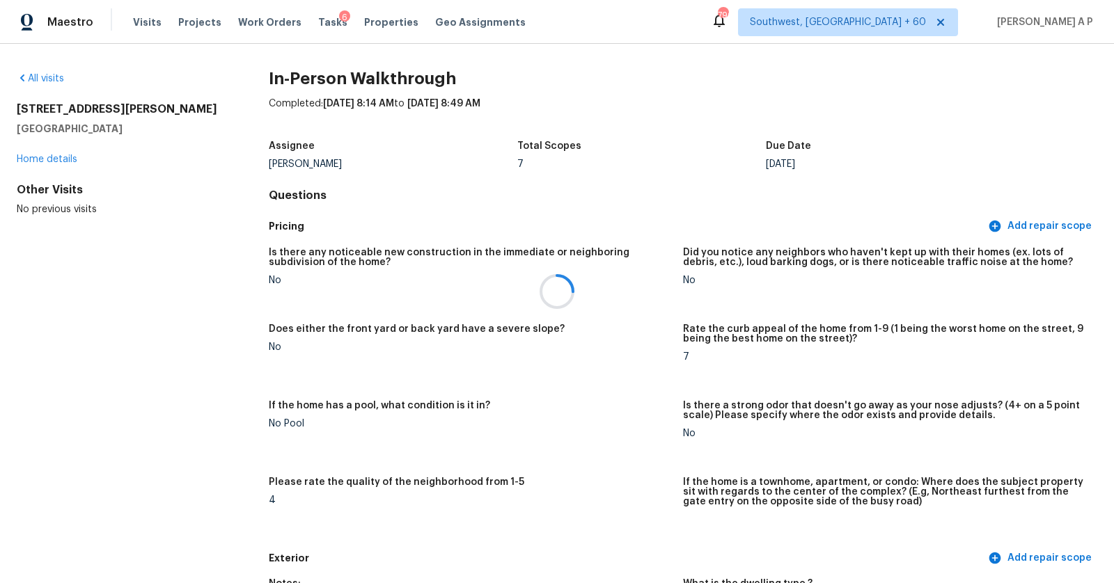
click at [144, 19] on div at bounding box center [557, 291] width 1114 height 583
click at [142, 20] on div at bounding box center [557, 291] width 1114 height 583
click at [142, 20] on span "Visits" at bounding box center [147, 22] width 29 height 14
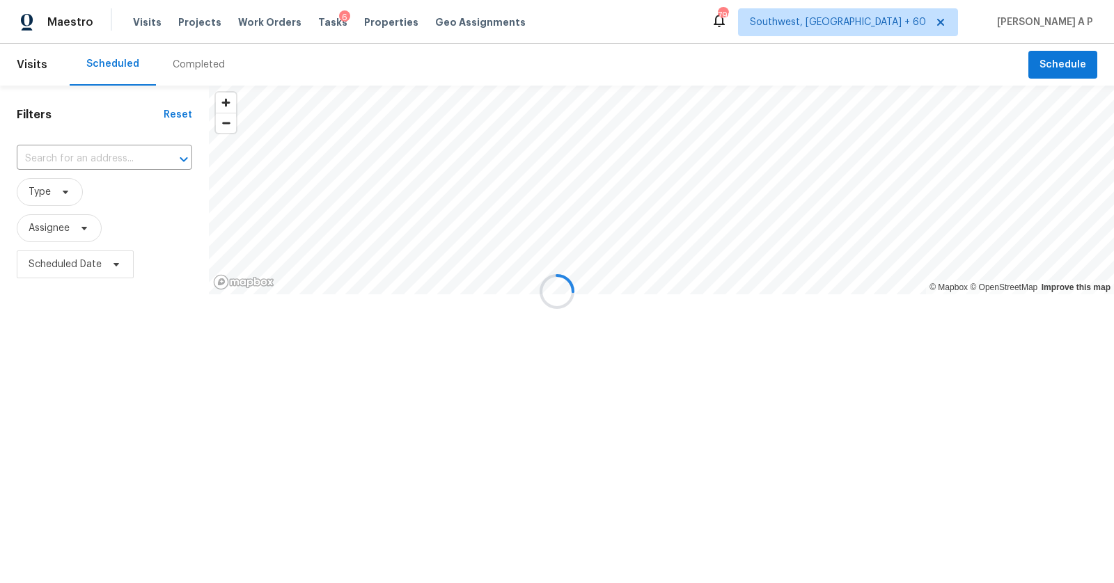
click at [142, 20] on div at bounding box center [557, 291] width 1114 height 583
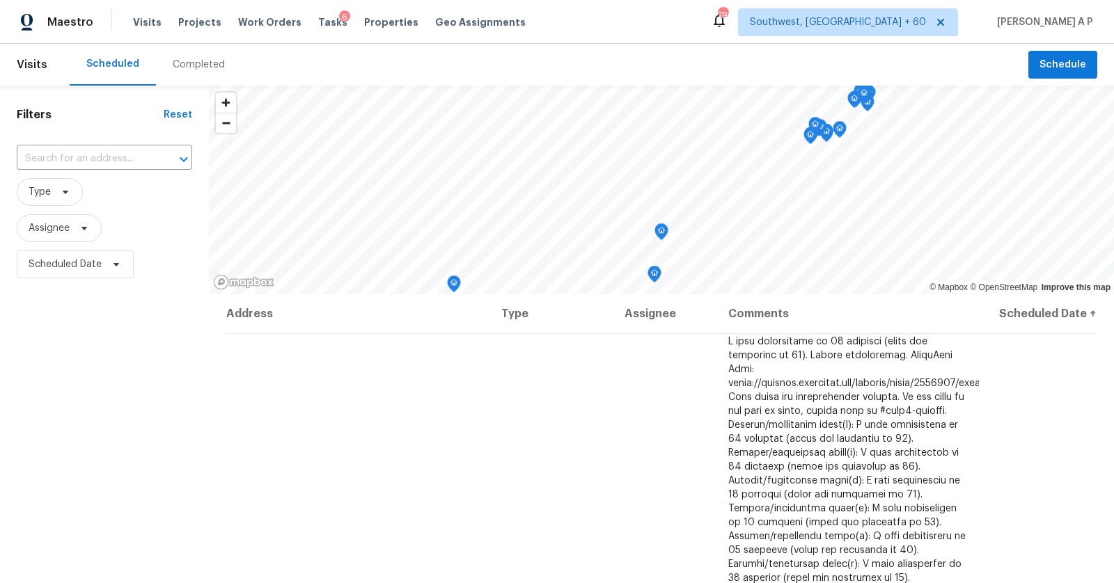
click at [193, 62] on div "Completed" at bounding box center [199, 65] width 52 height 14
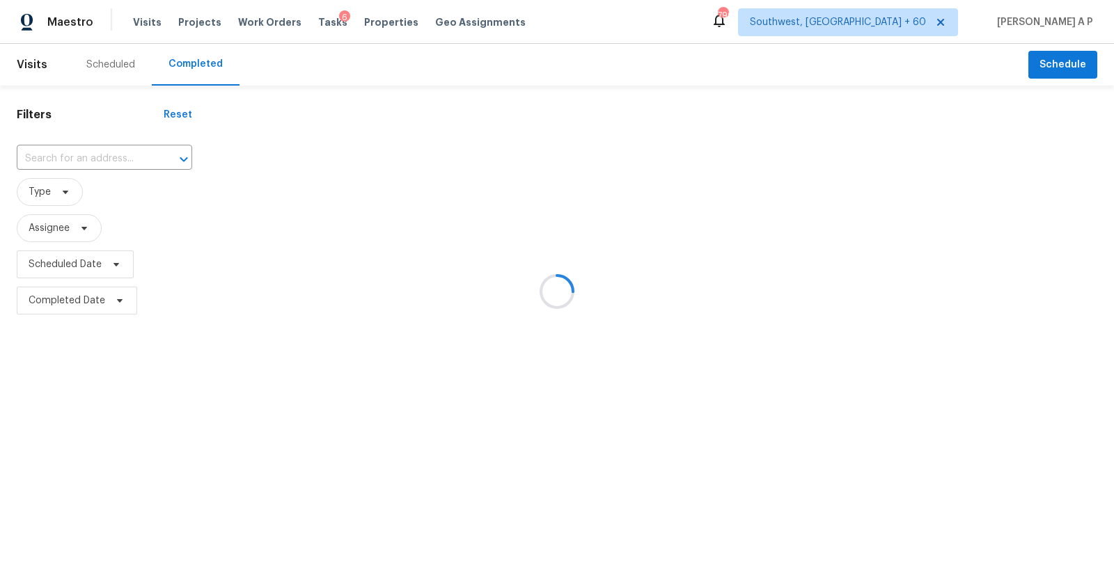
click at [94, 159] on div at bounding box center [557, 291] width 1114 height 583
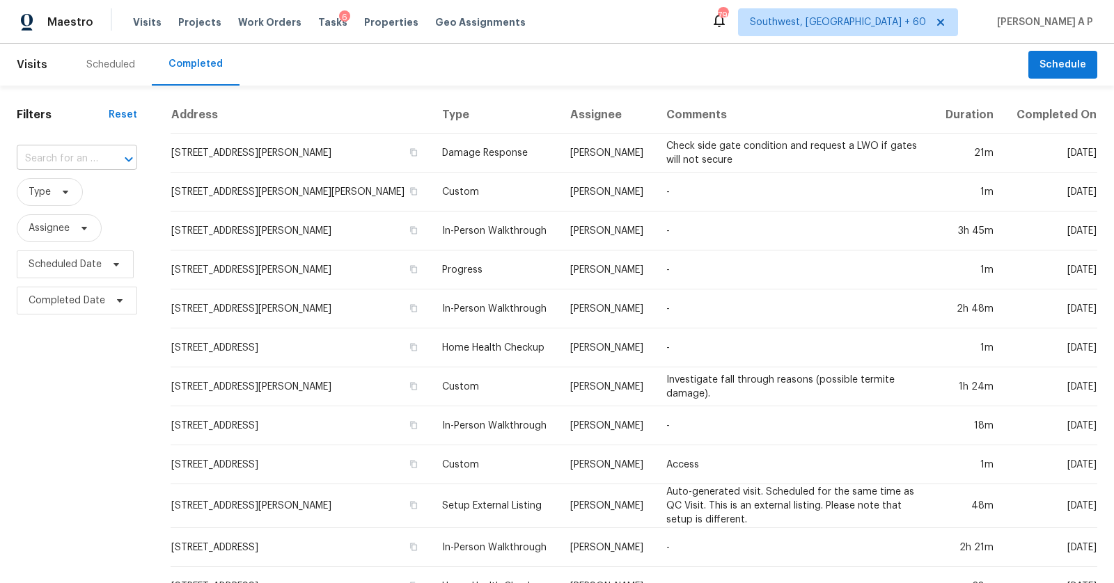
click at [94, 156] on input "text" at bounding box center [57, 159] width 81 height 22
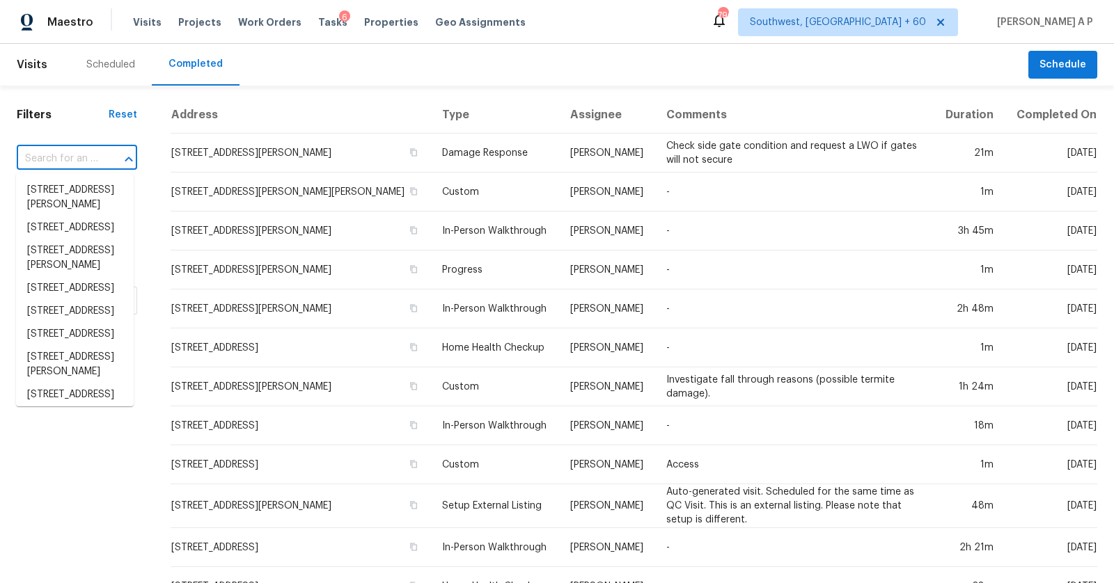
paste input "[STREET_ADDRESS]"
type input "[STREET_ADDRESS]"
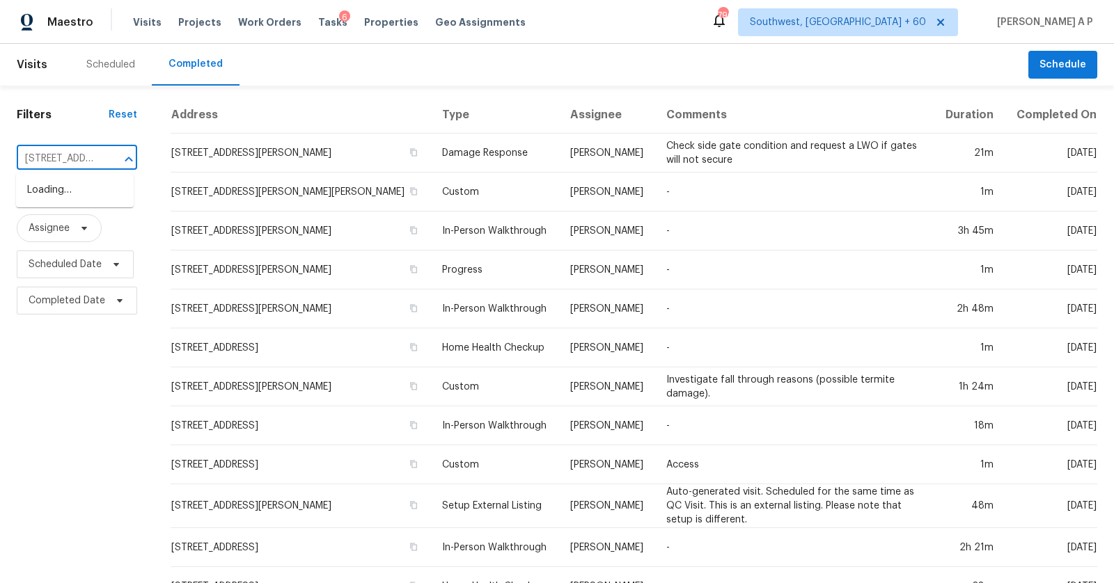
scroll to position [0, 112]
click at [78, 194] on li "[STREET_ADDRESS]" at bounding box center [75, 190] width 118 height 23
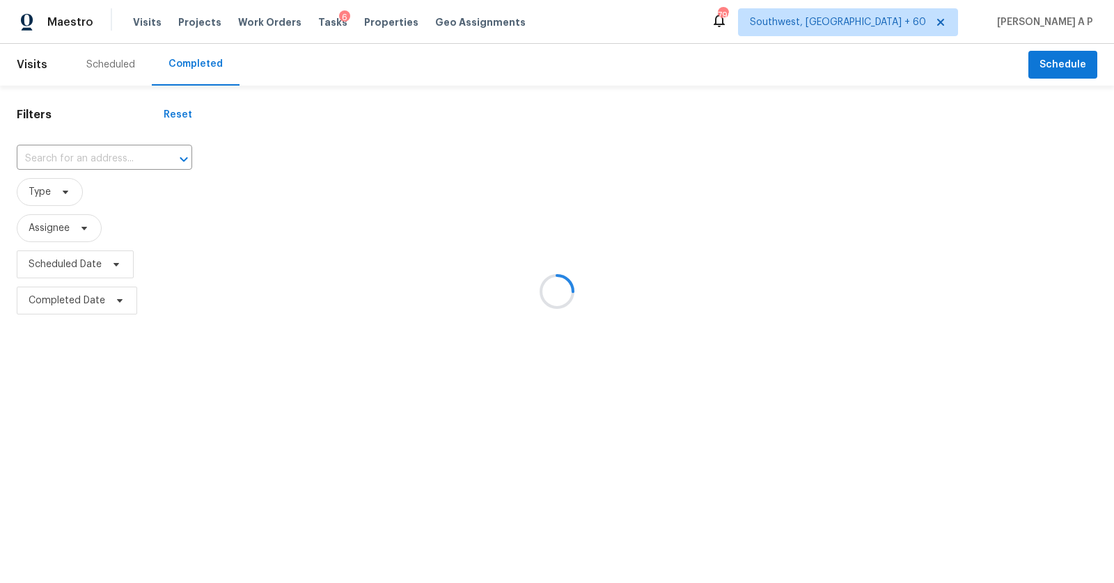
type input "[STREET_ADDRESS]"
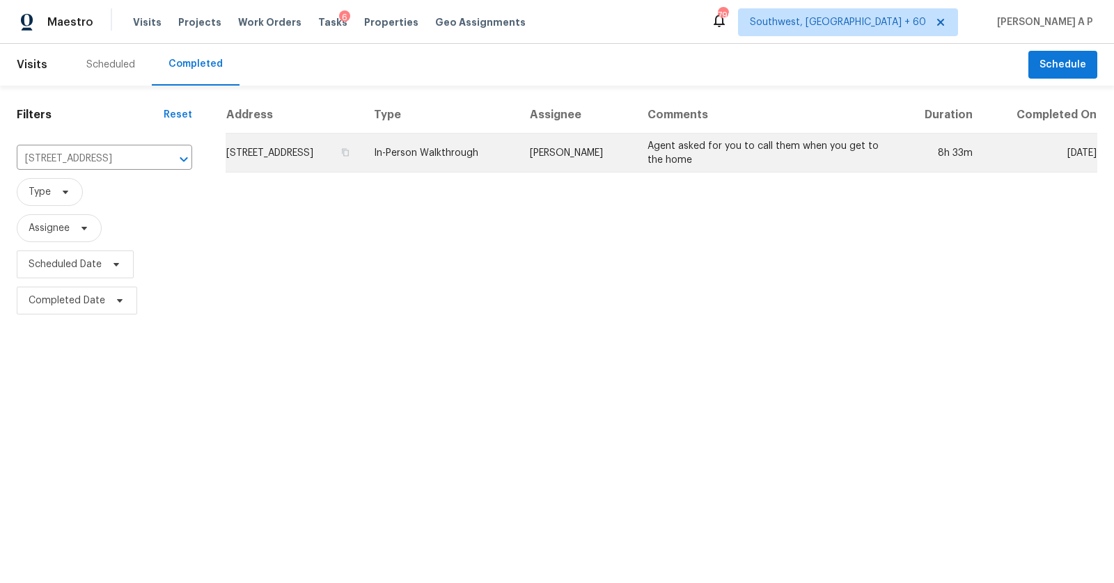
click at [519, 149] on td "In-Person Walkthrough" at bounding box center [441, 153] width 156 height 39
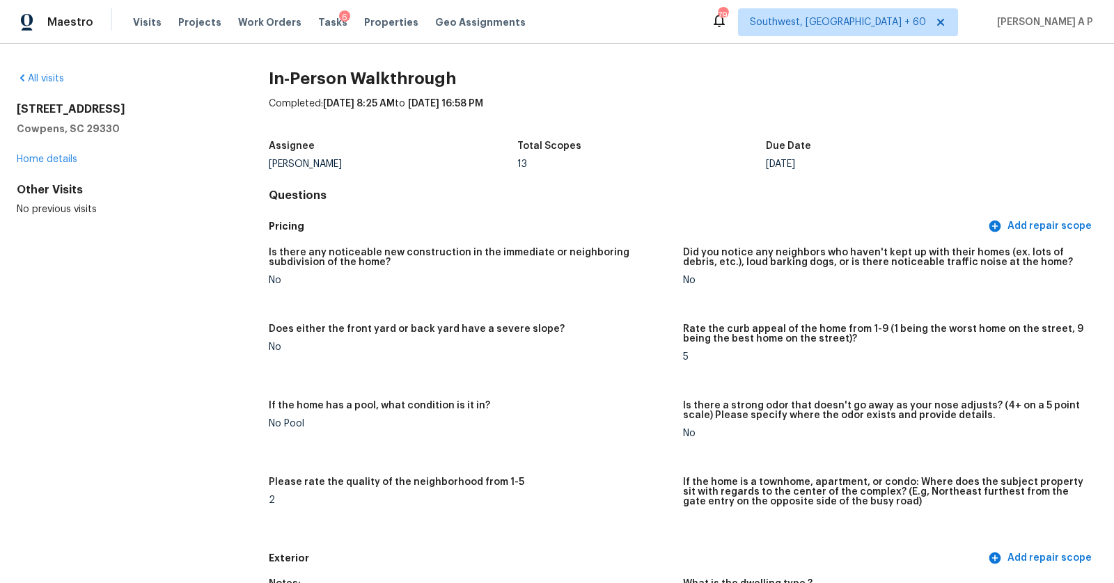
scroll to position [905, 0]
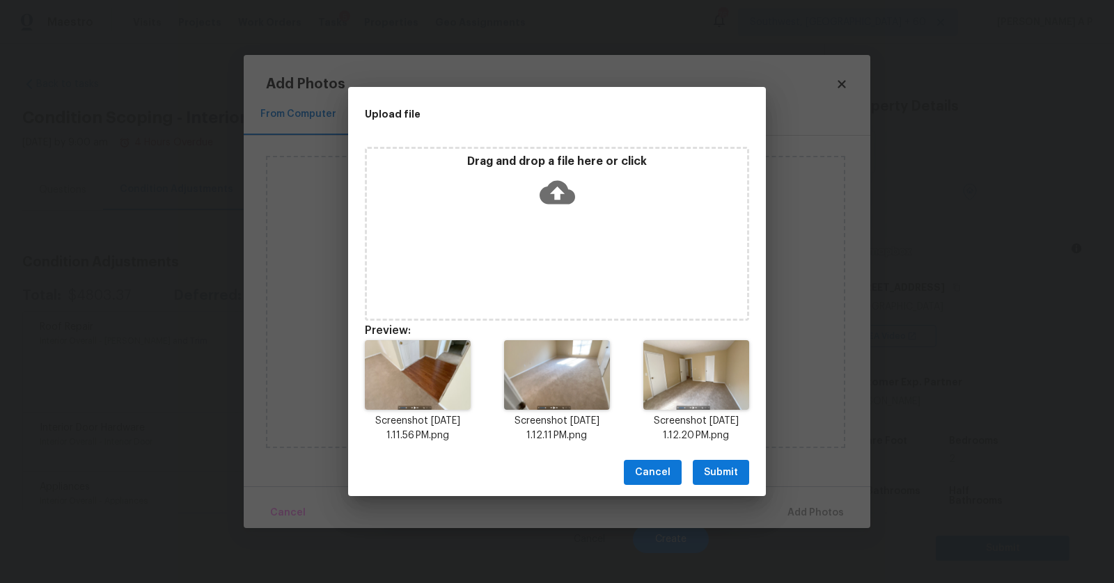
scroll to position [191, 0]
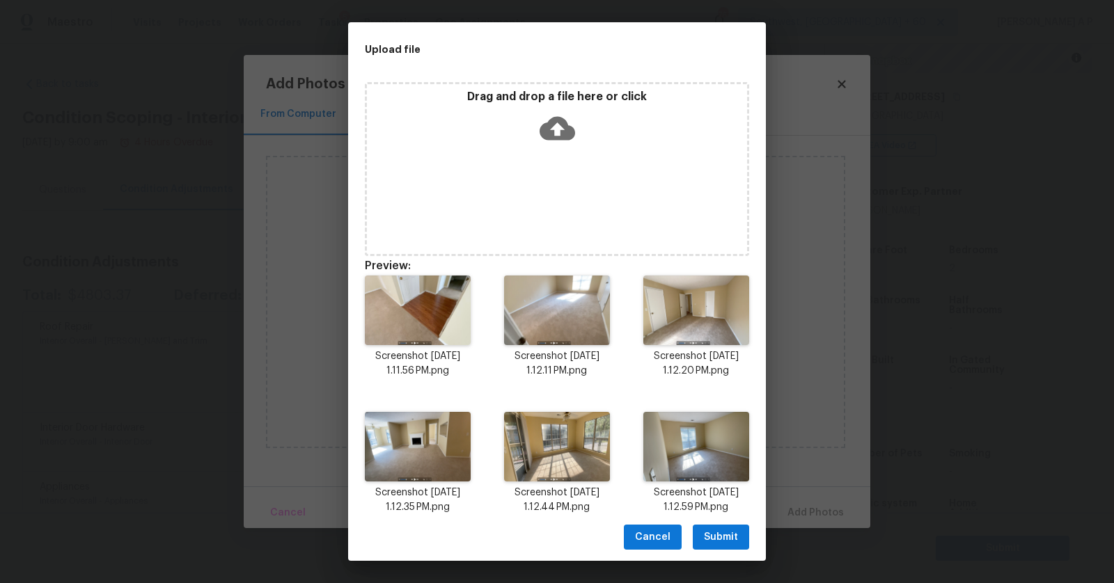
click at [725, 541] on span "Submit" at bounding box center [721, 537] width 34 height 17
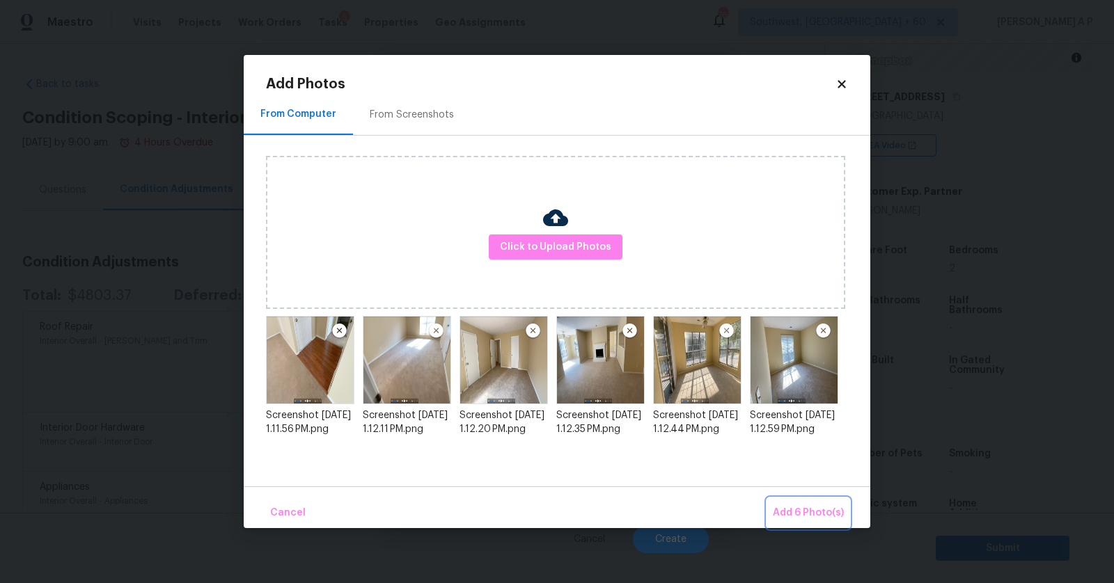
click at [795, 512] on span "Add 6 Photo(s)" at bounding box center [808, 513] width 71 height 17
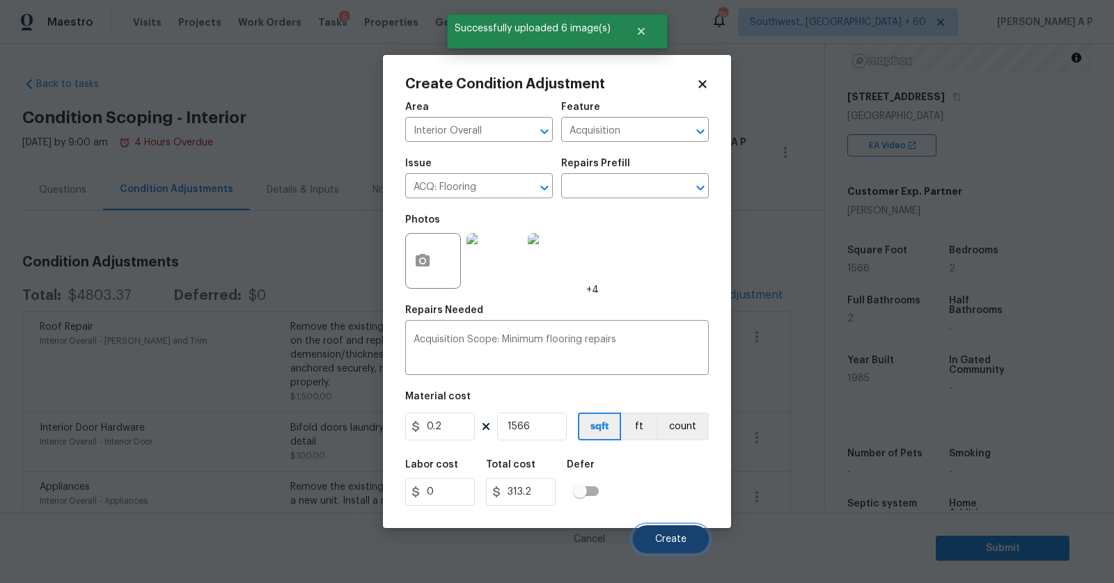
click at [682, 545] on span "Create" at bounding box center [670, 540] width 31 height 10
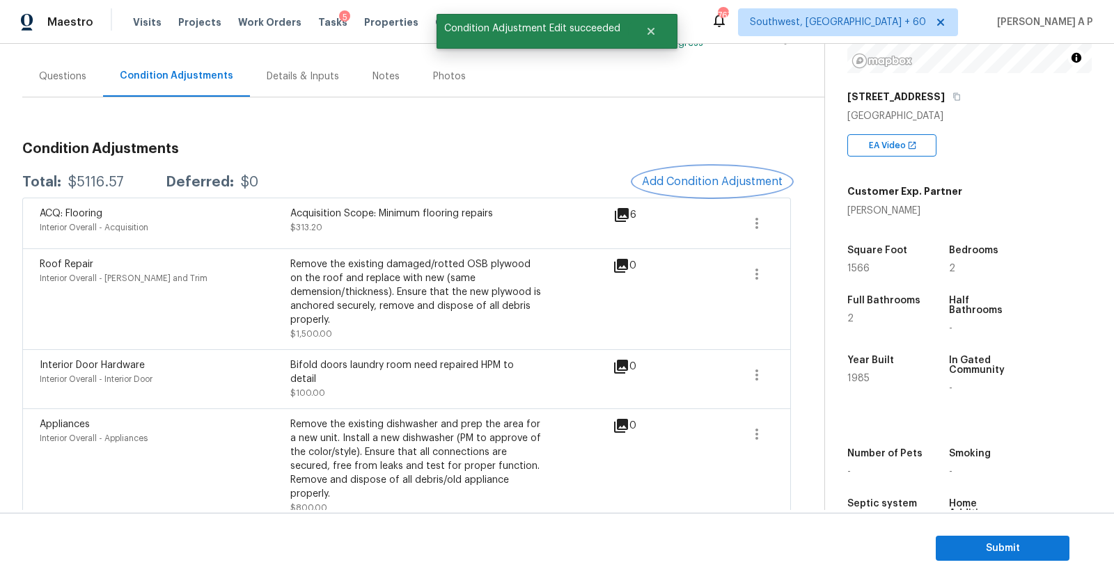
scroll to position [0, 0]
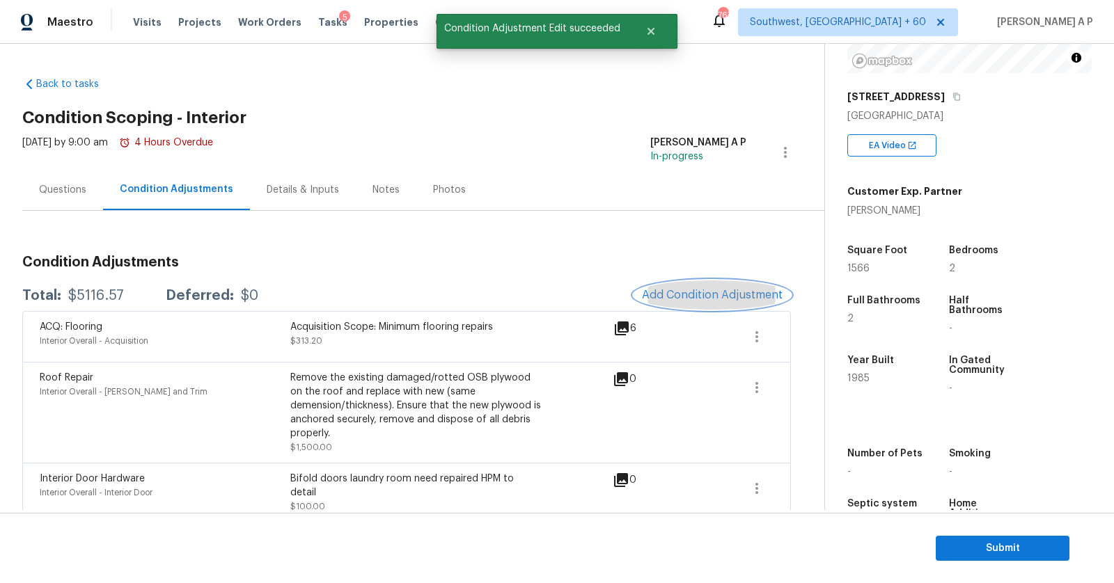
click at [714, 294] on span "Add Condition Adjustment" at bounding box center [712, 295] width 141 height 13
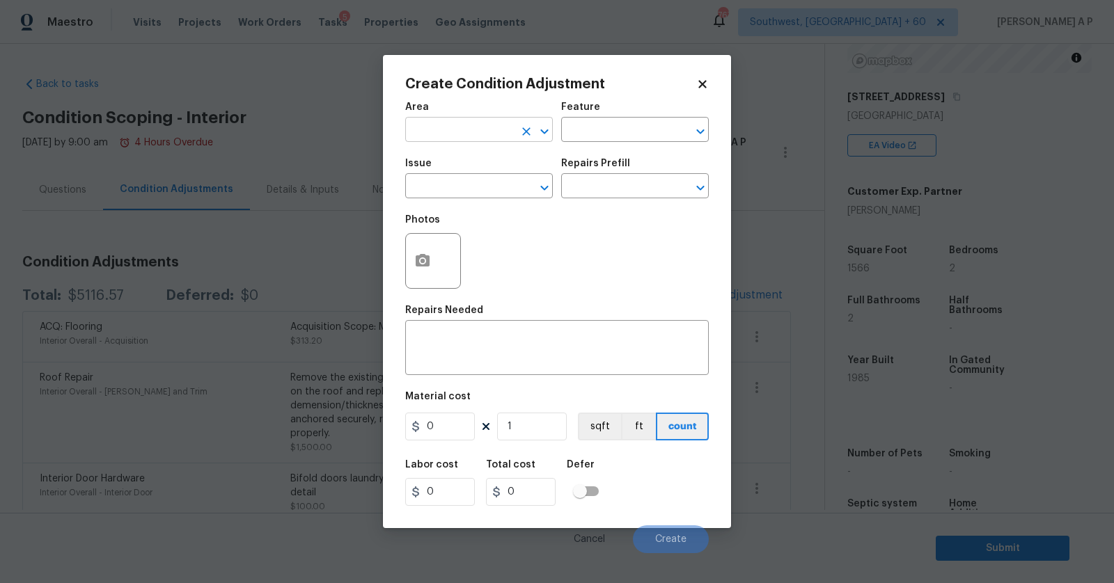
click at [457, 129] on input "text" at bounding box center [459, 131] width 109 height 22
click at [429, 188] on li "Interior Overall" at bounding box center [479, 185] width 148 height 23
type input "Interior Overall"
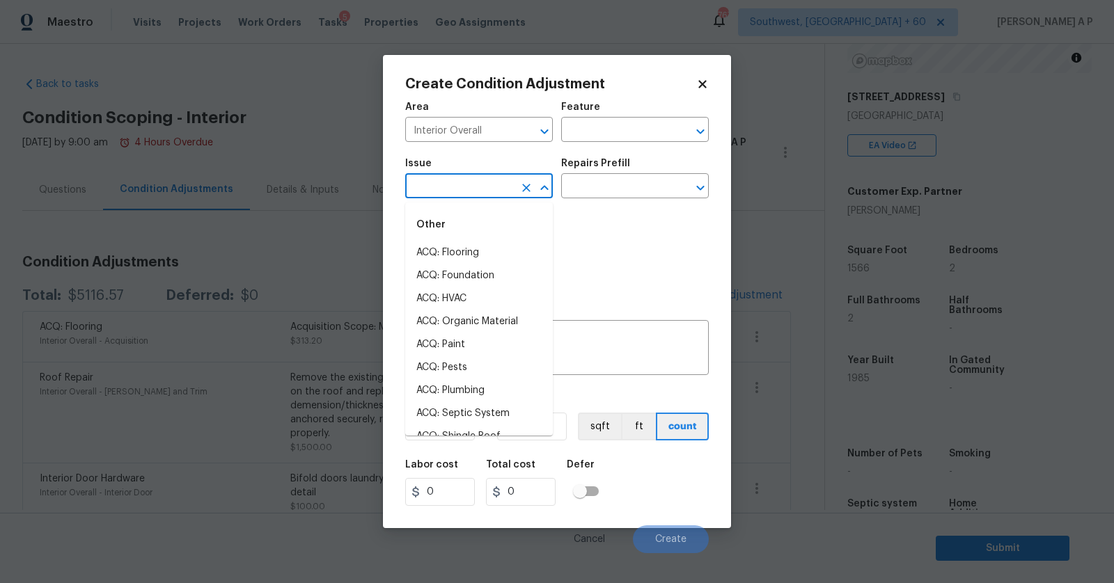
click at [429, 188] on input "text" at bounding box center [459, 188] width 109 height 22
click at [430, 343] on li "ACQ: Paint" at bounding box center [479, 344] width 148 height 23
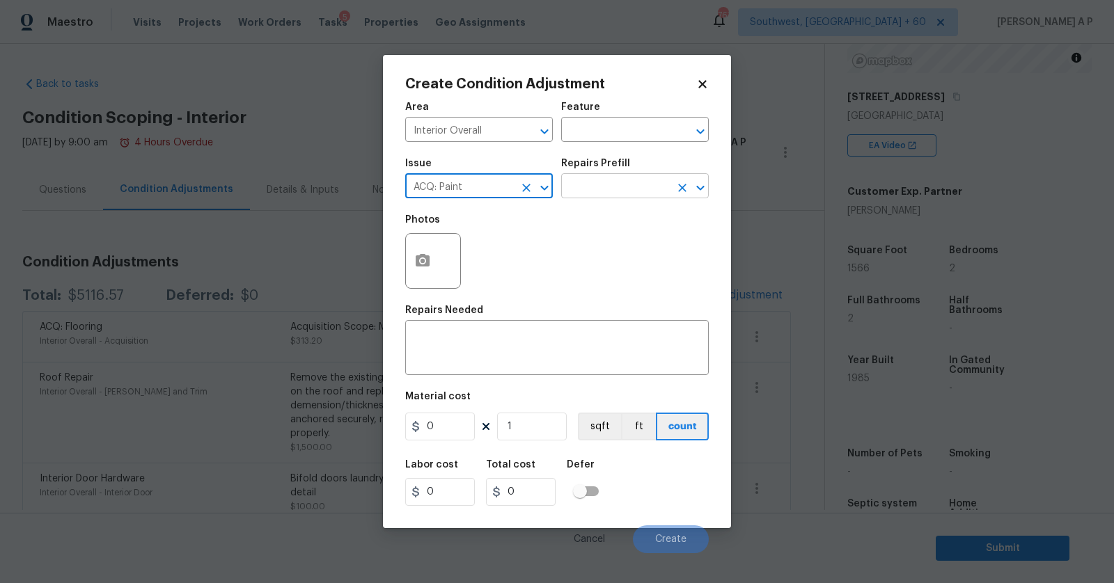
type input "ACQ: Paint"
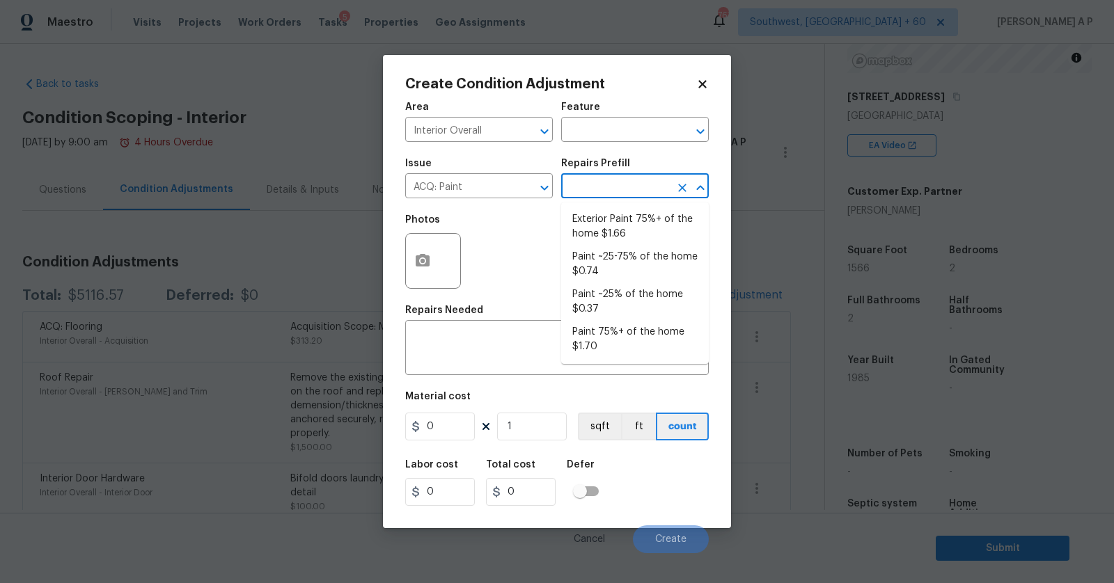
click at [622, 190] on input "text" at bounding box center [615, 188] width 109 height 22
click at [620, 298] on li "Paint ~25% of the home $0.37" at bounding box center [635, 302] width 148 height 38
type input "Acquisition"
type textarea "Acquisition Scope: ~25% of the home needs interior paint"
type input "0.37"
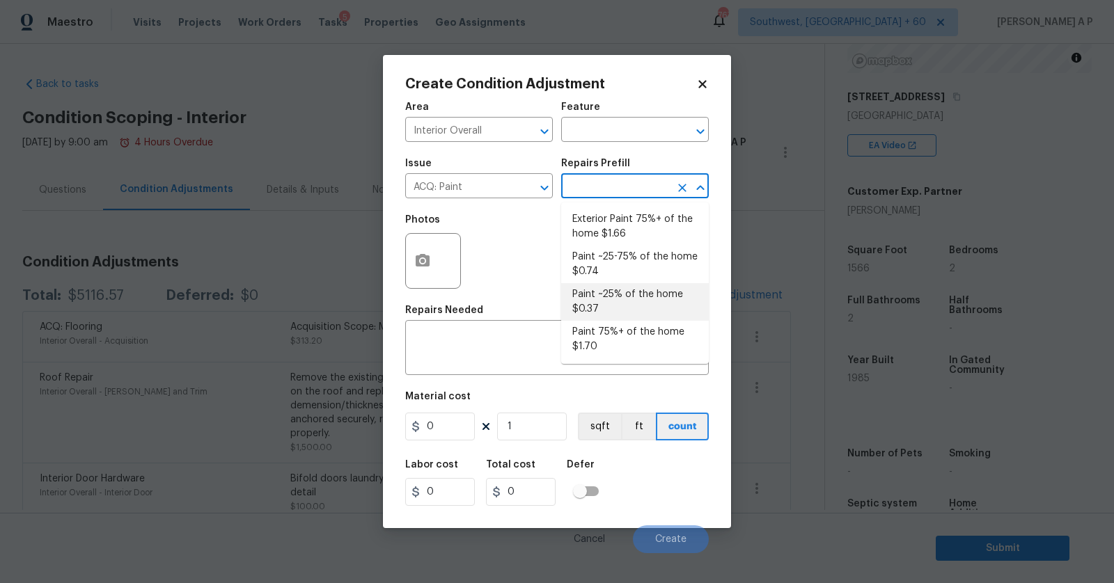
type input "0.37"
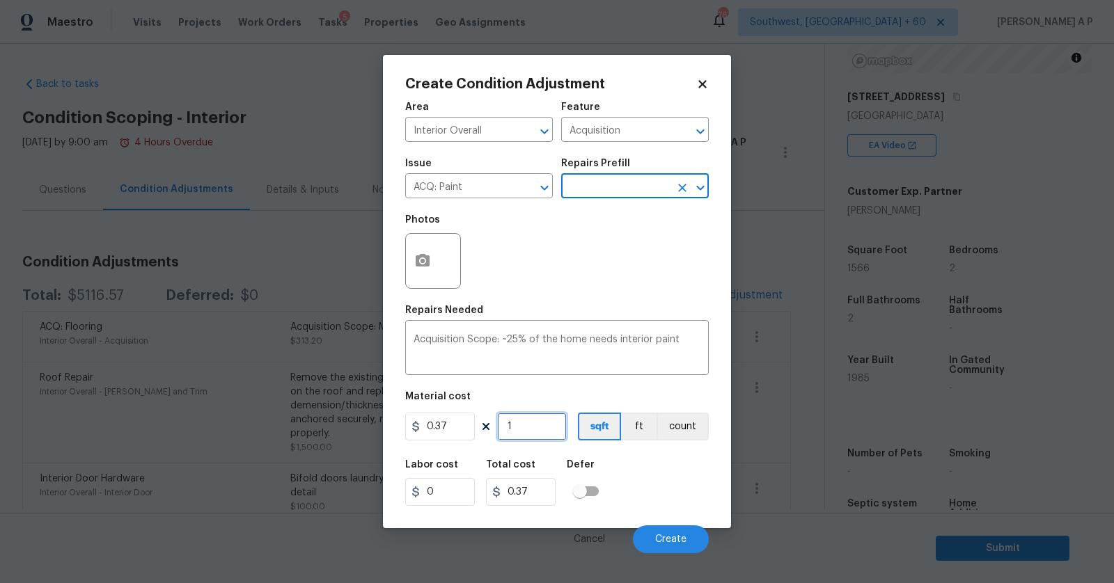
click at [517, 432] on input "1" at bounding box center [532, 427] width 70 height 28
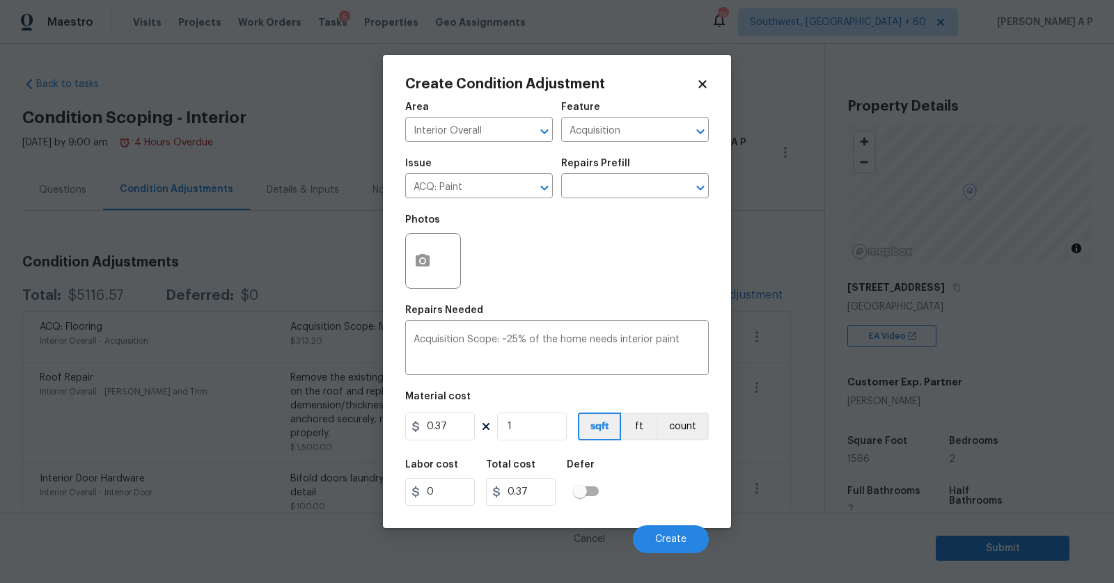
scroll to position [191, 0]
type input "15"
type input "5.55"
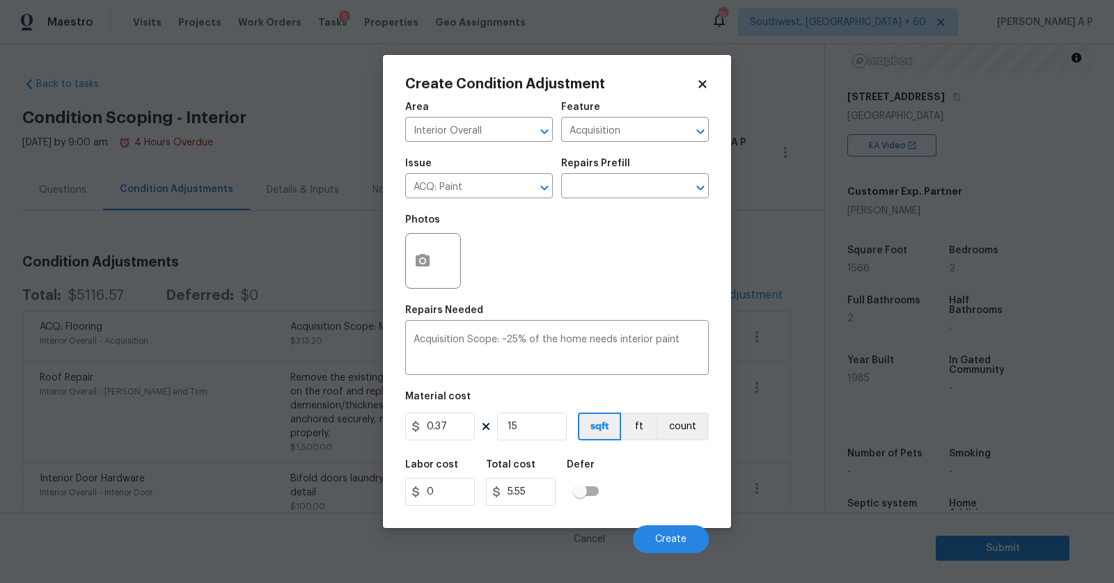
type input "156"
type input "57.72"
type input "1566"
type input "579.42"
type input "1566"
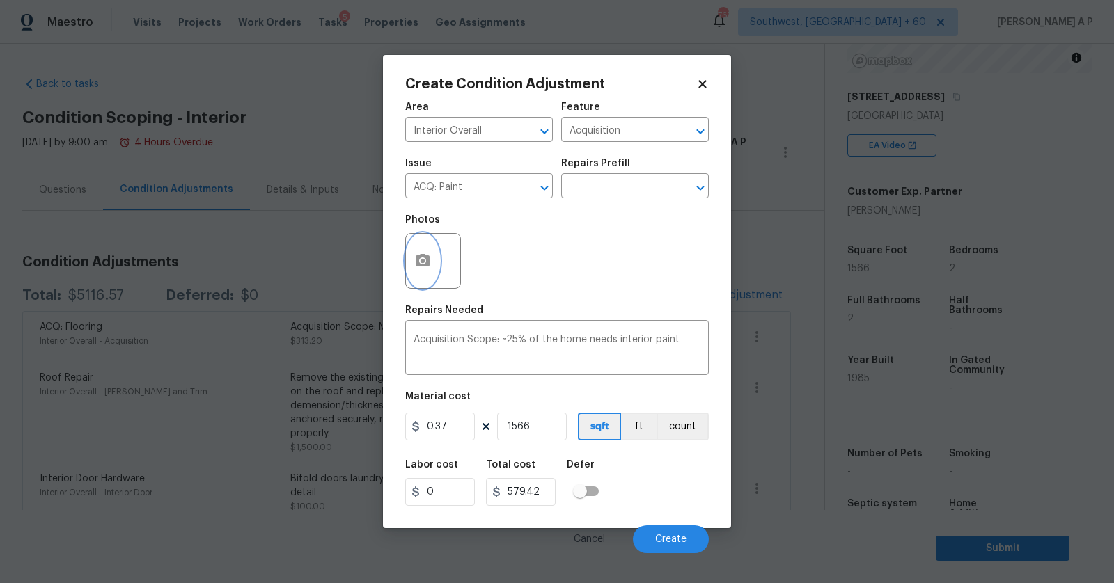
click at [434, 274] on button "button" at bounding box center [422, 261] width 33 height 54
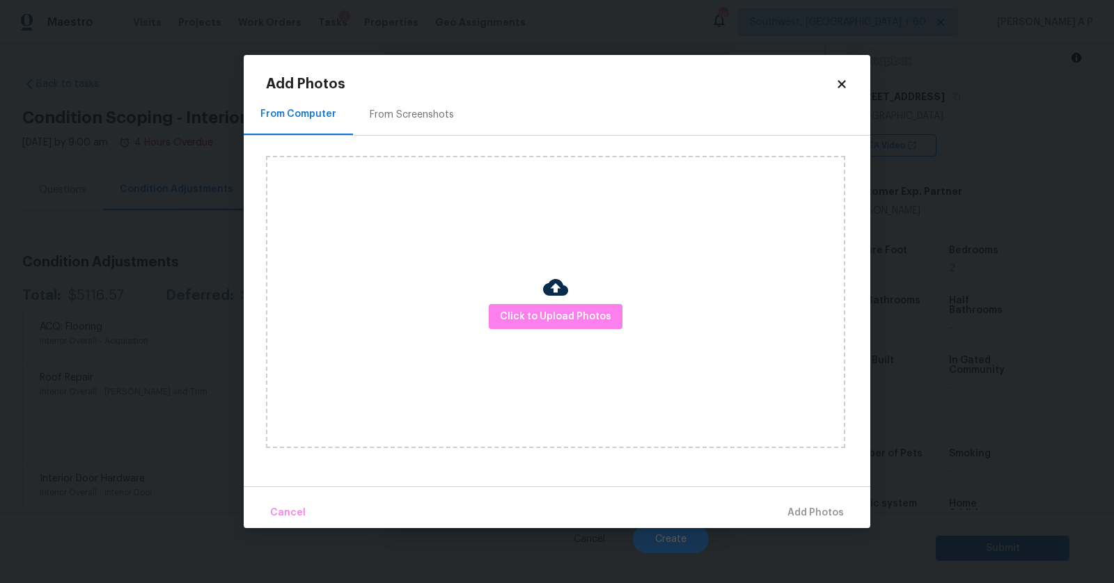
click at [535, 301] on div "Click to Upload Photos" at bounding box center [555, 302] width 579 height 292
click at [528, 316] on span "Click to Upload Photos" at bounding box center [555, 316] width 111 height 17
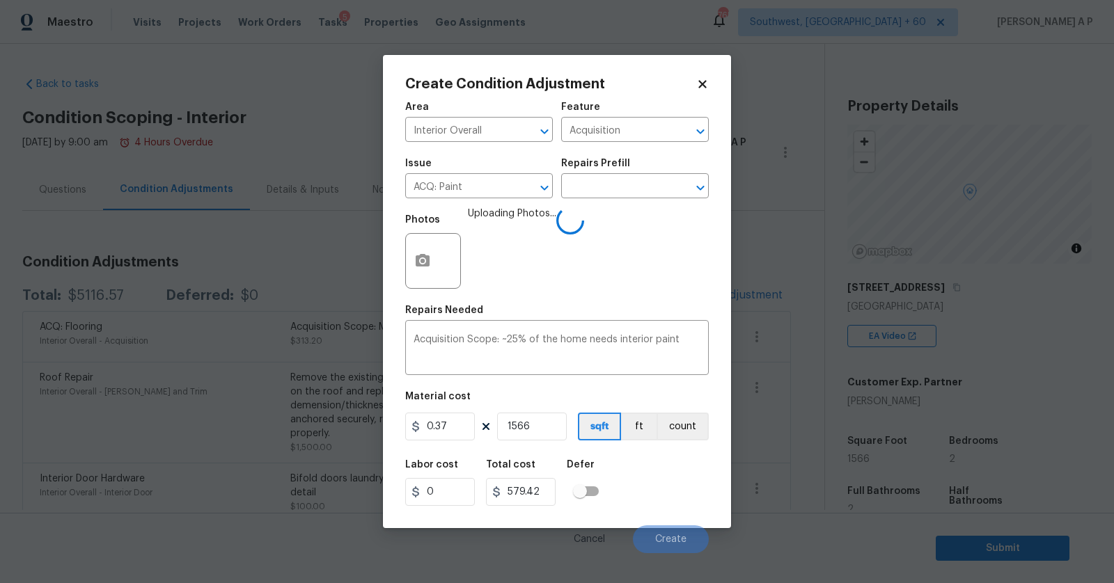
scroll to position [191, 0]
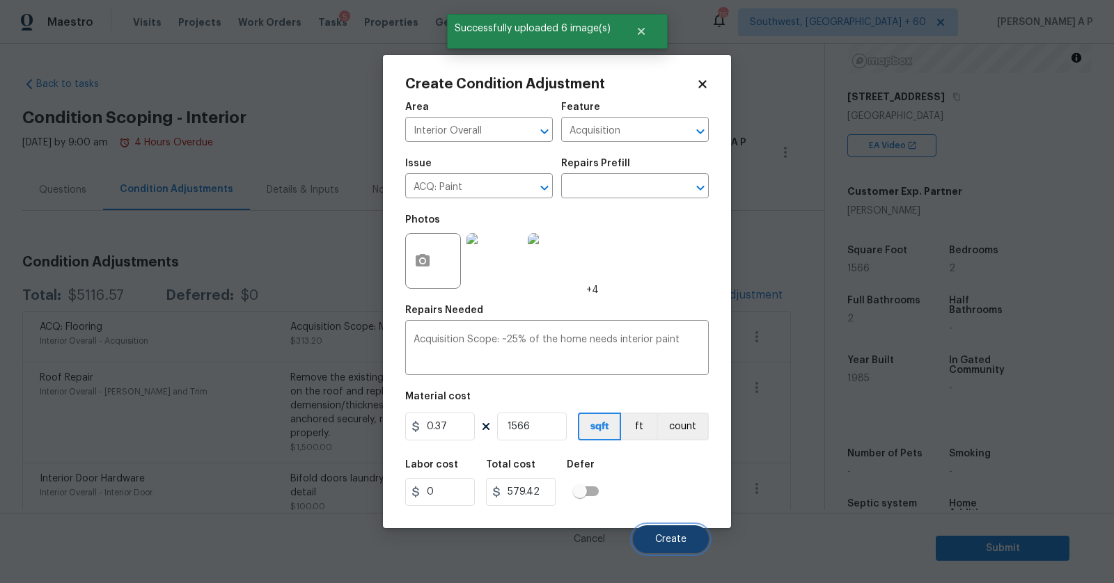
click at [667, 537] on span "Create" at bounding box center [670, 540] width 31 height 10
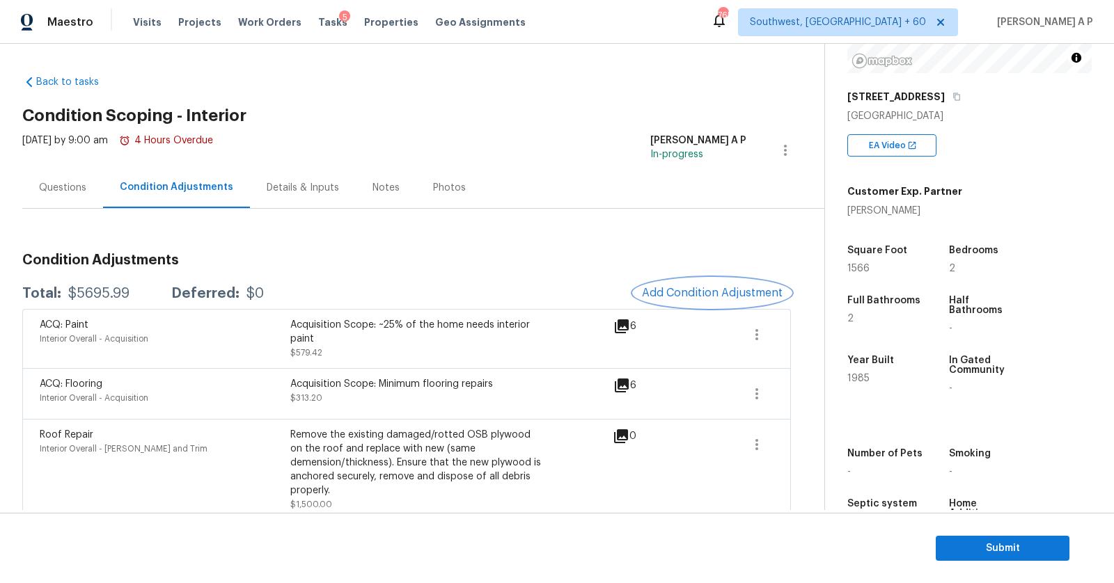
scroll to position [0, 0]
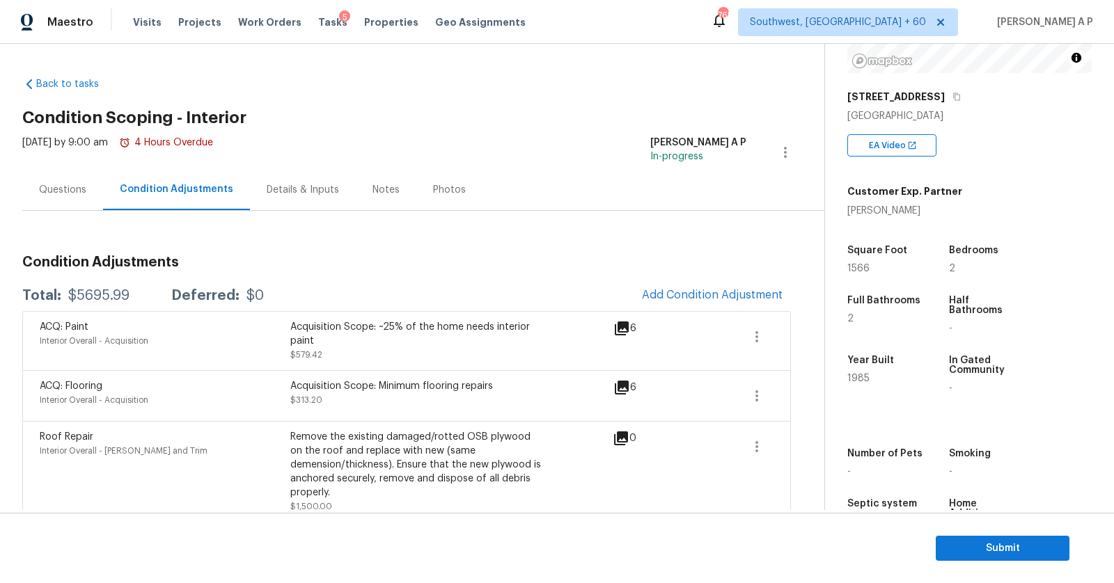
click at [49, 191] on div "Questions" at bounding box center [62, 190] width 47 height 14
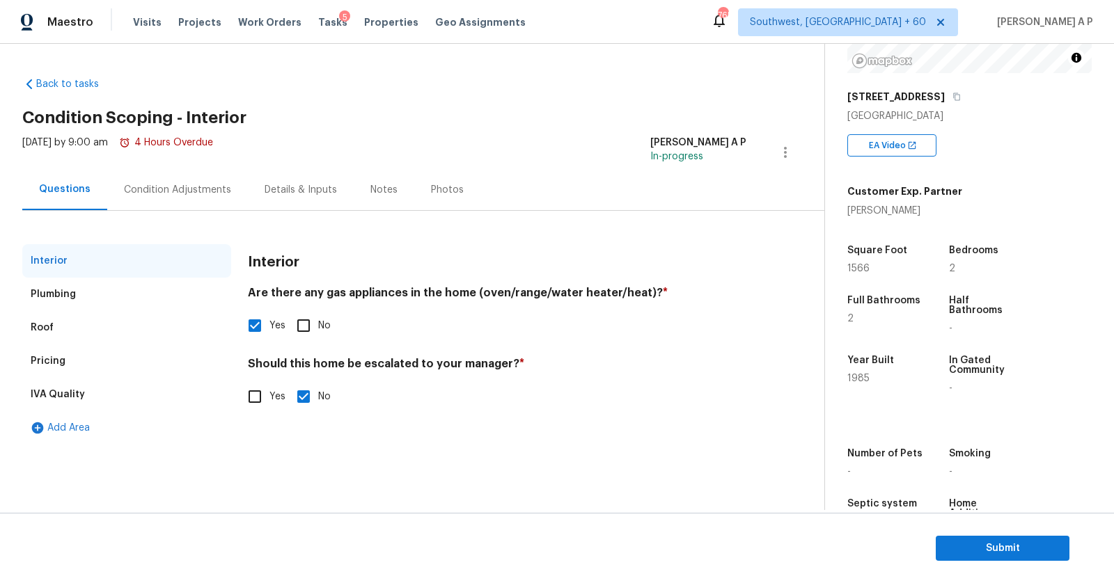
click at [153, 296] on div "Plumbing" at bounding box center [126, 294] width 209 height 33
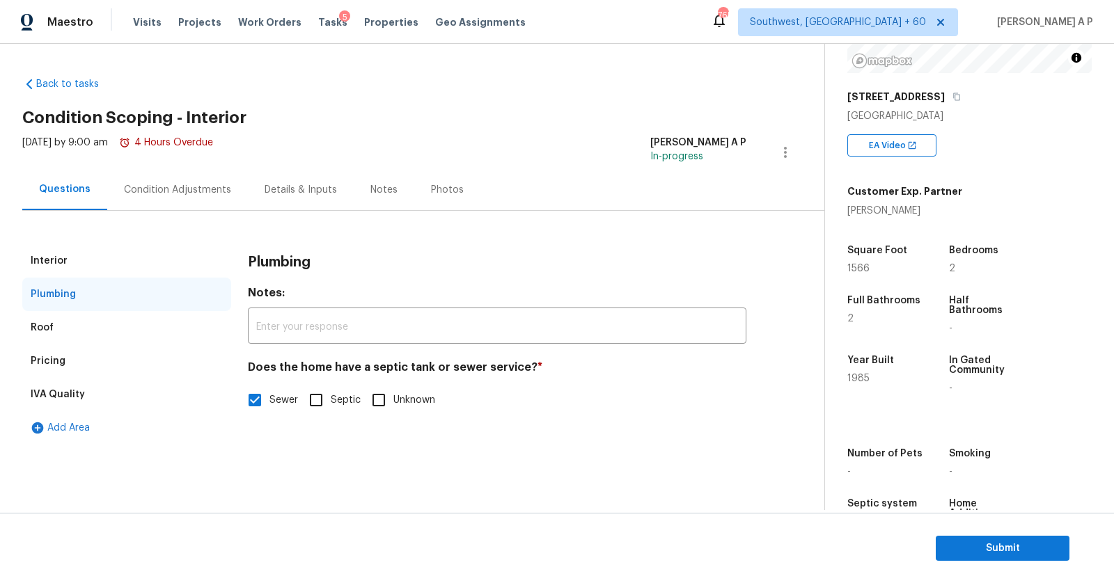
click at [148, 321] on div "Roof" at bounding box center [126, 327] width 209 height 33
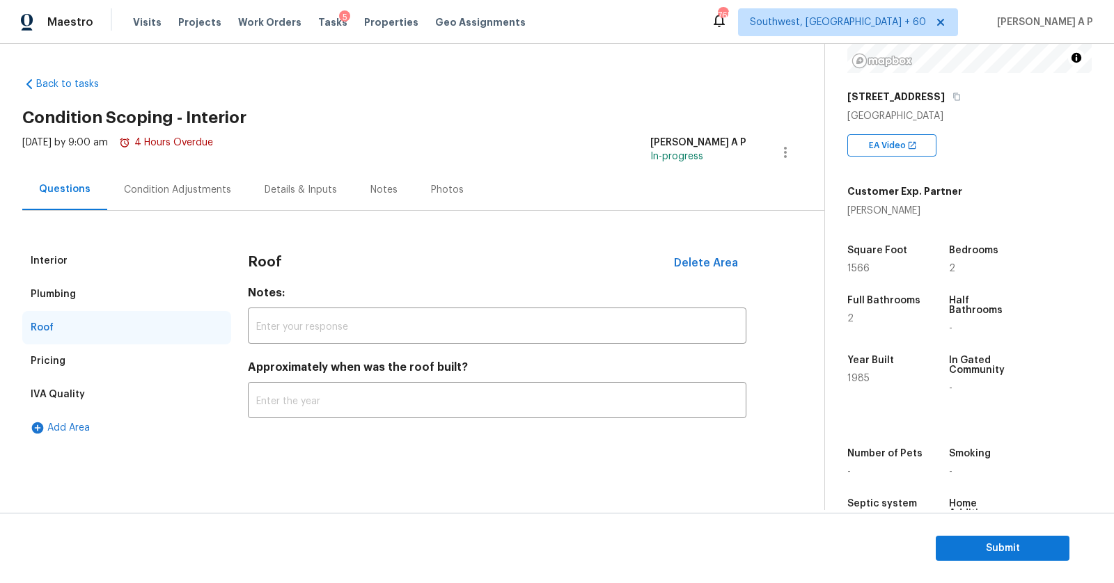
click at [121, 371] on div "Pricing" at bounding box center [126, 361] width 209 height 33
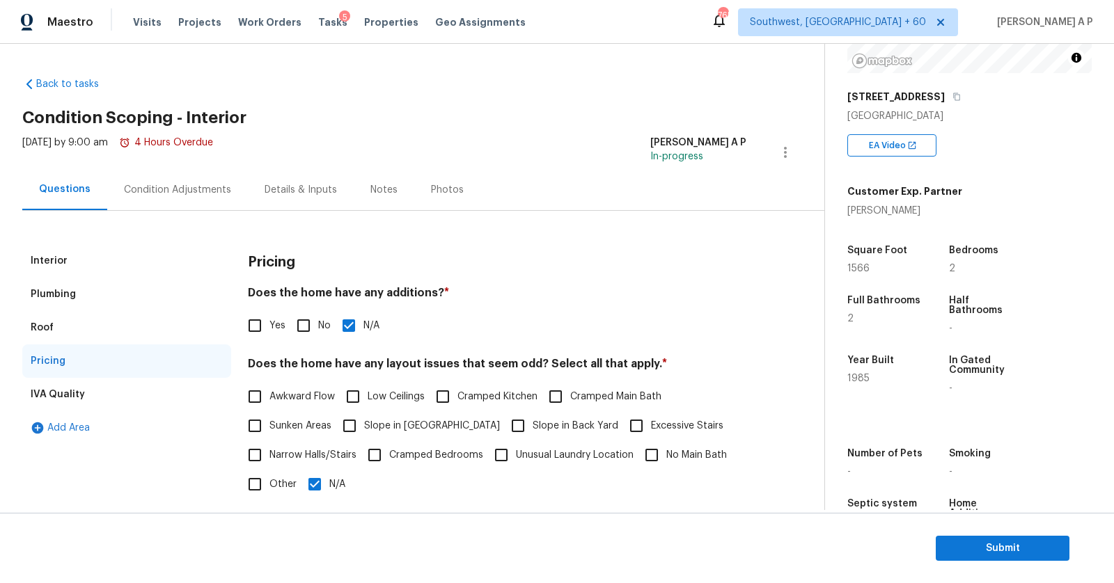
scroll to position [222, 0]
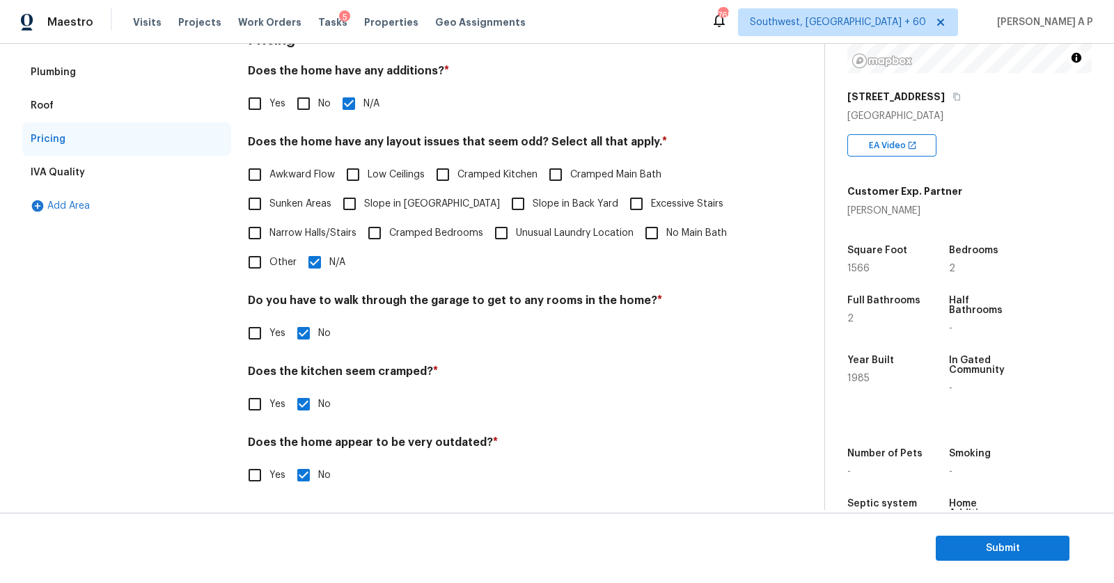
click at [133, 170] on div "IVA Quality" at bounding box center [126, 172] width 209 height 33
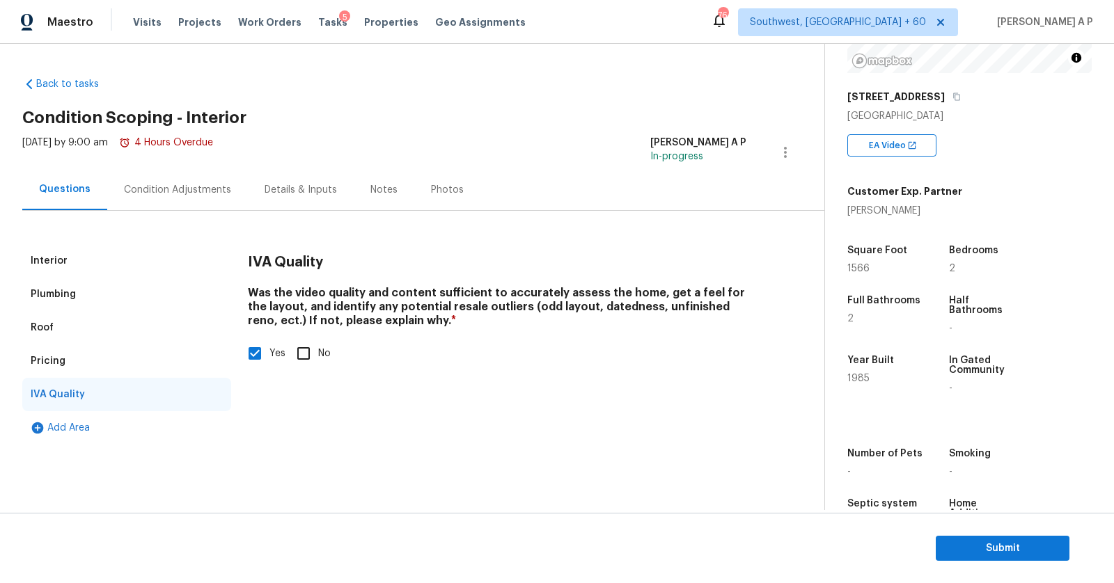
click at [218, 193] on div "Condition Adjustments" at bounding box center [177, 190] width 107 height 14
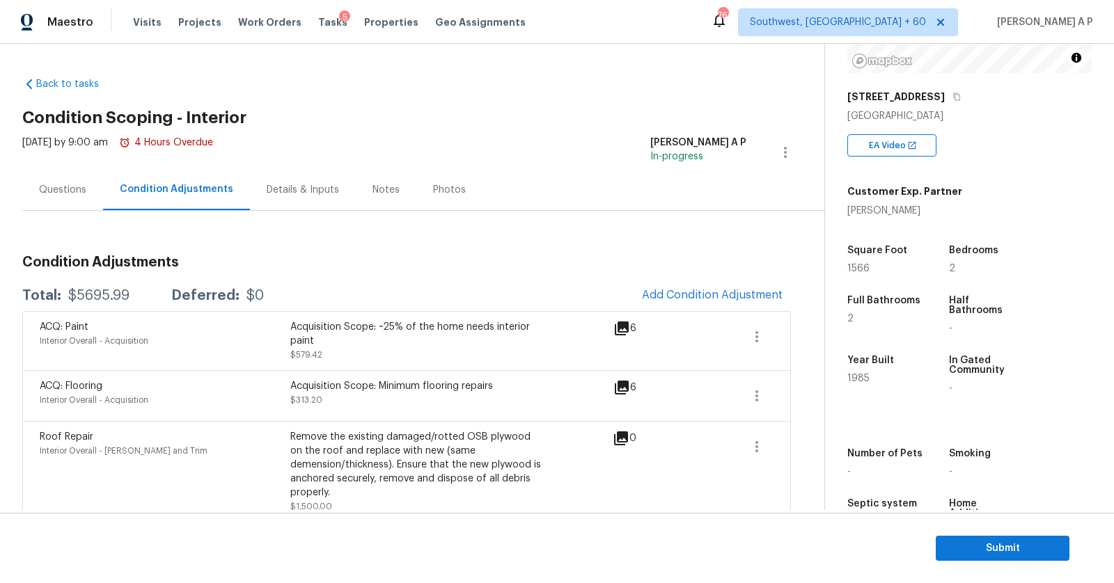
click at [65, 185] on div "Questions" at bounding box center [62, 190] width 47 height 14
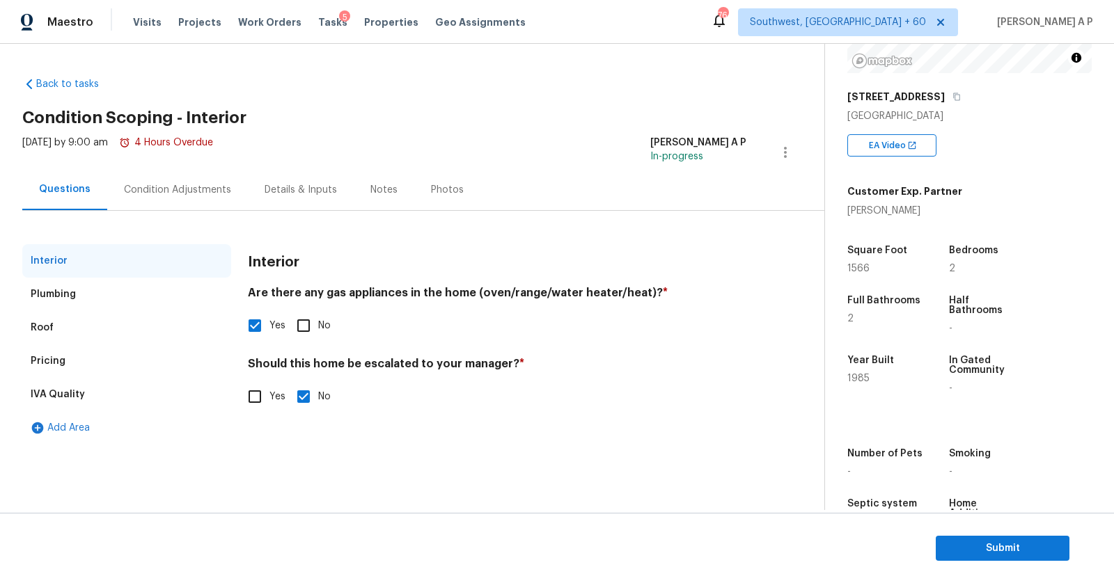
click at [139, 187] on div "Condition Adjustments" at bounding box center [177, 190] width 107 height 14
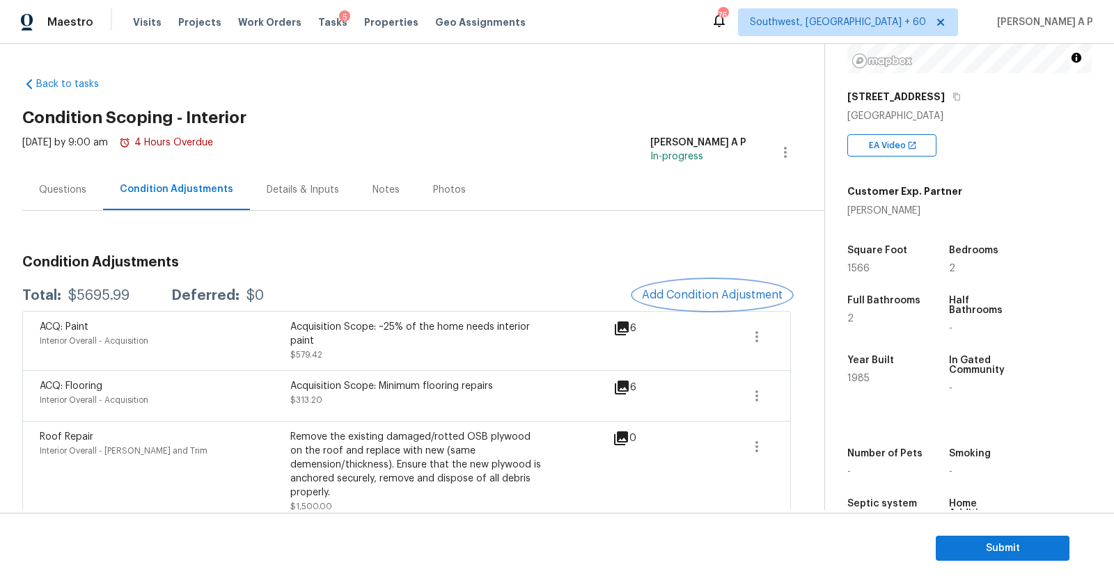
click at [728, 296] on span "Add Condition Adjustment" at bounding box center [712, 295] width 141 height 13
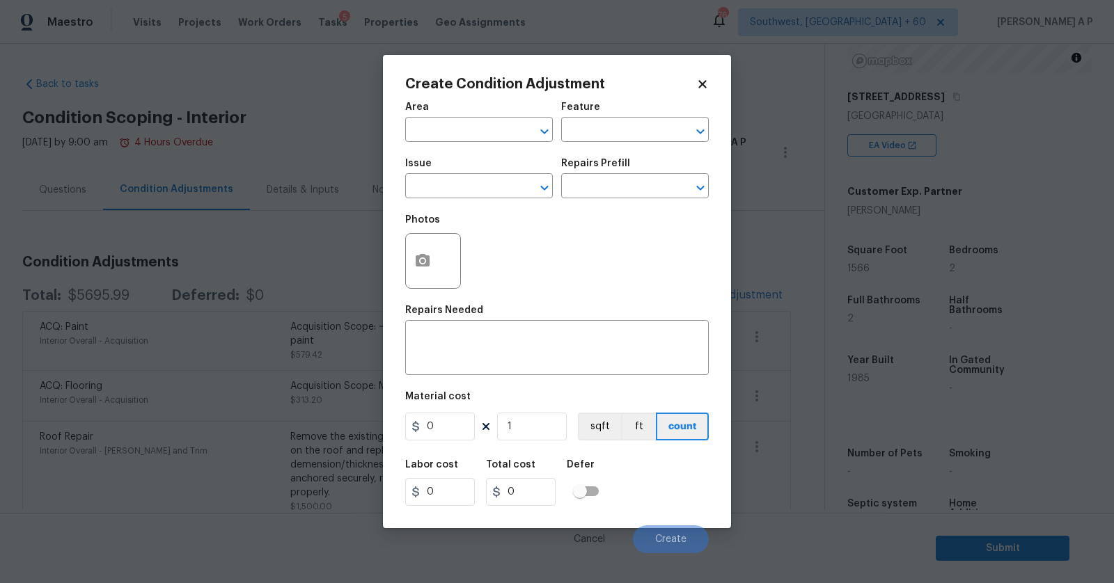
click at [482, 118] on div "Area" at bounding box center [479, 111] width 148 height 18
click at [481, 127] on input "text" at bounding box center [459, 131] width 109 height 22
type input "d"
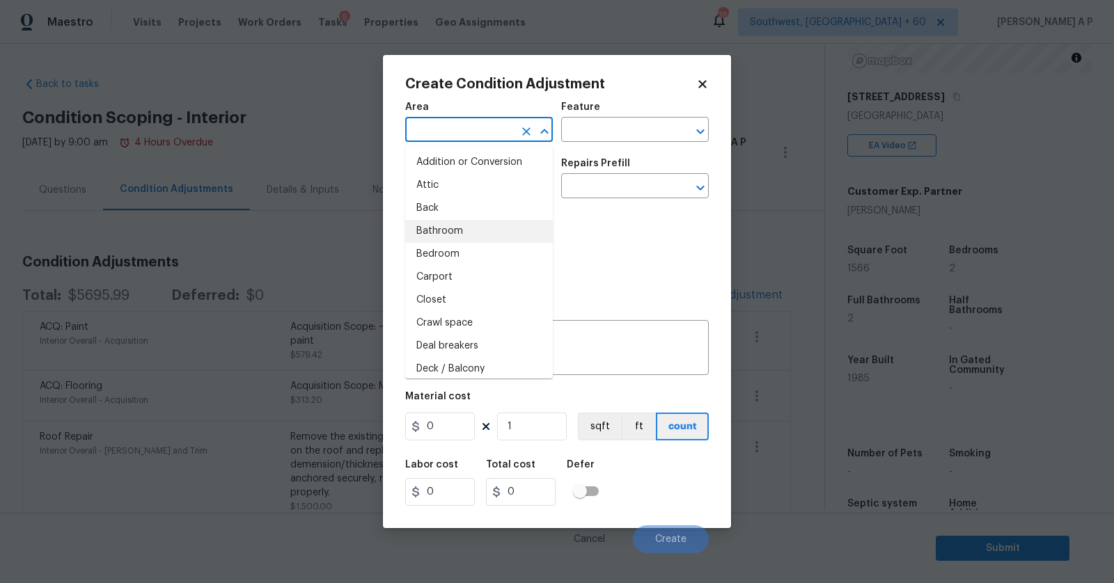
click at [712, 85] on div "Create Condition Adjustment Area ​ Feature ​ Issue ​ Repairs Prefill ​ Photos R…" at bounding box center [557, 291] width 348 height 473
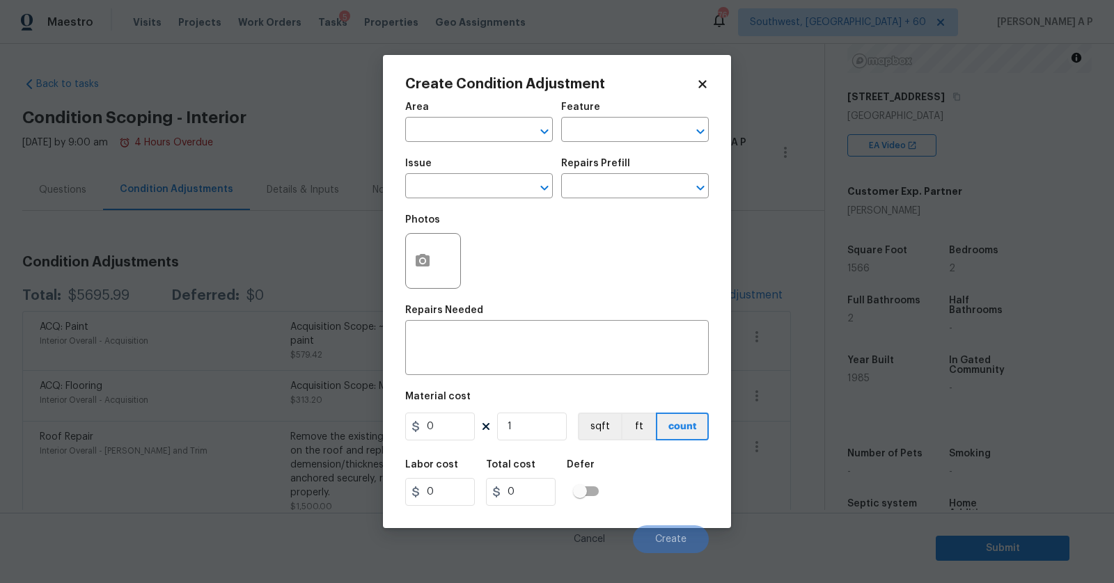
click at [706, 85] on icon at bounding box center [702, 84] width 13 height 13
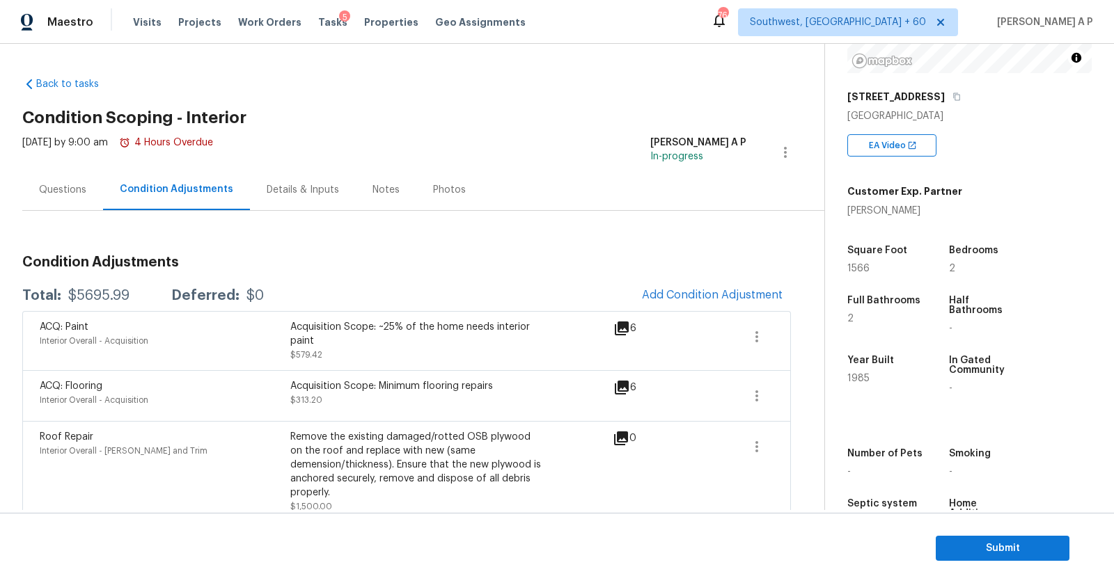
click at [84, 192] on div "Questions" at bounding box center [62, 190] width 47 height 14
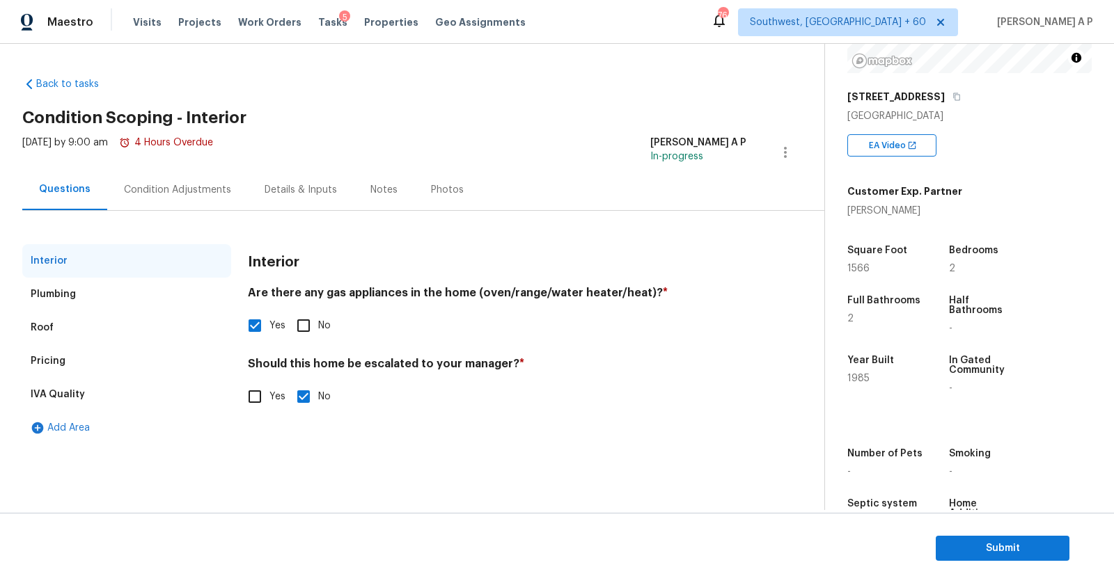
click at [152, 297] on div "Plumbing" at bounding box center [126, 294] width 209 height 33
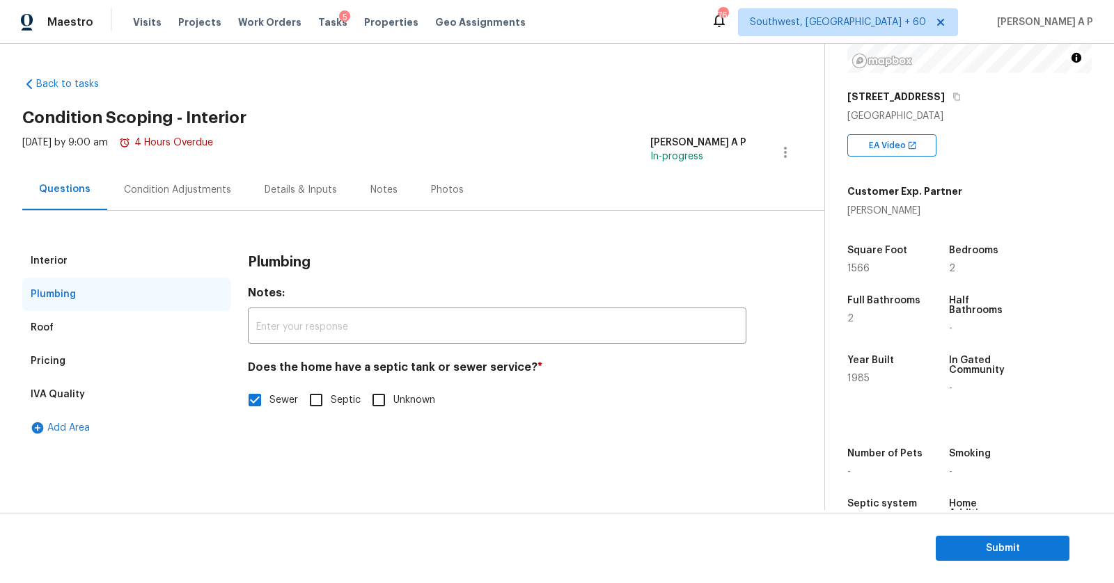
click at [143, 264] on div "Interior" at bounding box center [126, 260] width 209 height 33
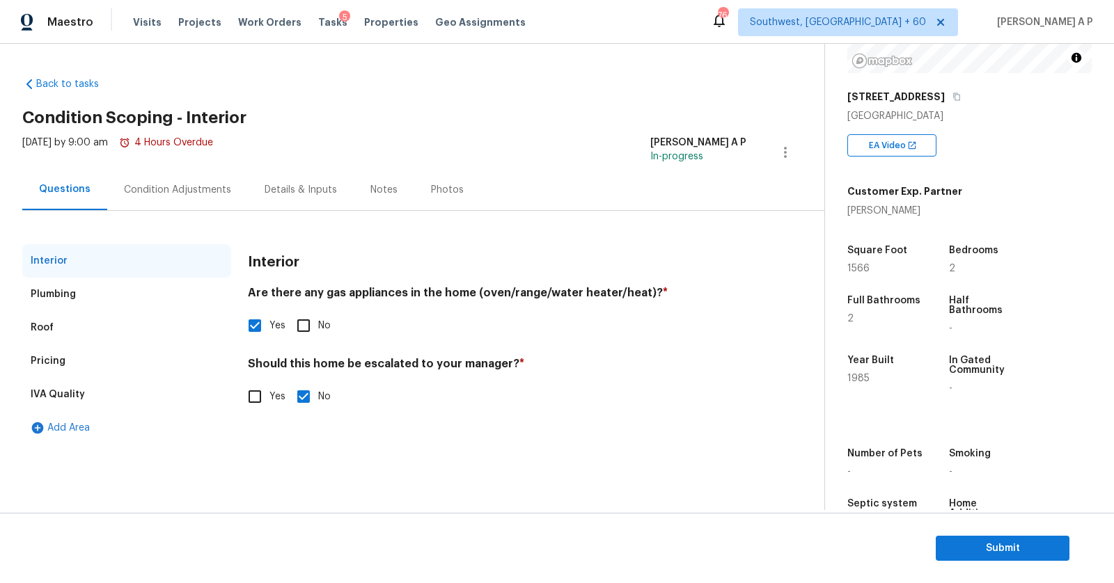
click at [127, 291] on div "Plumbing" at bounding box center [126, 294] width 209 height 33
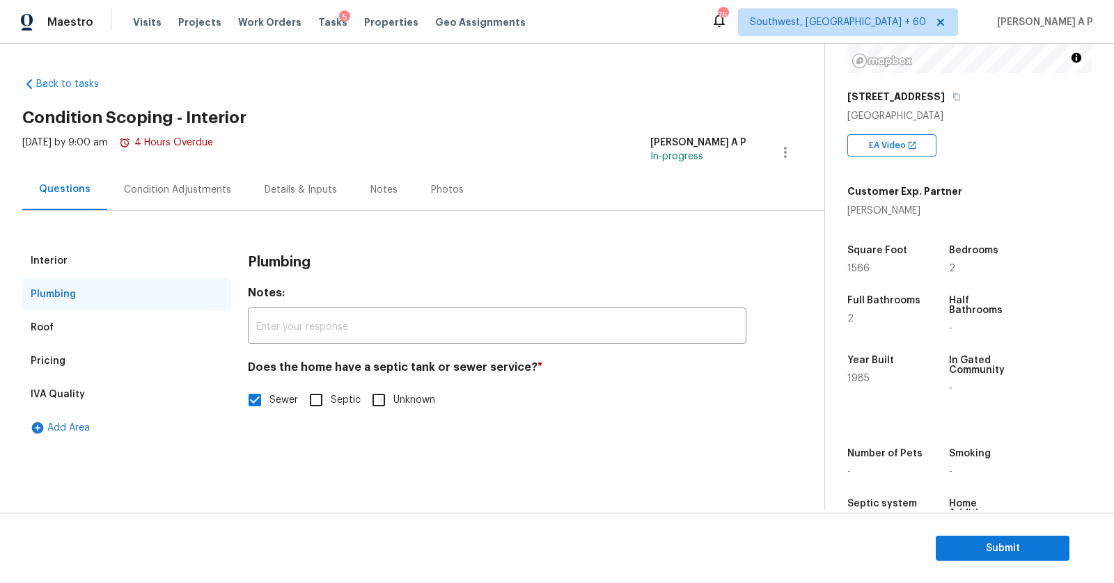
click at [116, 328] on div "Roof" at bounding box center [126, 327] width 209 height 33
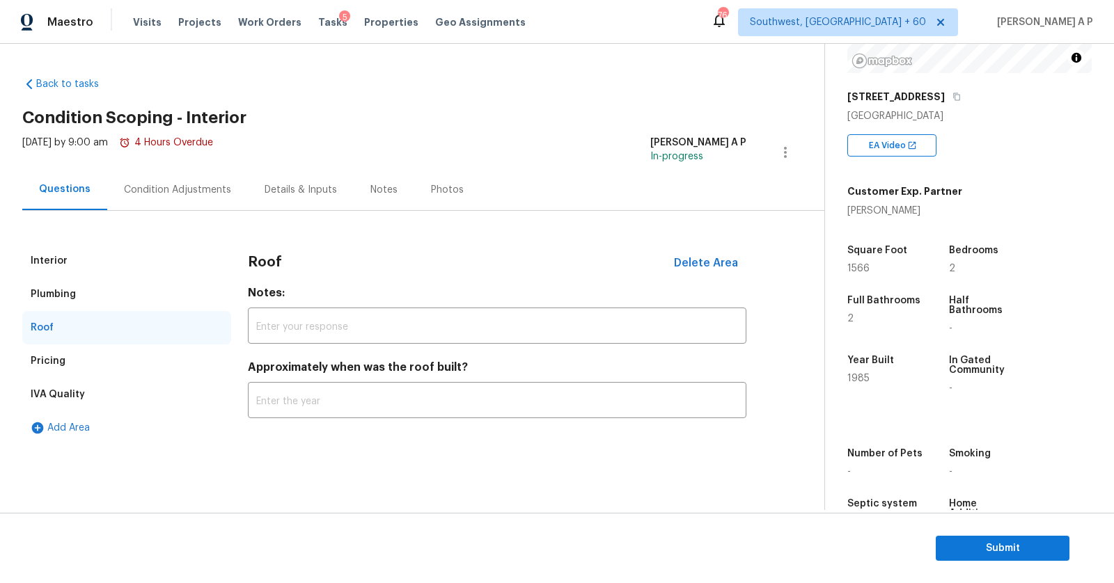
click at [116, 365] on div "Pricing" at bounding box center [126, 361] width 209 height 33
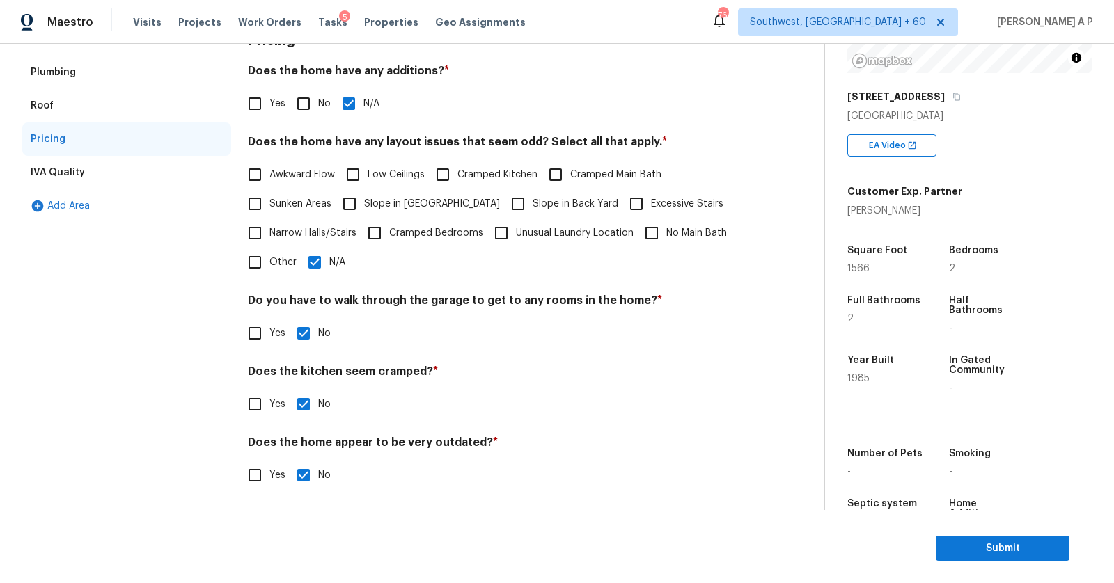
scroll to position [145, 0]
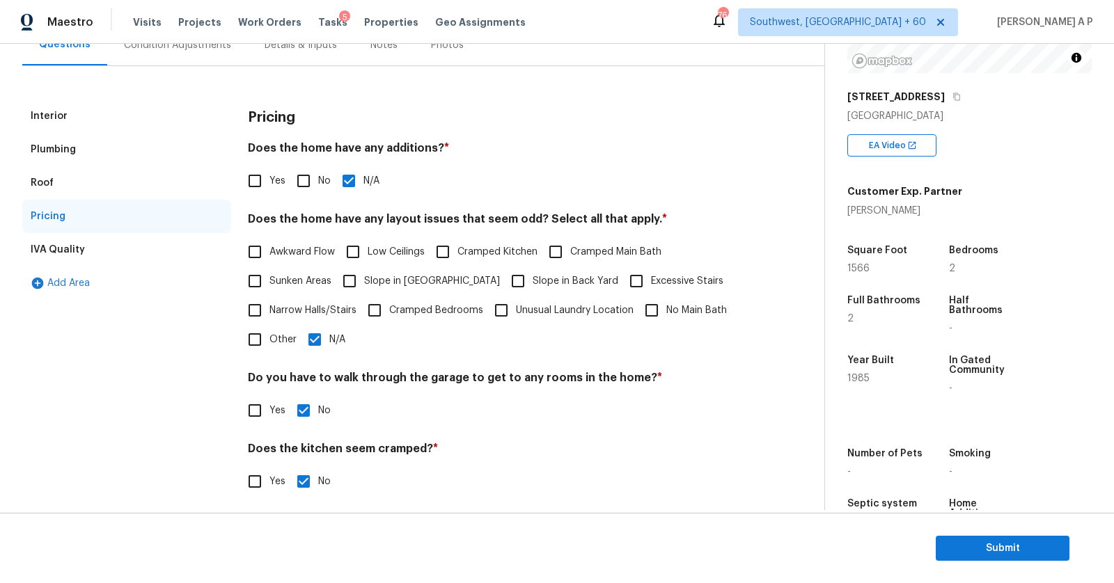
click at [141, 252] on div "IVA Quality" at bounding box center [126, 249] width 209 height 33
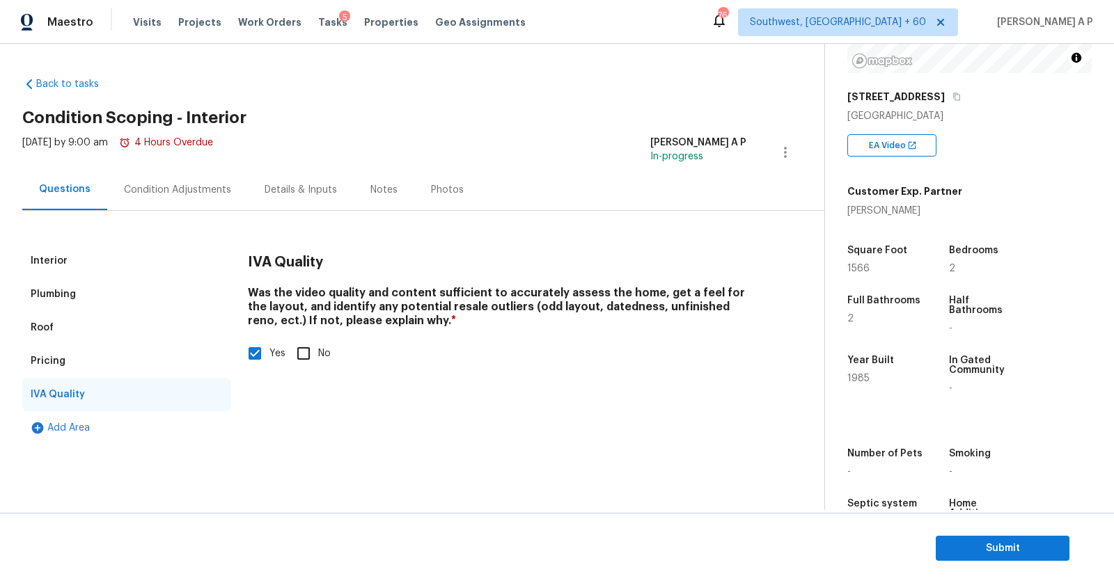
scroll to position [0, 0]
click at [202, 184] on div "Condition Adjustments" at bounding box center [177, 190] width 107 height 14
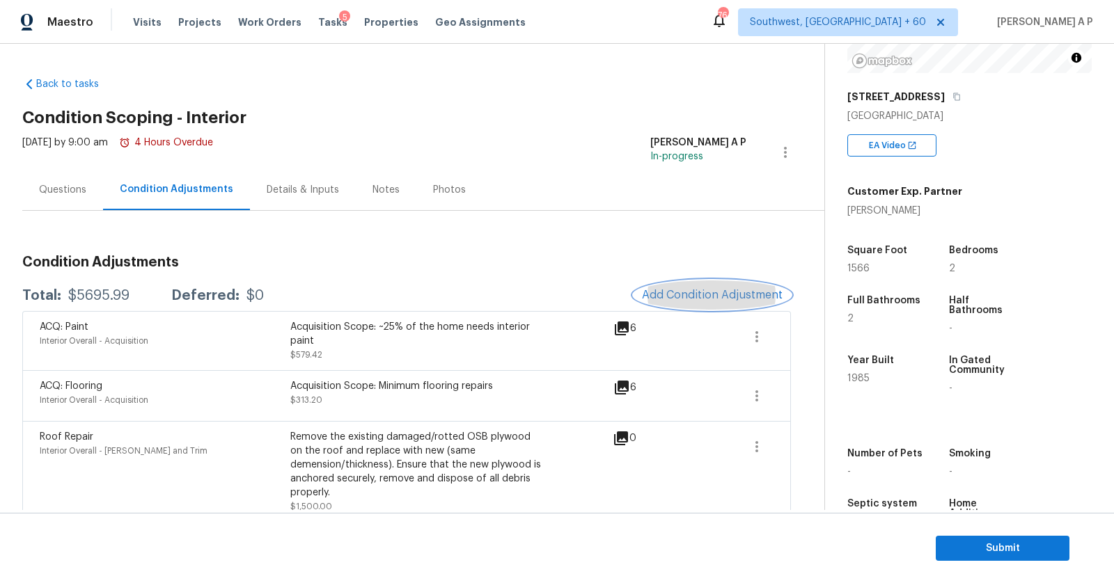
click at [659, 294] on span "Add Condition Adjustment" at bounding box center [712, 295] width 141 height 13
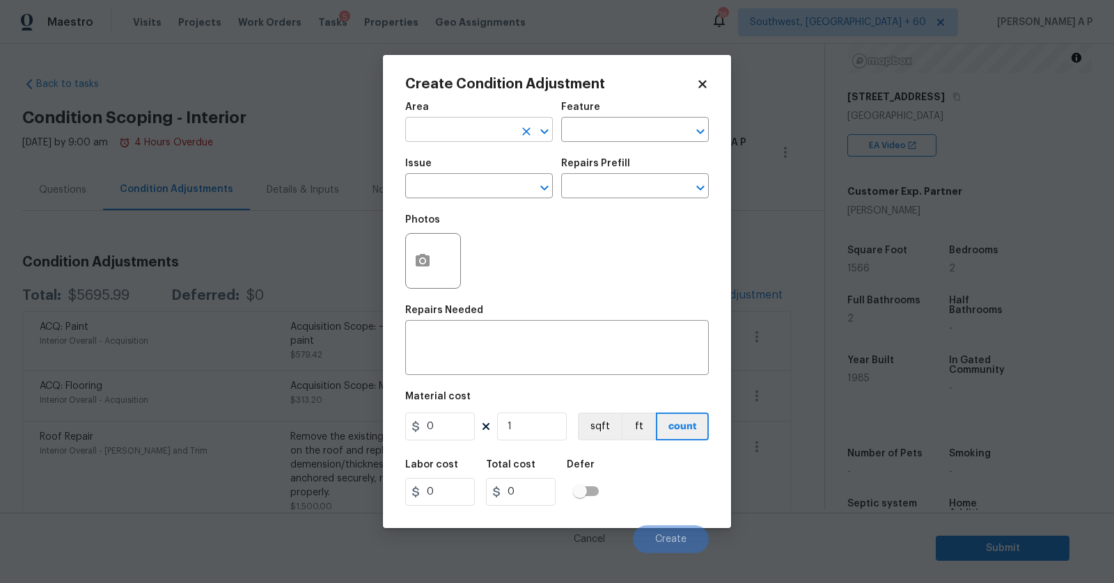
click at [484, 139] on input "text" at bounding box center [459, 131] width 109 height 22
type input "d"
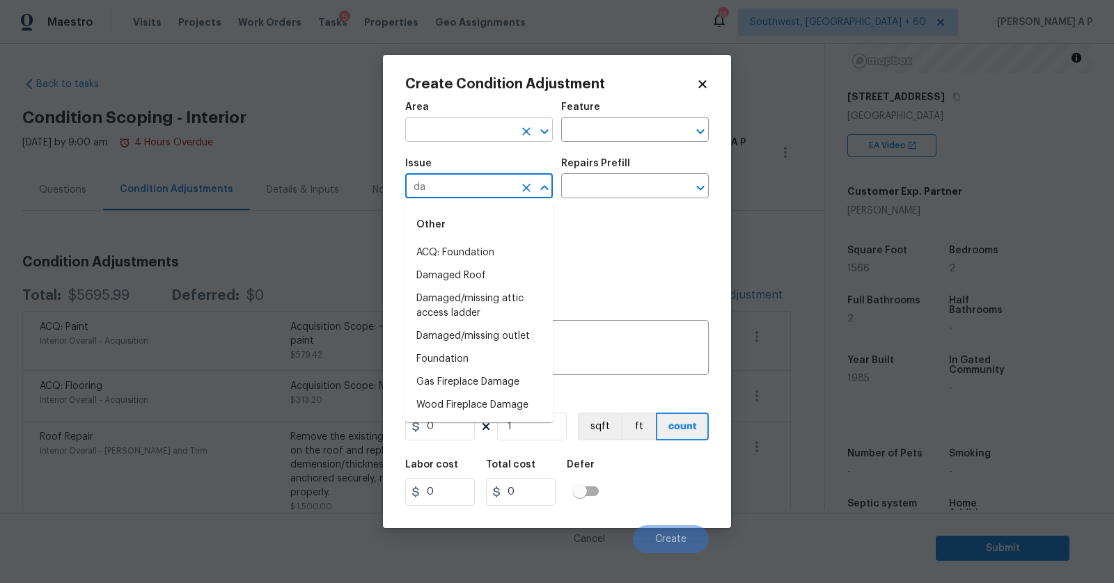
type input "d"
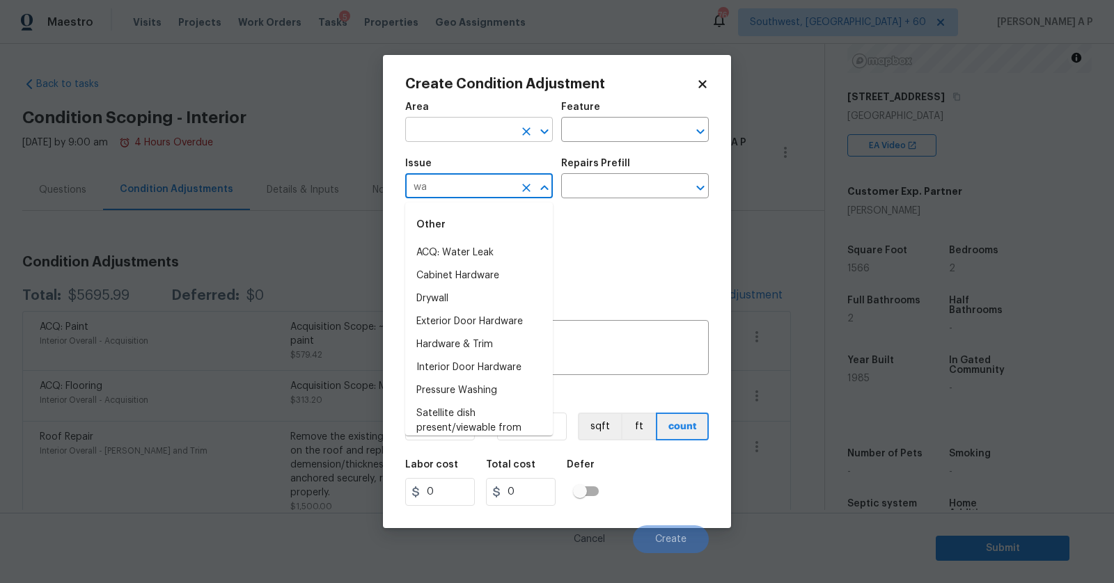
type input "w"
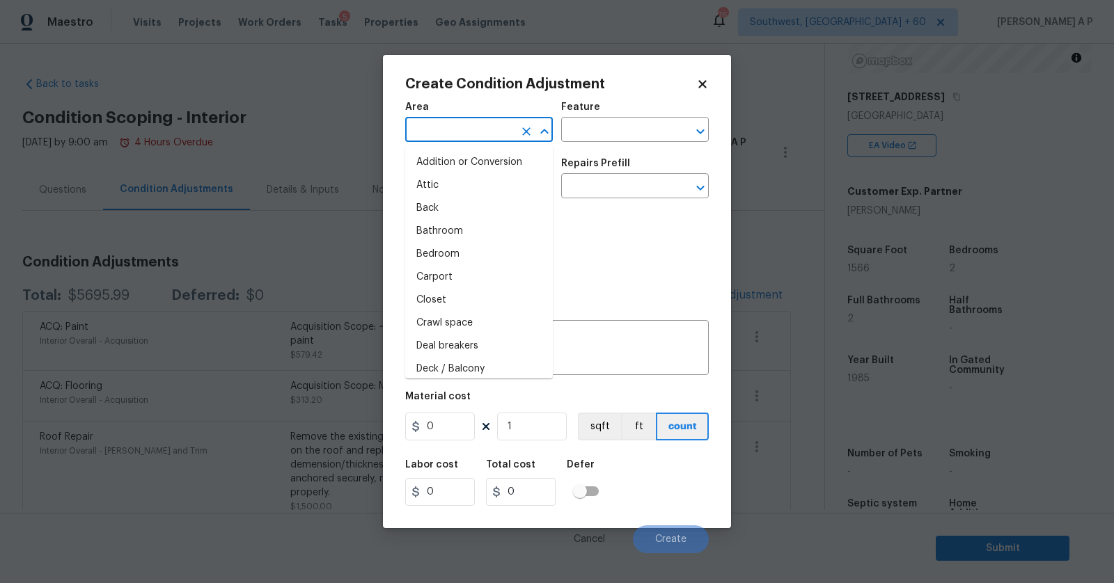
type input "w"
click at [711, 91] on div "Create Condition Adjustment Area ​ Feature ​ Issue ​ Repairs Prefill ​ Photos R…" at bounding box center [557, 291] width 348 height 473
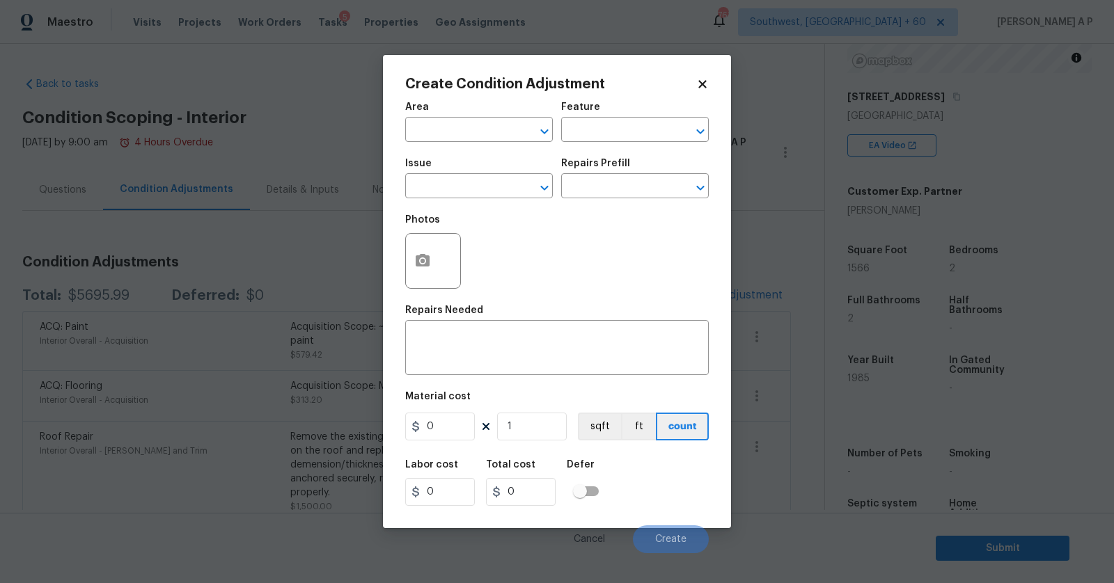
click at [709, 90] on div "Create Condition Adjustment Area ​ Feature ​ Issue ​ Repairs Prefill ​ Photos R…" at bounding box center [557, 291] width 348 height 473
click at [704, 85] on icon at bounding box center [702, 84] width 8 height 8
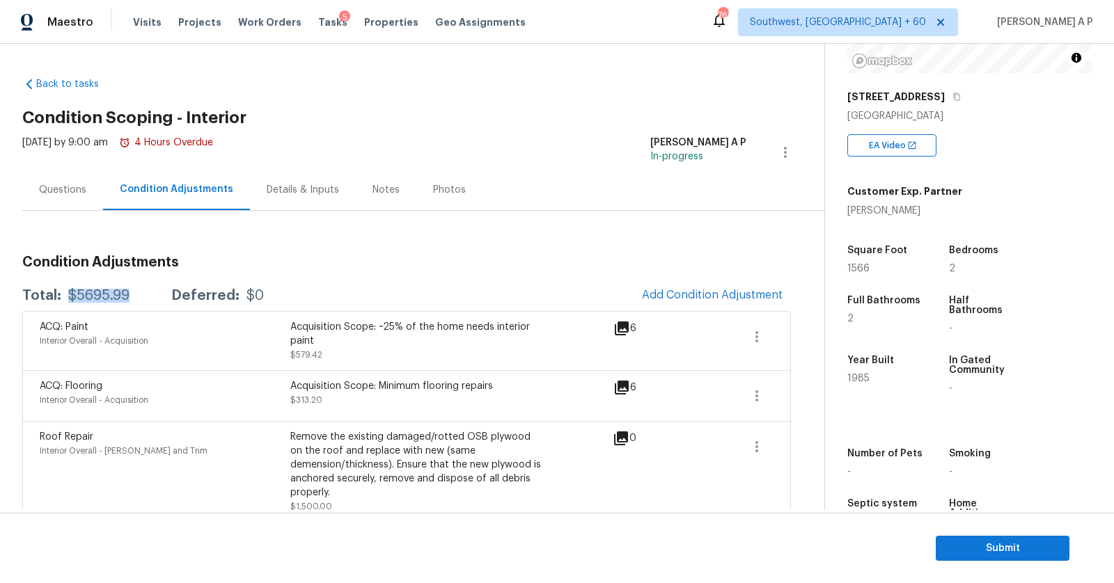
drag, startPoint x: 136, startPoint y: 294, endPoint x: 70, endPoint y: 293, distance: 66.8
click at [70, 293] on div "Total: $5695.99 Deferred: $0" at bounding box center [143, 296] width 242 height 14
copy div "$5695.99"
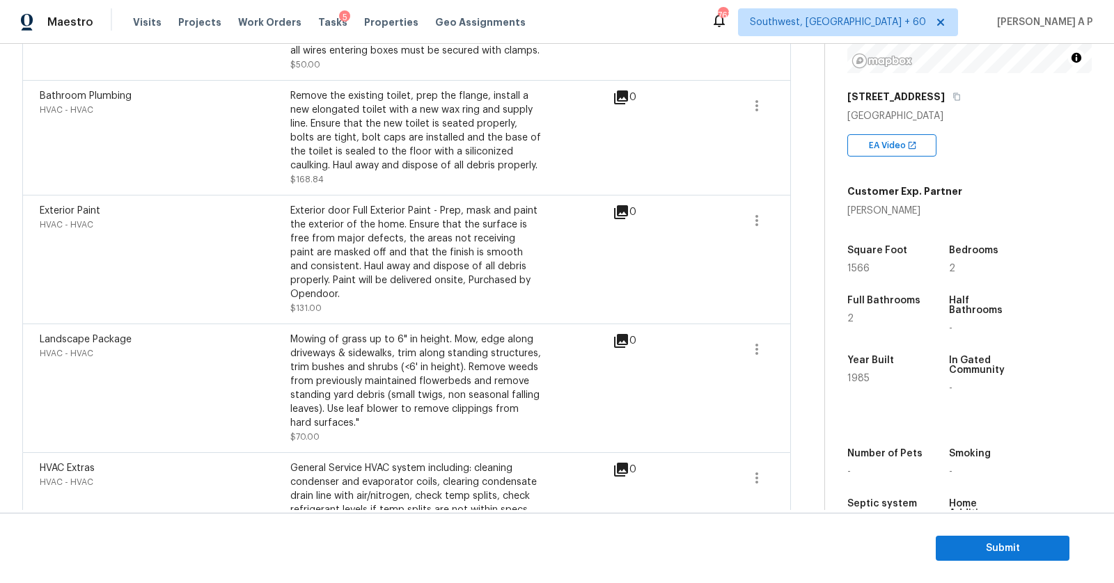
scroll to position [1045, 0]
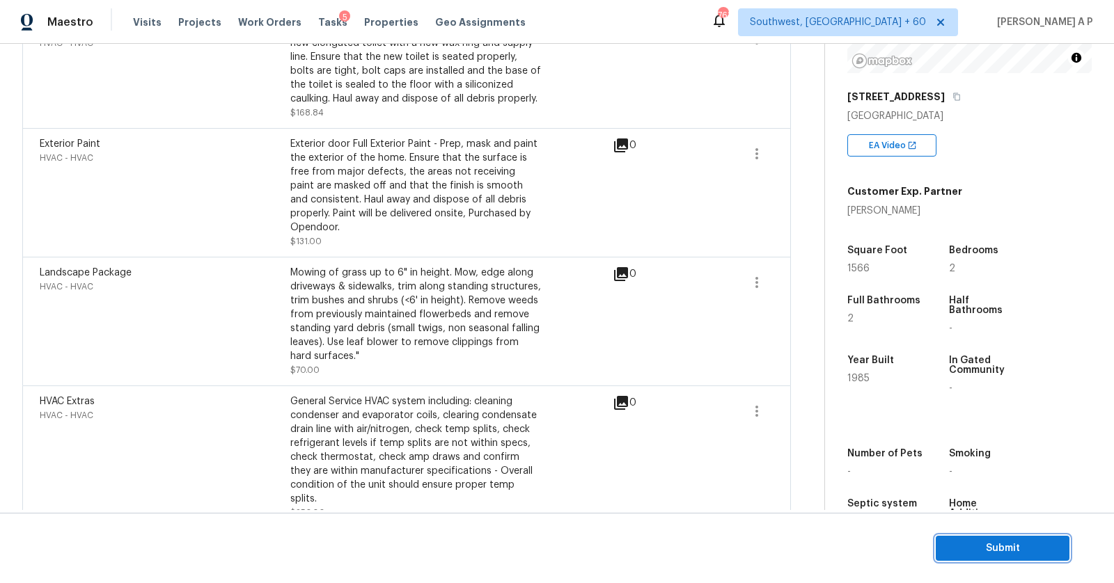
click at [968, 547] on span "Submit" at bounding box center [1002, 548] width 111 height 17
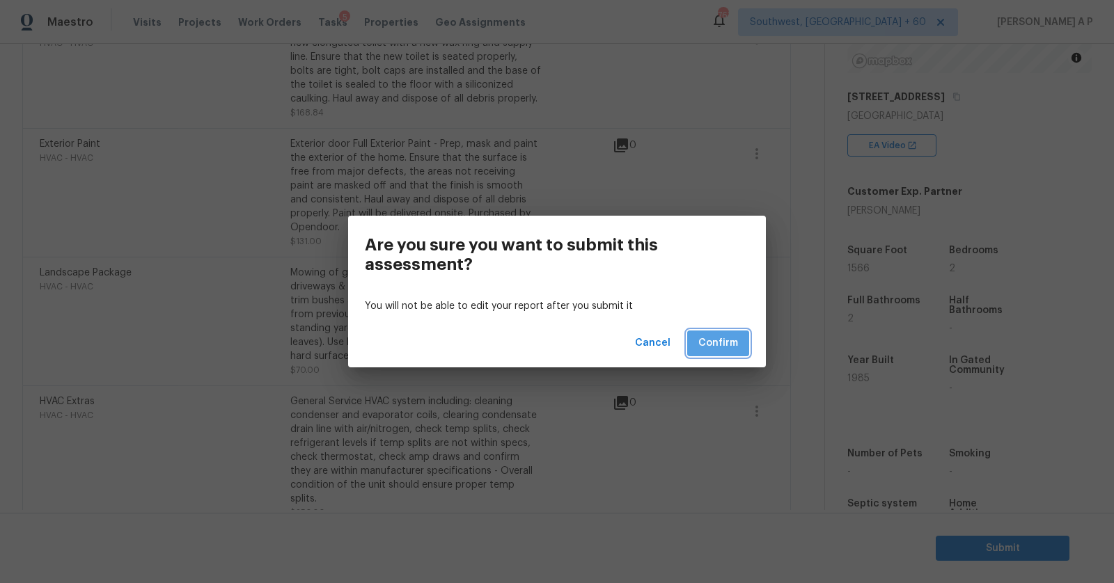
click at [736, 350] on span "Confirm" at bounding box center [718, 343] width 40 height 17
